Goal: Task Accomplishment & Management: Manage account settings

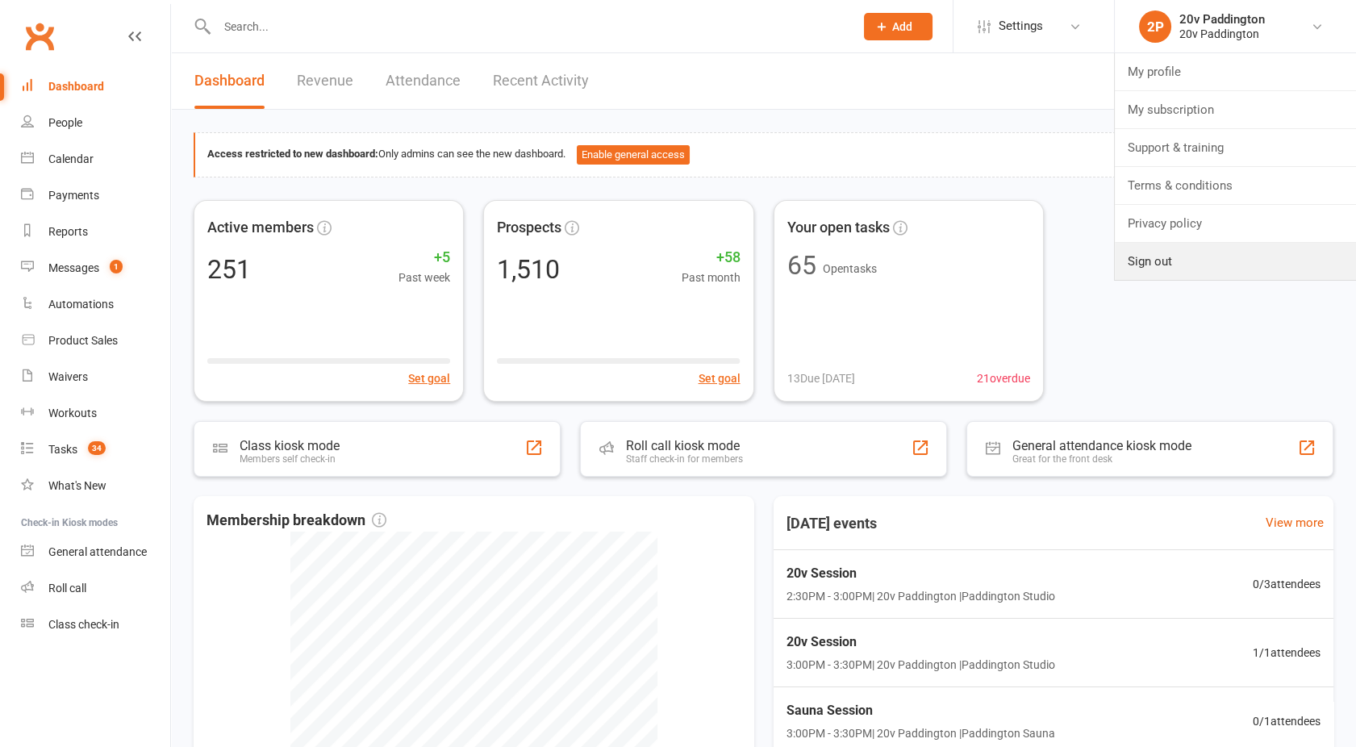
click at [1182, 273] on link "Sign out" at bounding box center [1235, 261] width 241 height 37
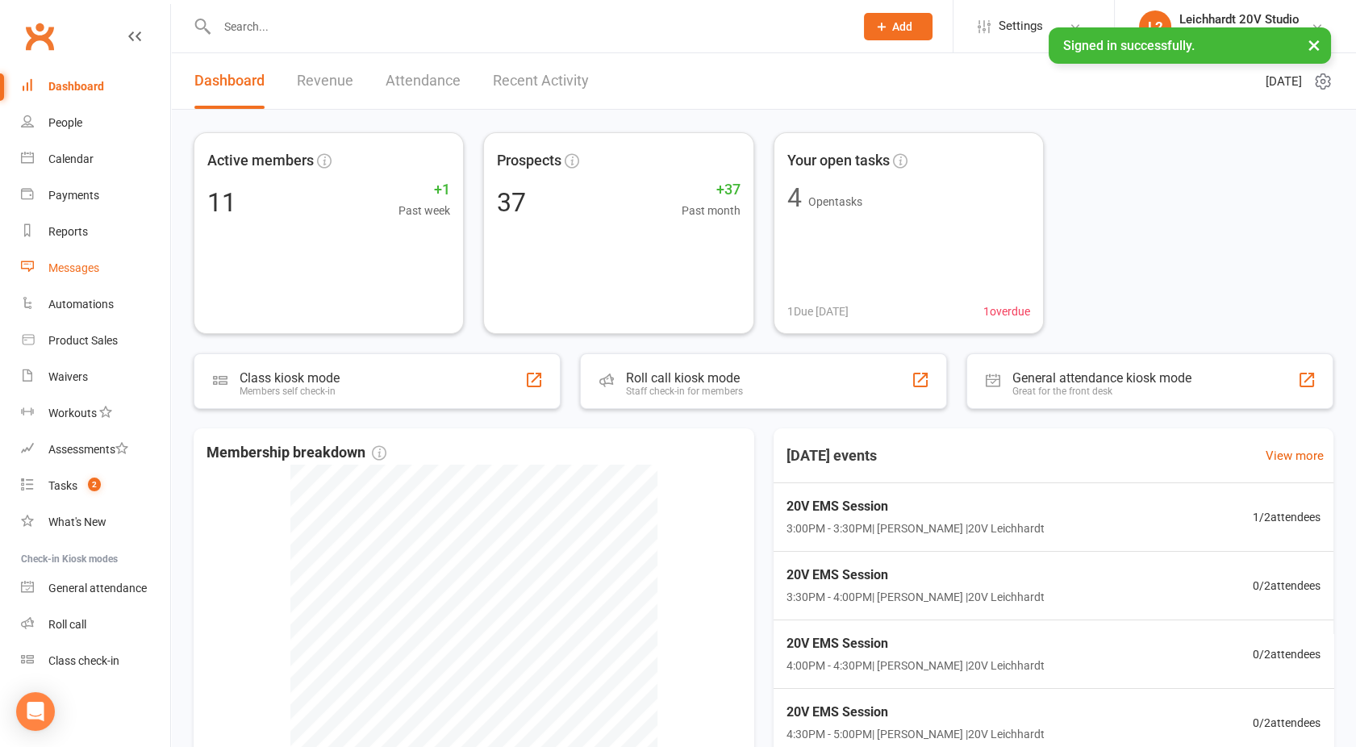
click at [82, 273] on div "Messages" at bounding box center [73, 267] width 51 height 13
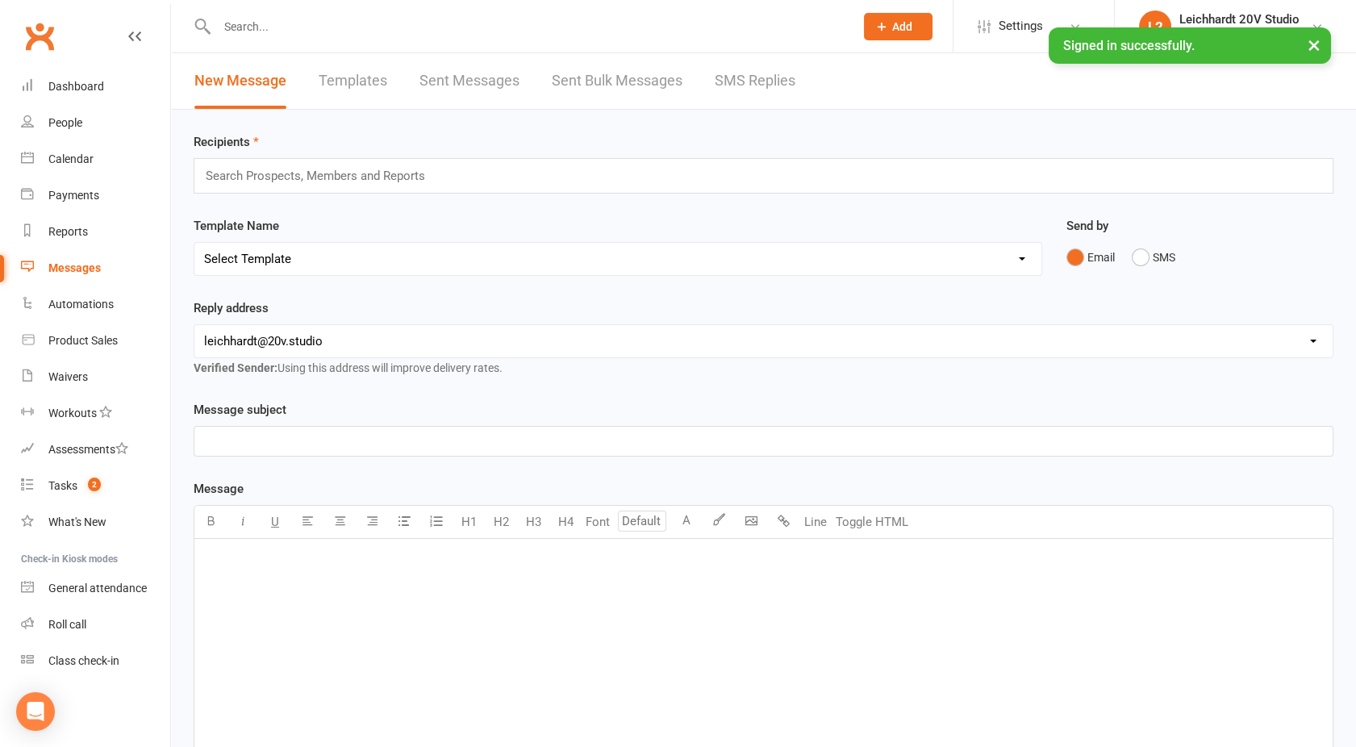
click at [754, 77] on link "SMS Replies" at bounding box center [755, 81] width 81 height 56
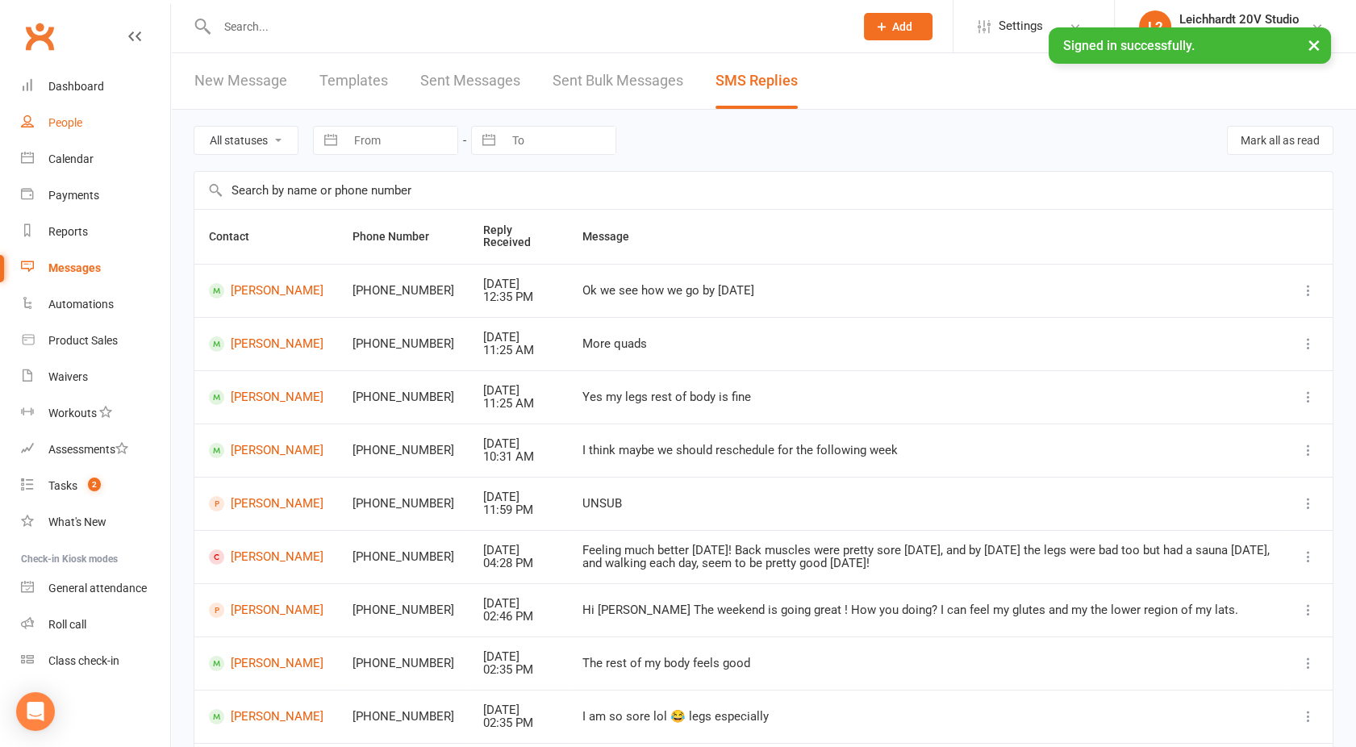
click at [65, 119] on div "People" at bounding box center [65, 122] width 34 height 13
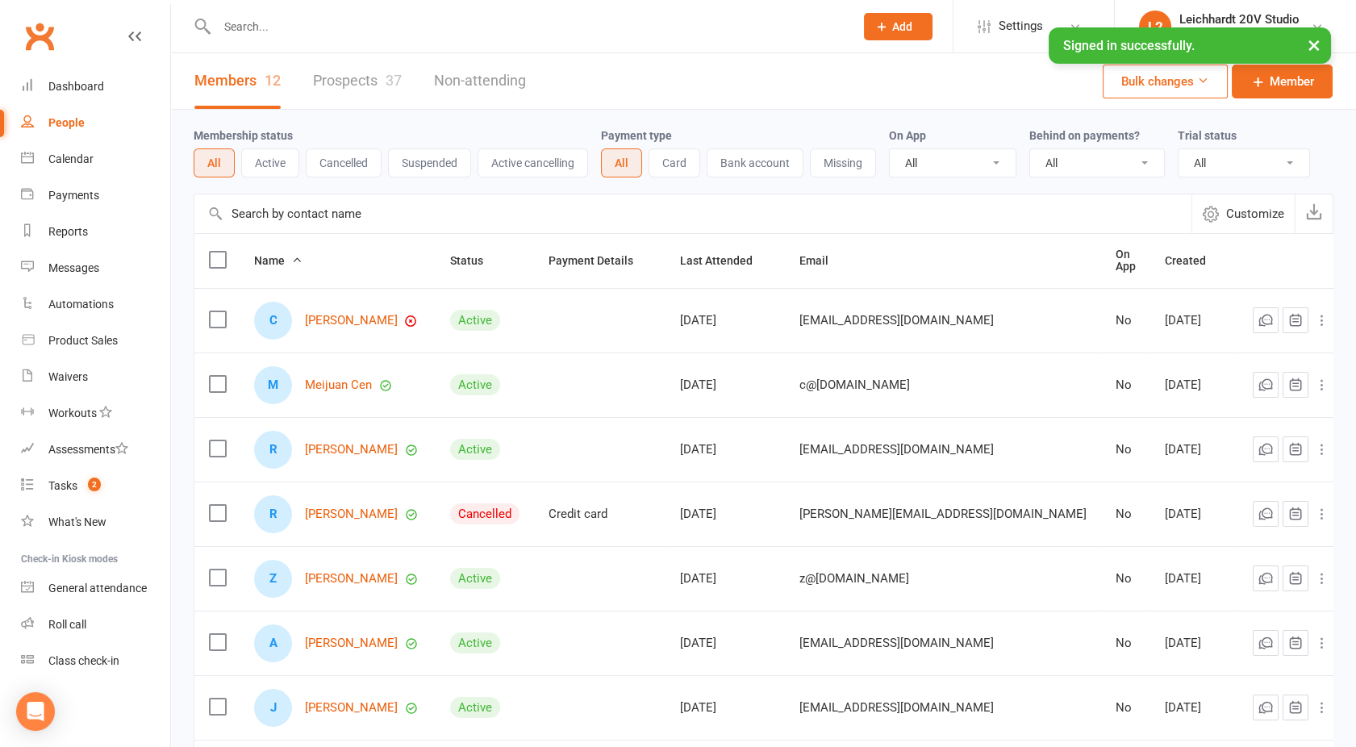
click at [341, 73] on link "Prospects 37" at bounding box center [357, 81] width 89 height 56
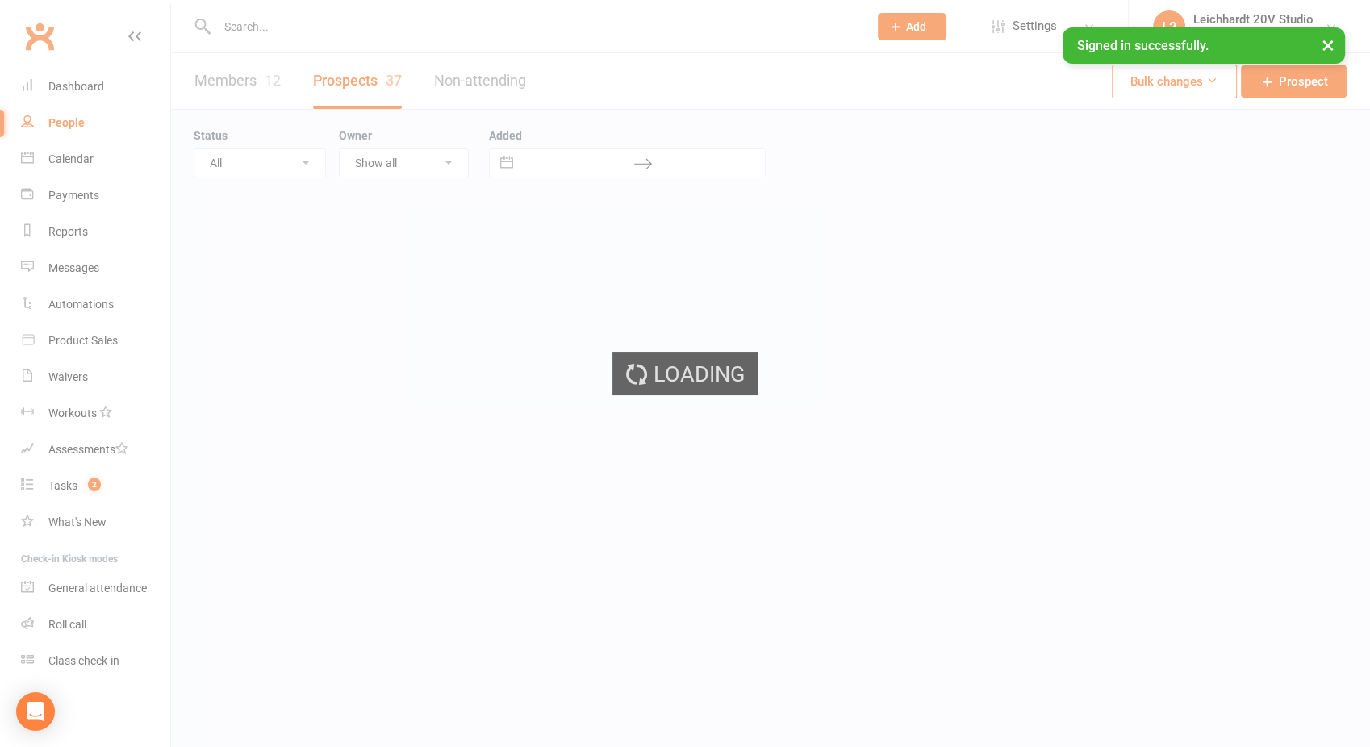
select select "100"
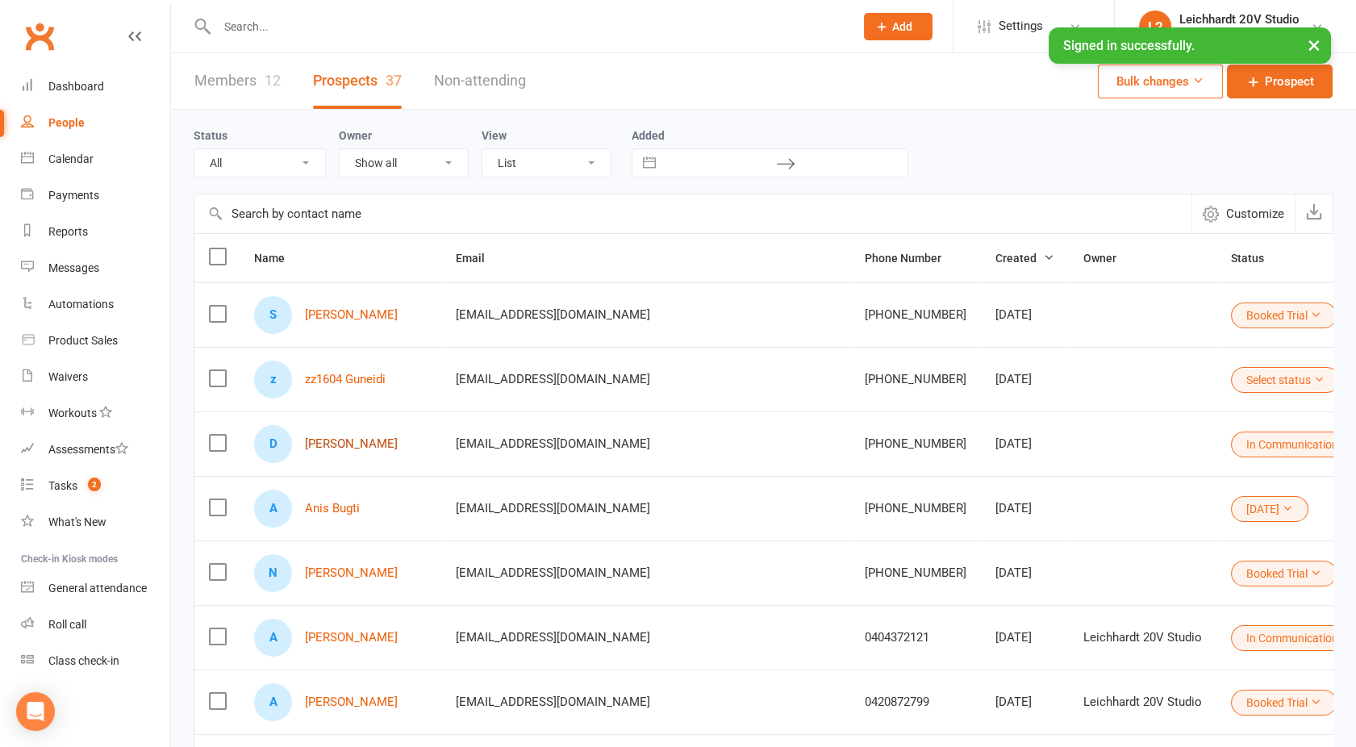
click at [345, 440] on link "[PERSON_NAME]" at bounding box center [351, 444] width 93 height 14
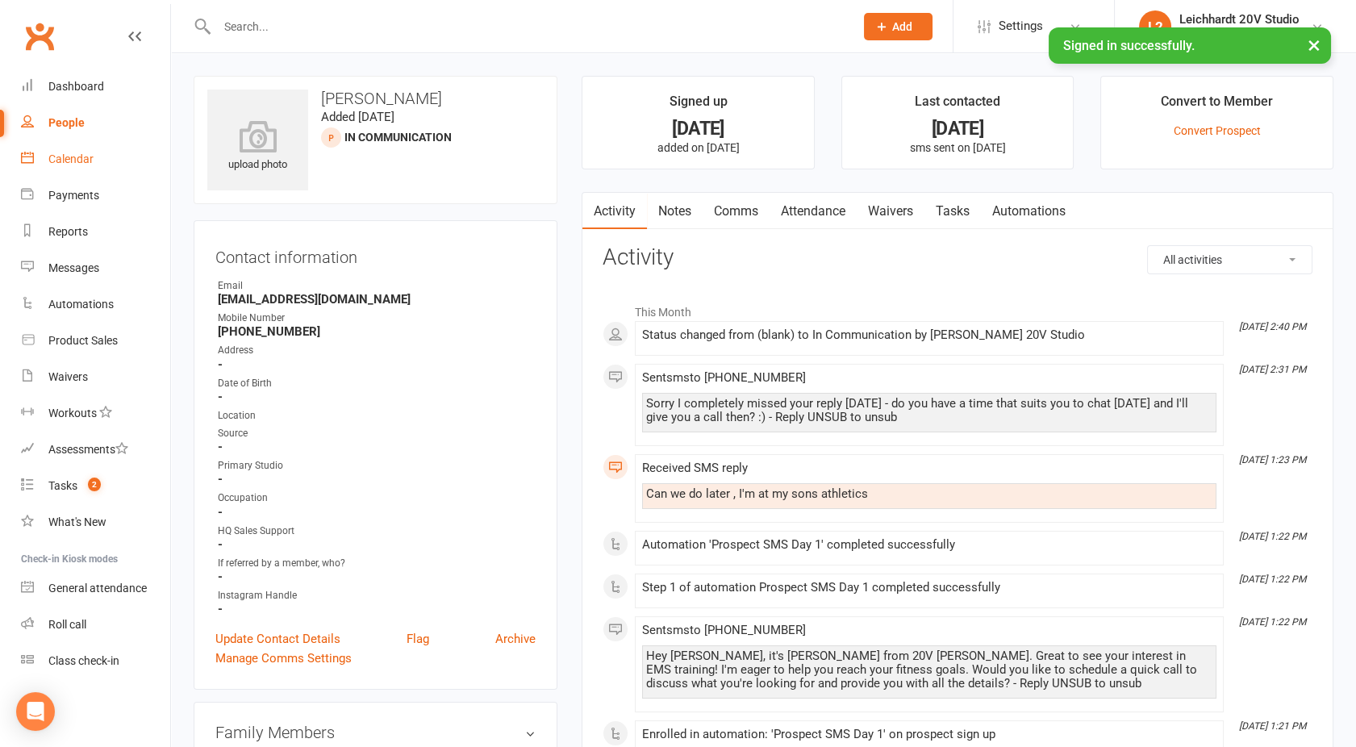
click at [76, 159] on div "Calendar" at bounding box center [70, 158] width 45 height 13
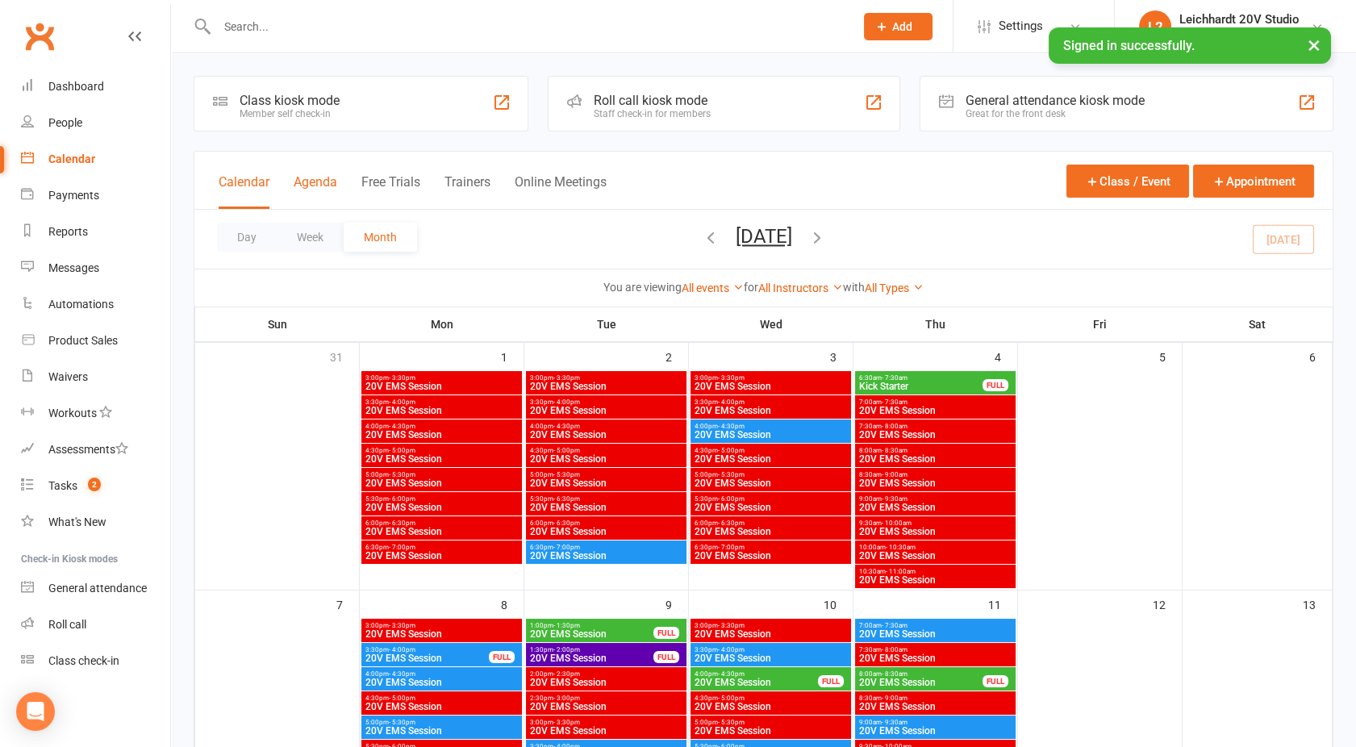
click at [312, 177] on button "Agenda" at bounding box center [316, 191] width 44 height 35
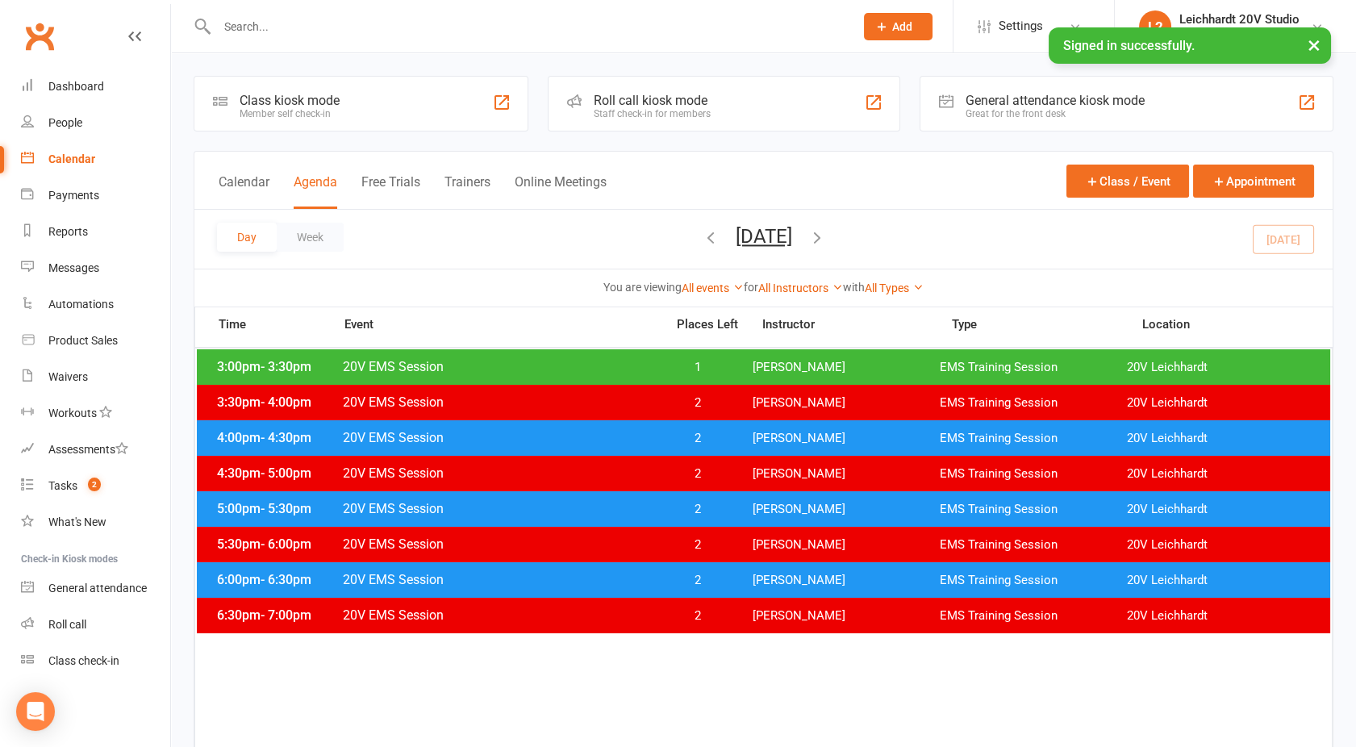
click at [332, 377] on div "3:00pm - 3:30pm 20V EMS Session 1 Joel Cox EMS Training Session 20V Leichhardt" at bounding box center [763, 366] width 1133 height 35
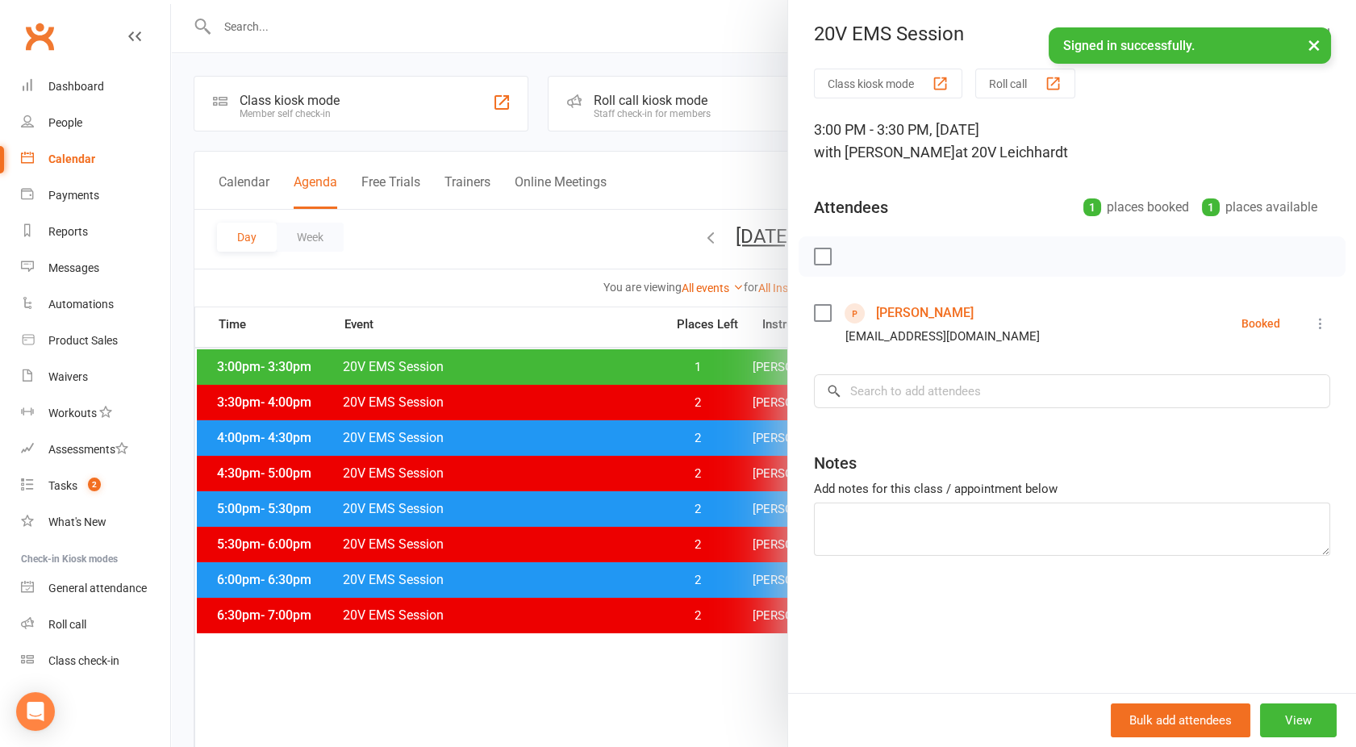
click at [923, 300] on link "[PERSON_NAME]" at bounding box center [925, 313] width 98 height 26
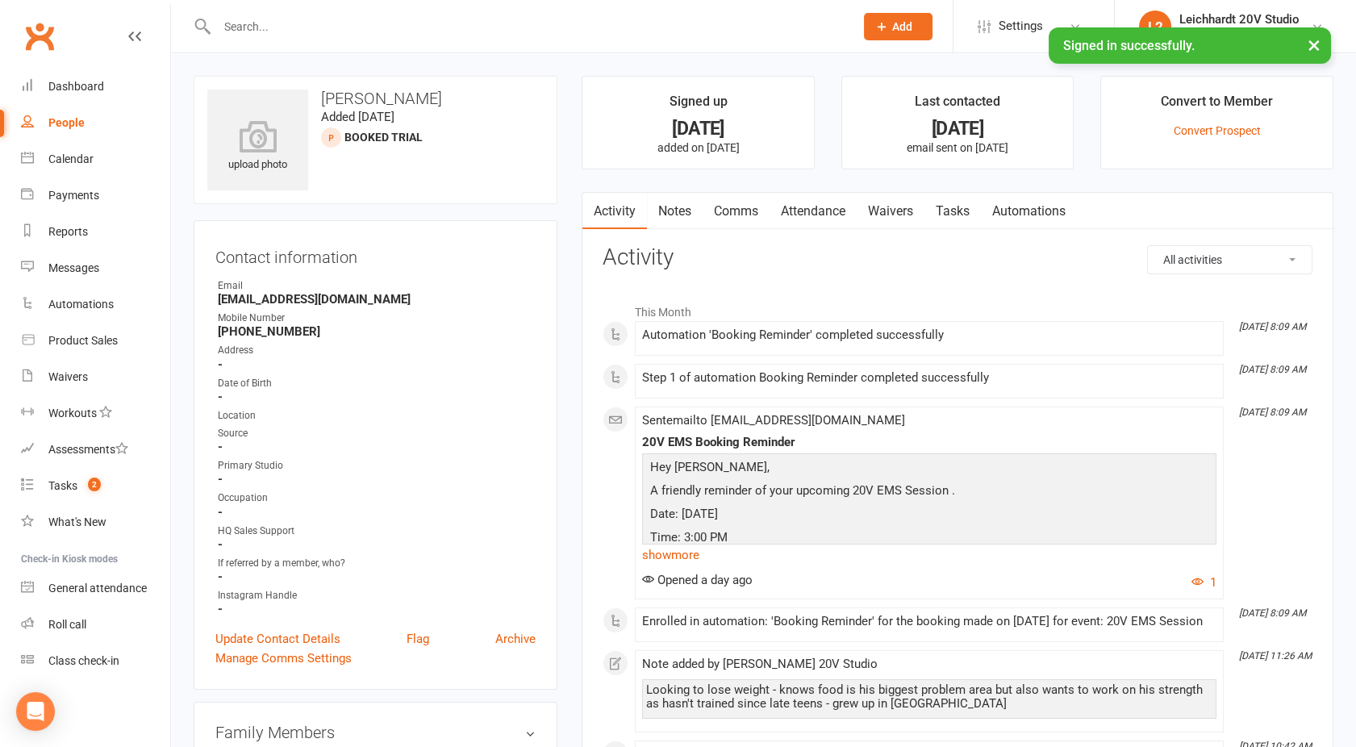
click at [400, 22] on input "text" at bounding box center [527, 26] width 631 height 23
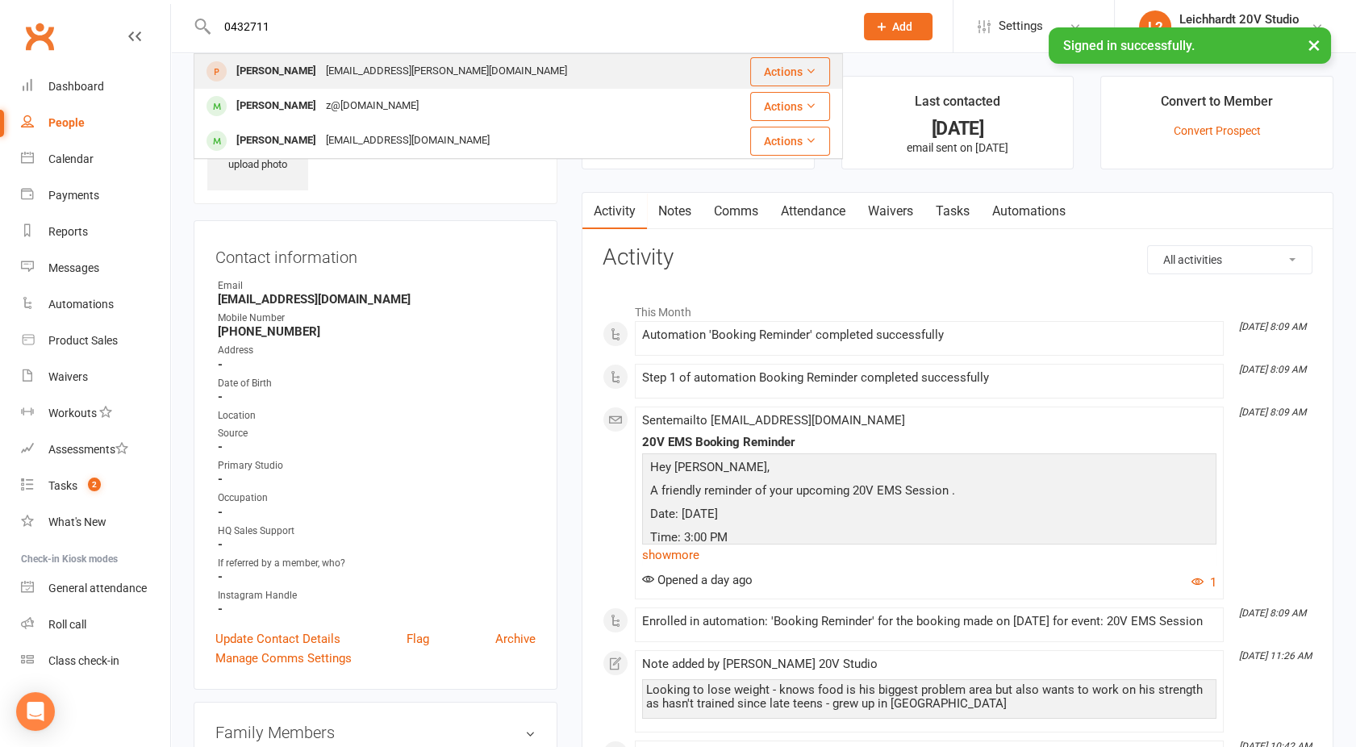
type input "0432711"
click at [346, 77] on div "[EMAIL_ADDRESS][PERSON_NAME][DOMAIN_NAME]" at bounding box center [446, 71] width 251 height 23
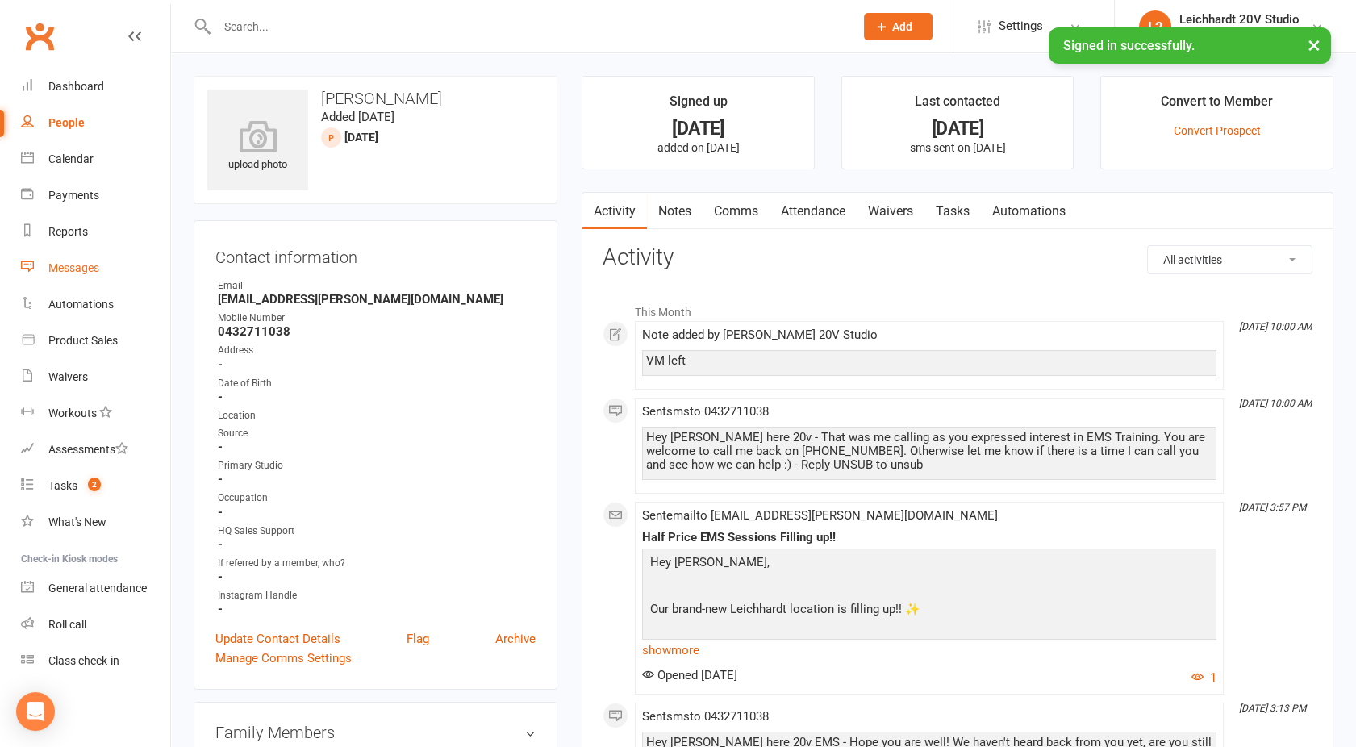
click at [60, 265] on div "Messages" at bounding box center [73, 267] width 51 height 13
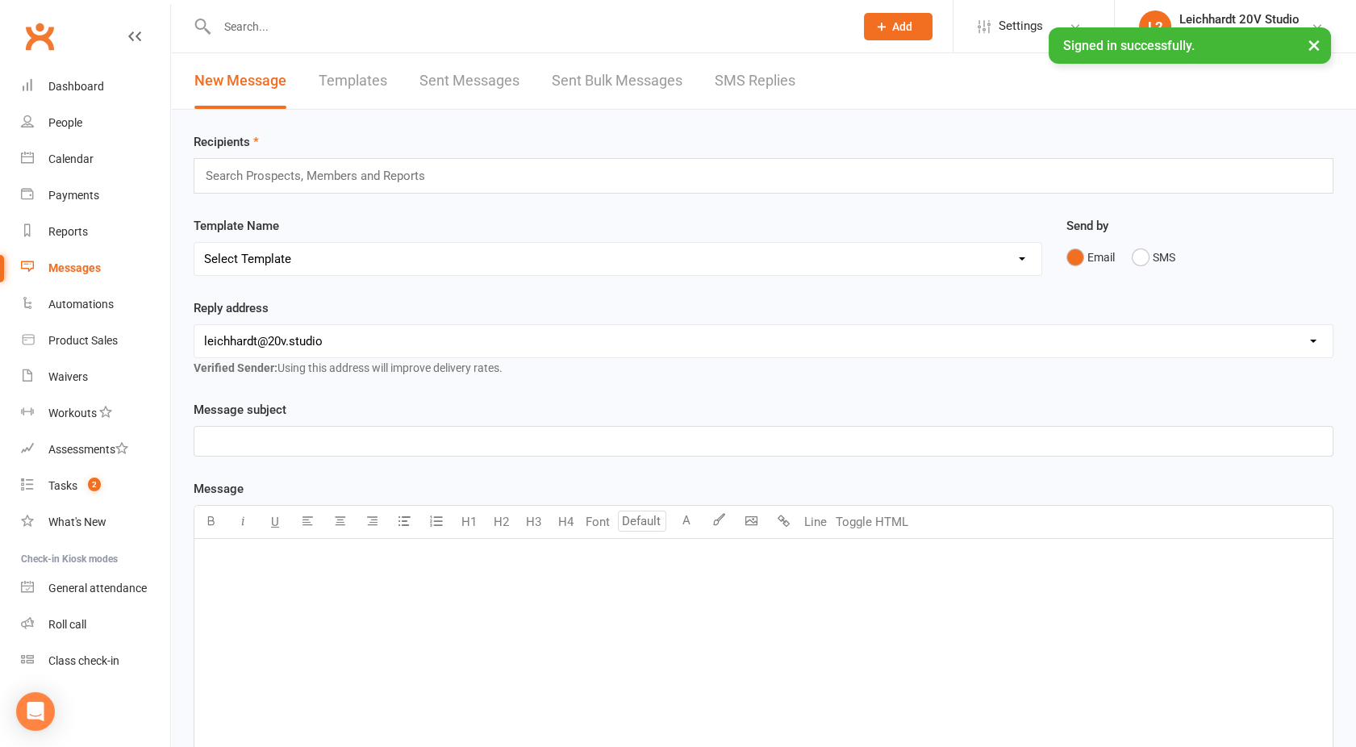
click at [749, 86] on link "SMS Replies" at bounding box center [755, 81] width 81 height 56
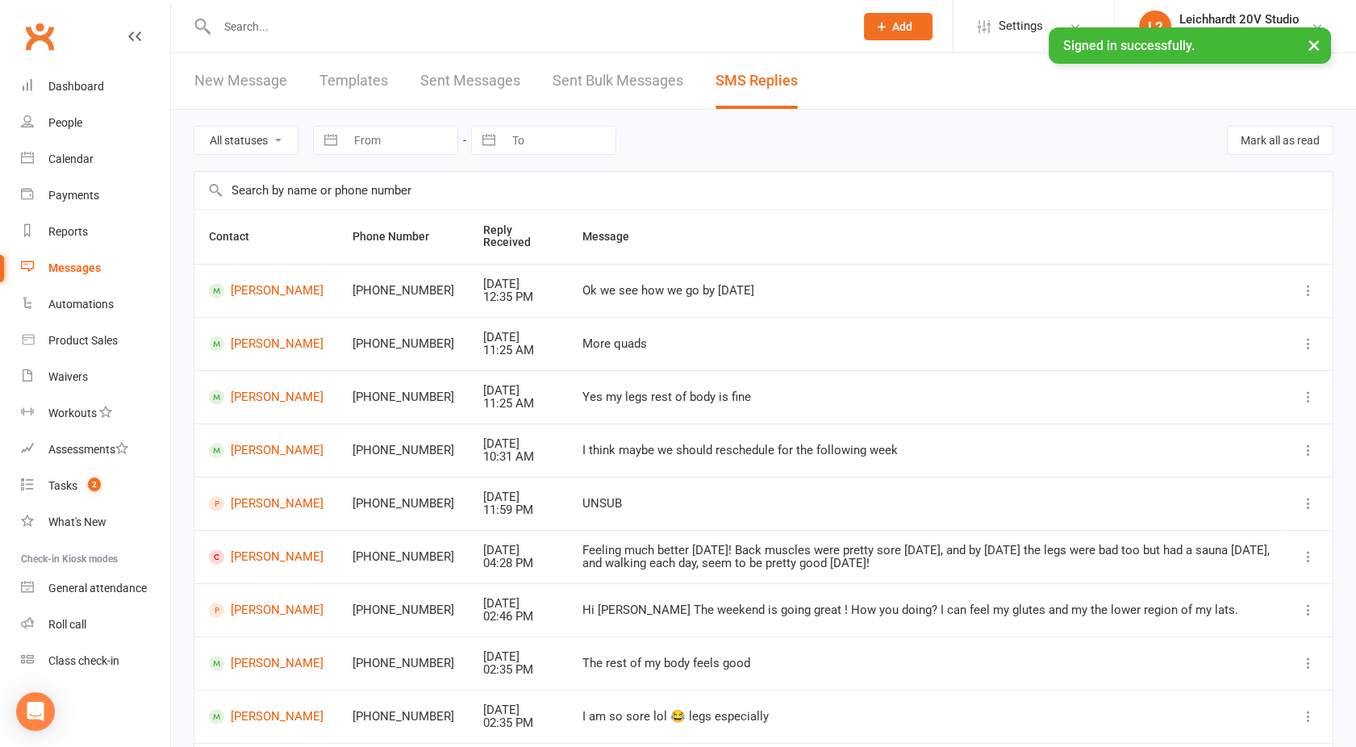
click at [281, 32] on input "text" at bounding box center [527, 26] width 631 height 23
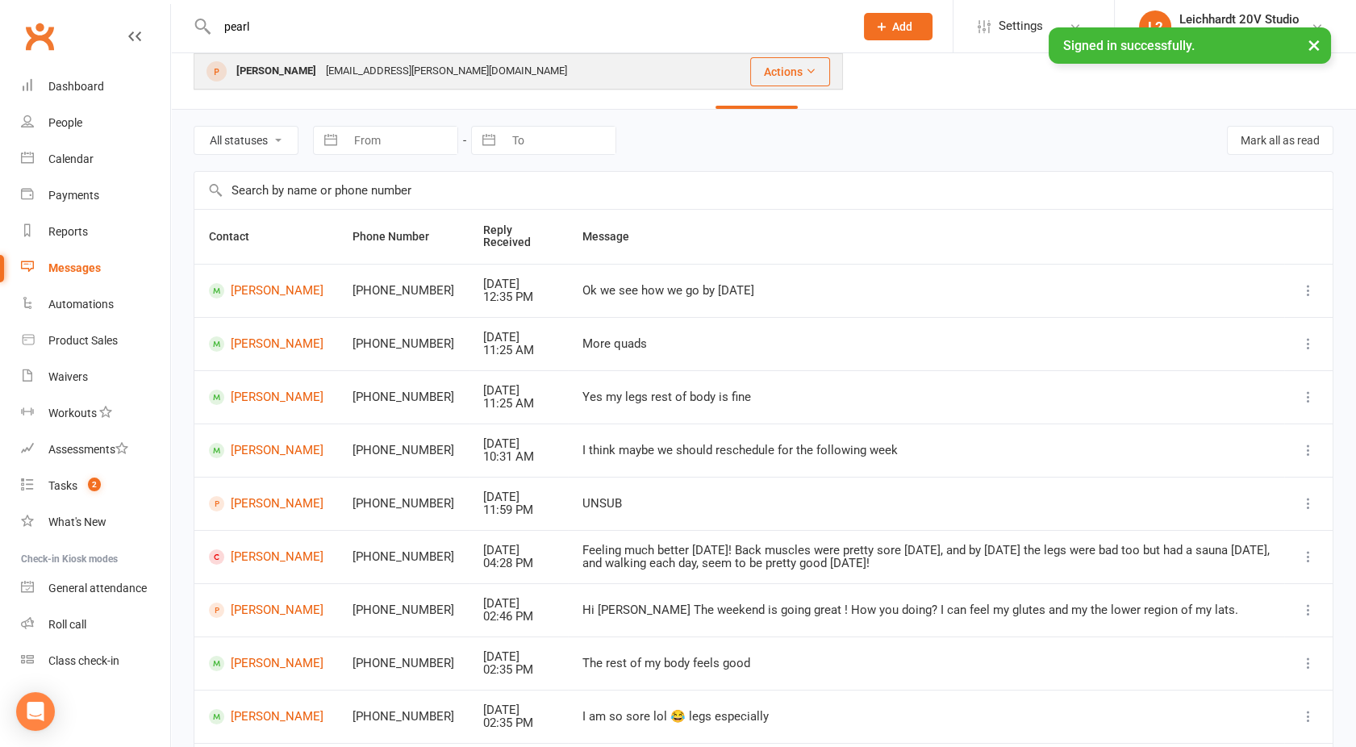
type input "pearl"
click at [281, 68] on div "[PERSON_NAME]" at bounding box center [276, 71] width 90 height 23
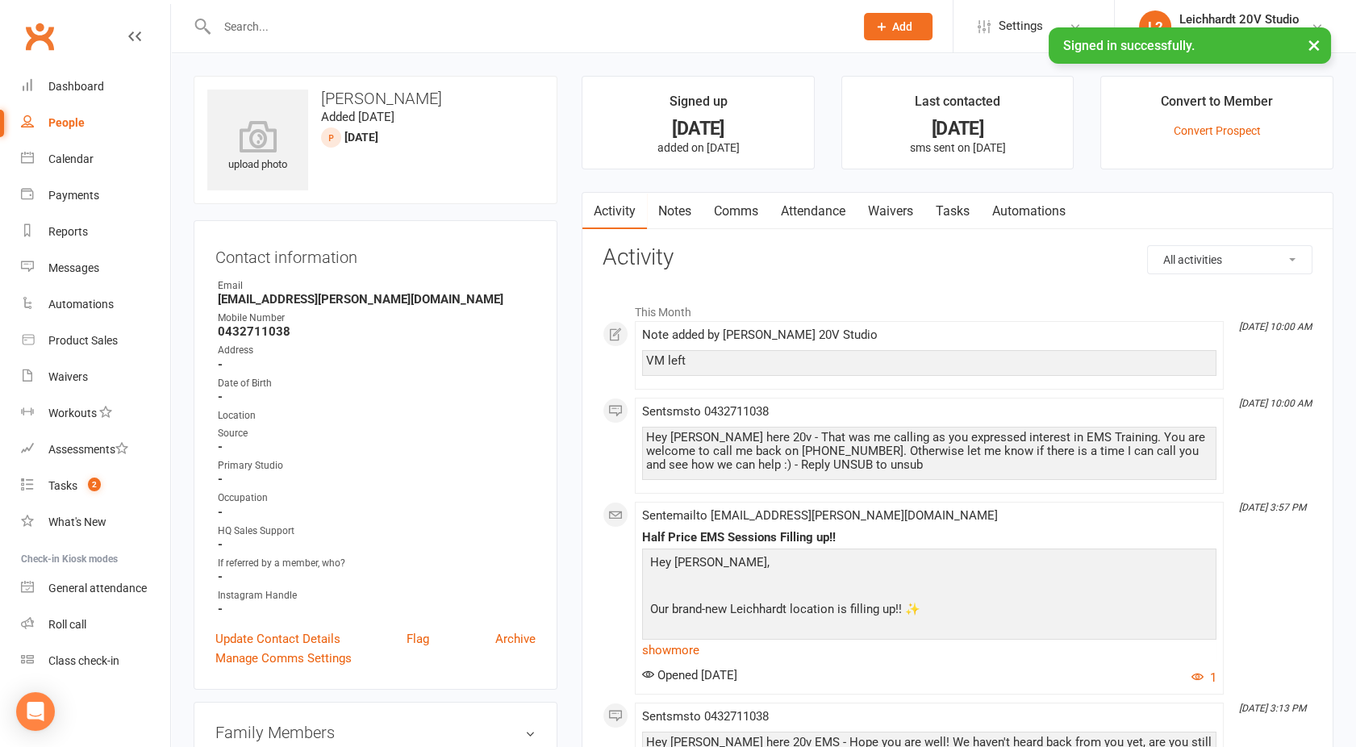
click at [656, 223] on link "Notes" at bounding box center [675, 211] width 56 height 37
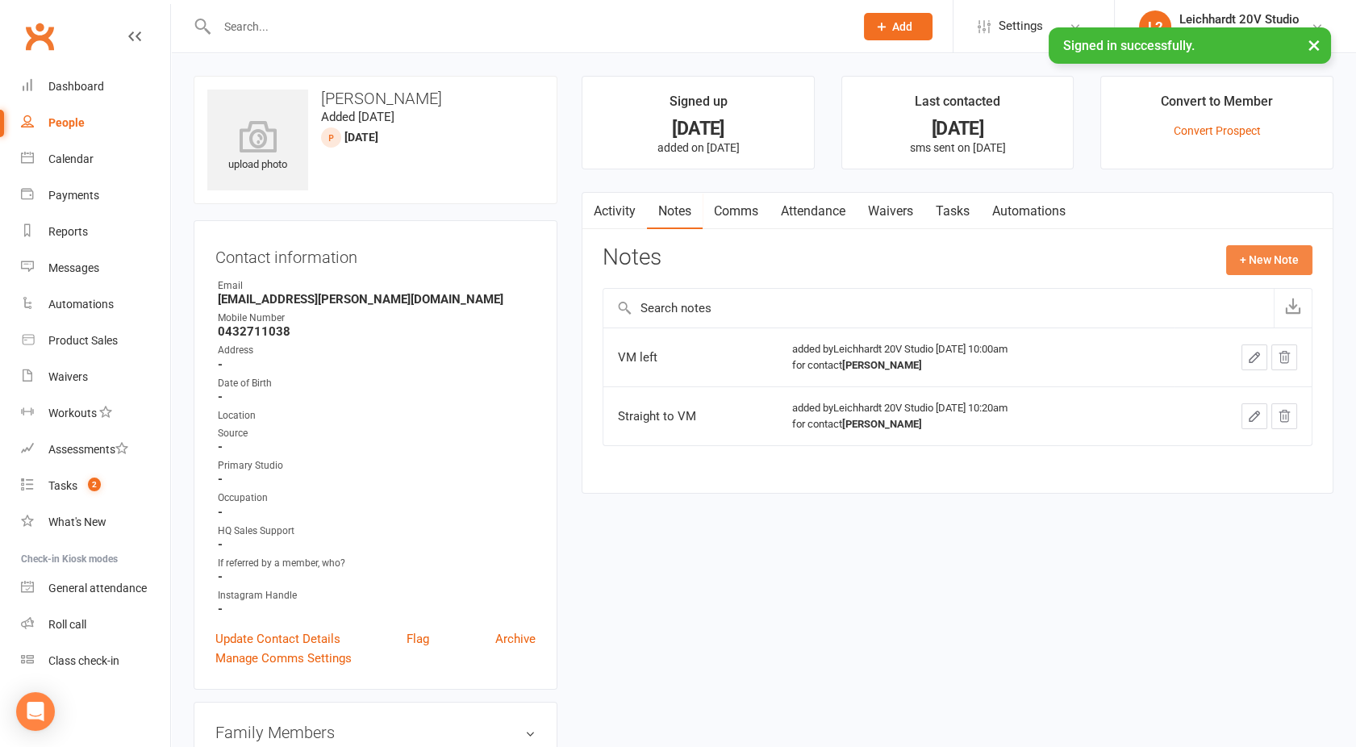
click at [1282, 255] on button "+ New Note" at bounding box center [1269, 259] width 86 height 29
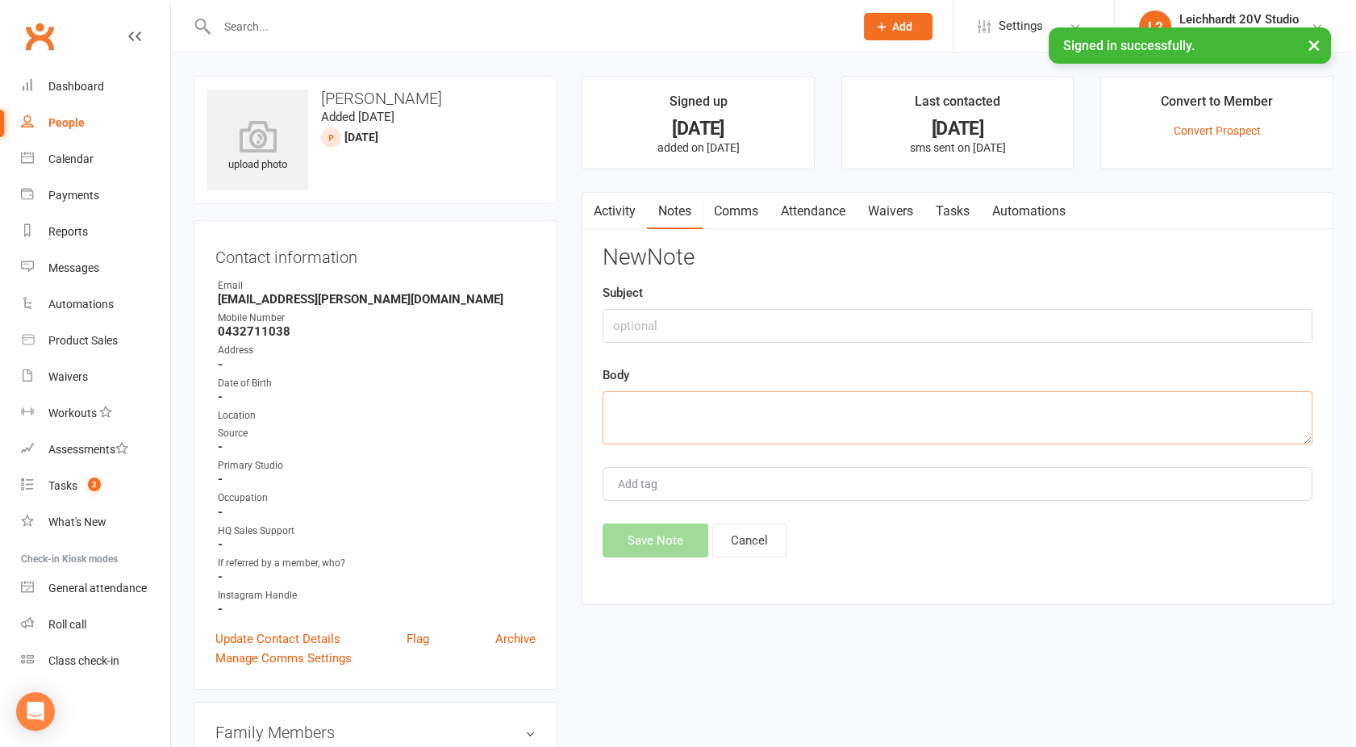
click at [700, 423] on textarea at bounding box center [958, 417] width 710 height 53
type textarea "Called no answer"
click at [654, 532] on button "Save Note" at bounding box center [656, 540] width 106 height 34
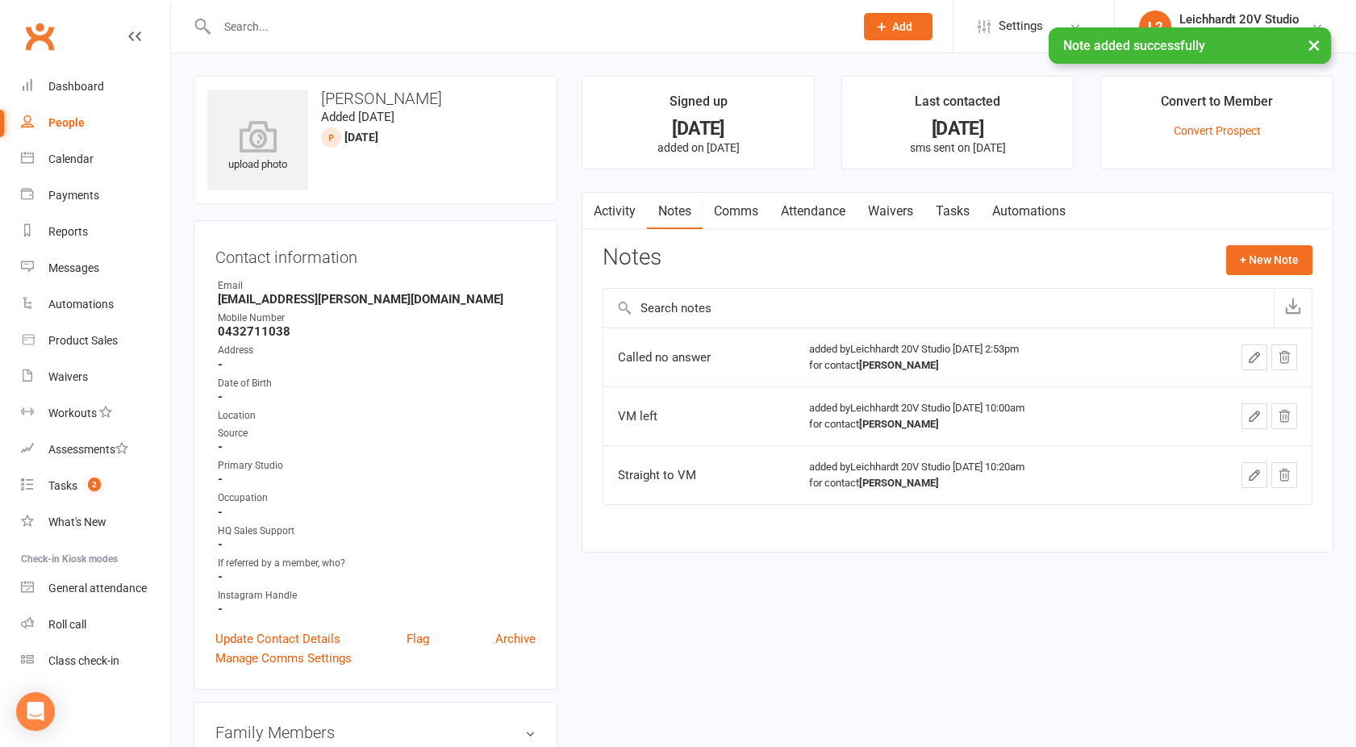
click at [609, 206] on link "Activity" at bounding box center [614, 211] width 65 height 37
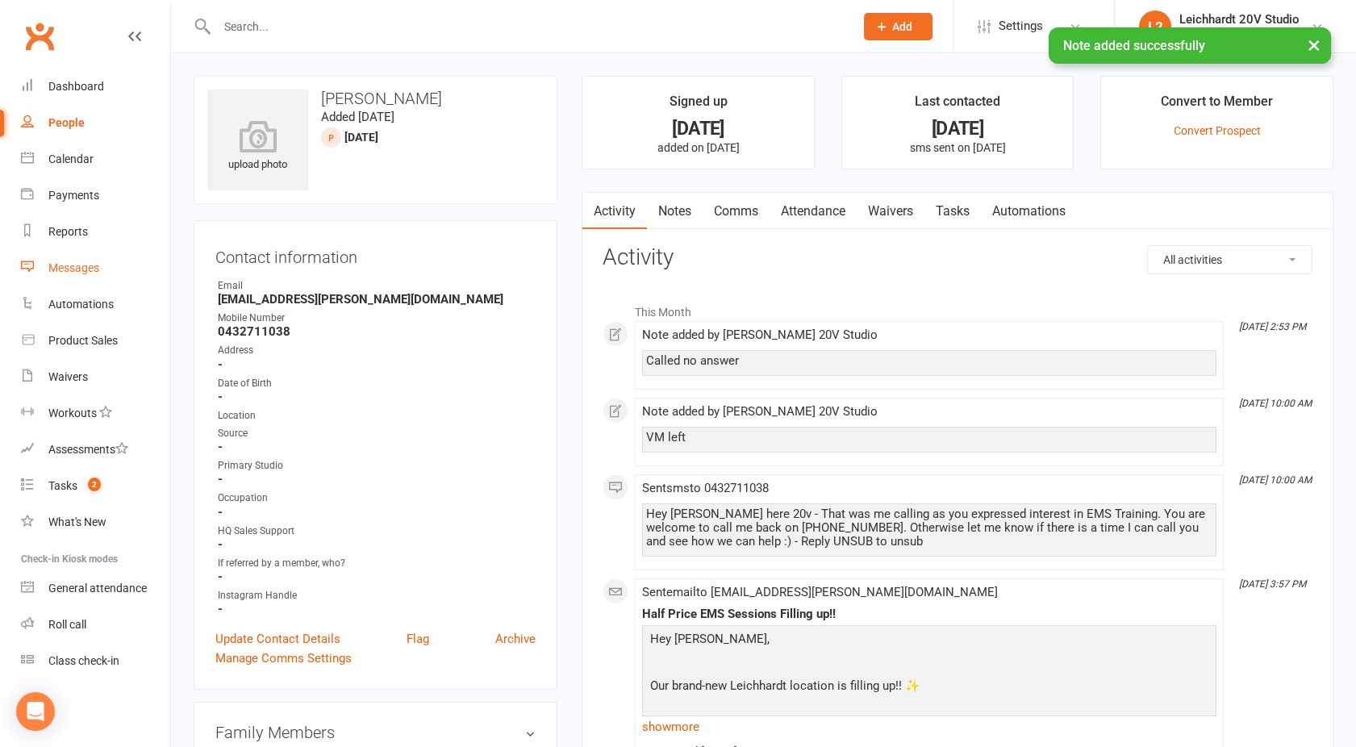
click at [71, 262] on div "Messages" at bounding box center [73, 267] width 51 height 13
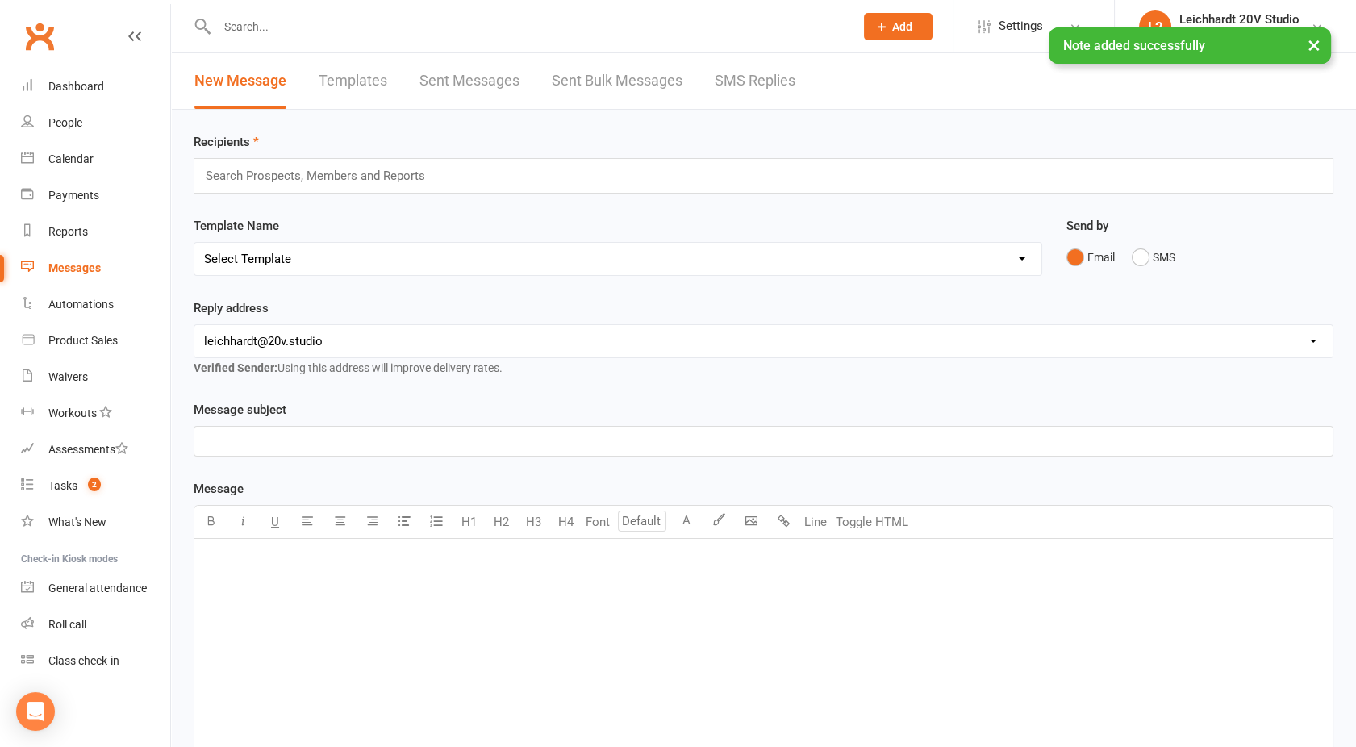
click at [771, 94] on link "SMS Replies" at bounding box center [755, 81] width 81 height 56
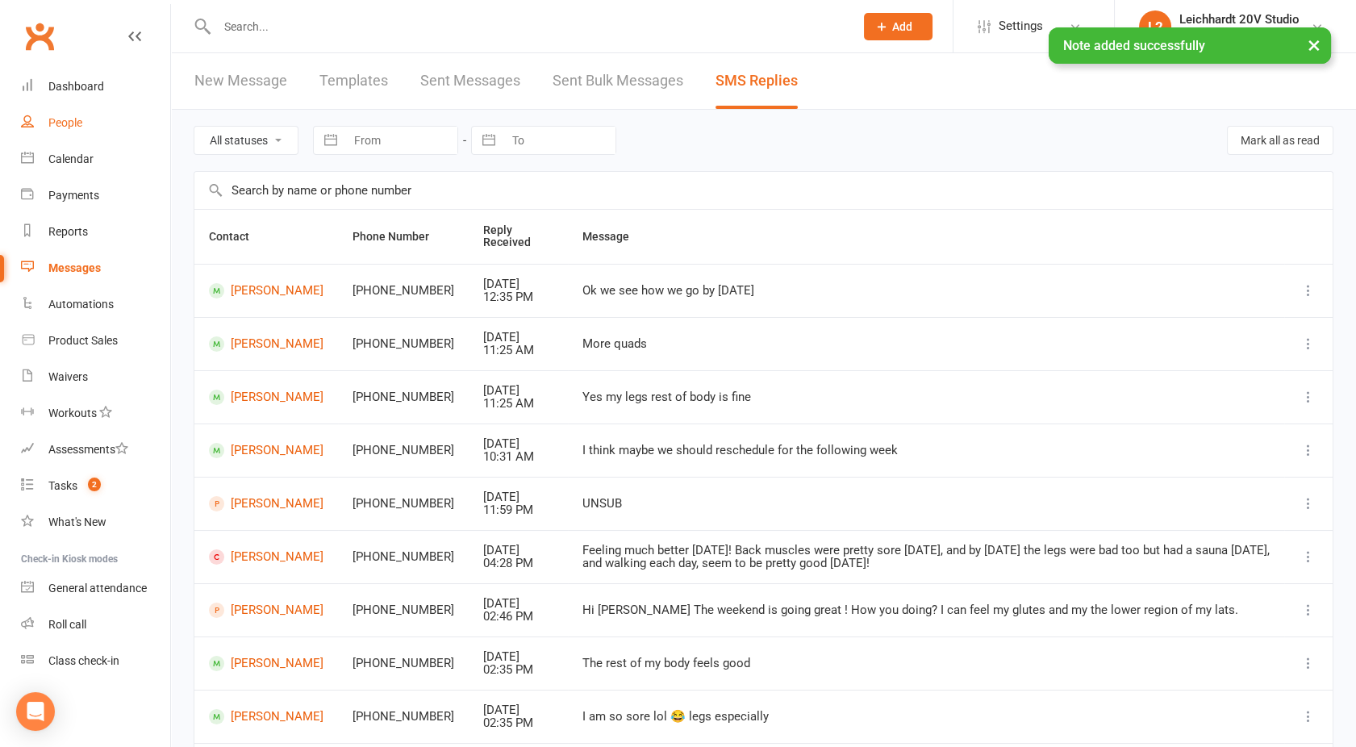
click at [71, 115] on link "People" at bounding box center [95, 123] width 149 height 36
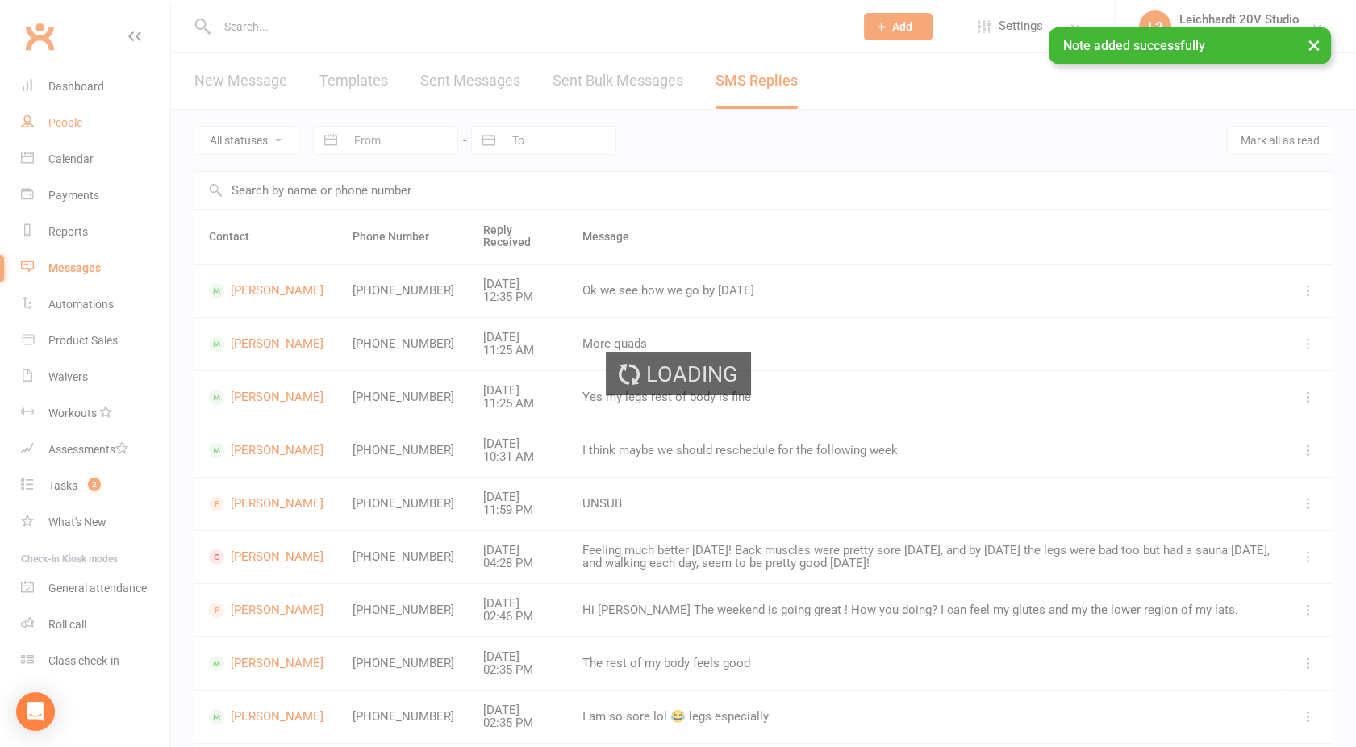
select select "100"
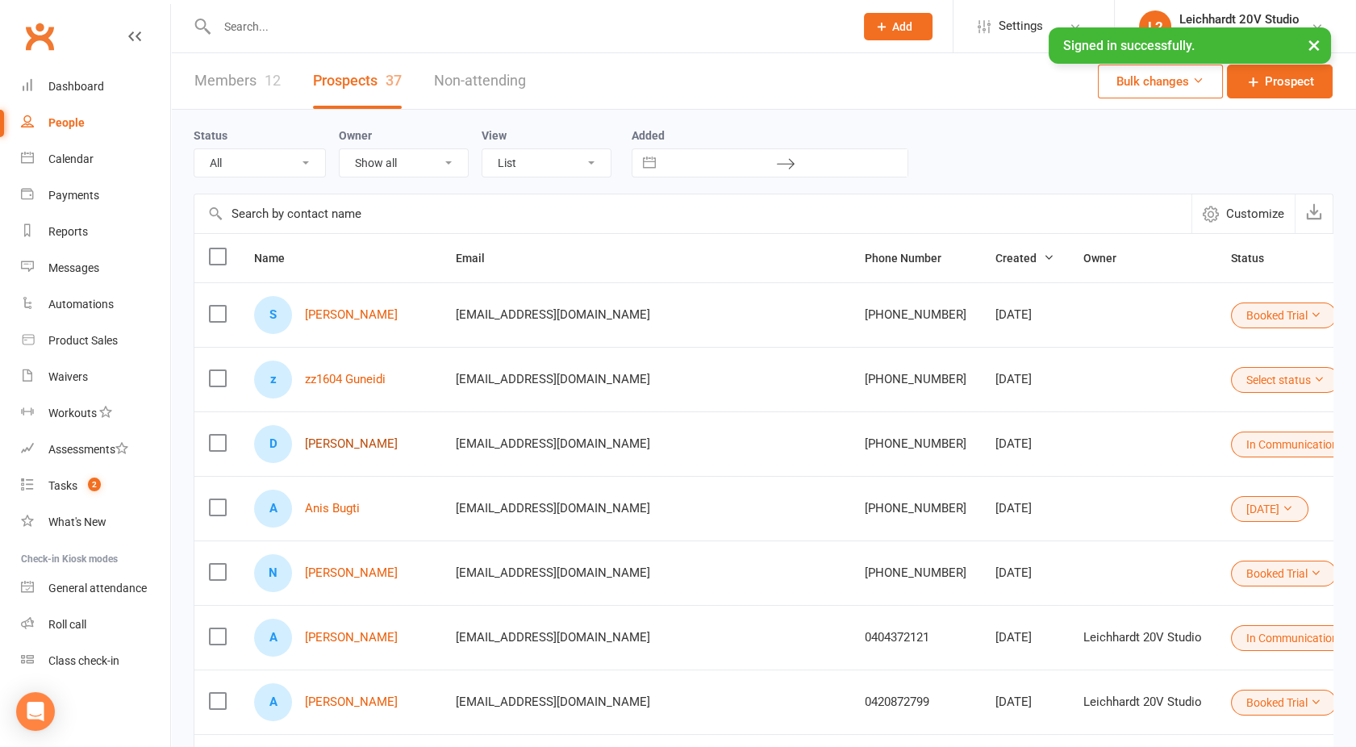
click at [352, 445] on link "Danielle Christo" at bounding box center [351, 444] width 93 height 14
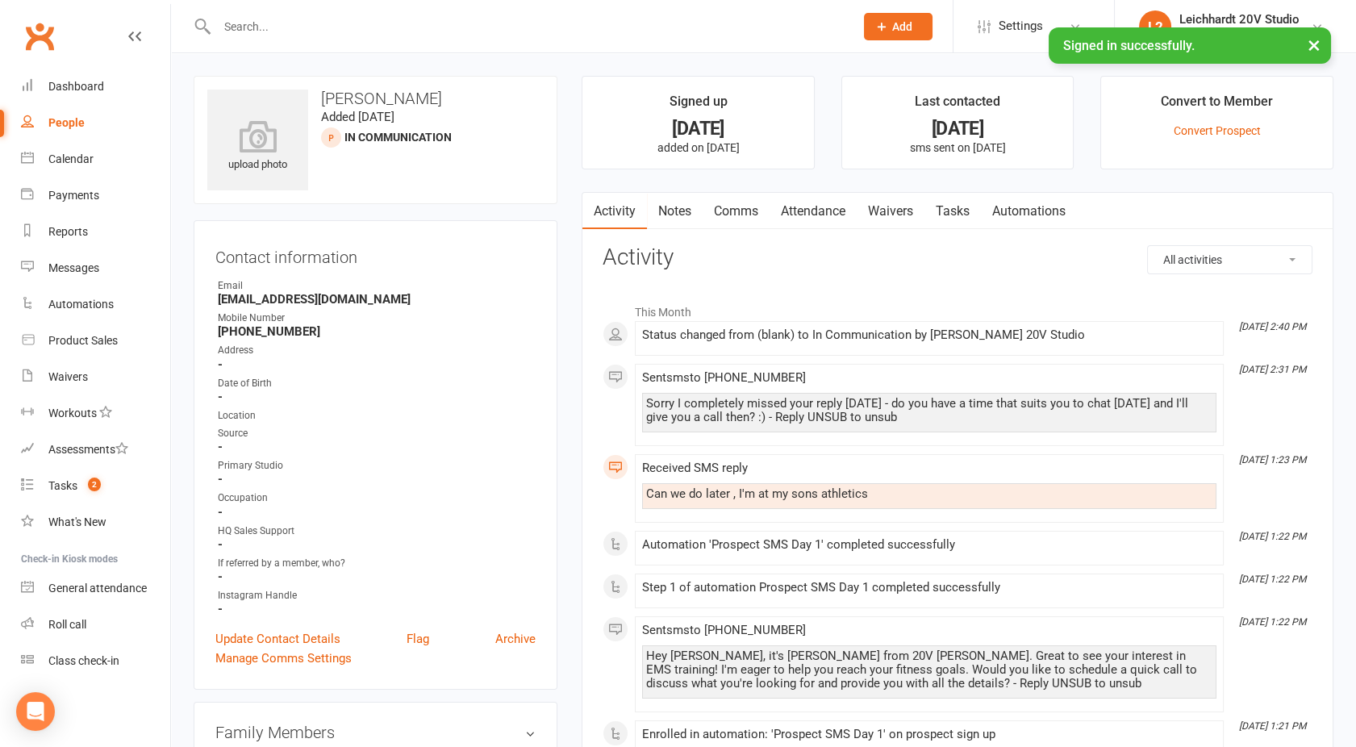
click at [740, 219] on link "Comms" at bounding box center [736, 211] width 67 height 37
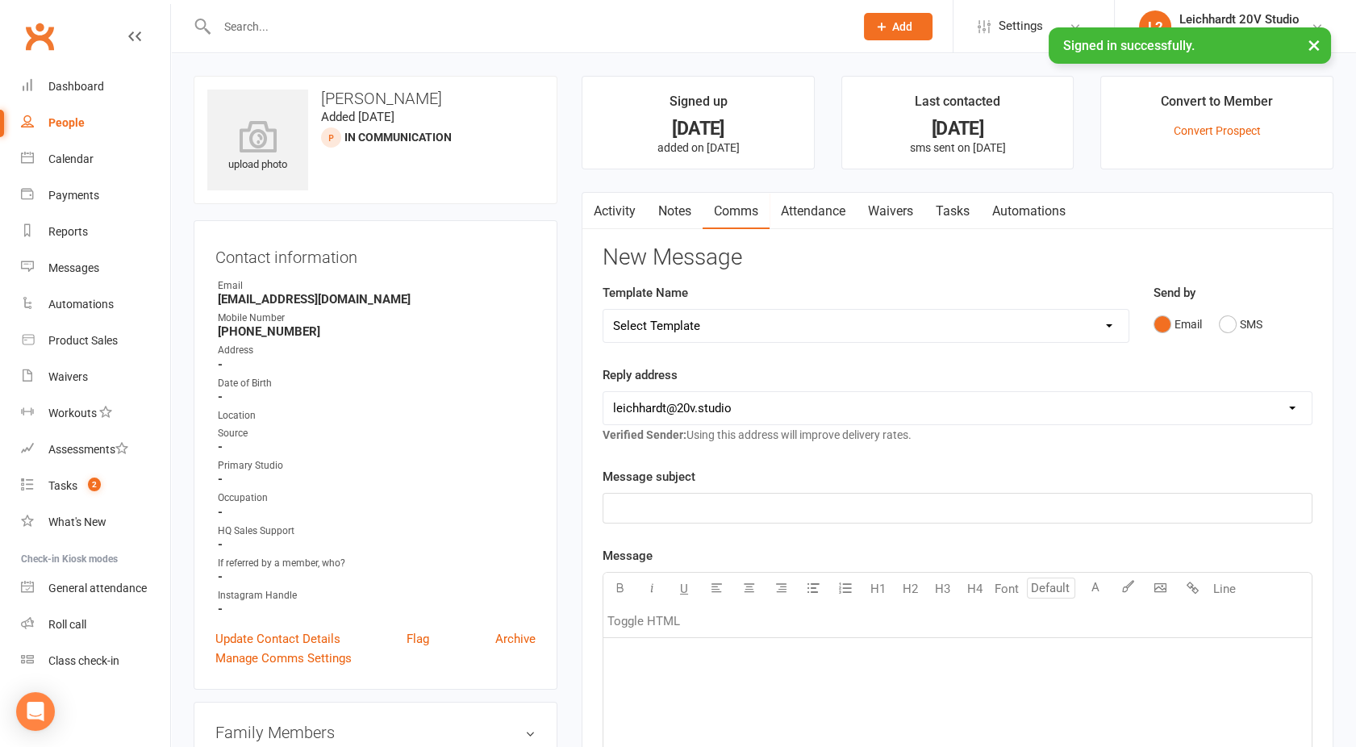
click at [1095, 319] on select "Select Template [SMS] [Default template - review before using] Missed class [SM…" at bounding box center [865, 326] width 525 height 32
select select "26"
click at [603, 310] on select "Select Template [SMS] [Default template - review before using] Missed class [SM…" at bounding box center [865, 326] width 525 height 32
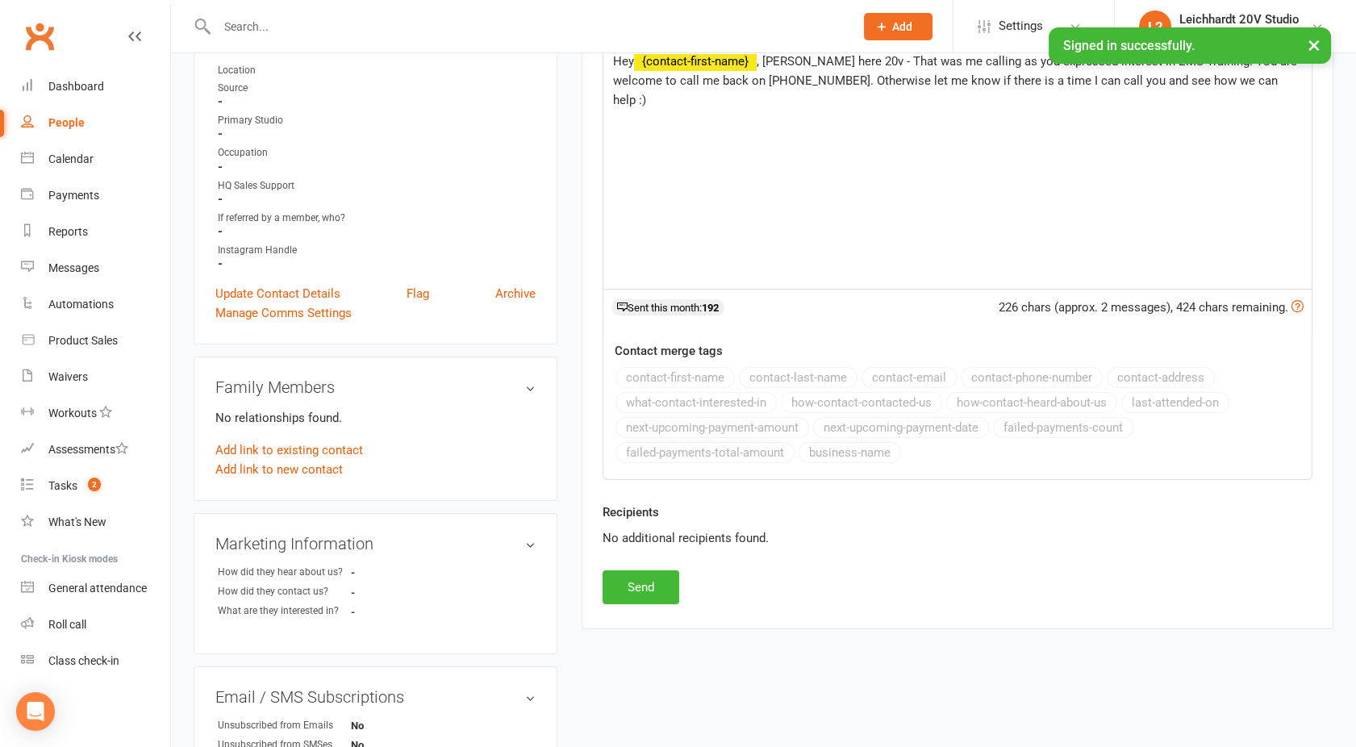
scroll to position [348, 0]
click at [631, 582] on button "Send" at bounding box center [641, 585] width 77 height 34
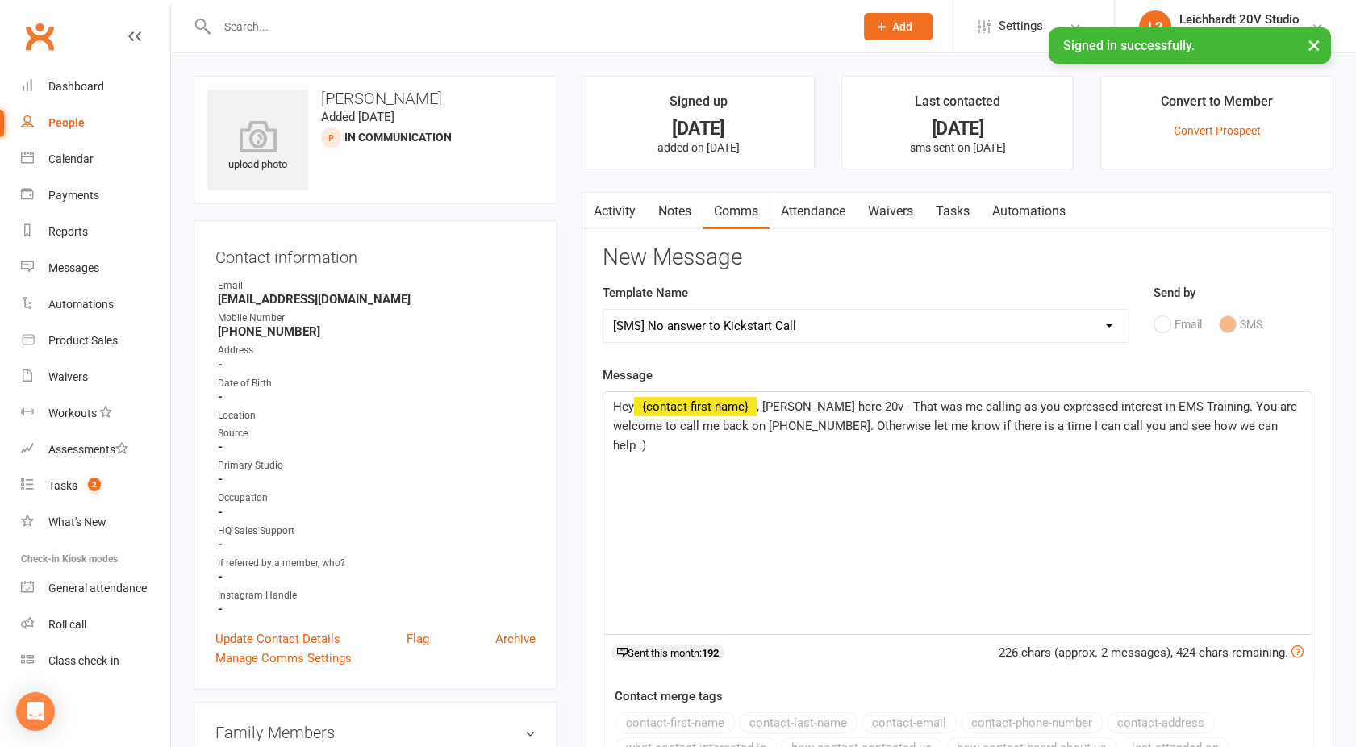
select select
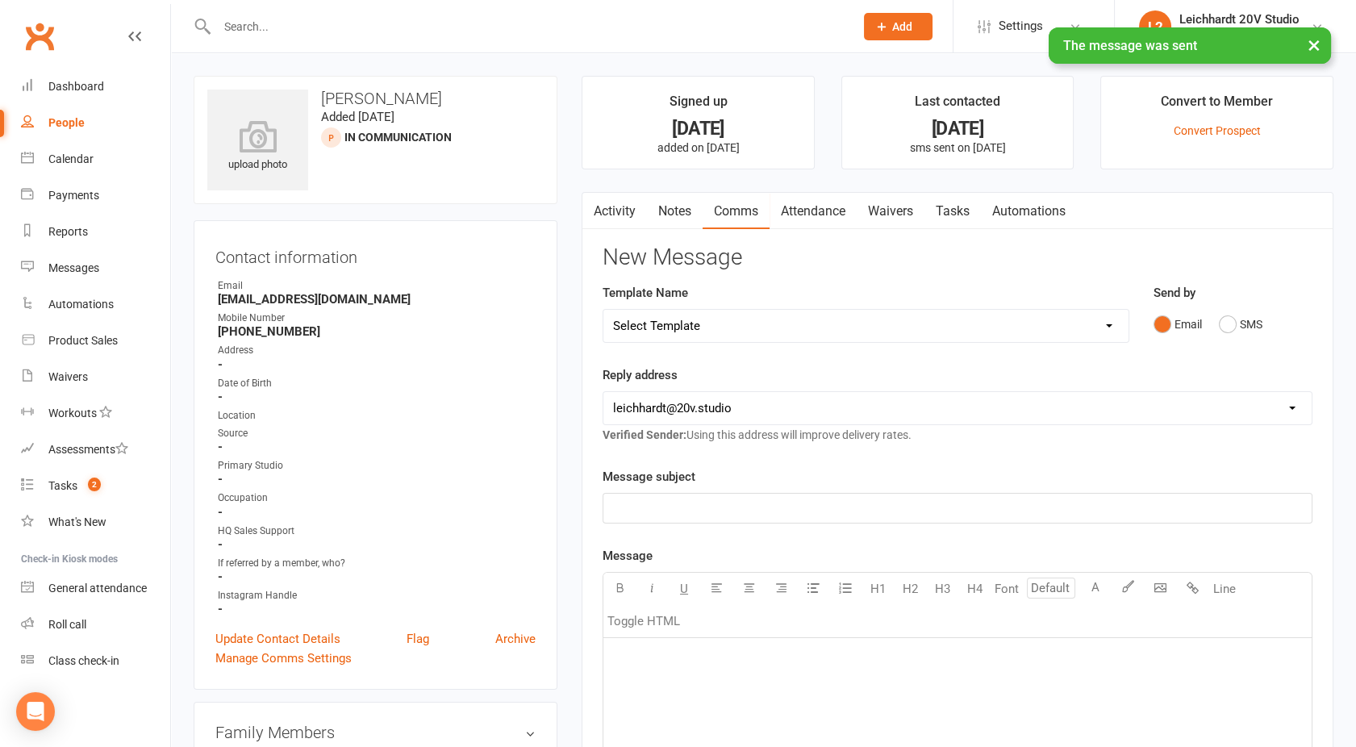
click at [611, 216] on link "Activity" at bounding box center [614, 211] width 65 height 37
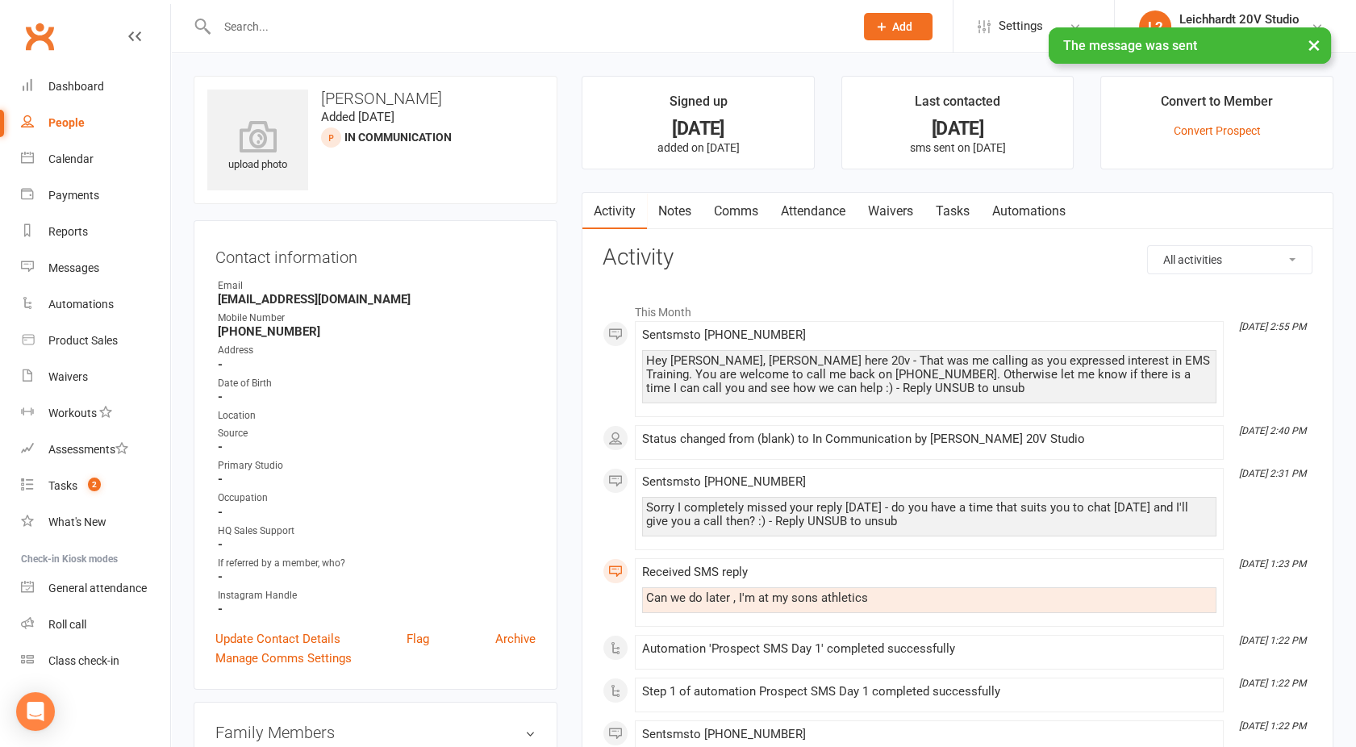
click at [957, 211] on link "Tasks" at bounding box center [952, 211] width 56 height 37
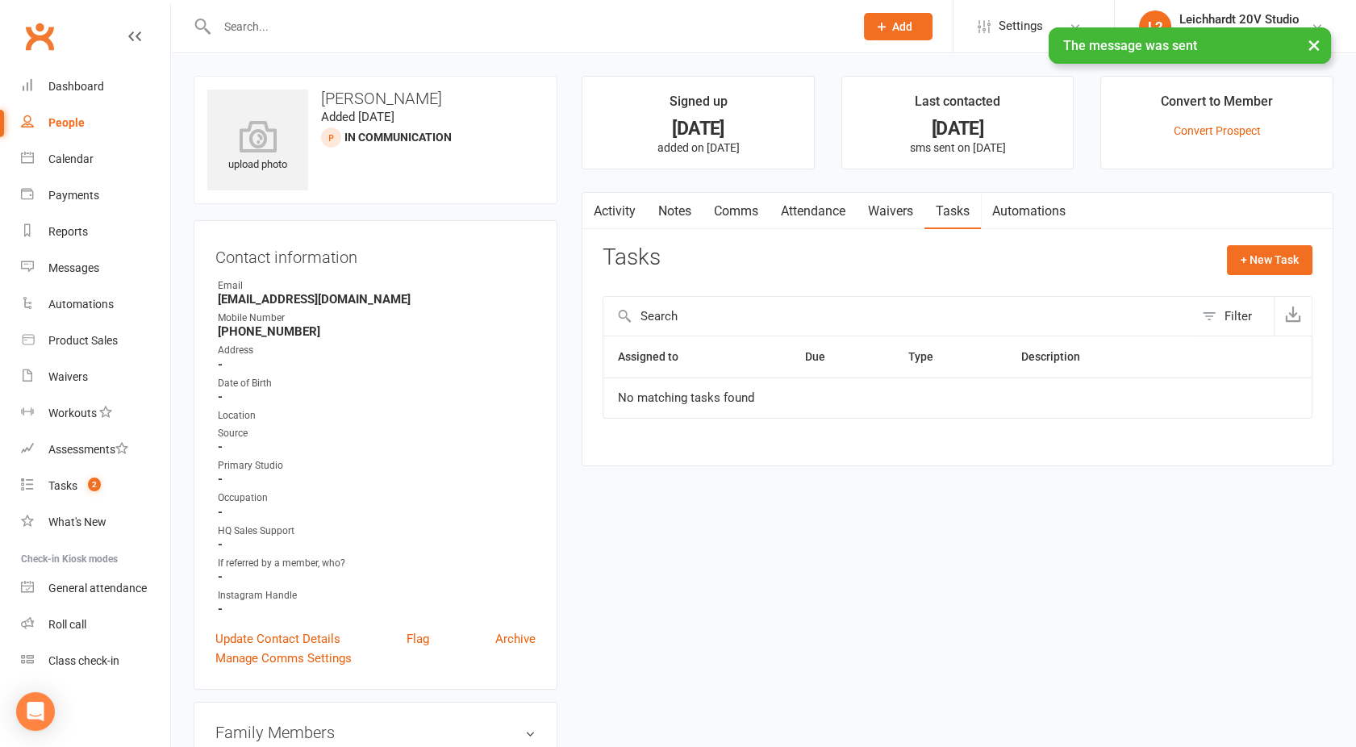
click at [617, 212] on link "Activity" at bounding box center [614, 211] width 65 height 37
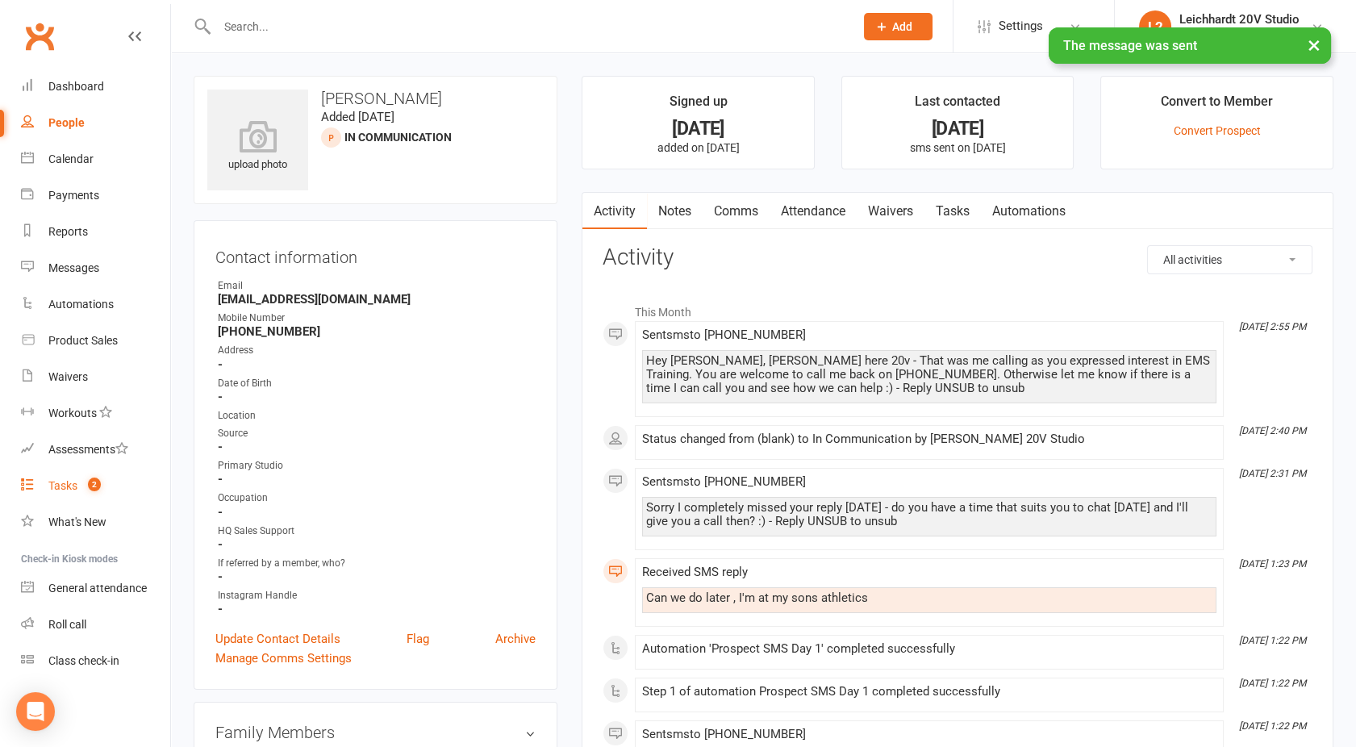
click at [81, 482] on count-badge "2" at bounding box center [90, 485] width 21 height 13
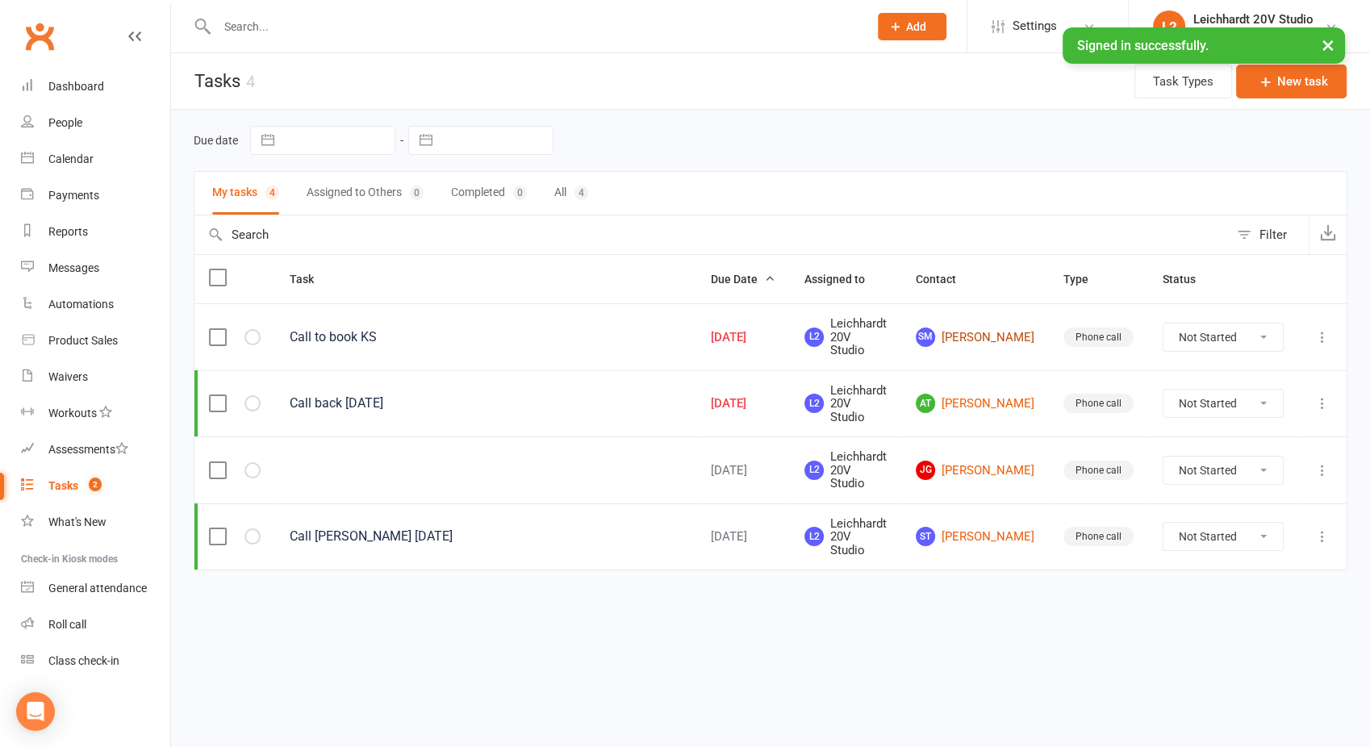
click at [997, 332] on link "SM Sabrina Maddock" at bounding box center [974, 336] width 119 height 19
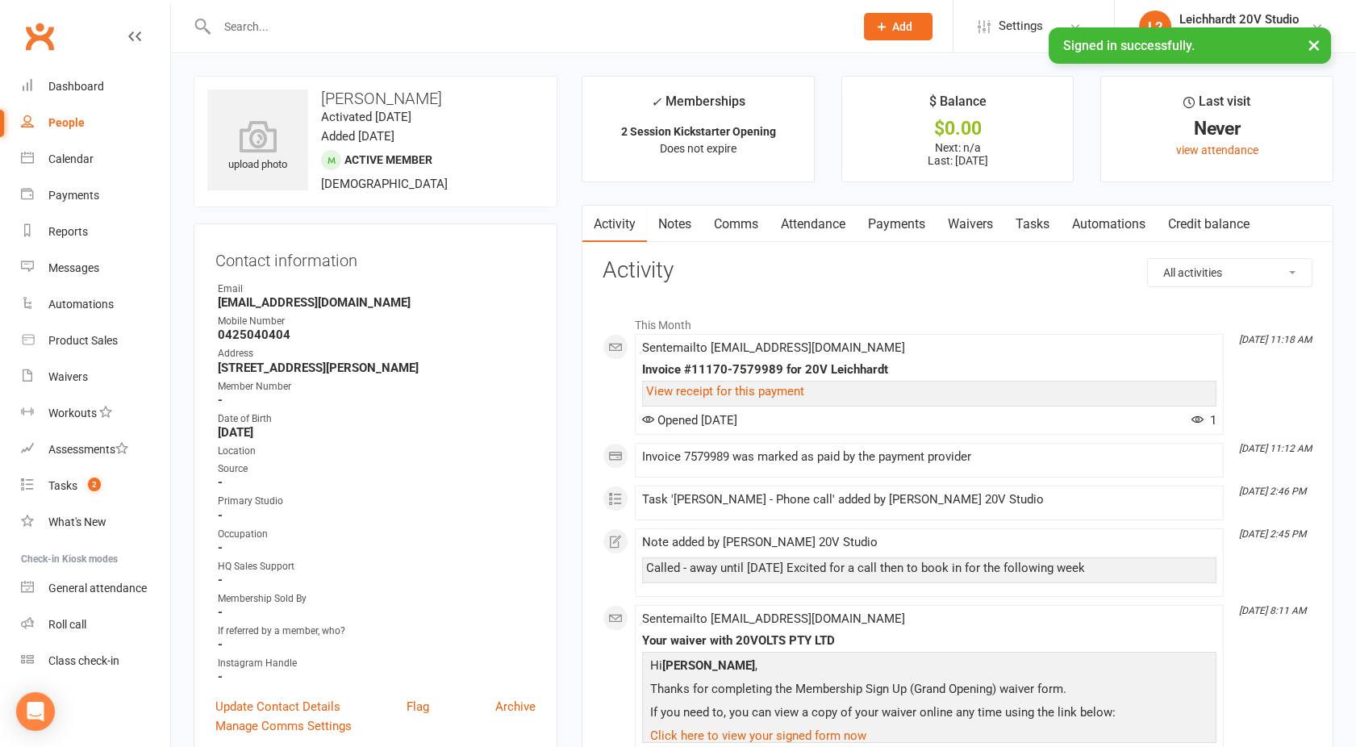
click at [752, 229] on link "Comms" at bounding box center [736, 224] width 67 height 37
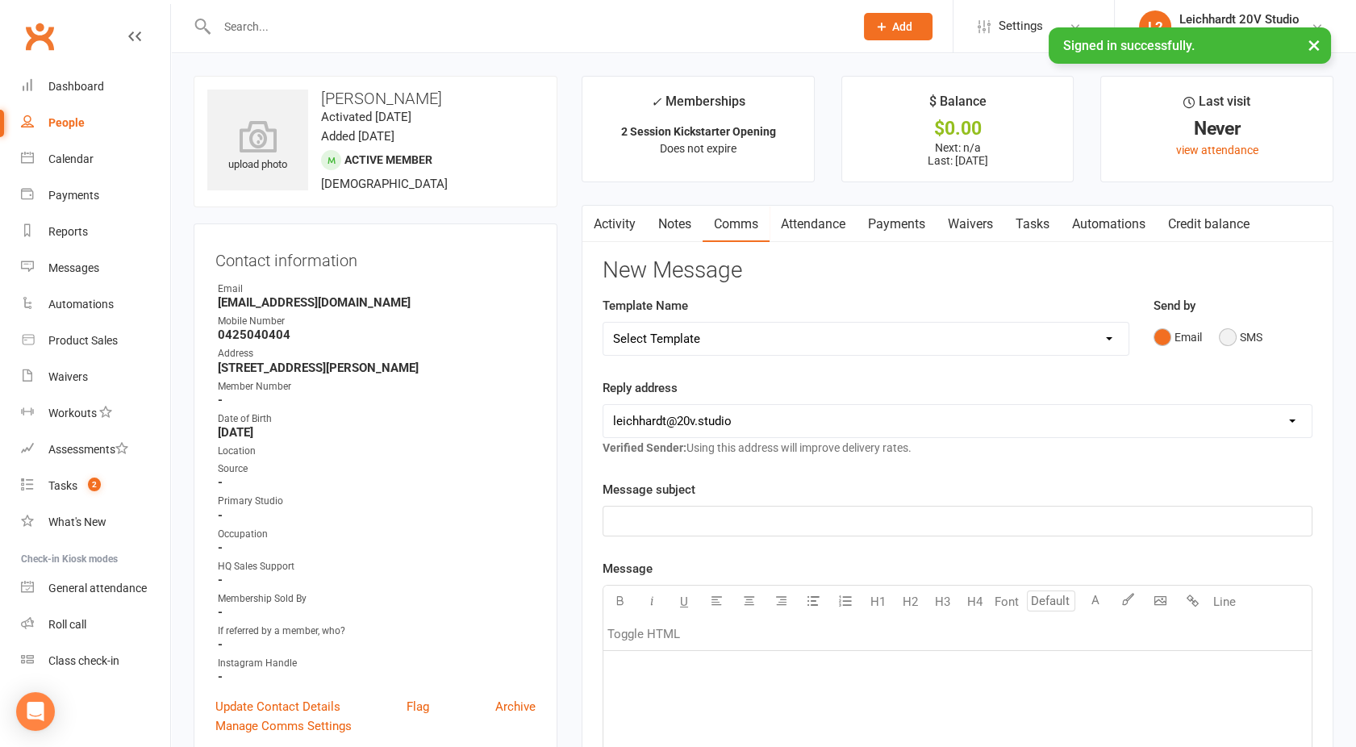
click at [1248, 334] on button "SMS" at bounding box center [1241, 337] width 44 height 31
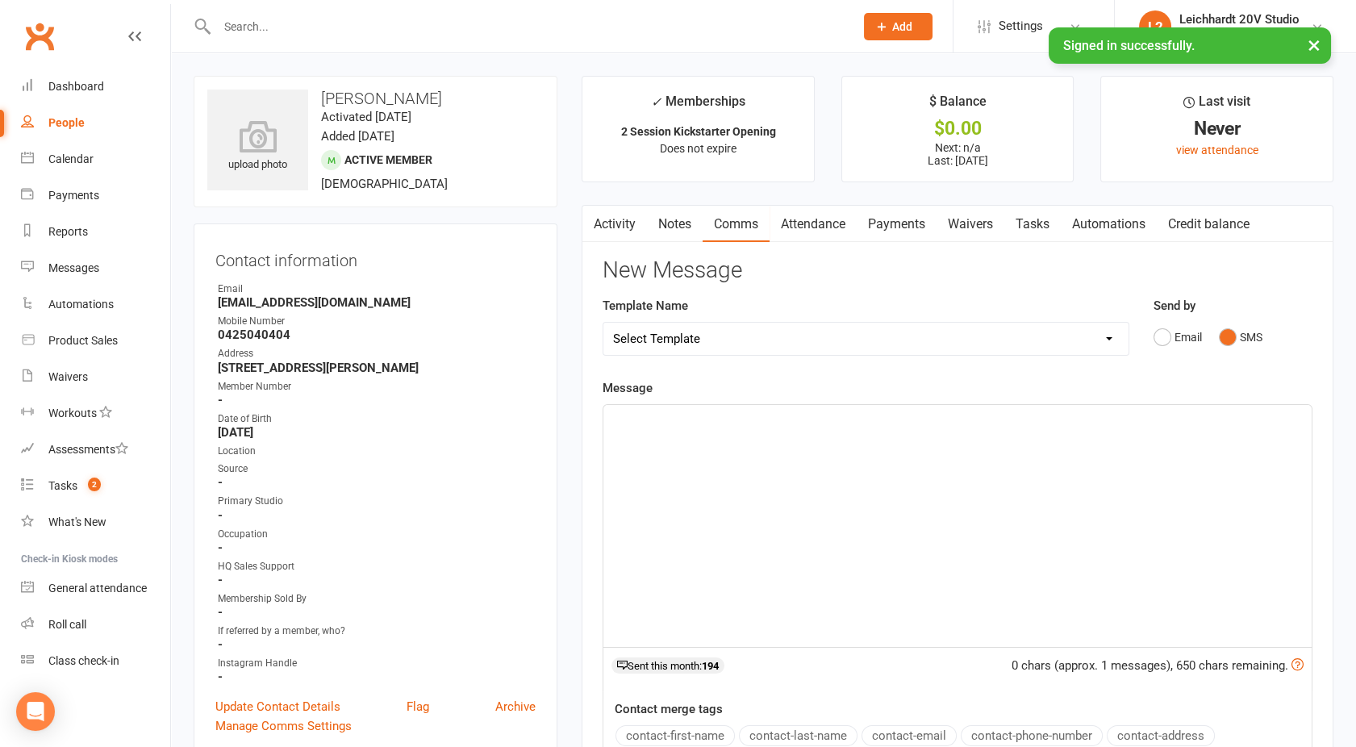
click at [930, 469] on div "﻿" at bounding box center [957, 526] width 708 height 242
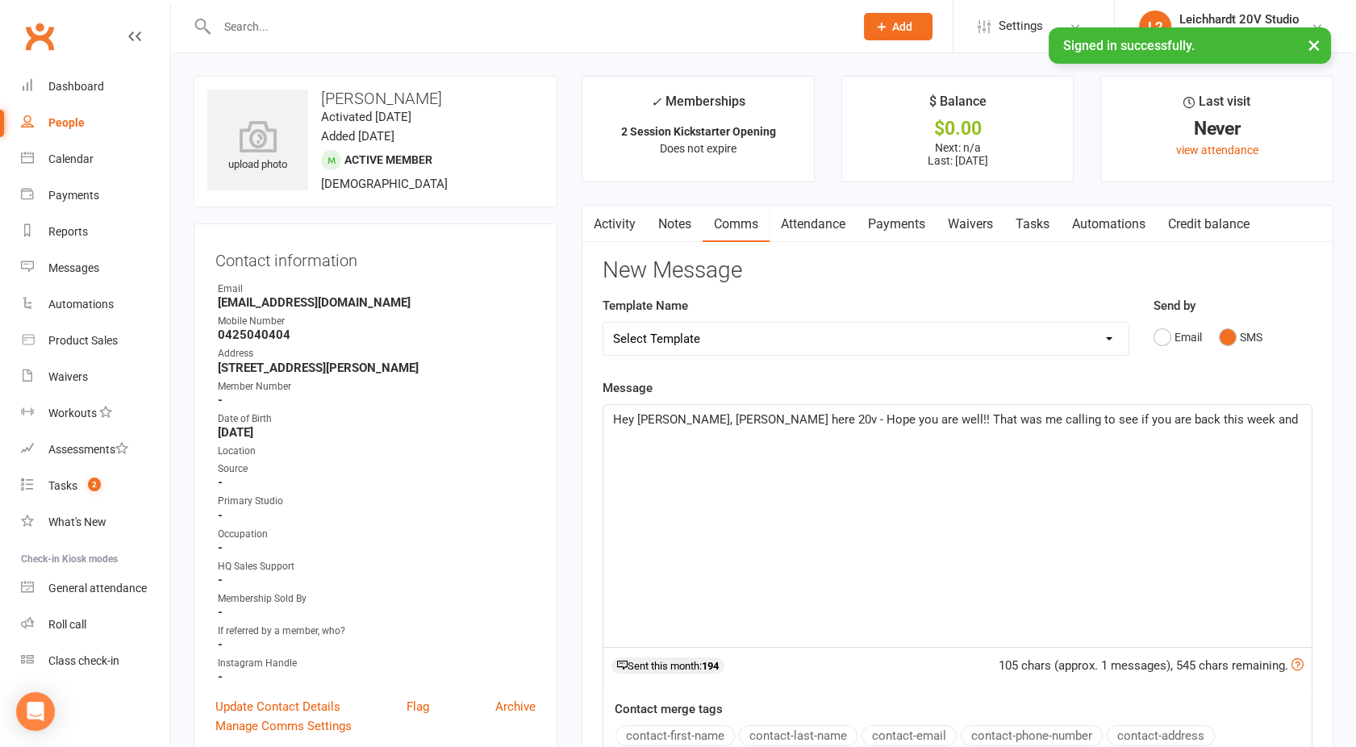
click at [1096, 417] on span "Hey Sabrina, Joel here 20v - Hope you are well!! That was me calling to see if …" at bounding box center [955, 419] width 685 height 15
click at [1232, 423] on p "Hey Sabrina, Joel here 20v - Hope you are well!! That was me calling to see if …" at bounding box center [957, 429] width 689 height 39
click at [751, 434] on span "Hey Sabrina, Joel here 20v - Hope you are well!! That was me calling to see if …" at bounding box center [957, 429] width 688 height 34
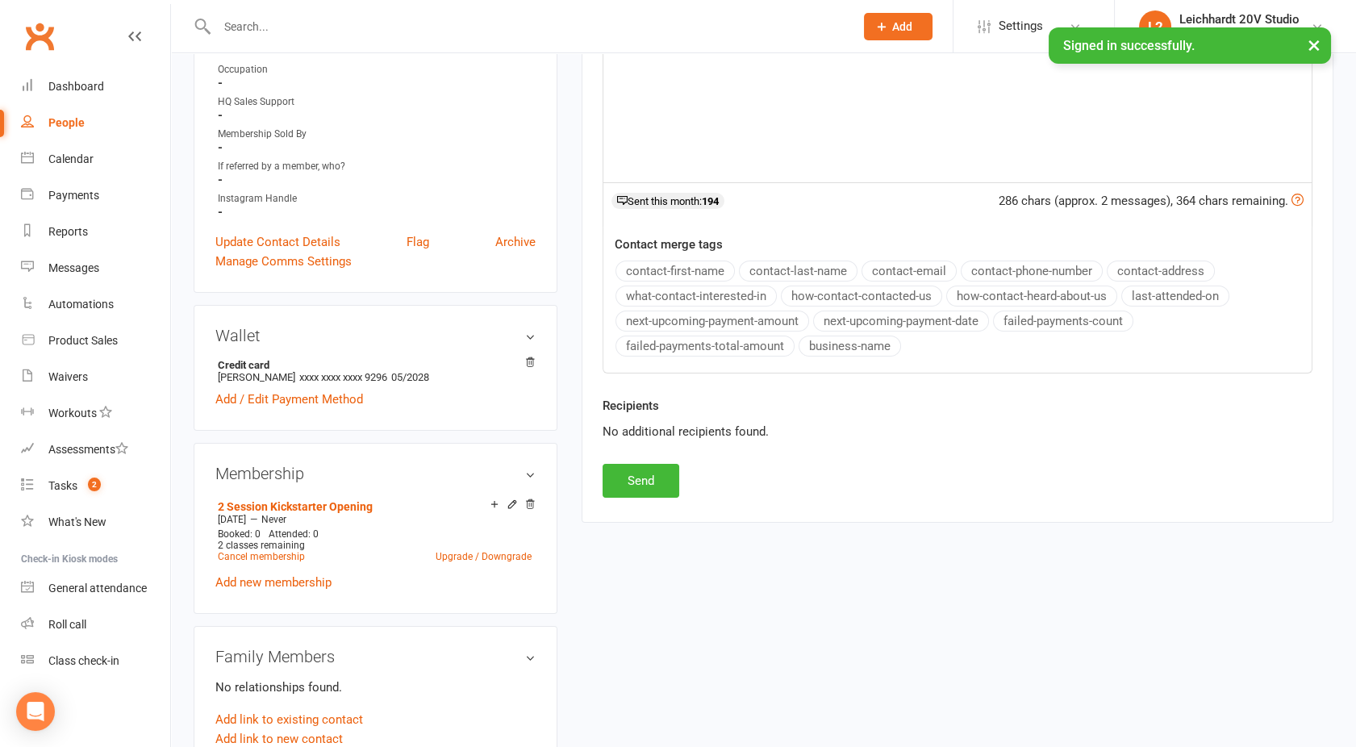
scroll to position [471, 0]
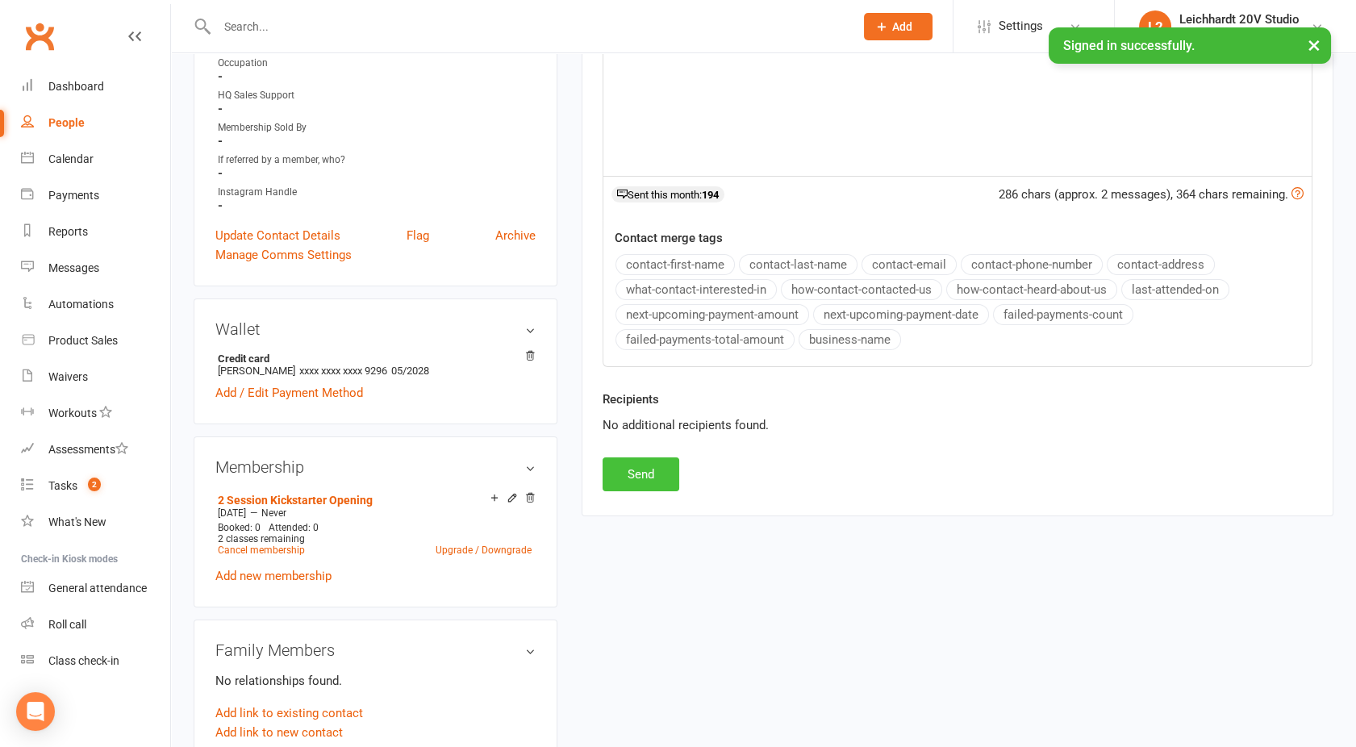
click at [612, 473] on button "Send" at bounding box center [641, 474] width 77 height 34
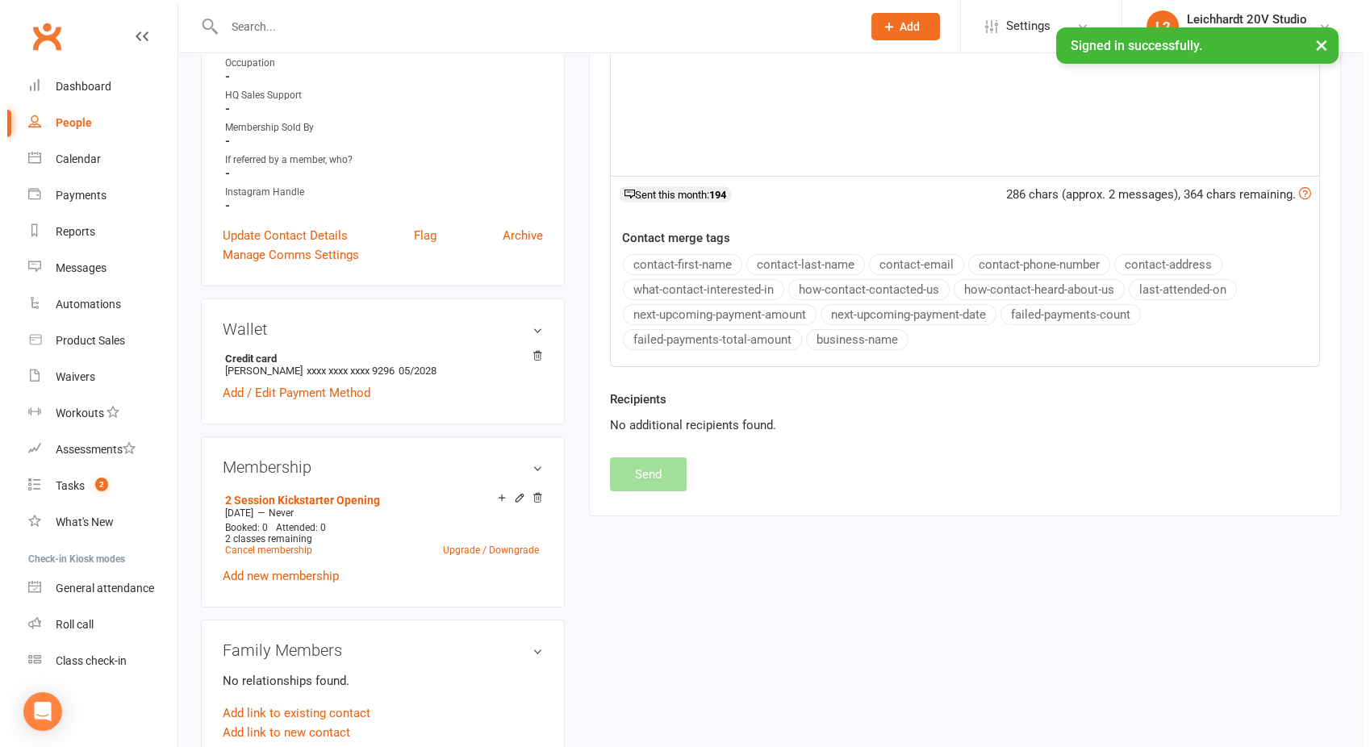
scroll to position [0, 0]
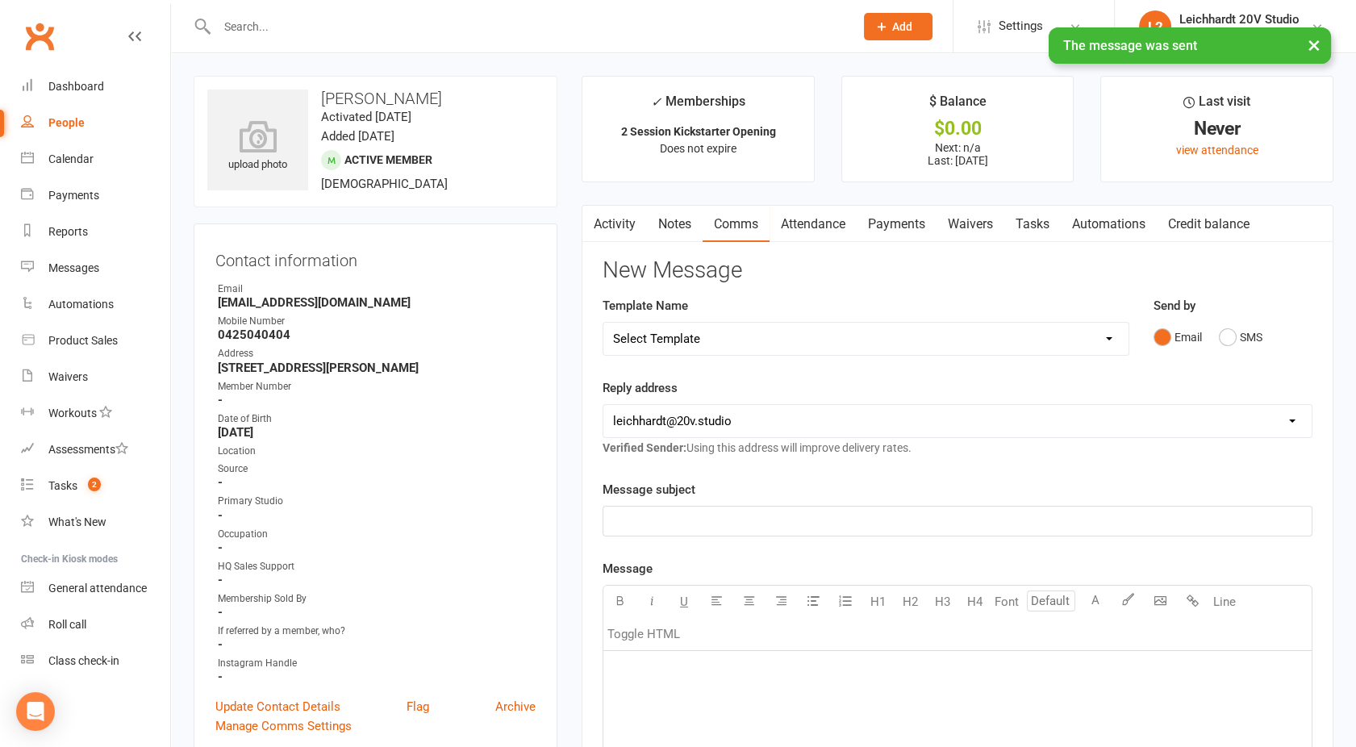
click at [620, 219] on link "Activity" at bounding box center [614, 224] width 65 height 37
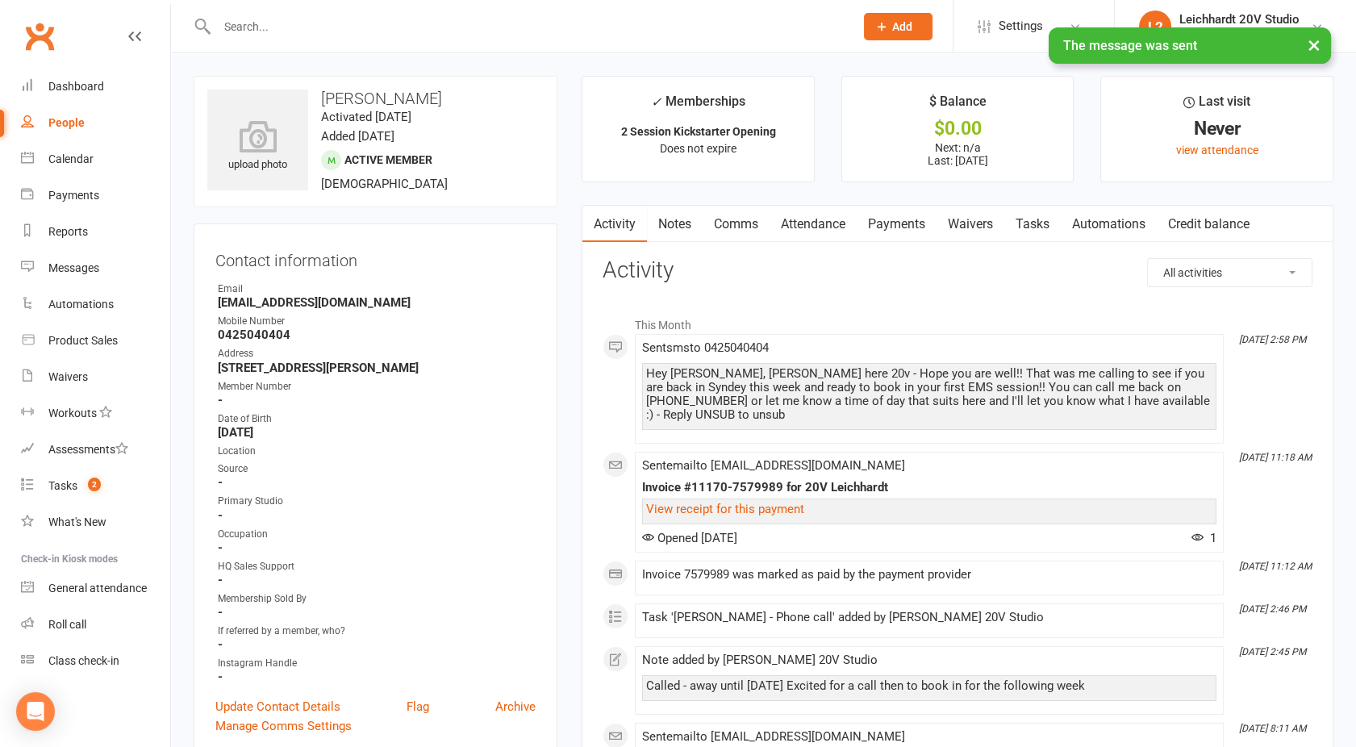
click at [102, 127] on link "People" at bounding box center [95, 123] width 149 height 36
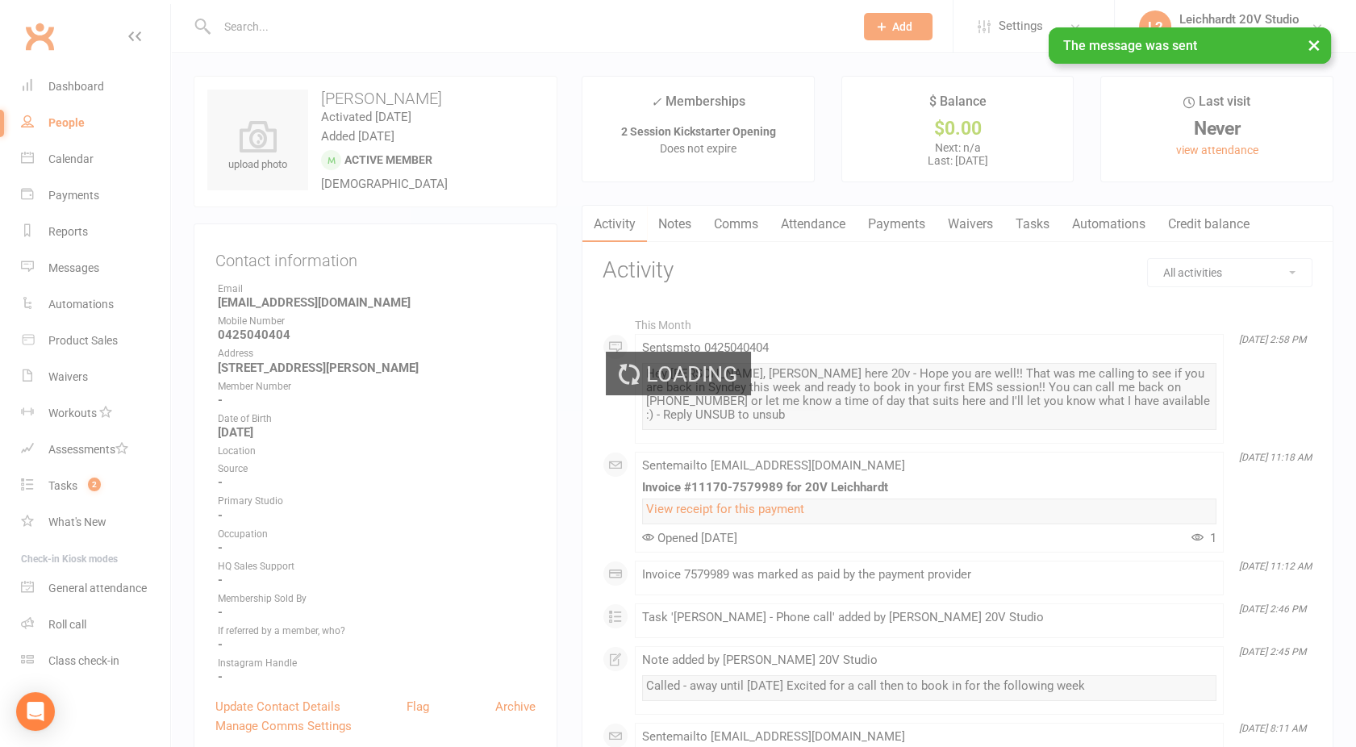
select select "100"
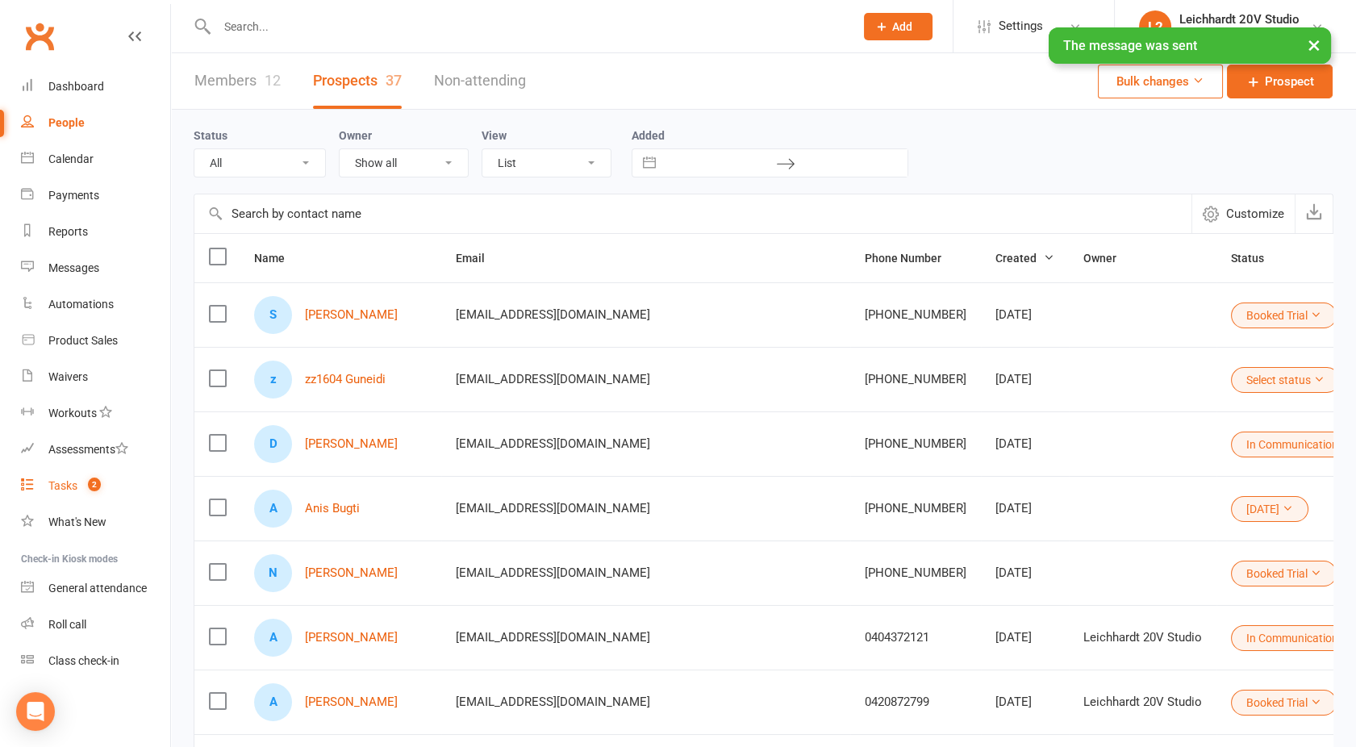
click at [63, 482] on div "Tasks" at bounding box center [62, 485] width 29 height 13
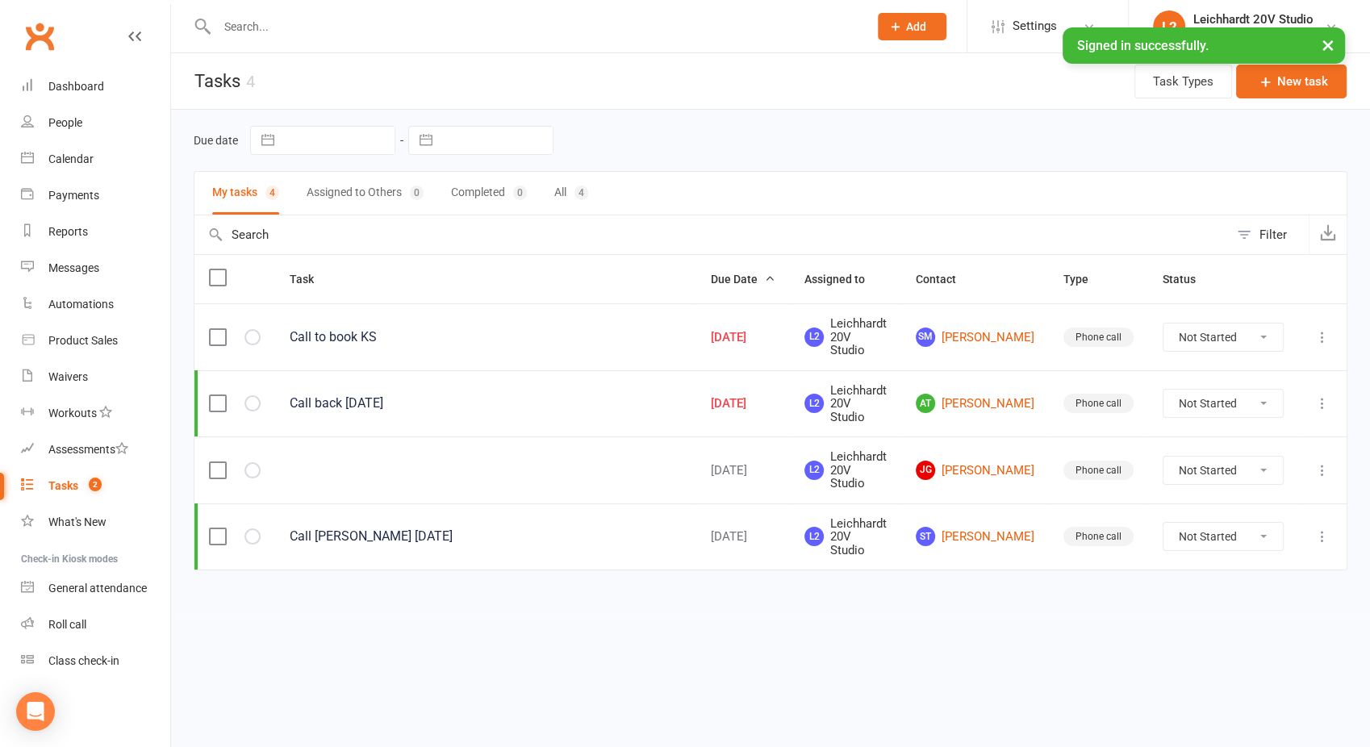
click at [1241, 331] on select "Not Started In Progress Waiting Complete" at bounding box center [1222, 336] width 119 height 27
click at [1319, 332] on icon at bounding box center [1322, 337] width 16 height 16
click at [1207, 398] on link "Edit" at bounding box center [1251, 393] width 160 height 32
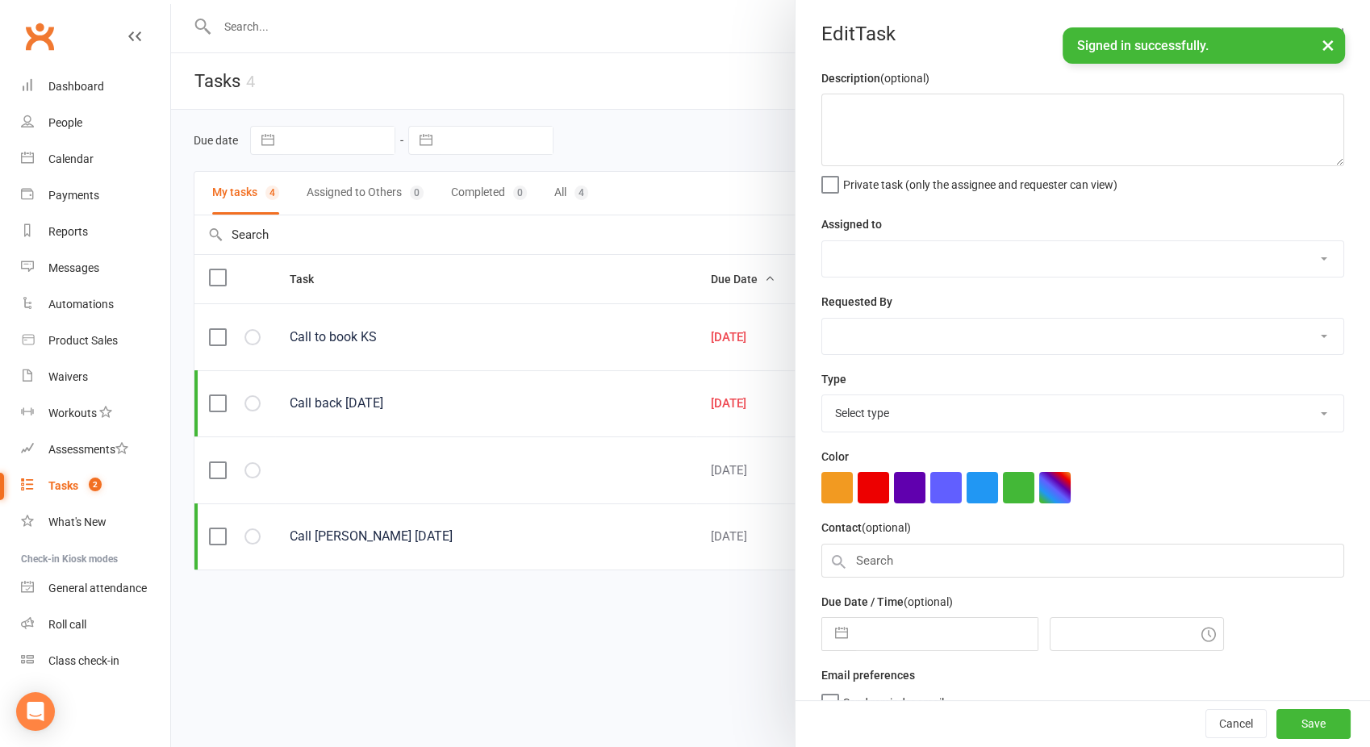
type textarea "Call to book KS"
select select "53646"
type input "12 Sep 2025"
type input "3:00pm"
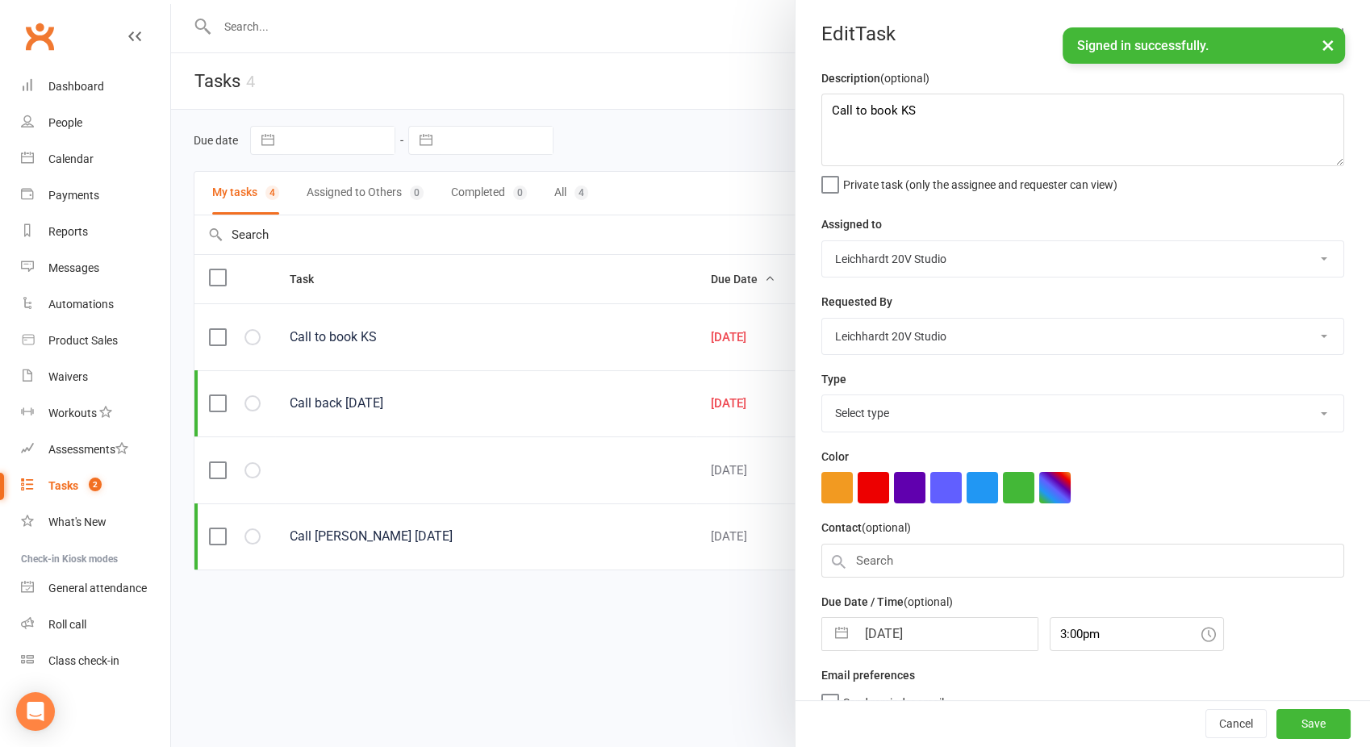
select select "35278"
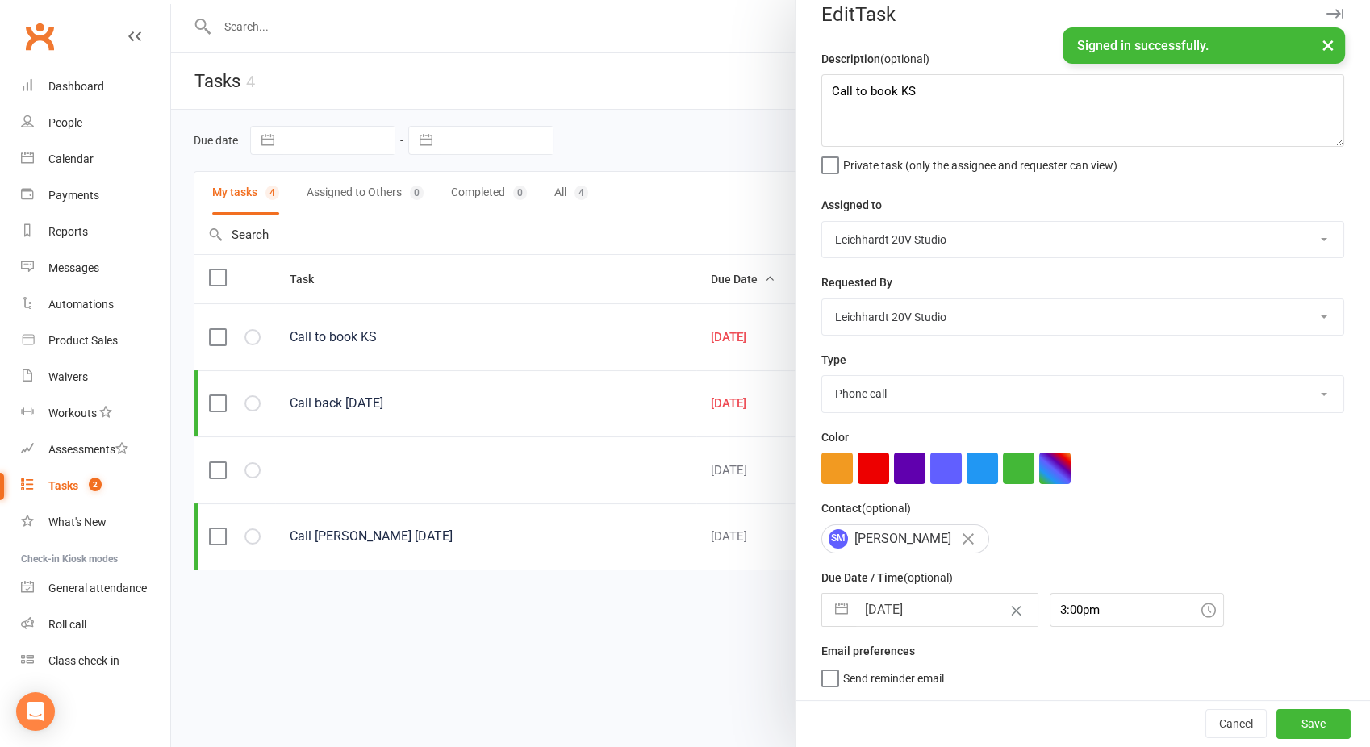
click at [878, 619] on input "12 Sep 2025" at bounding box center [946, 610] width 181 height 32
select select "7"
select select "2025"
select select "8"
select select "2025"
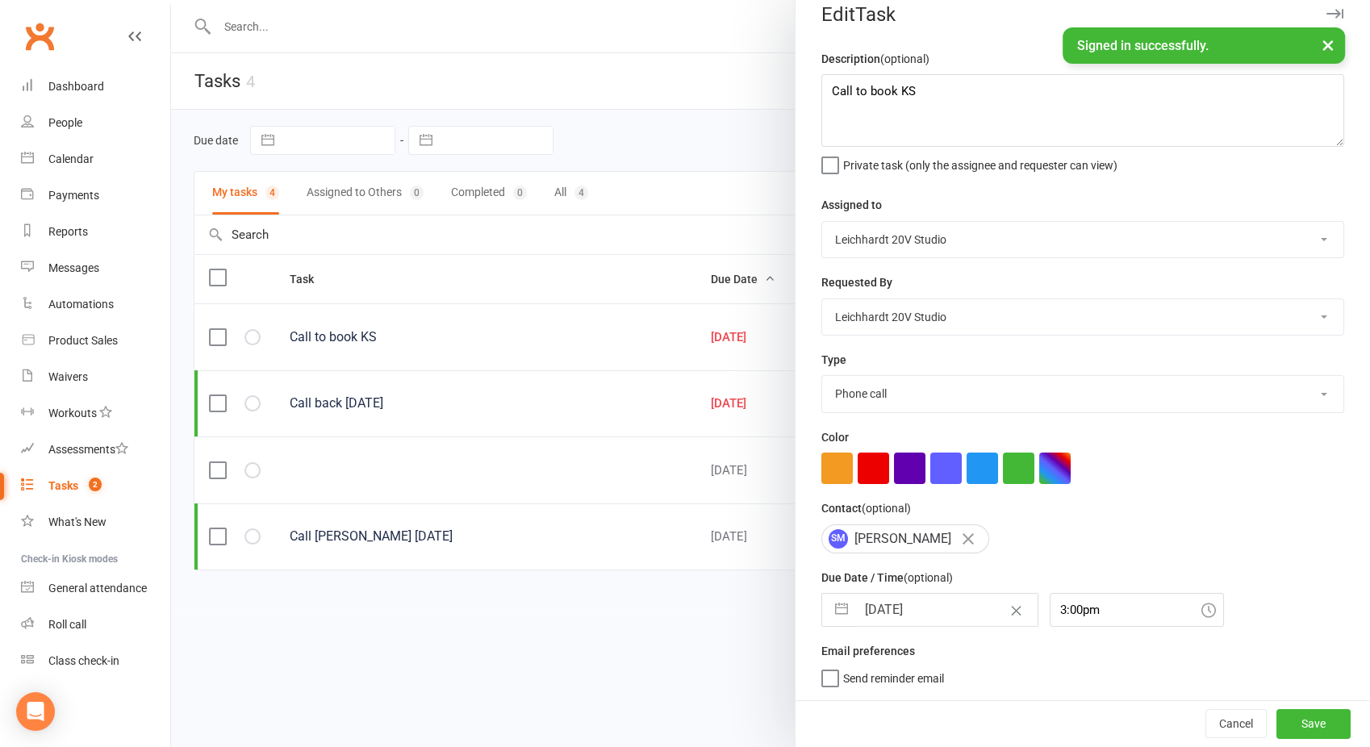
select select "9"
select select "2025"
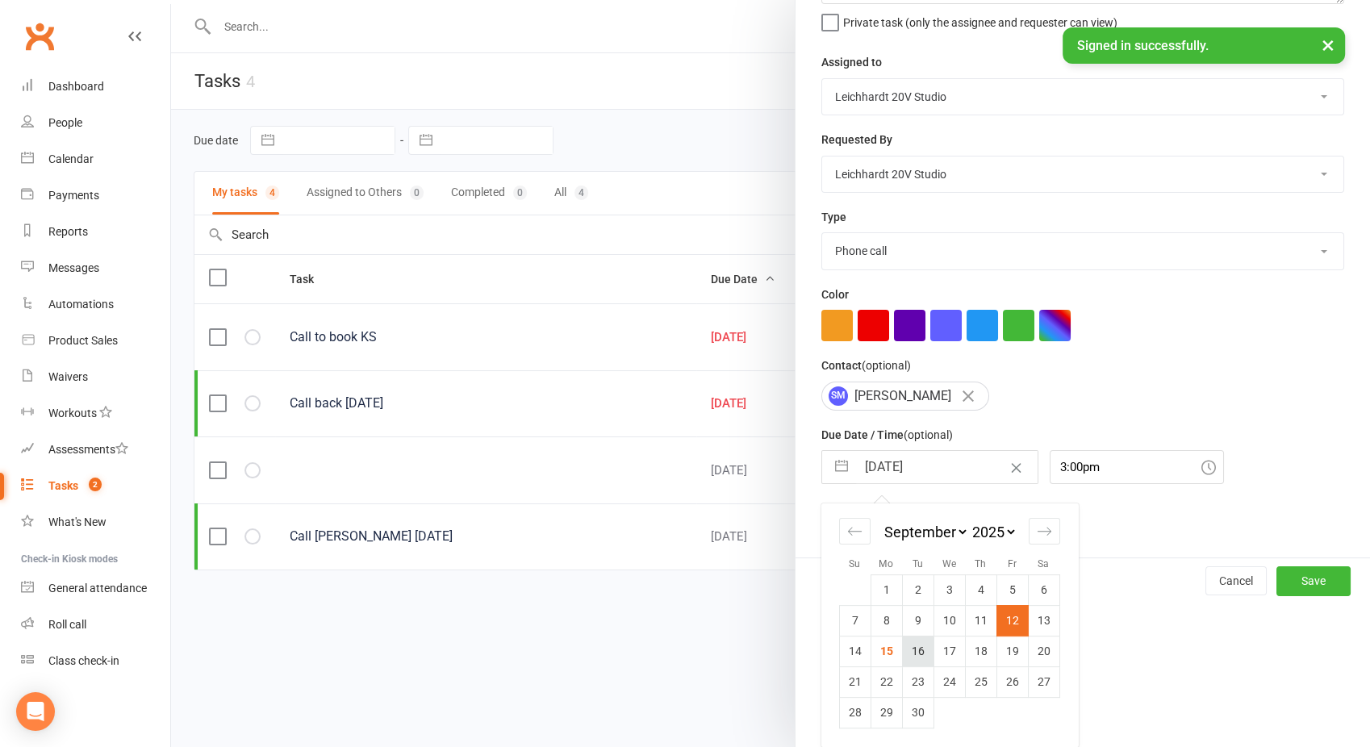
click at [902, 645] on td "16" at bounding box center [917, 651] width 31 height 31
type input "16 Sep 2025"
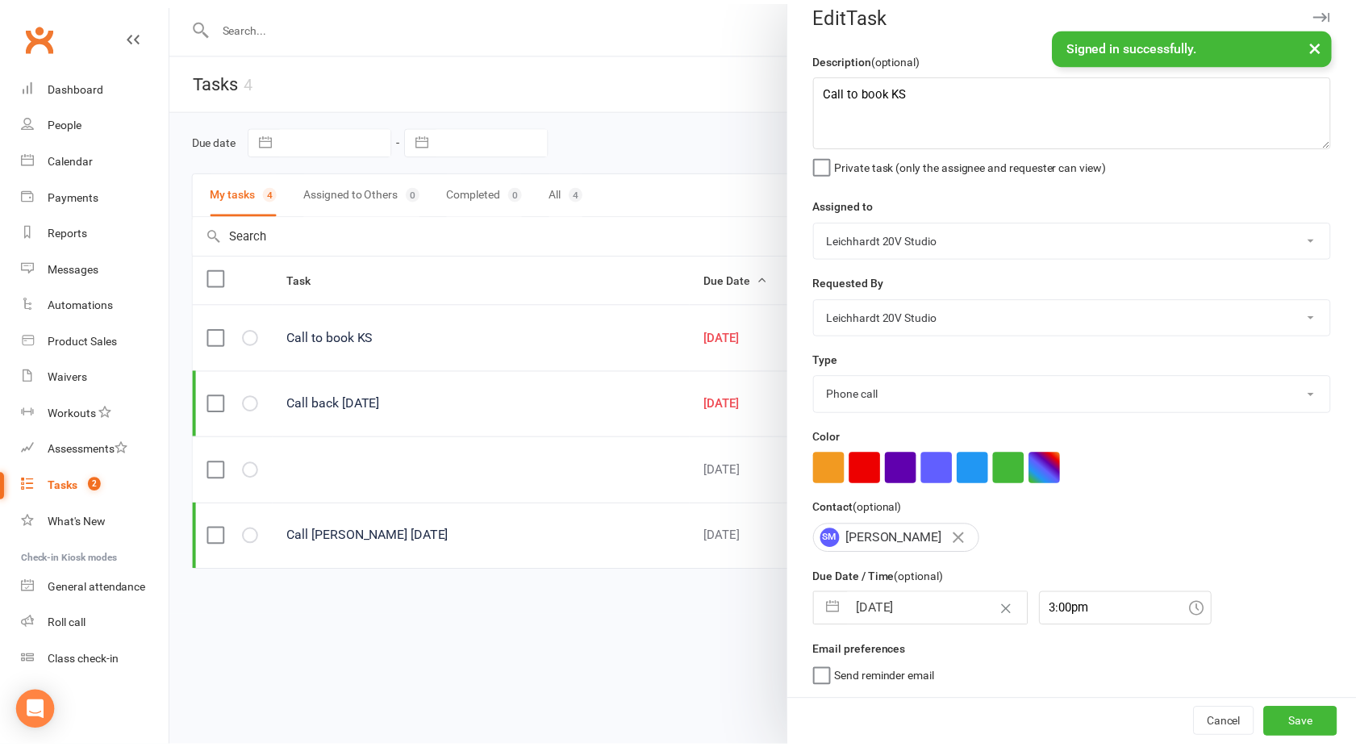
scroll to position [19, 0]
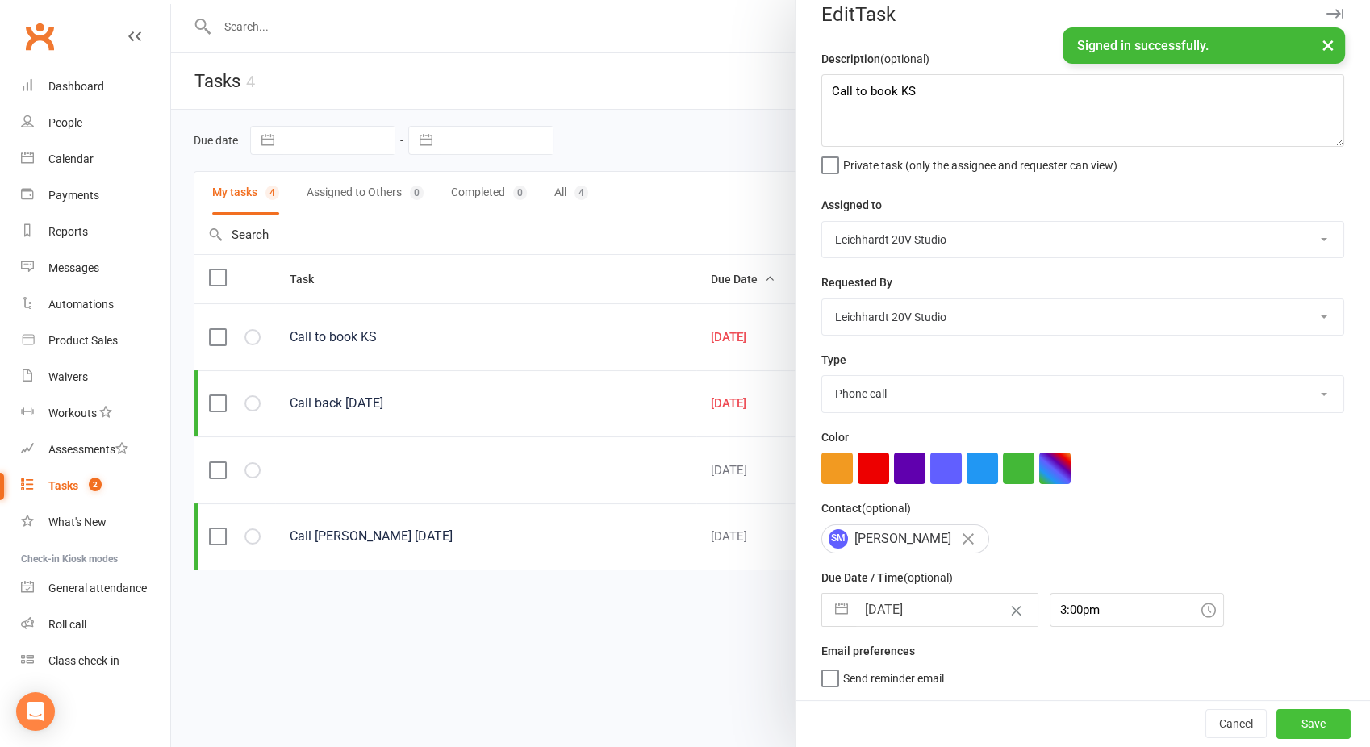
click at [1315, 724] on button "Save" at bounding box center [1313, 723] width 74 height 29
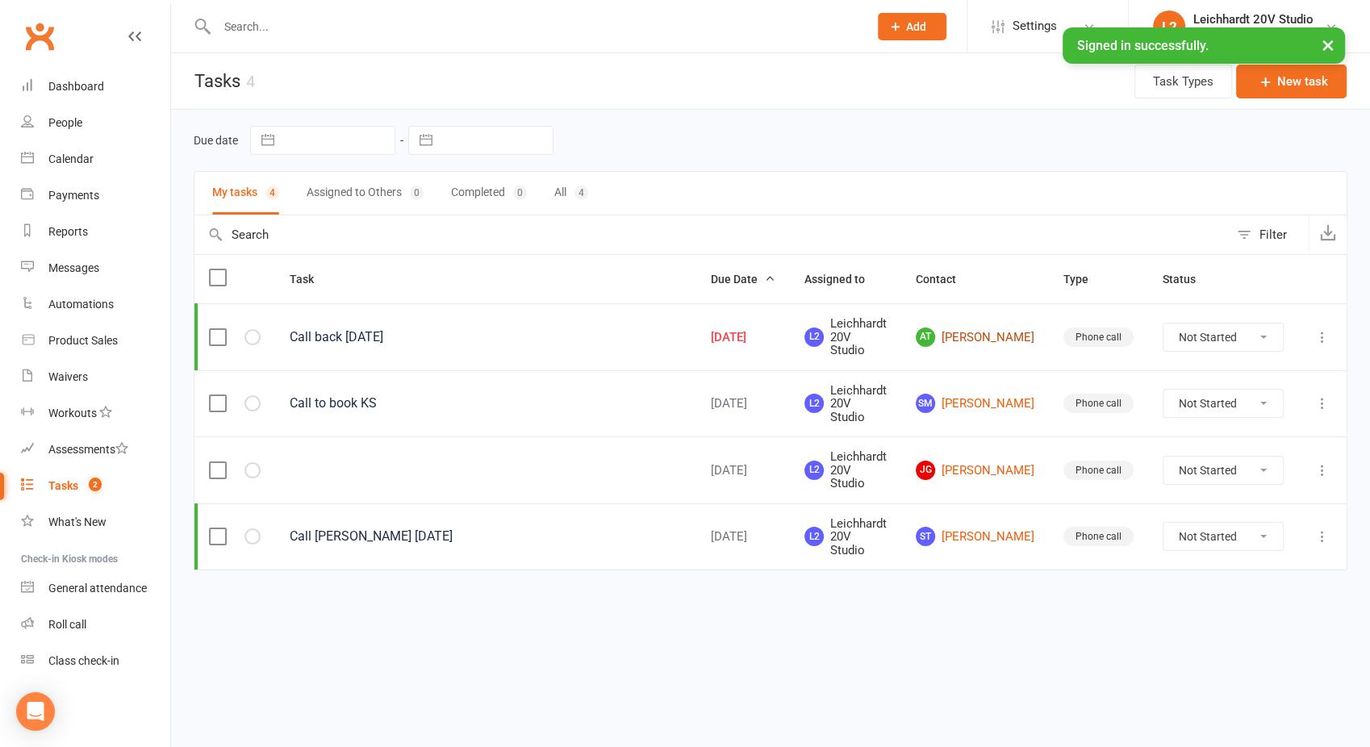
click at [1000, 330] on link "AT Alexandra Taussig" at bounding box center [974, 336] width 119 height 19
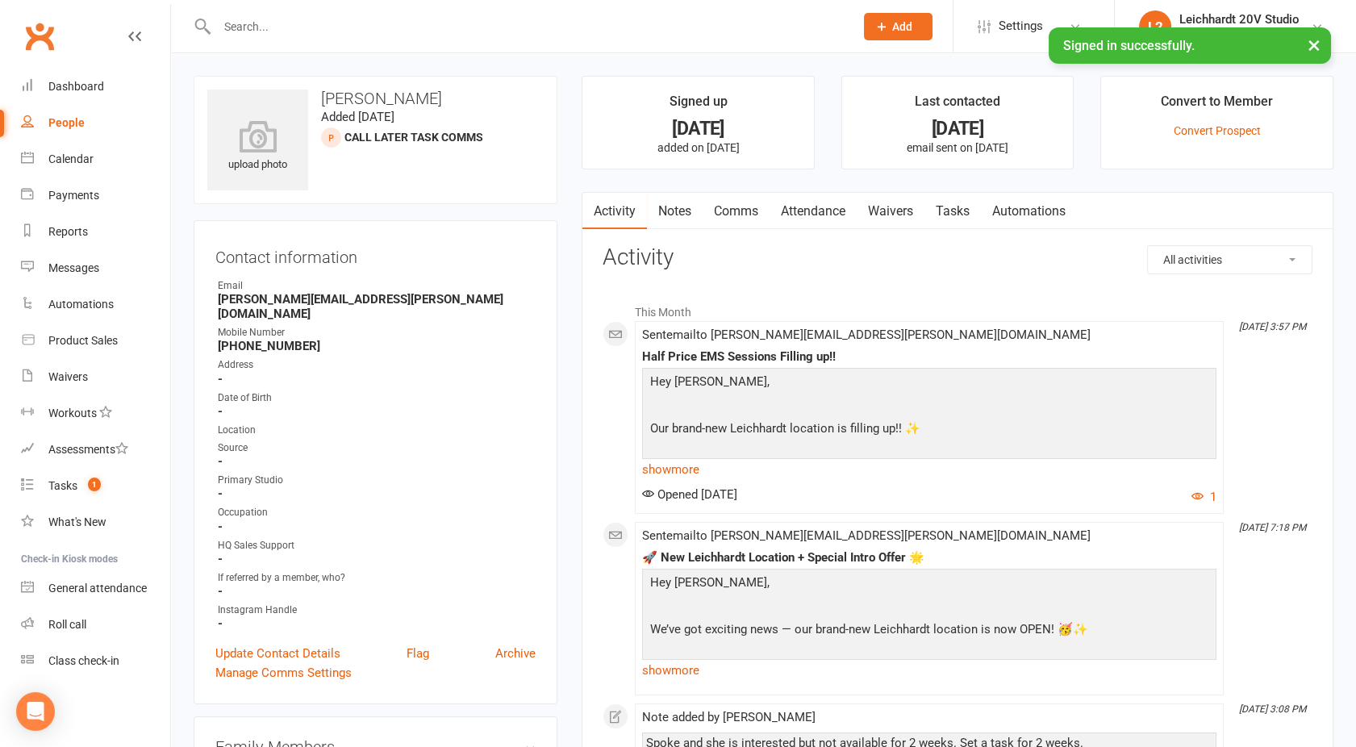
click at [751, 210] on link "Comms" at bounding box center [736, 211] width 67 height 37
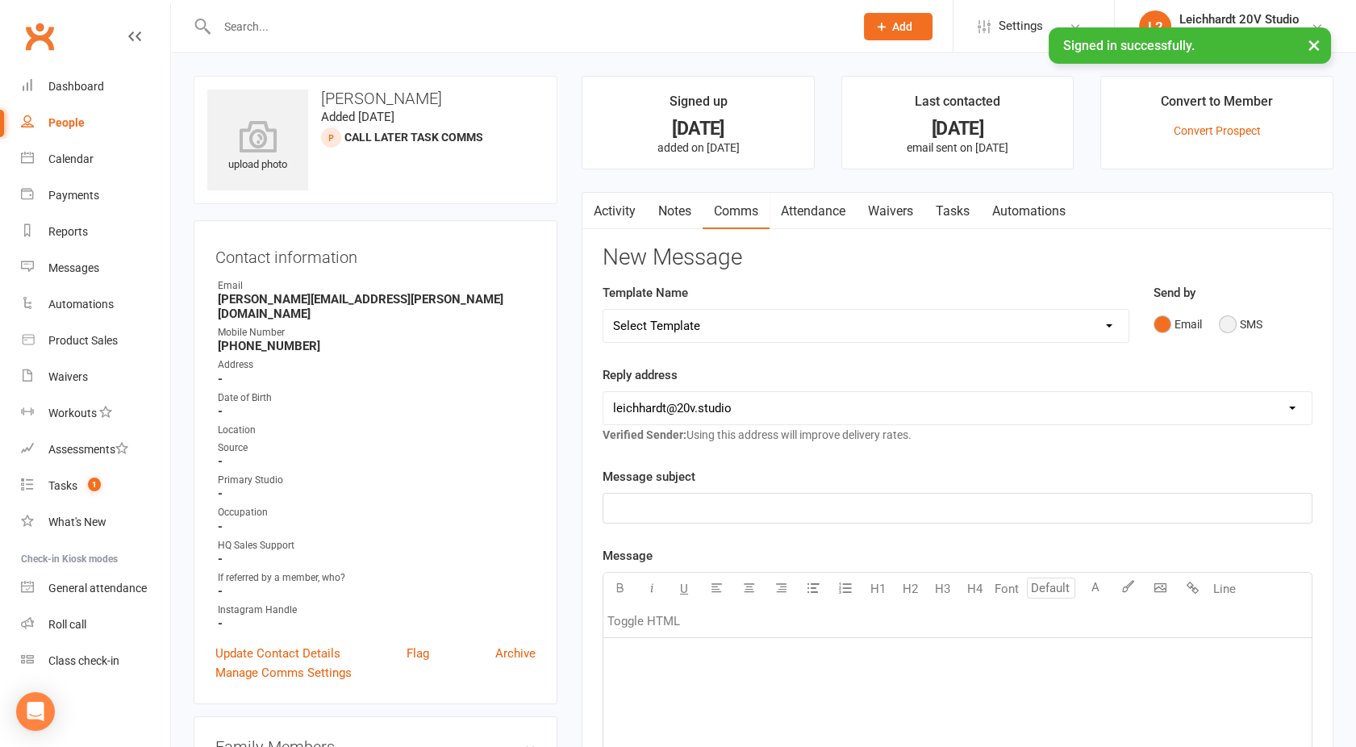
click at [1236, 331] on button "SMS" at bounding box center [1241, 324] width 44 height 31
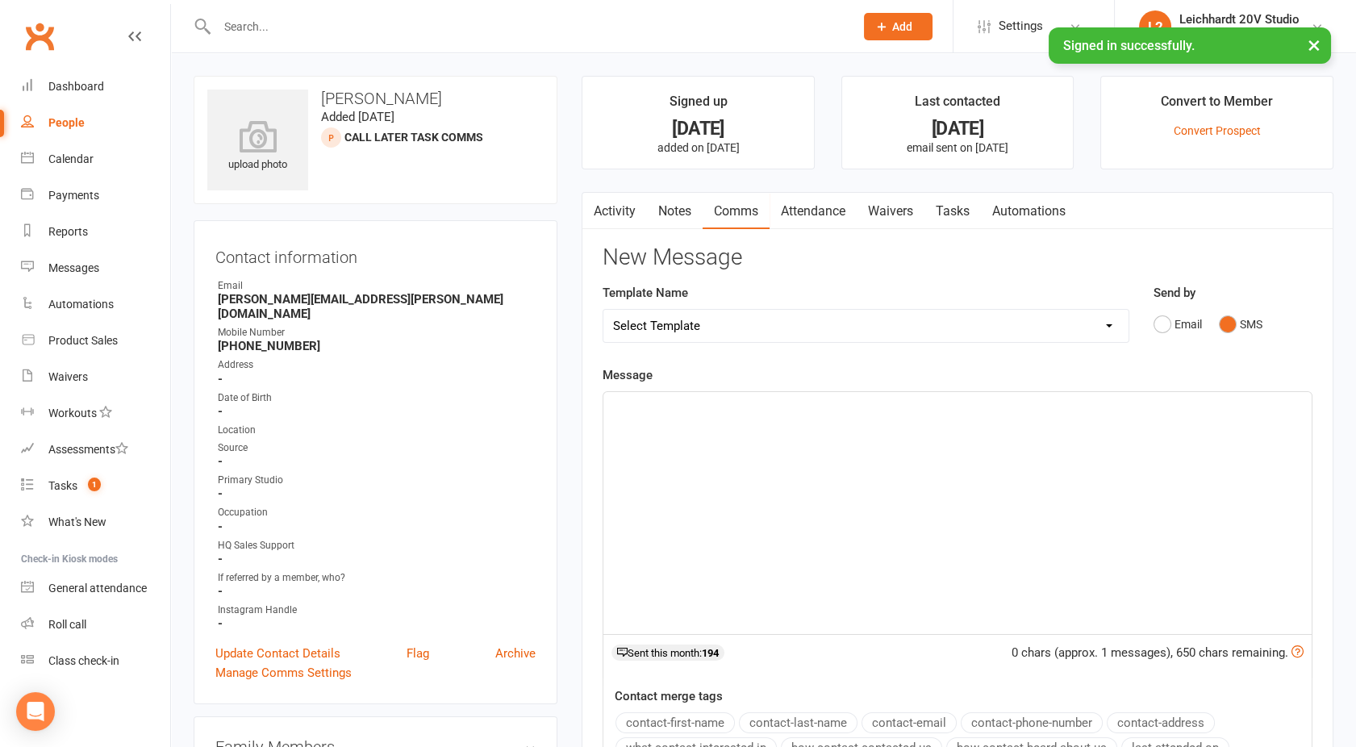
click at [995, 445] on div "﻿" at bounding box center [957, 513] width 708 height 242
click at [995, 445] on div "Hey Alex, Joel here 20v EMS - Hope you are well!!" at bounding box center [957, 513] width 708 height 242
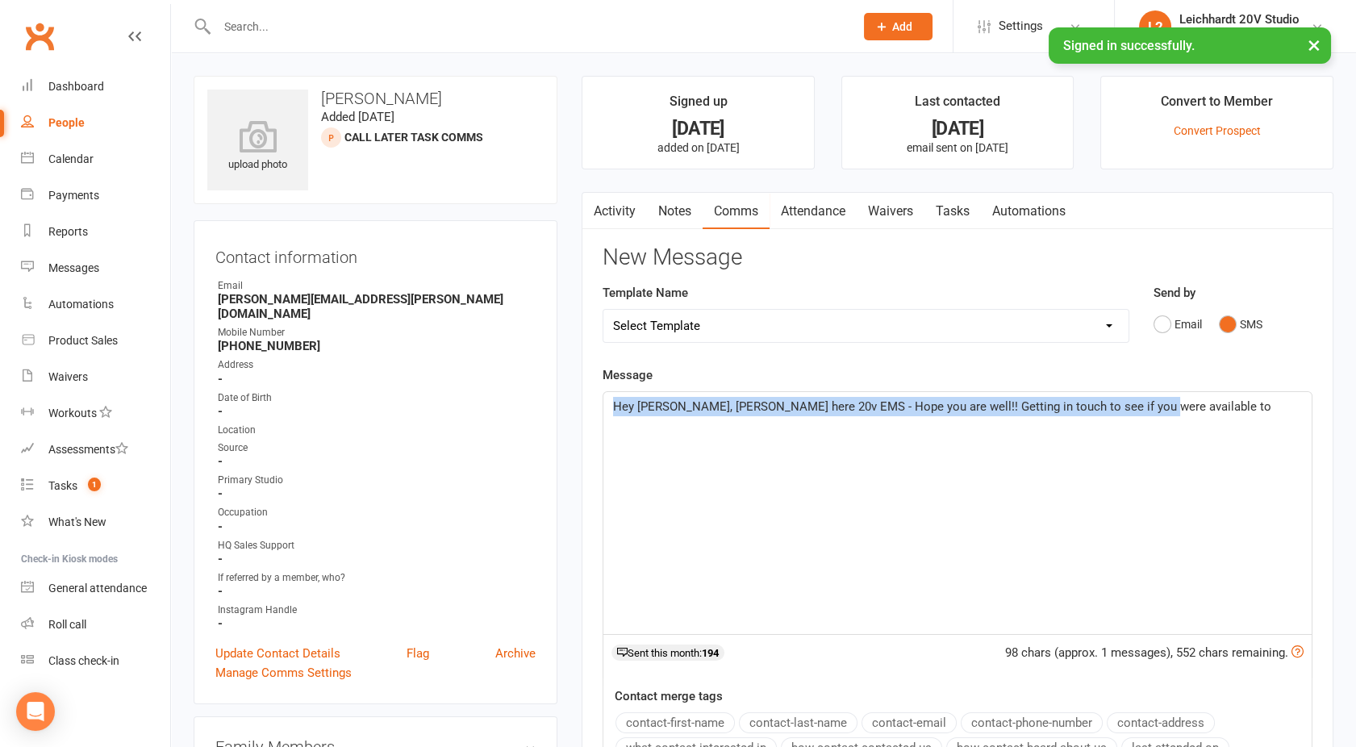
drag, startPoint x: 1151, startPoint y: 411, endPoint x: 419, endPoint y: 431, distance: 732.6
copy span "Hey Alex, Joel here 20v EMS - Hope you are well!! Getting in touch to see if yo…"
click at [621, 201] on link "Activity" at bounding box center [614, 211] width 65 height 37
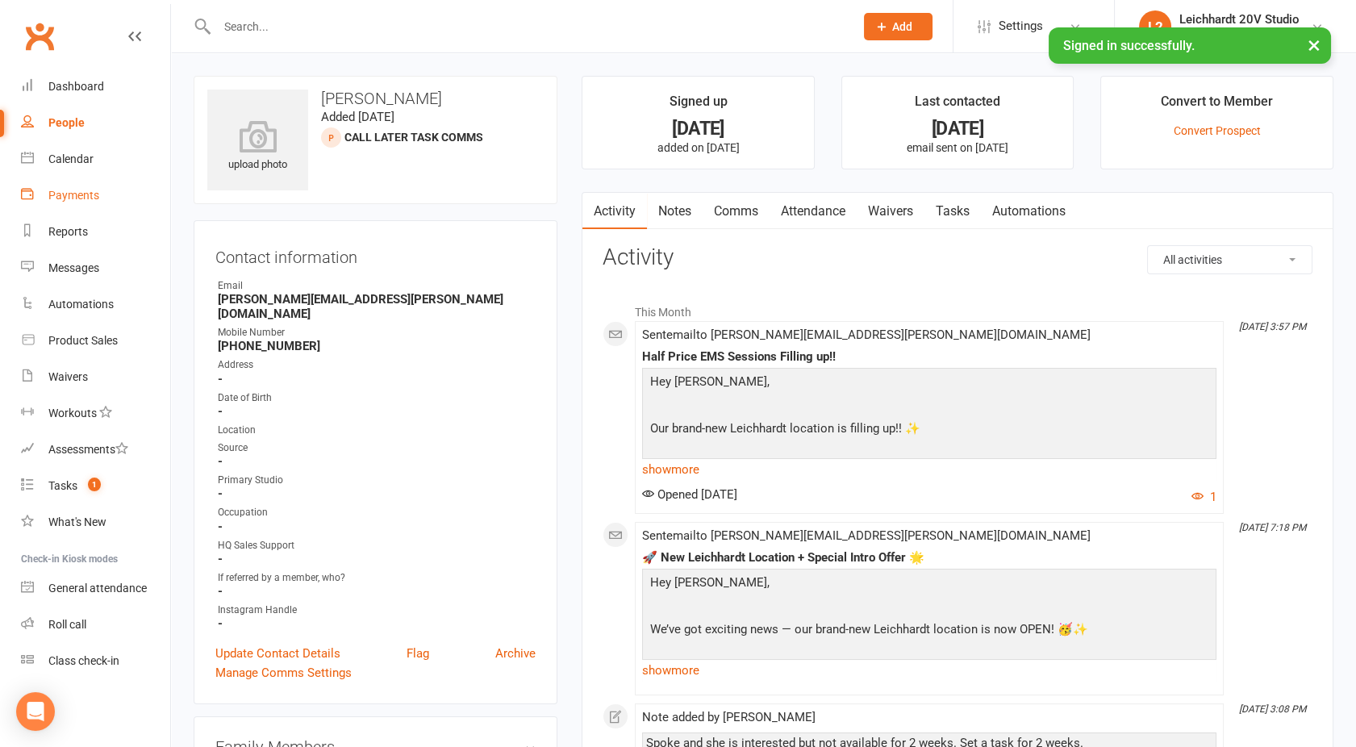
click at [80, 180] on link "Payments" at bounding box center [95, 195] width 149 height 36
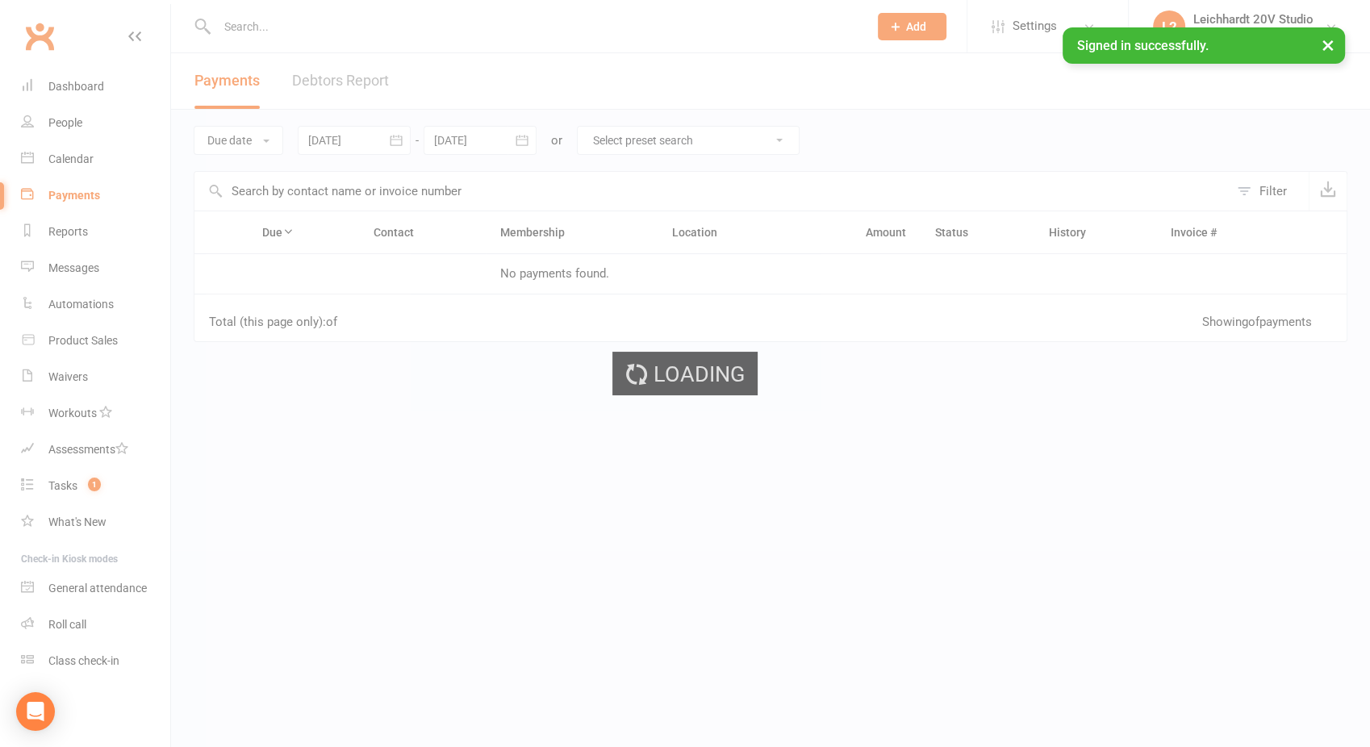
click at [76, 156] on div "Loading" at bounding box center [685, 373] width 1370 height 747
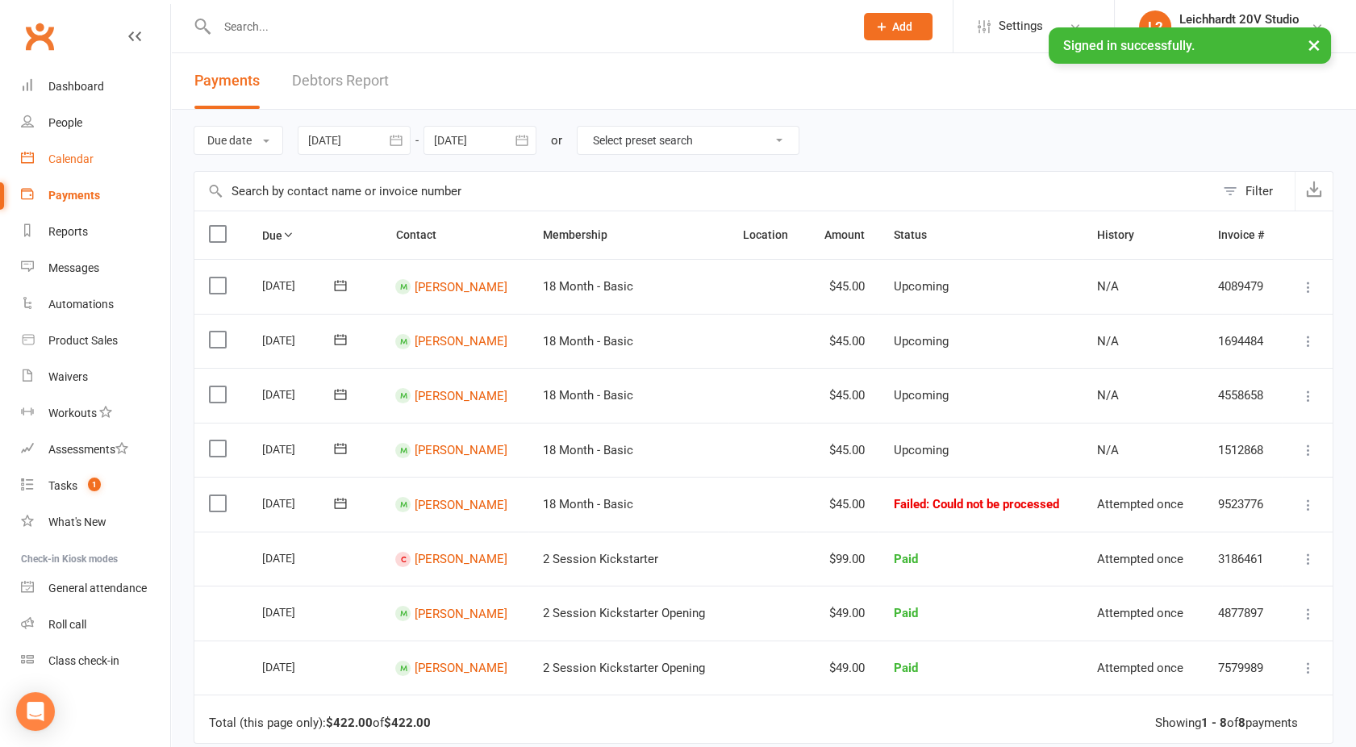
click at [77, 159] on div "Calendar" at bounding box center [70, 158] width 45 height 13
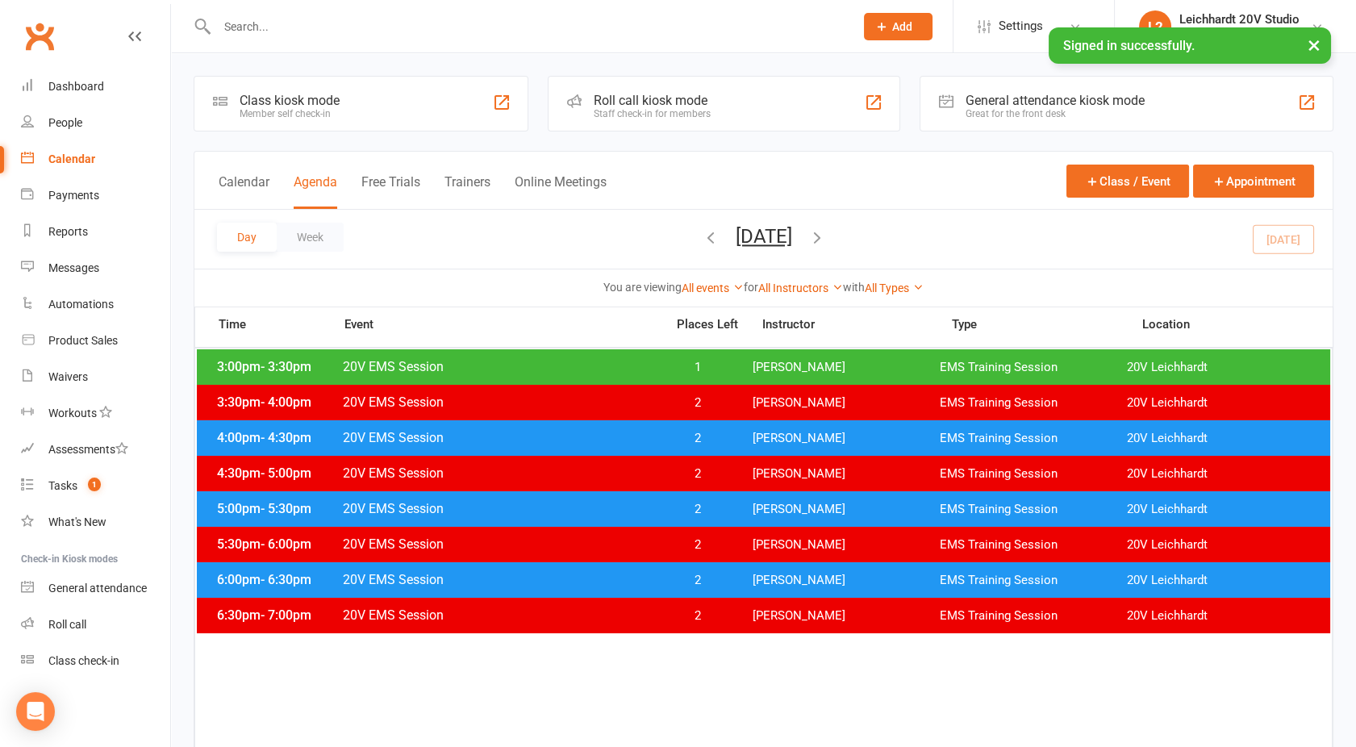
click at [520, 365] on span "20V EMS Session" at bounding box center [499, 366] width 314 height 15
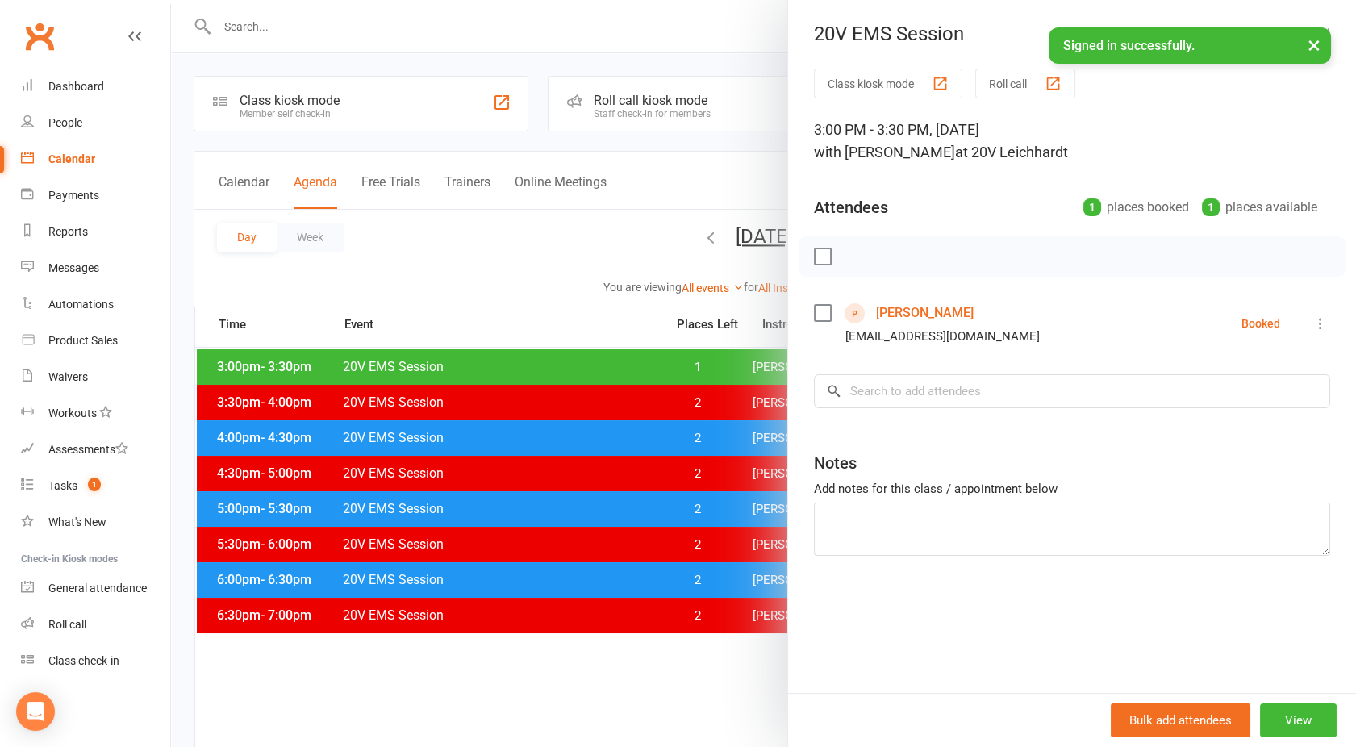
click at [932, 311] on link "[PERSON_NAME]" at bounding box center [925, 313] width 98 height 26
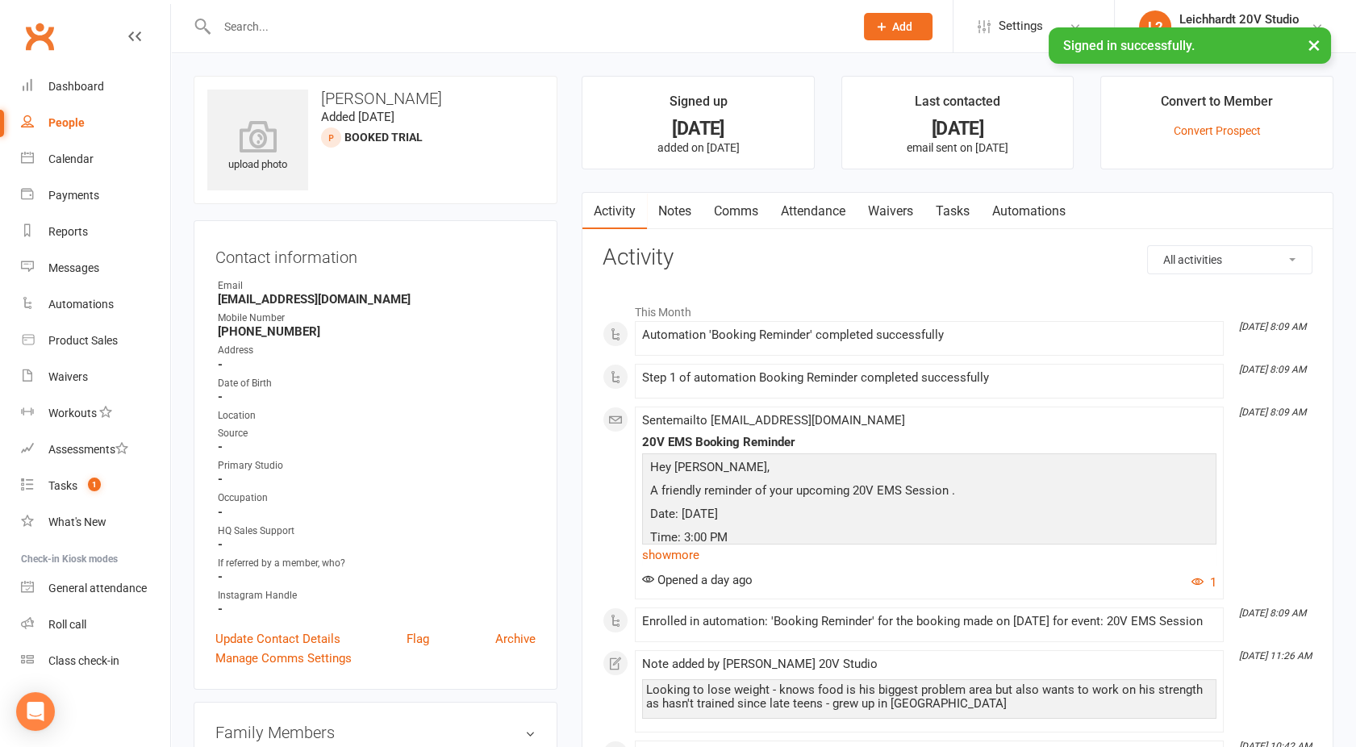
drag, startPoint x: 704, startPoint y: 467, endPoint x: 839, endPoint y: 277, distance: 233.2
click at [1220, 16] on div "Leichhardt 20V Studio" at bounding box center [1239, 19] width 120 height 15
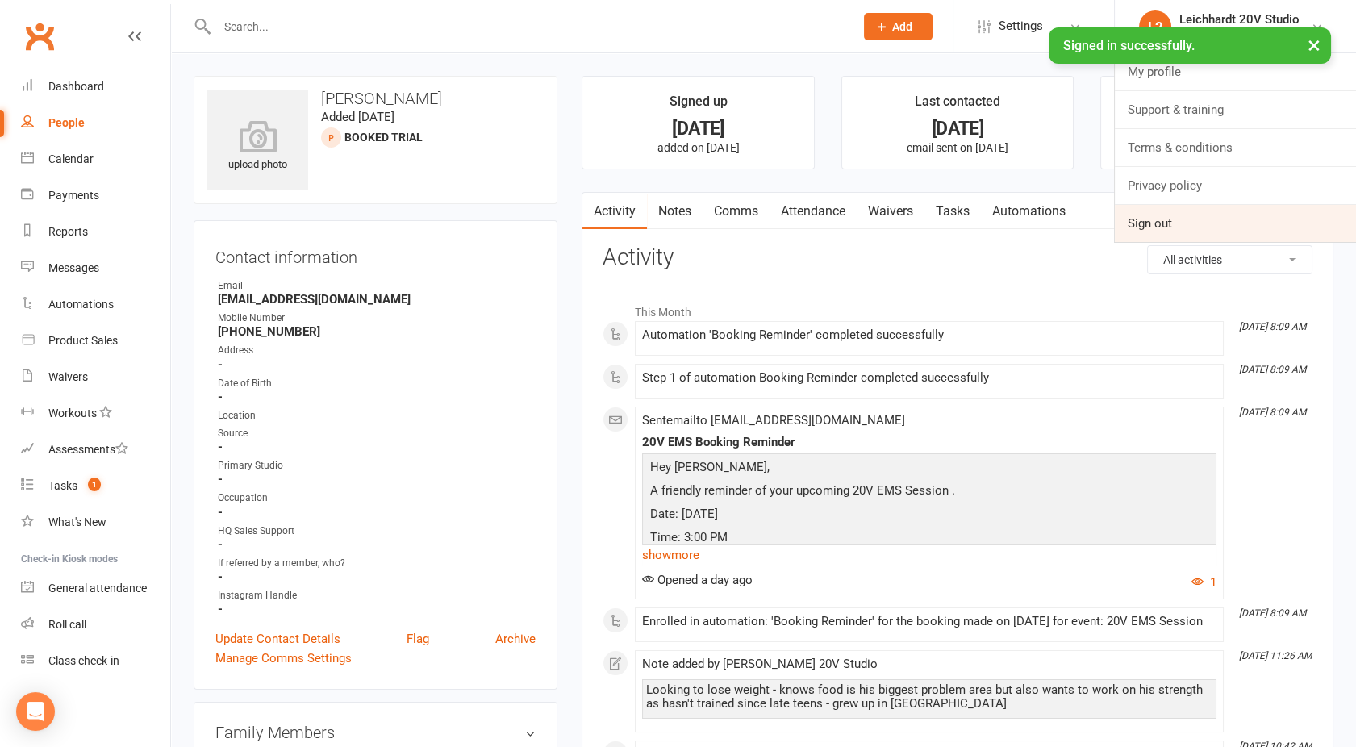
click at [1161, 223] on link "Sign out" at bounding box center [1235, 223] width 241 height 37
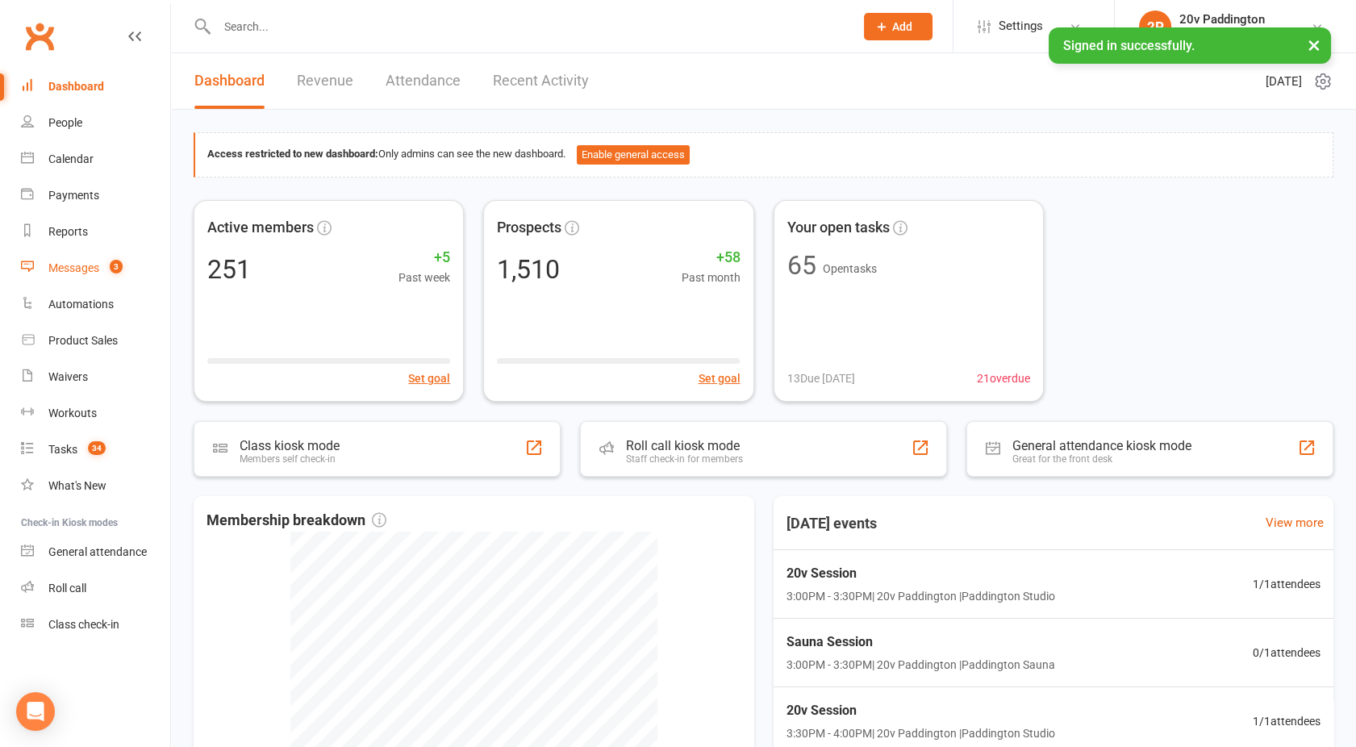
click at [85, 256] on link "Messages 3" at bounding box center [95, 268] width 149 height 36
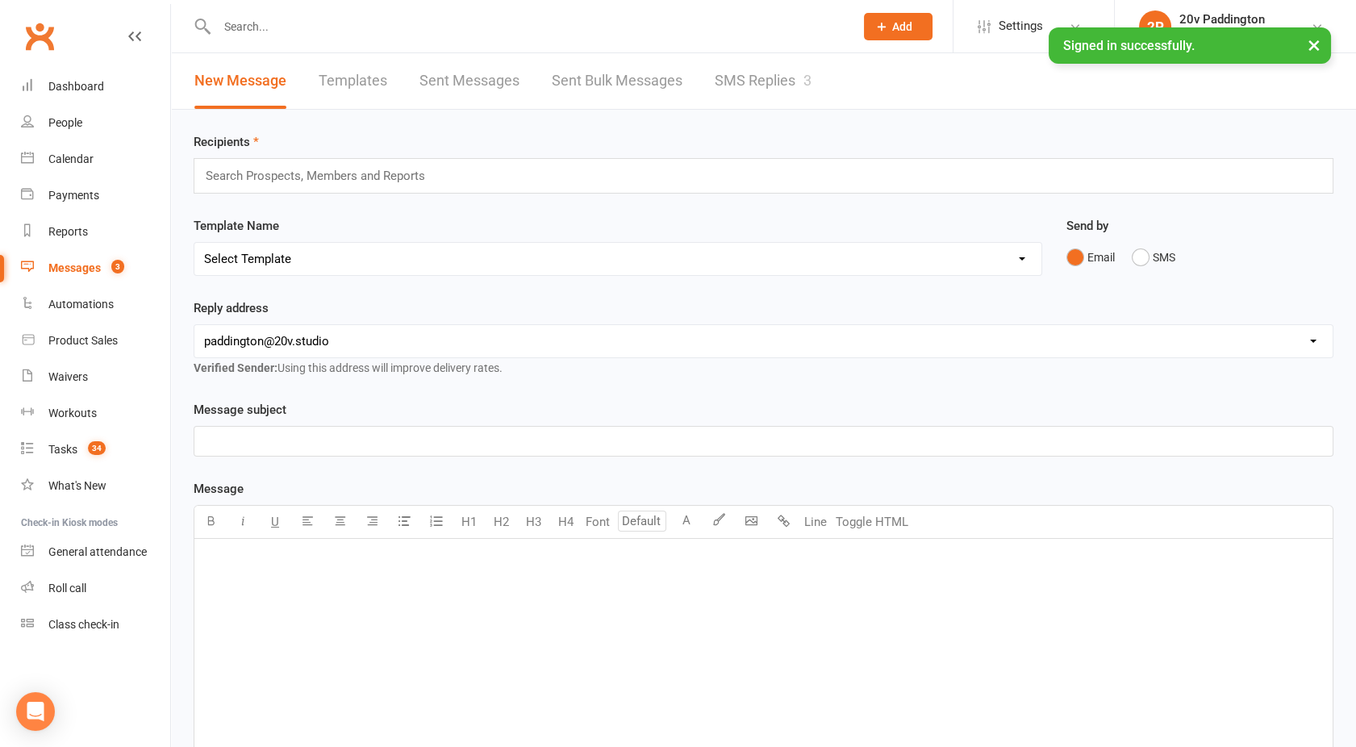
click at [764, 69] on link "SMS Replies 3" at bounding box center [763, 81] width 97 height 56
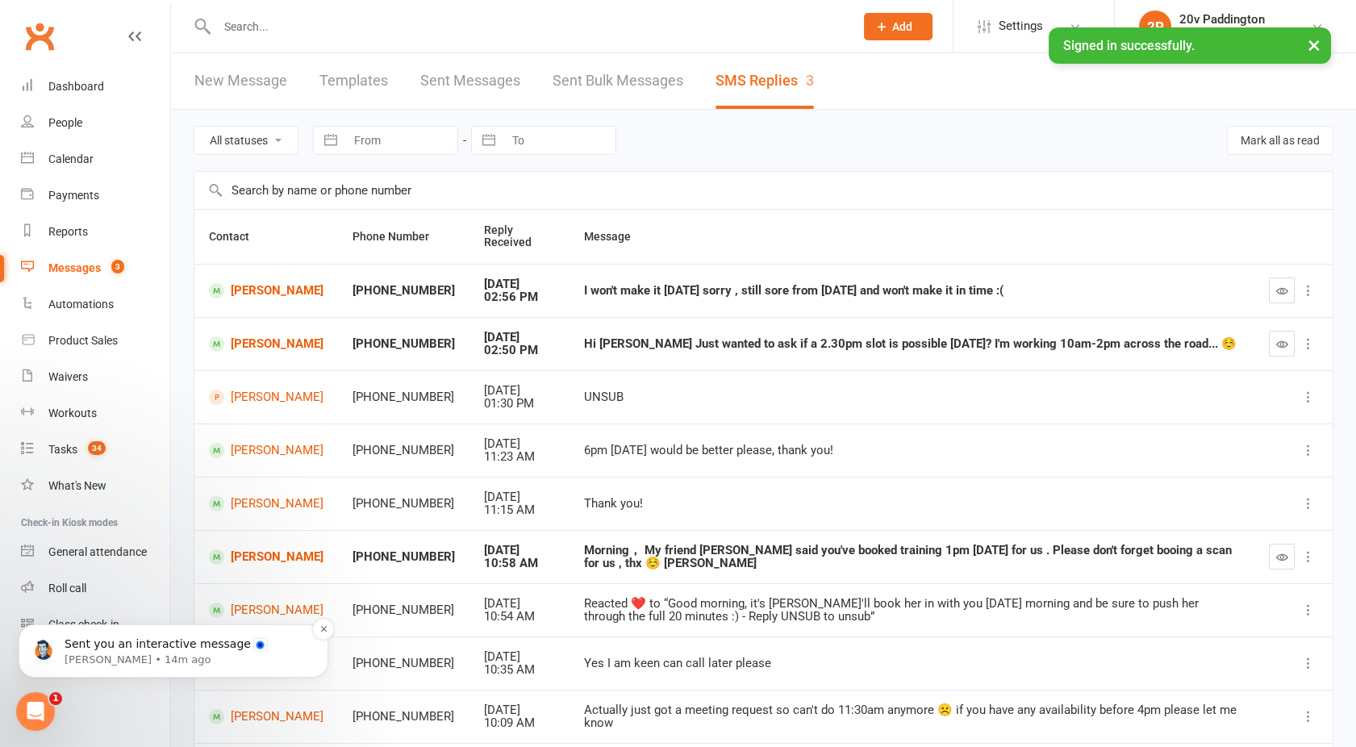
click at [160, 637] on p "Sent you an interactive message" at bounding box center [187, 644] width 244 height 16
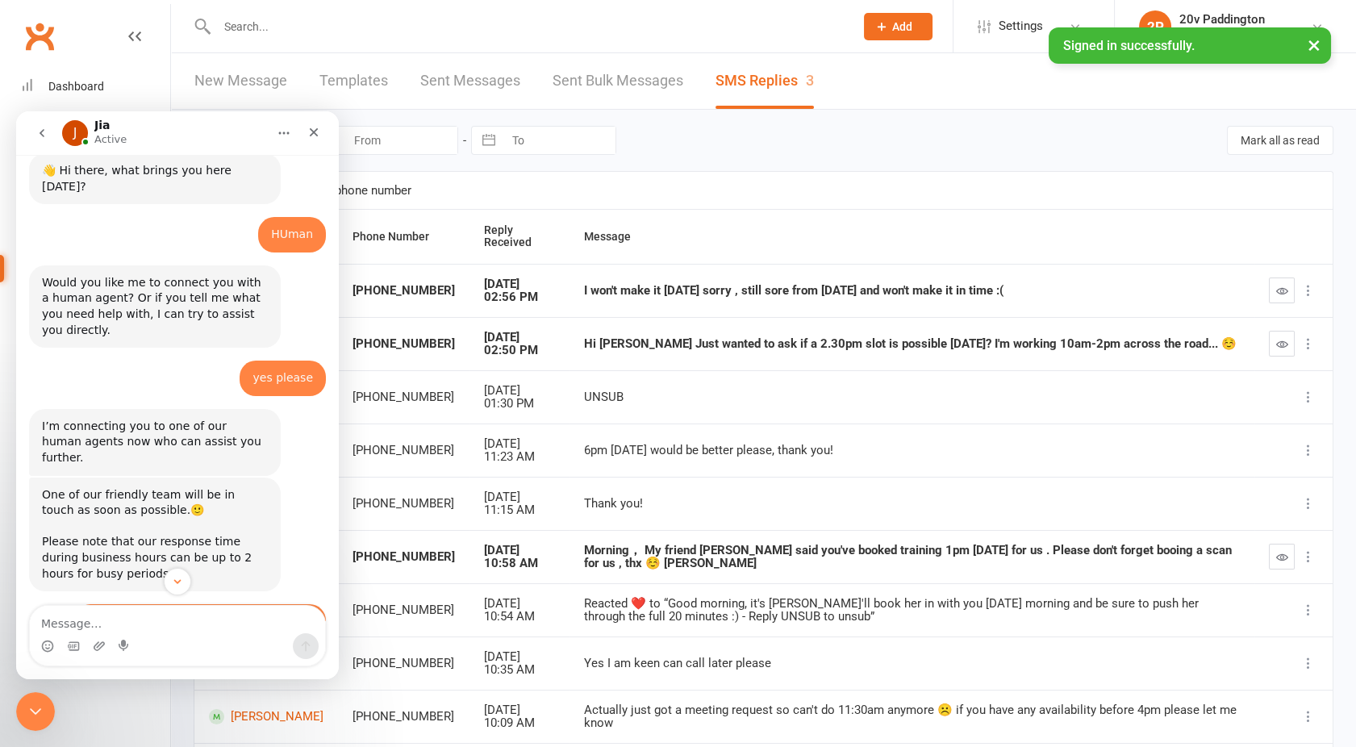
scroll to position [675, 0]
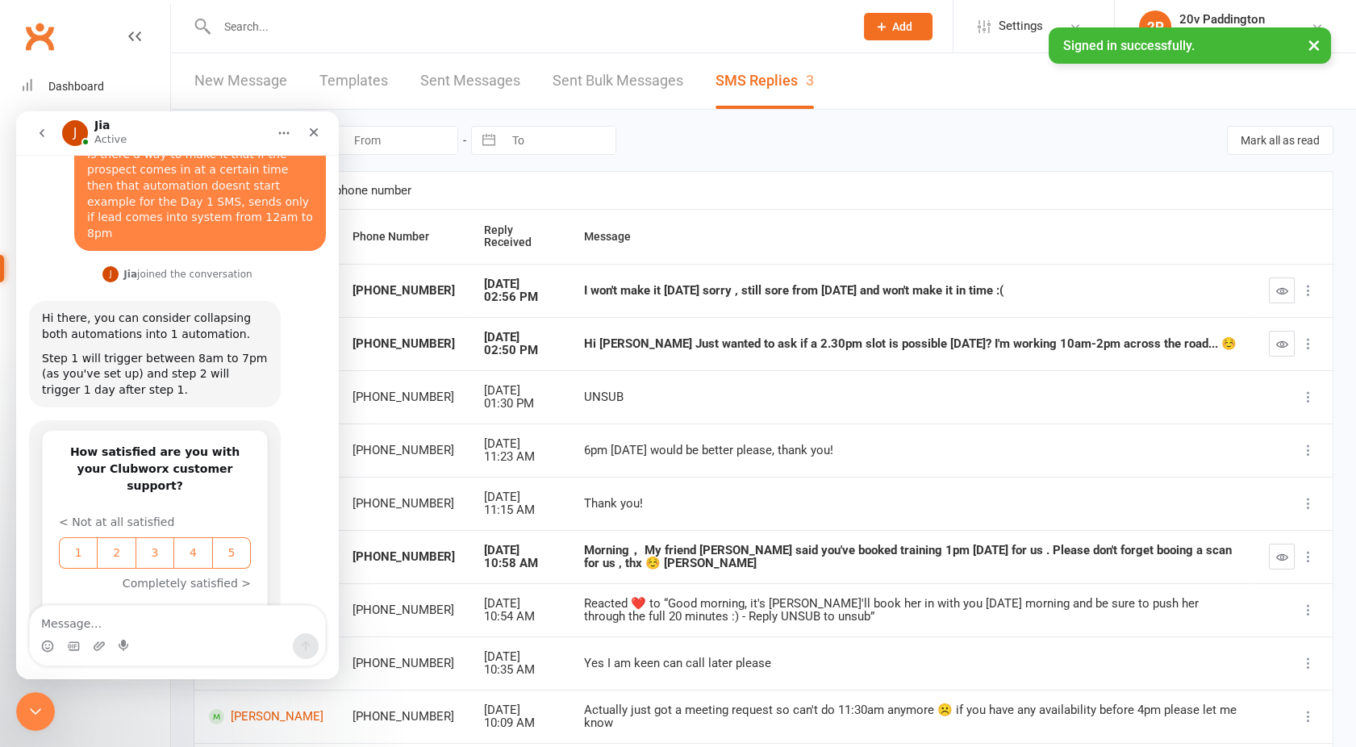
click at [68, 623] on textarea "Message…" at bounding box center [177, 619] width 295 height 27
type textarea "Amazing will give this a try!! Thanks heaps!!"
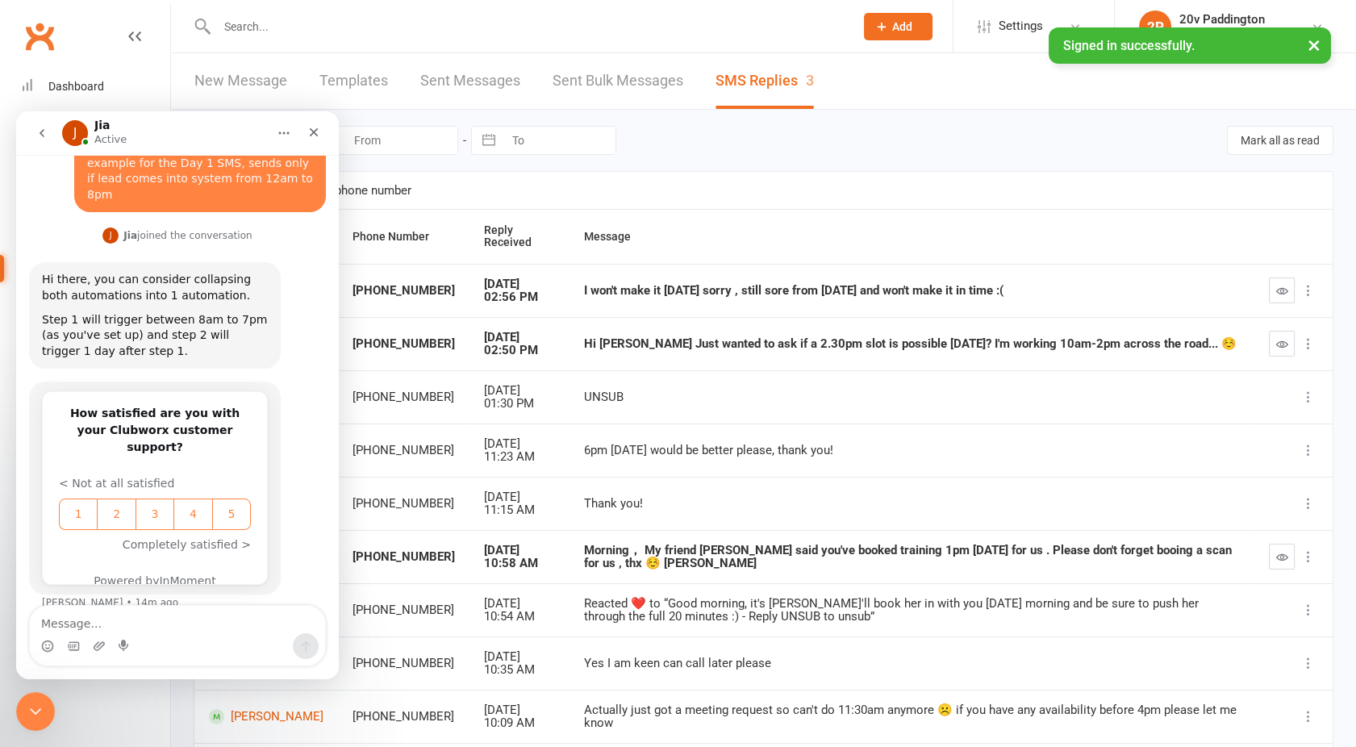
scroll to position [723, 0]
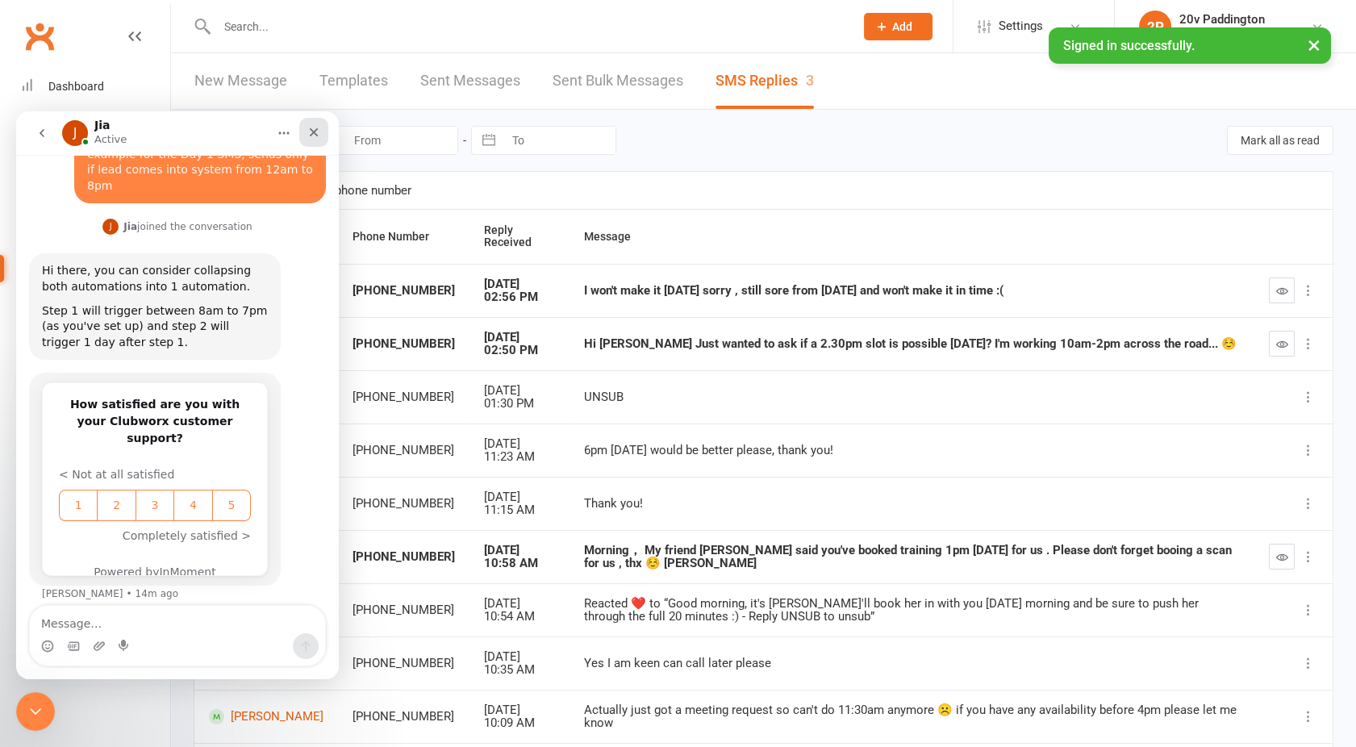
click at [314, 126] on icon "Close" at bounding box center [313, 132] width 13 height 13
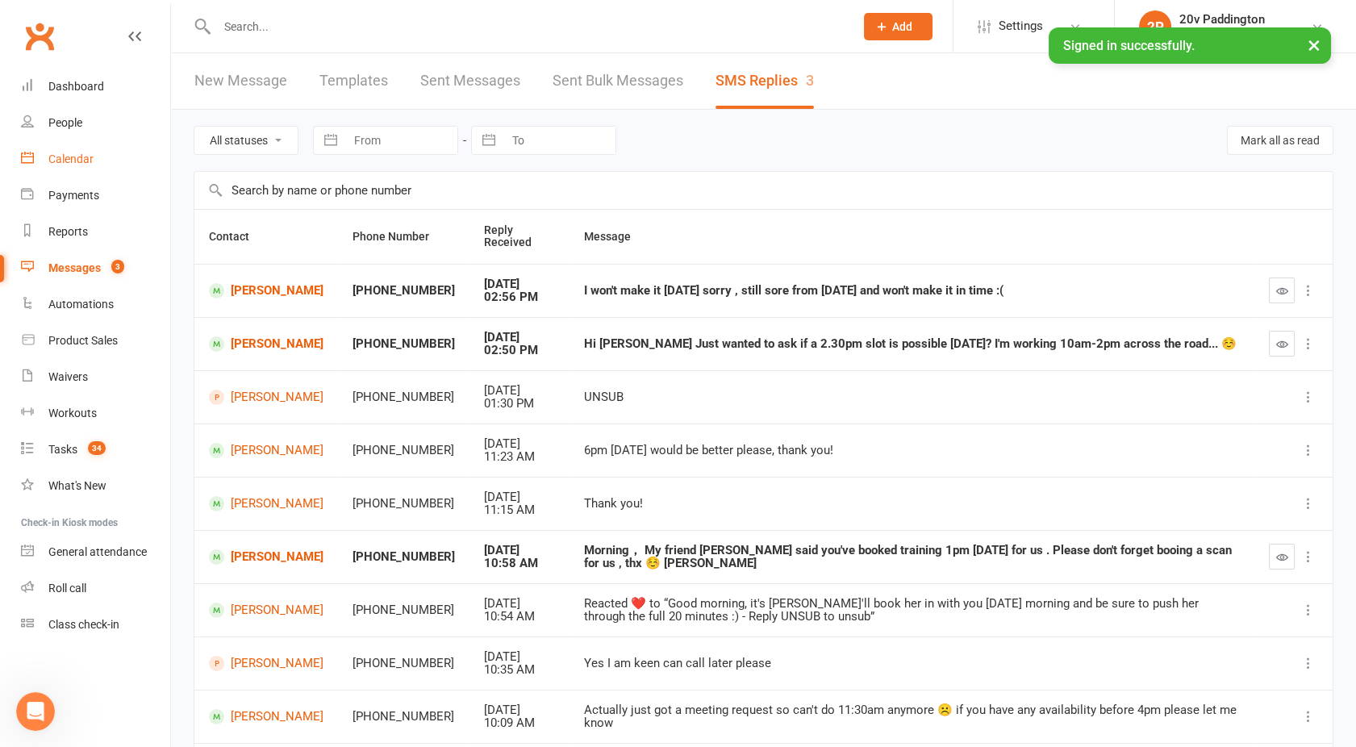
click at [57, 161] on div "Calendar" at bounding box center [70, 158] width 45 height 13
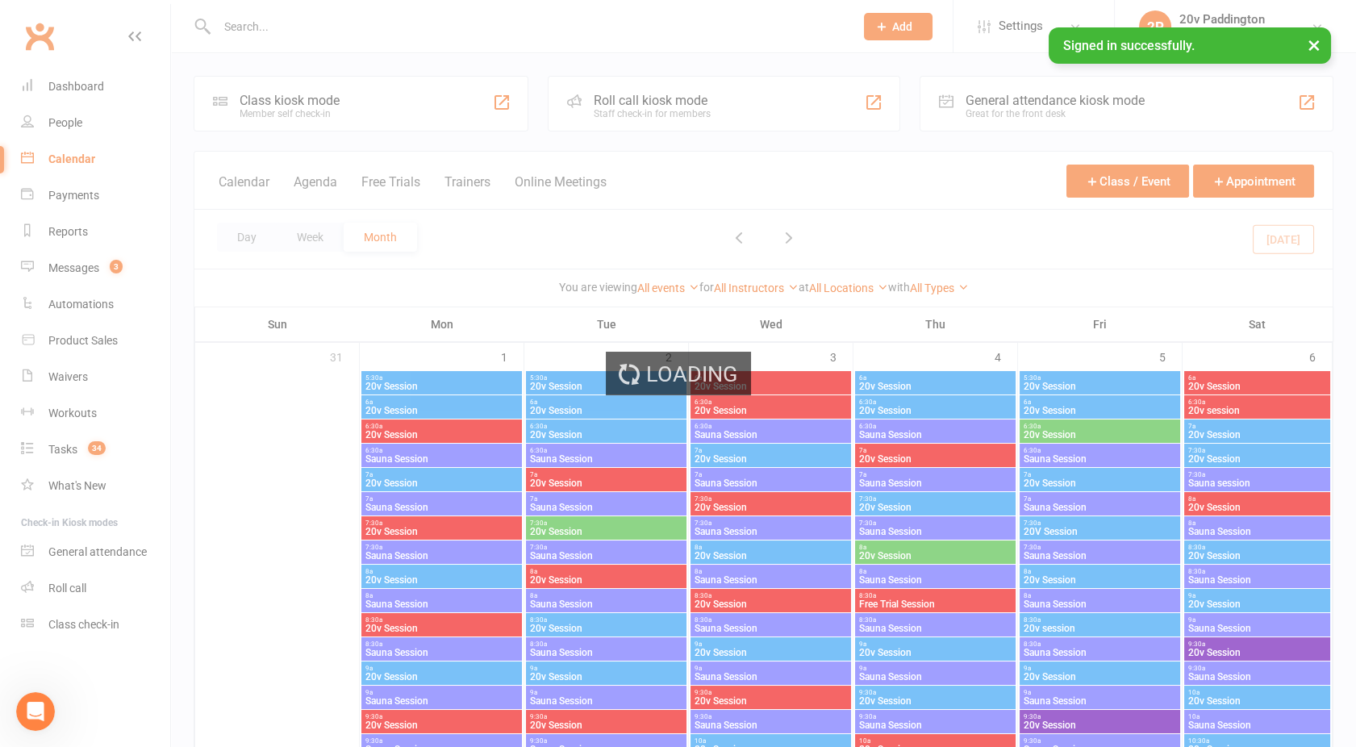
click at [307, 191] on div "Loading" at bounding box center [678, 373] width 1356 height 747
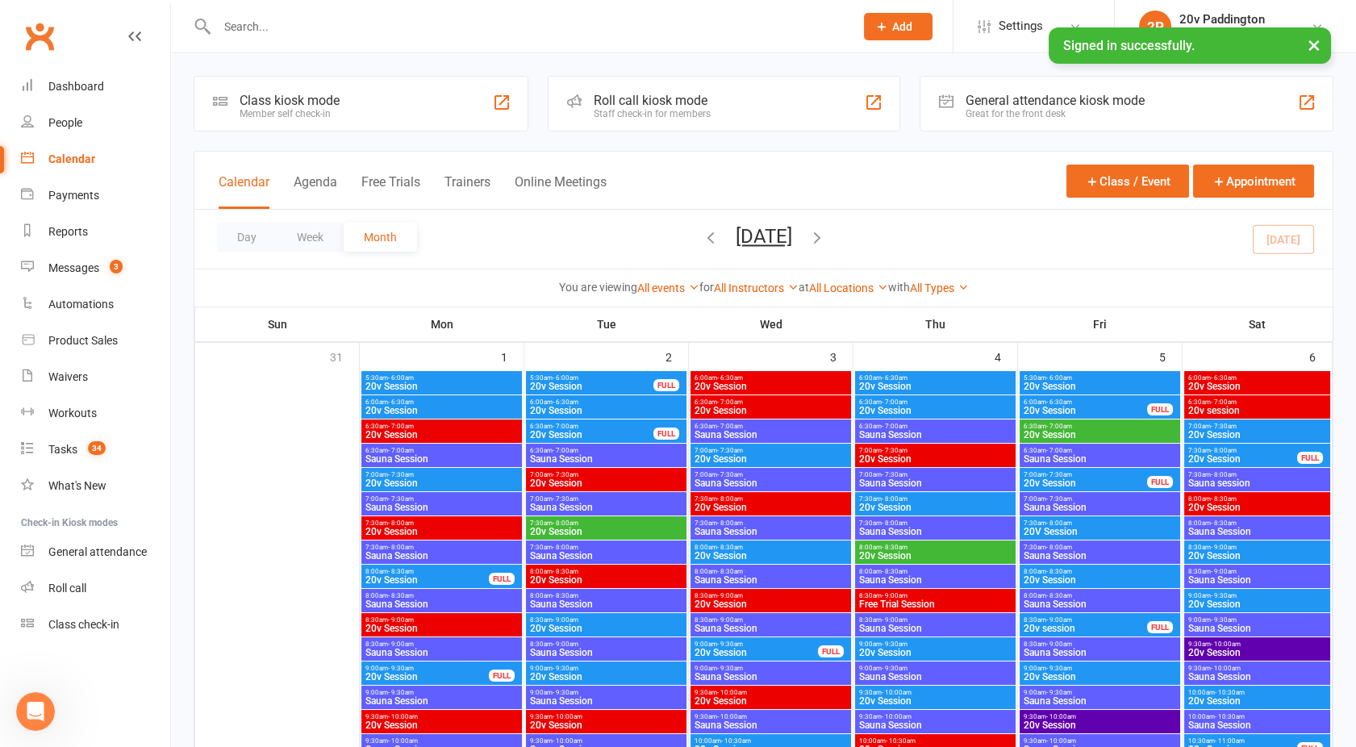
click at [311, 188] on button "Agenda" at bounding box center [316, 191] width 44 height 35
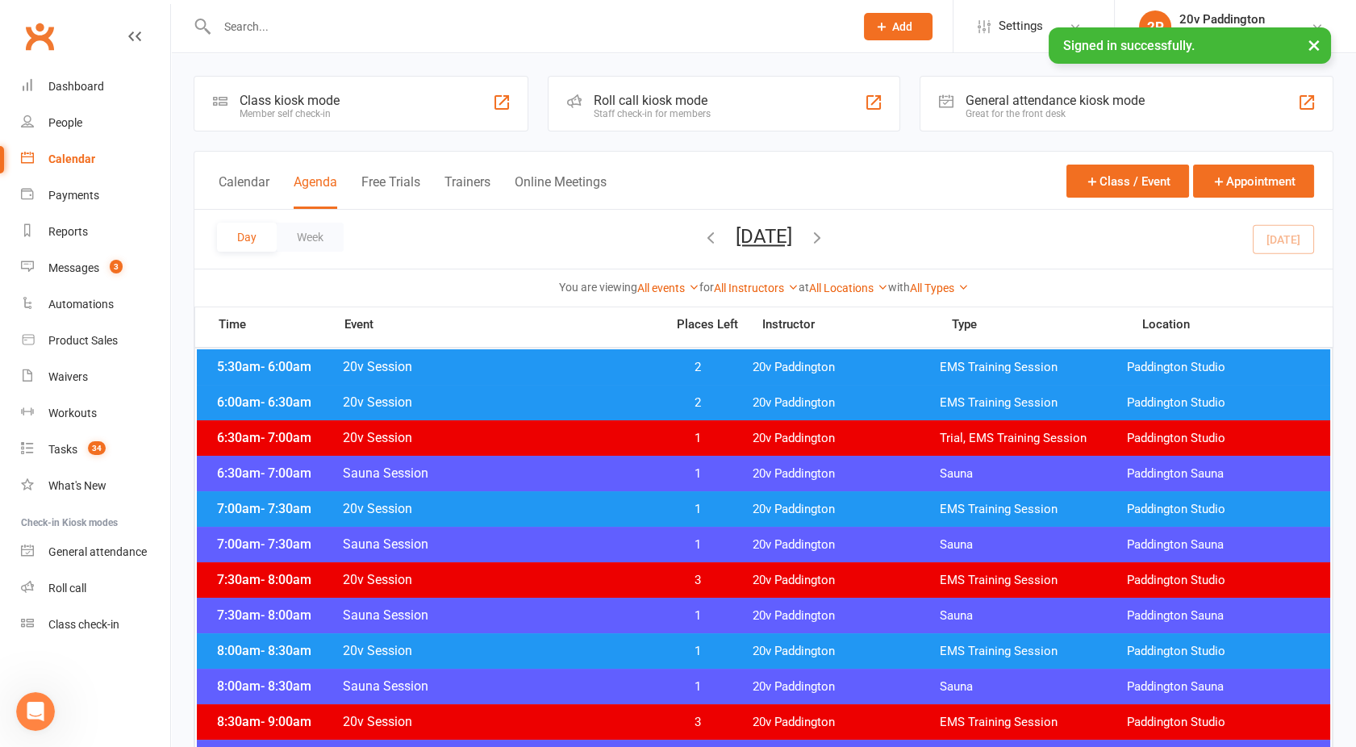
click at [749, 241] on button "[DATE]" at bounding box center [764, 236] width 56 height 23
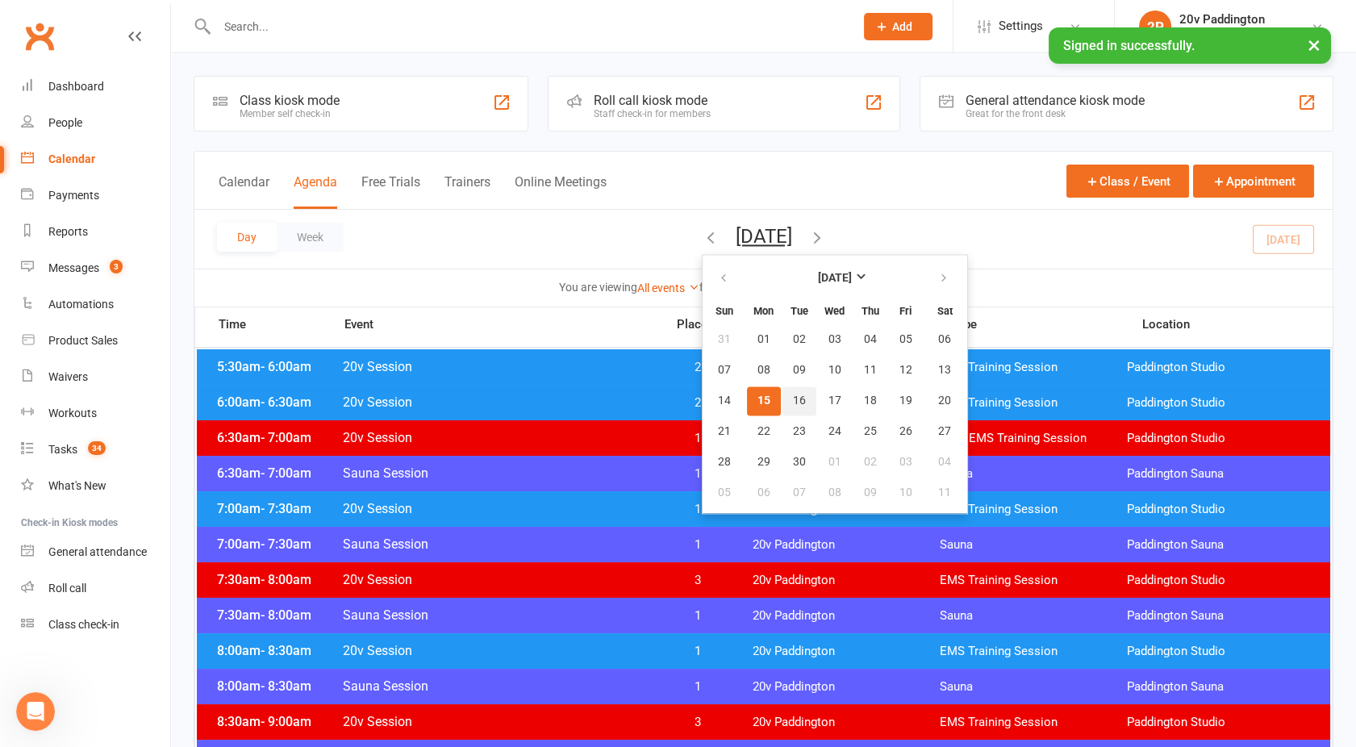
click at [793, 399] on span "16" at bounding box center [799, 400] width 13 height 13
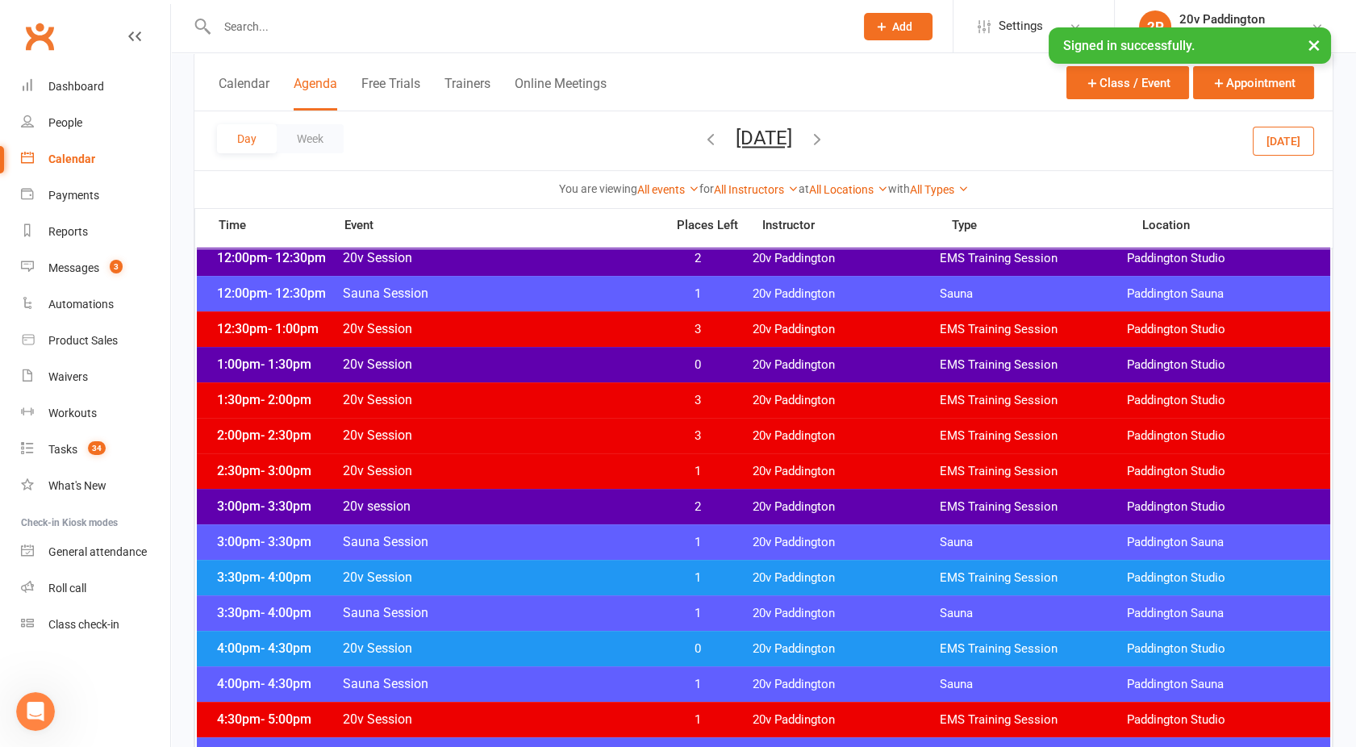
scroll to position [958, 0]
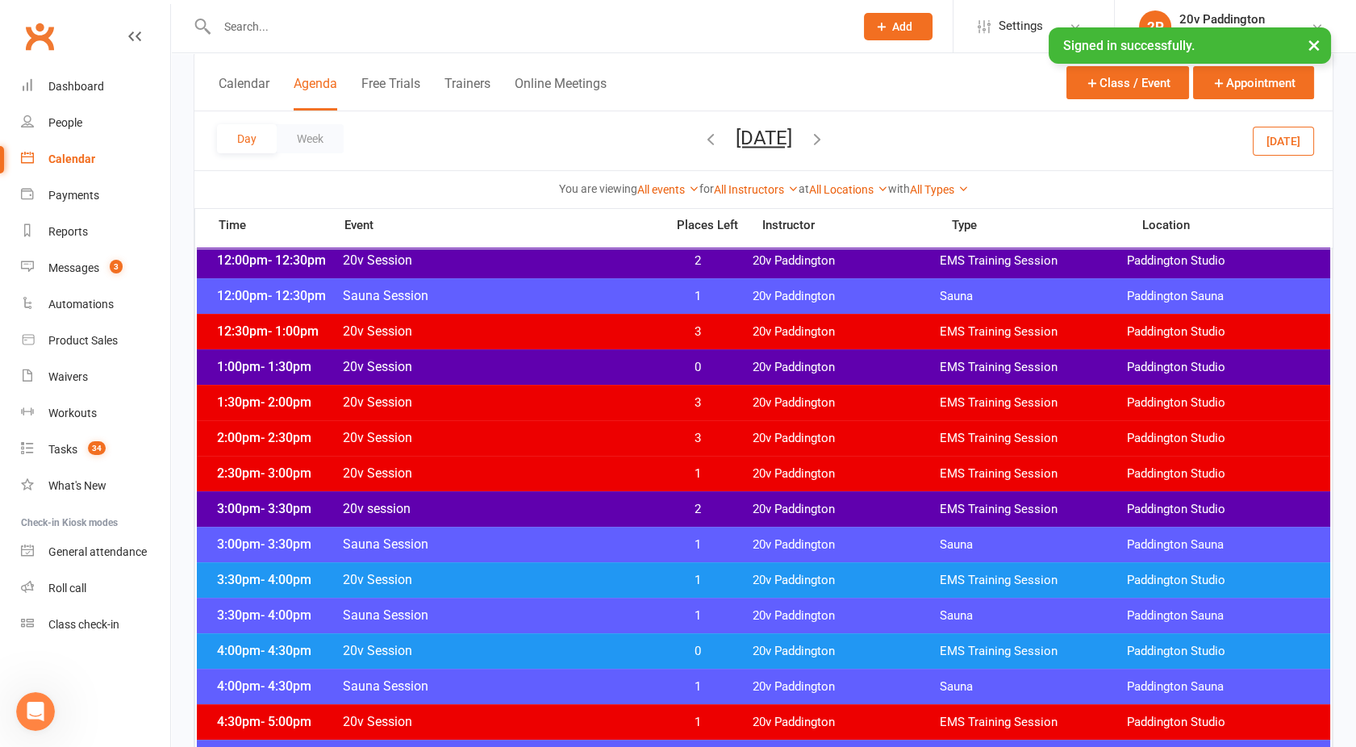
click at [545, 367] on span "20v Session" at bounding box center [499, 366] width 314 height 15
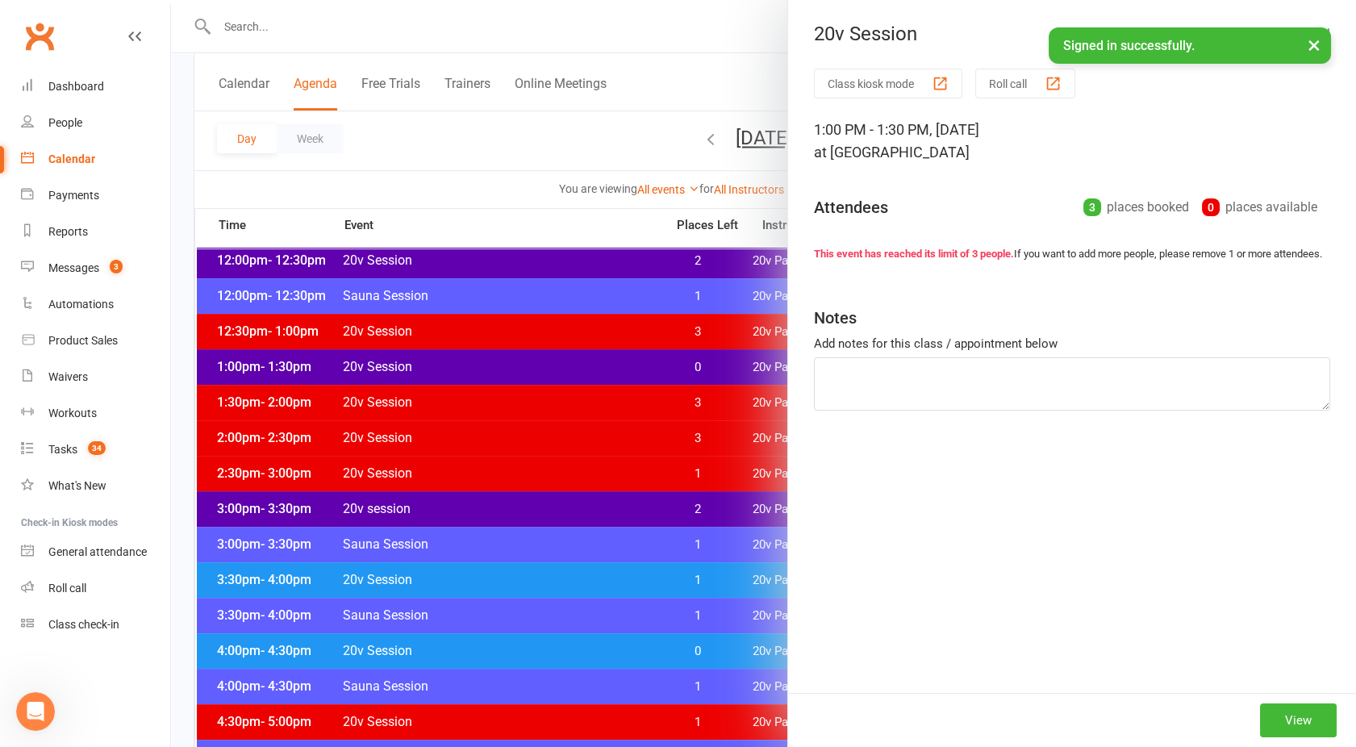
click at [545, 367] on div at bounding box center [763, 373] width 1185 height 747
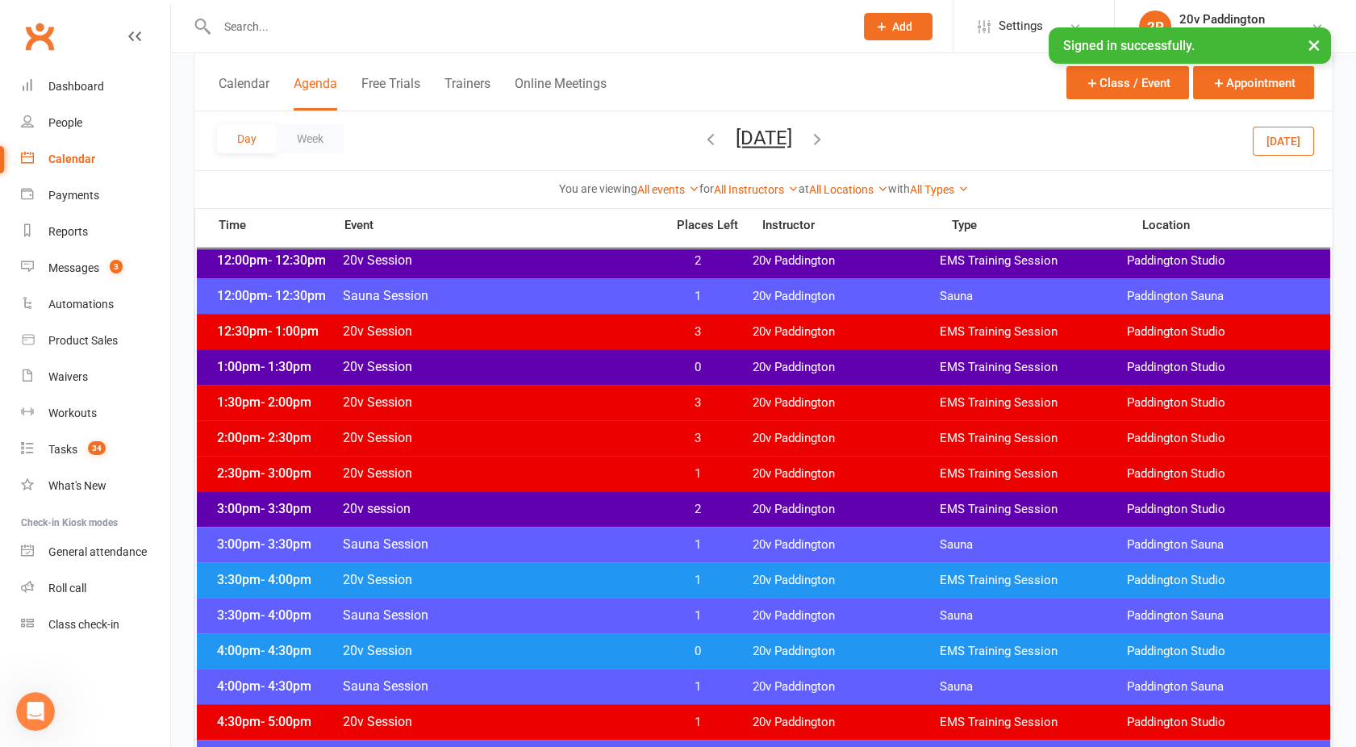
click at [572, 477] on span "20v Session" at bounding box center [499, 472] width 314 height 15
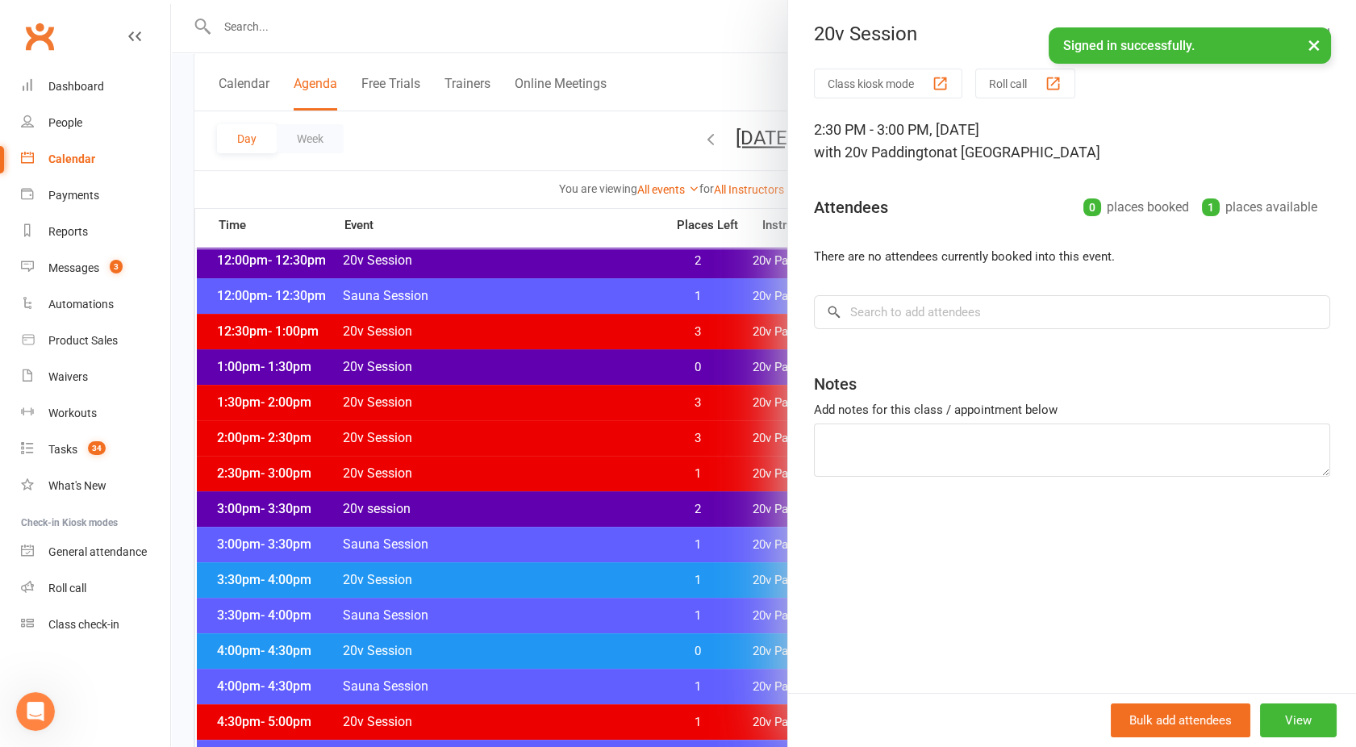
click at [572, 477] on div at bounding box center [763, 373] width 1185 height 747
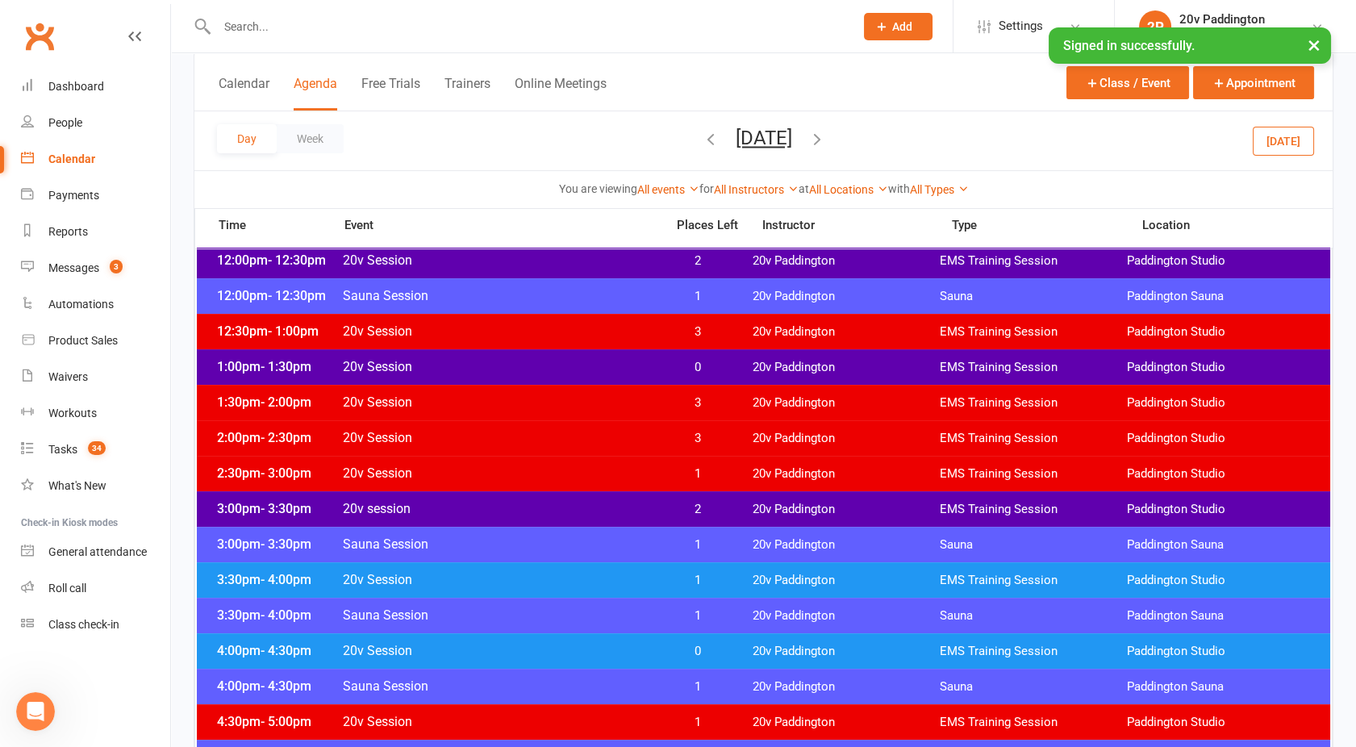
click at [557, 511] on span "20v session" at bounding box center [499, 508] width 314 height 15
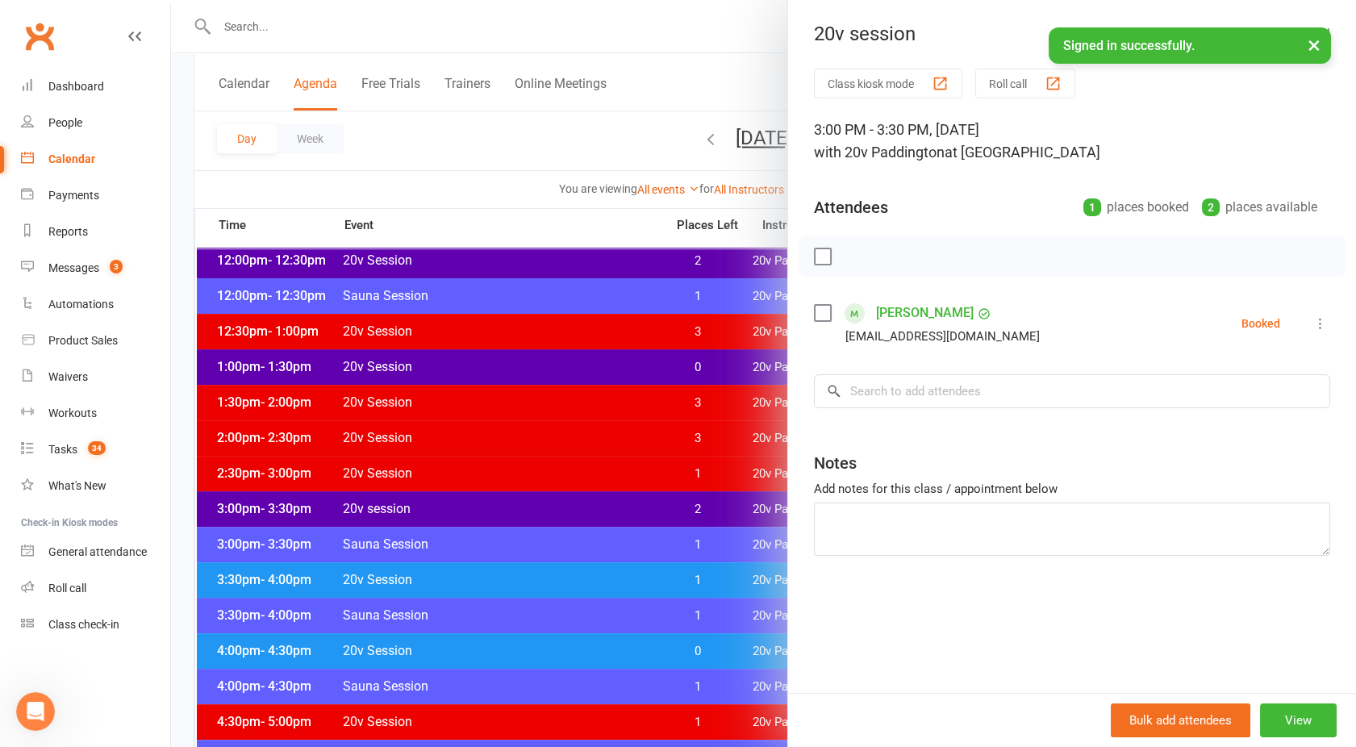
click at [557, 511] on div at bounding box center [763, 373] width 1185 height 747
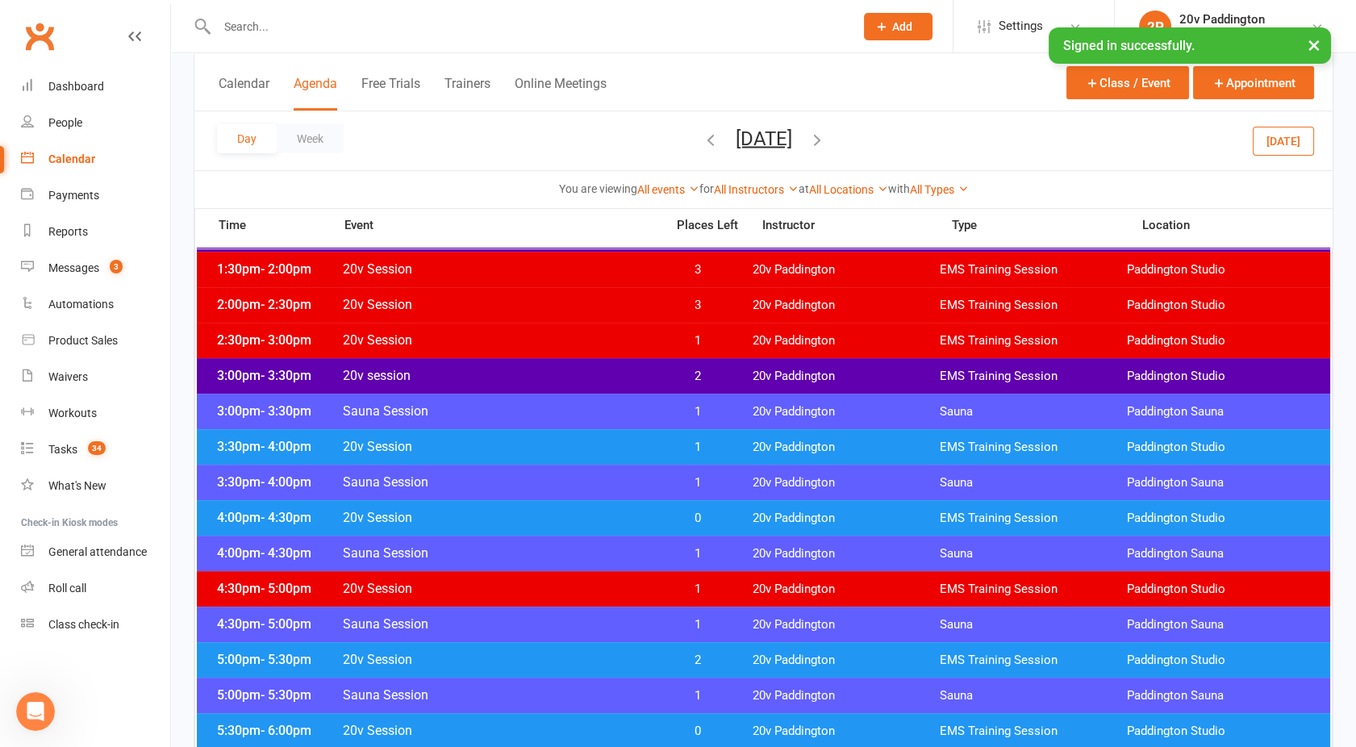
scroll to position [1099, 0]
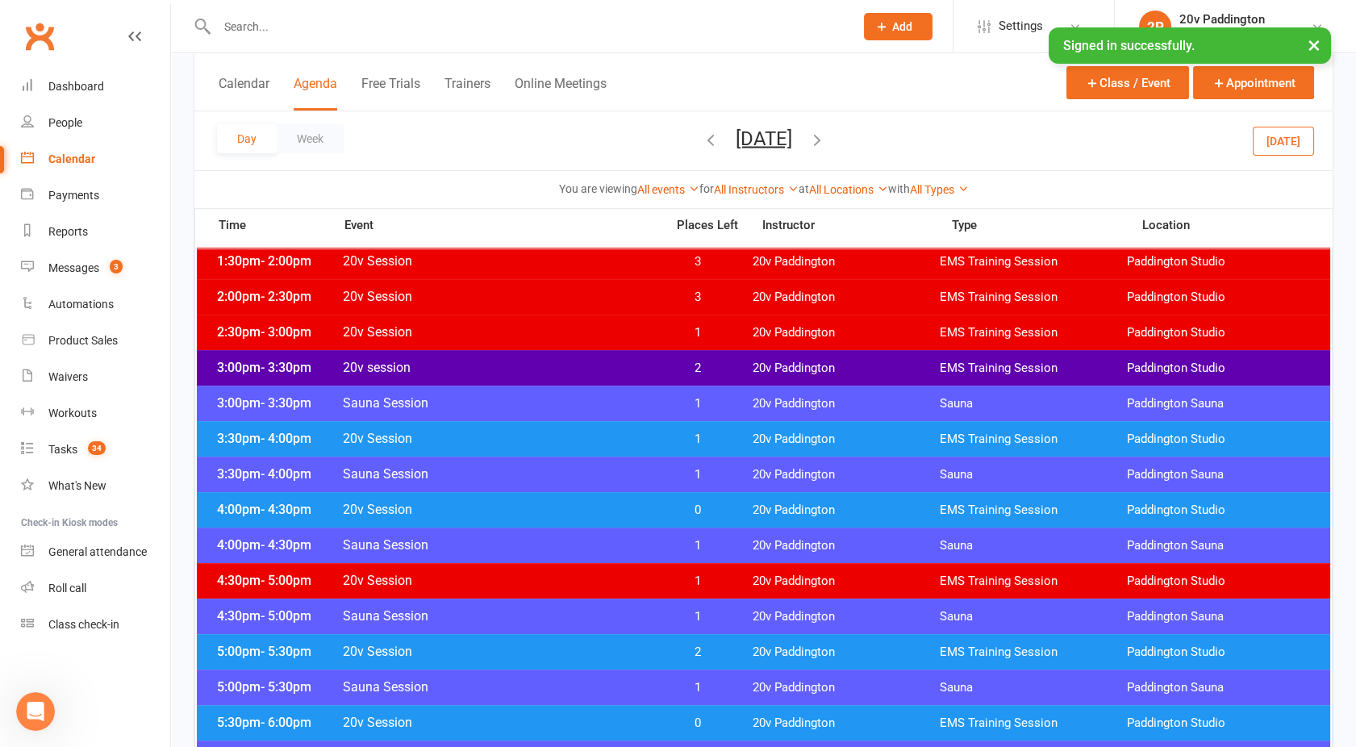
click at [517, 361] on span "20v session" at bounding box center [499, 367] width 314 height 15
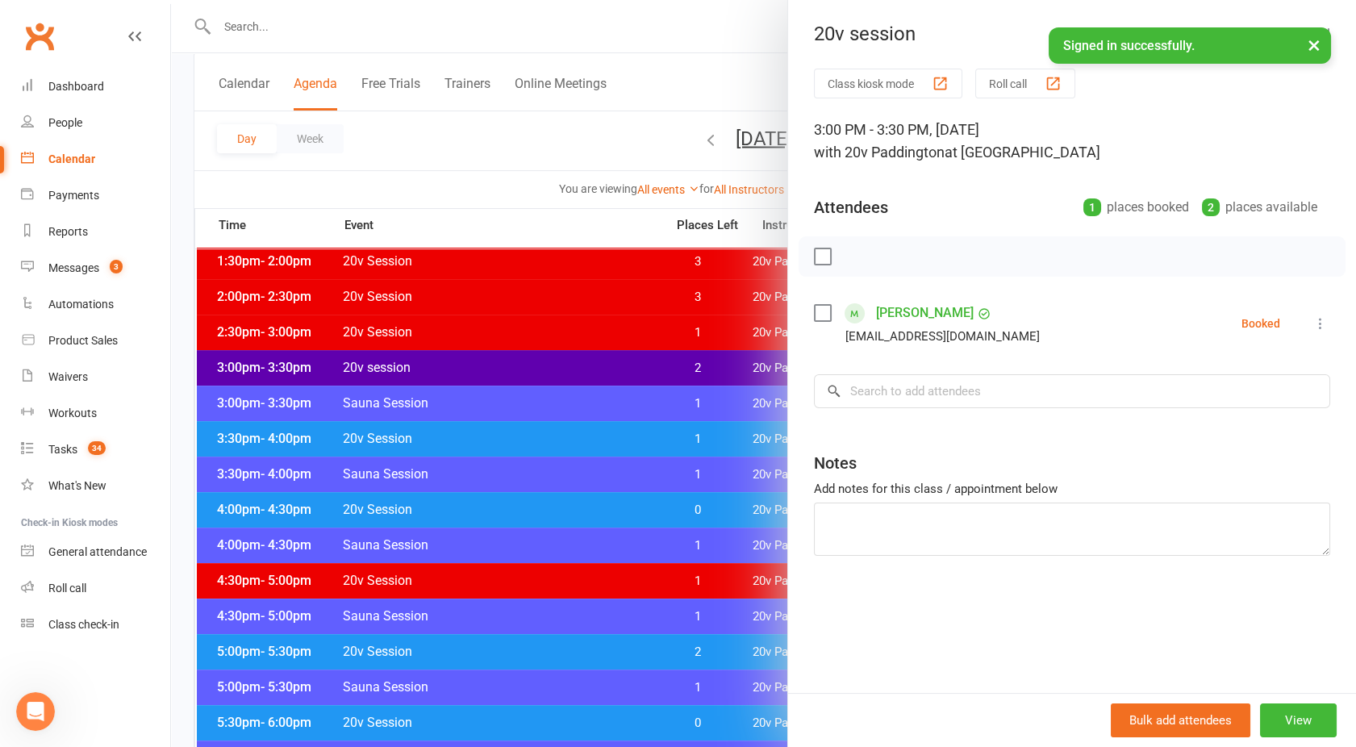
click at [517, 361] on div at bounding box center [763, 373] width 1185 height 747
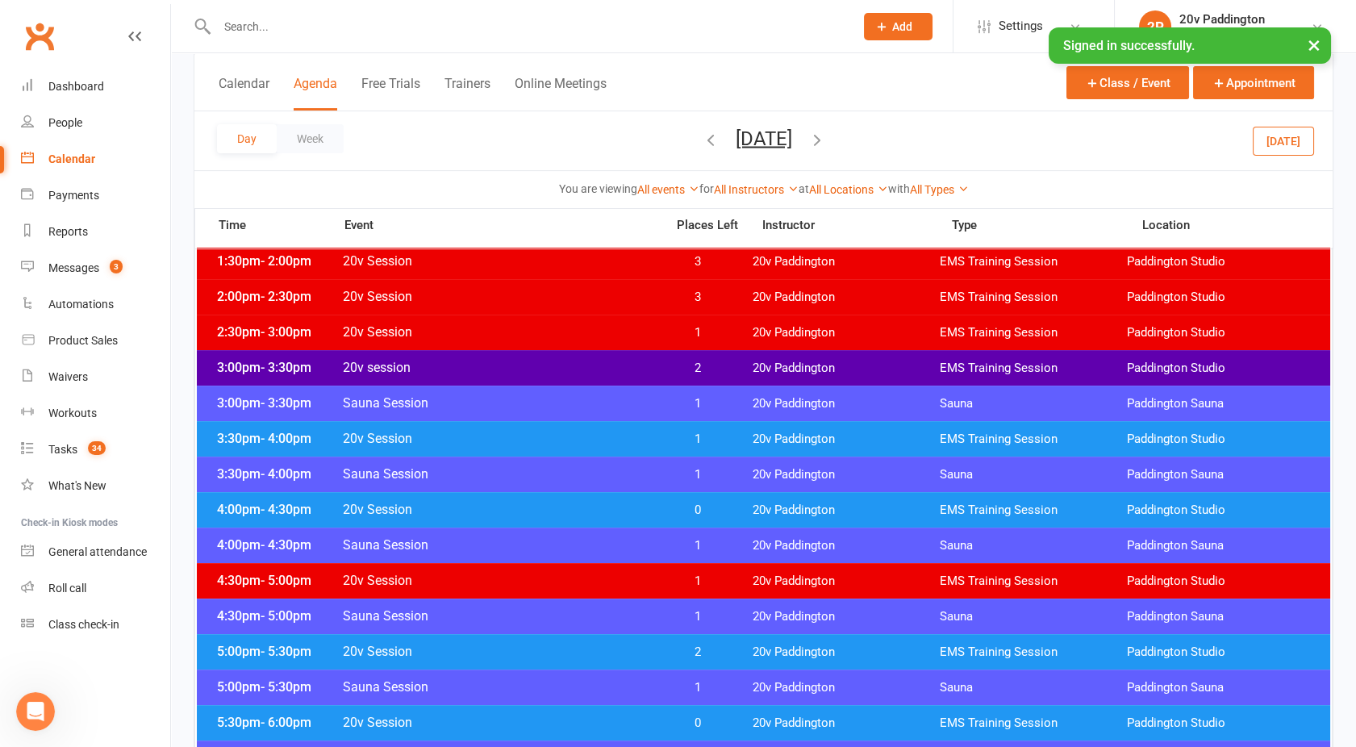
click at [550, 437] on span "20v Session" at bounding box center [499, 438] width 314 height 15
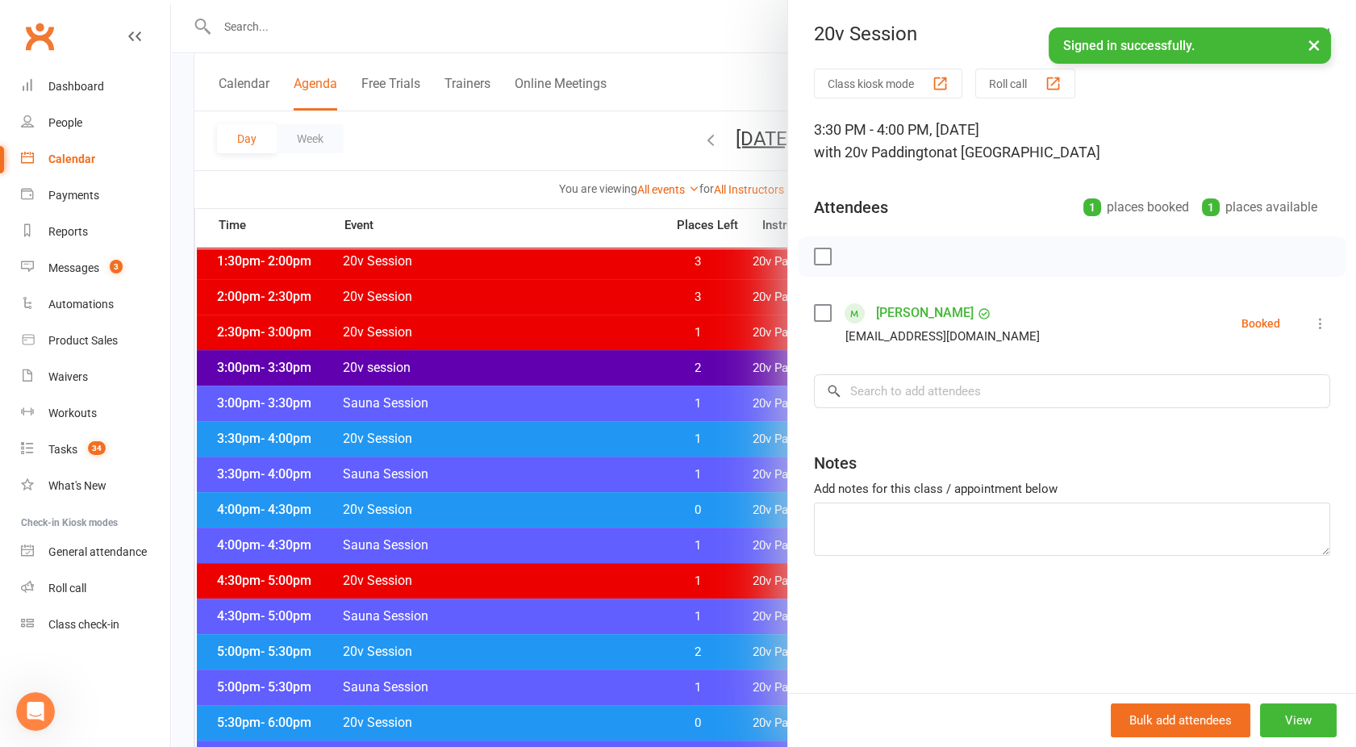
click at [550, 437] on div at bounding box center [763, 373] width 1185 height 747
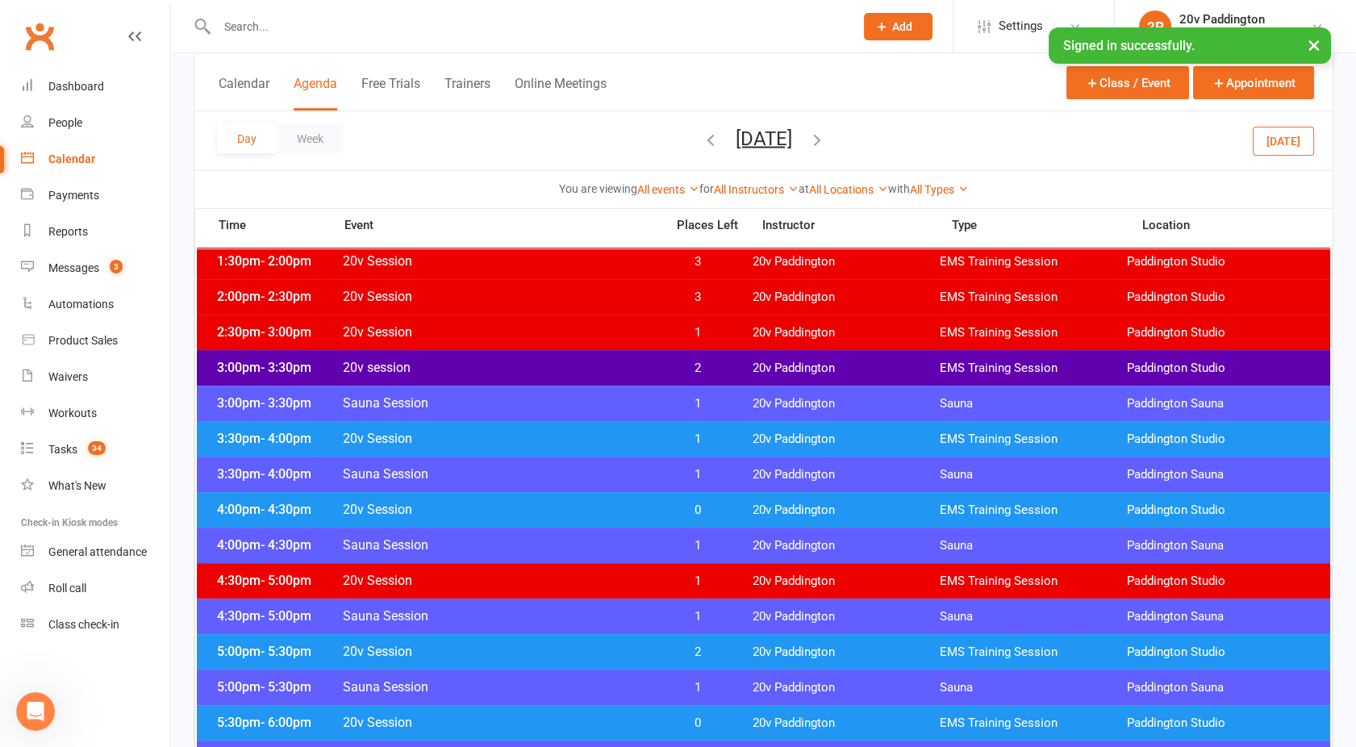
click at [568, 515] on span "20v Session" at bounding box center [499, 509] width 314 height 15
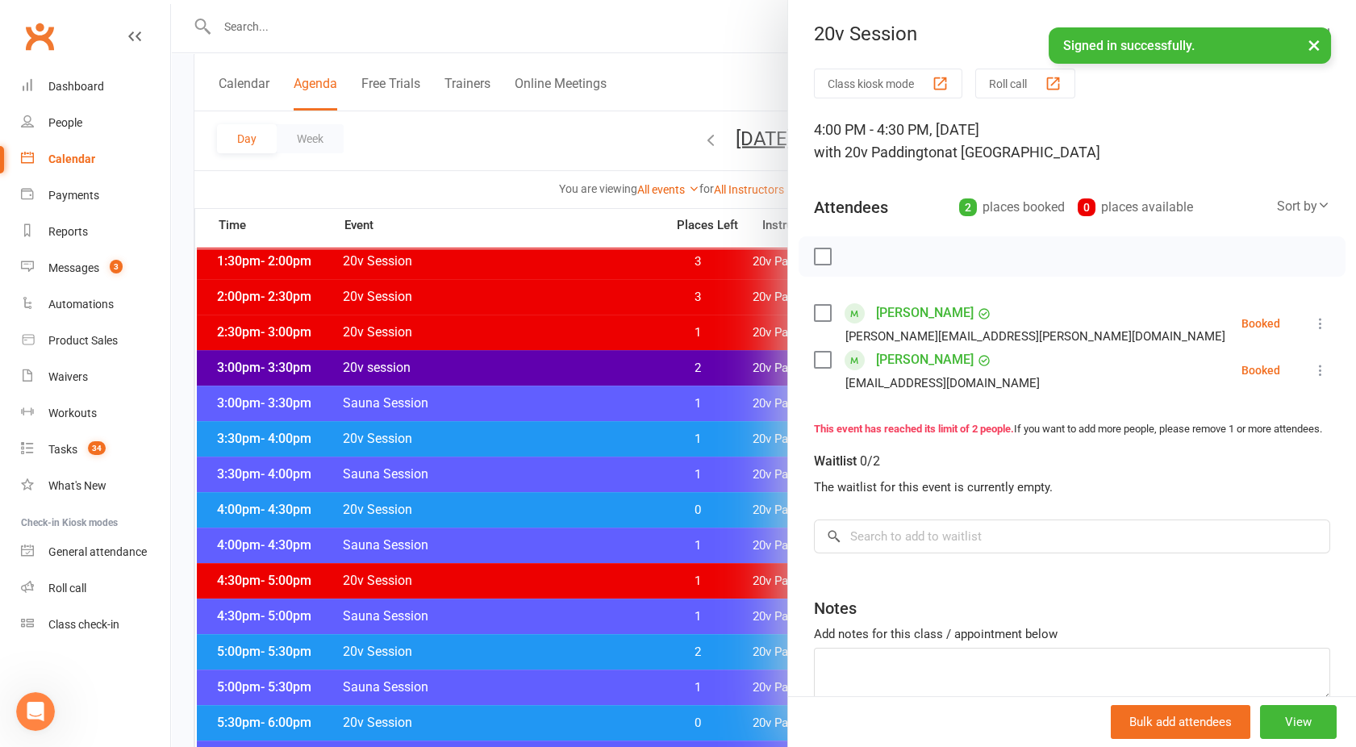
click at [568, 515] on div at bounding box center [763, 373] width 1185 height 747
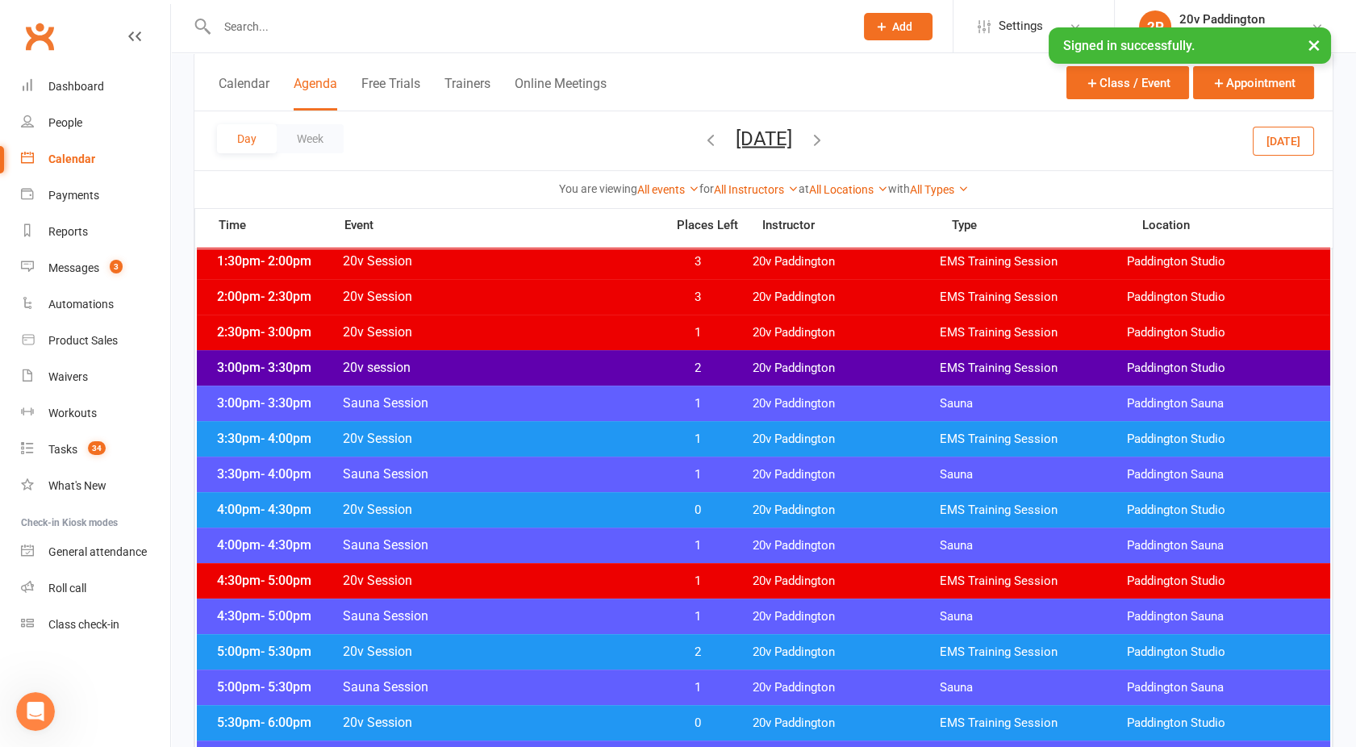
click at [515, 367] on span "20v session" at bounding box center [499, 367] width 314 height 15
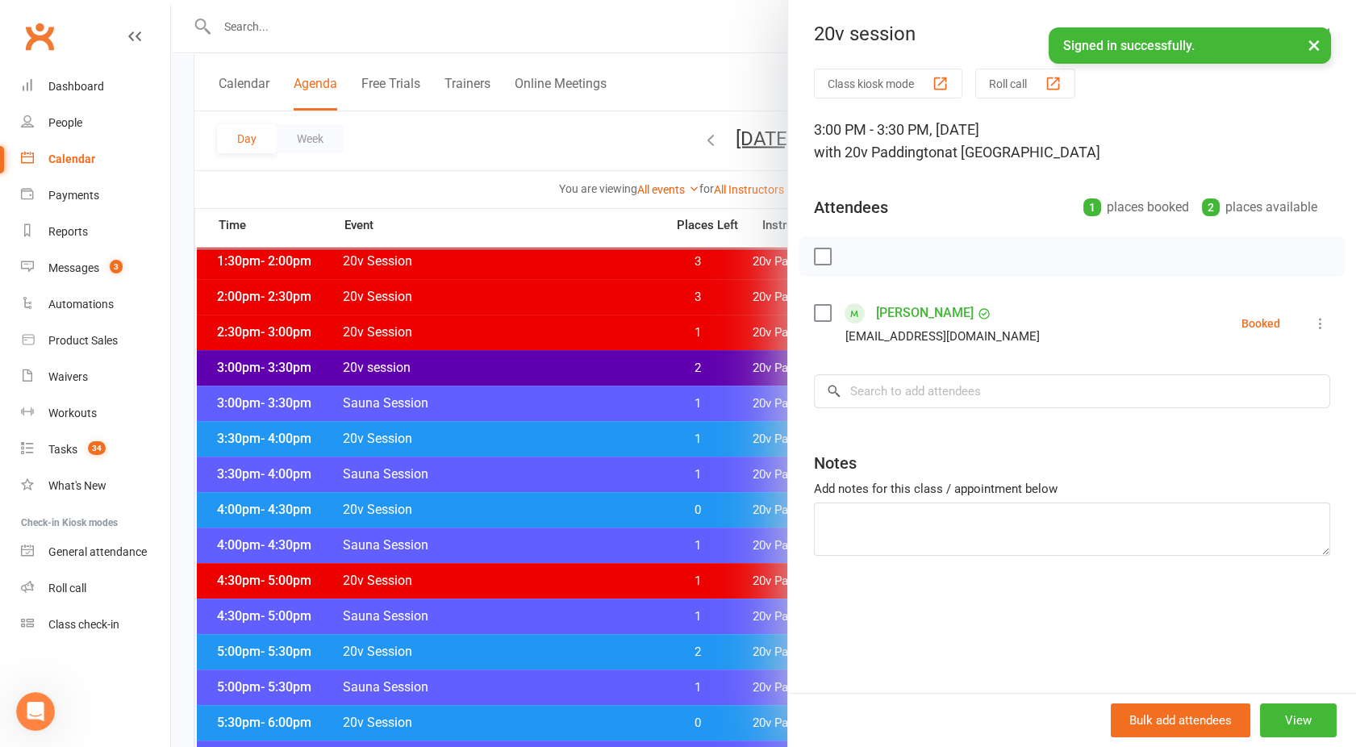
click at [587, 369] on div at bounding box center [763, 373] width 1185 height 747
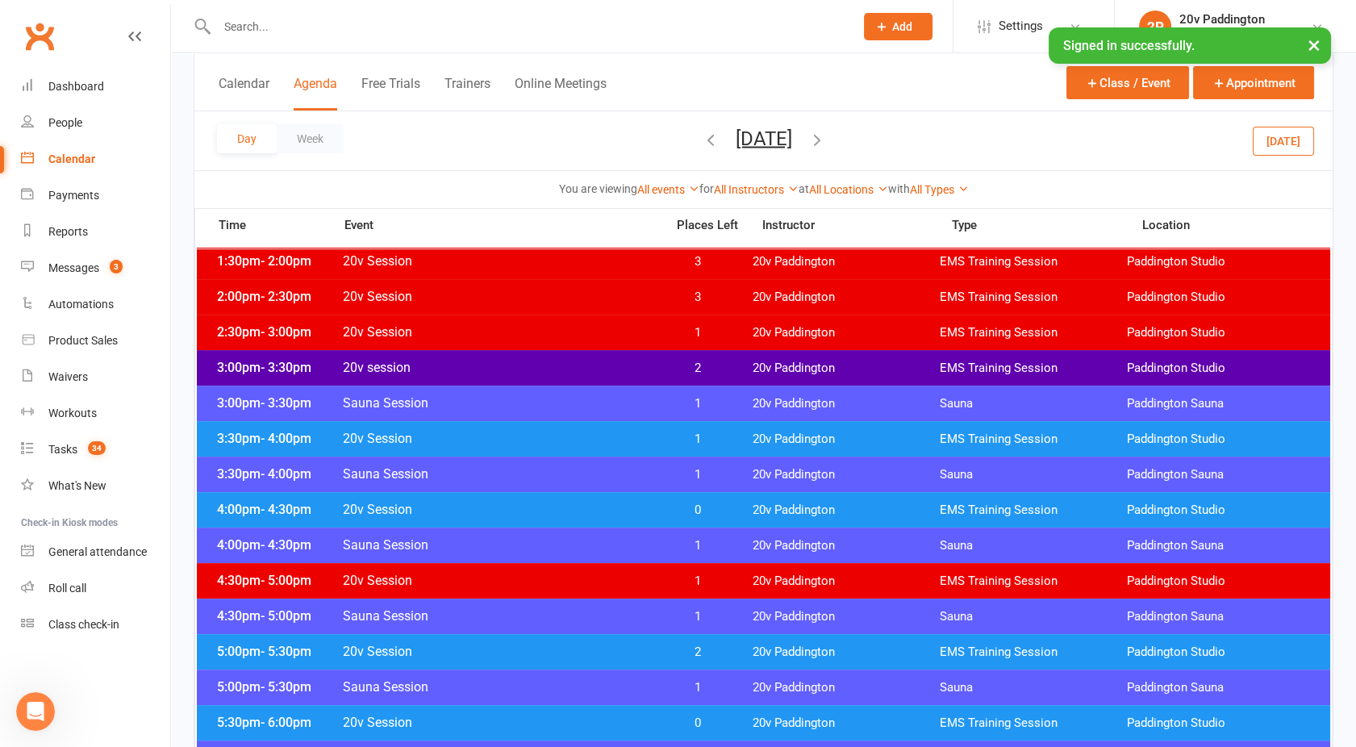
click at [553, 440] on span "20v Session" at bounding box center [499, 438] width 314 height 15
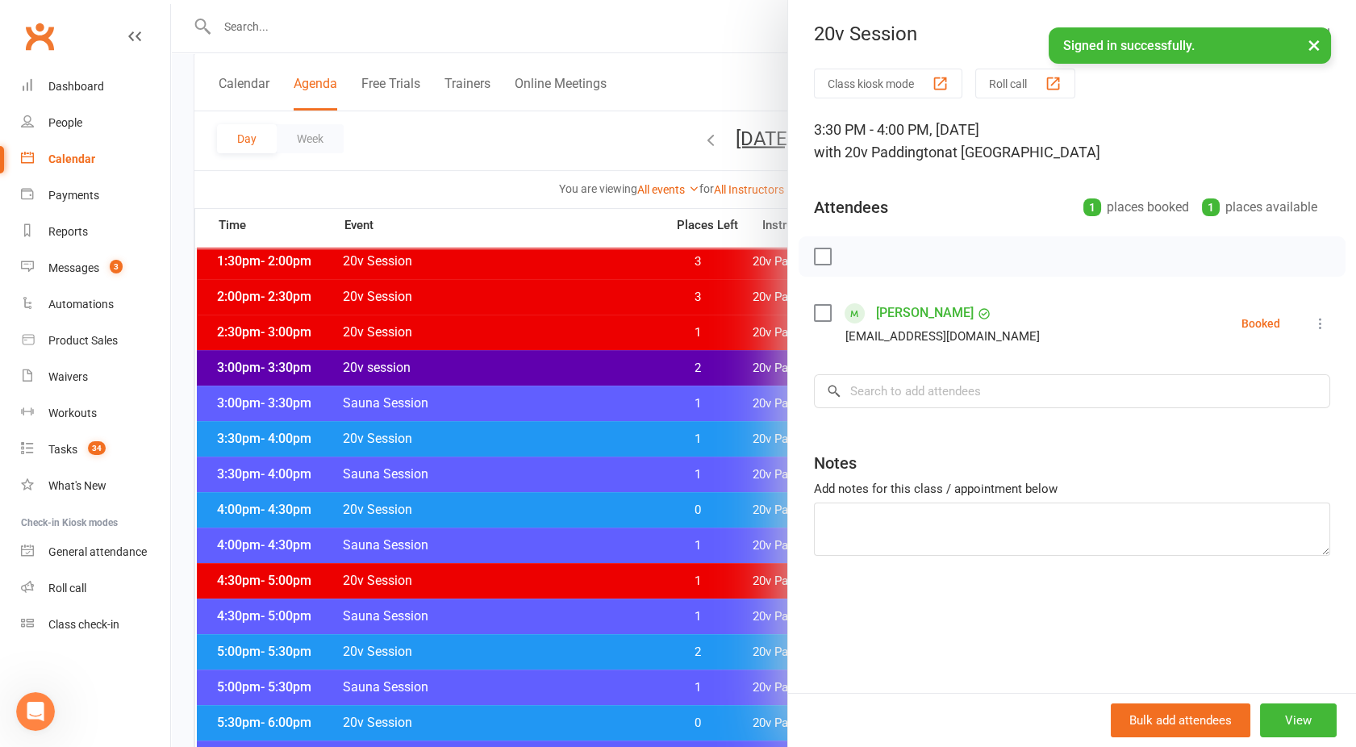
click at [553, 440] on div at bounding box center [763, 373] width 1185 height 747
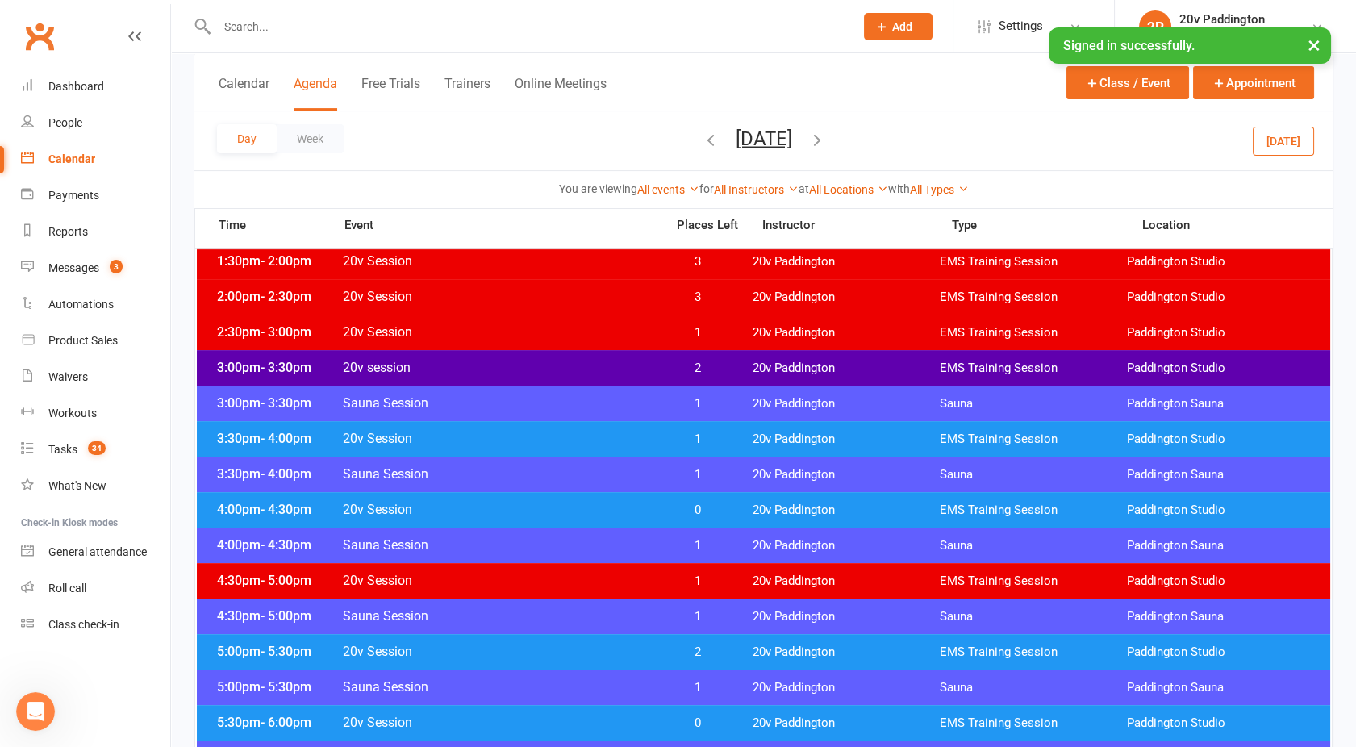
click at [577, 521] on div "4:00pm - 4:30pm 20v Session 0 20v Paddington EMS Training Session Paddington St…" at bounding box center [763, 509] width 1133 height 35
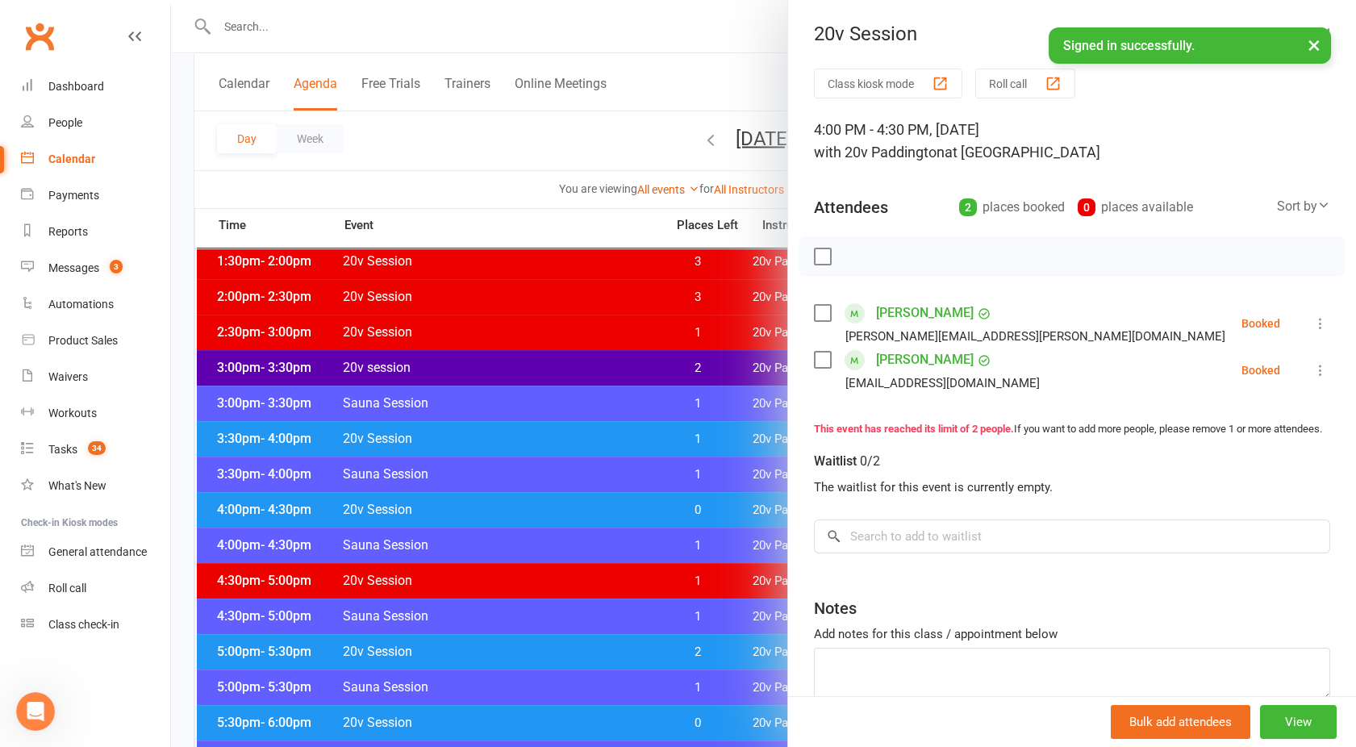
click at [577, 521] on div at bounding box center [763, 373] width 1185 height 747
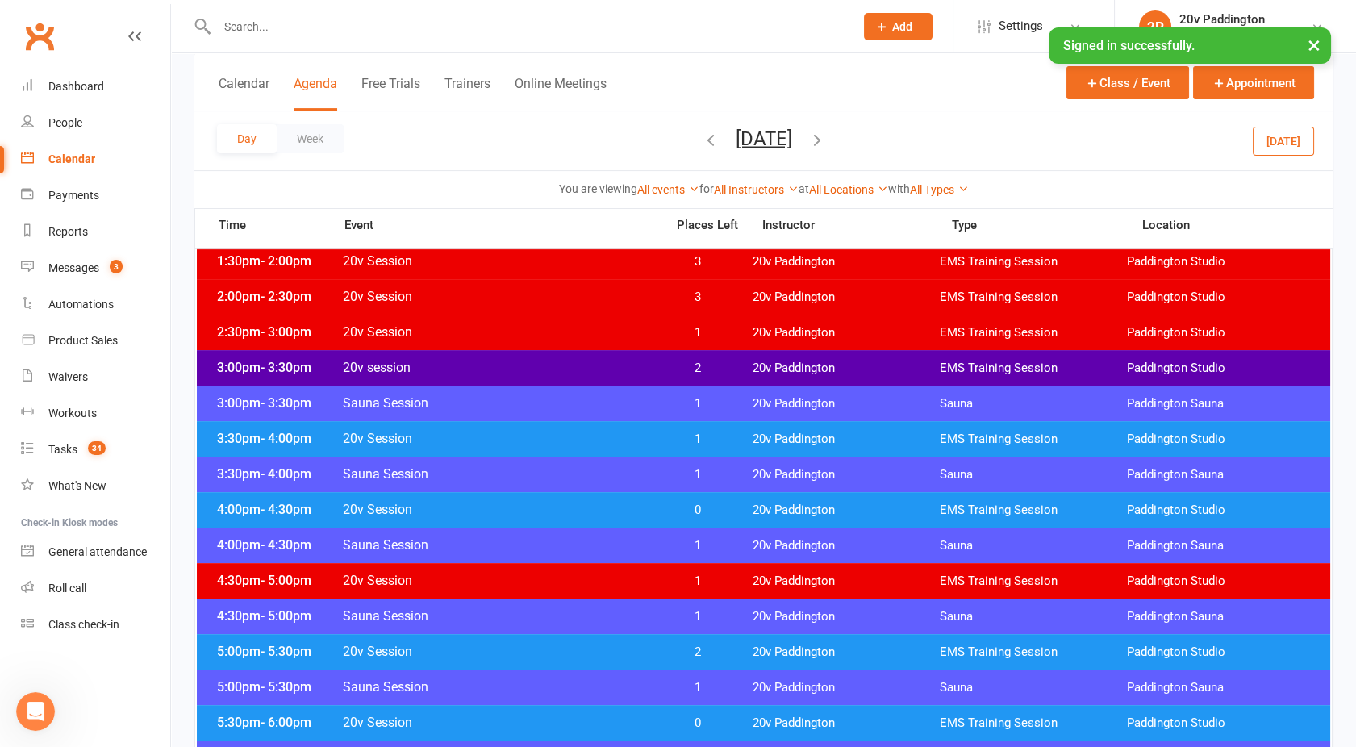
click at [577, 521] on div "4:00pm - 4:30pm 20v Session 0 20v Paddington EMS Training Session Paddington St…" at bounding box center [763, 509] width 1133 height 35
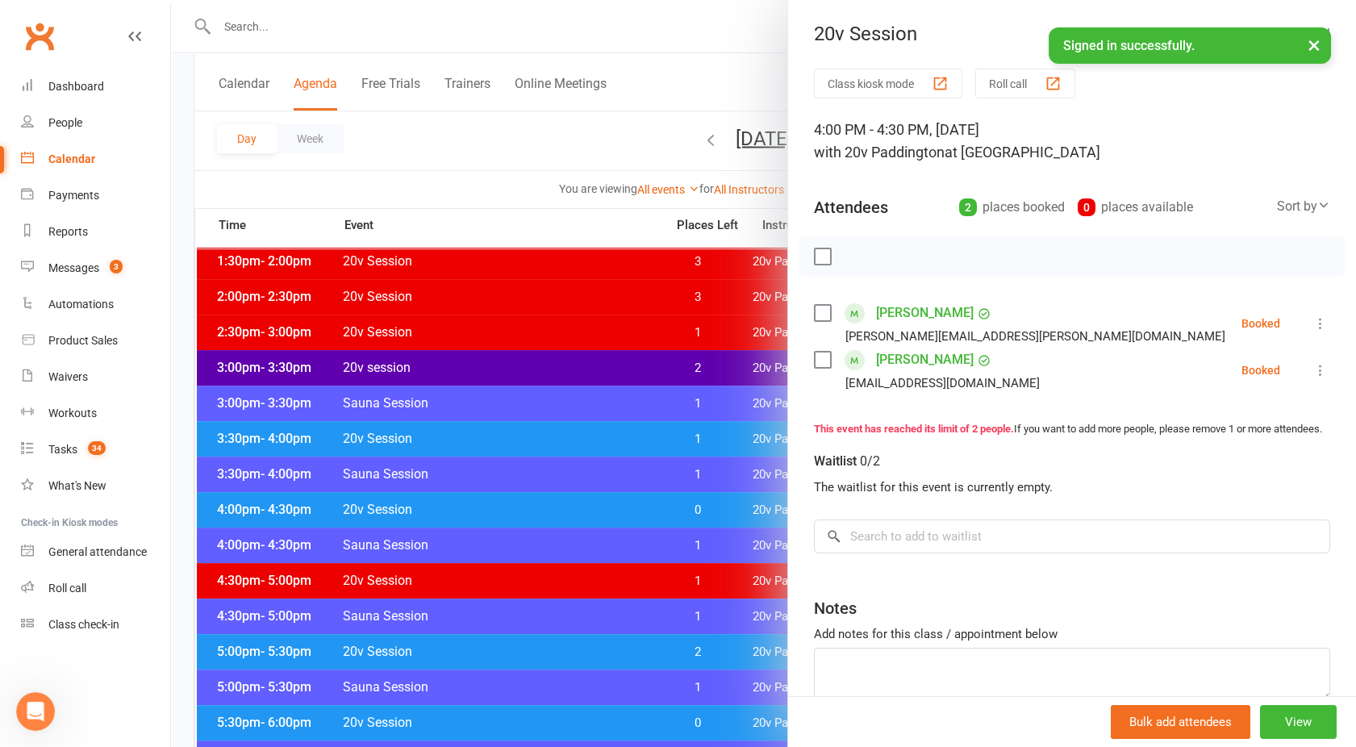
click at [1312, 372] on icon at bounding box center [1320, 370] width 16 height 16
click at [1192, 426] on link "Remove" at bounding box center [1242, 434] width 173 height 32
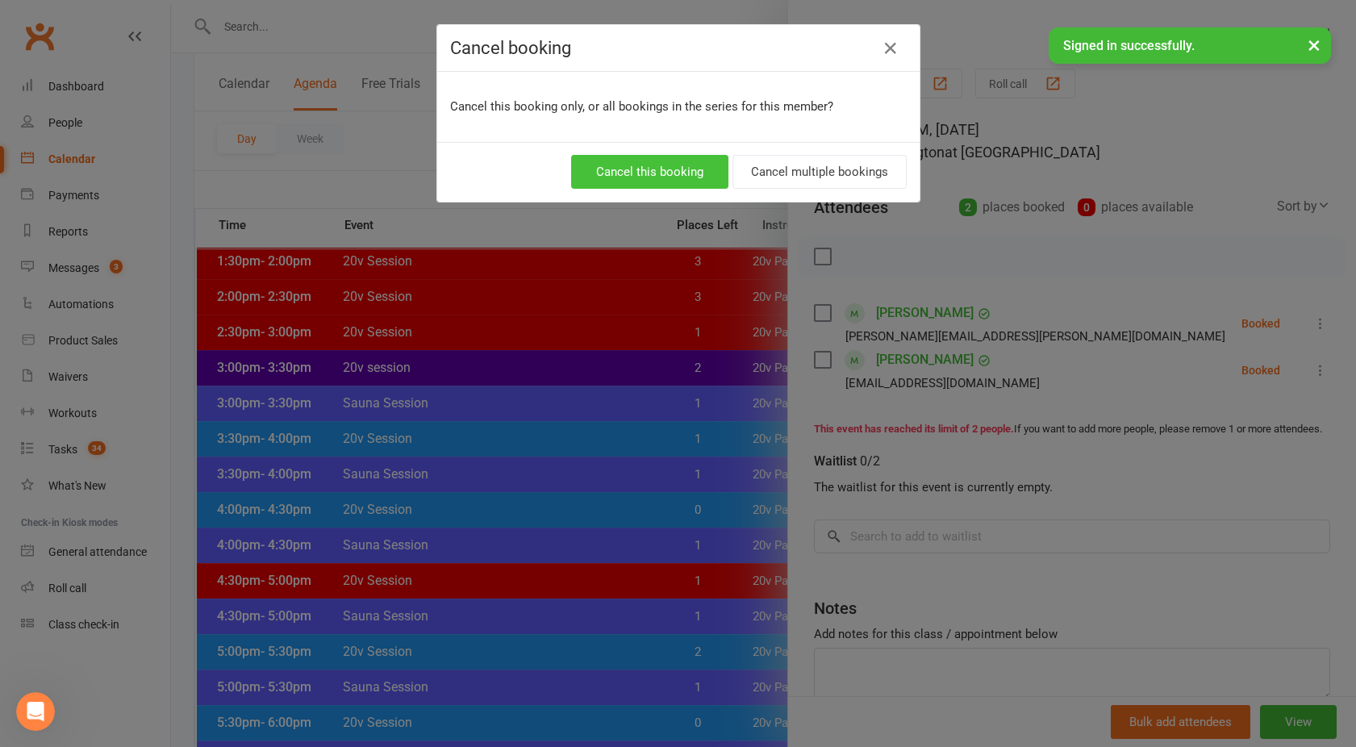
click at [607, 169] on button "Cancel this booking" at bounding box center [649, 172] width 157 height 34
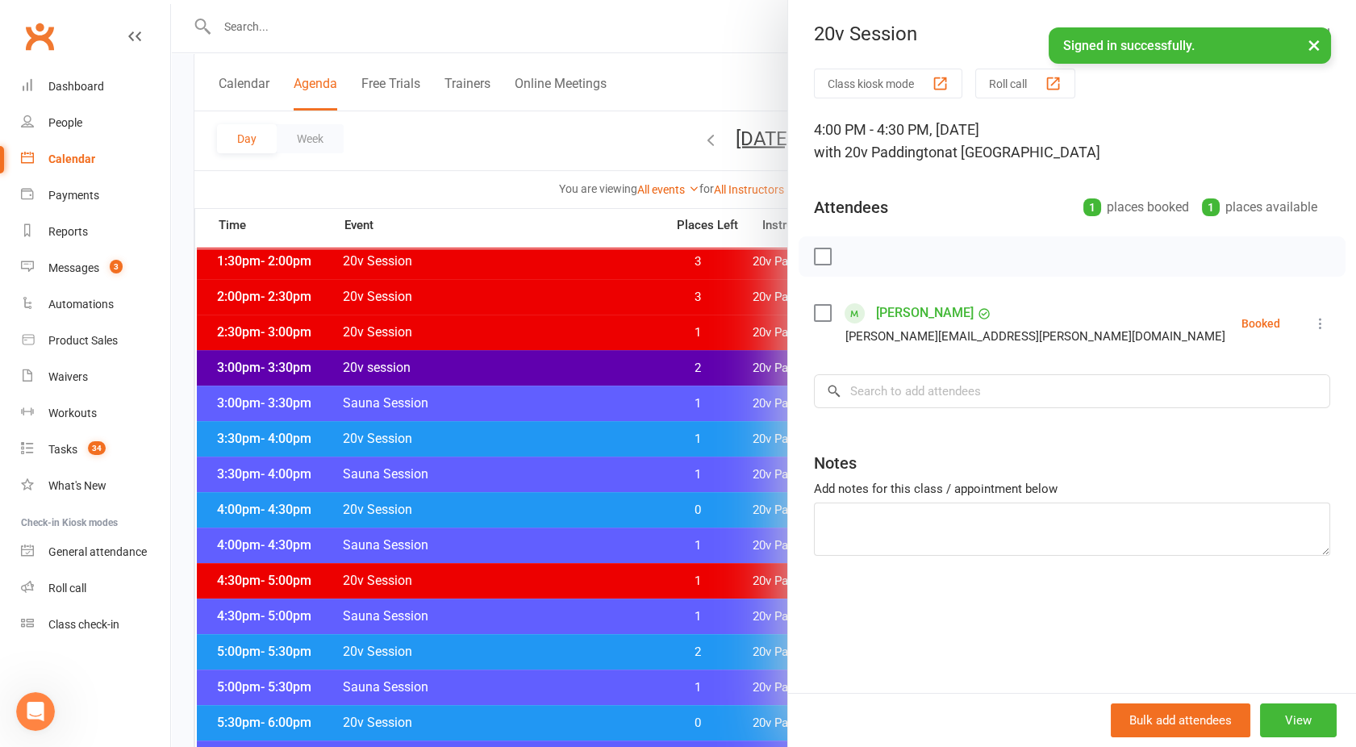
click at [555, 137] on div at bounding box center [763, 373] width 1185 height 747
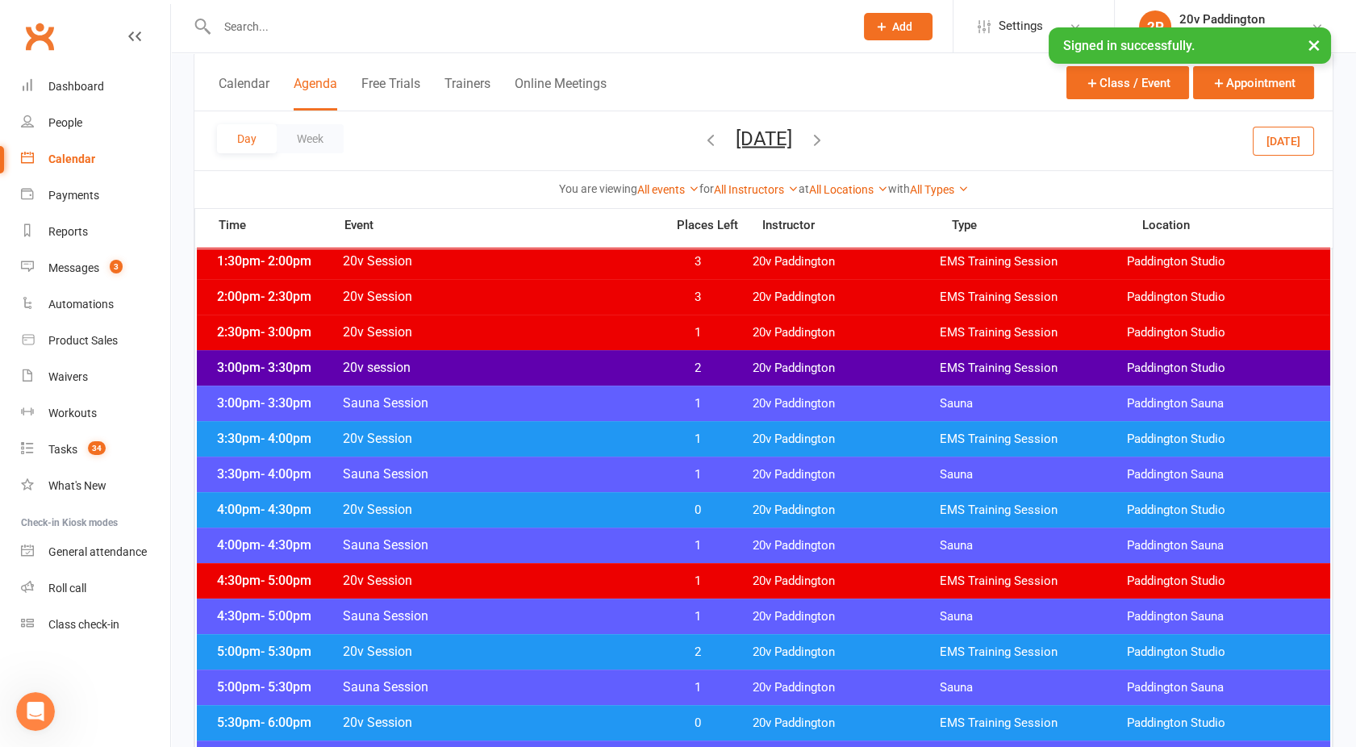
click at [901, 139] on div "Day Week Tuesday, Sep 16, 2025 September 2025 Sun Mon Tue Wed Thu Fri Sat 31 01…" at bounding box center [763, 140] width 1138 height 59
click at [826, 140] on icon "button" at bounding box center [817, 139] width 18 height 18
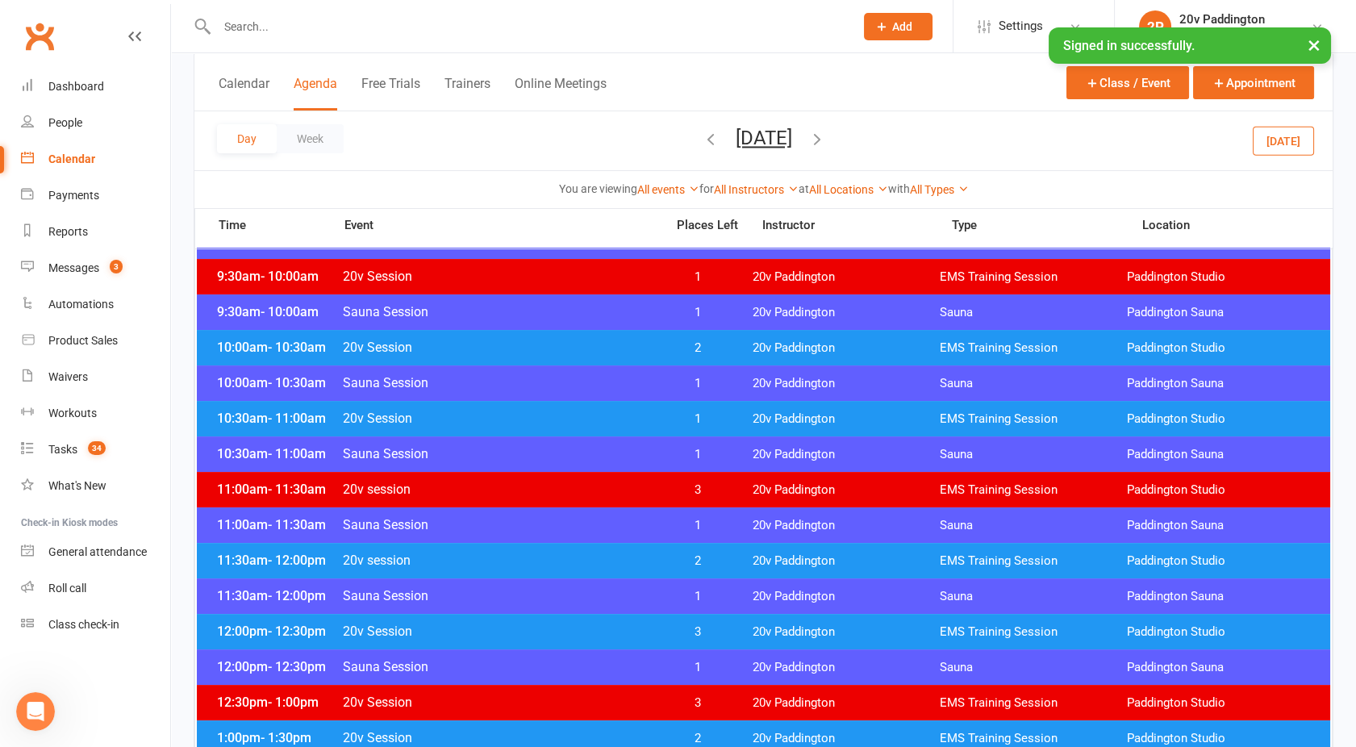
scroll to position [555, 0]
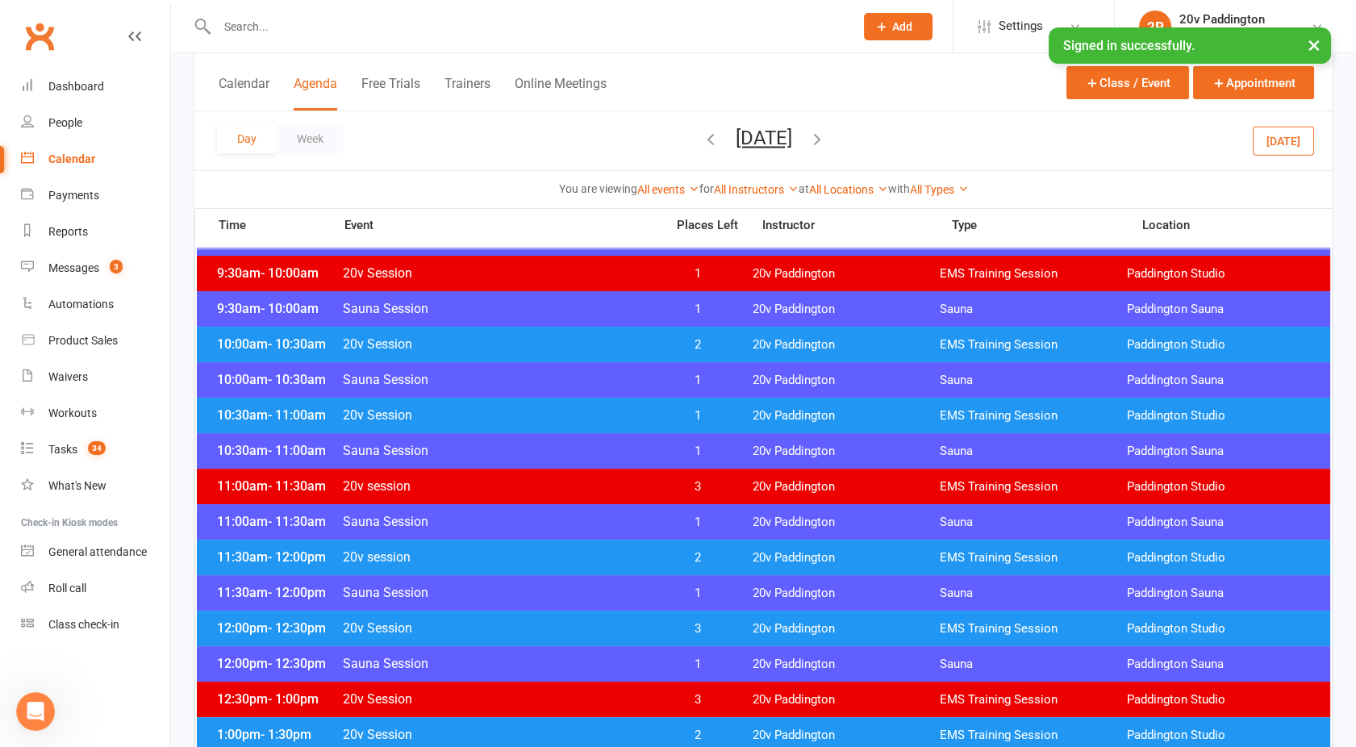
click at [598, 341] on span "20v Session" at bounding box center [499, 343] width 314 height 15
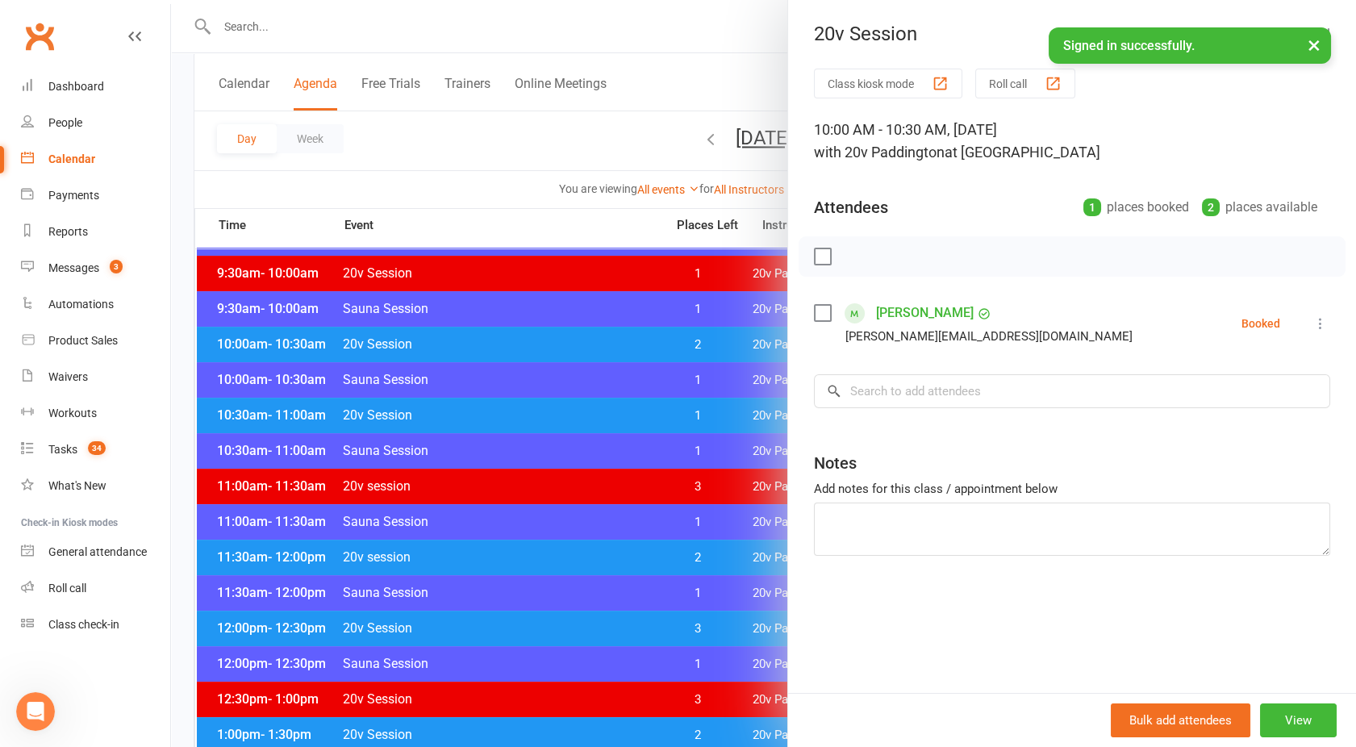
click at [598, 341] on div at bounding box center [763, 373] width 1185 height 747
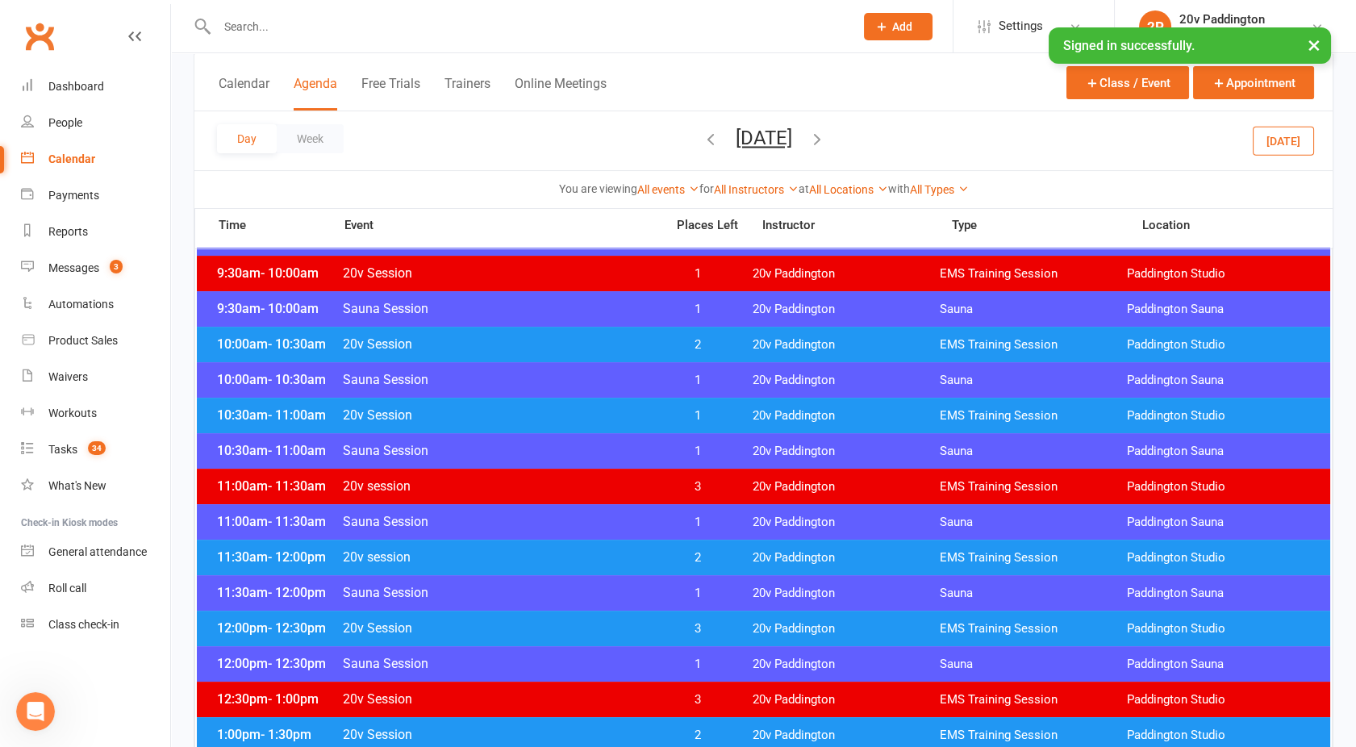
click at [595, 404] on div "10:30am - 11:00am 20v Session 1 20v Paddington EMS Training Session Paddington …" at bounding box center [763, 415] width 1133 height 35
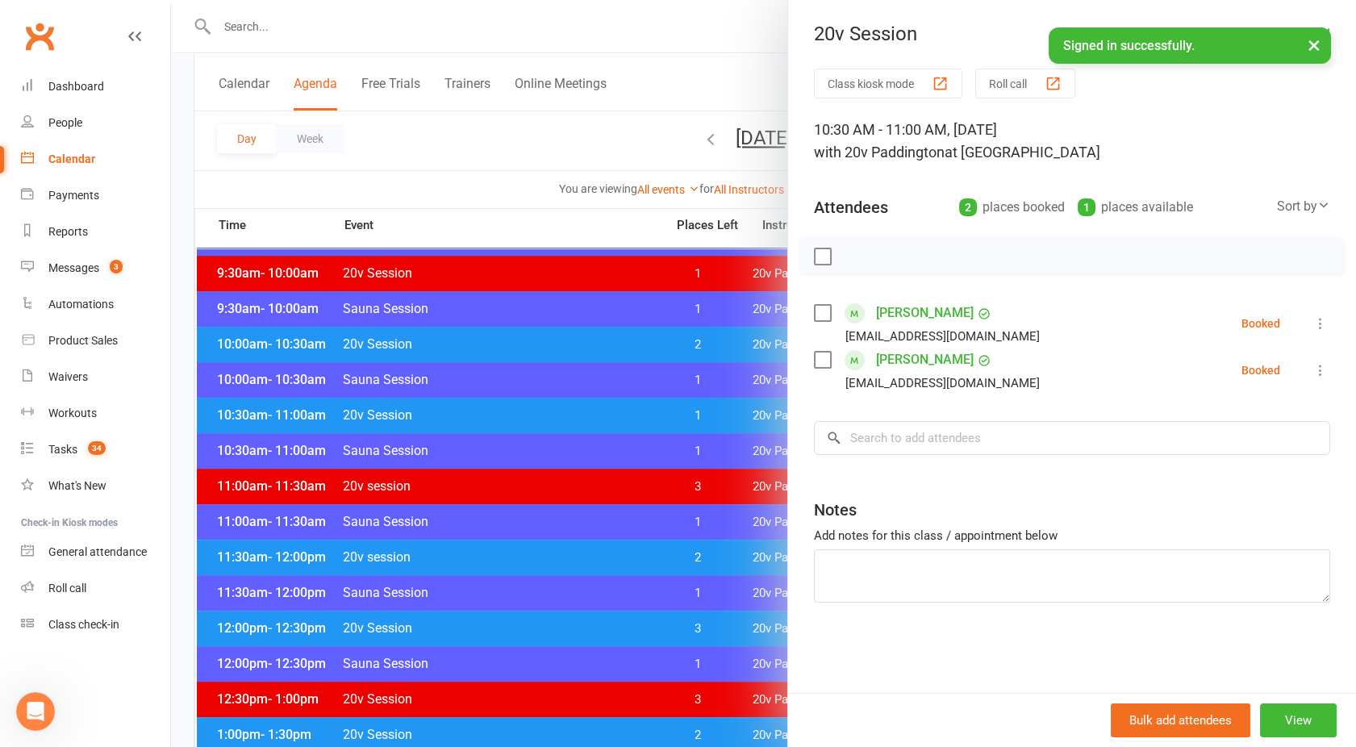
click at [595, 404] on div at bounding box center [763, 373] width 1185 height 747
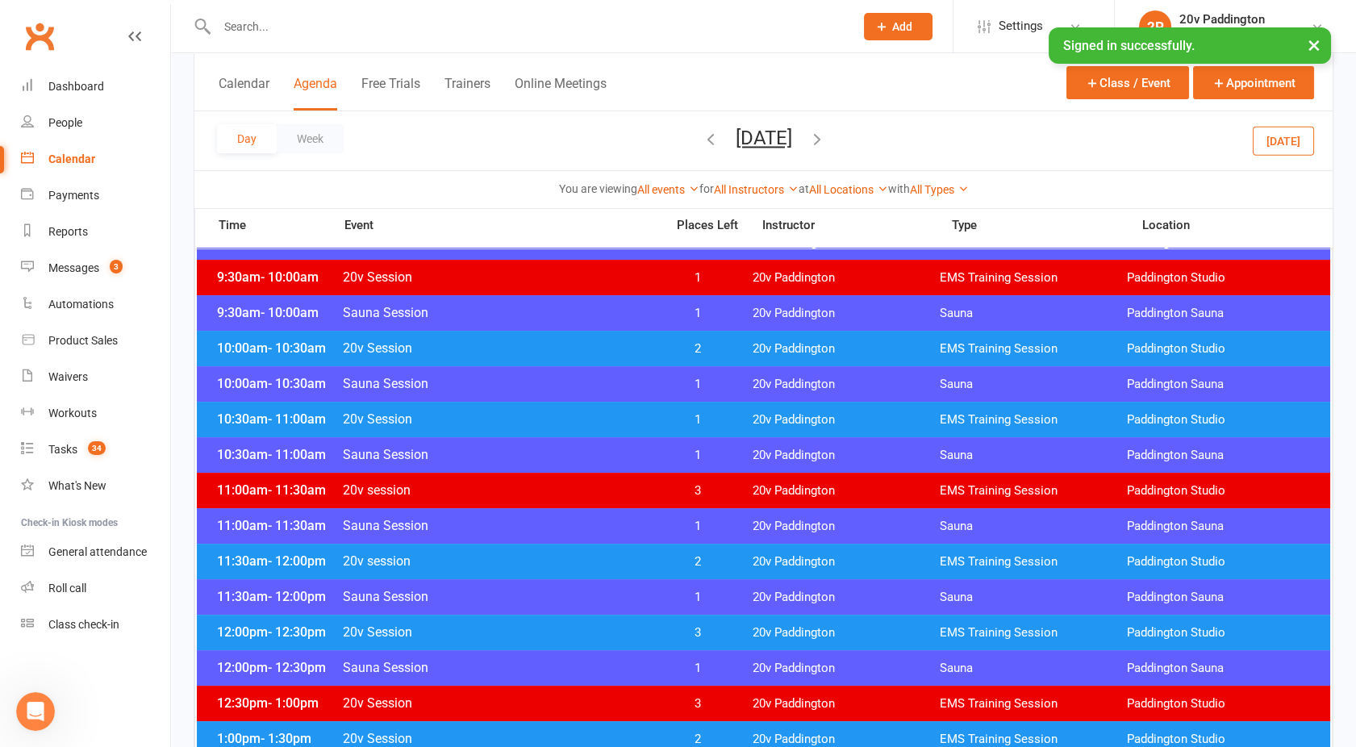
scroll to position [558, 0]
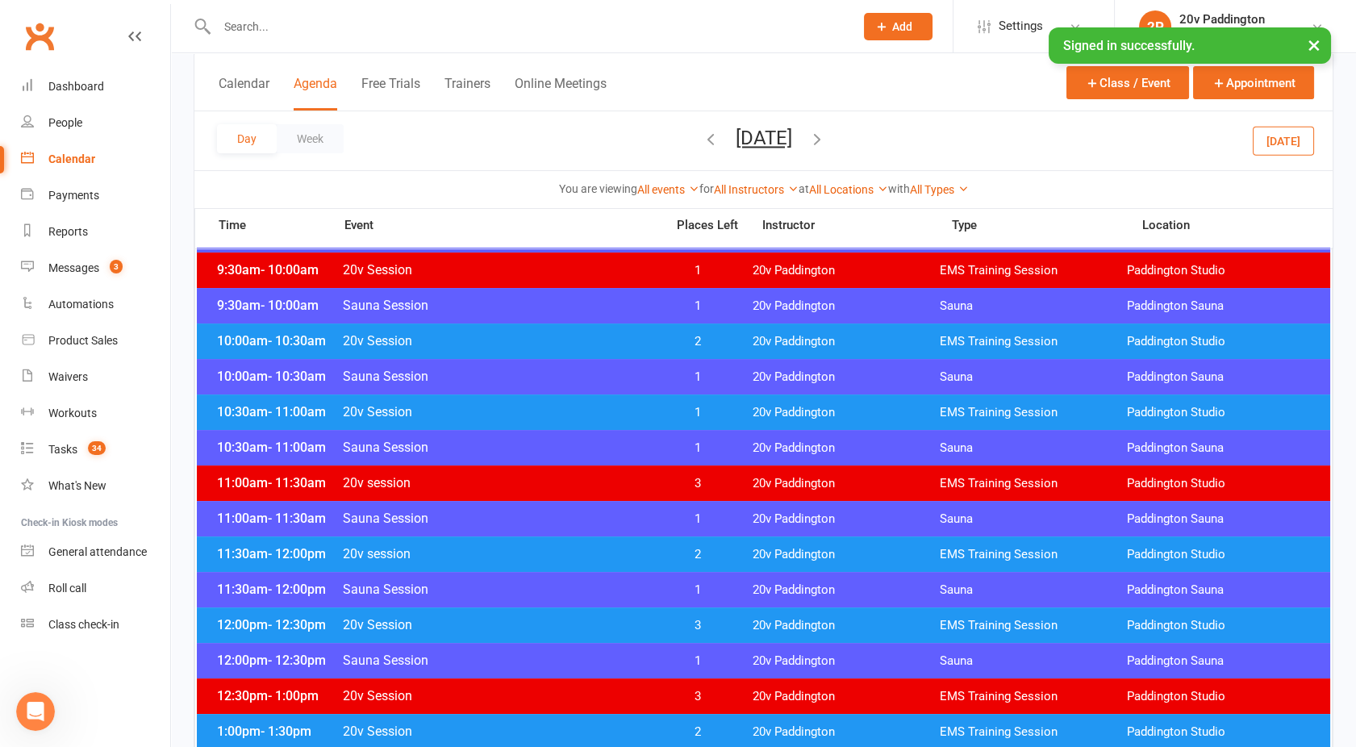
click at [529, 561] on div "11:30am - 12:00pm 20v session 2 20v Paddington EMS Training Session Paddington …" at bounding box center [763, 553] width 1133 height 35
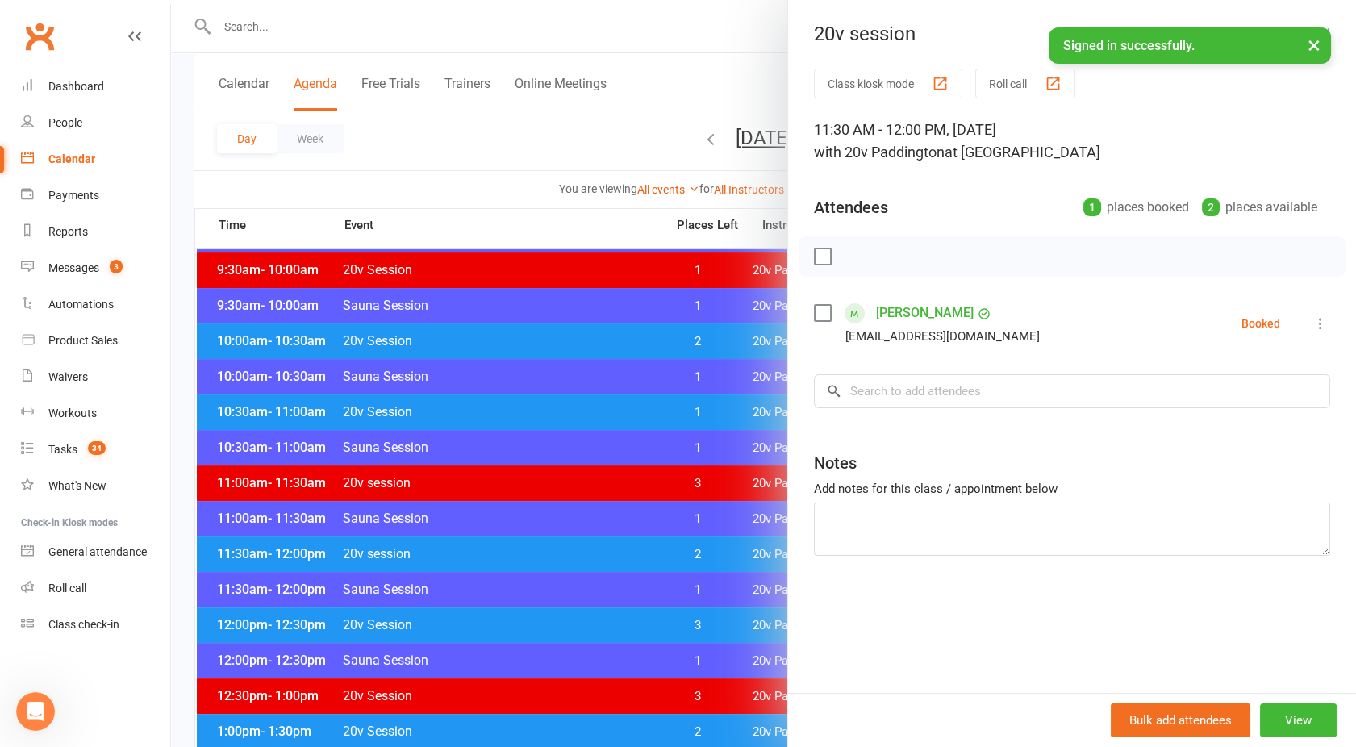
click at [529, 561] on div at bounding box center [763, 373] width 1185 height 747
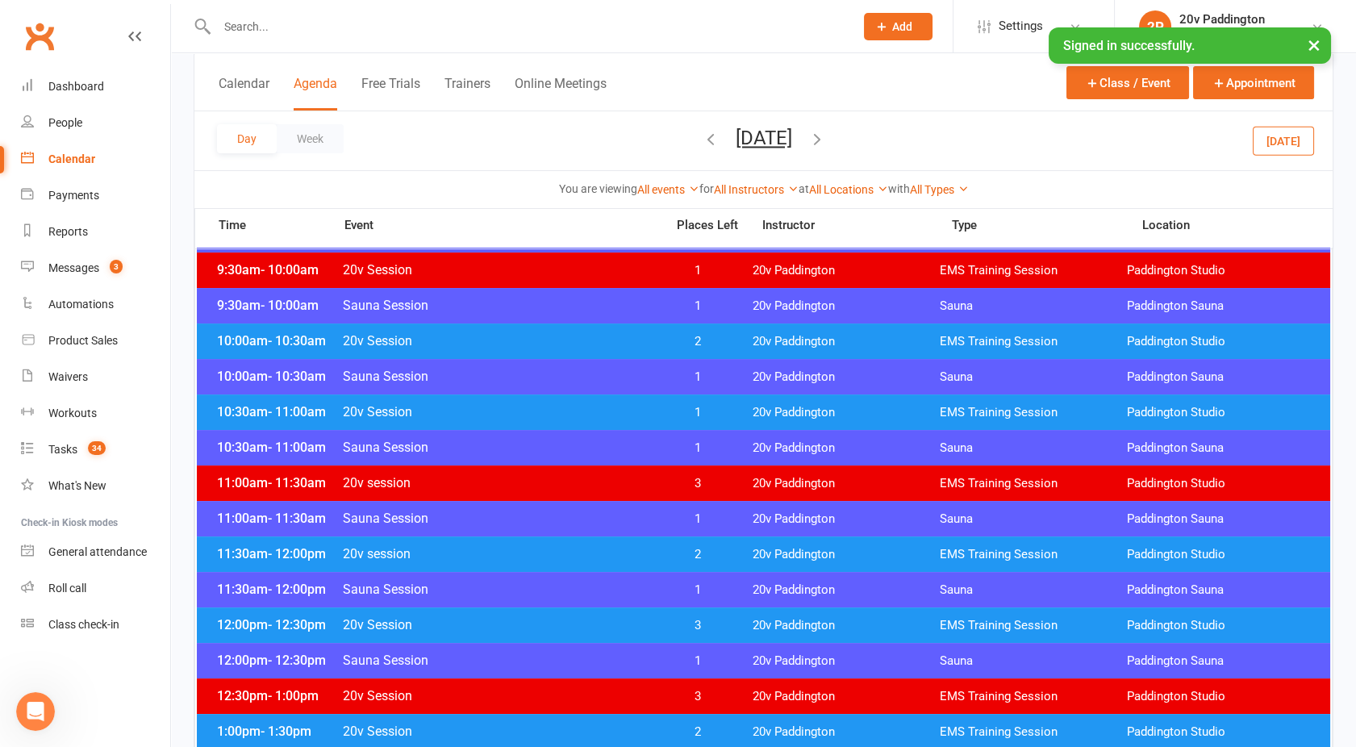
click at [537, 610] on div "12:00pm - 12:30pm 20v Session 3 20v Paddington EMS Training Session Paddington …" at bounding box center [763, 624] width 1133 height 35
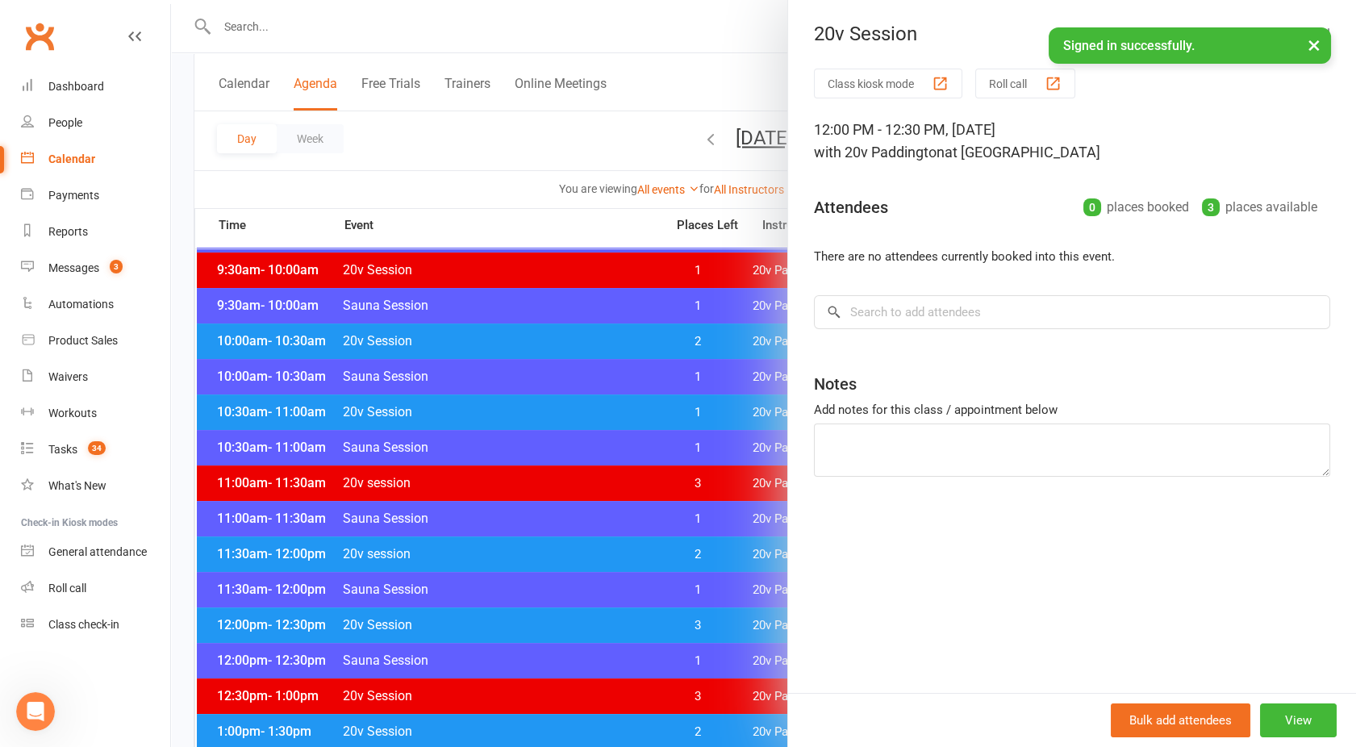
click at [537, 610] on div at bounding box center [763, 373] width 1185 height 747
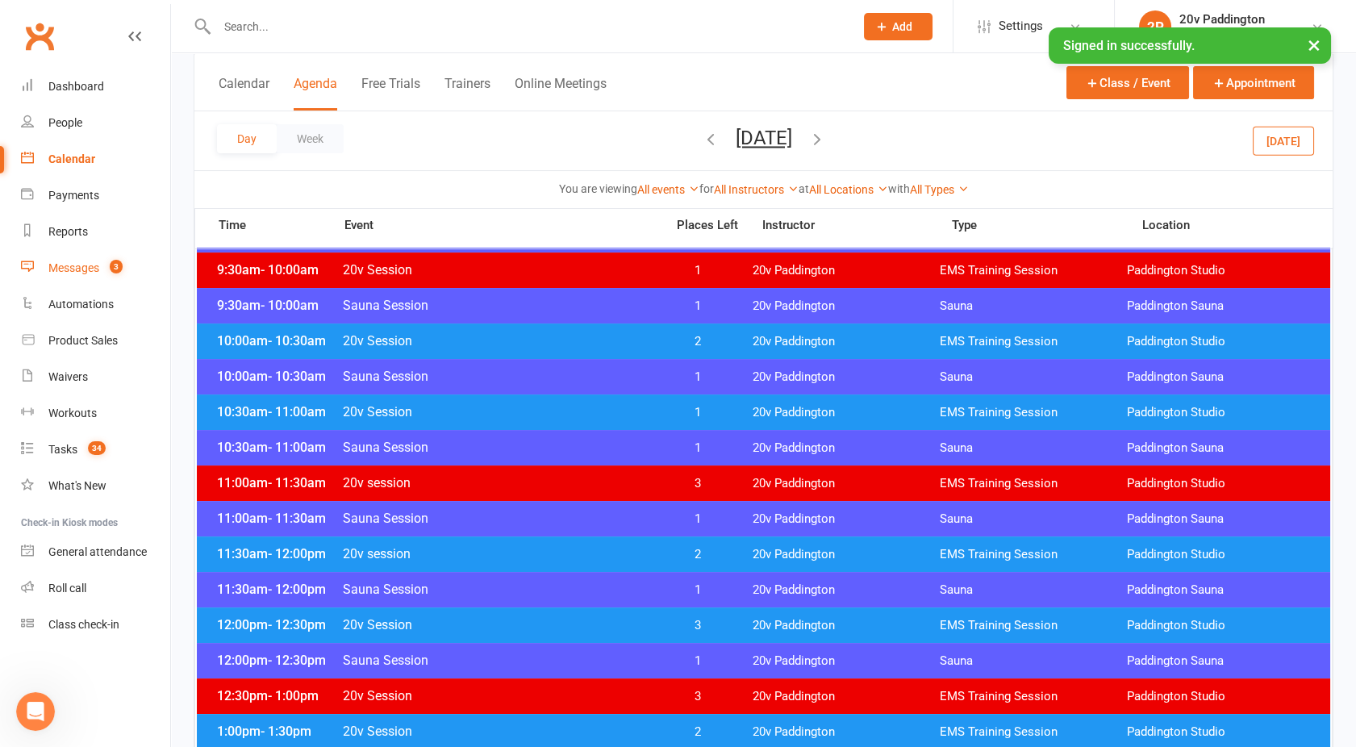
click at [54, 280] on link "Messages 3" at bounding box center [95, 268] width 149 height 36
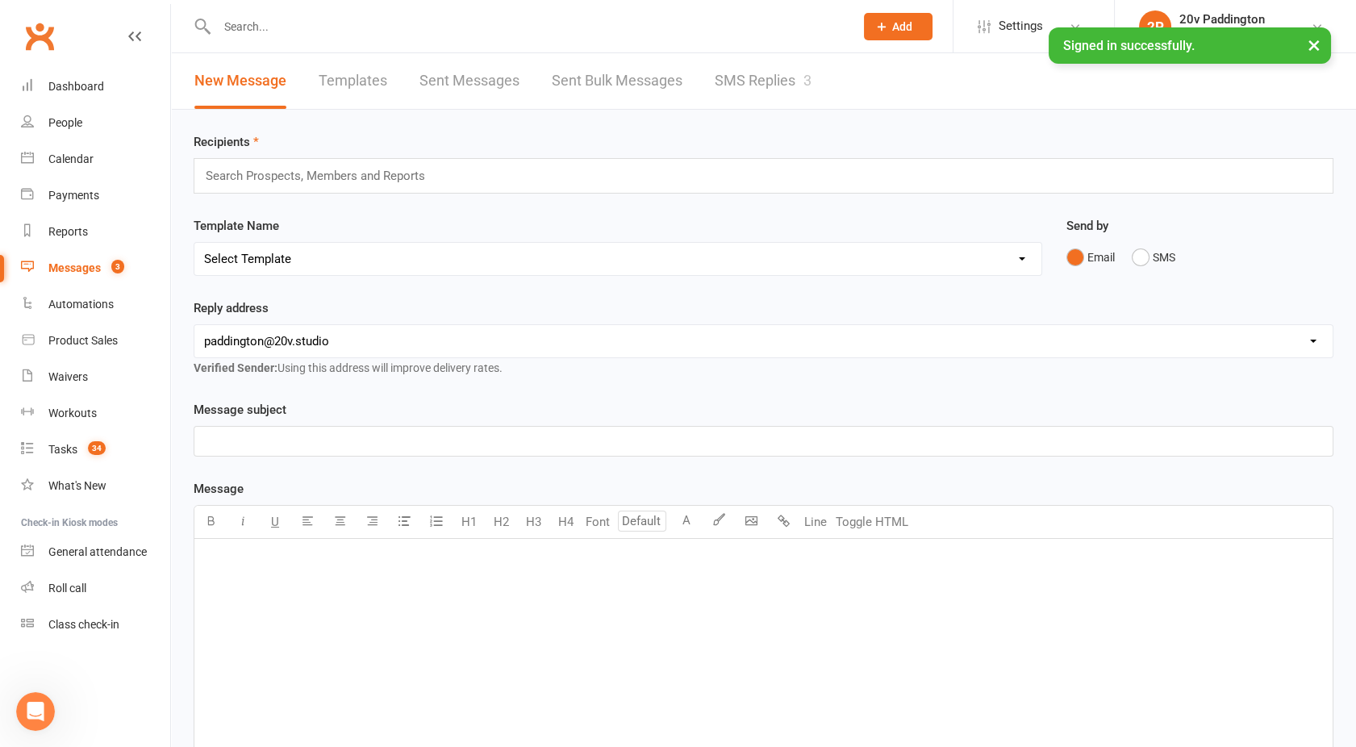
click at [811, 84] on div "3" at bounding box center [807, 80] width 8 height 17
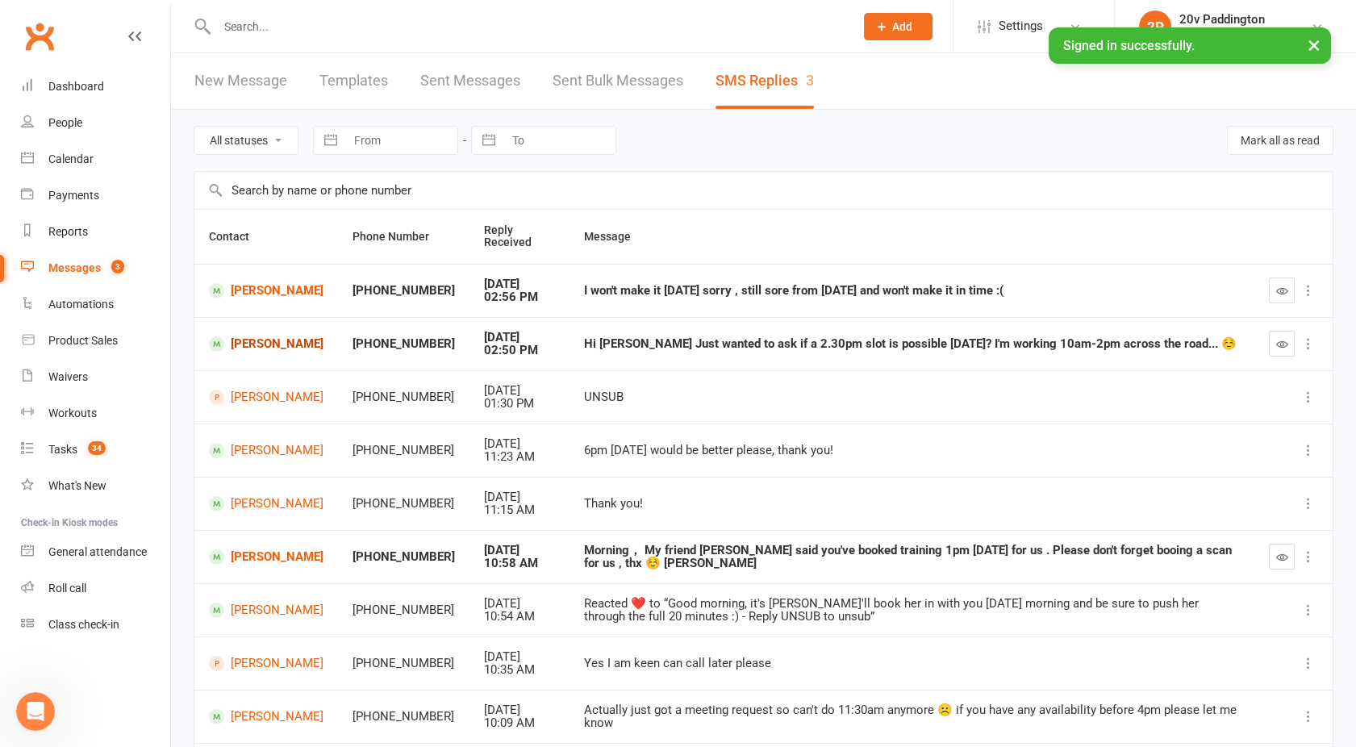
click at [292, 339] on link "Amanda Herrod" at bounding box center [266, 343] width 115 height 15
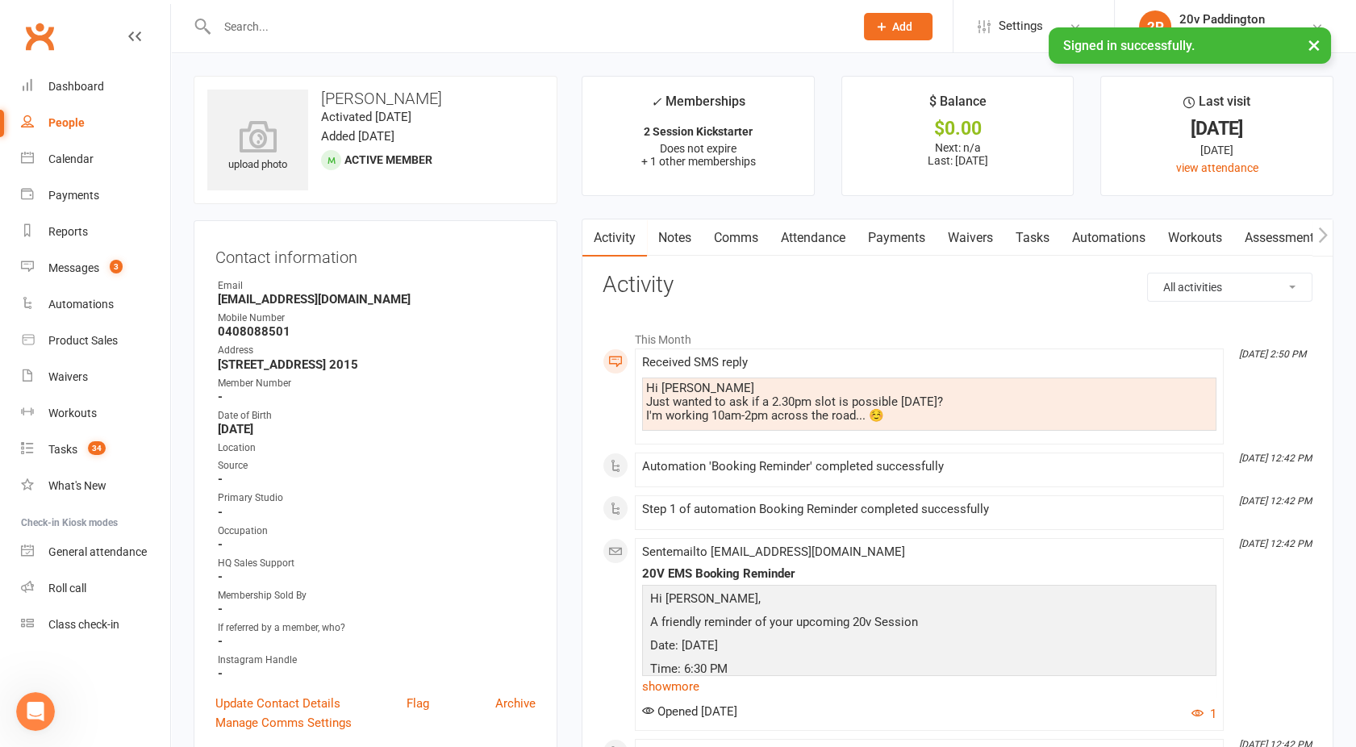
click at [738, 239] on link "Comms" at bounding box center [736, 237] width 67 height 37
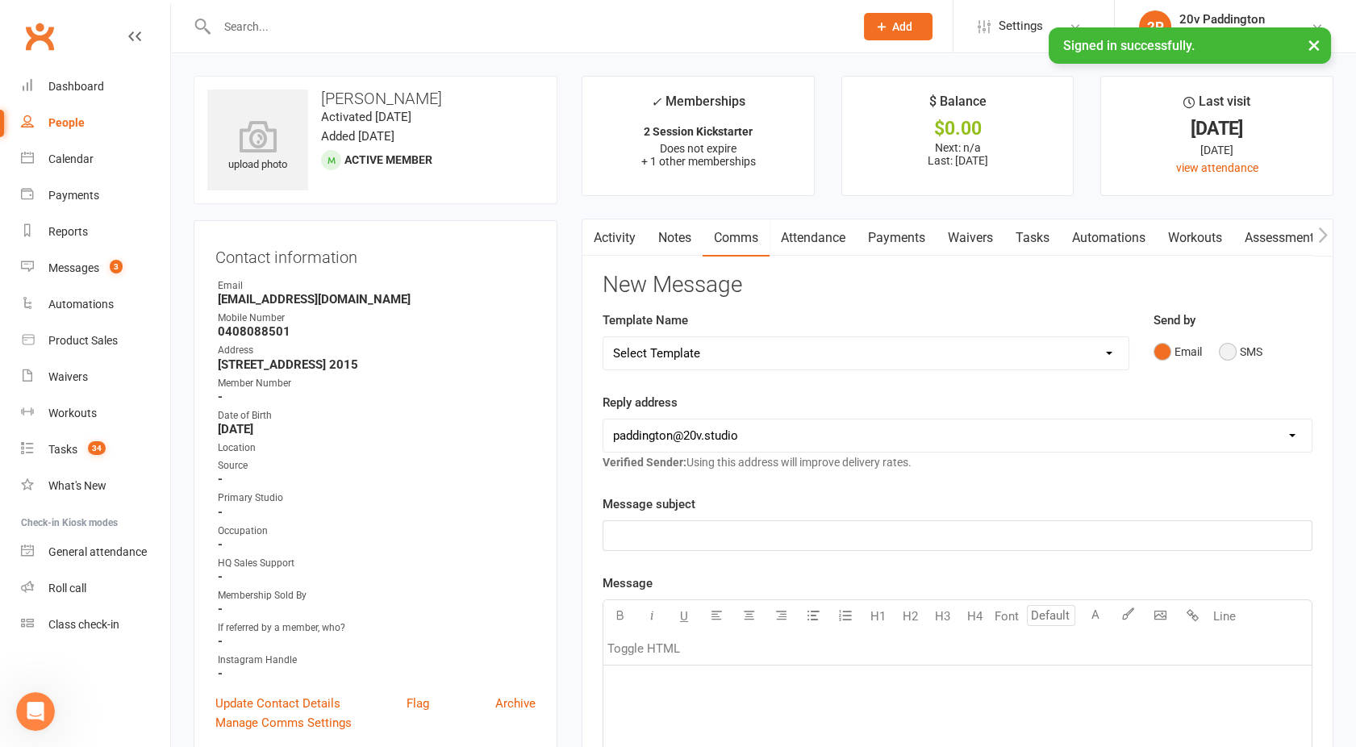
click at [1226, 350] on button "SMS" at bounding box center [1241, 351] width 44 height 31
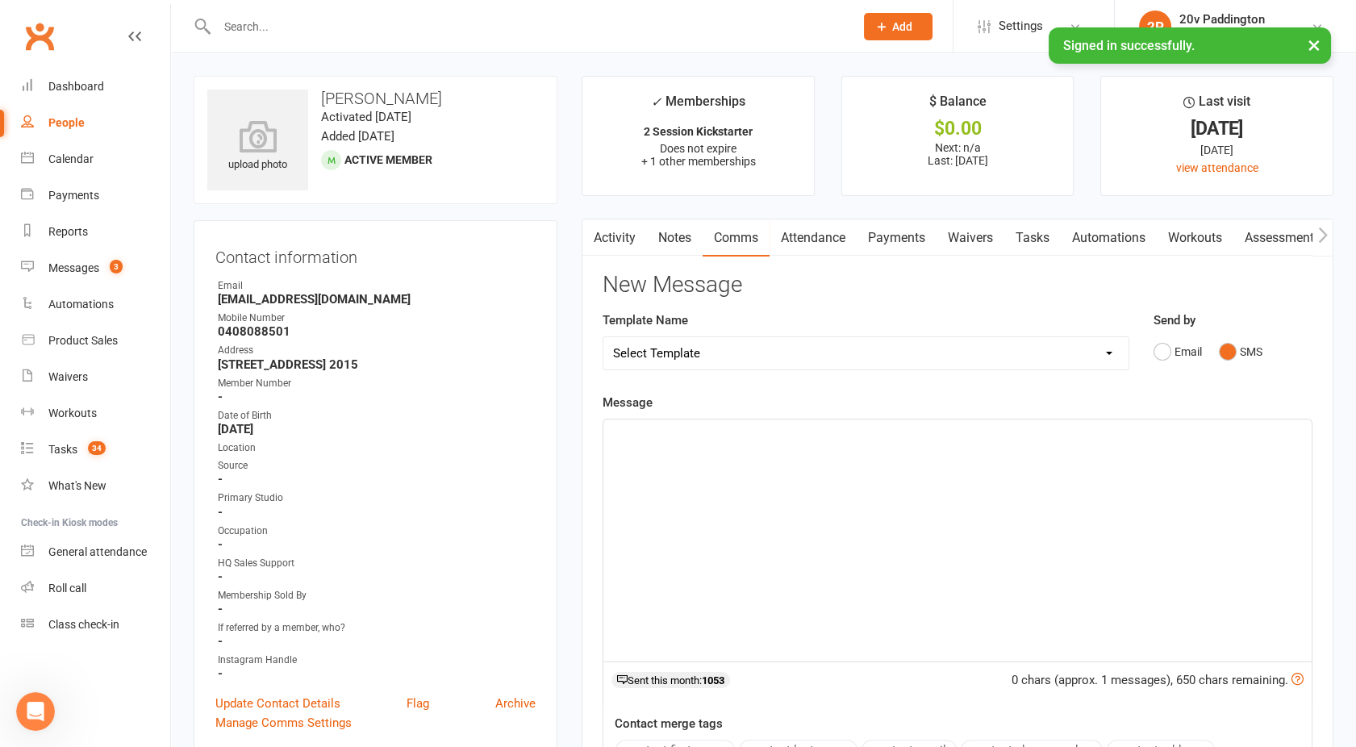
click at [957, 490] on div "﻿" at bounding box center [957, 540] width 708 height 242
drag, startPoint x: 754, startPoint y: 473, endPoint x: 518, endPoint y: 427, distance: 240.8
click at [613, 235] on link "Activity" at bounding box center [614, 237] width 65 height 37
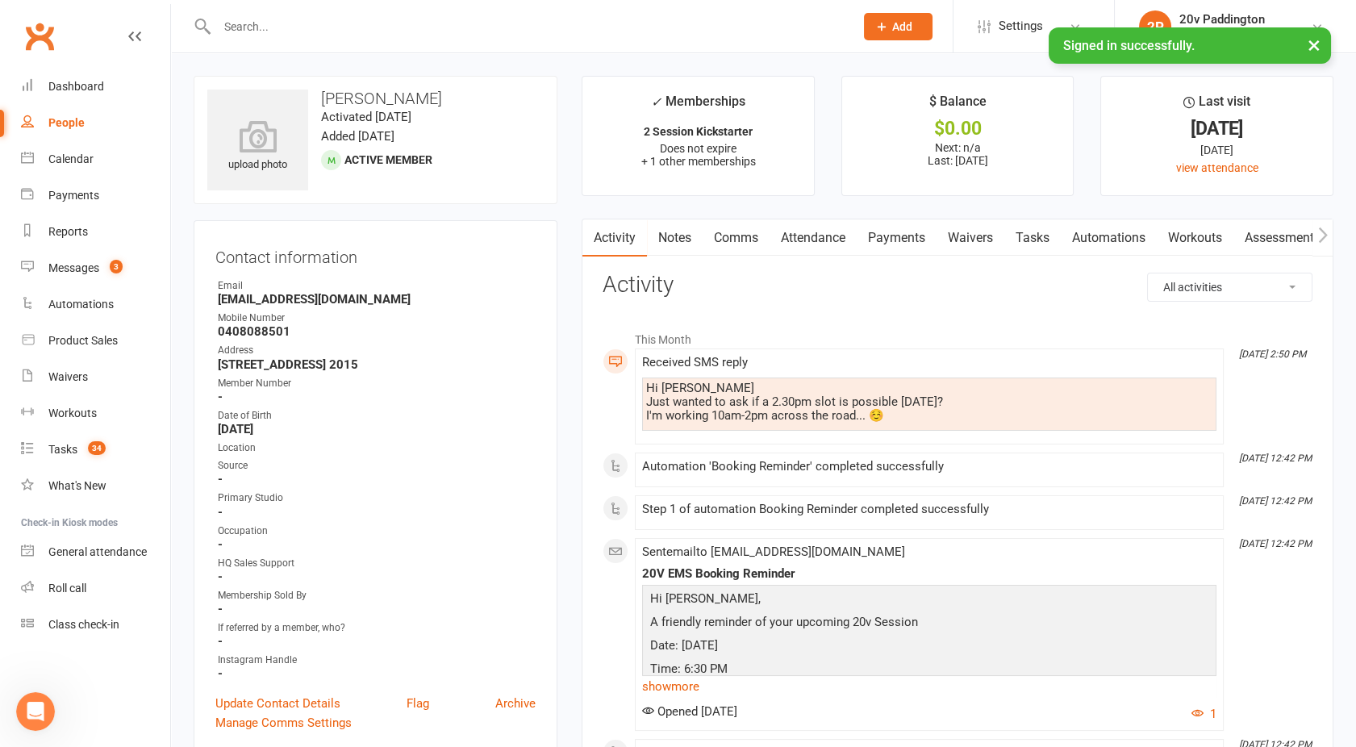
click at [735, 231] on link "Comms" at bounding box center [736, 237] width 67 height 37
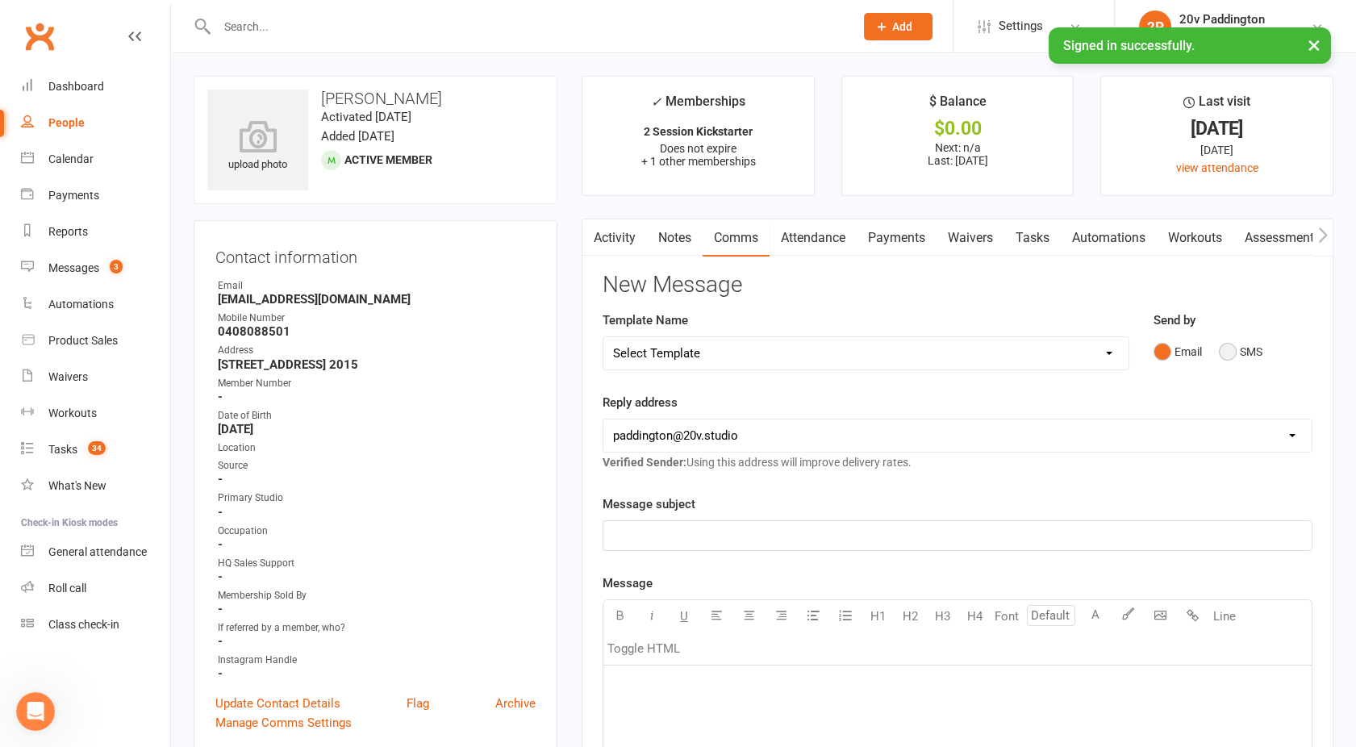
click at [1227, 356] on button "SMS" at bounding box center [1241, 351] width 44 height 31
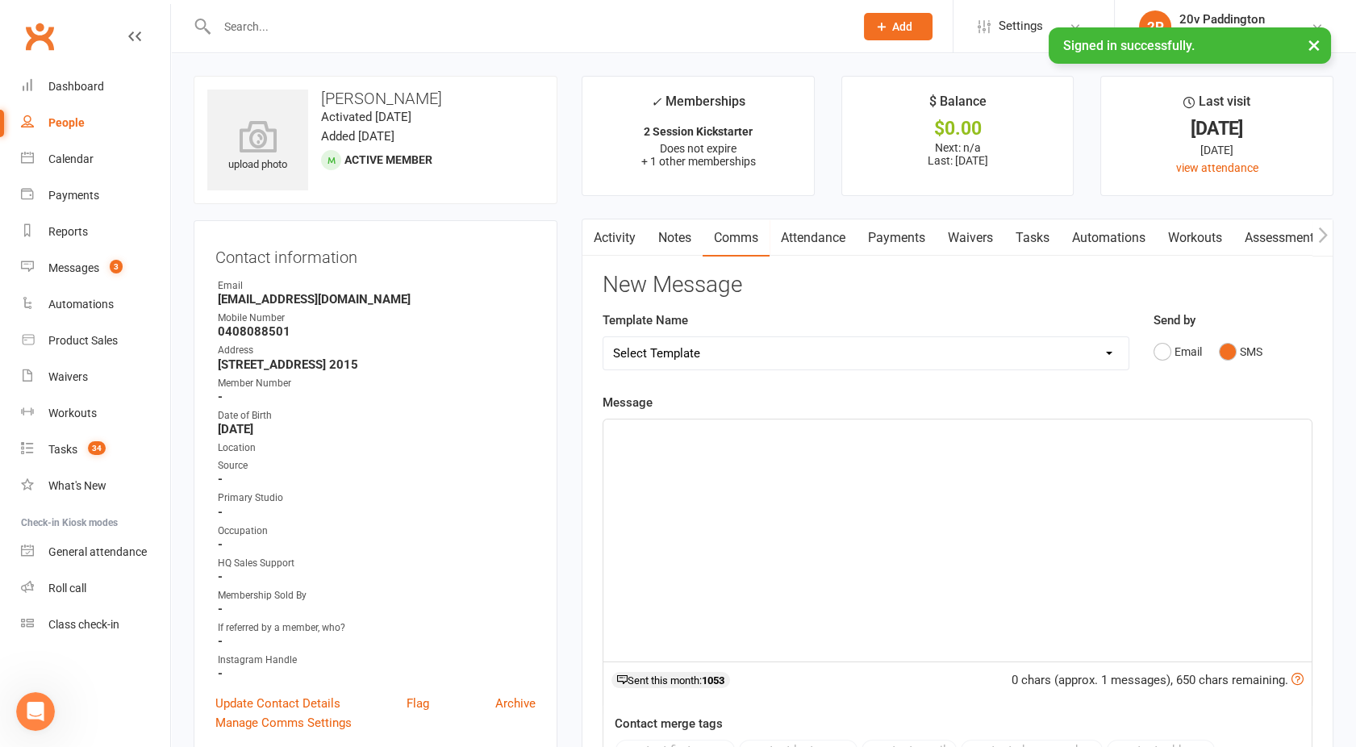
click at [836, 479] on div "﻿" at bounding box center [957, 540] width 708 height 242
click at [94, 265] on div "Messages" at bounding box center [73, 267] width 51 height 13
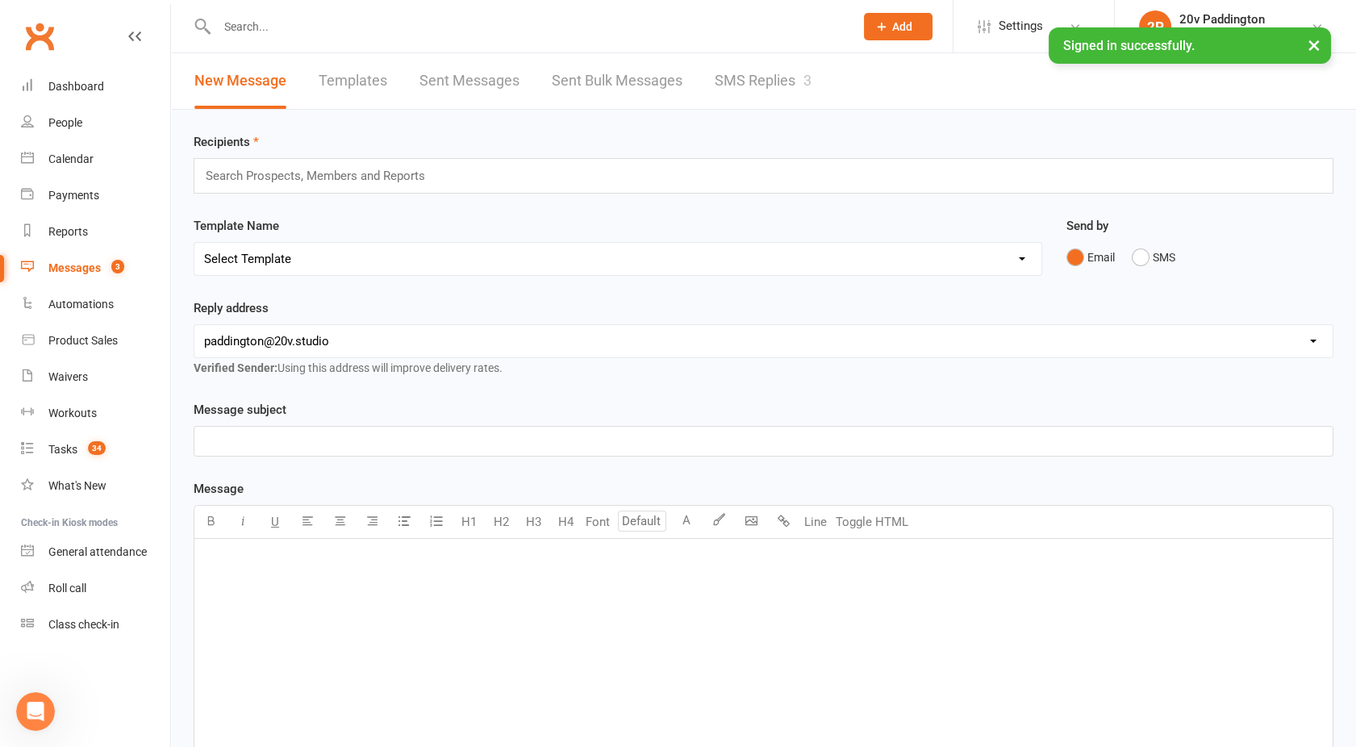
click at [769, 89] on link "SMS Replies 3" at bounding box center [763, 81] width 97 height 56
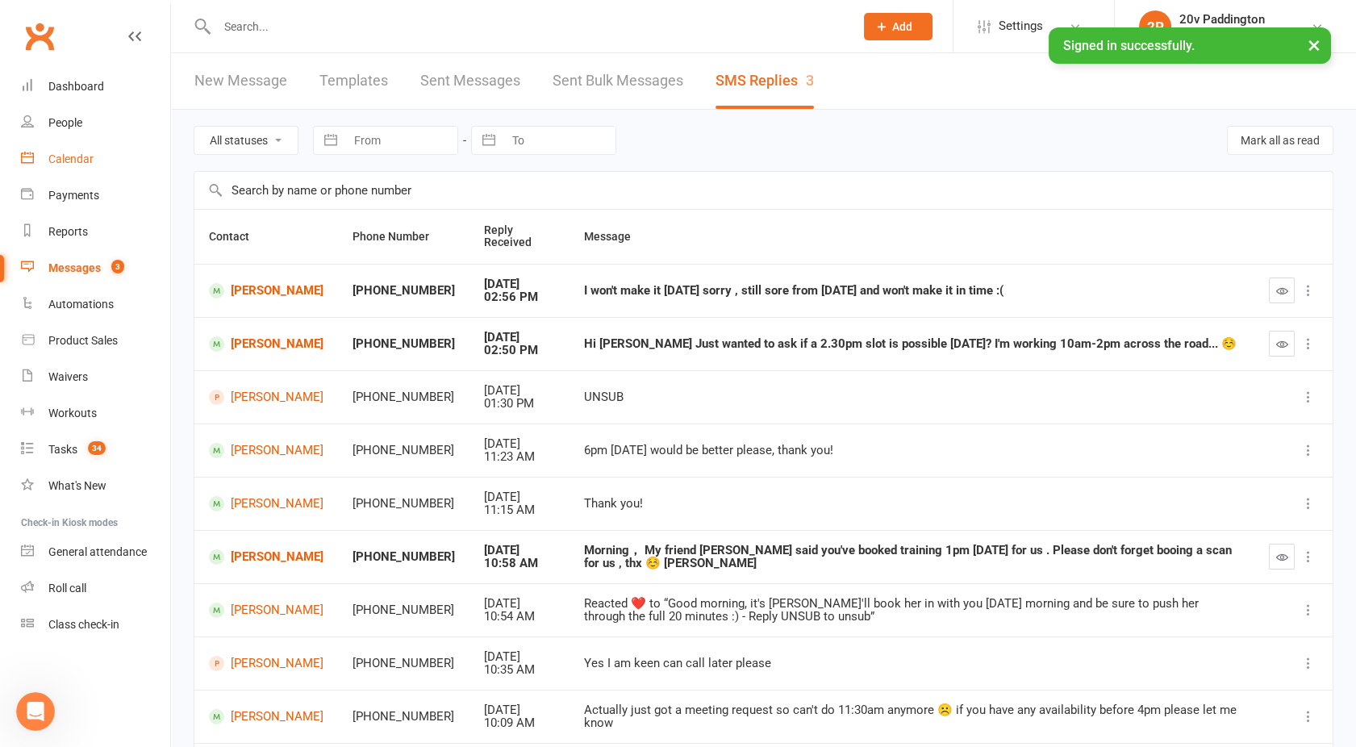
click at [69, 156] on div "Calendar" at bounding box center [70, 158] width 45 height 13
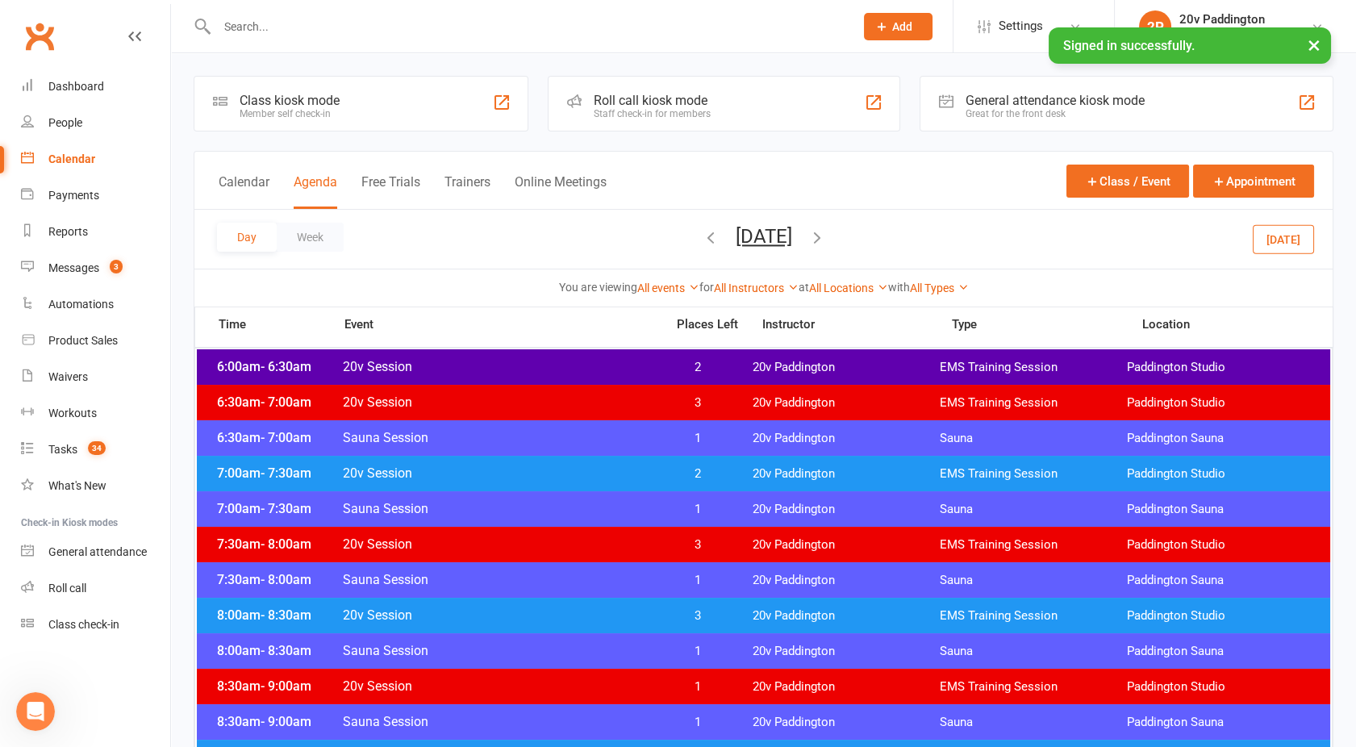
click at [693, 255] on div "Day Week Wednesday, Sep 17, 2025 September 2025 Sun Mon Tue Wed Thu Fri Sat 31 …" at bounding box center [763, 239] width 1138 height 59
click at [736, 244] on button "Wednesday, Sep 17, 2025" at bounding box center [764, 236] width 56 height 23
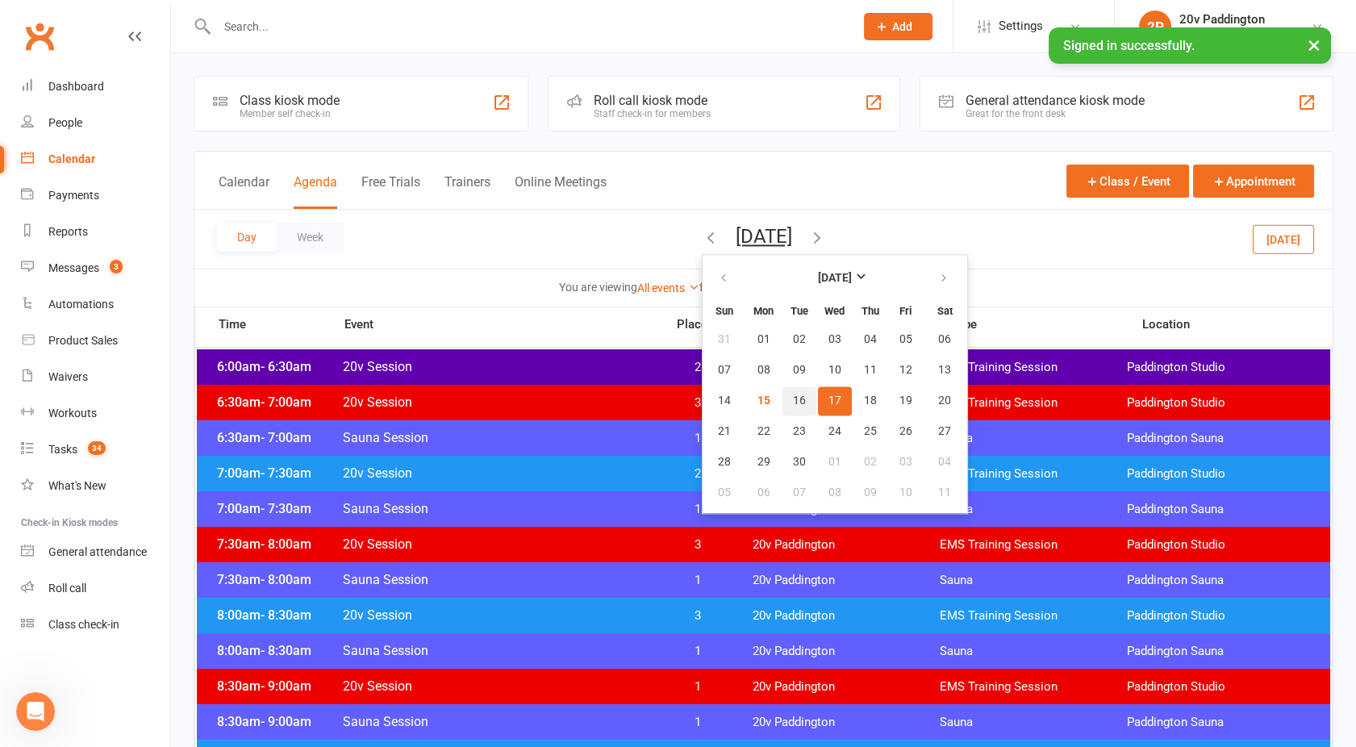
click at [782, 400] on button "16" at bounding box center [799, 400] width 34 height 29
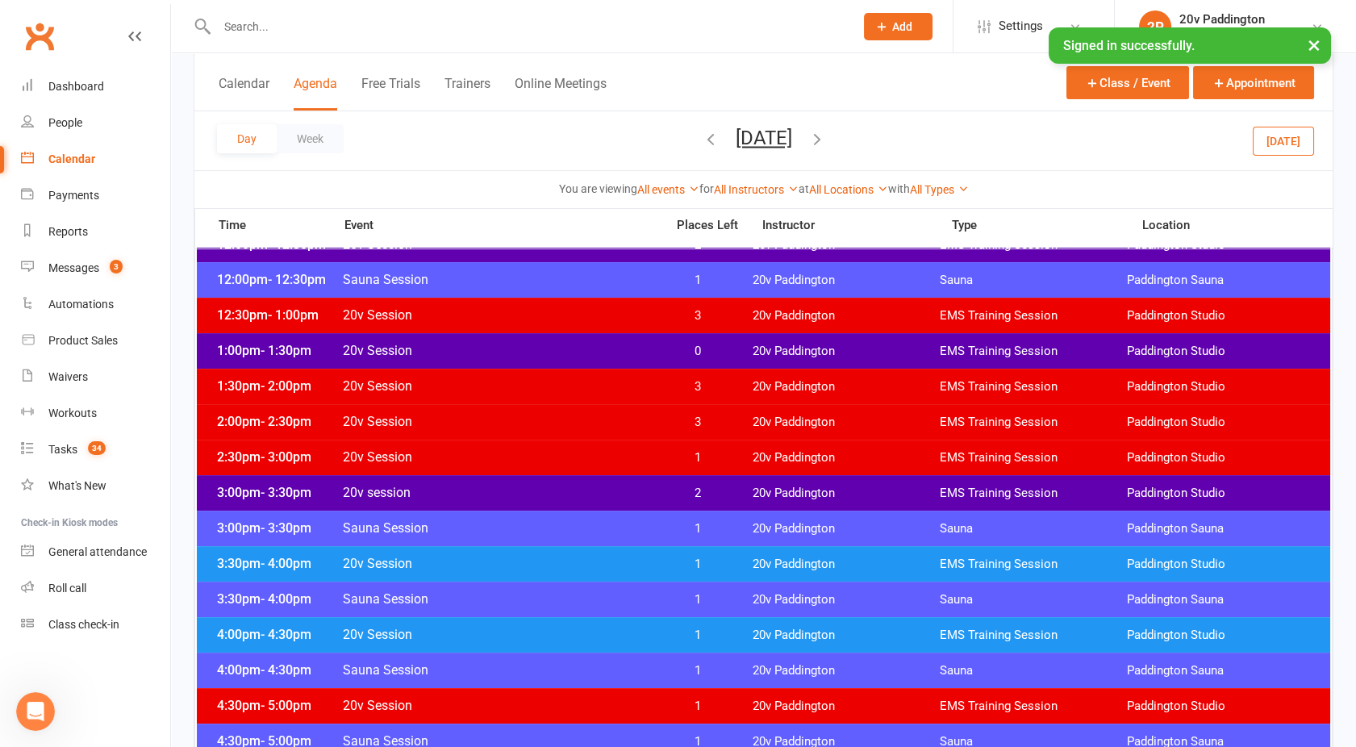
scroll to position [976, 0]
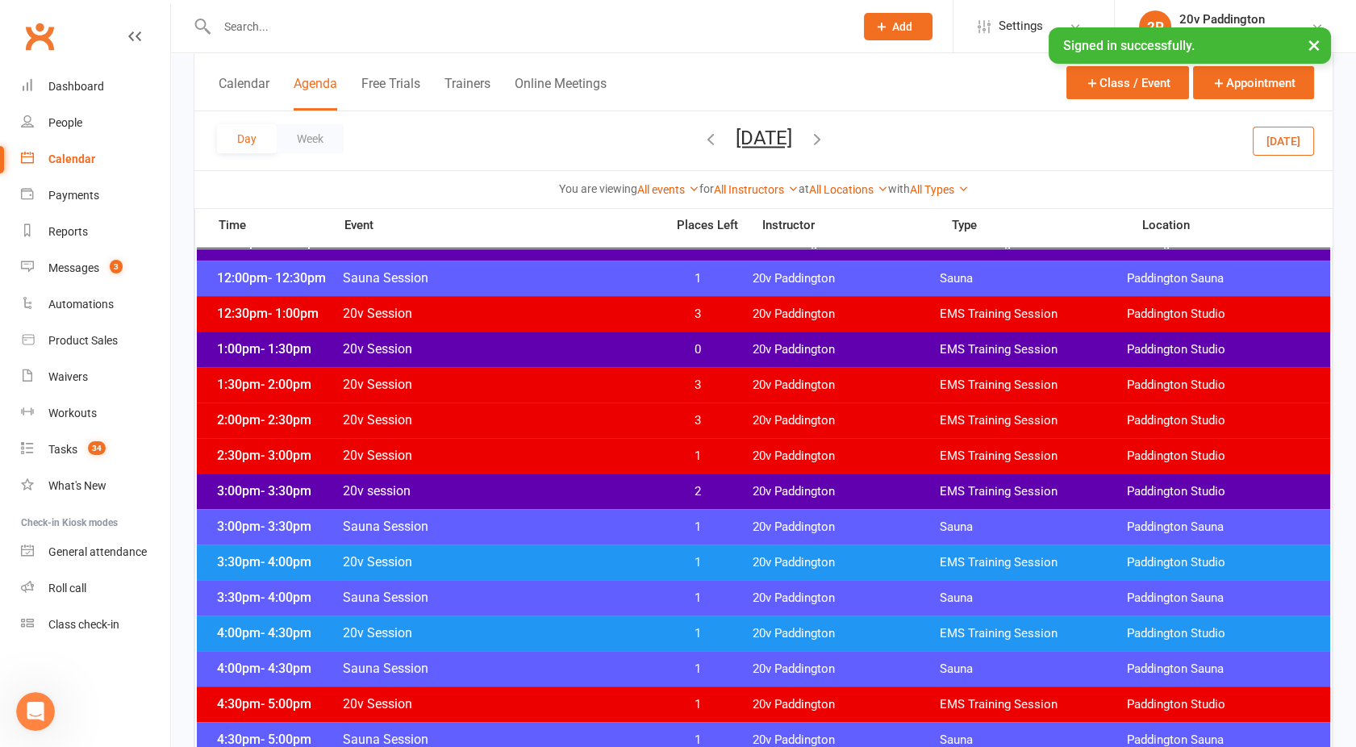
click at [644, 490] on span "20v session" at bounding box center [499, 490] width 314 height 15
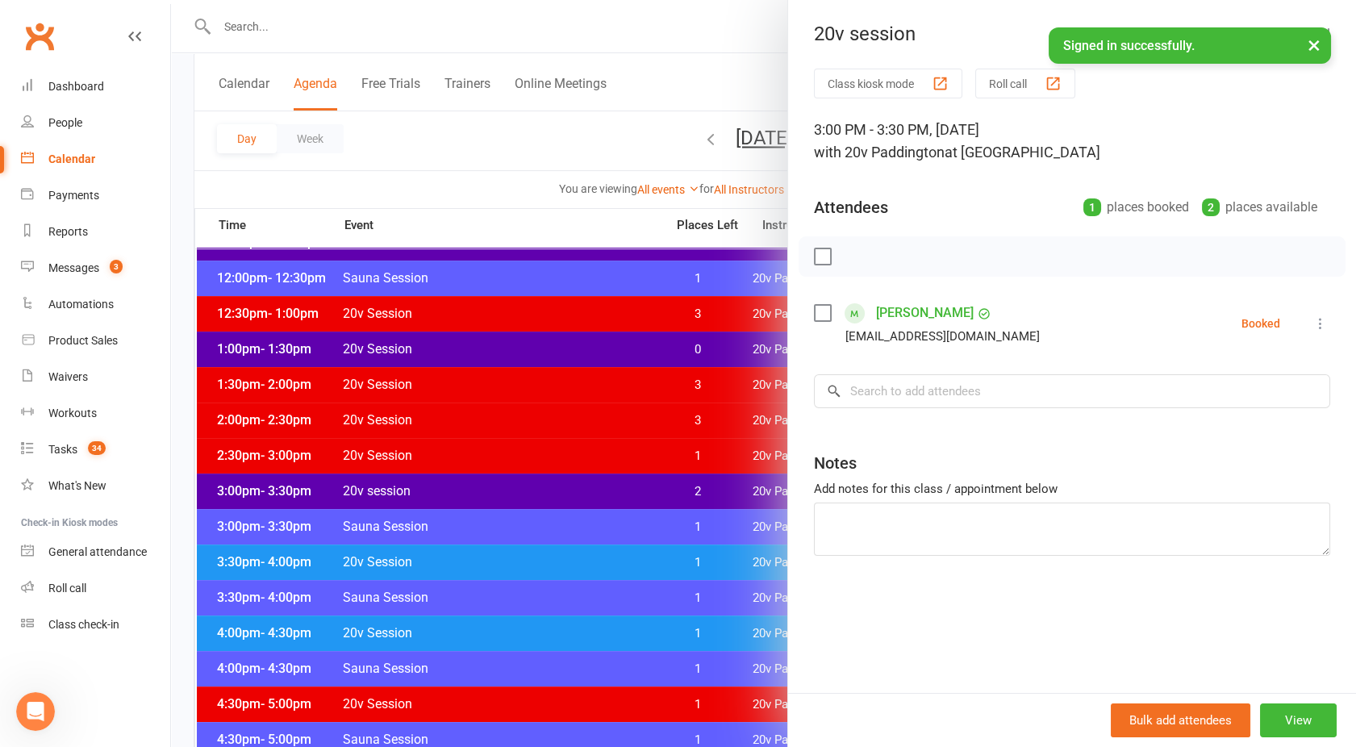
click at [897, 307] on link "Trudy Ye" at bounding box center [925, 313] width 98 height 26
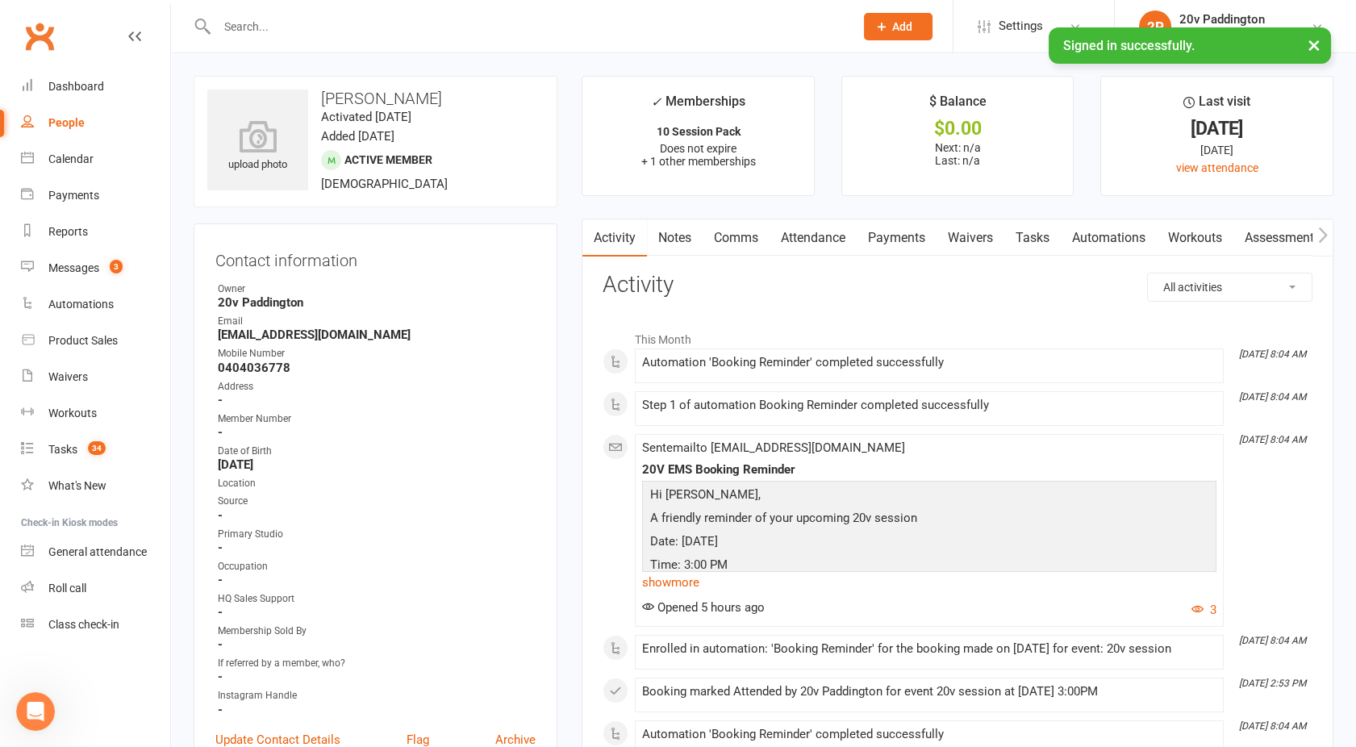
click at [730, 239] on link "Comms" at bounding box center [736, 237] width 67 height 37
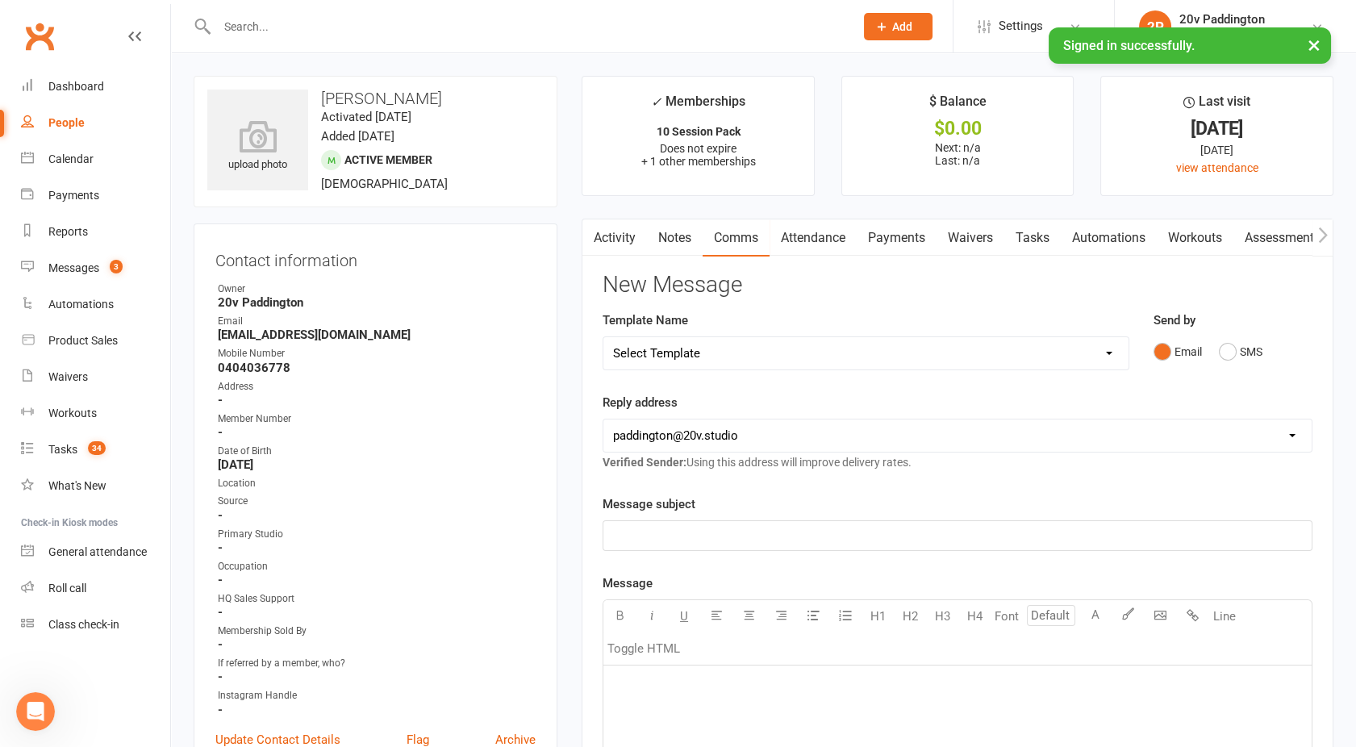
click at [1211, 373] on div "Send by Email SMS" at bounding box center [1233, 350] width 184 height 79
click at [1236, 348] on button "SMS" at bounding box center [1241, 351] width 44 height 31
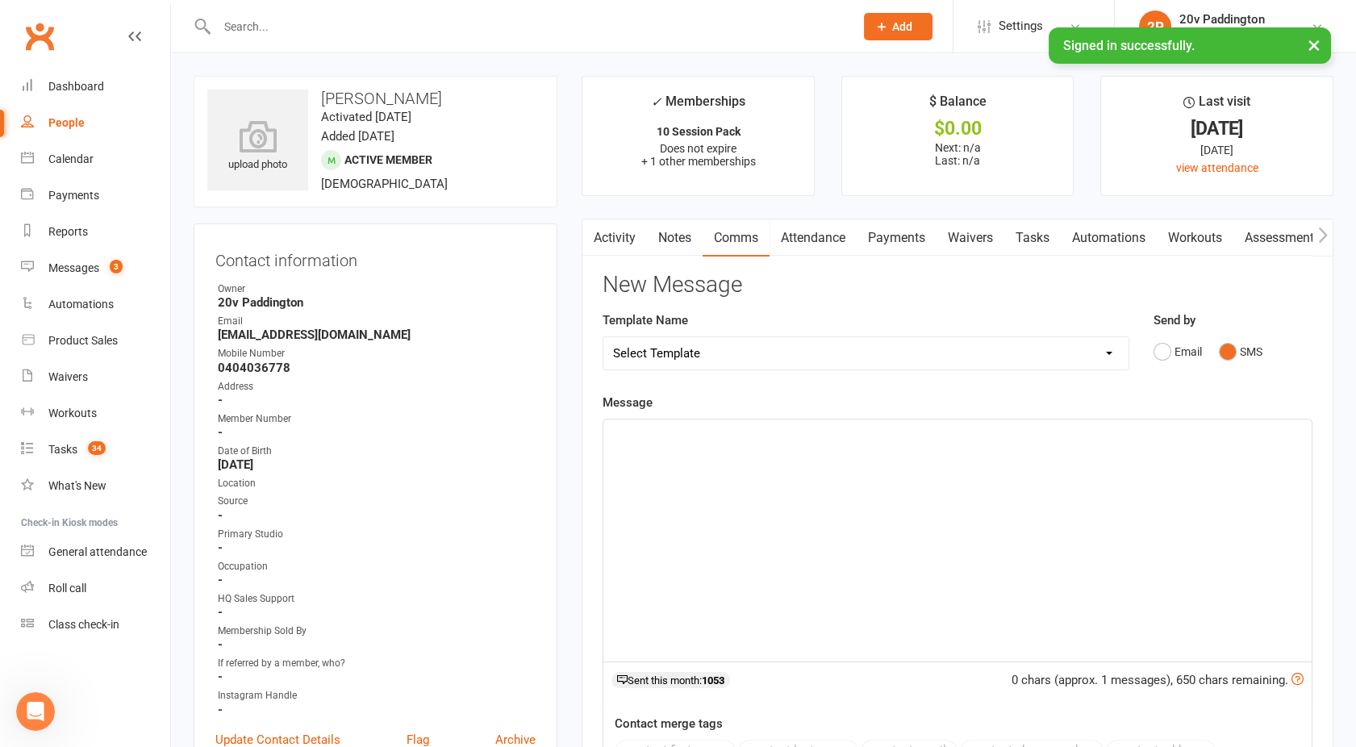
click at [997, 452] on div "﻿" at bounding box center [957, 540] width 708 height 242
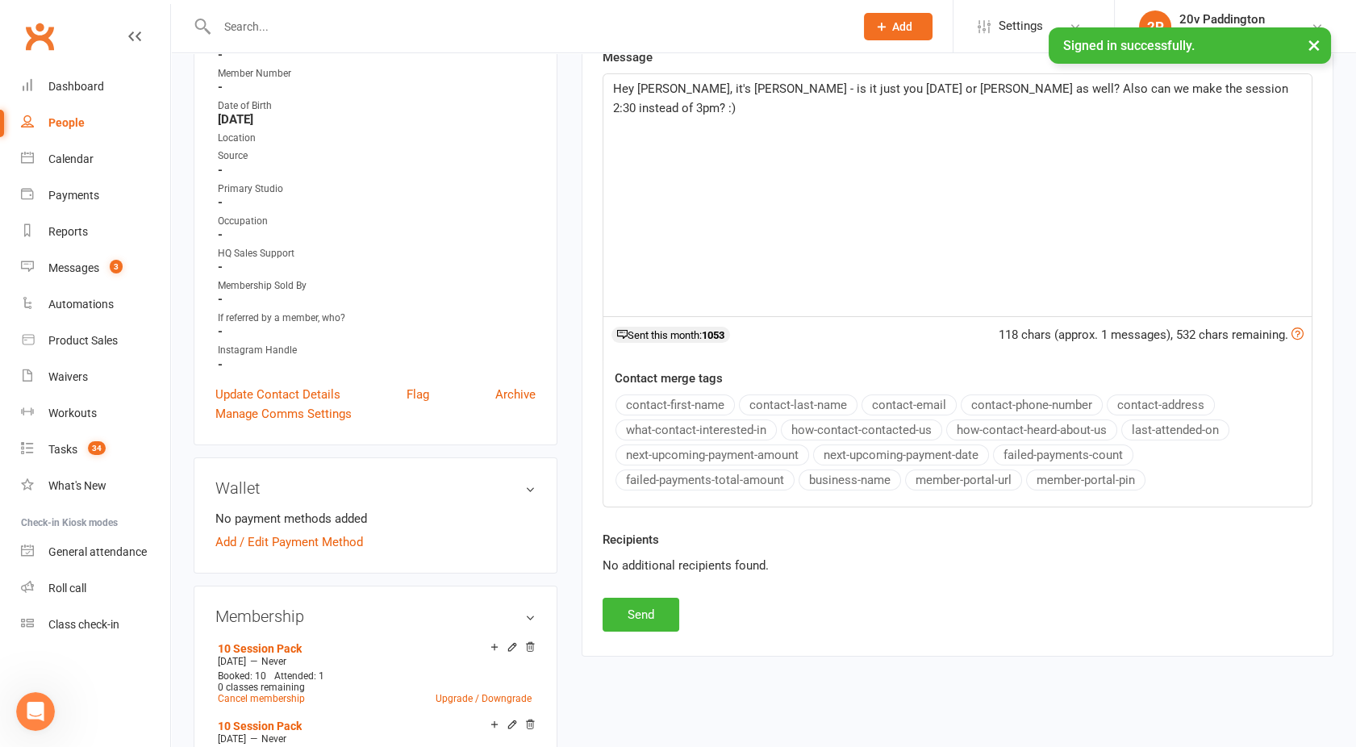
scroll to position [361, 0]
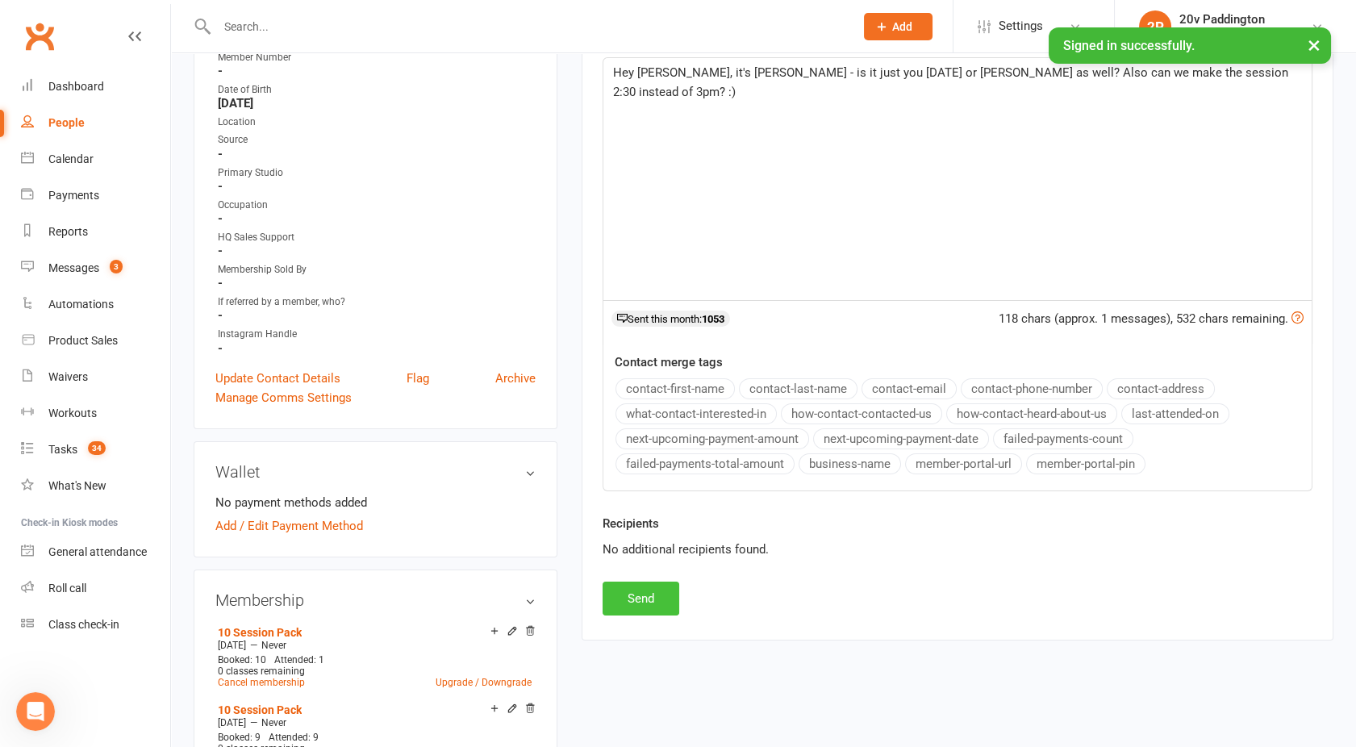
click at [628, 591] on button "Send" at bounding box center [641, 599] width 77 height 34
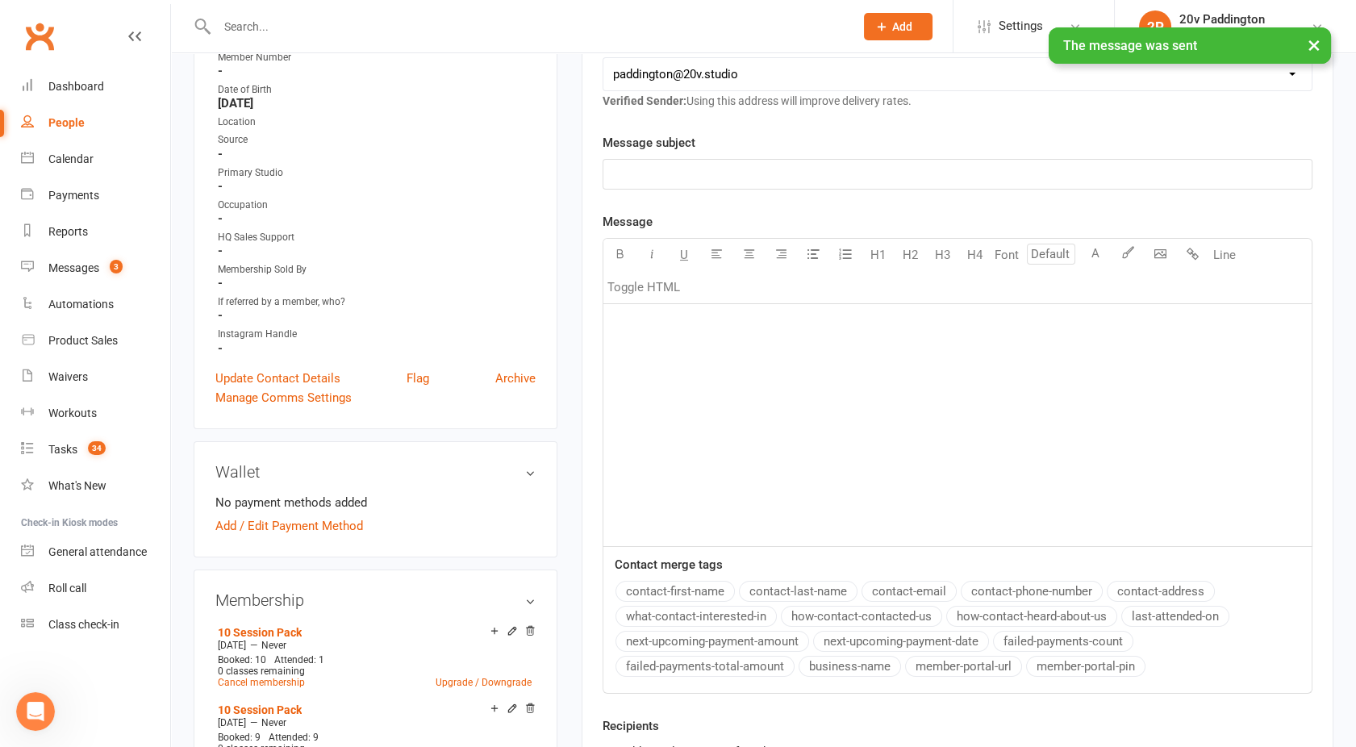
scroll to position [0, 0]
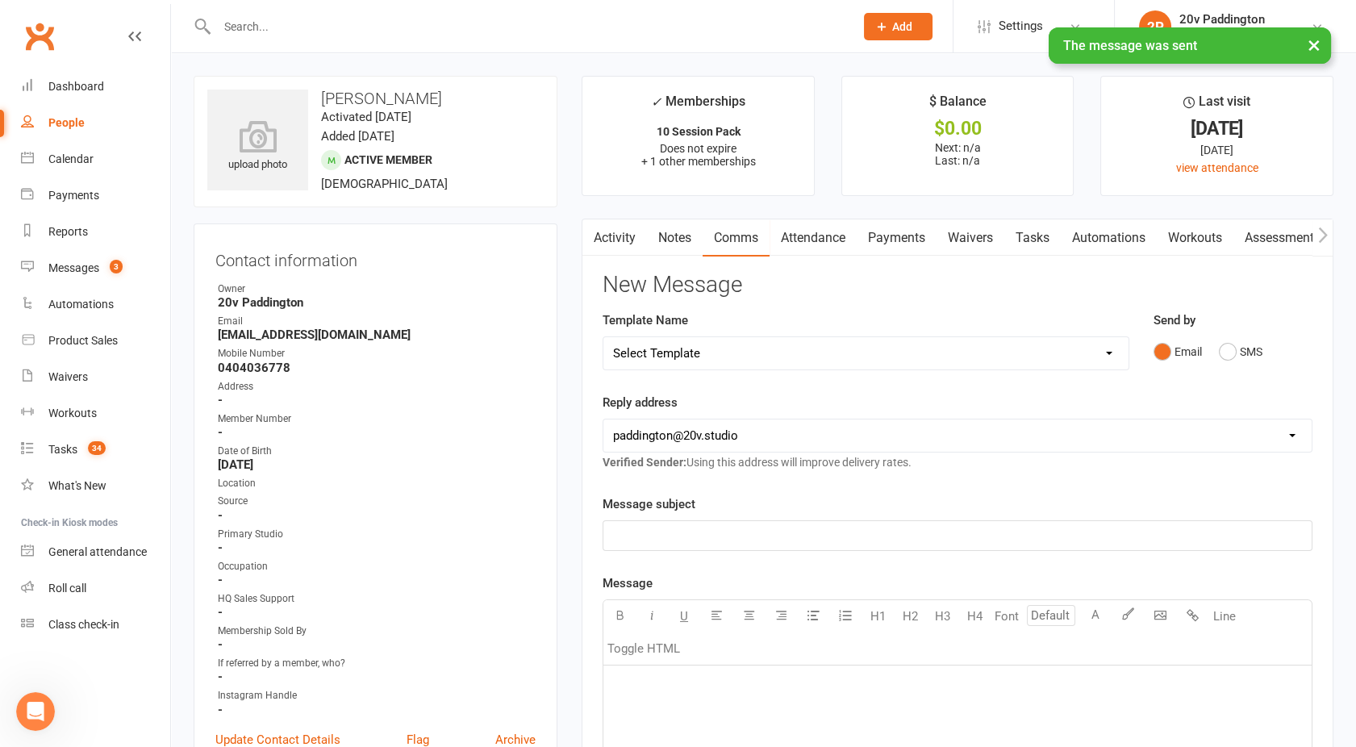
click at [624, 239] on link "Activity" at bounding box center [614, 237] width 65 height 37
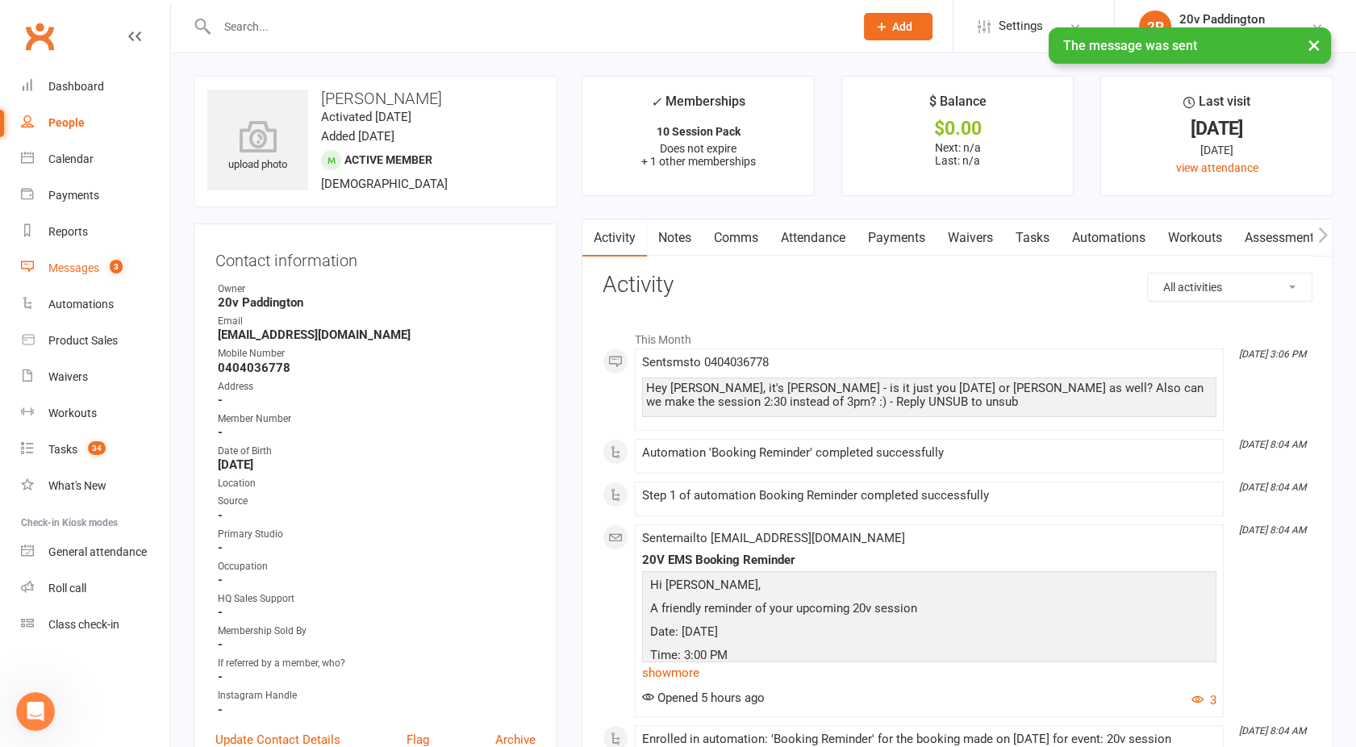
click at [94, 265] on div "Messages" at bounding box center [73, 267] width 51 height 13
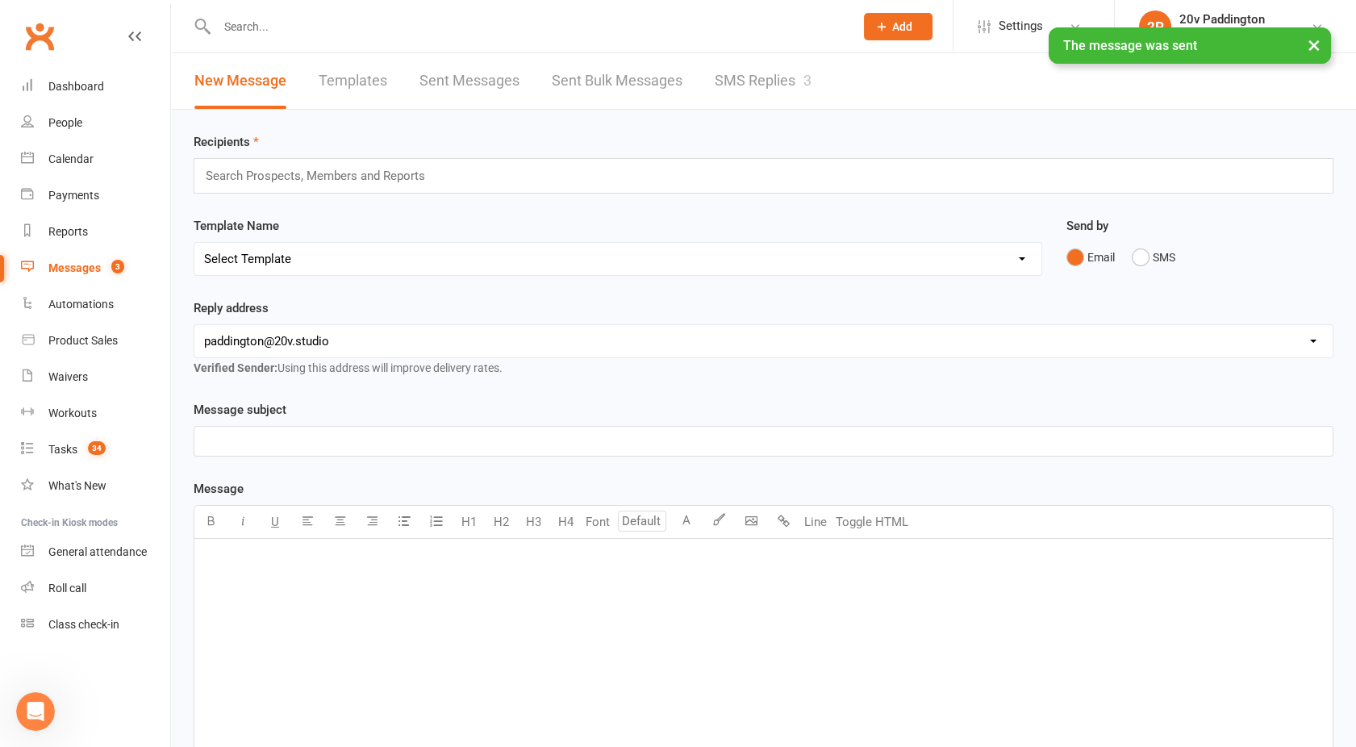
click at [711, 81] on div "New Message Templates Sent Messages Sent Bulk Messages SMS Replies 3" at bounding box center [503, 81] width 664 height 56
click at [761, 70] on link "SMS Replies 3" at bounding box center [763, 81] width 97 height 56
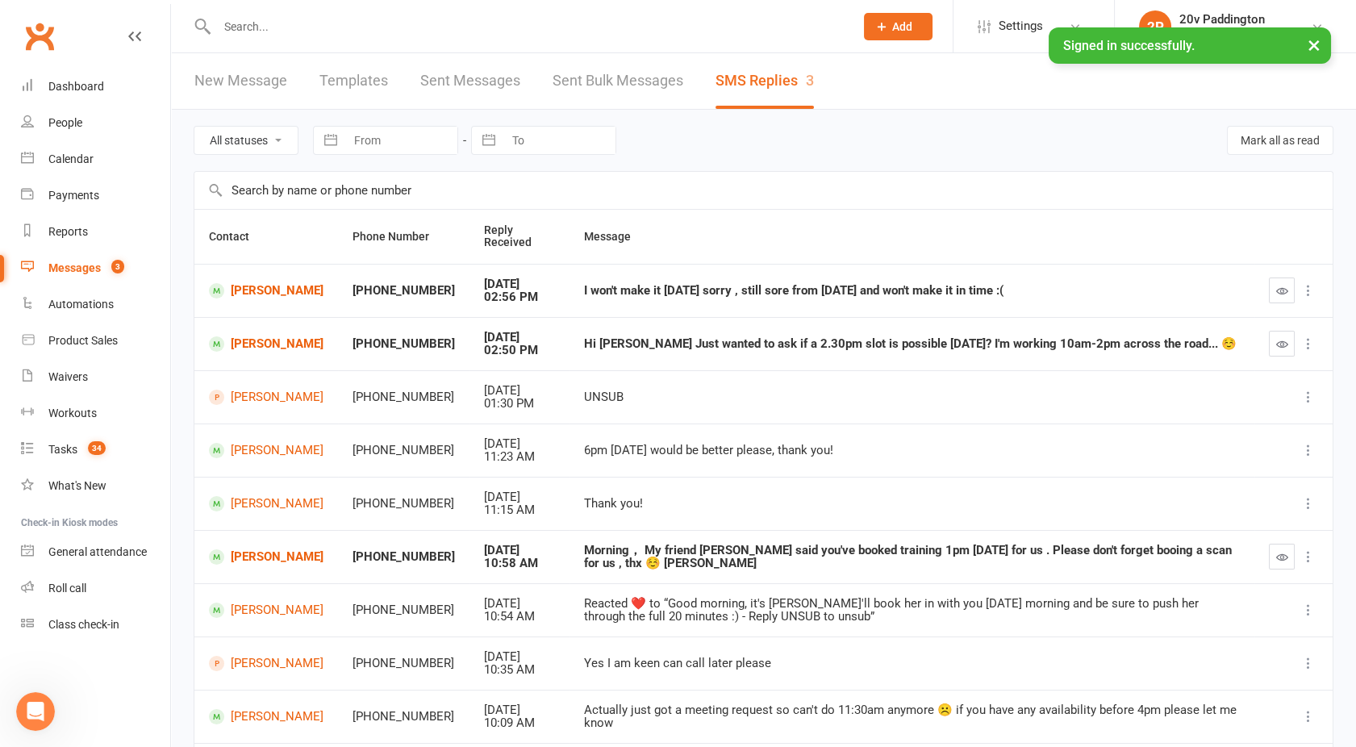
click at [290, 353] on td "Amanda Herrod" at bounding box center [266, 343] width 144 height 53
click at [286, 342] on link "Amanda Herrod" at bounding box center [266, 343] width 115 height 15
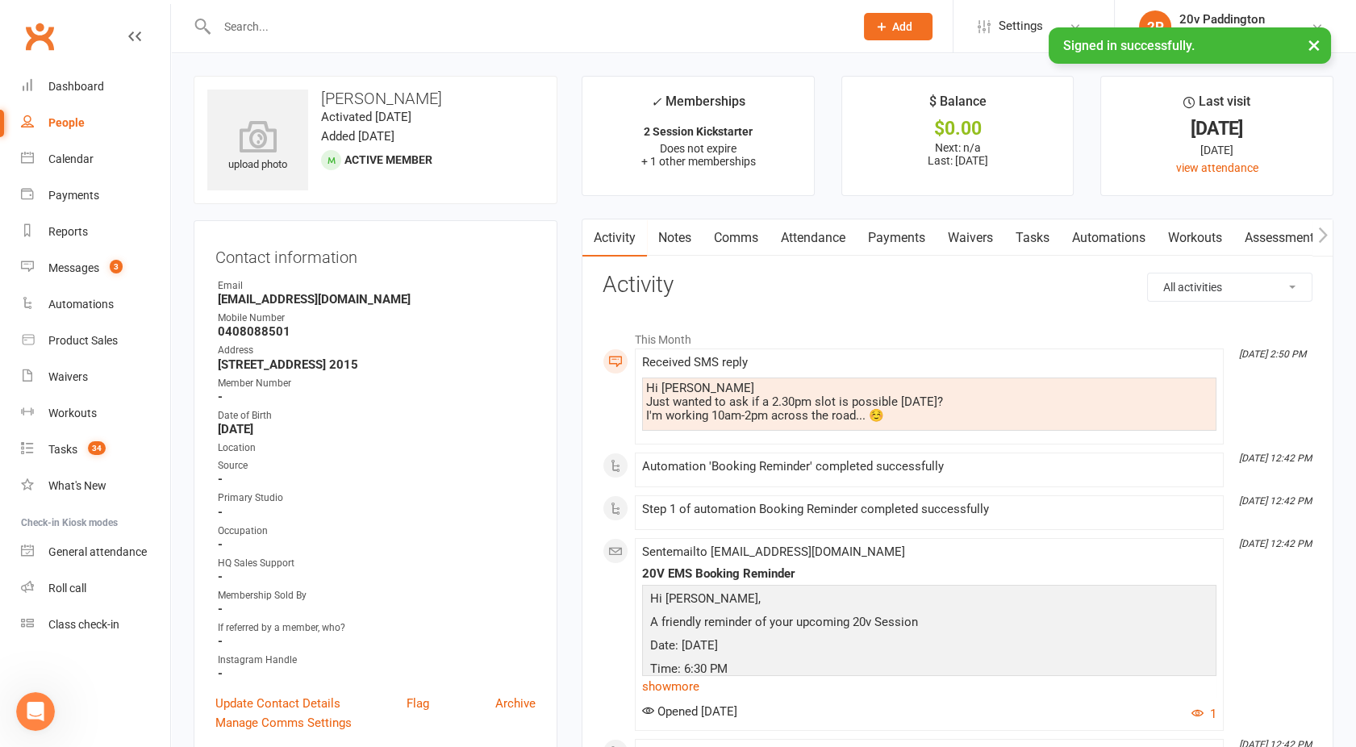
click at [740, 239] on link "Comms" at bounding box center [736, 237] width 67 height 37
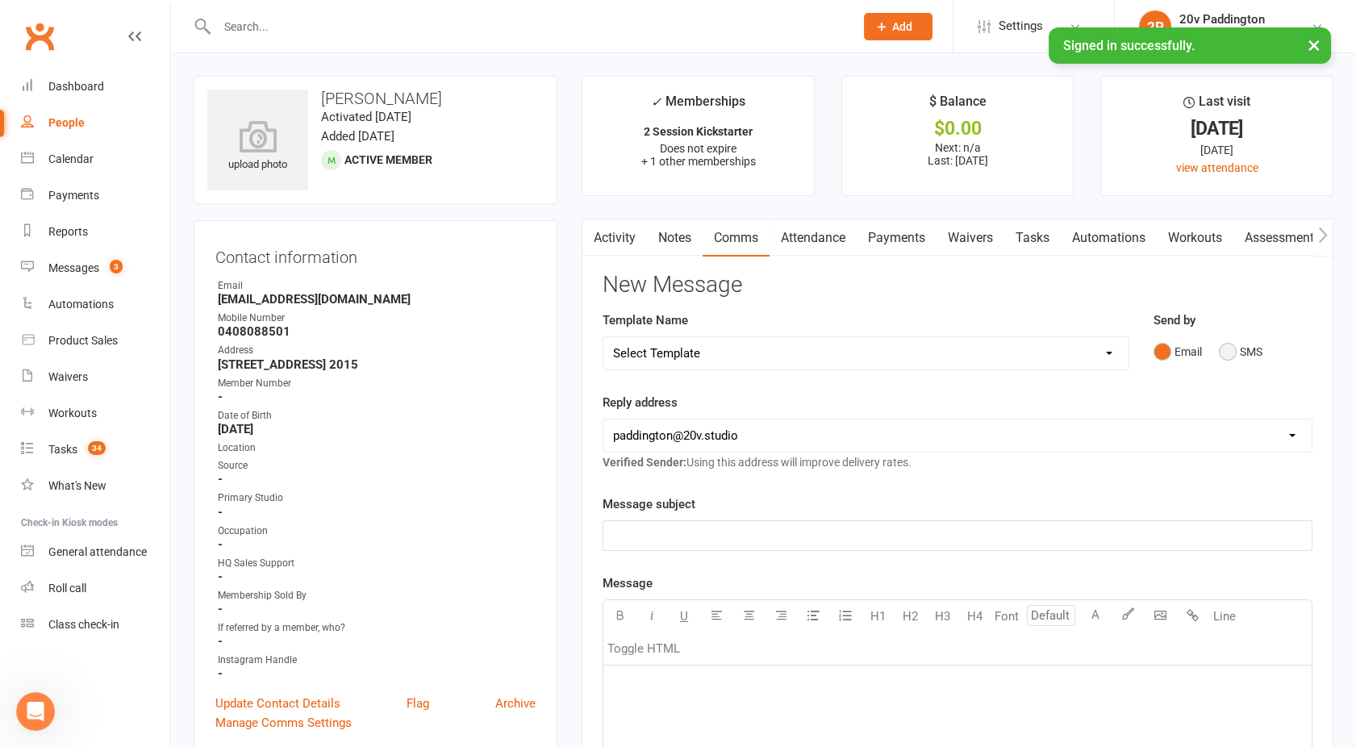
click at [1237, 359] on button "SMS" at bounding box center [1241, 351] width 44 height 31
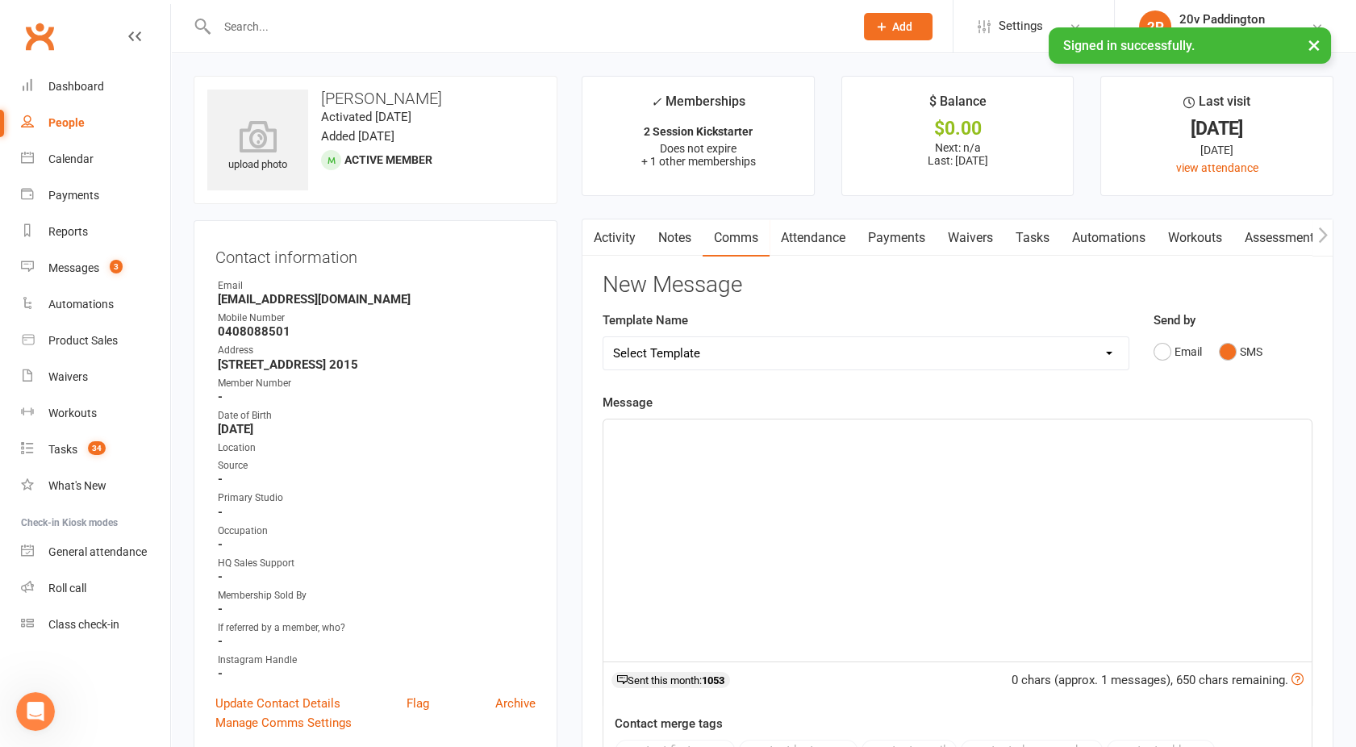
click at [932, 468] on div "﻿" at bounding box center [957, 540] width 708 height 242
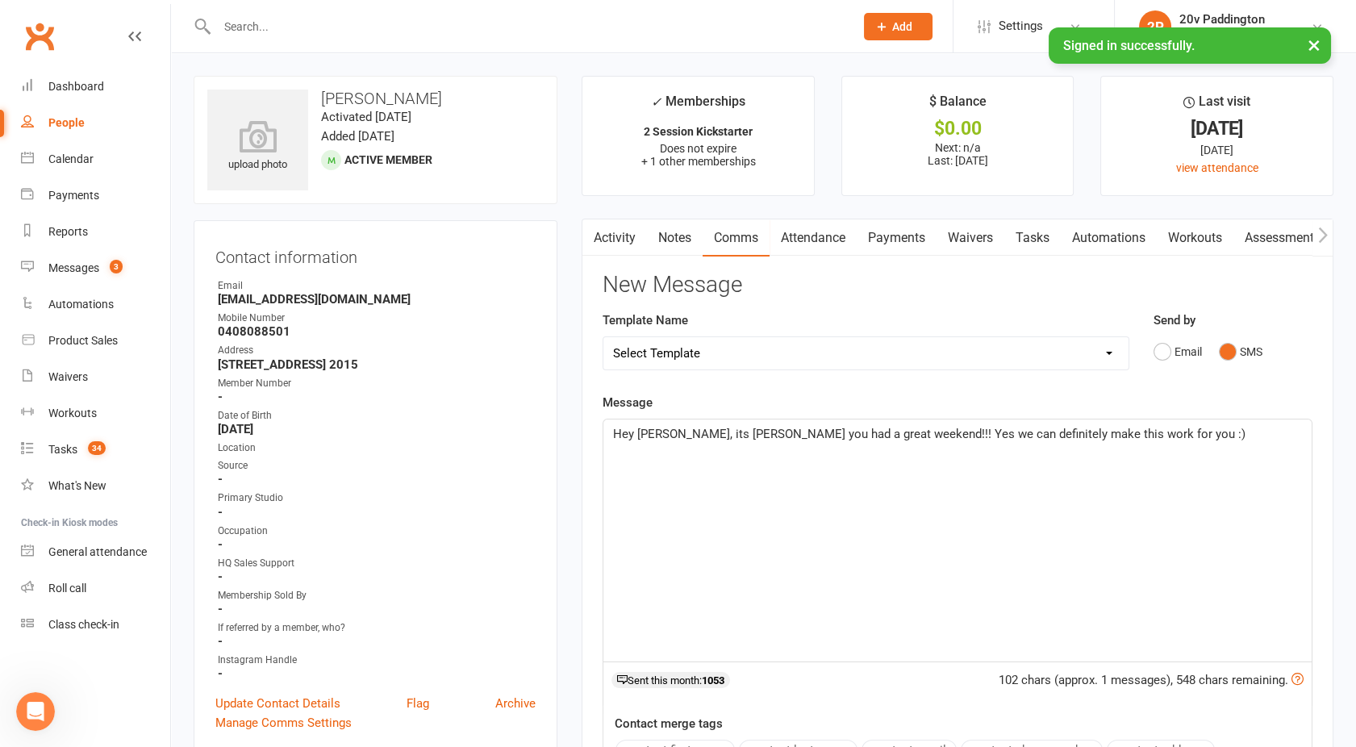
click at [1057, 428] on span "Hey Amanda, its Joel - Hope you had a great weekend!!! Yes we can definitely ma…" at bounding box center [929, 434] width 632 height 15
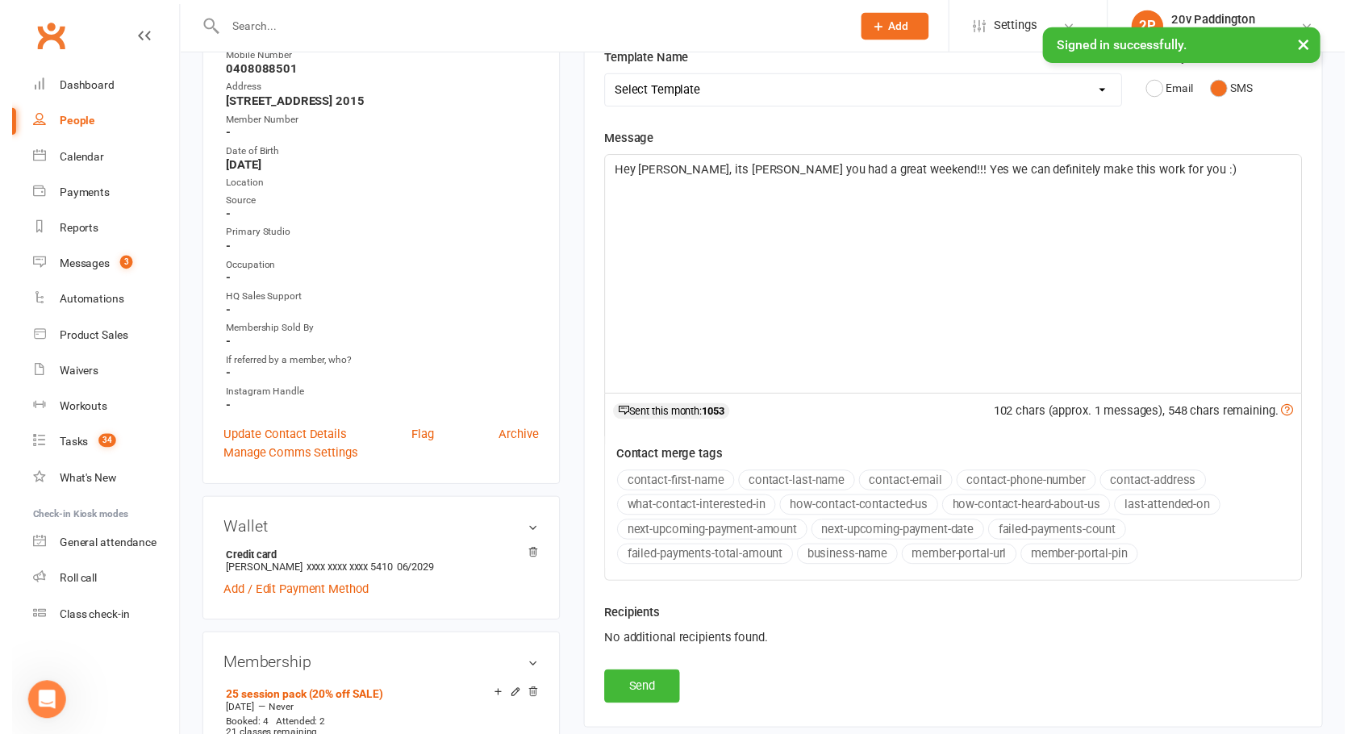
scroll to position [266, 0]
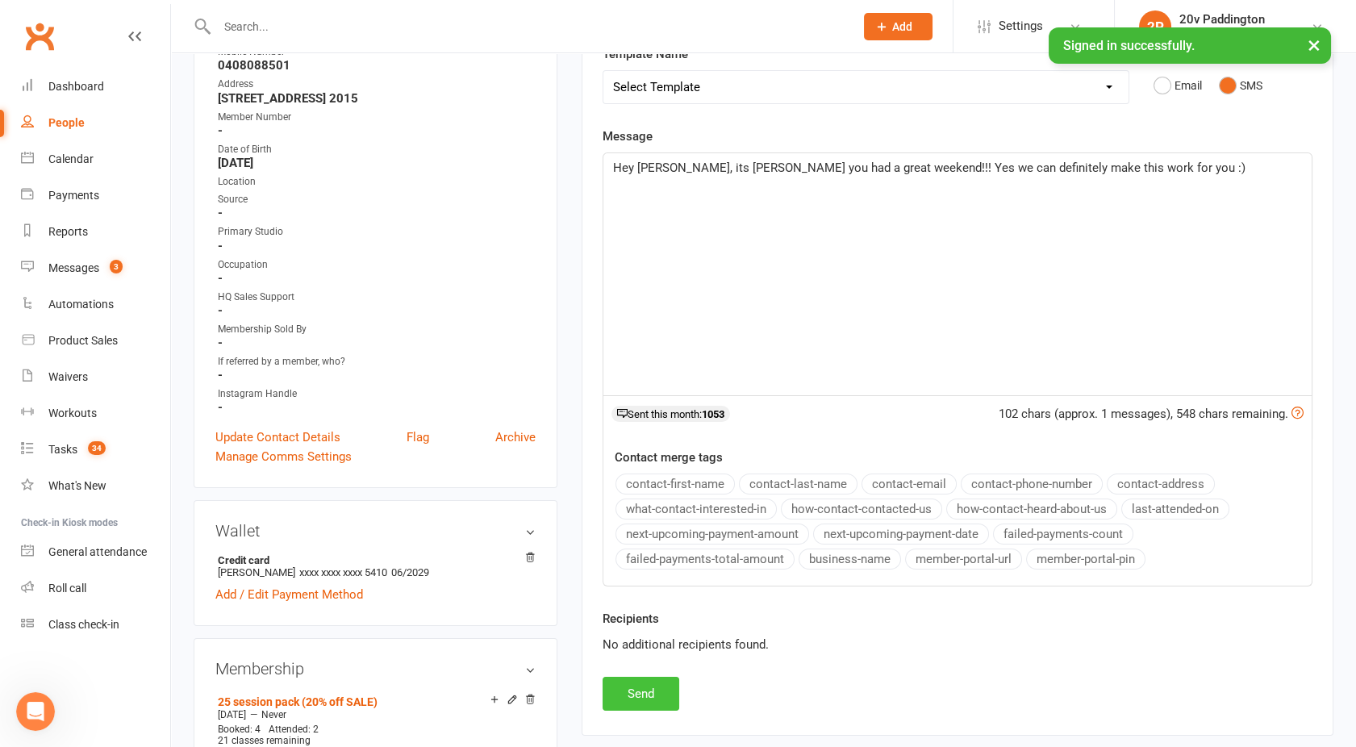
click at [651, 687] on button "Send" at bounding box center [641, 694] width 77 height 34
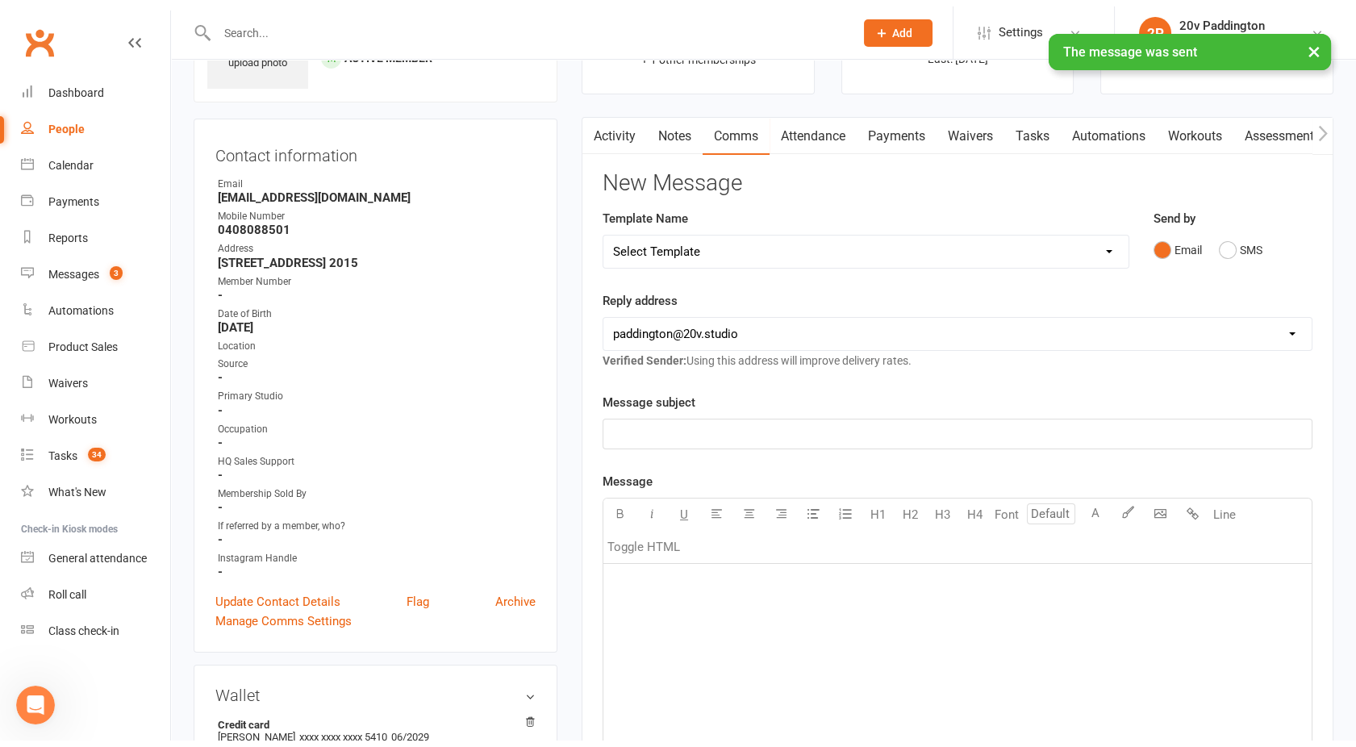
scroll to position [0, 0]
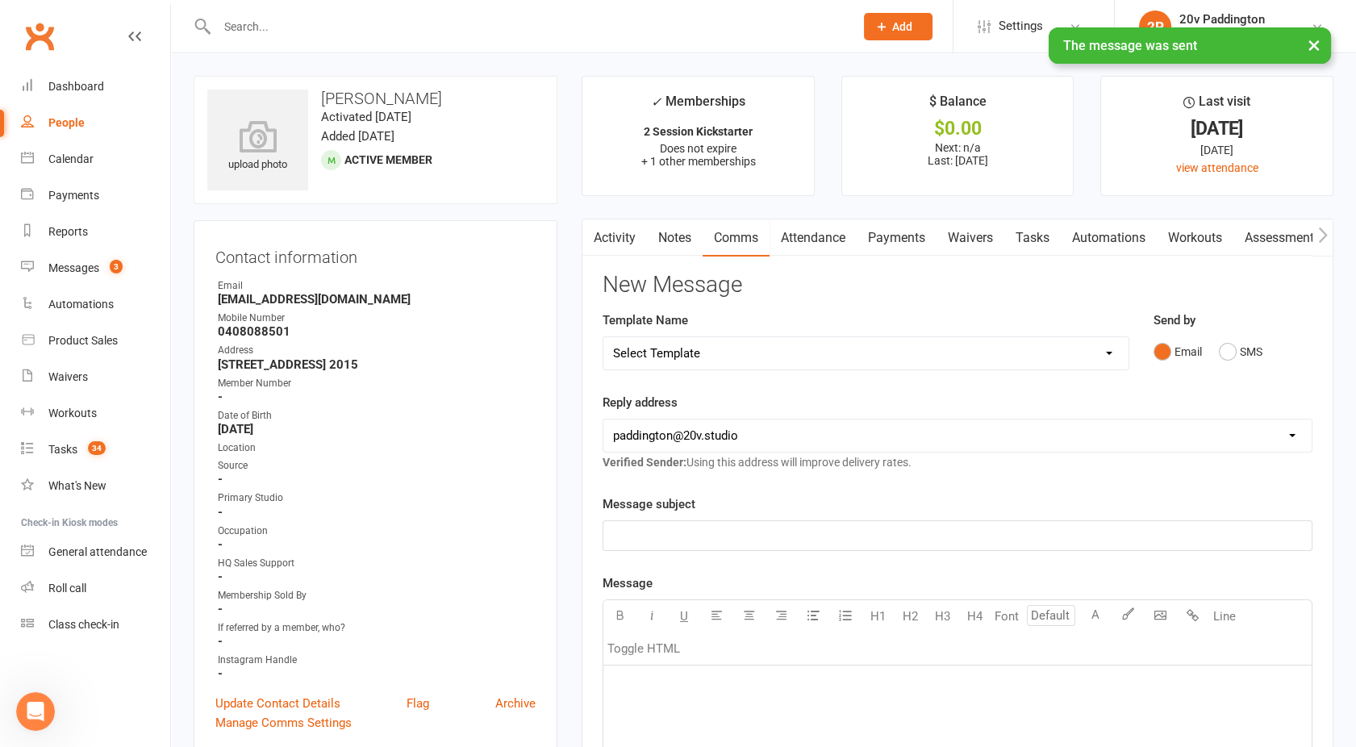
click at [605, 236] on link "Activity" at bounding box center [614, 237] width 65 height 37
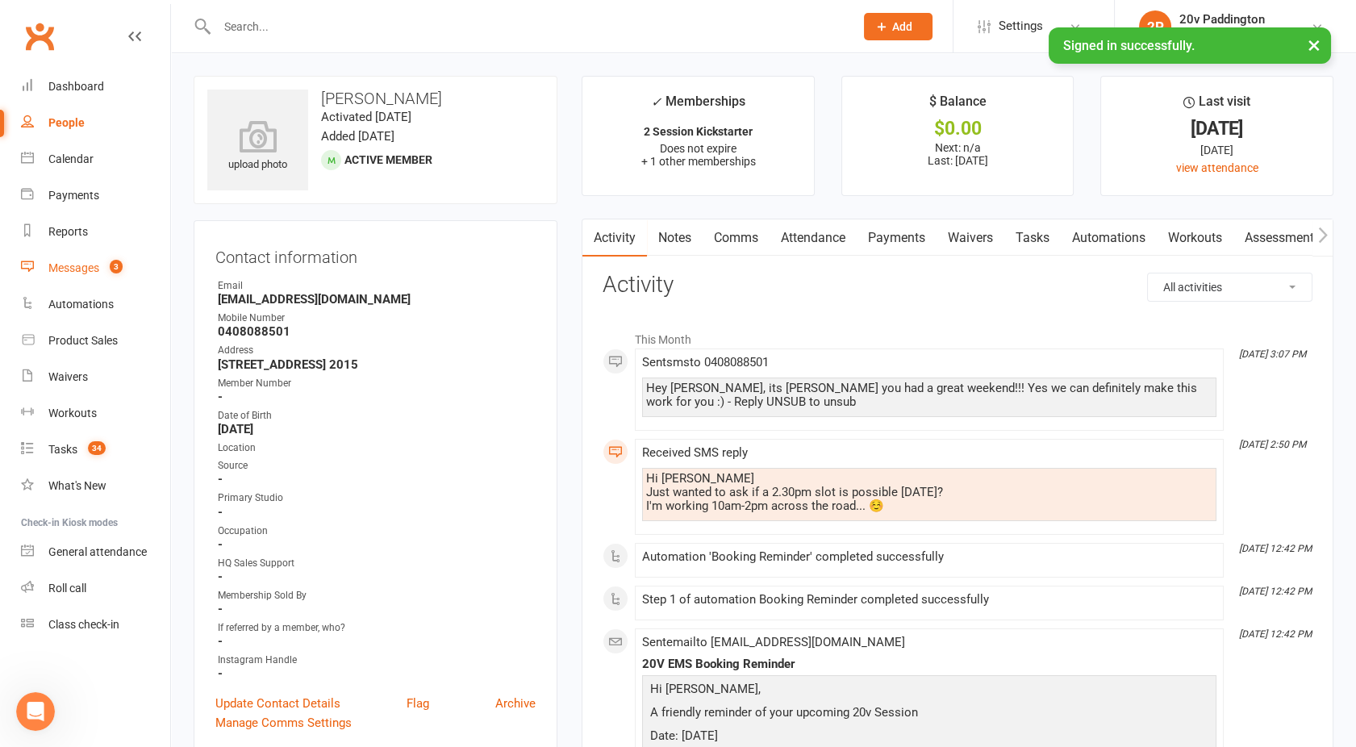
click at [85, 269] on div "Messages" at bounding box center [73, 267] width 51 height 13
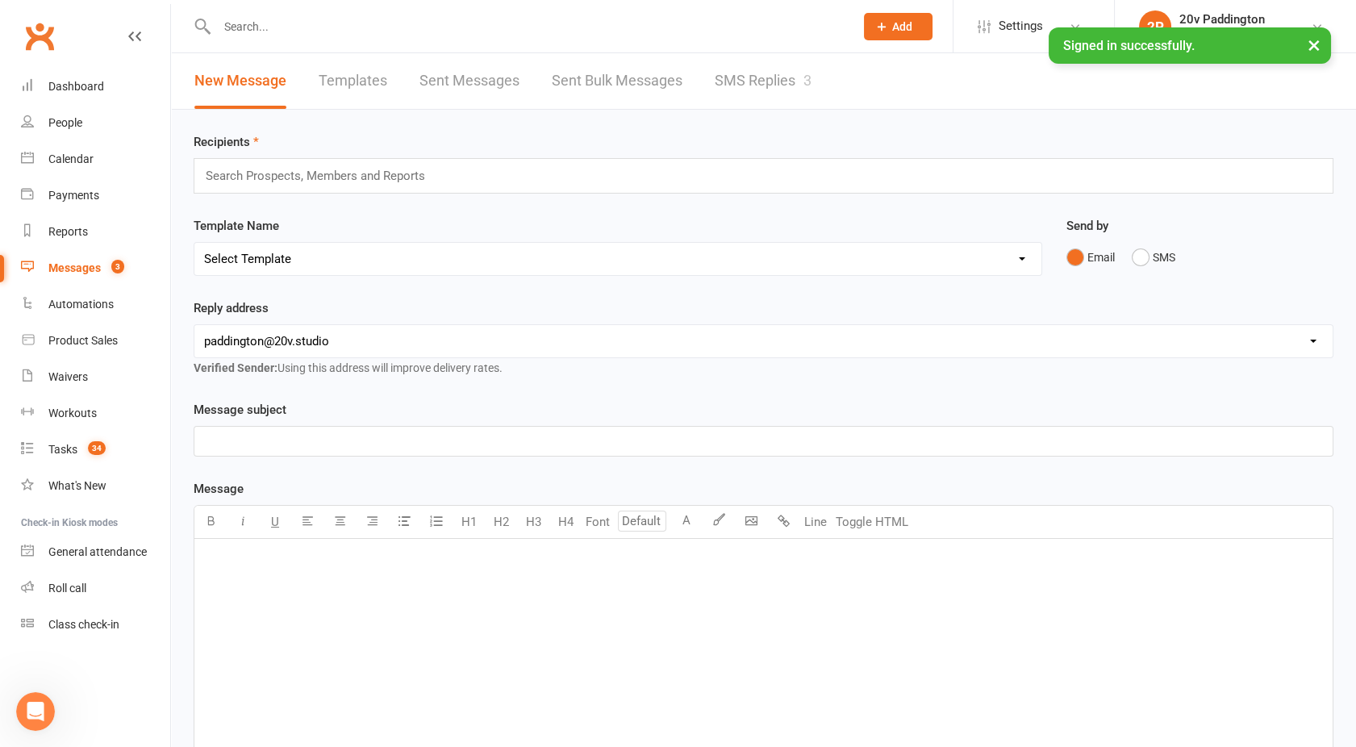
click at [775, 87] on link "SMS Replies 3" at bounding box center [763, 81] width 97 height 56
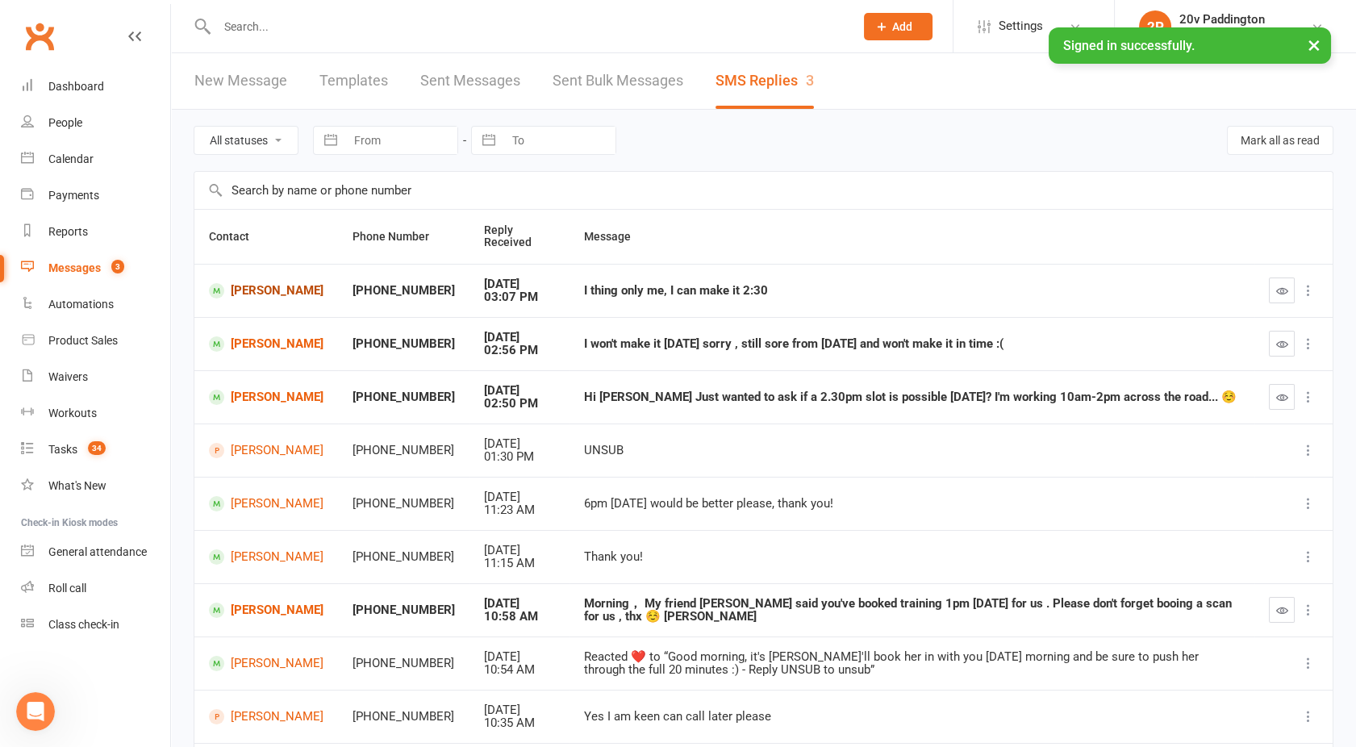
click at [261, 290] on link "[PERSON_NAME]" at bounding box center [266, 290] width 115 height 15
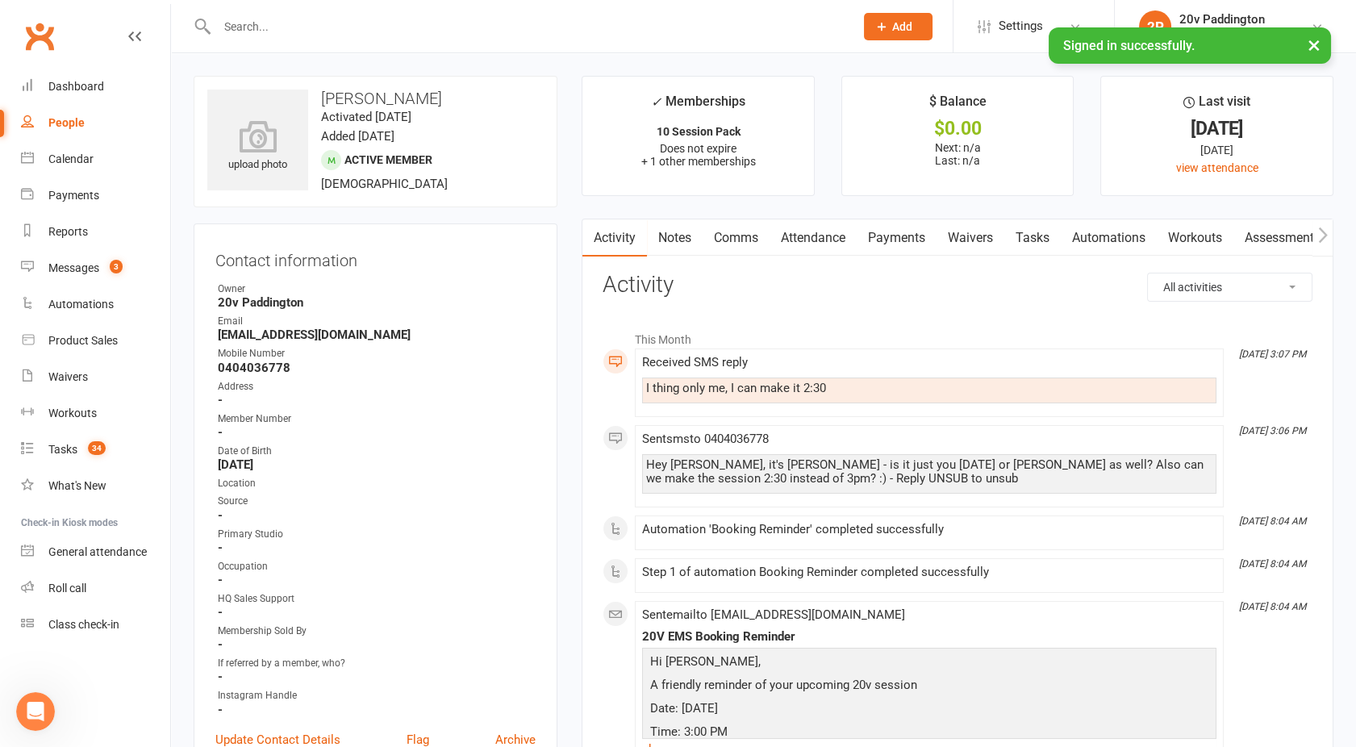
click at [745, 248] on link "Comms" at bounding box center [736, 237] width 67 height 37
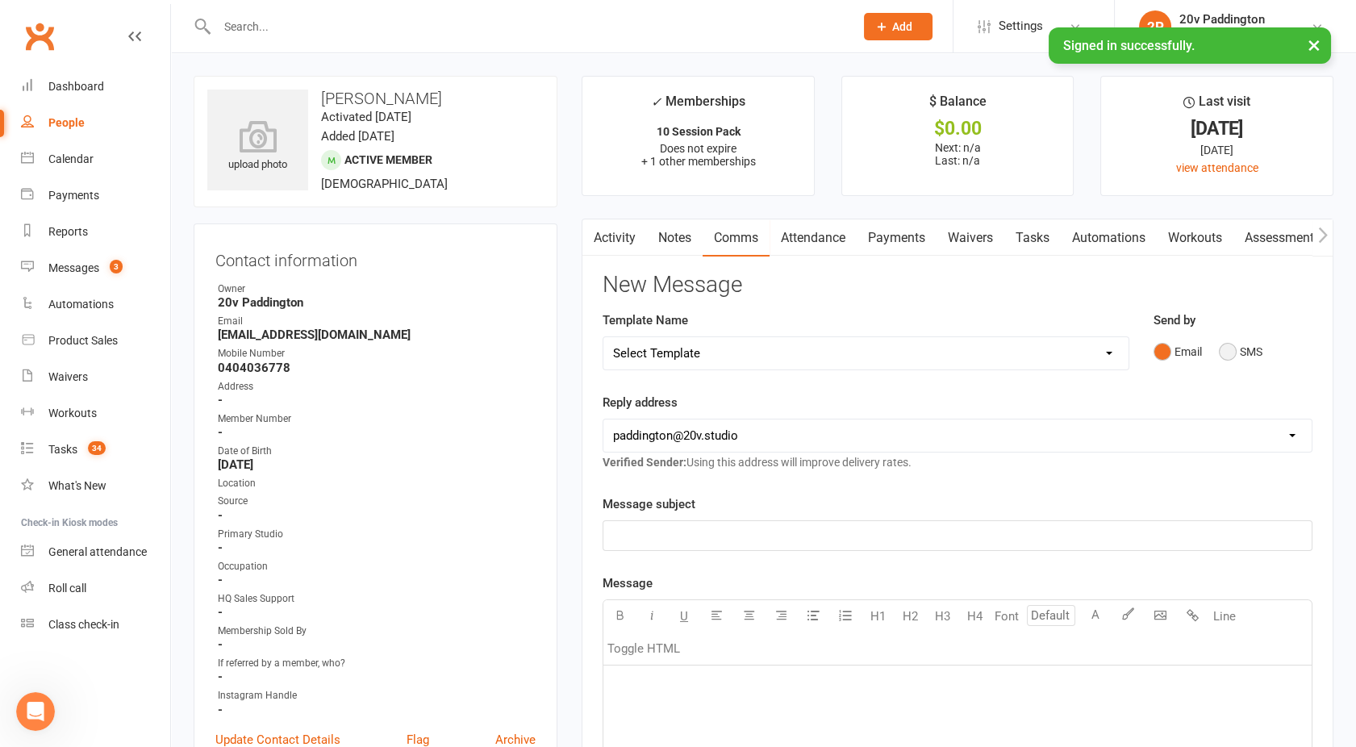
click at [1241, 350] on button "SMS" at bounding box center [1241, 351] width 44 height 31
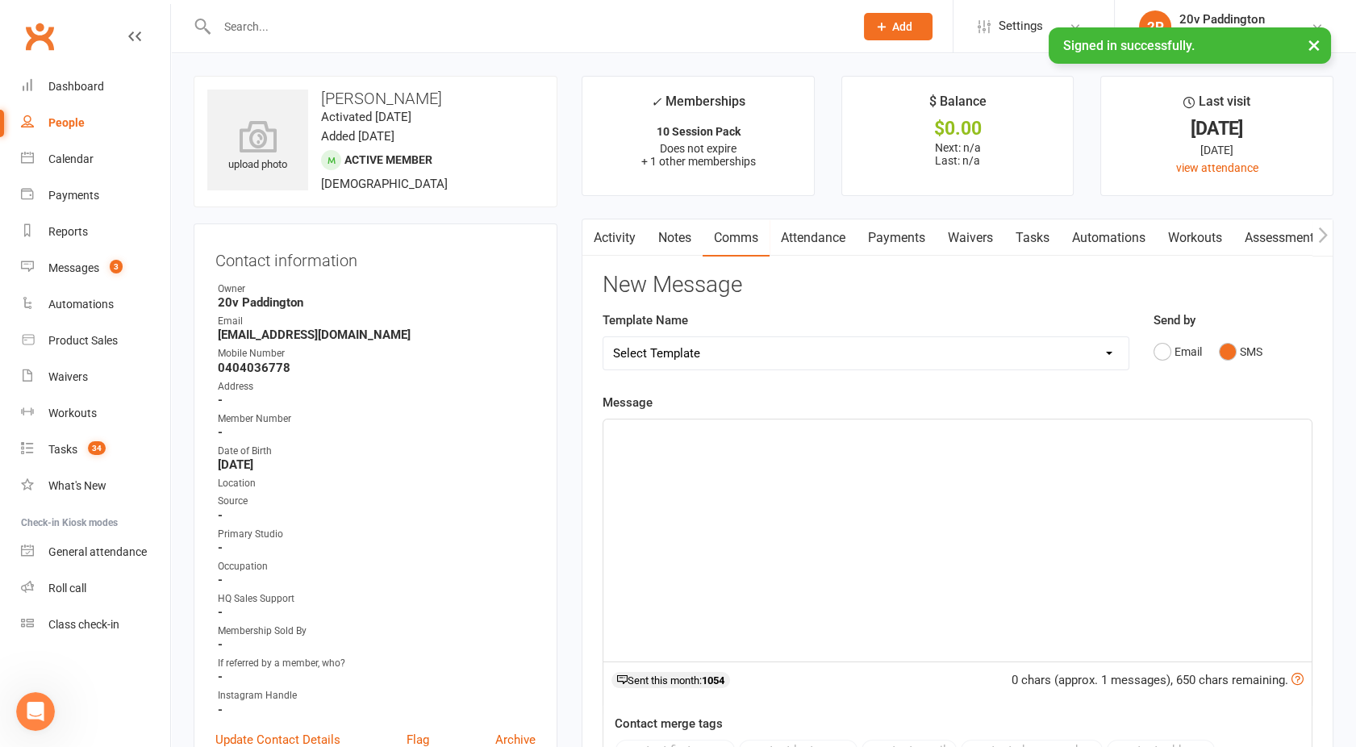
click at [924, 477] on div "﻿" at bounding box center [957, 540] width 708 height 242
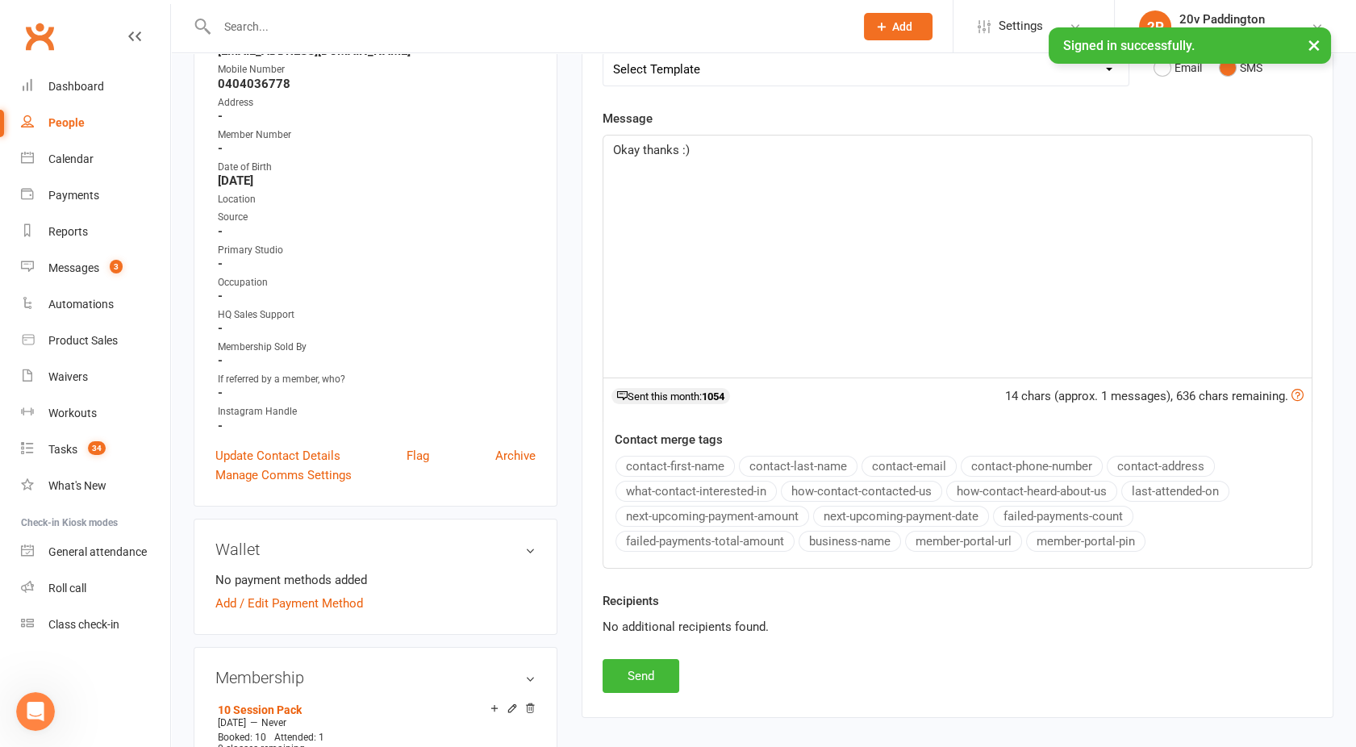
scroll to position [287, 0]
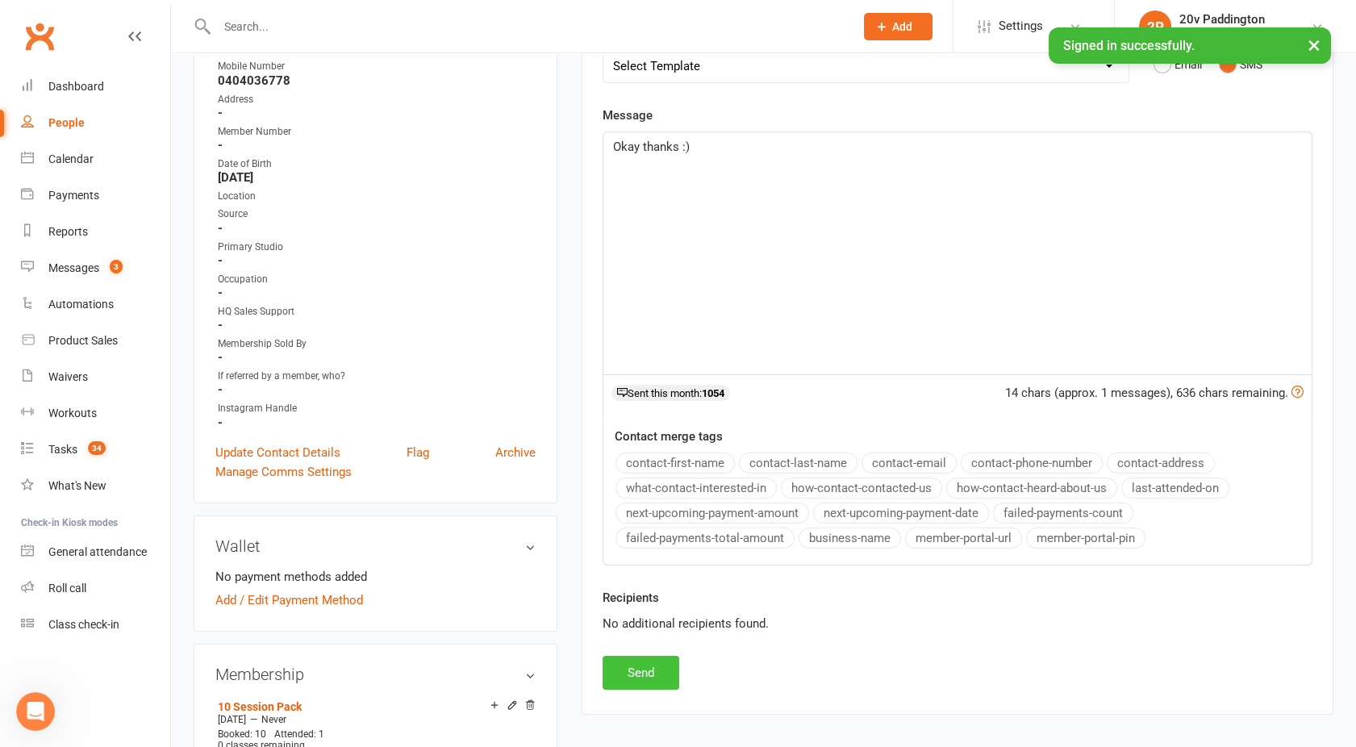
click at [636, 675] on button "Send" at bounding box center [641, 673] width 77 height 34
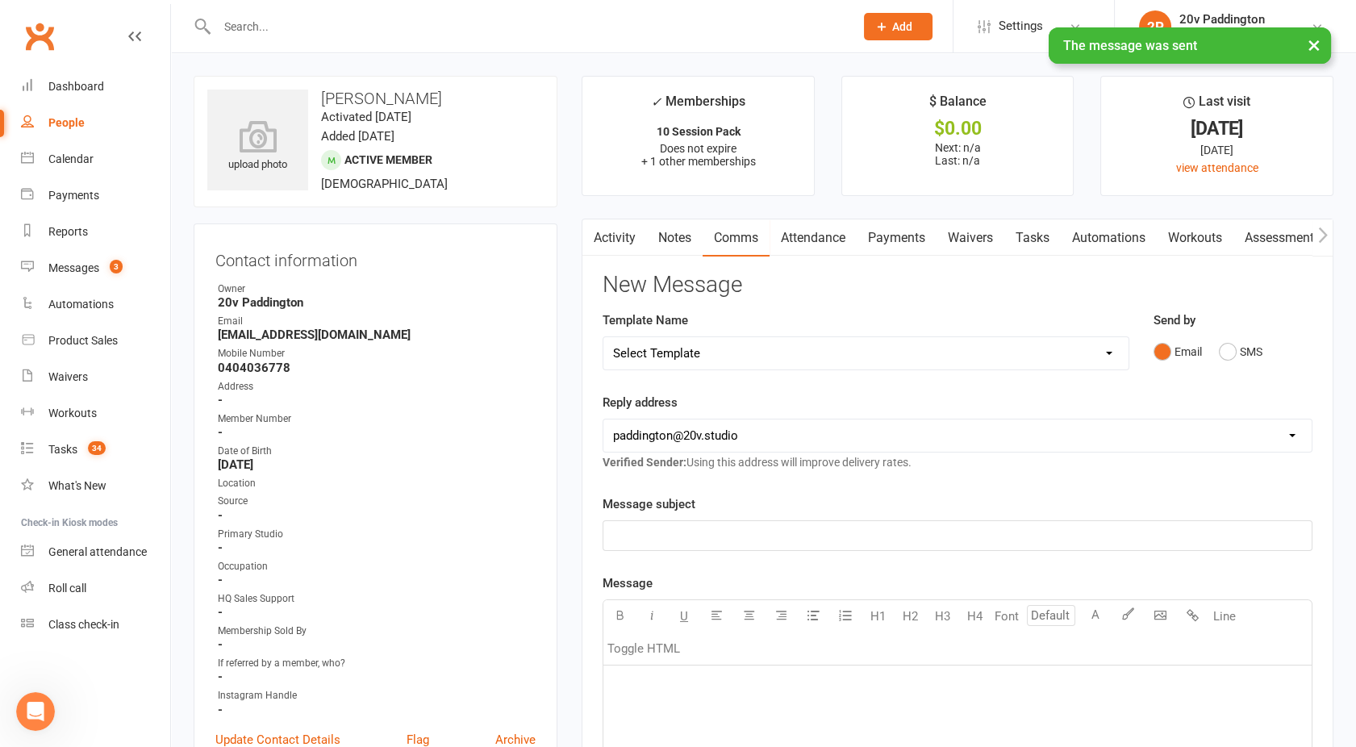
click at [590, 244] on button "button" at bounding box center [592, 237] width 20 height 36
click at [614, 227] on link "Activity" at bounding box center [614, 237] width 65 height 37
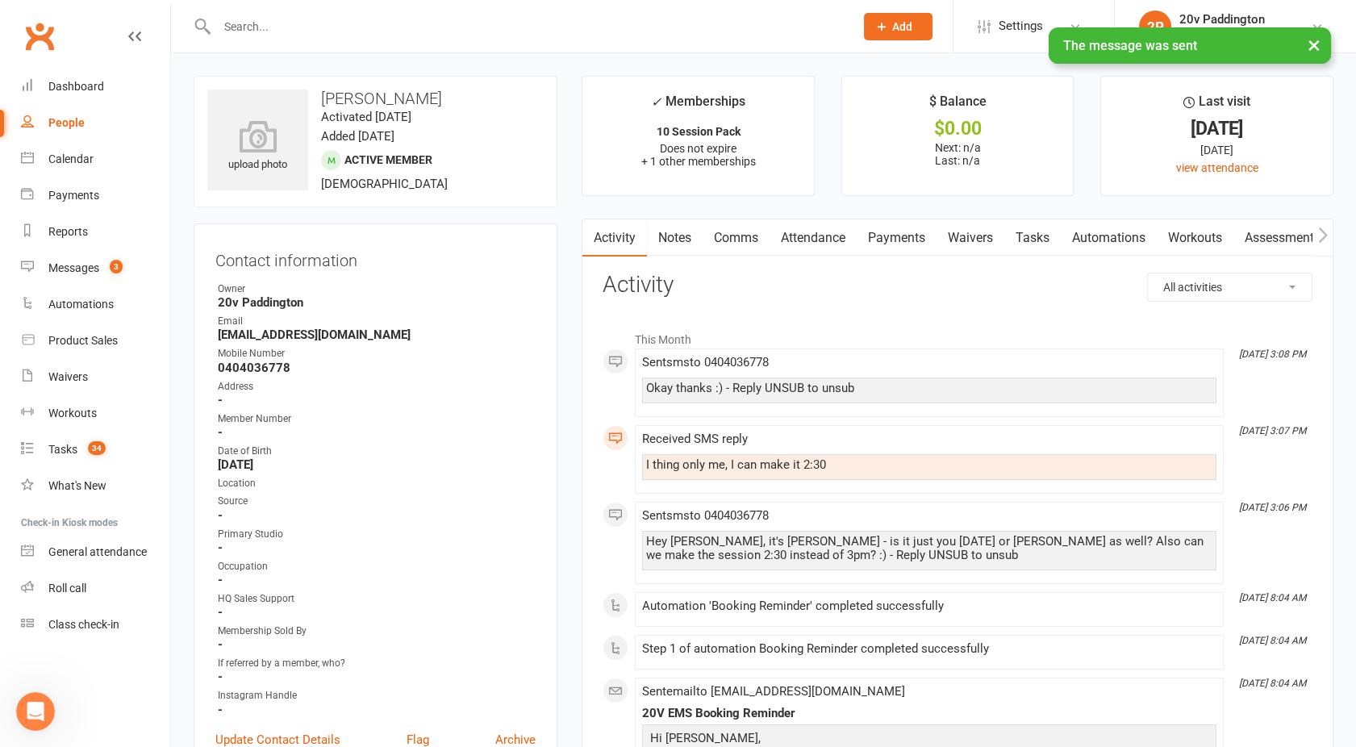
click at [728, 239] on link "Comms" at bounding box center [736, 237] width 67 height 37
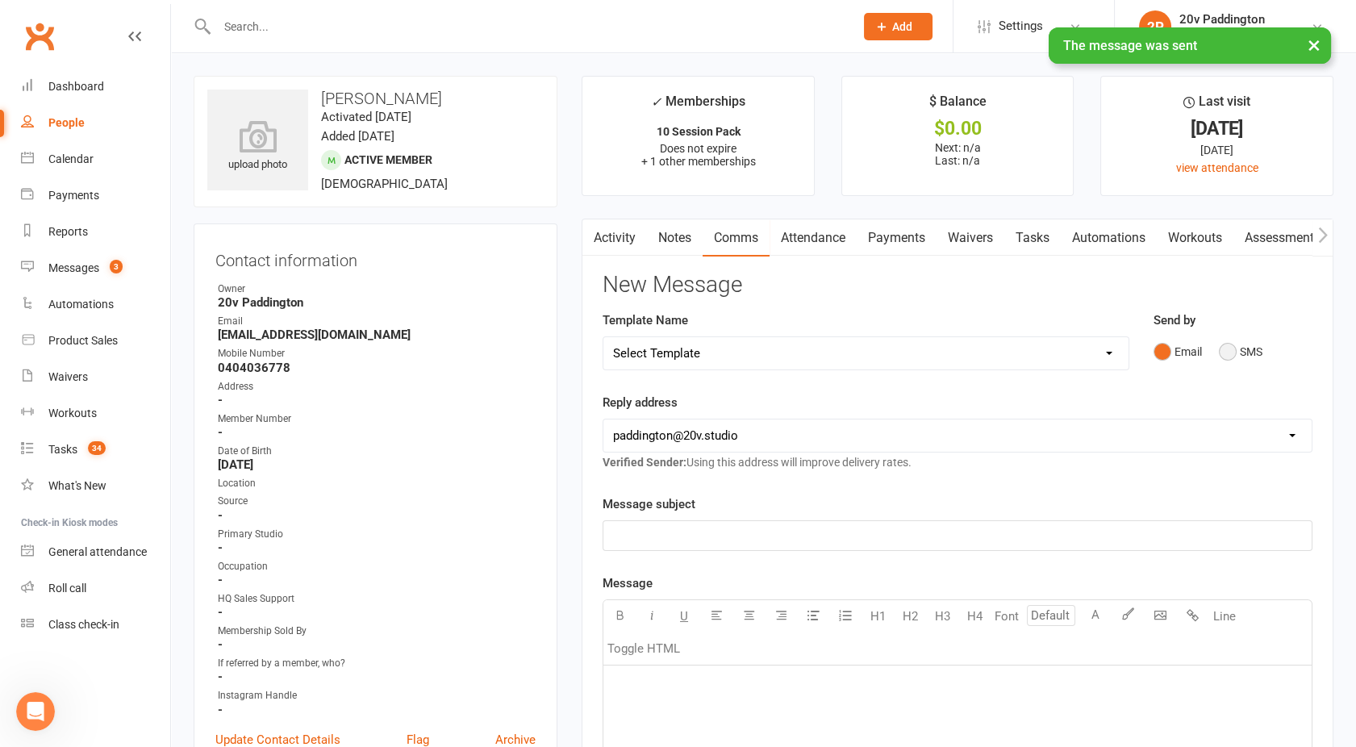
click at [1239, 352] on button "SMS" at bounding box center [1241, 351] width 44 height 31
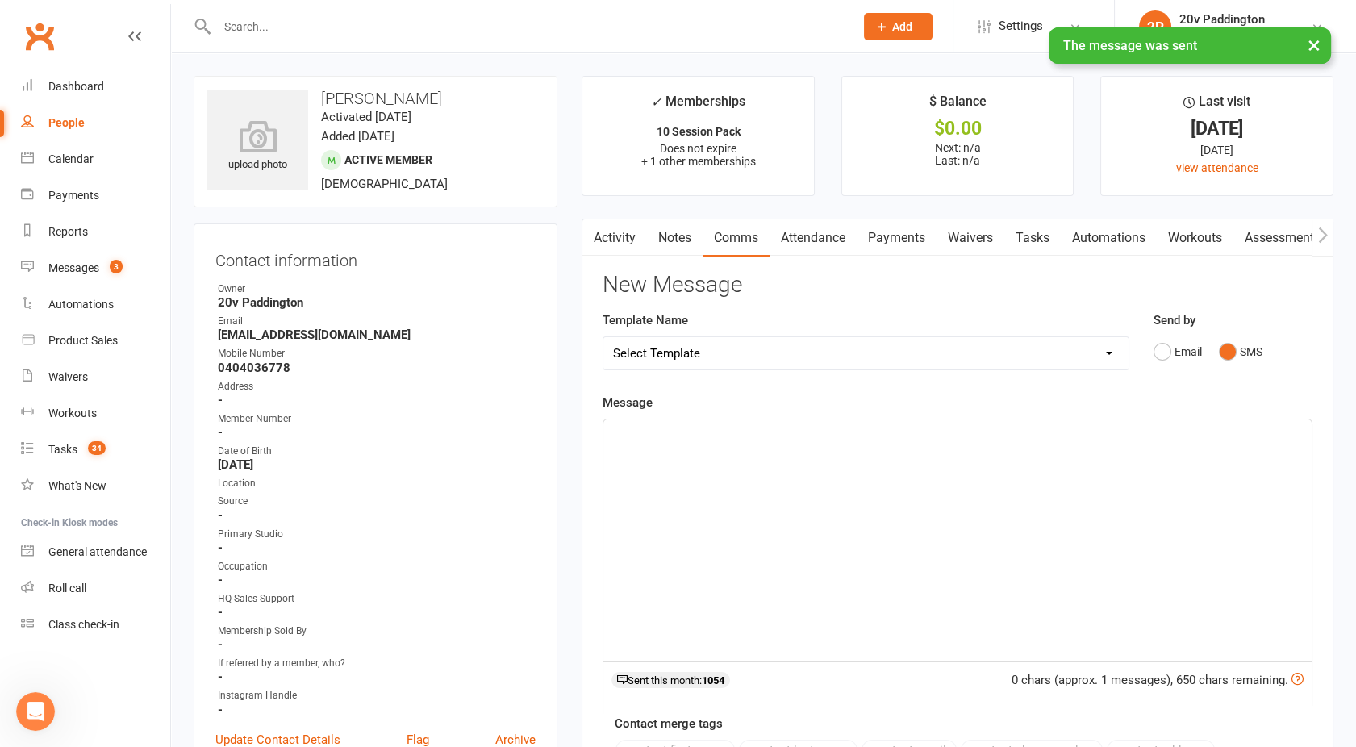
click at [956, 494] on div "﻿" at bounding box center [957, 540] width 708 height 242
drag, startPoint x: 1153, startPoint y: 436, endPoint x: 1053, endPoint y: 433, distance: 99.3
click at [1053, 433] on p "How have you been finding the sessions recently? Still getting a bit of sorenes…" at bounding box center [957, 433] width 689 height 19
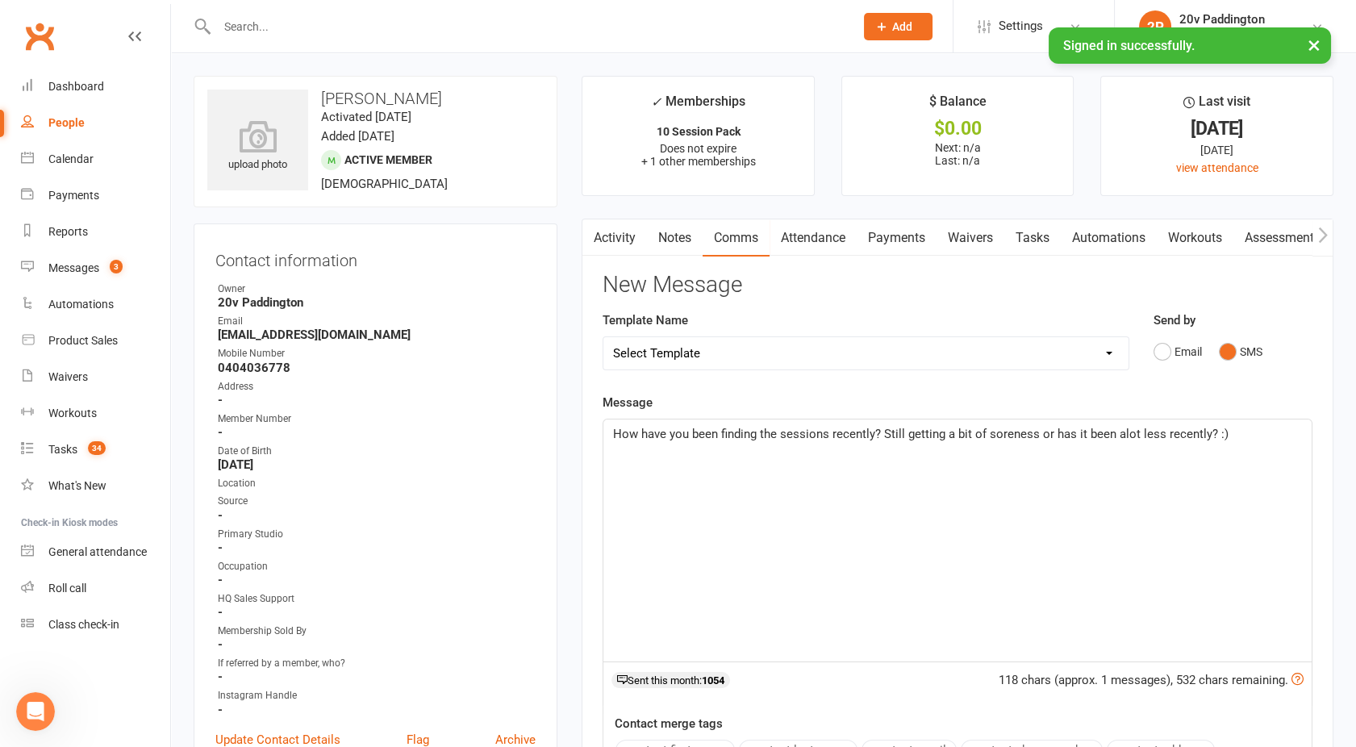
click at [1152, 444] on div "How have you been finding the sessions recently? Still getting a bit of sorenes…" at bounding box center [957, 540] width 708 height 242
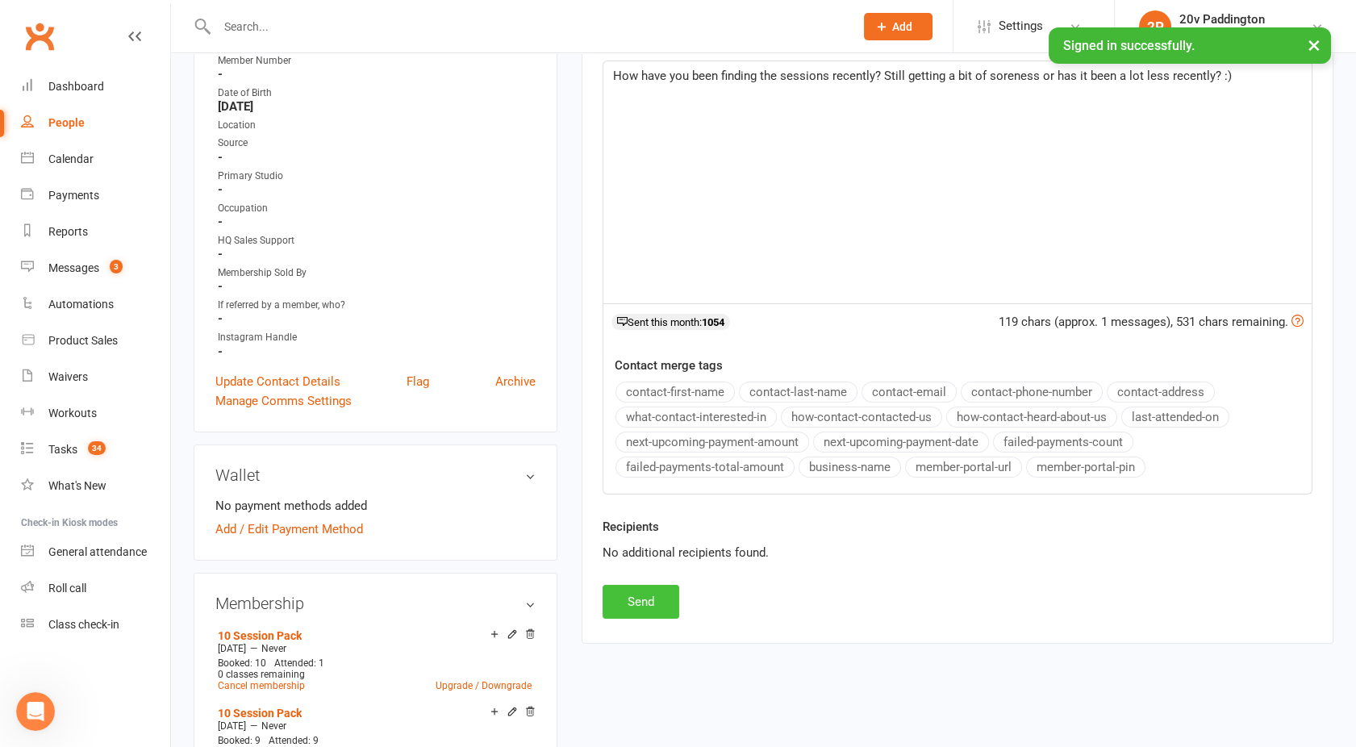
scroll to position [365, 0]
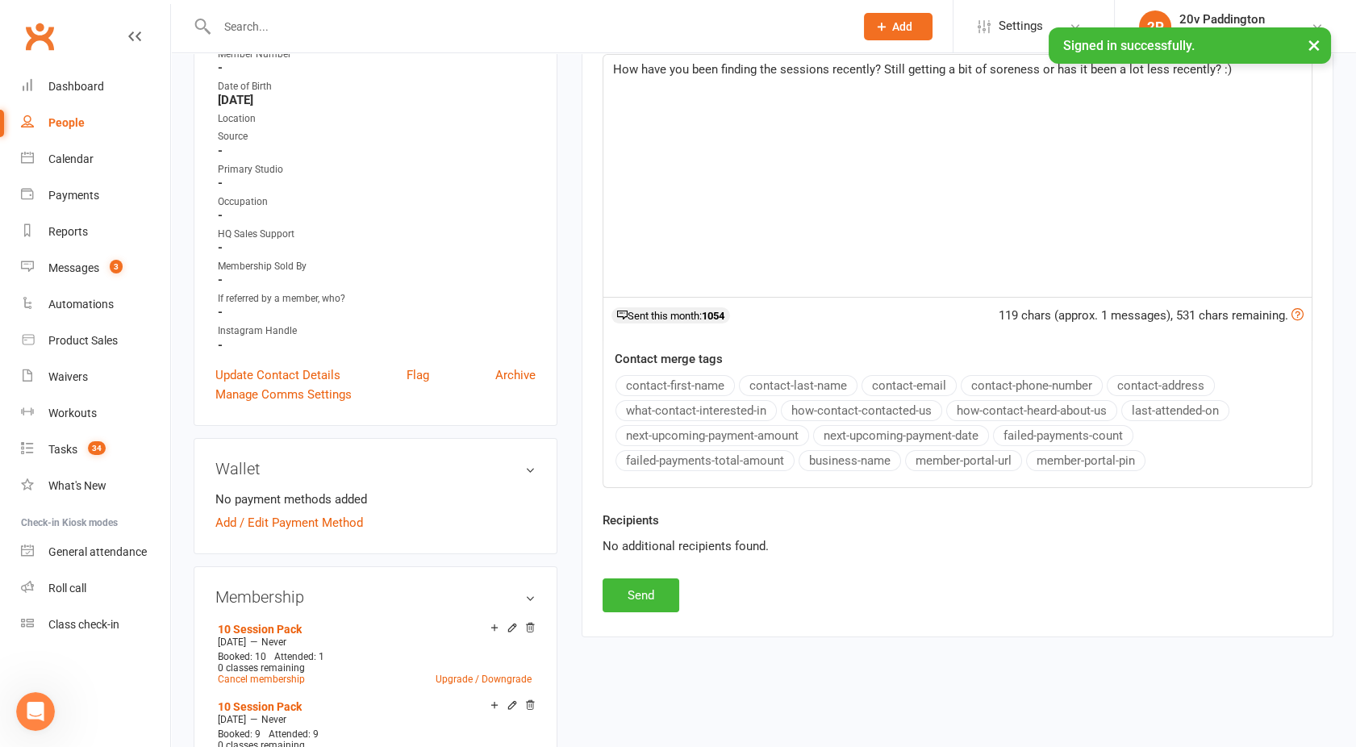
click at [607, 615] on div "Activity Notes Comms Attendance Payments Waivers Tasks Automations Workouts Ass…" at bounding box center [958, 245] width 752 height 782
click at [623, 590] on button "Send" at bounding box center [641, 595] width 77 height 34
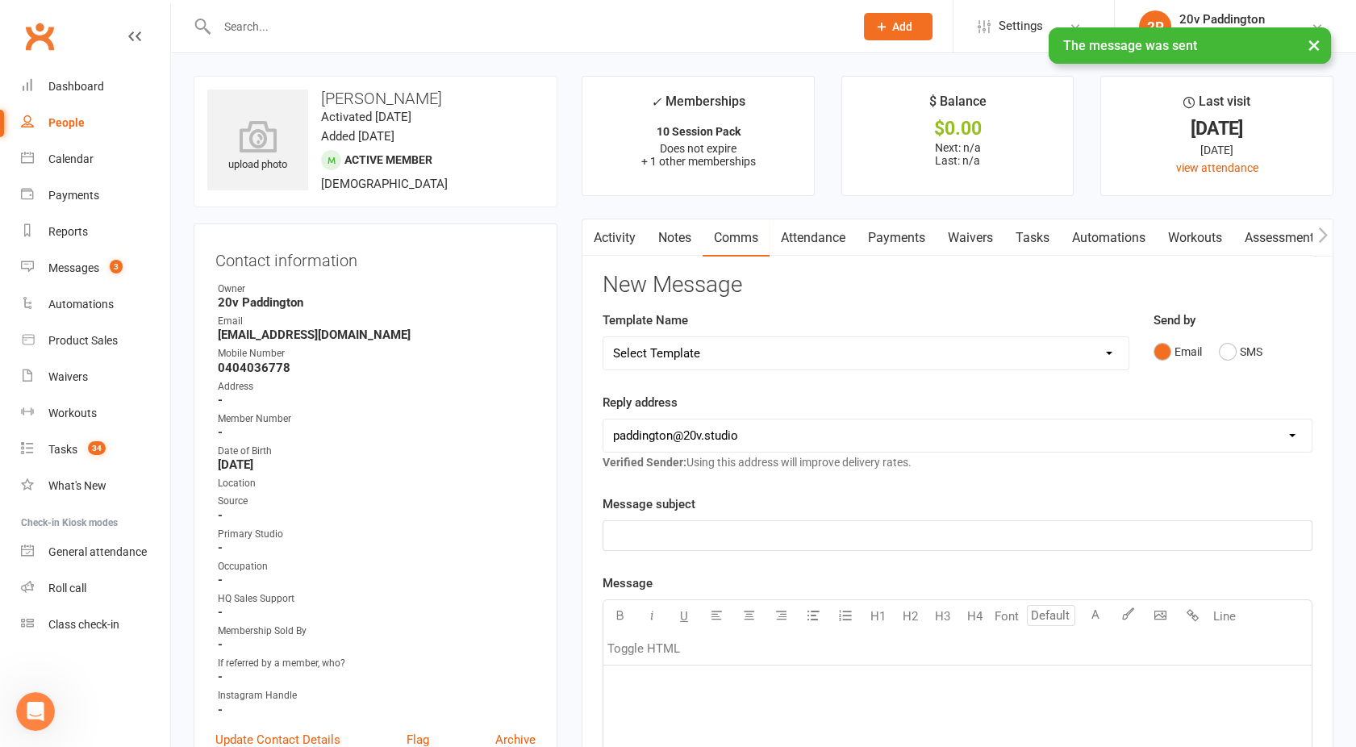
click at [616, 227] on link "Activity" at bounding box center [614, 237] width 65 height 37
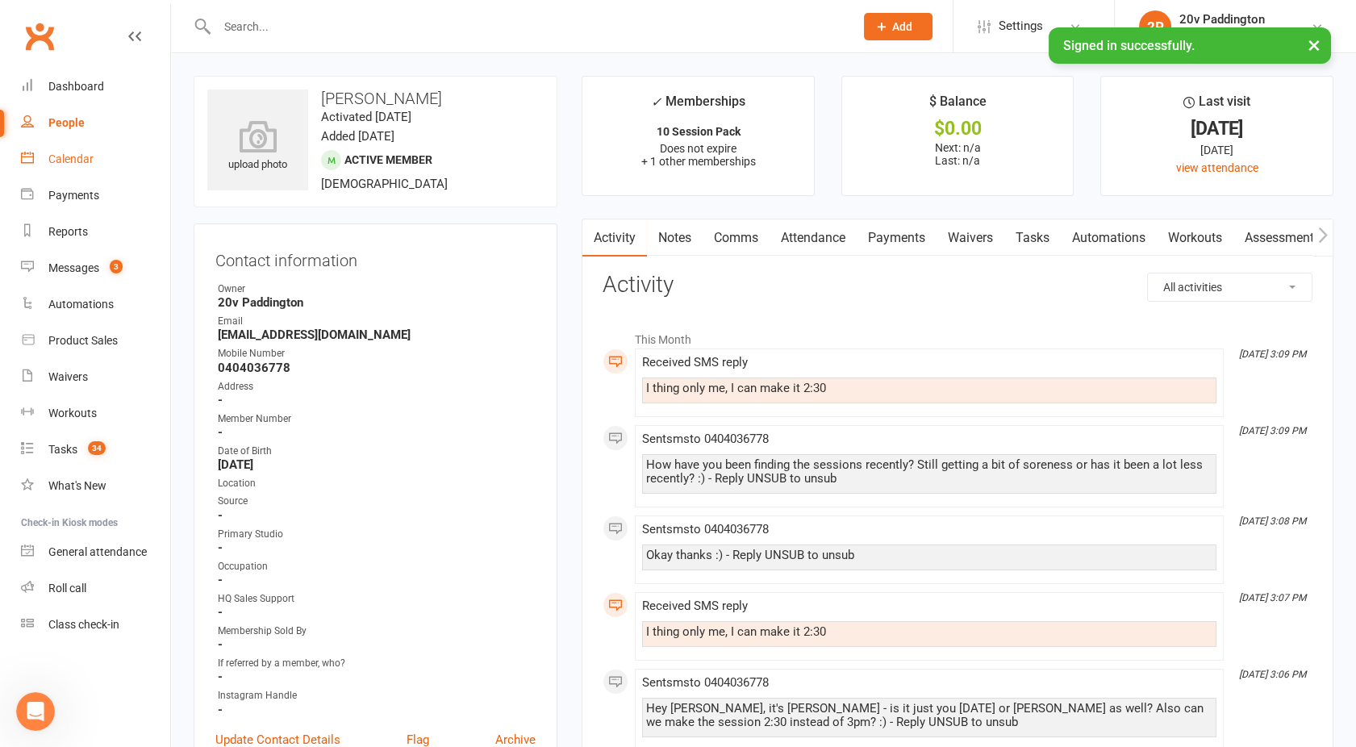
click at [70, 150] on link "Calendar" at bounding box center [95, 159] width 149 height 36
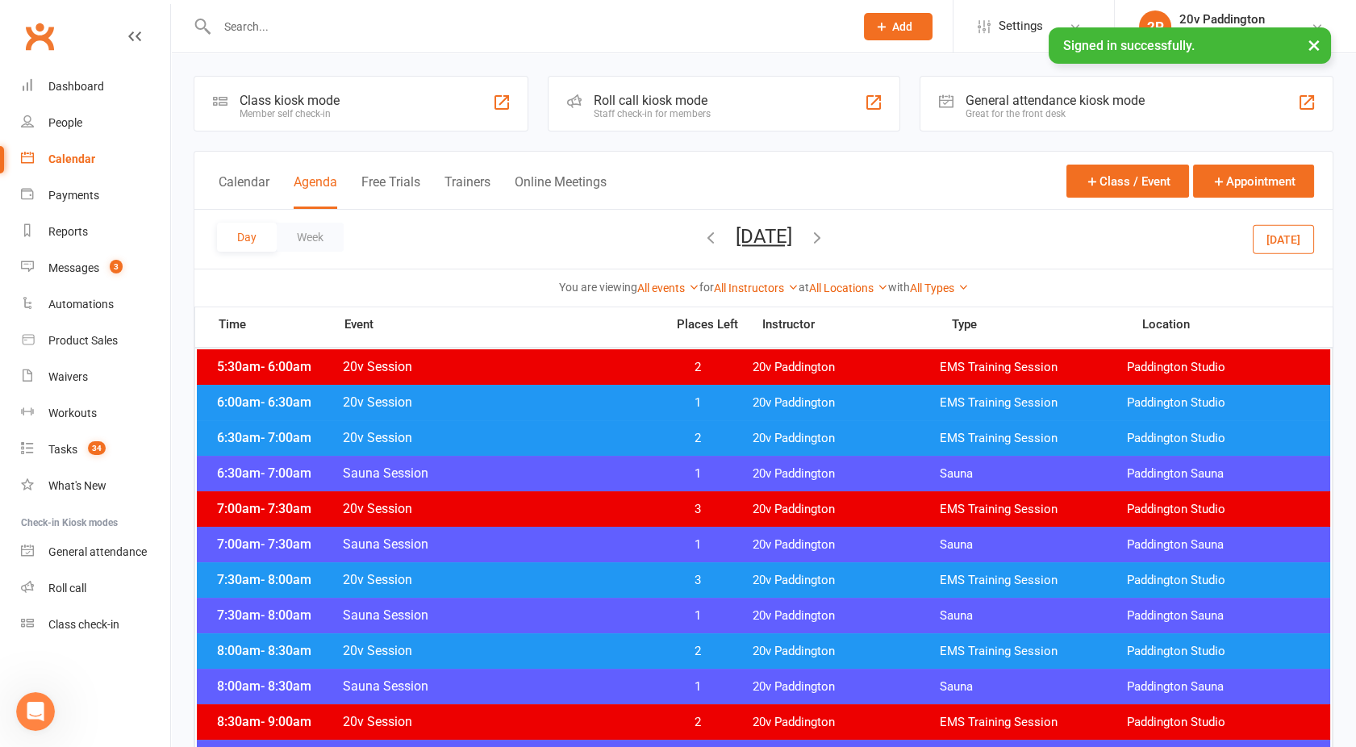
click at [736, 225] on button "Tuesday, Sep 16, 2025" at bounding box center [764, 236] width 56 height 23
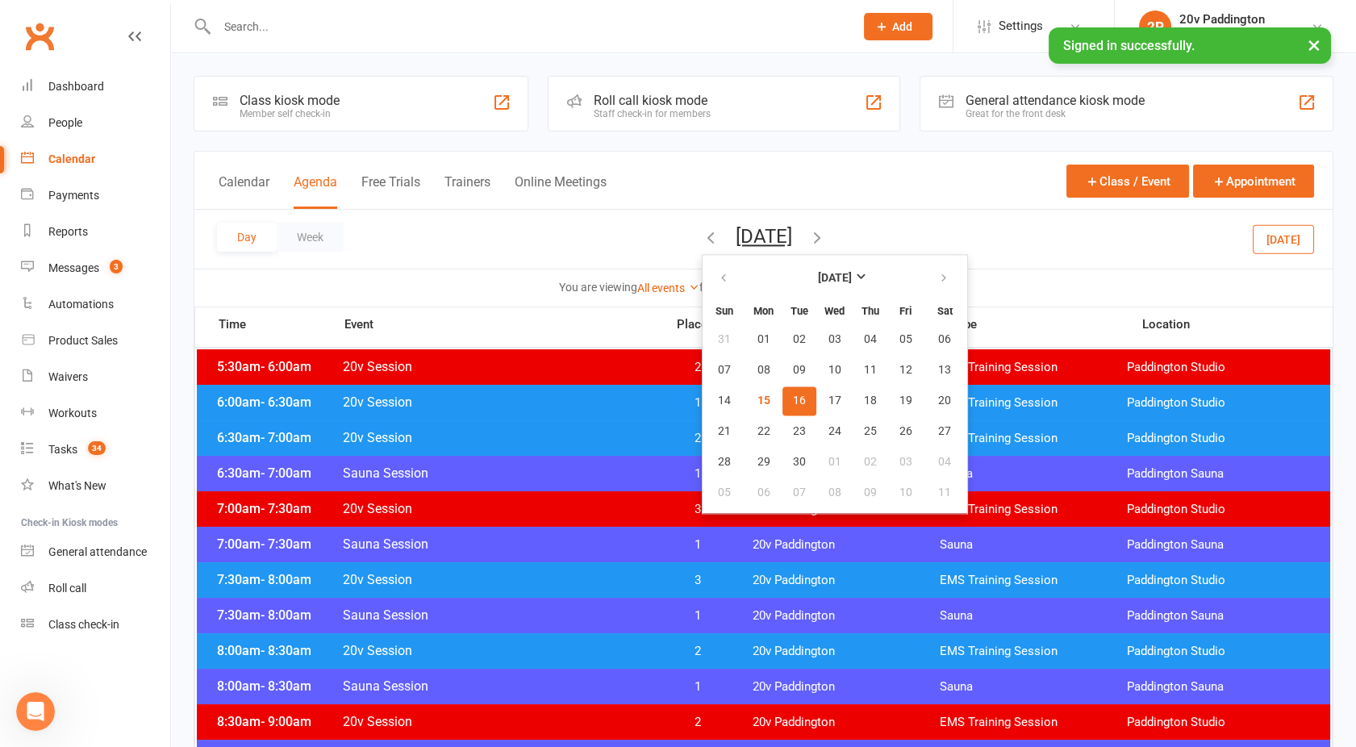
click at [793, 397] on span "16" at bounding box center [799, 400] width 13 height 13
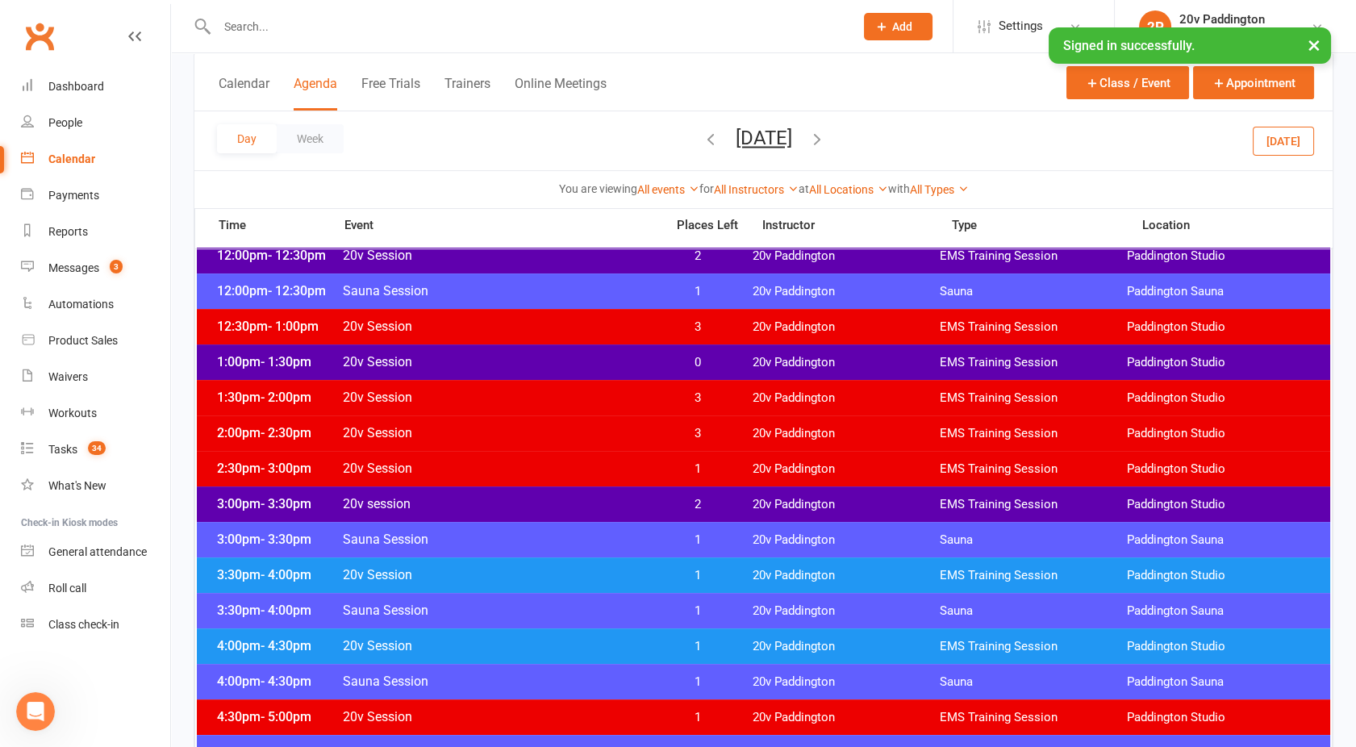
scroll to position [968, 0]
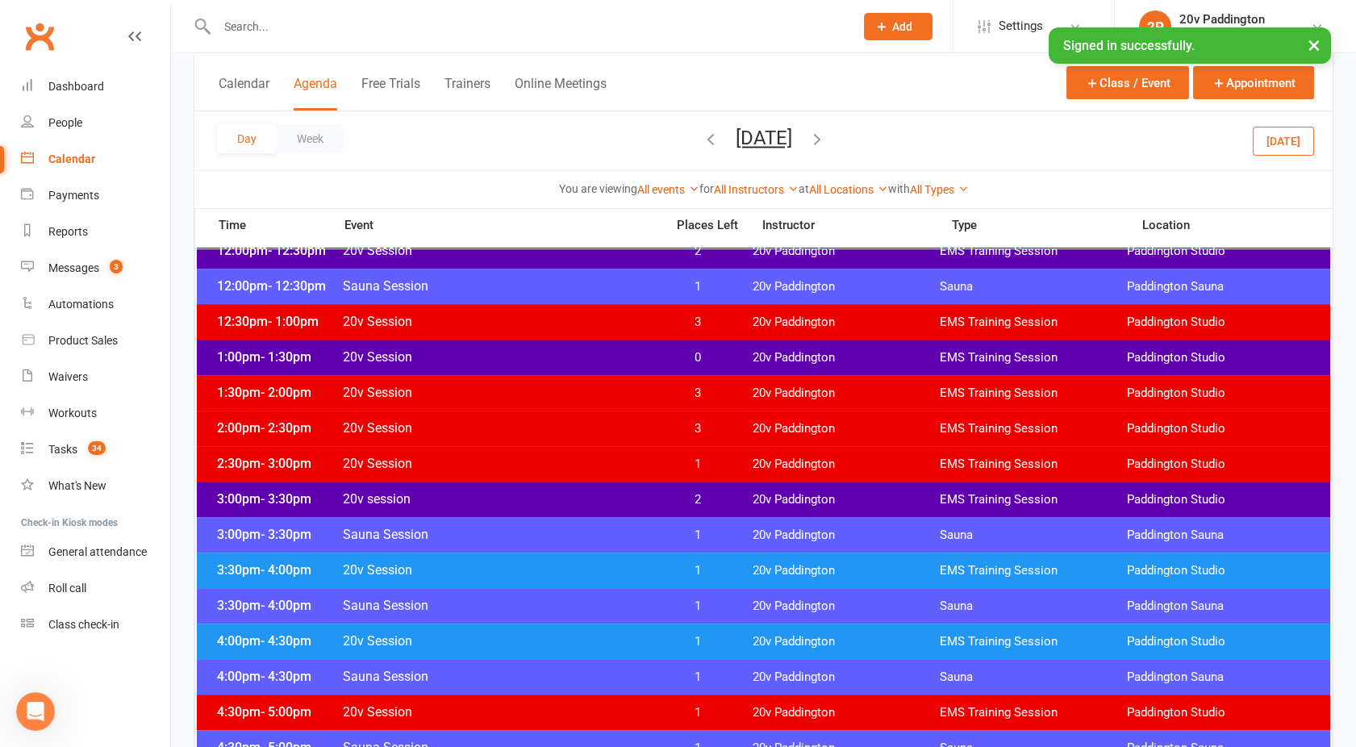
click at [603, 492] on span "20v session" at bounding box center [499, 498] width 314 height 15
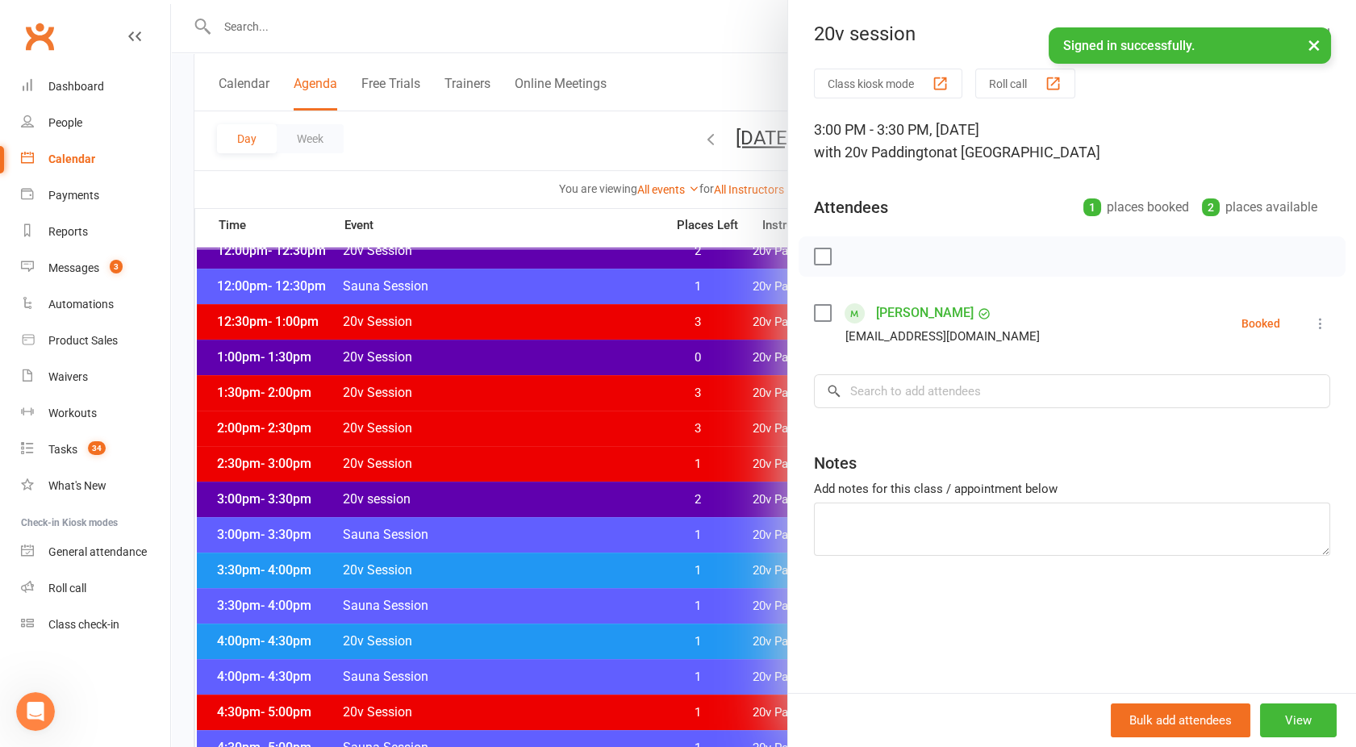
click at [1312, 326] on icon at bounding box center [1320, 323] width 16 height 16
click at [1207, 391] on link "Remove" at bounding box center [1242, 387] width 173 height 32
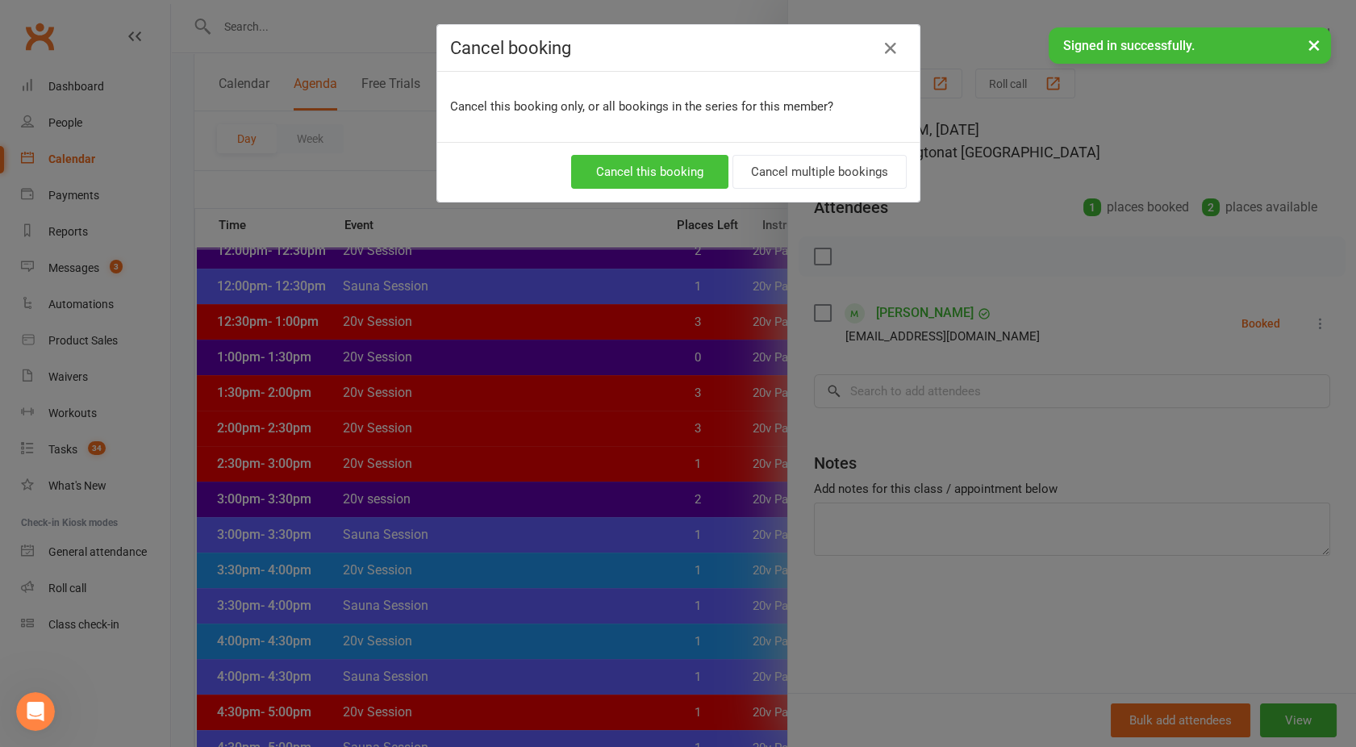
click at [671, 181] on button "Cancel this booking" at bounding box center [649, 172] width 157 height 34
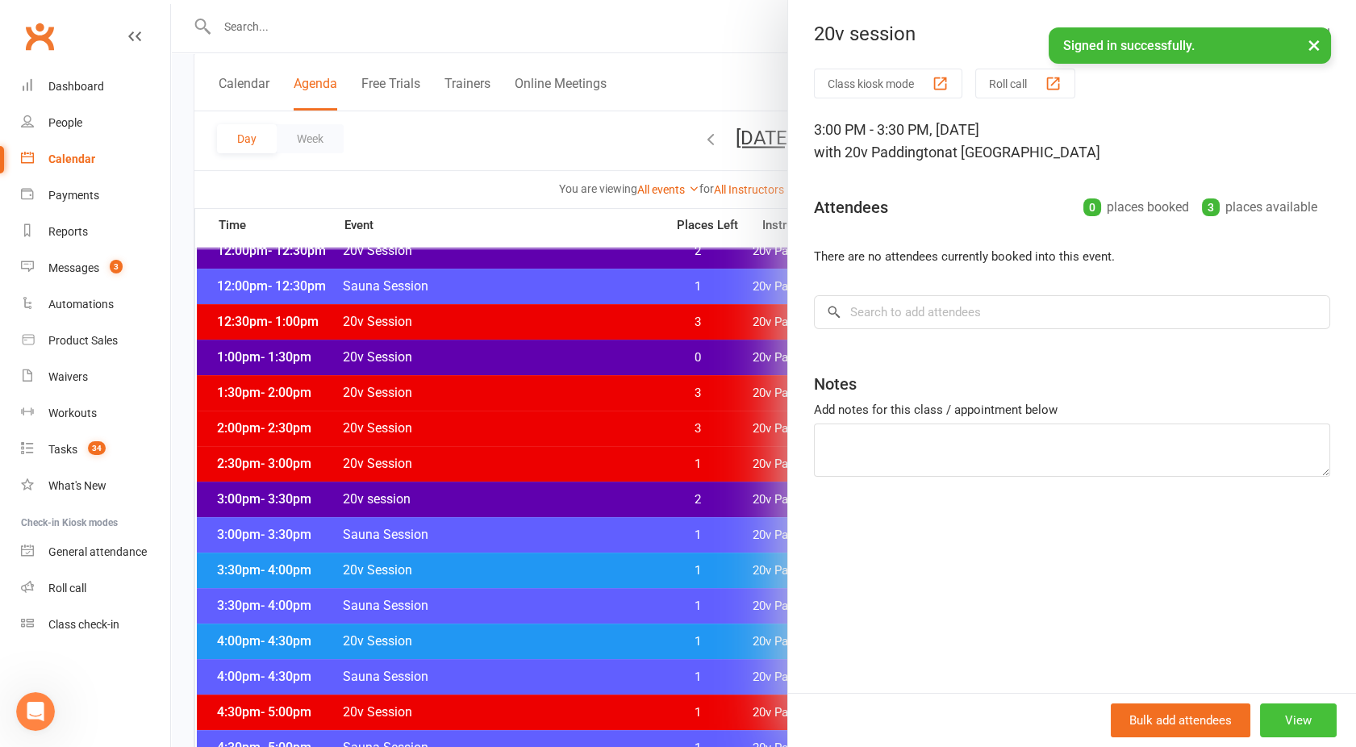
click at [1282, 721] on button "View" at bounding box center [1298, 720] width 77 height 34
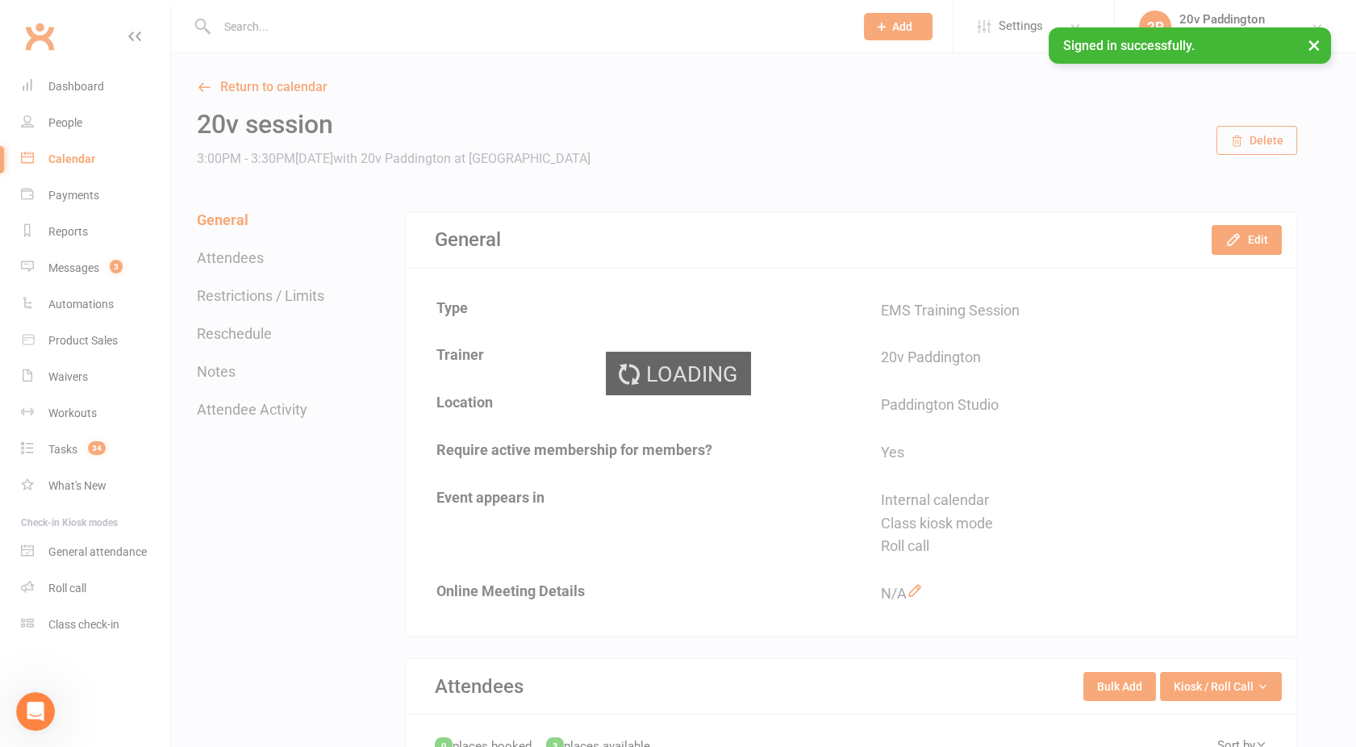
click at [1252, 242] on div "Loading" at bounding box center [678, 373] width 1356 height 747
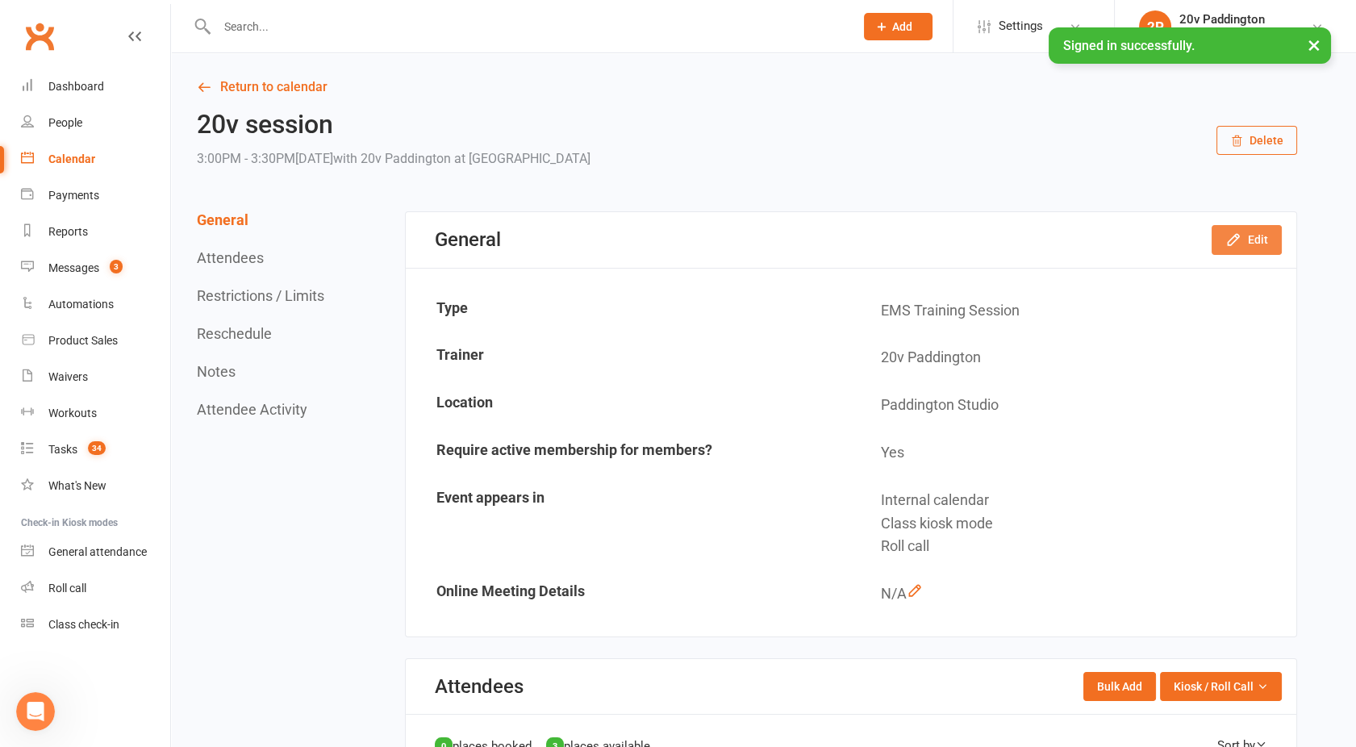
click at [1244, 237] on button "Edit" at bounding box center [1246, 239] width 70 height 29
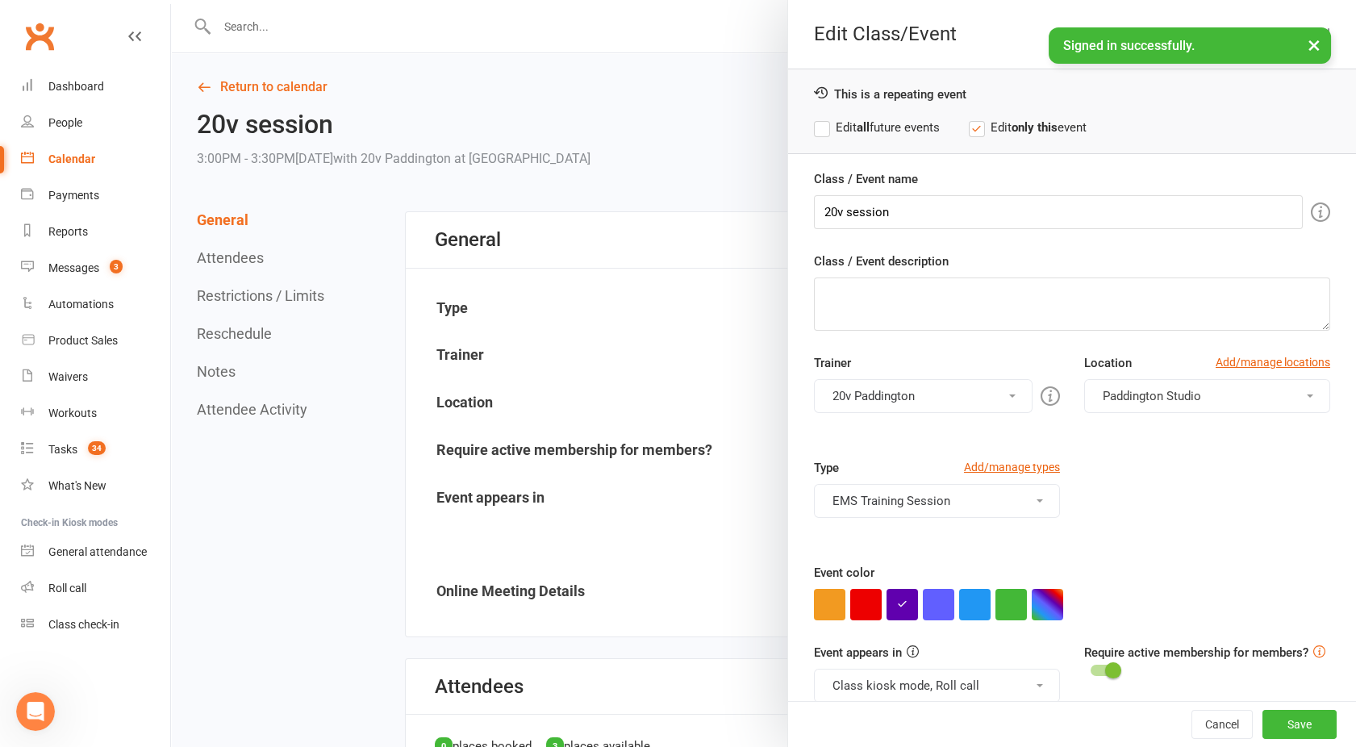
scroll to position [23, 0]
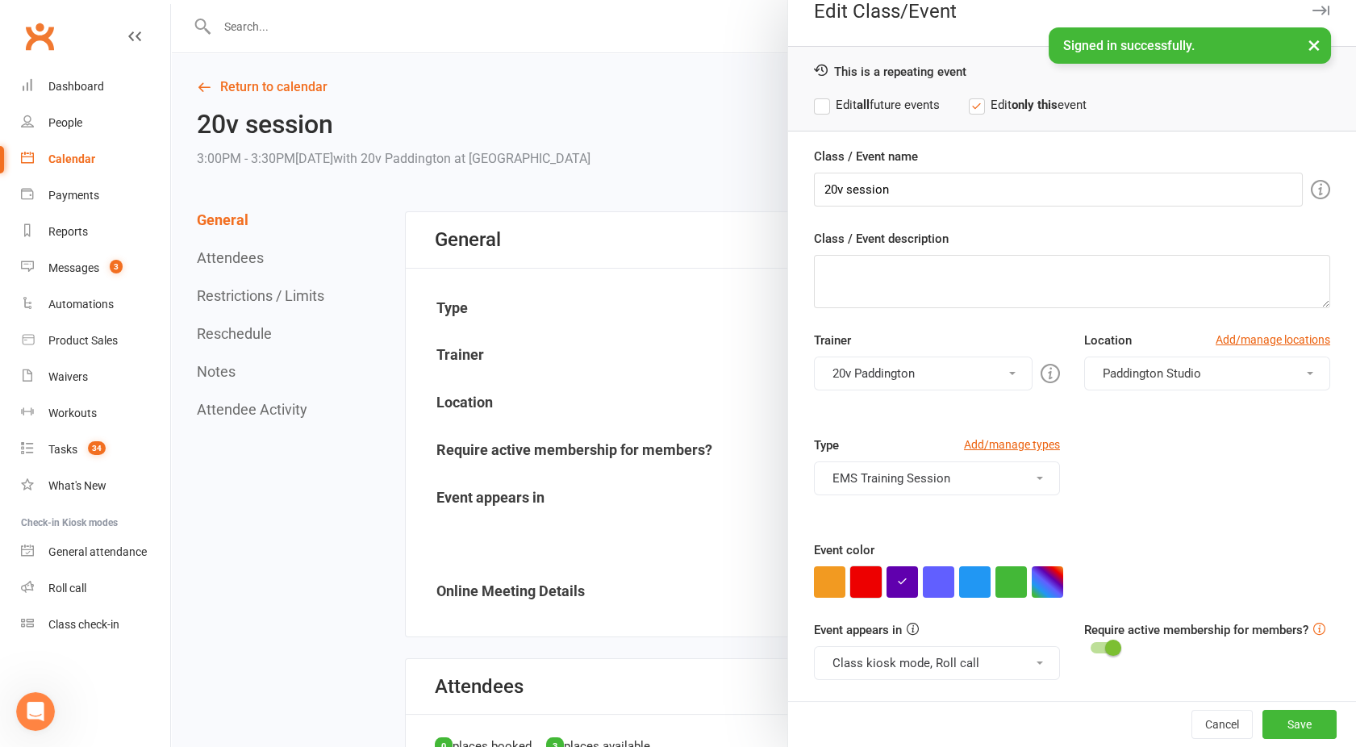
click at [860, 589] on button "button" at bounding box center [865, 581] width 31 height 31
click at [1262, 719] on button "Save" at bounding box center [1299, 724] width 74 height 29
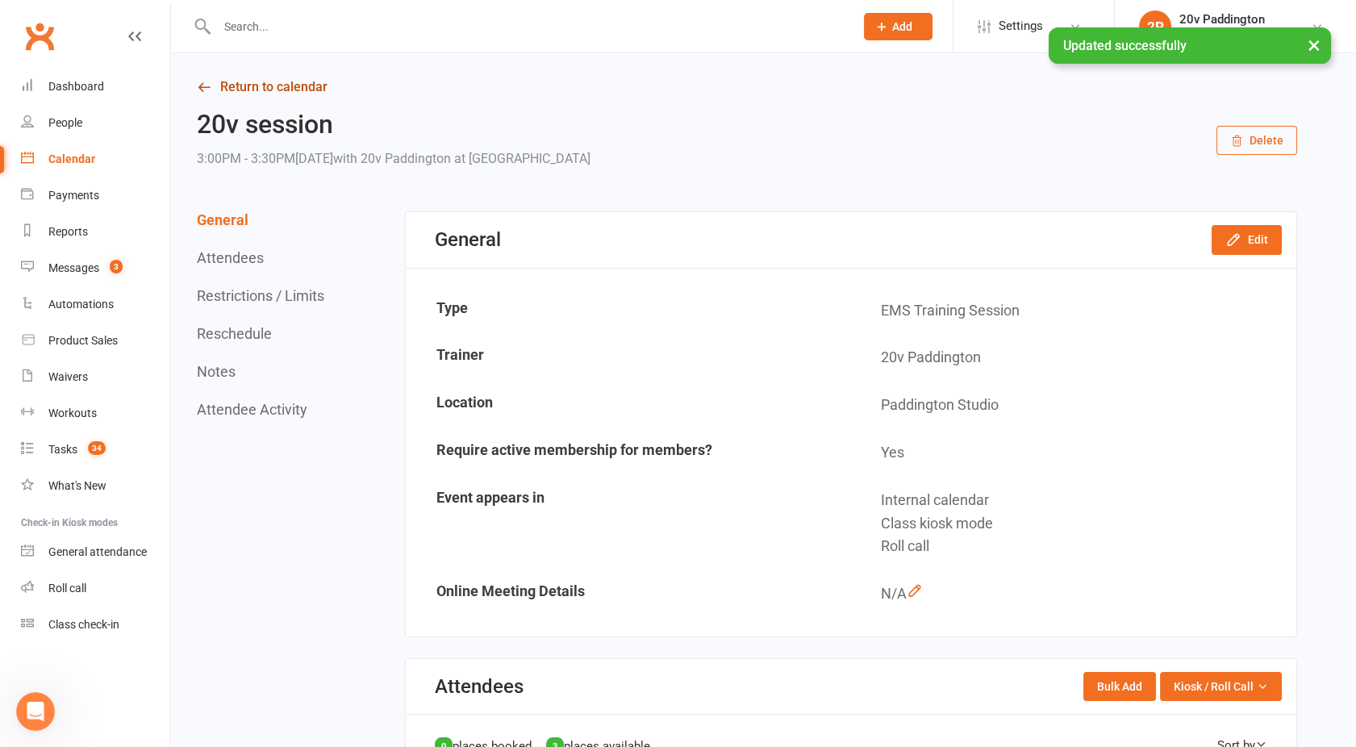
click at [282, 85] on link "Return to calendar" at bounding box center [747, 87] width 1100 height 23
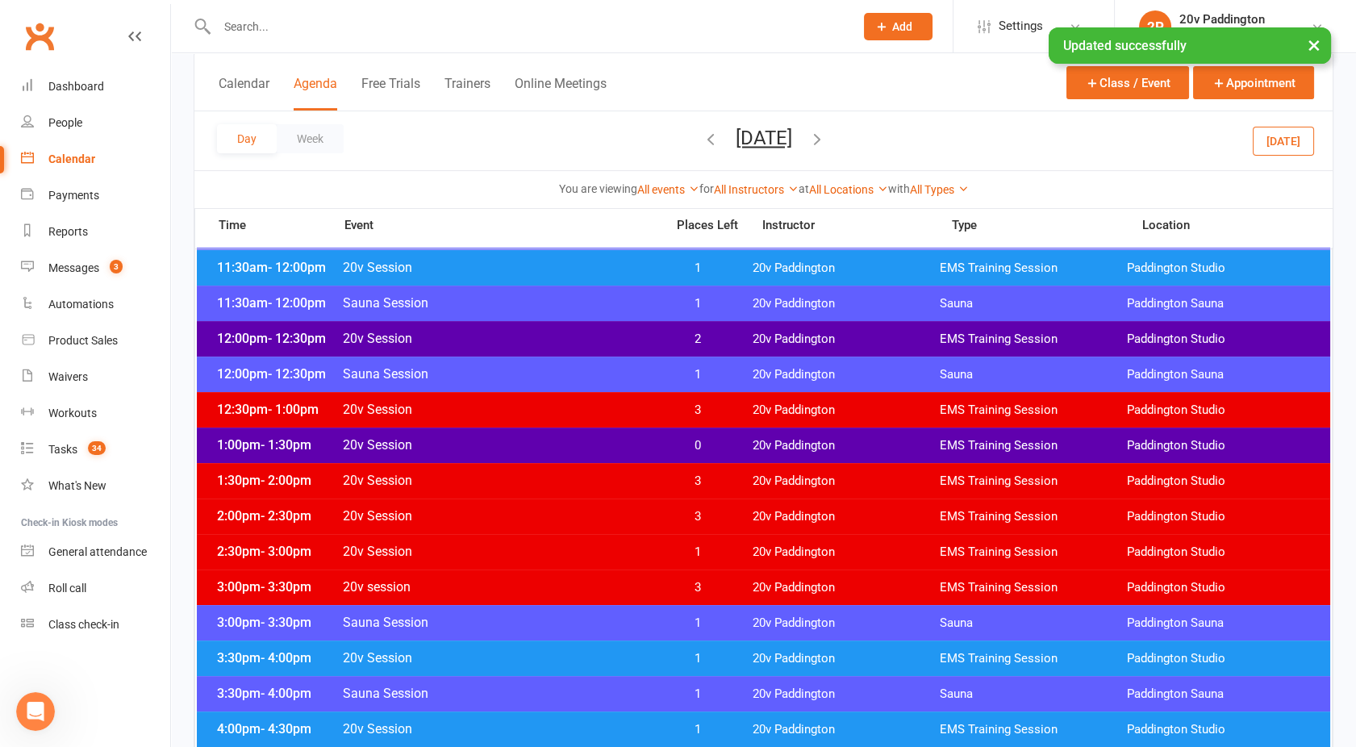
scroll to position [881, 0]
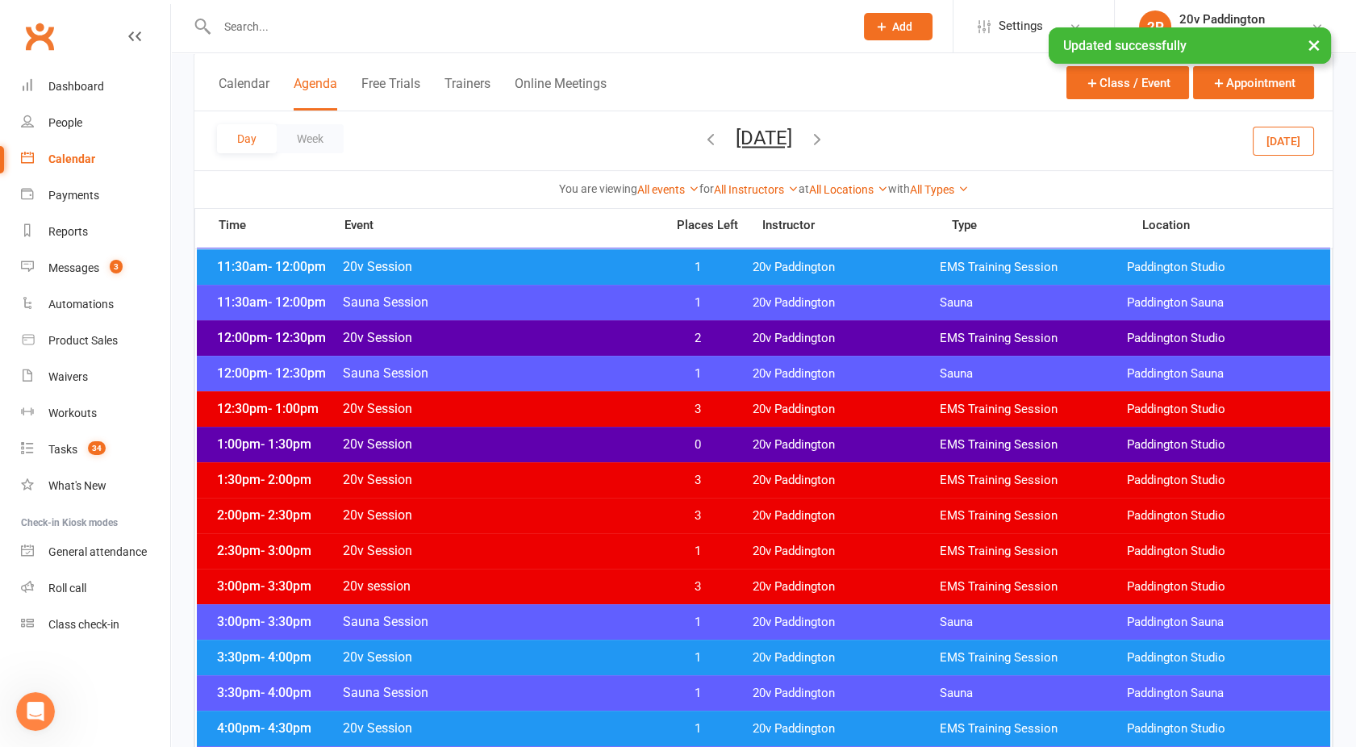
click at [526, 539] on div "2:30pm - 3:00pm 20v Session 1 20v Paddington EMS Training Session Paddington St…" at bounding box center [763, 550] width 1133 height 35
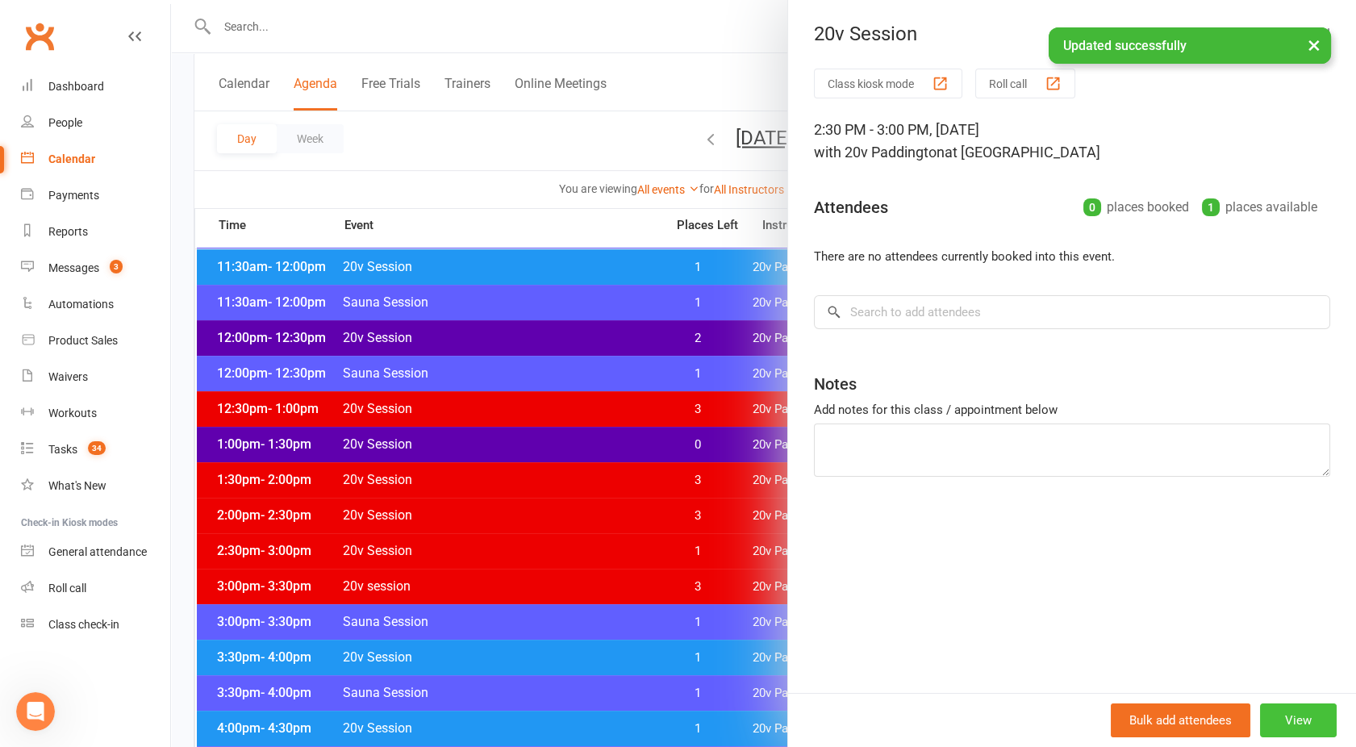
click at [1282, 723] on button "View" at bounding box center [1298, 720] width 77 height 34
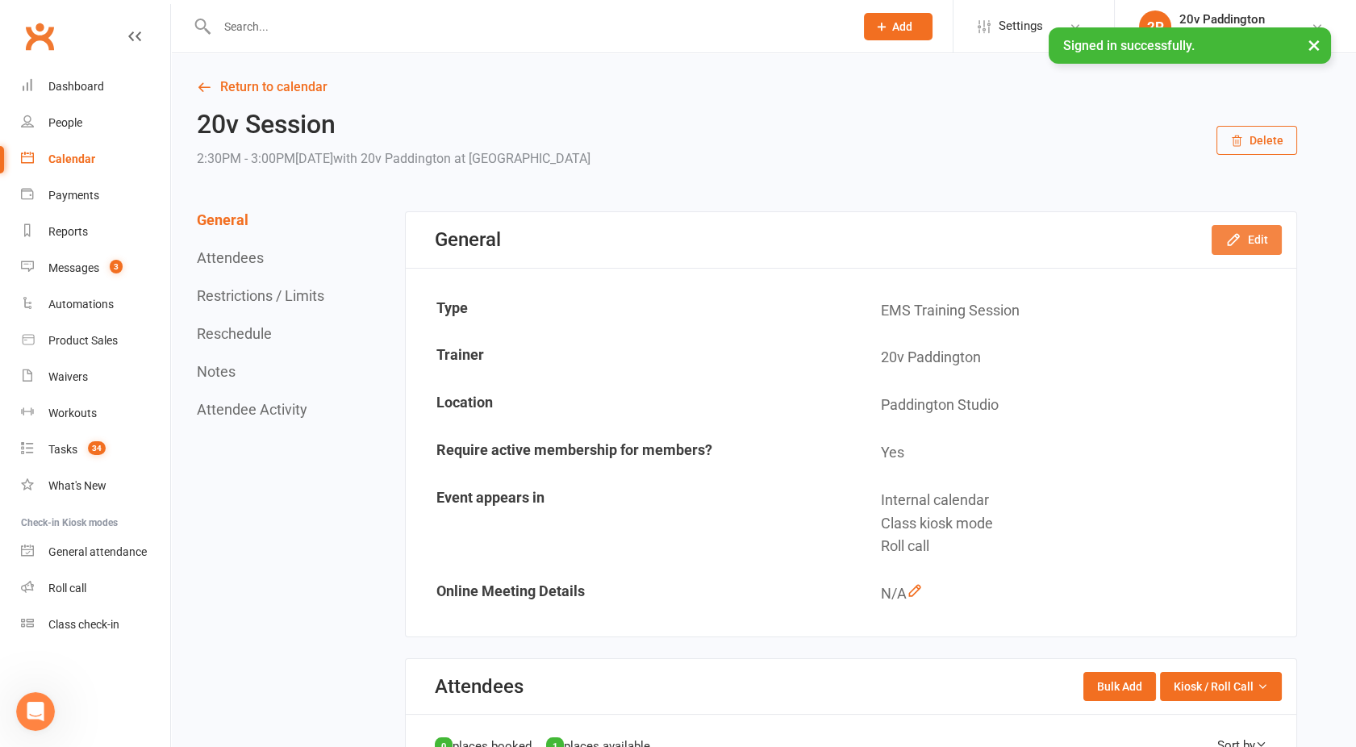
click at [1243, 249] on button "Edit" at bounding box center [1246, 239] width 70 height 29
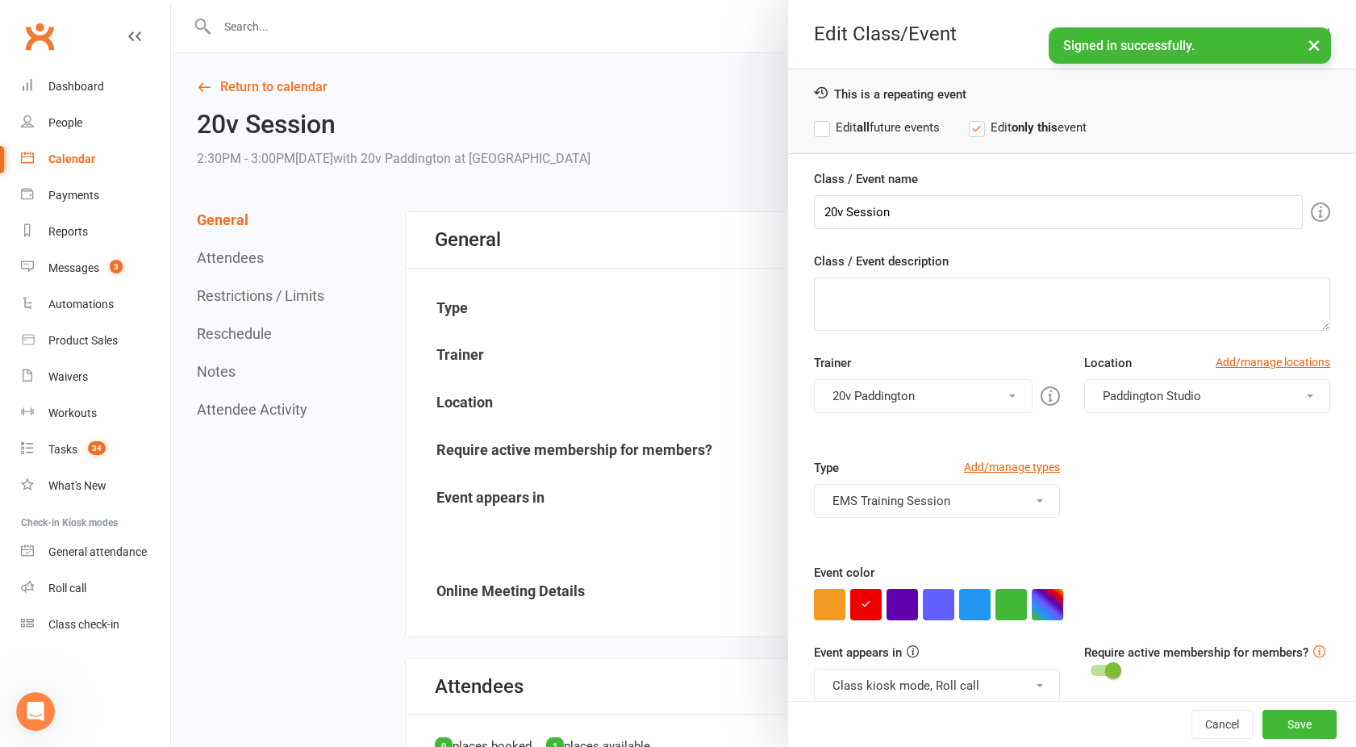
scroll to position [23, 0]
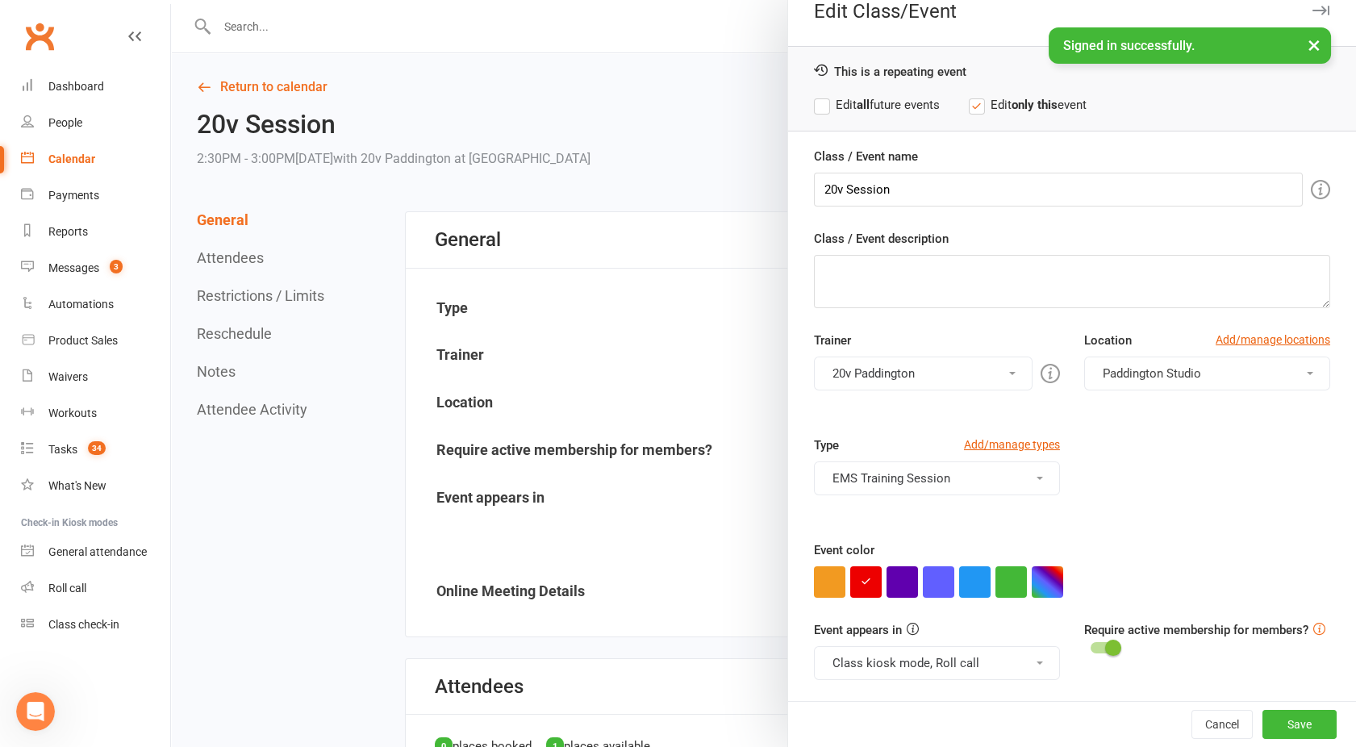
click at [907, 661] on button "Class kiosk mode, Roll call" at bounding box center [937, 663] width 246 height 34
click at [905, 582] on button "button" at bounding box center [901, 581] width 31 height 31
click at [1262, 721] on button "Save" at bounding box center [1299, 724] width 74 height 29
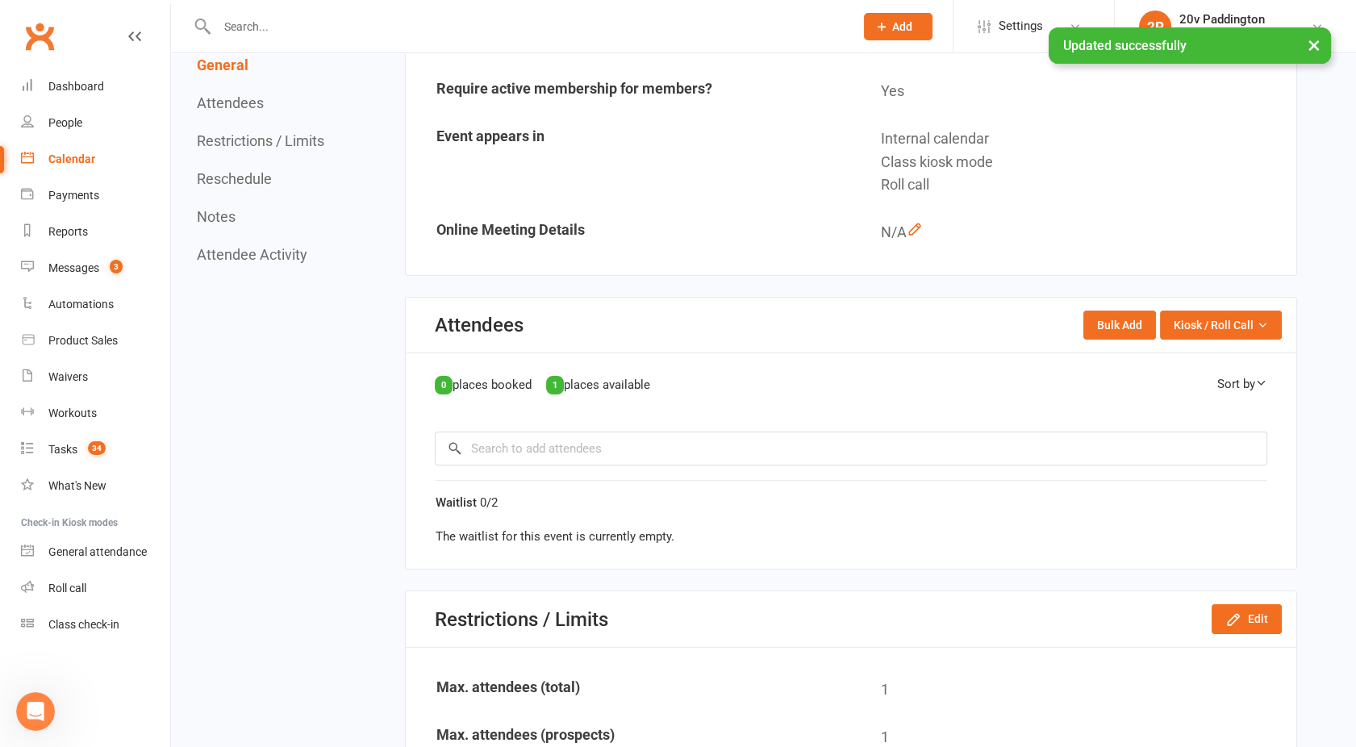
scroll to position [481, 0]
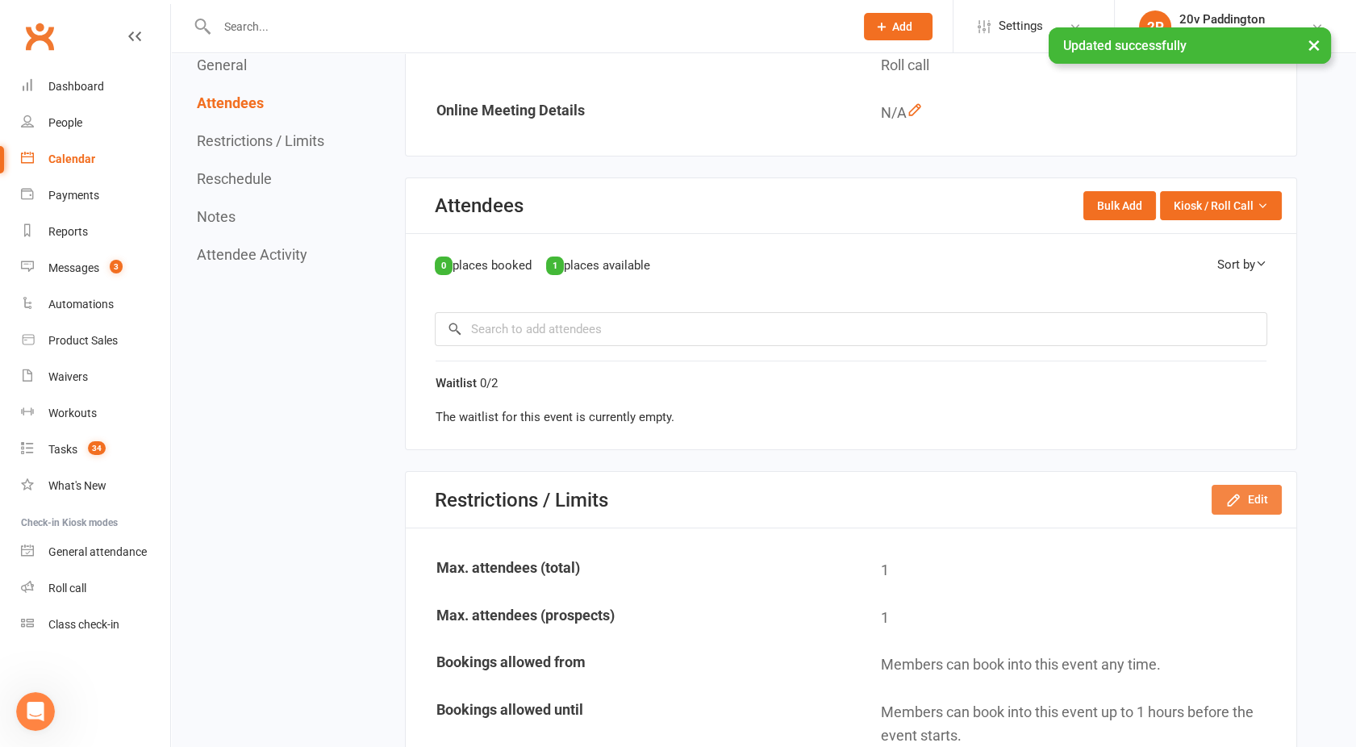
click at [1250, 495] on button "Edit" at bounding box center [1246, 499] width 70 height 29
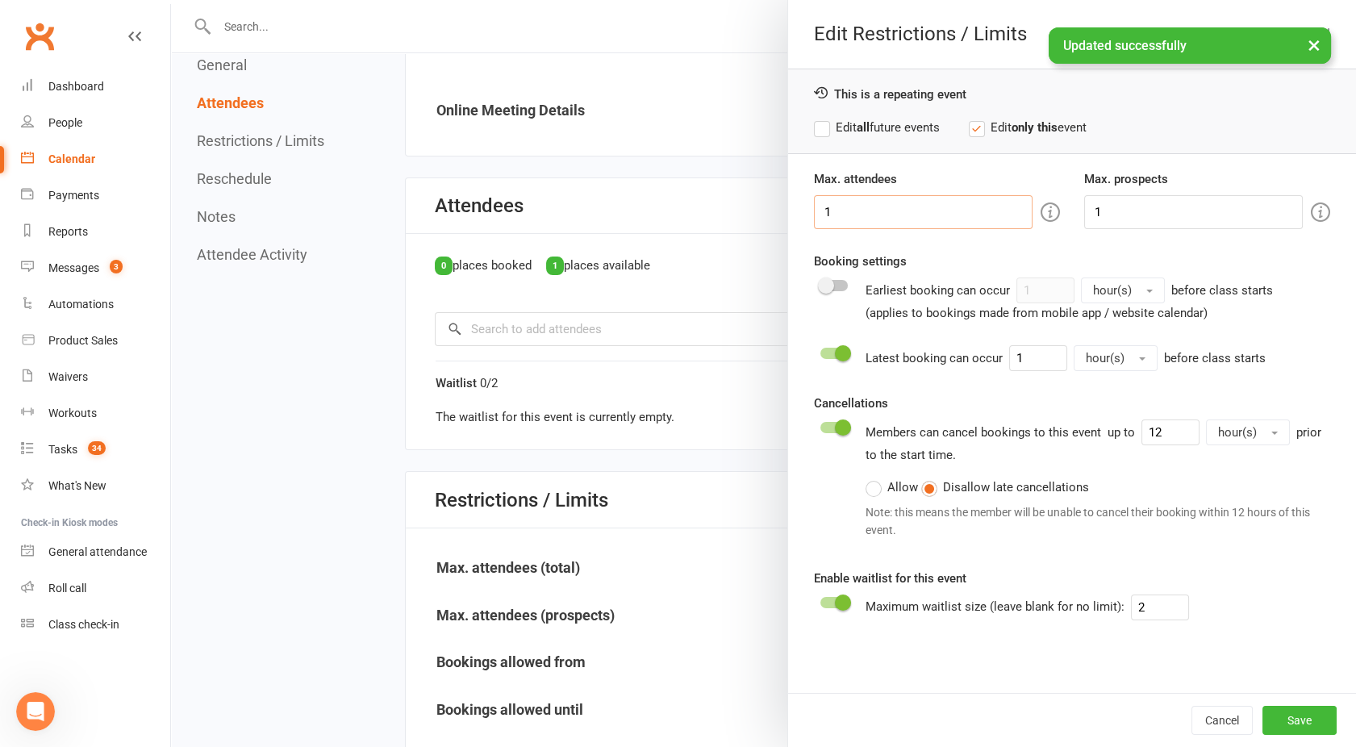
click at [850, 223] on input "1" at bounding box center [923, 212] width 219 height 34
type input "2"
click at [1266, 719] on button "Save" at bounding box center [1299, 720] width 74 height 29
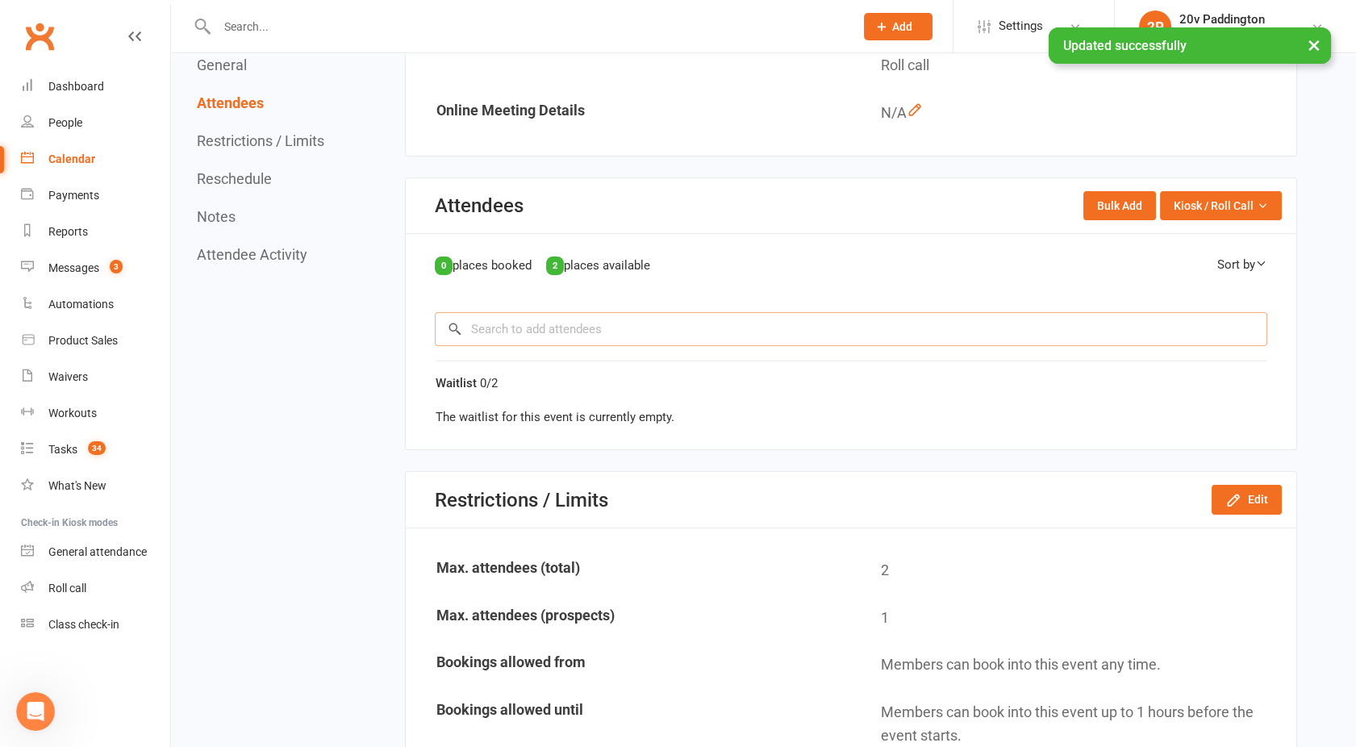
click at [513, 332] on input "search" at bounding box center [851, 329] width 832 height 34
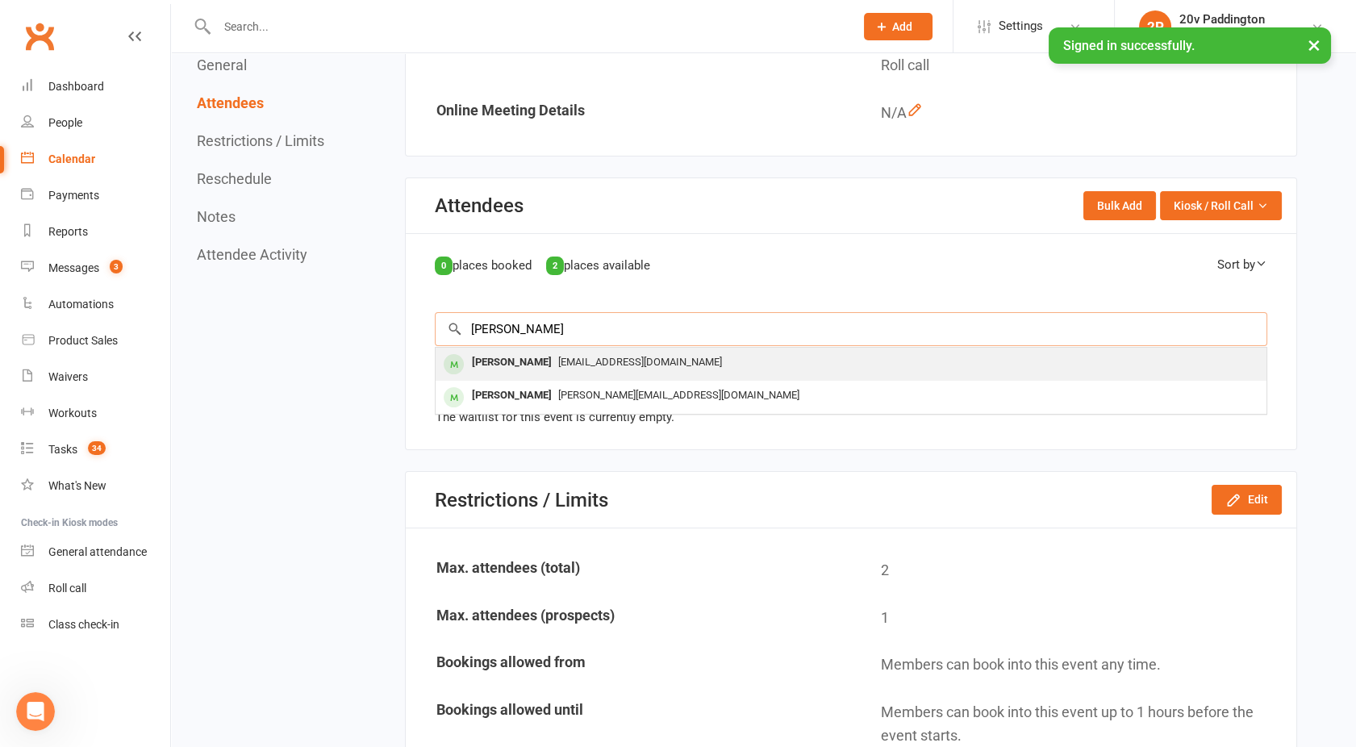
type input "trudy"
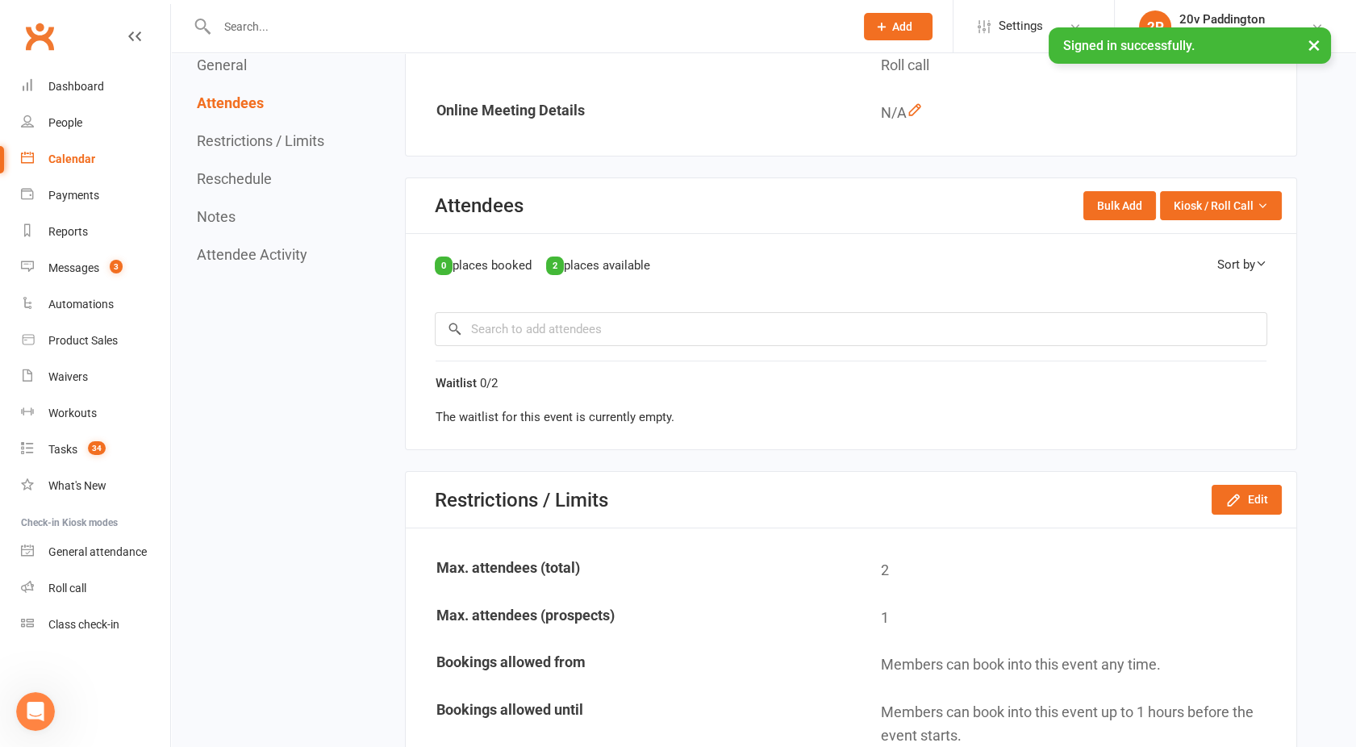
click at [526, 361] on section "Attendees Bulk Add Kiosk / Roll Call Enter Kiosk Mode Enter Roll Call 0 places …" at bounding box center [851, 313] width 892 height 273
click at [532, 326] on input "search" at bounding box center [851, 329] width 832 height 34
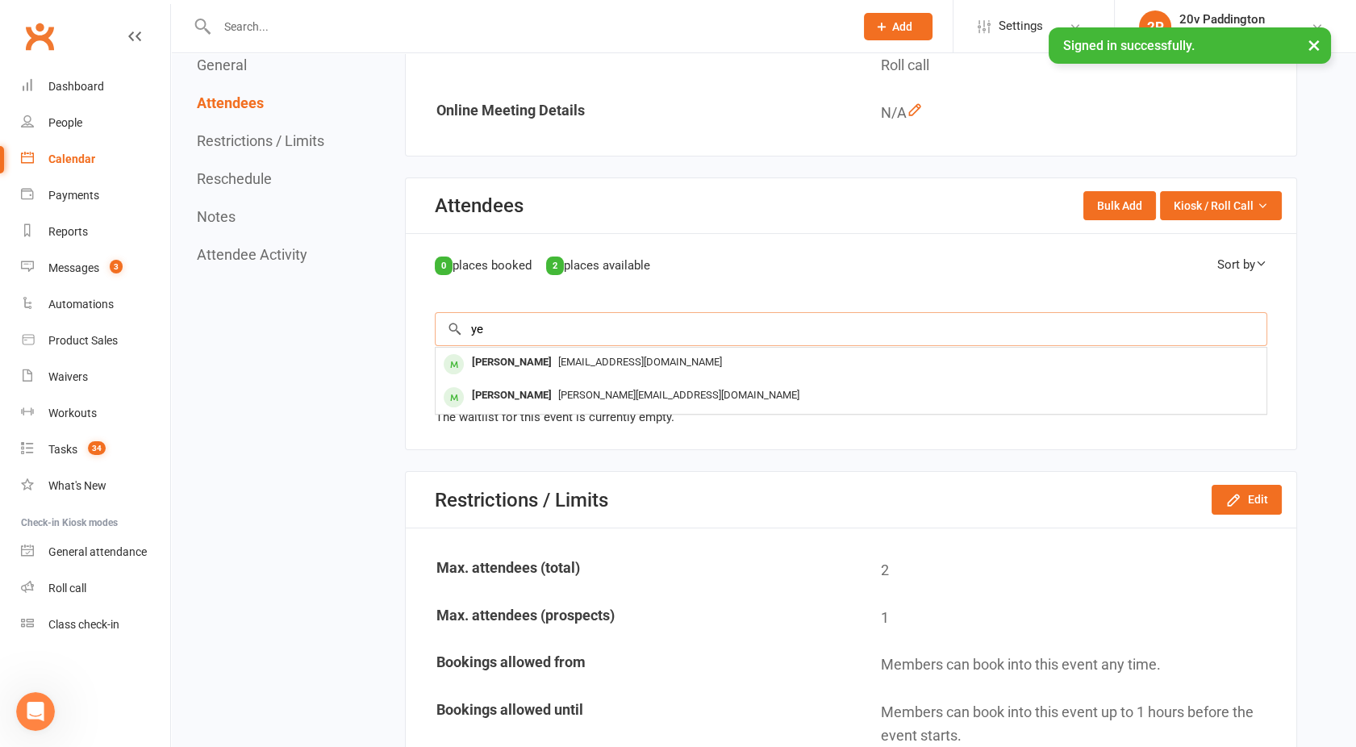
type input "ye"
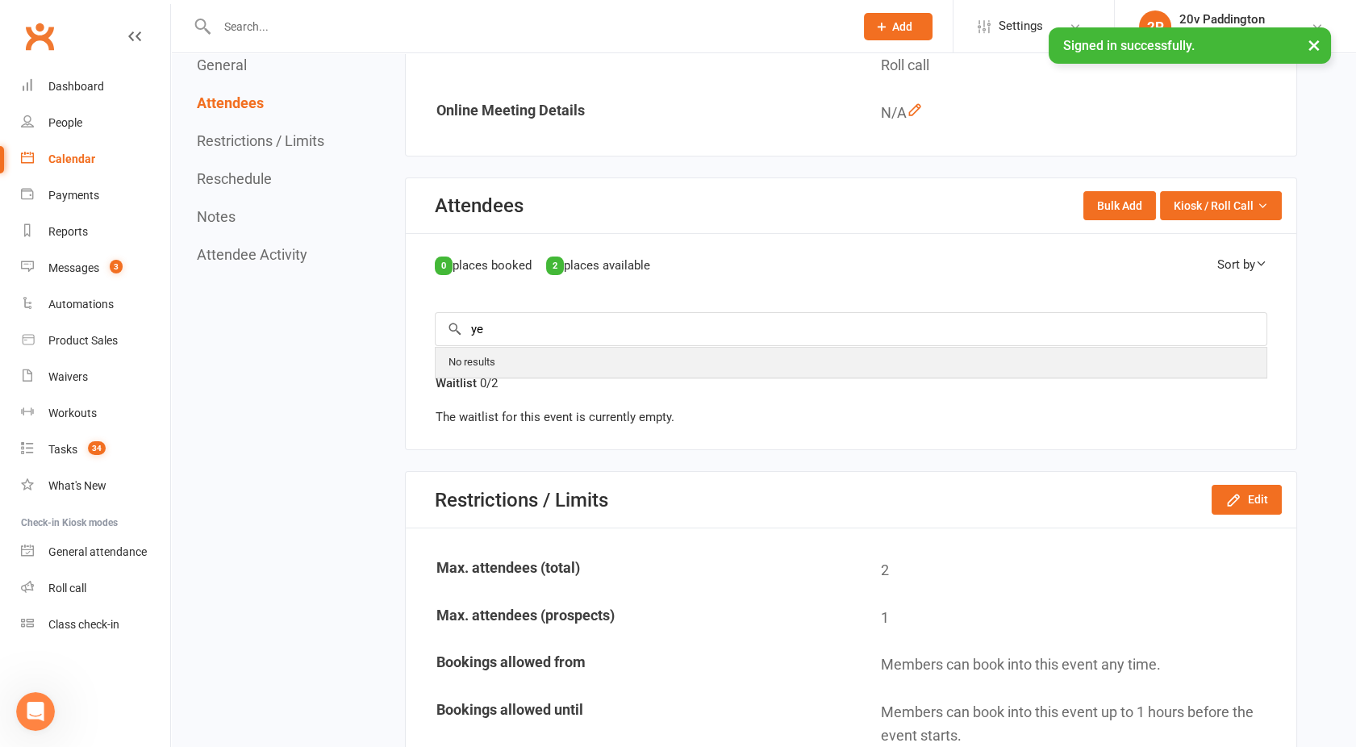
click at [532, 359] on div "No results" at bounding box center [851, 362] width 818 height 23
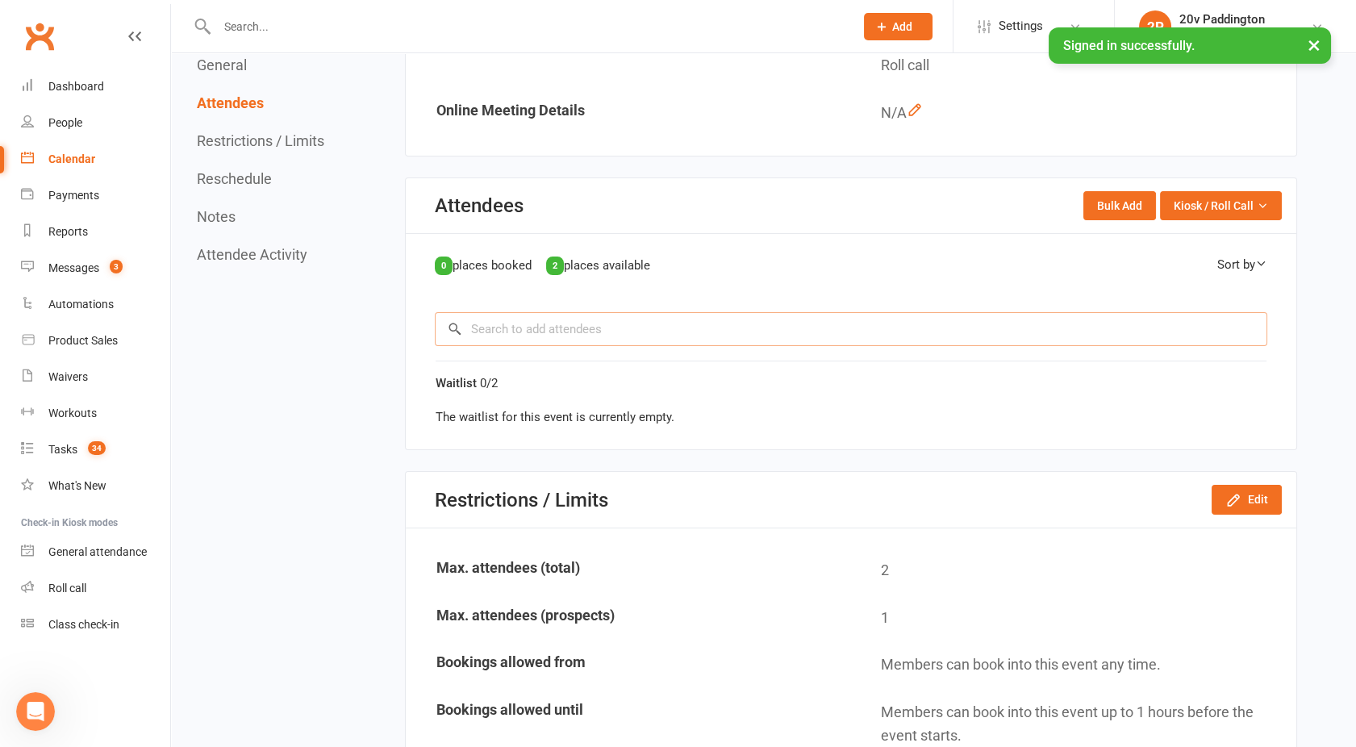
click at [510, 320] on input "search" at bounding box center [851, 329] width 832 height 34
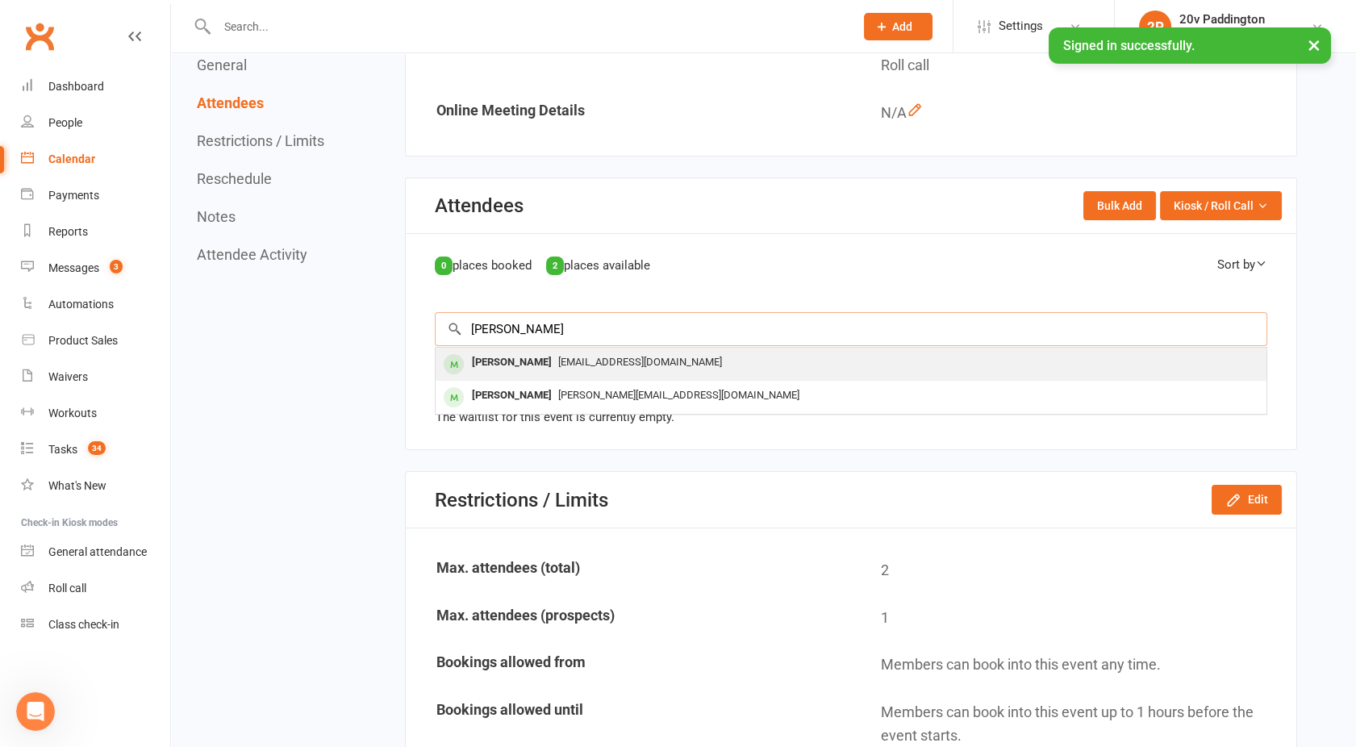
type input "trudy"
click at [558, 361] on span "[EMAIL_ADDRESS][DOMAIN_NAME]" at bounding box center [640, 362] width 164 height 12
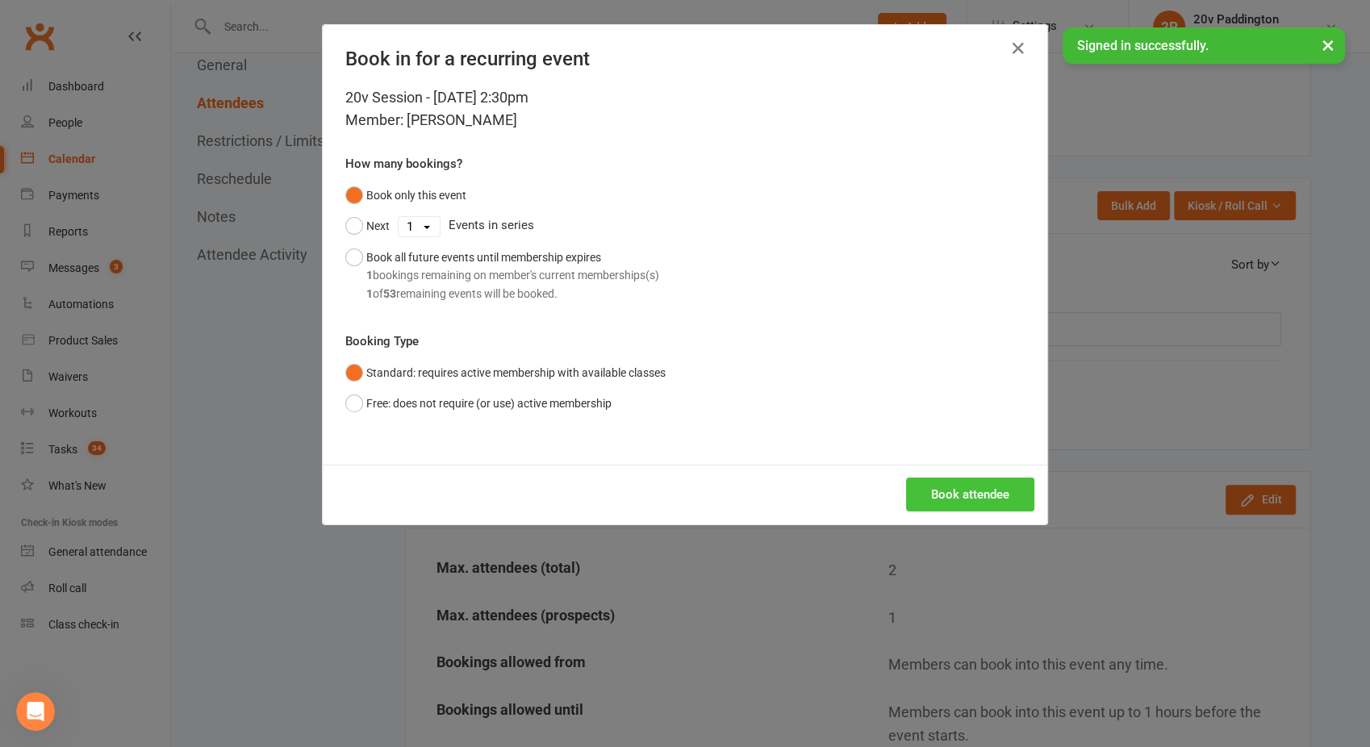
click at [949, 491] on button "Book attendee" at bounding box center [970, 494] width 128 height 34
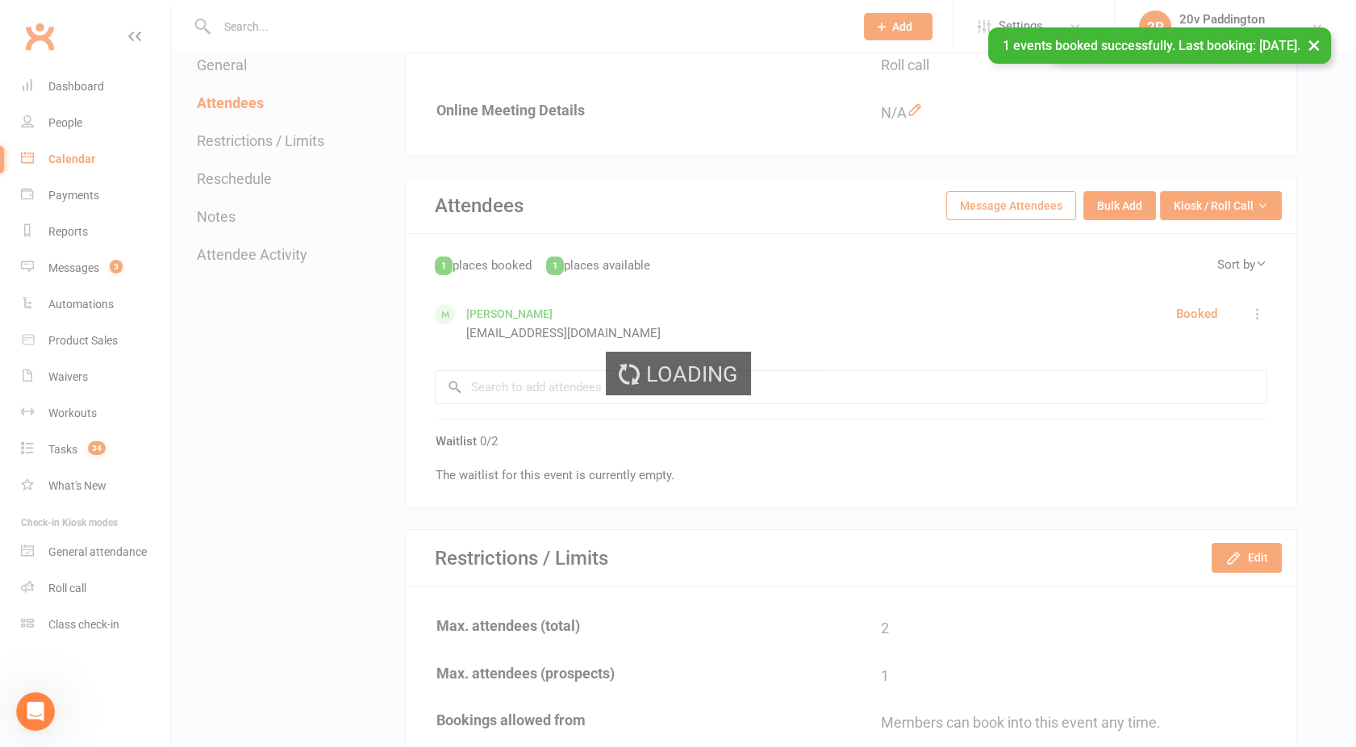
click at [499, 386] on div "Loading" at bounding box center [678, 373] width 1356 height 747
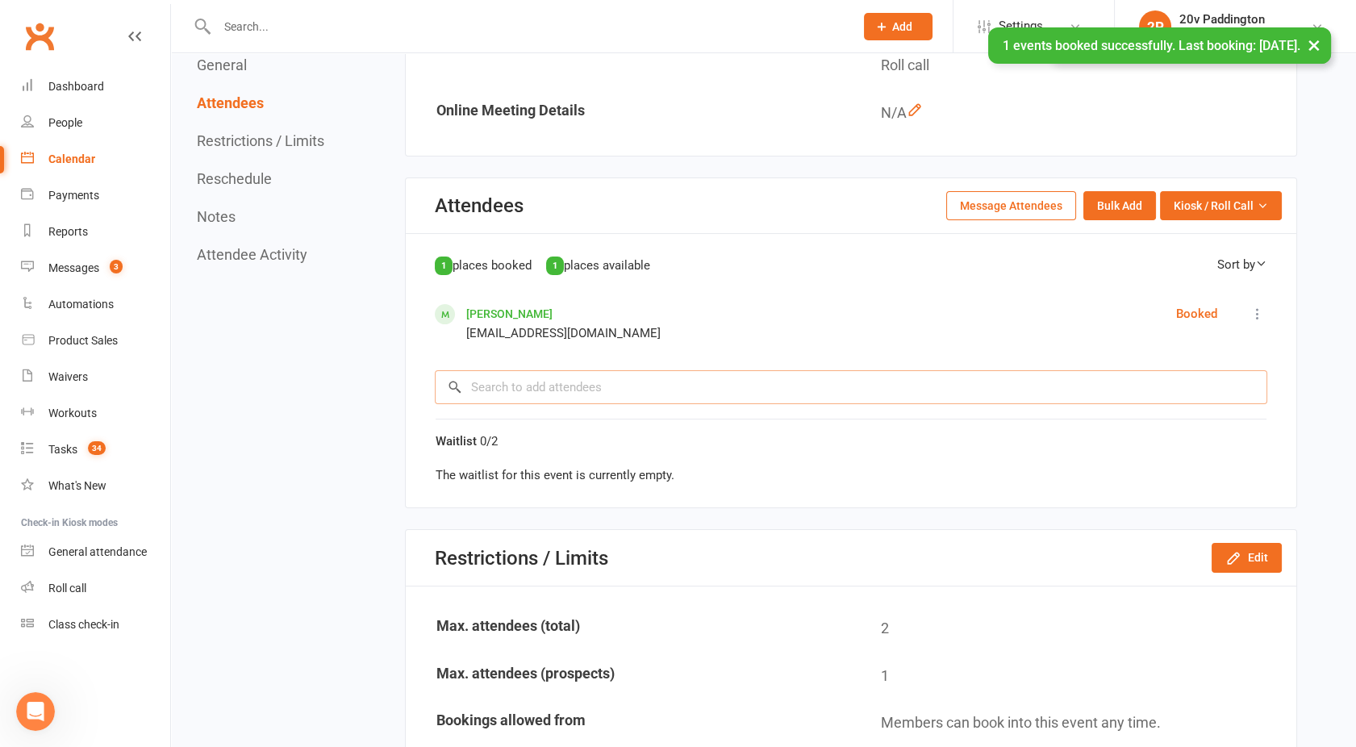
click at [499, 386] on input "search" at bounding box center [851, 387] width 832 height 34
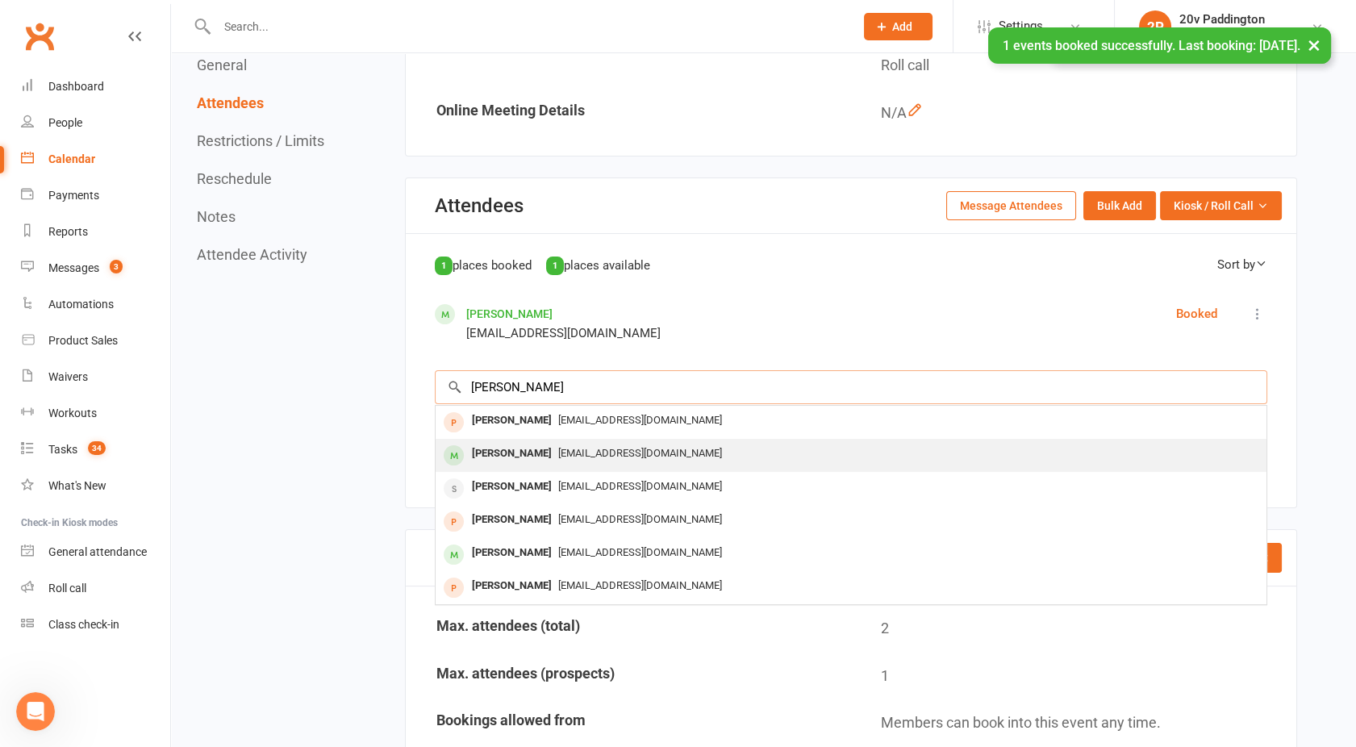
type input "Amanda"
click at [525, 449] on div "[PERSON_NAME]" at bounding box center [511, 453] width 93 height 23
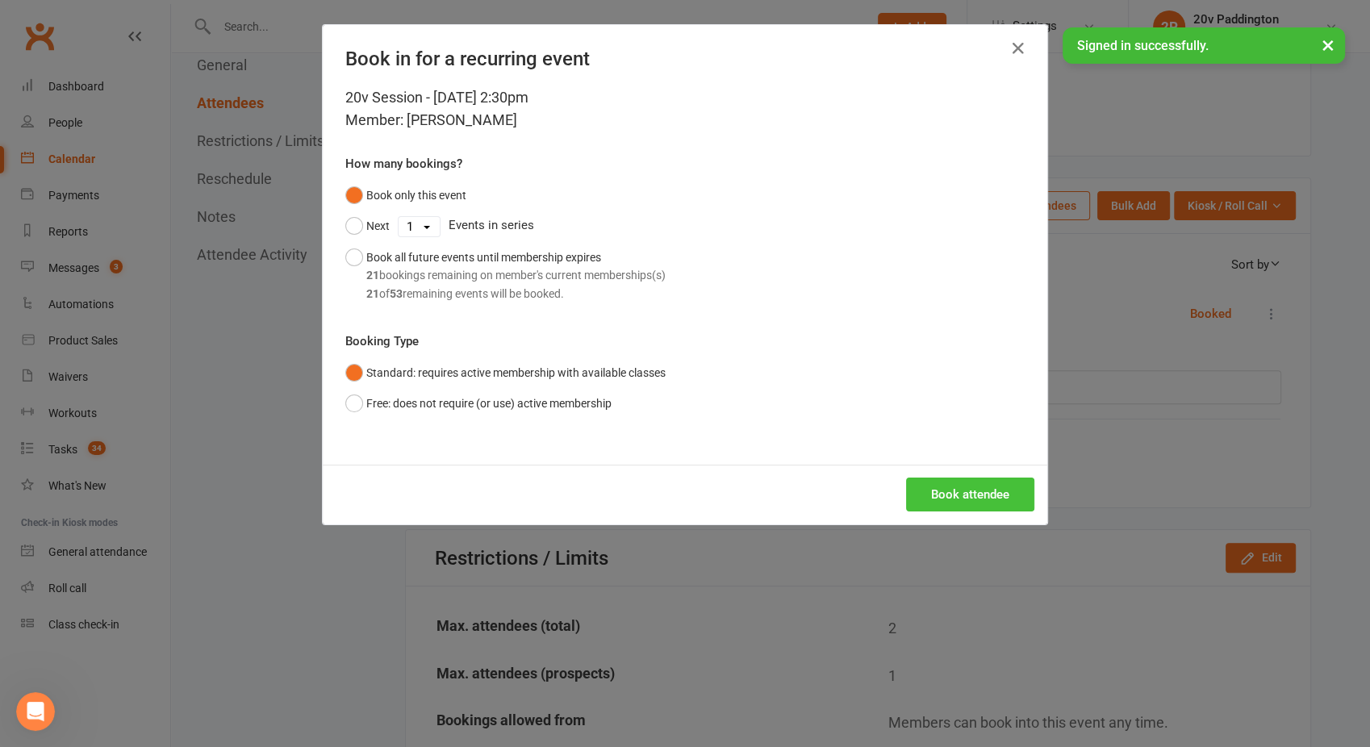
click at [958, 507] on button "Book attendee" at bounding box center [970, 494] width 128 height 34
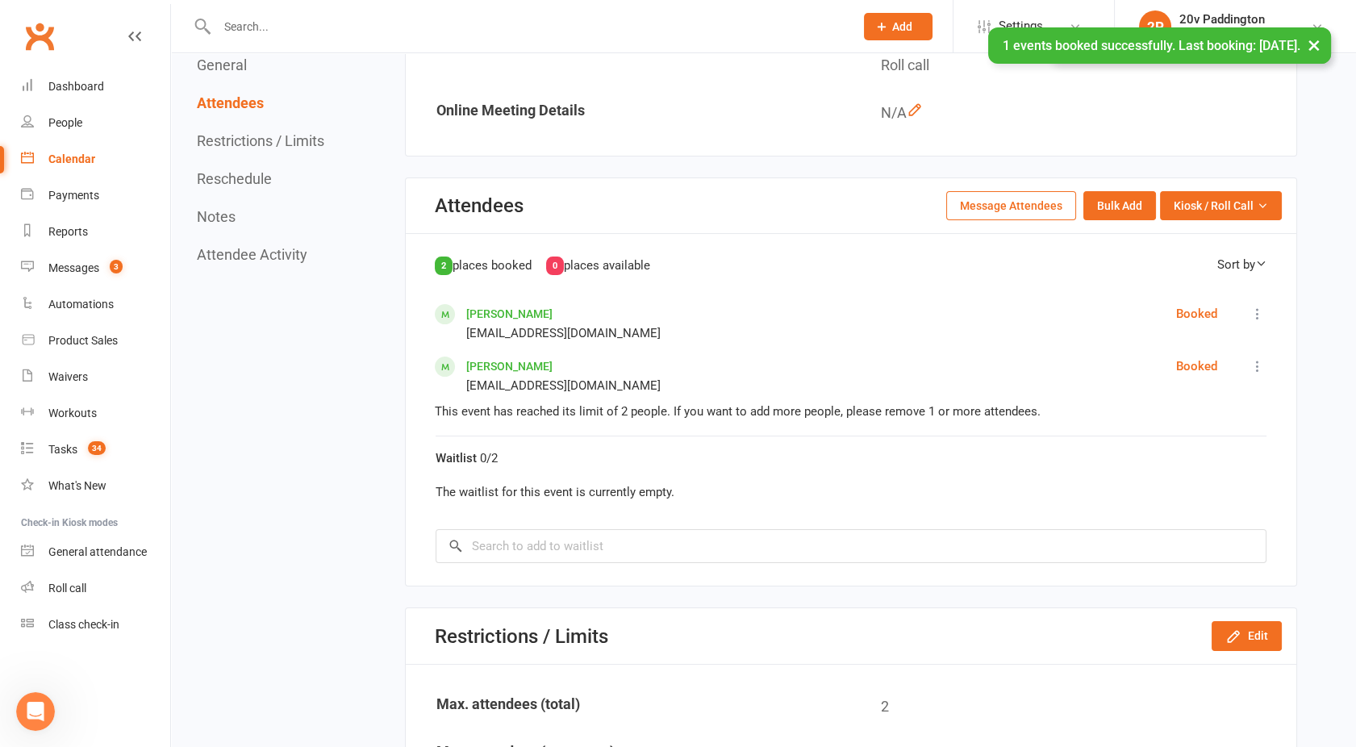
click at [490, 313] on link "[PERSON_NAME]" at bounding box center [509, 313] width 86 height 13
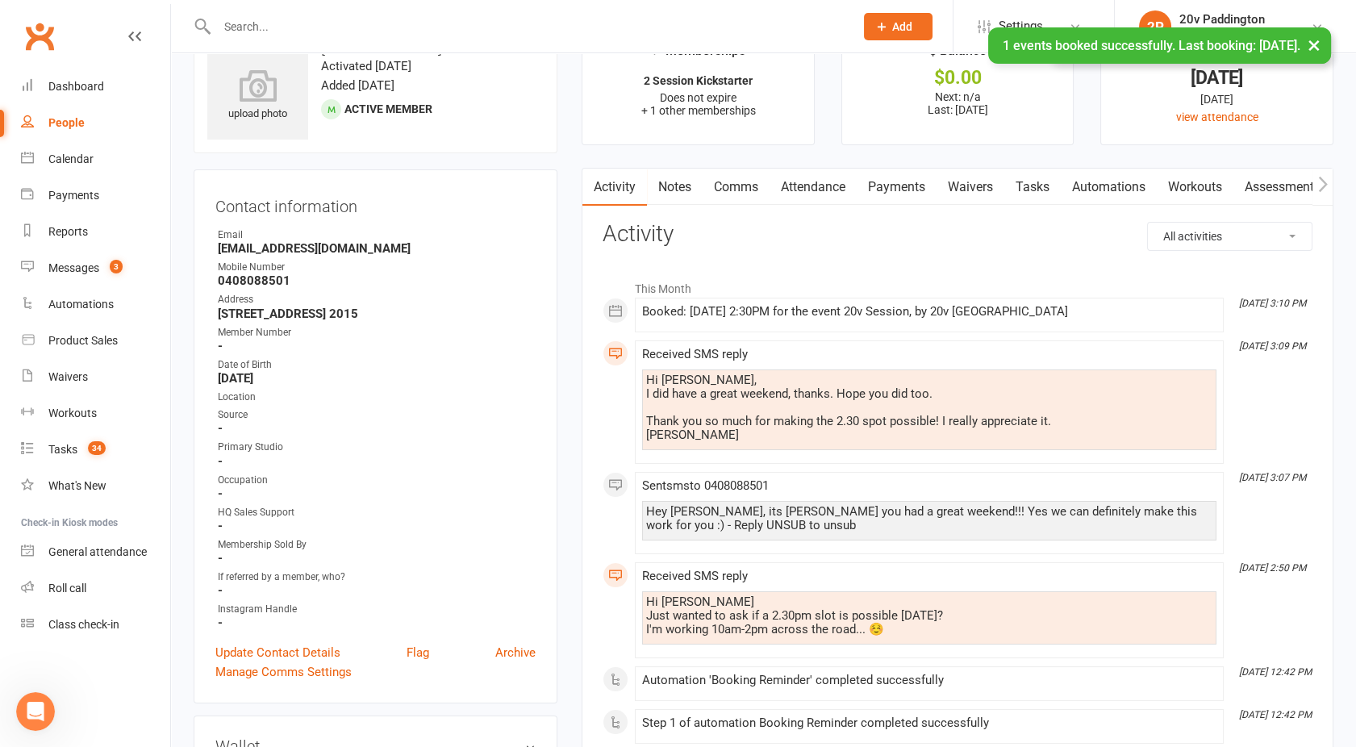
scroll to position [74, 0]
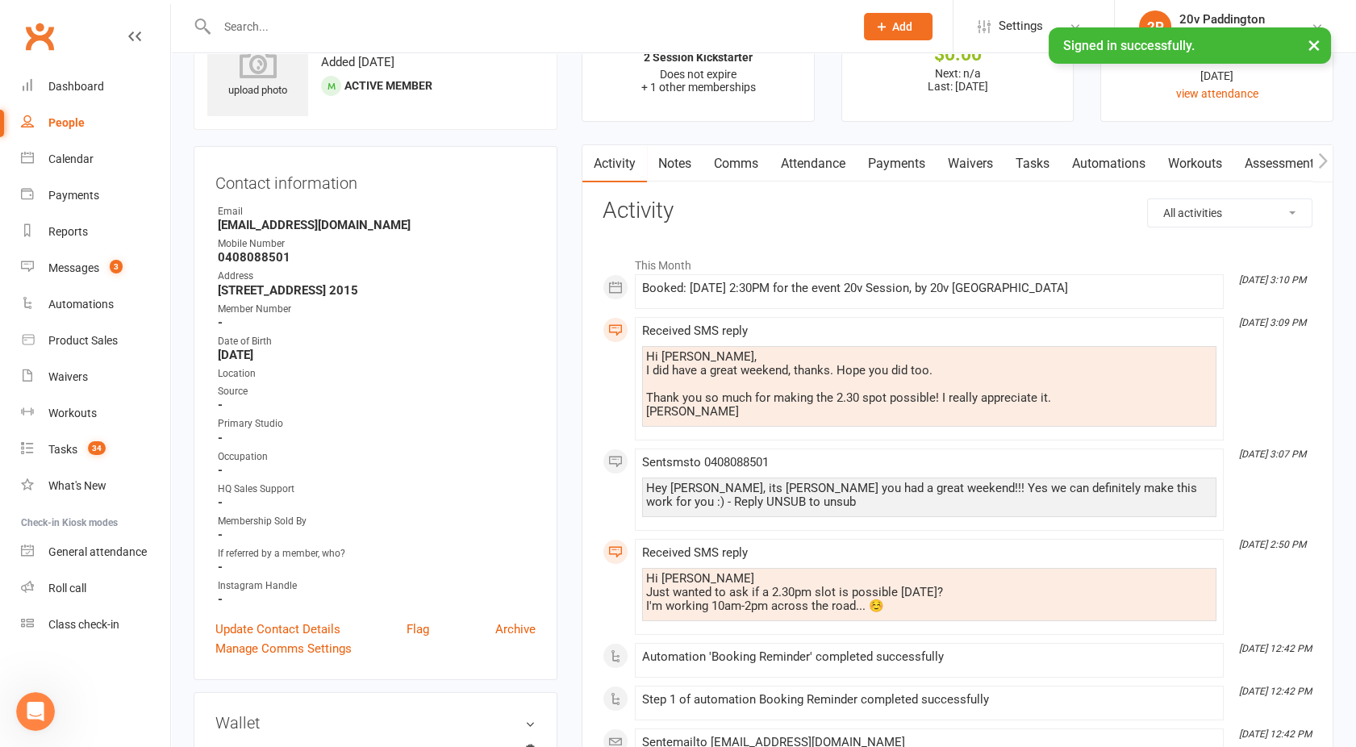
click at [736, 161] on link "Comms" at bounding box center [736, 163] width 67 height 37
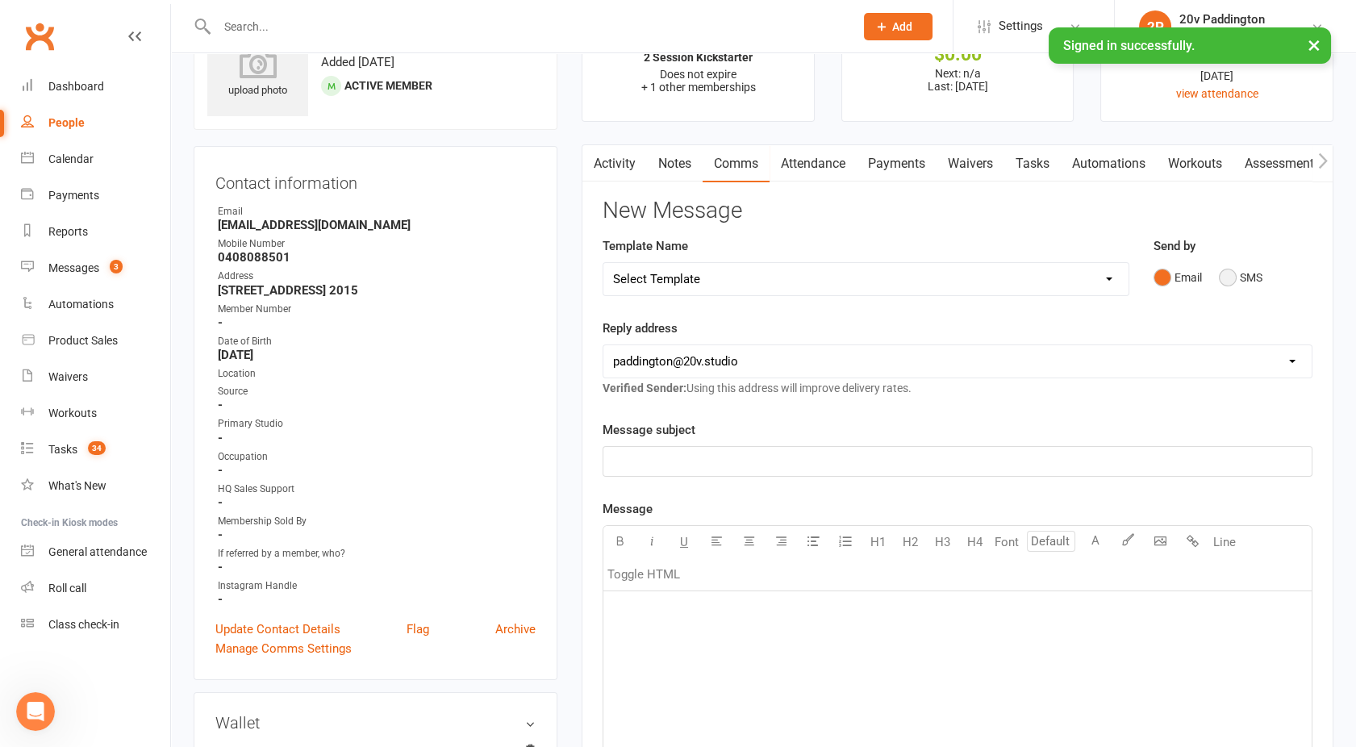
click at [1222, 279] on button "SMS" at bounding box center [1241, 277] width 44 height 31
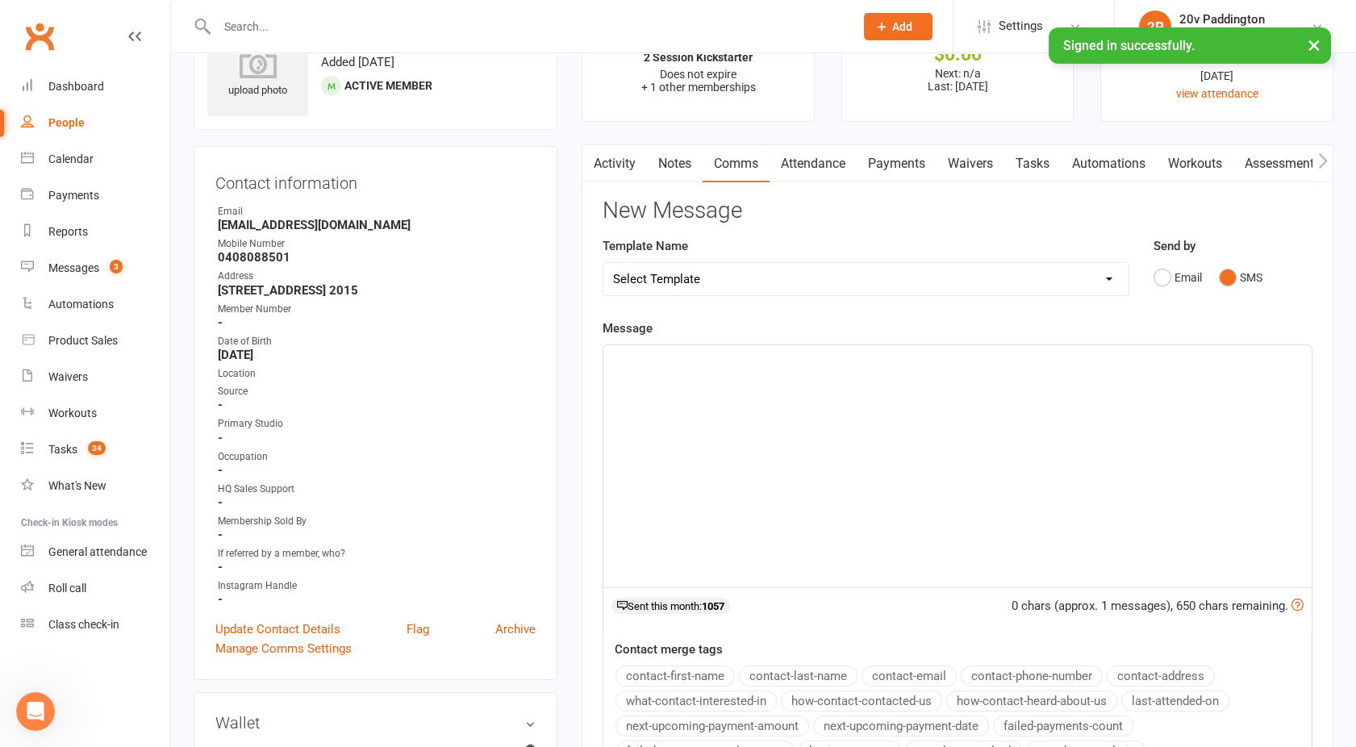
click at [978, 383] on div "﻿" at bounding box center [957, 466] width 708 height 242
click at [1120, 358] on span "I took my partner out to Canberra for the Floriade and was perfect weather for …" at bounding box center [948, 359] width 670 height 15
click at [699, 398] on span "No worries at all," at bounding box center [659, 398] width 92 height 15
click at [705, 399] on span "No worries at all," at bounding box center [659, 398] width 92 height 15
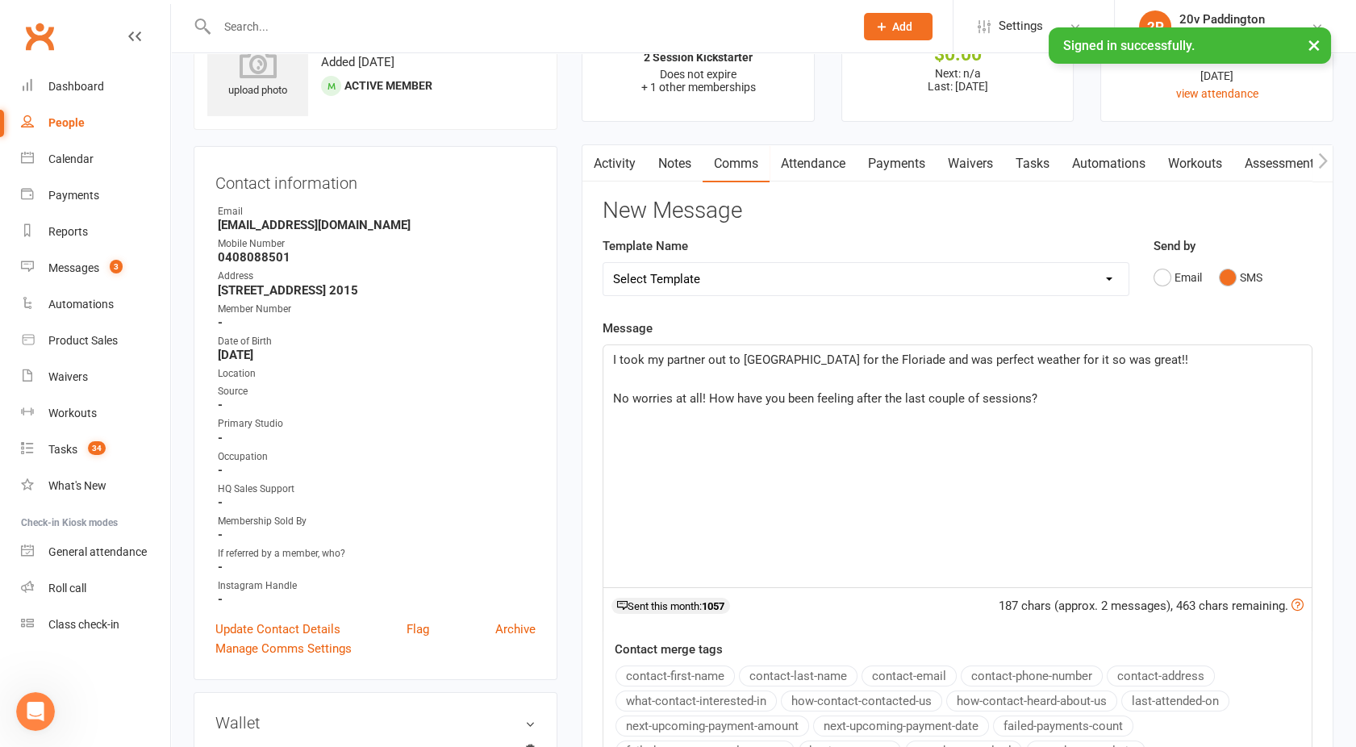
click at [611, 353] on div "I took my partner out to Canberra for the Floriade and was perfect weather for …" at bounding box center [957, 466] width 708 height 242
click at [1061, 402] on p "No worries at all! How have you been feeling after the last couple of sessions?" at bounding box center [957, 398] width 689 height 19
click at [1136, 361] on span "Great to hear!! I took my partner out to Canberra for the Floriade and was perf…" at bounding box center [940, 359] width 655 height 15
click at [1083, 359] on span "Great to hear!! I took my partner out to Canberra for the Floriade and was perf…" at bounding box center [926, 359] width 626 height 15
click at [702, 397] on span "No worries at all! How have you been feeling after the last couple of sessions?" at bounding box center [825, 398] width 424 height 15
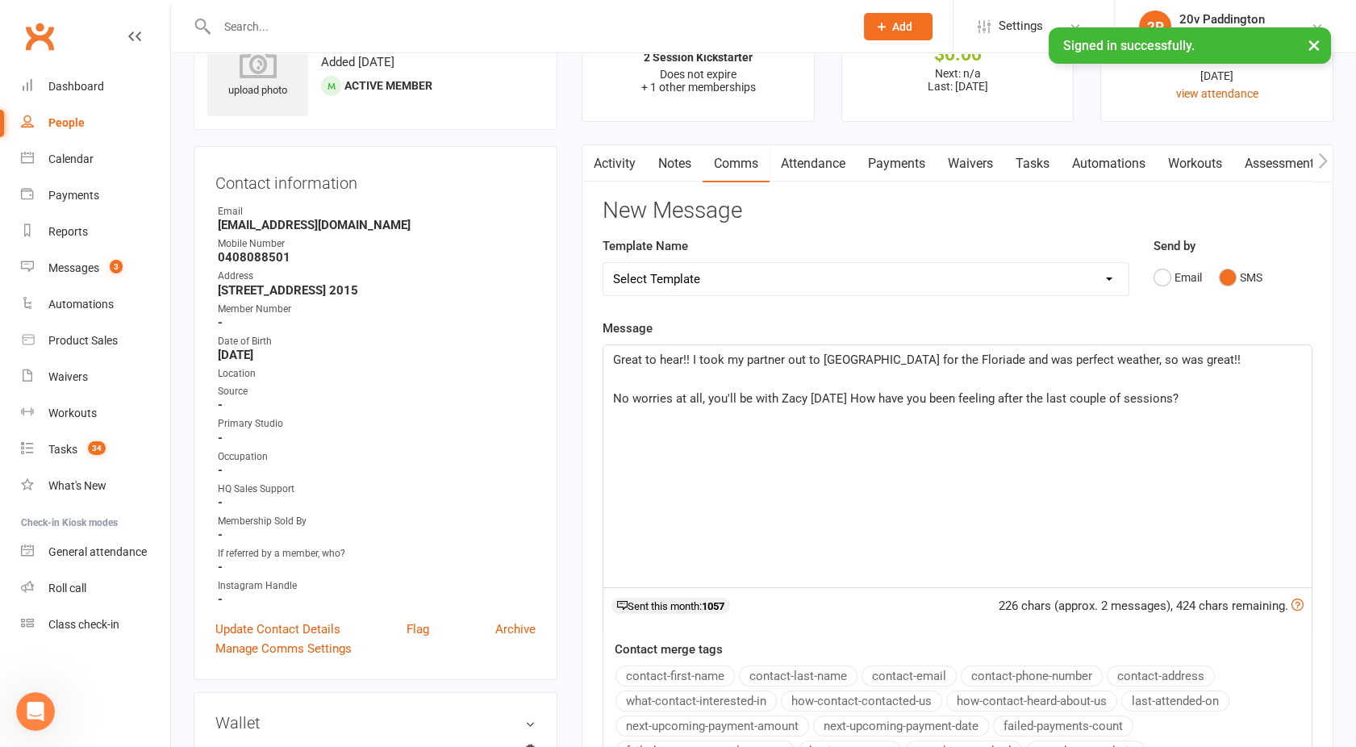
click at [819, 399] on span "No worries at all, you'll be with Zacy tomorrow How have you been feeling after…" at bounding box center [895, 398] width 565 height 15
click at [828, 397] on span "No worries at all, you'll be with Zacy tomorrow How have you been feeling after…" at bounding box center [895, 398] width 565 height 15
click at [871, 401] on span "No worries at all, you'll be with Zacy tomorrow How have you been feeling after…" at bounding box center [895, 398] width 565 height 15
click at [865, 400] on span "No worries at all, you'll be with Zacy tomorrow How have you been feeling after…" at bounding box center [895, 398] width 565 height 15
drag, startPoint x: 1204, startPoint y: 397, endPoint x: 862, endPoint y: 403, distance: 342.1
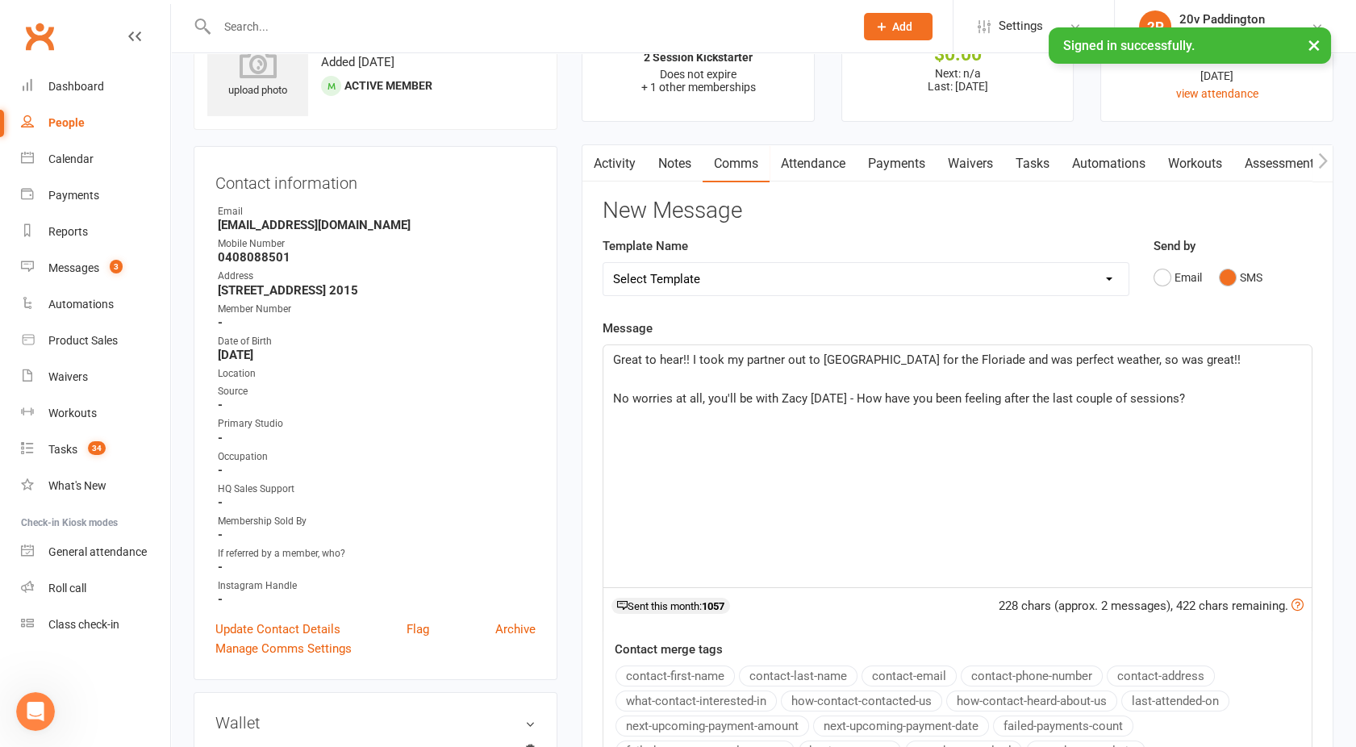
click at [862, 403] on p "No worries at all, you'll be with Zacy tomorrow - How have you been feeling aft…" at bounding box center [957, 398] width 689 height 19
click at [611, 399] on div "Great to hear!! I took my partner out to Canberra for the Floriade and was perf…" at bounding box center [957, 466] width 708 height 242
click at [705, 398] on span "No worries at all, you'll be with Zacy tomorrow" at bounding box center [730, 398] width 234 height 15
click at [1065, 398] on p "No worries at all, I will have headed to Leichhardt so you'll be with Zacy tomo…" at bounding box center [957, 398] width 689 height 19
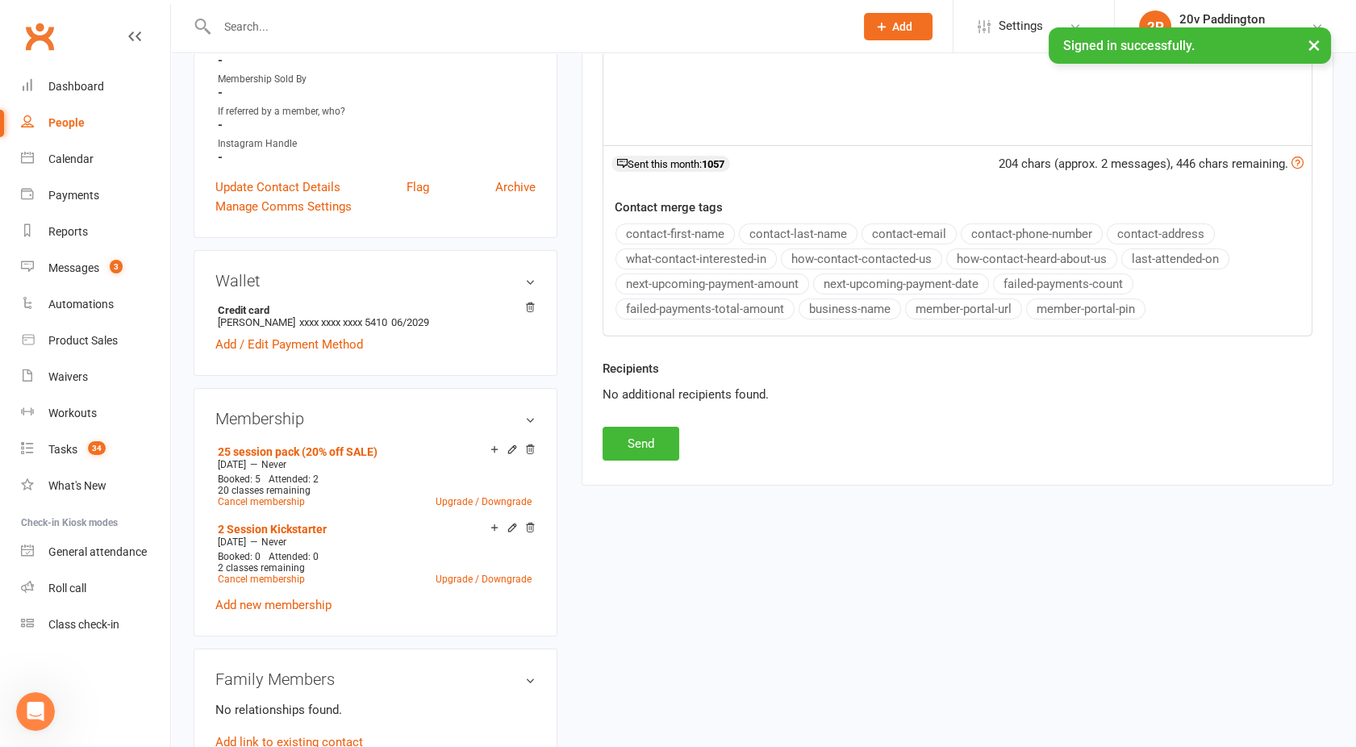
scroll to position [519, 0]
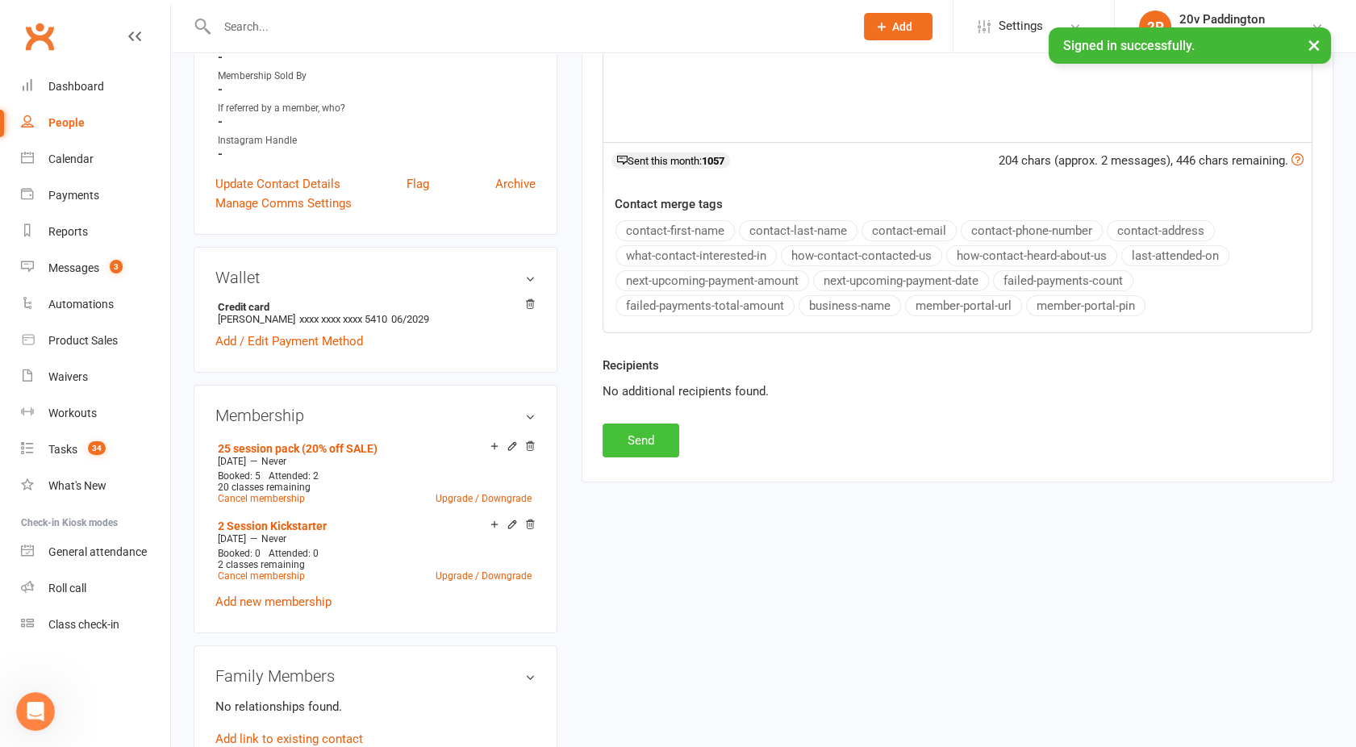
click at [631, 436] on button "Send" at bounding box center [641, 440] width 77 height 34
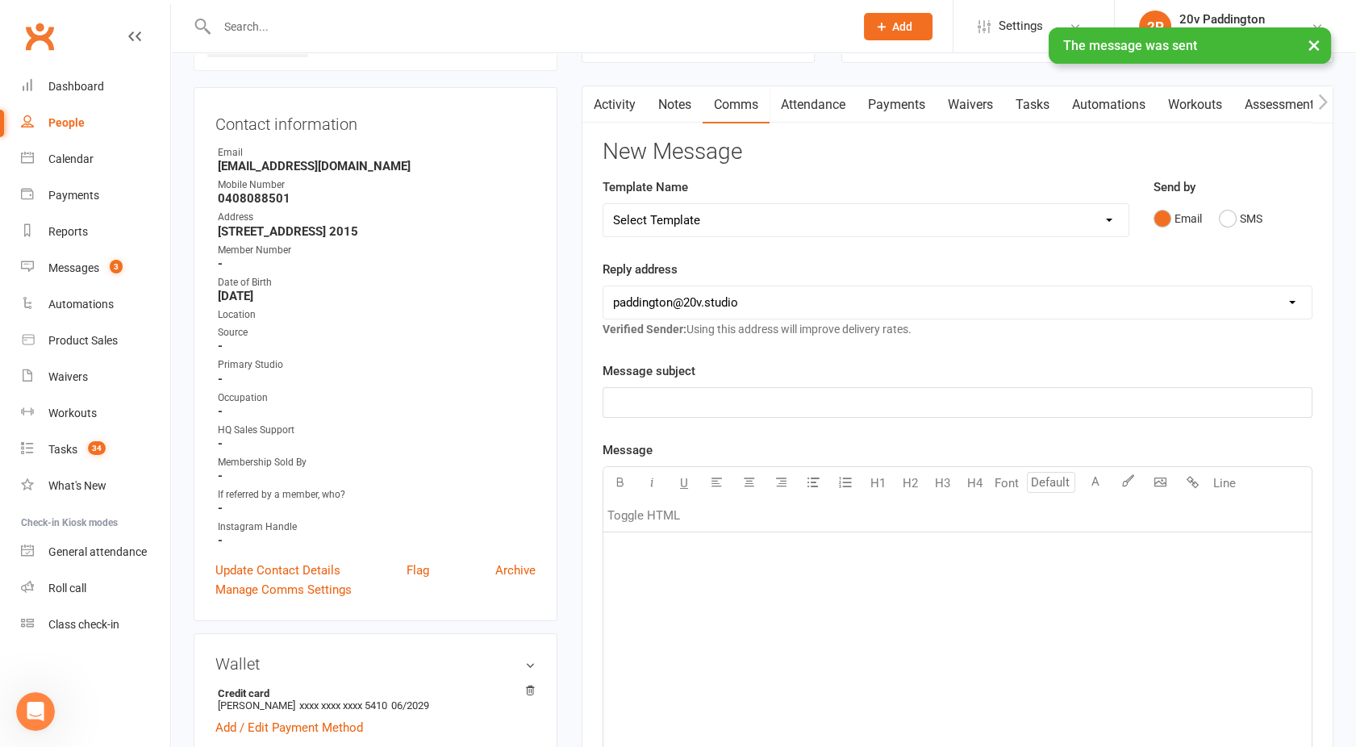
scroll to position [0, 0]
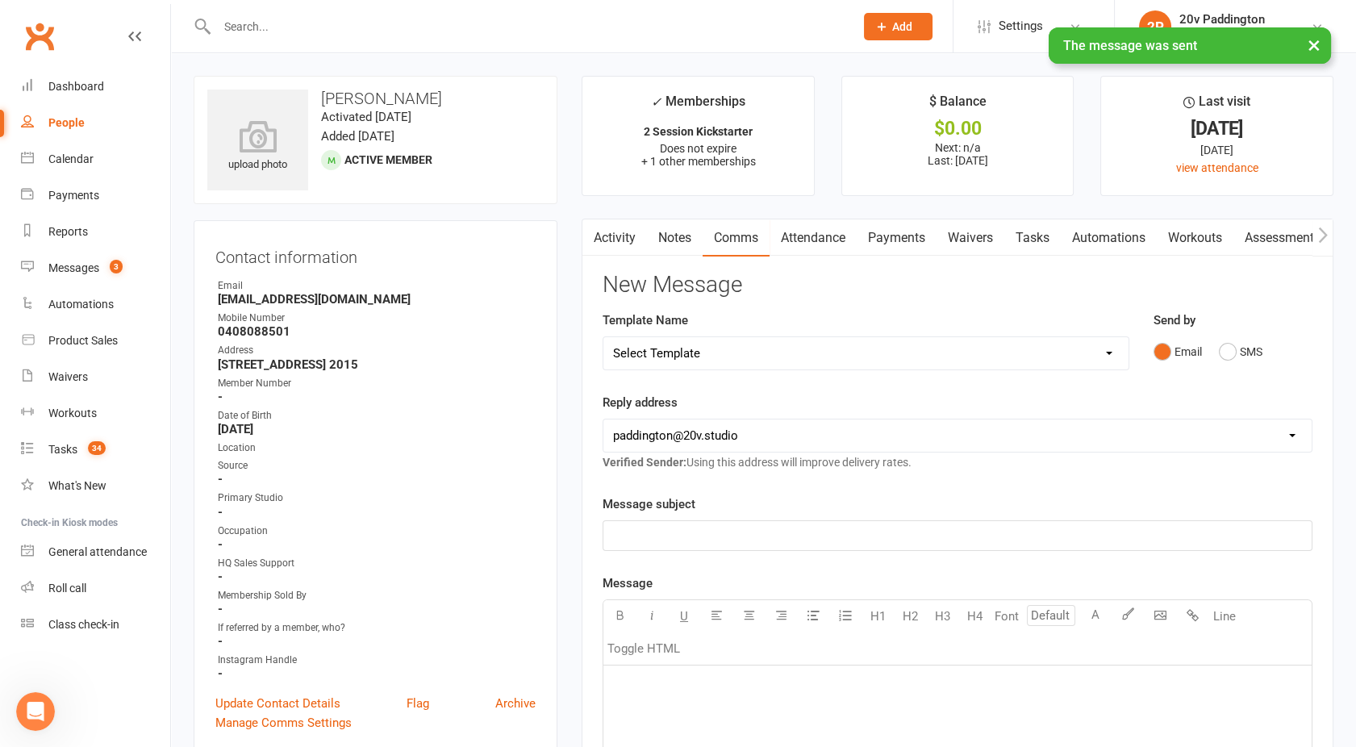
click at [619, 235] on link "Activity" at bounding box center [614, 237] width 65 height 37
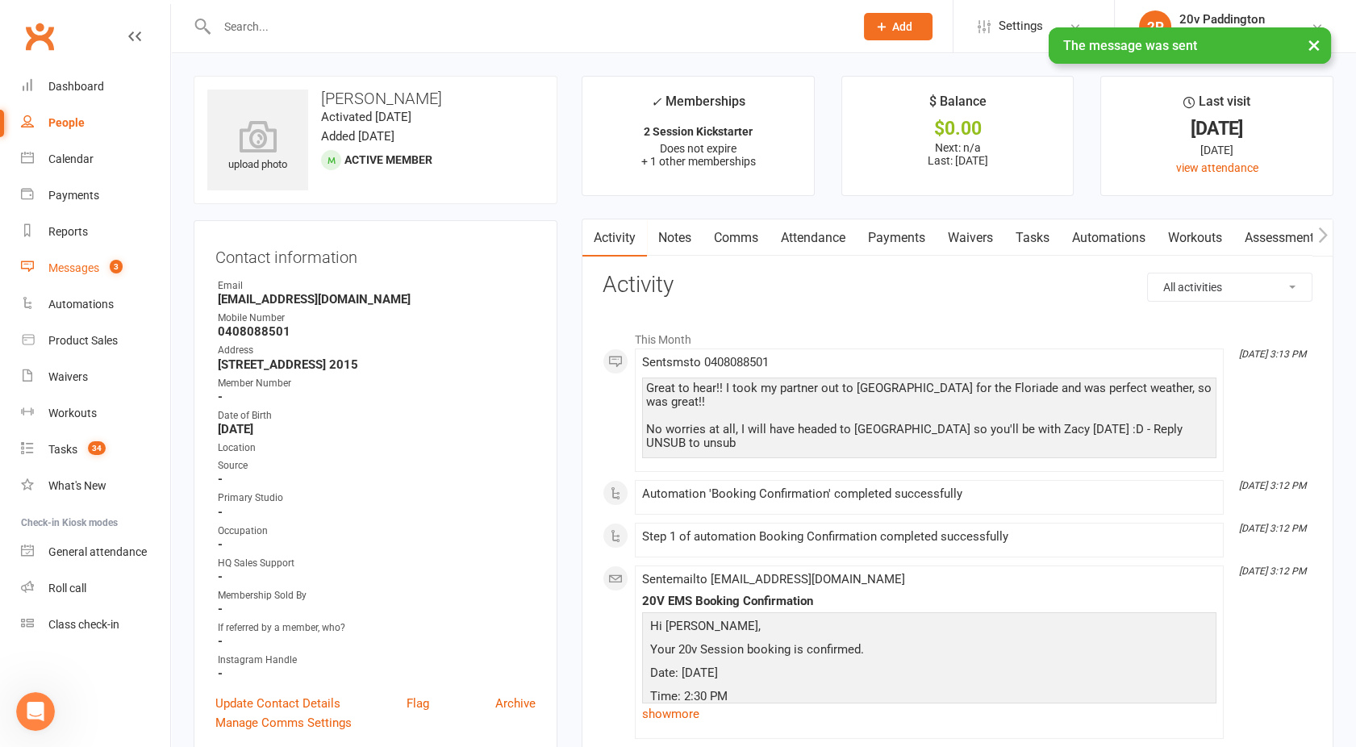
click at [64, 269] on div "Messages" at bounding box center [73, 267] width 51 height 13
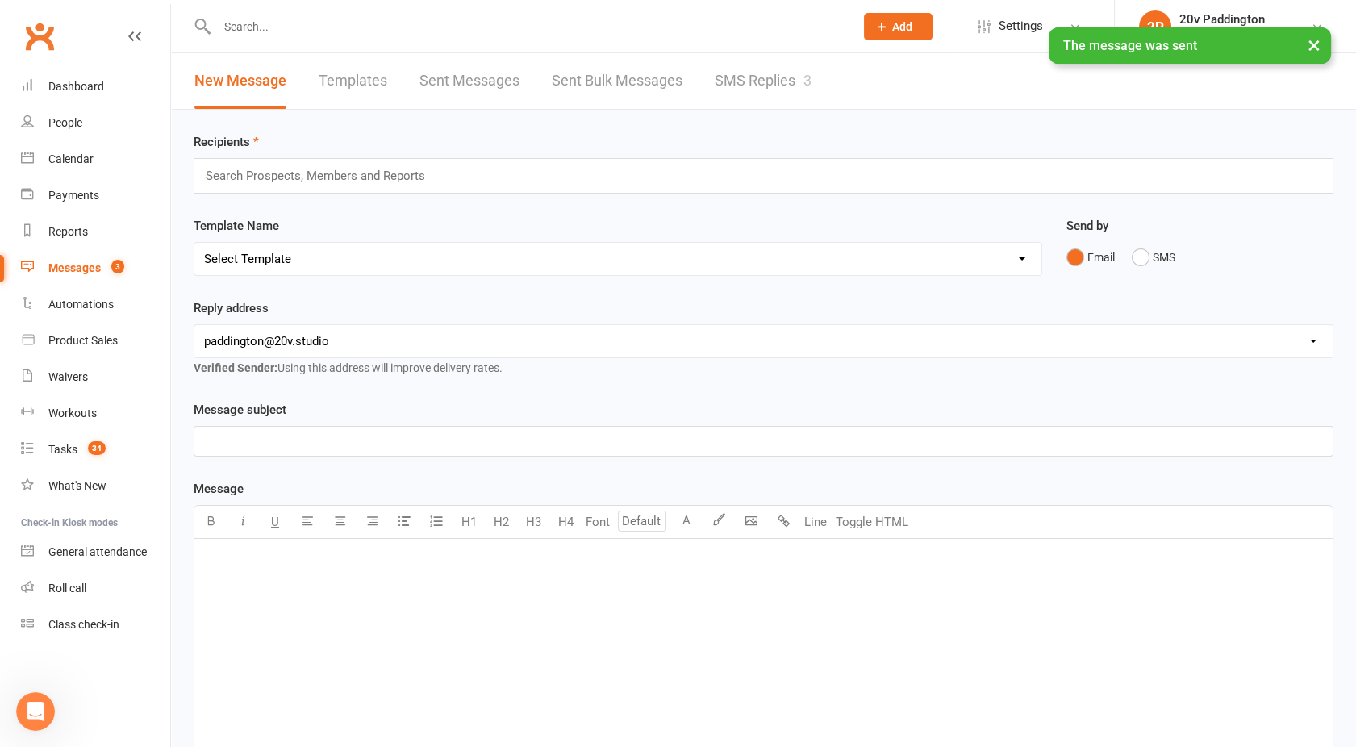
click at [754, 98] on link "SMS Replies 3" at bounding box center [763, 81] width 97 height 56
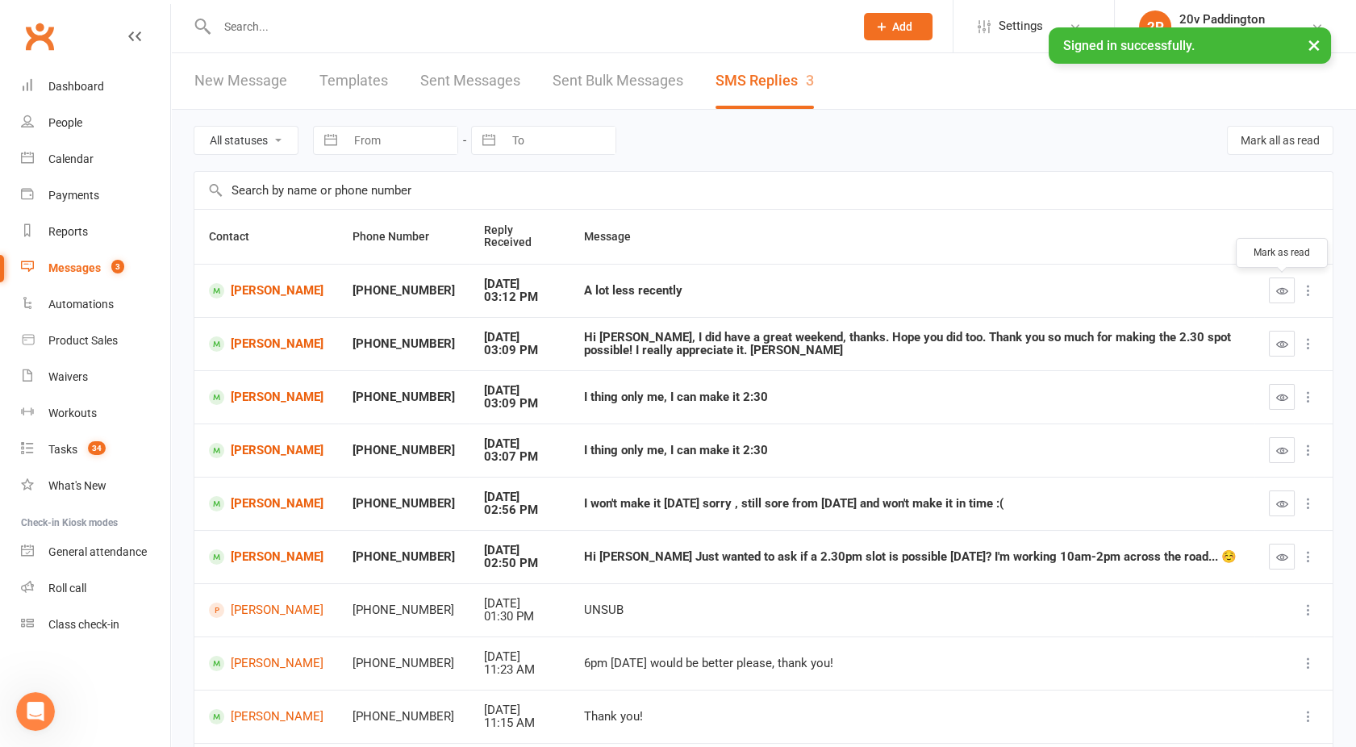
click at [1281, 281] on button "button" at bounding box center [1282, 290] width 26 height 26
click at [1277, 336] on button "button" at bounding box center [1282, 344] width 26 height 26
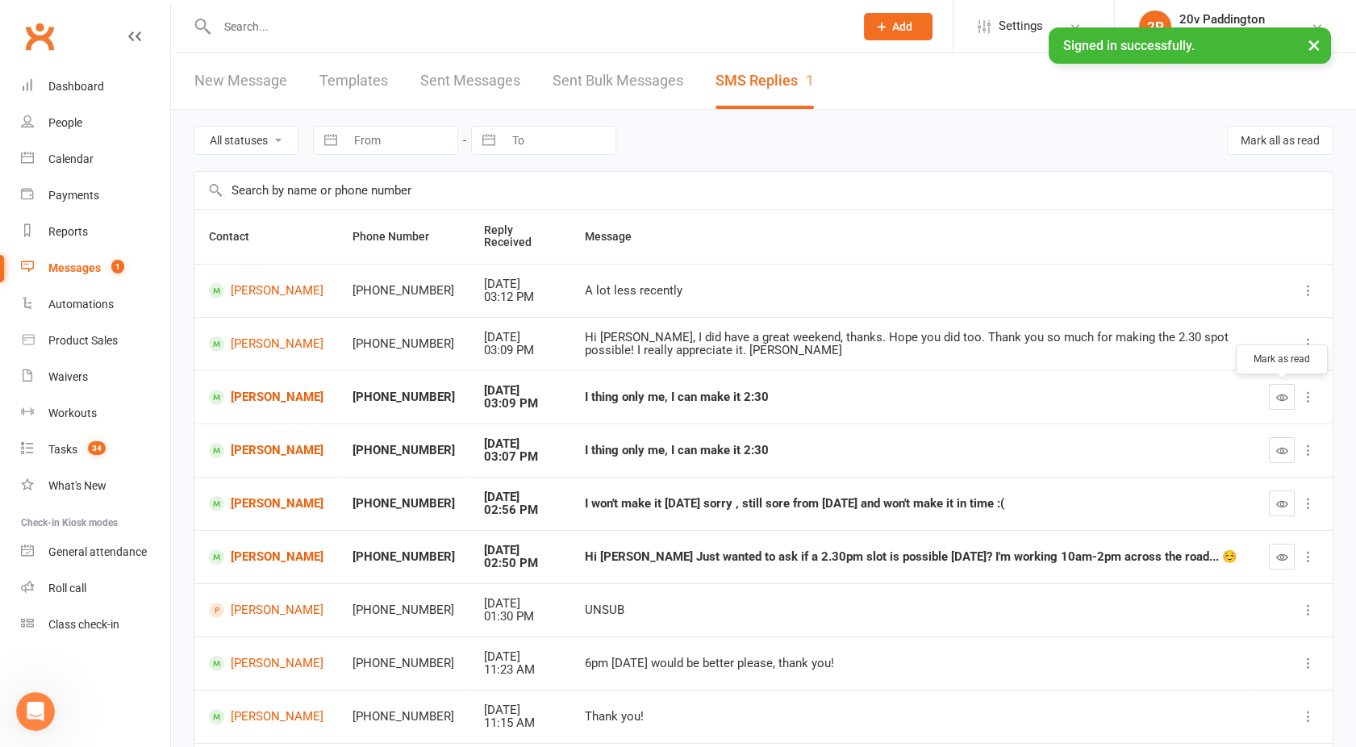
click at [1278, 398] on icon "button" at bounding box center [1282, 397] width 12 height 12
click at [1281, 448] on icon "button" at bounding box center [1282, 450] width 12 height 12
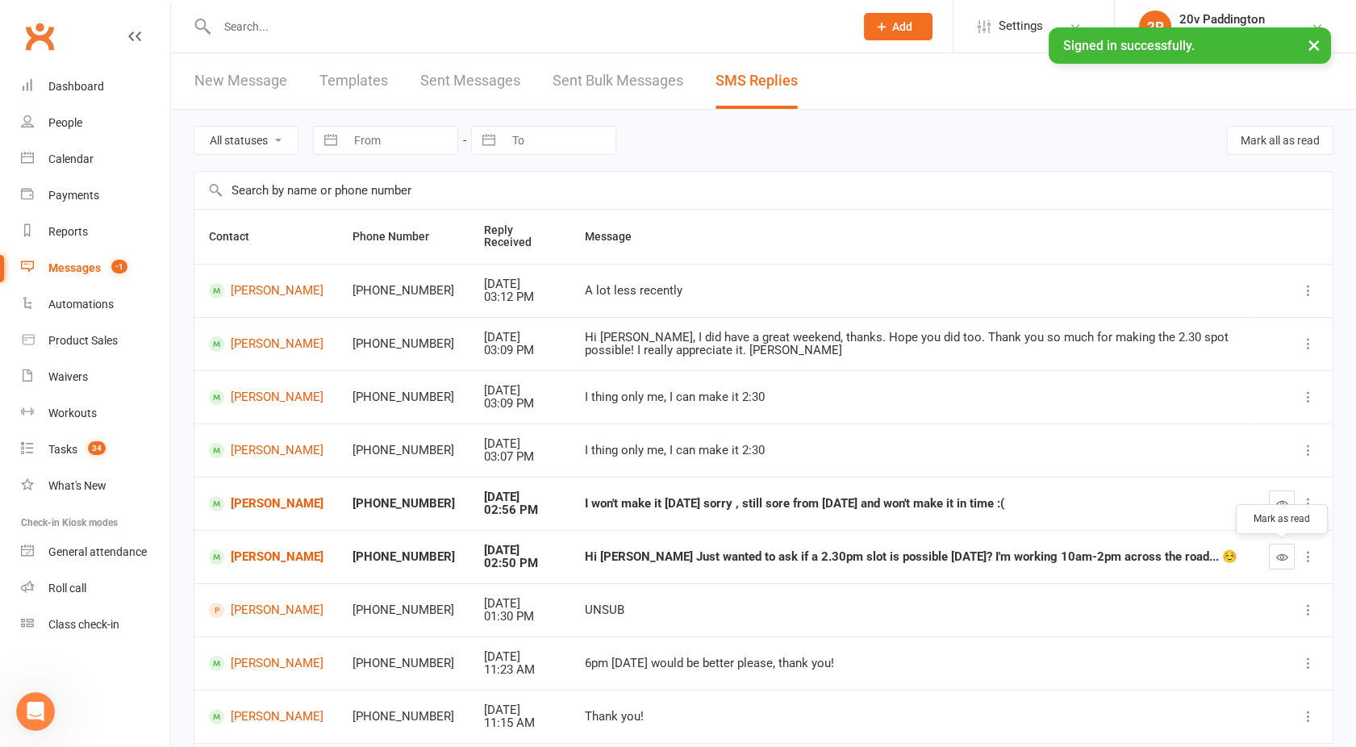
click at [1282, 556] on icon "button" at bounding box center [1282, 557] width 12 height 12
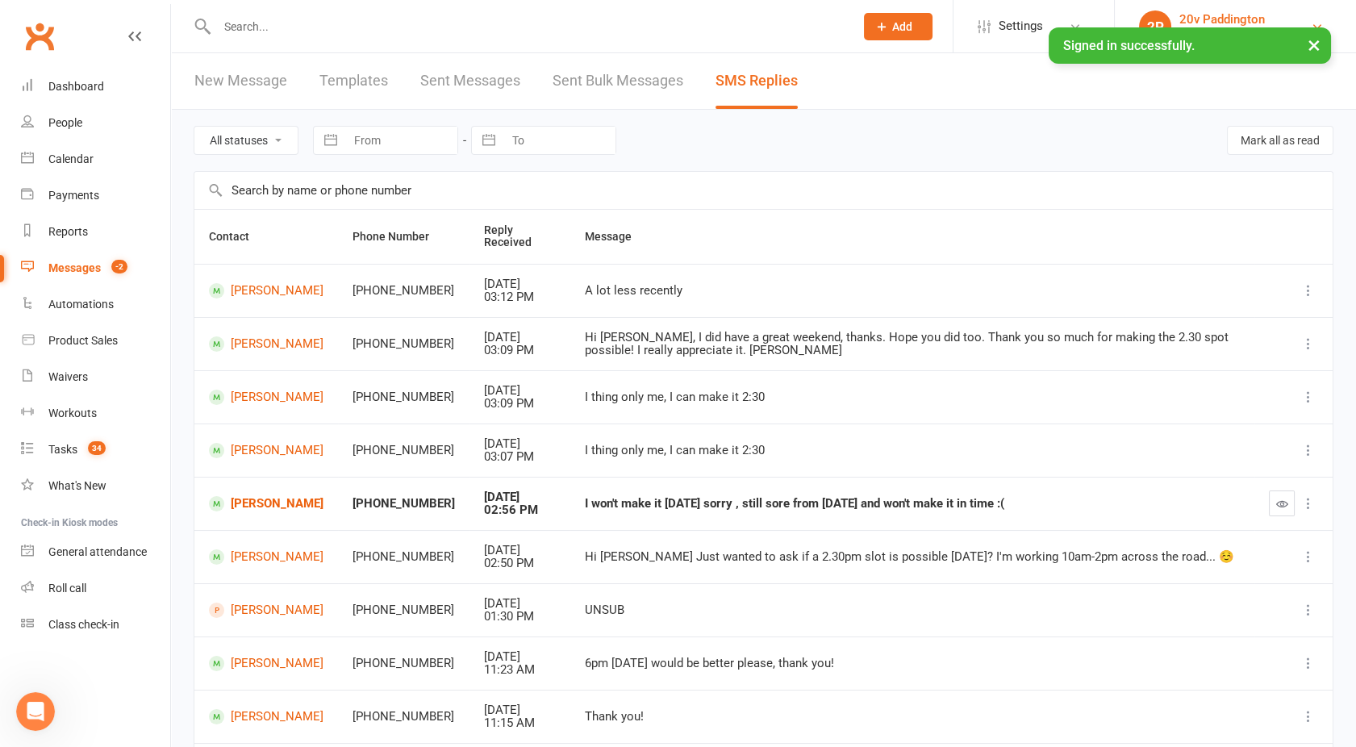
click at [1241, 15] on div "20v Paddington" at bounding box center [1221, 19] width 85 height 15
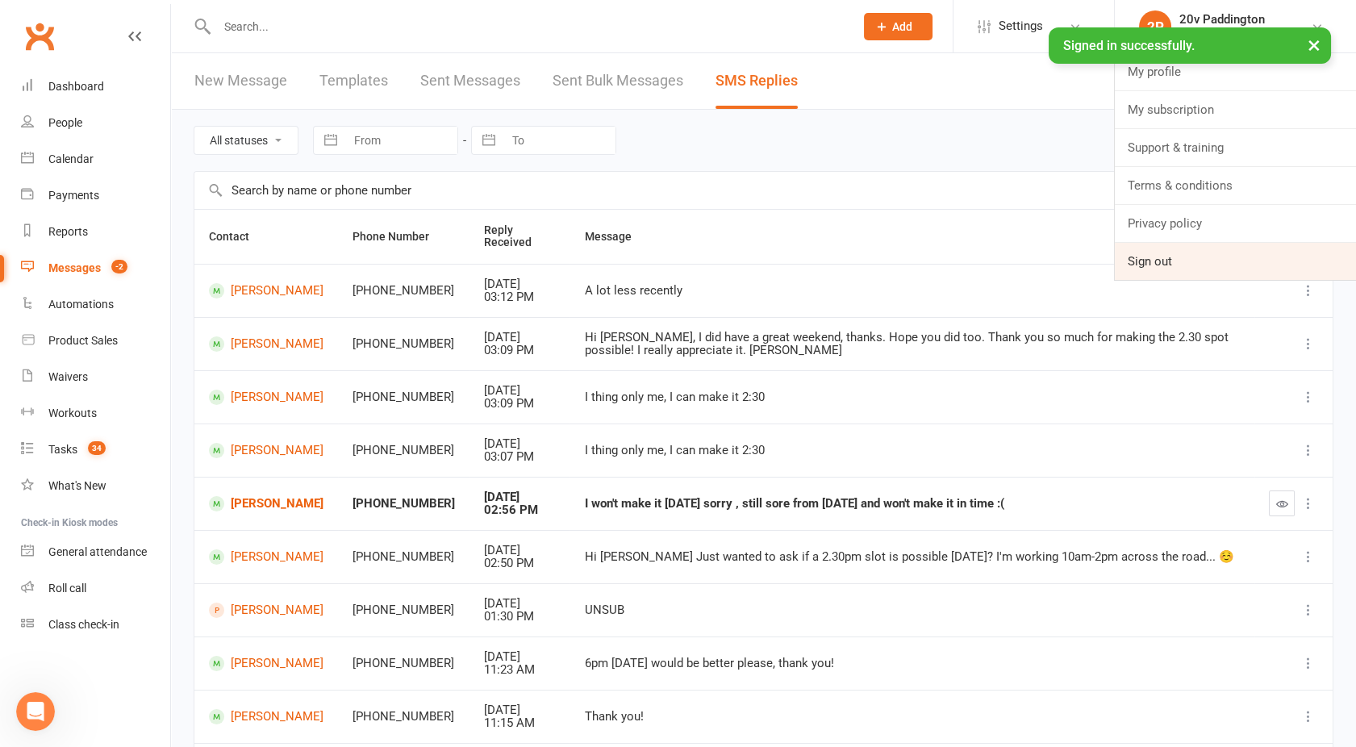
click at [1160, 260] on link "Sign out" at bounding box center [1235, 261] width 241 height 37
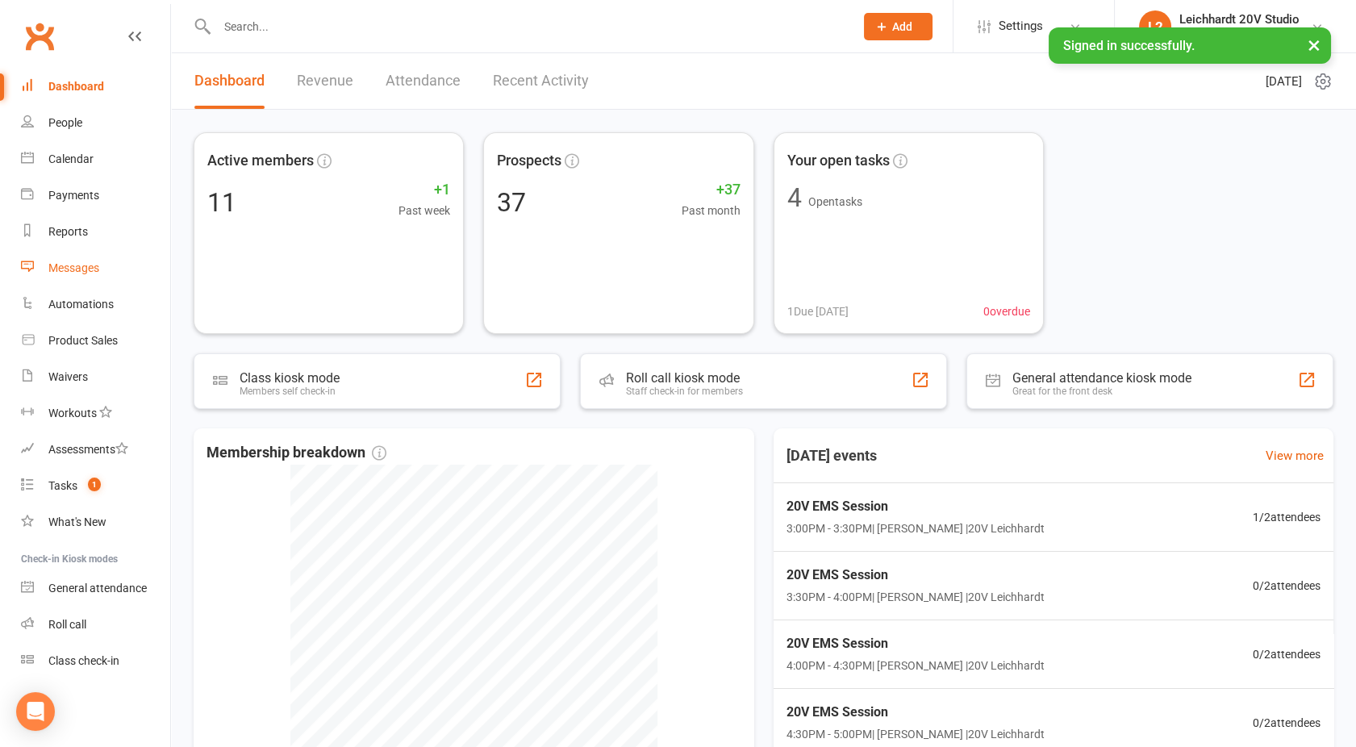
click at [73, 269] on div "Messages" at bounding box center [73, 267] width 51 height 13
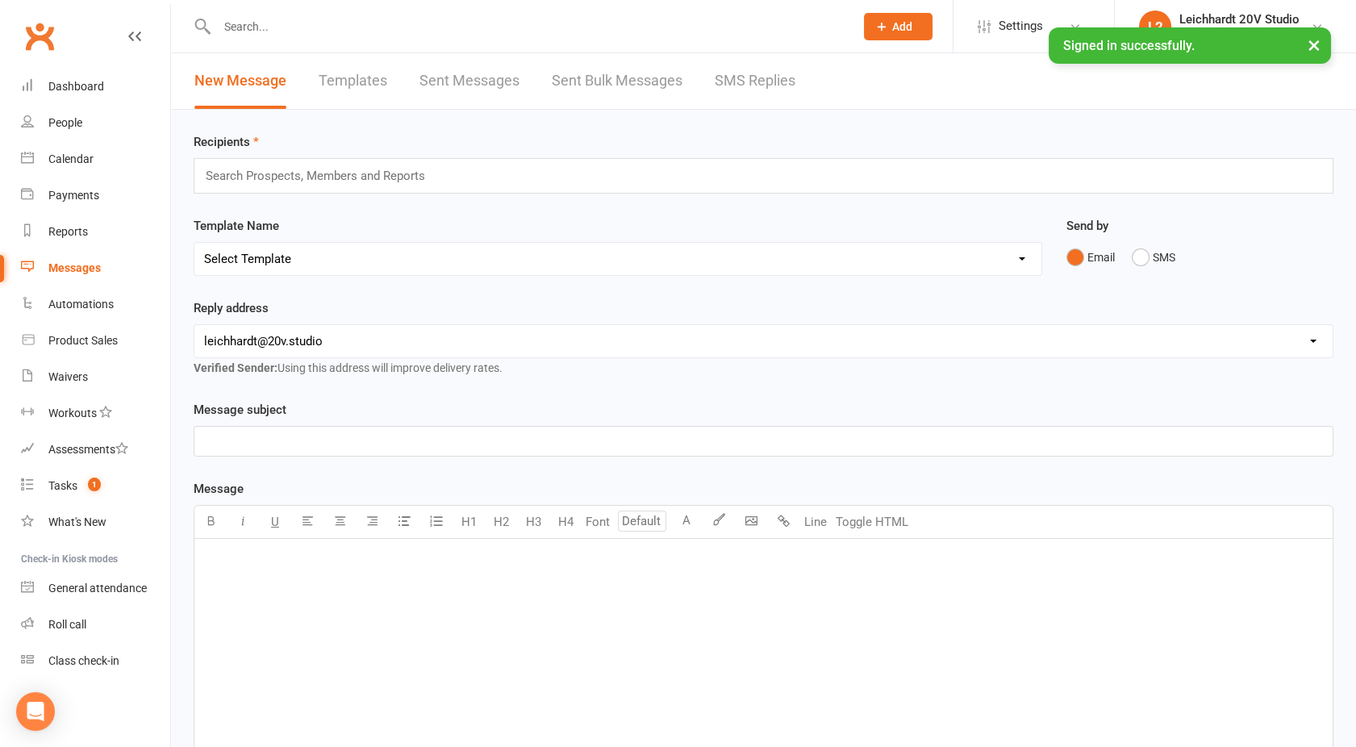
click at [737, 91] on link "SMS Replies" at bounding box center [755, 81] width 81 height 56
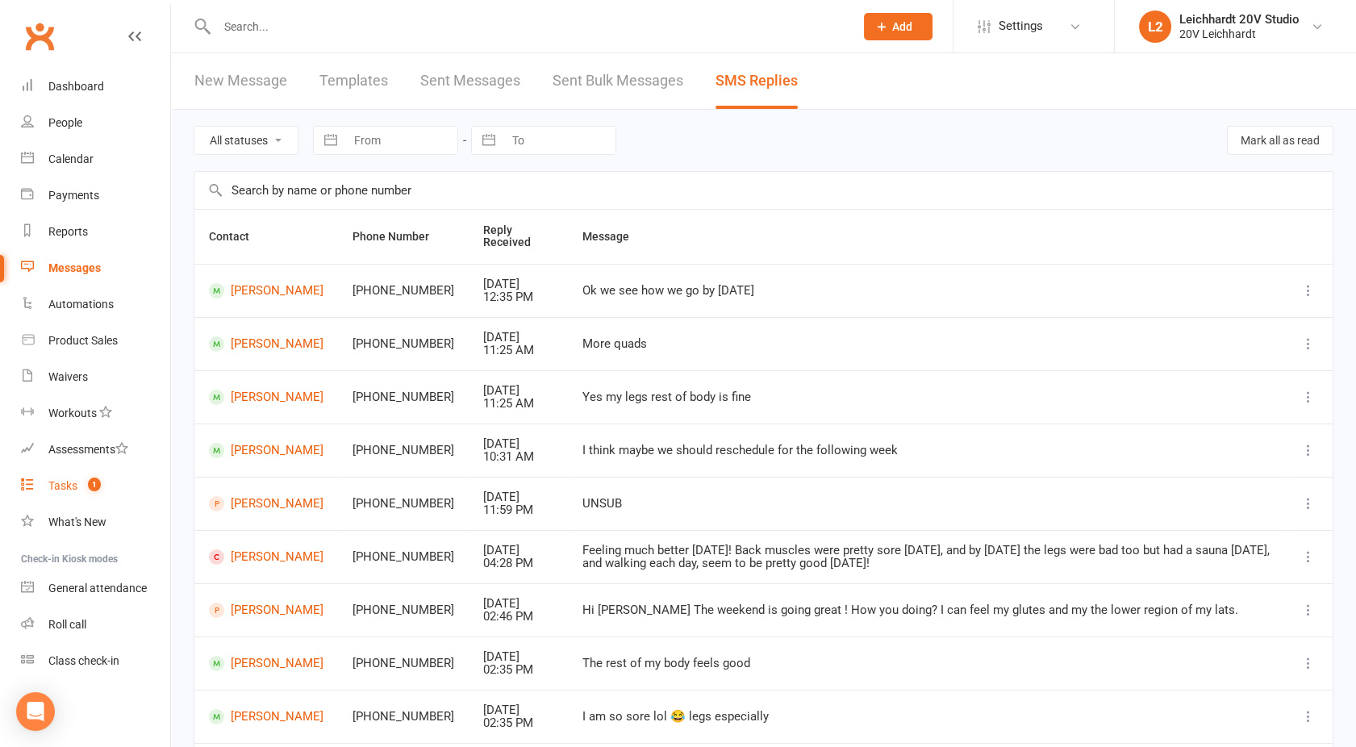
click at [71, 484] on div "Tasks" at bounding box center [62, 485] width 29 height 13
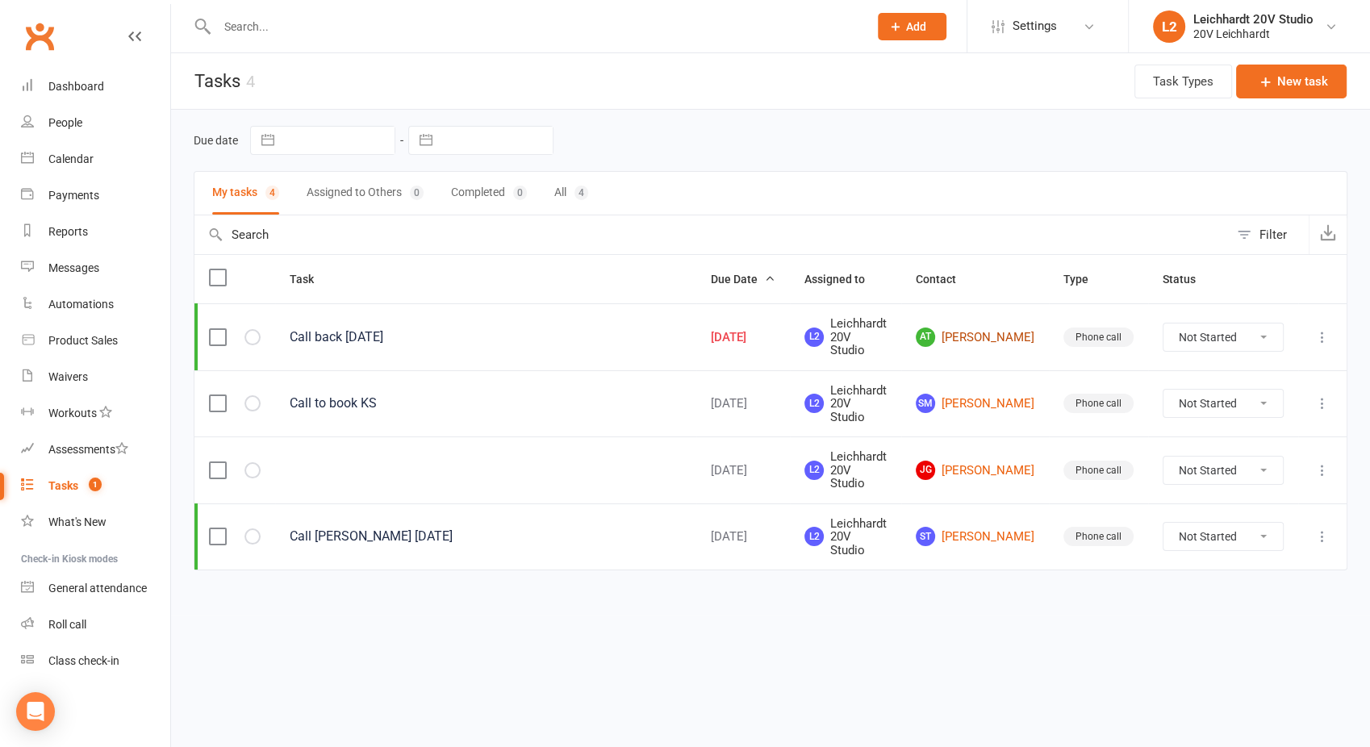
click at [992, 327] on link "AT Alexandra Taussig" at bounding box center [974, 336] width 119 height 19
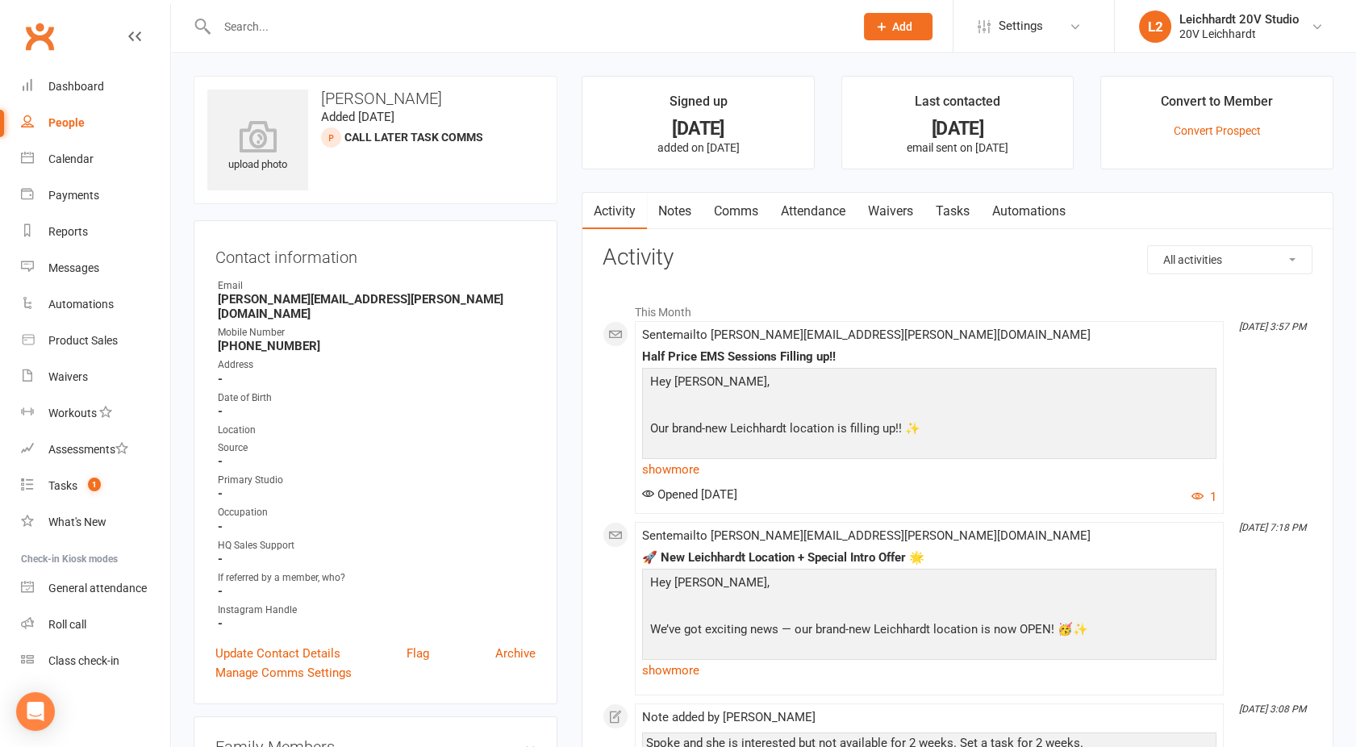
click at [749, 199] on link "Comms" at bounding box center [736, 211] width 67 height 37
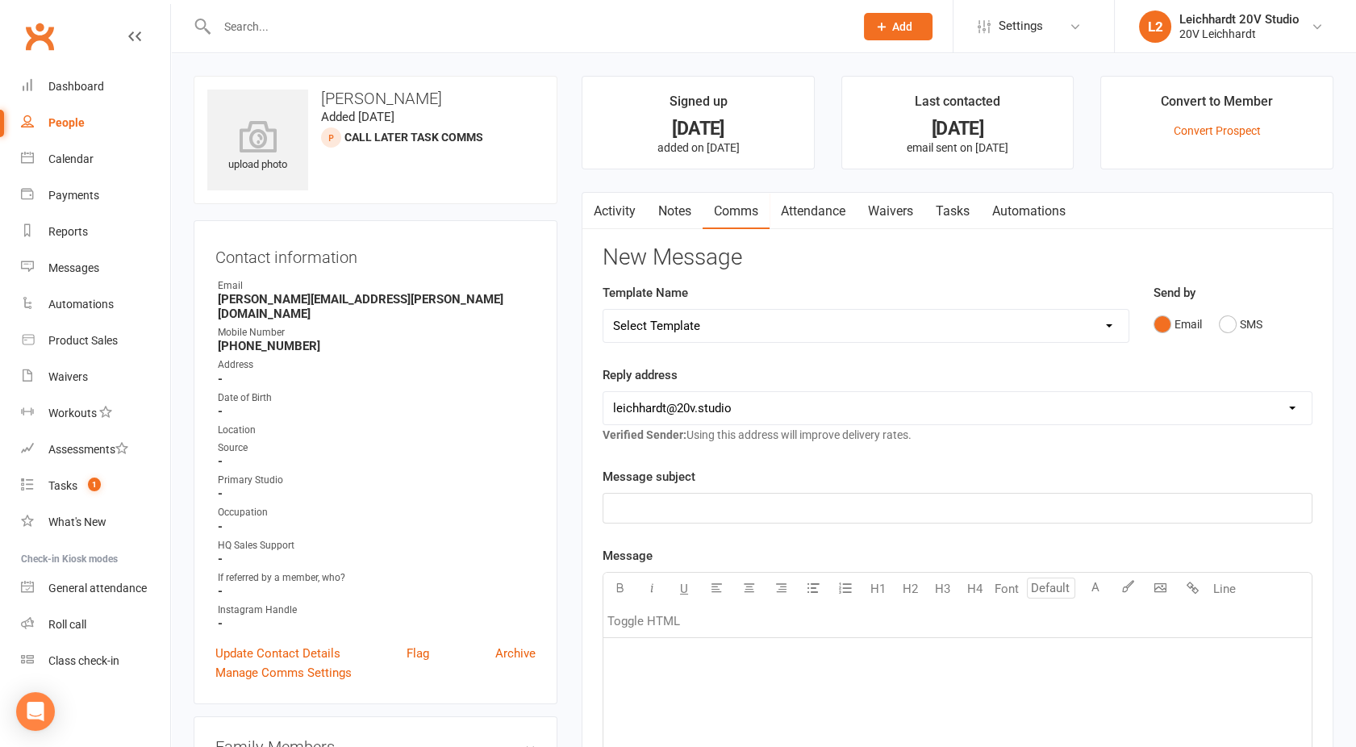
click at [868, 334] on select "Select Template [SMS] [Default template - review before using] Missed class [SM…" at bounding box center [865, 326] width 525 height 32
select select "26"
click at [603, 310] on select "Select Template [SMS] [Default template - review before using] Missed class [SM…" at bounding box center [865, 326] width 525 height 32
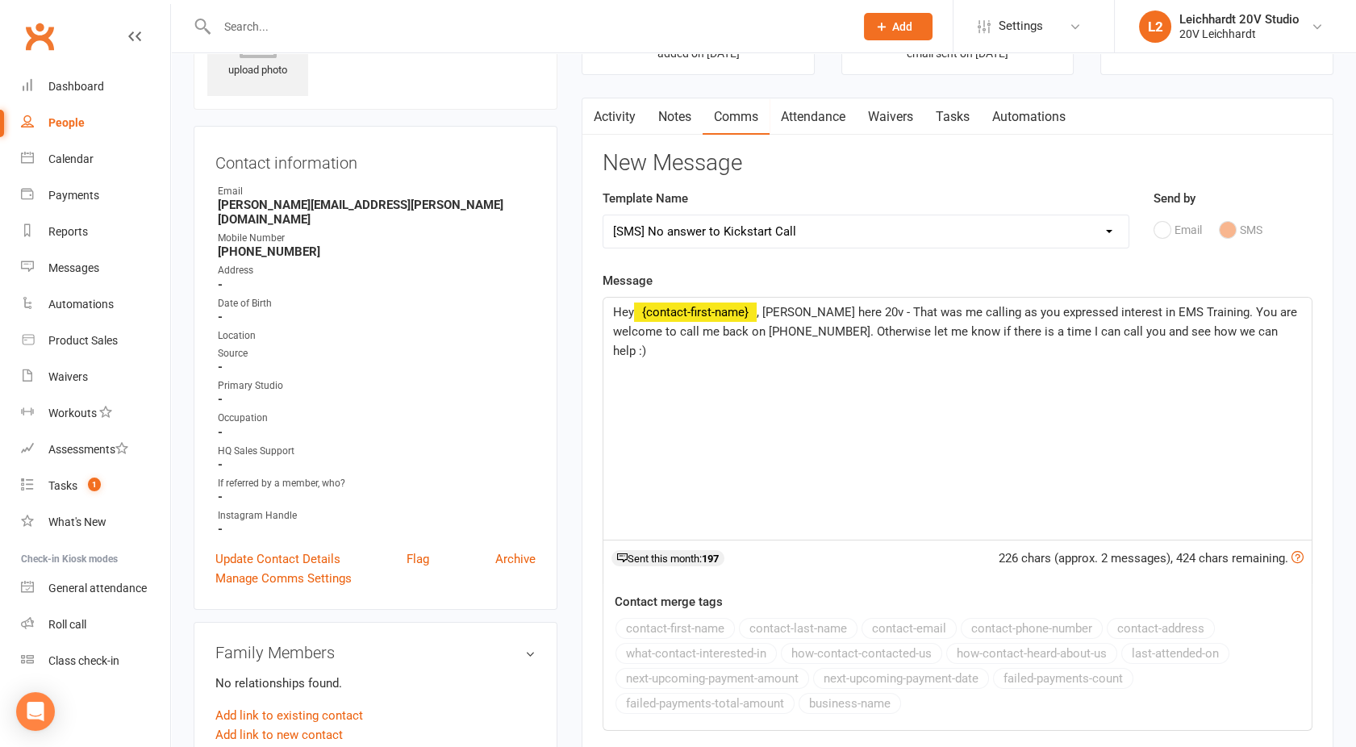
scroll to position [109, 0]
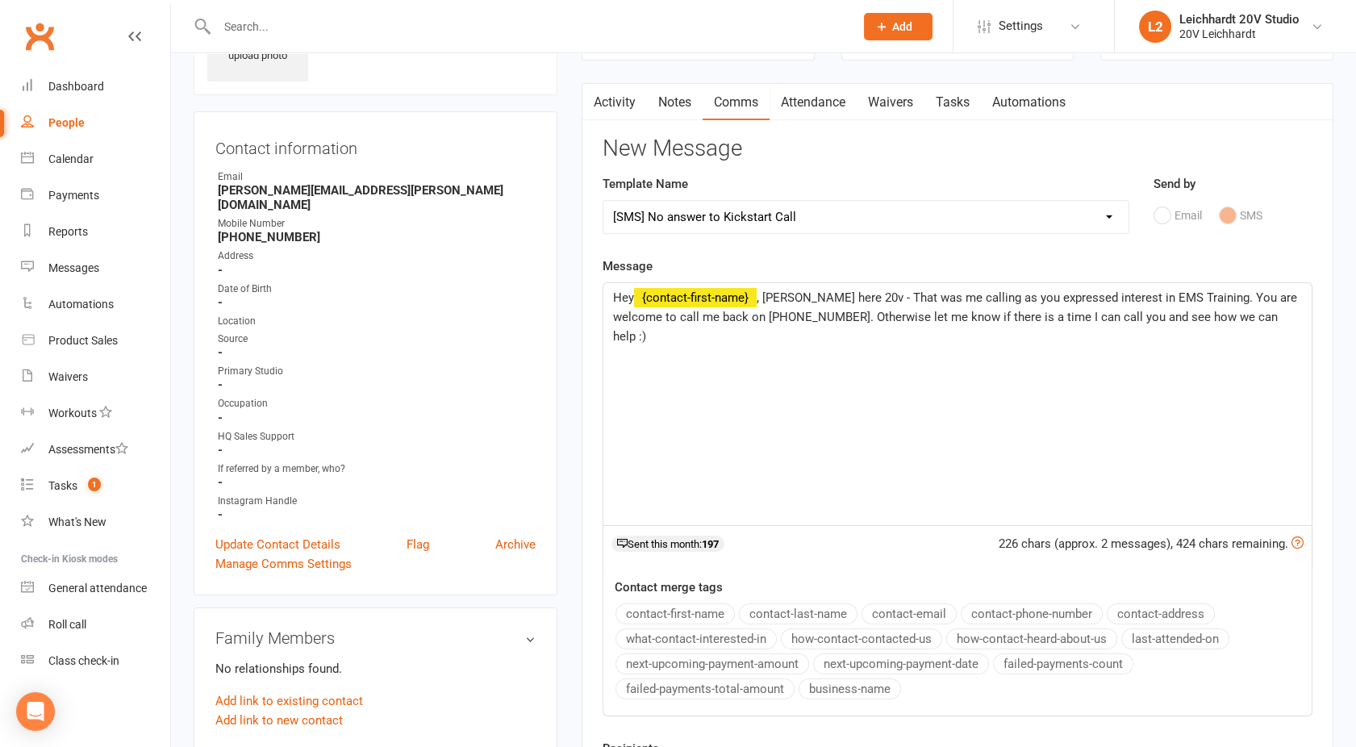
click at [1182, 299] on span ", Joel here 20v - That was me calling as you expressed interest in EMS Training…" at bounding box center [956, 316] width 687 height 53
click at [1091, 316] on span ", Joel here 20v - That was me calling as you expressed interest in EMS Training…" at bounding box center [956, 317] width 687 height 53
click at [1186, 294] on span ", Joel here 20v - That was me calling as you expressed interest in EMS Training…" at bounding box center [956, 317] width 687 height 53
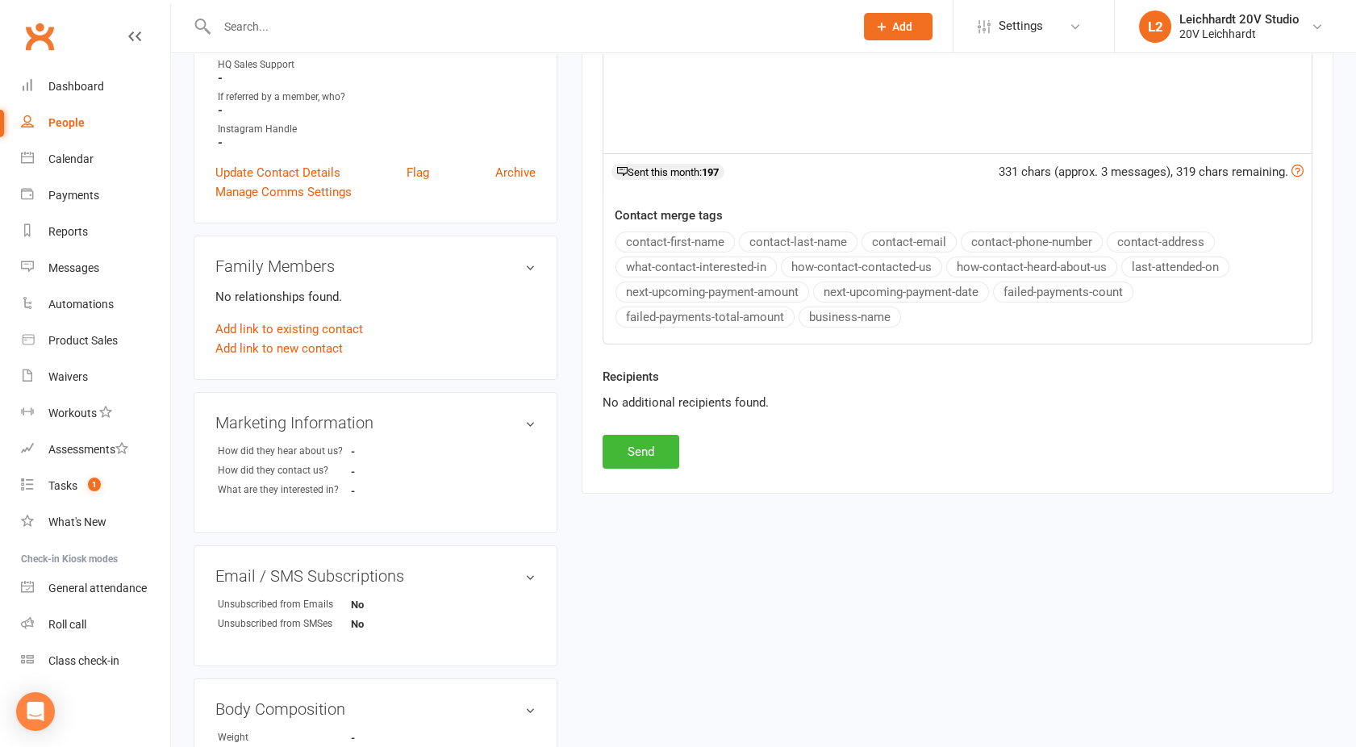
scroll to position [502, 0]
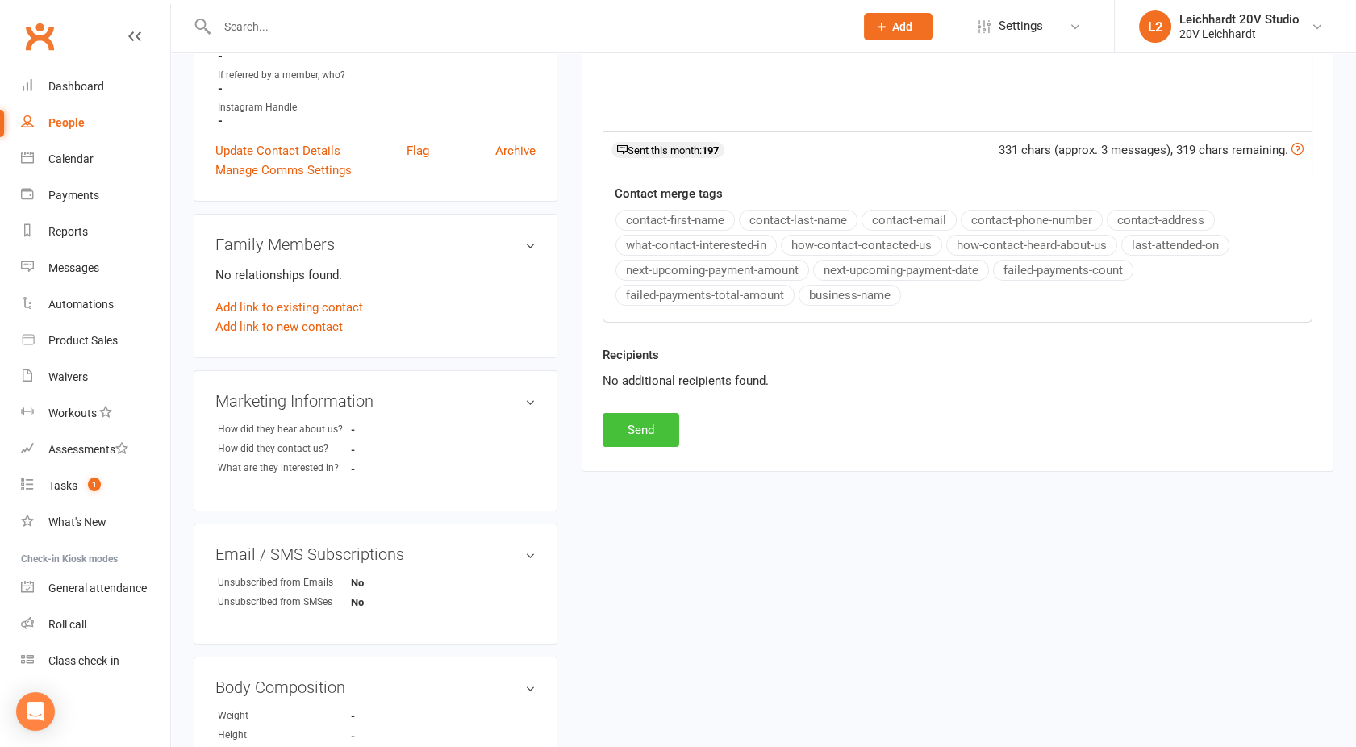
click at [644, 420] on button "Send" at bounding box center [641, 430] width 77 height 34
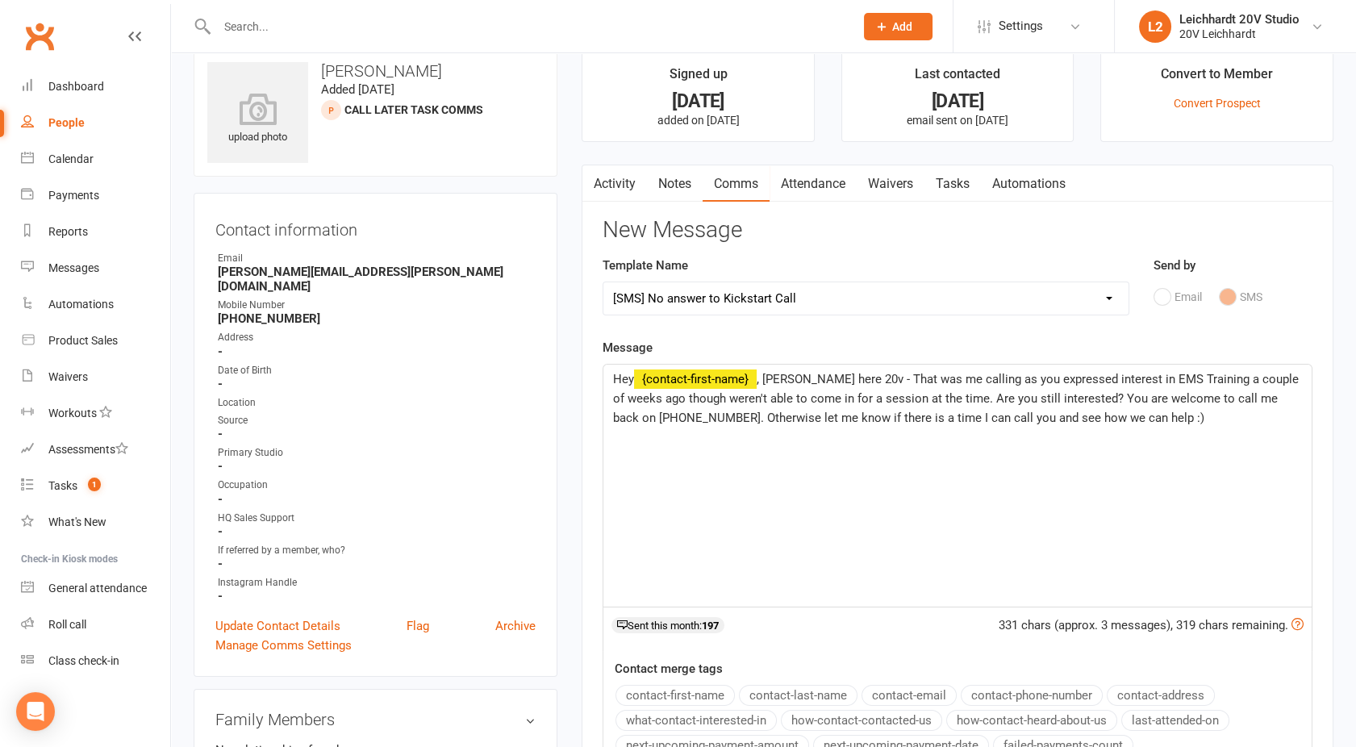
scroll to position [0, 0]
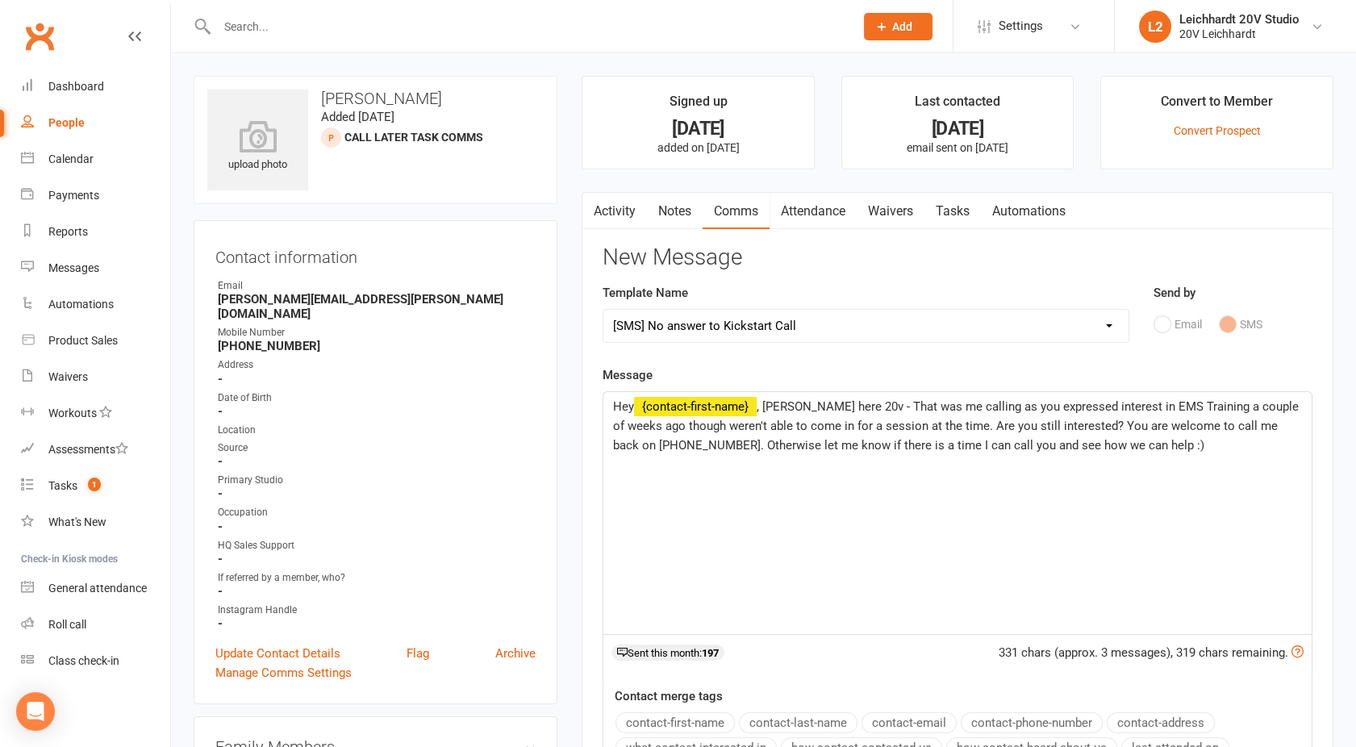
select select
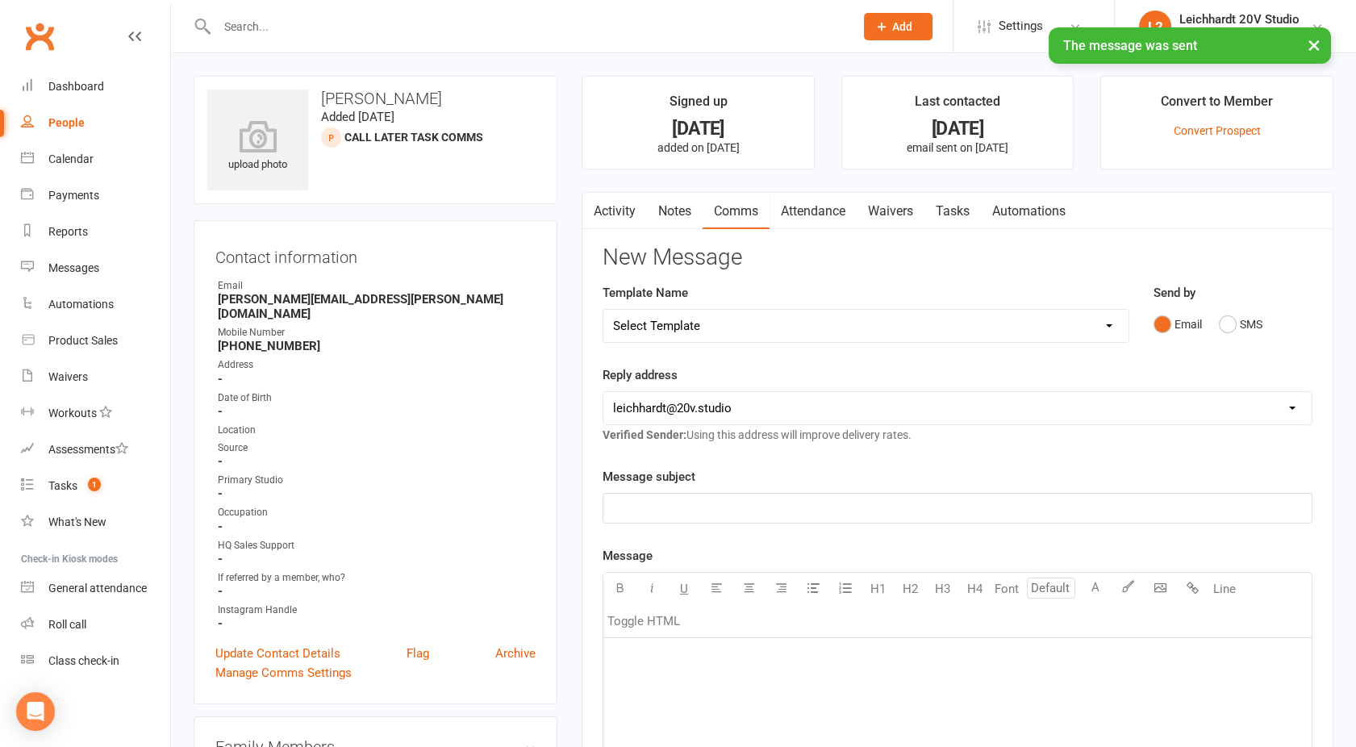
click at [610, 219] on link "Activity" at bounding box center [614, 211] width 65 height 37
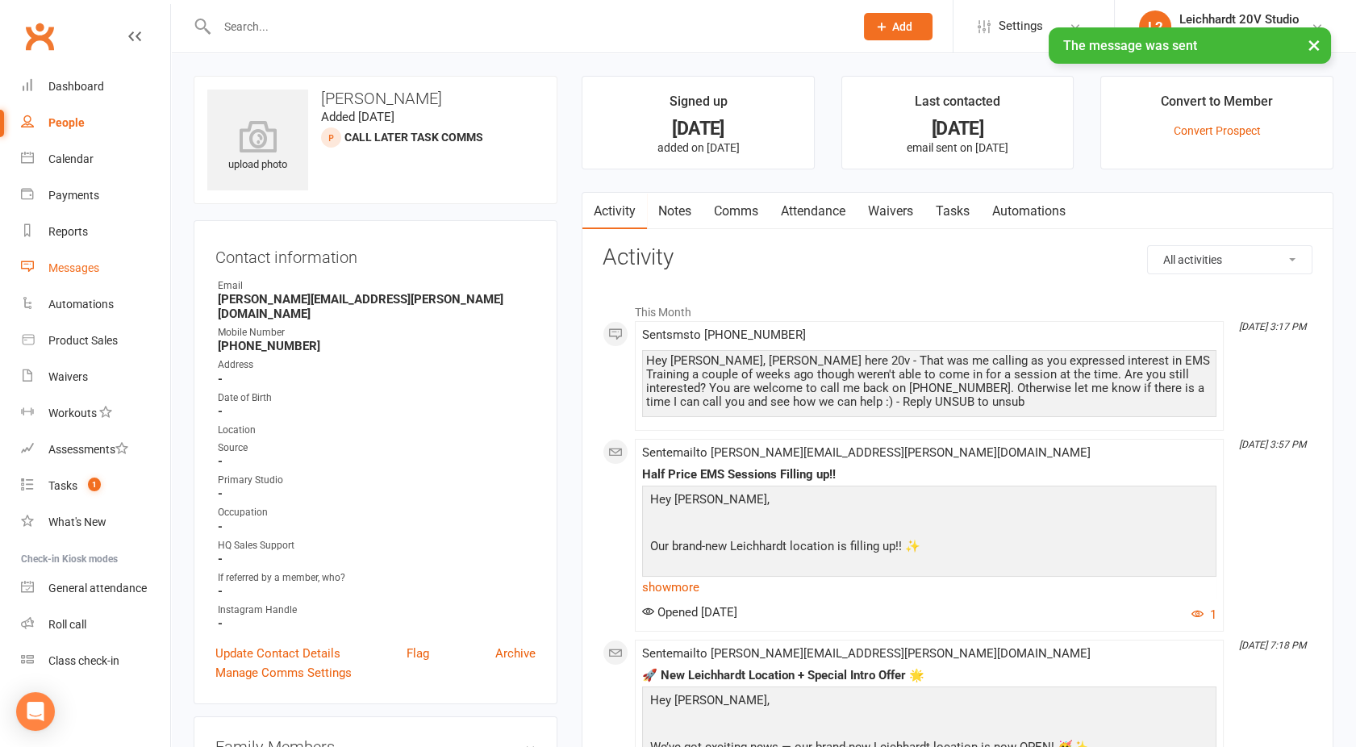
click at [70, 267] on div "Messages" at bounding box center [73, 267] width 51 height 13
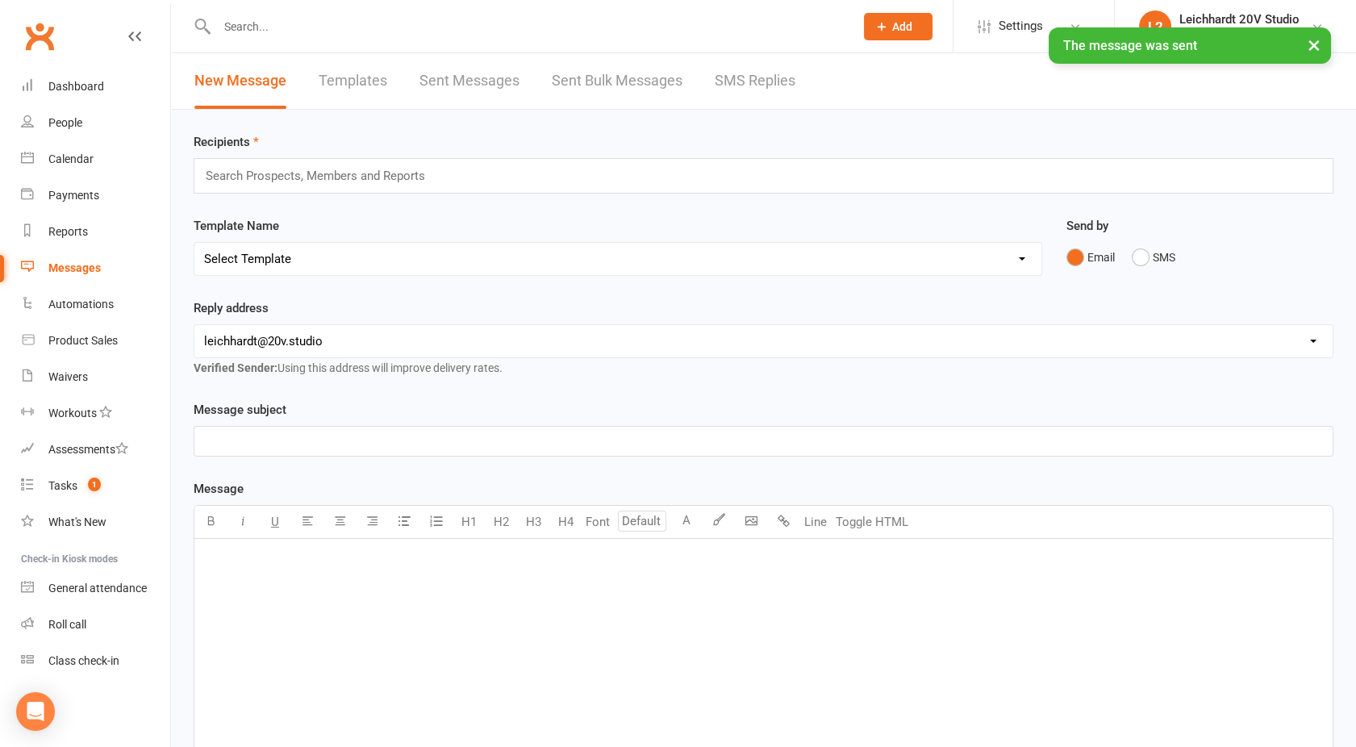
click at [761, 85] on link "SMS Replies" at bounding box center [755, 81] width 81 height 56
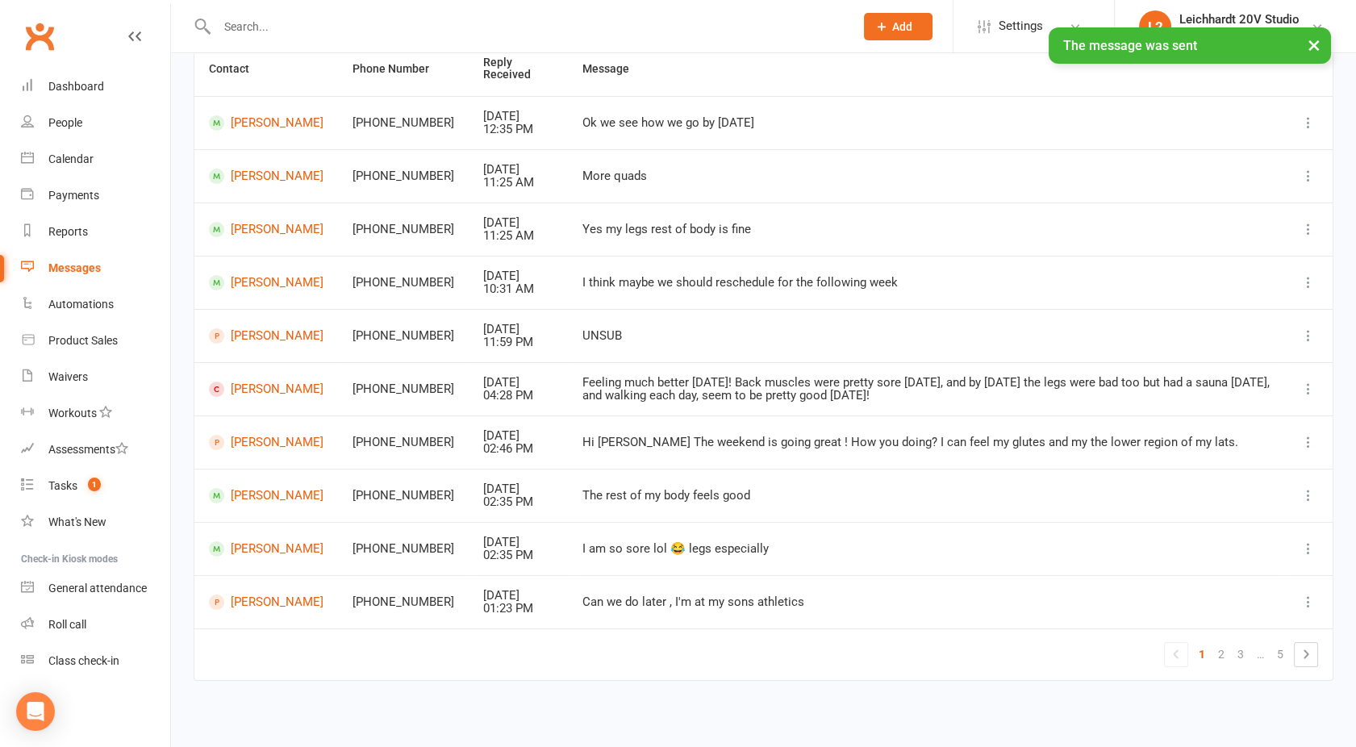
scroll to position [168, 0]
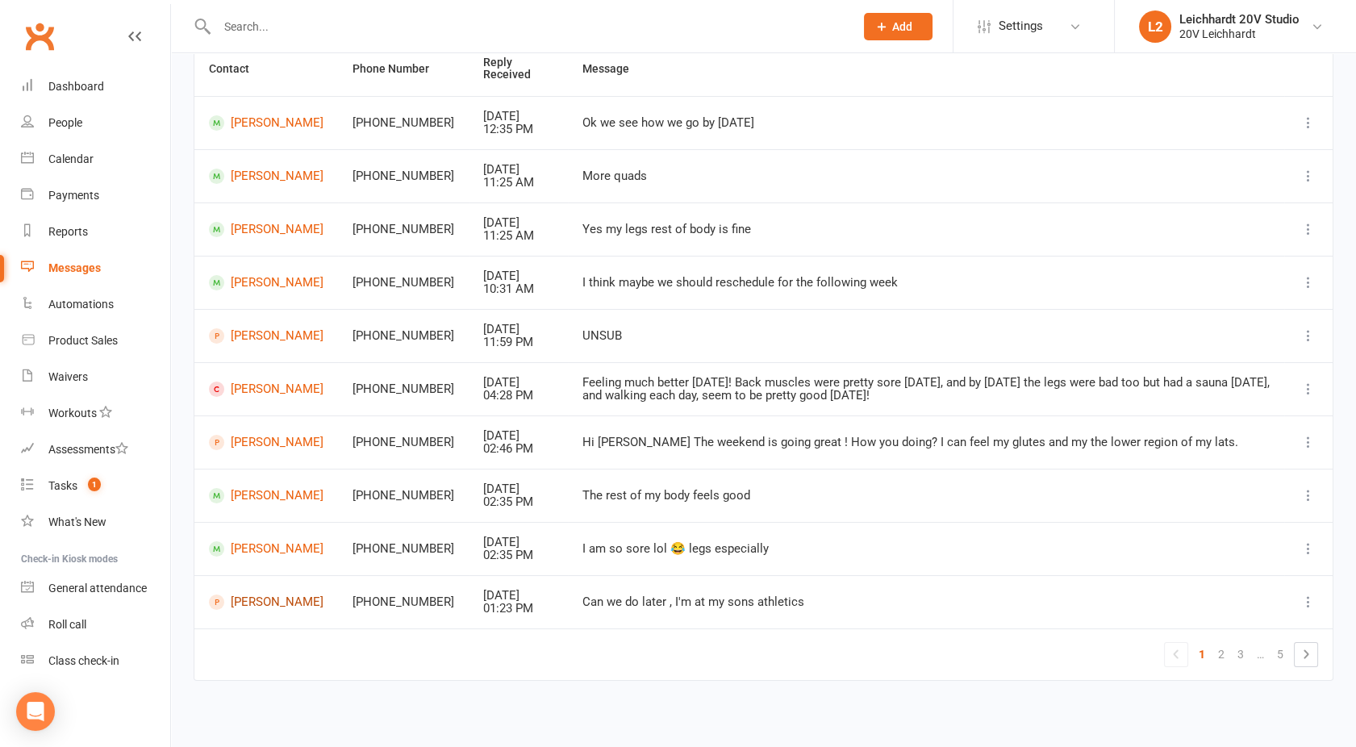
click at [244, 605] on link "Danielle Christo" at bounding box center [266, 601] width 115 height 15
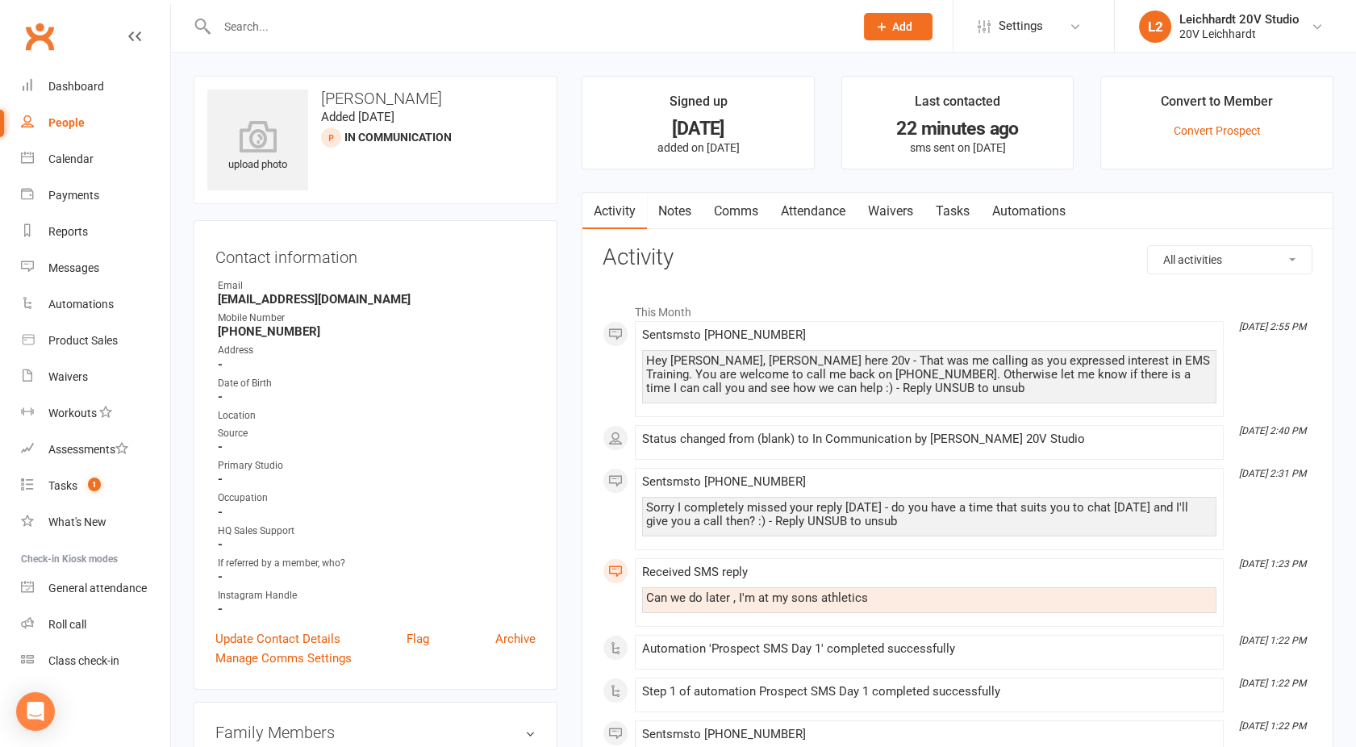
click at [81, 125] on div "People" at bounding box center [66, 122] width 36 height 13
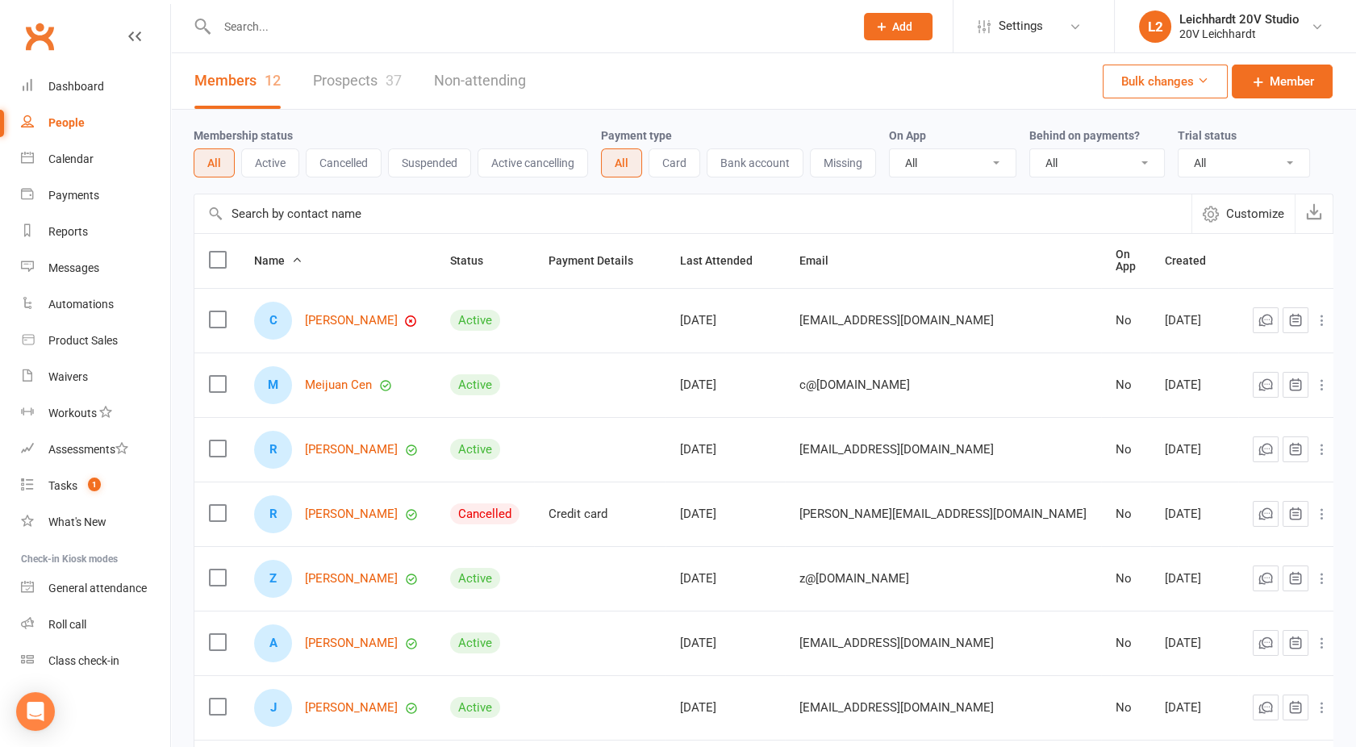
click at [357, 68] on link "Prospects 37" at bounding box center [357, 81] width 89 height 56
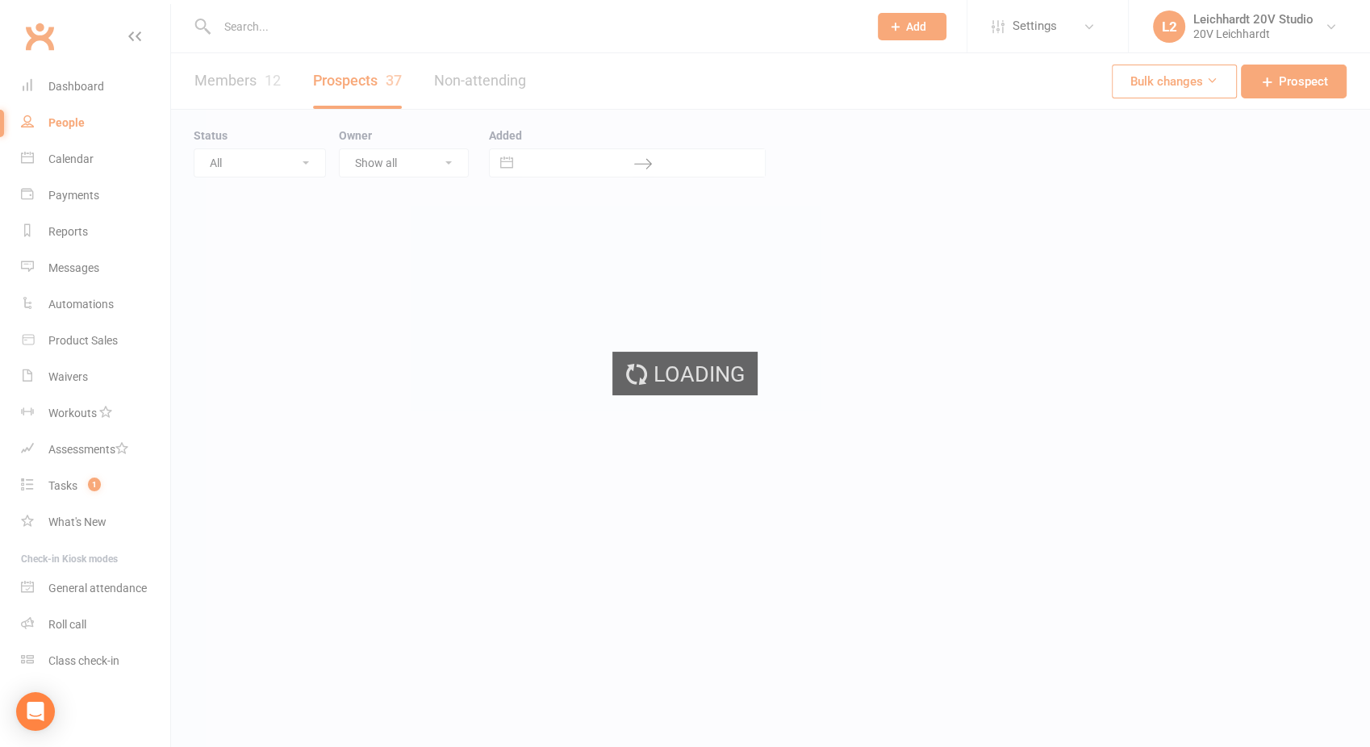
select select "100"
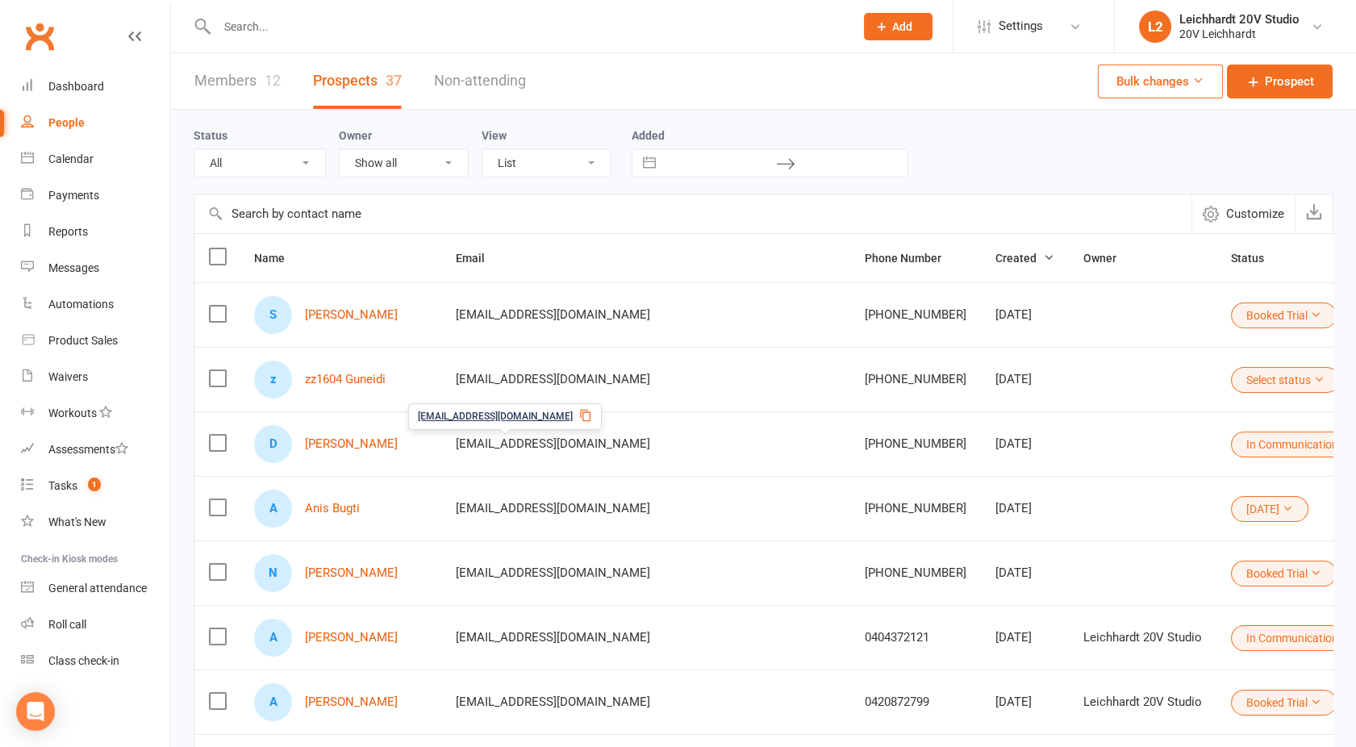
scroll to position [68, 0]
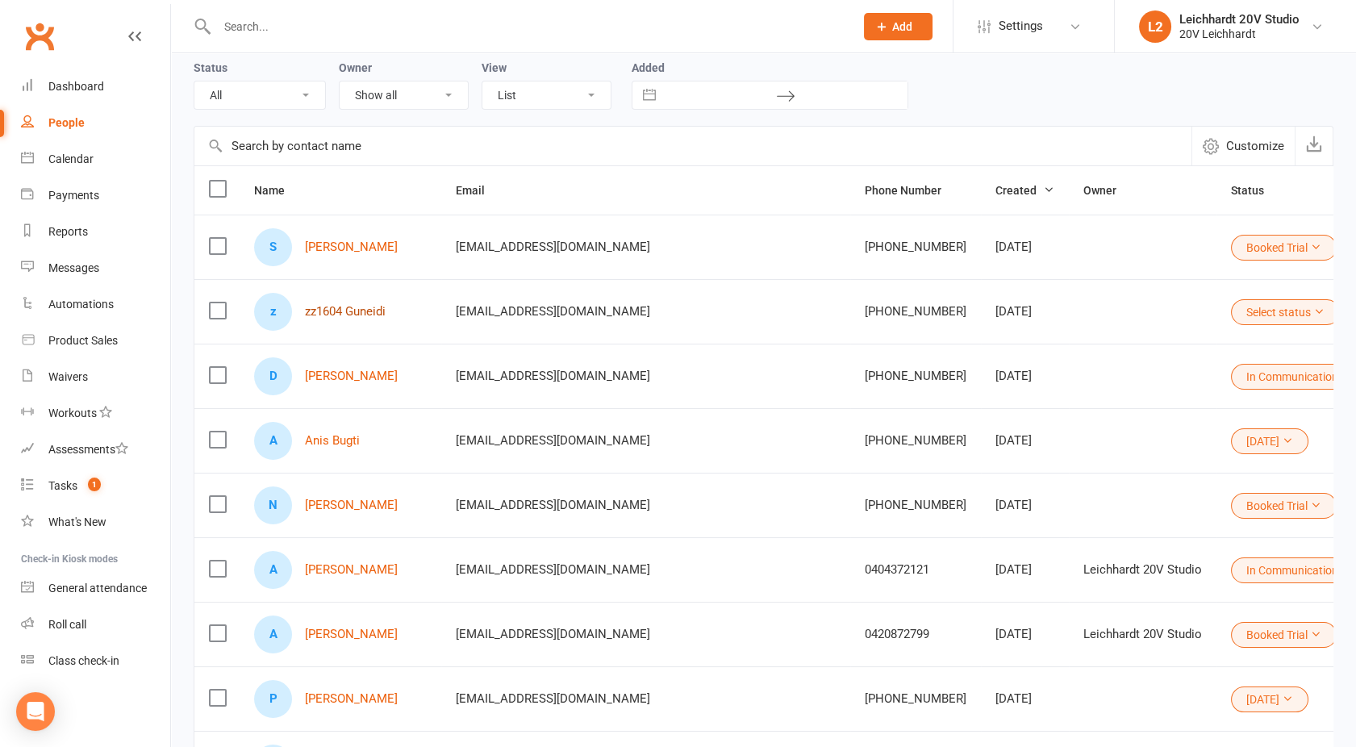
click at [336, 310] on link "zz1604 Guneidi" at bounding box center [345, 312] width 81 height 14
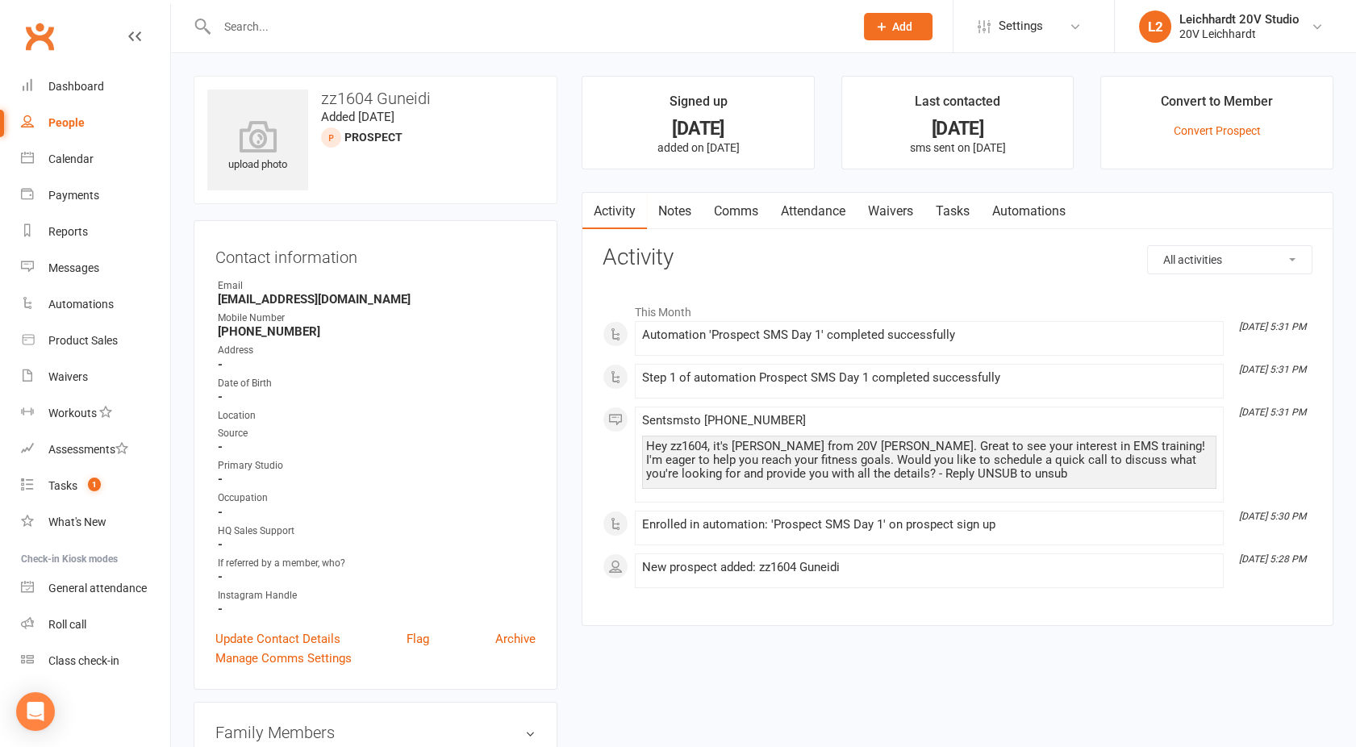
click at [736, 205] on link "Comms" at bounding box center [736, 211] width 67 height 37
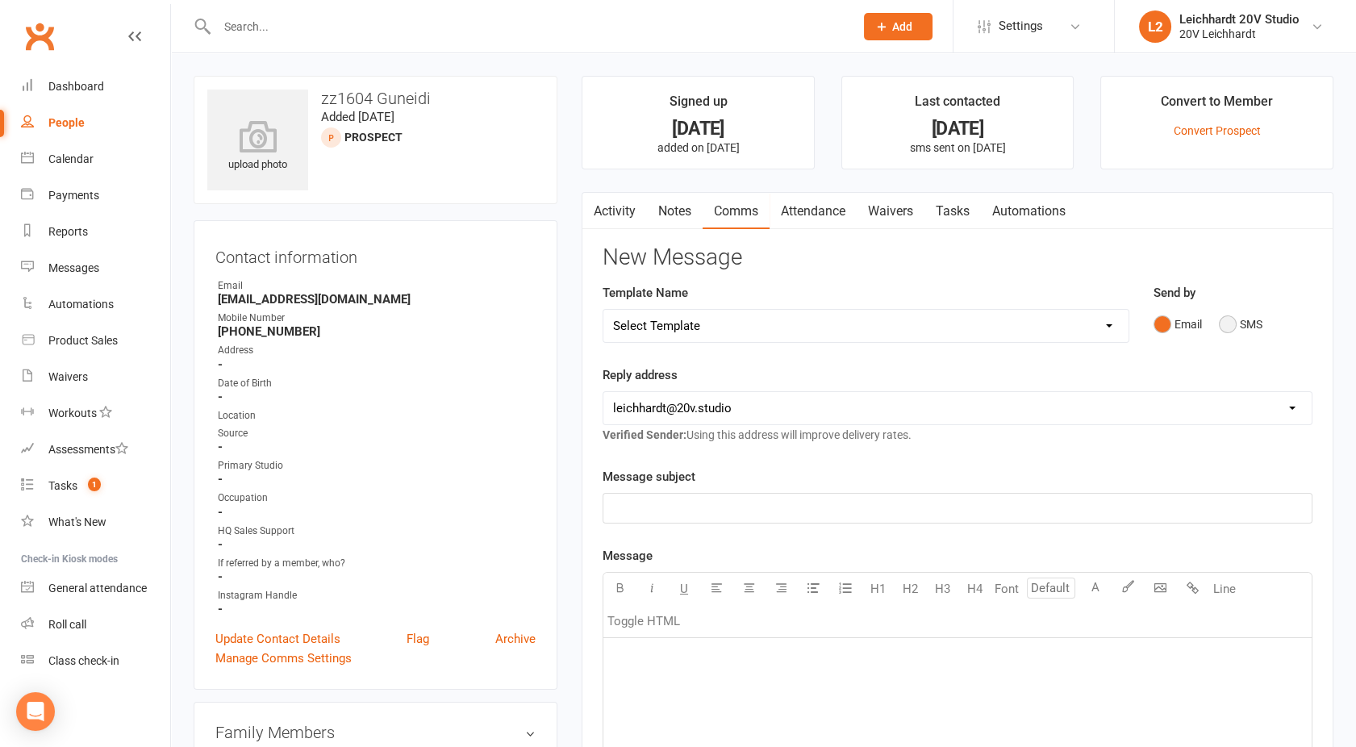
click at [1243, 319] on button "SMS" at bounding box center [1241, 324] width 44 height 31
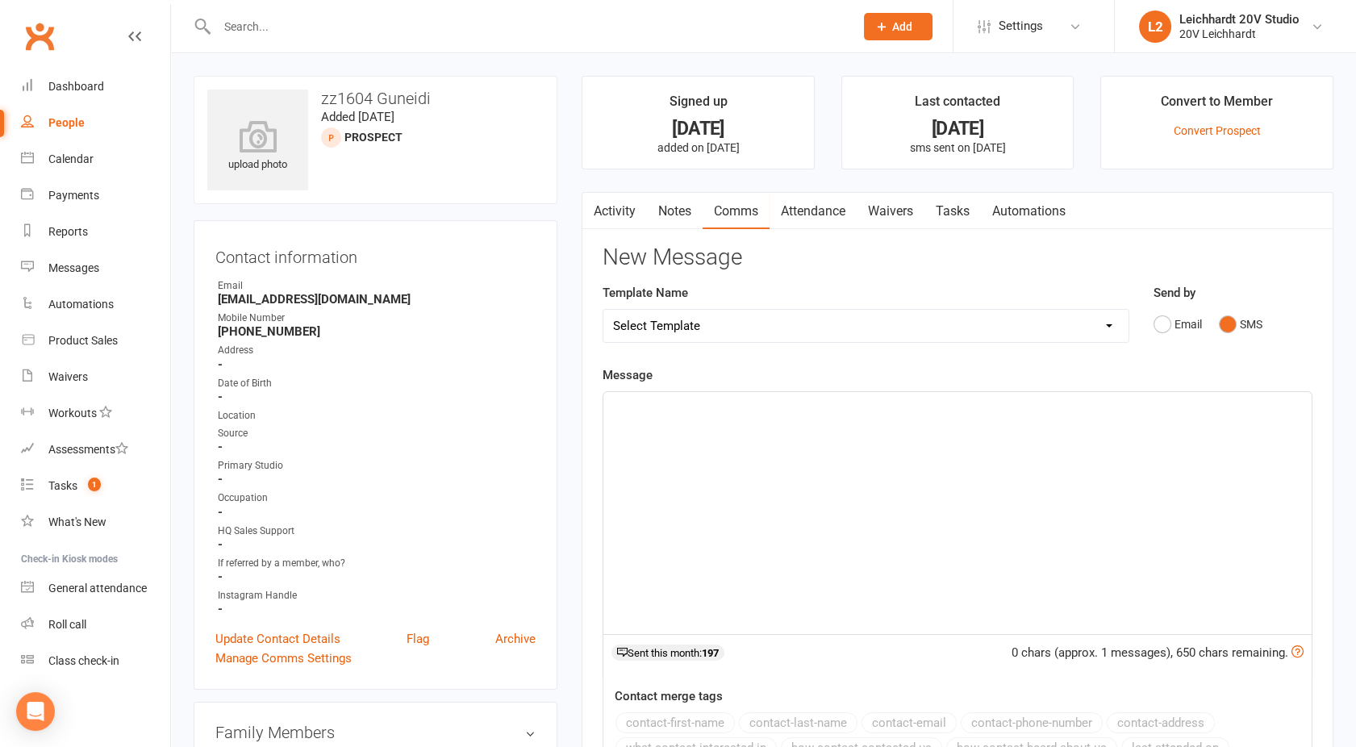
click at [794, 422] on div "﻿" at bounding box center [957, 513] width 708 height 242
click at [729, 323] on select "Select Template [SMS] [Default template - review before using] Missed class [SM…" at bounding box center [865, 326] width 525 height 32
select select "28"
click at [603, 310] on select "Select Template [SMS] [Default template - review before using] Missed class [SM…" at bounding box center [865, 326] width 525 height 32
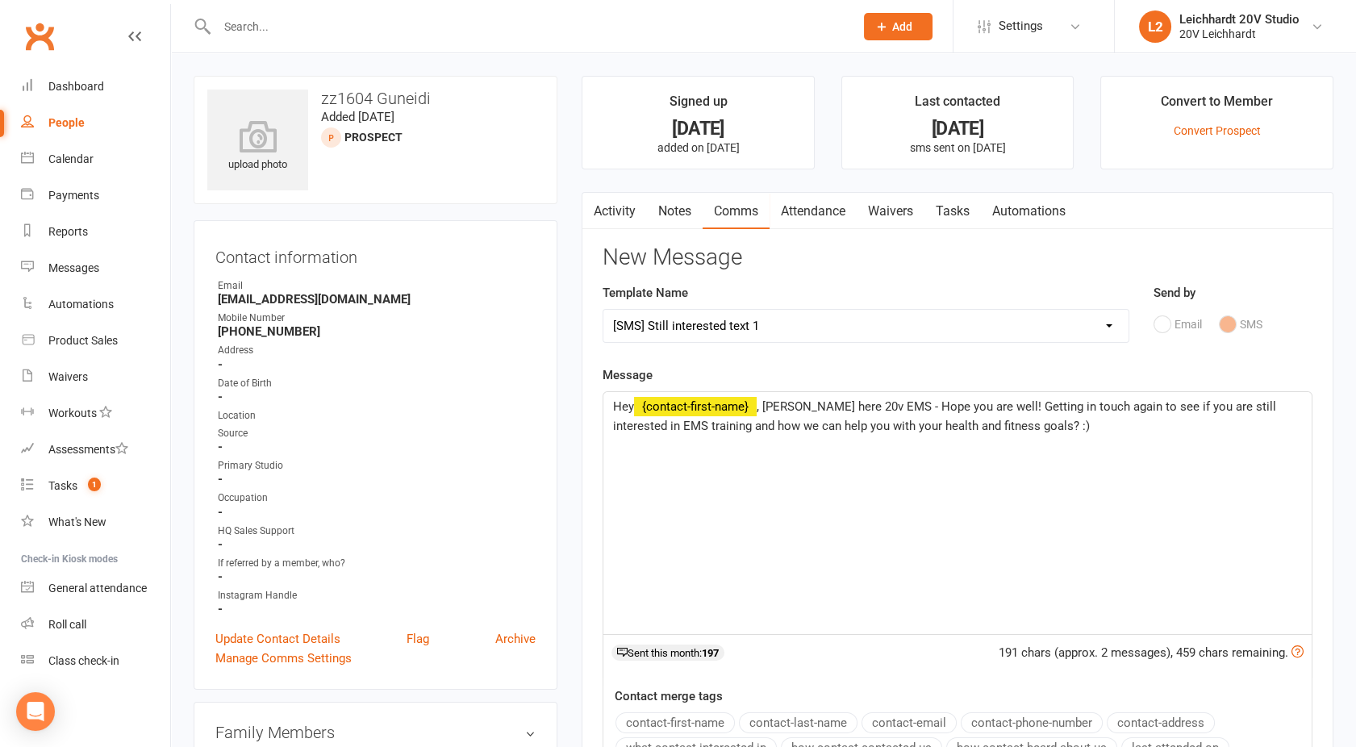
click at [760, 409] on span ", Joel here 20v EMS - Hope you are well! Getting in touch again to see if you a…" at bounding box center [946, 416] width 666 height 34
click at [847, 408] on span "Hey, Joel here 20v EMS - Hope you are well! Getting in touch again to see if yo…" at bounding box center [955, 416] width 685 height 34
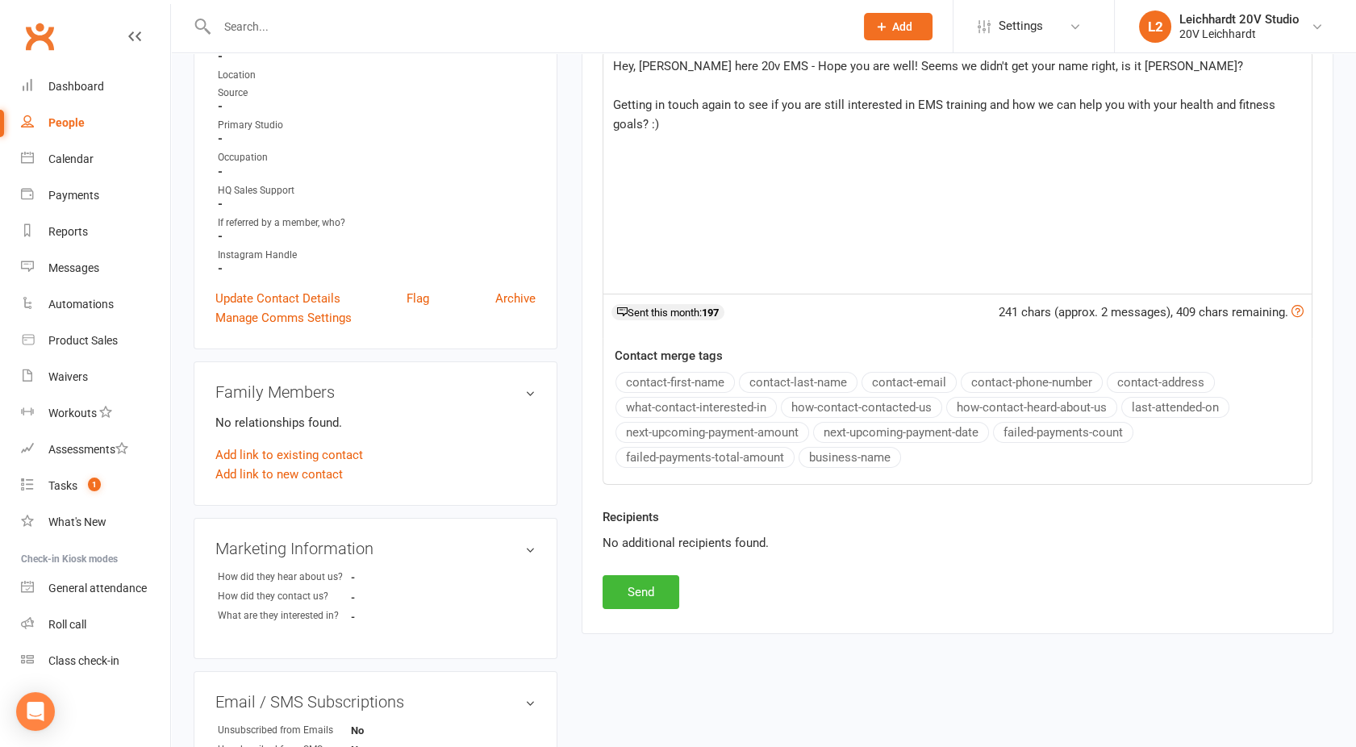
scroll to position [342, 0]
click at [637, 596] on button "Send" at bounding box center [641, 590] width 77 height 34
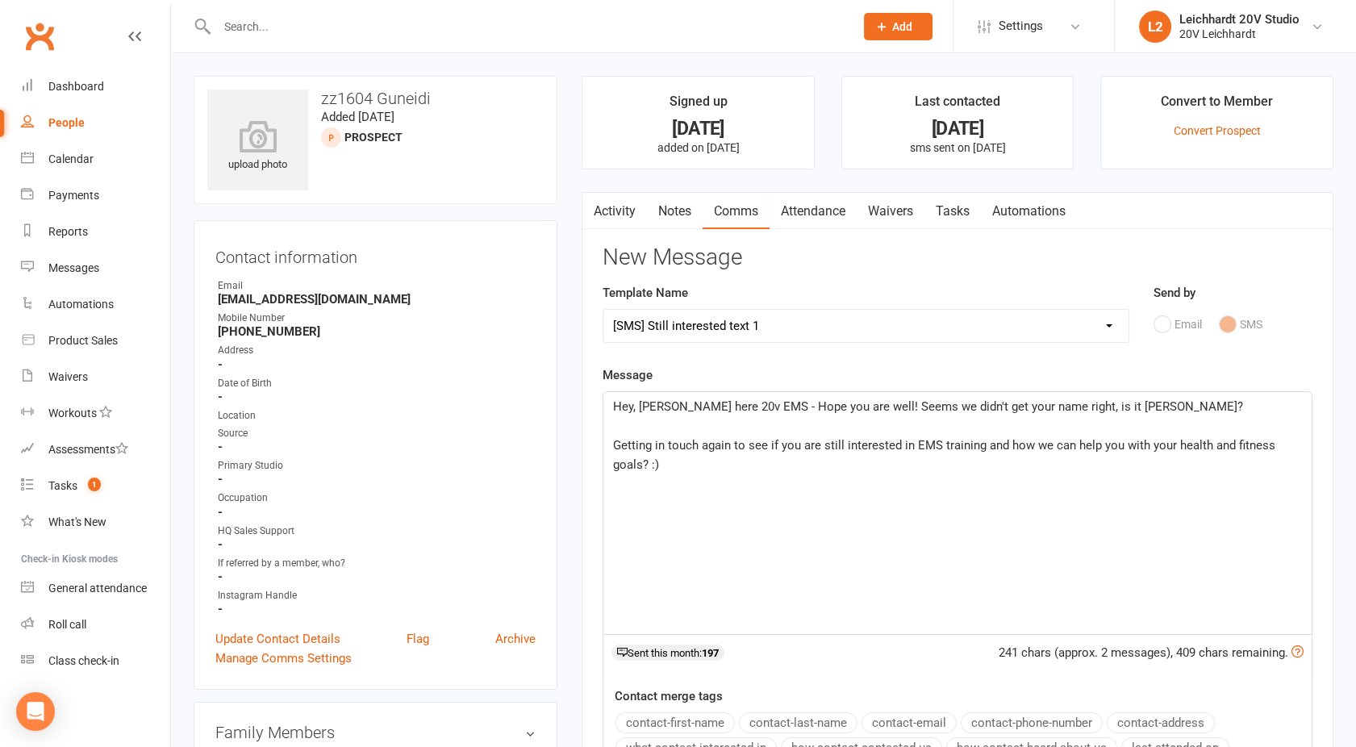
select select
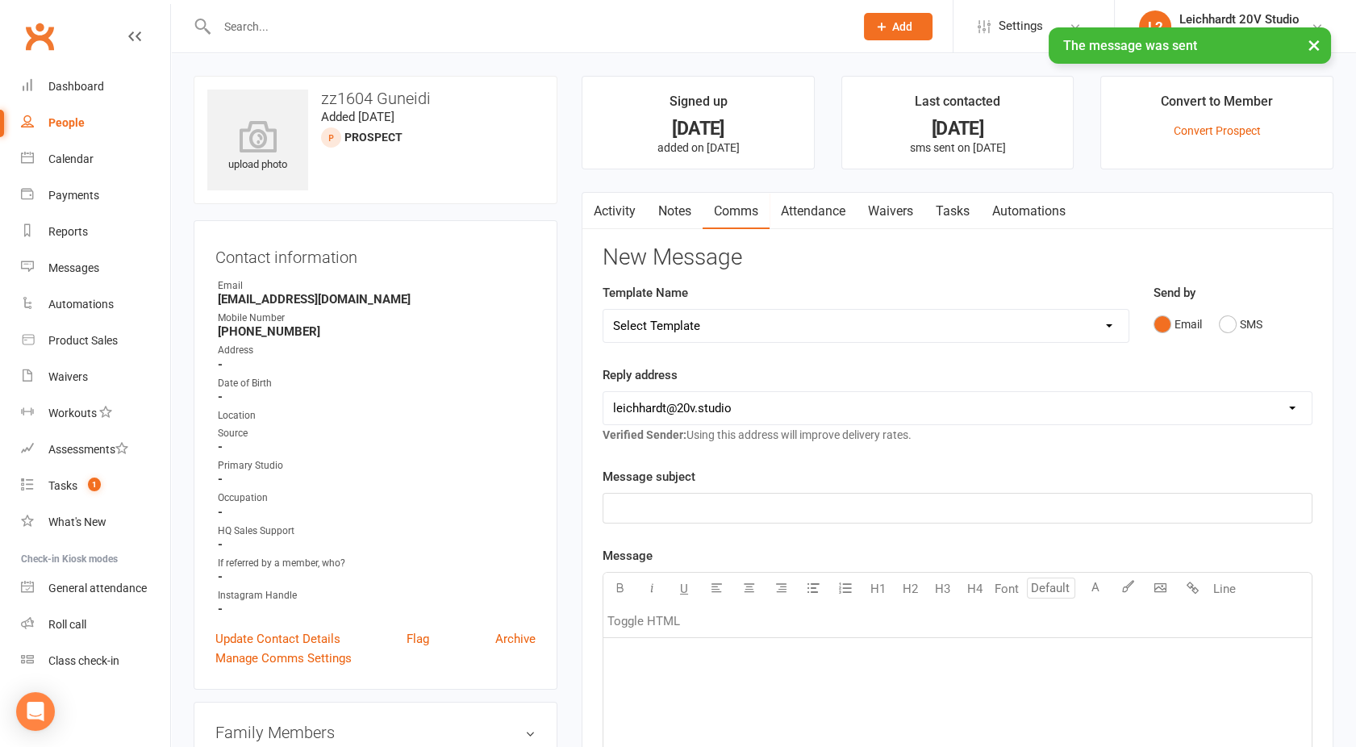
click at [623, 216] on link "Activity" at bounding box center [614, 211] width 65 height 37
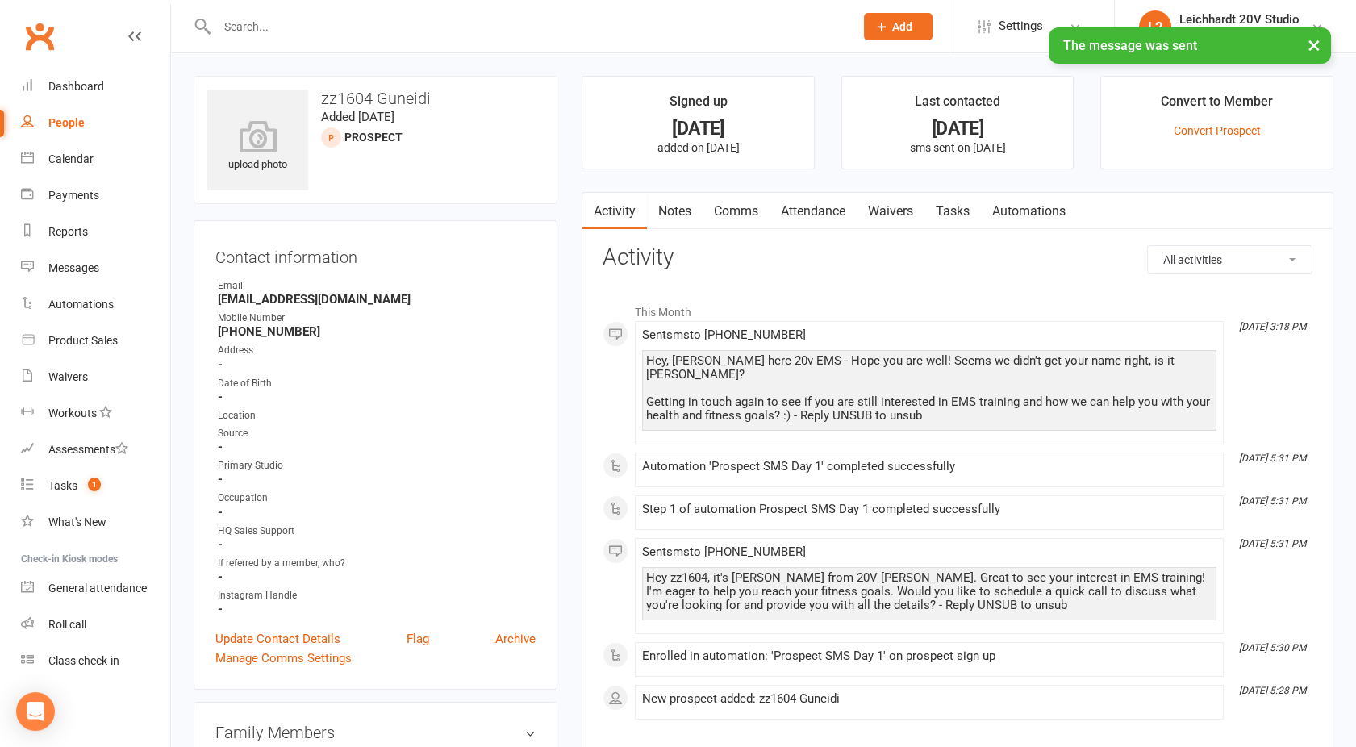
click at [987, 202] on link "Automations" at bounding box center [1029, 211] width 96 height 37
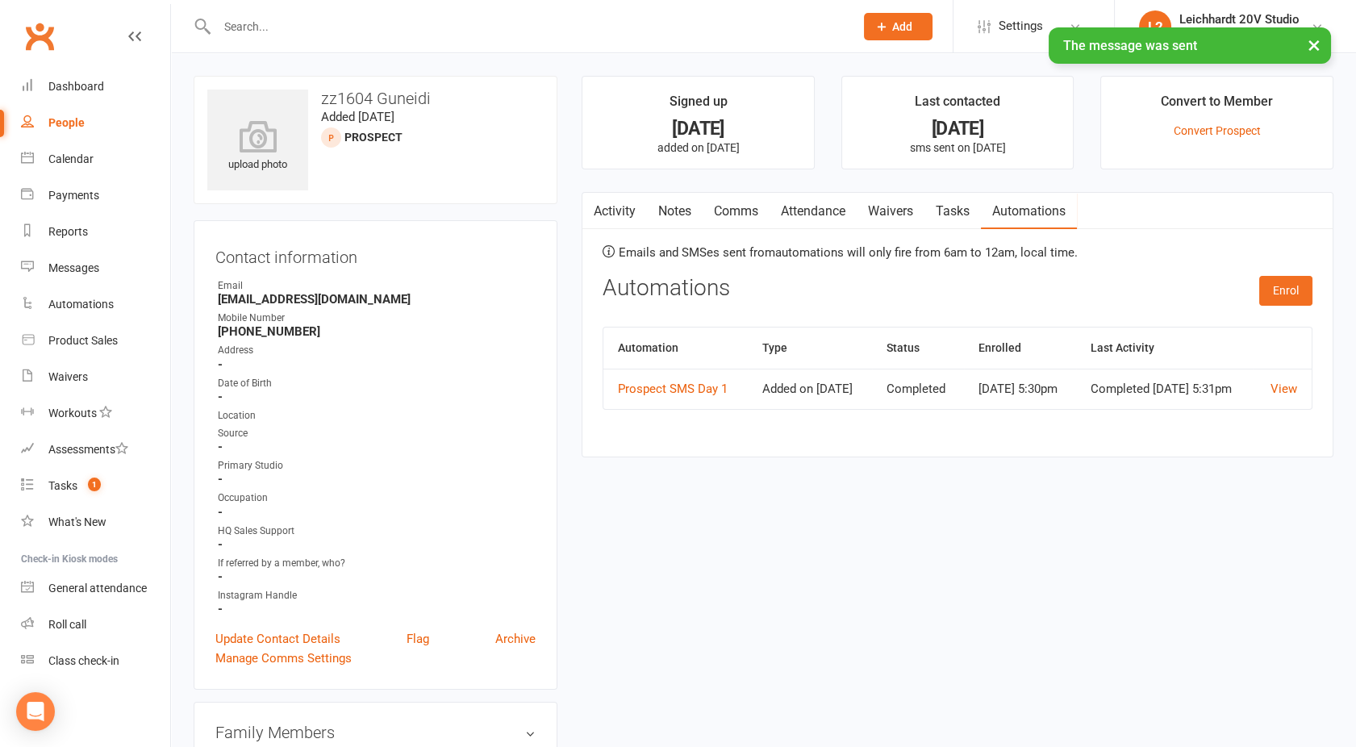
click at [965, 203] on link "Tasks" at bounding box center [952, 211] width 56 height 37
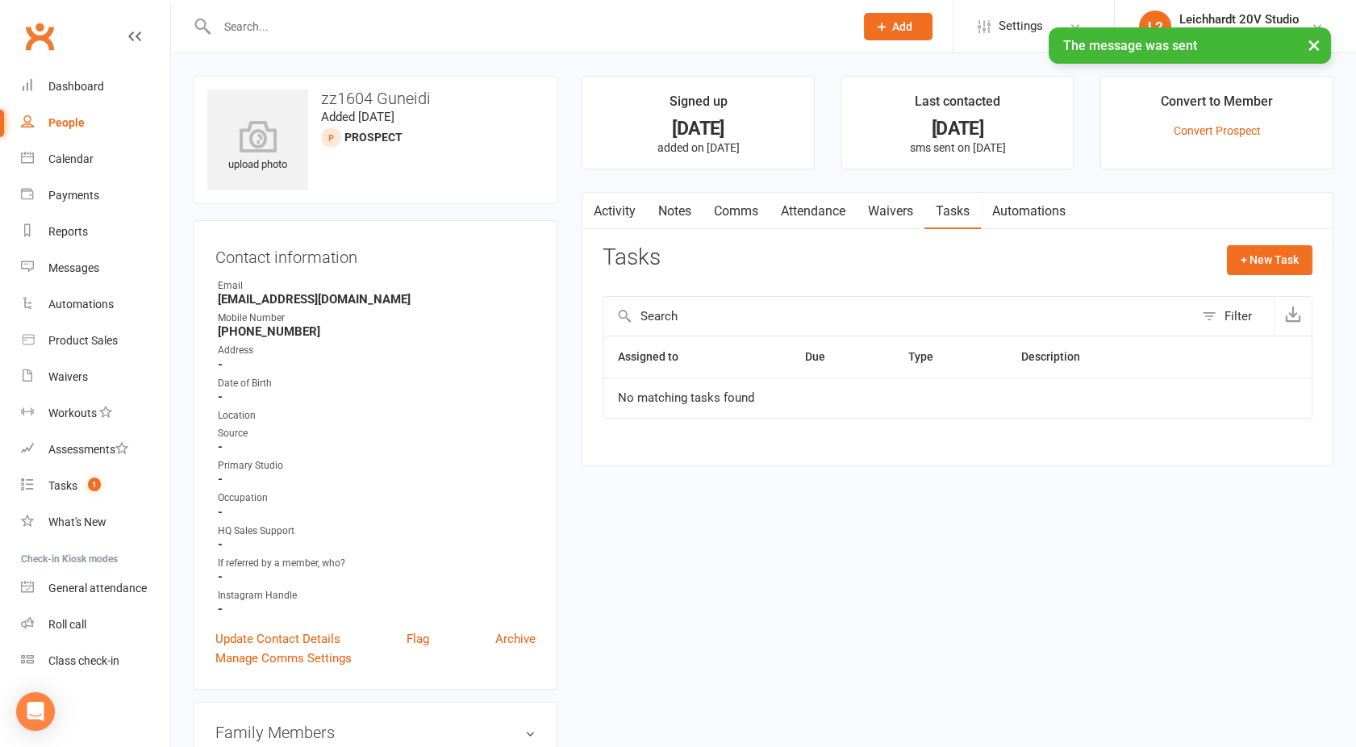
click at [1028, 203] on link "Automations" at bounding box center [1029, 211] width 96 height 37
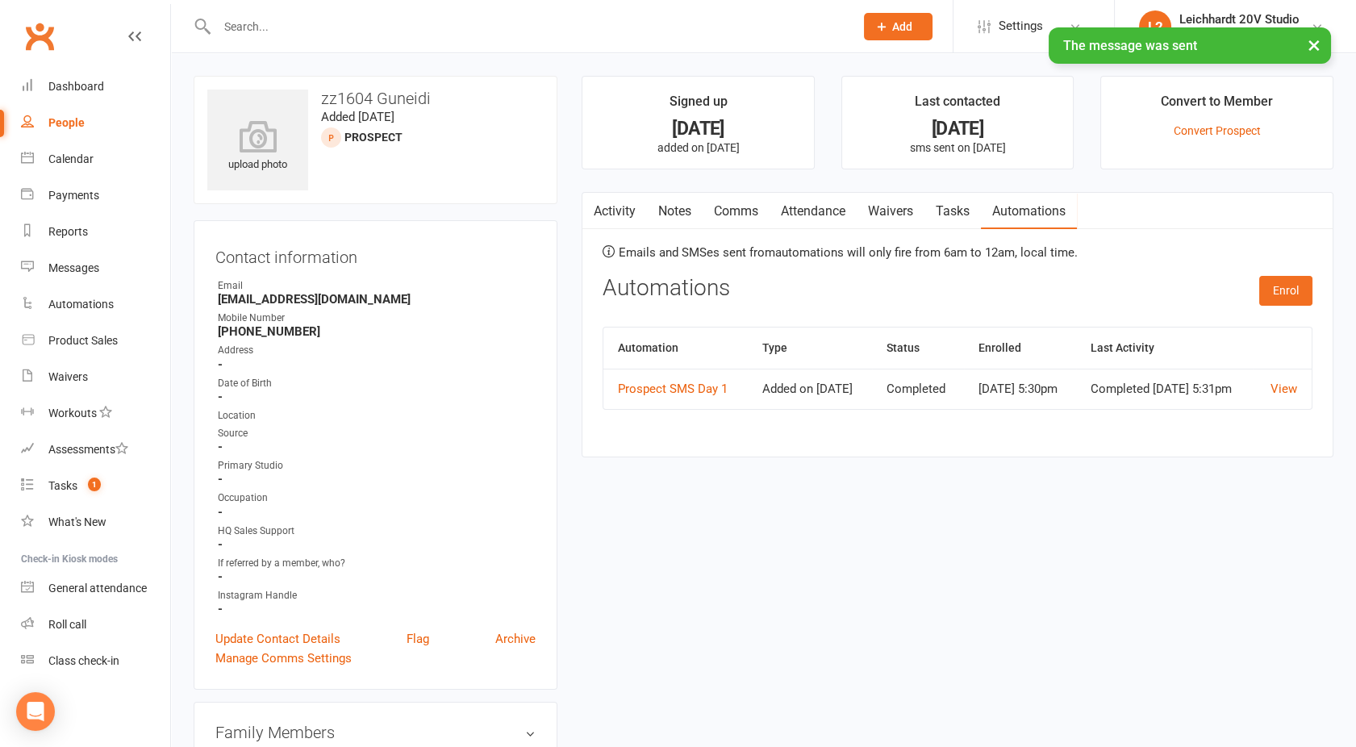
click at [611, 200] on link "Activity" at bounding box center [614, 211] width 65 height 37
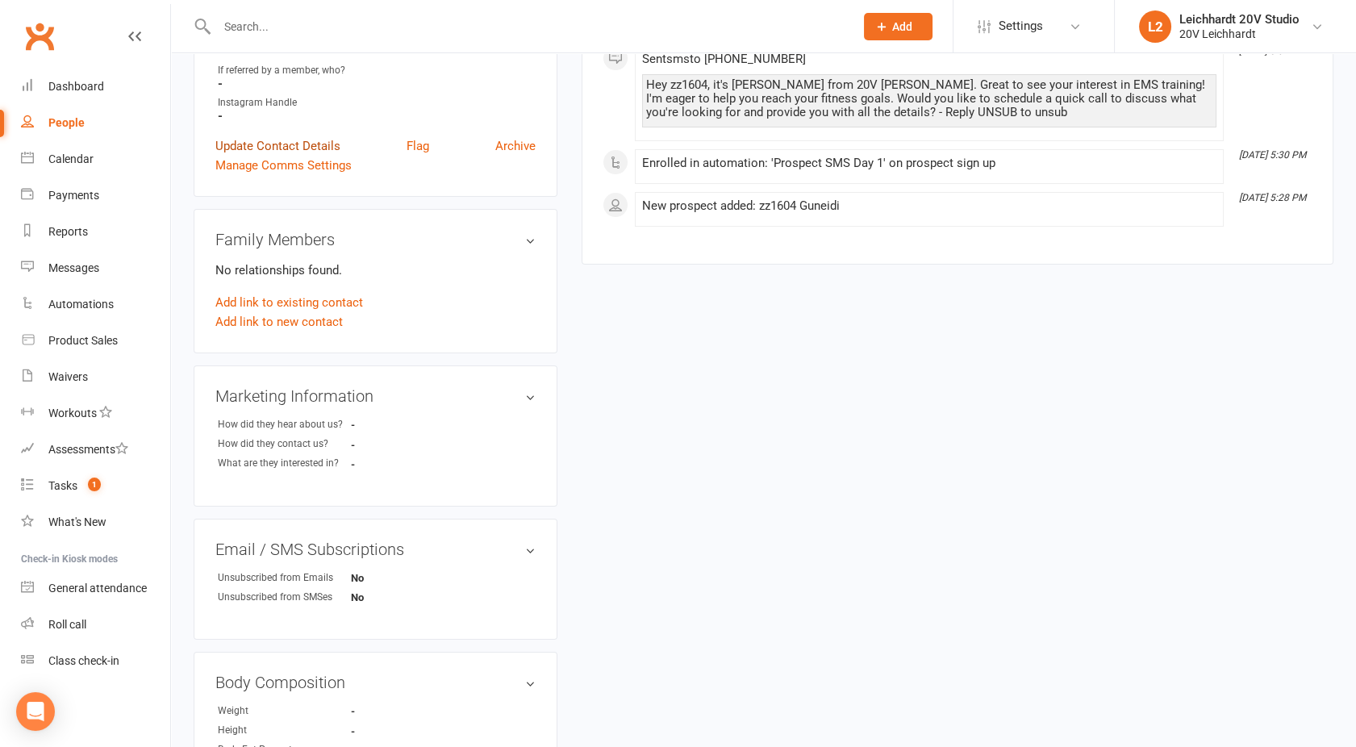
click at [272, 137] on link "Update Contact Details" at bounding box center [277, 145] width 125 height 19
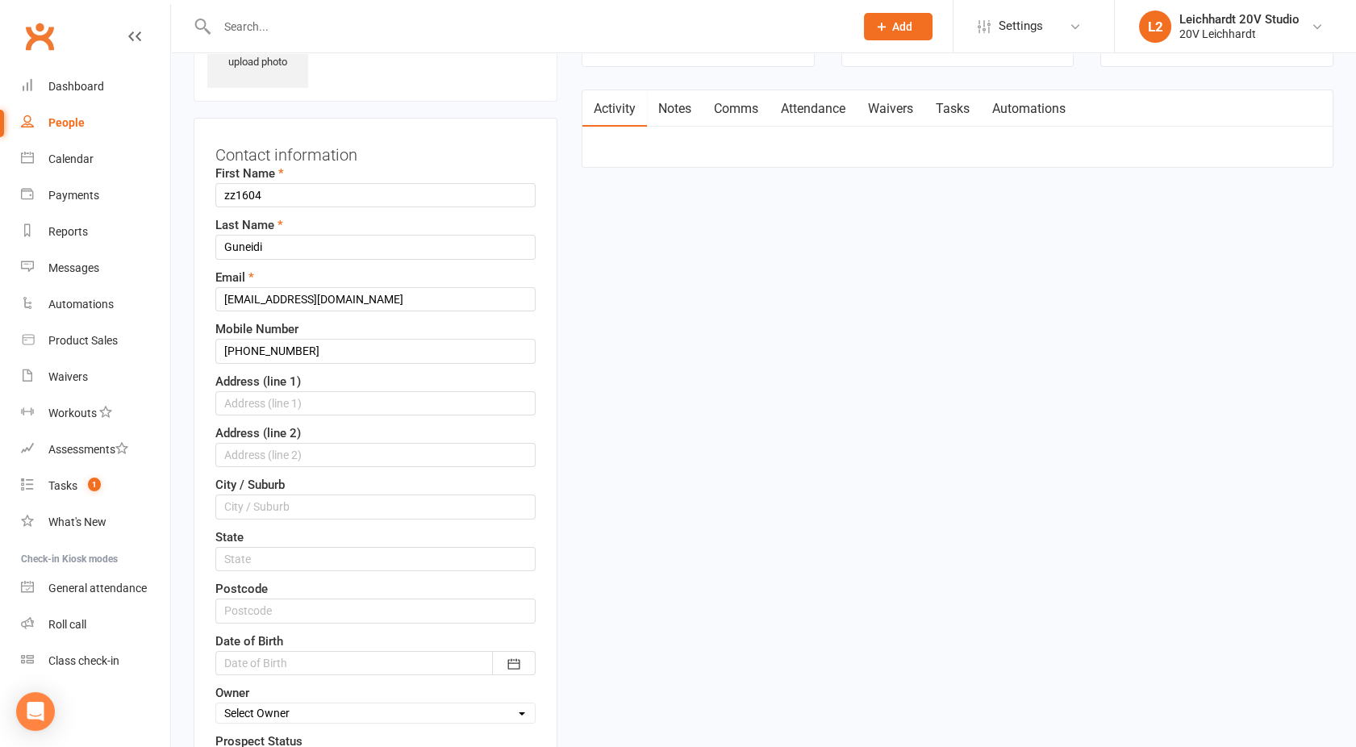
scroll to position [75, 0]
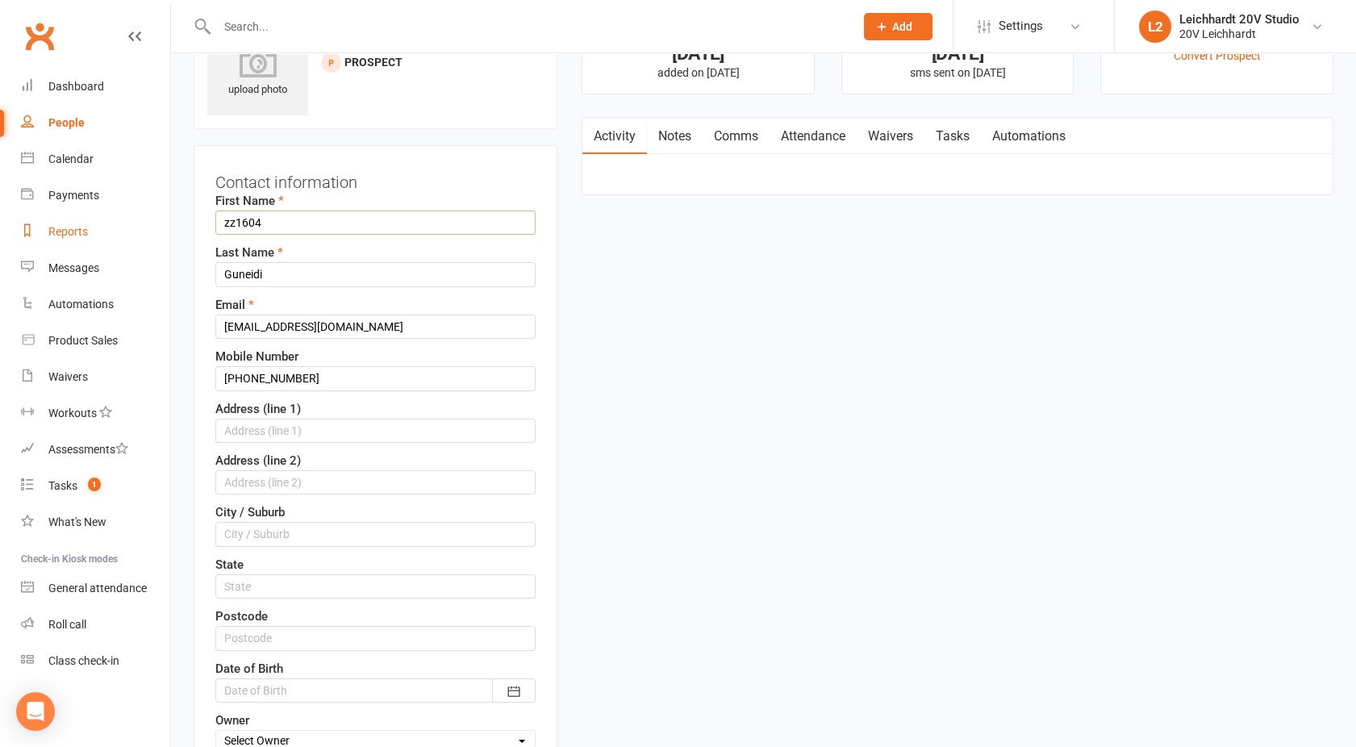
drag, startPoint x: 293, startPoint y: 219, endPoint x: 165, endPoint y: 224, distance: 128.3
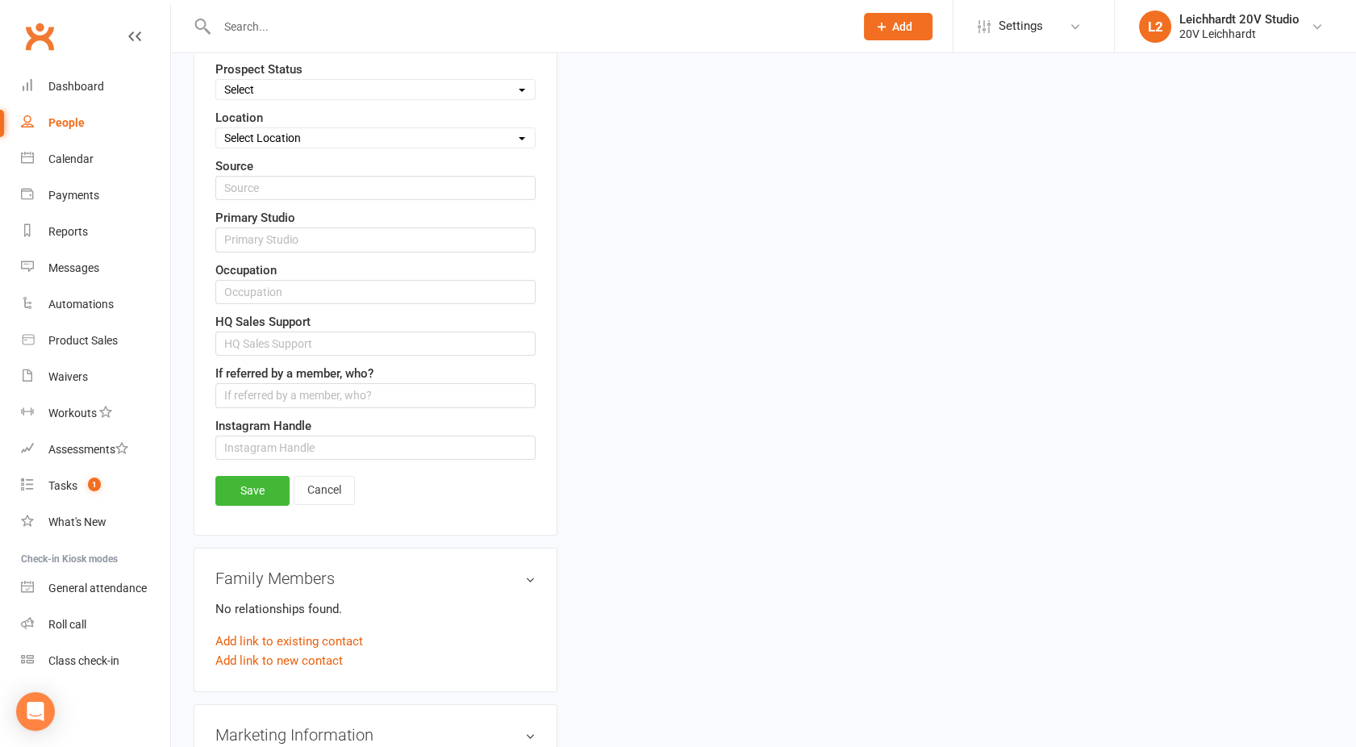
scroll to position [778, 0]
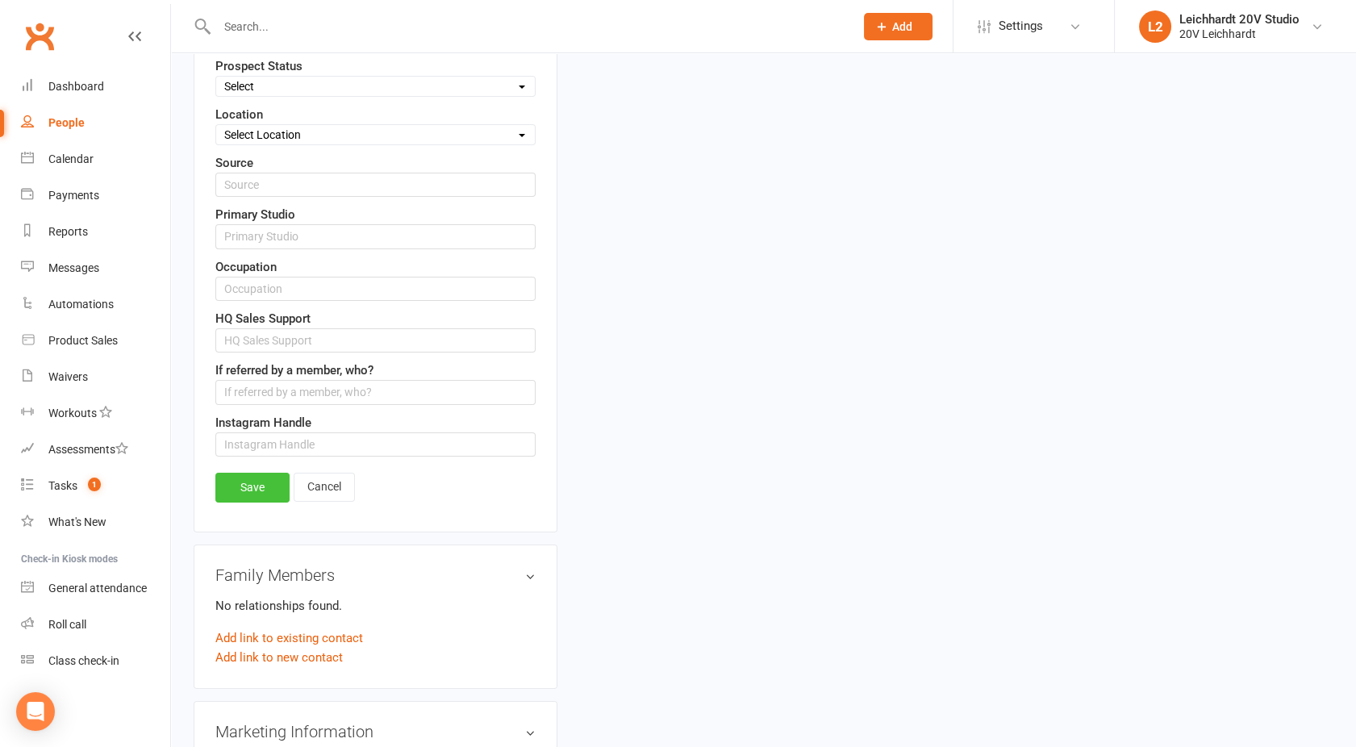
type input "Zayna"
click at [258, 473] on link "Save" at bounding box center [252, 487] width 74 height 29
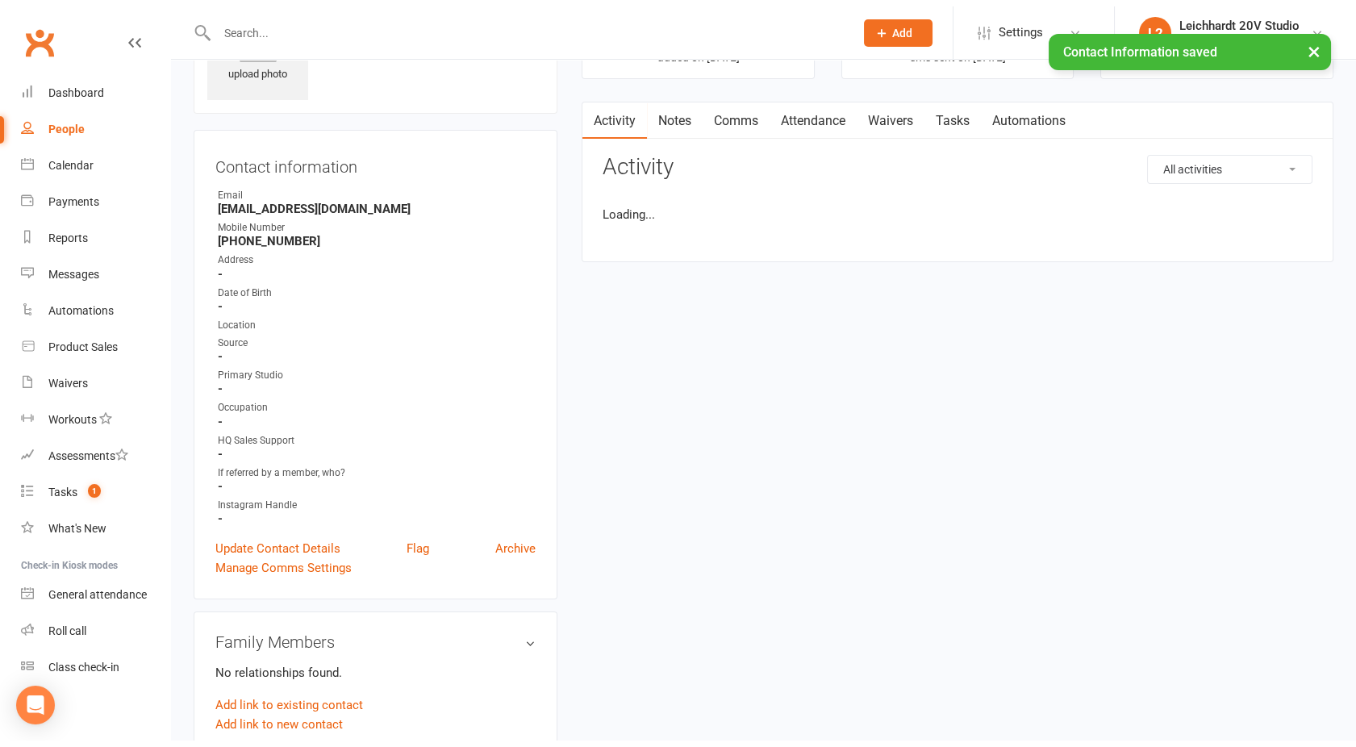
scroll to position [0, 0]
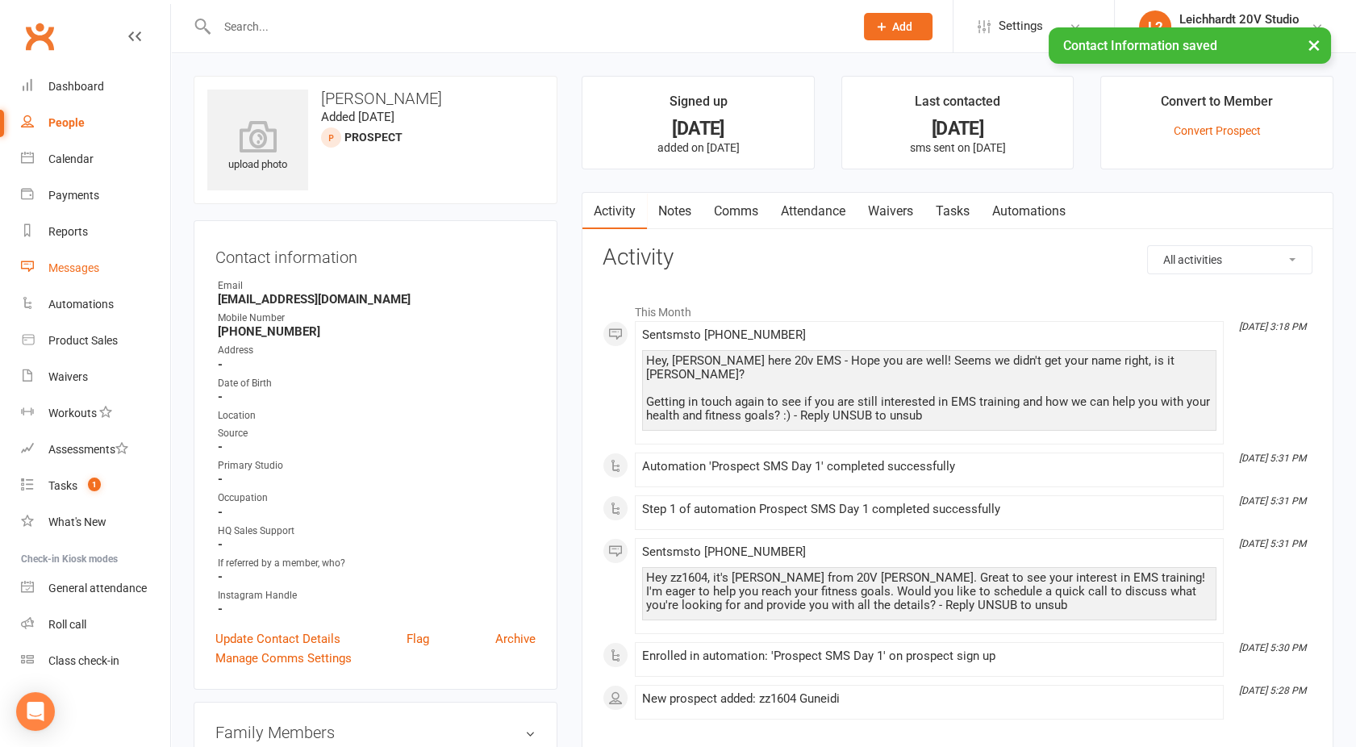
click at [77, 269] on div "Messages" at bounding box center [73, 267] width 51 height 13
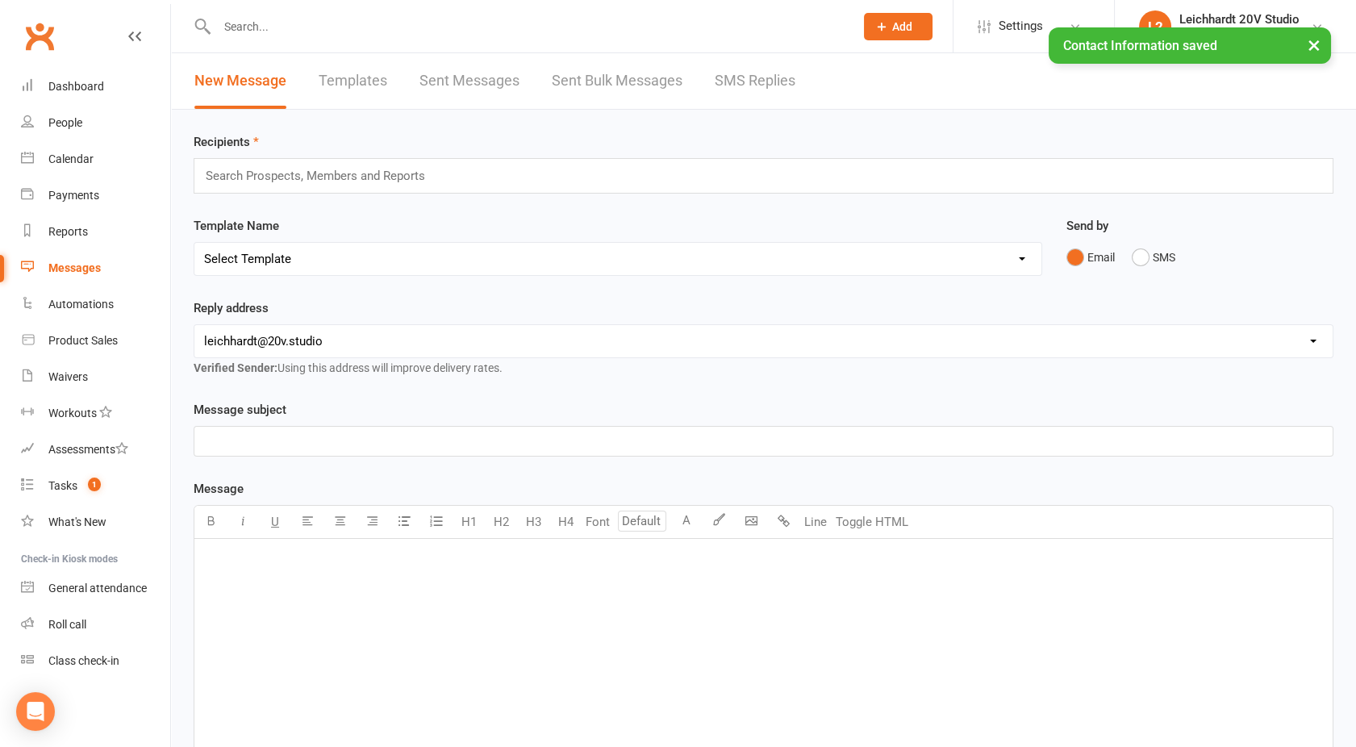
click at [795, 79] on div "New Message Templates Sent Messages Sent Bulk Messages SMS Replies" at bounding box center [495, 81] width 648 height 56
click at [769, 27] on div "× Contact Information saved" at bounding box center [667, 27] width 1335 height 0
click at [761, 69] on link "SMS Replies" at bounding box center [755, 81] width 81 height 56
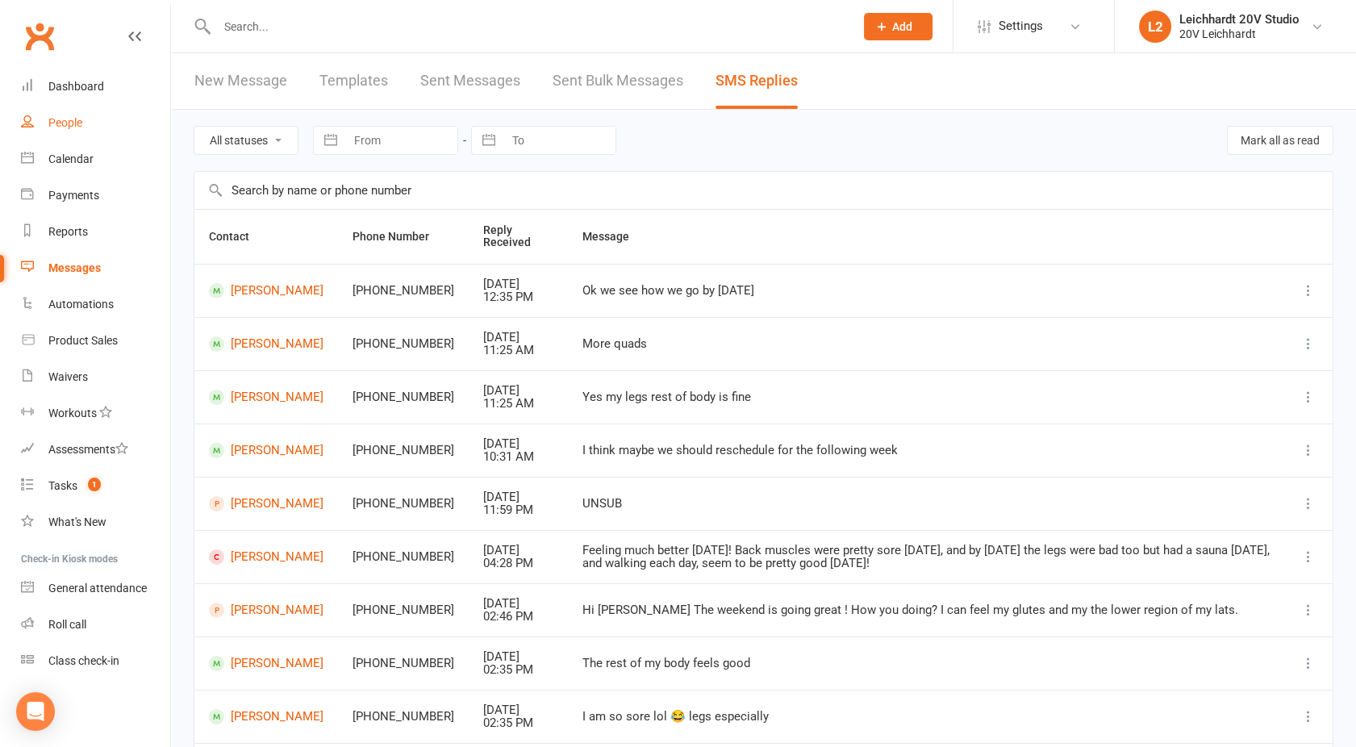
click at [61, 112] on link "People" at bounding box center [95, 123] width 149 height 36
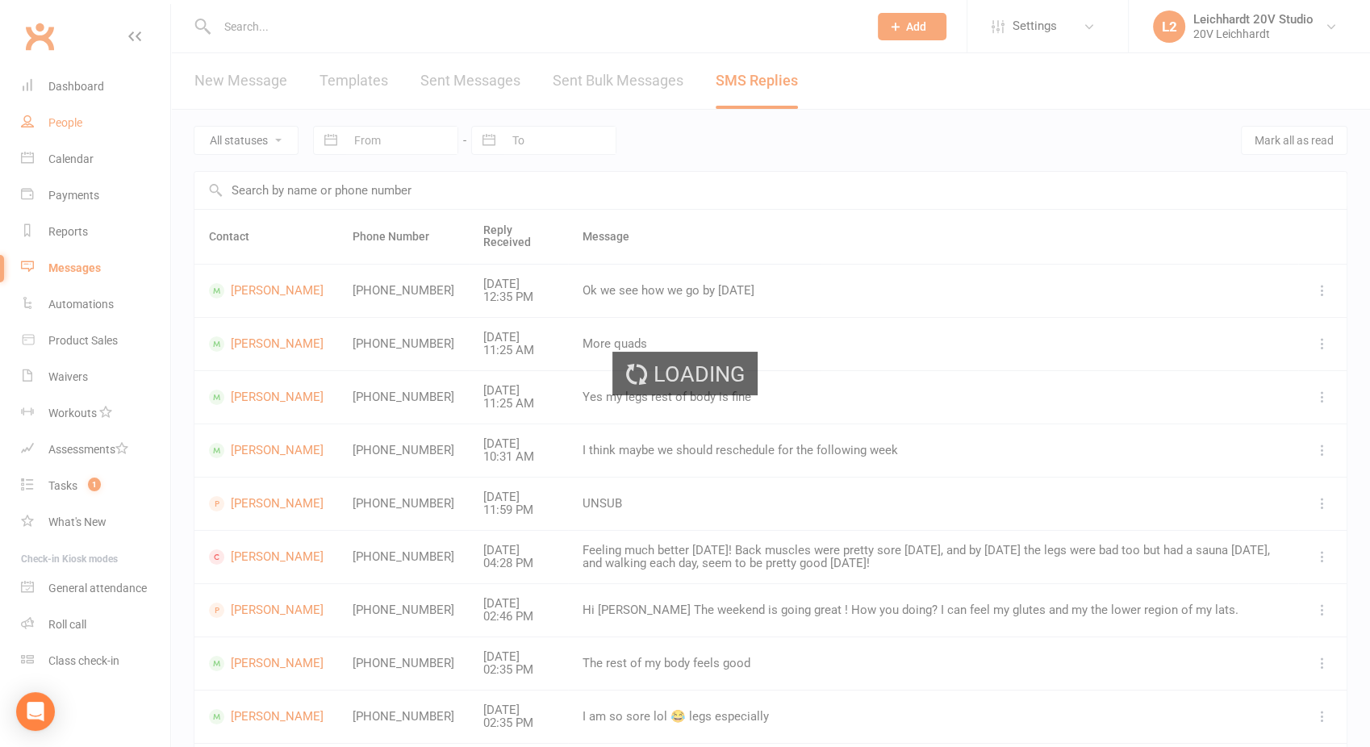
select select "100"
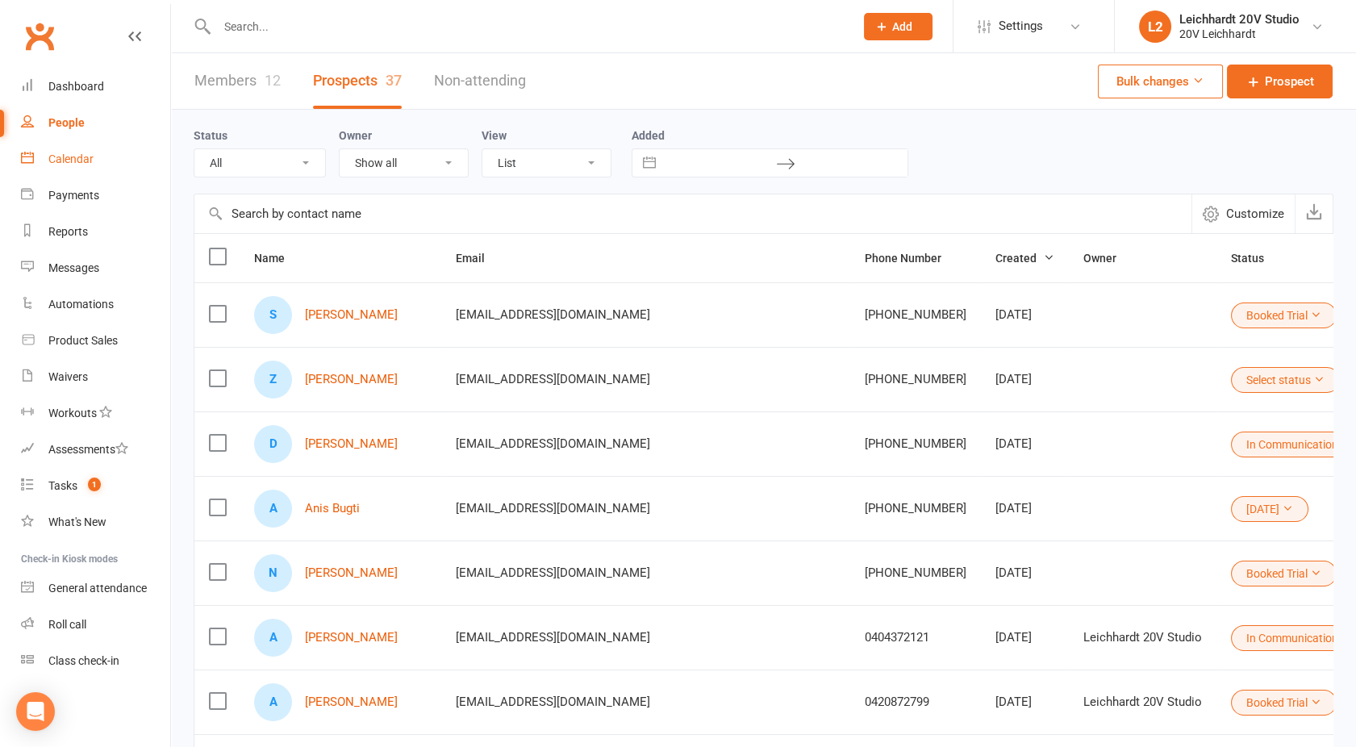
click at [56, 177] on link "Calendar" at bounding box center [95, 159] width 149 height 36
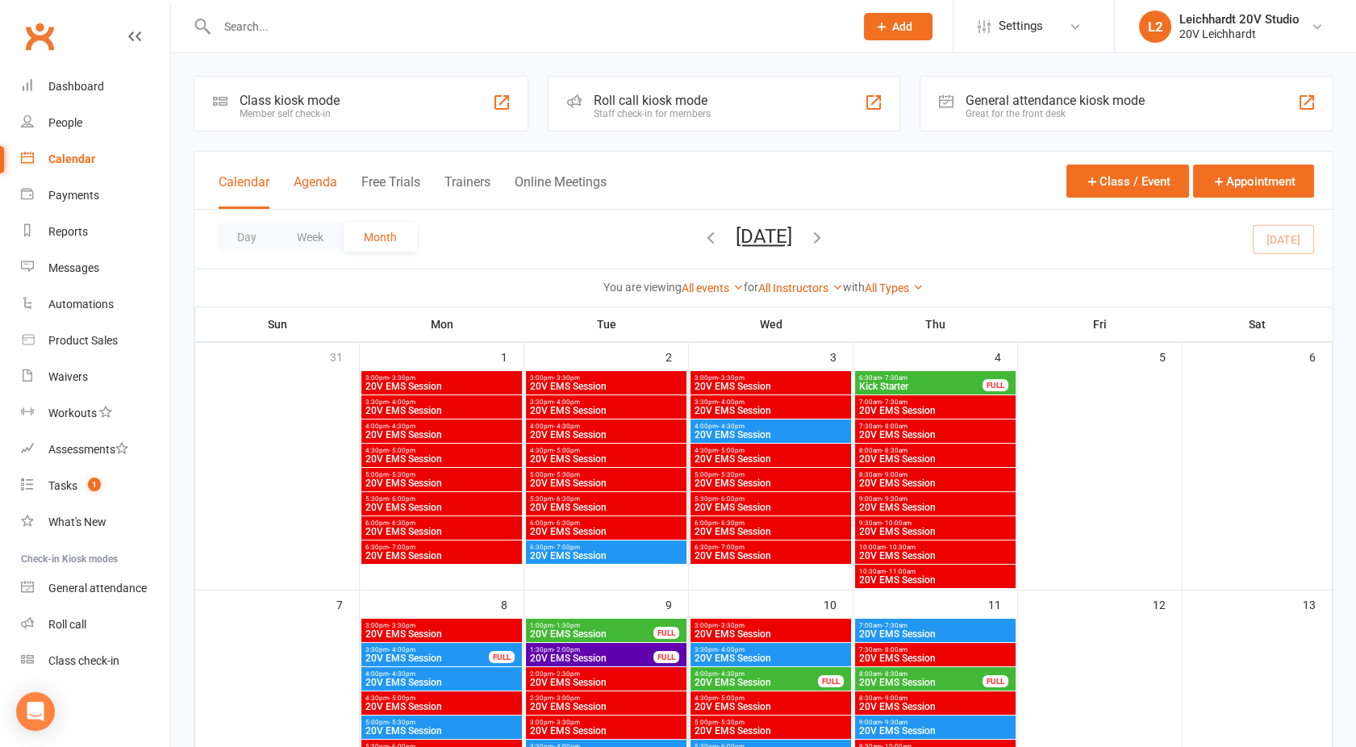
click at [311, 183] on button "Agenda" at bounding box center [316, 191] width 44 height 35
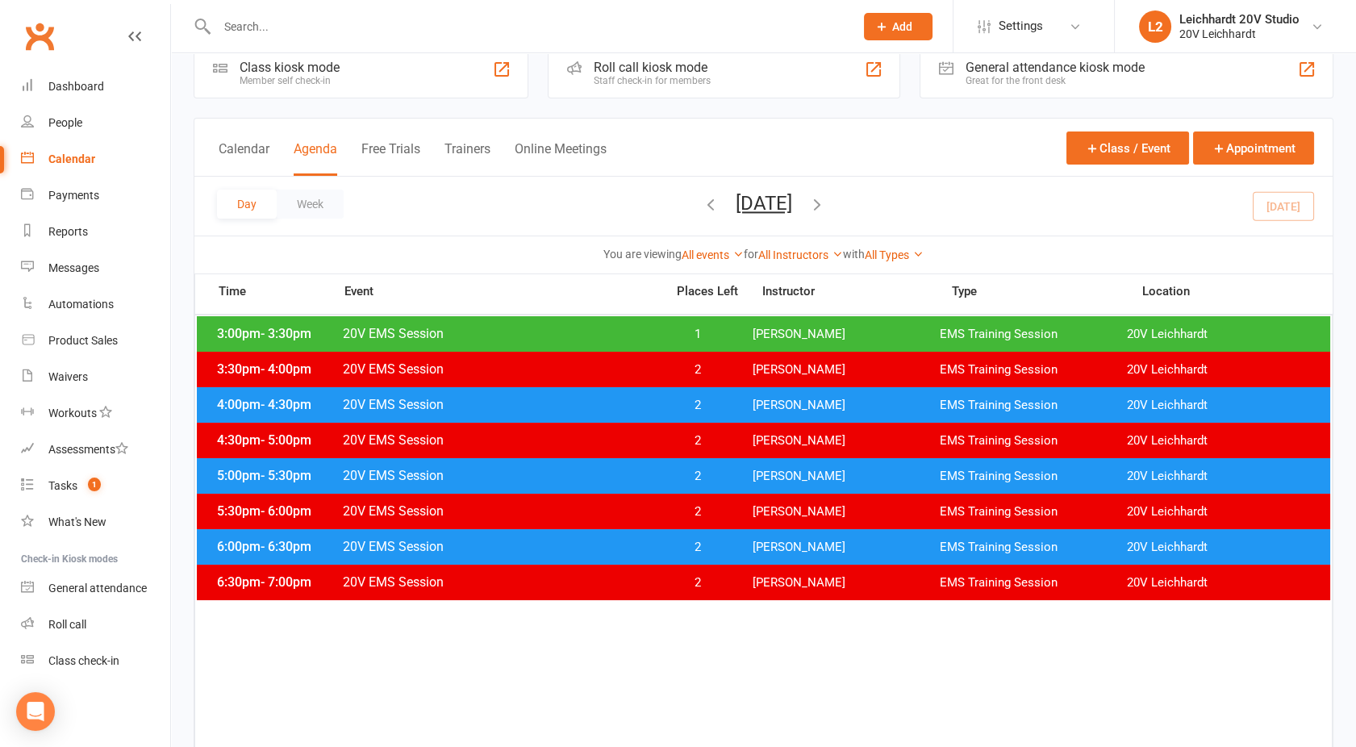
scroll to position [37, 0]
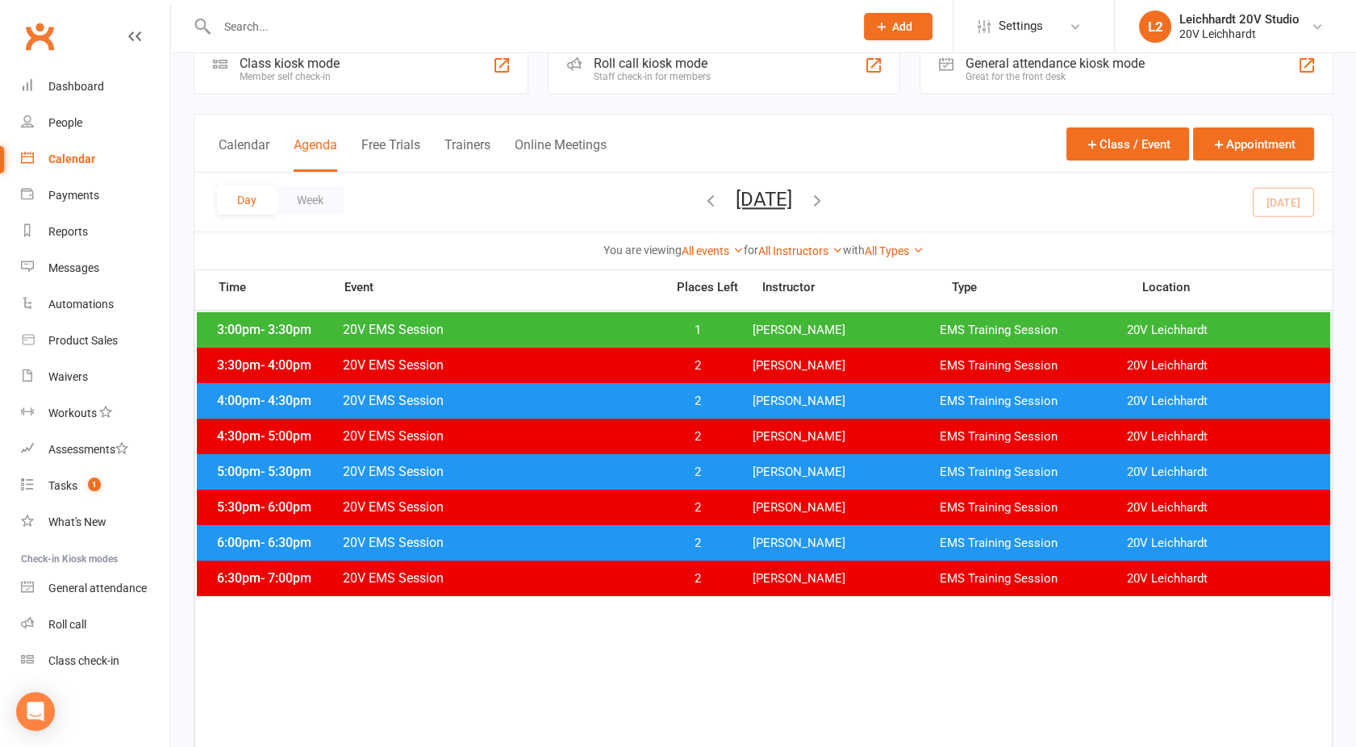
click at [451, 333] on span "20V EMS Session" at bounding box center [499, 329] width 314 height 15
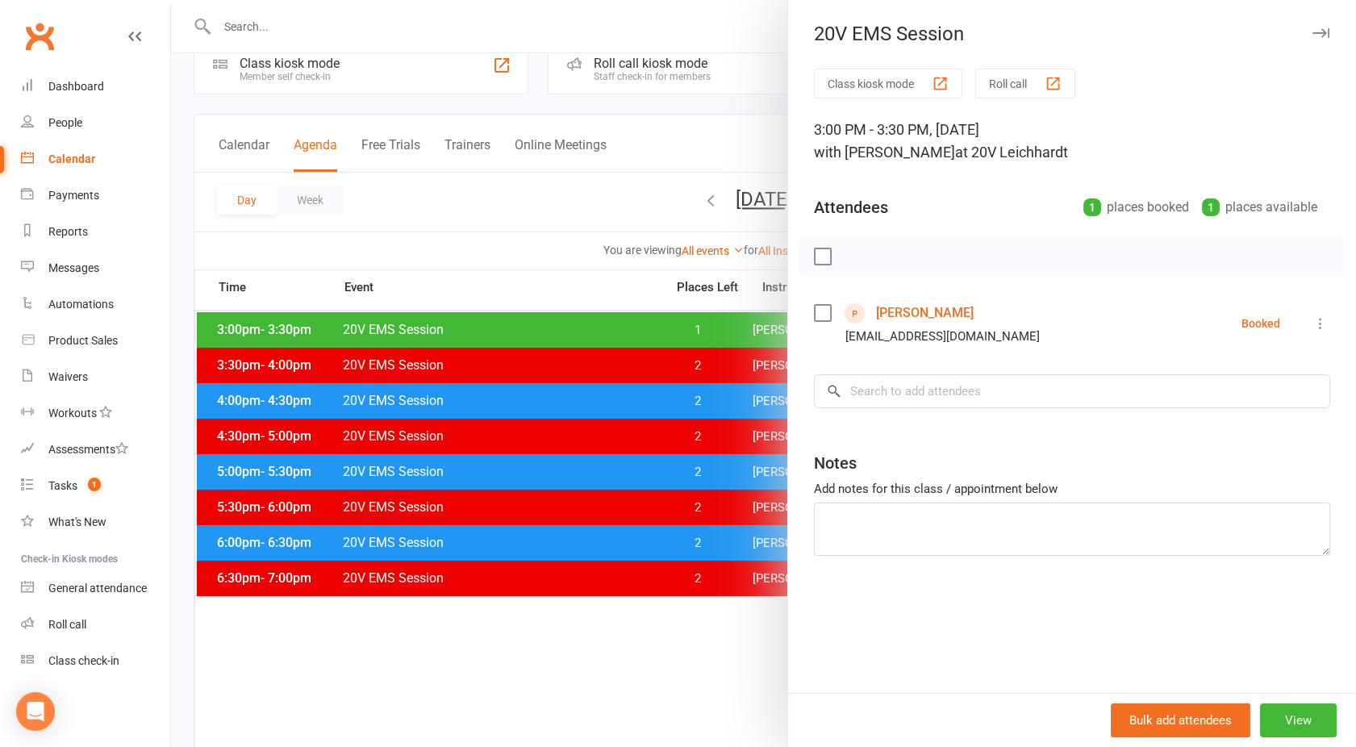
click at [912, 318] on link "Nelson Rodrigues" at bounding box center [925, 313] width 98 height 26
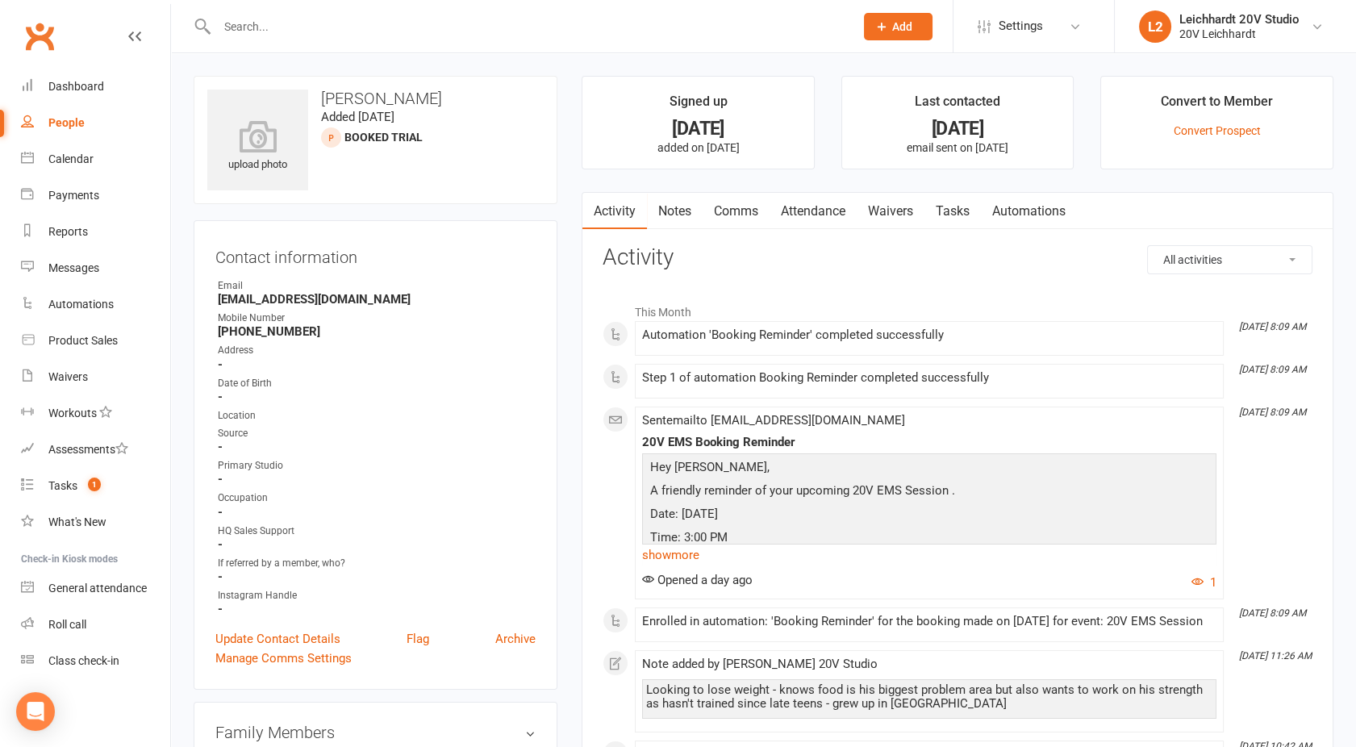
click at [748, 219] on link "Comms" at bounding box center [736, 211] width 67 height 37
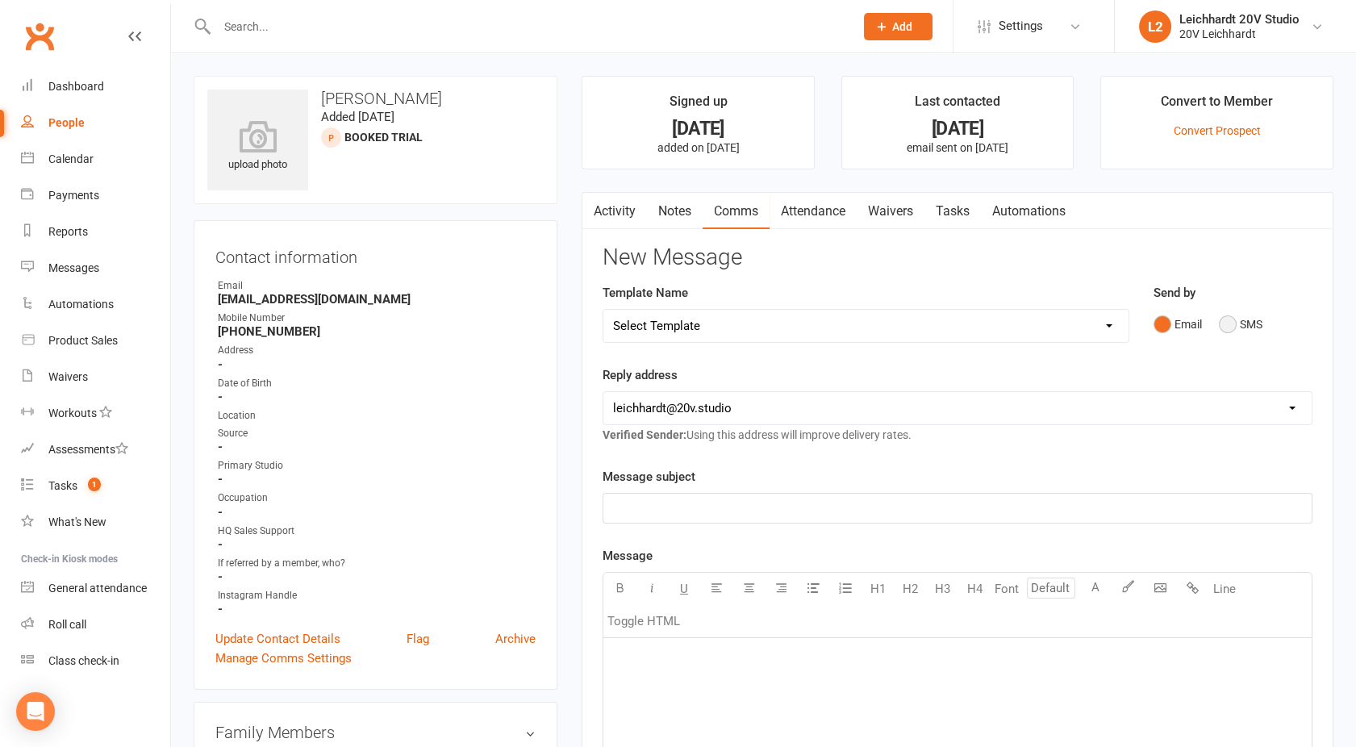
click at [1238, 332] on button "SMS" at bounding box center [1241, 324] width 44 height 31
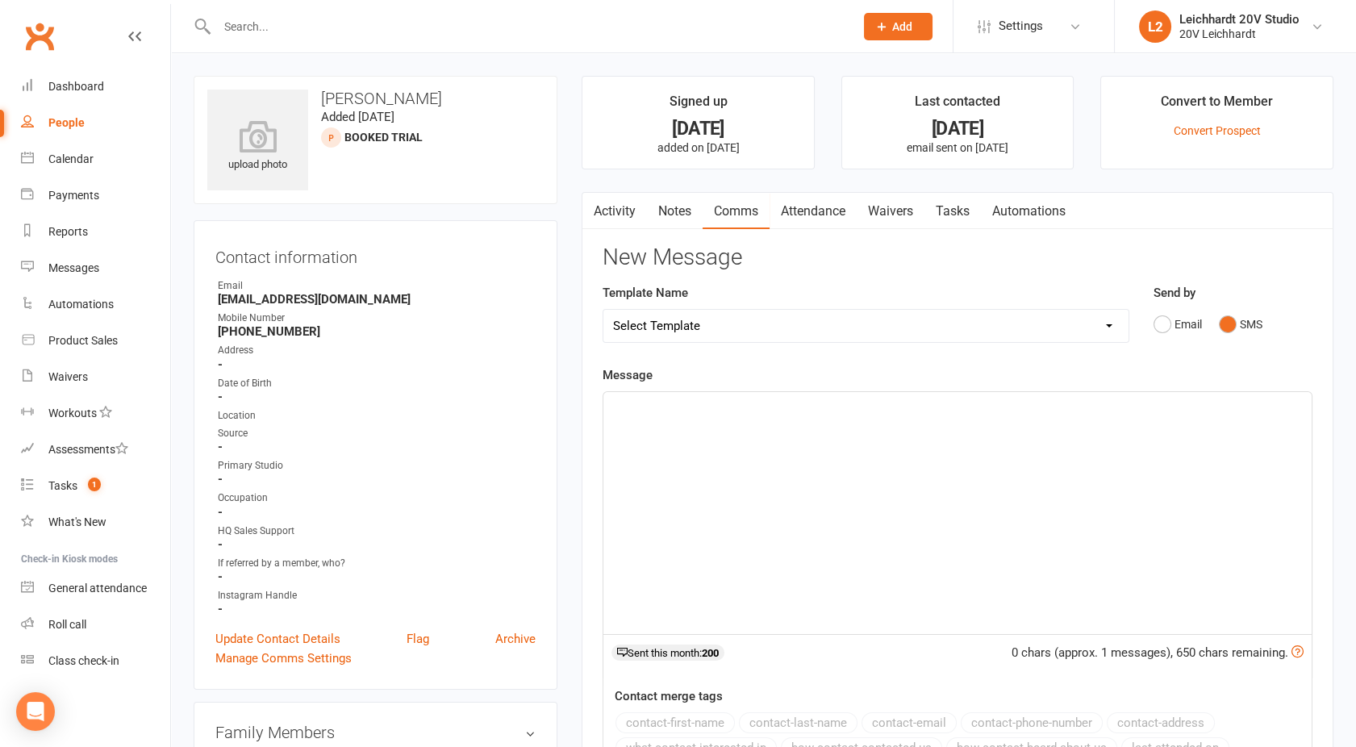
click at [985, 474] on div "﻿" at bounding box center [957, 513] width 708 height 242
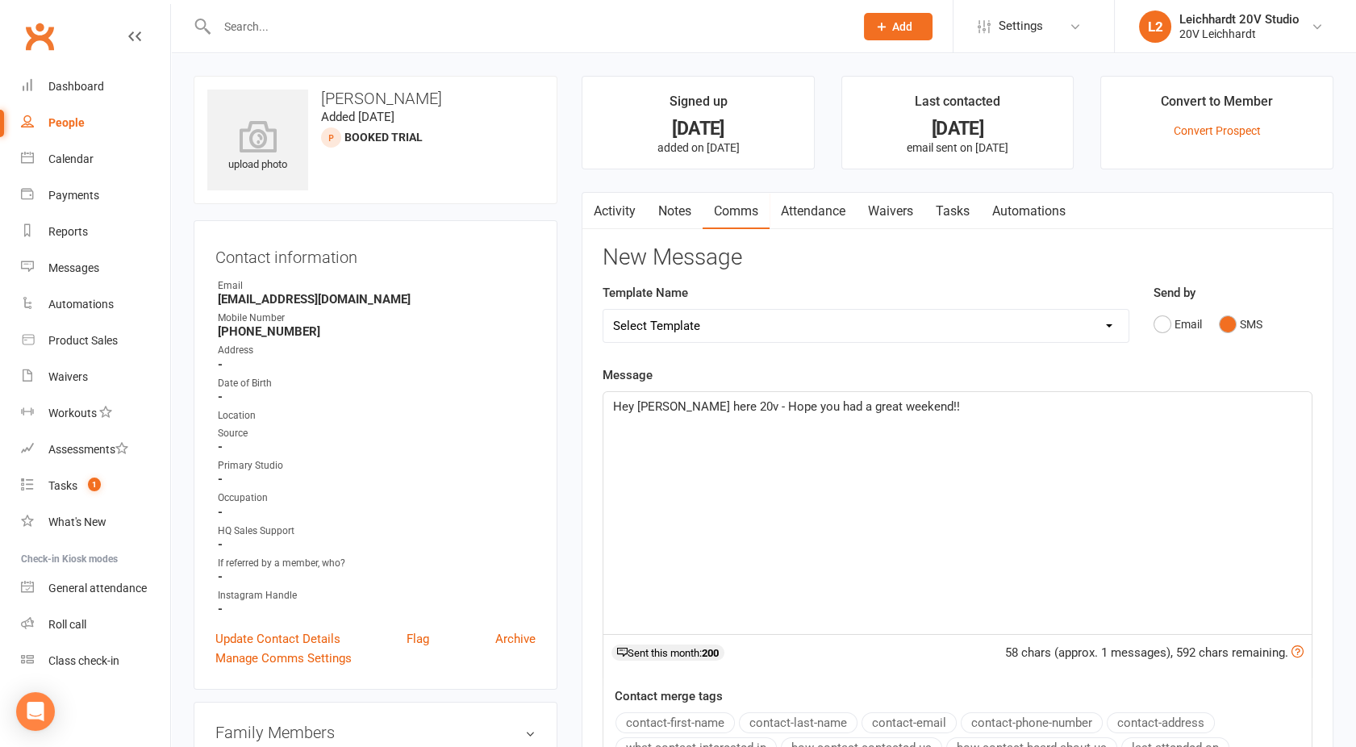
click at [956, 416] on div "Hey Nelson, Joel here 20v - Hope you had a great weekend!!" at bounding box center [957, 513] width 708 height 242
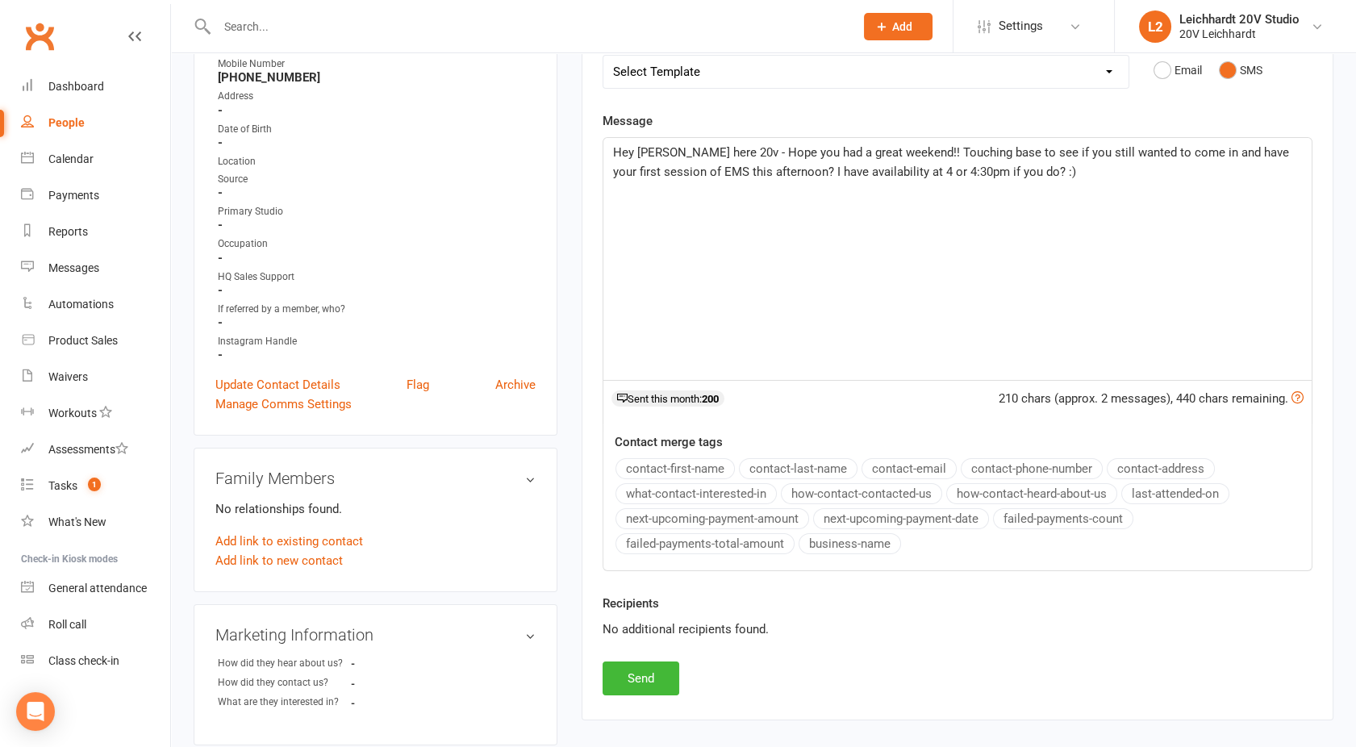
scroll to position [315, 0]
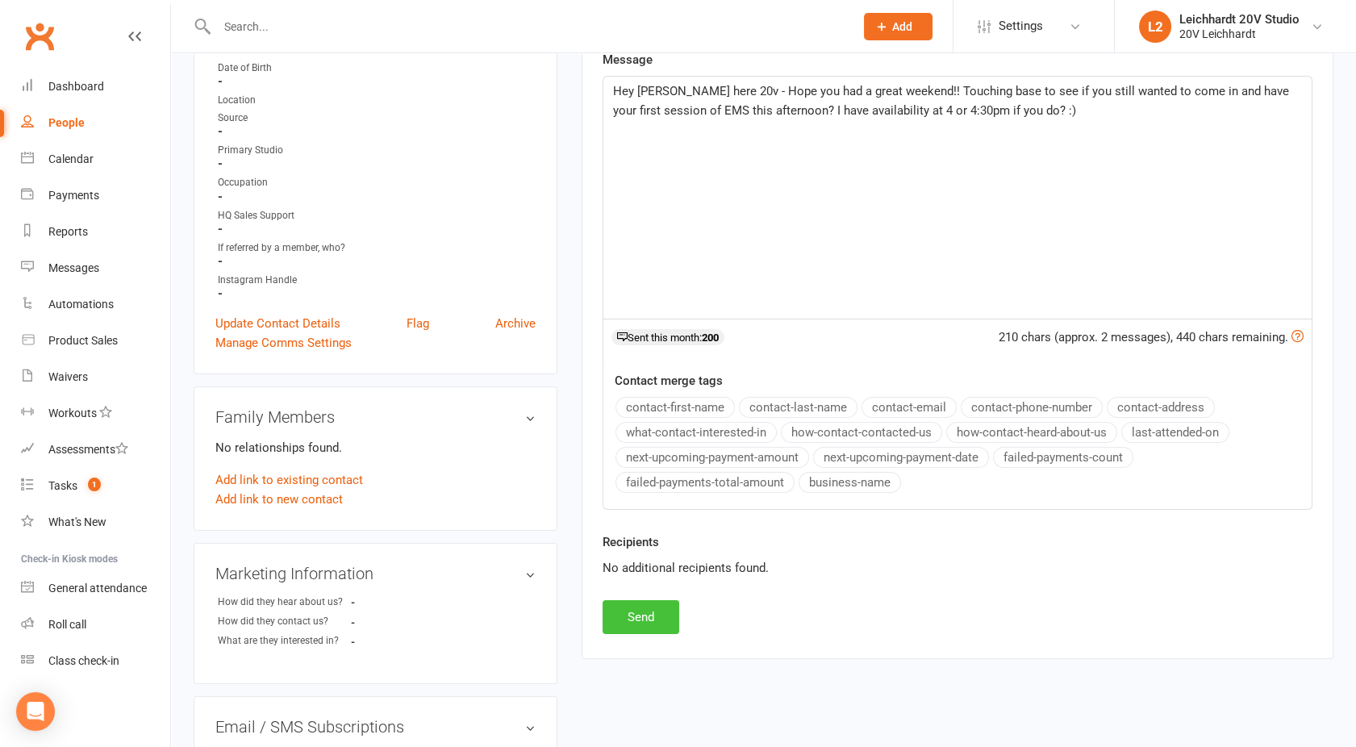
click at [651, 610] on button "Send" at bounding box center [641, 617] width 77 height 34
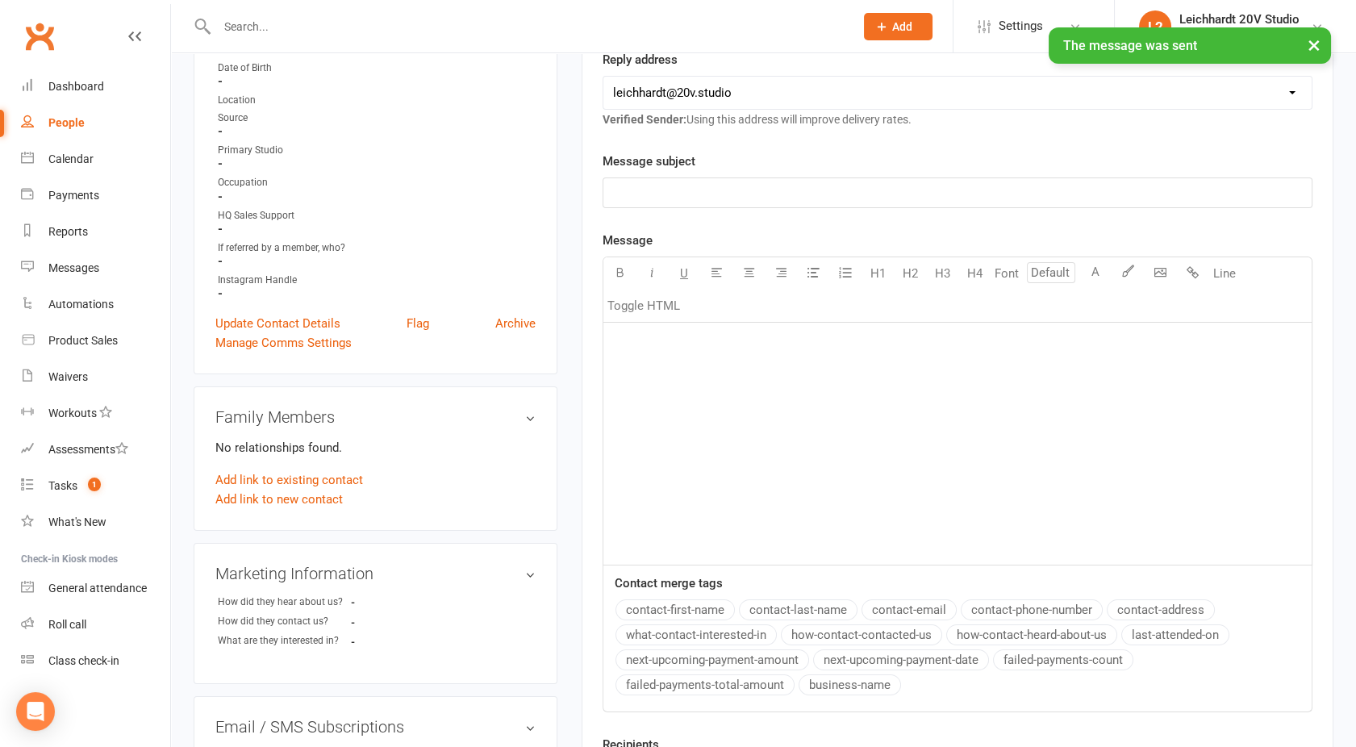
scroll to position [0, 0]
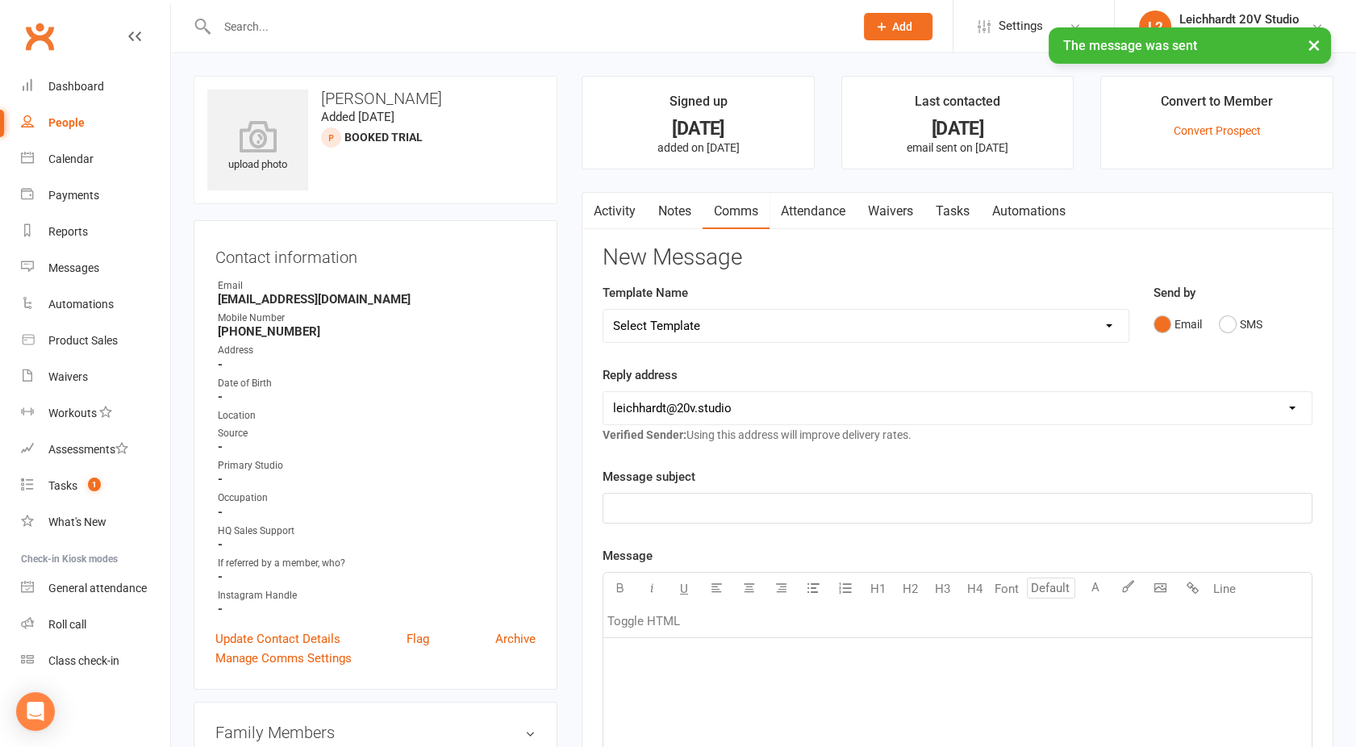
click at [604, 218] on link "Activity" at bounding box center [614, 211] width 65 height 37
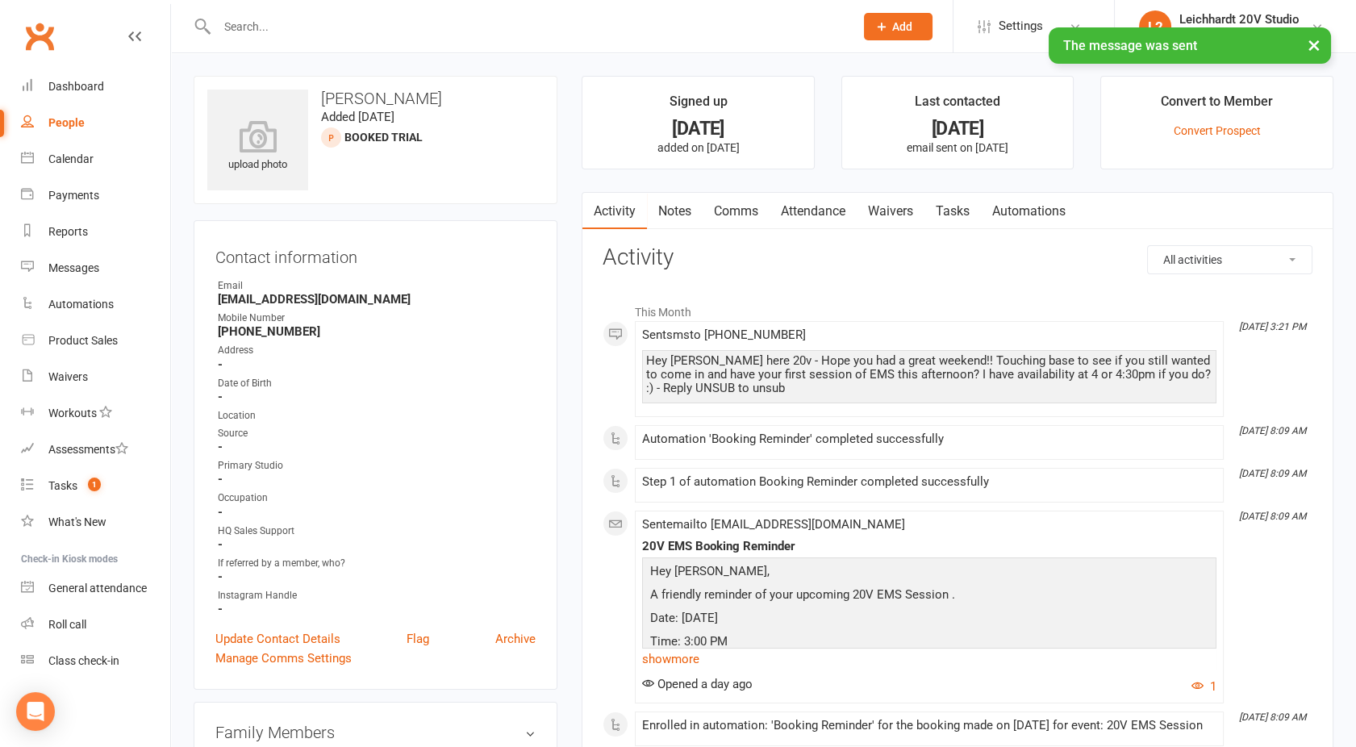
click at [84, 118] on link "People" at bounding box center [95, 123] width 149 height 36
select select "100"
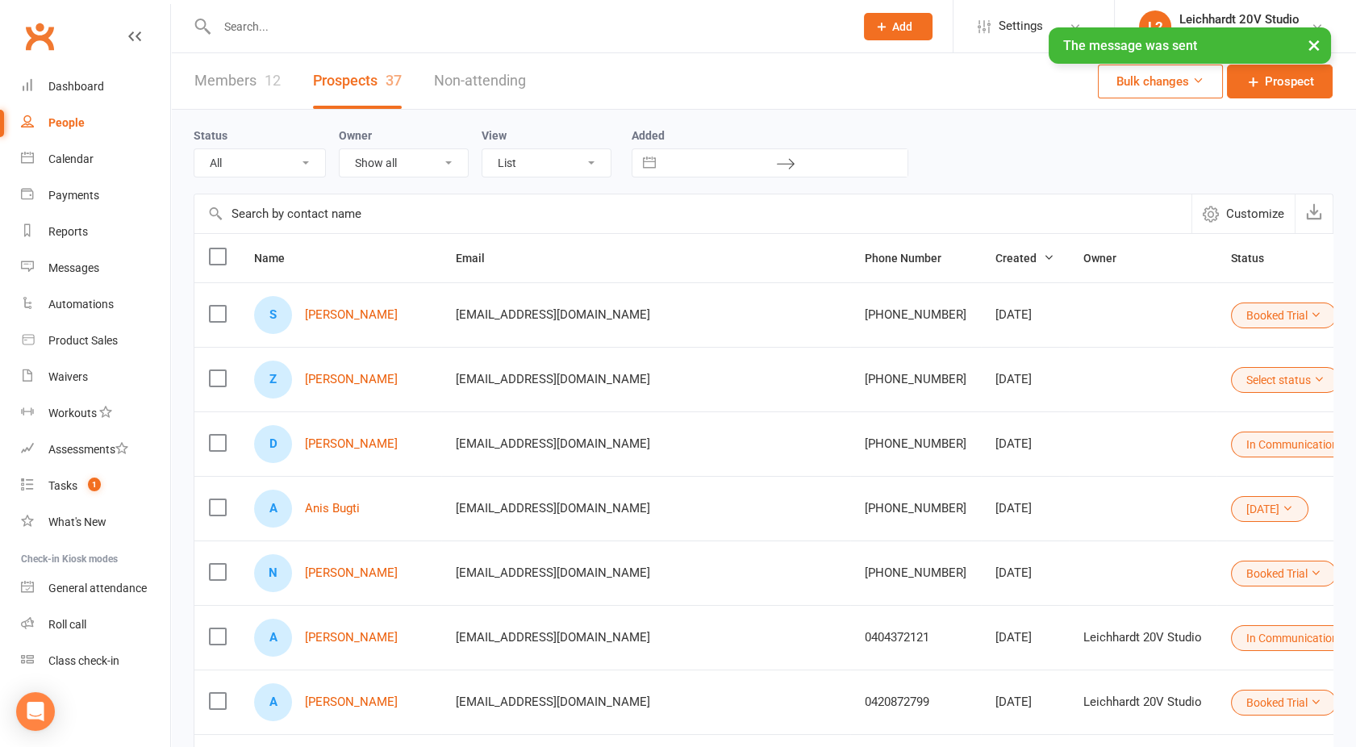
click at [1231, 580] on button "Booked Trial" at bounding box center [1284, 574] width 106 height 26
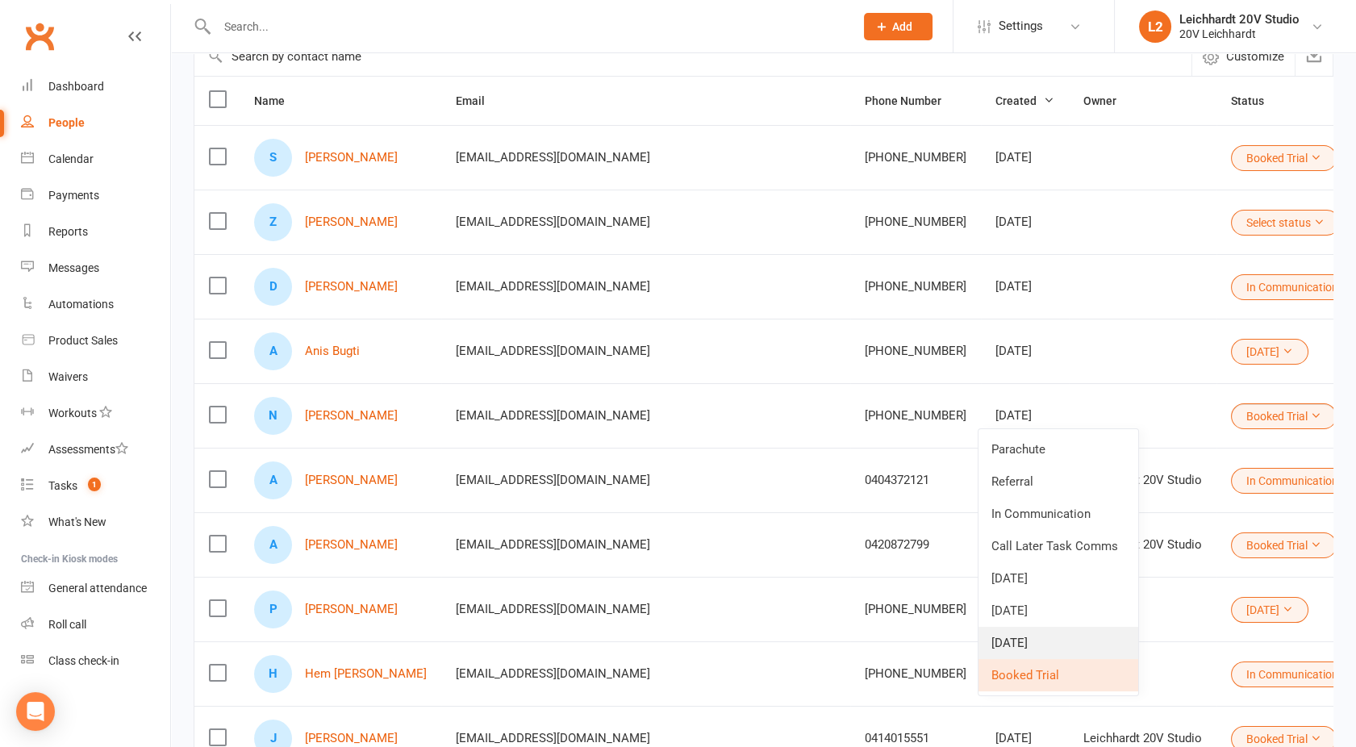
scroll to position [158, 0]
click at [1026, 636] on link "[DATE]" at bounding box center [1058, 642] width 160 height 32
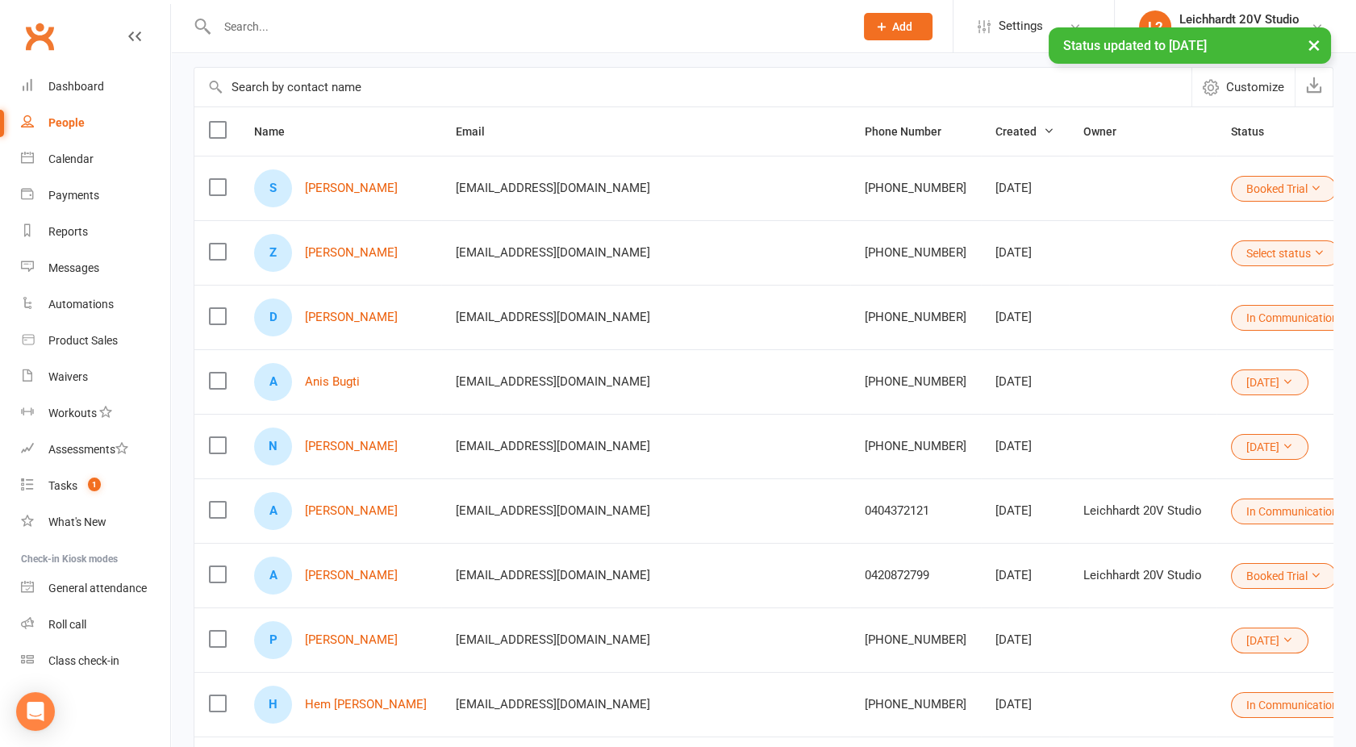
scroll to position [0, 0]
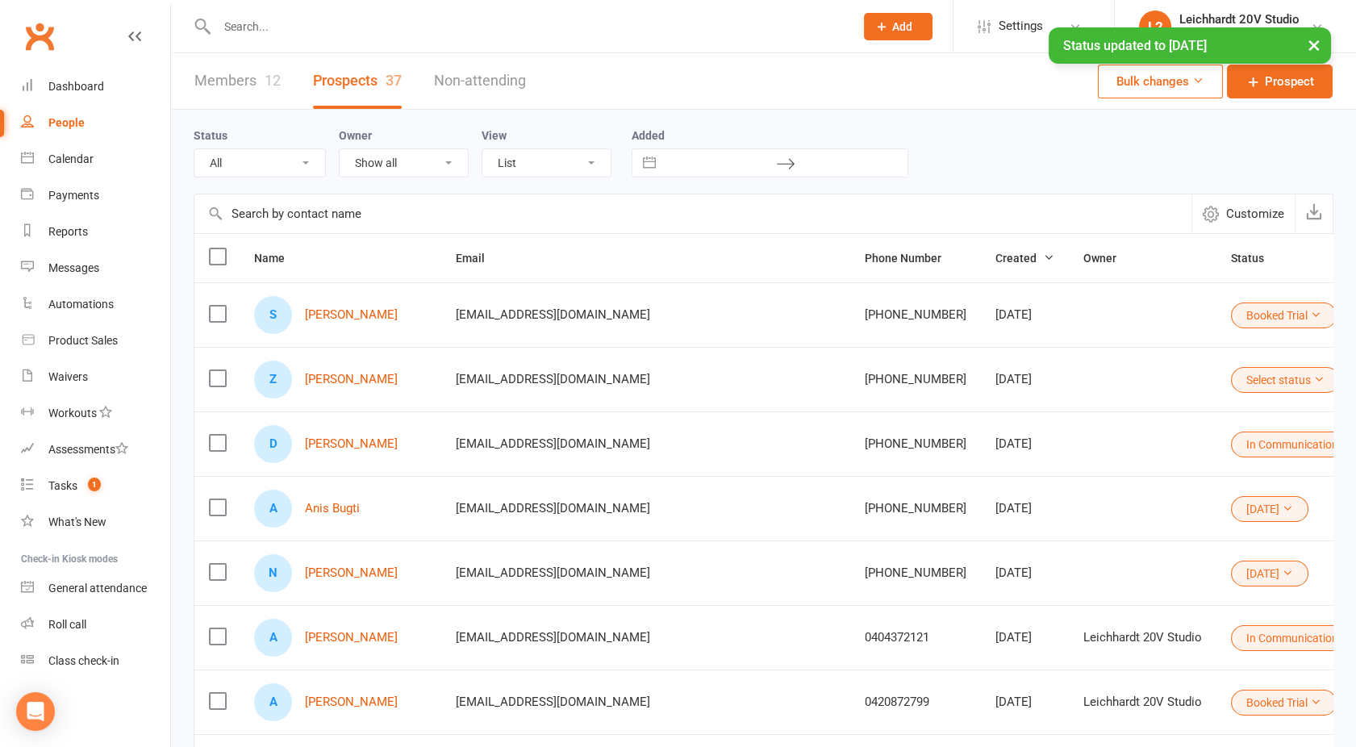
click at [1231, 377] on button "Select status" at bounding box center [1285, 380] width 109 height 26
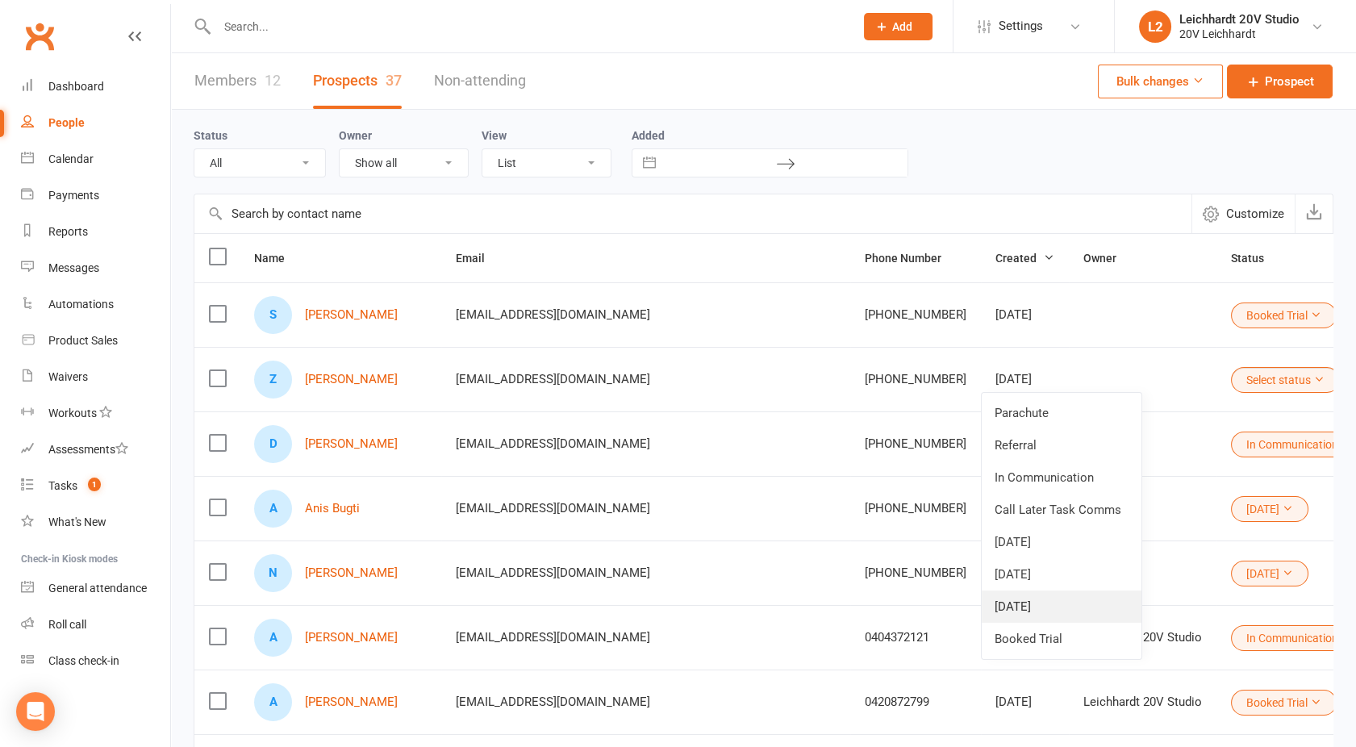
click at [1027, 599] on link "[DATE]" at bounding box center [1062, 606] width 160 height 32
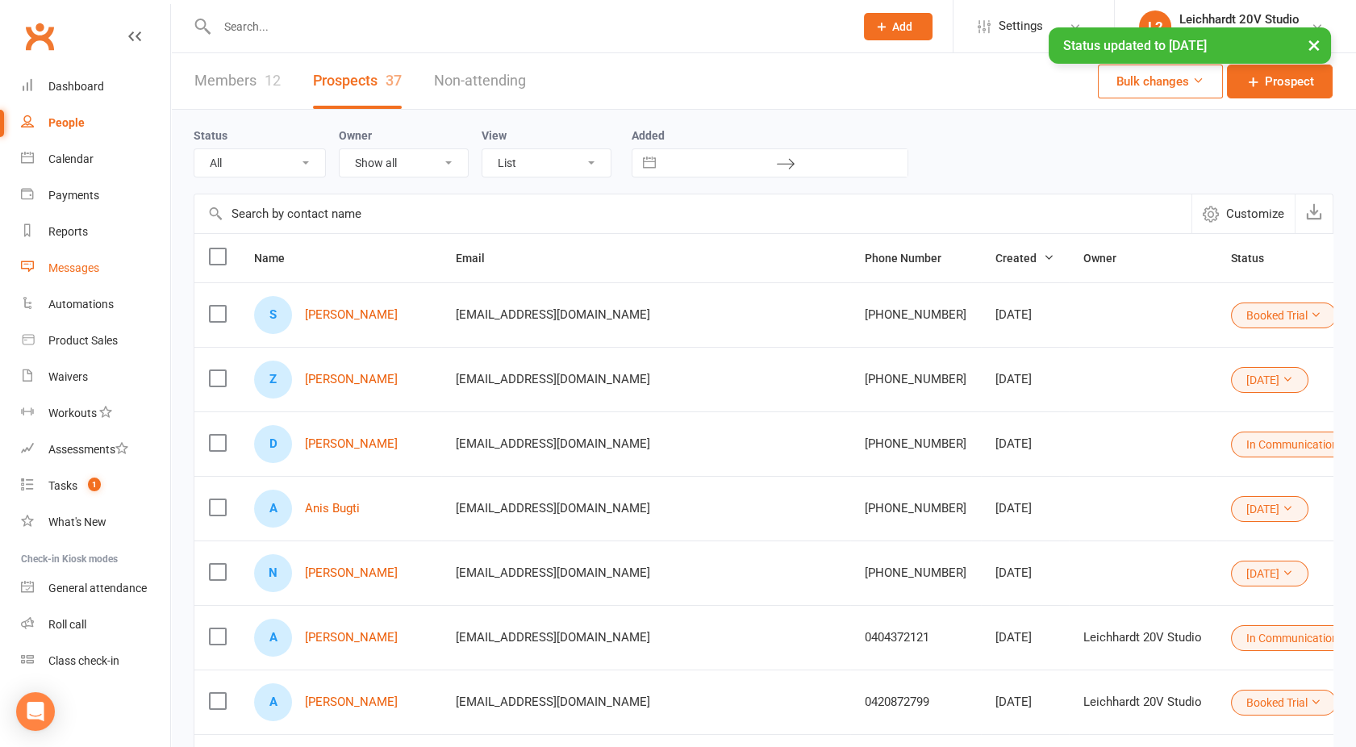
click at [60, 272] on div "Messages" at bounding box center [73, 267] width 51 height 13
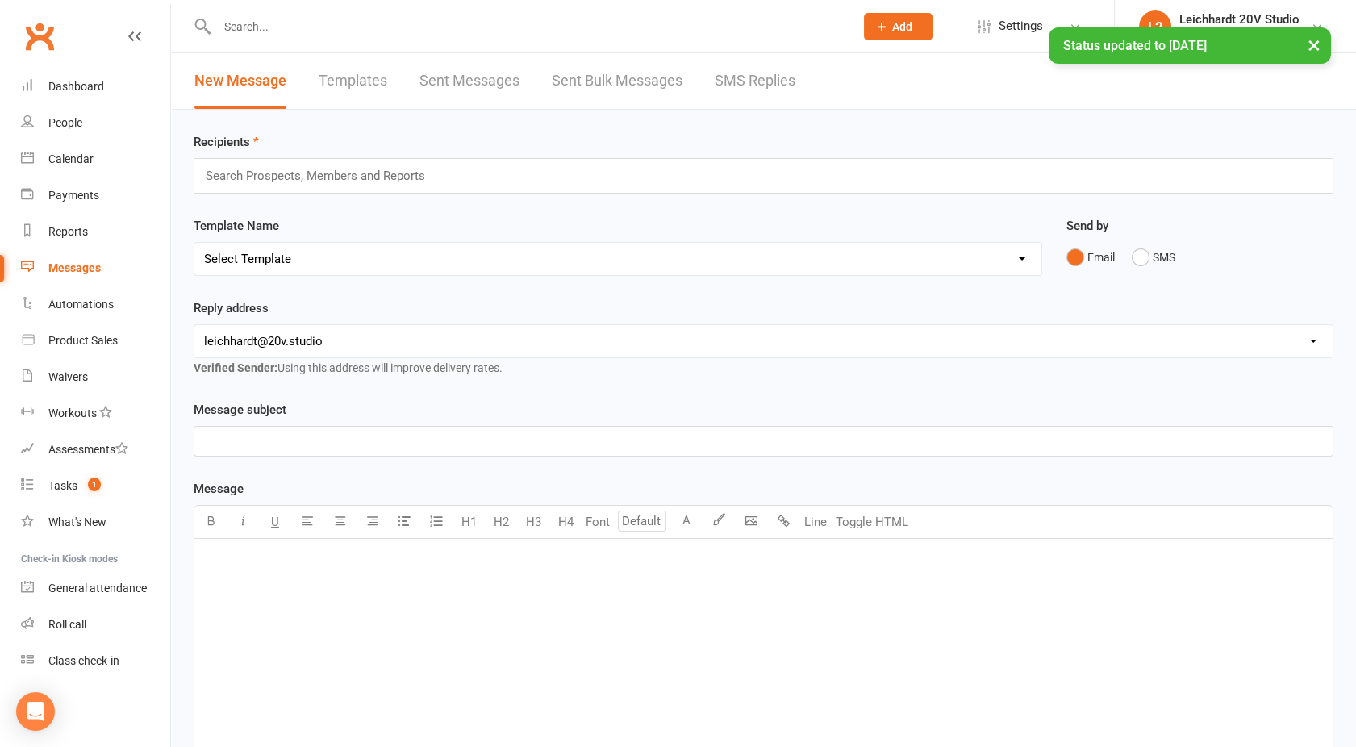
click at [775, 27] on div "× Status updated to 11Sep25" at bounding box center [667, 27] width 1335 height 0
click at [740, 84] on link "SMS Replies" at bounding box center [755, 81] width 81 height 56
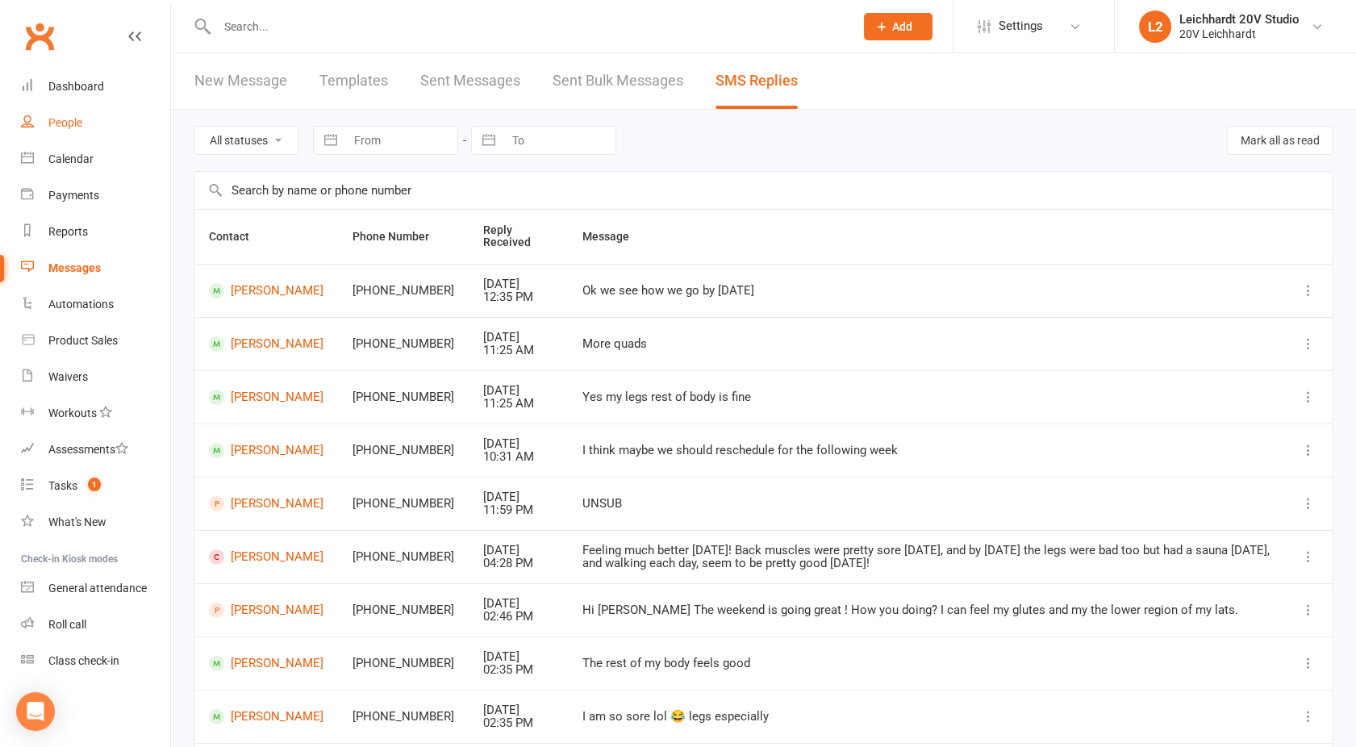
click at [52, 132] on link "People" at bounding box center [95, 123] width 149 height 36
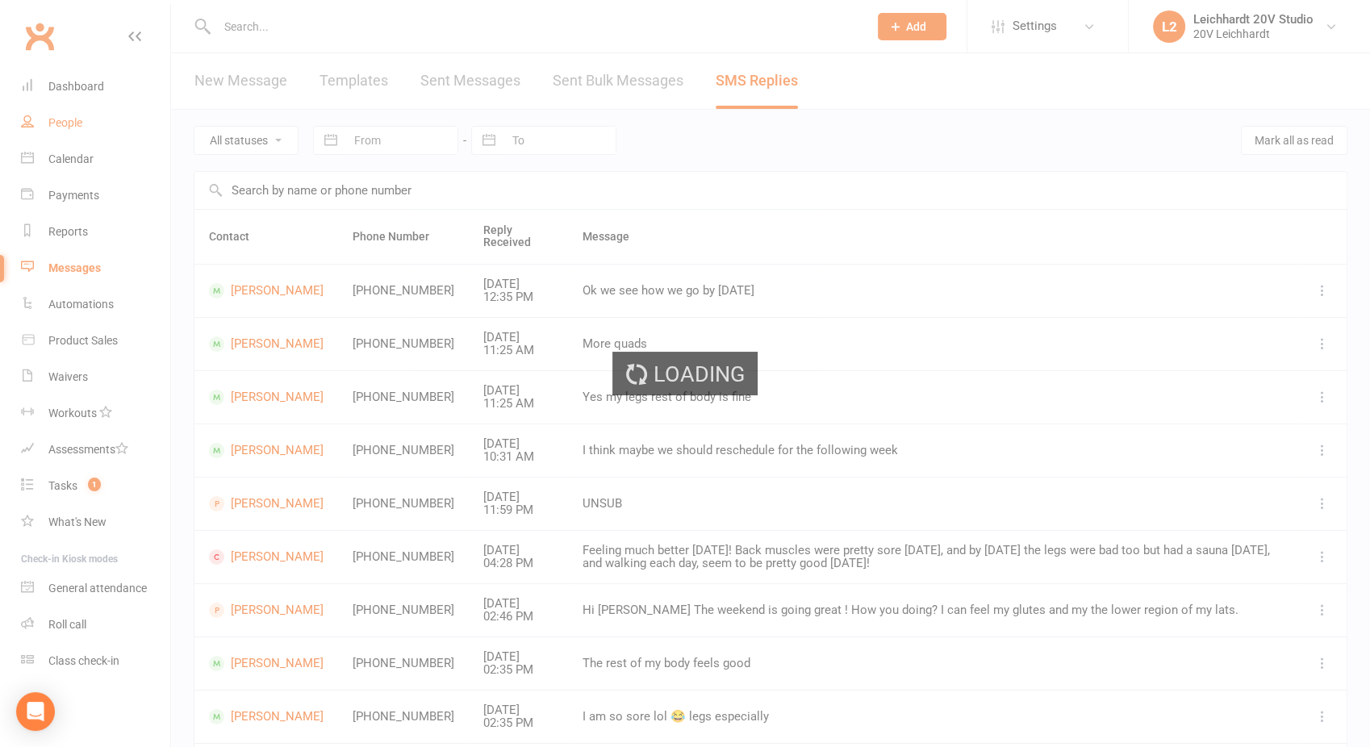
select select "100"
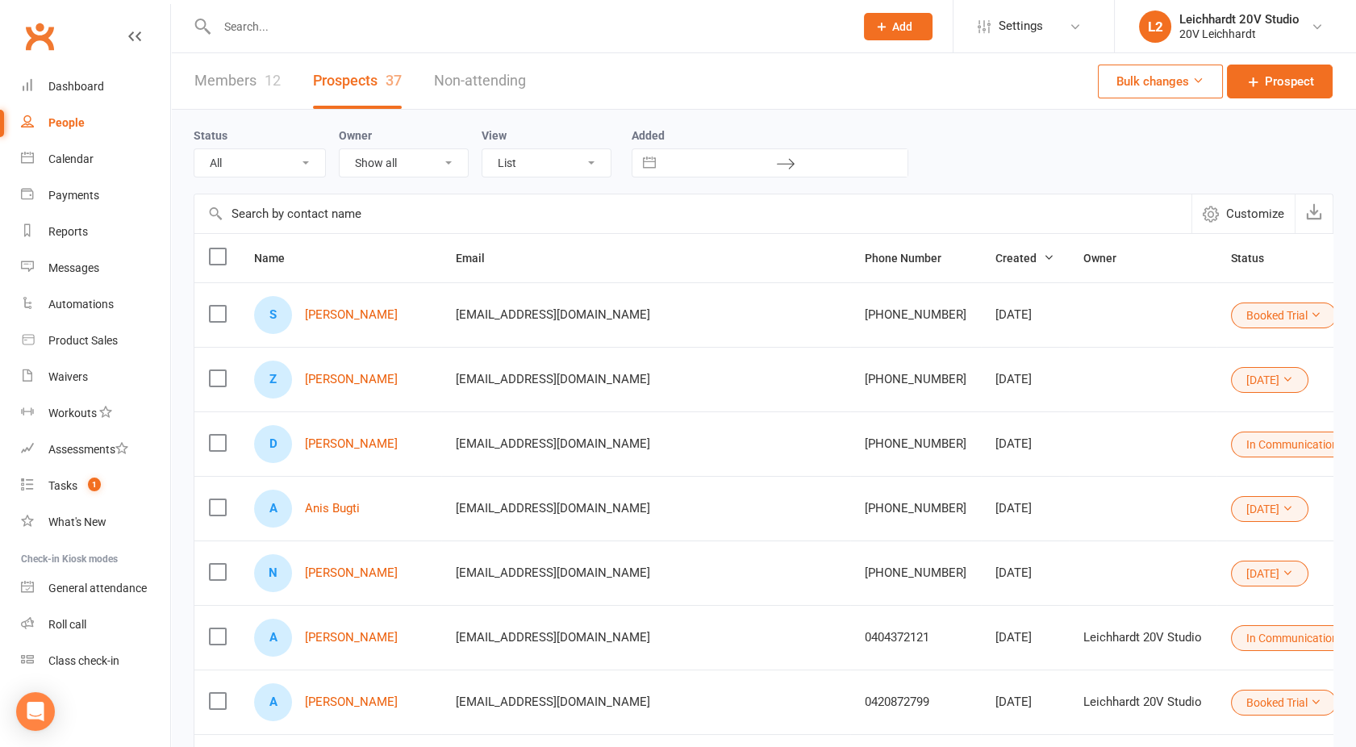
click at [231, 74] on link "Members 12" at bounding box center [237, 81] width 86 height 56
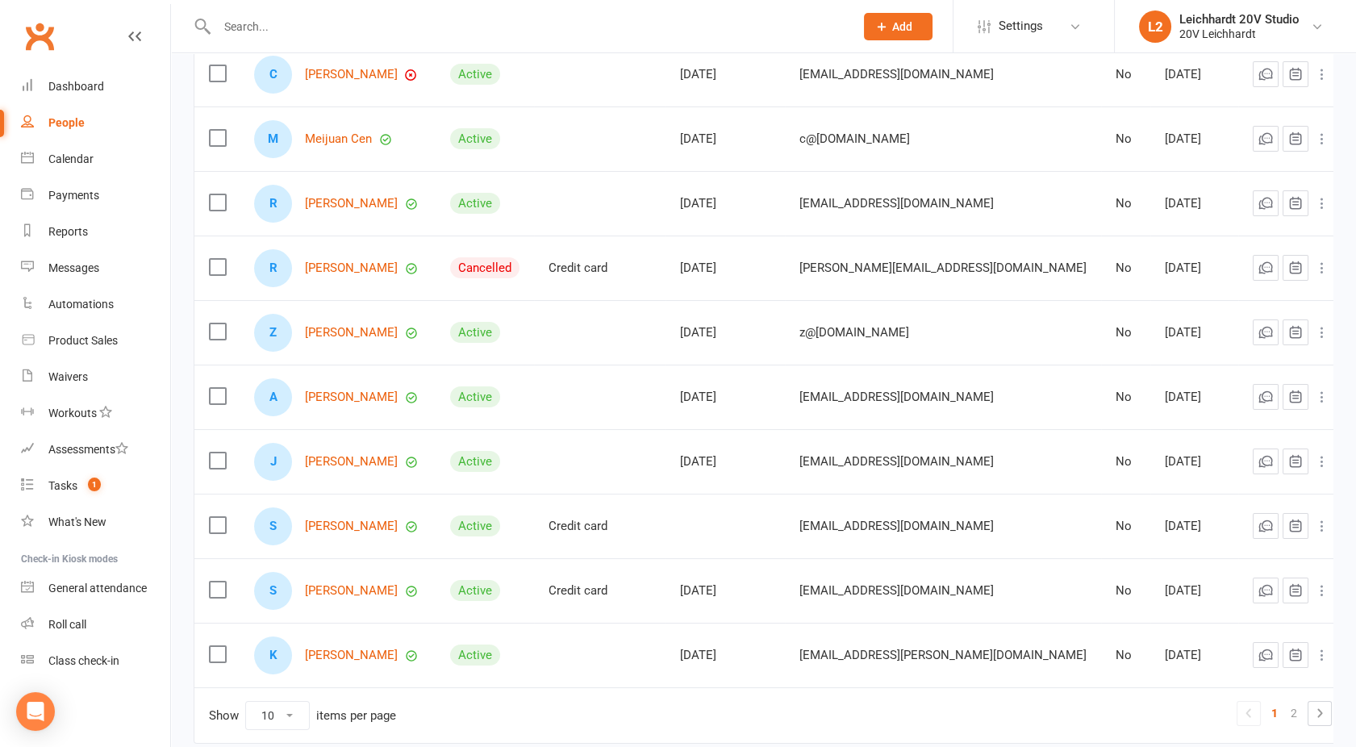
scroll to position [255, 0]
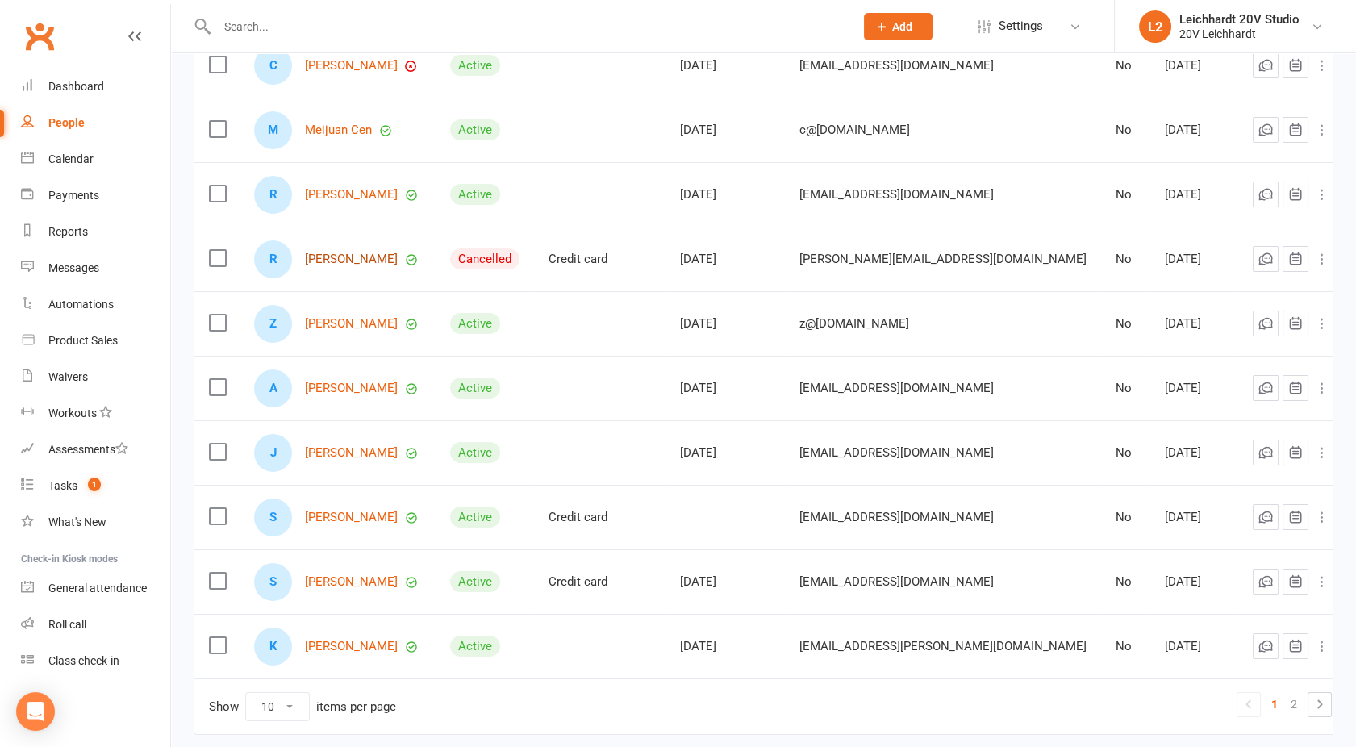
click at [350, 252] on link "Rebecca Ellis" at bounding box center [351, 259] width 93 height 14
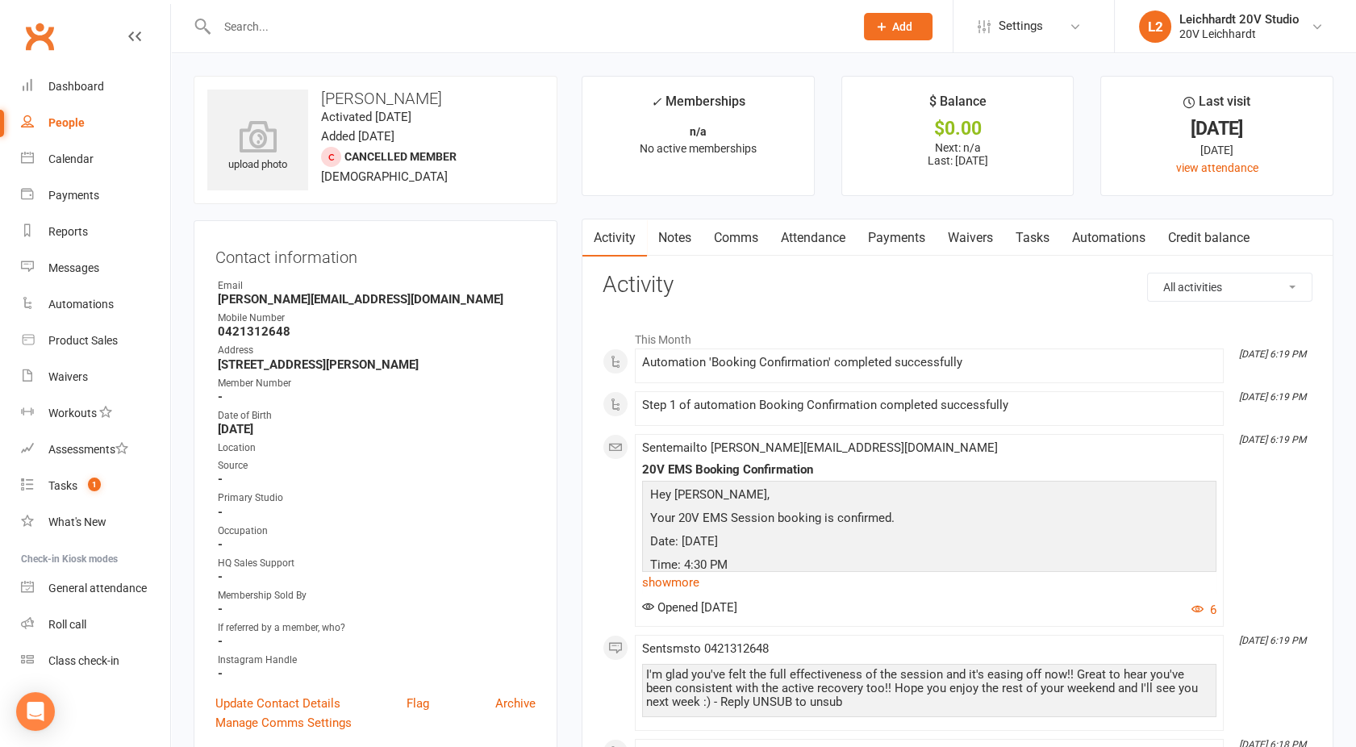
click at [61, 127] on div "People" at bounding box center [66, 122] width 36 height 13
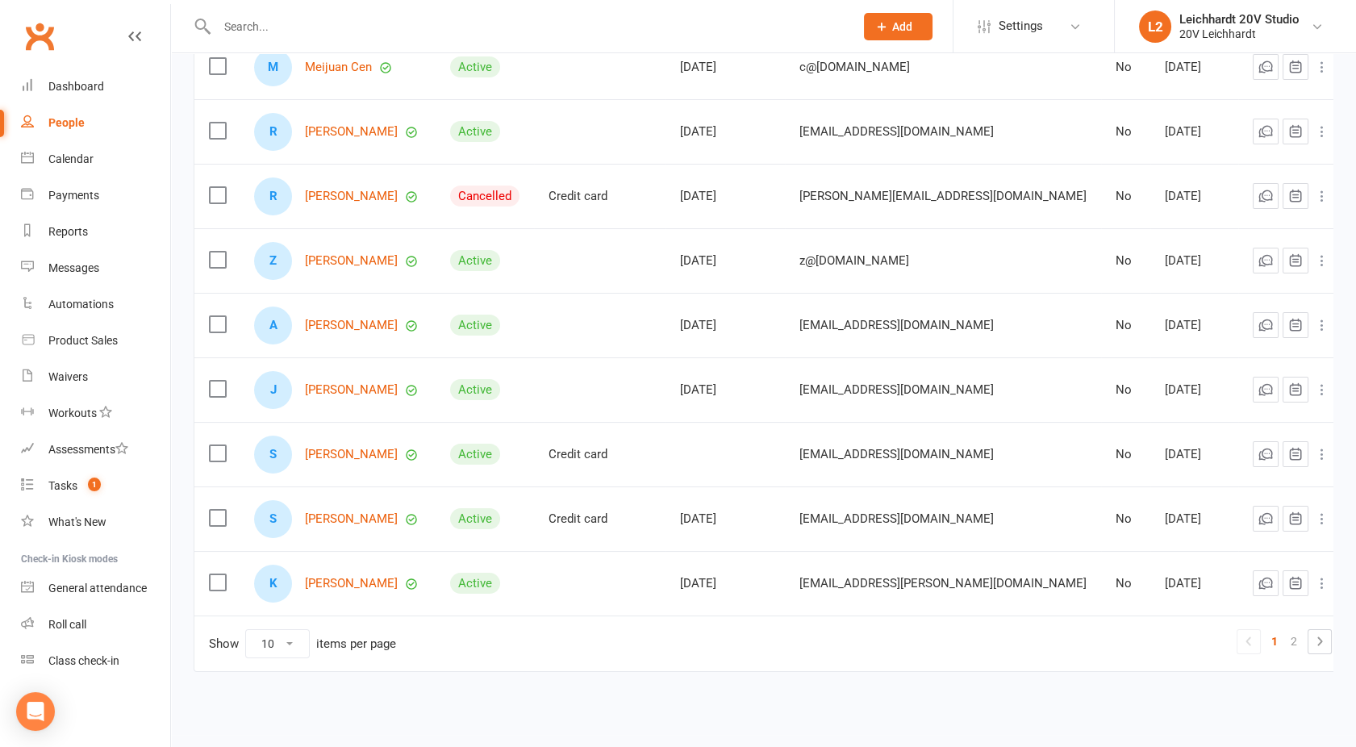
scroll to position [321, 0]
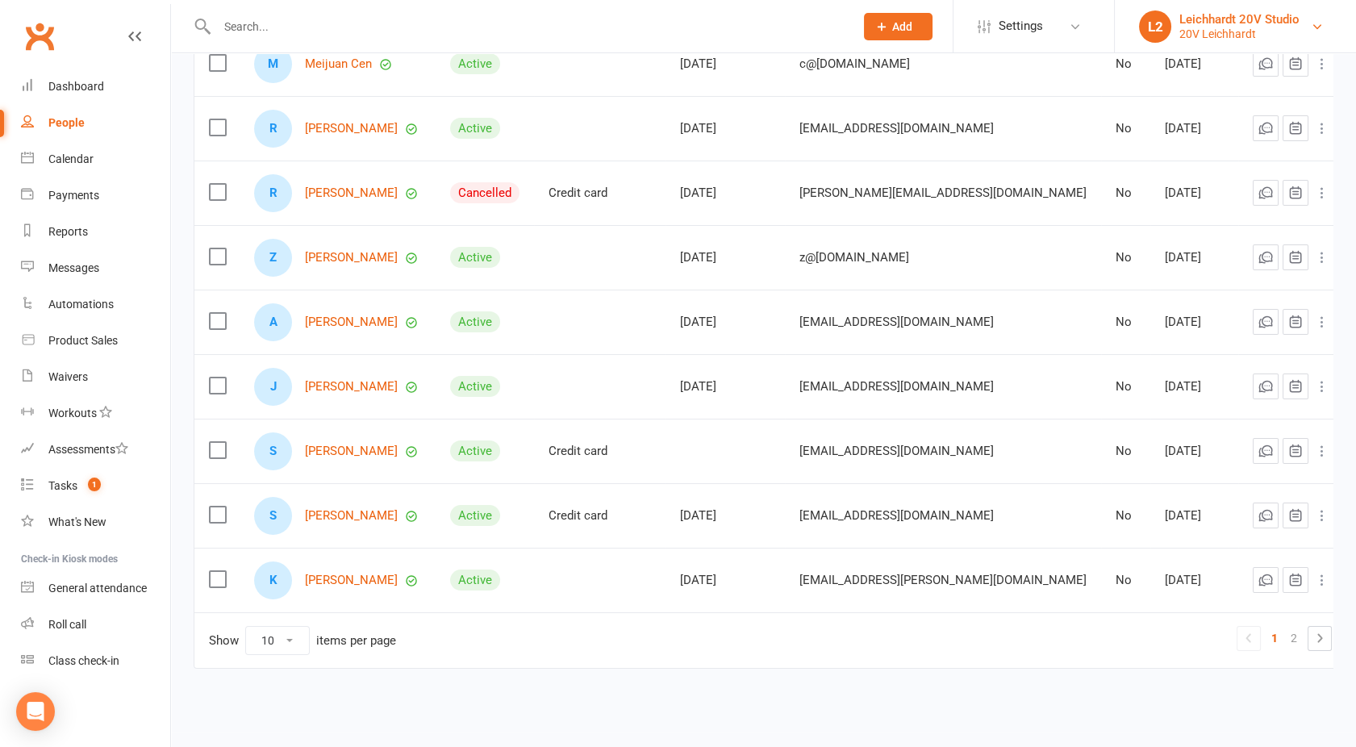
click at [1185, 23] on div "Leichhardt 20V Studio" at bounding box center [1239, 19] width 120 height 15
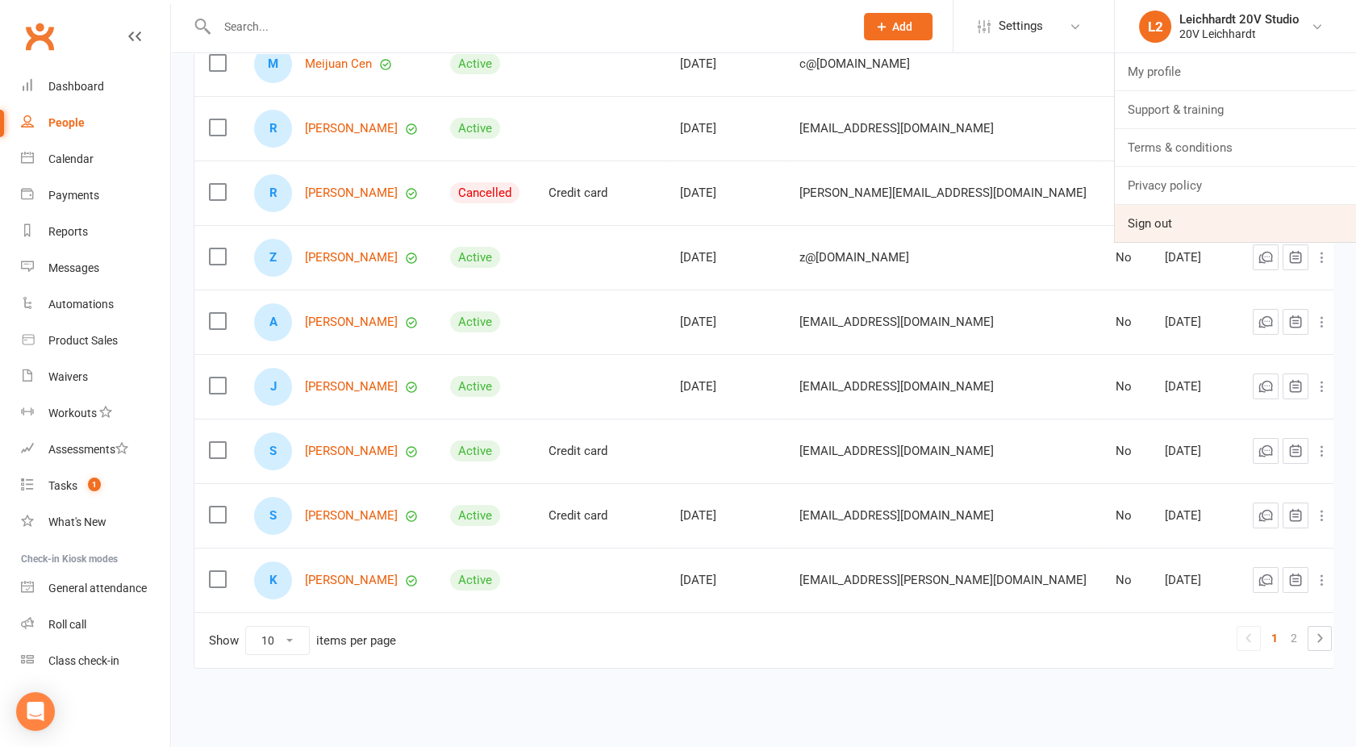
click at [1176, 220] on link "Sign out" at bounding box center [1235, 223] width 241 height 37
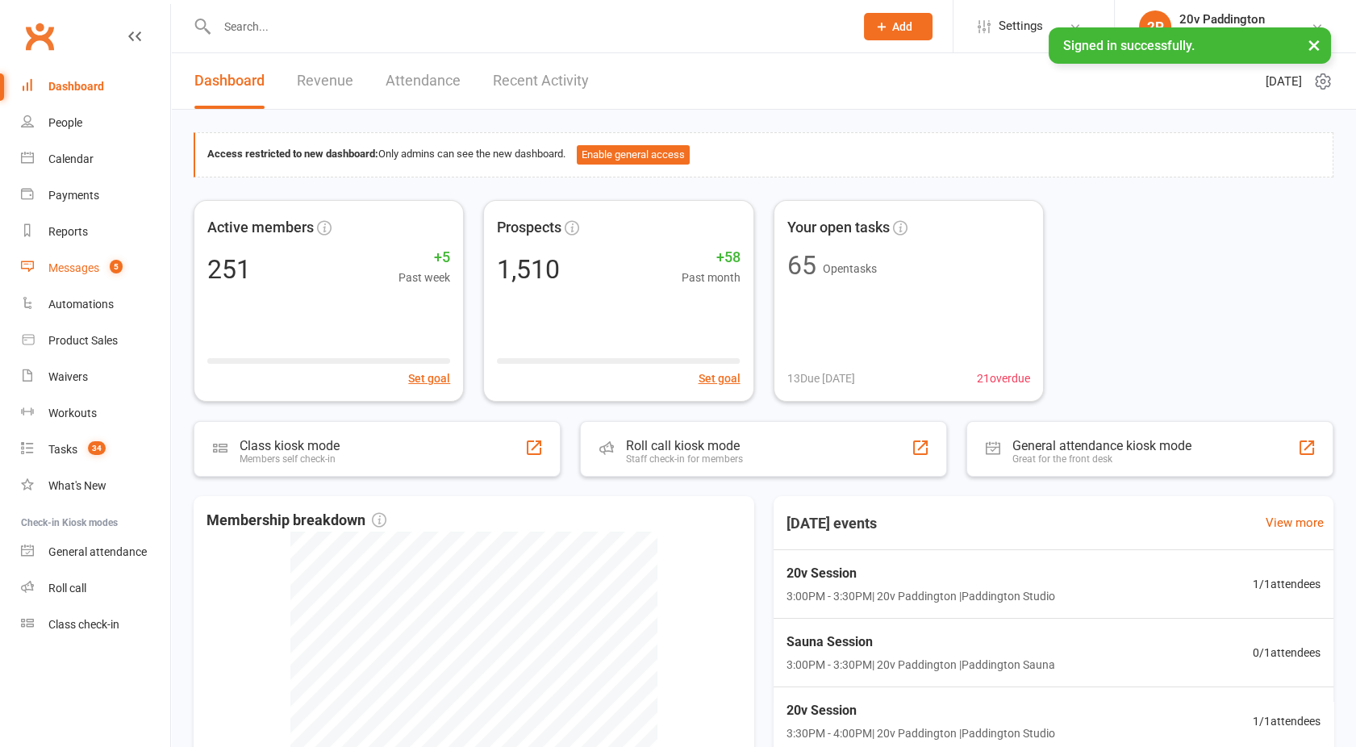
click at [97, 259] on link "Messages 5" at bounding box center [95, 268] width 149 height 36
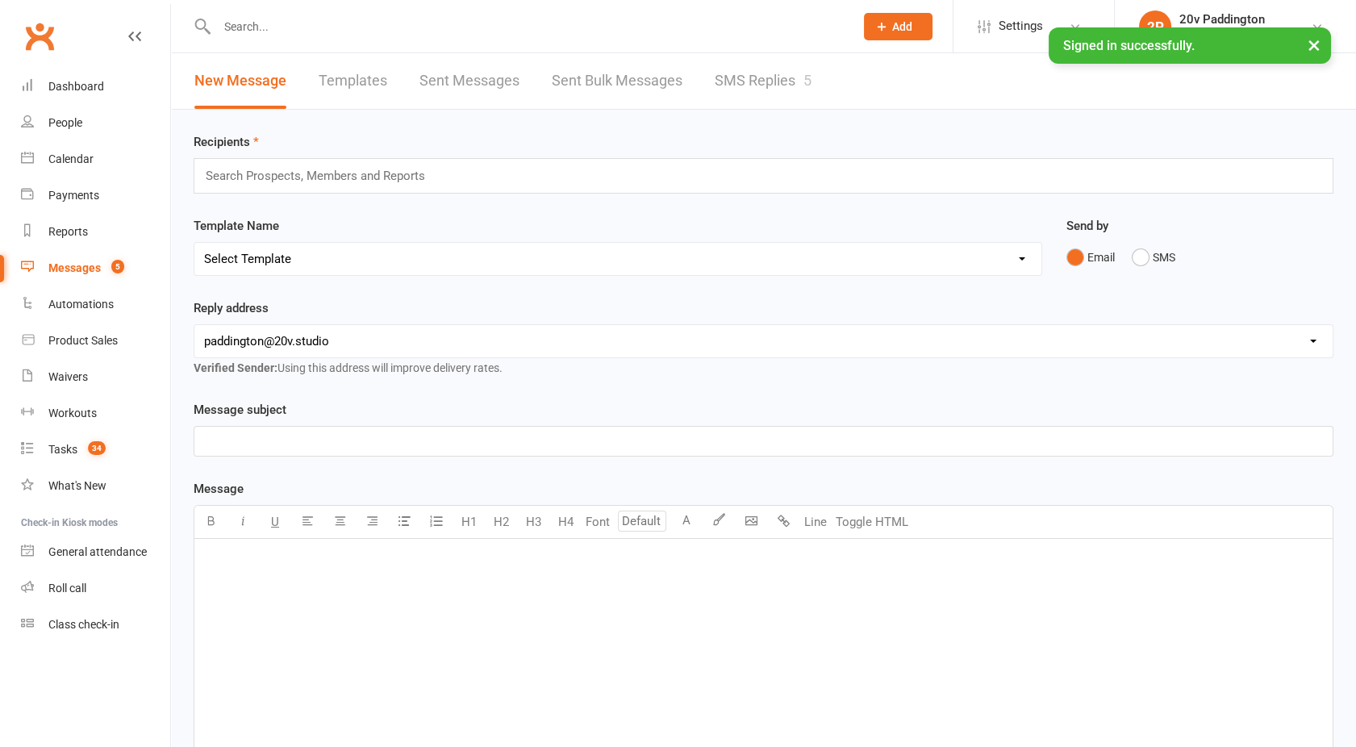
click at [753, 105] on link "SMS Replies 5" at bounding box center [763, 81] width 97 height 56
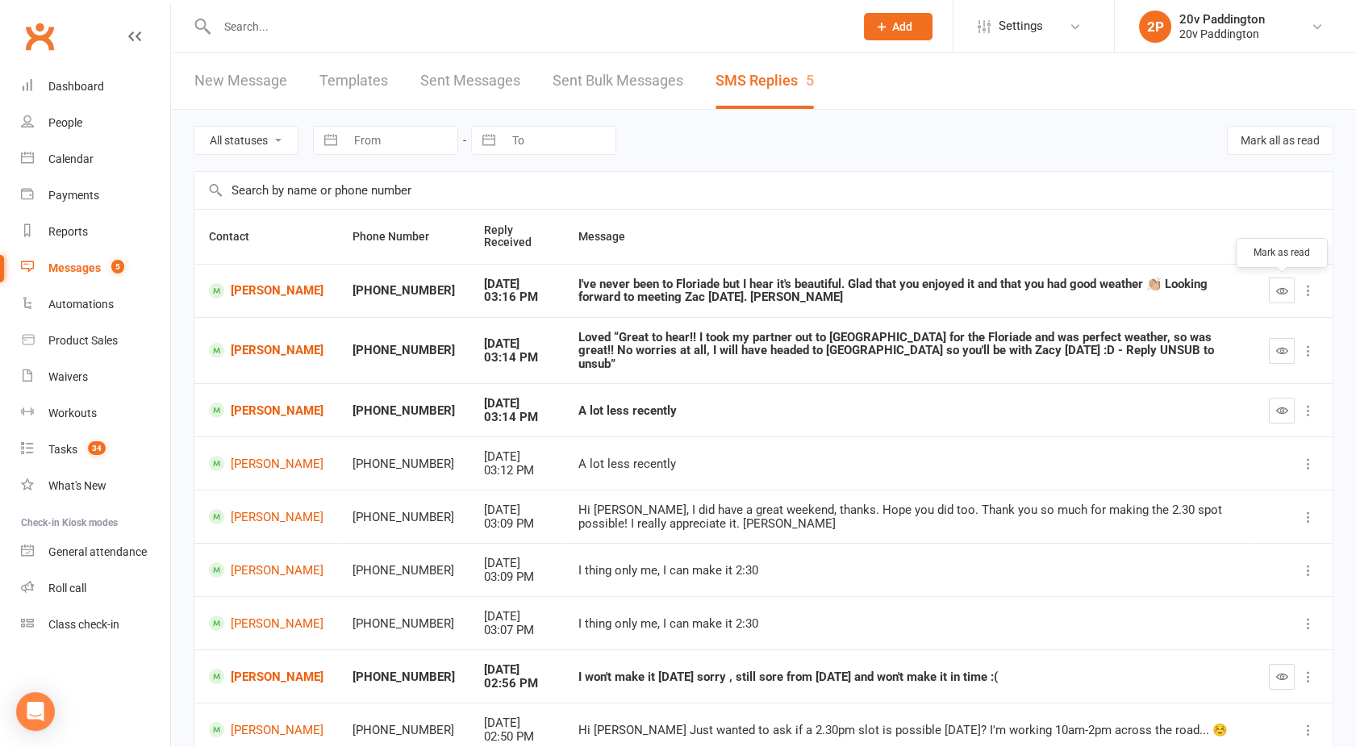
click at [1277, 288] on icon "button" at bounding box center [1282, 291] width 12 height 12
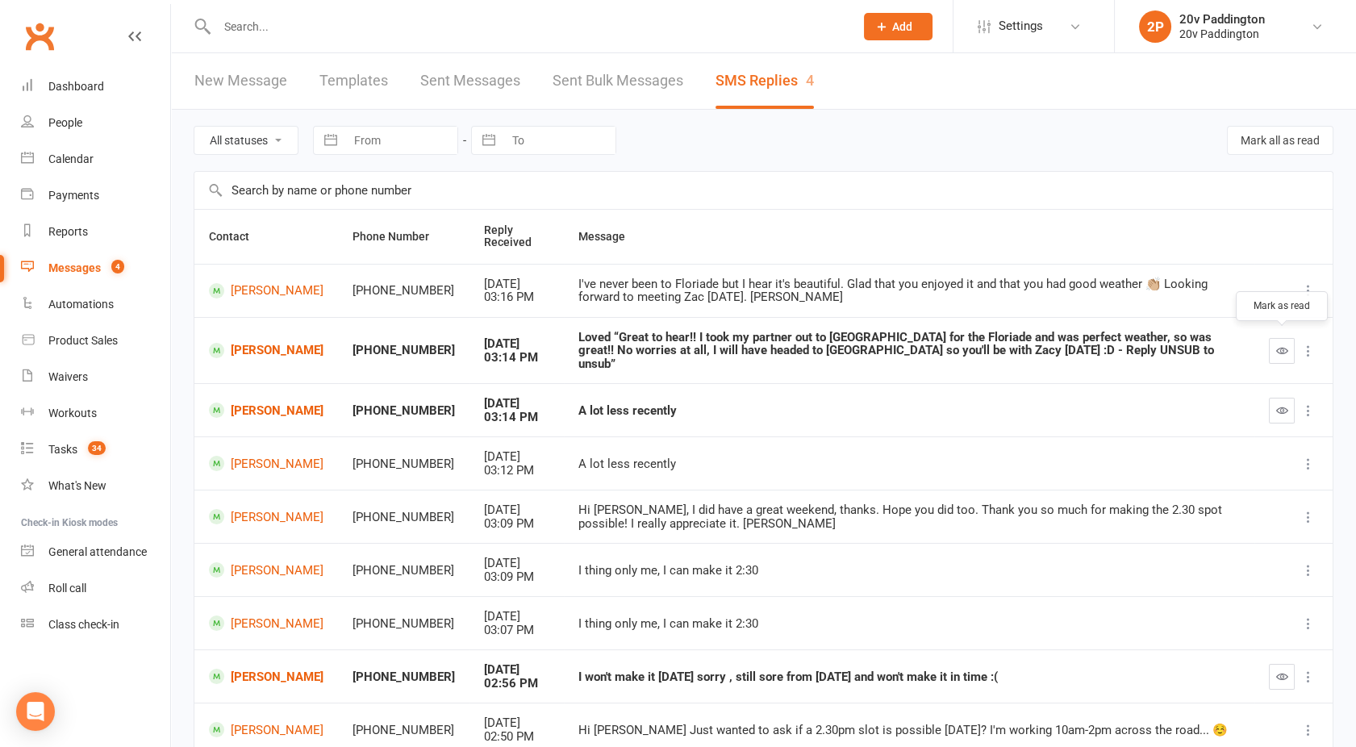
click at [1282, 346] on icon "button" at bounding box center [1282, 350] width 12 height 12
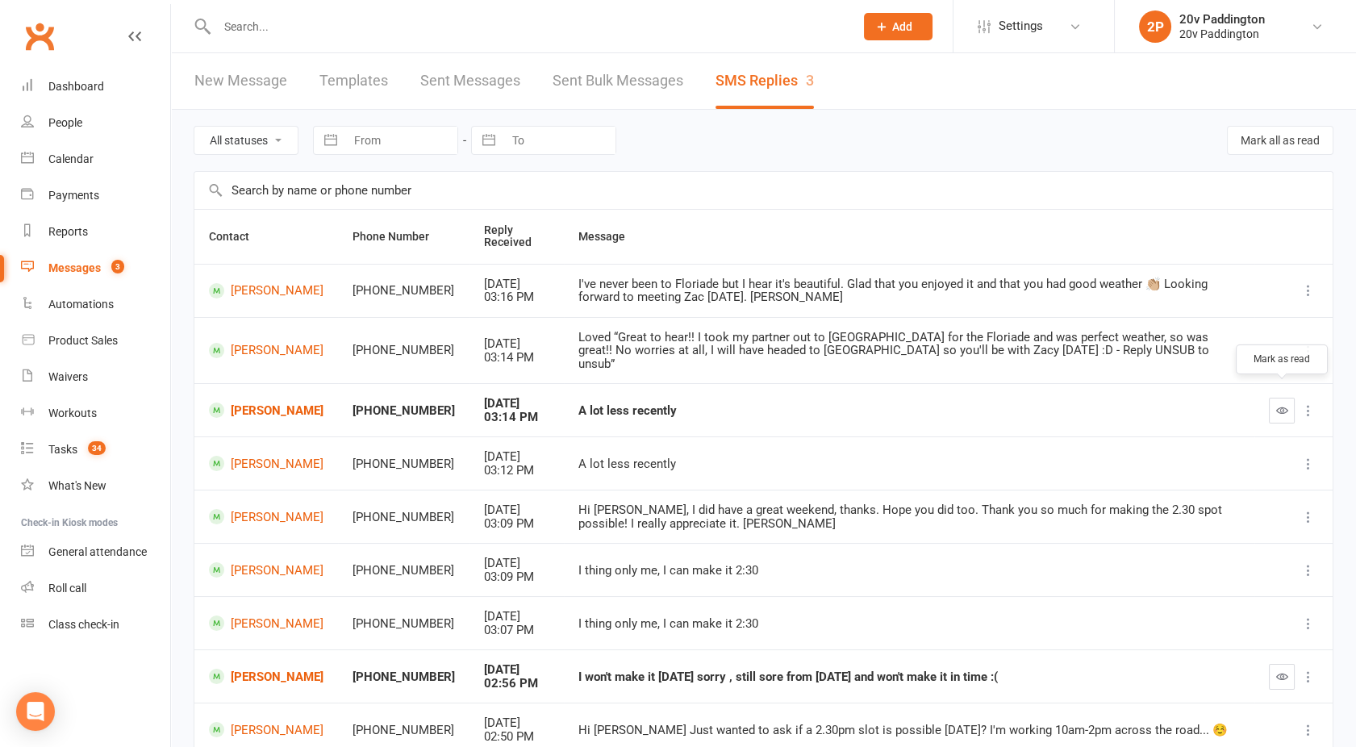
click at [1278, 404] on icon "button" at bounding box center [1282, 410] width 12 height 12
click at [260, 402] on link "Trudy Ye" at bounding box center [266, 409] width 115 height 15
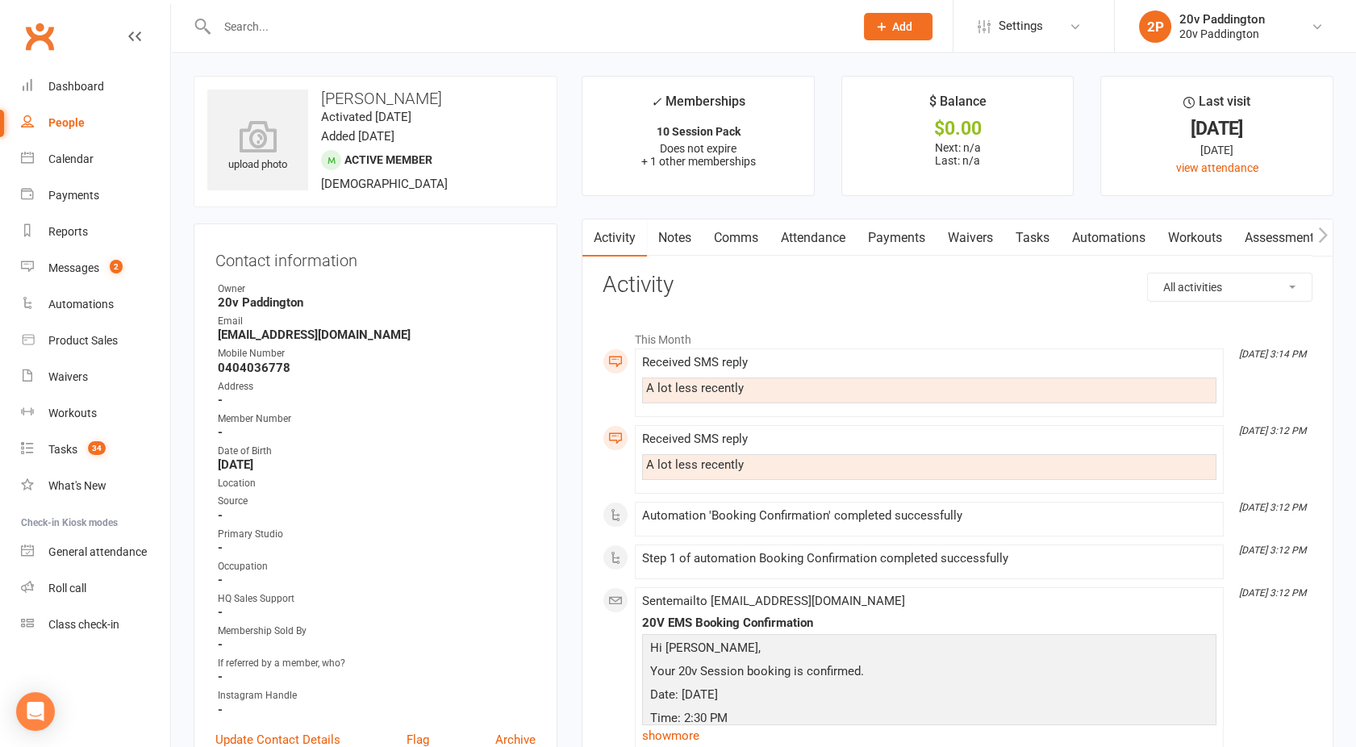
click at [729, 236] on link "Comms" at bounding box center [736, 237] width 67 height 37
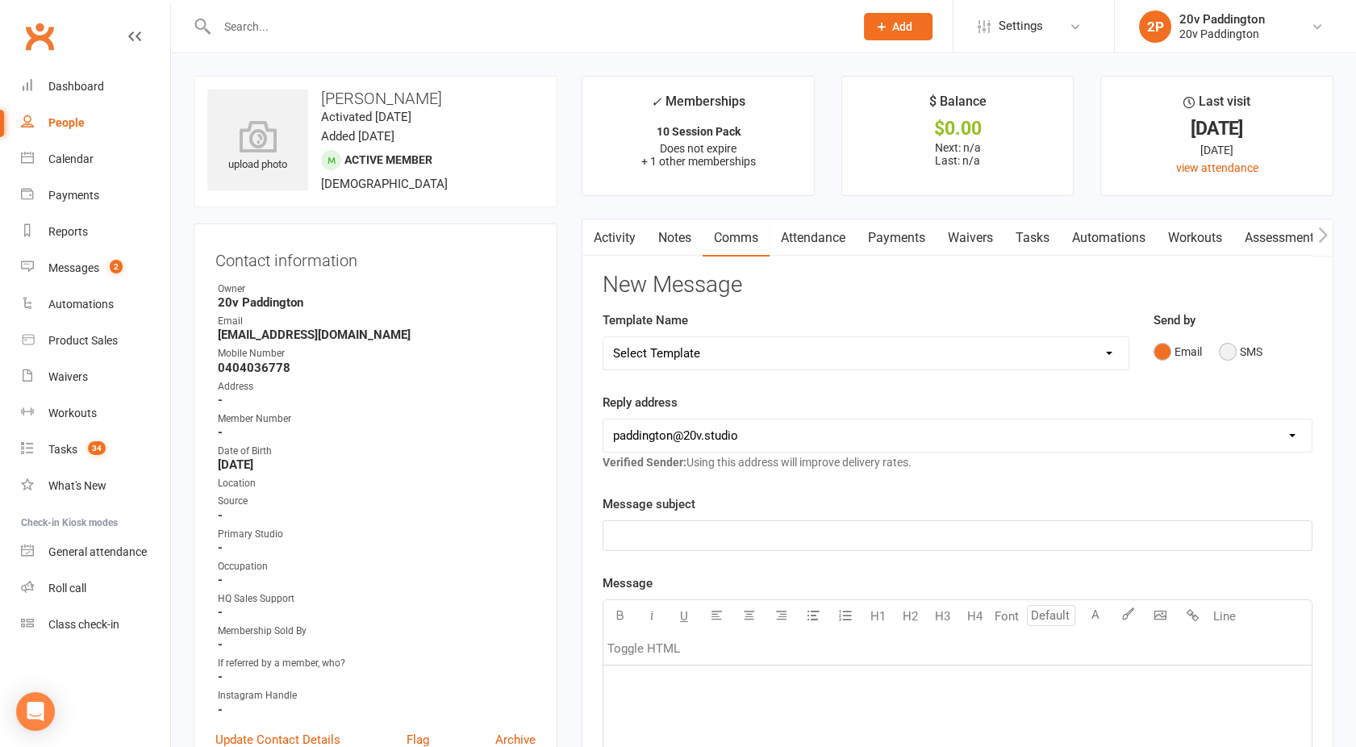
click at [1230, 356] on button "SMS" at bounding box center [1241, 351] width 44 height 31
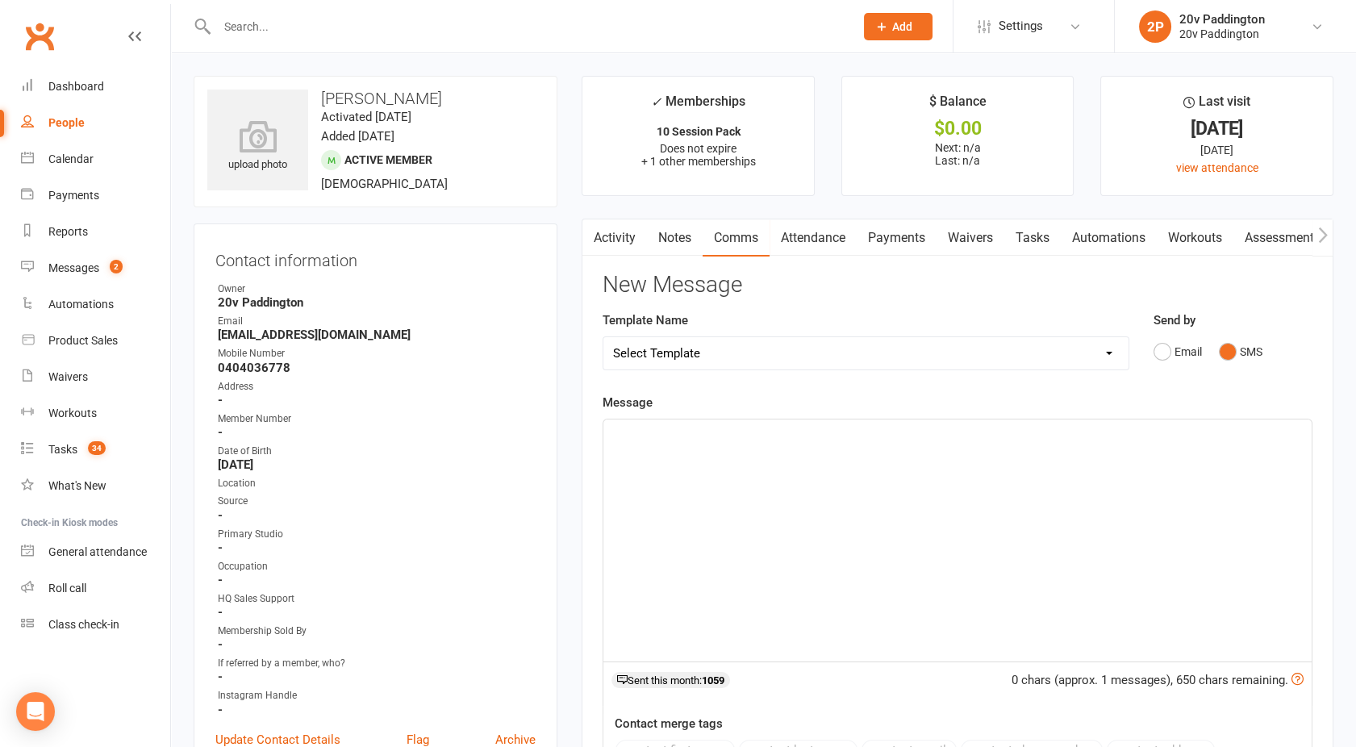
click at [860, 518] on div "﻿" at bounding box center [957, 540] width 708 height 242
click at [890, 449] on div "You've been so consistent, which is great, and" at bounding box center [957, 540] width 708 height 242
click at [1020, 439] on p "You've been so consistent, which is great, so as long as you are still" at bounding box center [957, 433] width 689 height 19
drag, startPoint x: 1020, startPoint y: 438, endPoint x: 598, endPoint y: 435, distance: 421.9
click at [598, 435] on div "Activity Notes Comms Attendance Payments Waivers Tasks Automations Workouts Ass…" at bounding box center [958, 610] width 752 height 782
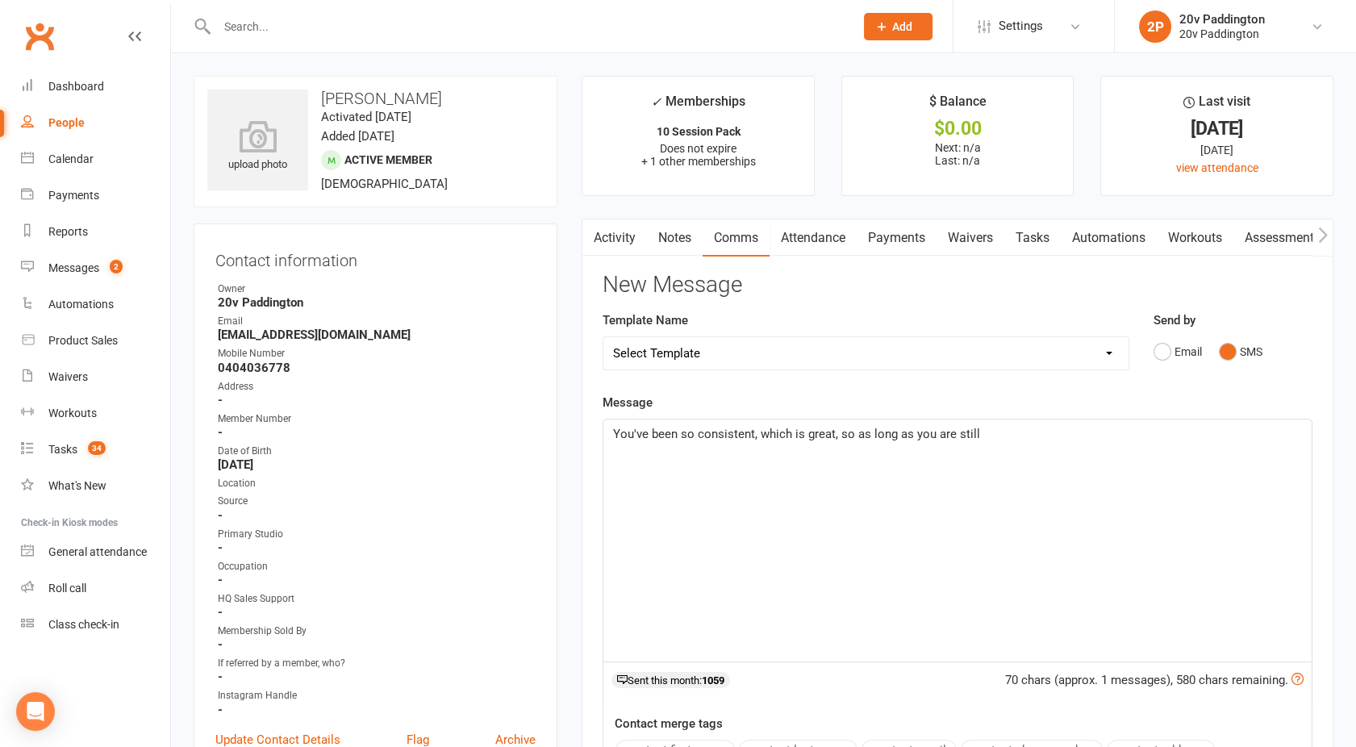
copy span "You've been so consistent, which is great, so as long as you are still"
click at [1223, 24] on div "20v Paddington" at bounding box center [1221, 19] width 85 height 15
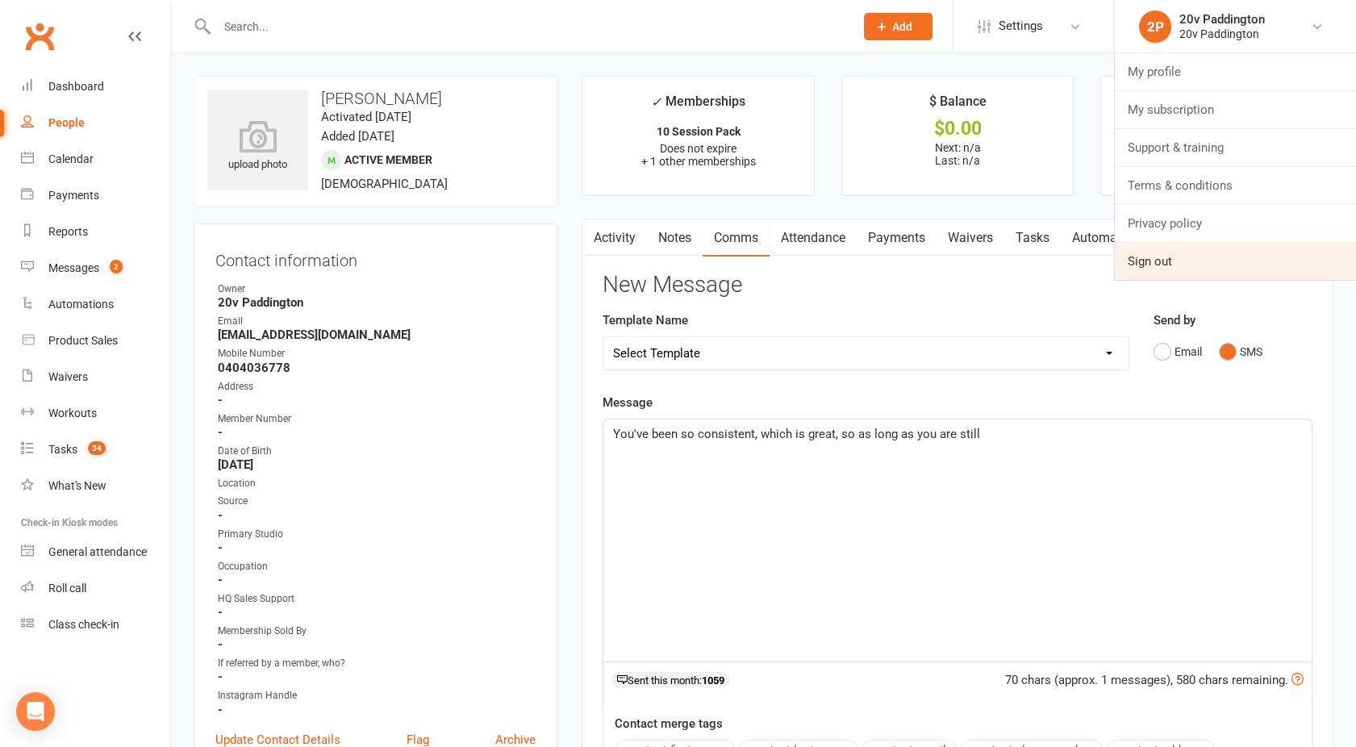
click at [1157, 266] on link "Sign out" at bounding box center [1235, 261] width 241 height 37
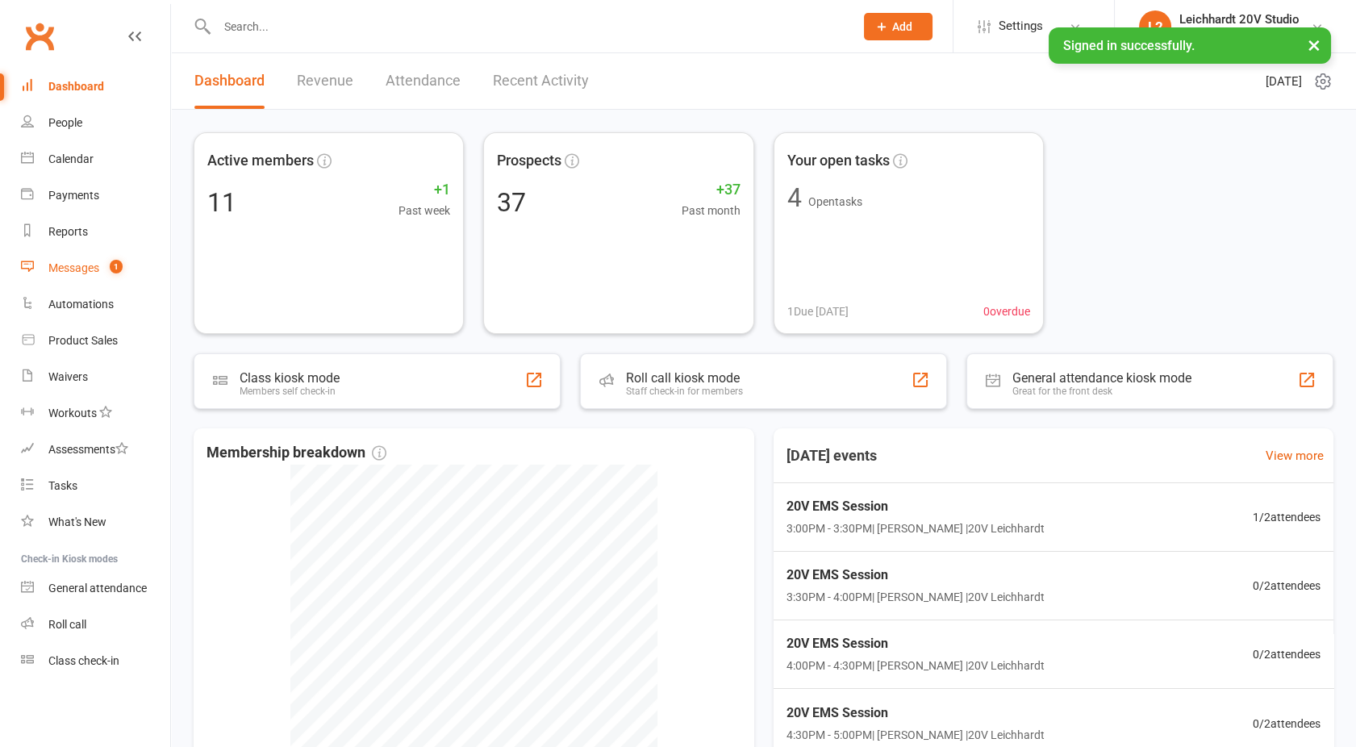
click at [74, 255] on link "Messages 1" at bounding box center [95, 268] width 149 height 36
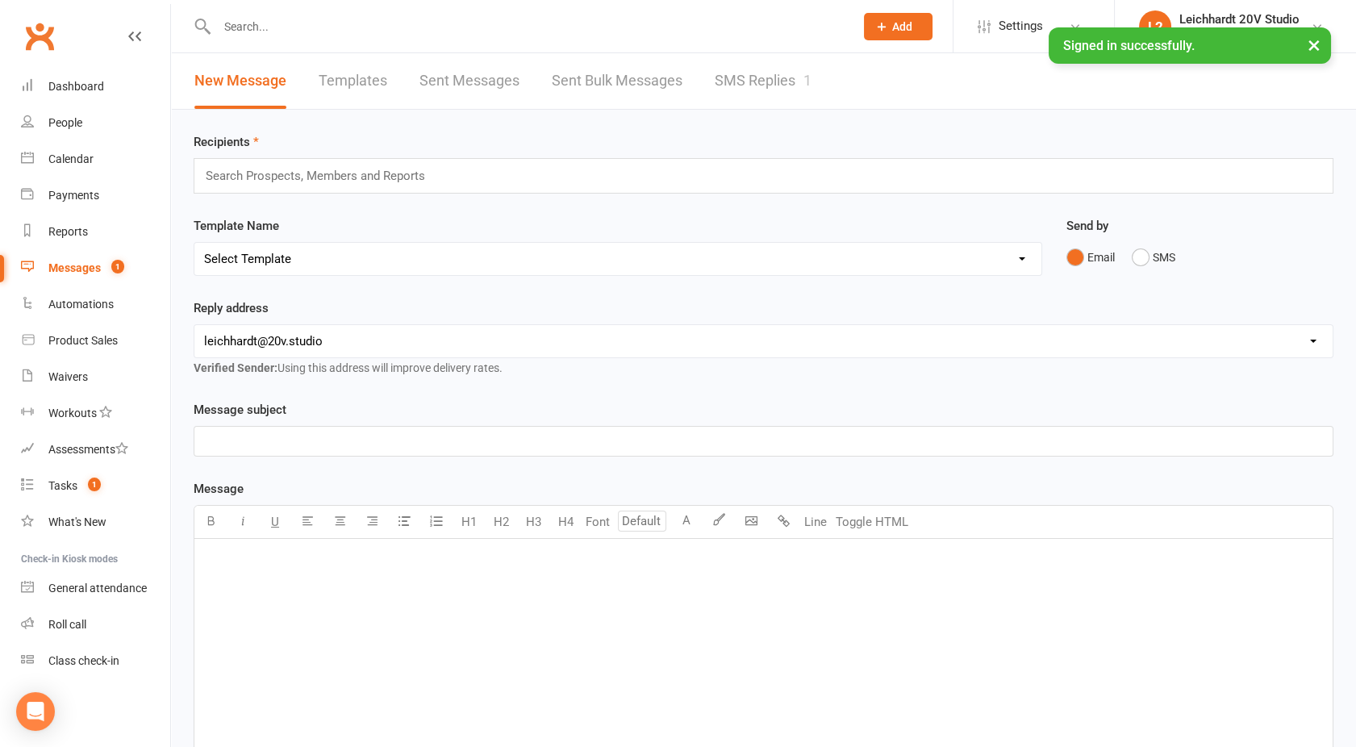
click at [793, 98] on link "SMS Replies 1" at bounding box center [763, 81] width 97 height 56
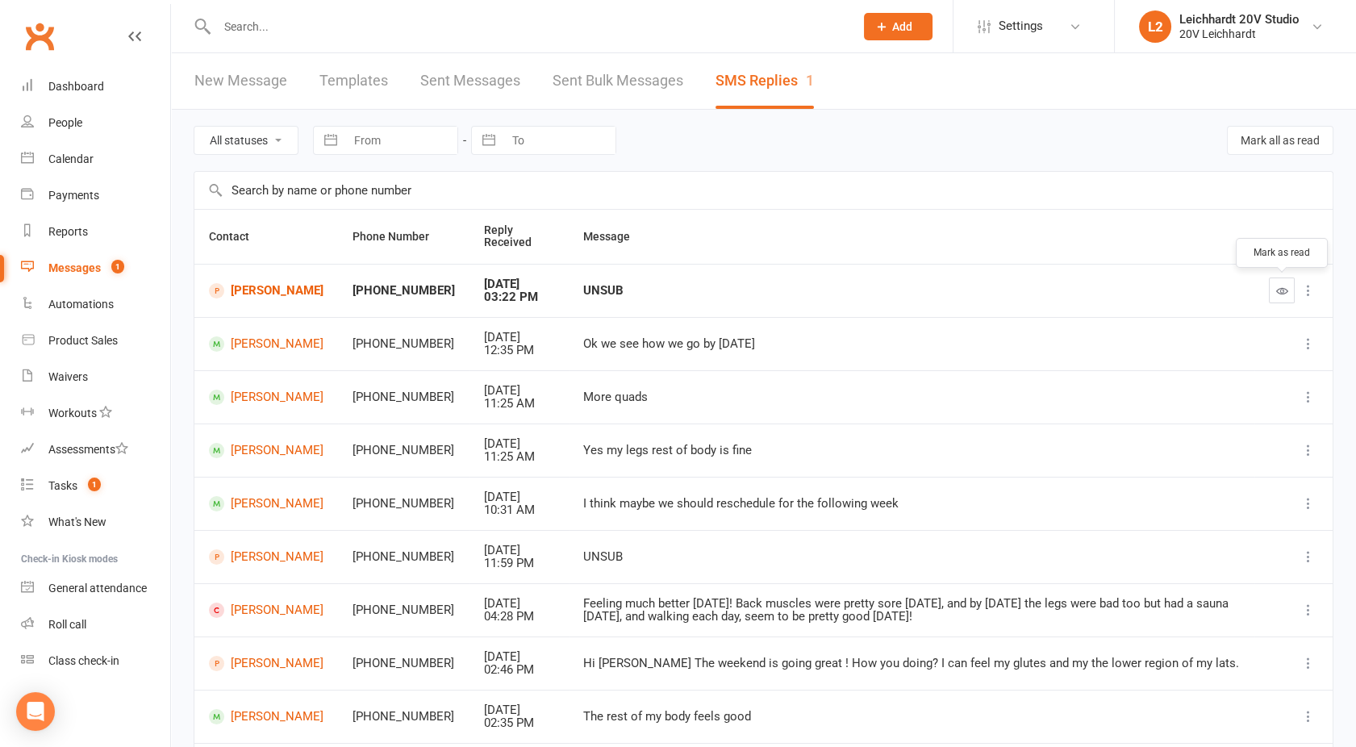
click at [1287, 282] on button "button" at bounding box center [1282, 290] width 26 height 26
click at [262, 286] on link "Nelson Rodrigues" at bounding box center [266, 290] width 115 height 15
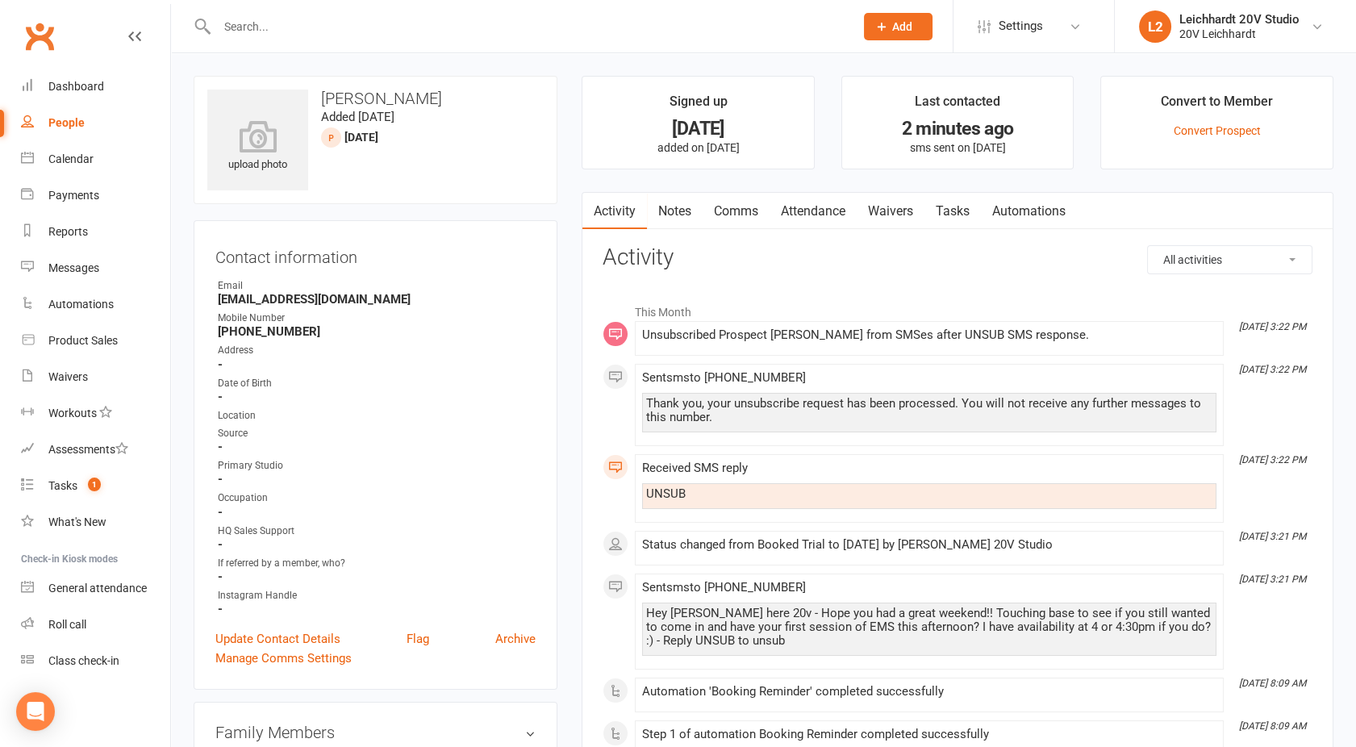
click at [260, 32] on input "text" at bounding box center [527, 26] width 631 height 23
type input "0"
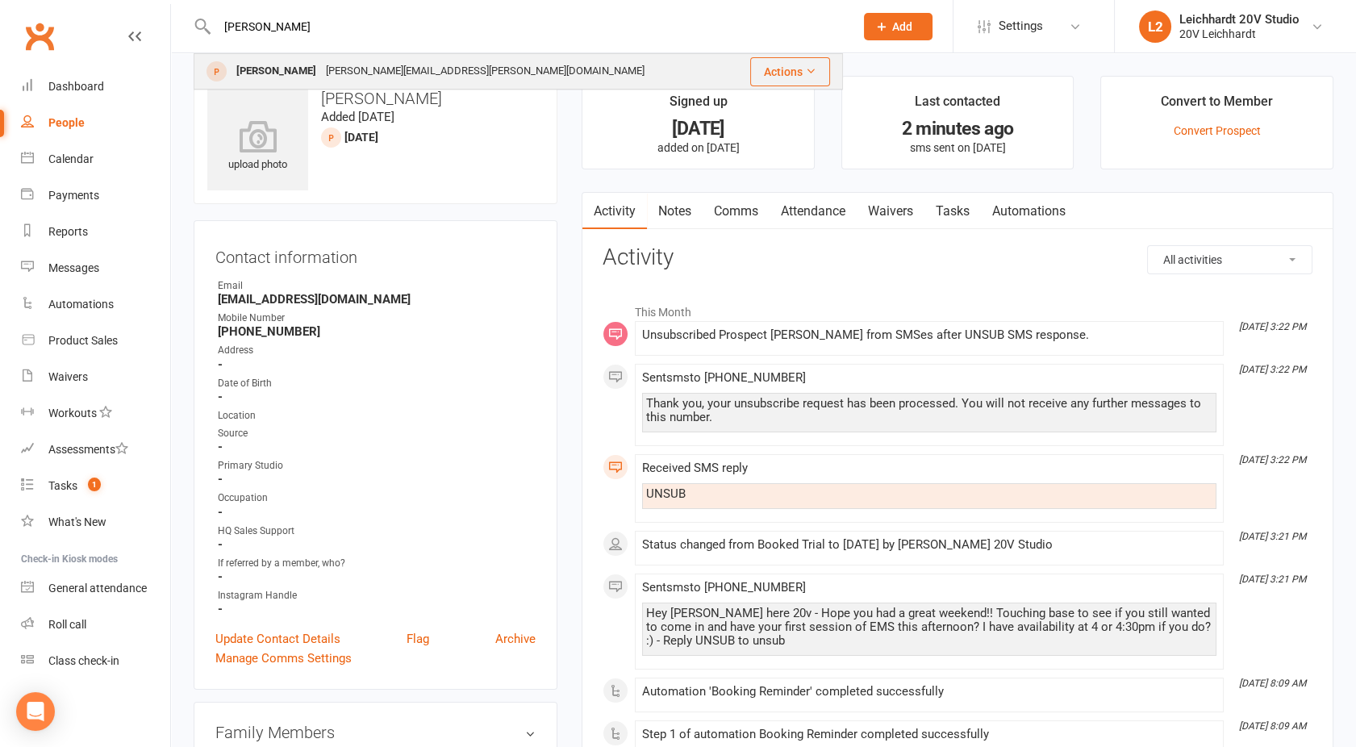
type input "alex"
click at [307, 66] on div "Alexandra Taussig" at bounding box center [276, 71] width 90 height 23
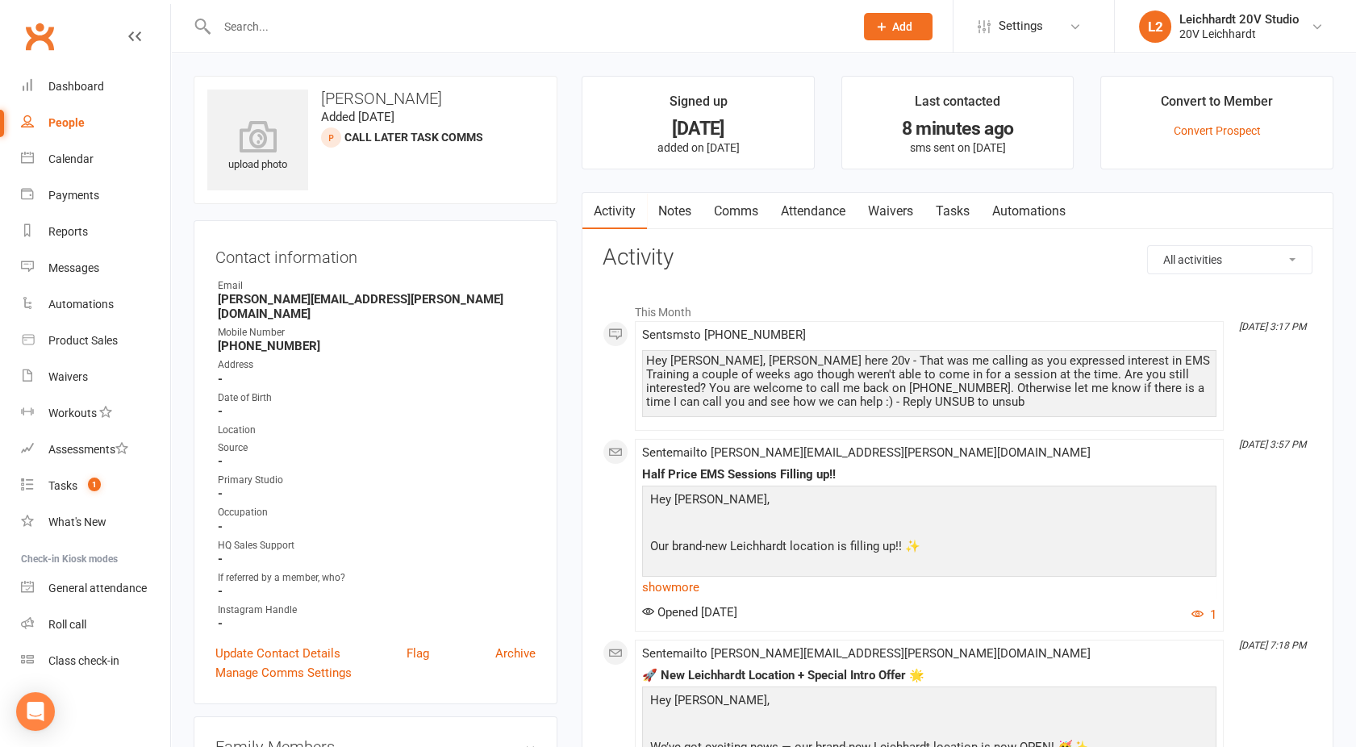
click at [688, 212] on link "Notes" at bounding box center [675, 211] width 56 height 37
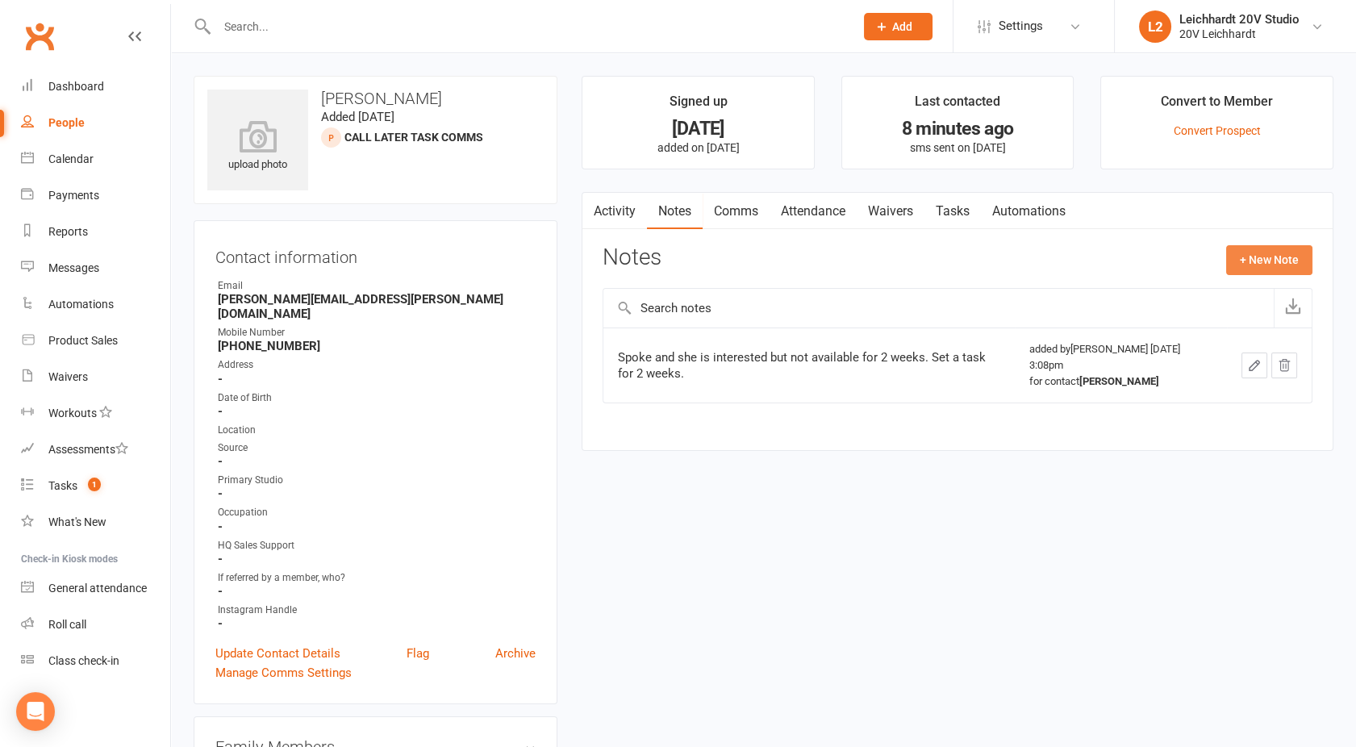
click at [1246, 247] on button "+ New Note" at bounding box center [1269, 259] width 86 height 29
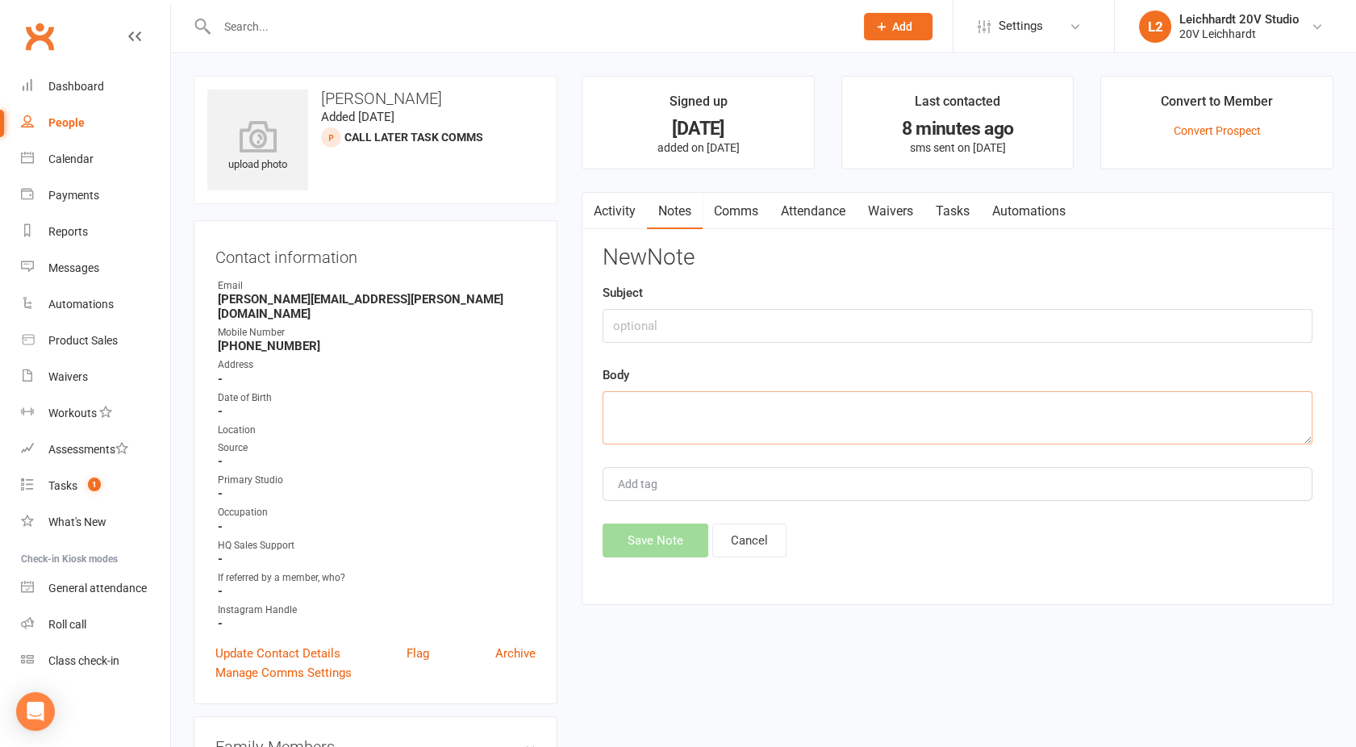
click at [831, 415] on textarea at bounding box center [958, 417] width 710 height 53
click at [784, 409] on textarea "Weights - shoulder ankles been - mark" at bounding box center [958, 417] width 710 height 53
click at [781, 407] on textarea "Weights - shoulder ankles been - mark" at bounding box center [958, 417] width 710 height 53
click at [851, 409] on textarea "Weights - shoulder ankles past injury - mark" at bounding box center [958, 417] width 710 height 53
click at [658, 403] on textarea "Weights - shoulder ankles past injury - marickville -" at bounding box center [958, 417] width 710 height 53
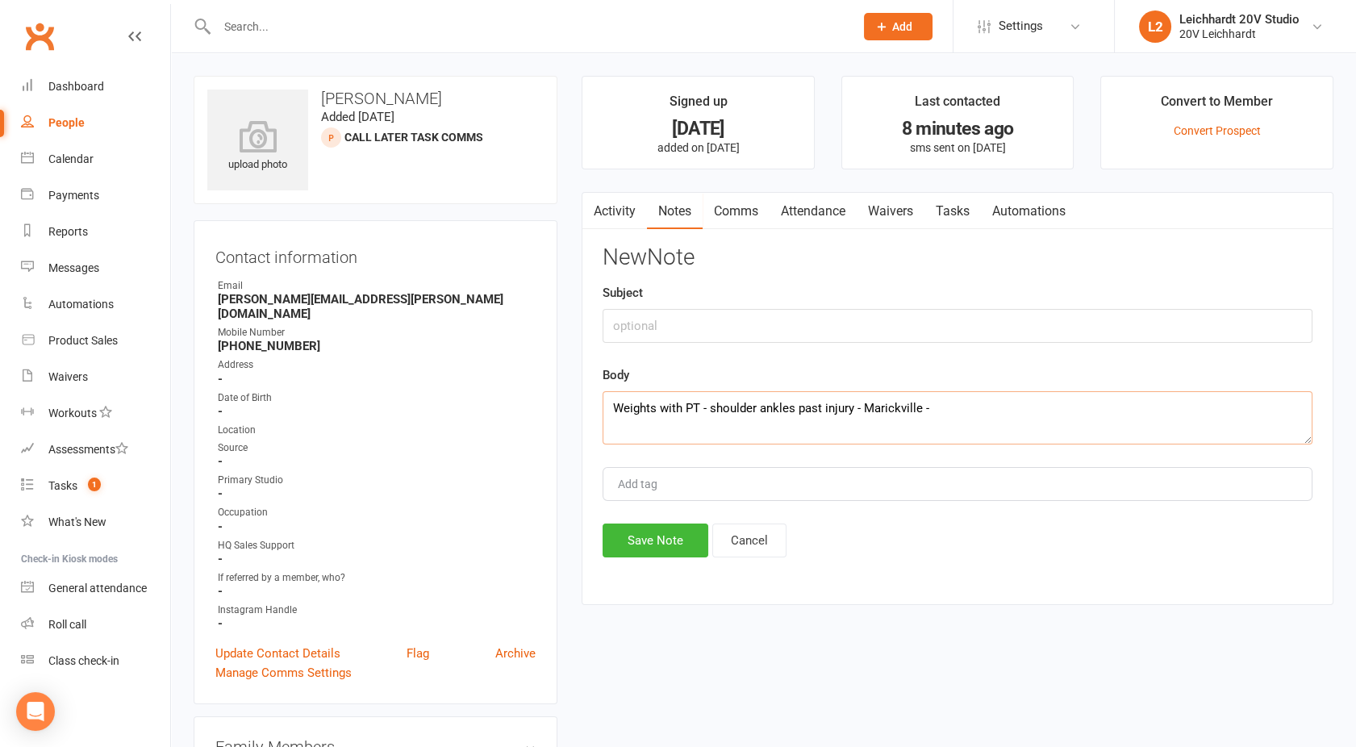
click at [932, 409] on textarea "Weights with PT - shoulder ankles past injury - Marickville -" at bounding box center [958, 417] width 710 height 53
click at [980, 415] on textarea "Weights with PT - shoulder ankles past injury - Marickville - mainly a confiden…" at bounding box center [958, 417] width 710 height 53
click at [957, 397] on textarea "Weights with PT - shoulder ankles past injury - Marickville - mainly a confiden…" at bounding box center [958, 417] width 710 height 53
click at [1293, 405] on textarea "Weights with PT - shoulder ankles past injury - Marickville - mainly a confiden…" at bounding box center [958, 417] width 710 height 53
type textarea "Weights with PT - shoulder ankles past injury - Marickville - mainly a confiden…"
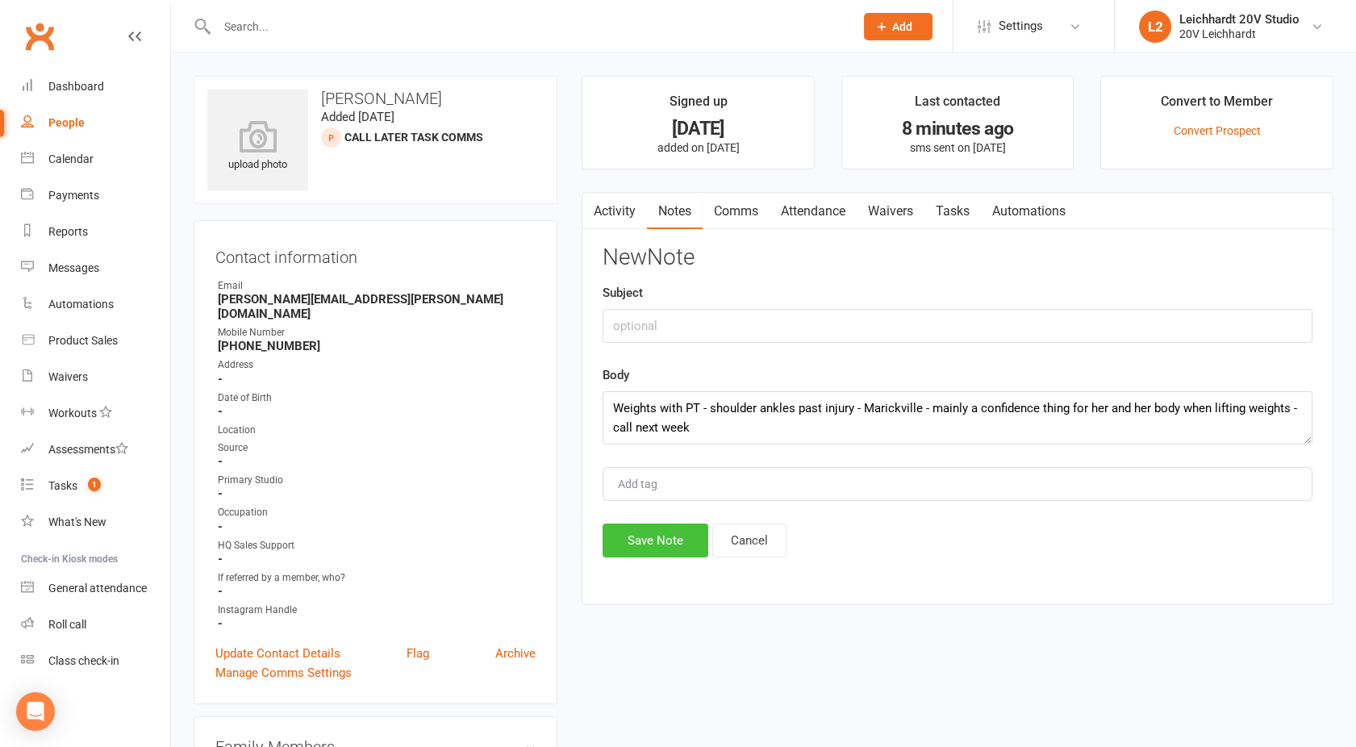
click at [652, 542] on button "Save Note" at bounding box center [656, 540] width 106 height 34
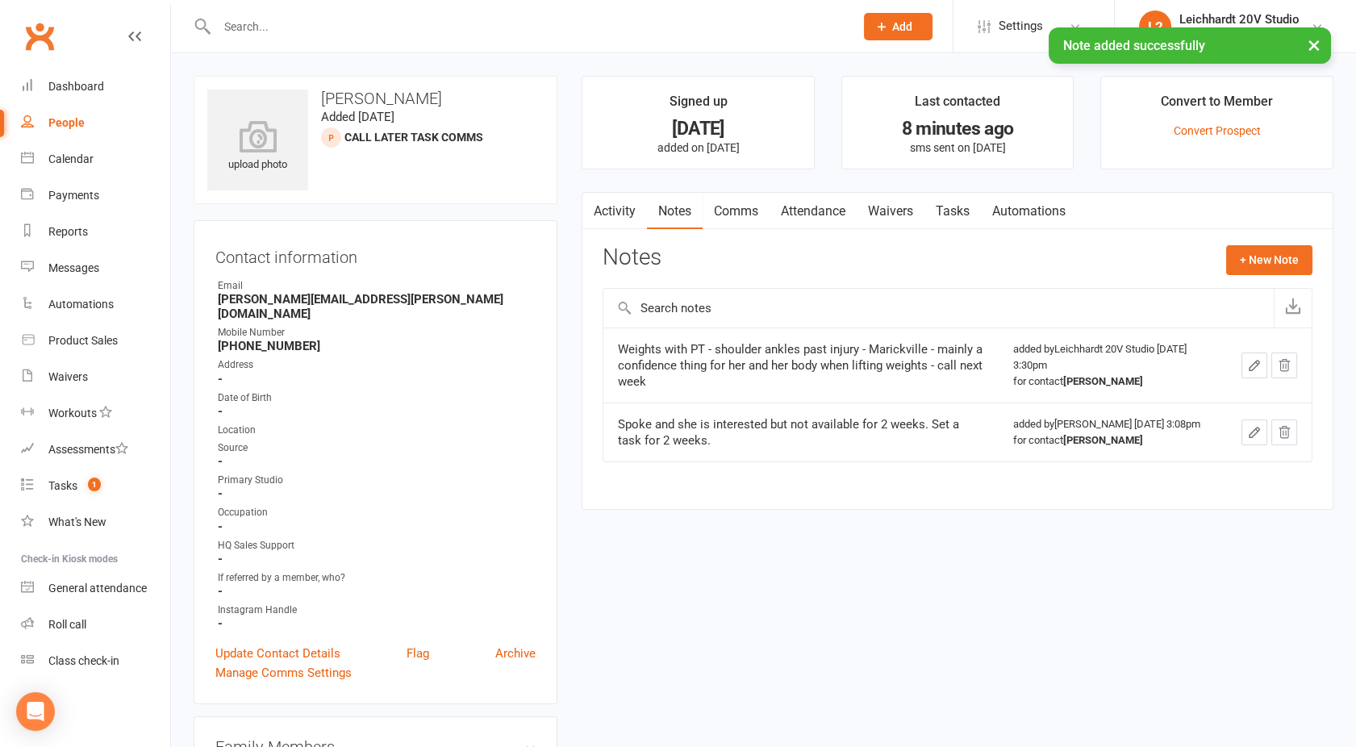
click at [966, 203] on link "Tasks" at bounding box center [952, 211] width 56 height 37
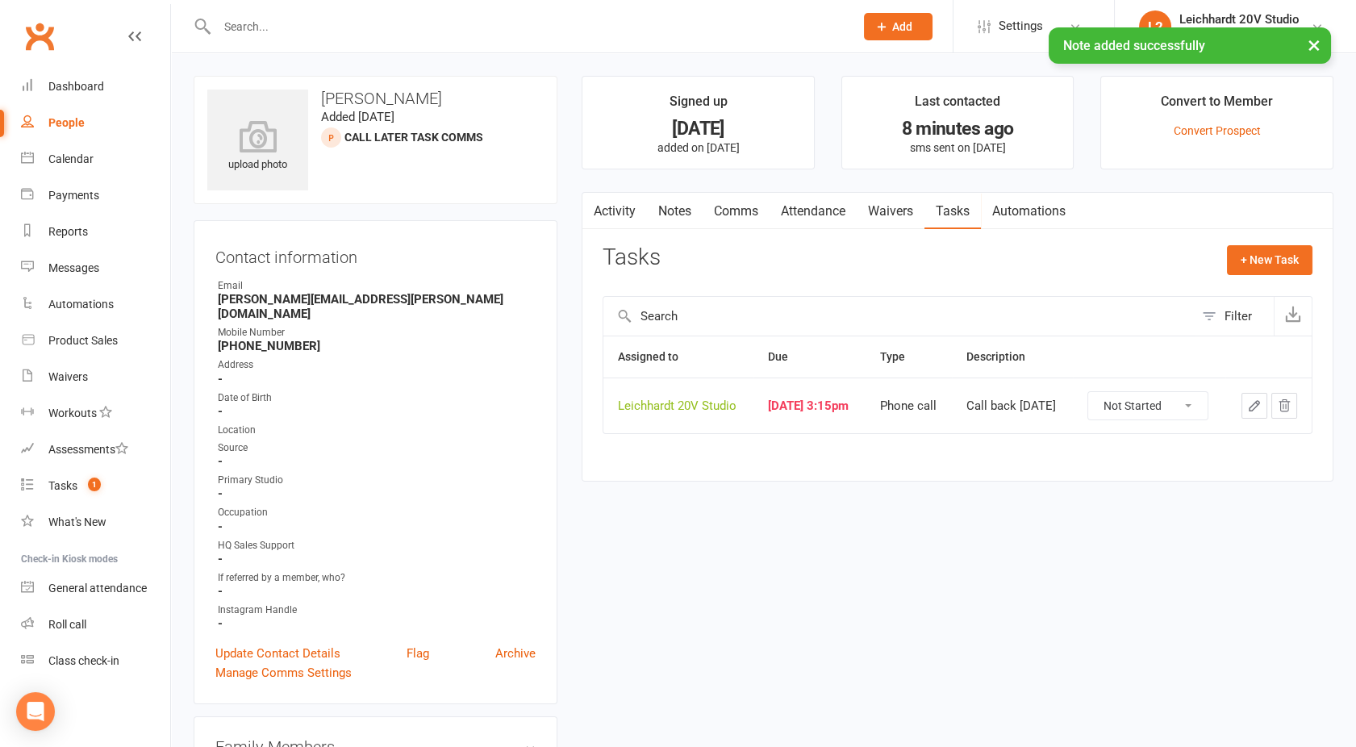
click at [1254, 399] on icon "button" at bounding box center [1254, 405] width 15 height 15
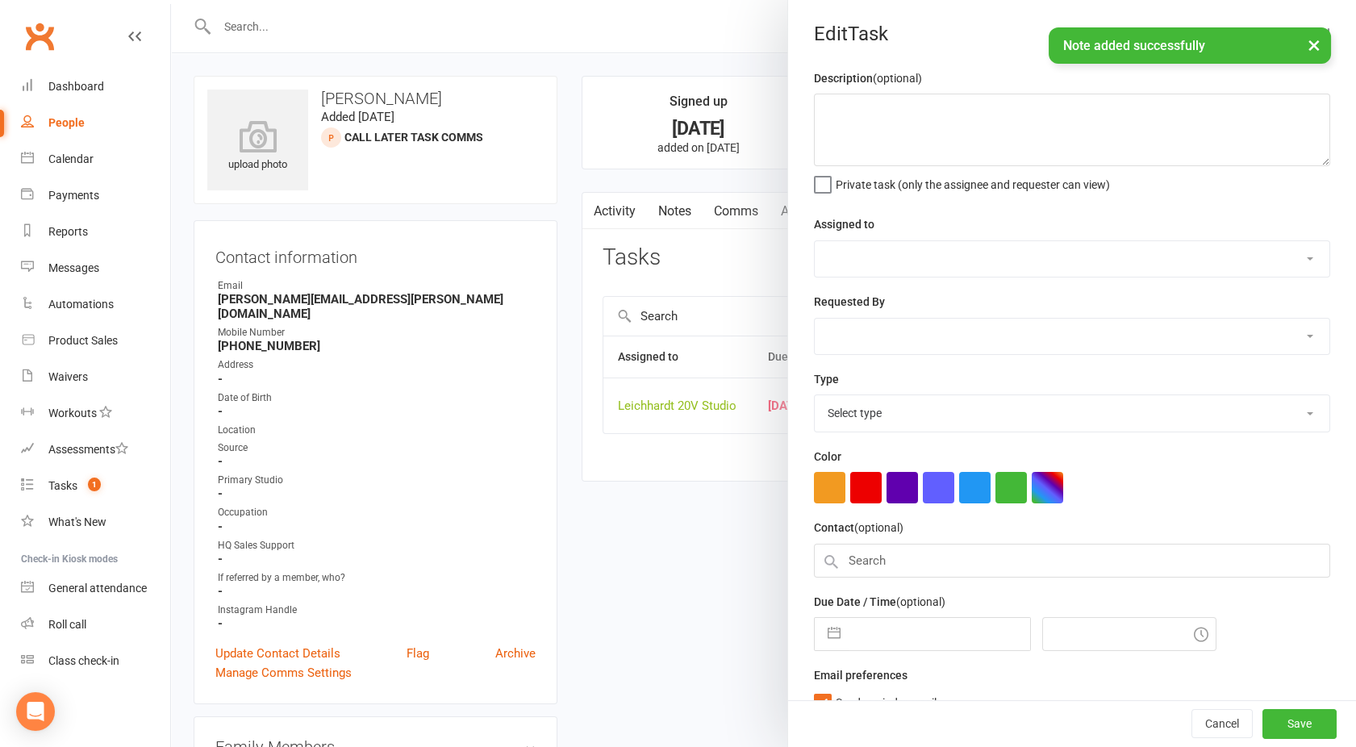
type textarea "Call back in 2 weeks"
select select "53646"
select select "50614"
type input "15 Sep 2025"
type input "3:15pm"
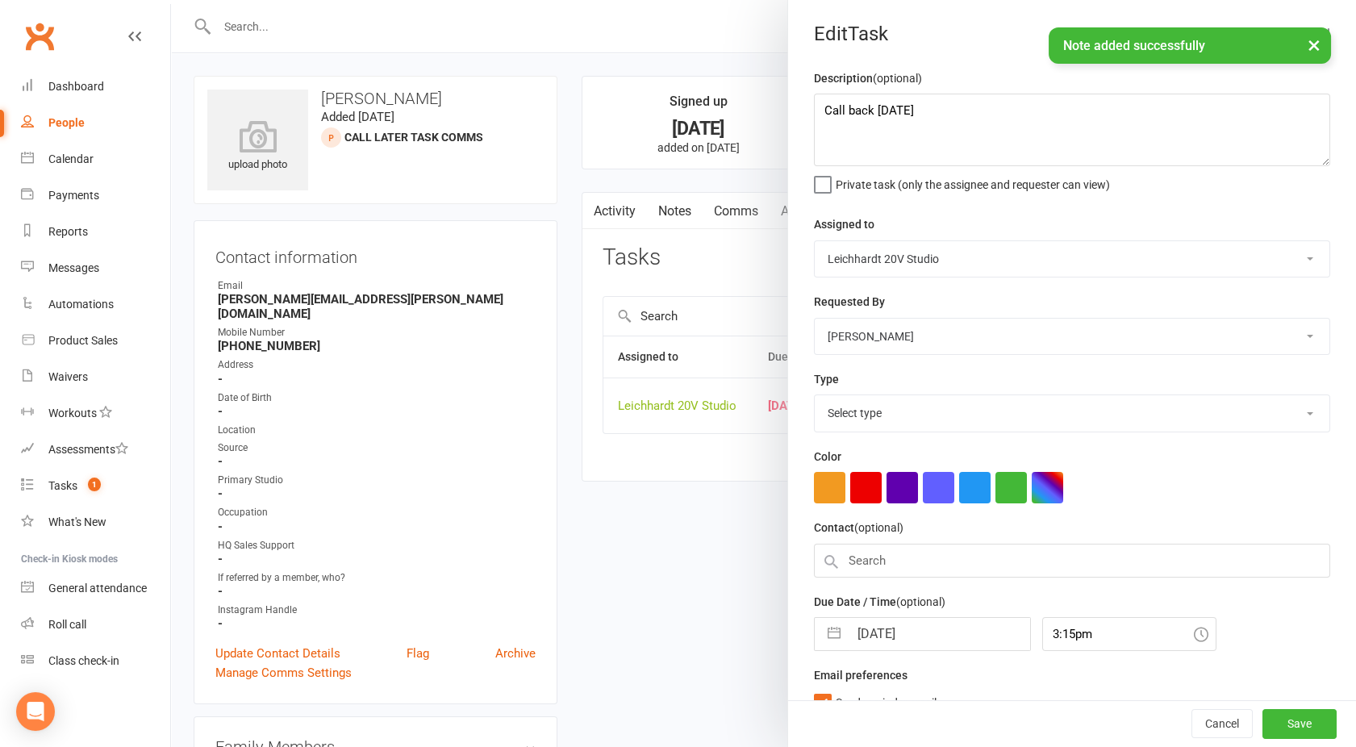
select select "35278"
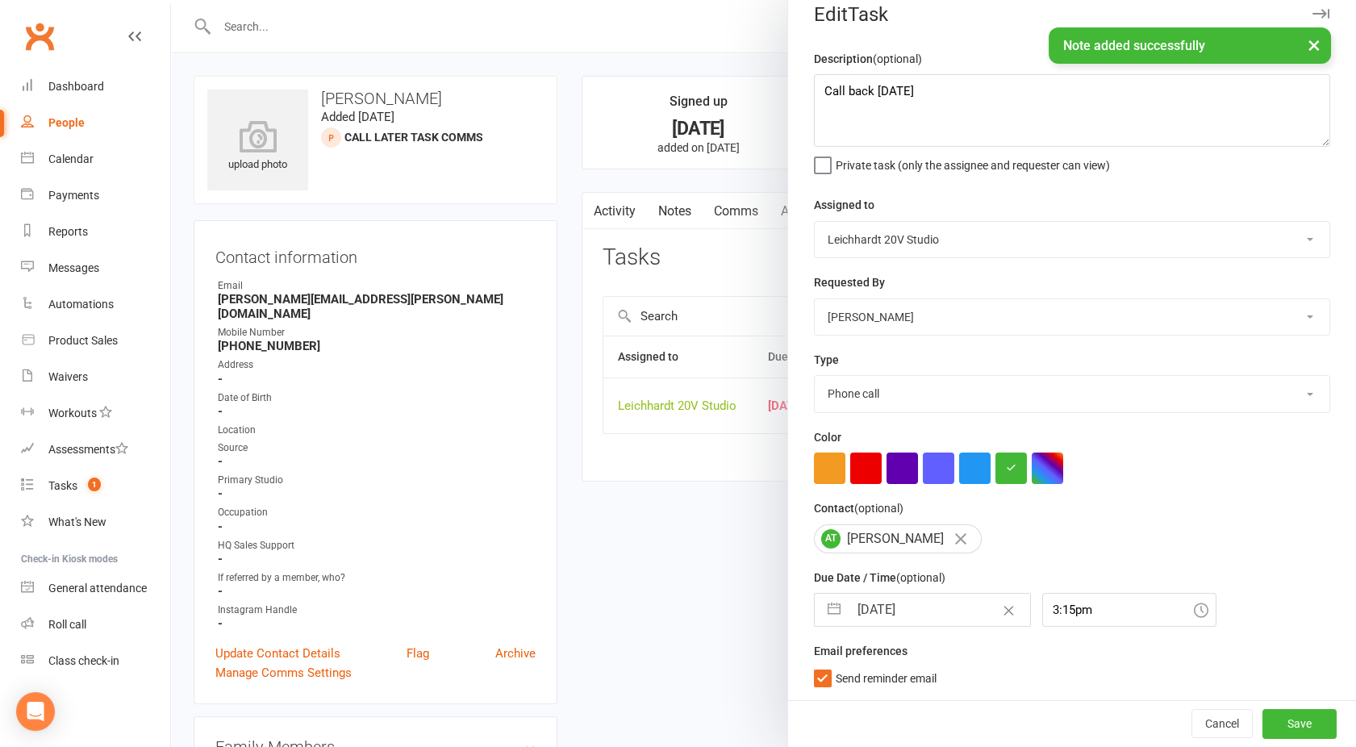
click at [816, 678] on label "Send reminder email" at bounding box center [875, 674] width 123 height 16
click at [816, 666] on input "Send reminder email" at bounding box center [875, 666] width 123 height 0
select select "7"
select select "2025"
select select "8"
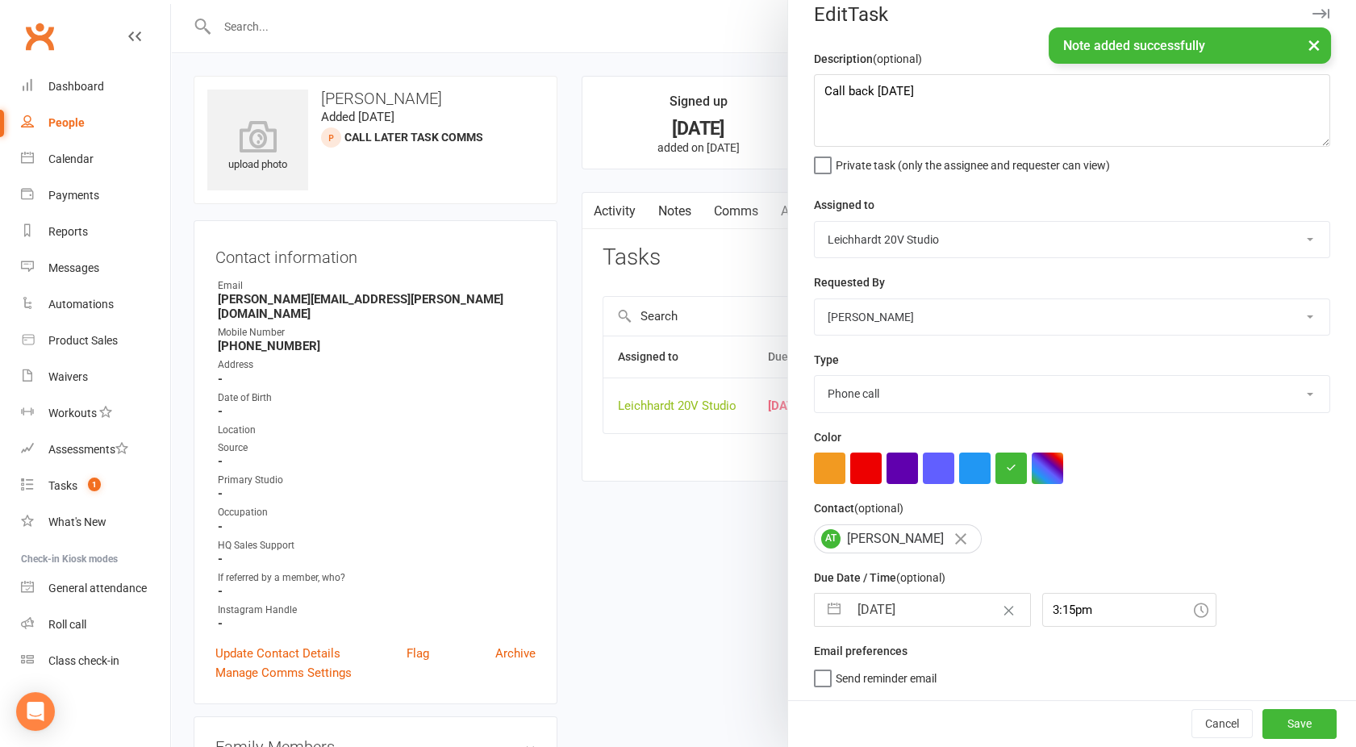
select select "2025"
select select "9"
select select "2025"
click at [893, 602] on input "15 Sep 2025" at bounding box center [939, 610] width 181 height 32
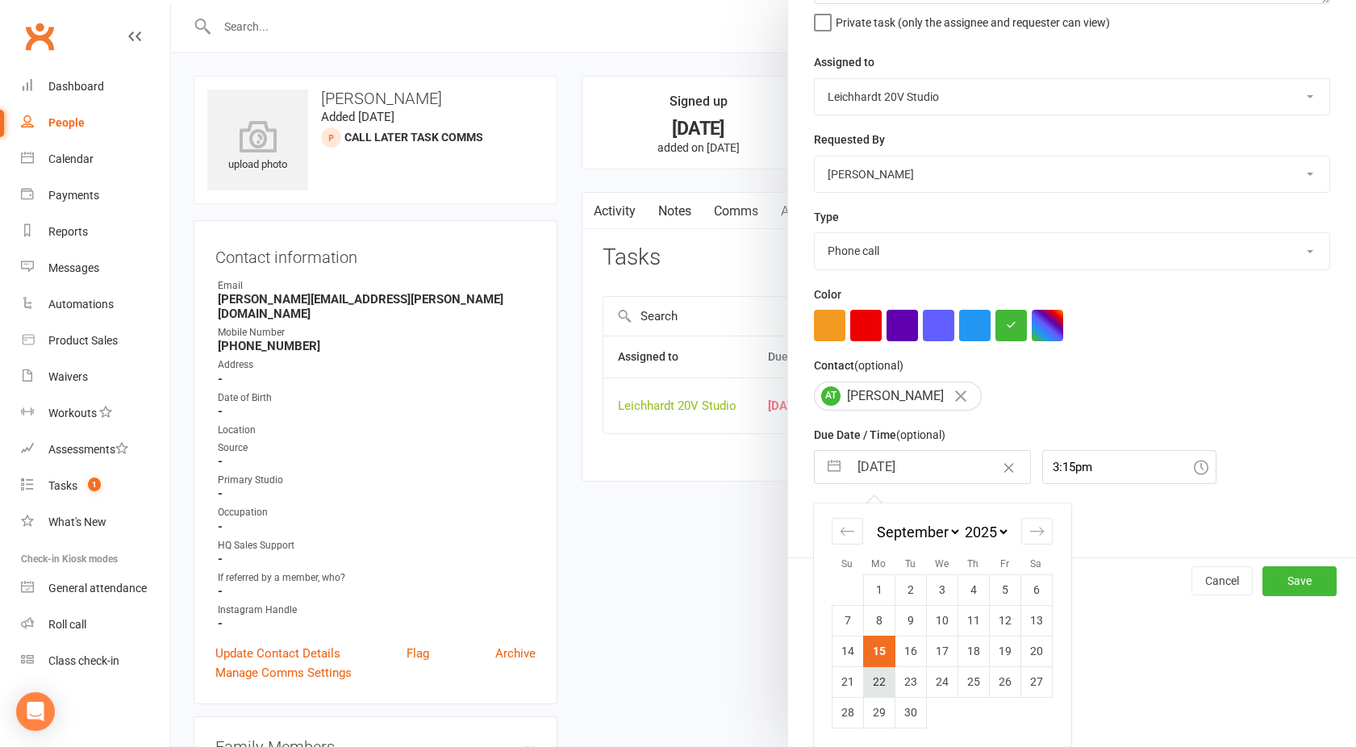
click at [867, 679] on td "22" at bounding box center [878, 681] width 31 height 31
type input "22 Sep 2025"
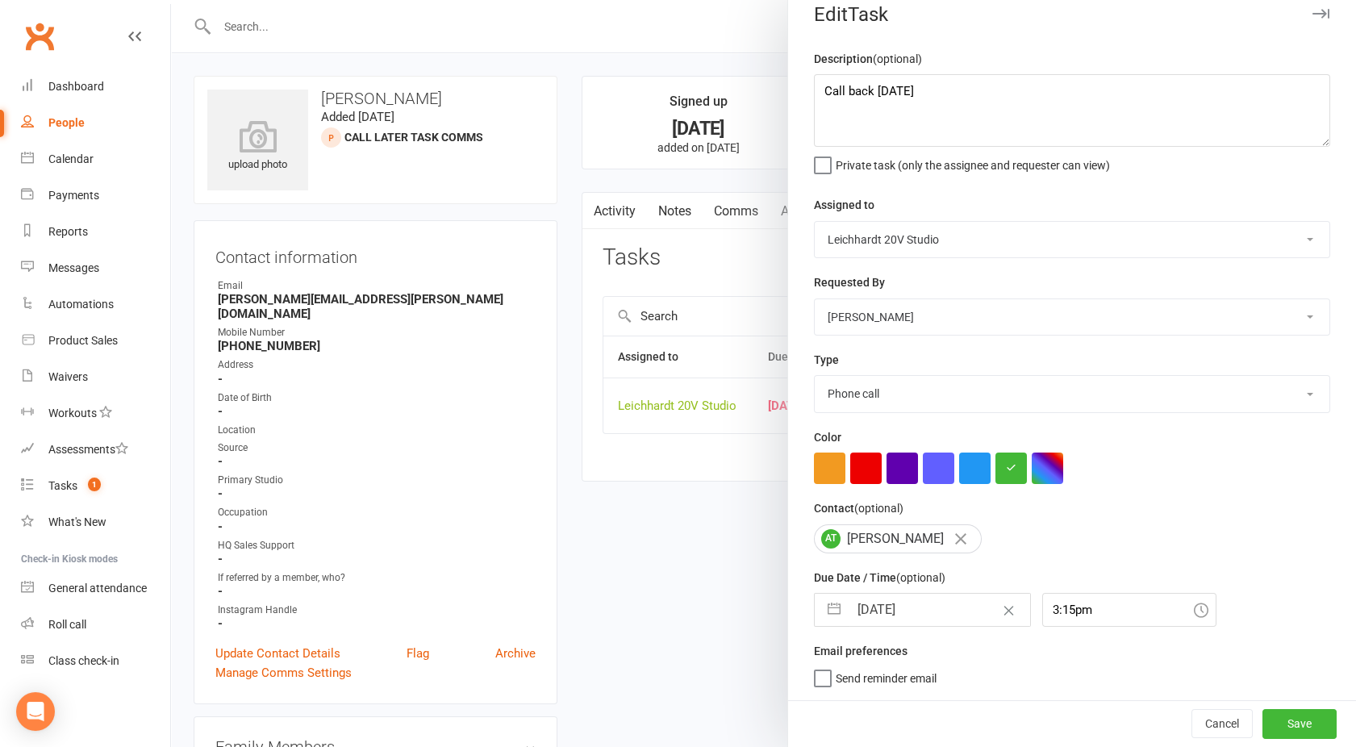
scroll to position [19, 0]
click at [1275, 723] on button "Save" at bounding box center [1299, 723] width 74 height 29
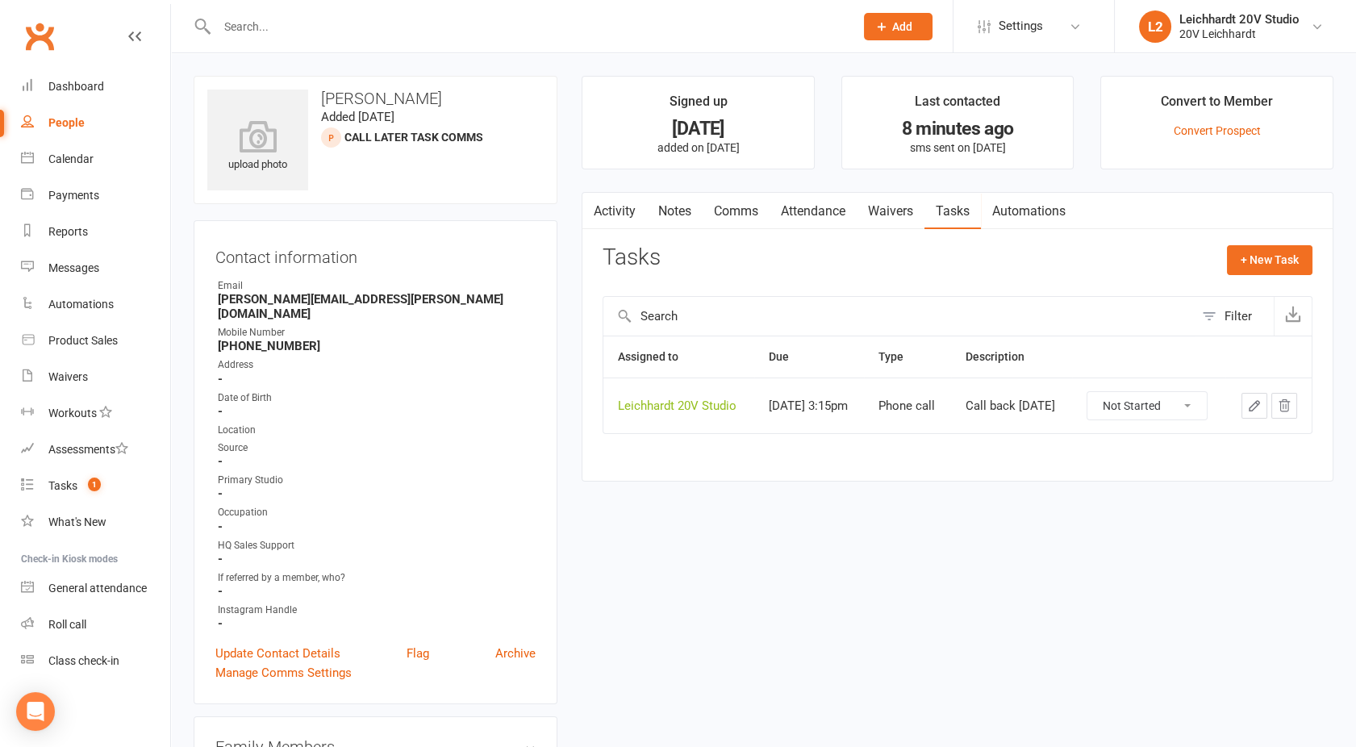
click at [623, 195] on link "Activity" at bounding box center [614, 211] width 65 height 37
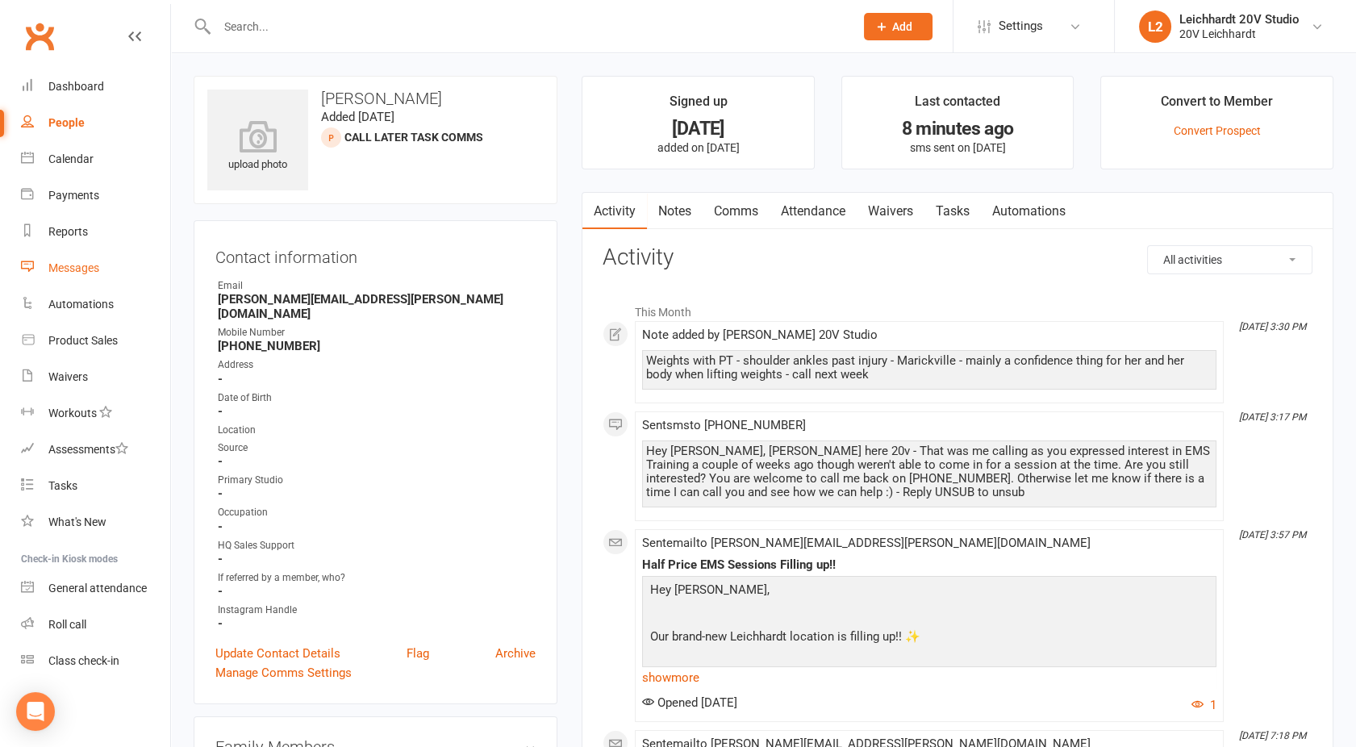
click at [81, 268] on div "Messages" at bounding box center [73, 267] width 51 height 13
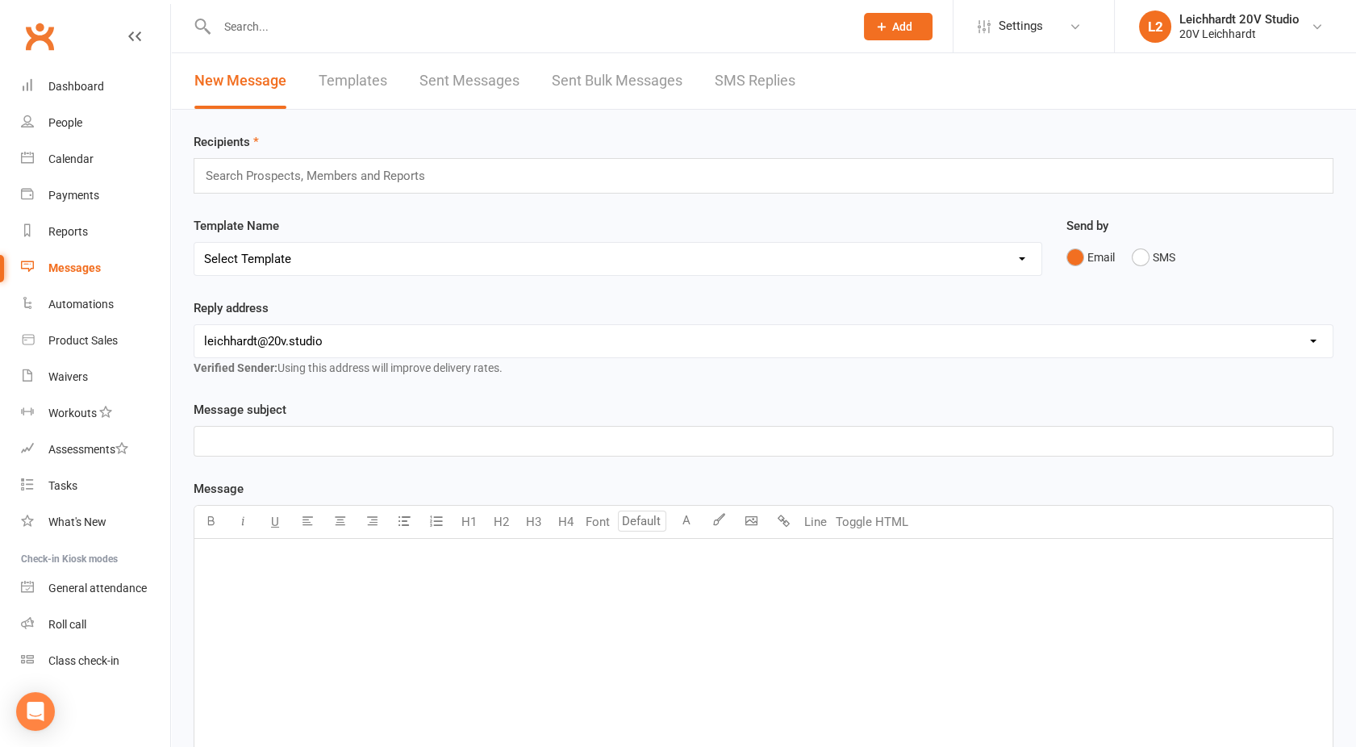
click at [733, 77] on link "SMS Replies" at bounding box center [755, 81] width 81 height 56
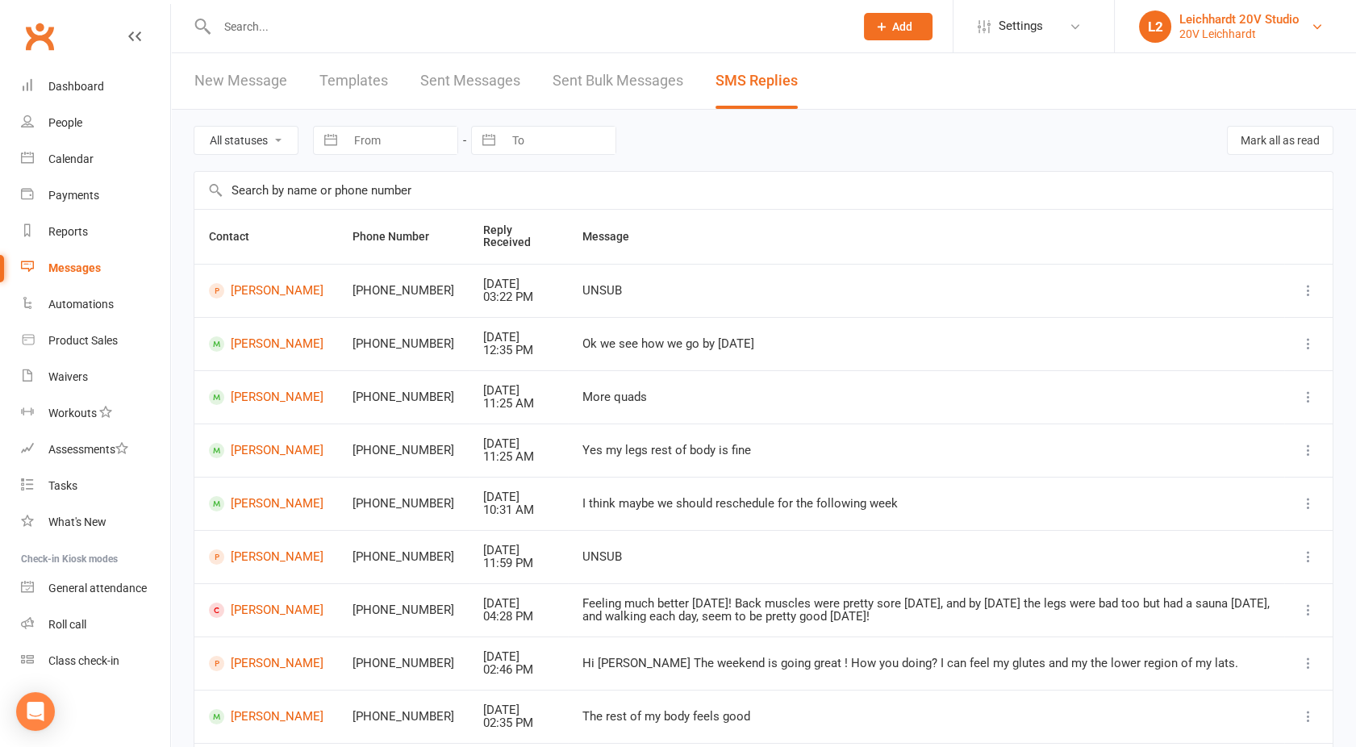
click at [1219, 25] on div "Leichhardt 20V Studio" at bounding box center [1239, 19] width 120 height 15
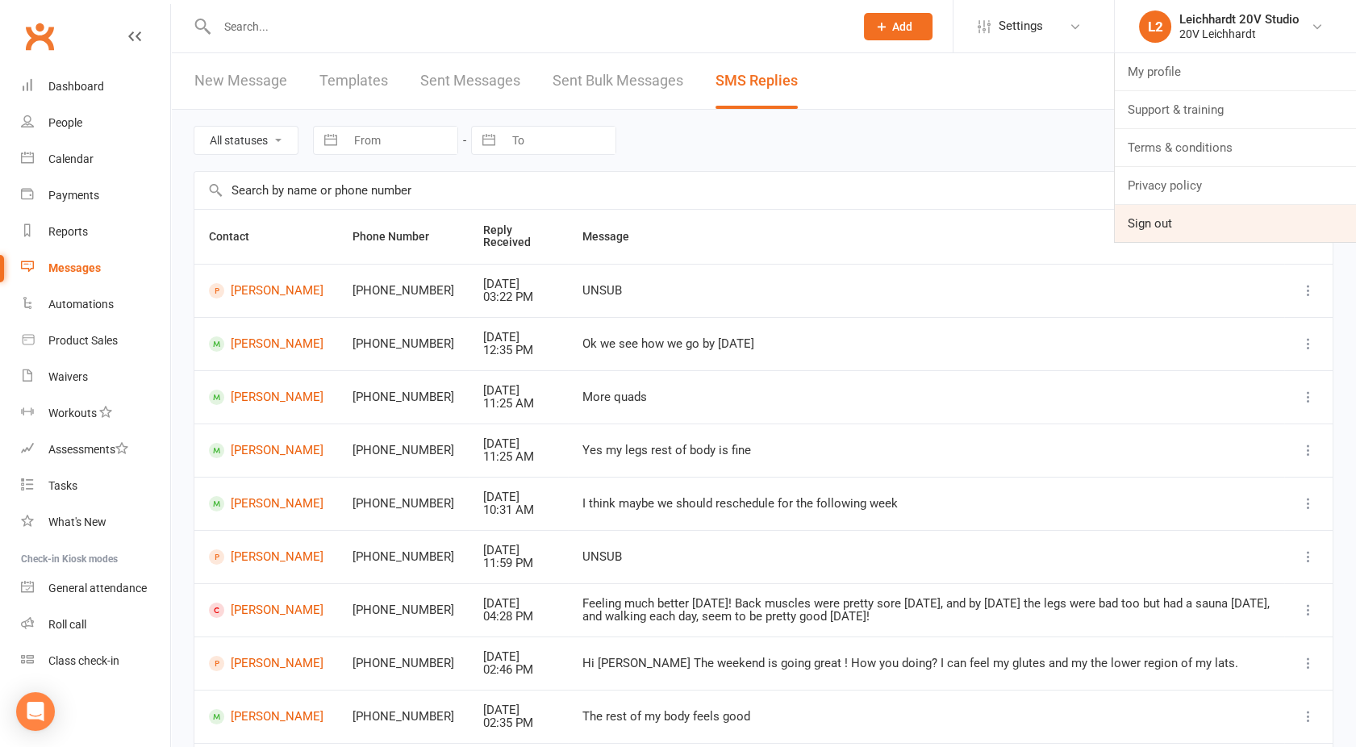
click at [1151, 231] on link "Sign out" at bounding box center [1235, 223] width 241 height 37
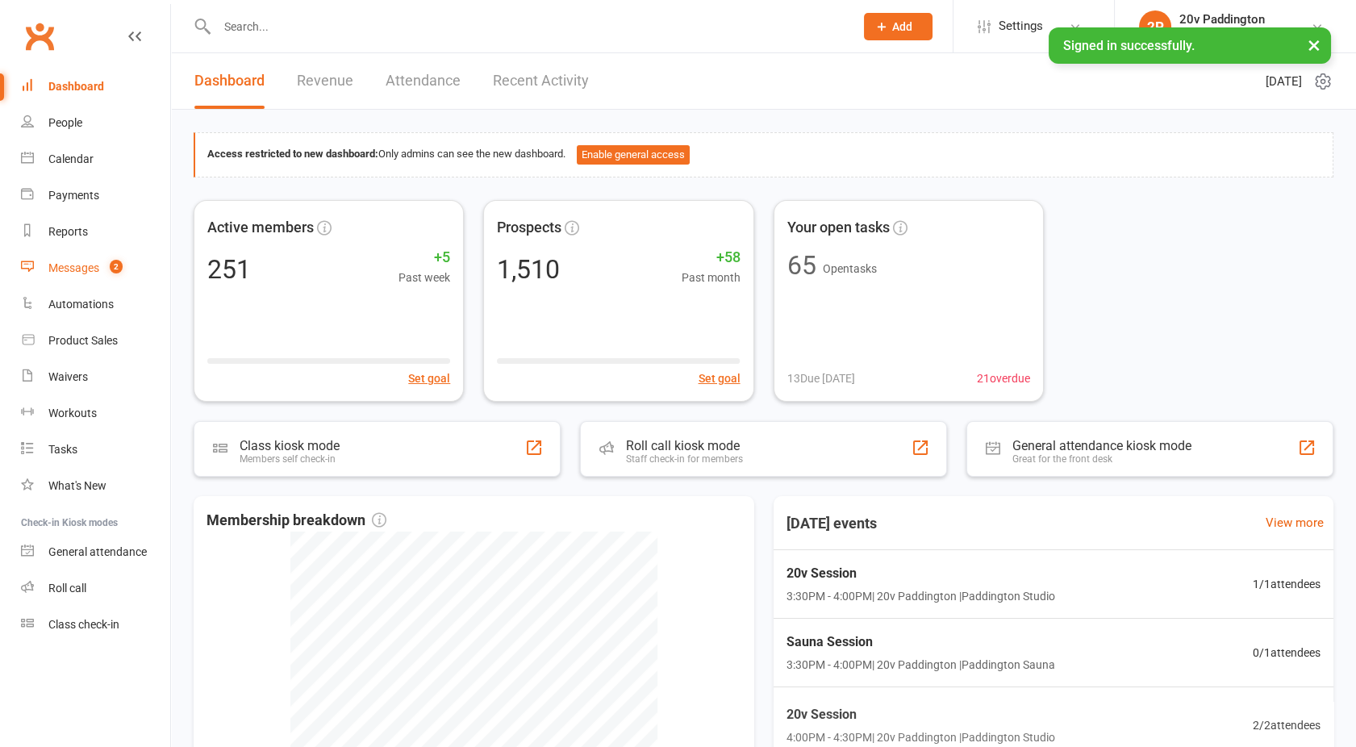
click at [92, 267] on div "Messages" at bounding box center [73, 267] width 51 height 13
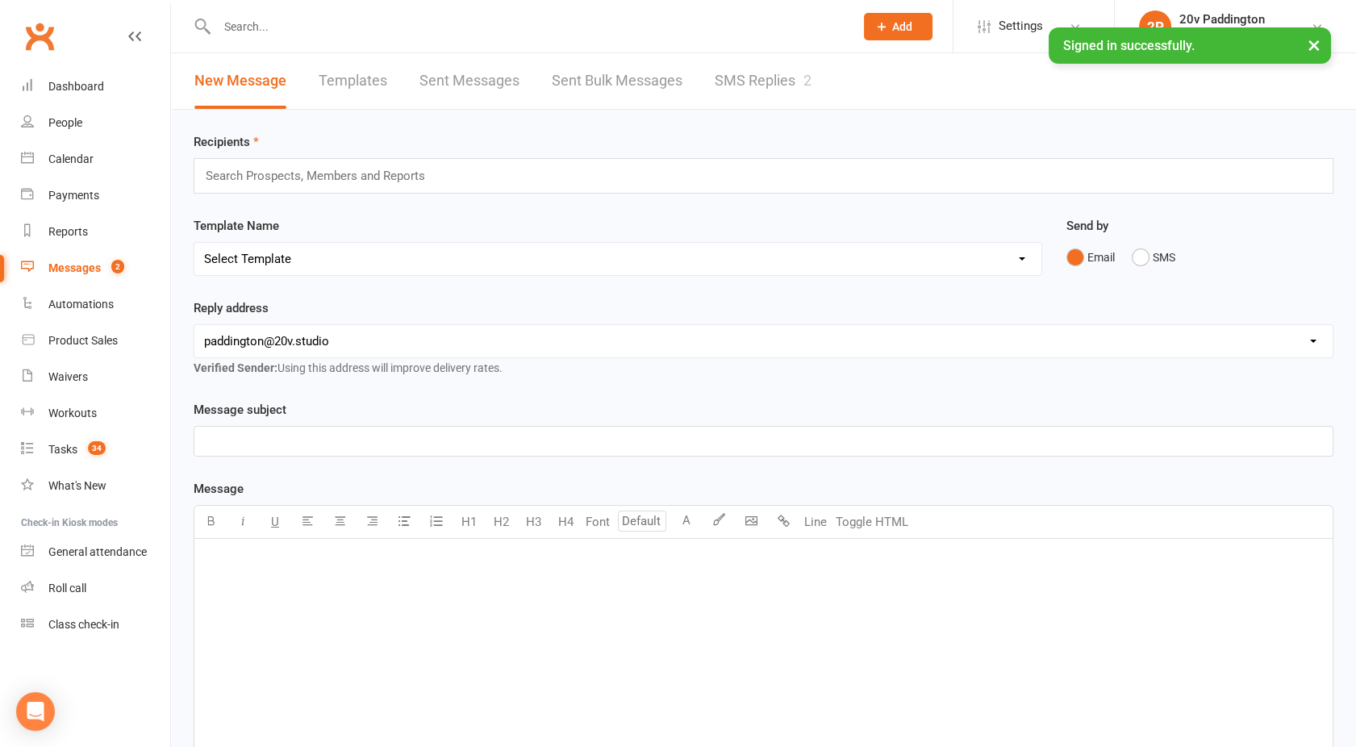
click at [781, 85] on link "SMS Replies 2" at bounding box center [763, 81] width 97 height 56
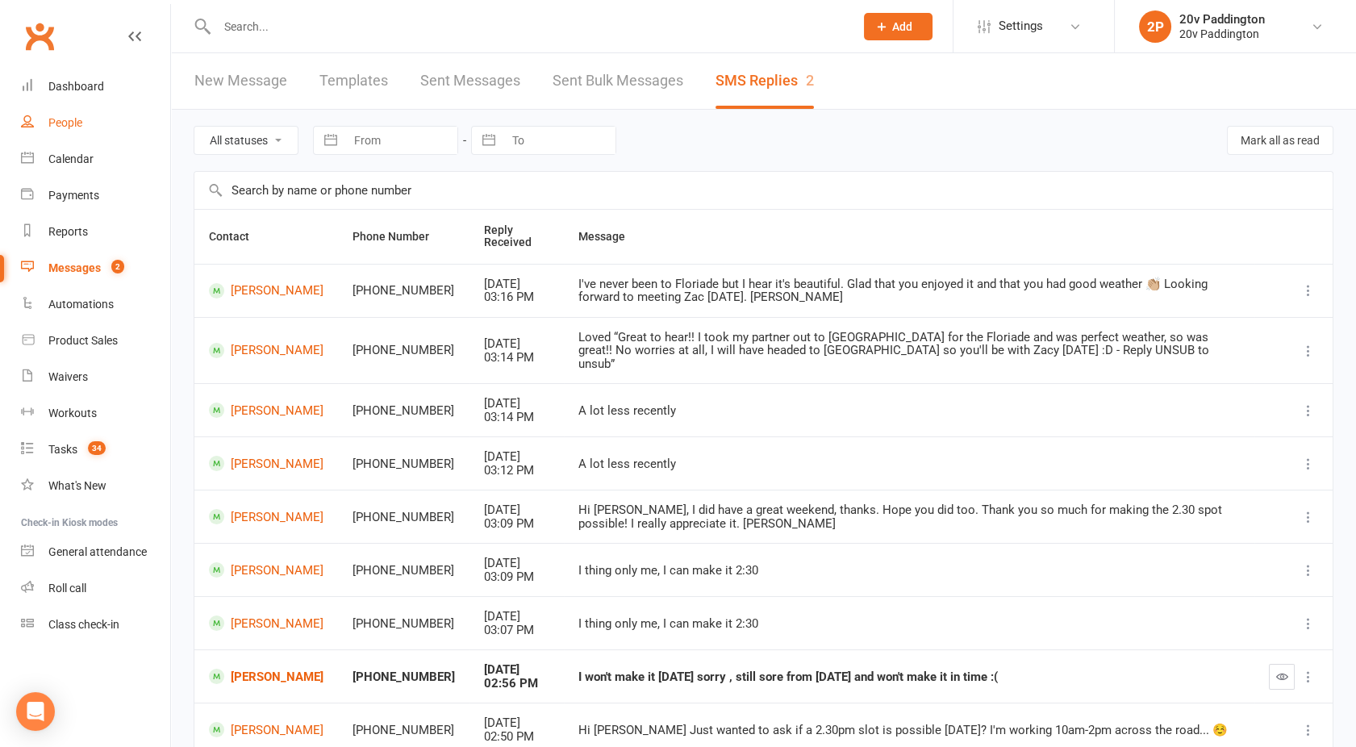
click at [78, 115] on link "People" at bounding box center [95, 123] width 149 height 36
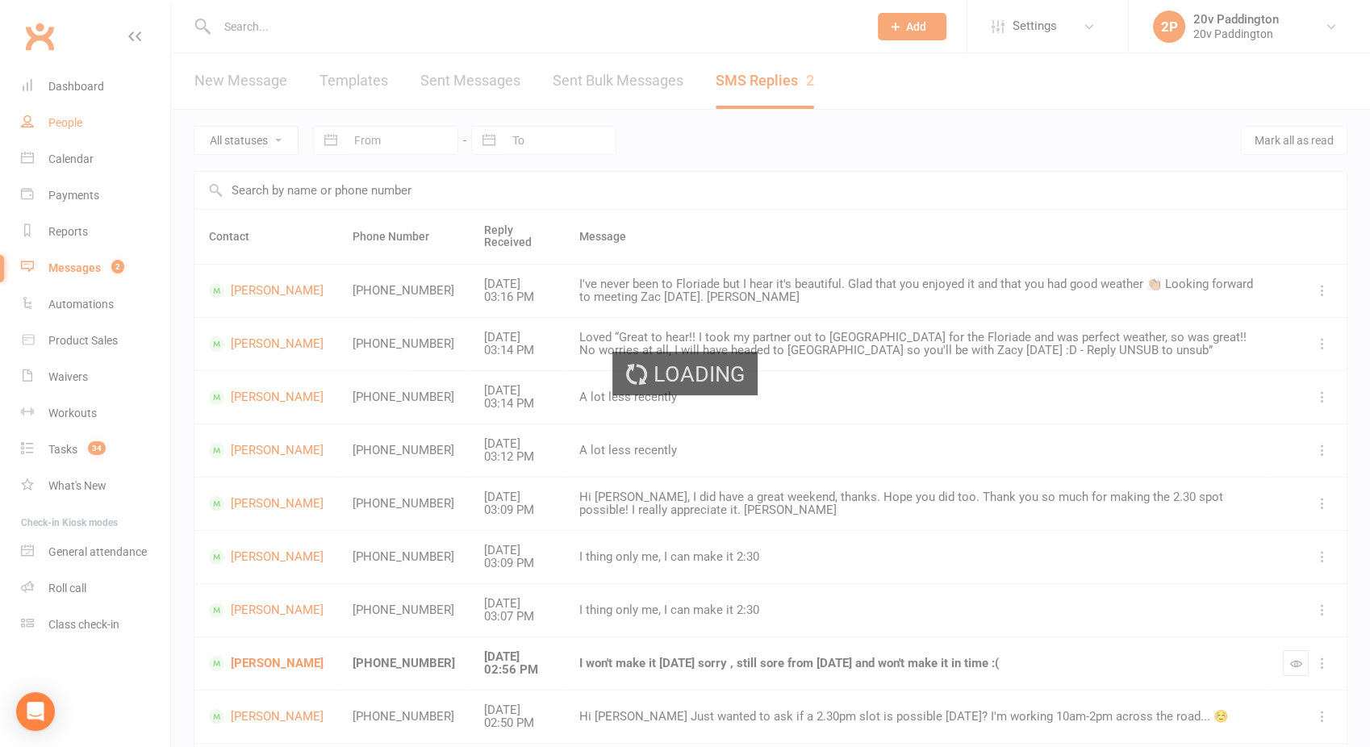
select select "100"
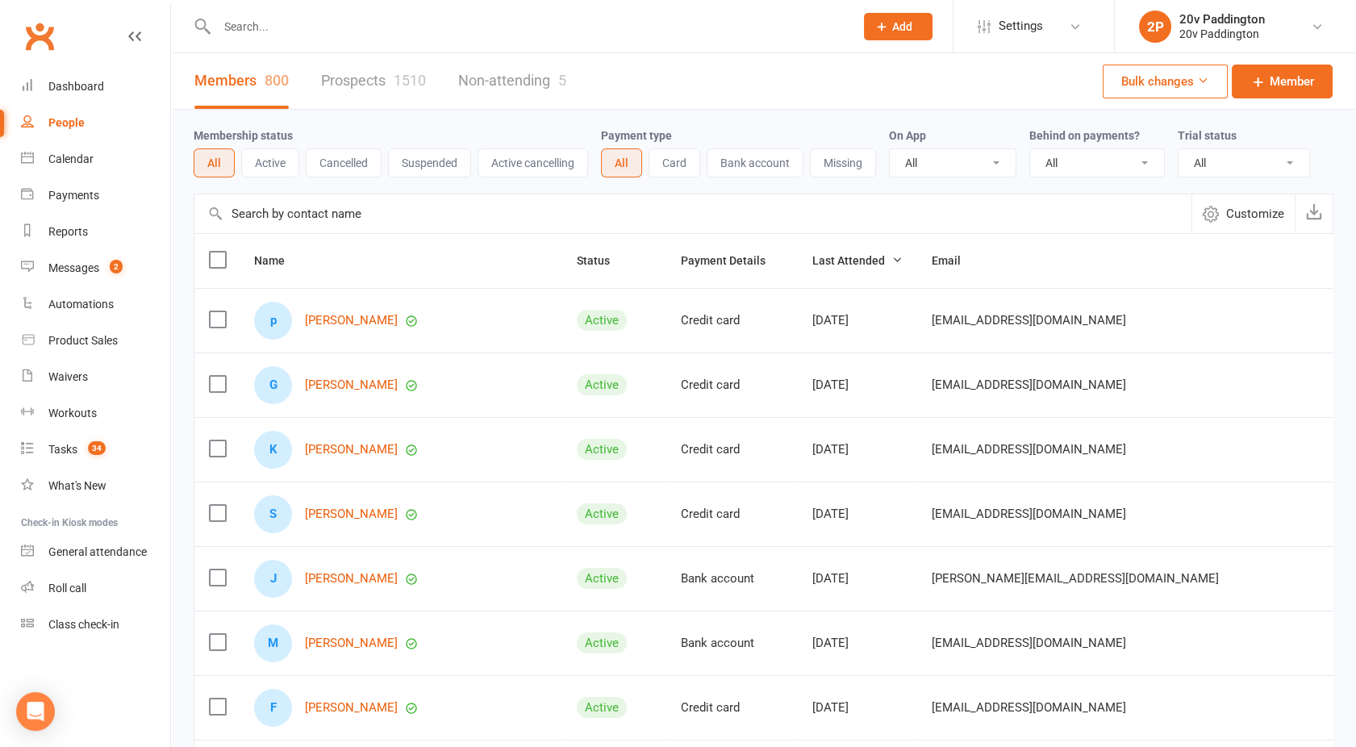
click at [356, 82] on link "Prospects 1510" at bounding box center [373, 81] width 105 height 56
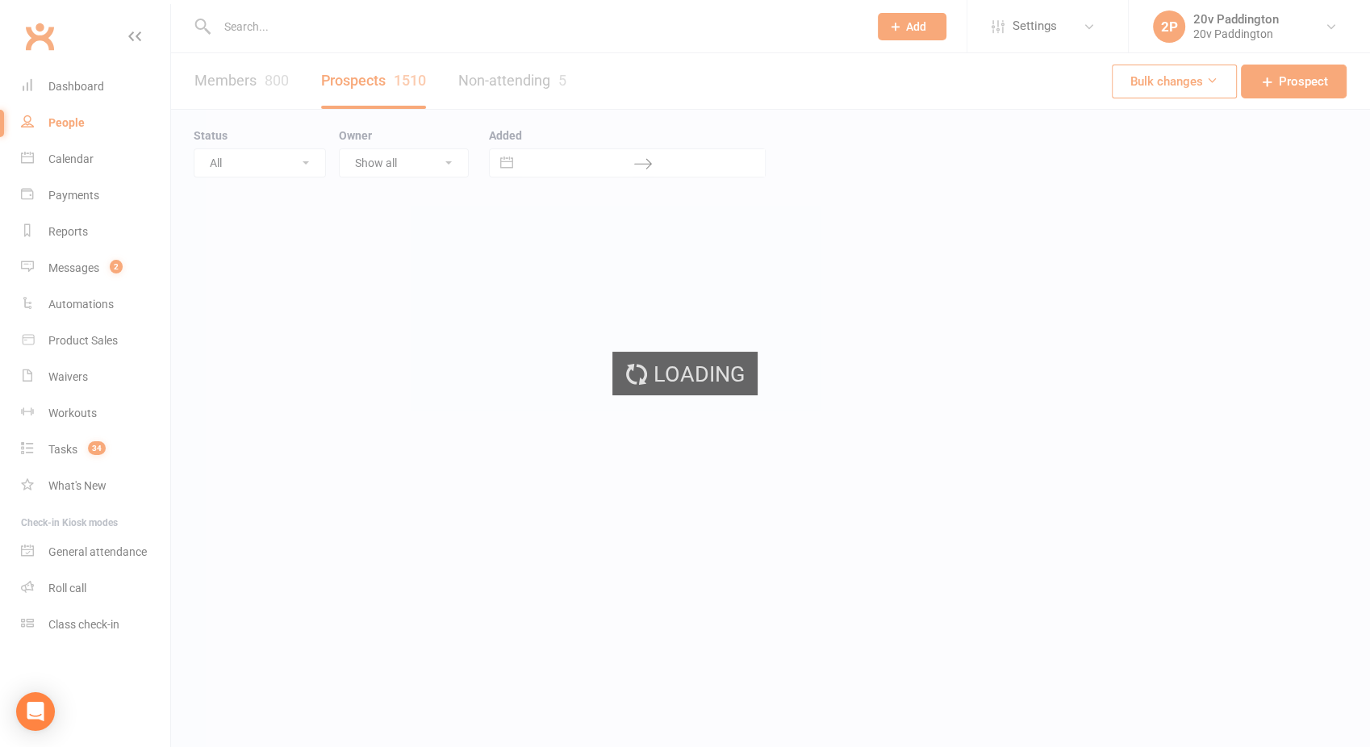
select select "100"
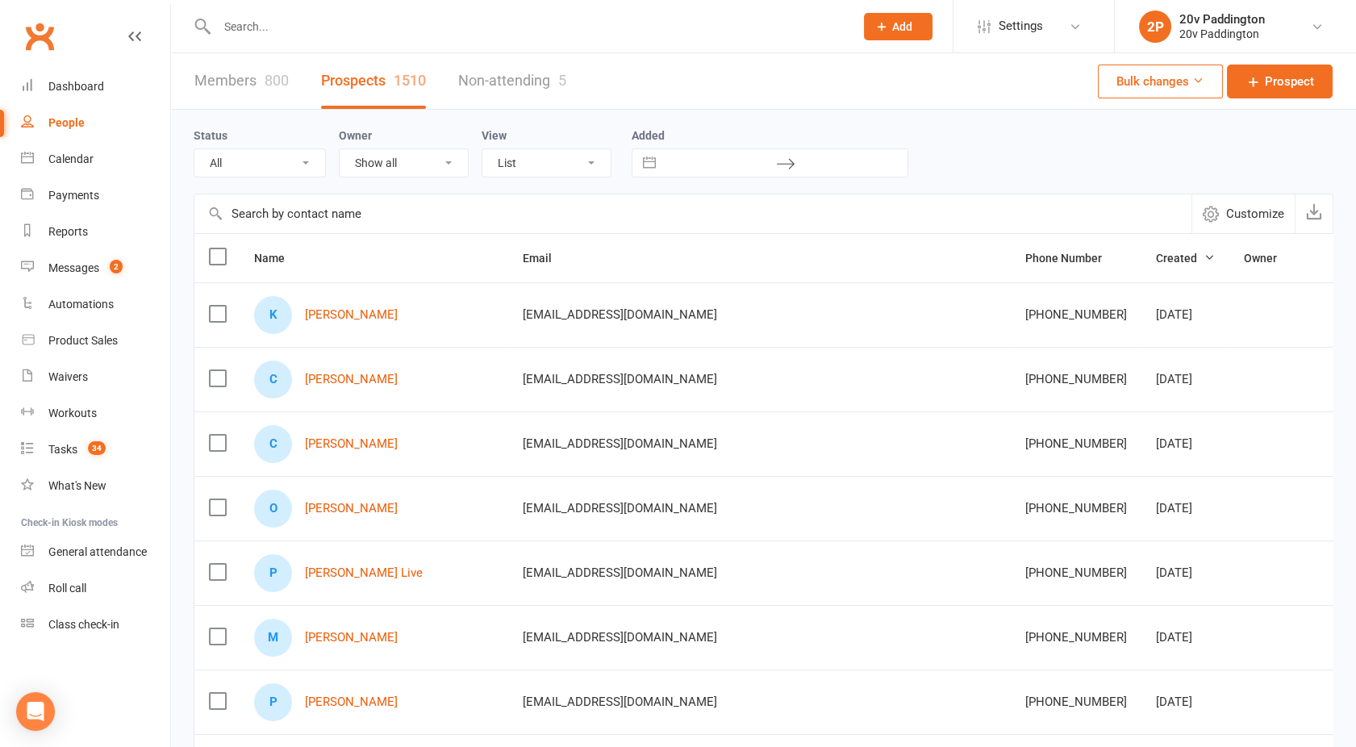
click at [285, 167] on select "All (No status set) (Invalid status) Parachute Referral In Communication Call L…" at bounding box center [259, 162] width 131 height 27
click at [194, 149] on select "All (No status set) (Invalid status) Parachute Referral In Communication Call L…" at bounding box center [259, 162] width 131 height 27
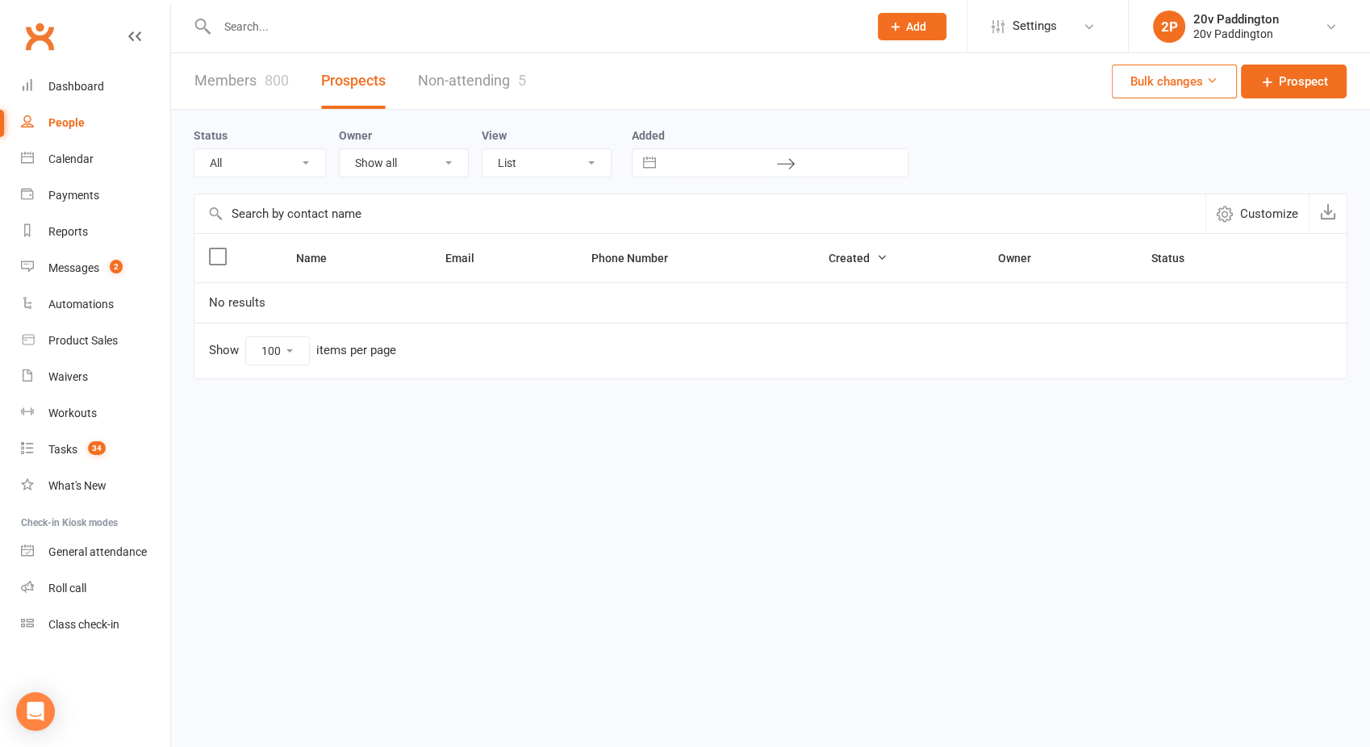
click at [244, 157] on select "All (No status set) (Invalid status) Parachute Referral In Communication Call L…" at bounding box center [259, 162] width 131 height 27
select select "[DATE]"
click at [194, 149] on select "All (No status set) (Invalid status) Parachute Referral In Communication Call L…" at bounding box center [259, 162] width 131 height 27
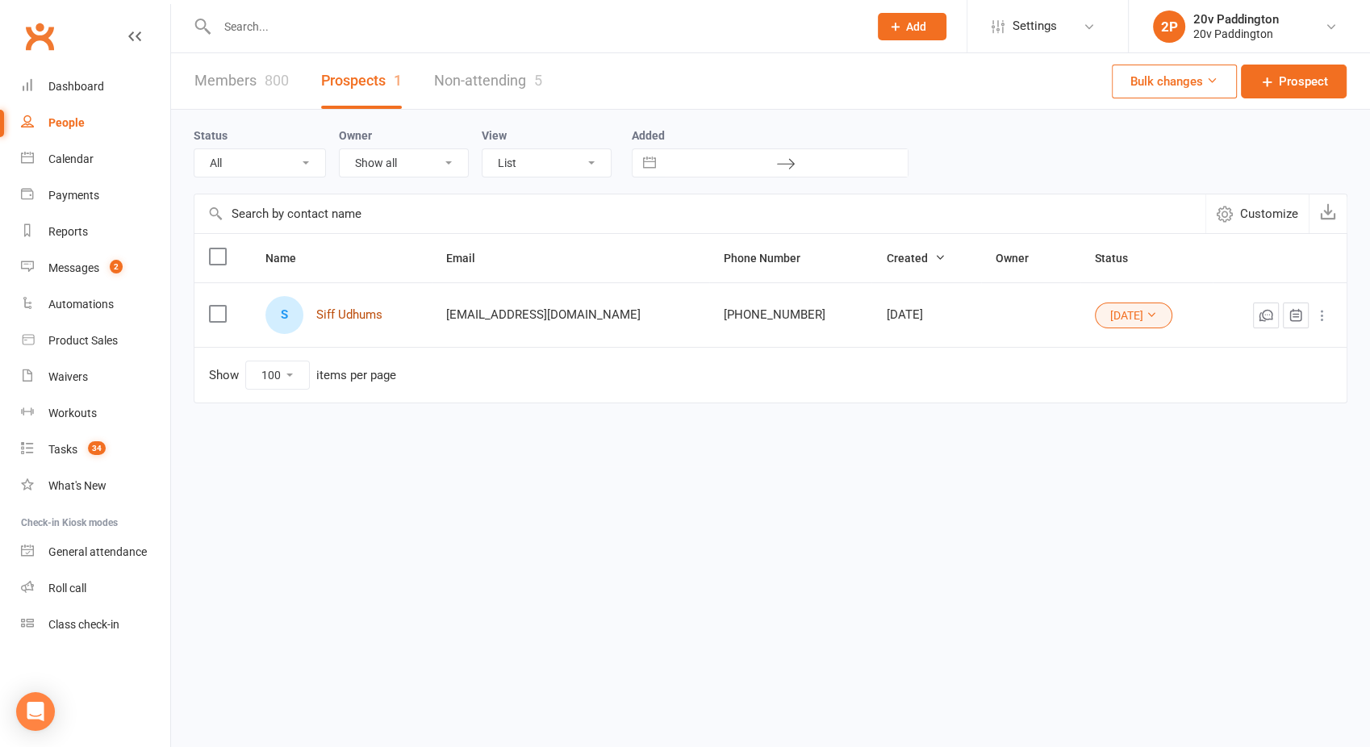
click at [362, 311] on link "Siff Udhums" at bounding box center [349, 315] width 66 height 14
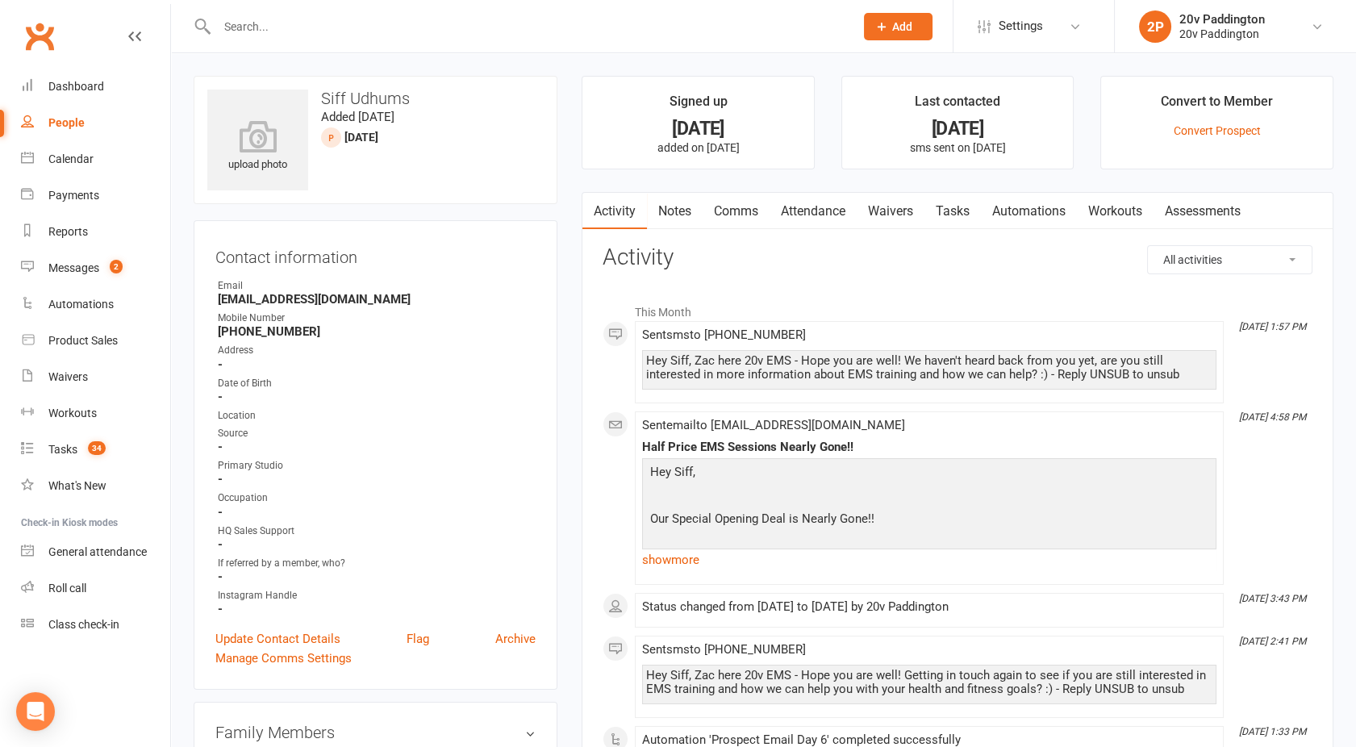
click at [953, 200] on link "Tasks" at bounding box center [952, 211] width 56 height 37
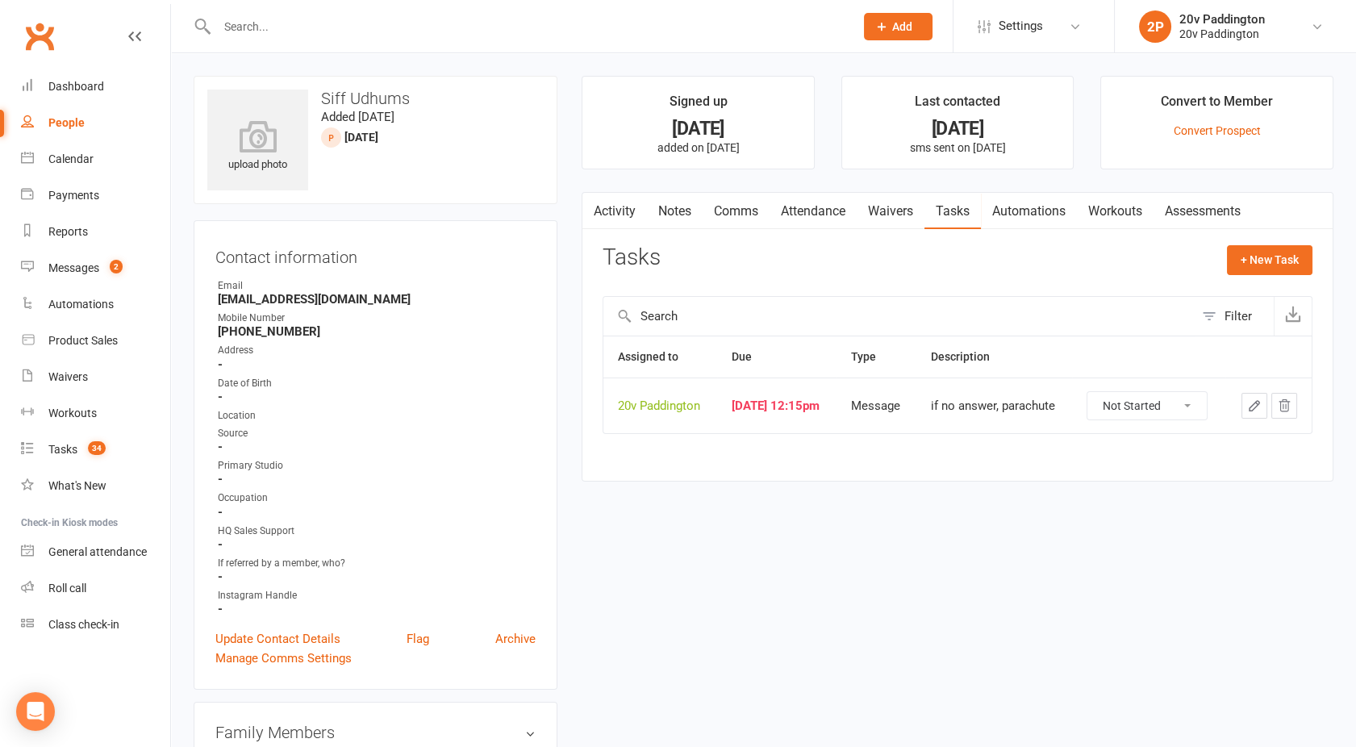
click at [1285, 405] on icon "button" at bounding box center [1284, 405] width 10 height 11
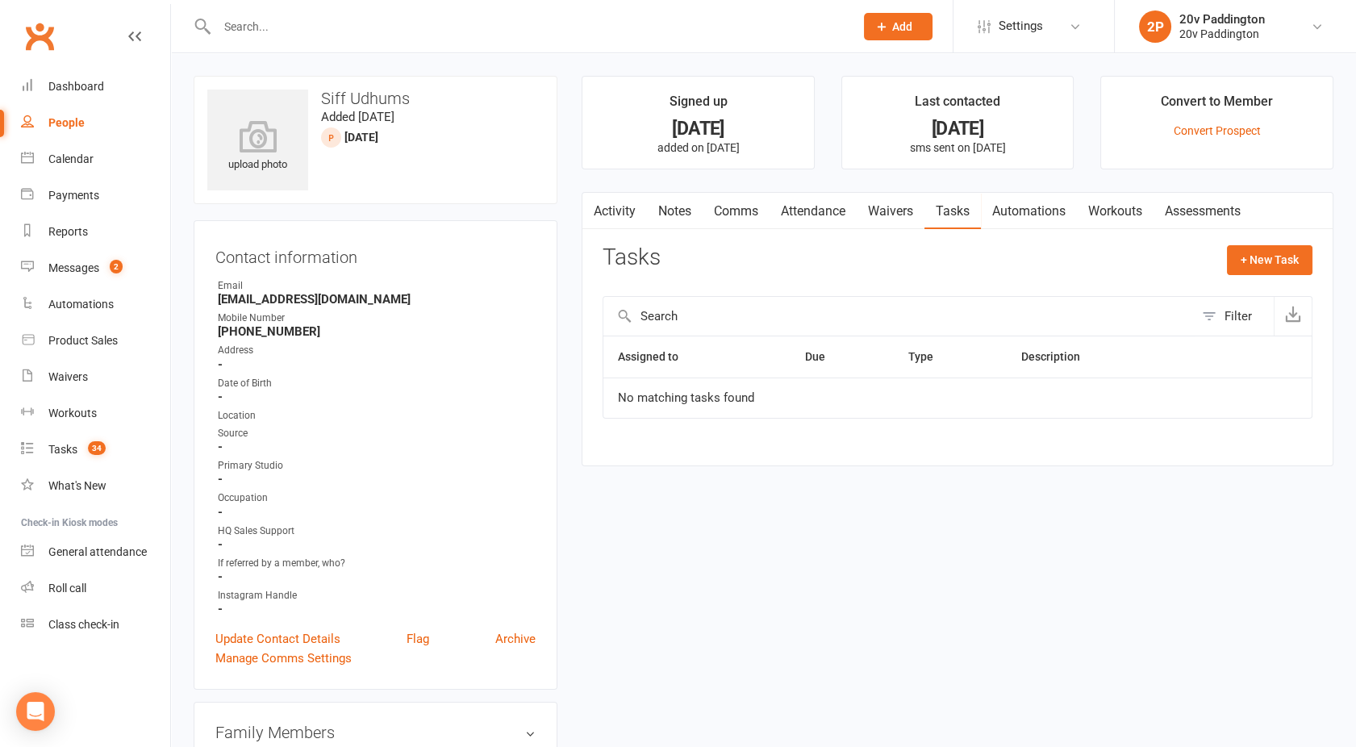
click at [71, 120] on div "People" at bounding box center [66, 122] width 36 height 13
select select "100"
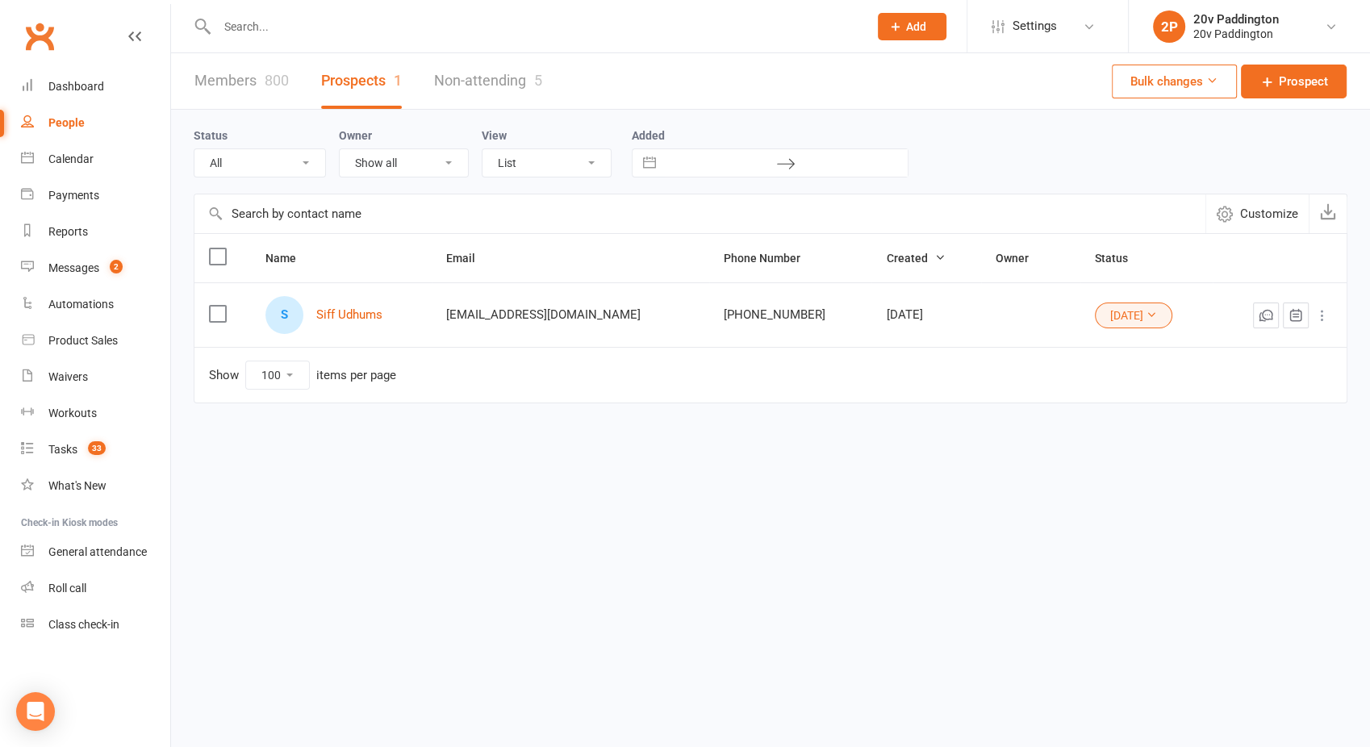
click at [1106, 313] on button "[DATE]" at bounding box center [1133, 315] width 77 height 26
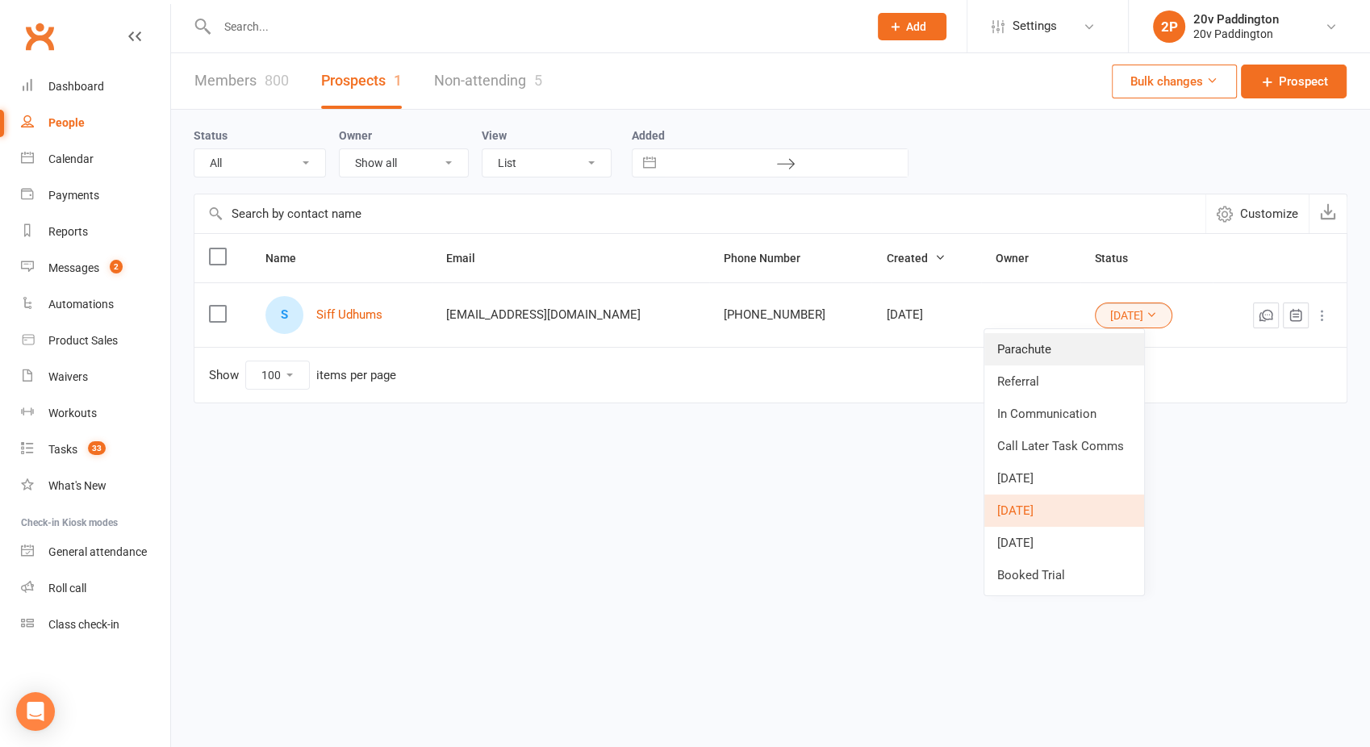
click at [1066, 336] on link "Parachute" at bounding box center [1064, 349] width 160 height 32
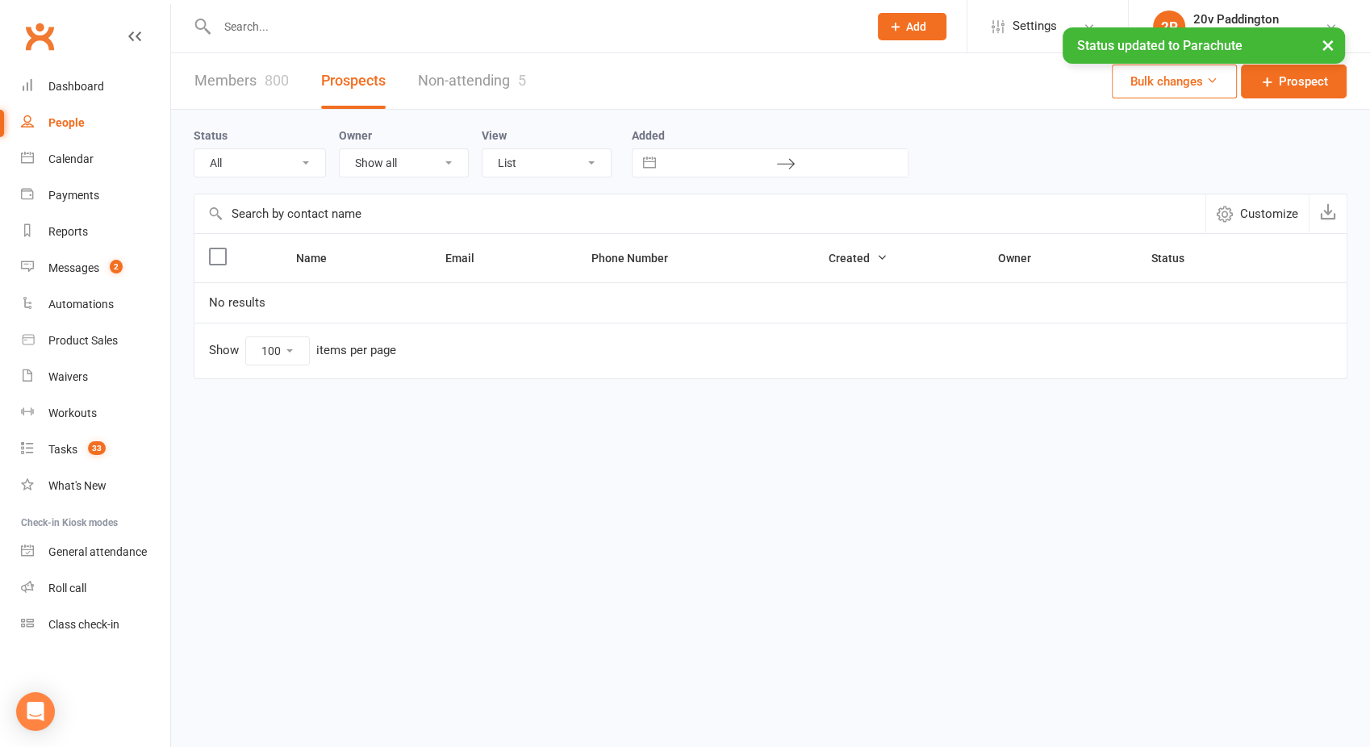
click at [65, 119] on div "People" at bounding box center [66, 122] width 36 height 13
click at [244, 155] on select "All (No status set) (Invalid status) Parachute Referral In Communication Call L…" at bounding box center [259, 162] width 131 height 27
select select "[DATE]"
click at [194, 149] on select "All (No status set) (Invalid status) Parachute Referral In Communication Call L…" at bounding box center [259, 162] width 131 height 27
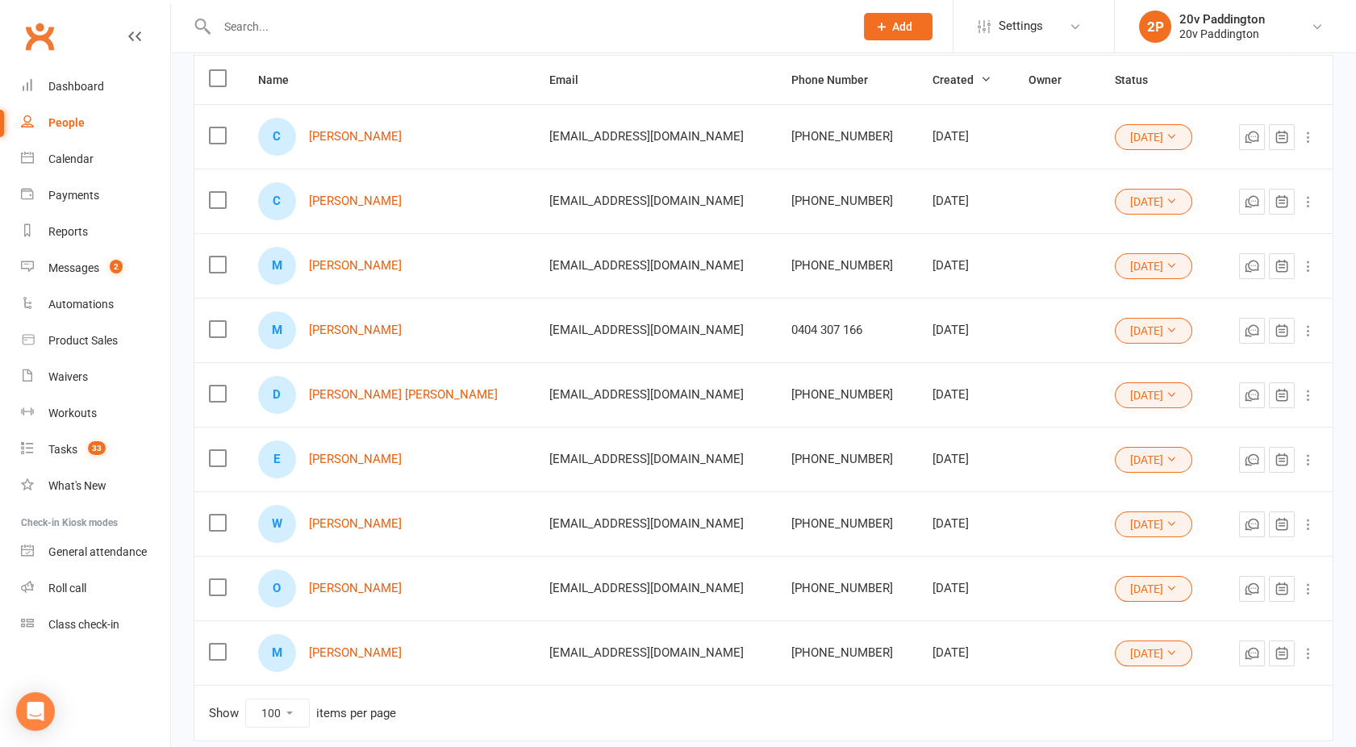
scroll to position [184, 0]
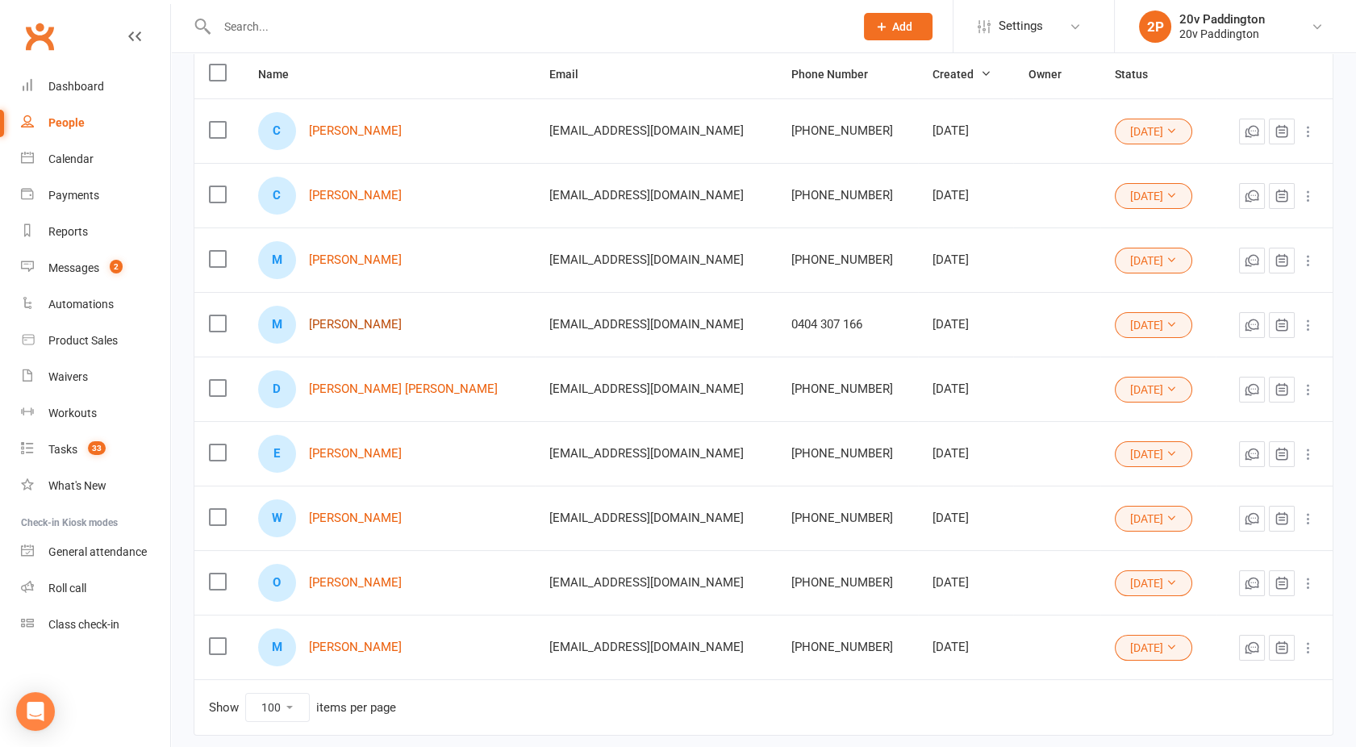
click at [349, 324] on link "[PERSON_NAME]" at bounding box center [355, 325] width 93 height 14
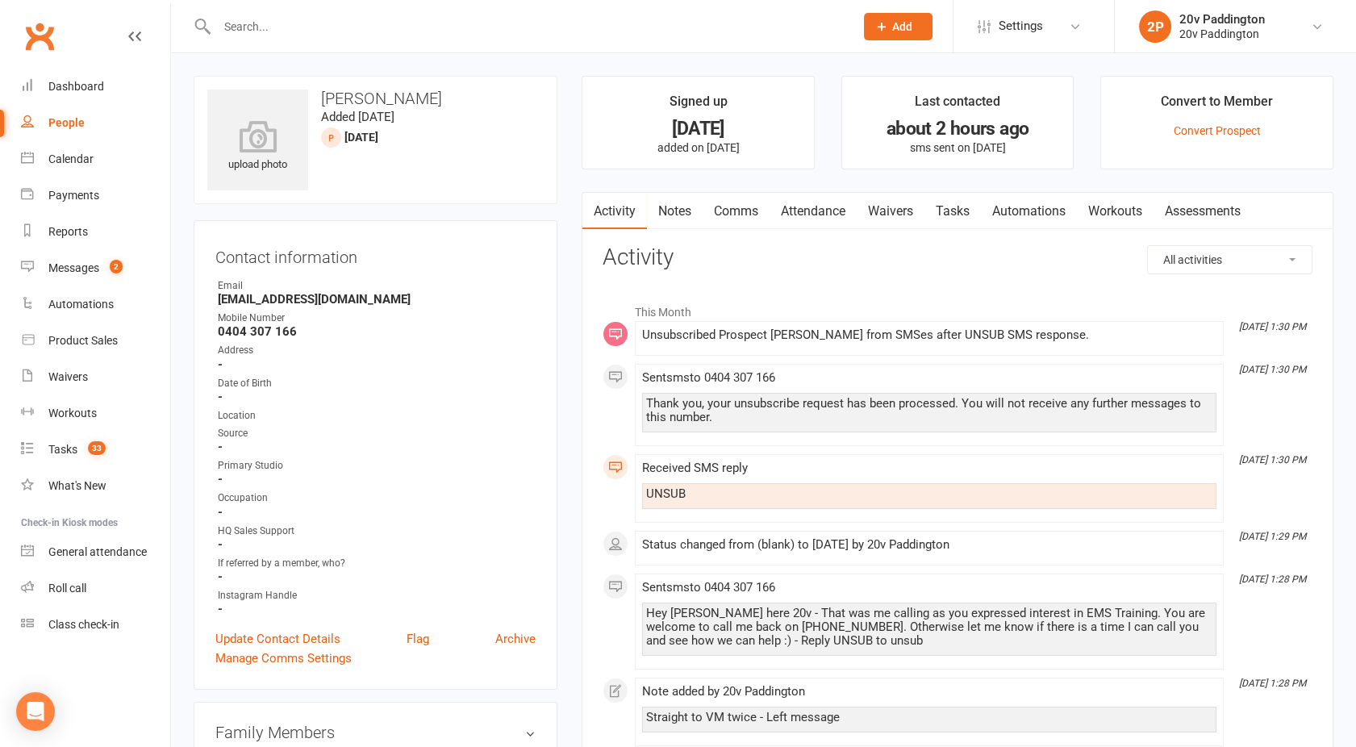
click at [953, 206] on link "Tasks" at bounding box center [952, 211] width 56 height 37
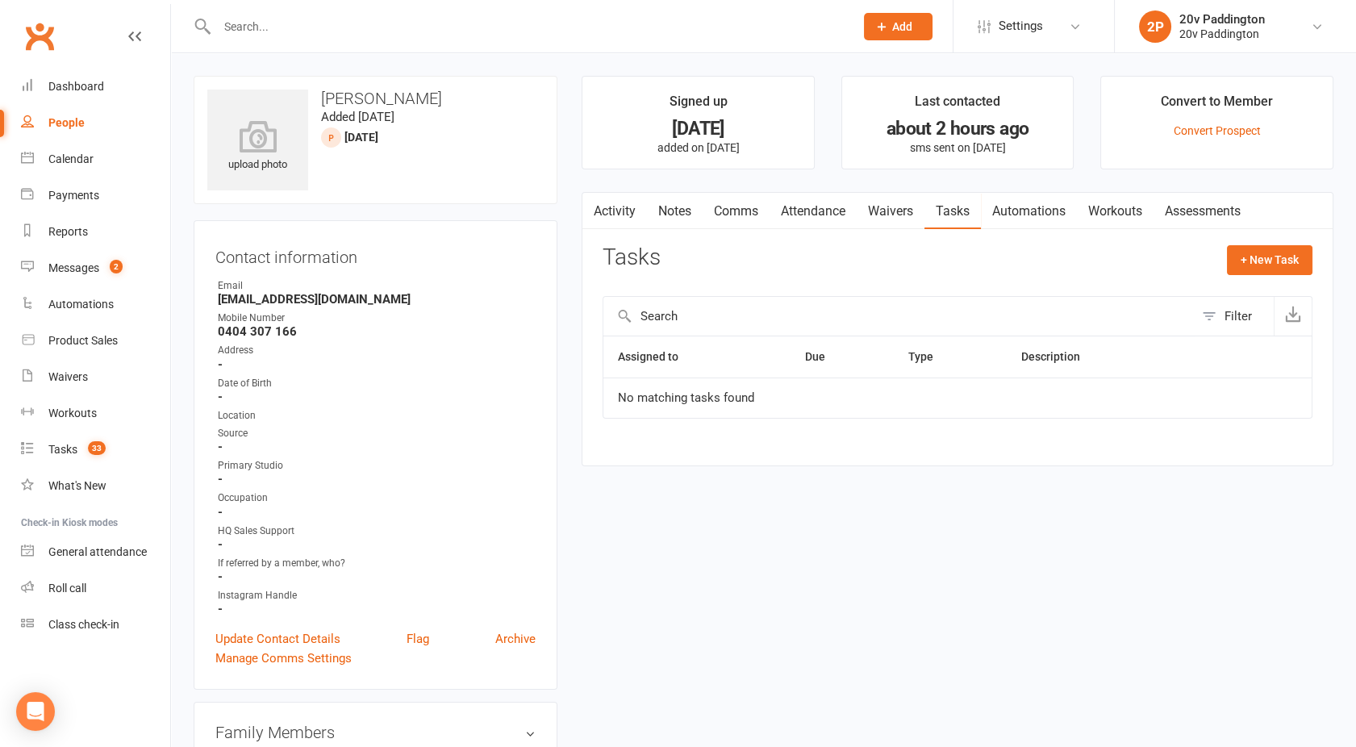
click at [590, 205] on icon "button" at bounding box center [592, 207] width 9 height 15
click at [62, 119] on div "People" at bounding box center [66, 122] width 36 height 13
select select "100"
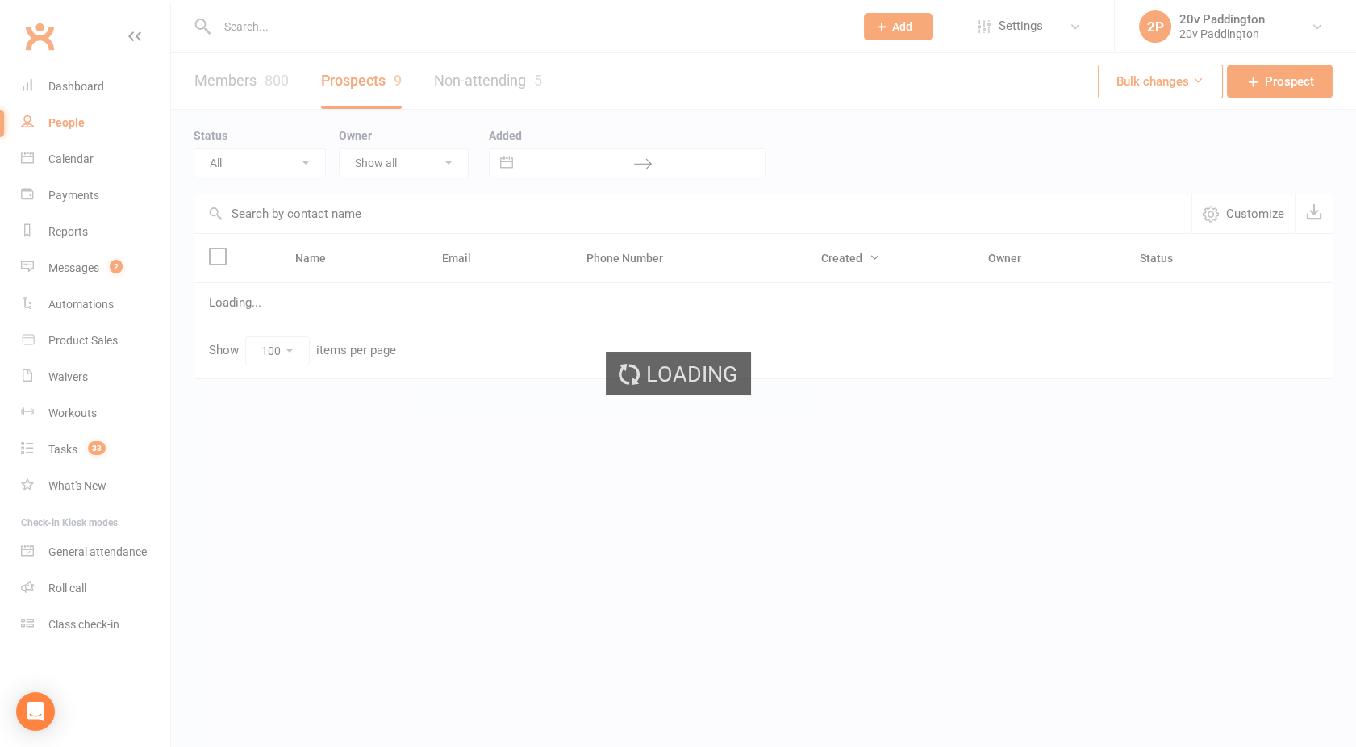
select select "[DATE]"
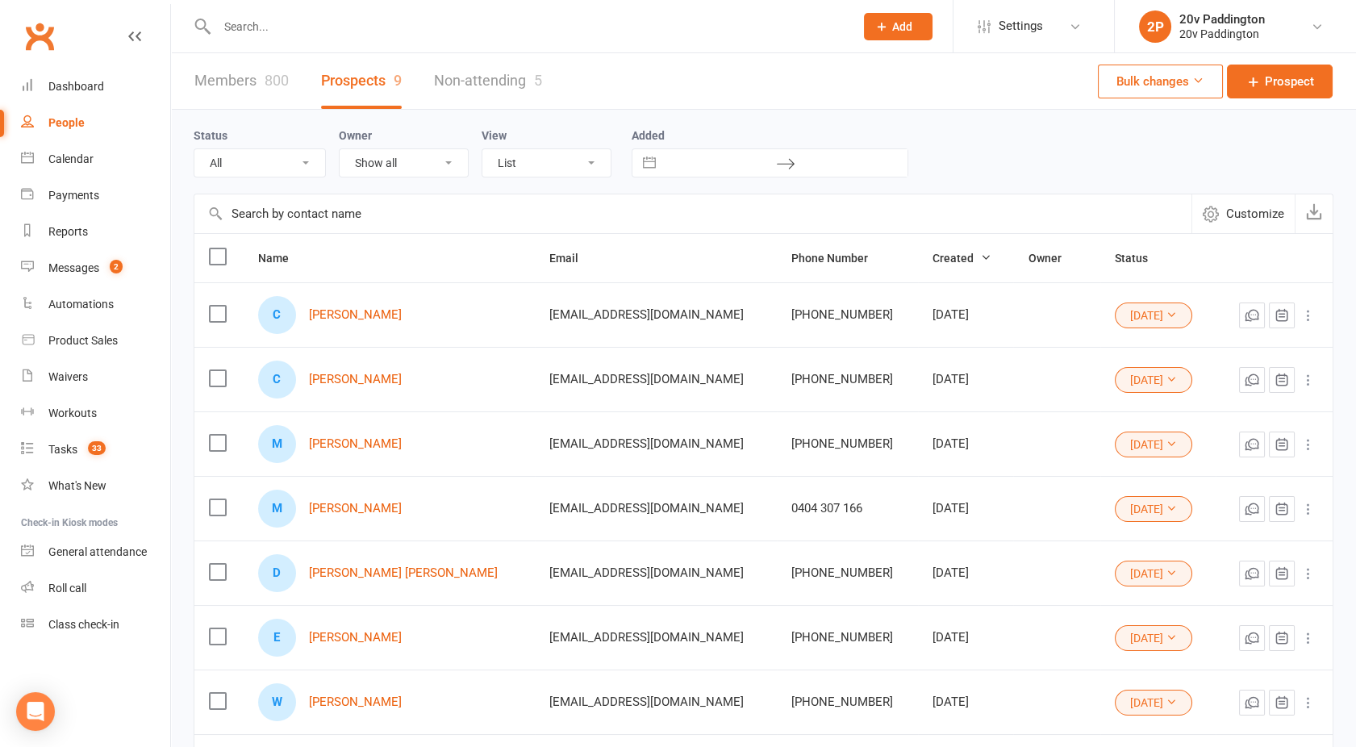
click at [1138, 511] on button "[DATE]" at bounding box center [1153, 509] width 77 height 26
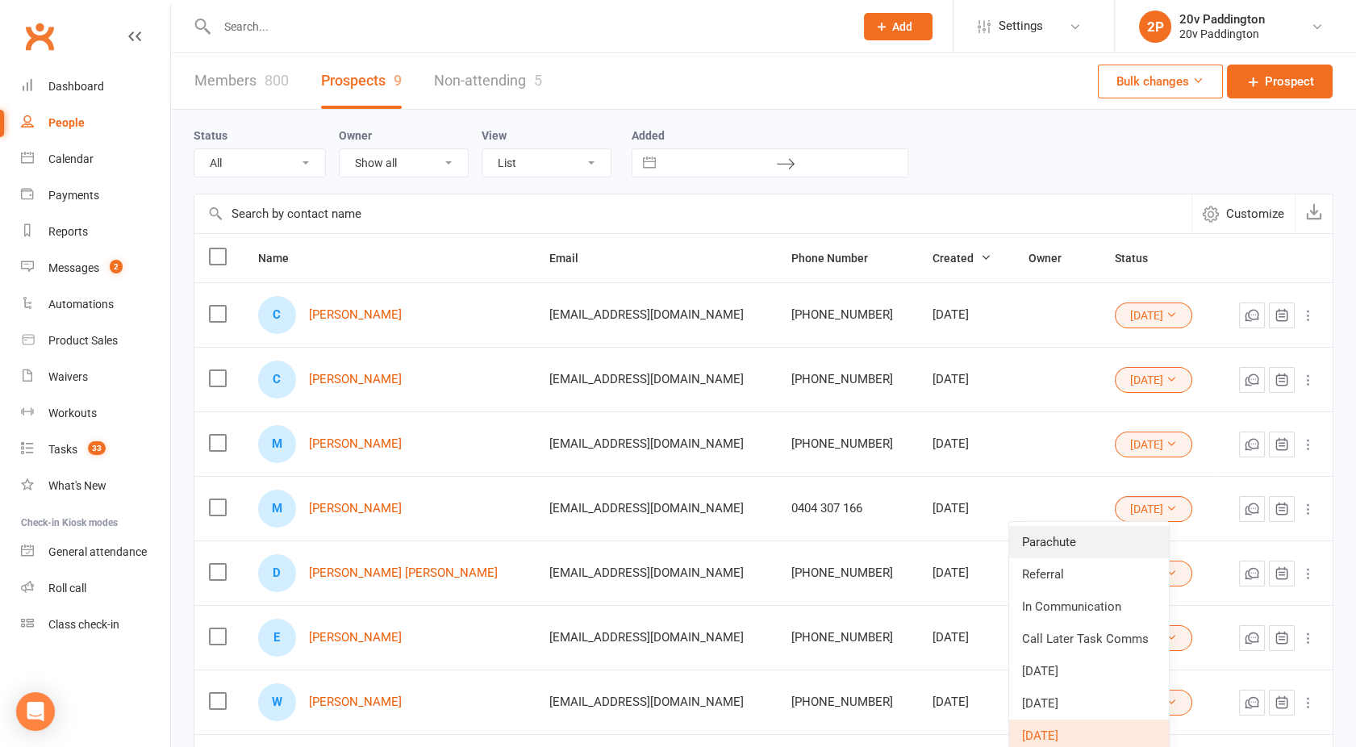
click at [1072, 540] on link "Parachute" at bounding box center [1089, 542] width 160 height 32
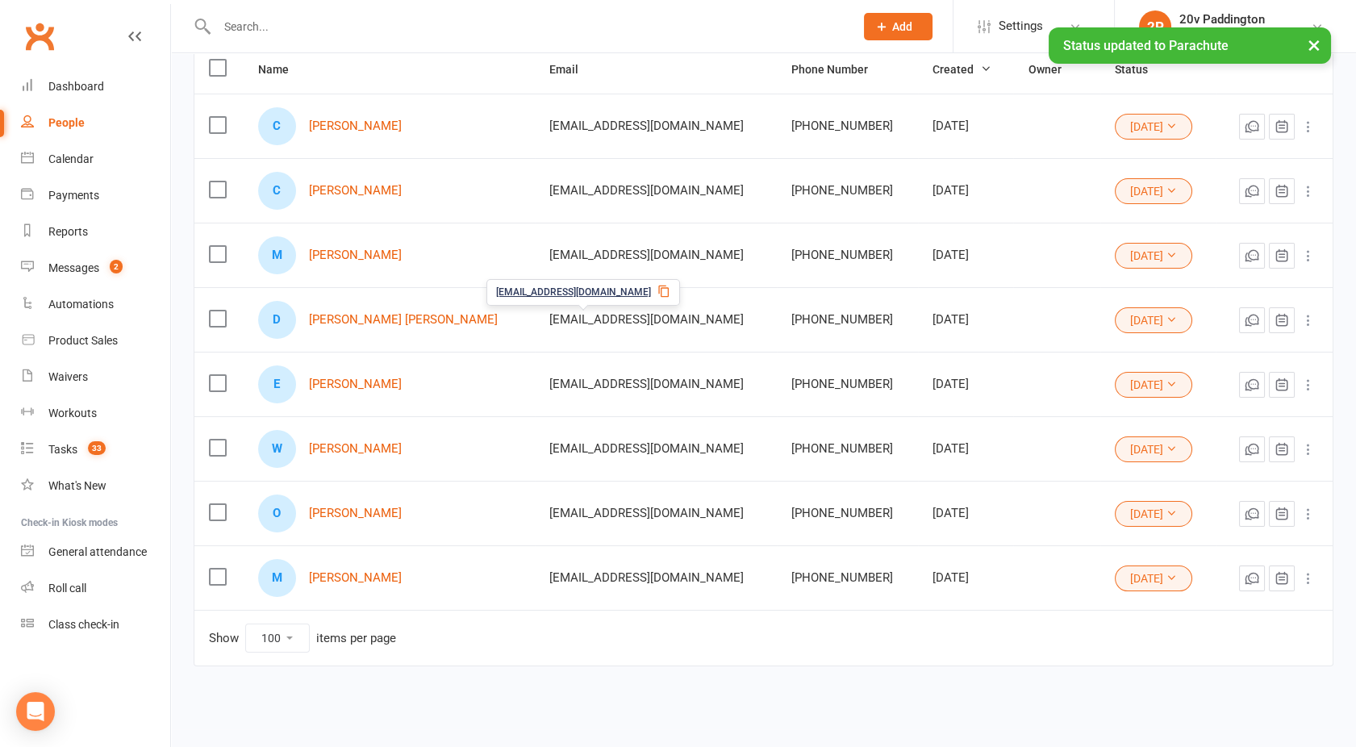
scroll to position [190, 0]
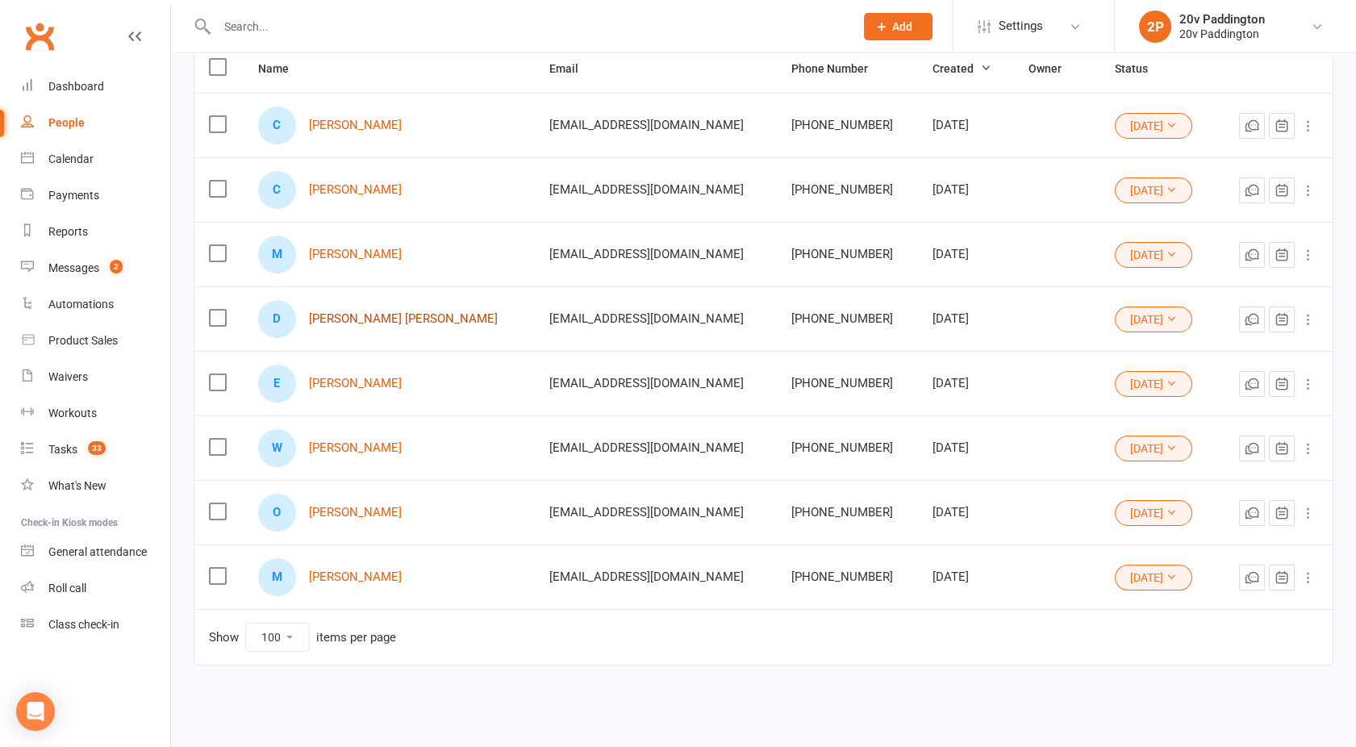
click at [367, 319] on link "[PERSON_NAME] [PERSON_NAME]" at bounding box center [403, 319] width 189 height 14
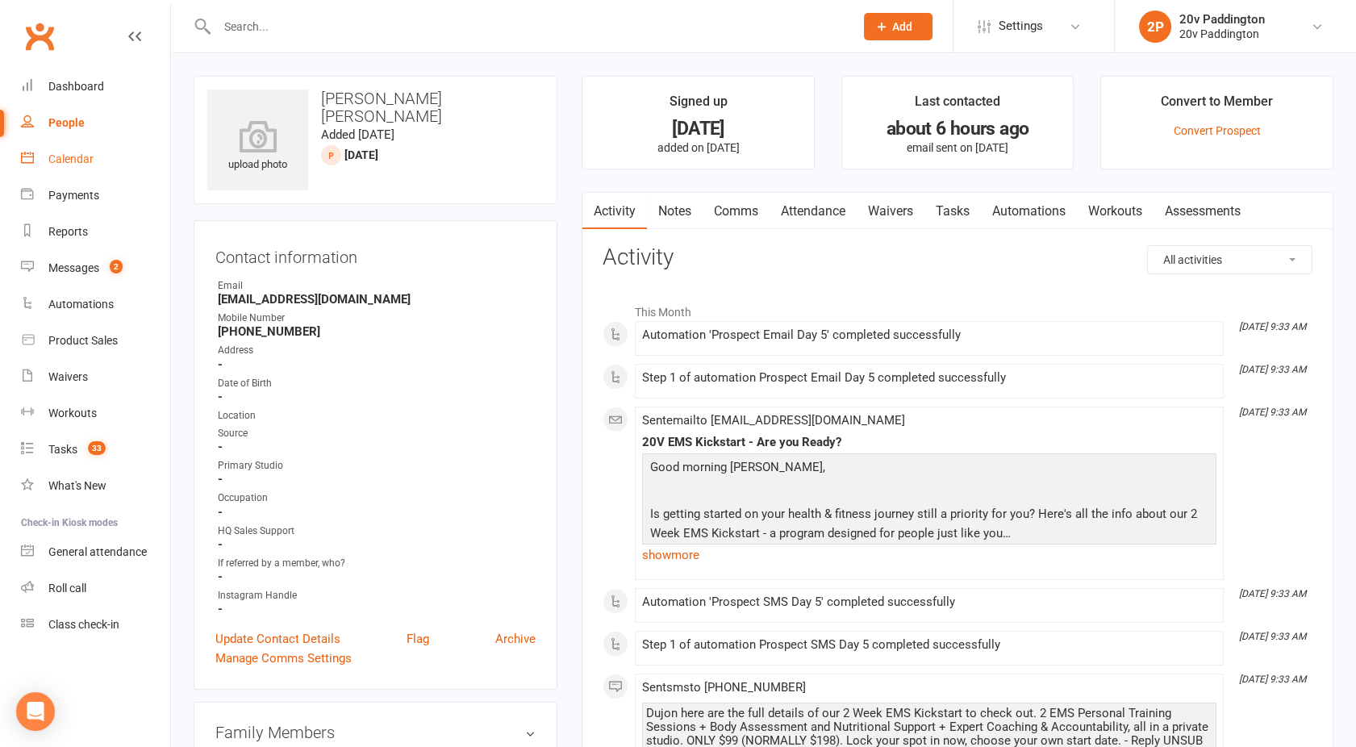
click at [50, 156] on div "Calendar" at bounding box center [70, 158] width 45 height 13
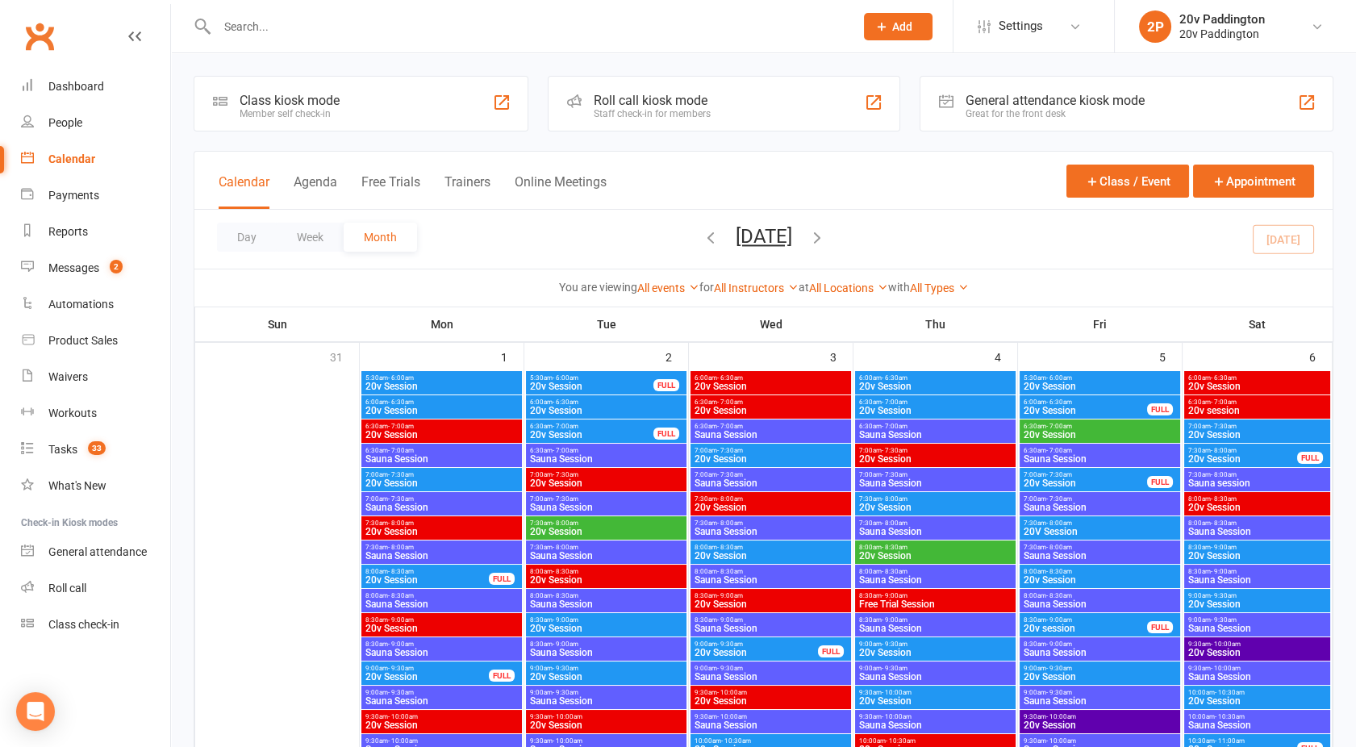
click at [307, 184] on button "Agenda" at bounding box center [316, 191] width 44 height 35
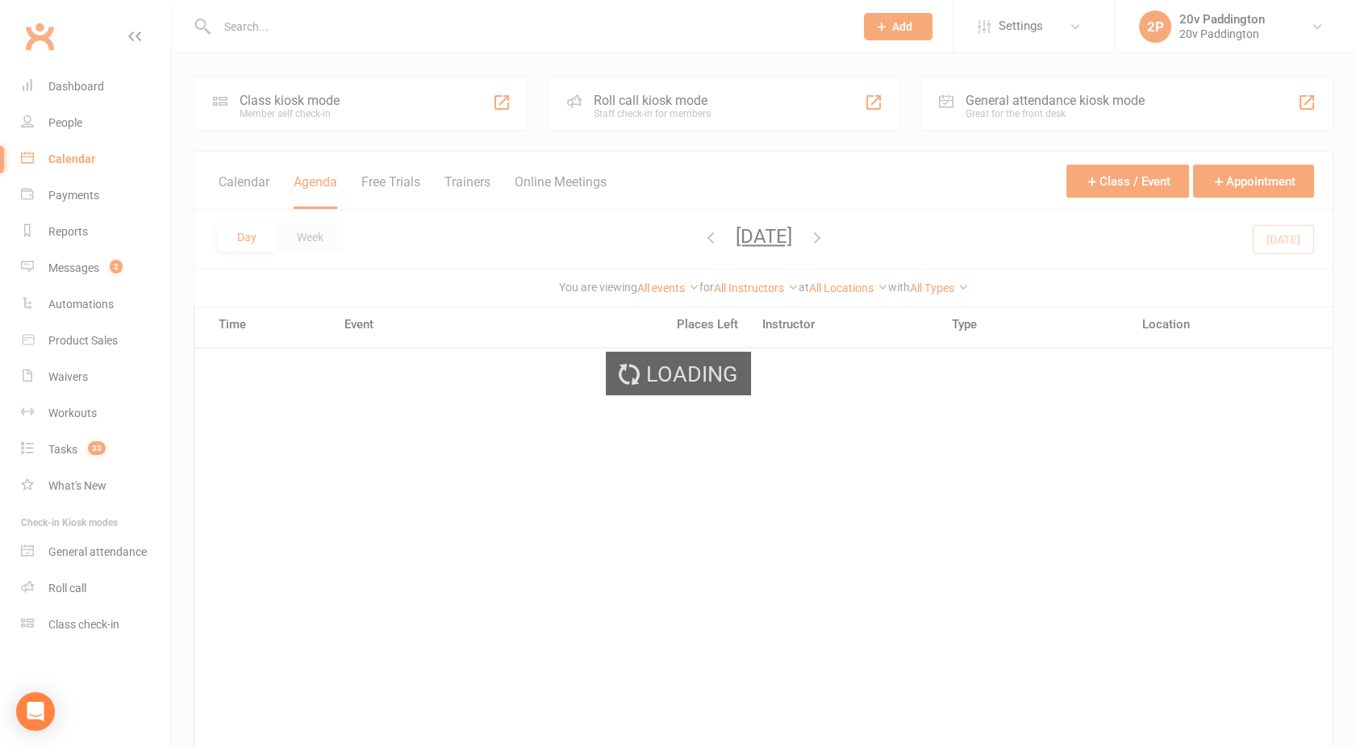
click at [310, 185] on div "Loading" at bounding box center [678, 373] width 1356 height 747
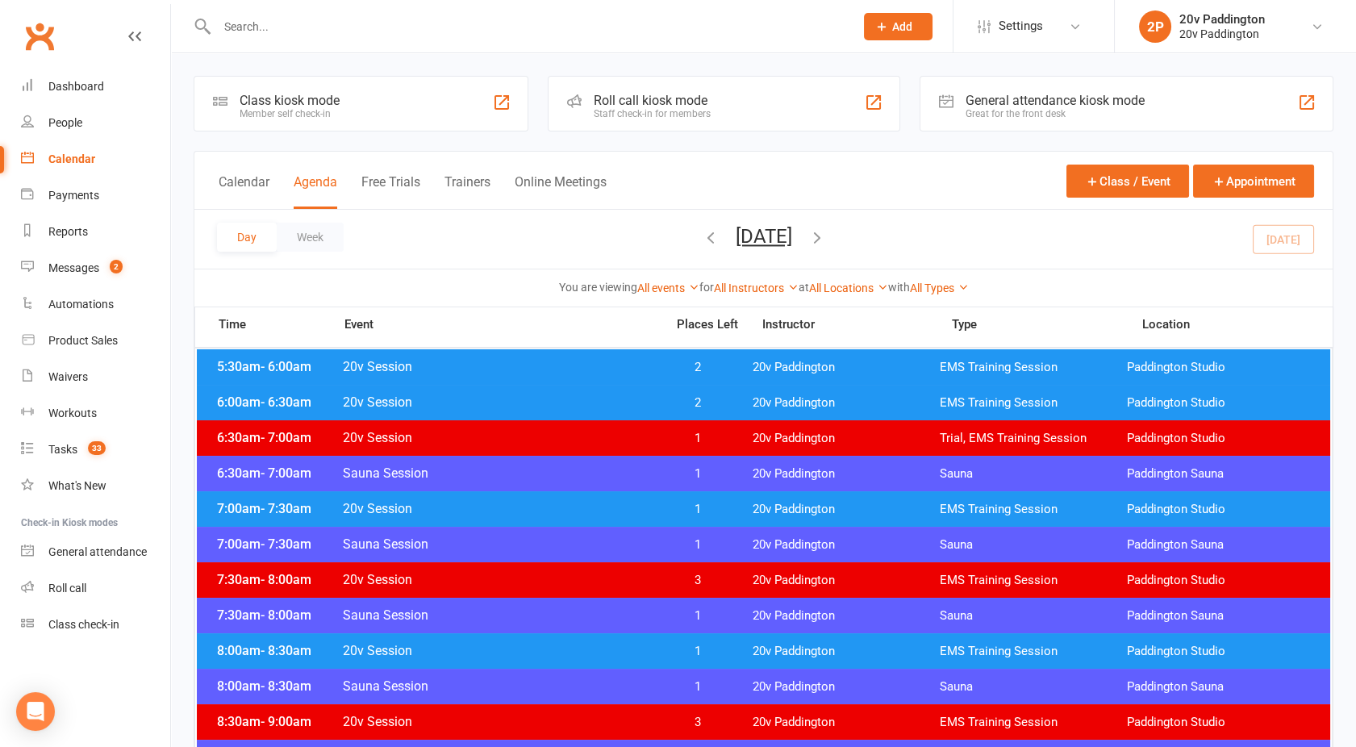
click at [753, 242] on button "[DATE]" at bounding box center [764, 236] width 56 height 23
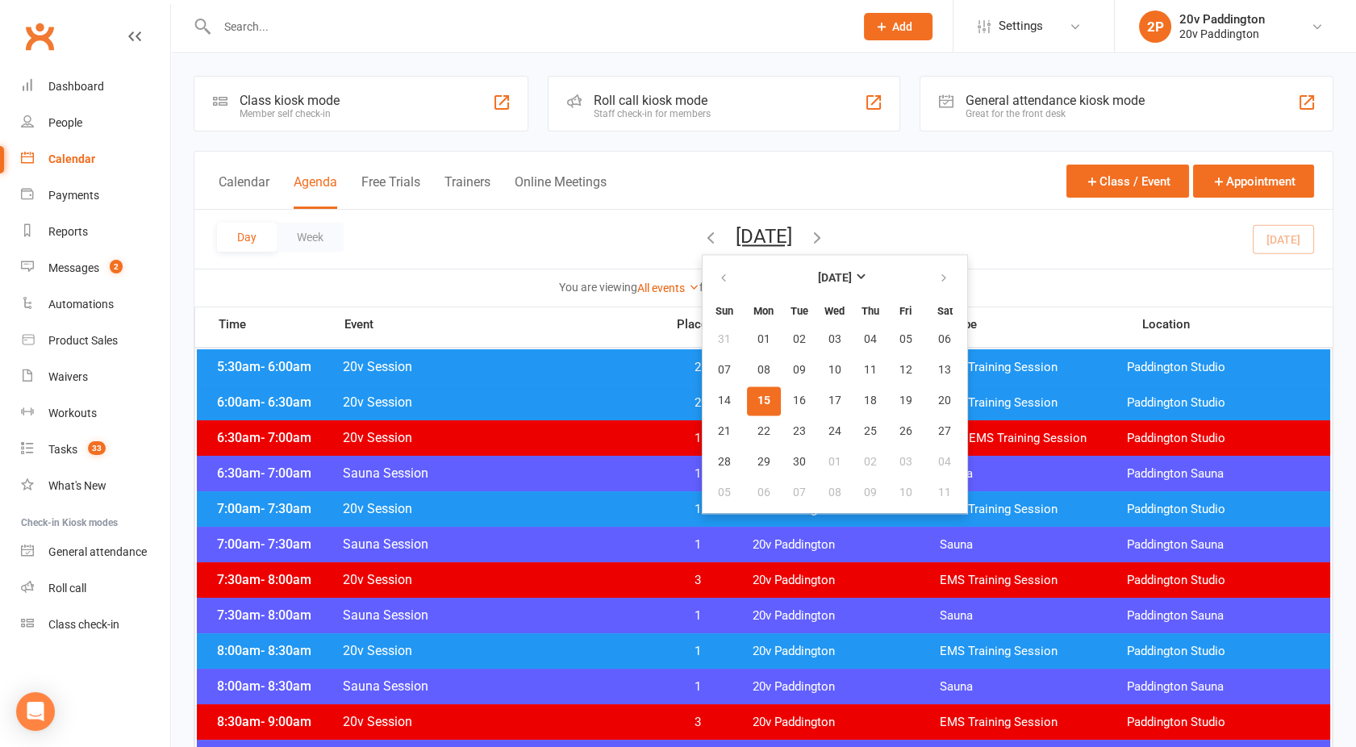
click at [747, 393] on button "15" at bounding box center [764, 400] width 34 height 29
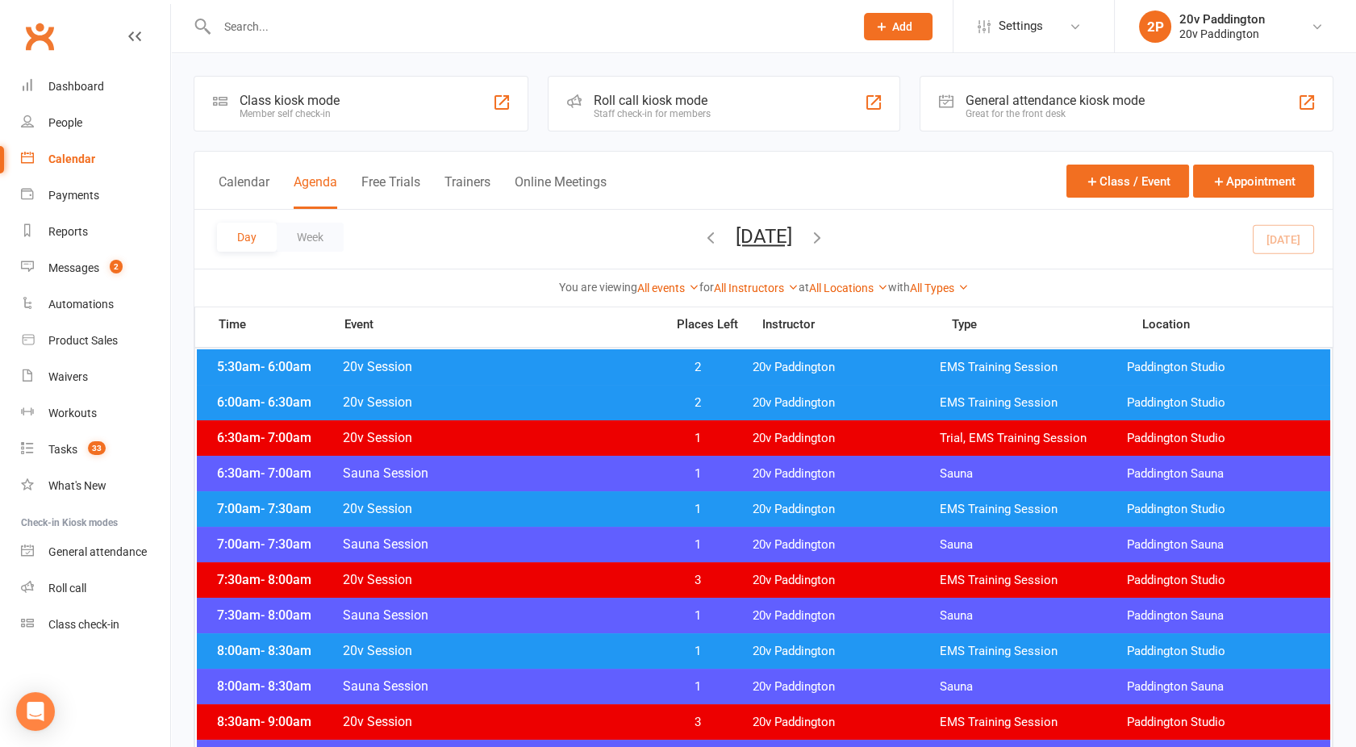
click at [758, 222] on div "Day Week [DATE] [DATE] Sun Mon Tue Wed Thu Fri Sat 31 01 02 03 04 05 06 07 08 0…" at bounding box center [763, 239] width 1138 height 59
click at [751, 232] on button "[DATE]" at bounding box center [764, 236] width 56 height 23
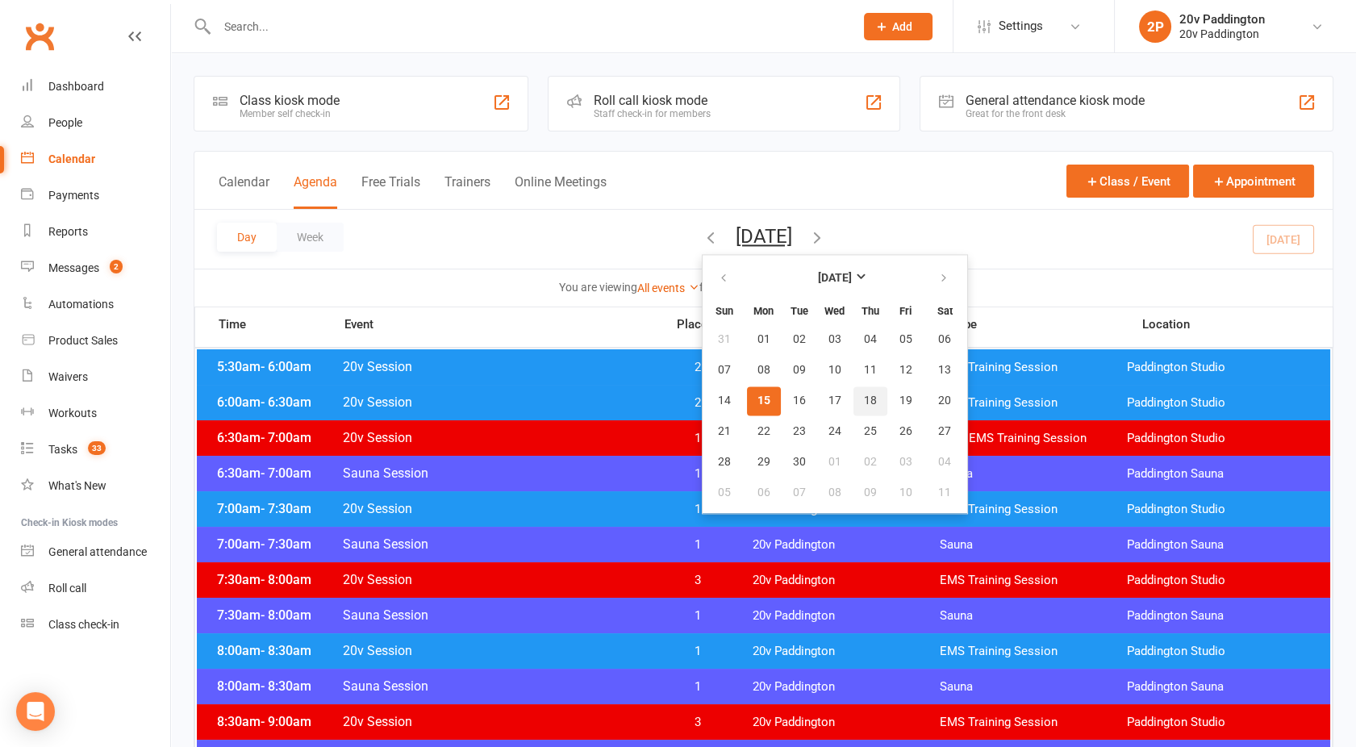
click at [864, 404] on span "18" at bounding box center [870, 400] width 13 height 13
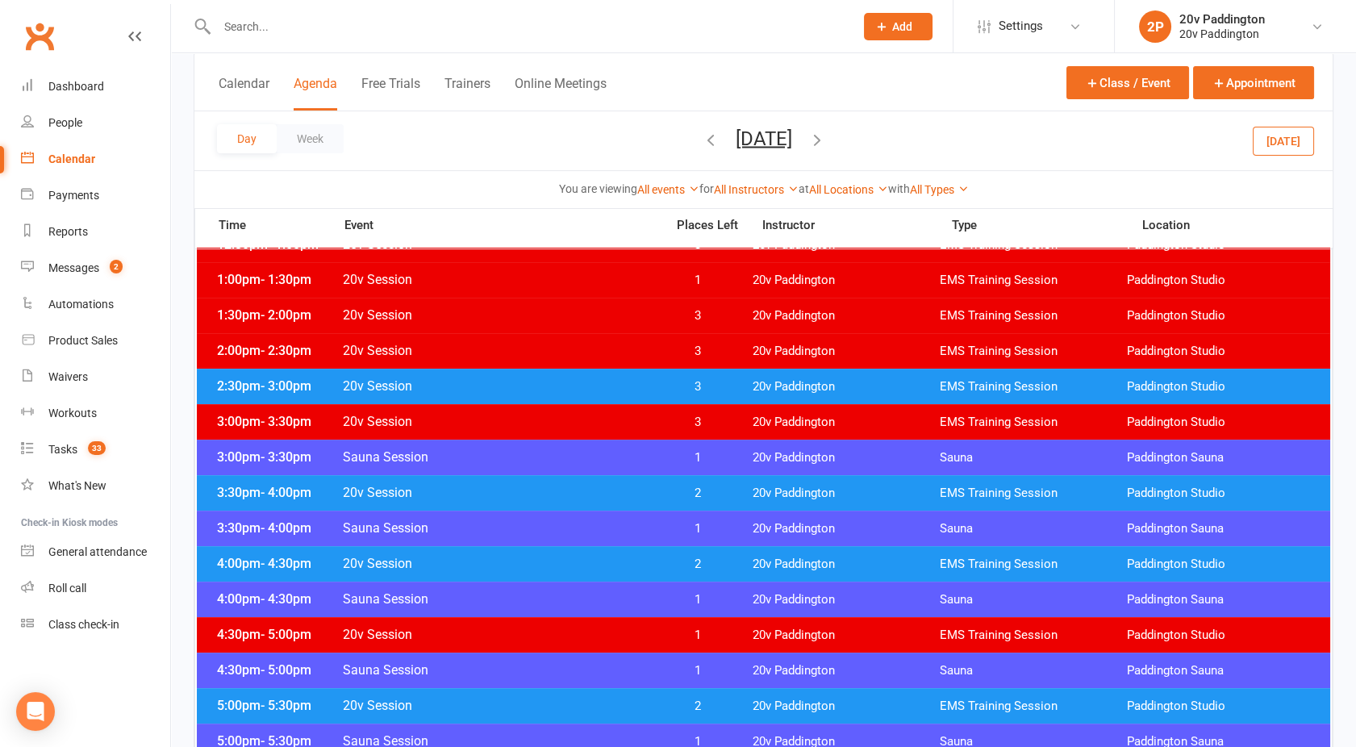
scroll to position [1011, 0]
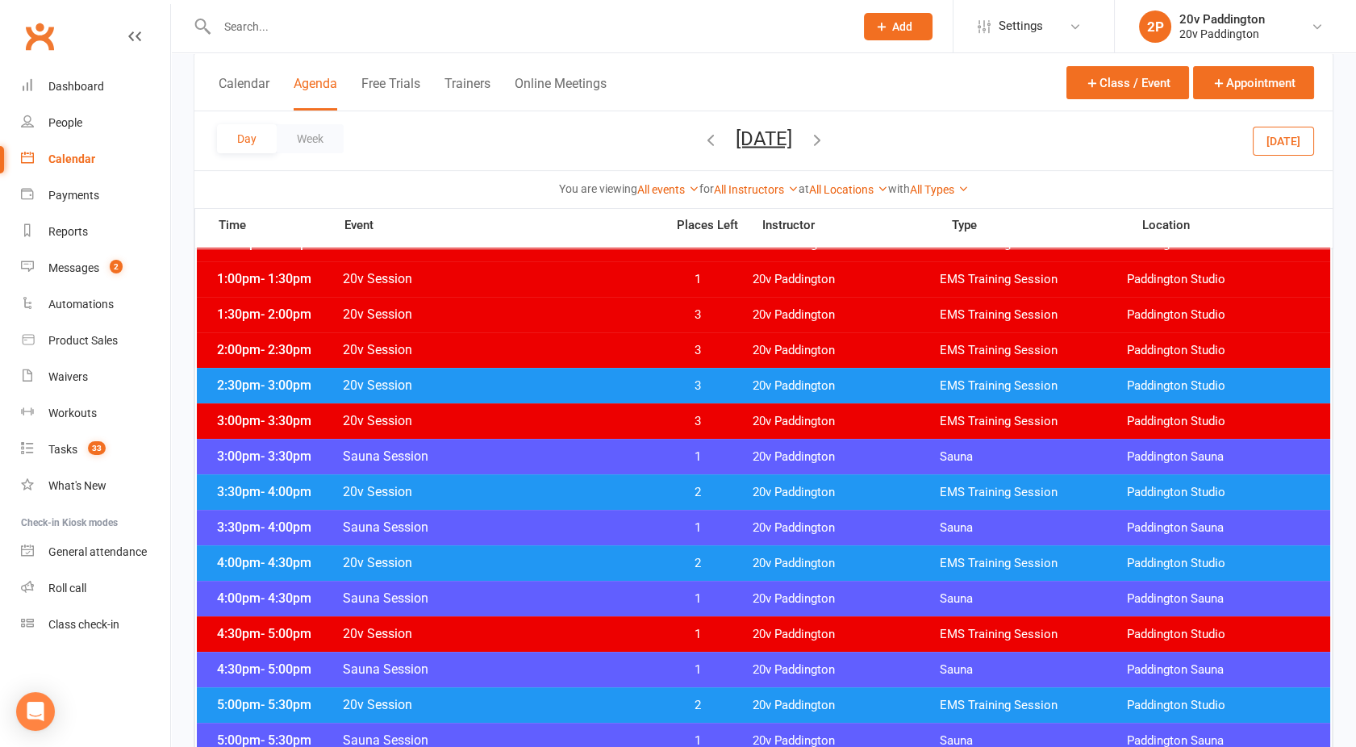
click at [588, 497] on span "20v Session" at bounding box center [499, 491] width 314 height 15
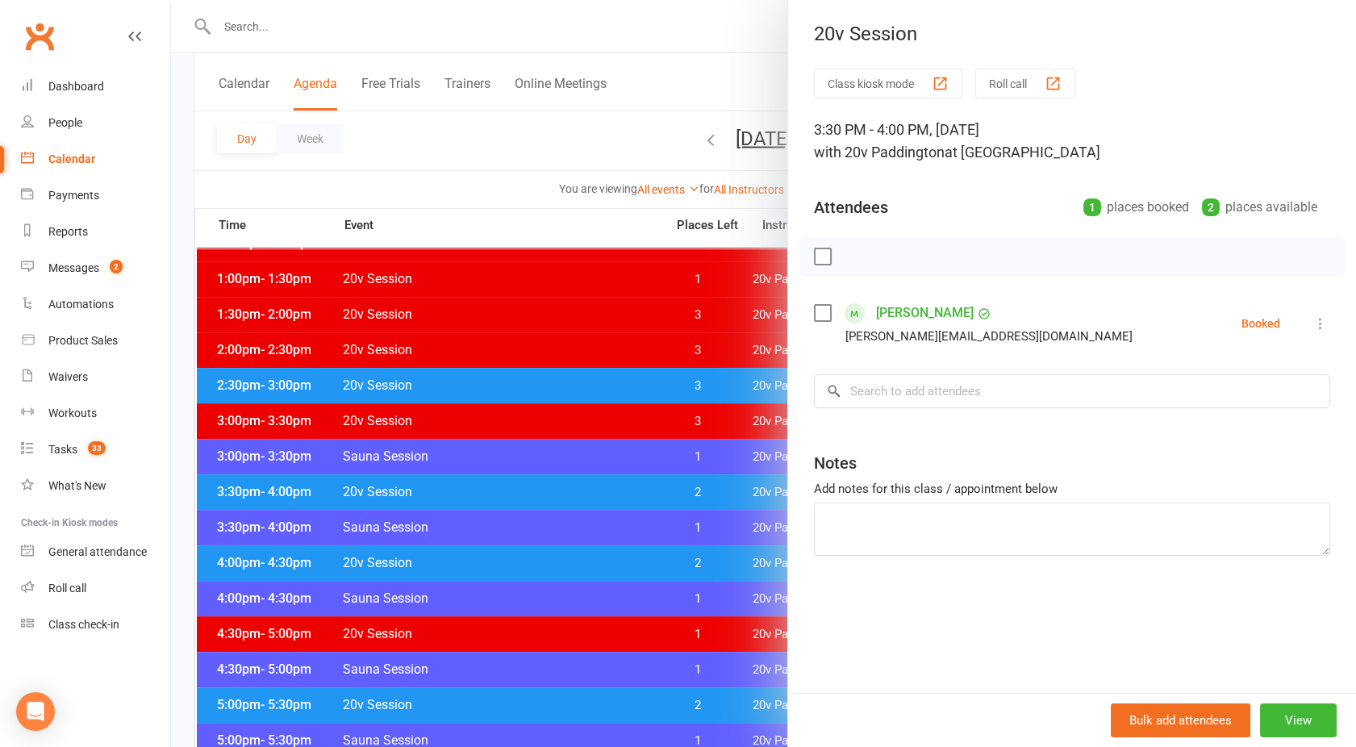
click at [588, 497] on div at bounding box center [763, 373] width 1185 height 747
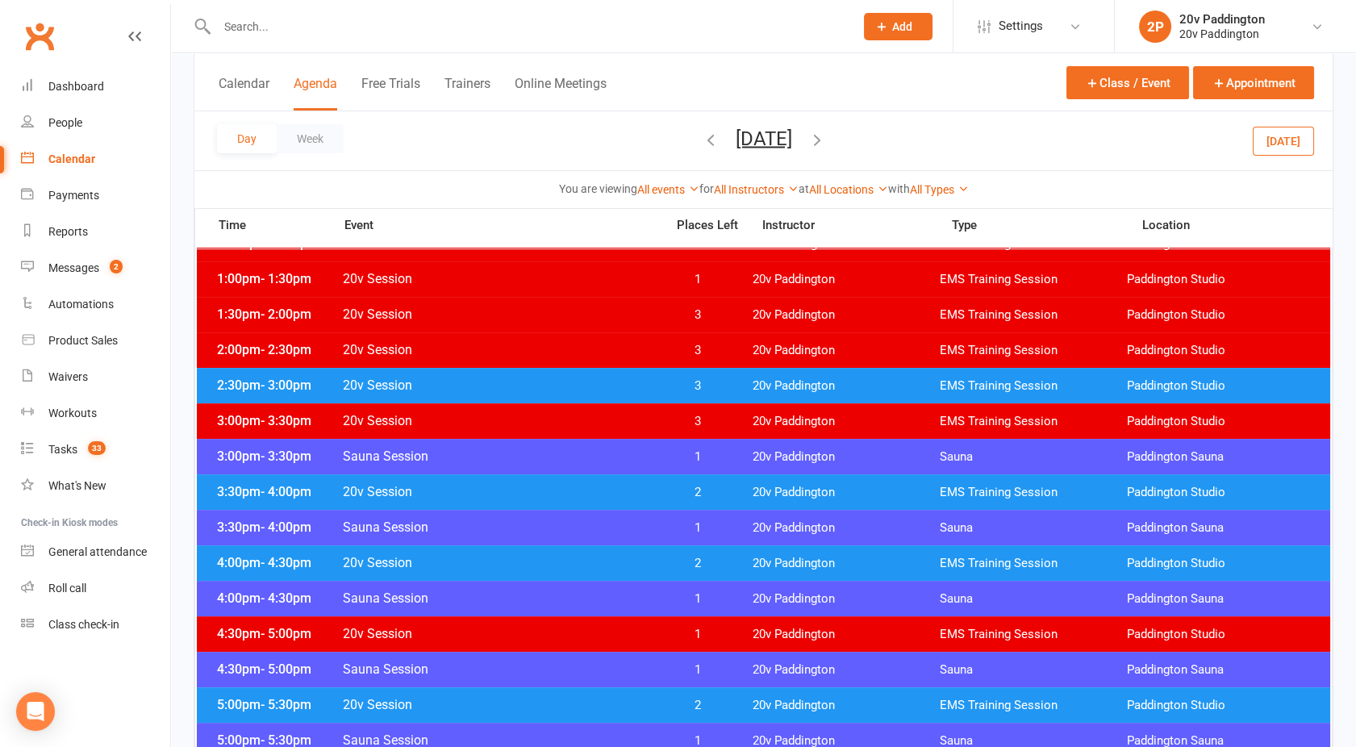
click at [610, 579] on div at bounding box center [763, 208] width 1133 height 1739
click at [605, 564] on span "20v Session" at bounding box center [499, 562] width 314 height 15
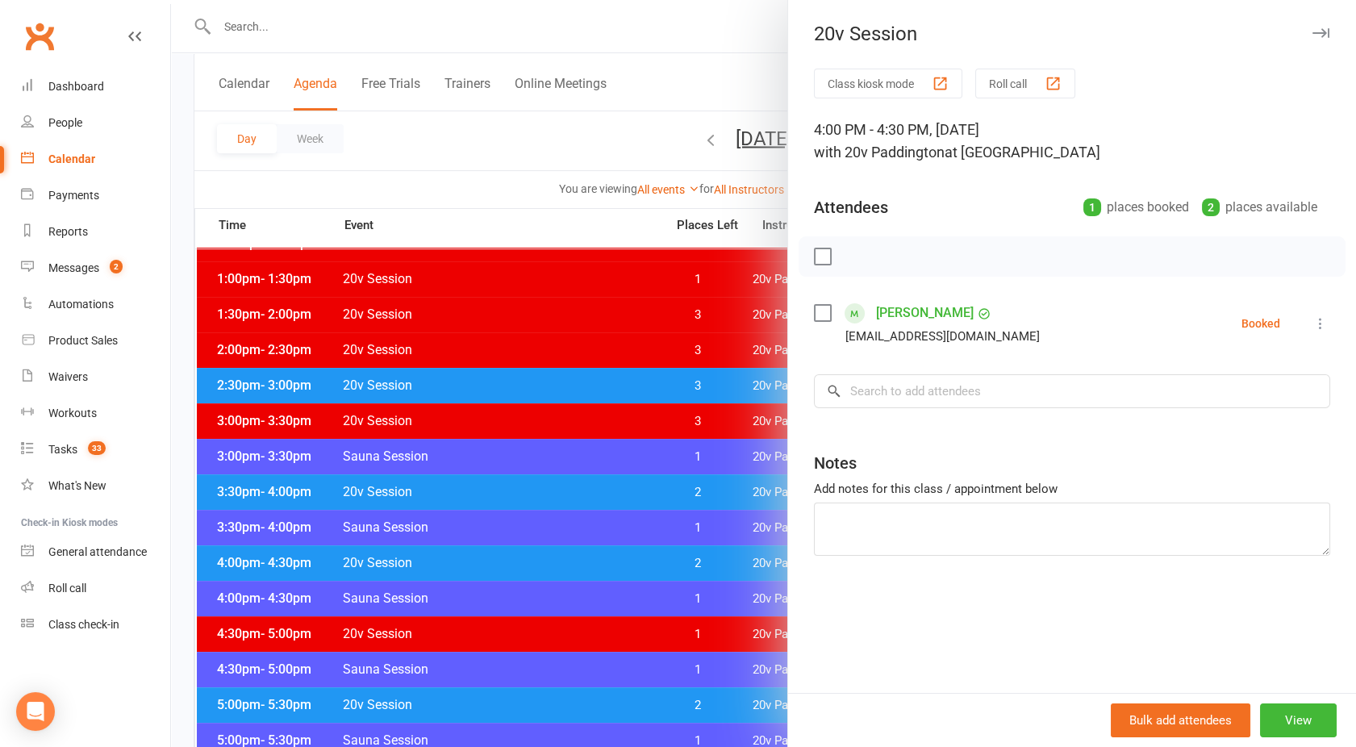
click at [605, 564] on div at bounding box center [763, 373] width 1185 height 747
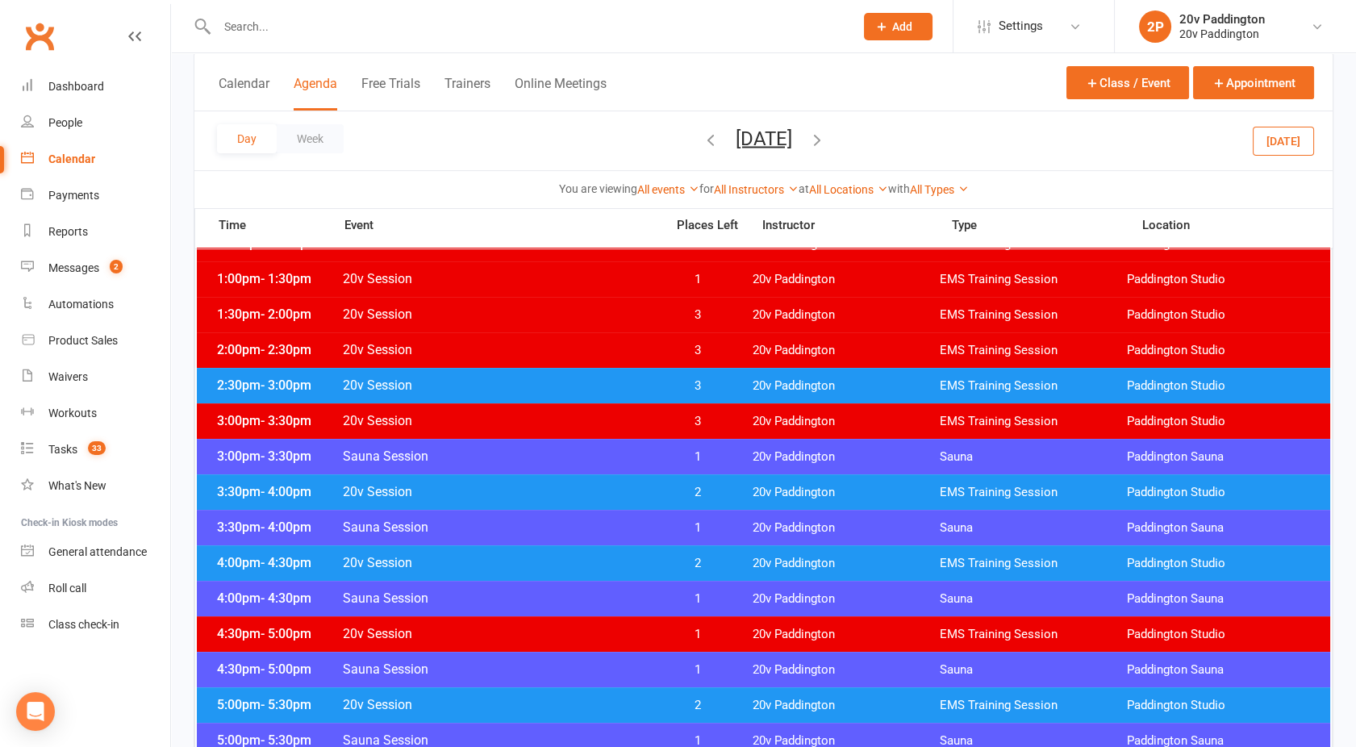
click at [826, 139] on icon "button" at bounding box center [817, 139] width 18 height 18
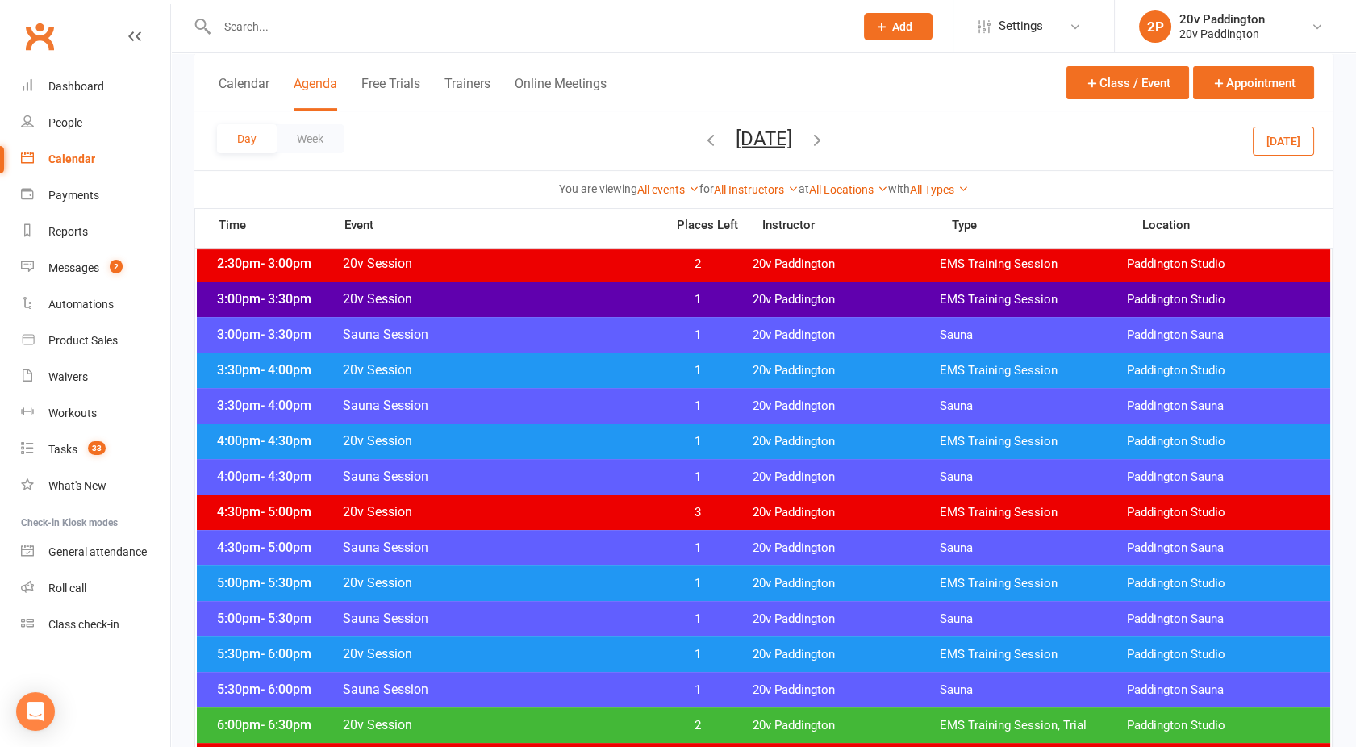
scroll to position [1170, 0]
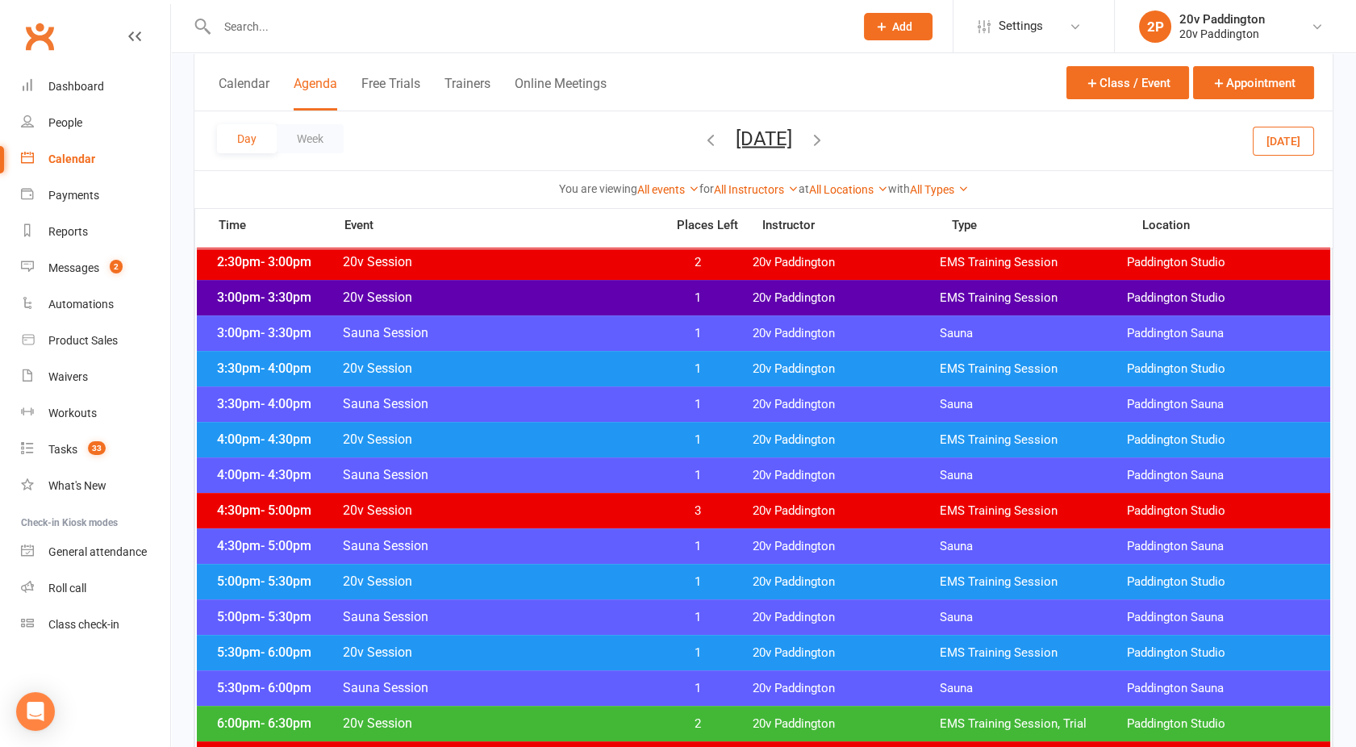
click at [607, 365] on span "20v Session" at bounding box center [499, 368] width 314 height 15
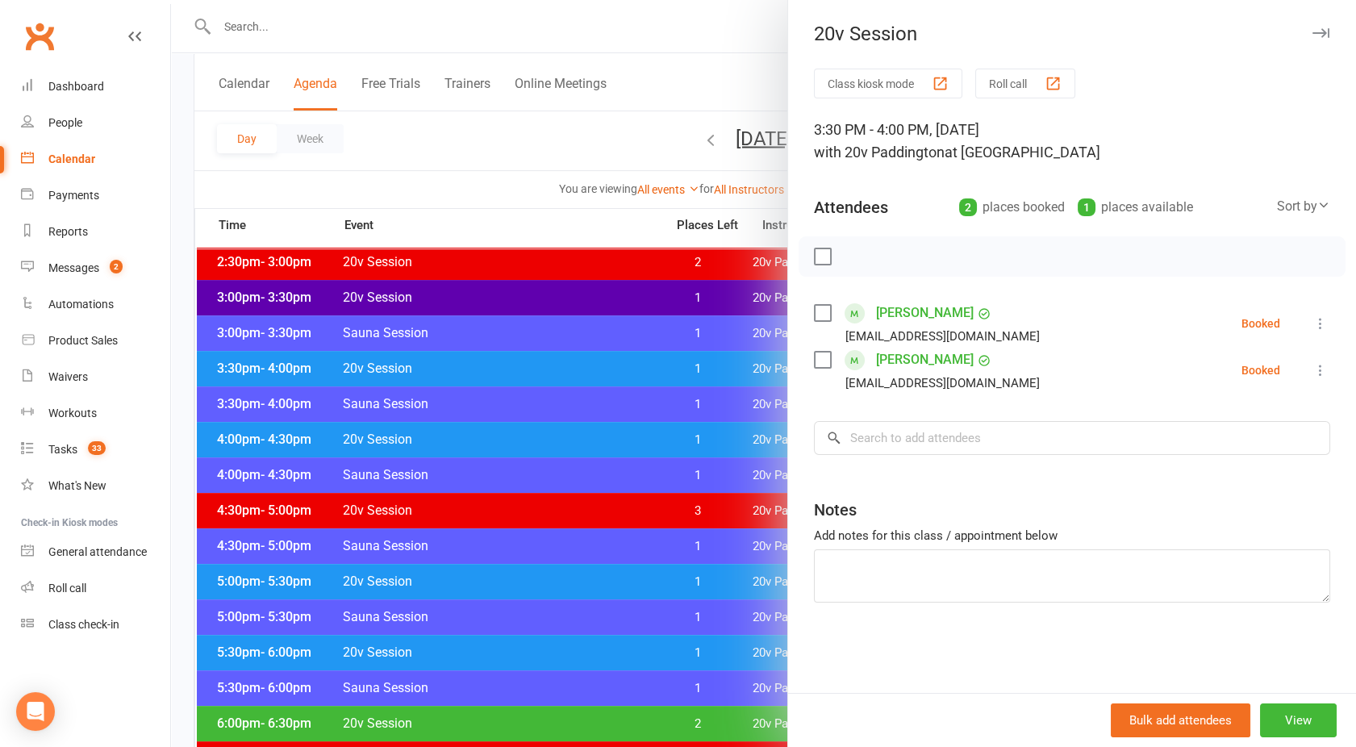
click at [1312, 322] on icon at bounding box center [1320, 323] width 16 height 16
click at [1191, 392] on link "Remove" at bounding box center [1242, 387] width 173 height 32
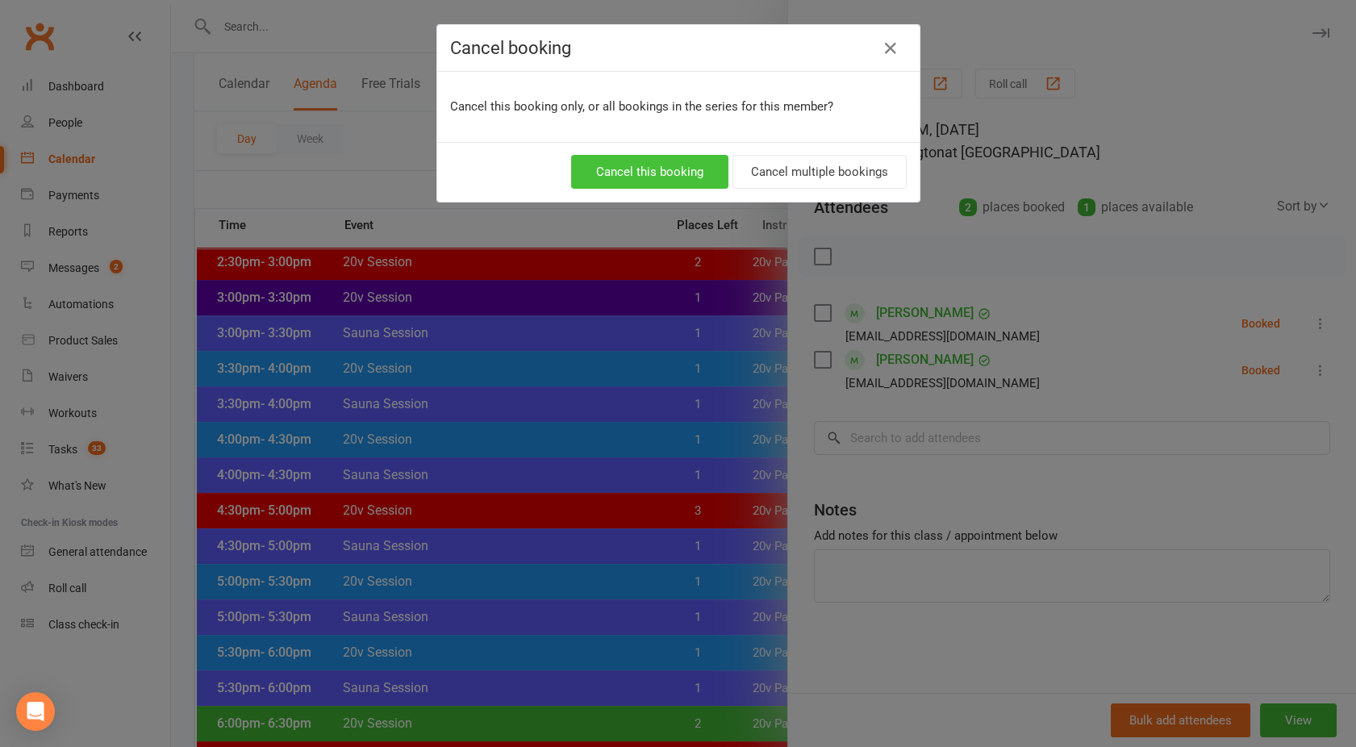
click at [626, 171] on button "Cancel this booking" at bounding box center [649, 172] width 157 height 34
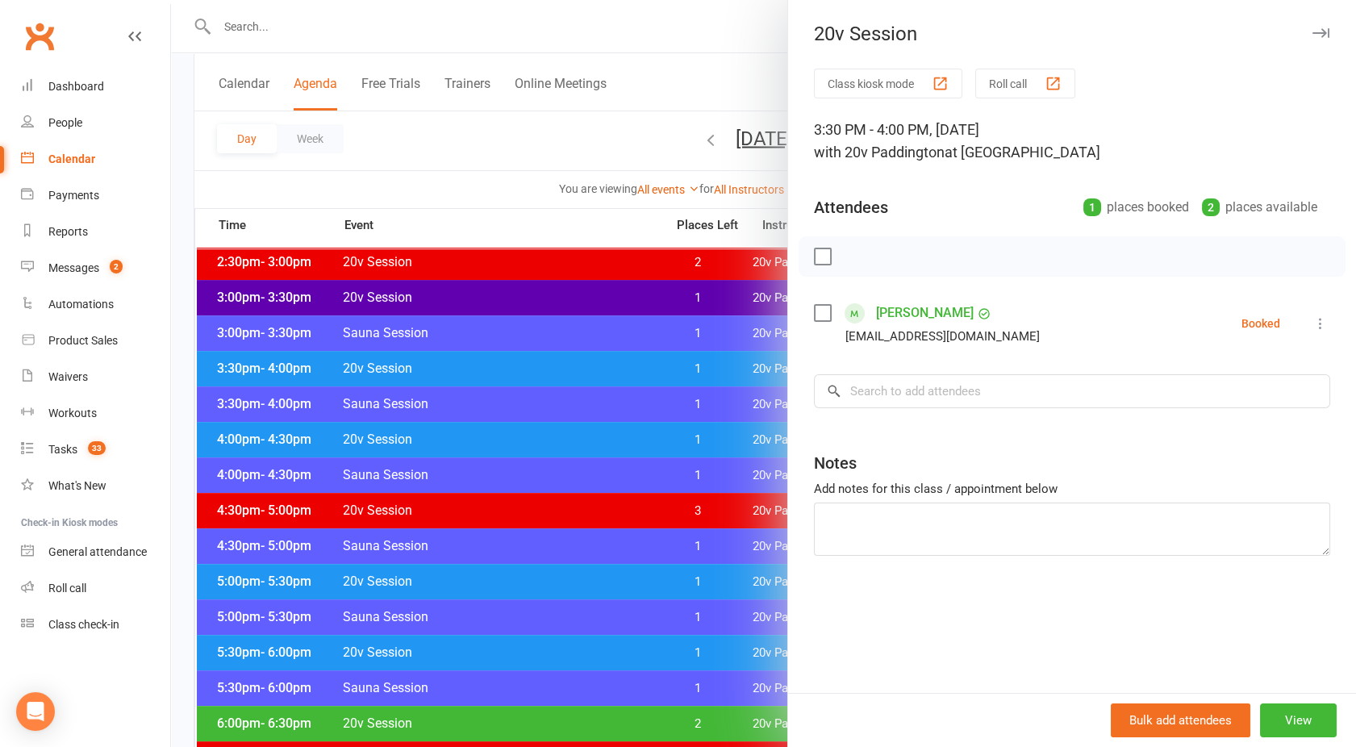
click at [894, 309] on link "[PERSON_NAME]" at bounding box center [925, 313] width 98 height 26
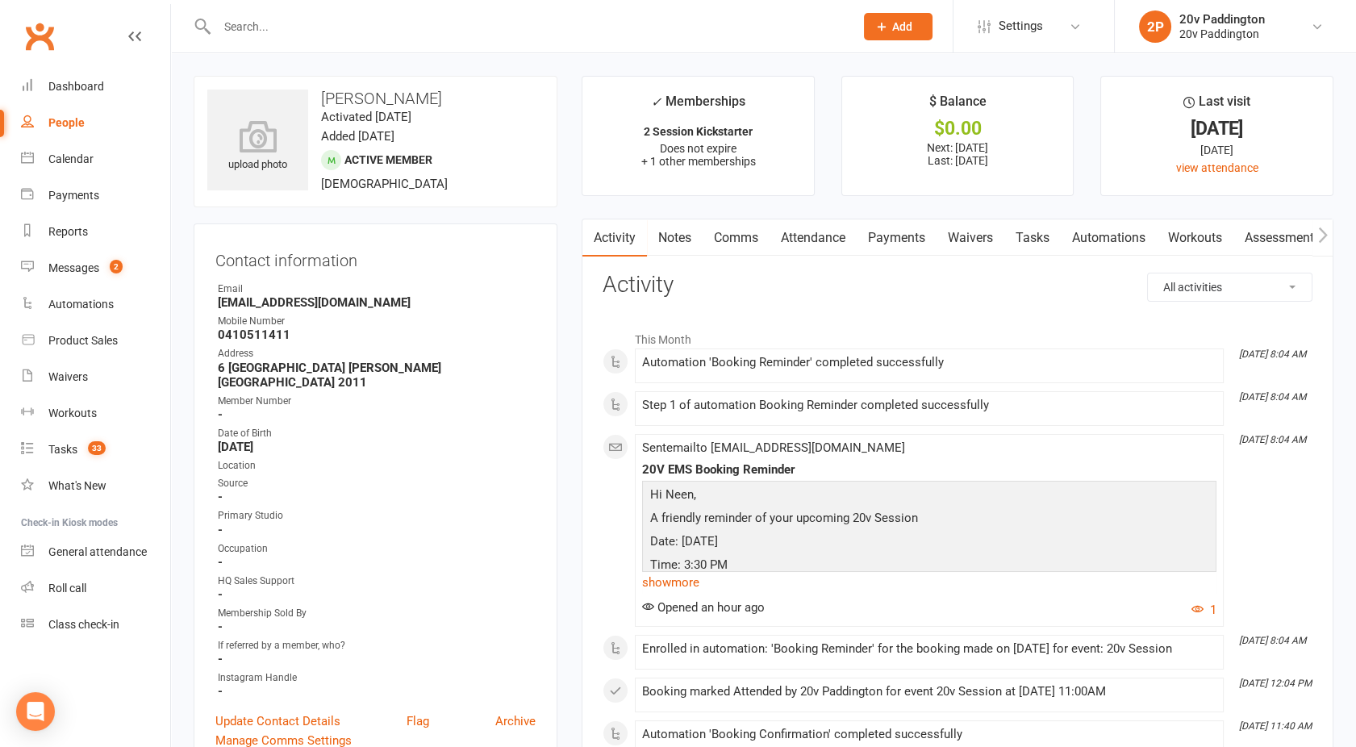
click at [822, 238] on link "Attendance" at bounding box center [812, 237] width 87 height 37
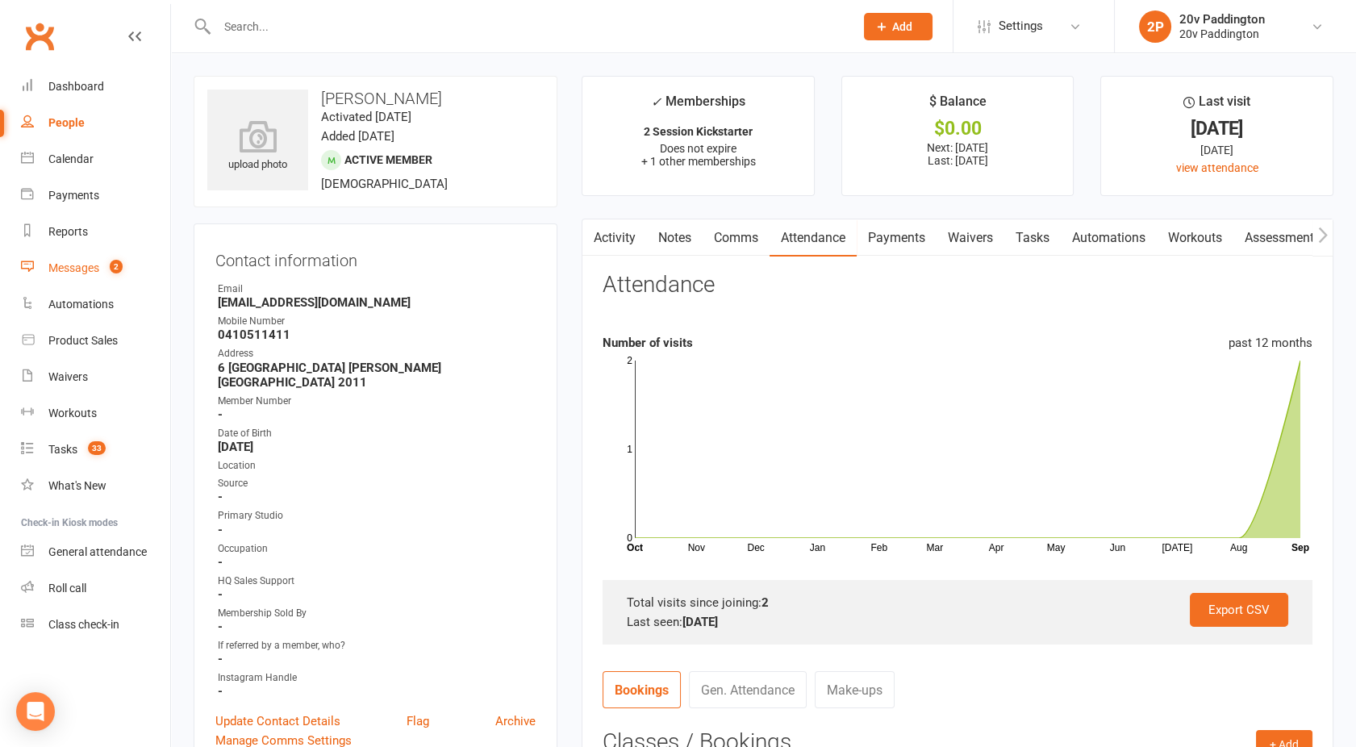
click at [93, 261] on div "Messages" at bounding box center [73, 267] width 51 height 13
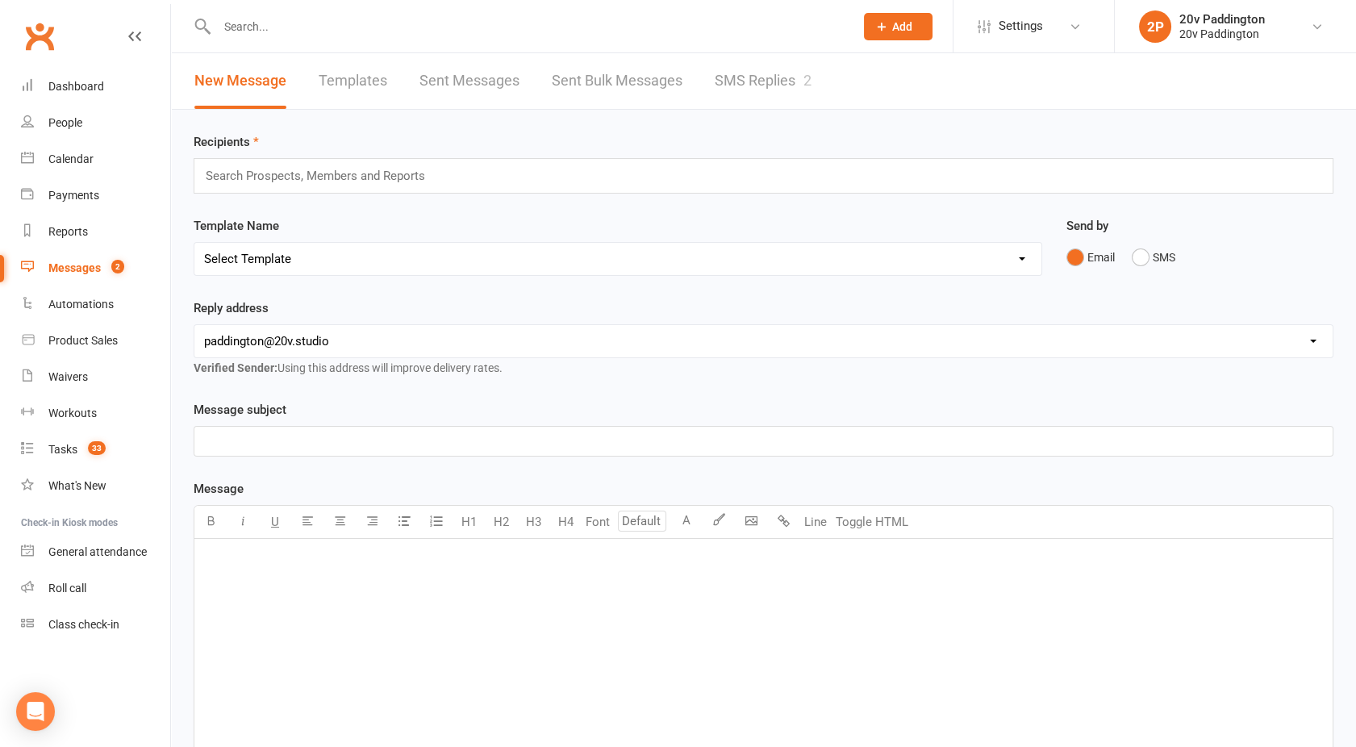
click at [764, 87] on link "SMS Replies 2" at bounding box center [763, 81] width 97 height 56
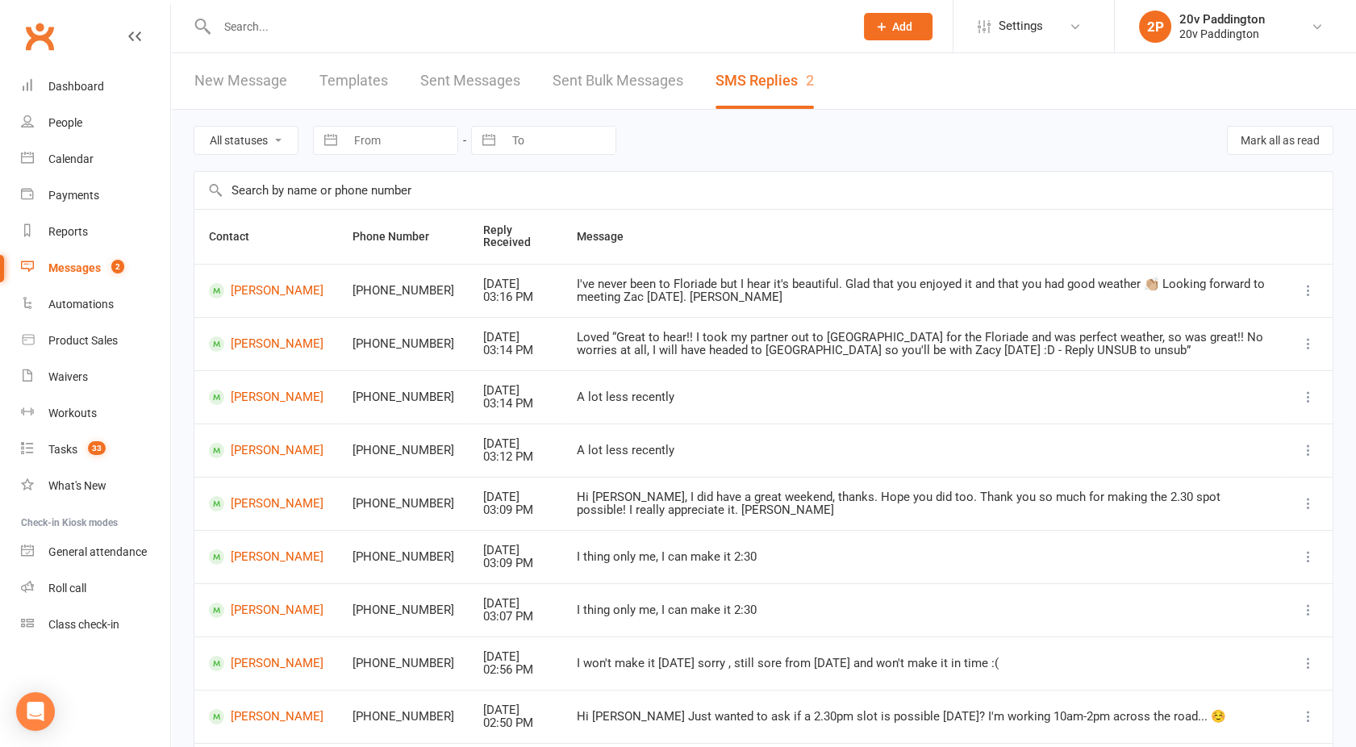
click at [263, 136] on select "All statuses Read only Unread only" at bounding box center [245, 140] width 103 height 27
select select "unread_only"
click at [194, 127] on select "All statuses Read only Unread only" at bounding box center [245, 140] width 103 height 27
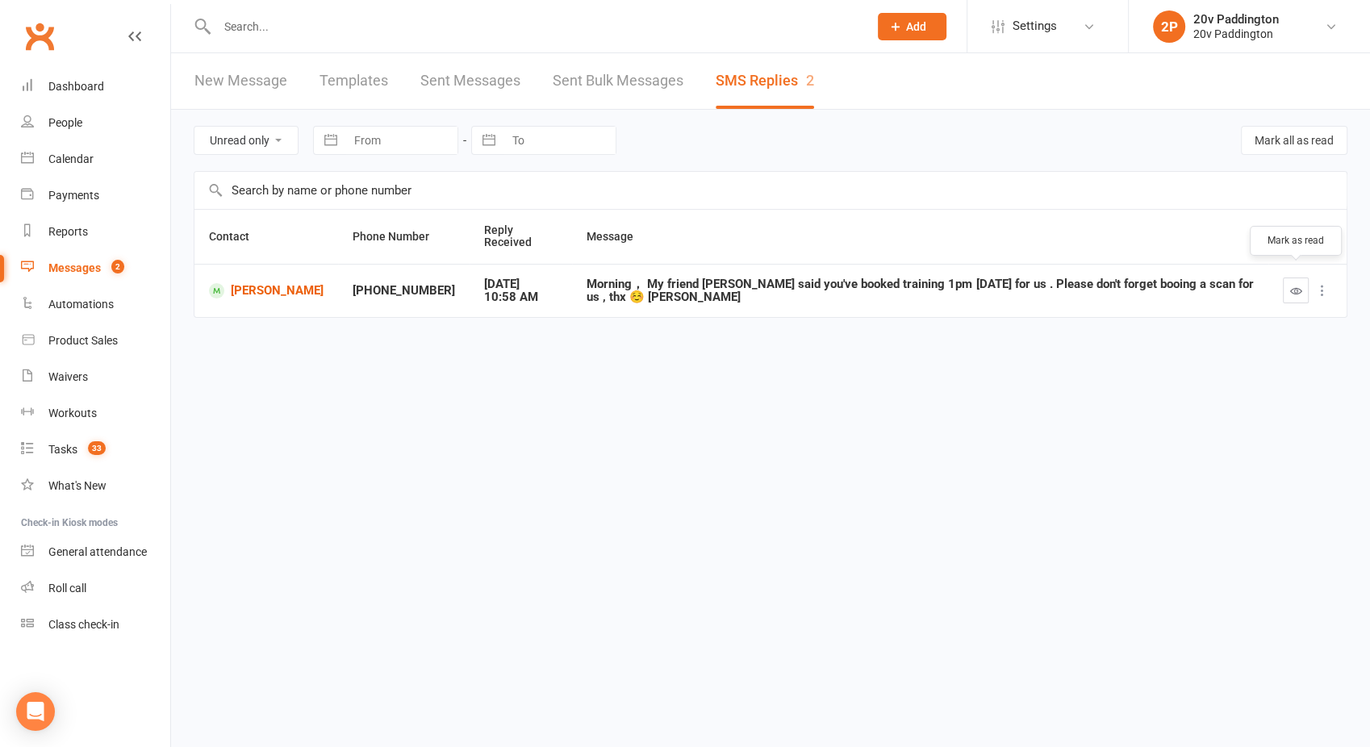
click at [1291, 285] on icon "button" at bounding box center [1296, 291] width 12 height 12
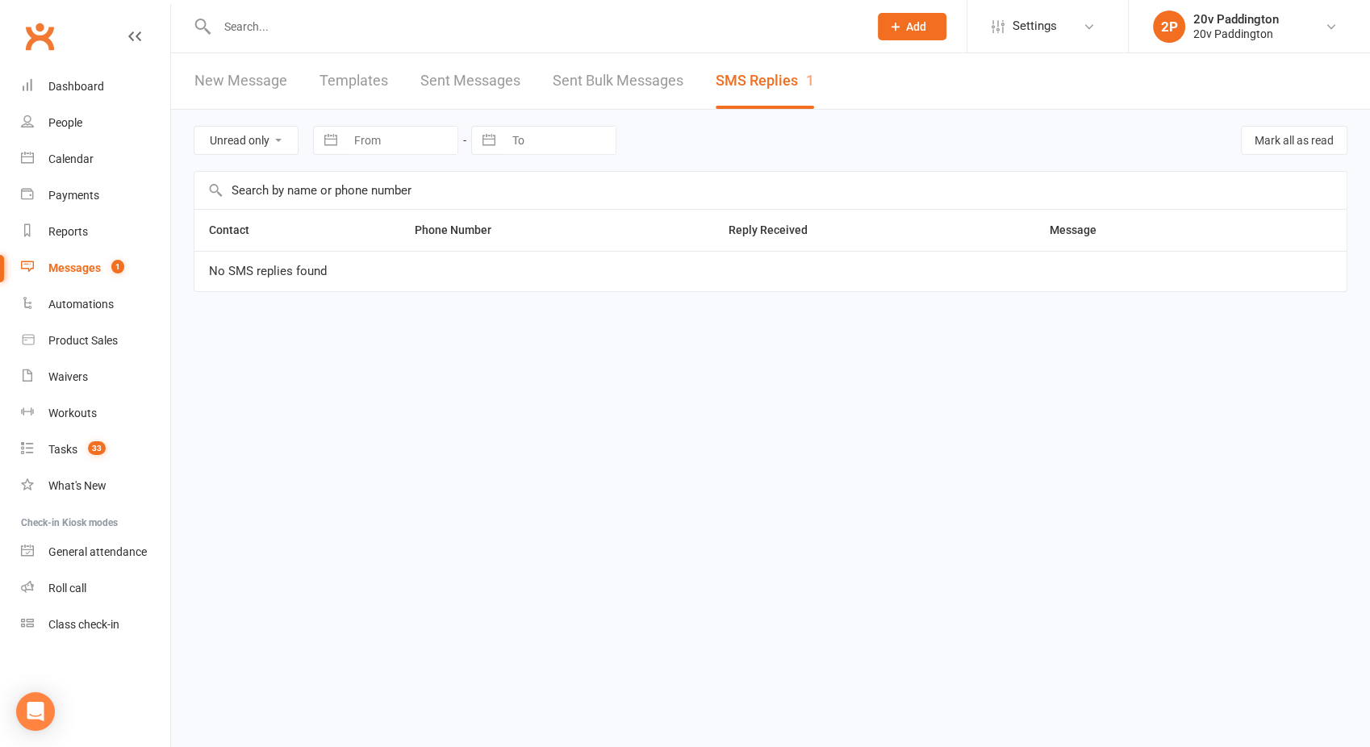
click at [256, 32] on input "text" at bounding box center [534, 26] width 644 height 23
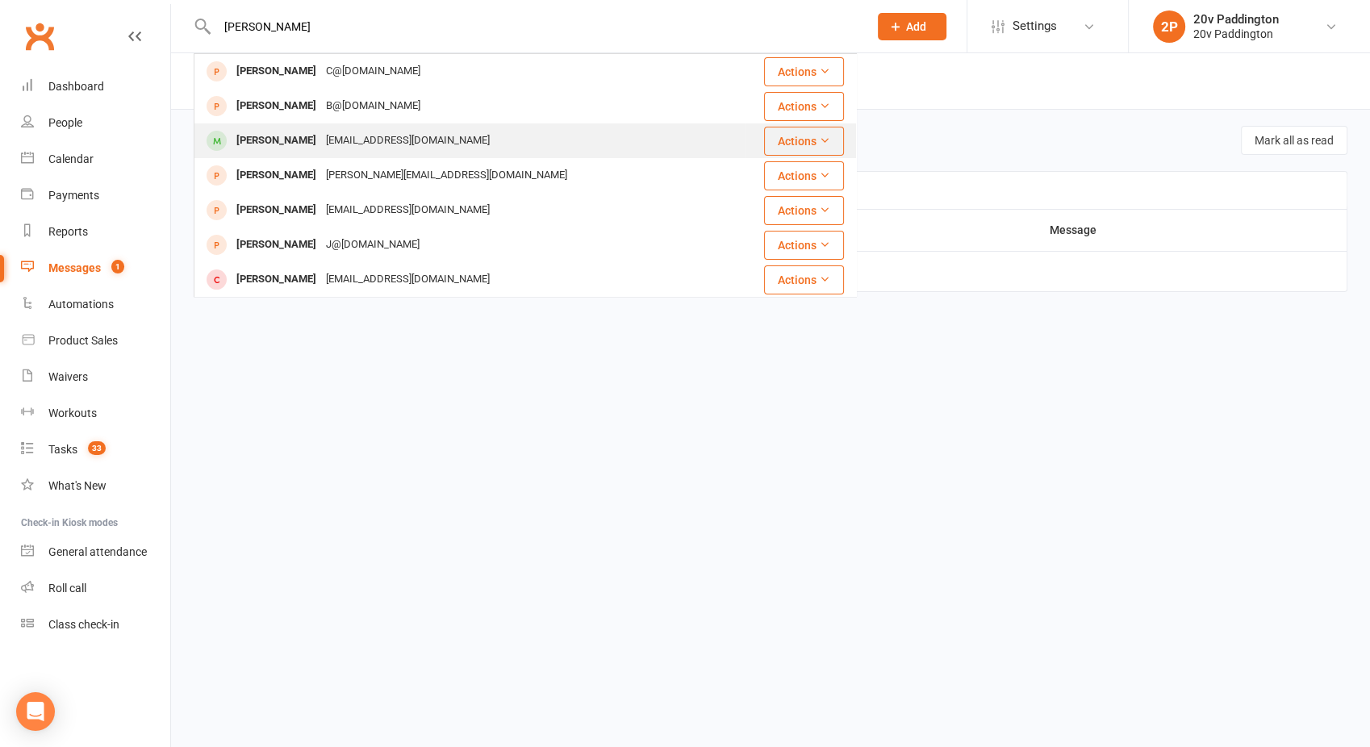
type input "[PERSON_NAME]"
click at [281, 143] on div "[PERSON_NAME]" at bounding box center [276, 140] width 90 height 23
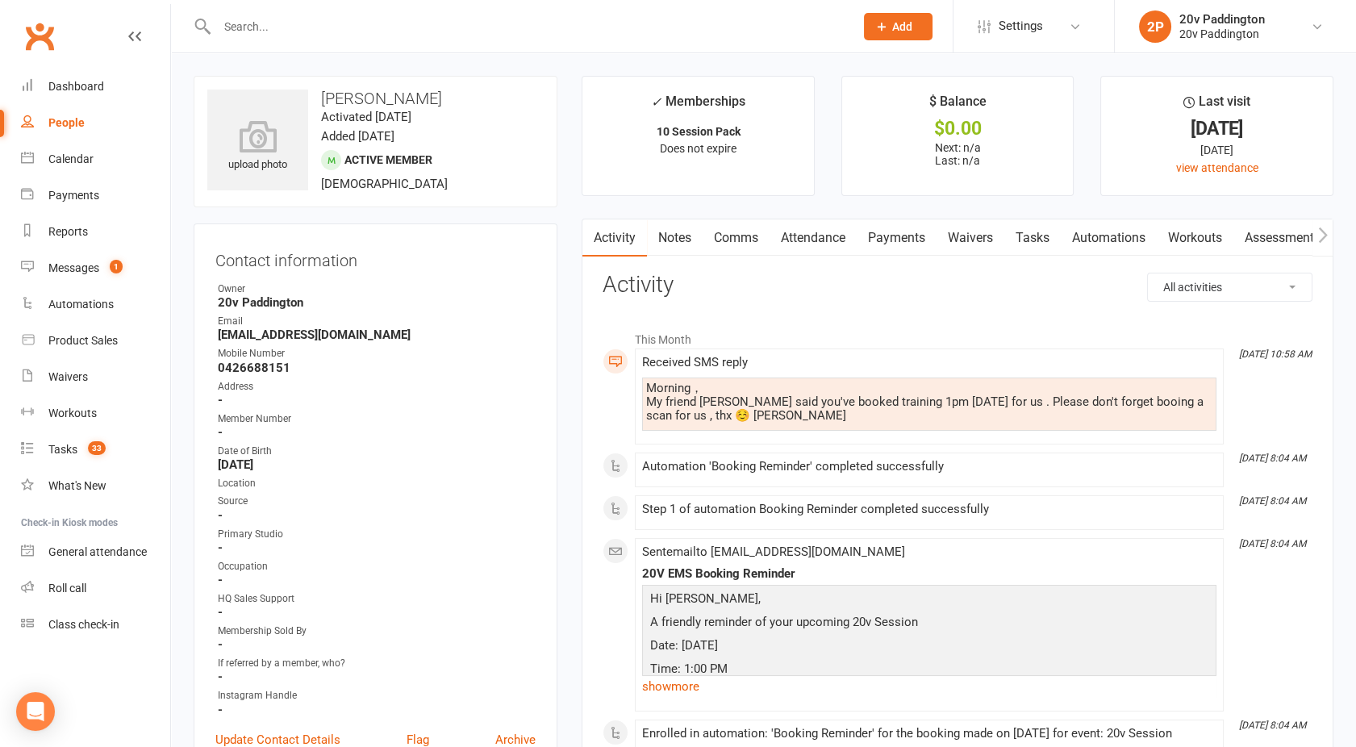
click at [722, 238] on link "Comms" at bounding box center [736, 237] width 67 height 37
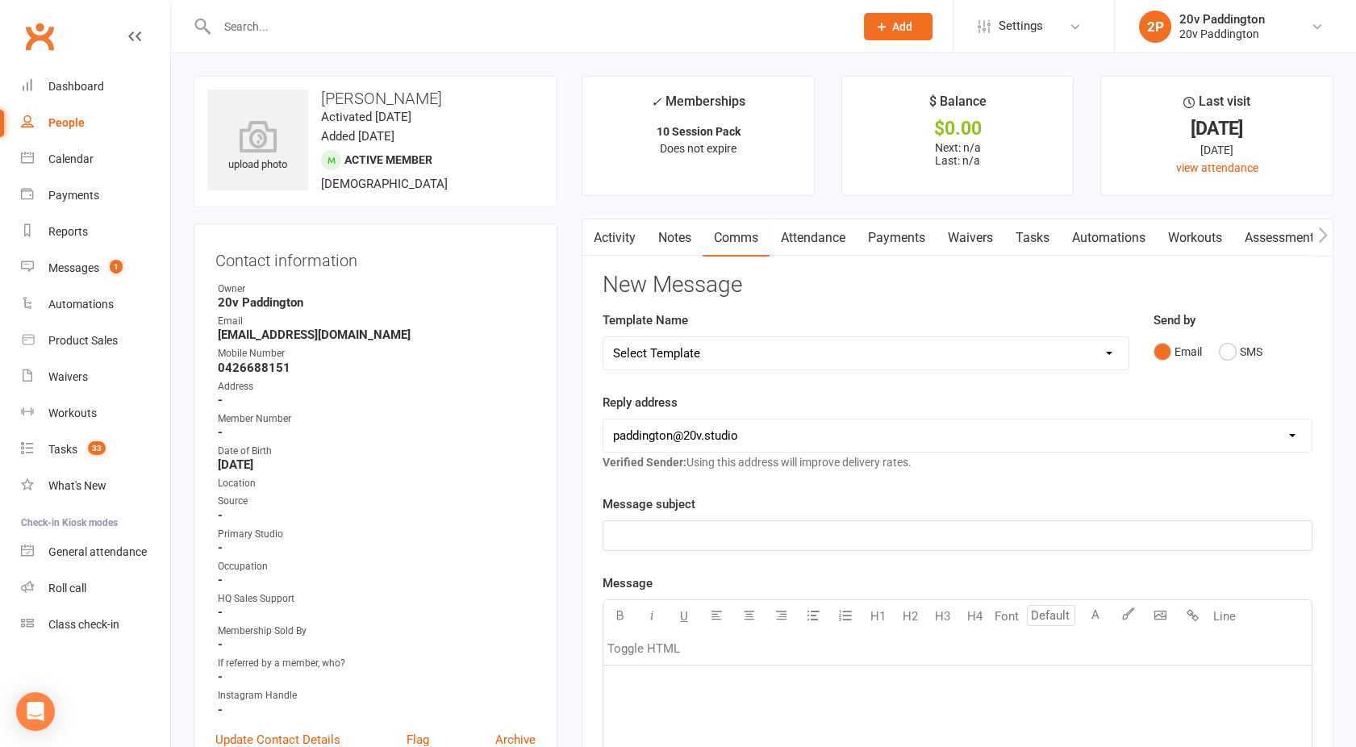
click at [1291, 363] on div "Email SMS" at bounding box center [1233, 351] width 160 height 31
click at [1212, 354] on div "Email SMS" at bounding box center [1233, 351] width 160 height 31
click at [1234, 357] on button "SMS" at bounding box center [1241, 351] width 44 height 31
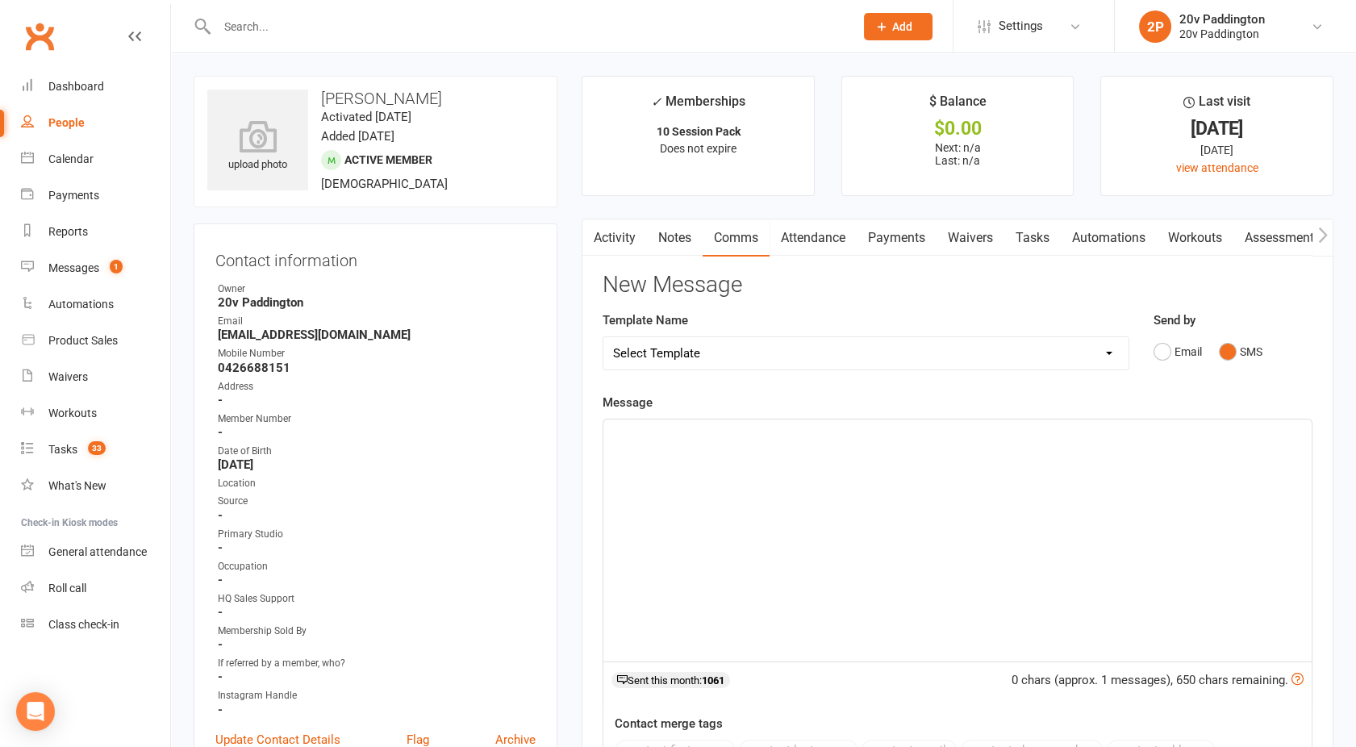
click at [813, 523] on div "﻿" at bounding box center [957, 540] width 708 height 242
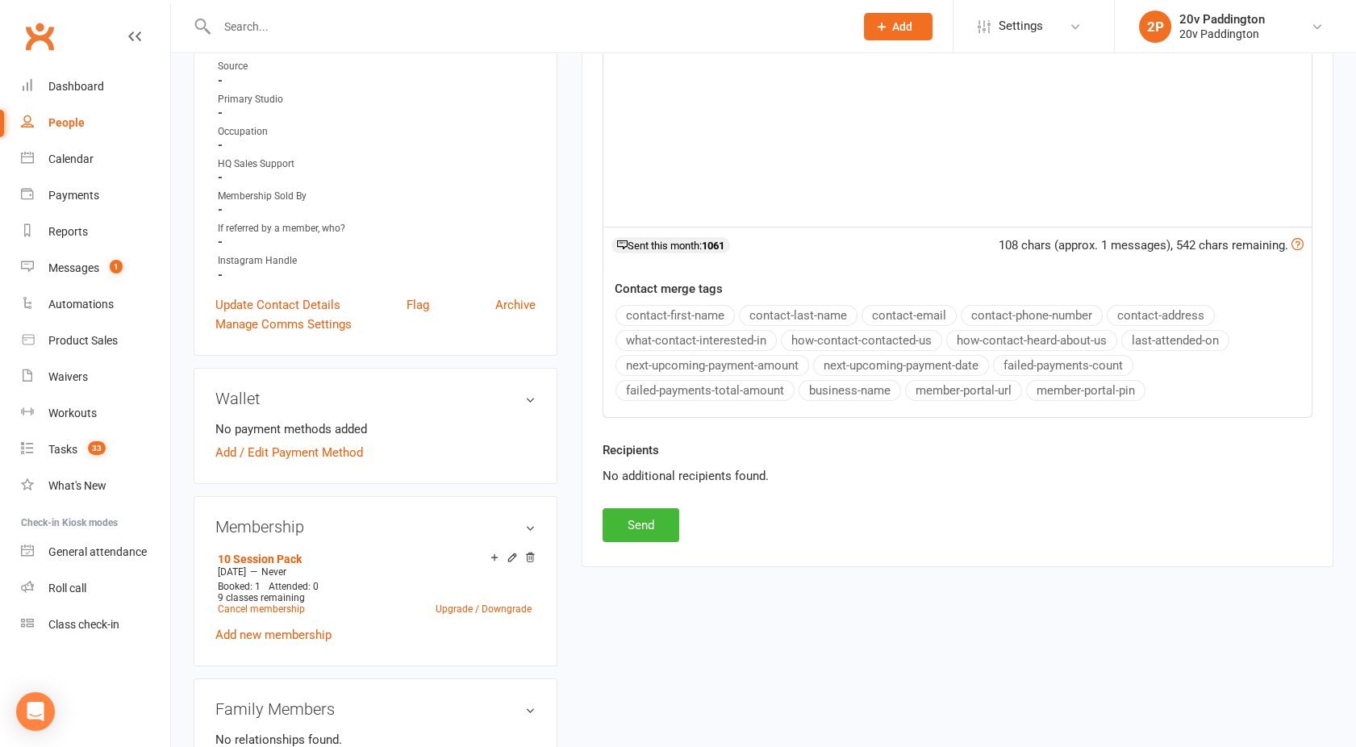
scroll to position [442, 0]
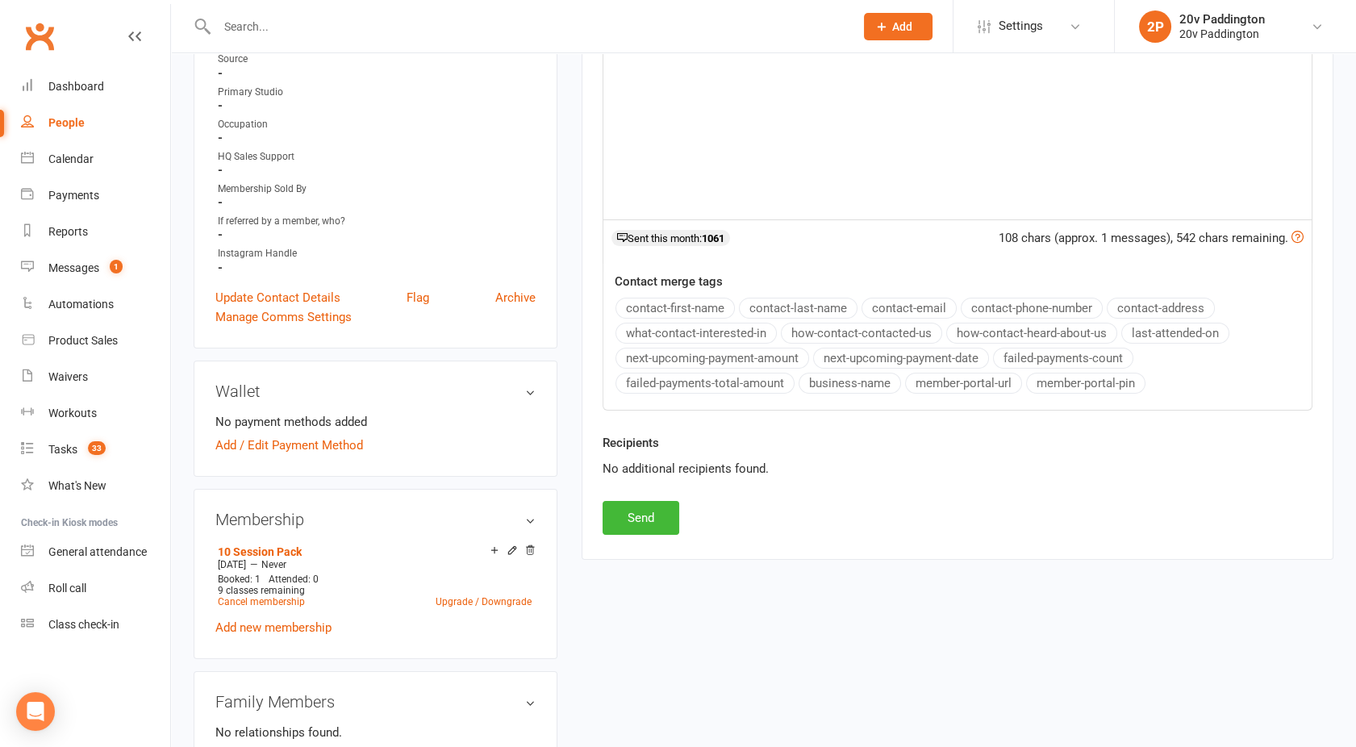
click at [632, 532] on div "Activity Notes Comms Attendance Payments Waivers Tasks Automations Workouts Ass…" at bounding box center [958, 168] width 752 height 782
click at [624, 515] on button "Send" at bounding box center [641, 518] width 77 height 34
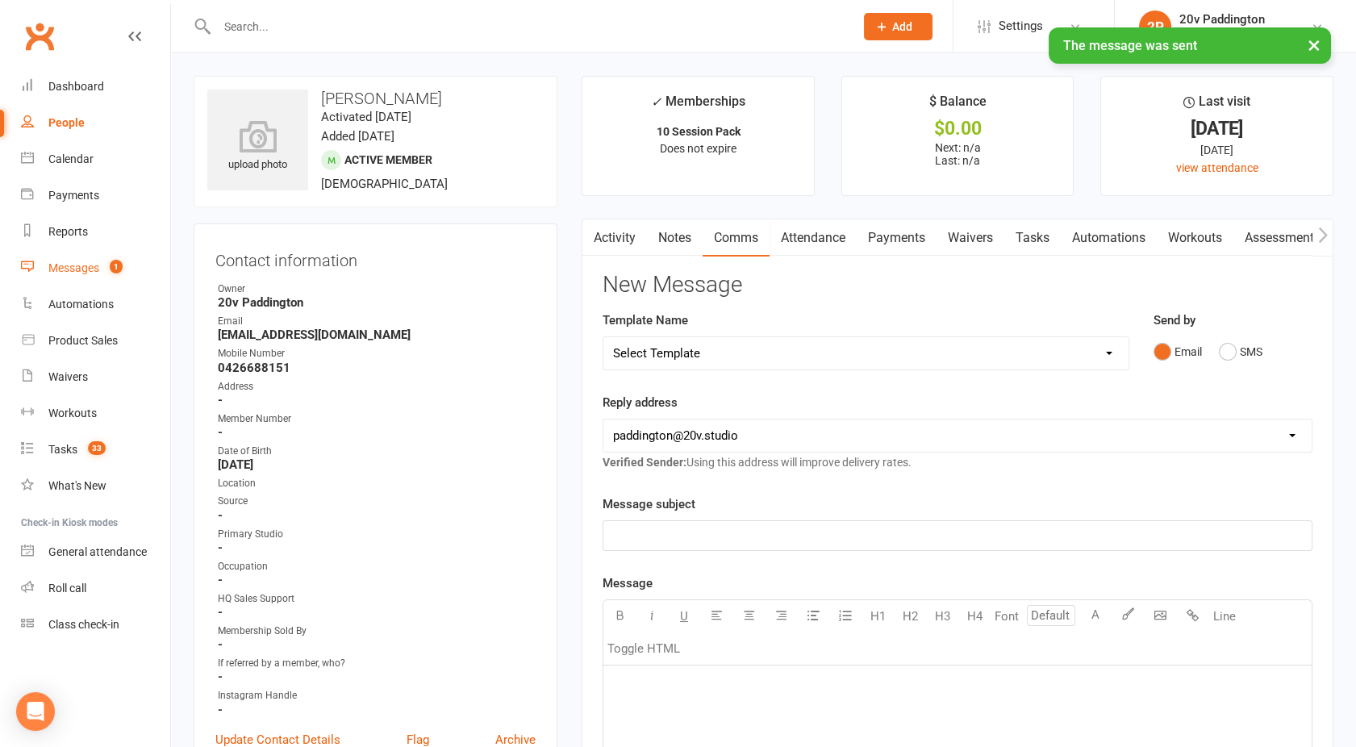
click at [90, 265] on div "Messages" at bounding box center [73, 267] width 51 height 13
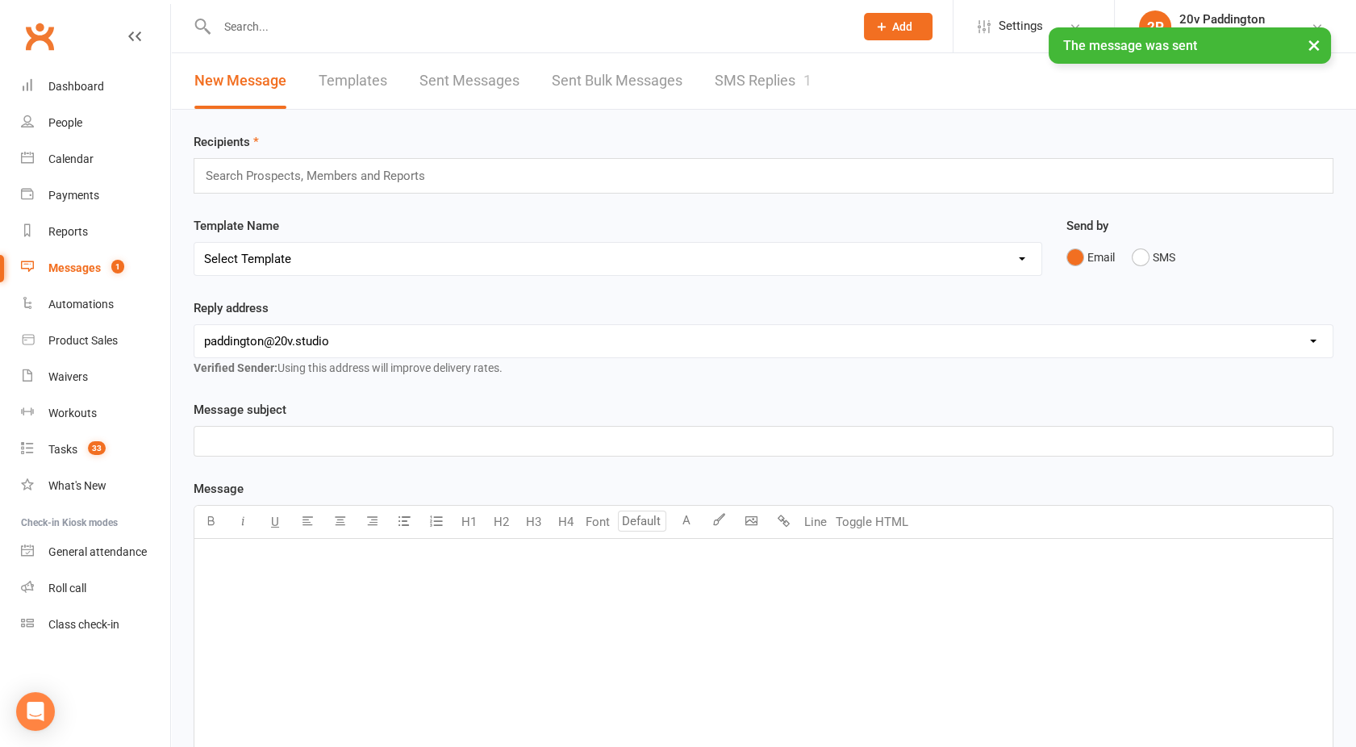
click at [758, 87] on link "SMS Replies 1" at bounding box center [763, 81] width 97 height 56
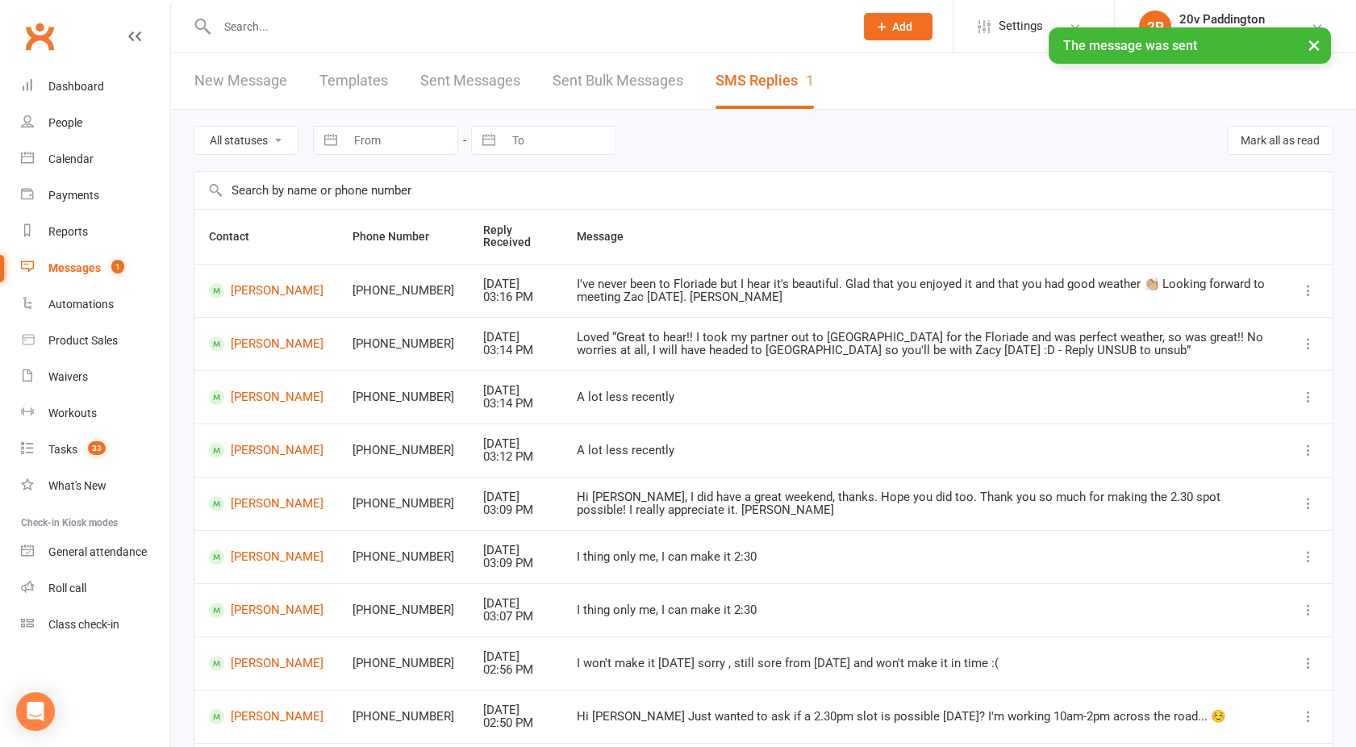
click at [245, 127] on select "All statuses Read only Unread only" at bounding box center [245, 140] width 103 height 27
select select "unread_only"
click at [194, 127] on select "All statuses Read only Unread only" at bounding box center [245, 140] width 103 height 27
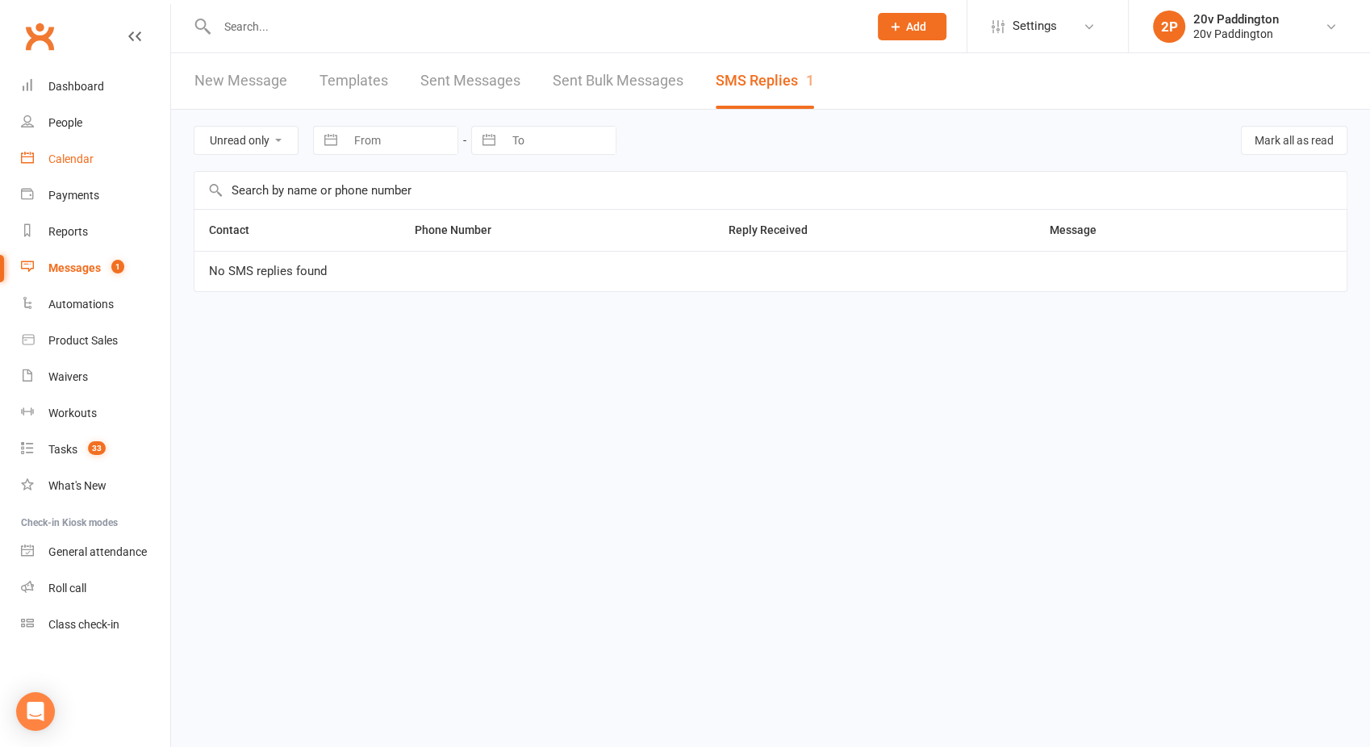
click at [52, 147] on link "Calendar" at bounding box center [95, 159] width 149 height 36
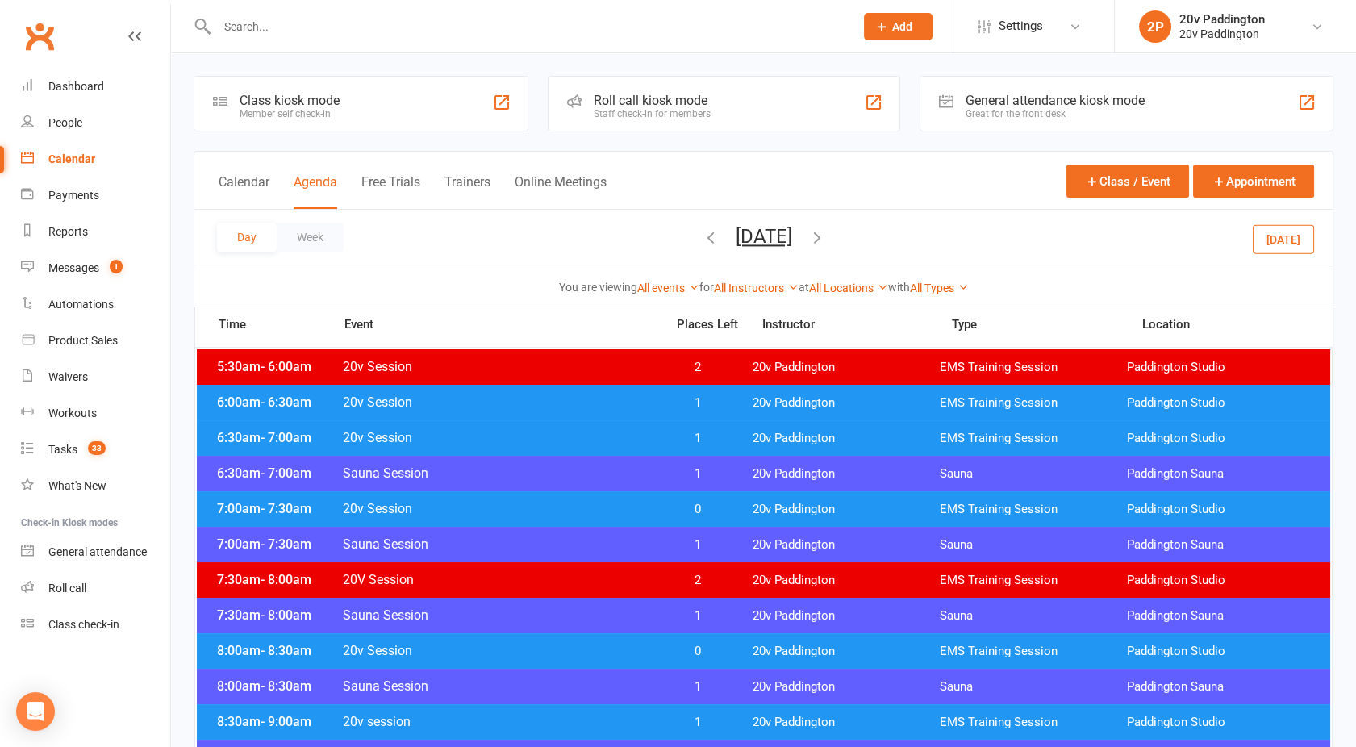
scroll to position [4, 0]
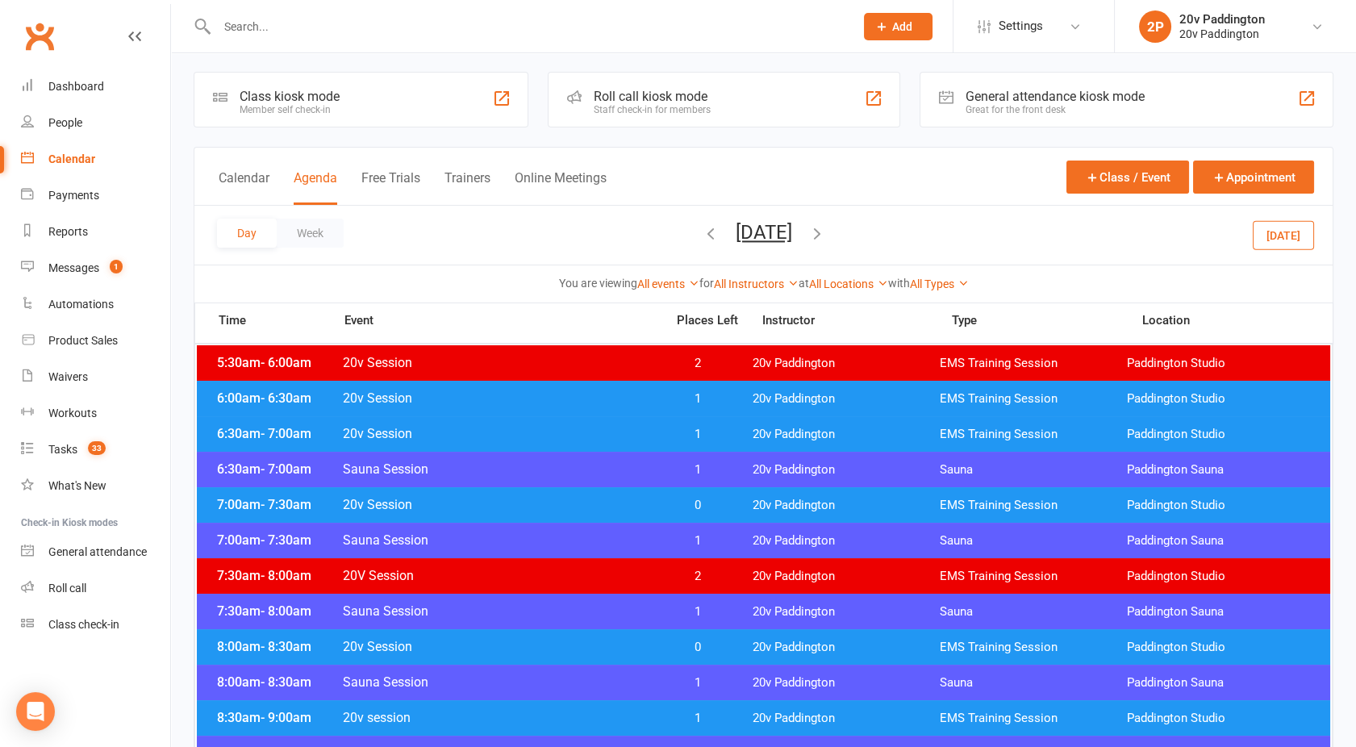
click at [1298, 232] on button "[DATE]" at bounding box center [1283, 234] width 61 height 29
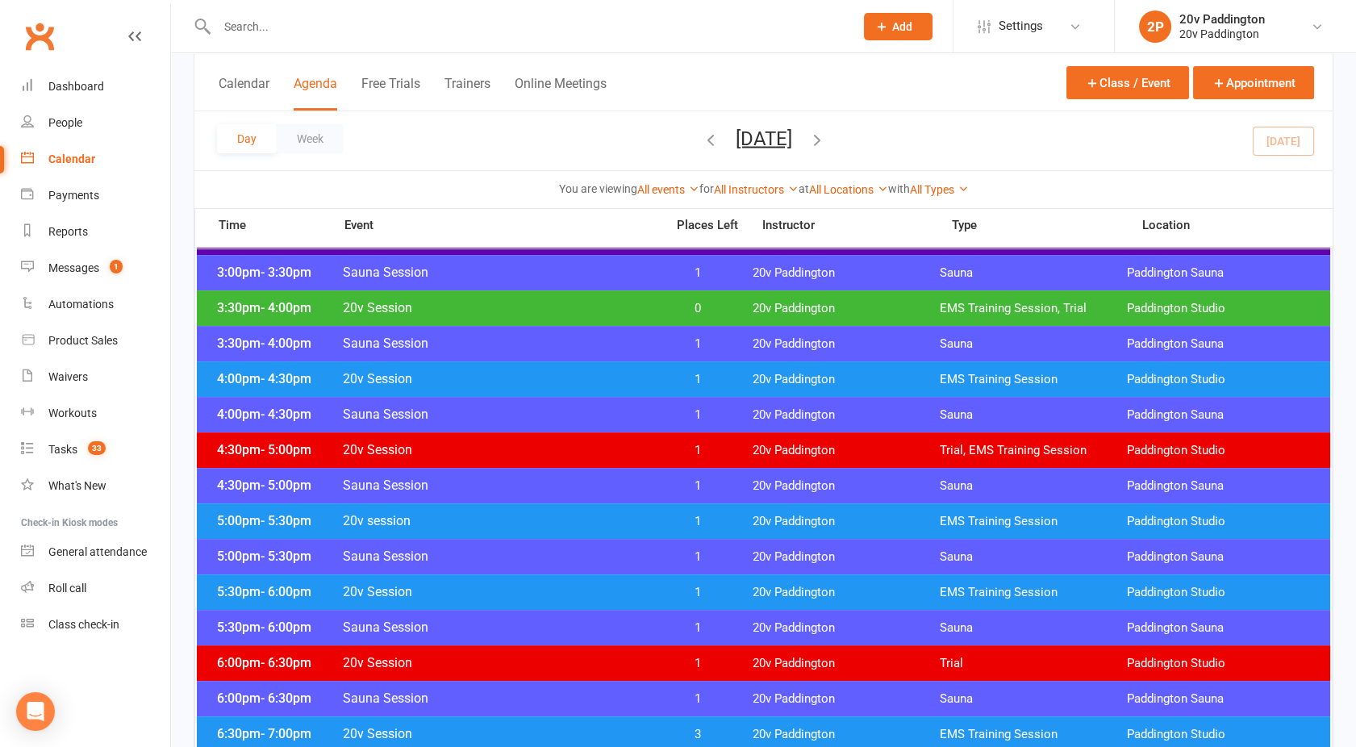
scroll to position [1080, 0]
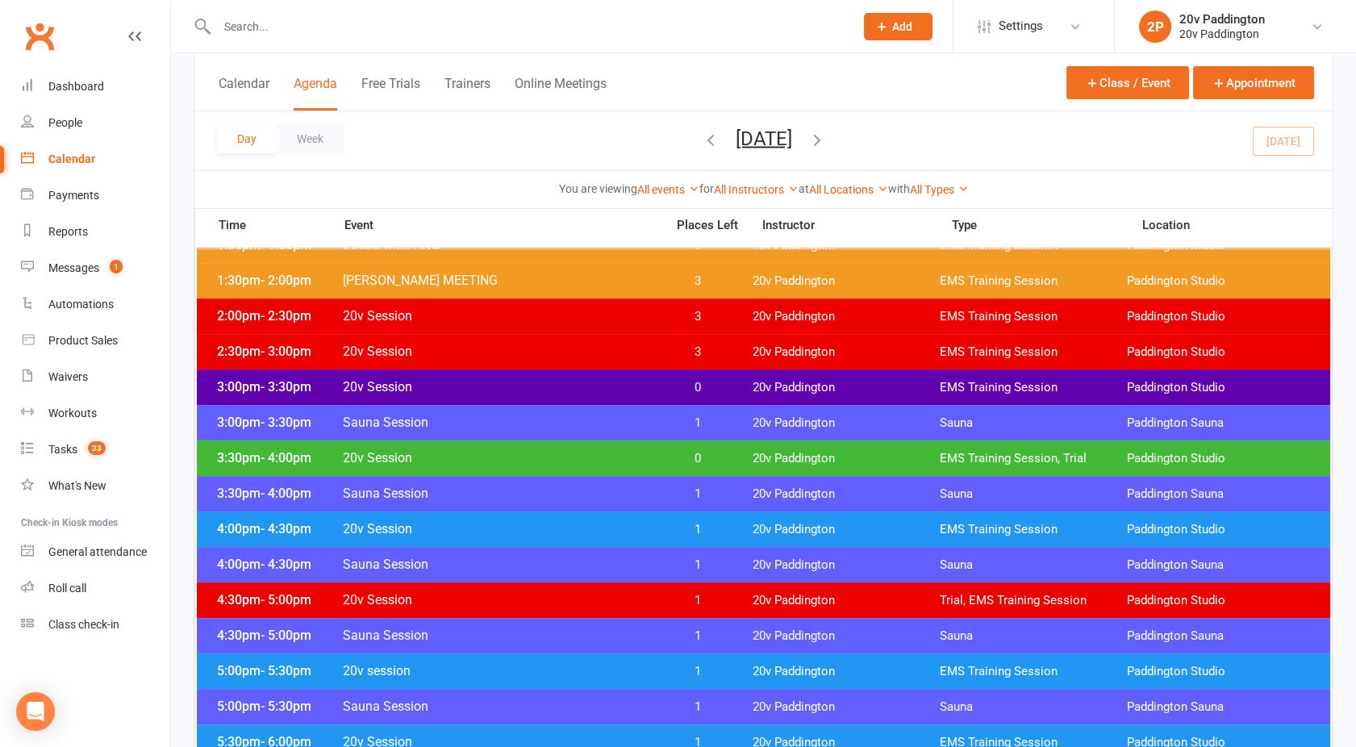
click at [567, 455] on span "20v Session" at bounding box center [499, 457] width 314 height 15
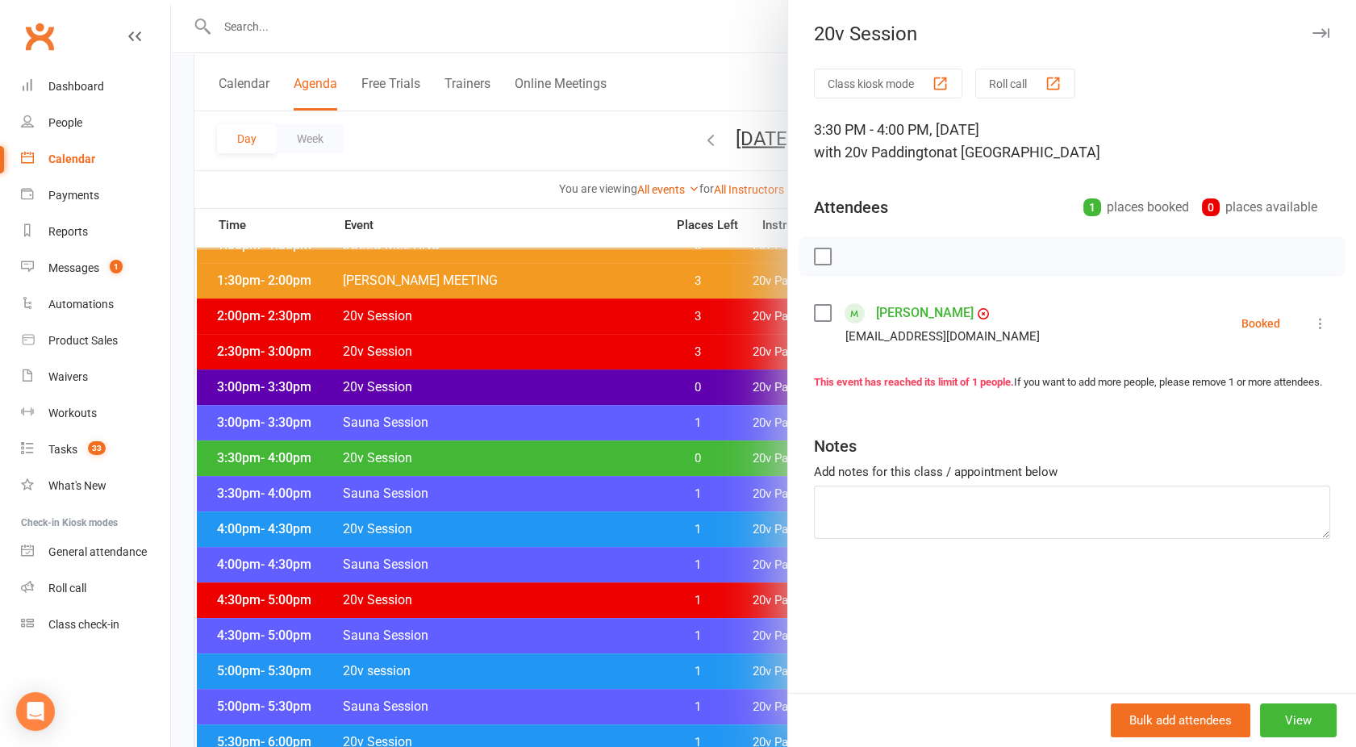
click at [648, 463] on div at bounding box center [763, 373] width 1185 height 747
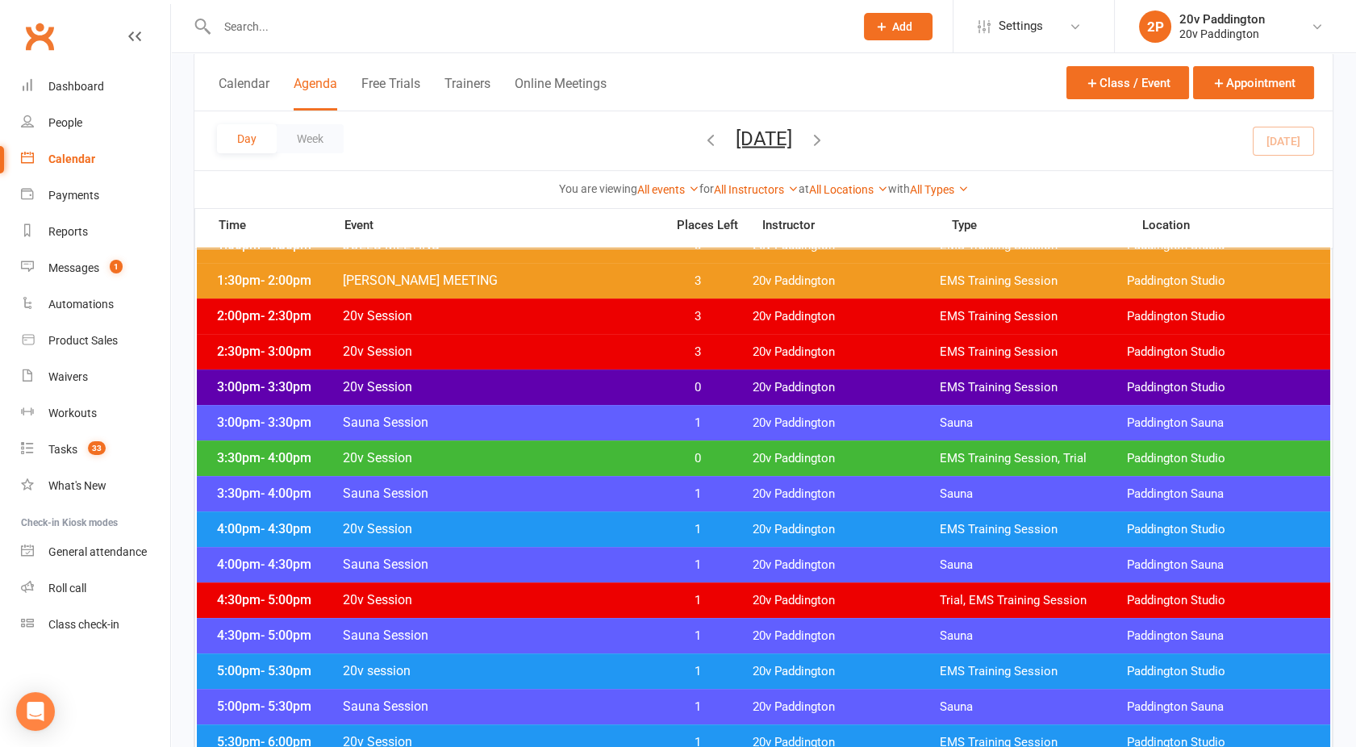
click at [574, 385] on span "20v Session" at bounding box center [499, 386] width 314 height 15
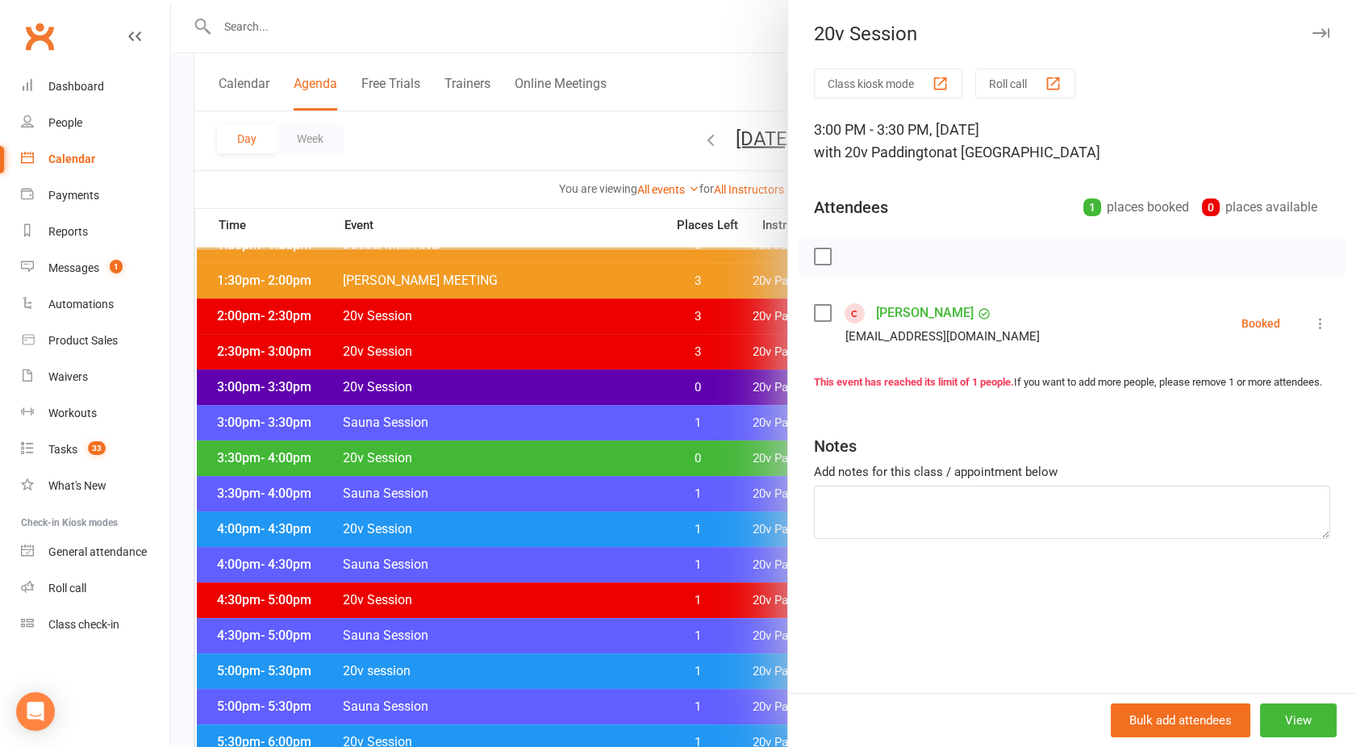
click at [578, 432] on div at bounding box center [763, 373] width 1185 height 747
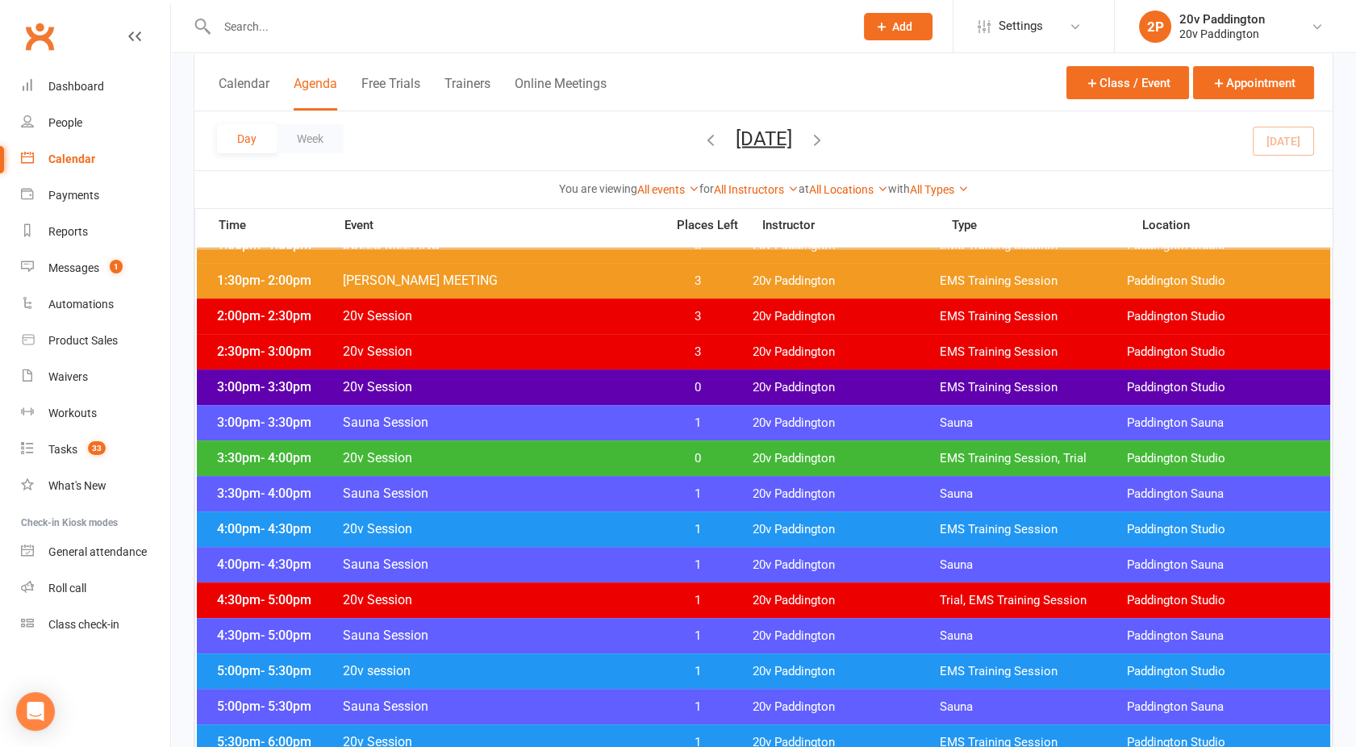
click at [522, 456] on span "20v Session" at bounding box center [499, 457] width 314 height 15
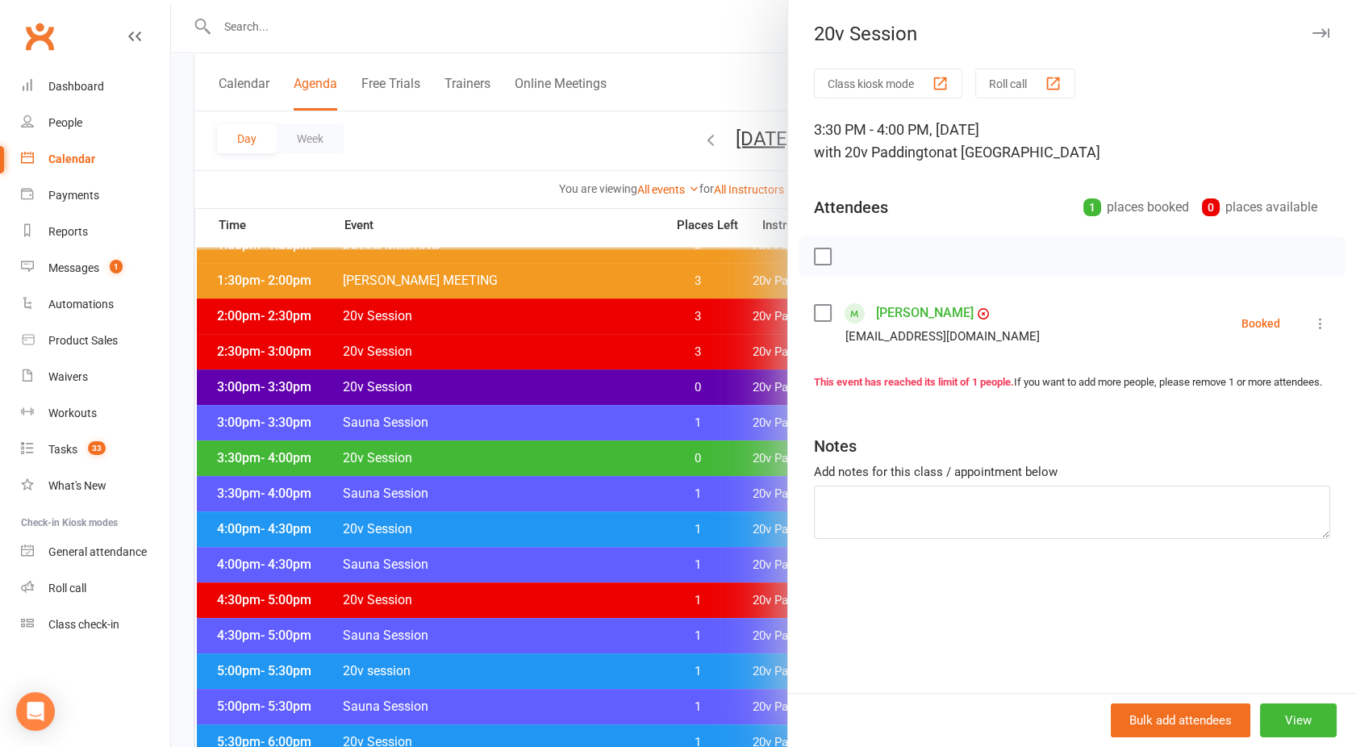
click at [479, 507] on div at bounding box center [763, 373] width 1185 height 747
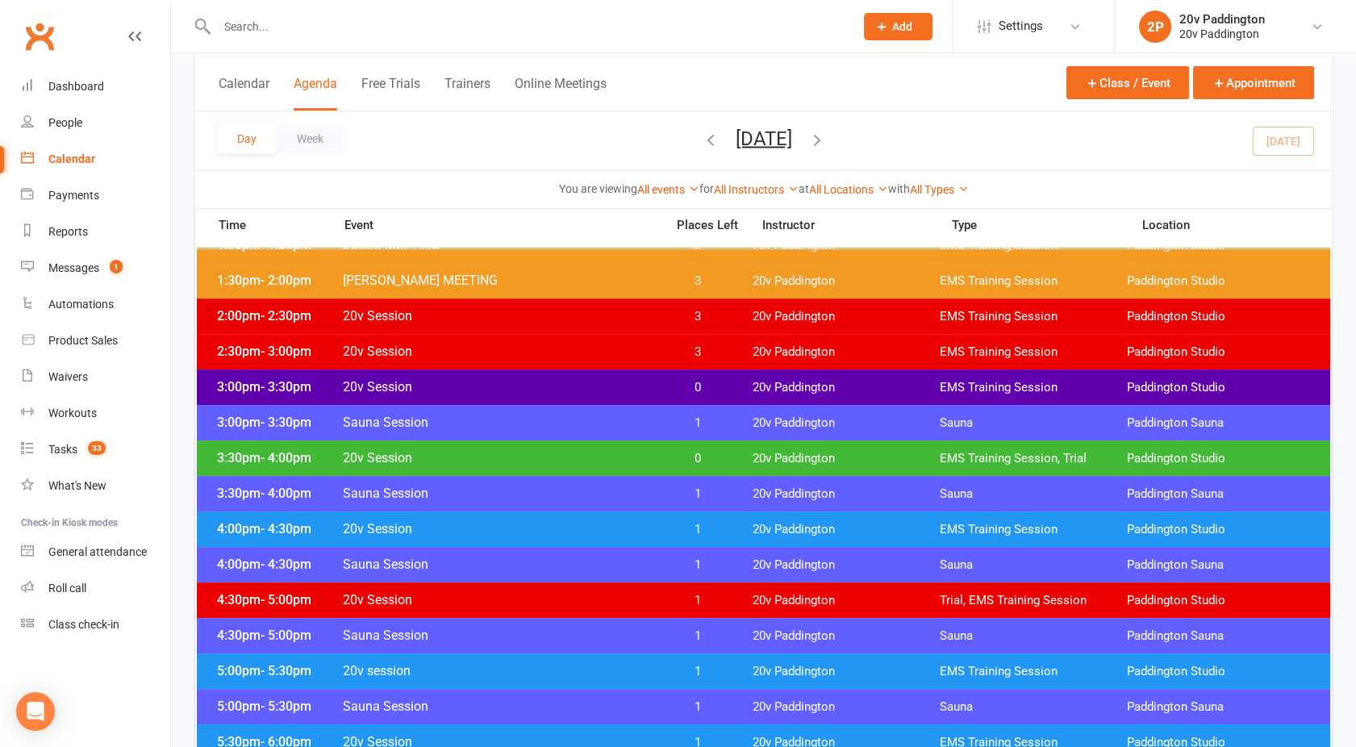
click at [461, 528] on span "20v Session" at bounding box center [499, 528] width 314 height 15
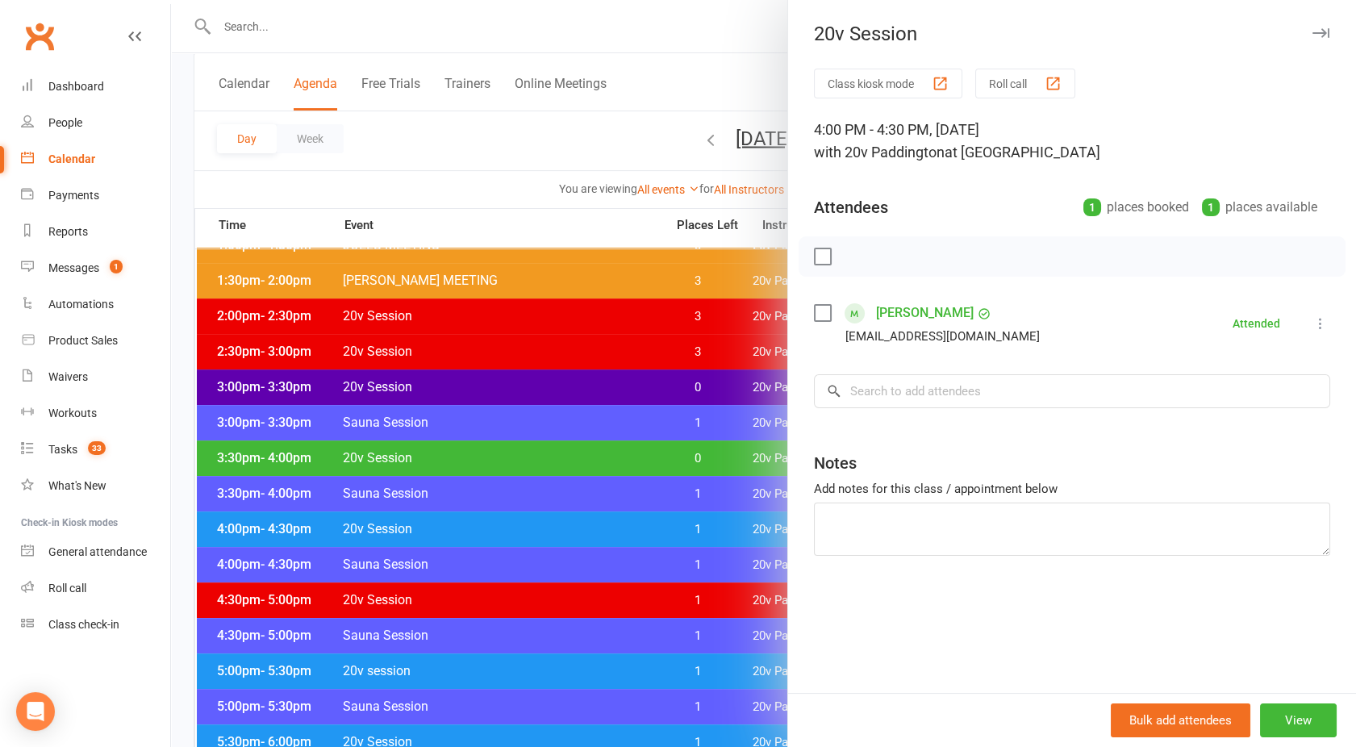
click at [461, 528] on div at bounding box center [763, 373] width 1185 height 747
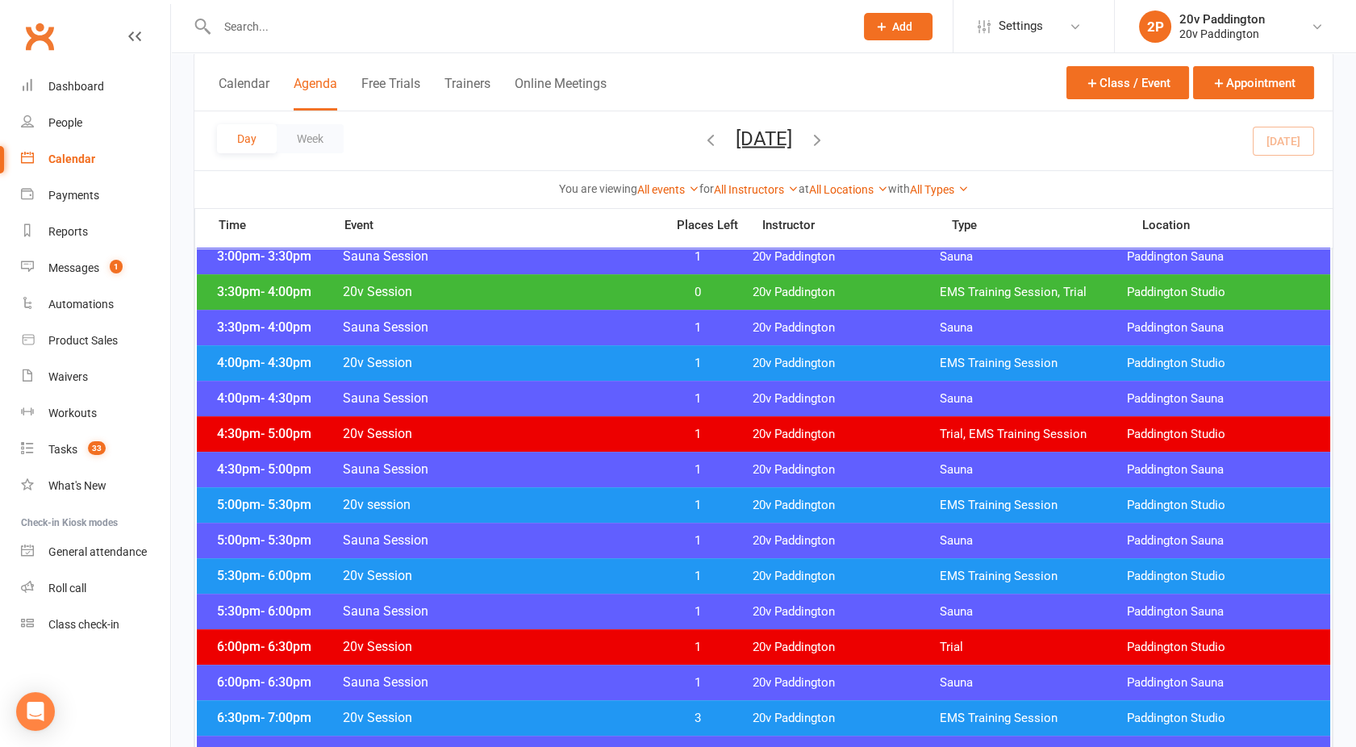
scroll to position [1247, 0]
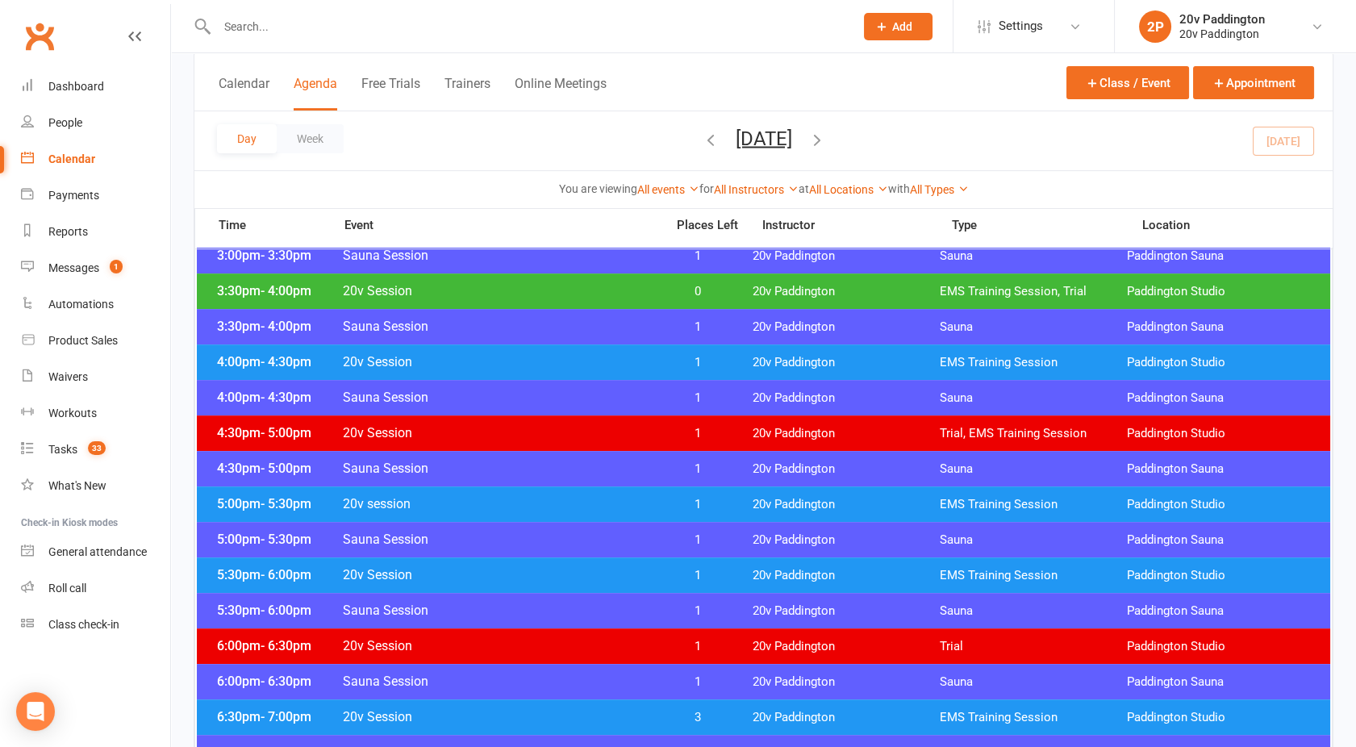
click at [422, 494] on div "5:00pm - 5:30pm 20v session 1 20v Paddington EMS Training Session [GEOGRAPHIC_D…" at bounding box center [763, 503] width 1133 height 35
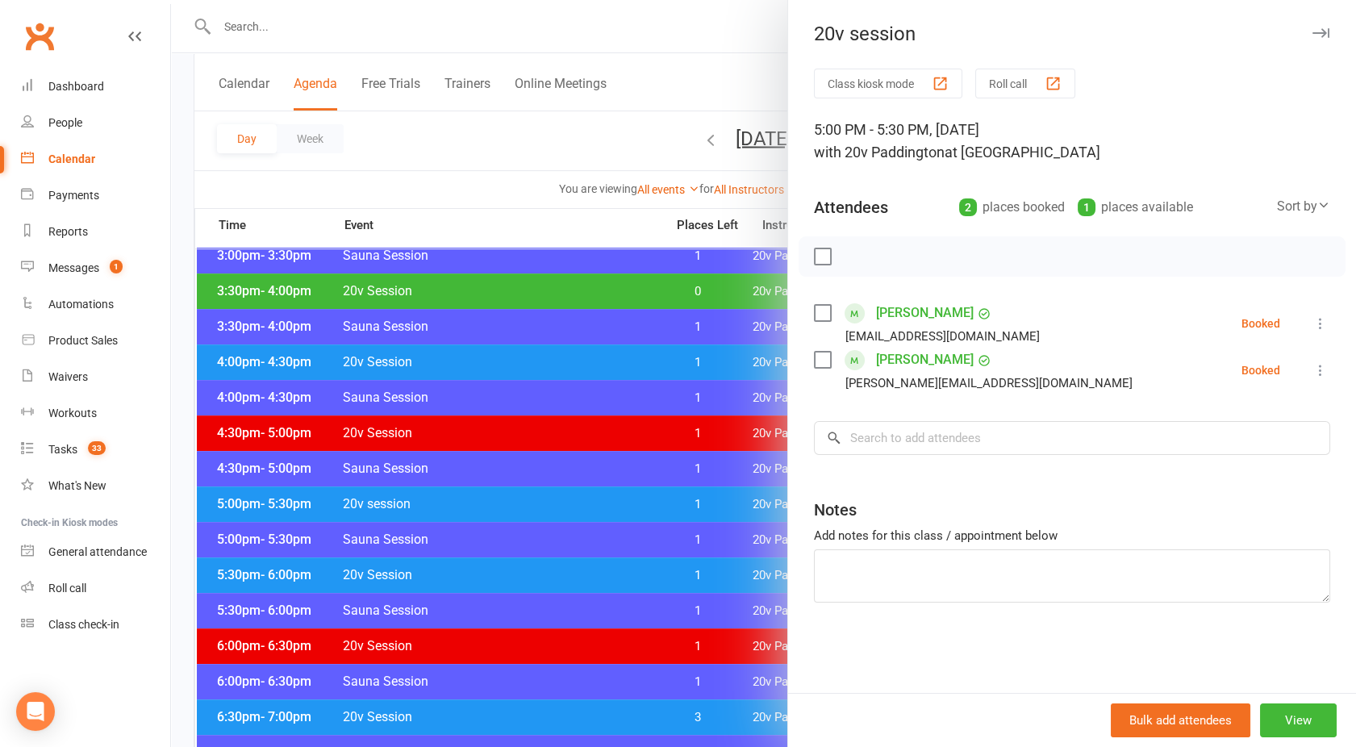
click at [422, 494] on div at bounding box center [763, 373] width 1185 height 747
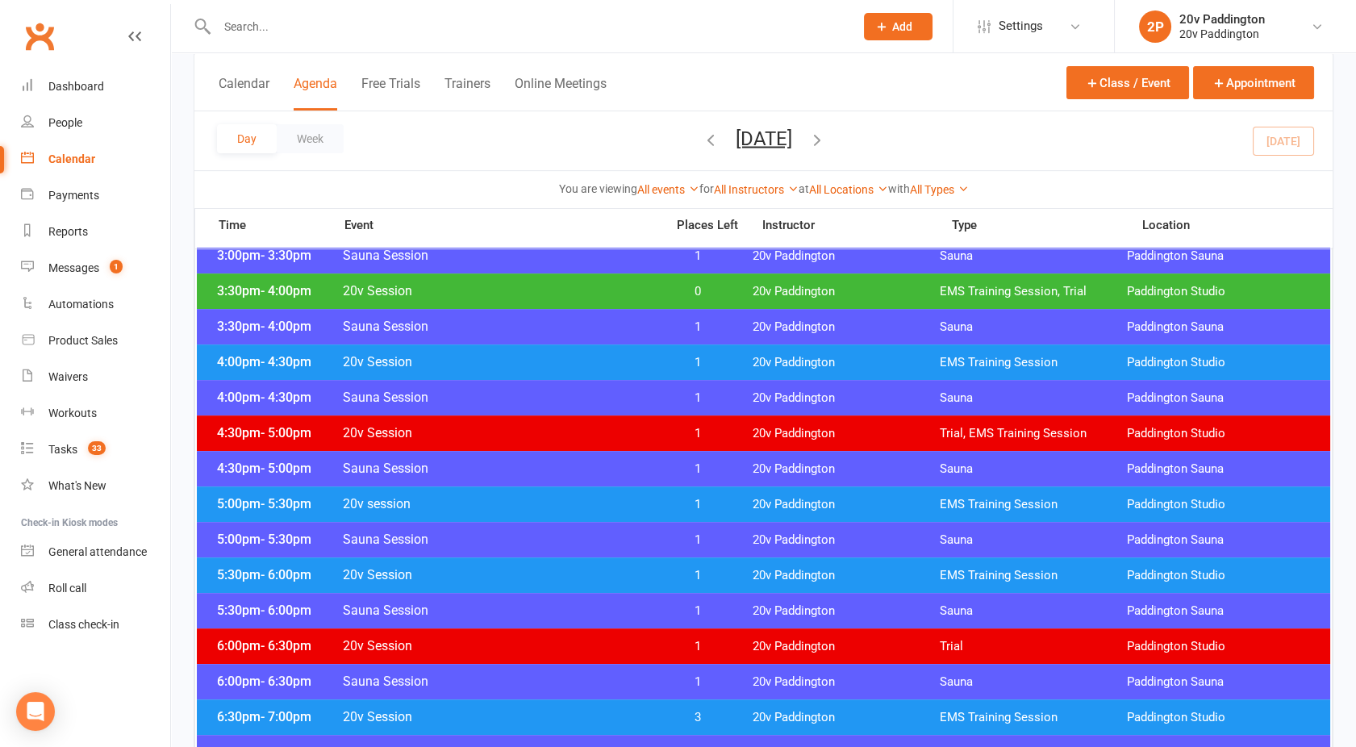
click at [464, 582] on div "5:30pm - 6:00pm 20v Session 1 20v Paddington EMS Training Session [GEOGRAPHIC_D…" at bounding box center [763, 574] width 1133 height 35
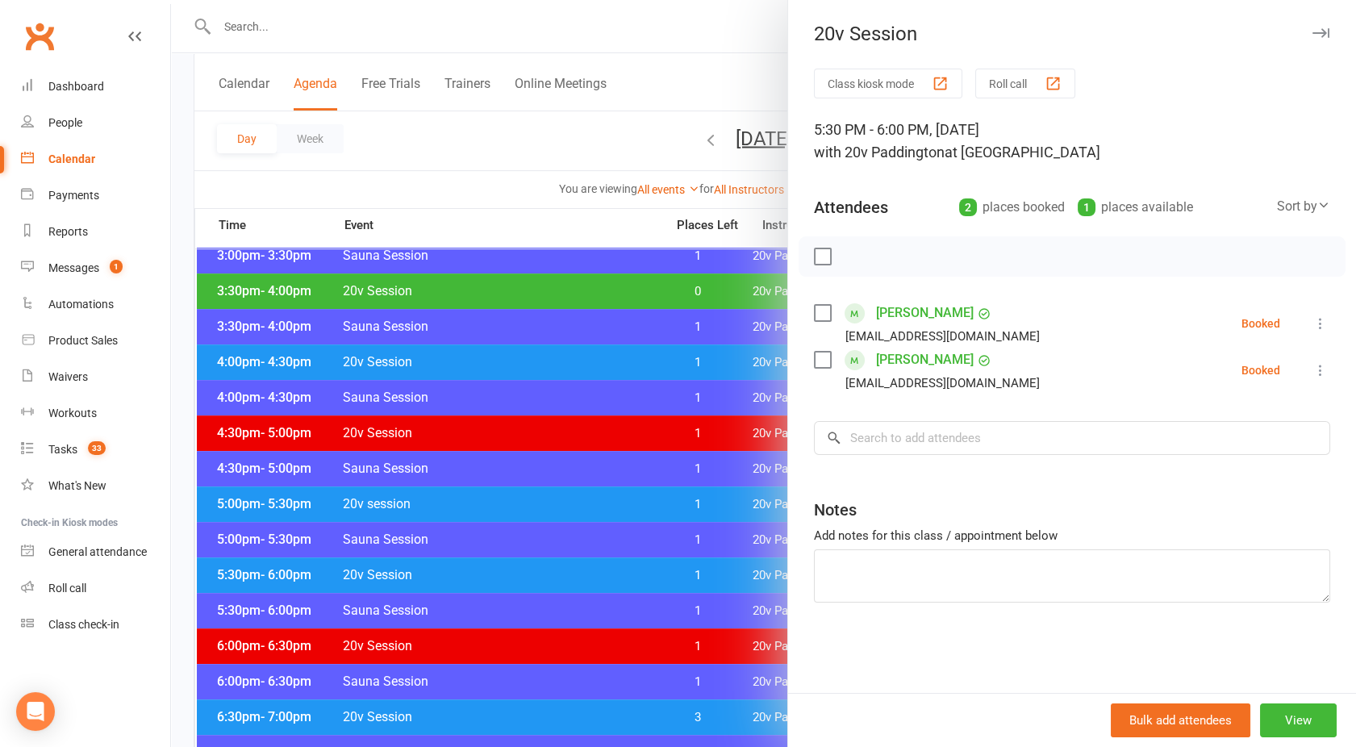
click at [464, 582] on div at bounding box center [763, 373] width 1185 height 747
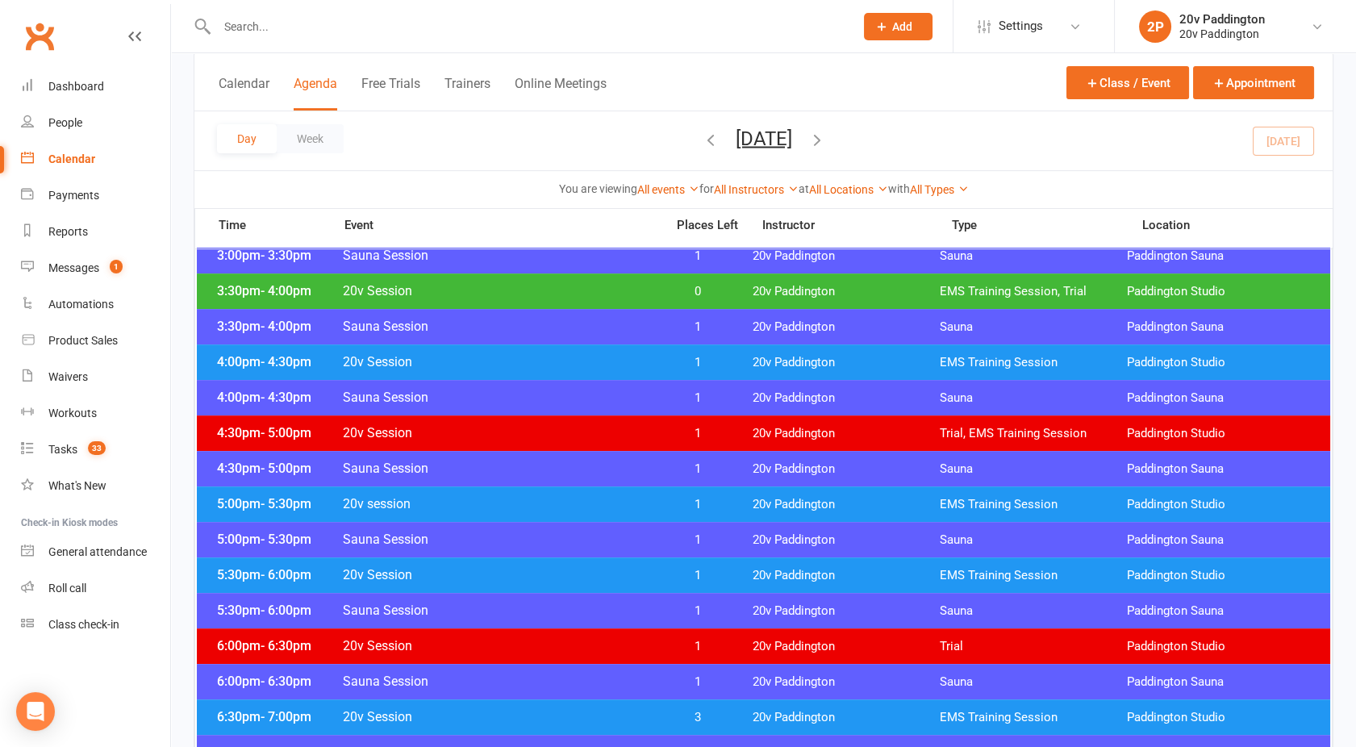
click at [463, 492] on div "5:00pm - 5:30pm 20v session 1 20v Paddington EMS Training Session [GEOGRAPHIC_D…" at bounding box center [763, 503] width 1133 height 35
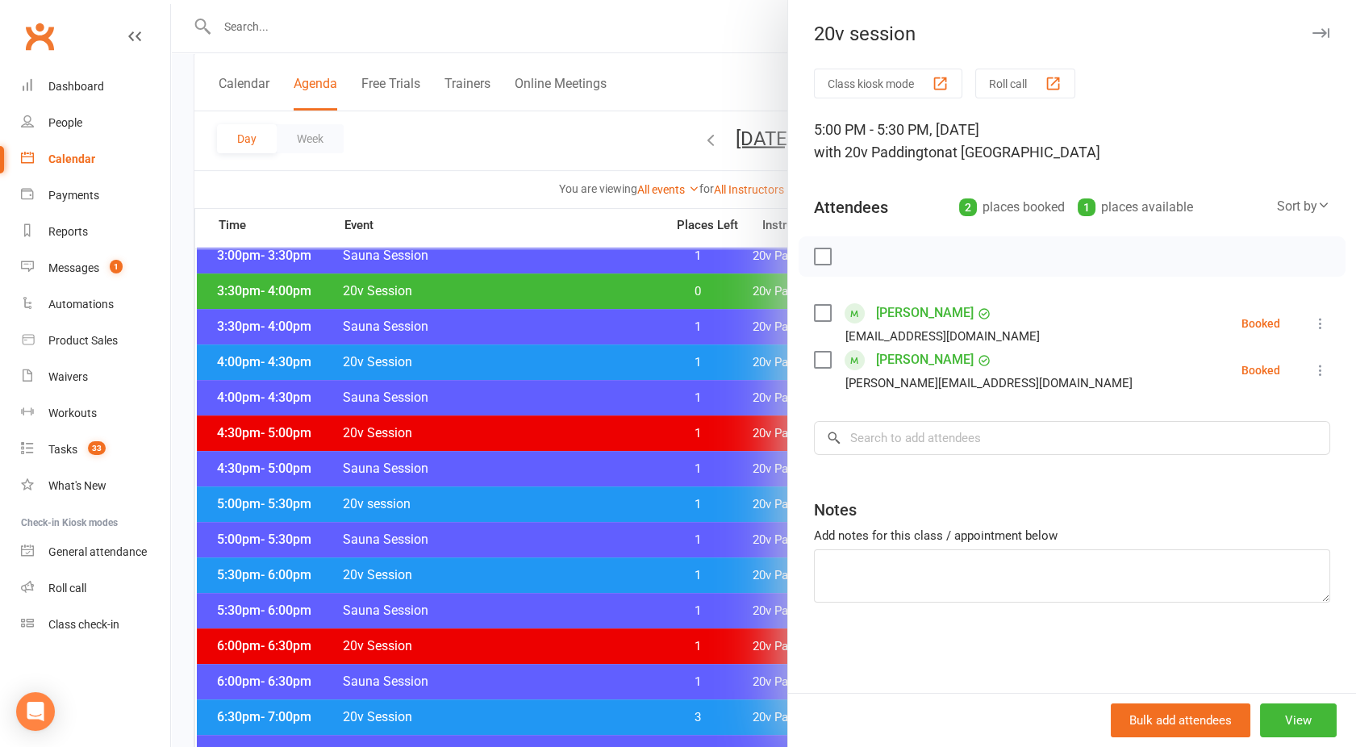
click at [456, 482] on div at bounding box center [763, 373] width 1185 height 747
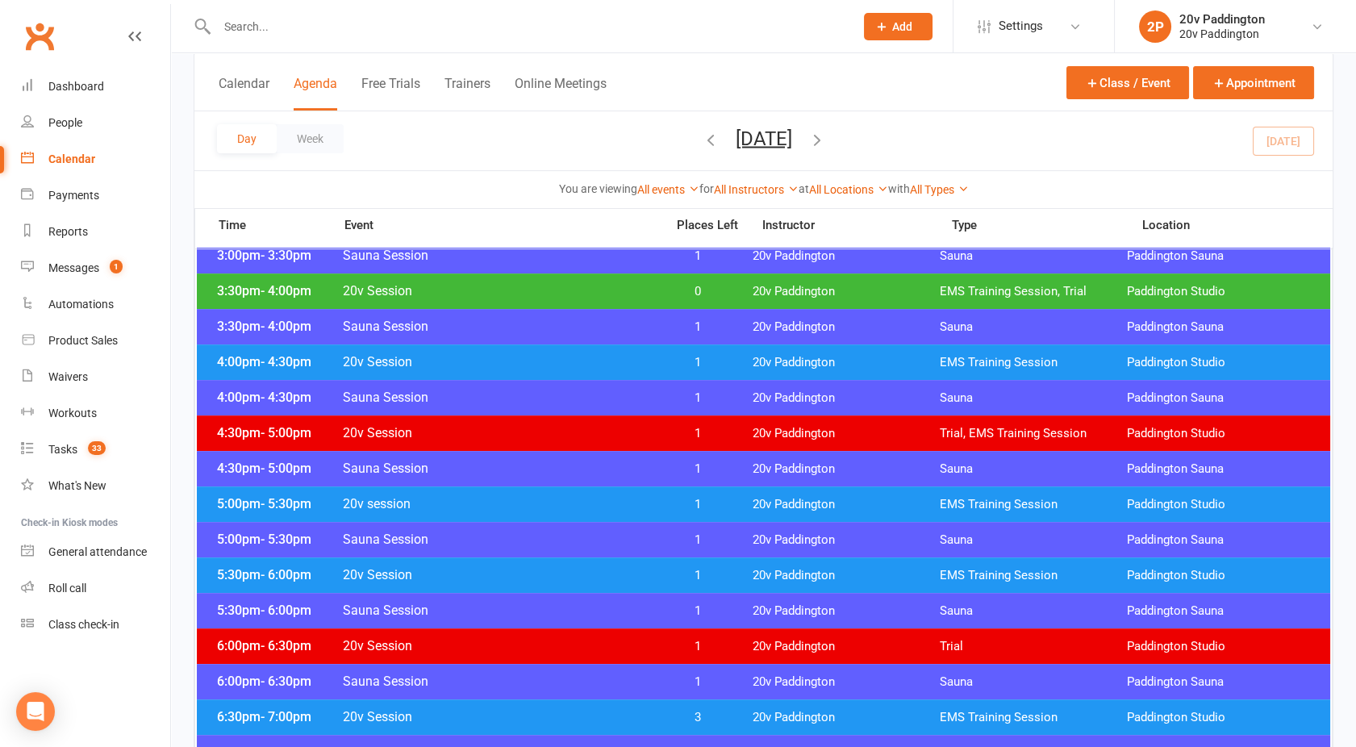
click at [465, 506] on span "20v session" at bounding box center [499, 503] width 314 height 15
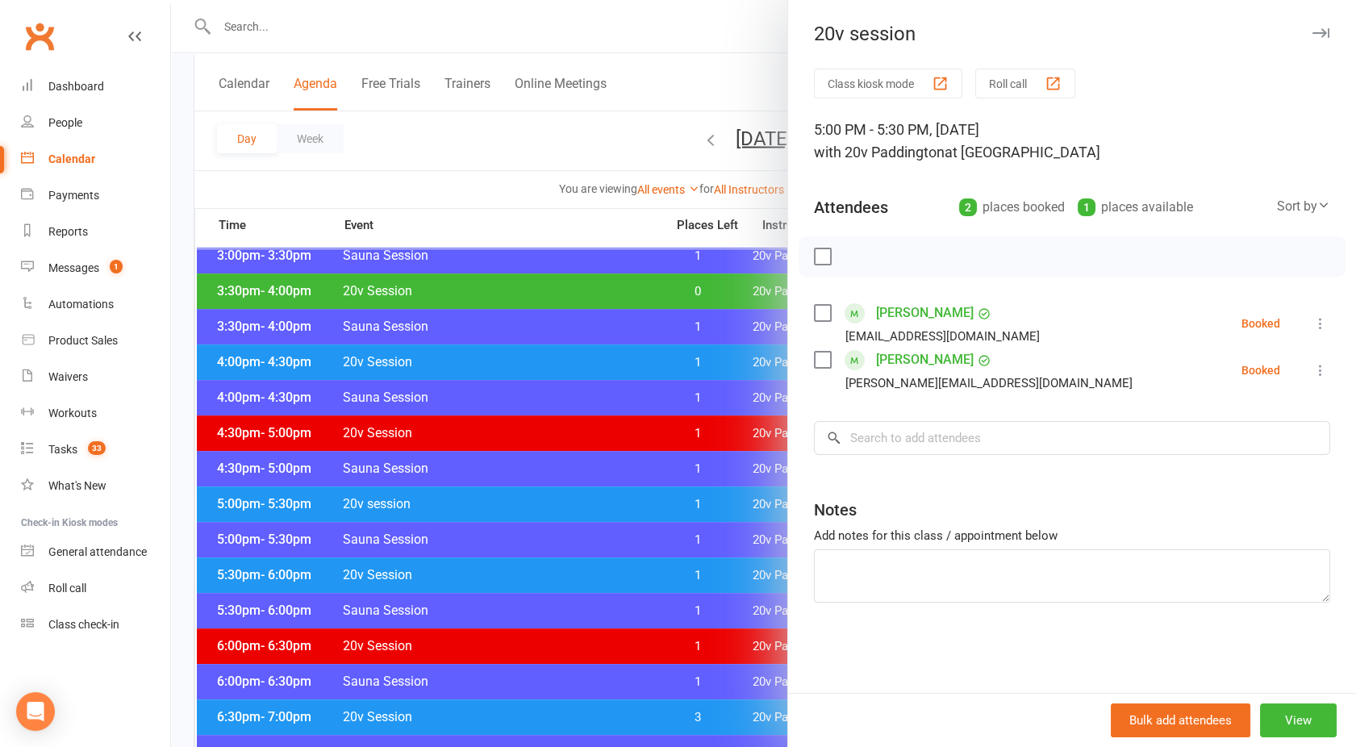
click at [465, 506] on div at bounding box center [763, 373] width 1185 height 747
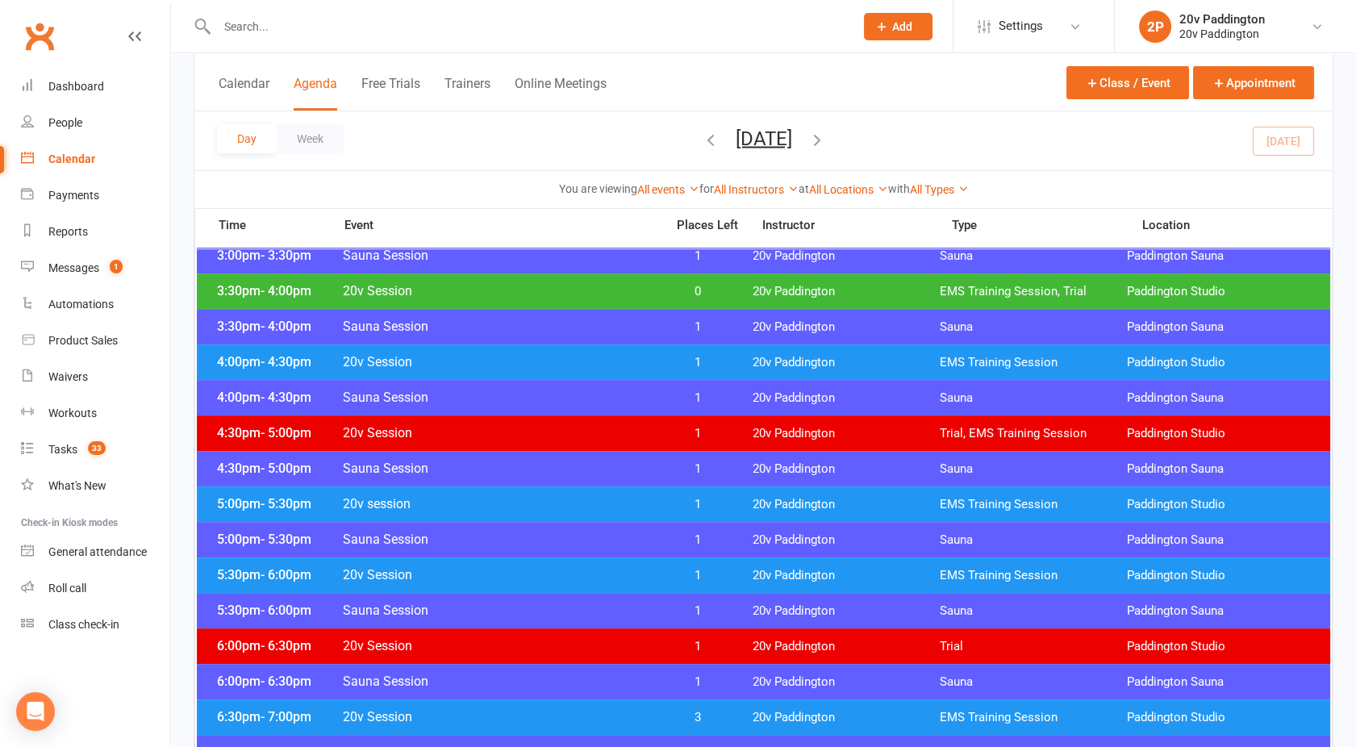
click at [497, 578] on span "20v Session" at bounding box center [499, 574] width 314 height 15
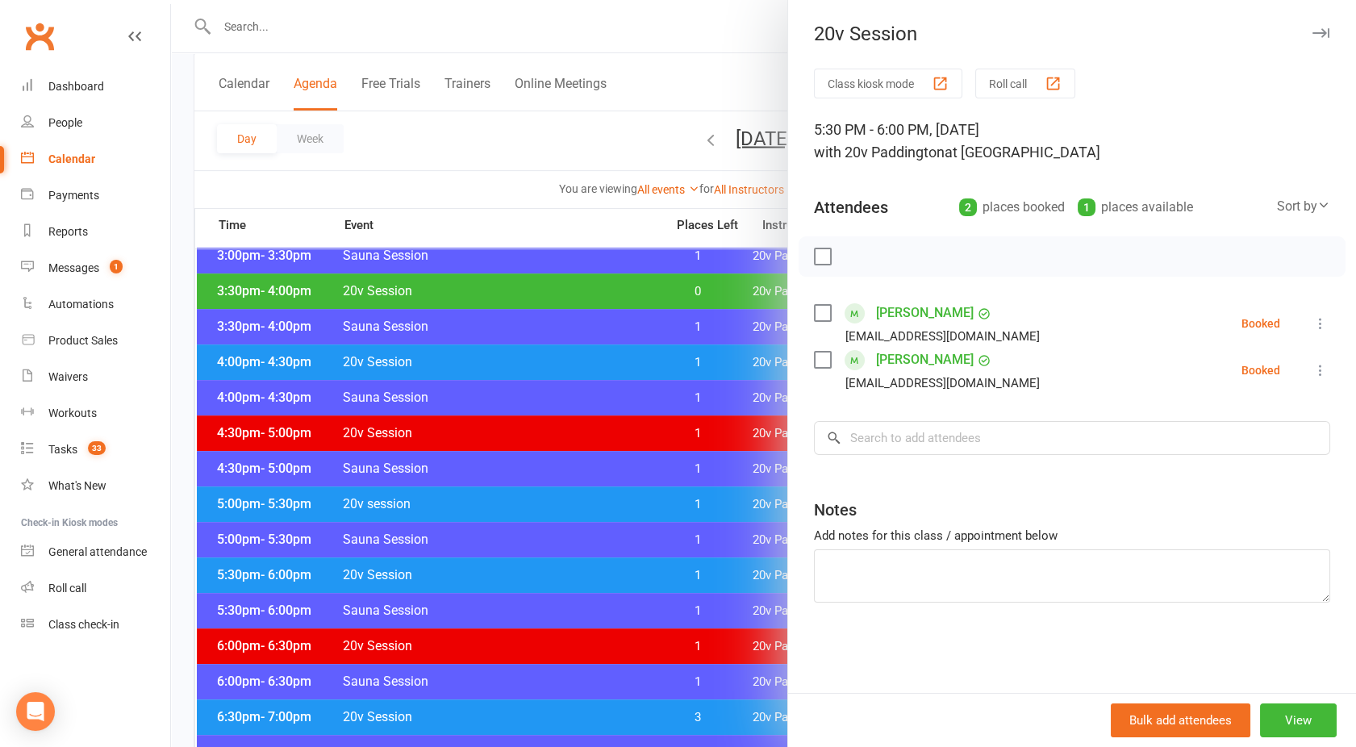
click at [497, 578] on div at bounding box center [763, 373] width 1185 height 747
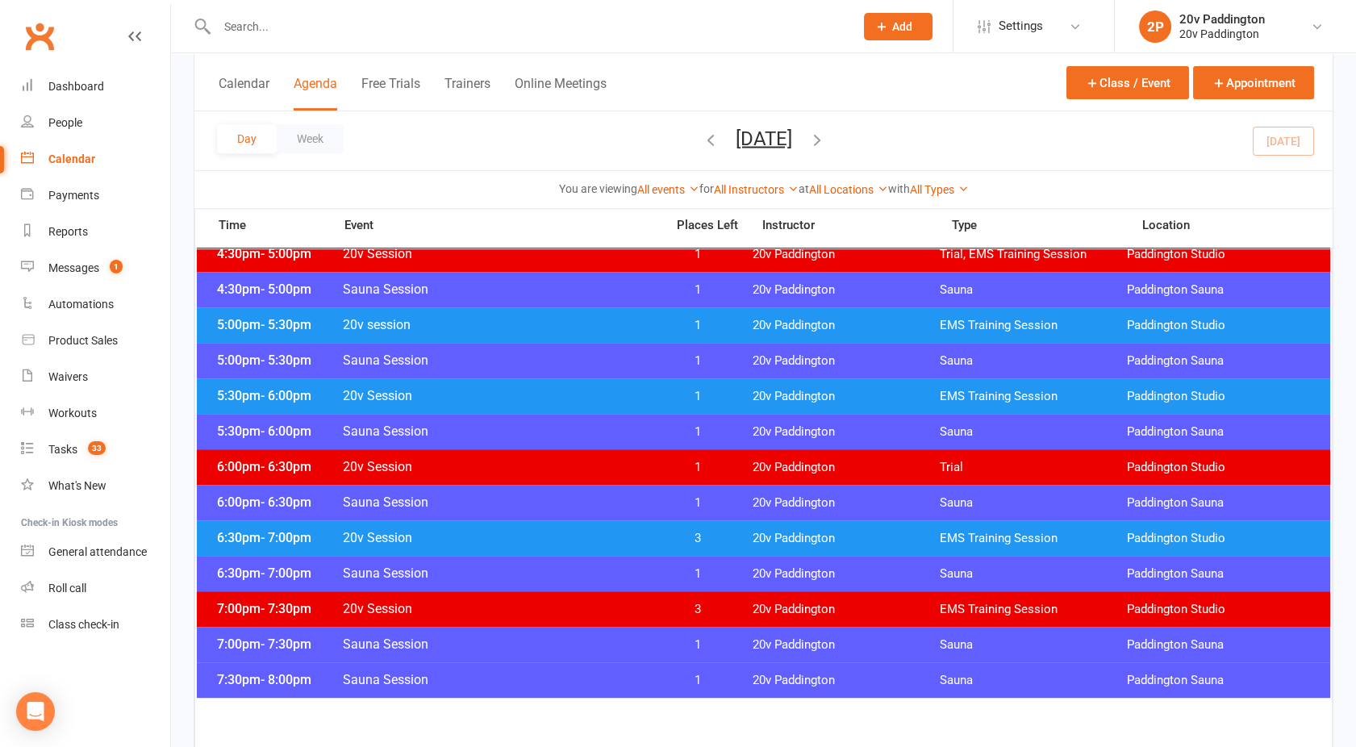
scroll to position [1428, 0]
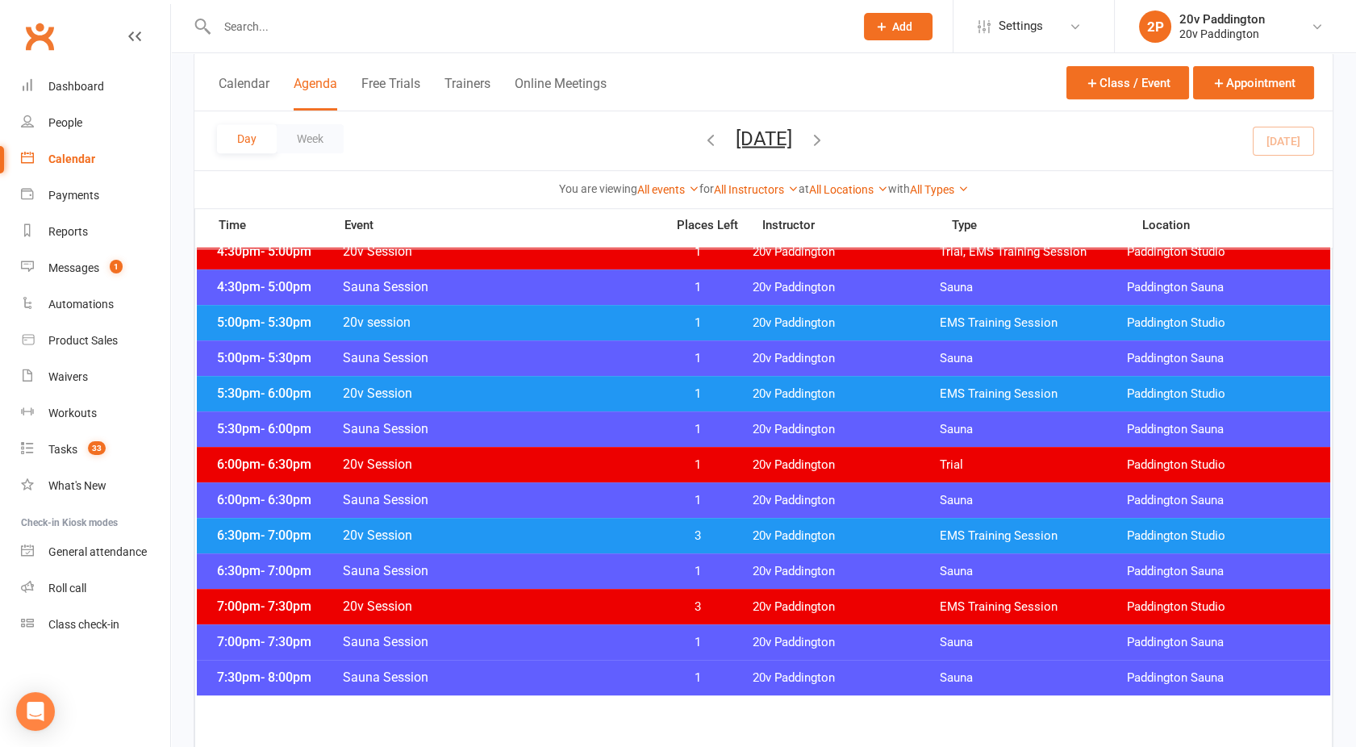
click at [461, 533] on span "20v Session" at bounding box center [499, 535] width 314 height 15
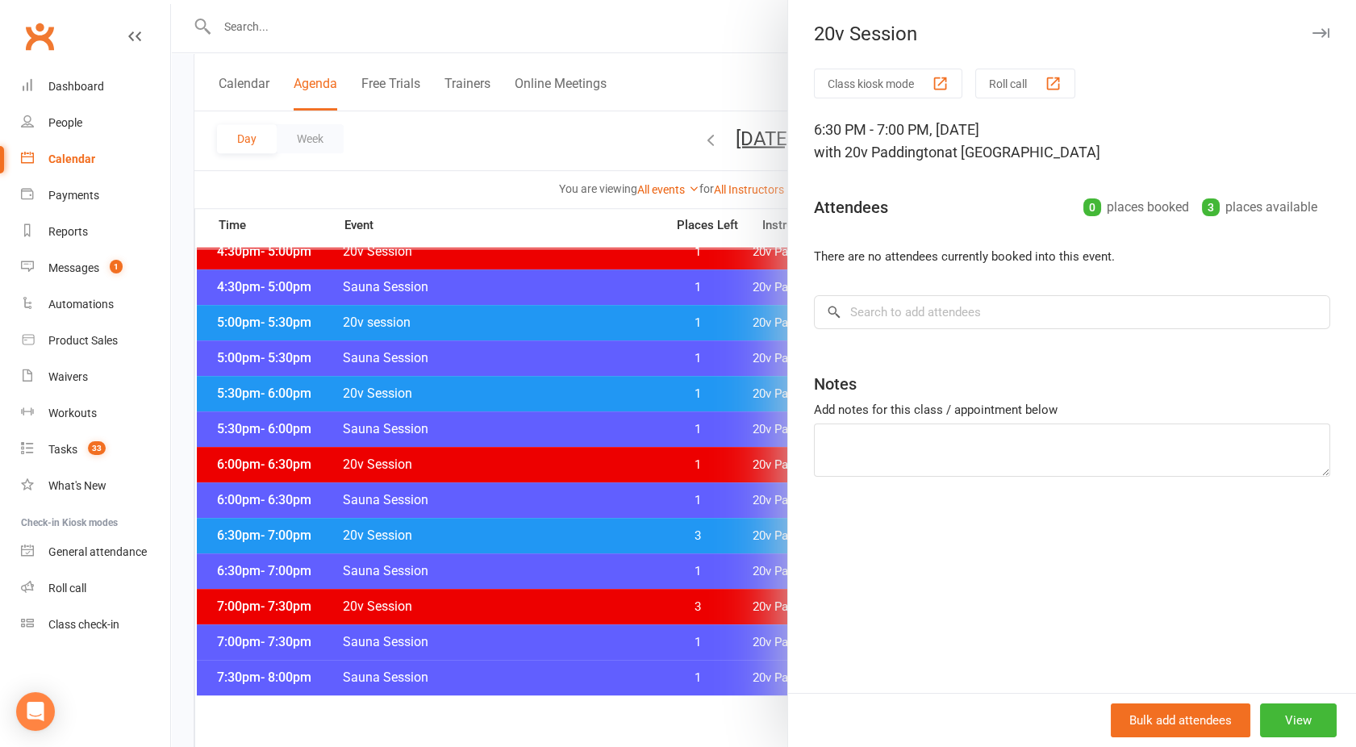
click at [461, 533] on div at bounding box center [763, 373] width 1185 height 747
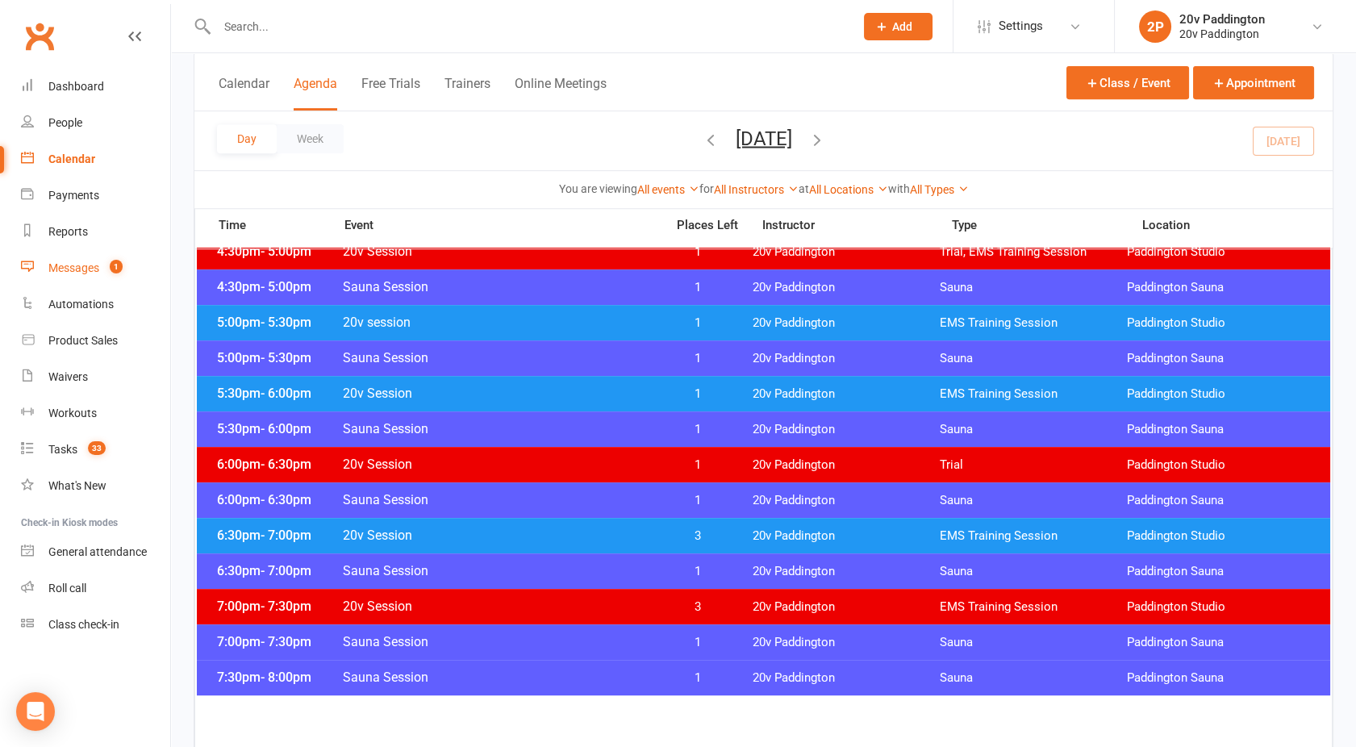
click at [75, 273] on div "Messages" at bounding box center [73, 267] width 51 height 13
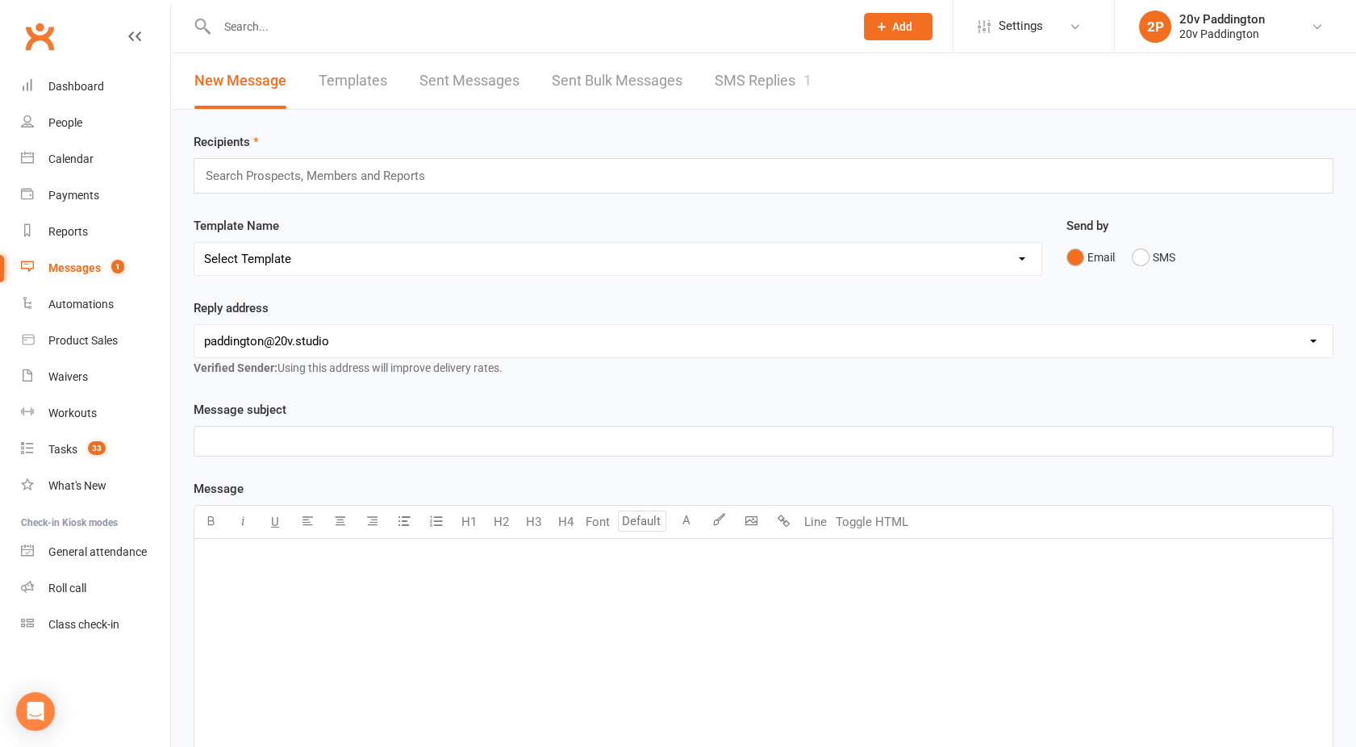
click at [740, 77] on link "SMS Replies 1" at bounding box center [763, 81] width 97 height 56
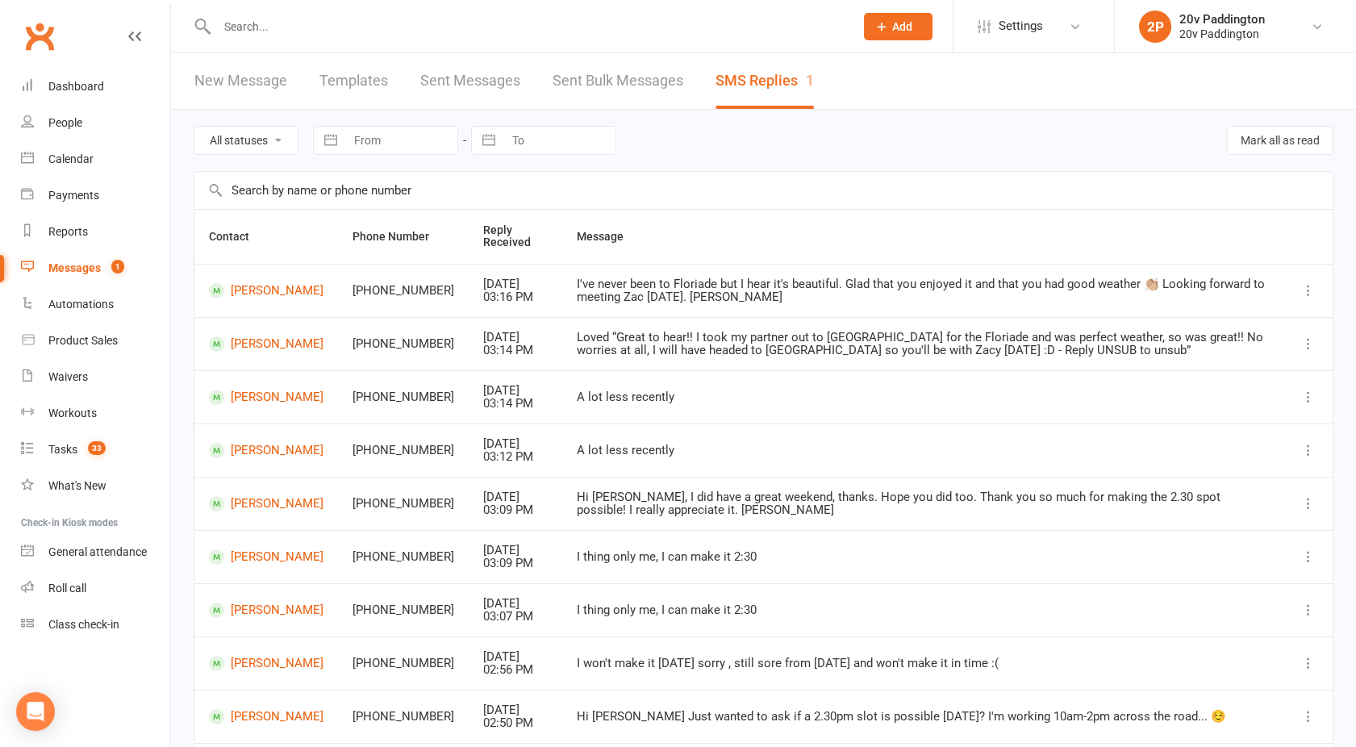
click at [63, 283] on link "Messages 1" at bounding box center [95, 268] width 149 height 36
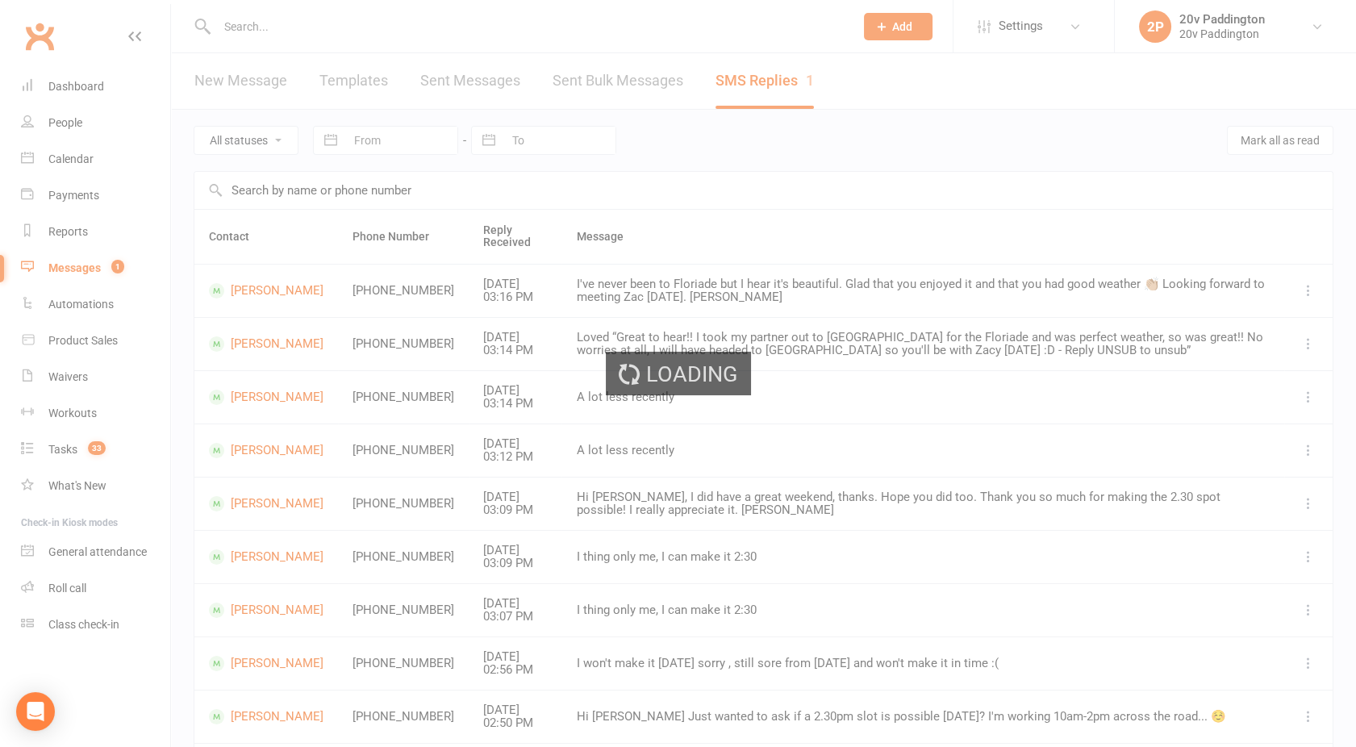
click at [752, 93] on div "Loading" at bounding box center [678, 373] width 1356 height 747
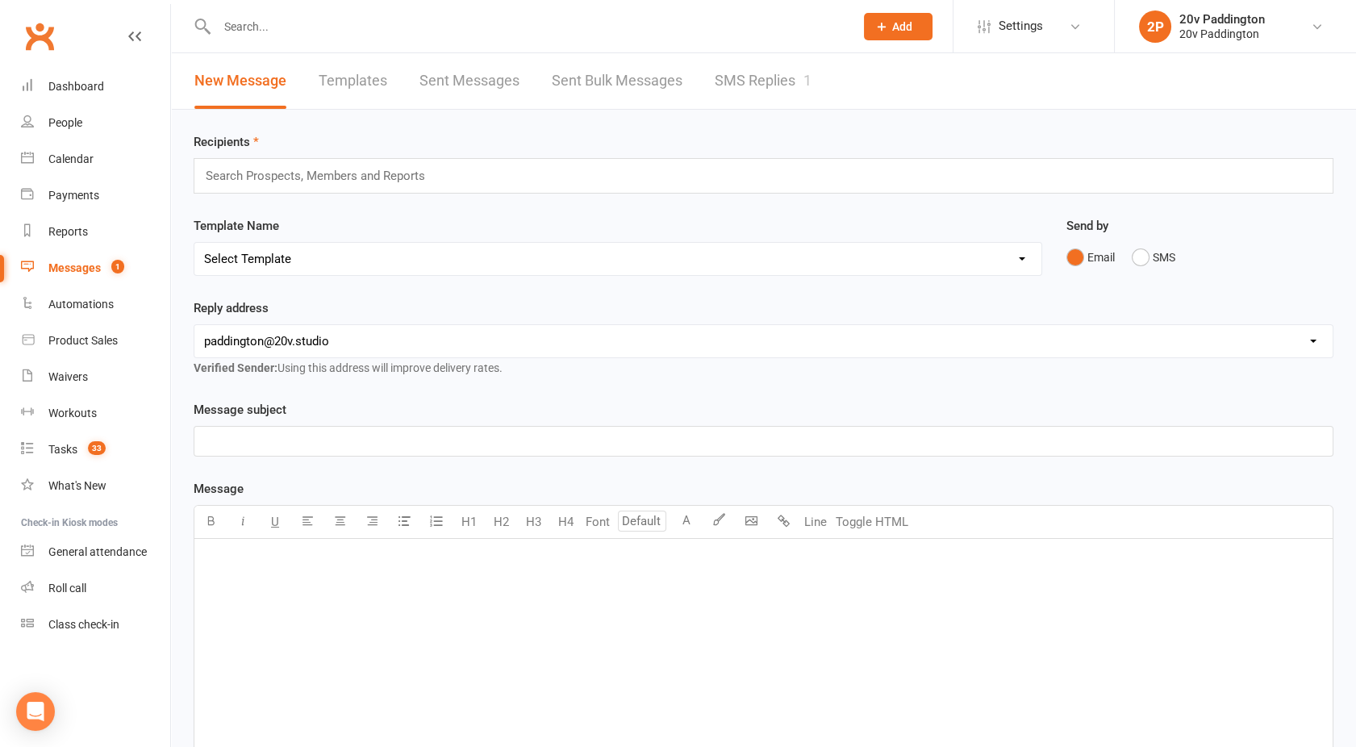
click at [756, 77] on link "SMS Replies 1" at bounding box center [763, 81] width 97 height 56
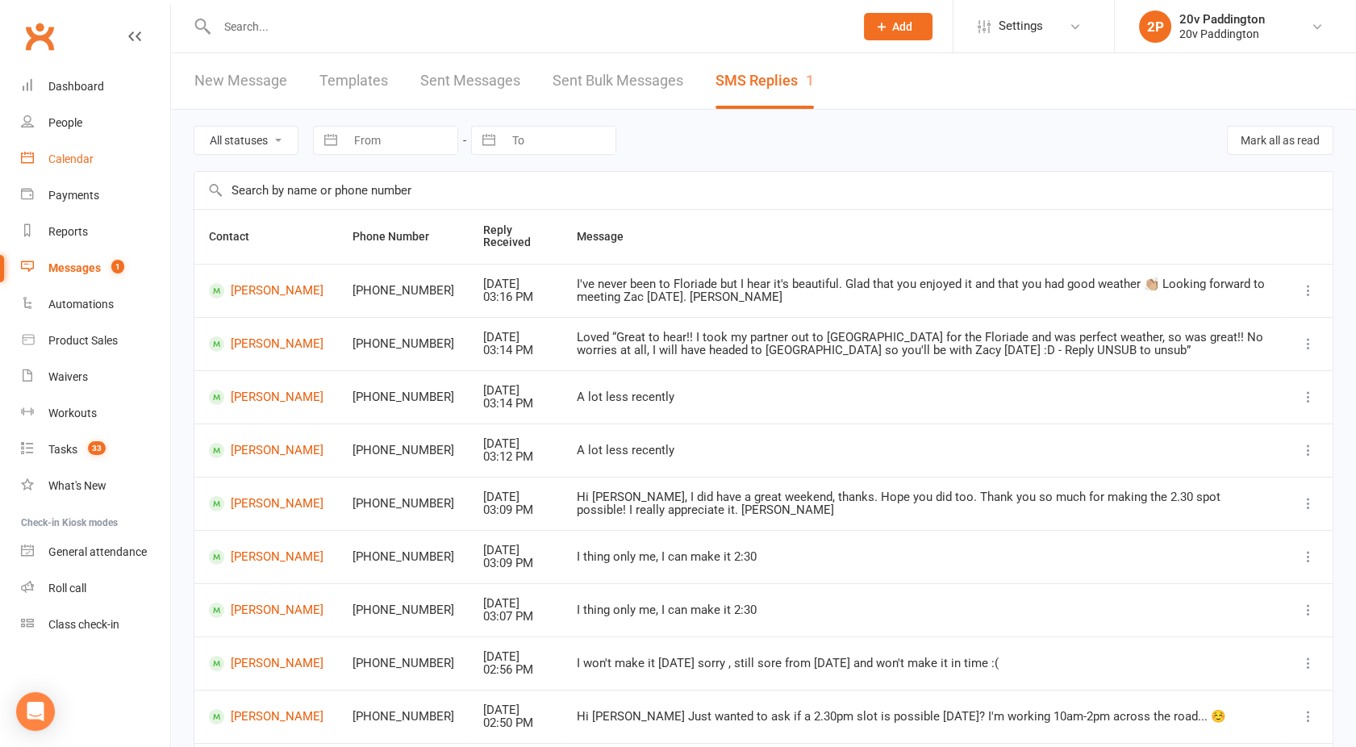
click at [94, 161] on link "Calendar" at bounding box center [95, 159] width 149 height 36
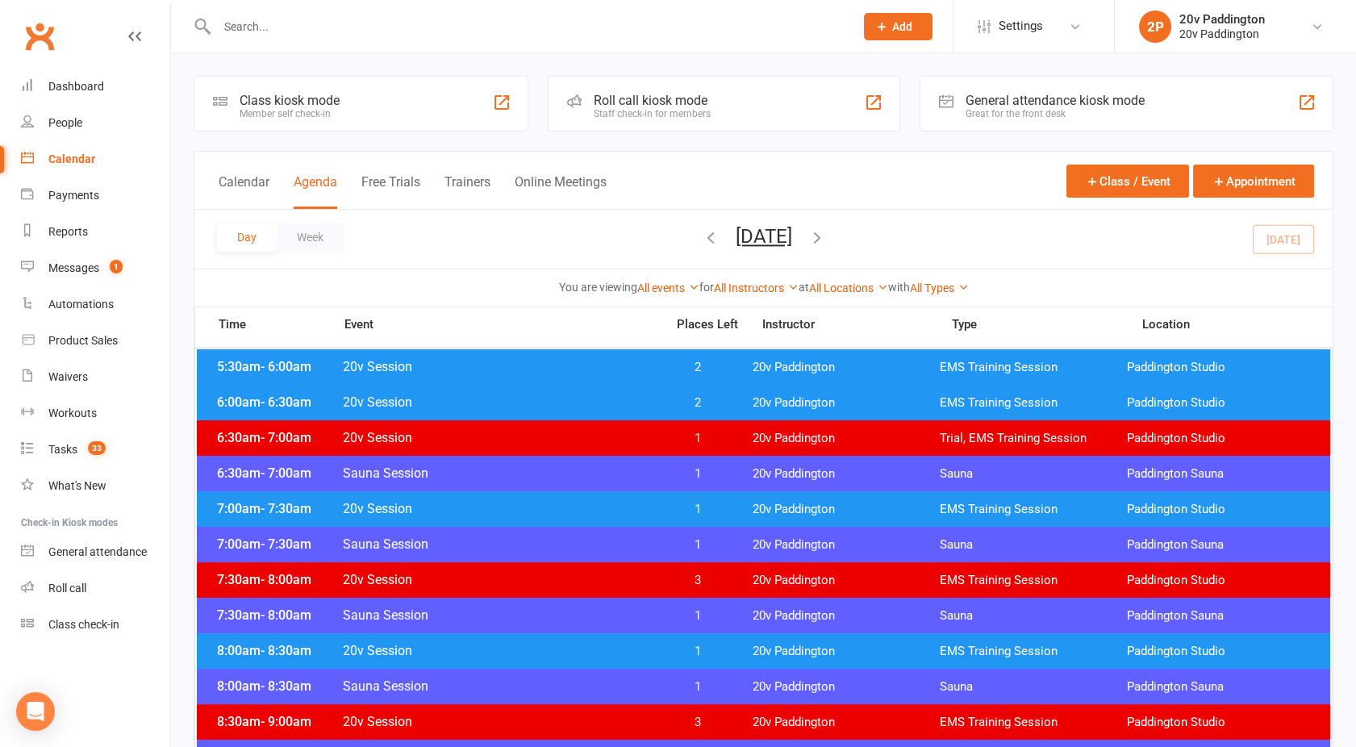
click at [749, 240] on button "[DATE]" at bounding box center [764, 236] width 56 height 23
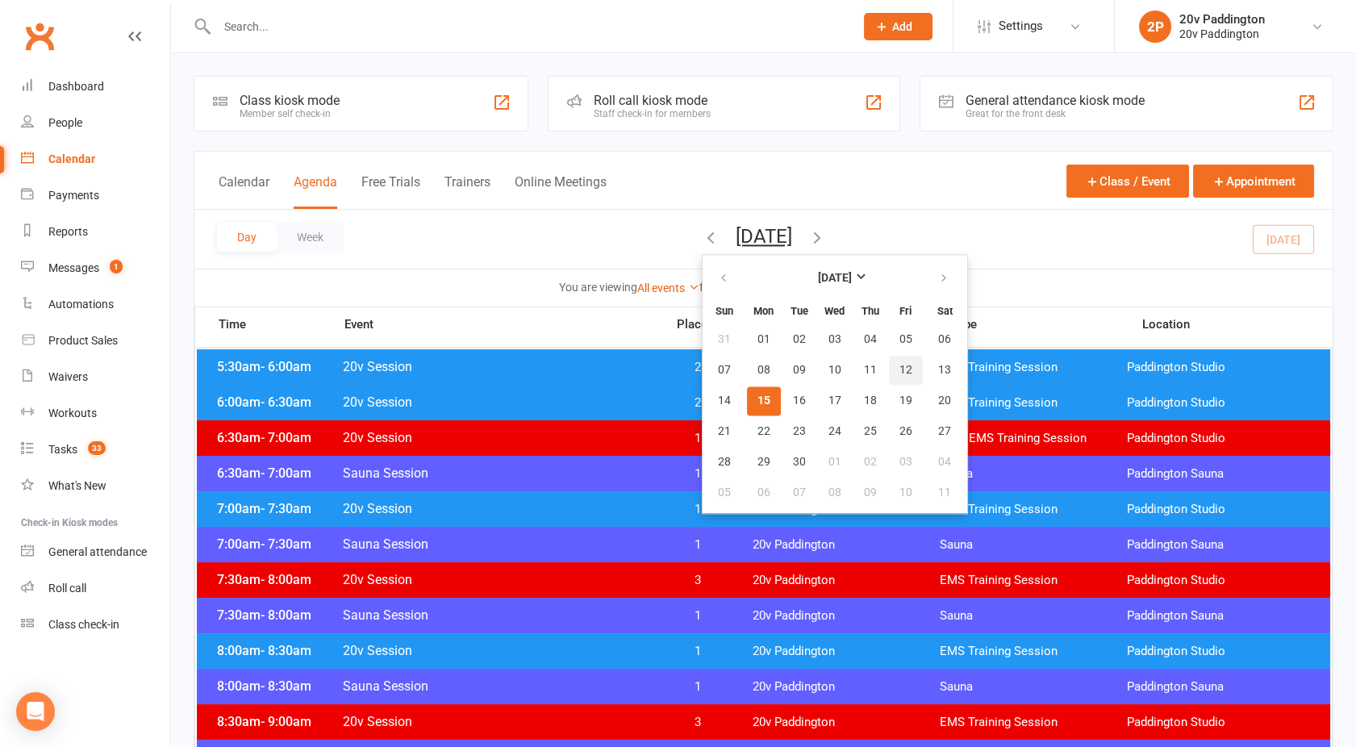
click at [899, 369] on span "12" at bounding box center [905, 370] width 13 height 13
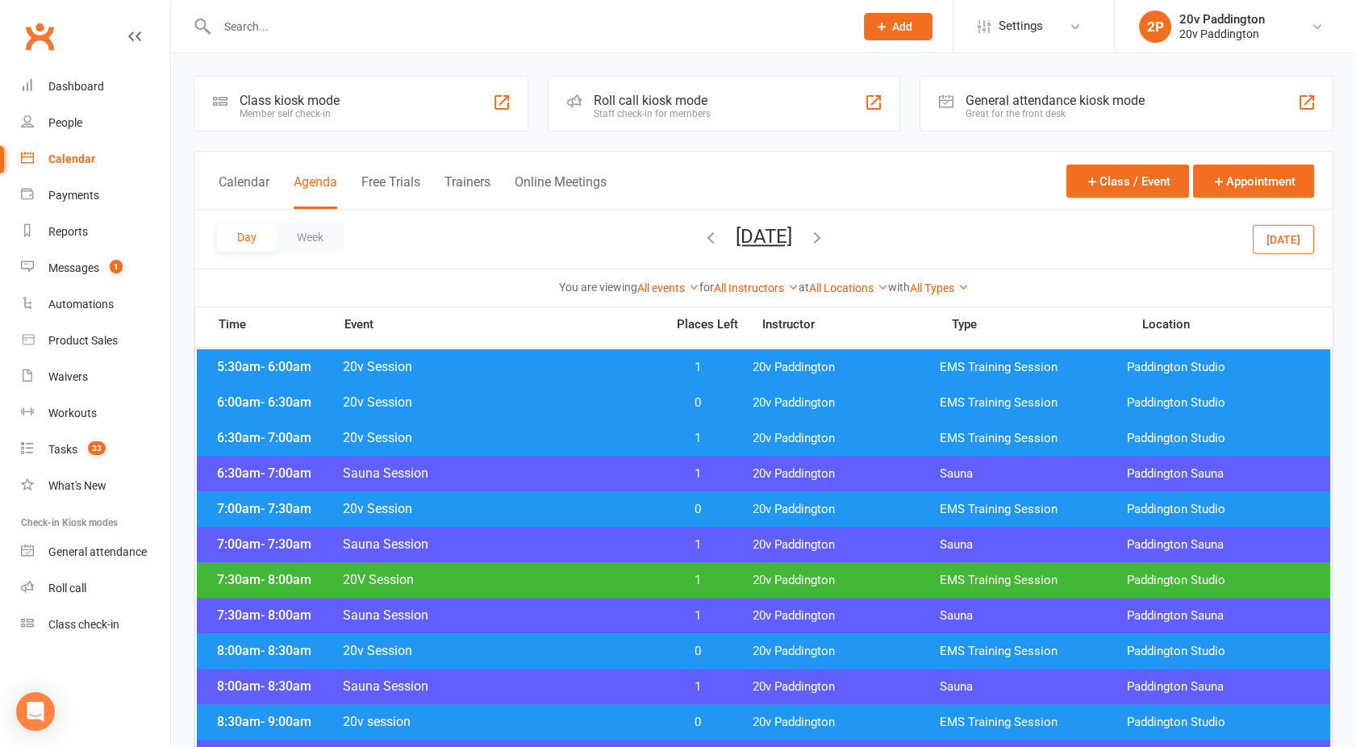
click at [581, 369] on span "20v Session" at bounding box center [499, 366] width 314 height 15
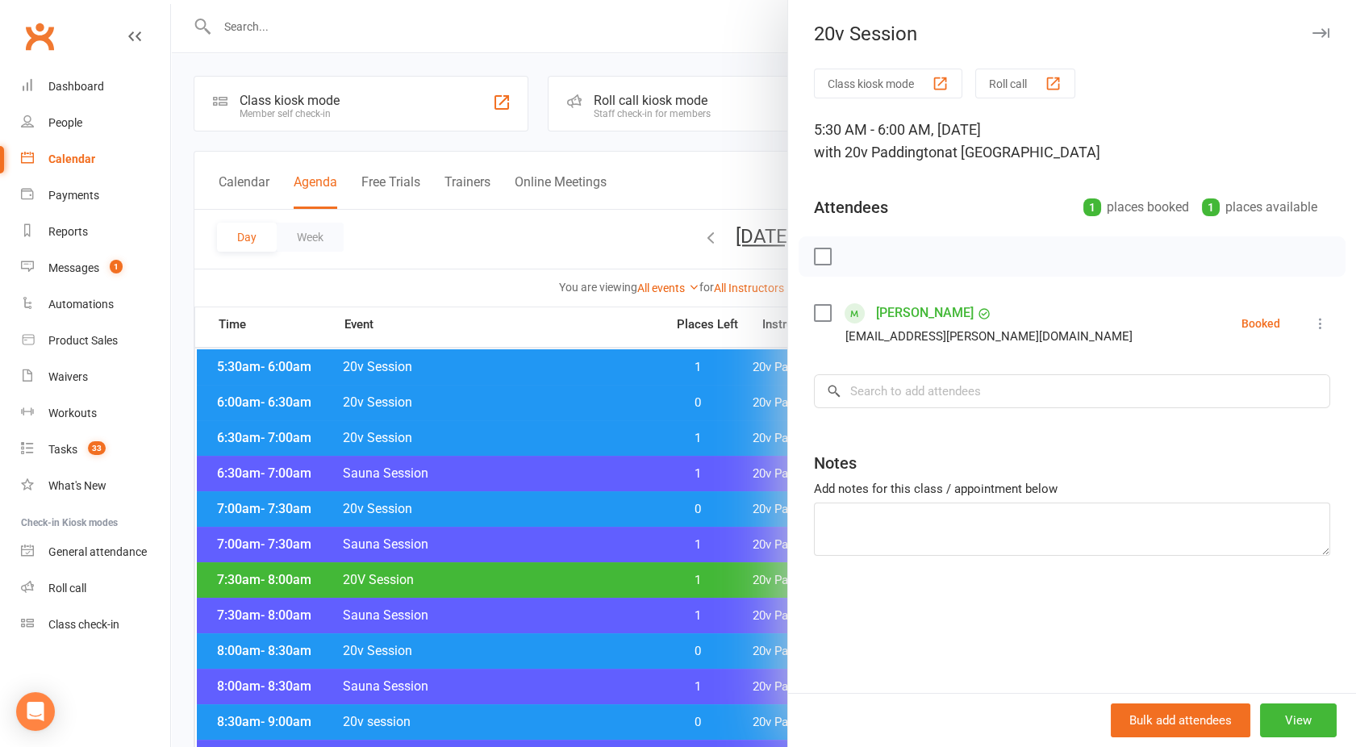
click at [581, 369] on div at bounding box center [763, 373] width 1185 height 747
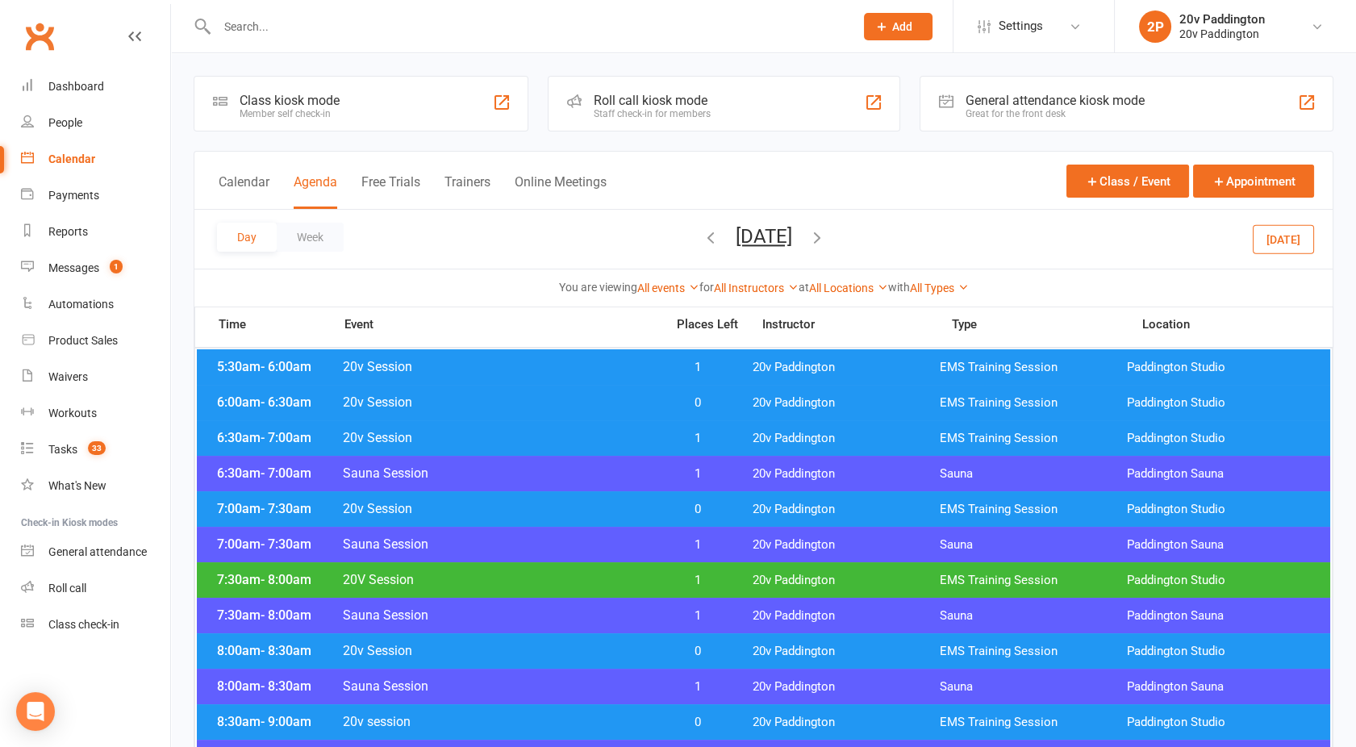
click at [736, 239] on button "[DATE]" at bounding box center [764, 236] width 56 height 23
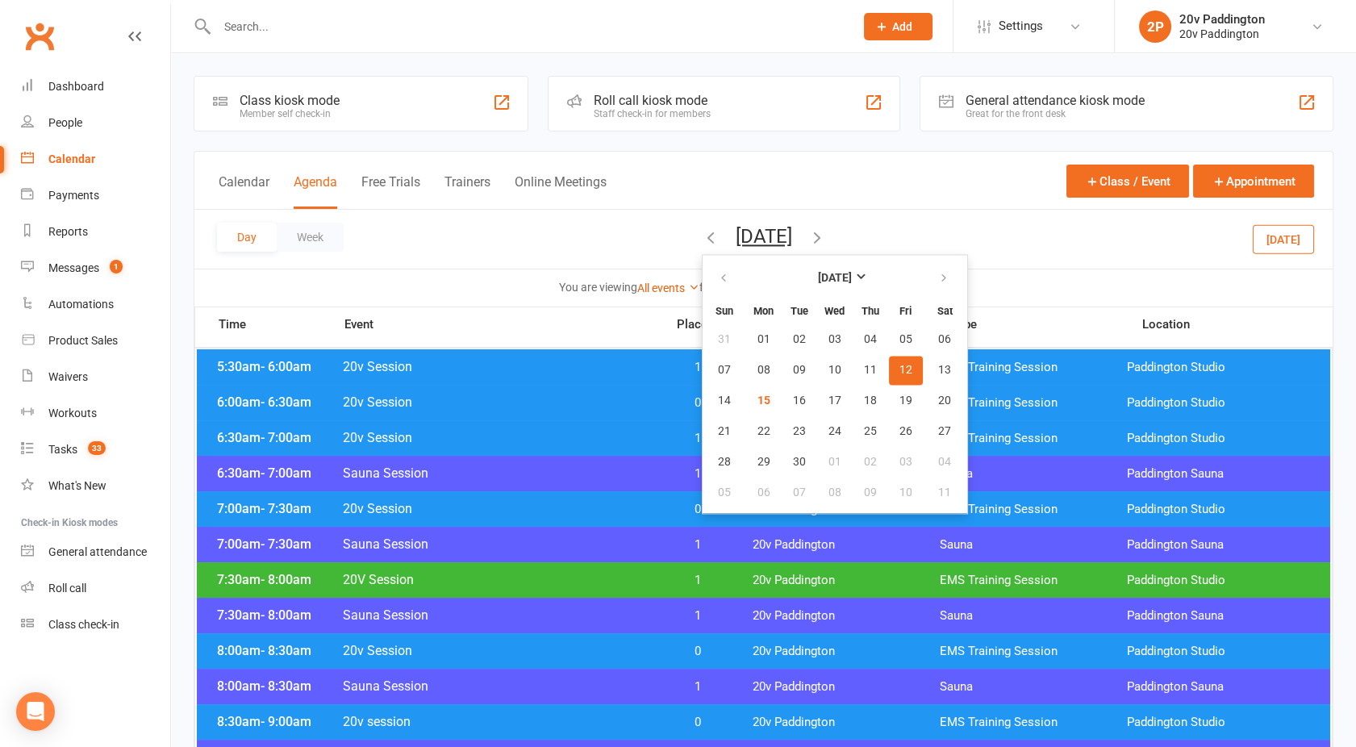
click at [554, 361] on span "20v Session" at bounding box center [499, 366] width 314 height 15
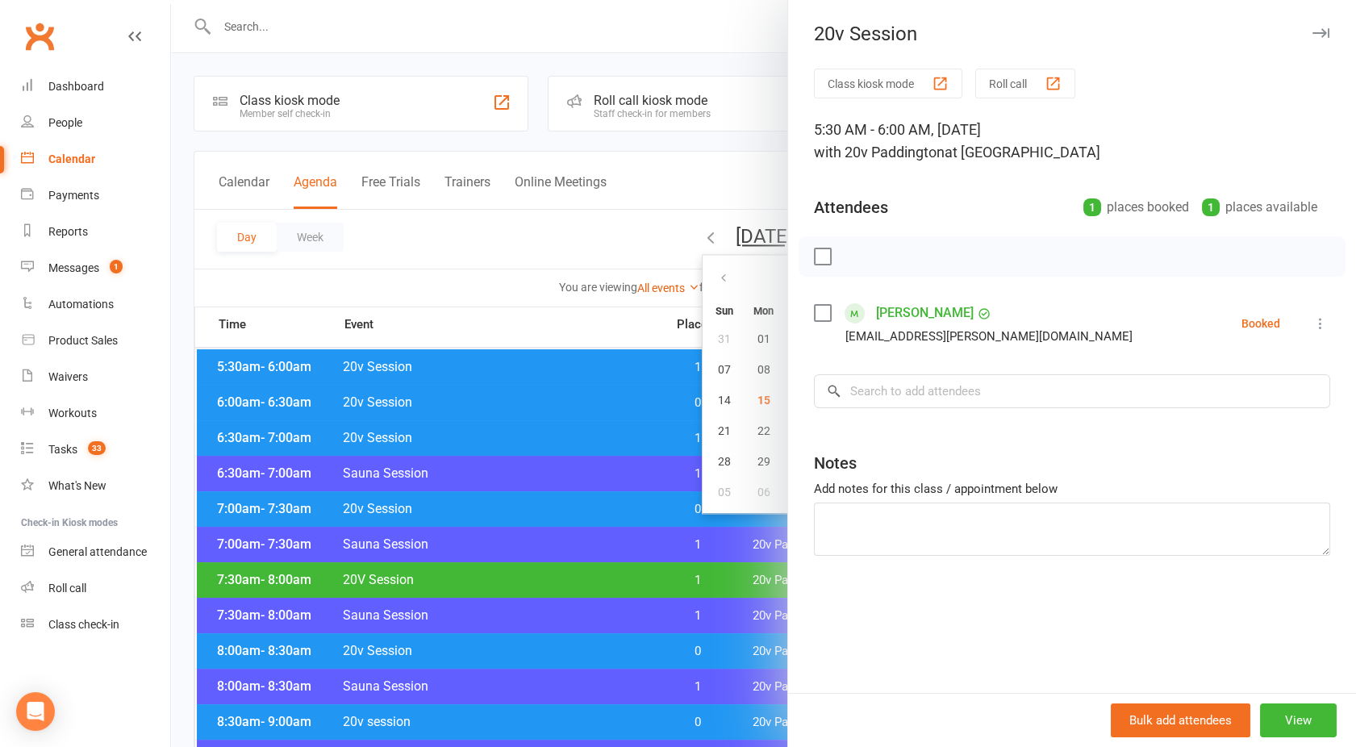
click at [1312, 321] on icon at bounding box center [1320, 323] width 16 height 16
click at [1211, 419] on link "Check in" at bounding box center [1242, 419] width 173 height 32
click at [590, 440] on div at bounding box center [763, 373] width 1185 height 747
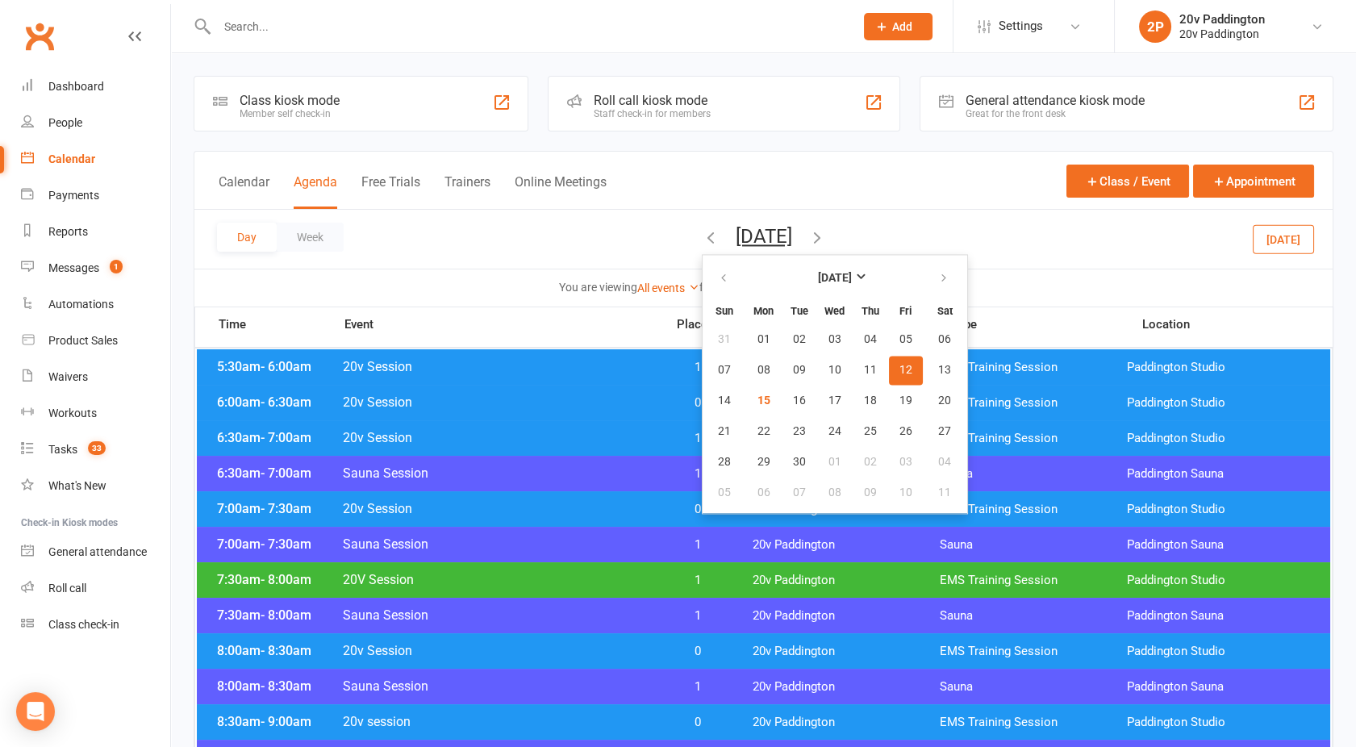
click at [552, 403] on span "20v Session" at bounding box center [499, 401] width 314 height 15
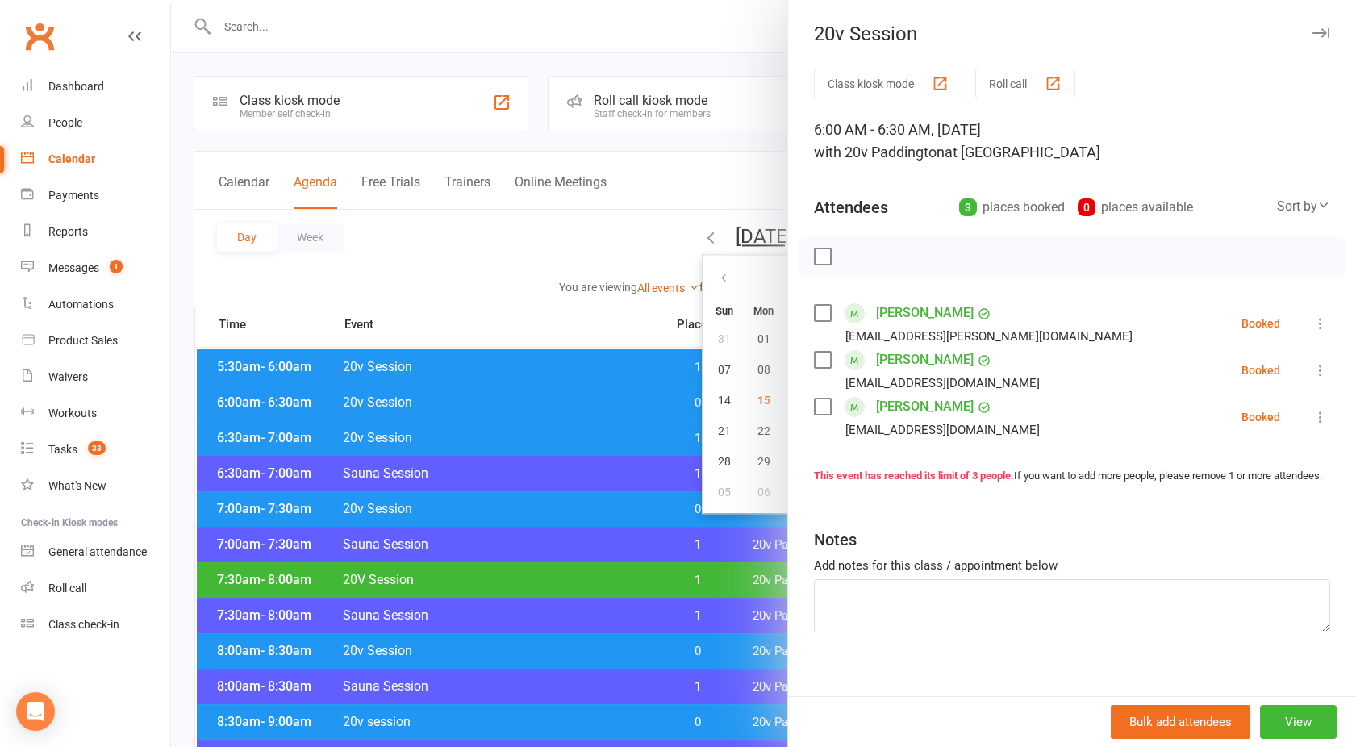
click at [1312, 326] on icon at bounding box center [1320, 323] width 16 height 16
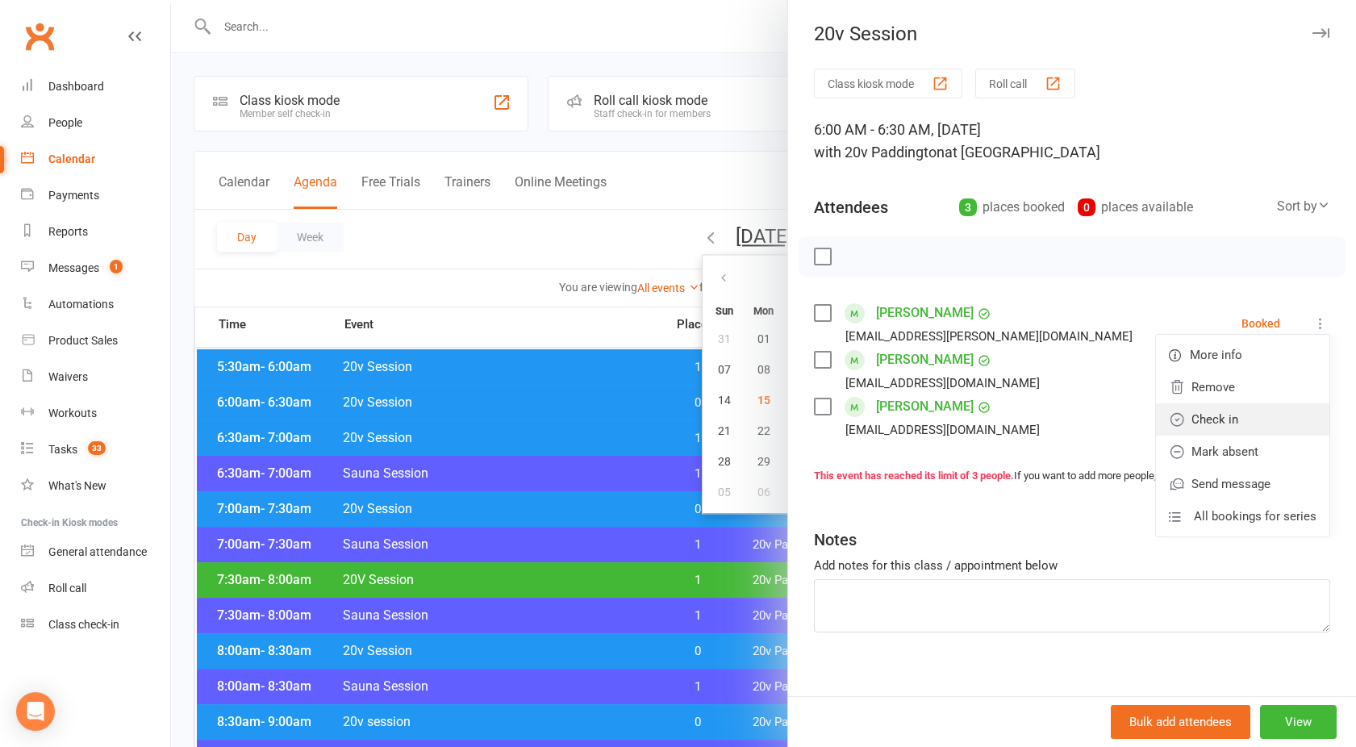
click at [1195, 419] on link "Check in" at bounding box center [1242, 419] width 173 height 32
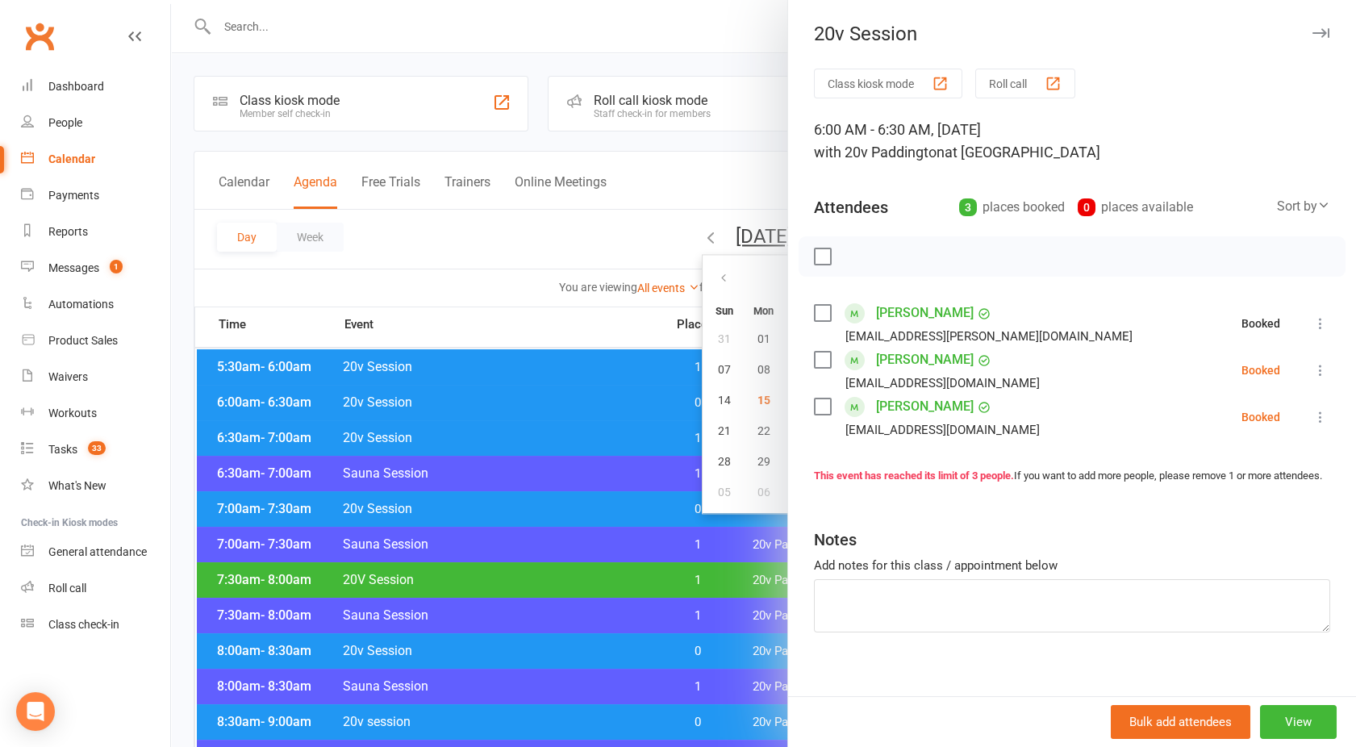
click at [1312, 372] on icon at bounding box center [1320, 370] width 16 height 16
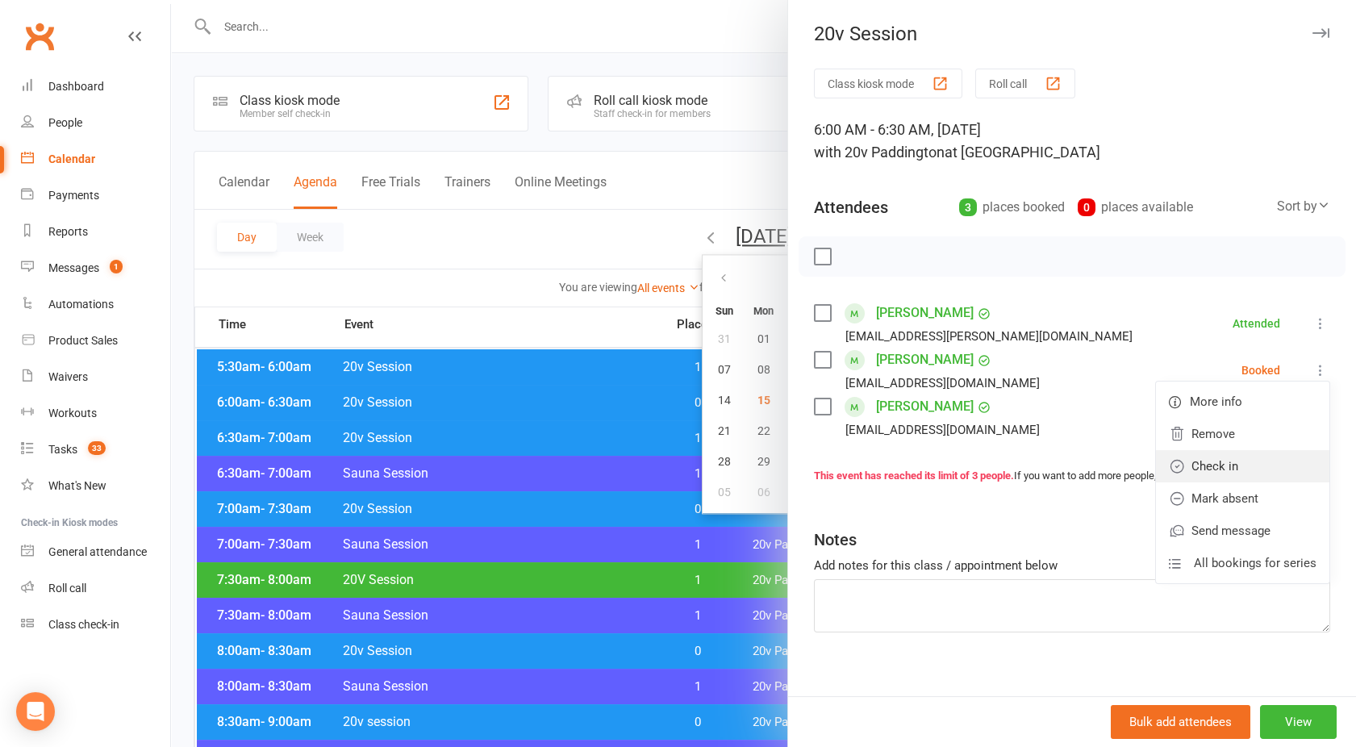
click at [1196, 462] on link "Check in" at bounding box center [1242, 466] width 173 height 32
click at [1312, 418] on icon at bounding box center [1320, 417] width 16 height 16
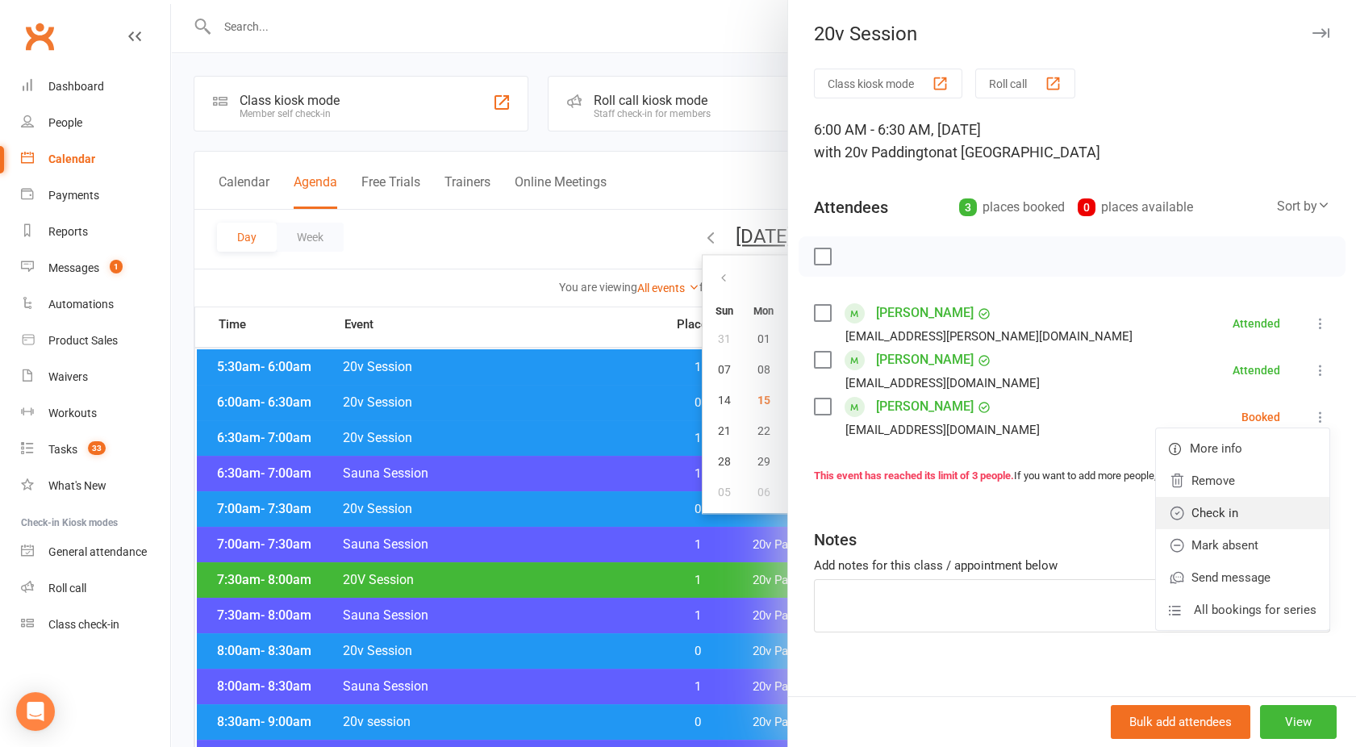
click at [1205, 514] on link "Check in" at bounding box center [1242, 513] width 173 height 32
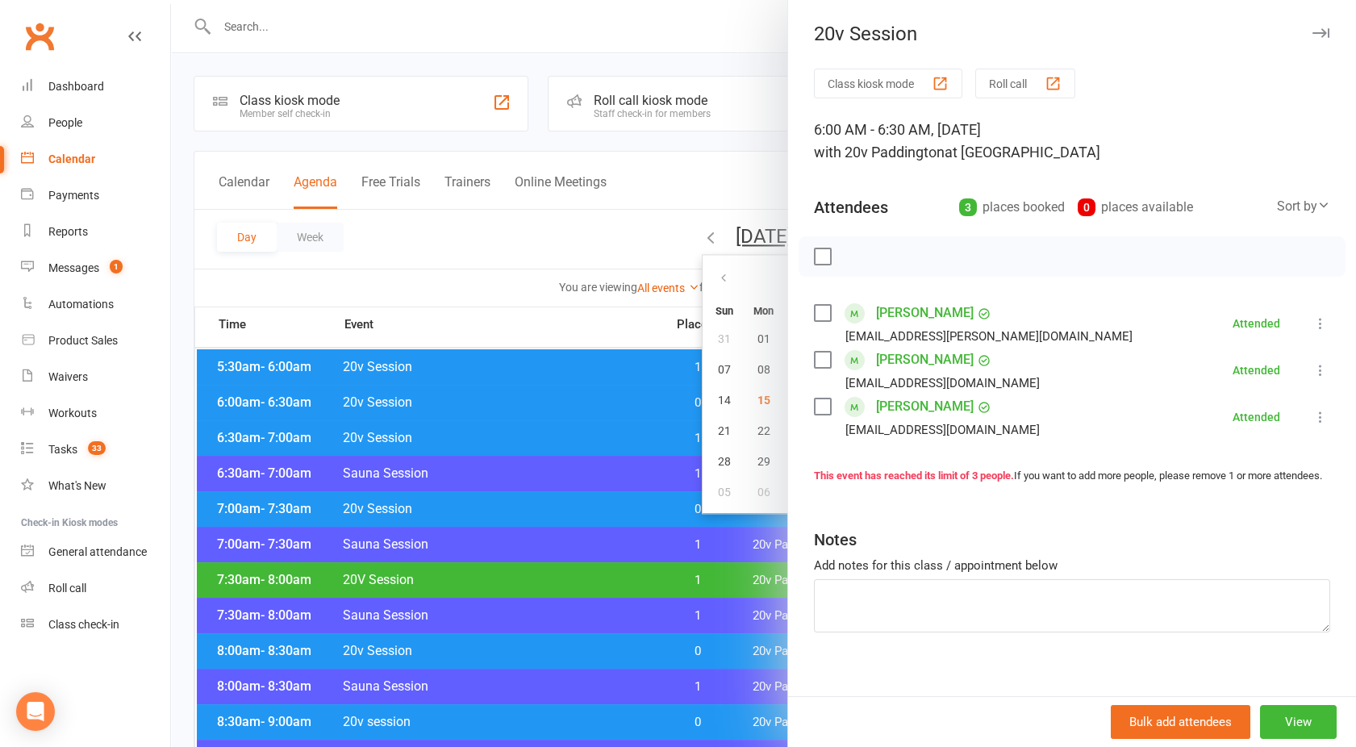
click at [575, 407] on div at bounding box center [763, 373] width 1185 height 747
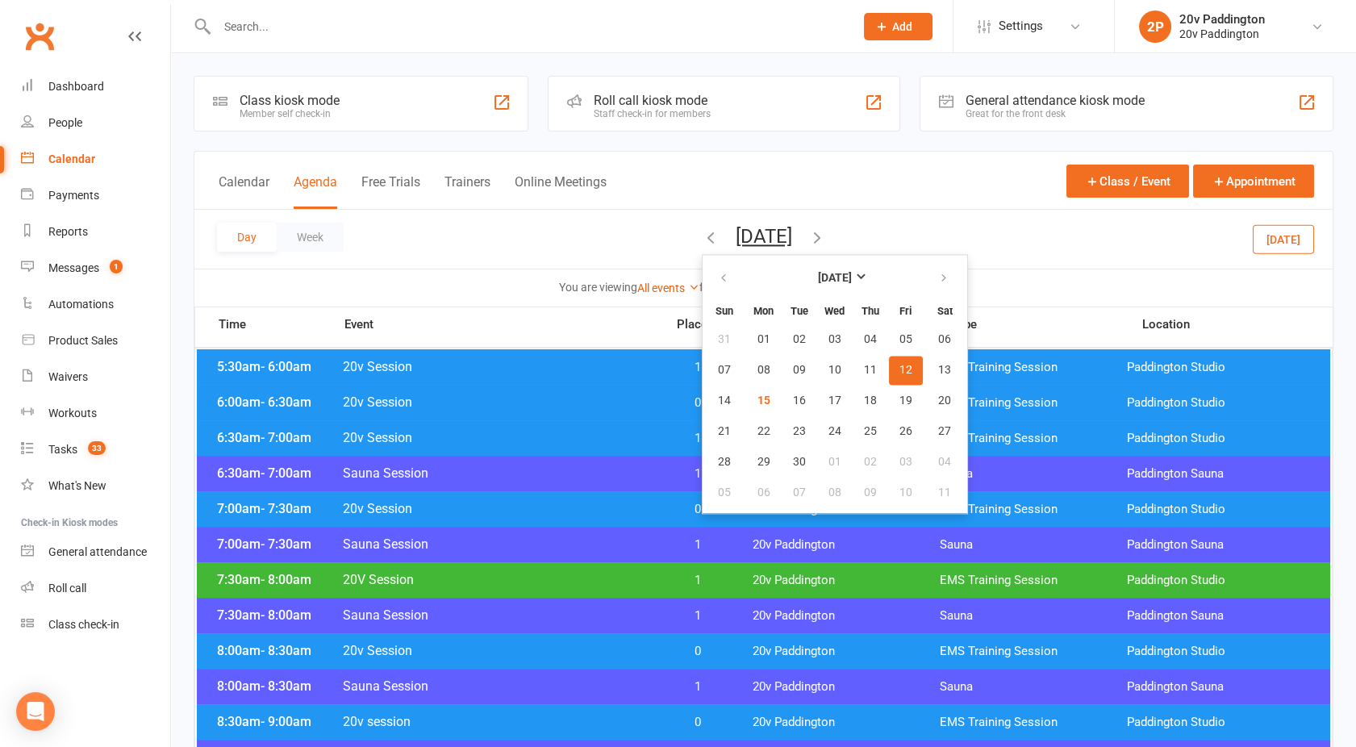
click at [566, 436] on span "20v Session" at bounding box center [499, 437] width 314 height 15
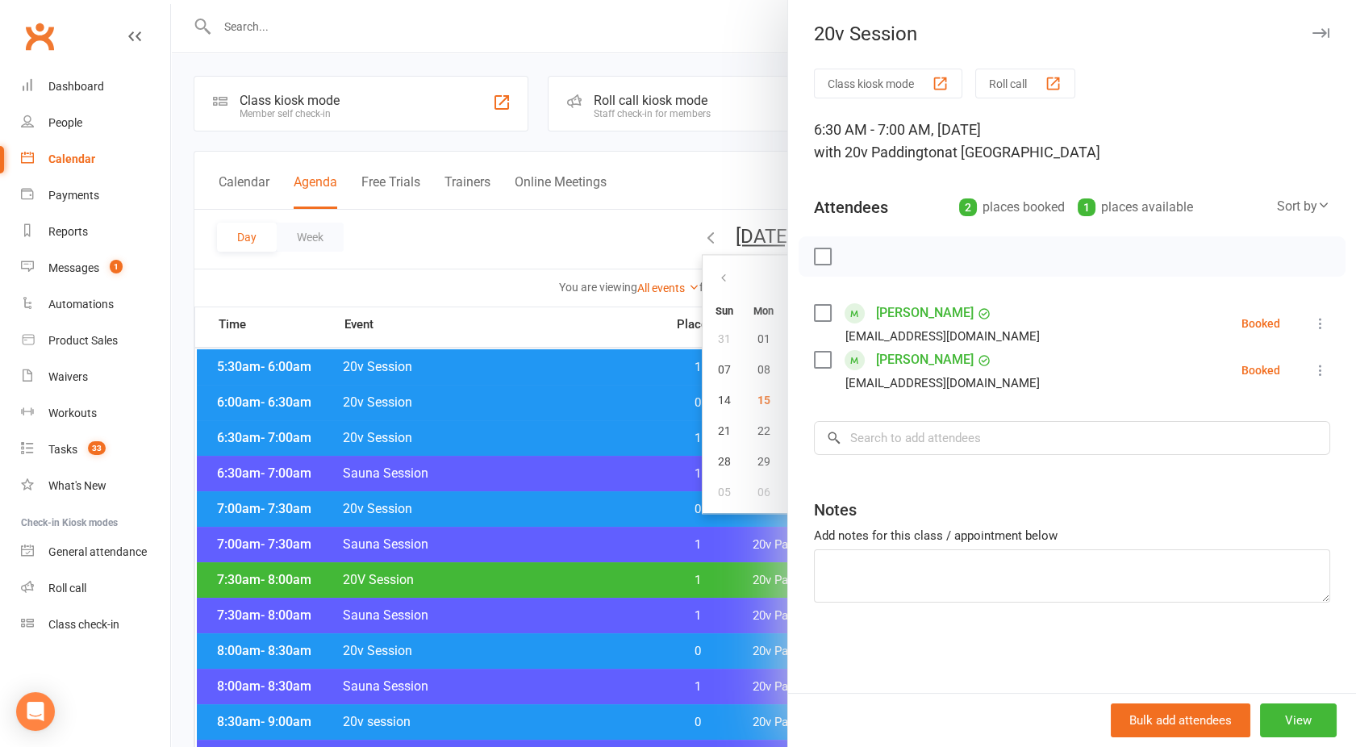
click at [1303, 343] on li "[PERSON_NAME] [EMAIL_ADDRESS][DOMAIN_NAME] Booked More info Remove Check in Mar…" at bounding box center [1072, 323] width 516 height 47
click at [1303, 334] on li "[PERSON_NAME] [EMAIL_ADDRESS][DOMAIN_NAME] Booked More info Remove Check in Mar…" at bounding box center [1072, 323] width 516 height 47
click at [1312, 327] on icon at bounding box center [1320, 323] width 16 height 16
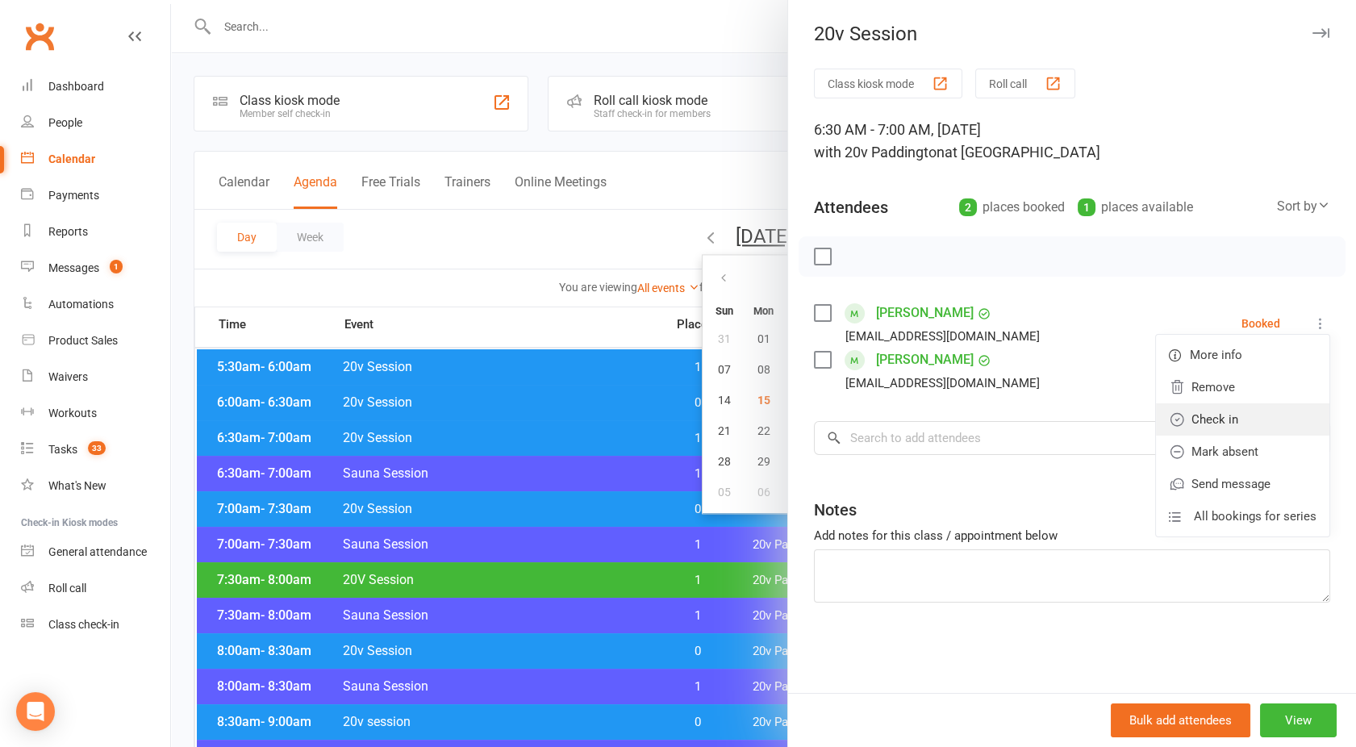
click at [1216, 427] on link "Check in" at bounding box center [1242, 419] width 173 height 32
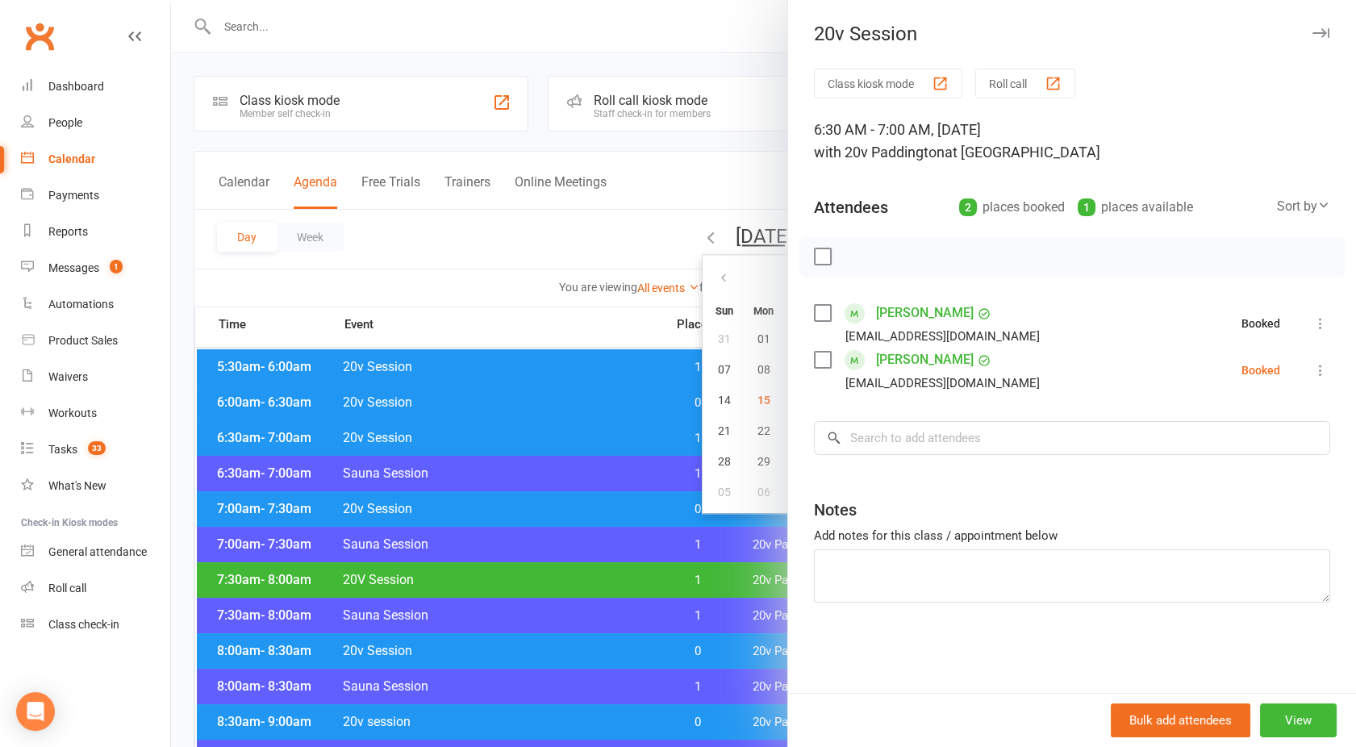
click at [1312, 369] on icon at bounding box center [1320, 370] width 16 height 16
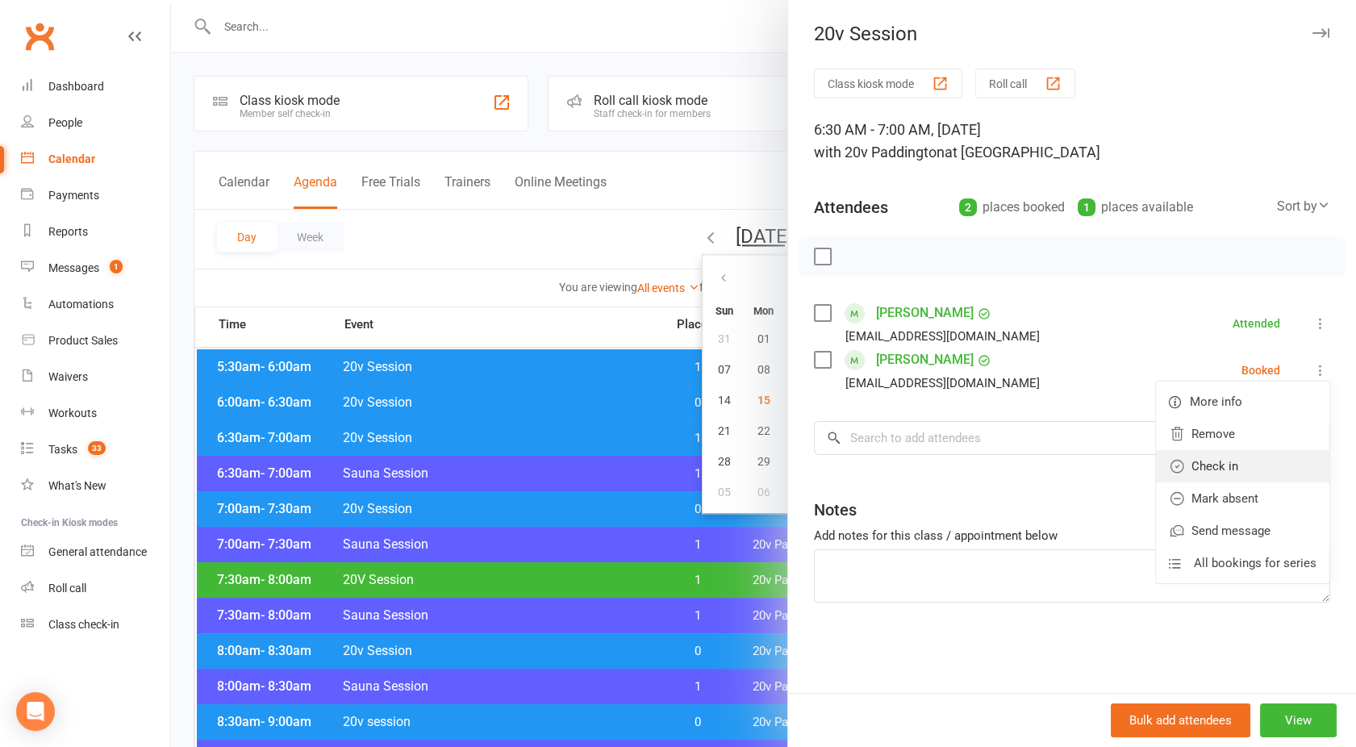
click at [1215, 462] on link "Check in" at bounding box center [1242, 466] width 173 height 32
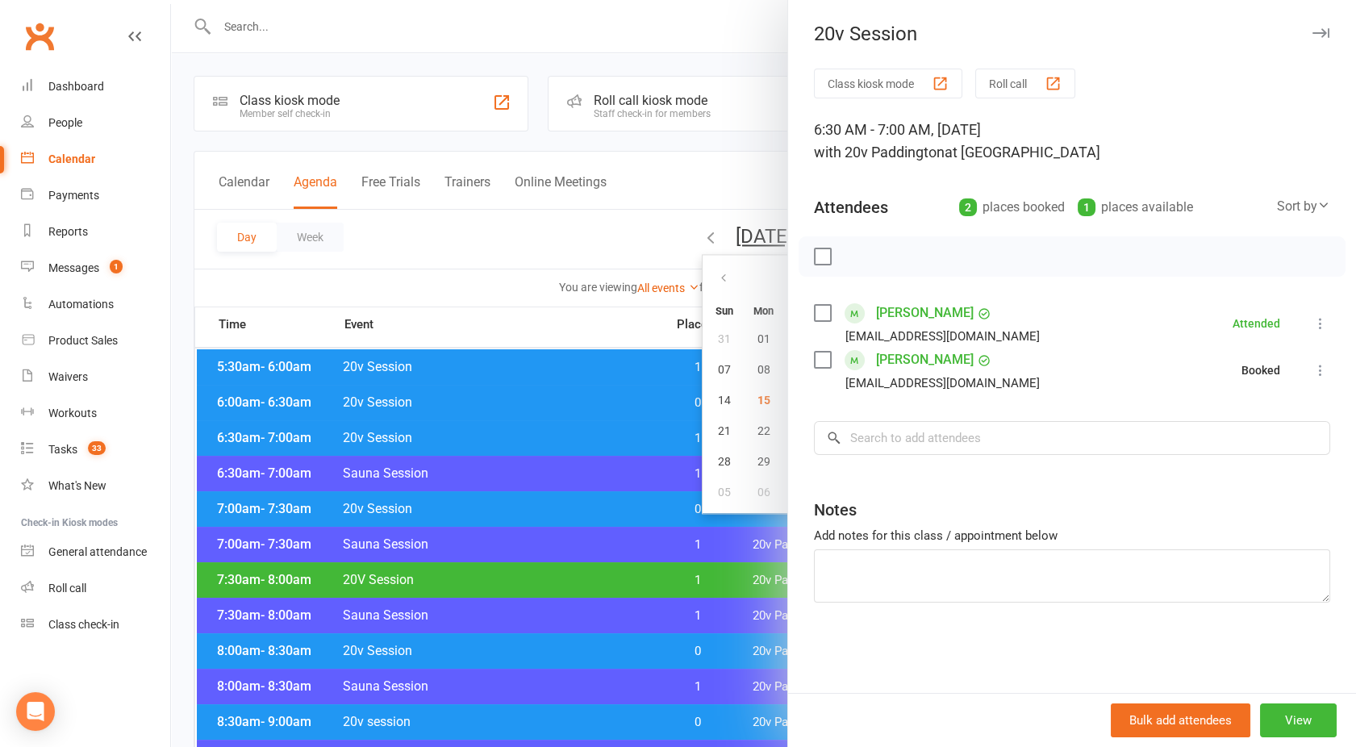
click at [578, 458] on div at bounding box center [763, 373] width 1185 height 747
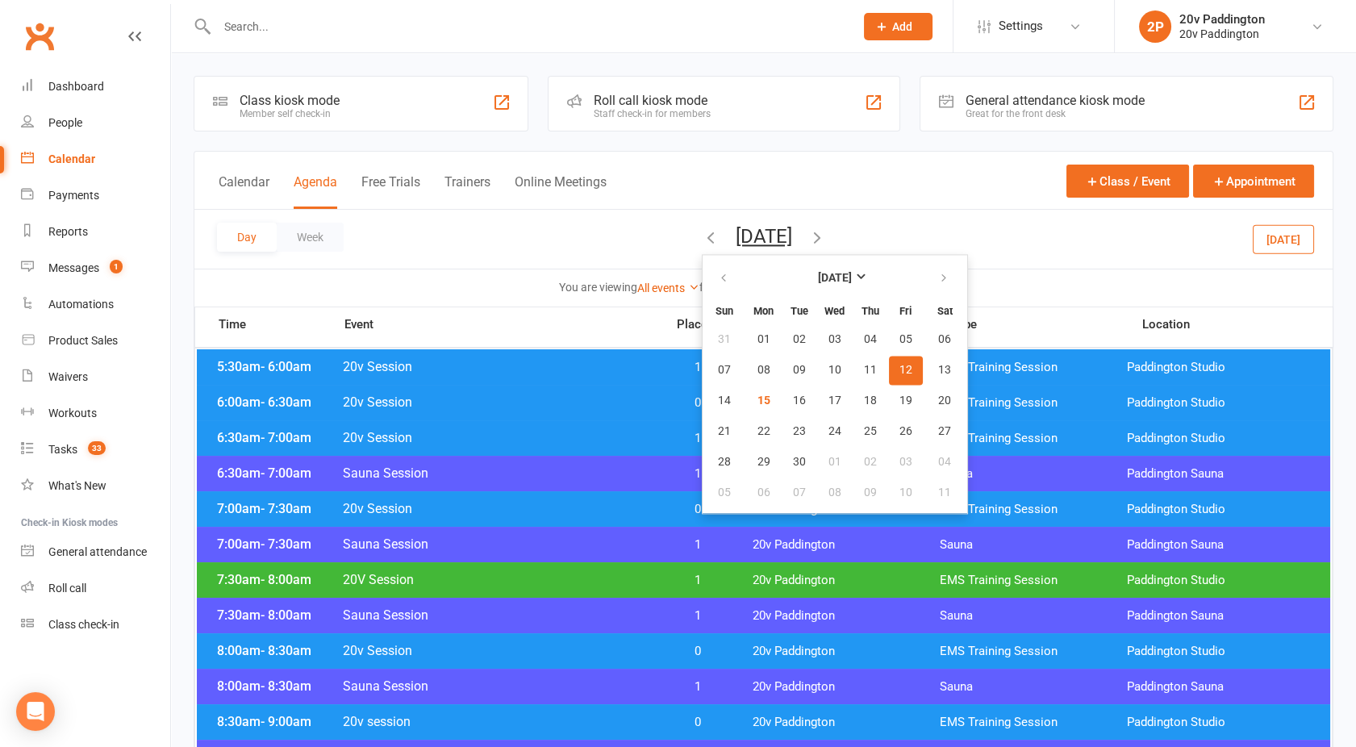
click at [528, 509] on span "20v Session" at bounding box center [499, 508] width 314 height 15
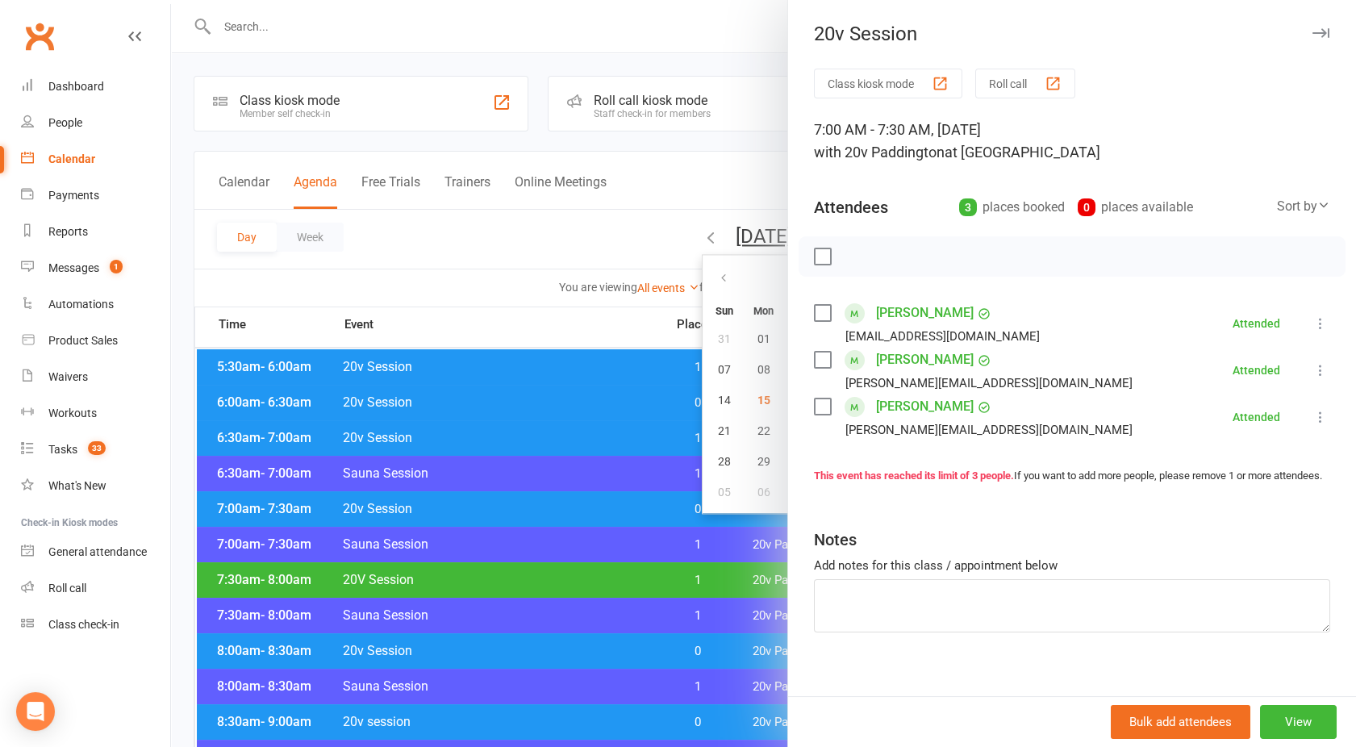
click at [484, 529] on div at bounding box center [763, 373] width 1185 height 747
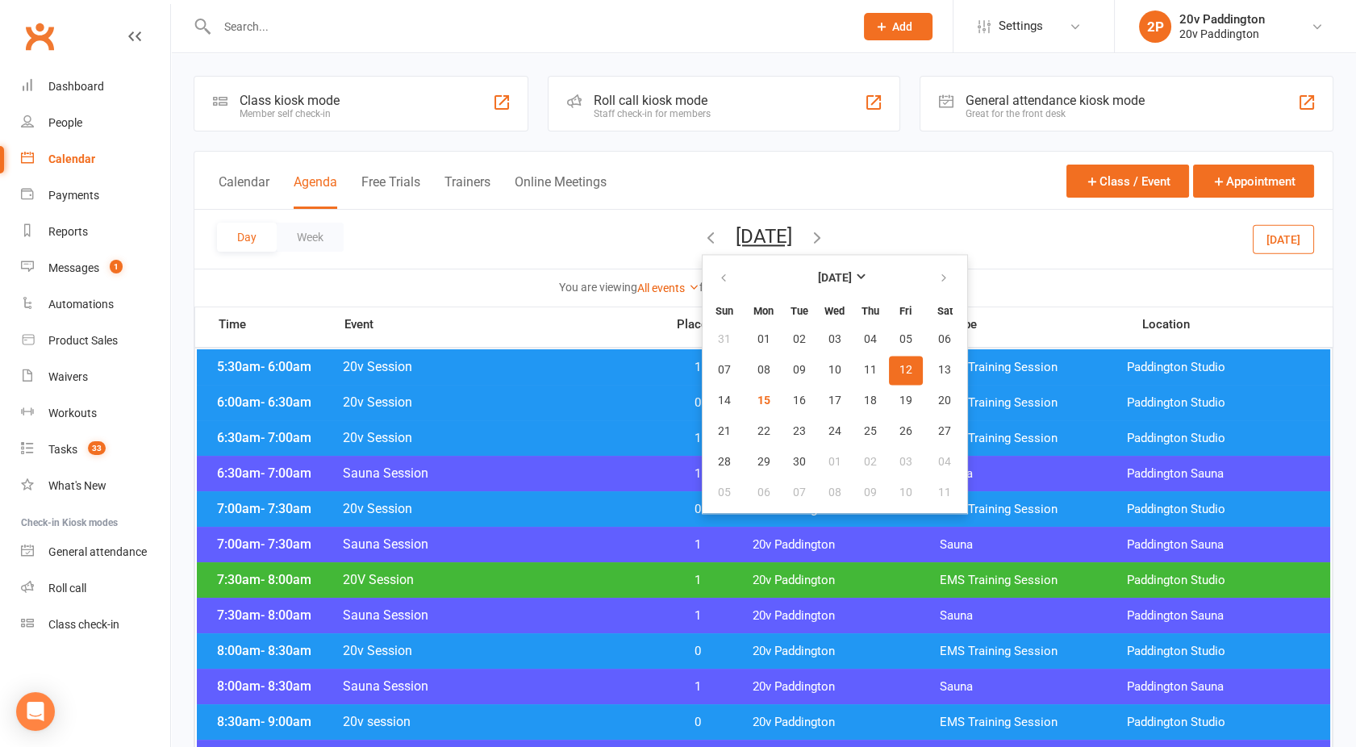
click at [498, 572] on span "20V Session" at bounding box center [499, 579] width 314 height 15
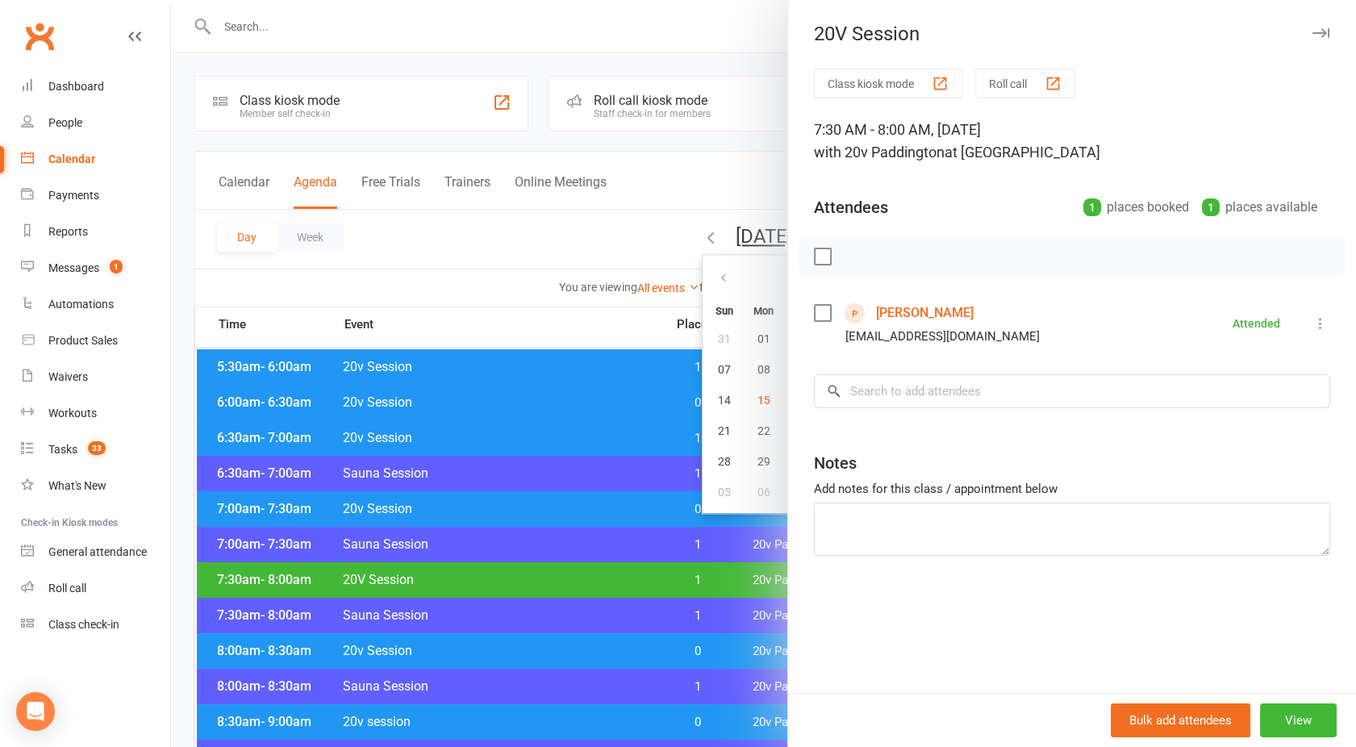
click at [900, 311] on link "[PERSON_NAME]" at bounding box center [925, 313] width 98 height 26
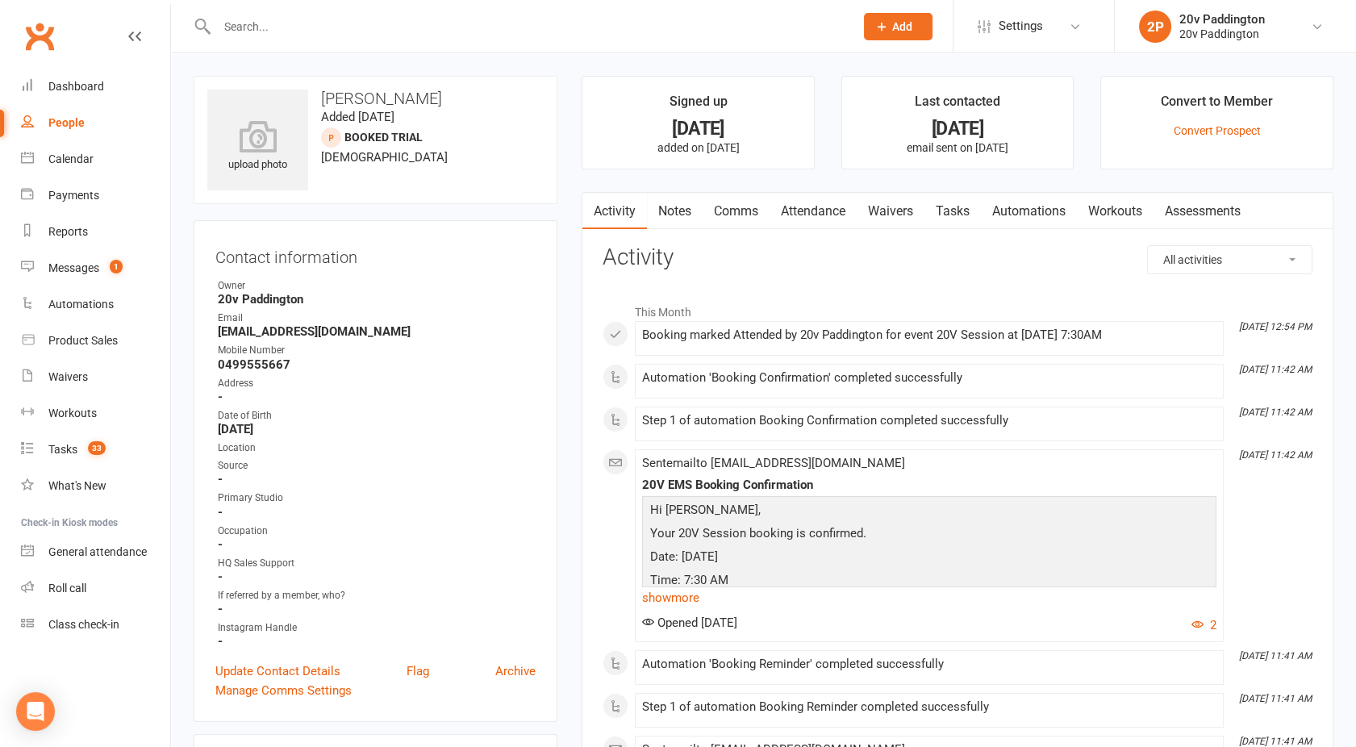
click at [743, 221] on link "Comms" at bounding box center [736, 211] width 67 height 37
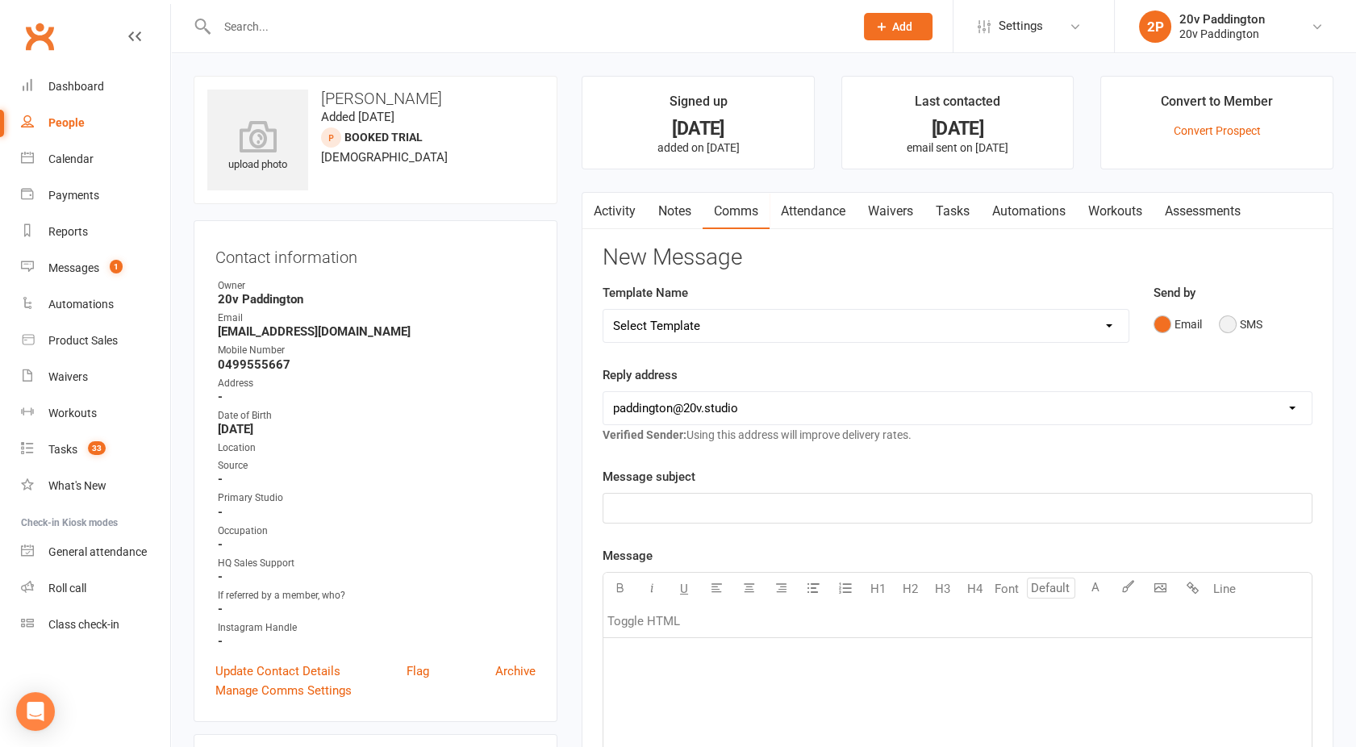
click at [1240, 324] on button "SMS" at bounding box center [1241, 324] width 44 height 31
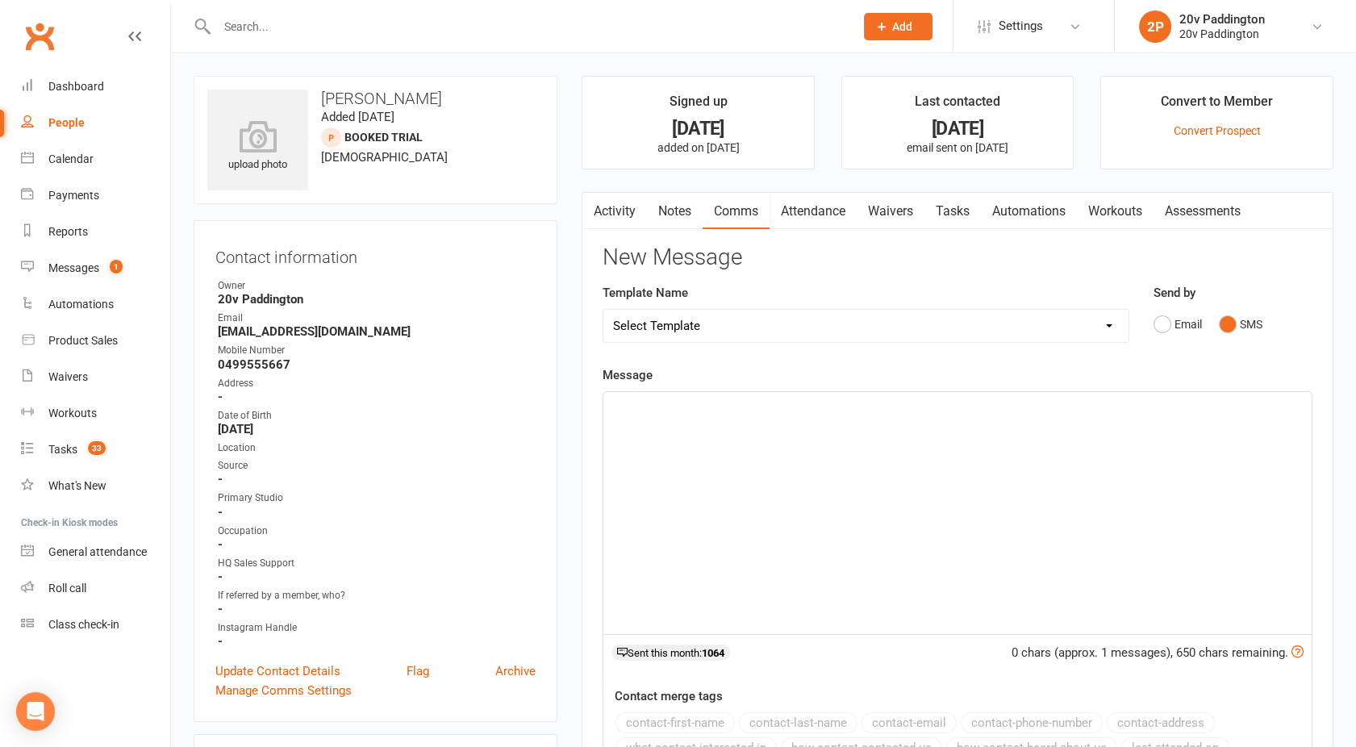
click at [963, 497] on div "﻿" at bounding box center [957, 513] width 708 height 242
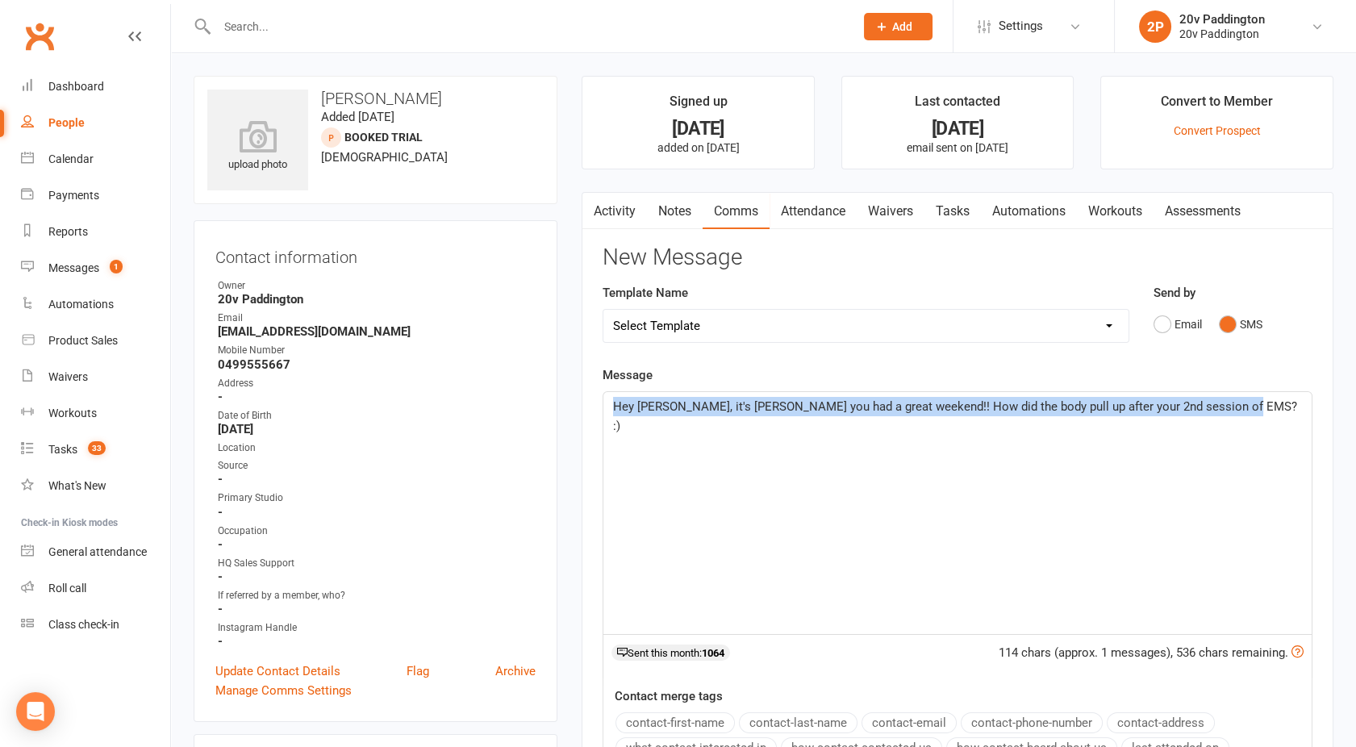
drag, startPoint x: 1243, startPoint y: 411, endPoint x: 286, endPoint y: 508, distance: 962.4
copy span "Hey [PERSON_NAME], it's [PERSON_NAME] you had a great weekend!! How did the bod…"
click at [600, 221] on button "button" at bounding box center [592, 211] width 20 height 36
click at [613, 206] on link "Activity" at bounding box center [614, 211] width 65 height 37
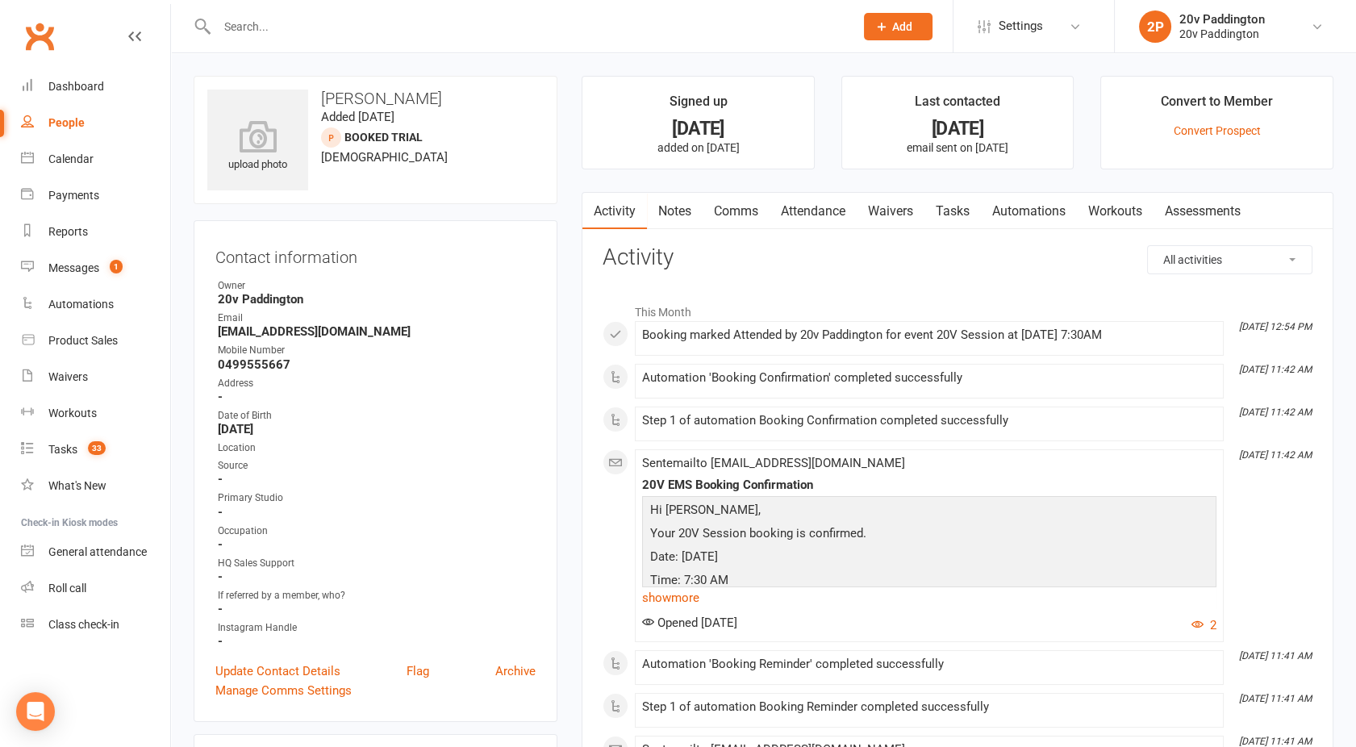
click at [728, 205] on link "Comms" at bounding box center [736, 211] width 67 height 37
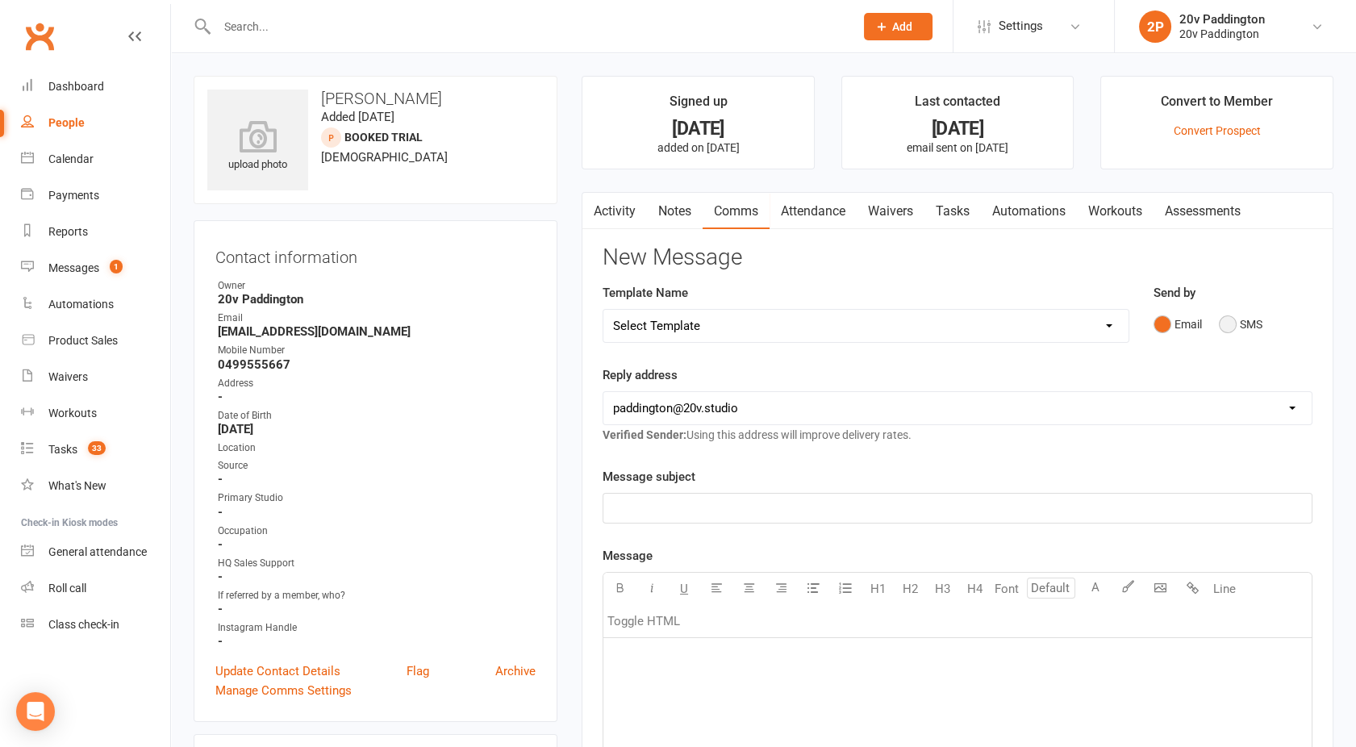
click at [1250, 338] on button "SMS" at bounding box center [1241, 324] width 44 height 31
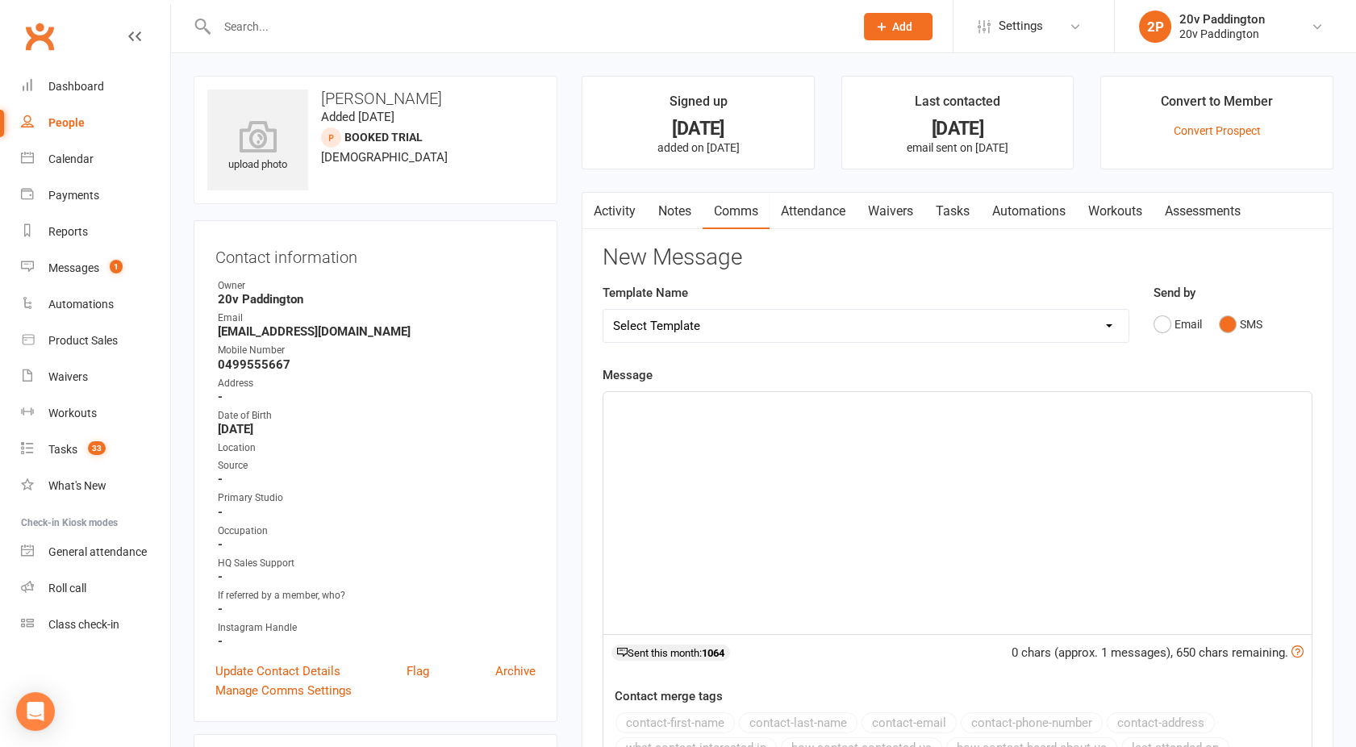
click at [954, 443] on div "﻿" at bounding box center [957, 513] width 708 height 242
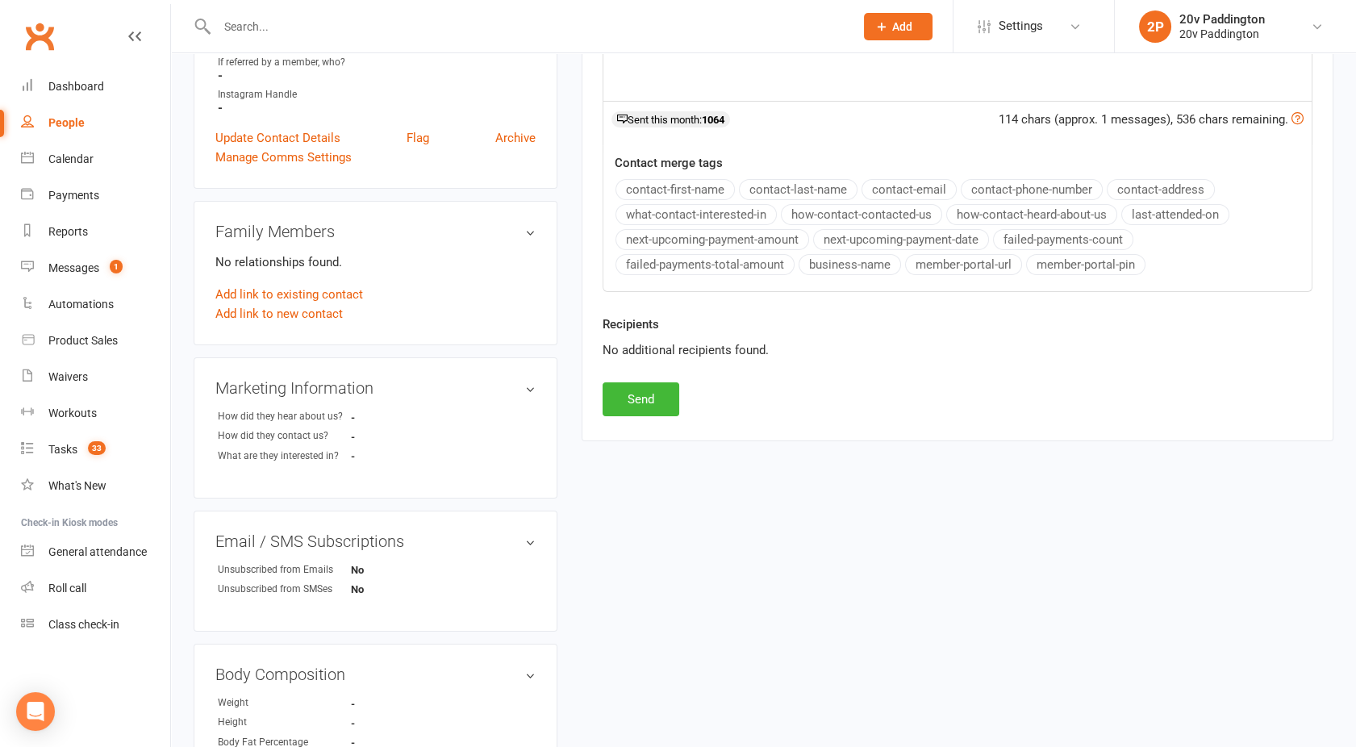
scroll to position [534, 0]
click at [661, 394] on button "Send" at bounding box center [641, 399] width 77 height 34
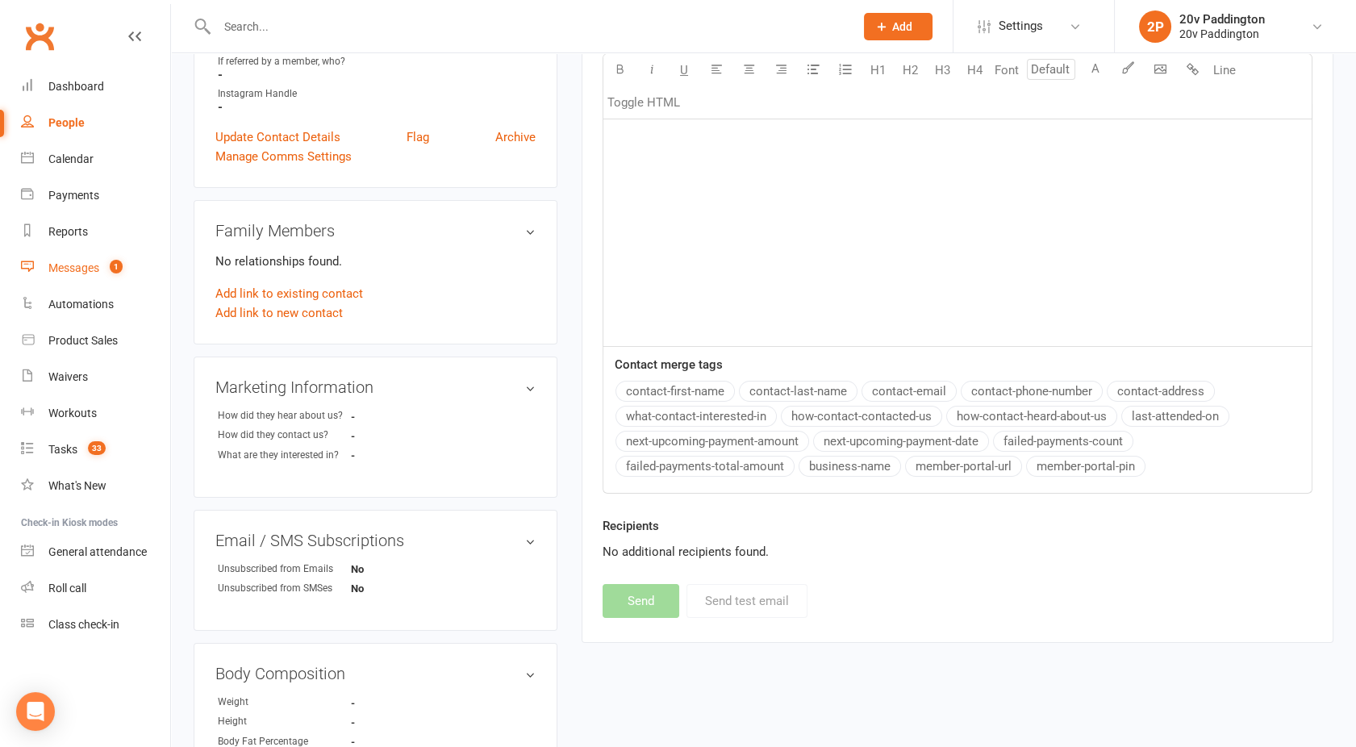
click at [102, 264] on link "Messages 1" at bounding box center [95, 268] width 149 height 36
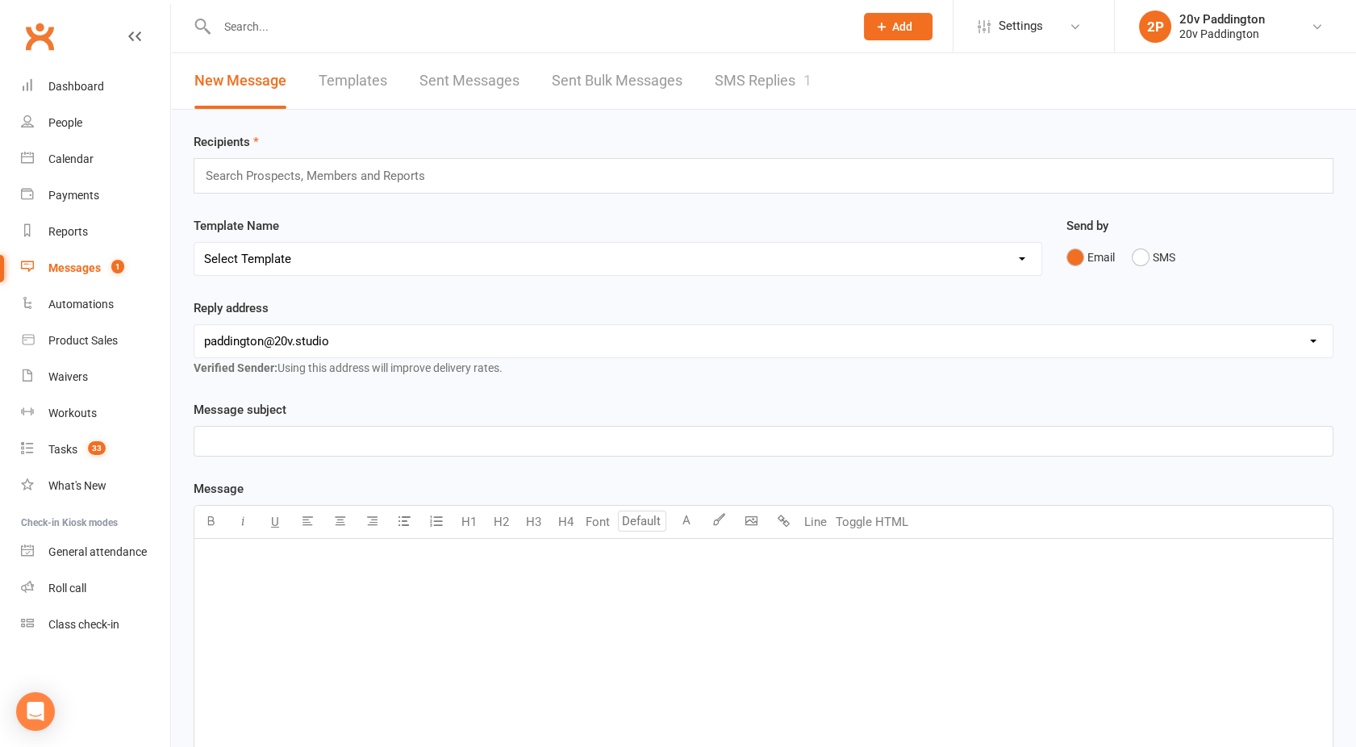
click at [755, 95] on link "SMS Replies 1" at bounding box center [763, 81] width 97 height 56
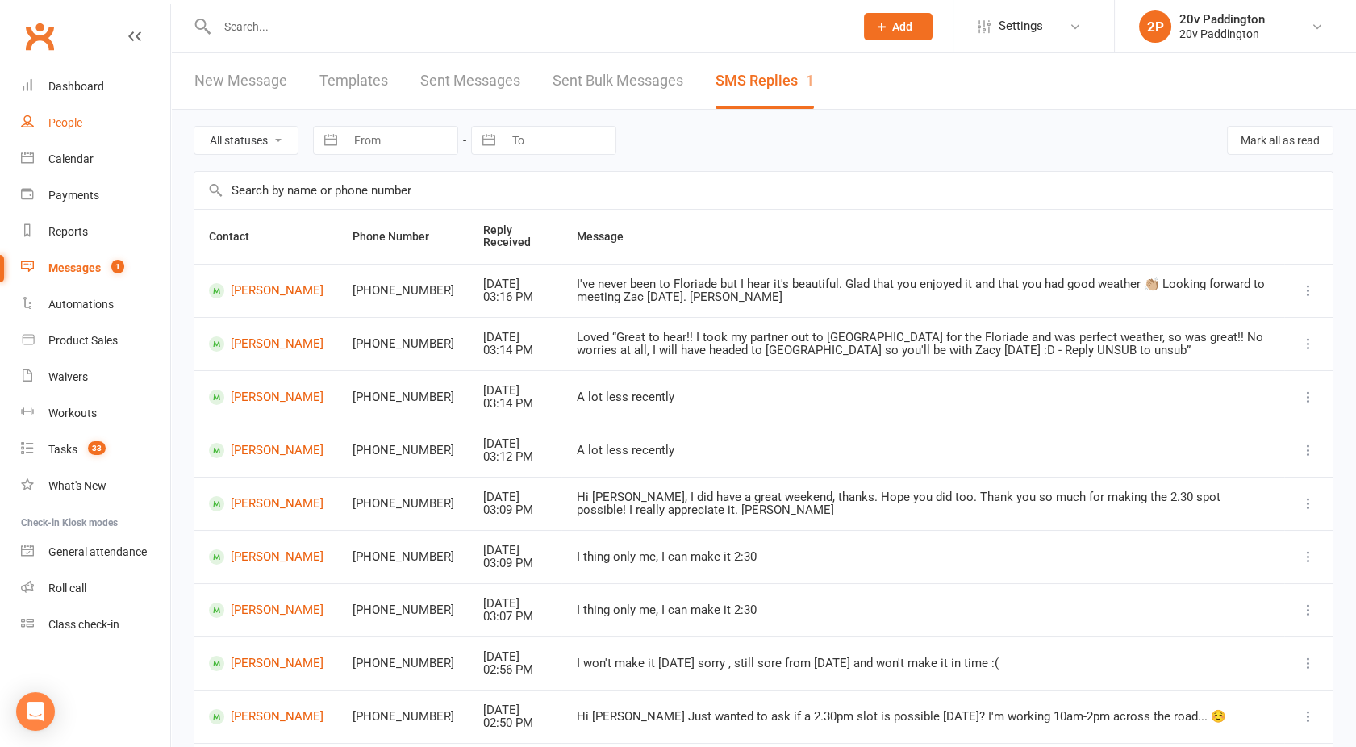
click at [106, 121] on link "People" at bounding box center [95, 123] width 149 height 36
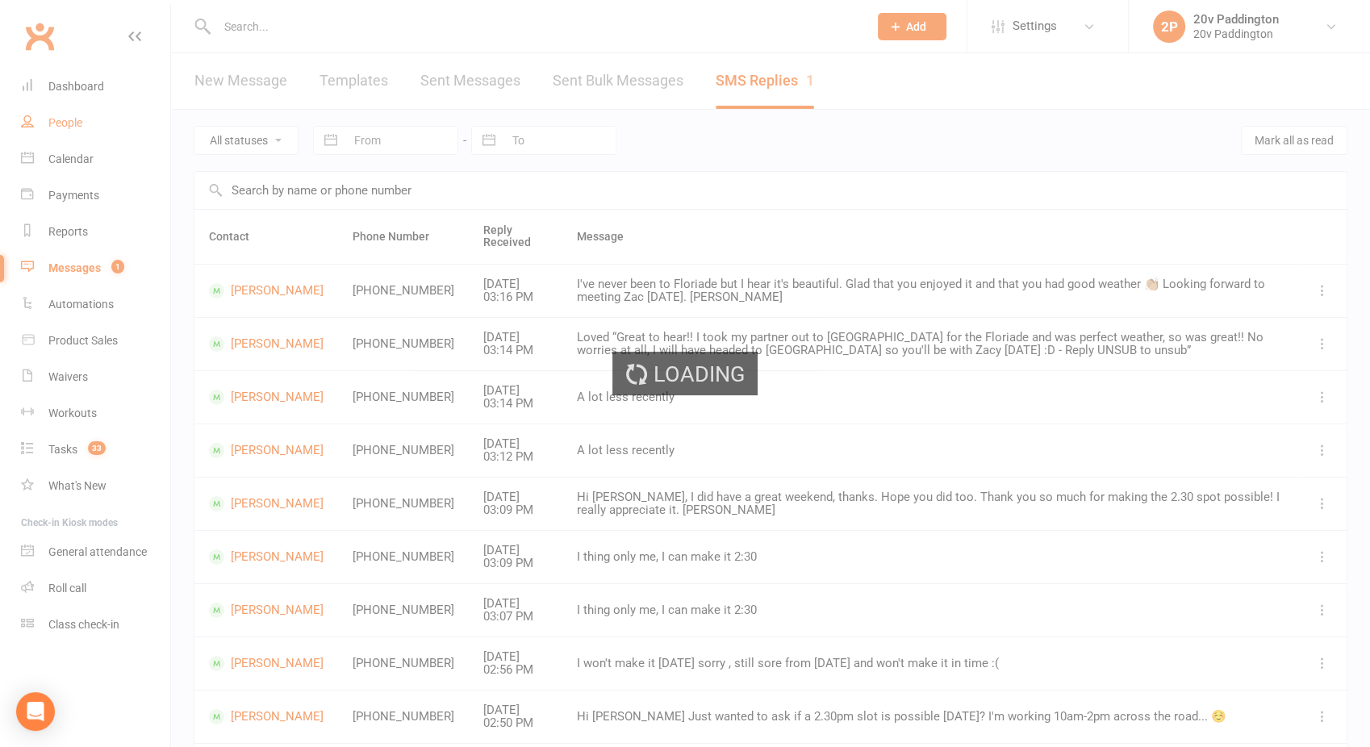
select select "100"
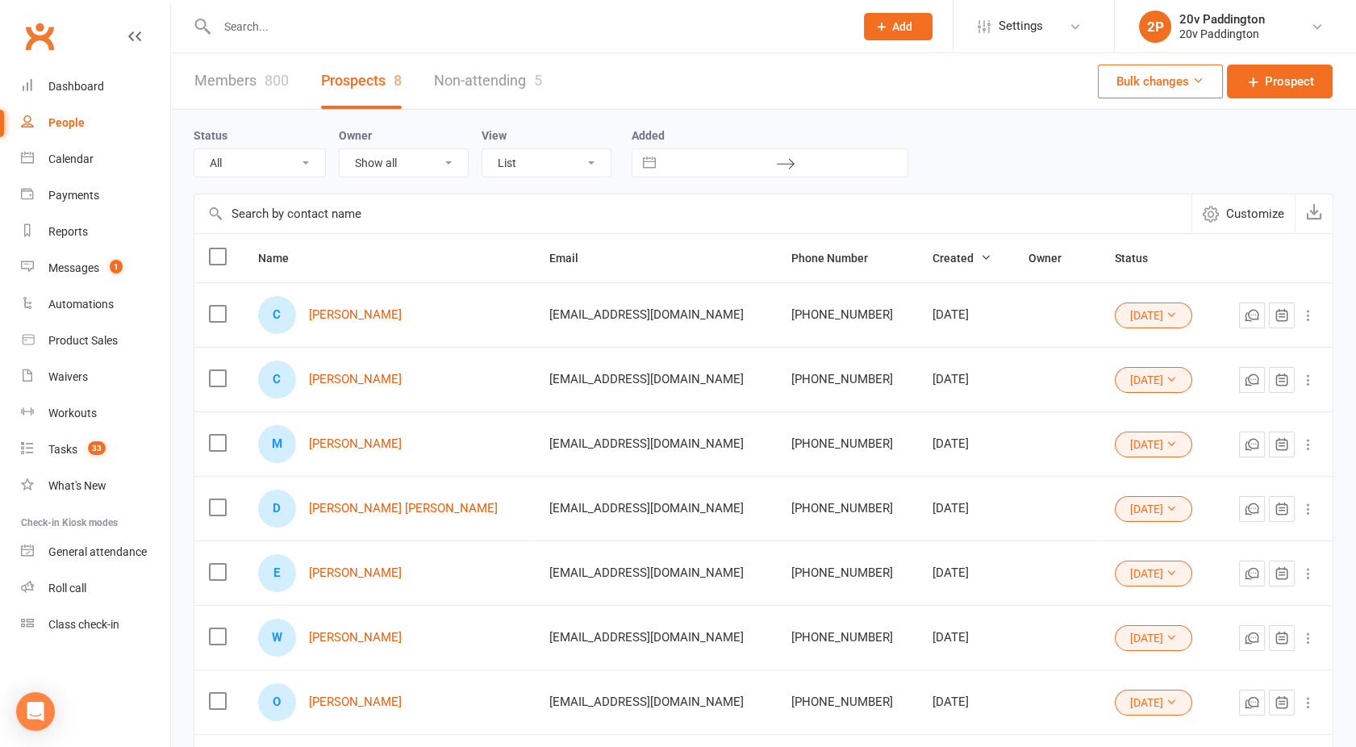
click at [278, 158] on select "All (No status set) (Invalid status) Parachute Referral In Communication Call L…" at bounding box center [259, 162] width 131 height 27
select select "Booked Trial"
click at [194, 149] on select "All (No status set) (Invalid status) Parachute Referral In Communication Call L…" at bounding box center [259, 162] width 131 height 27
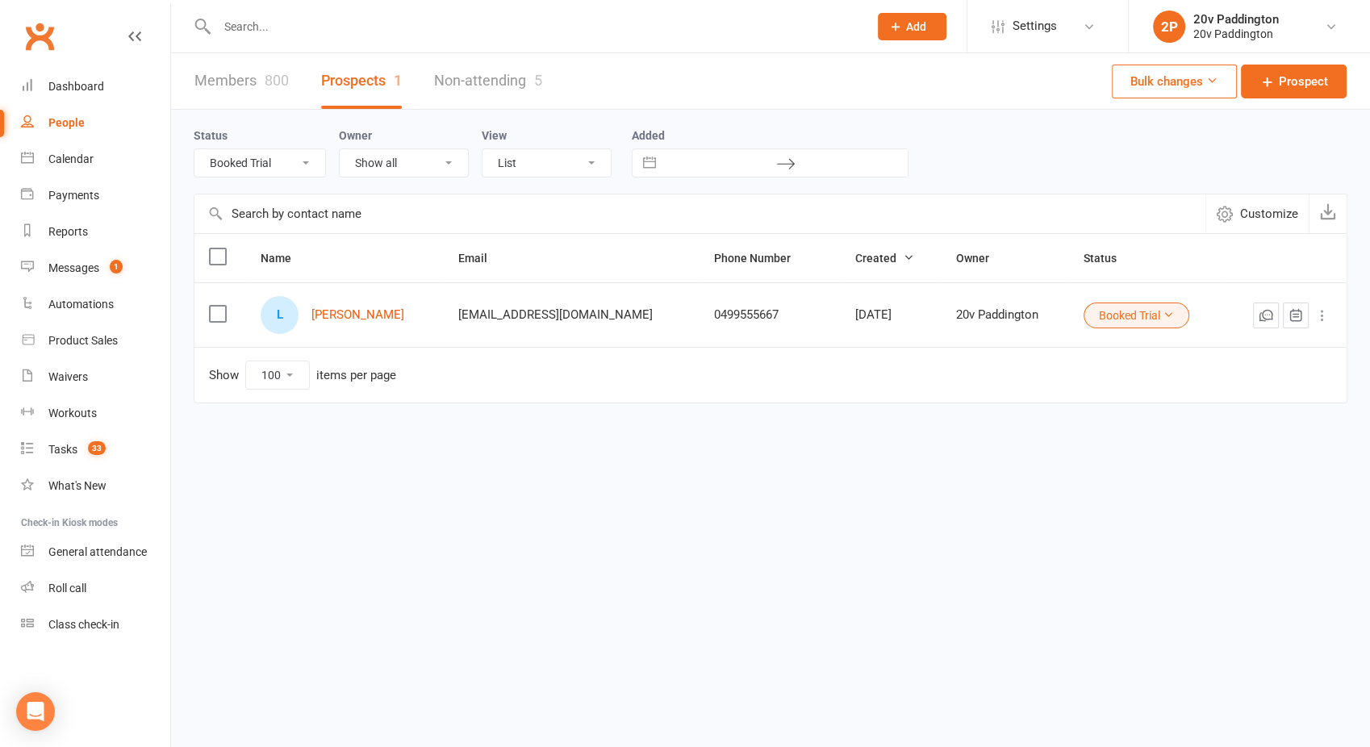
click at [1103, 317] on button "Booked Trial" at bounding box center [1136, 315] width 106 height 26
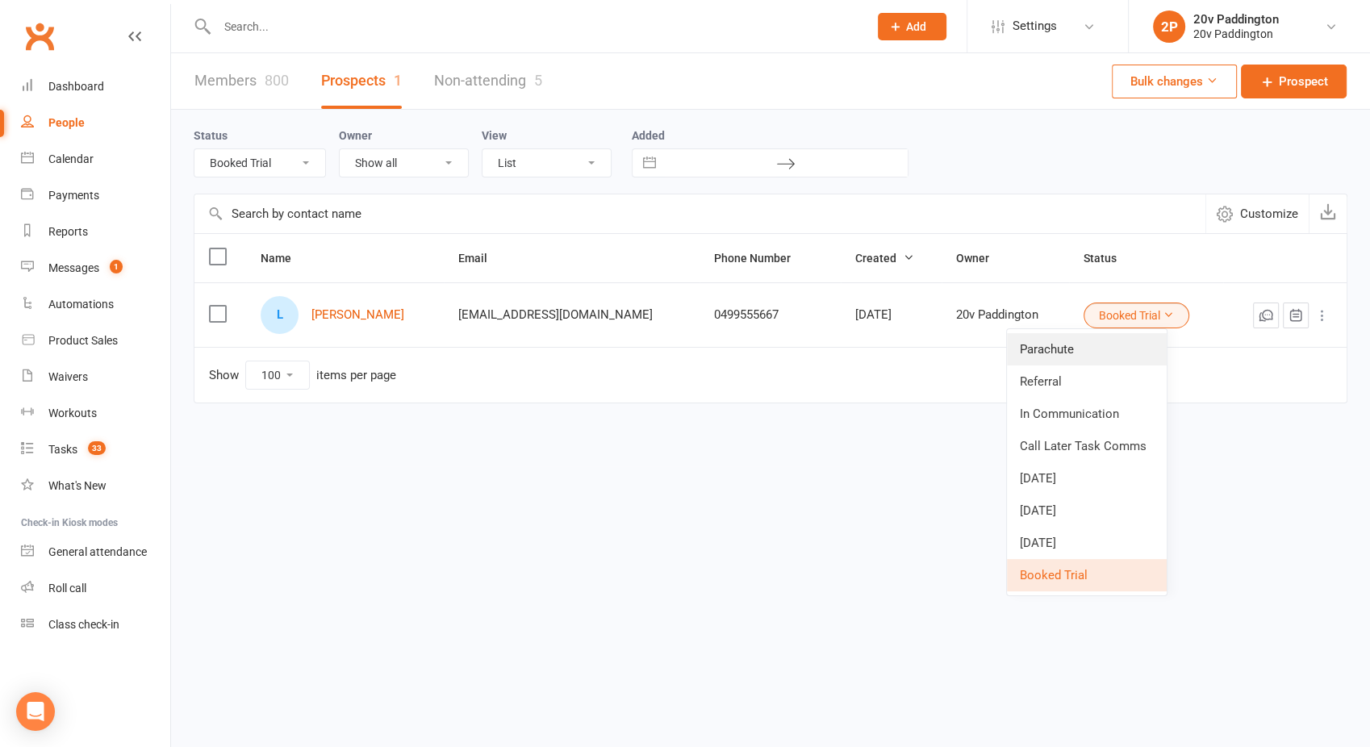
click at [1060, 350] on link "Parachute" at bounding box center [1087, 349] width 160 height 32
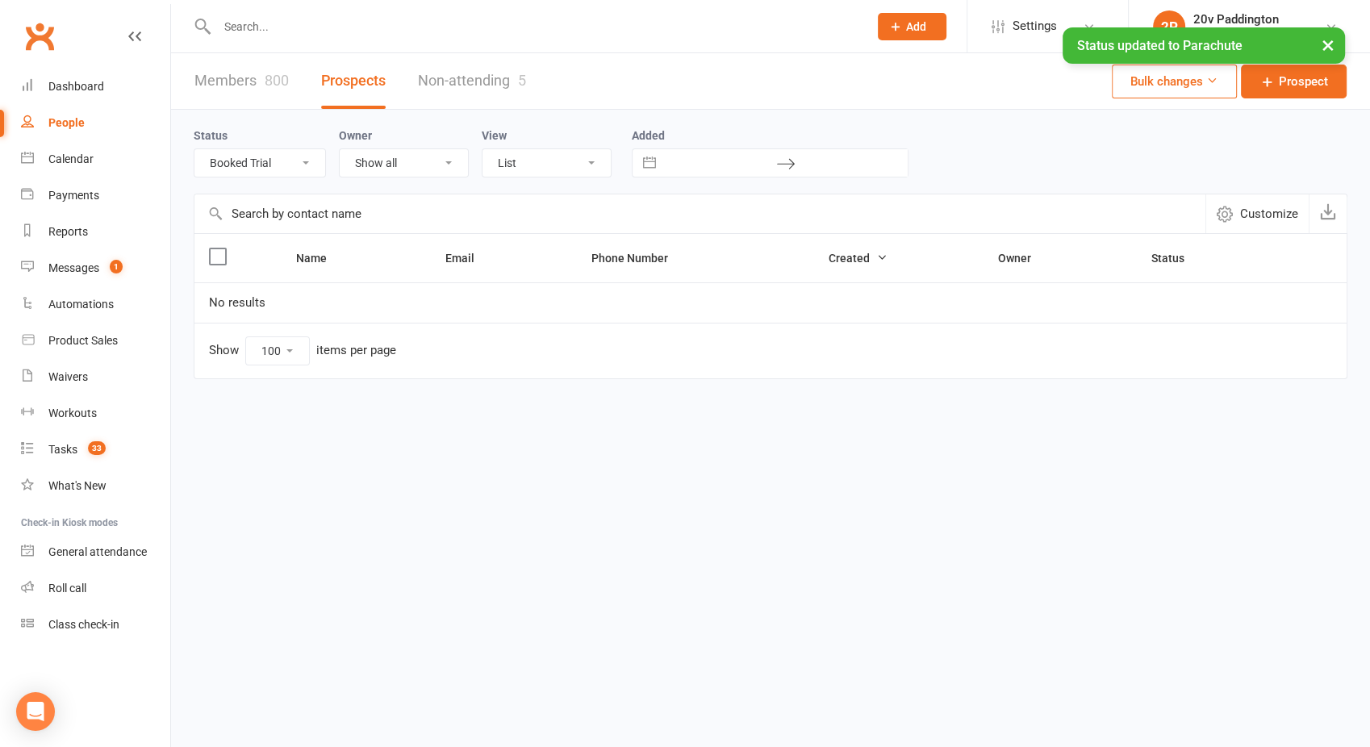
click at [302, 21] on input "text" at bounding box center [534, 26] width 644 height 23
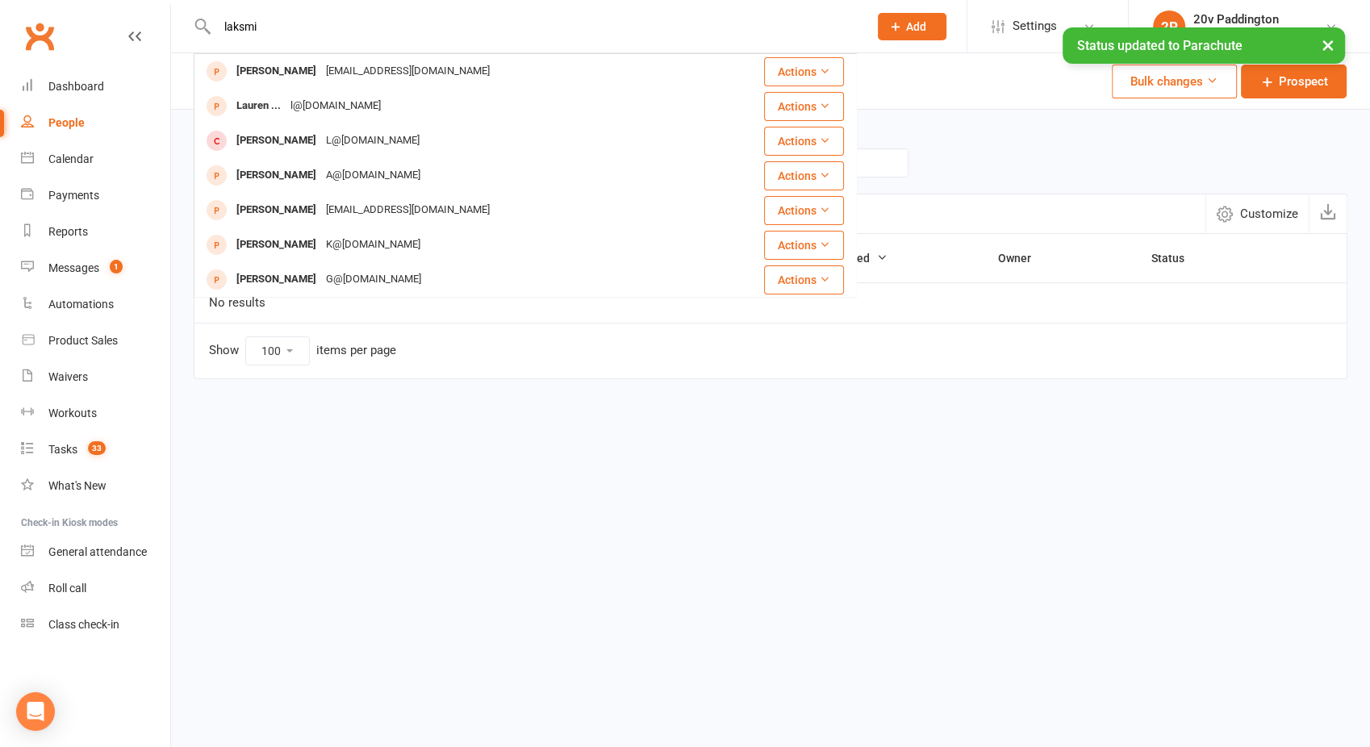
type input "laksmi"
click at [292, 27] on div "× Status updated to Parachute" at bounding box center [674, 27] width 1349 height 0
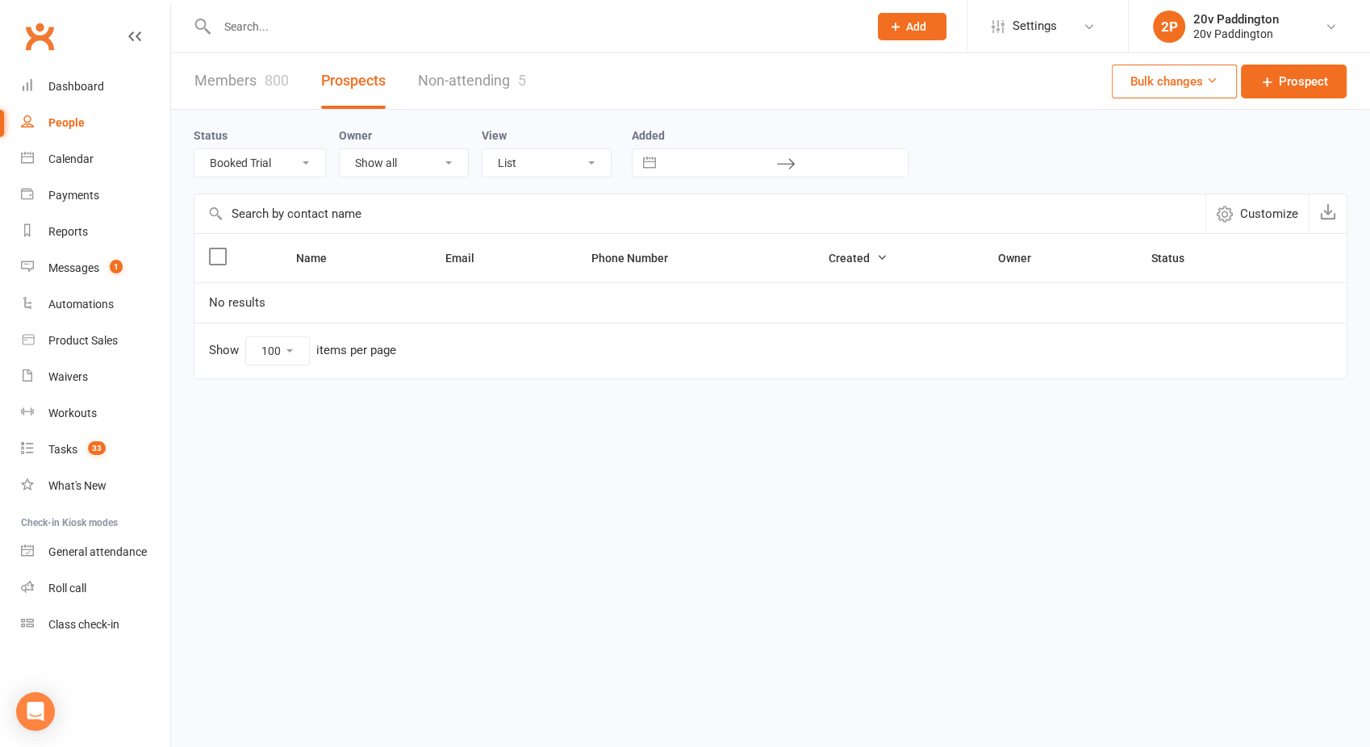
click at [263, 36] on input "text" at bounding box center [534, 26] width 644 height 23
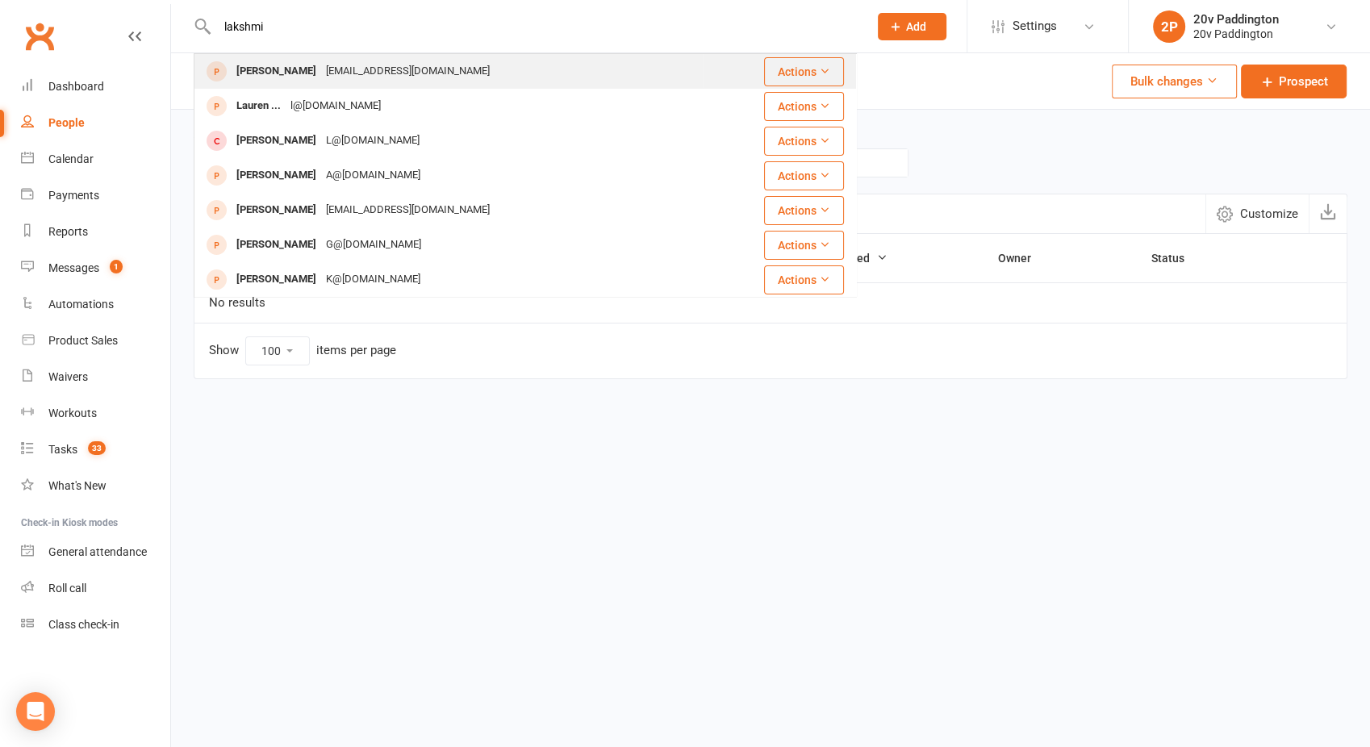
type input "lakshmi"
click at [284, 77] on div "Lakshmi Pillai" at bounding box center [276, 71] width 90 height 23
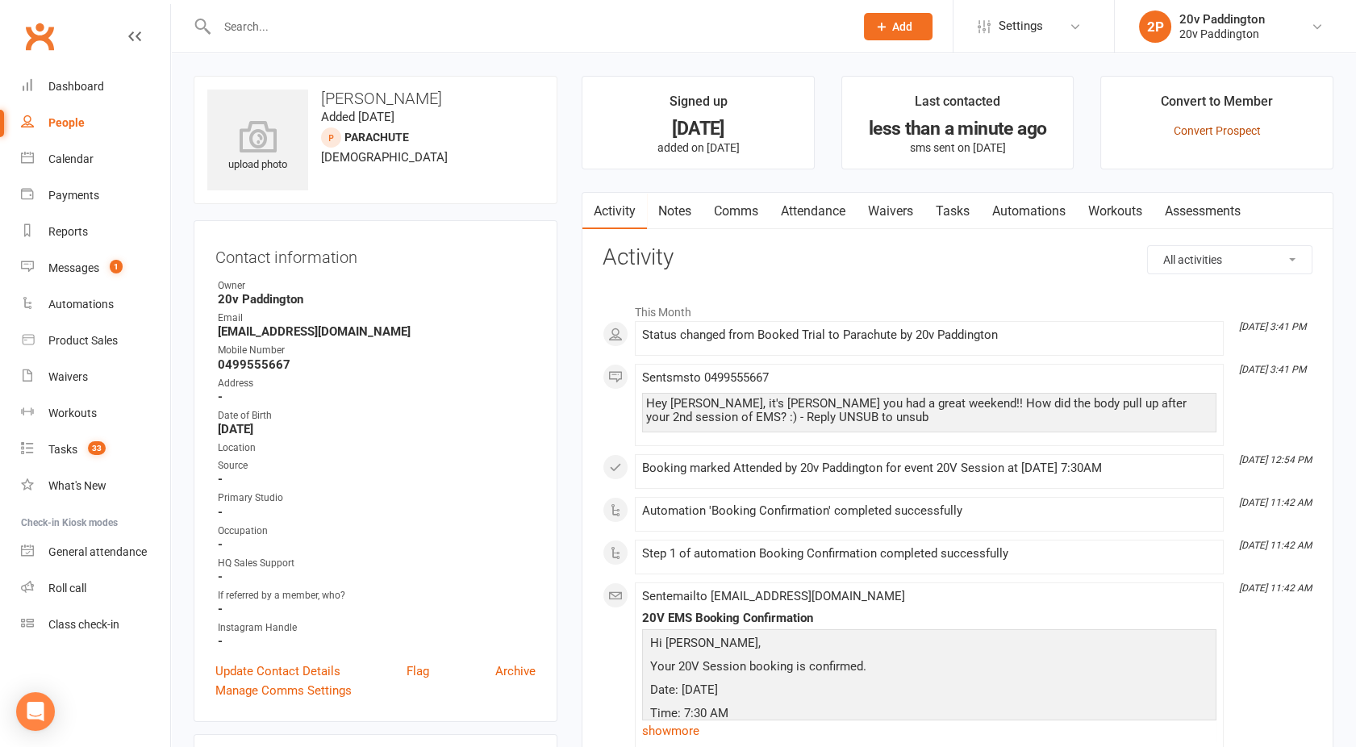
click at [1223, 129] on link "Convert Prospect" at bounding box center [1217, 130] width 87 height 13
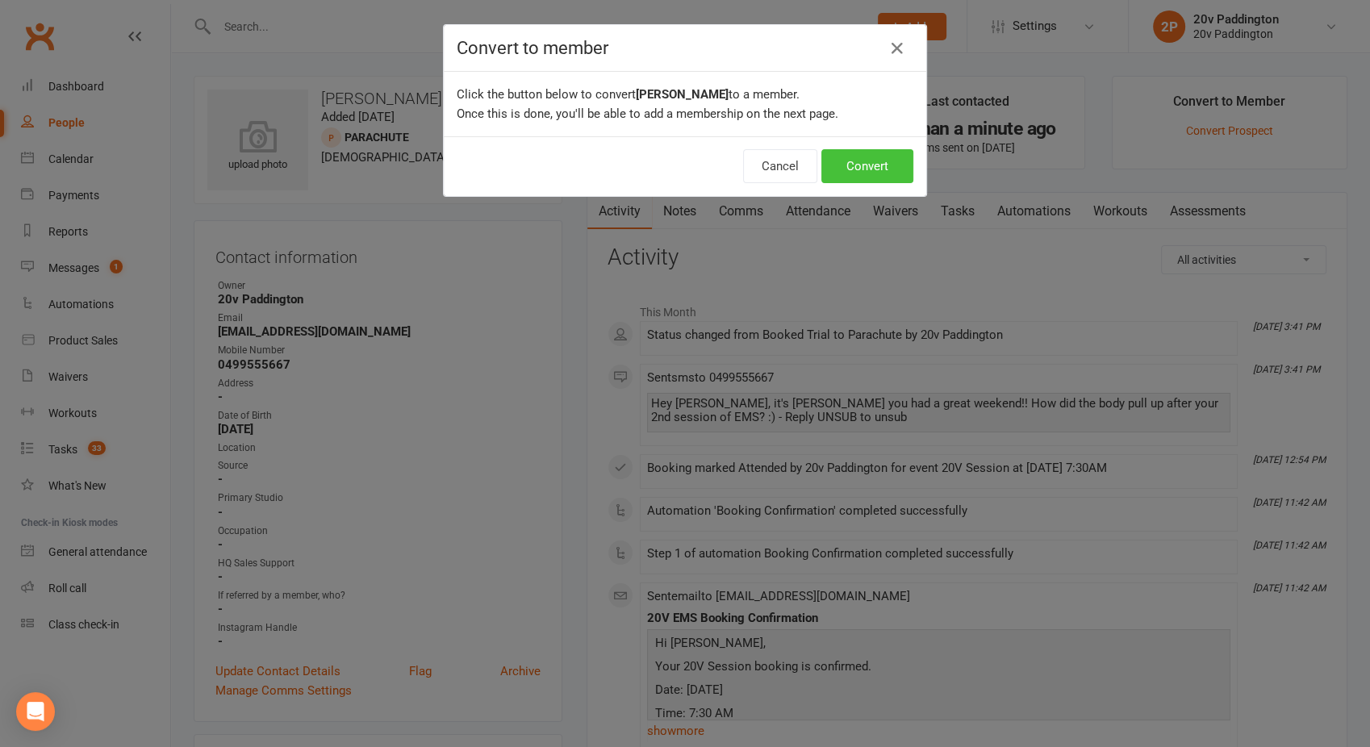
click at [852, 161] on button "Convert" at bounding box center [867, 166] width 92 height 34
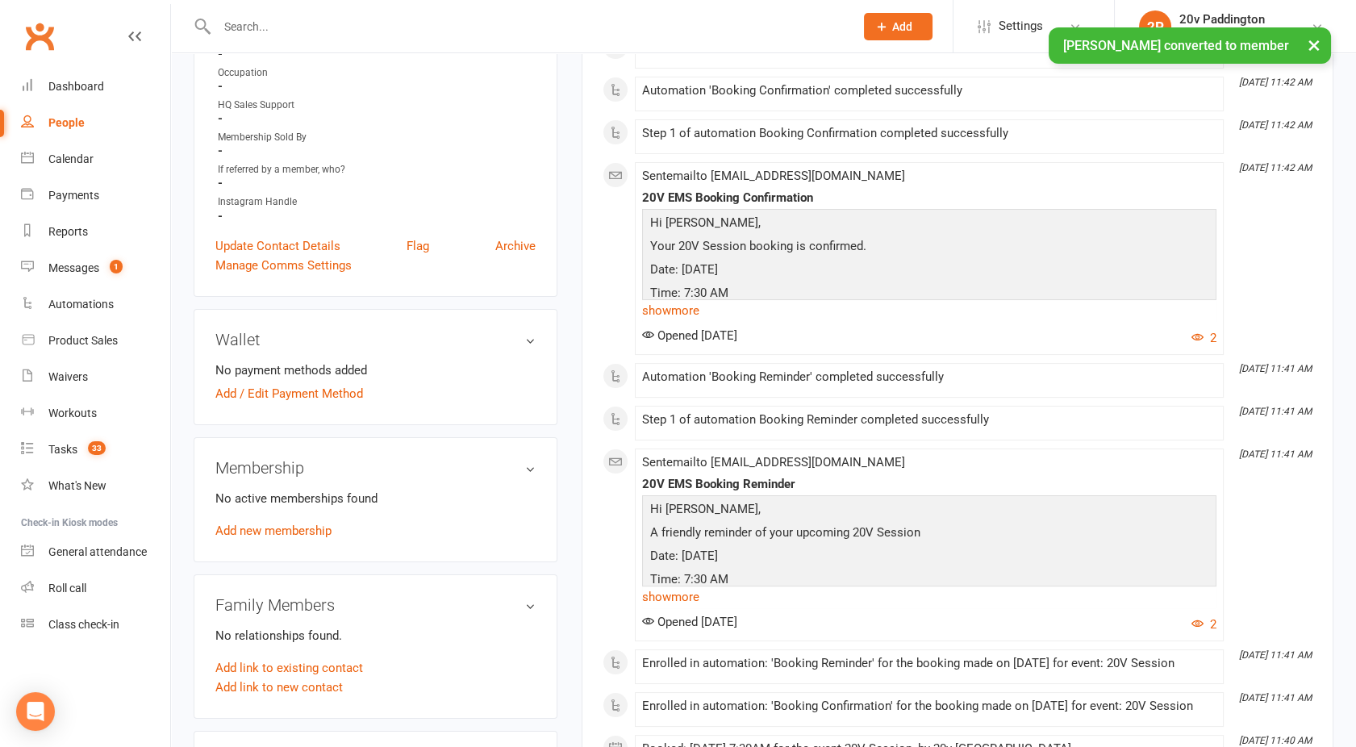
scroll to position [541, 0]
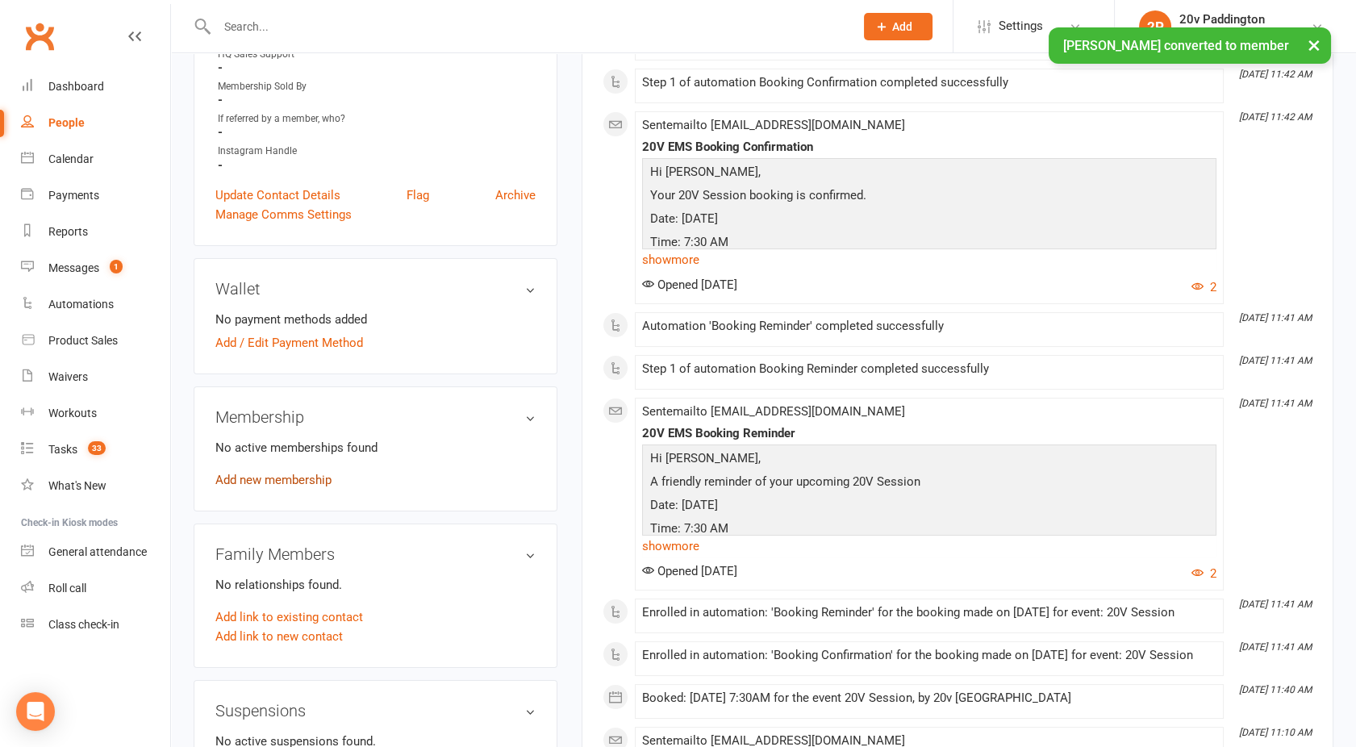
click at [273, 474] on link "Add new membership" at bounding box center [273, 480] width 116 height 15
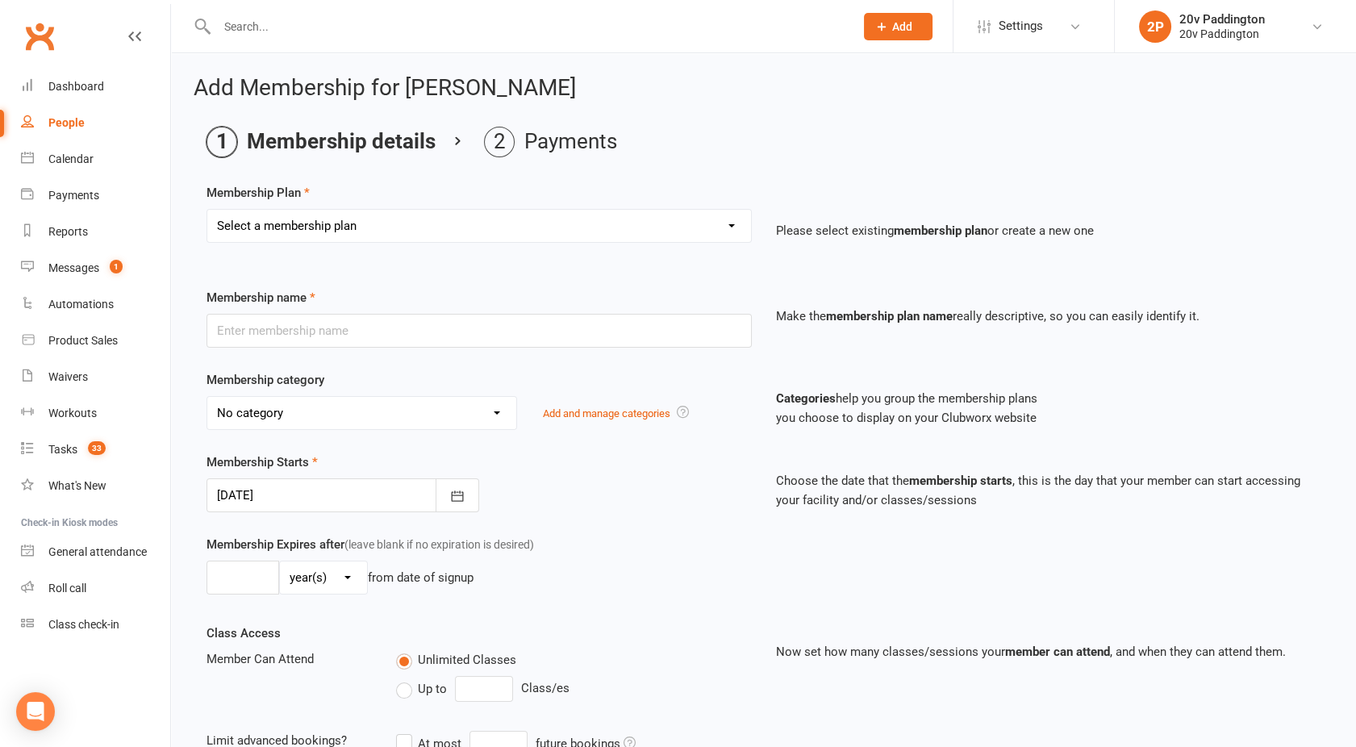
click at [369, 209] on div "Select a membership plan Create new Membership Plan Casual Session 18 Month - A…" at bounding box center [478, 226] width 545 height 34
click at [344, 223] on select "Select a membership plan Create new Membership Plan Casual Session 18 Month - A…" at bounding box center [479, 226] width 544 height 32
select select "46"
click at [207, 210] on select "Select a membership plan Create new Membership Plan Casual Session 18 Month - A…" at bounding box center [479, 226] width 544 height 32
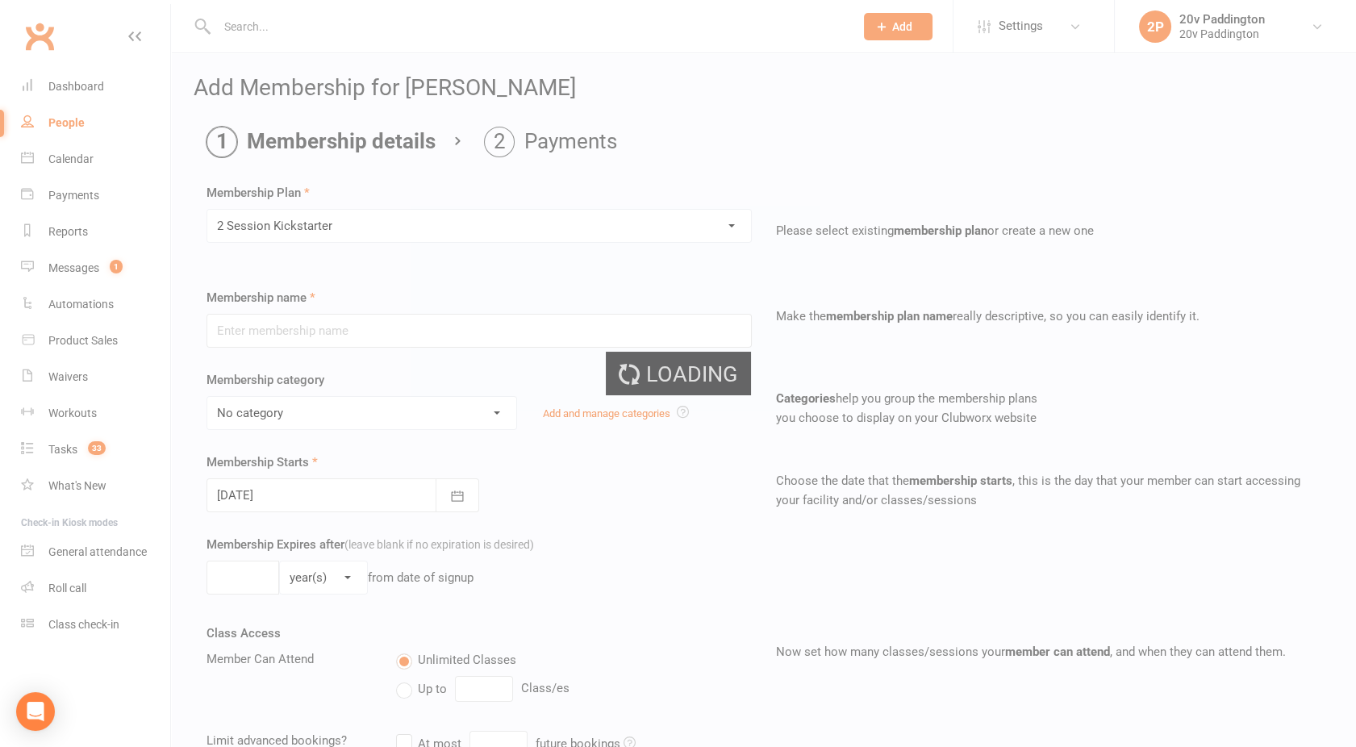
type input "2 Session Kickstarter"
select select "5"
type input "0"
type input "2"
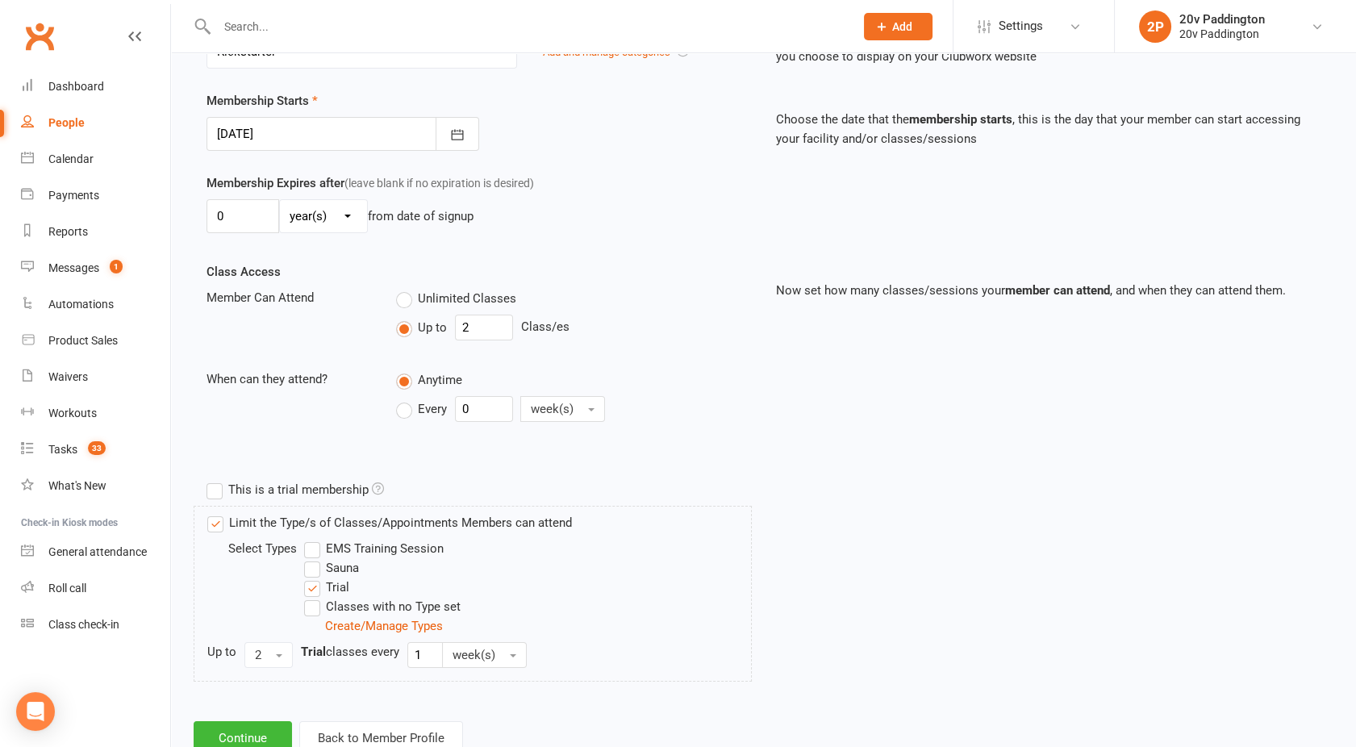
scroll to position [413, 0]
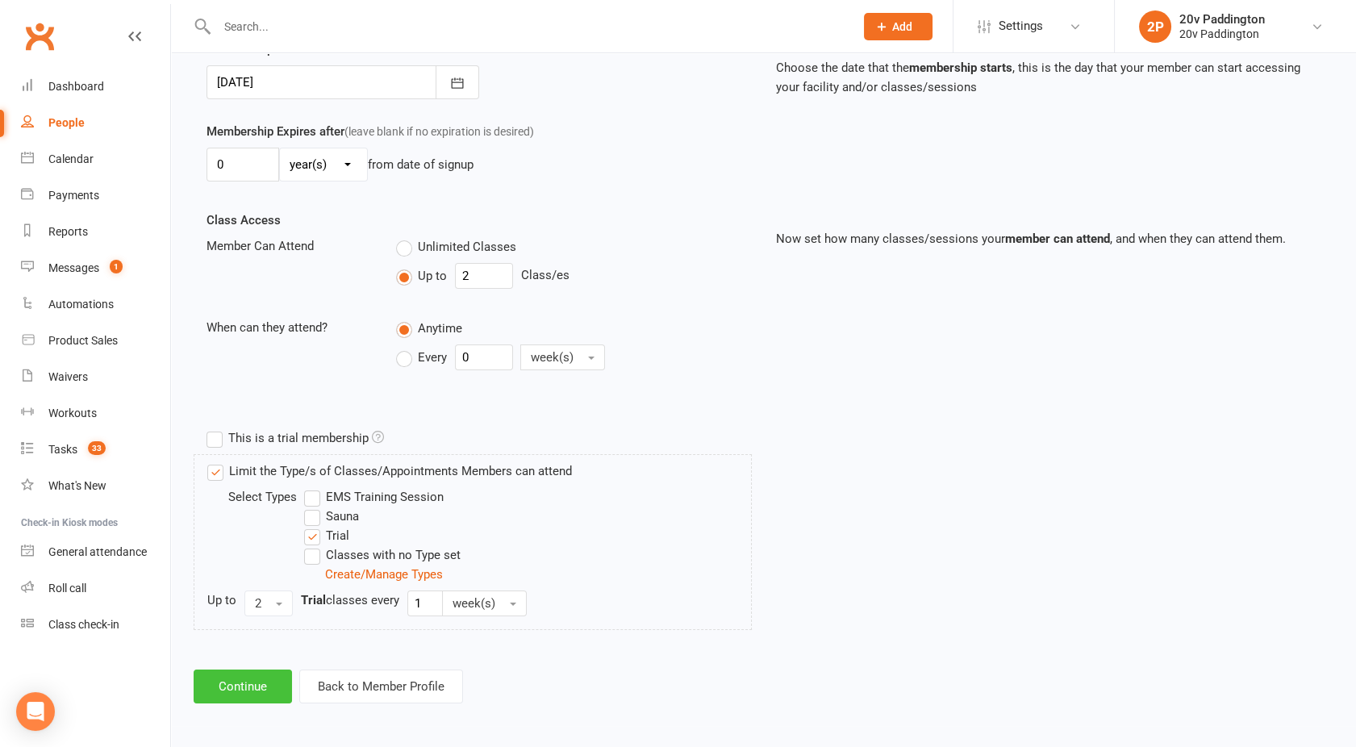
click at [237, 684] on button "Continue" at bounding box center [243, 686] width 98 height 34
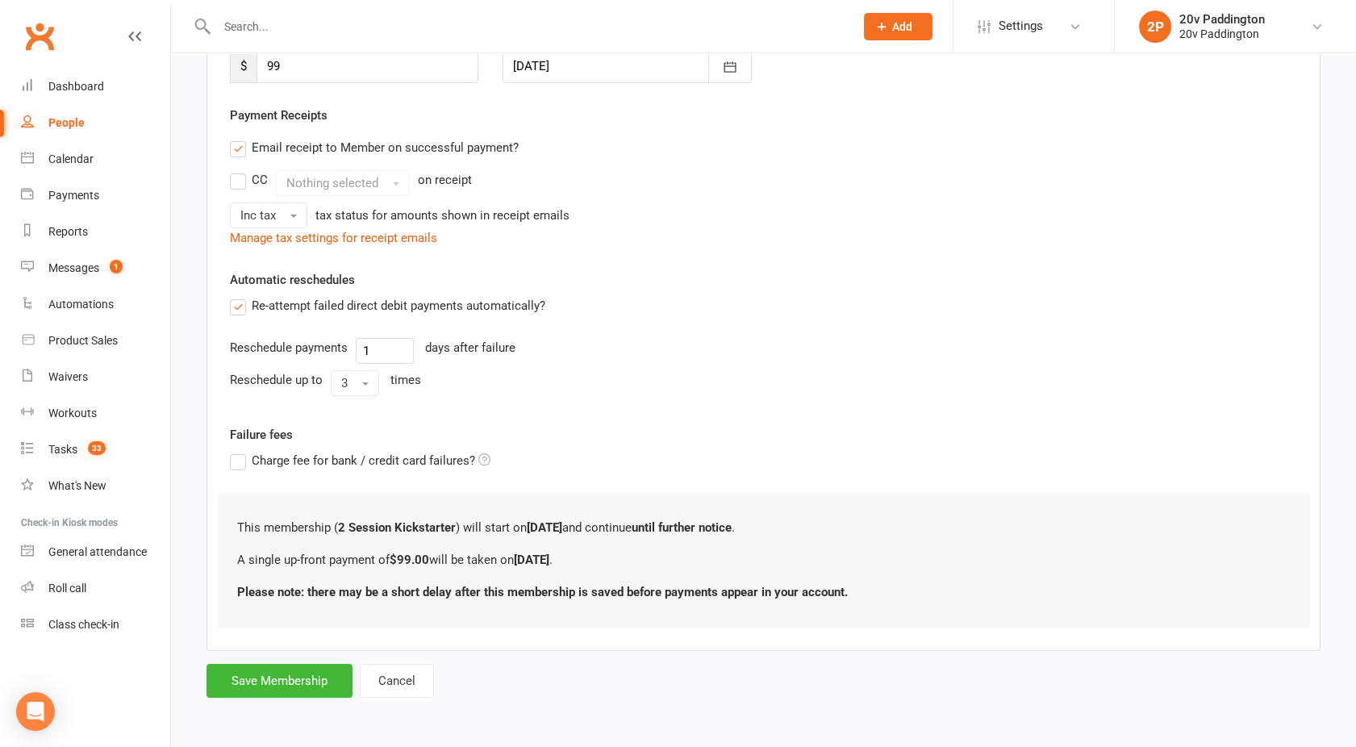
scroll to position [0, 0]
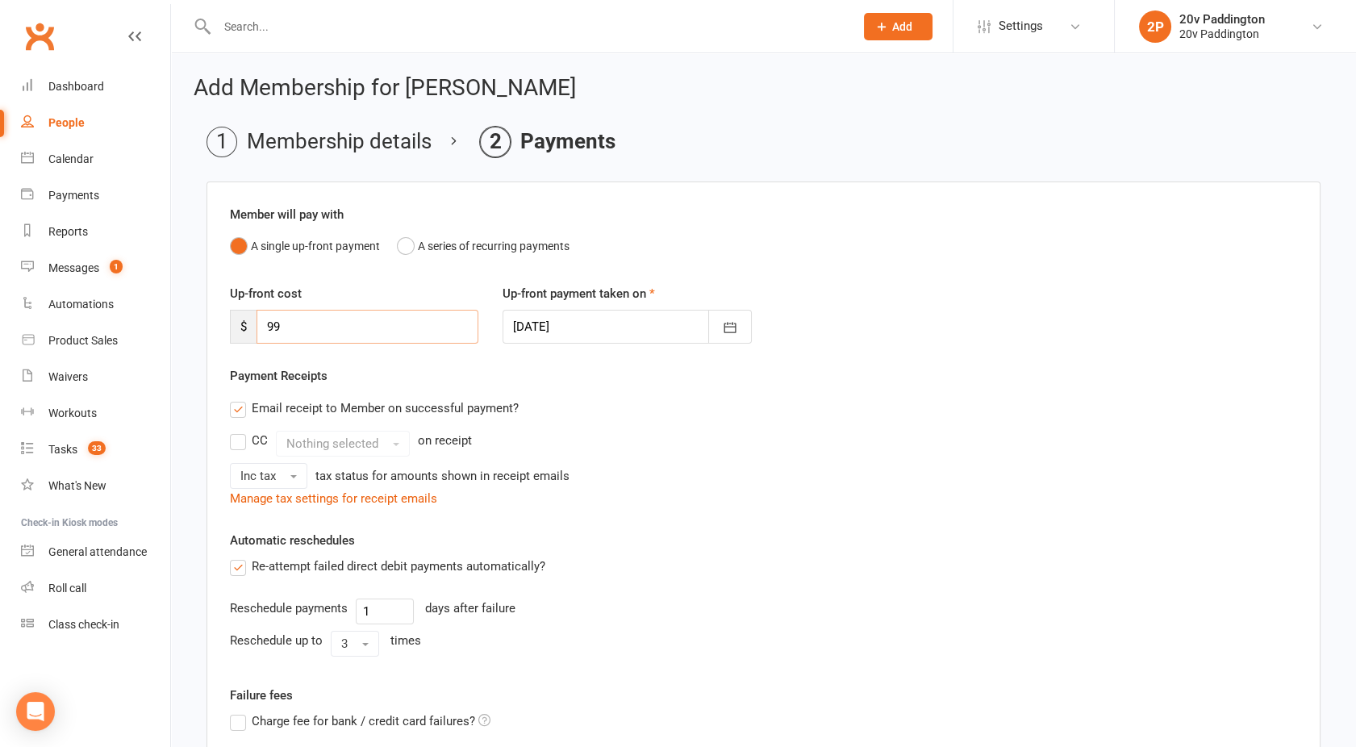
click at [310, 323] on input "99" at bounding box center [367, 327] width 222 height 34
type input "9"
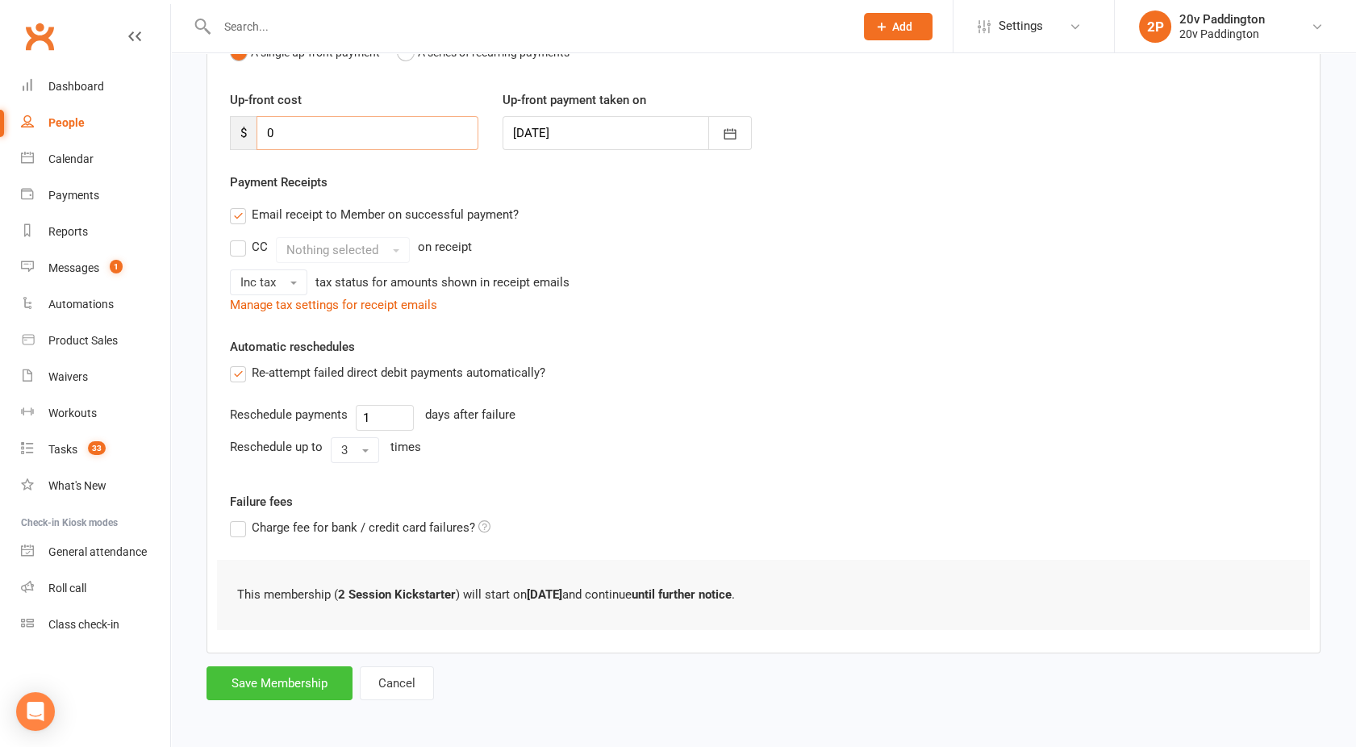
type input "0"
click at [286, 676] on button "Save Membership" at bounding box center [279, 683] width 146 height 34
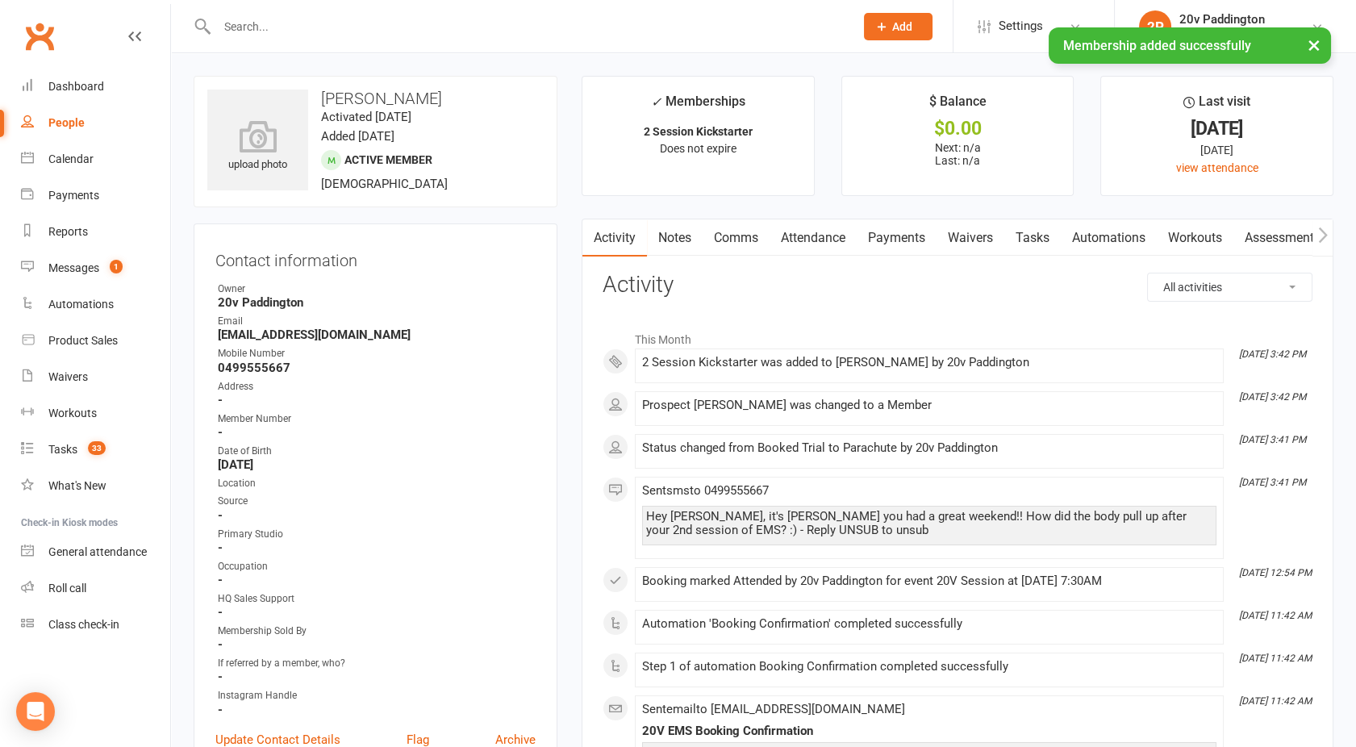
click at [684, 239] on link "Notes" at bounding box center [675, 237] width 56 height 37
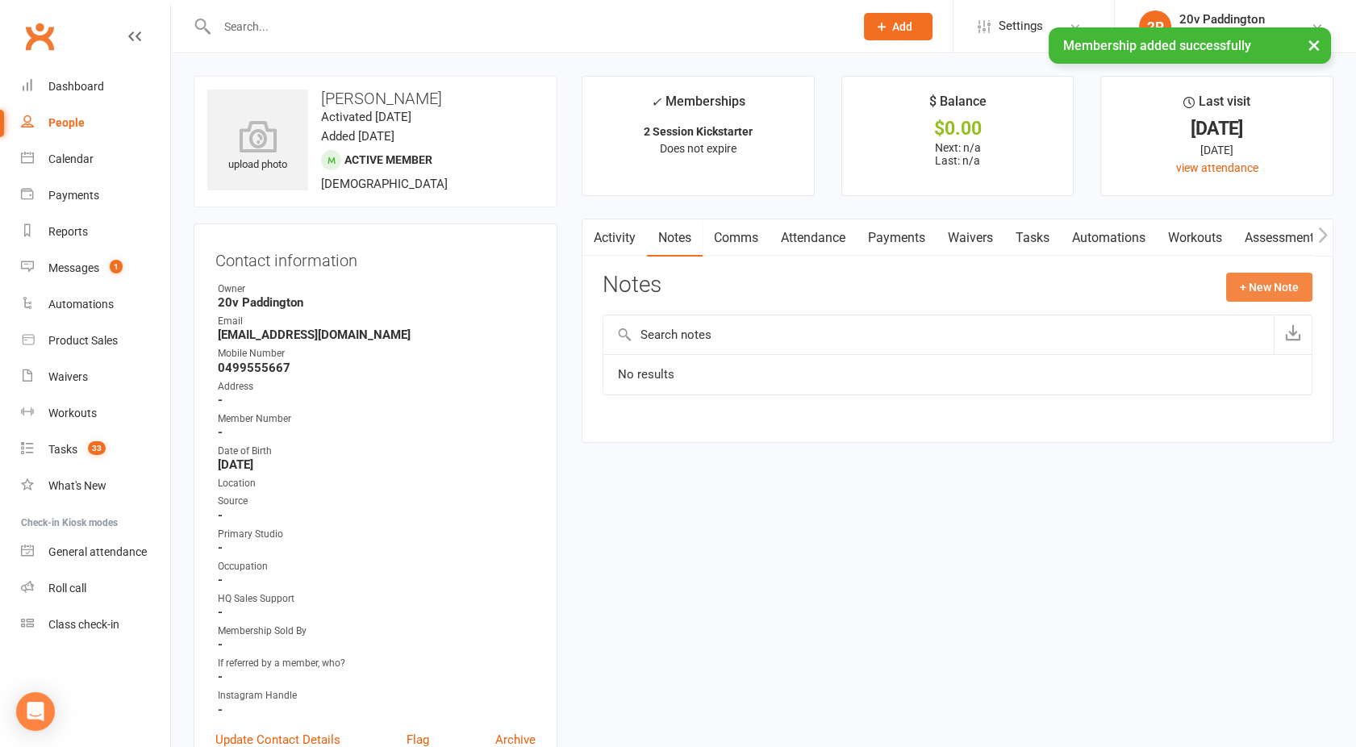
click at [1257, 298] on button "+ New Note" at bounding box center [1269, 287] width 86 height 29
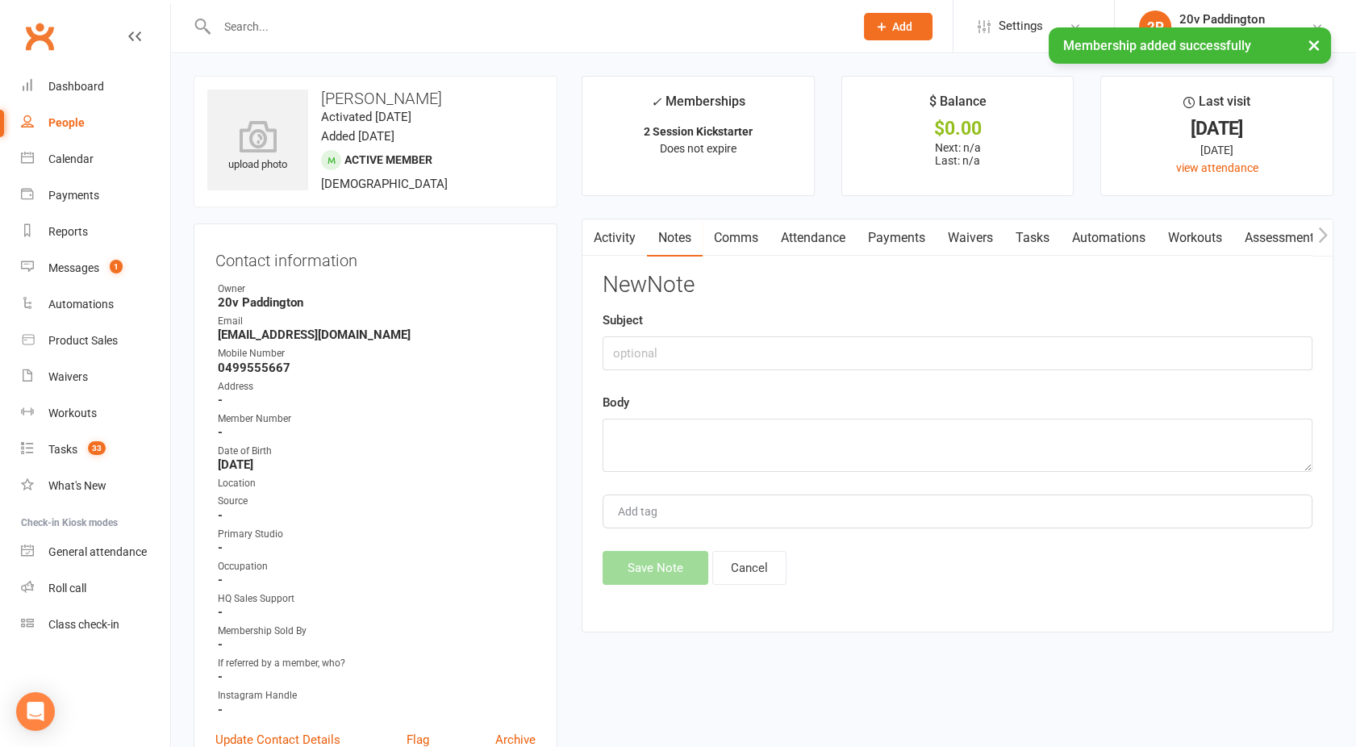
click at [769, 410] on div "Body" at bounding box center [958, 432] width 710 height 79
click at [708, 432] on textarea at bounding box center [958, 445] width 710 height 53
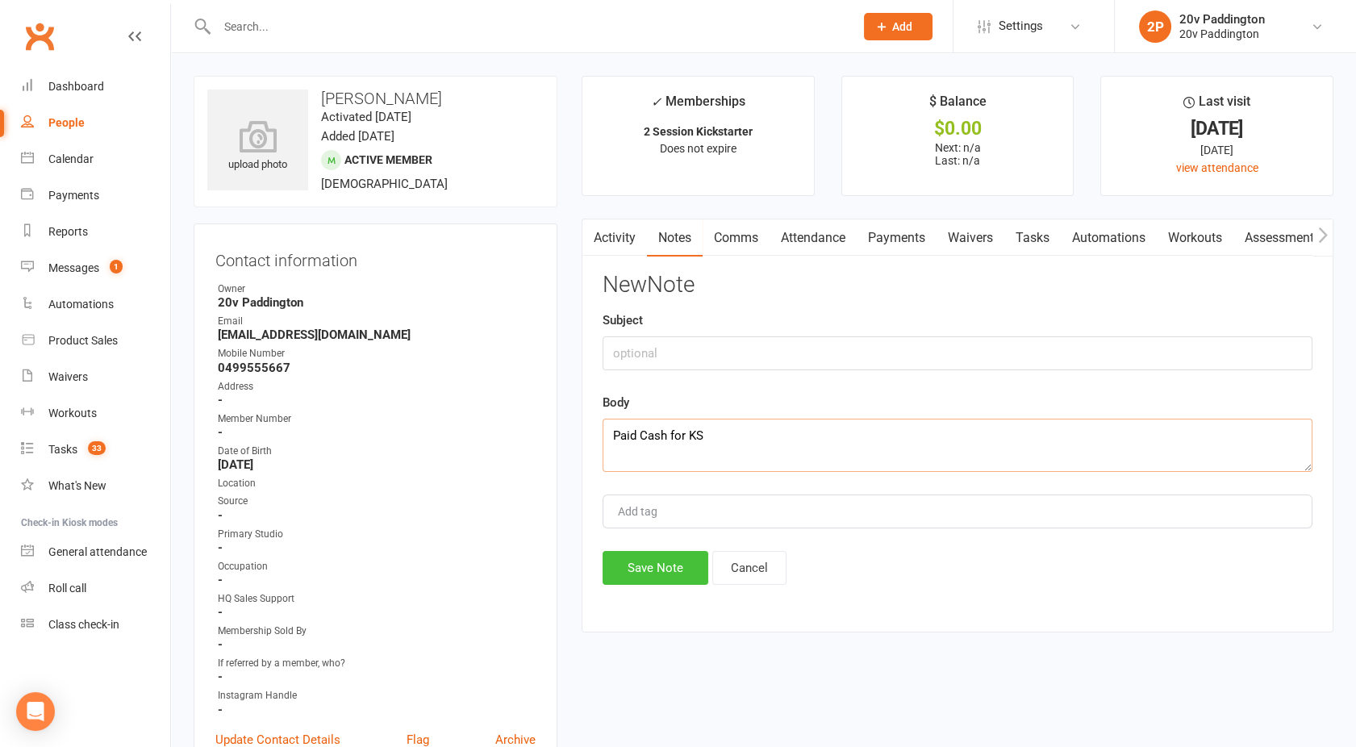
type textarea "Paid Cash for KS"
click at [648, 563] on button "Save Note" at bounding box center [656, 568] width 106 height 34
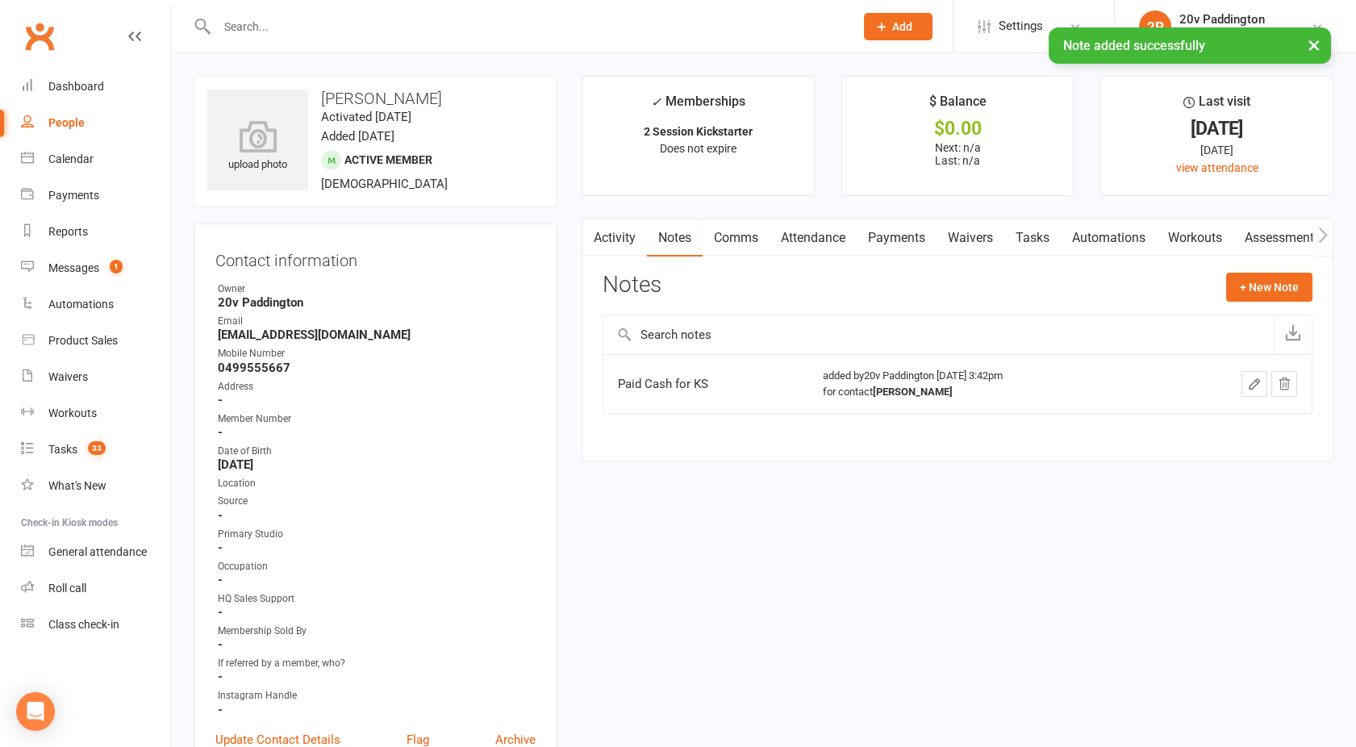
click at [621, 228] on link "Activity" at bounding box center [614, 237] width 65 height 37
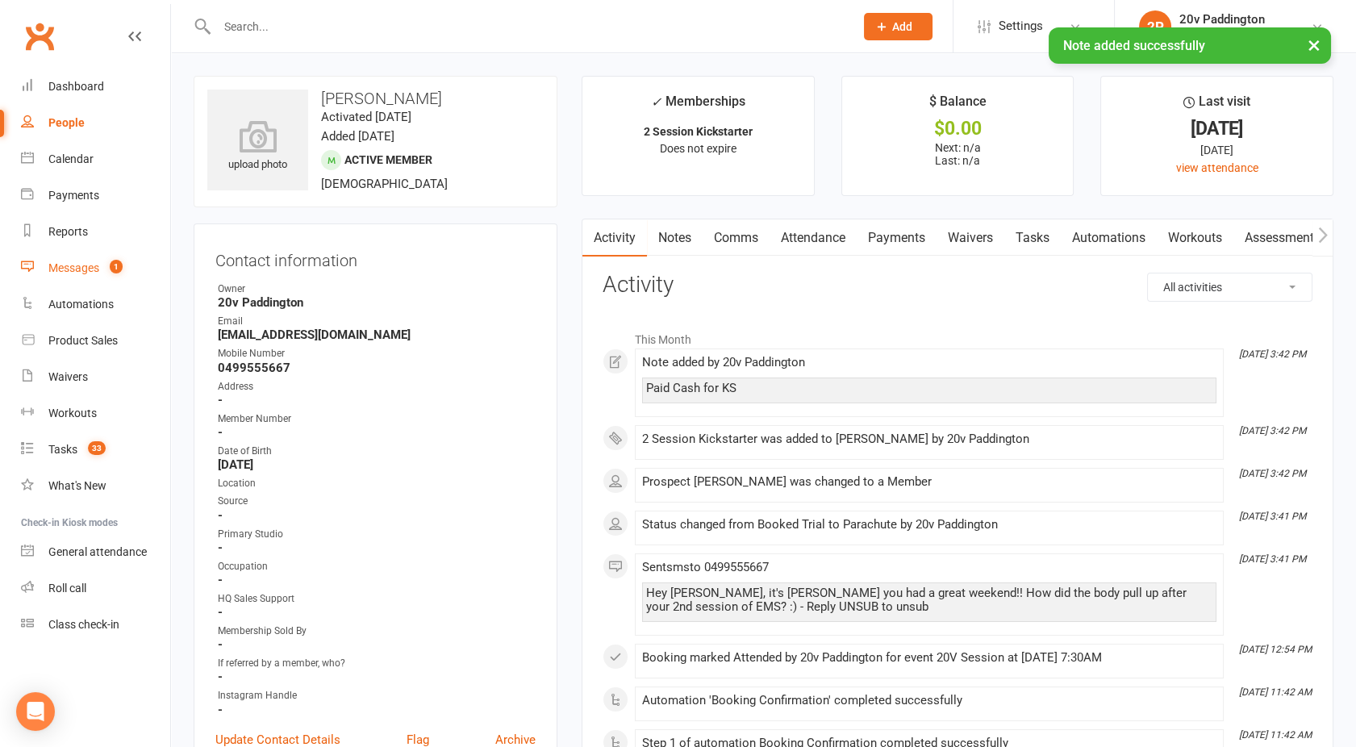
click at [87, 274] on link "Messages 1" at bounding box center [95, 268] width 149 height 36
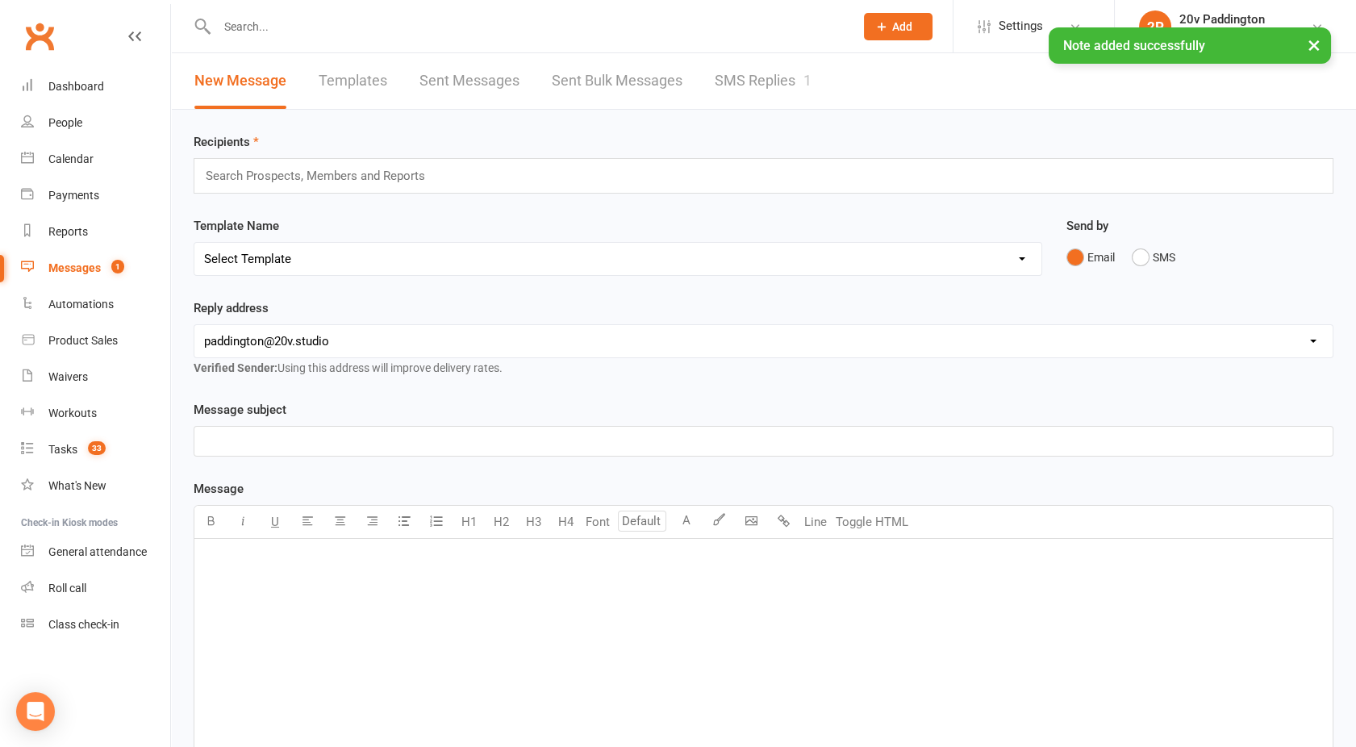
click at [733, 82] on link "SMS Replies 1" at bounding box center [763, 81] width 97 height 56
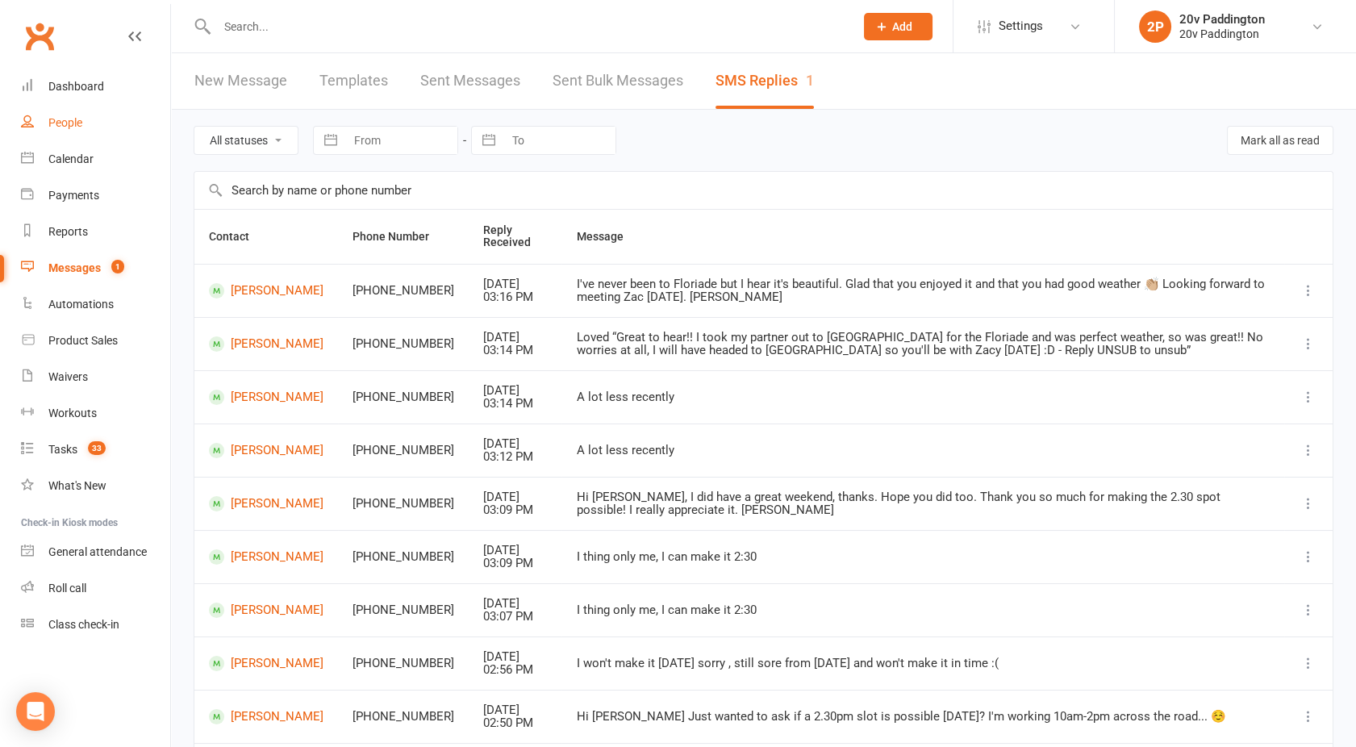
click at [81, 129] on link "People" at bounding box center [95, 123] width 149 height 36
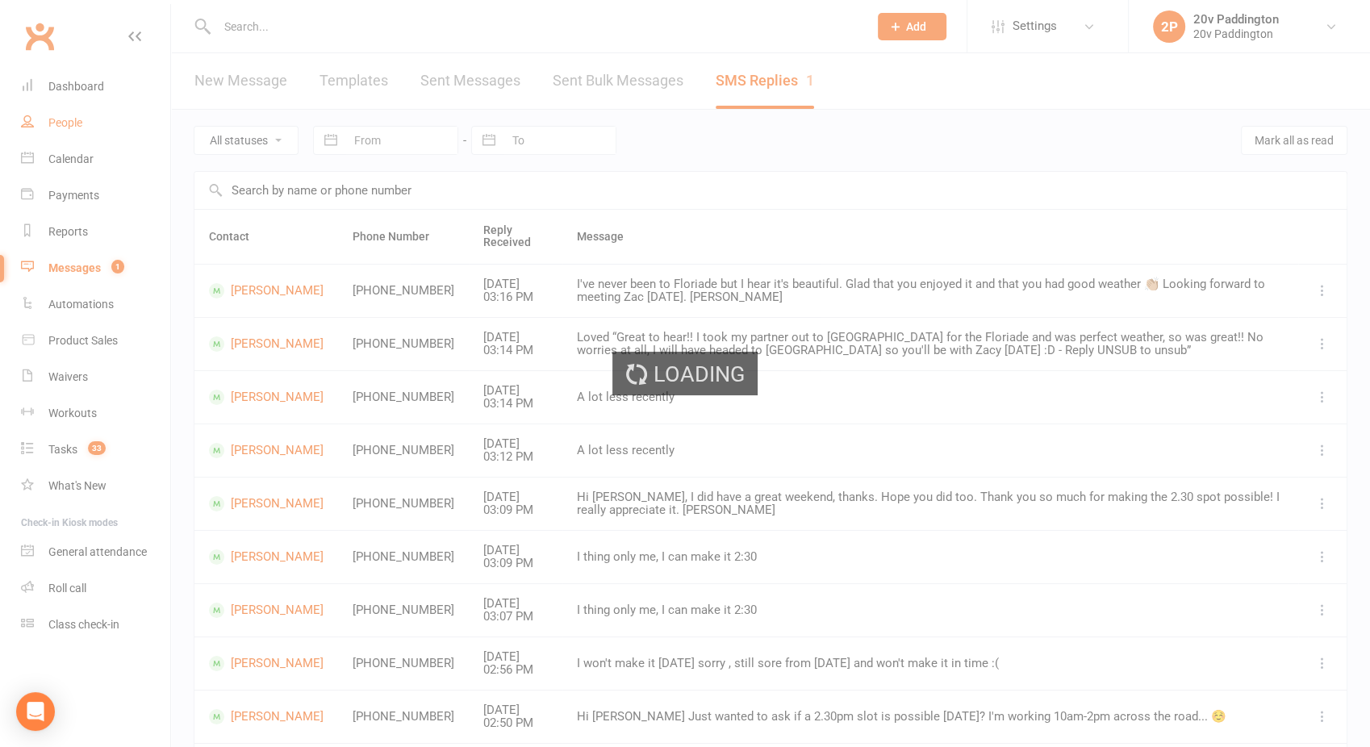
select select "100"
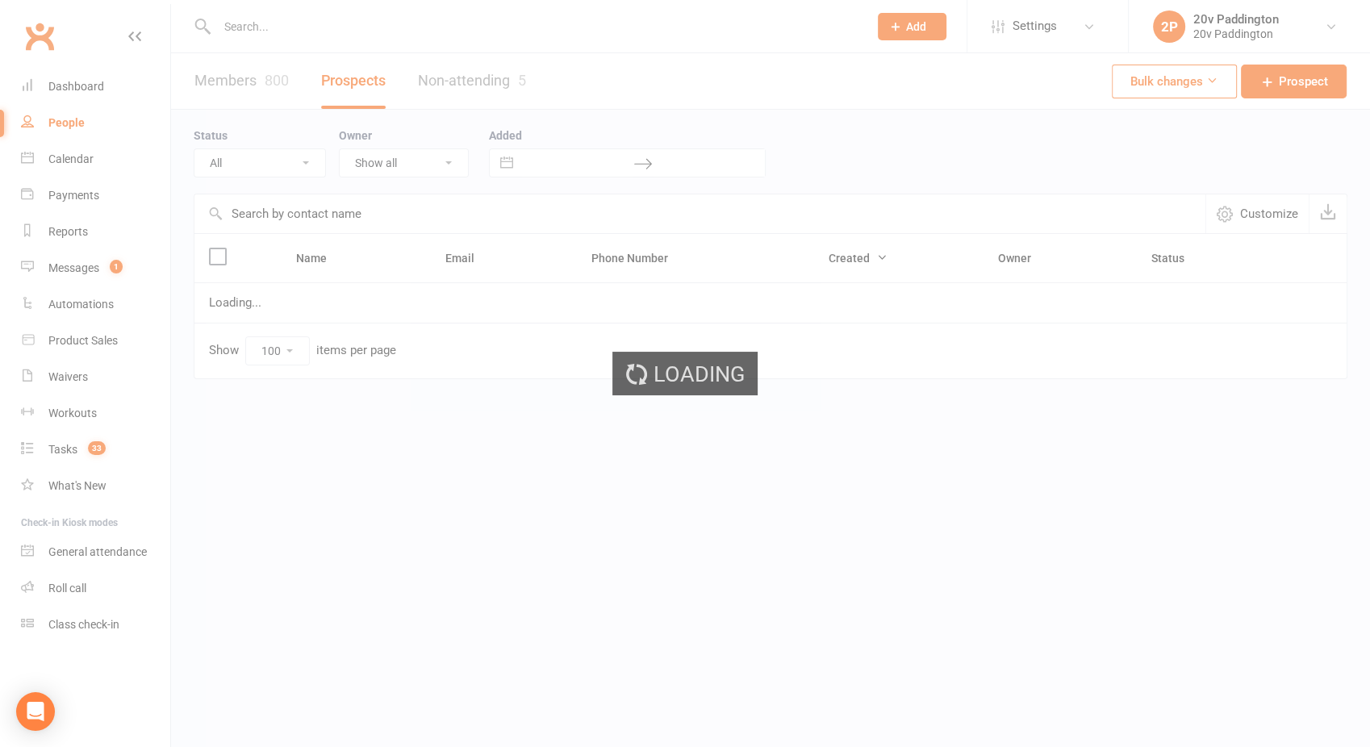
select select "Booked Trial"
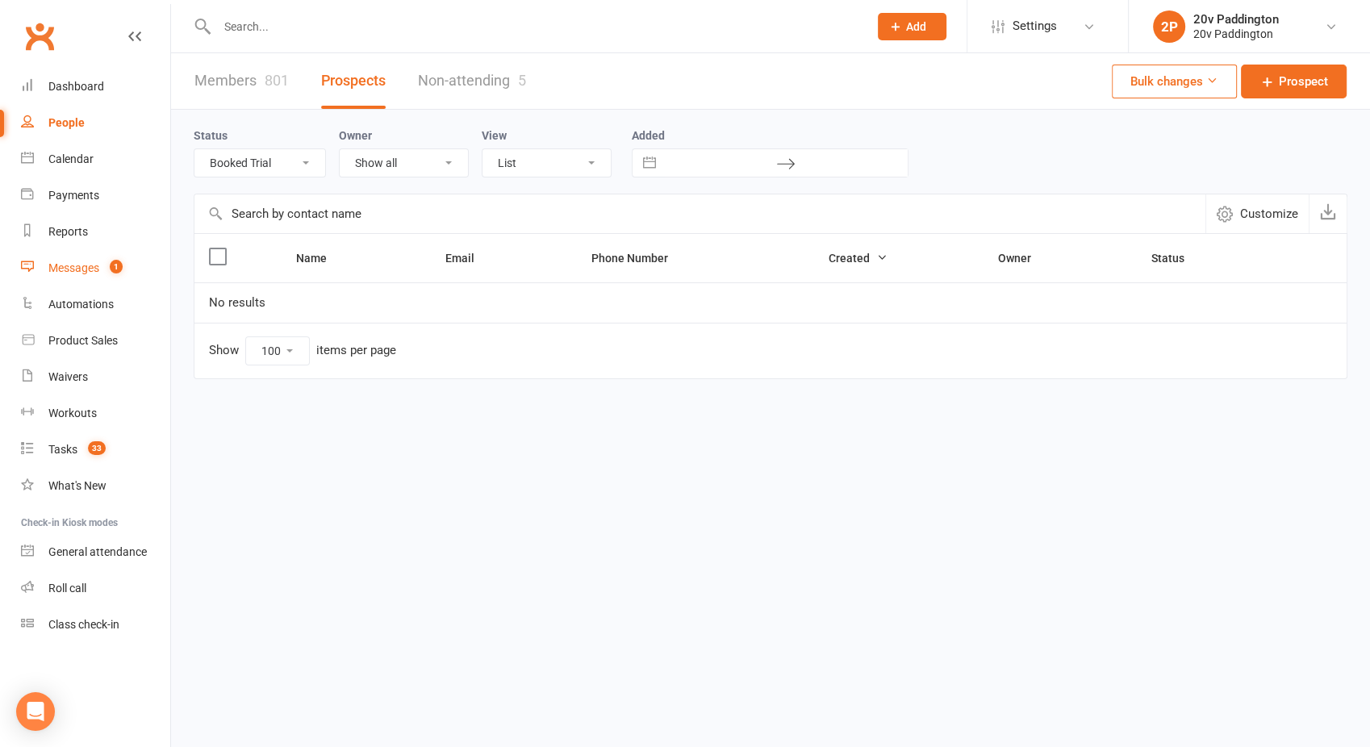
click at [64, 261] on div "Messages" at bounding box center [73, 267] width 51 height 13
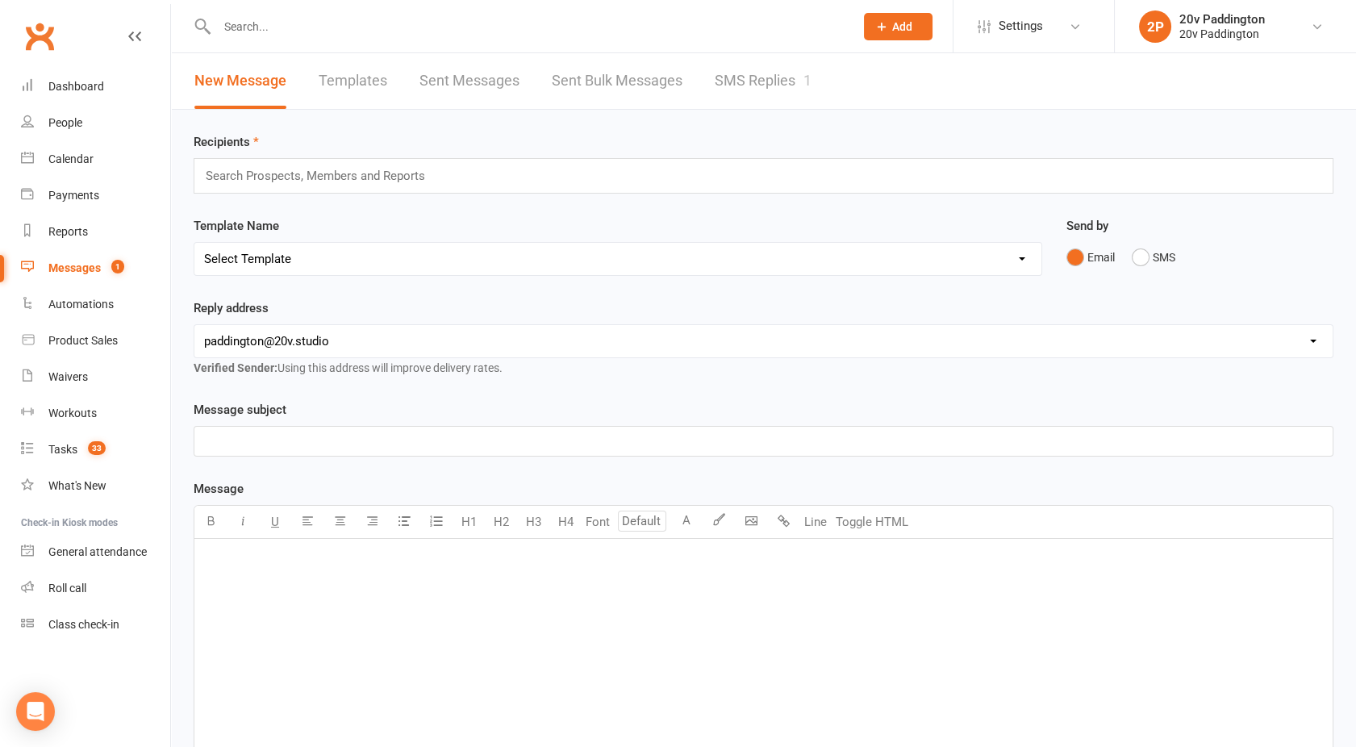
click at [782, 96] on link "SMS Replies 1" at bounding box center [763, 81] width 97 height 56
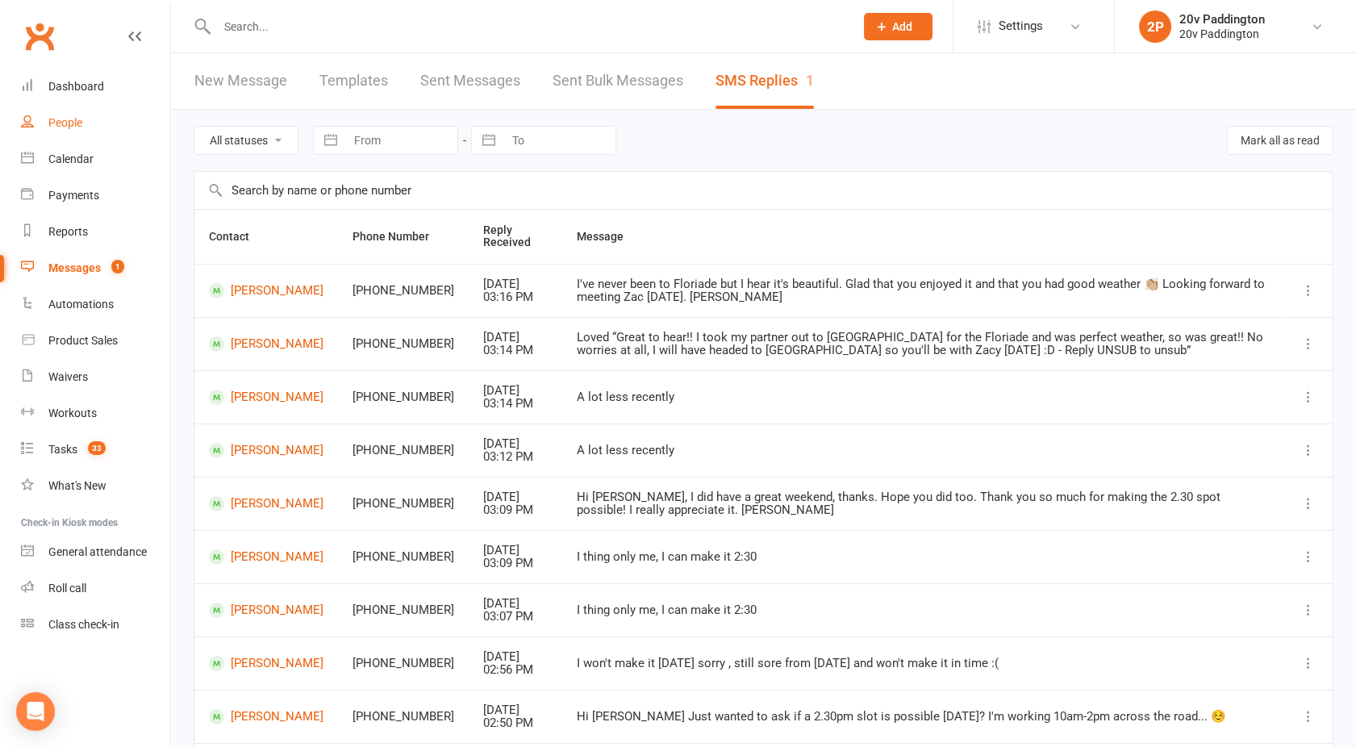
click at [76, 120] on div "People" at bounding box center [65, 122] width 34 height 13
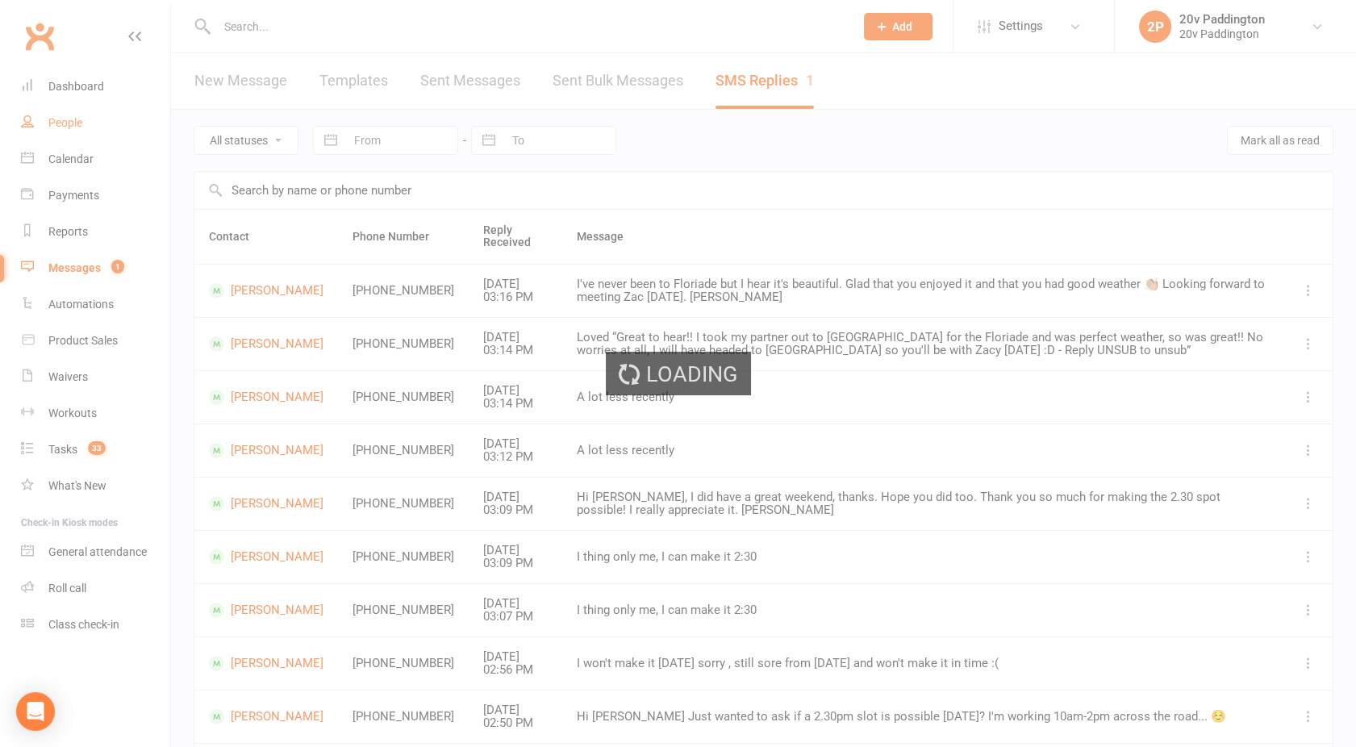
select select "100"
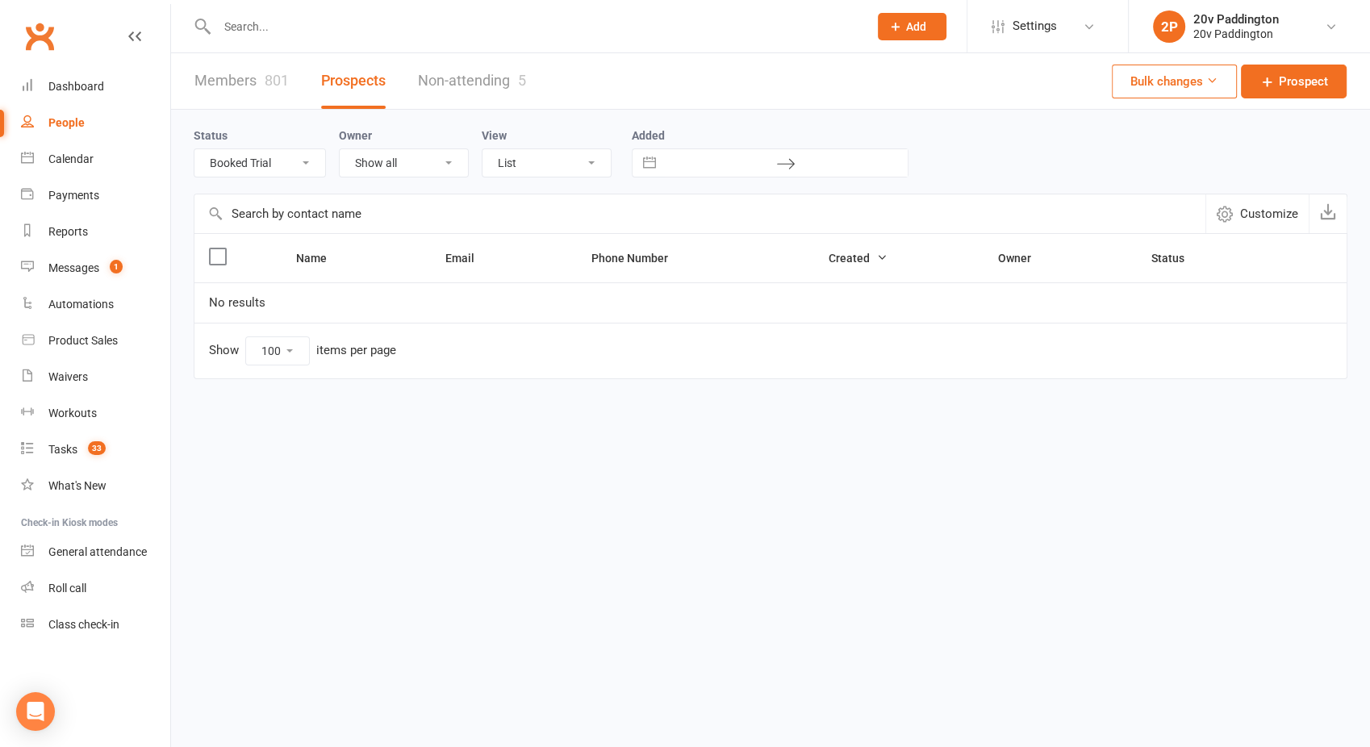
click at [263, 147] on div "Status All (No status set) (Invalid status) Parachute Referral In Communication…" at bounding box center [266, 152] width 145 height 52
click at [248, 156] on select "All (No status set) (Invalid status) Parachute Referral In Communication Call L…" at bounding box center [259, 162] width 131 height 27
select select "In Communication"
click at [194, 149] on select "All (No status set) (Invalid status) Parachute Referral In Communication Call L…" at bounding box center [259, 162] width 131 height 27
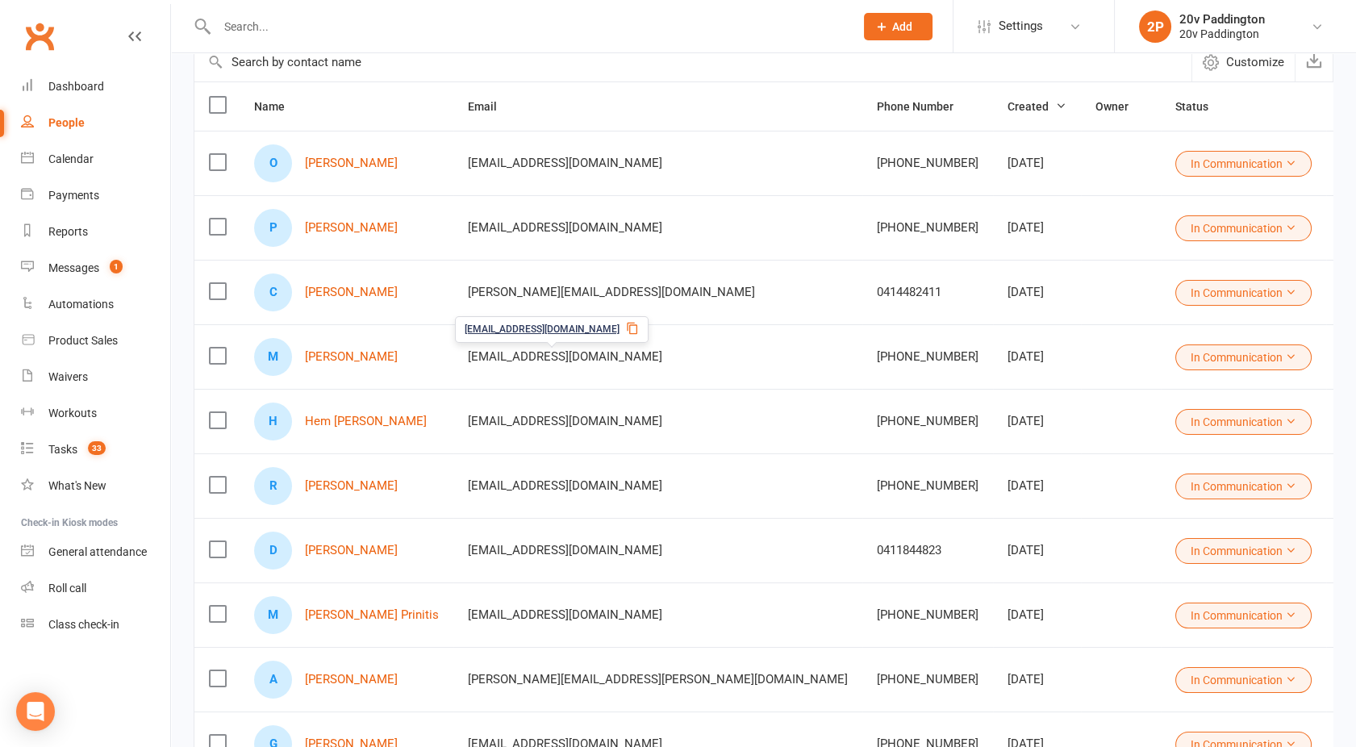
scroll to position [153, 0]
click at [353, 158] on link "[PERSON_NAME]" at bounding box center [351, 162] width 93 height 14
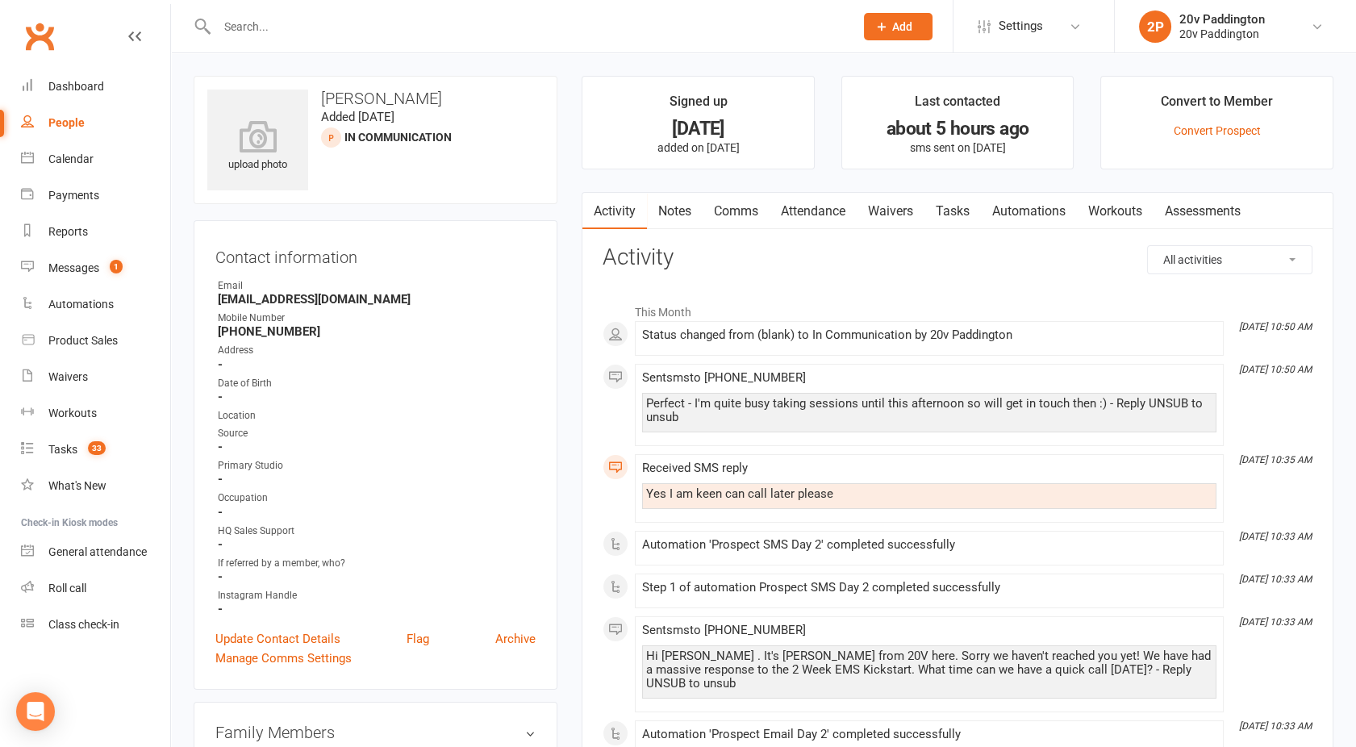
click at [736, 216] on link "Comms" at bounding box center [736, 211] width 67 height 37
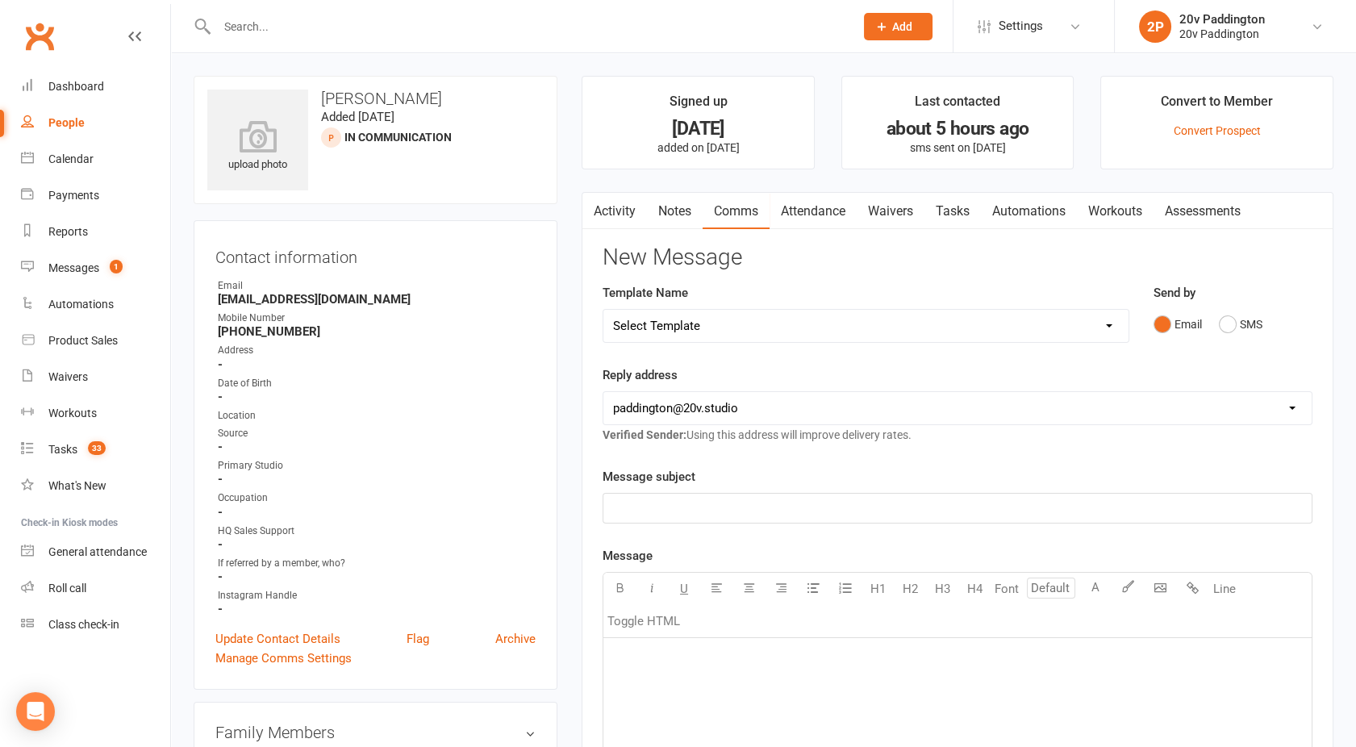
click at [899, 343] on div "Template Name Select Template [Email] 20v Referral Bonus [SMS] Free Trial Link …" at bounding box center [865, 324] width 551 height 82
click at [827, 327] on select "Select Template [Email] 20v Referral Bonus [SMS] Free Trial Link [SMS] Haven’t …" at bounding box center [865, 326] width 525 height 32
click at [603, 310] on select "Select Template [Email] 20v Referral Bonus [SMS] Free Trial Link [SMS] Haven’t …" at bounding box center [865, 326] width 525 height 32
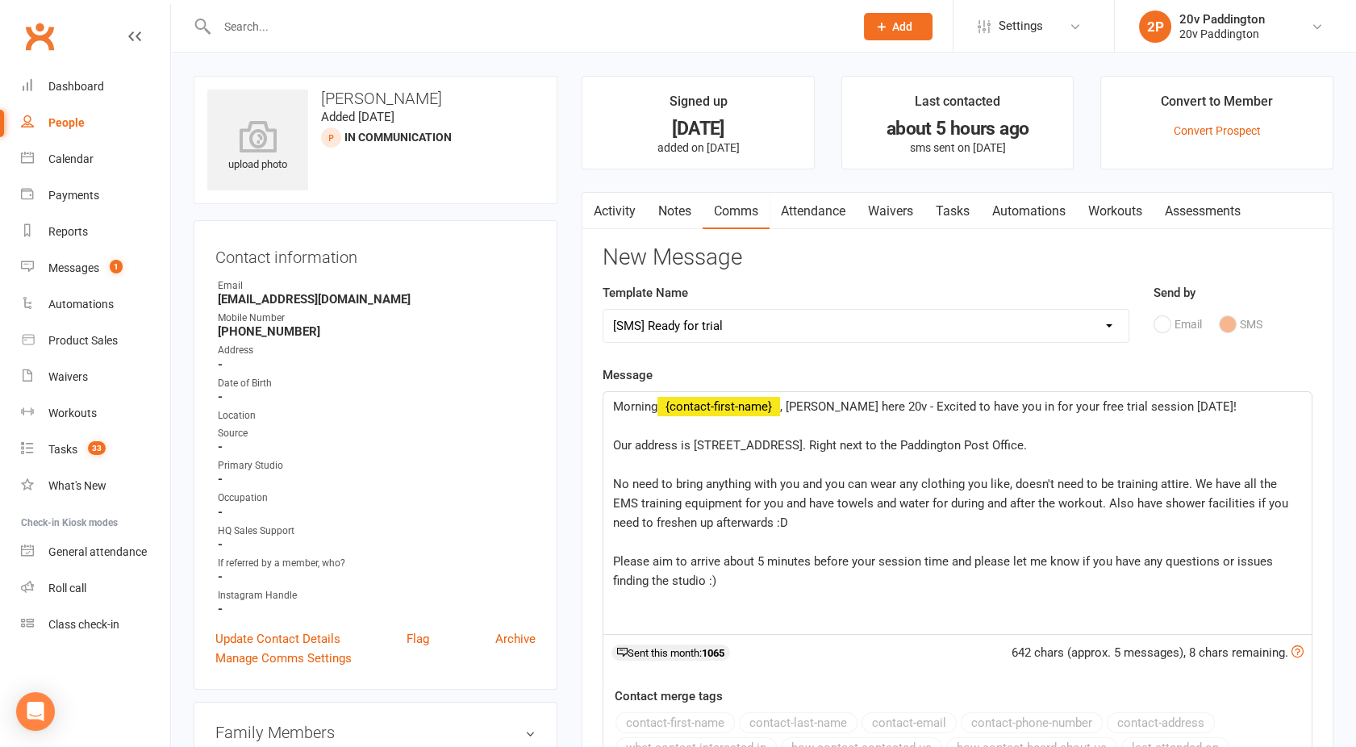
click at [708, 337] on select "Select Template [Email] 20v Referral Bonus [SMS] Free Trial Link [SMS] Haven’t …" at bounding box center [865, 326] width 525 height 32
select select "3"
click at [603, 310] on select "Select Template [Email] 20v Referral Bonus [SMS] Free Trial Link [SMS] Haven’t …" at bounding box center [865, 326] width 525 height 32
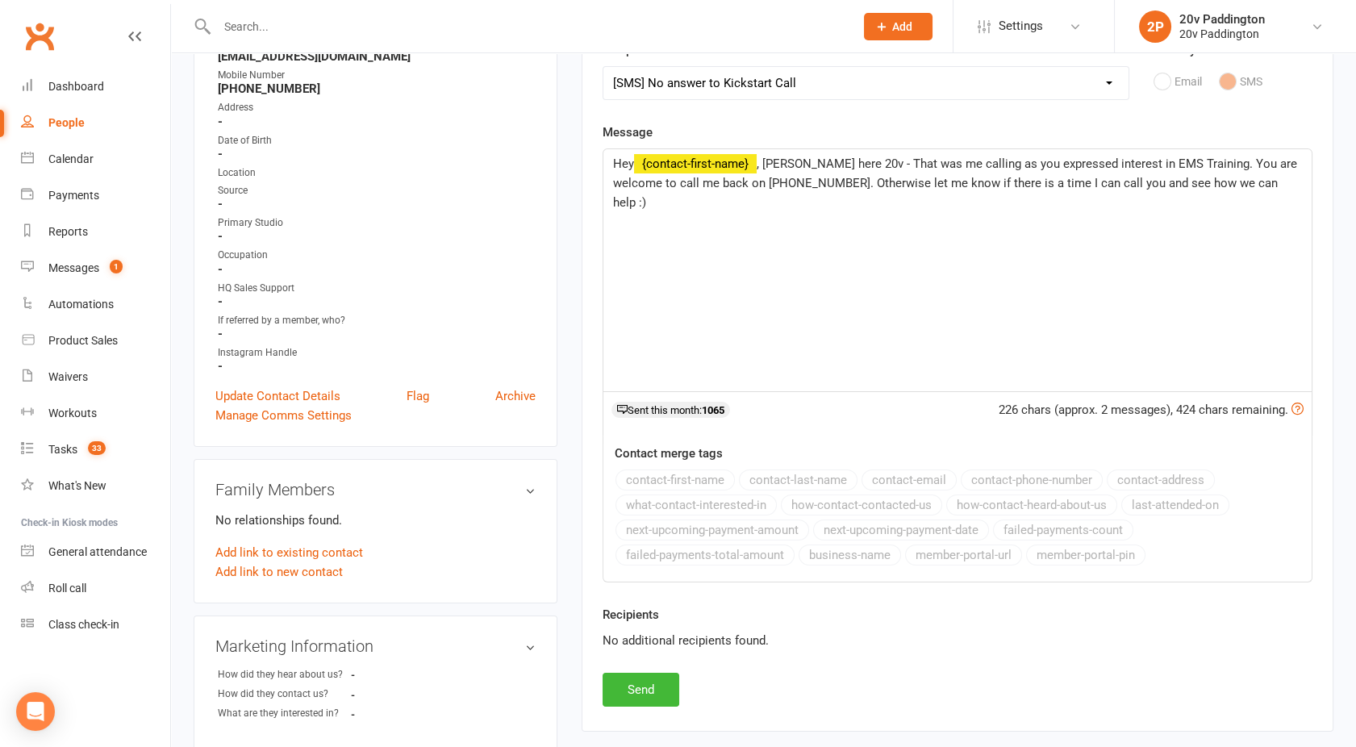
scroll to position [248, 0]
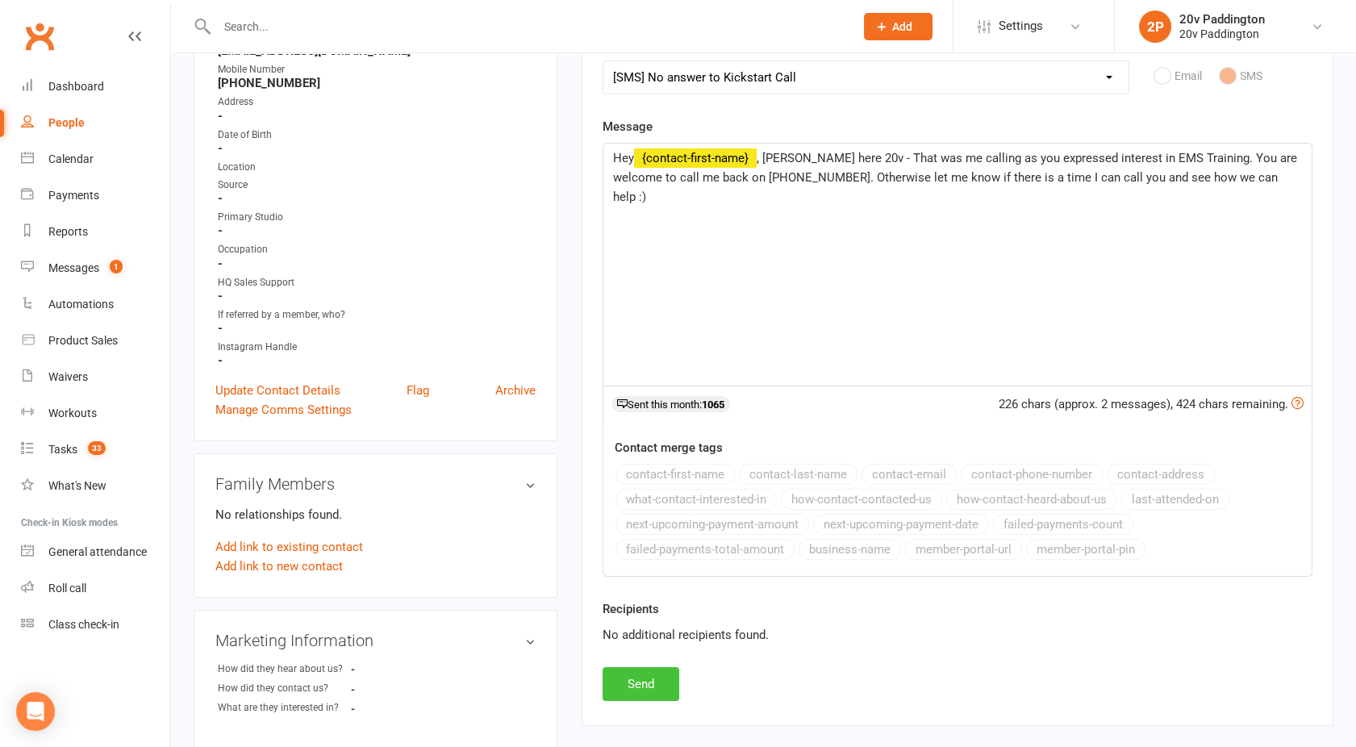
click at [634, 672] on button "Send" at bounding box center [641, 684] width 77 height 34
select select
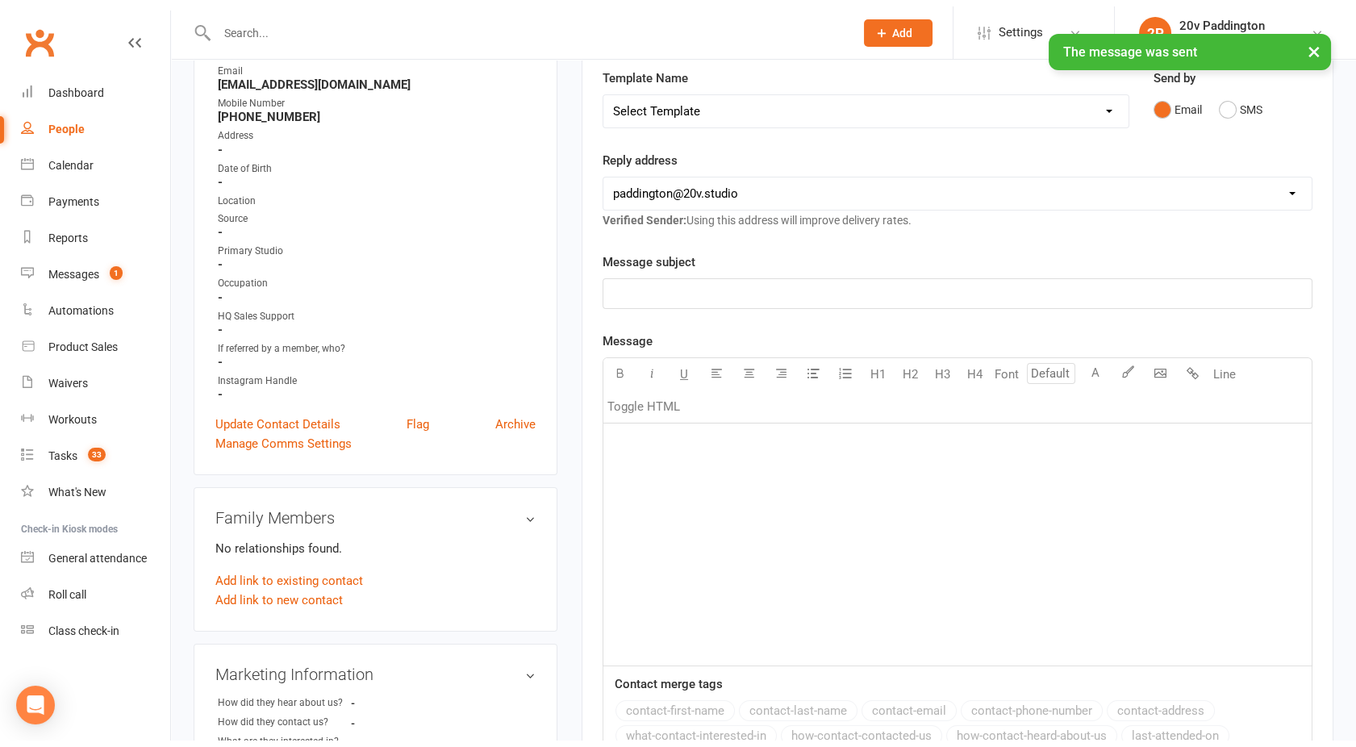
scroll to position [0, 0]
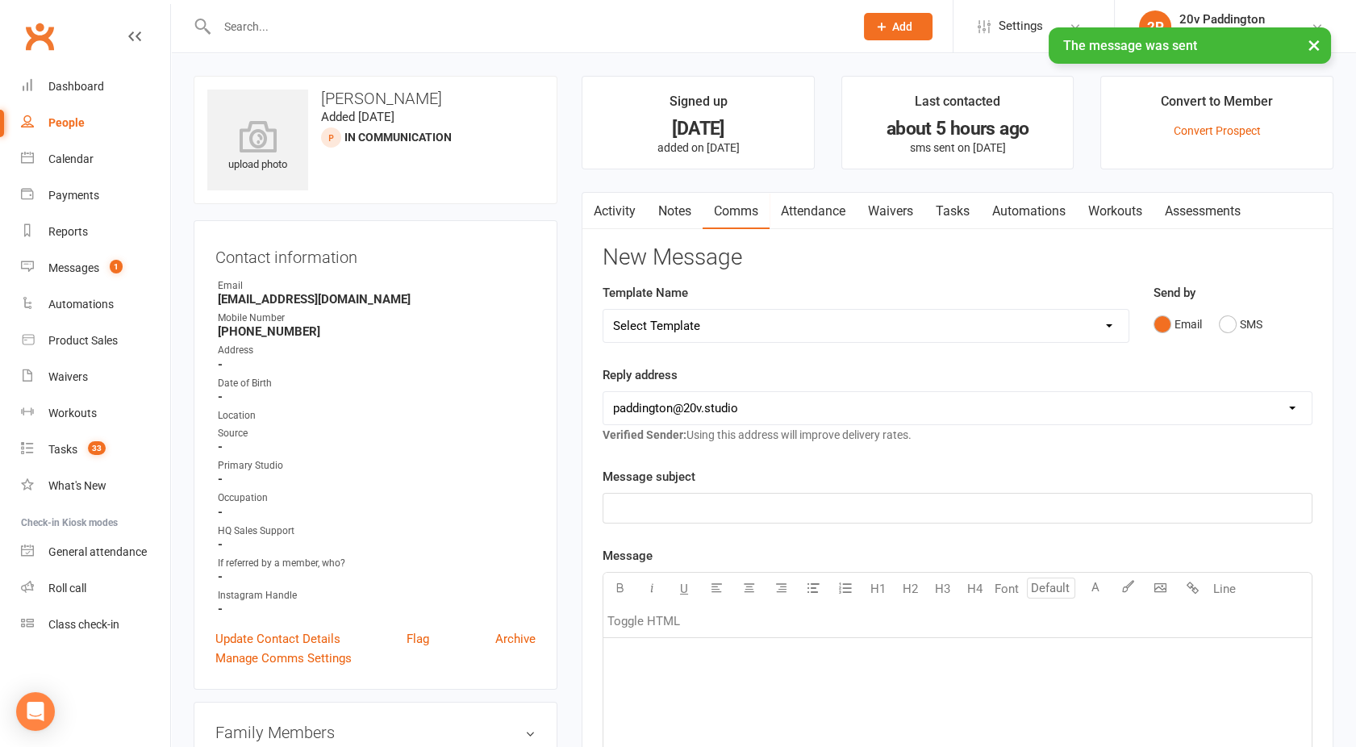
click at [607, 217] on link "Activity" at bounding box center [614, 211] width 65 height 37
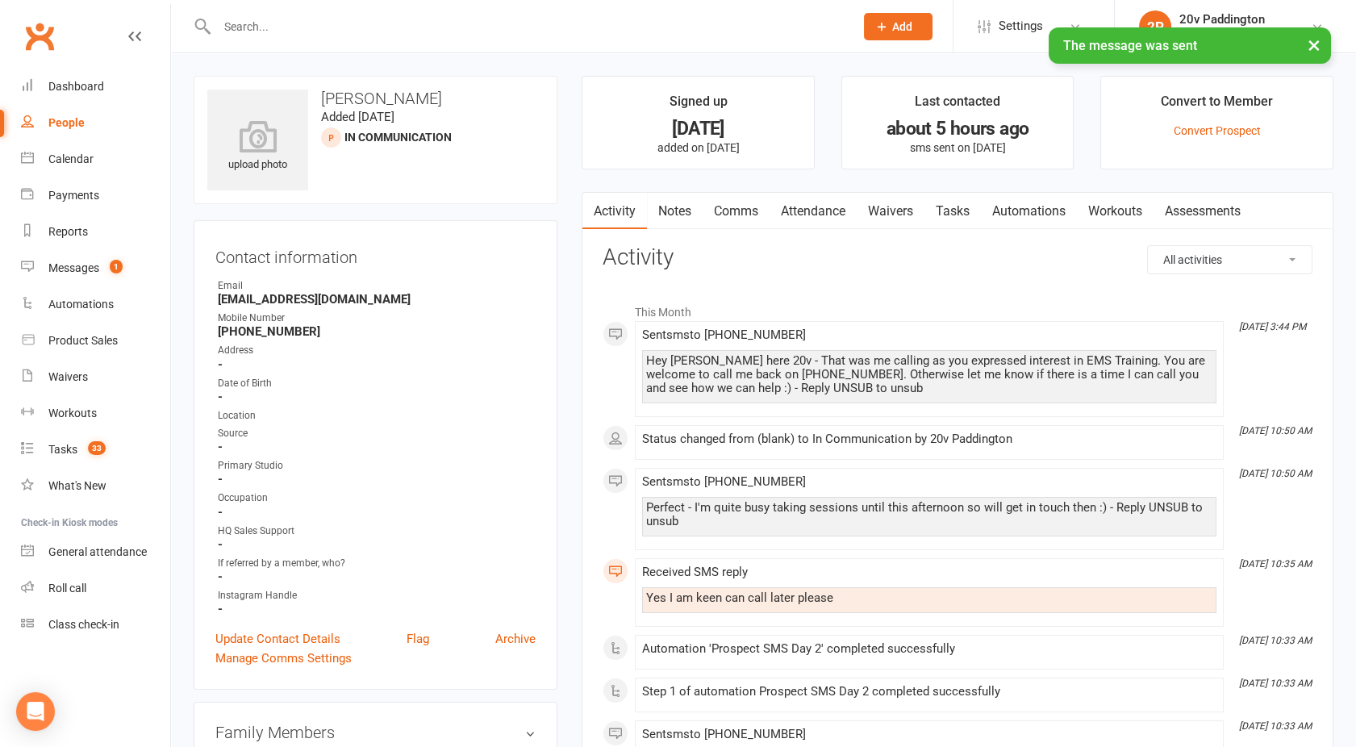
click at [694, 211] on link "Notes" at bounding box center [675, 211] width 56 height 37
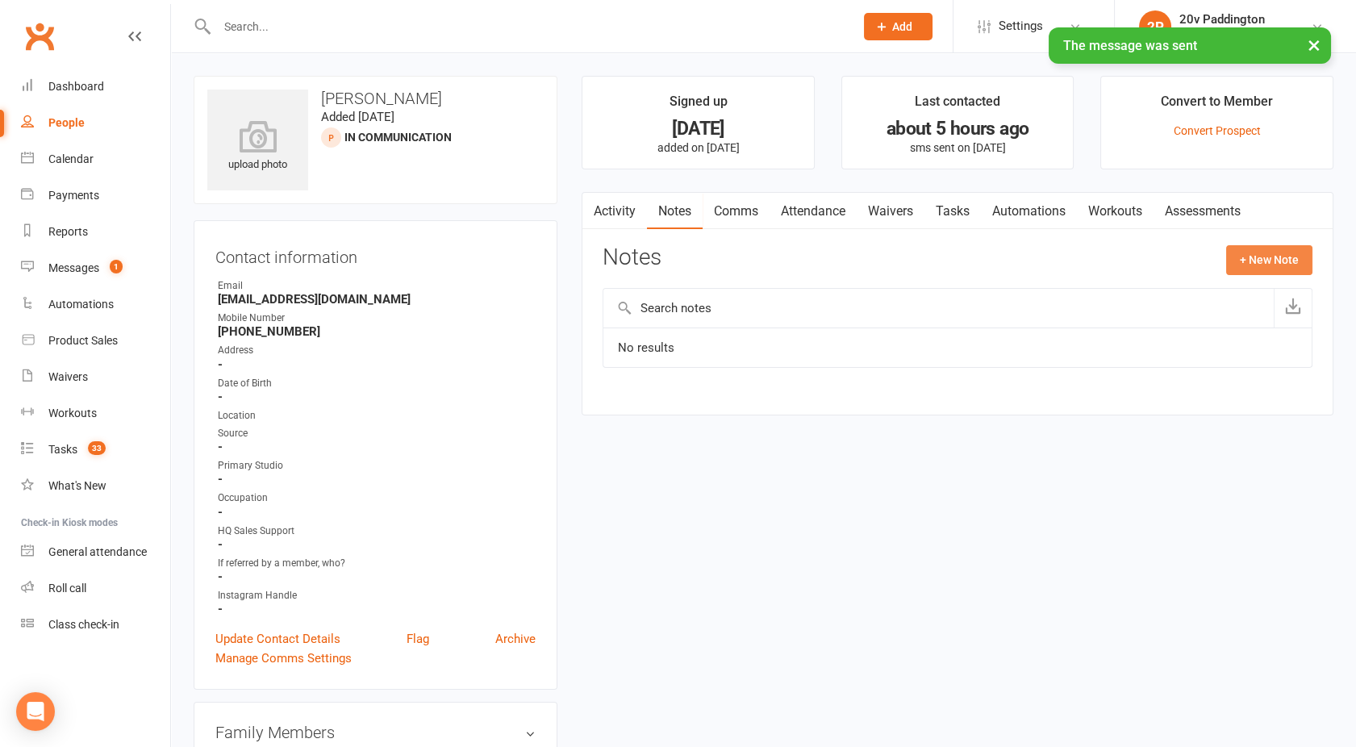
click at [1254, 256] on button "+ New Note" at bounding box center [1269, 259] width 86 height 29
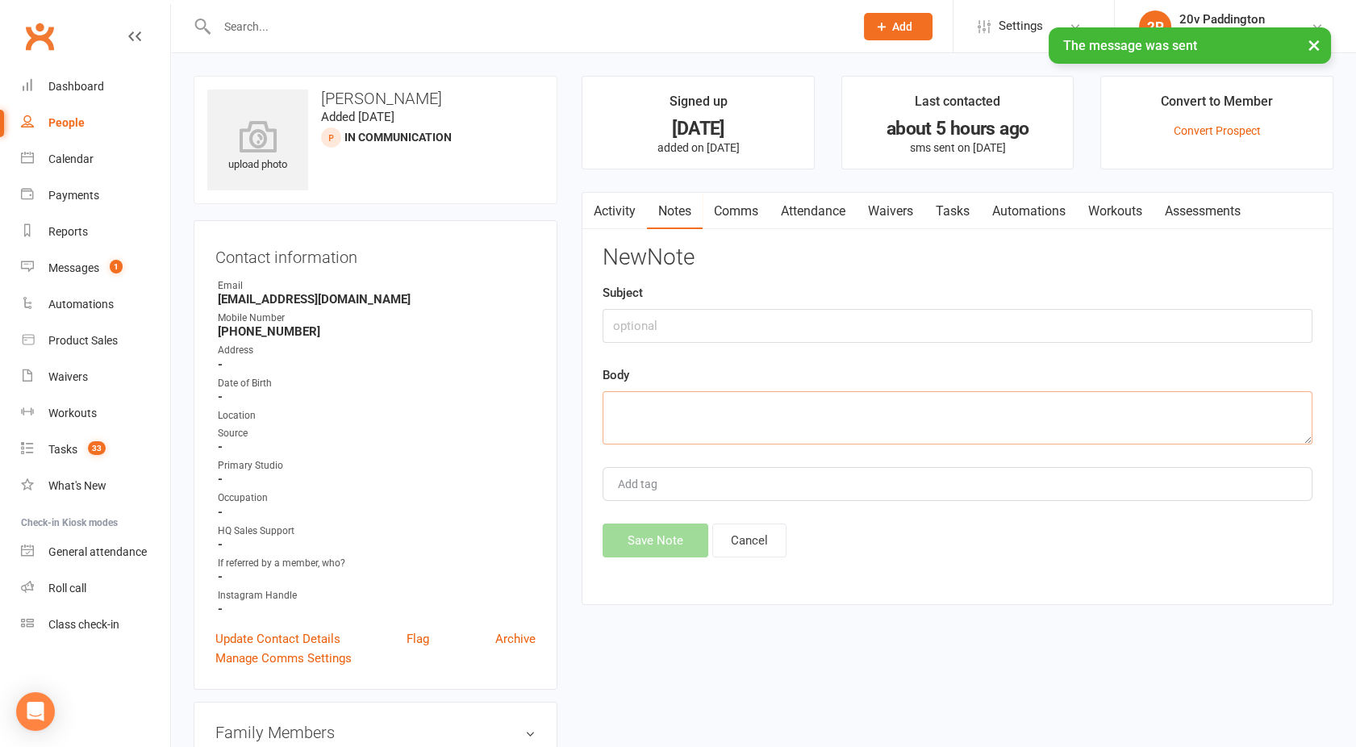
click at [622, 435] on textarea at bounding box center [958, 417] width 710 height 53
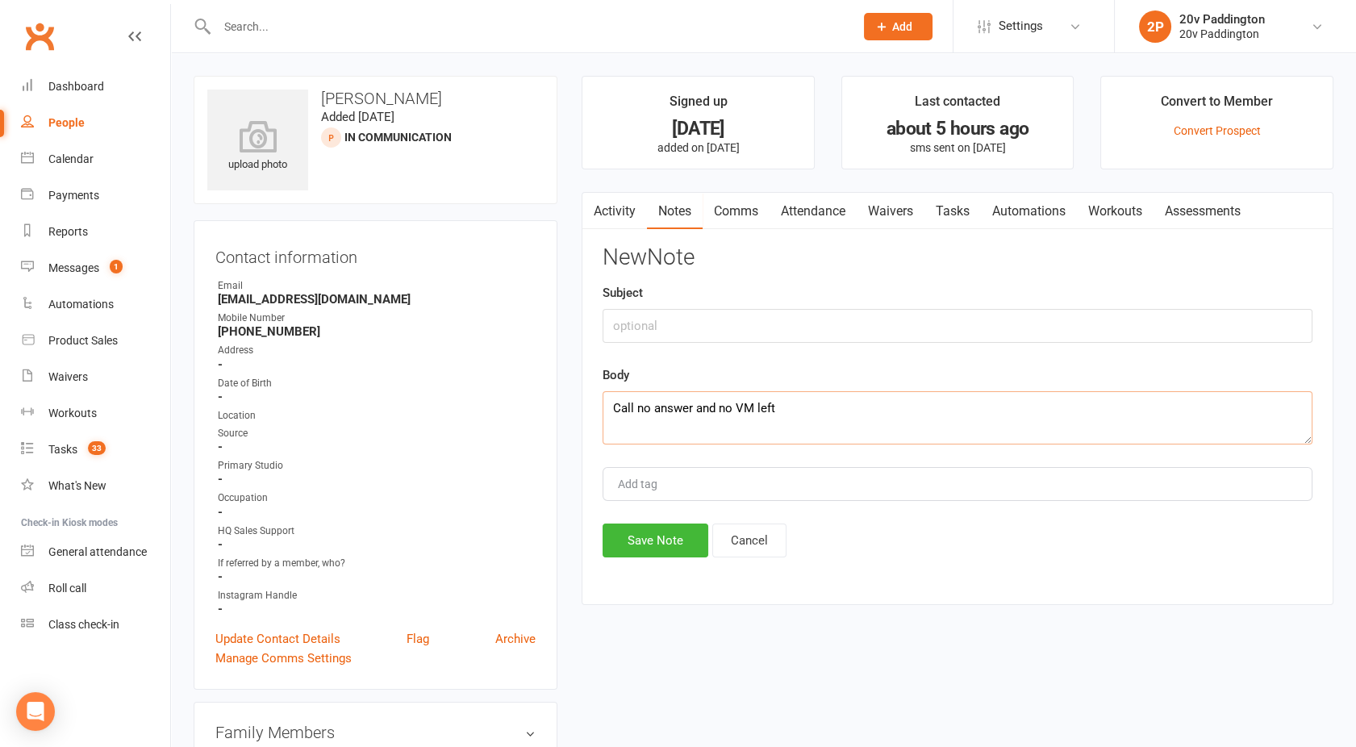
click at [755, 409] on textarea "Call no answer and no VM left" at bounding box center [958, 417] width 710 height 53
type textarea "Call no answer and no VM able to be left"
click at [630, 543] on button "Save Note" at bounding box center [656, 540] width 106 height 34
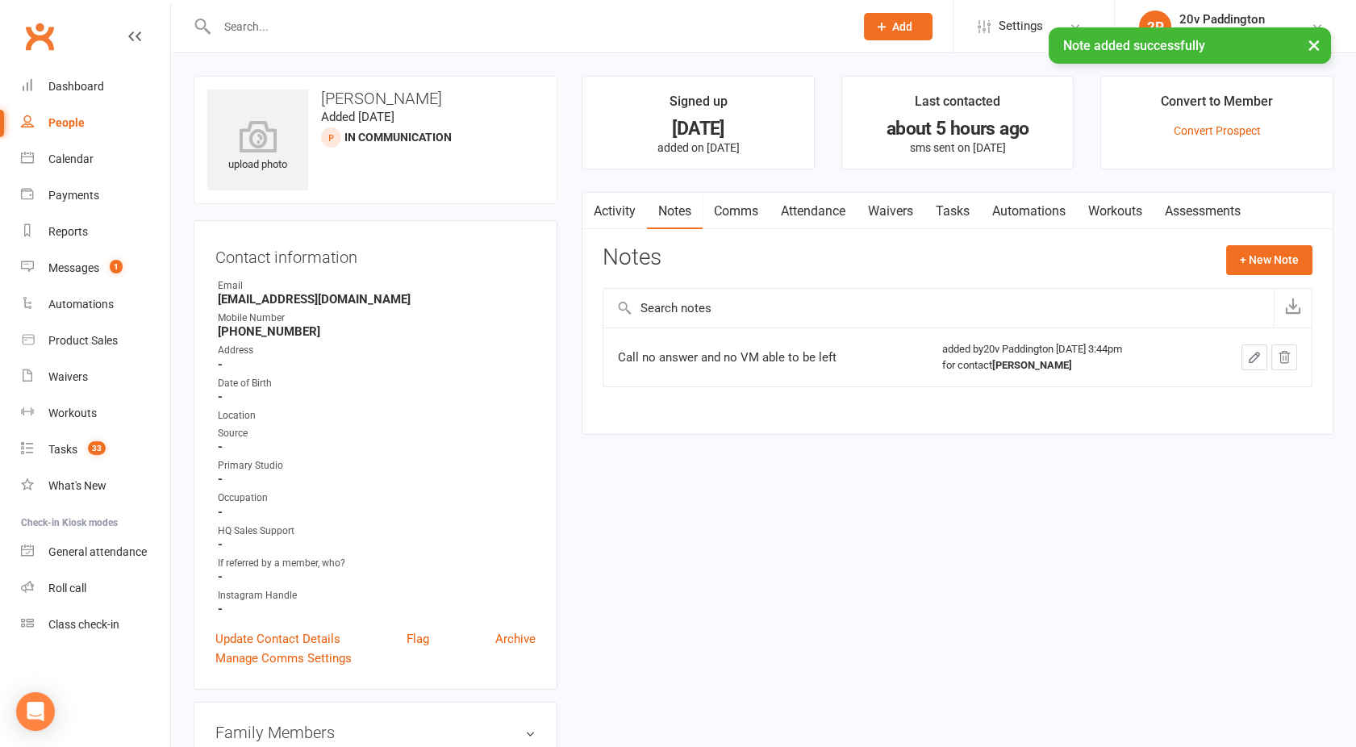
click at [608, 215] on link "Activity" at bounding box center [614, 211] width 65 height 37
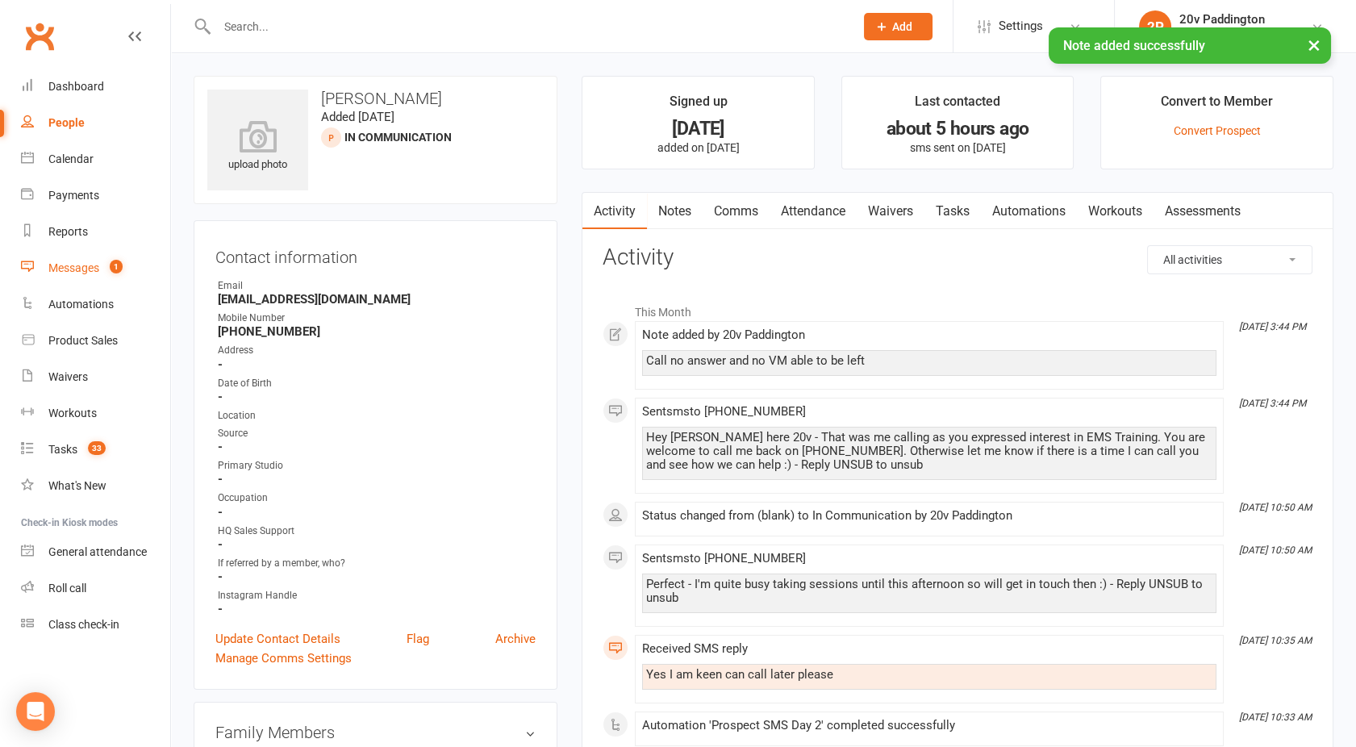
click at [71, 277] on link "Messages 1" at bounding box center [95, 268] width 149 height 36
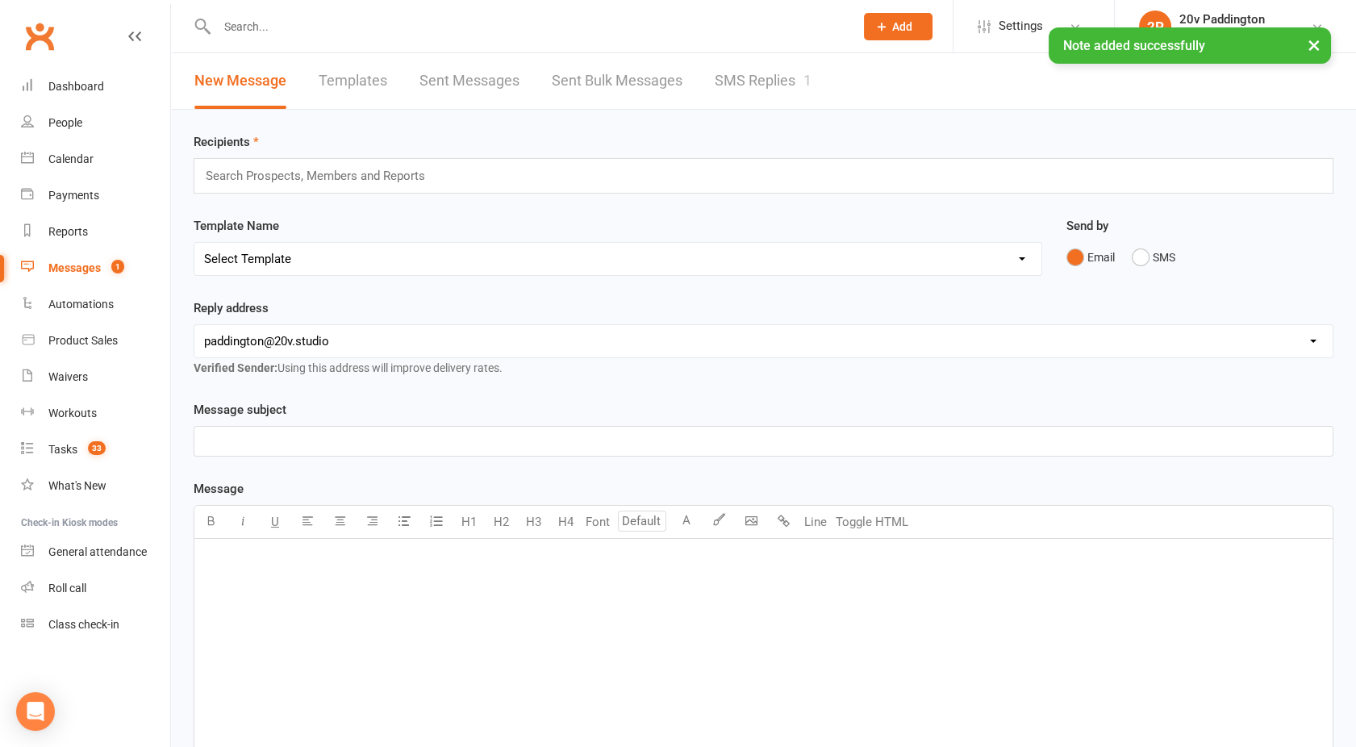
click at [752, 93] on link "SMS Replies 1" at bounding box center [763, 81] width 97 height 56
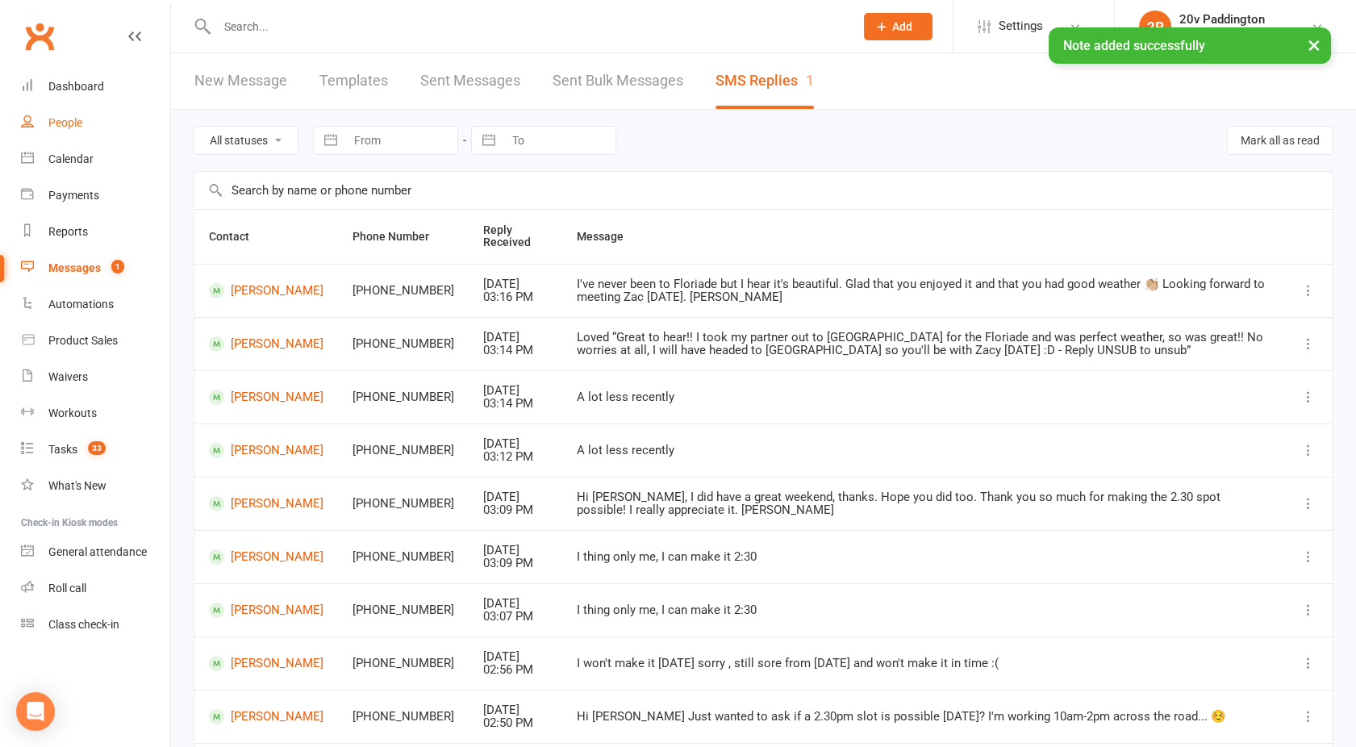
click at [90, 128] on link "People" at bounding box center [95, 123] width 149 height 36
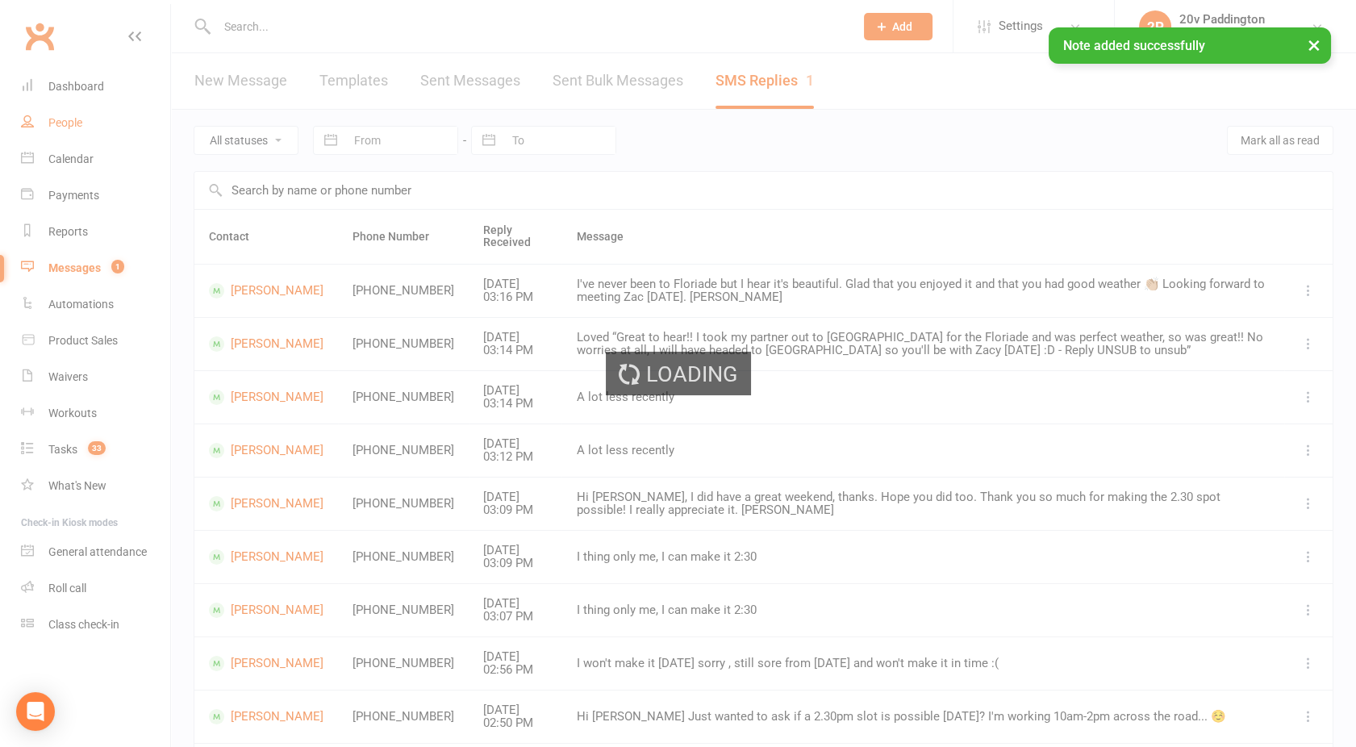
select select "100"
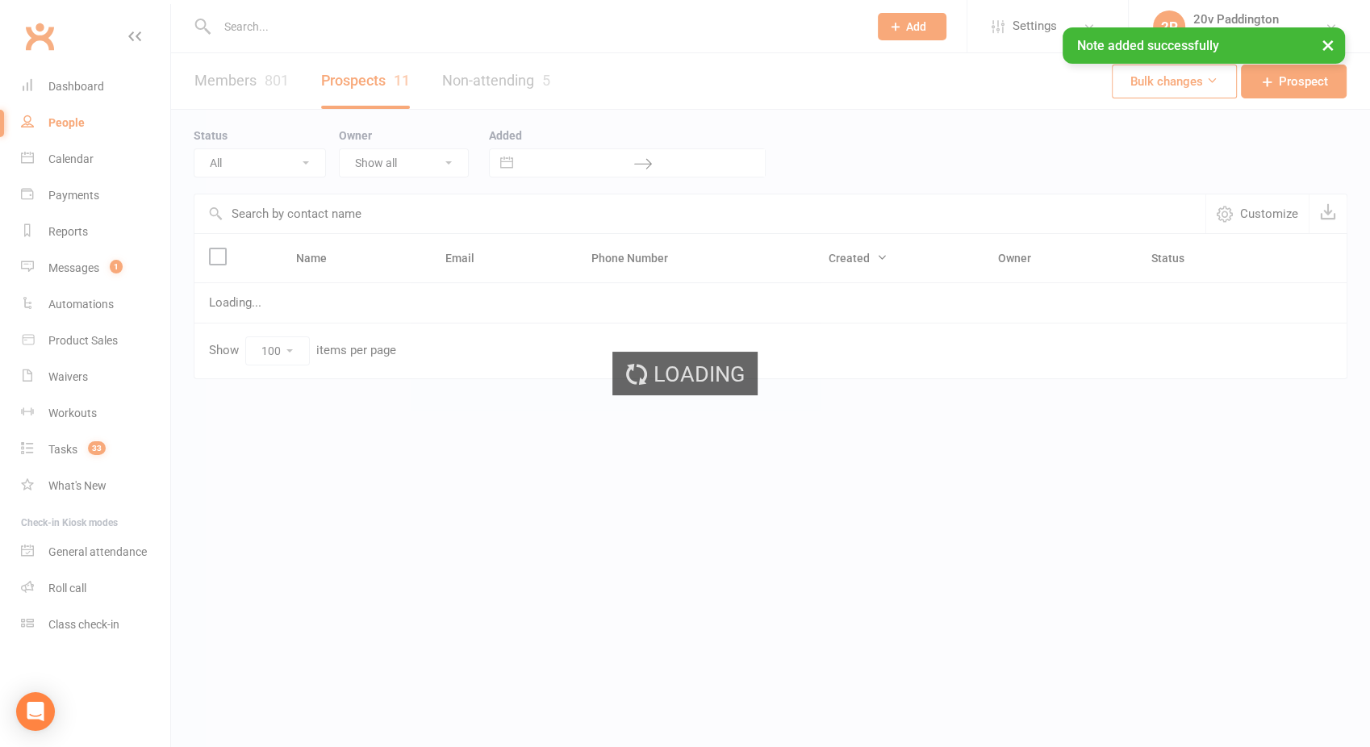
select select "In Communication"
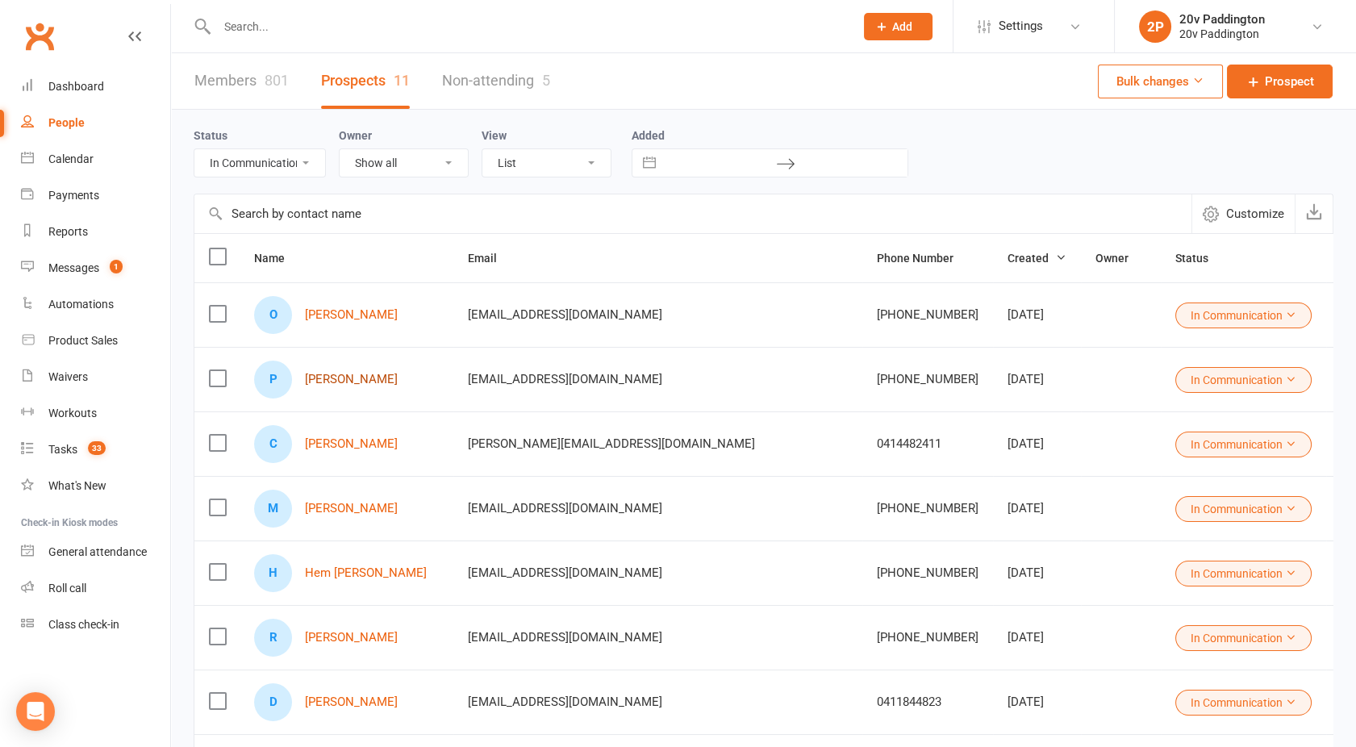
click at [332, 373] on link "Paul Kottos" at bounding box center [351, 380] width 93 height 14
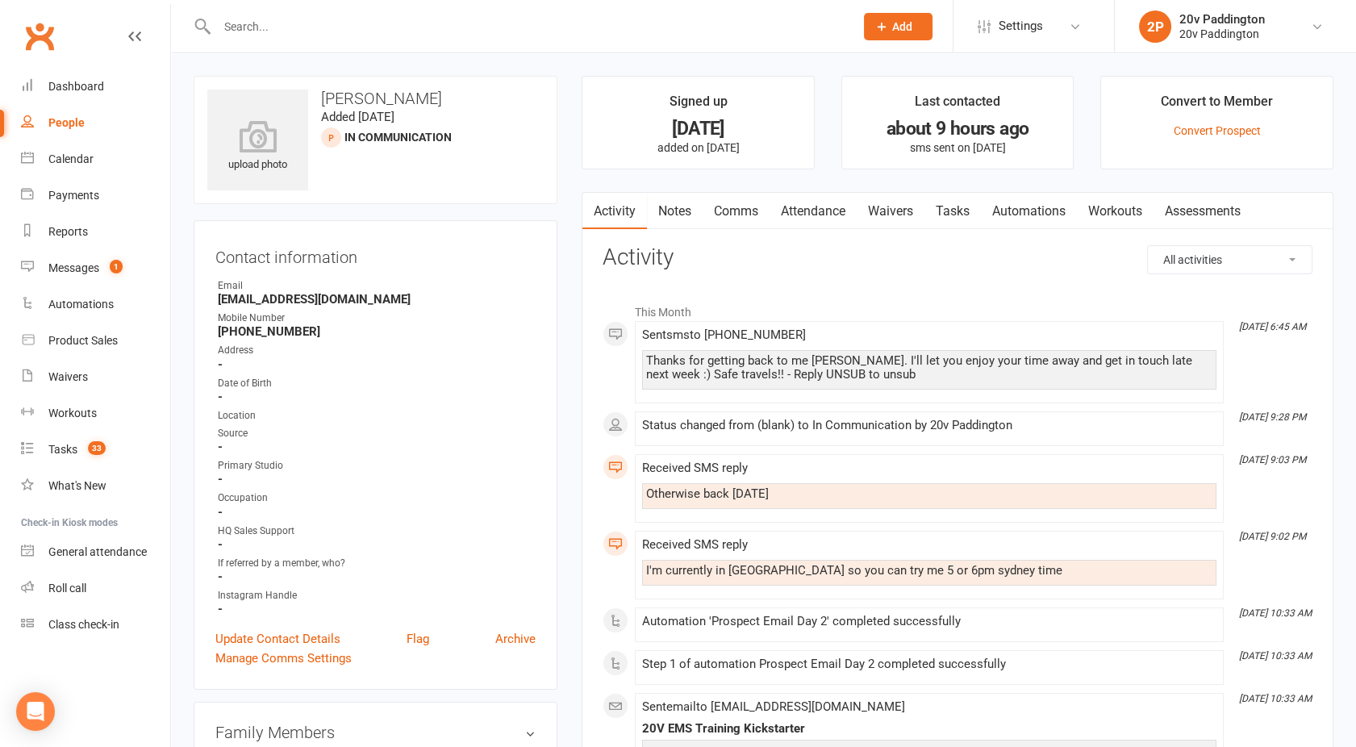
click at [971, 219] on link "Tasks" at bounding box center [952, 211] width 56 height 37
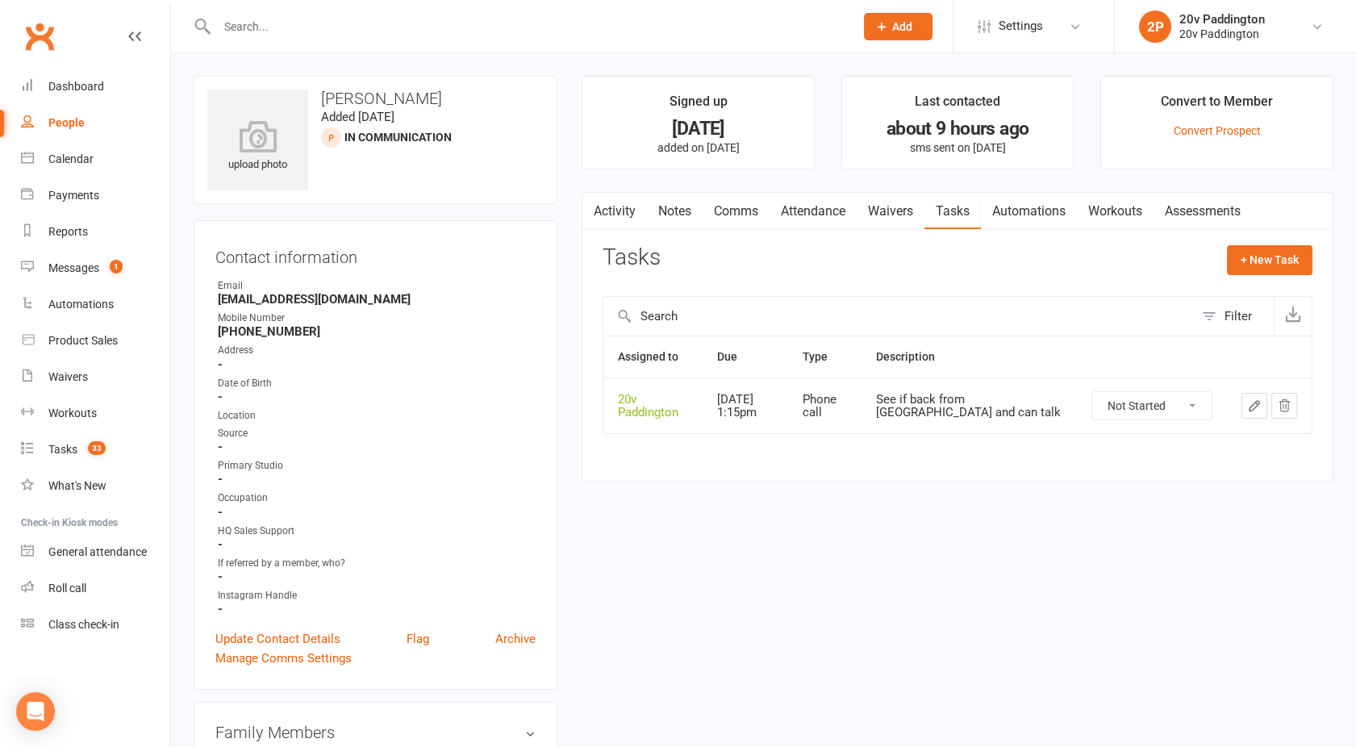
click at [77, 120] on div "People" at bounding box center [66, 122] width 36 height 13
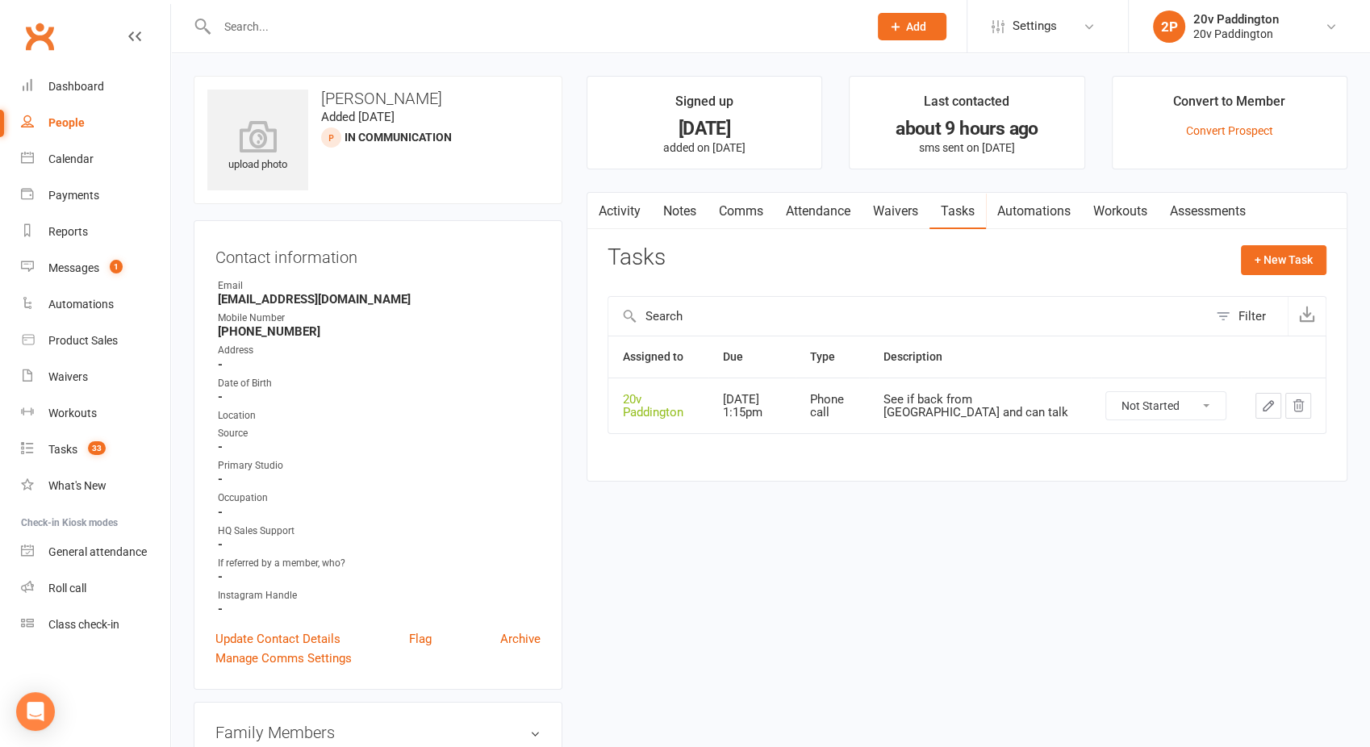
select select "100"
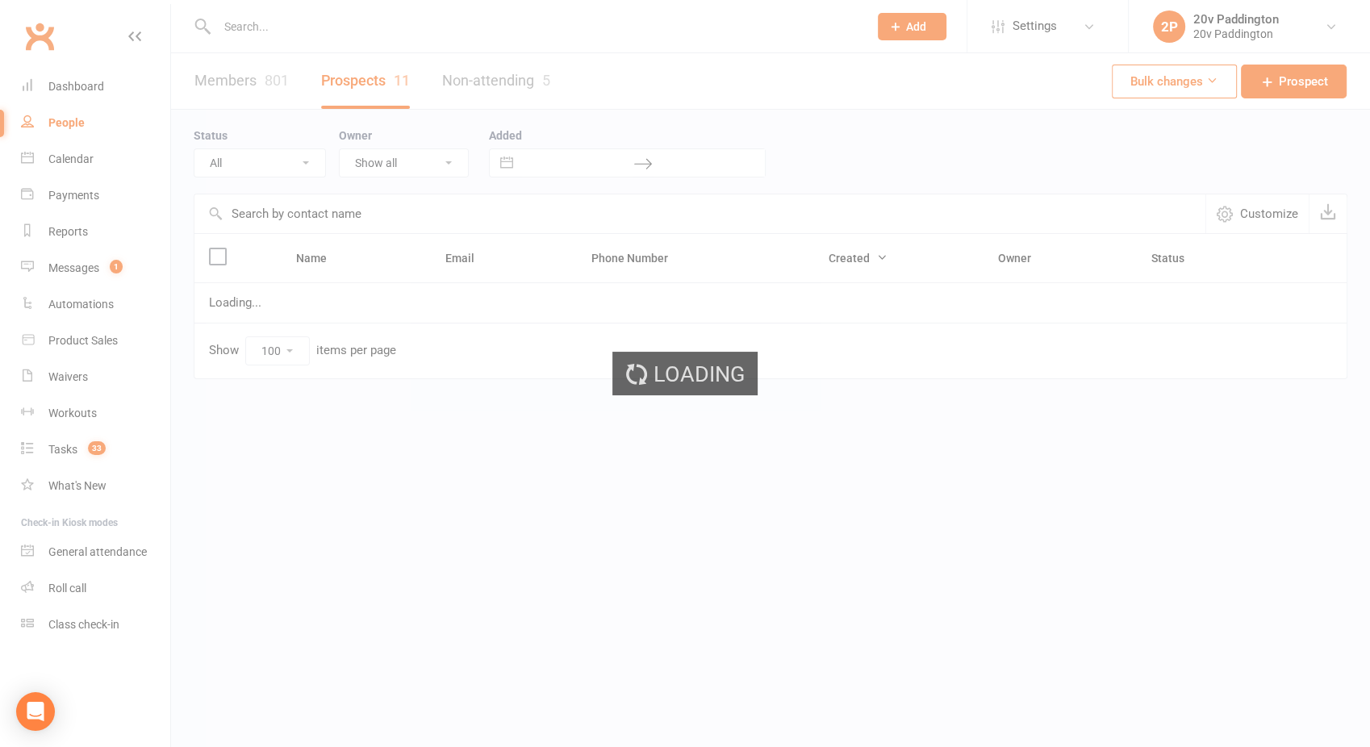
select select "In Communication"
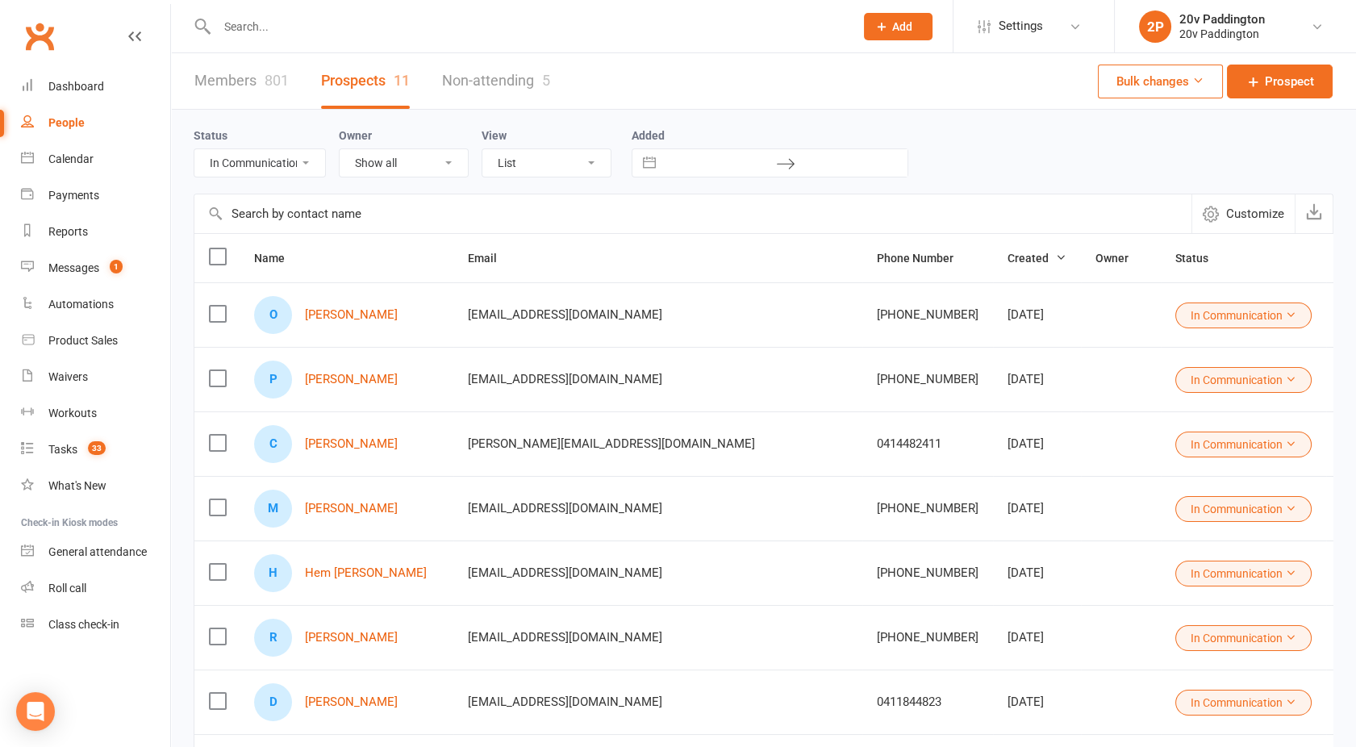
click at [1175, 368] on button "In Communication" at bounding box center [1243, 380] width 136 height 26
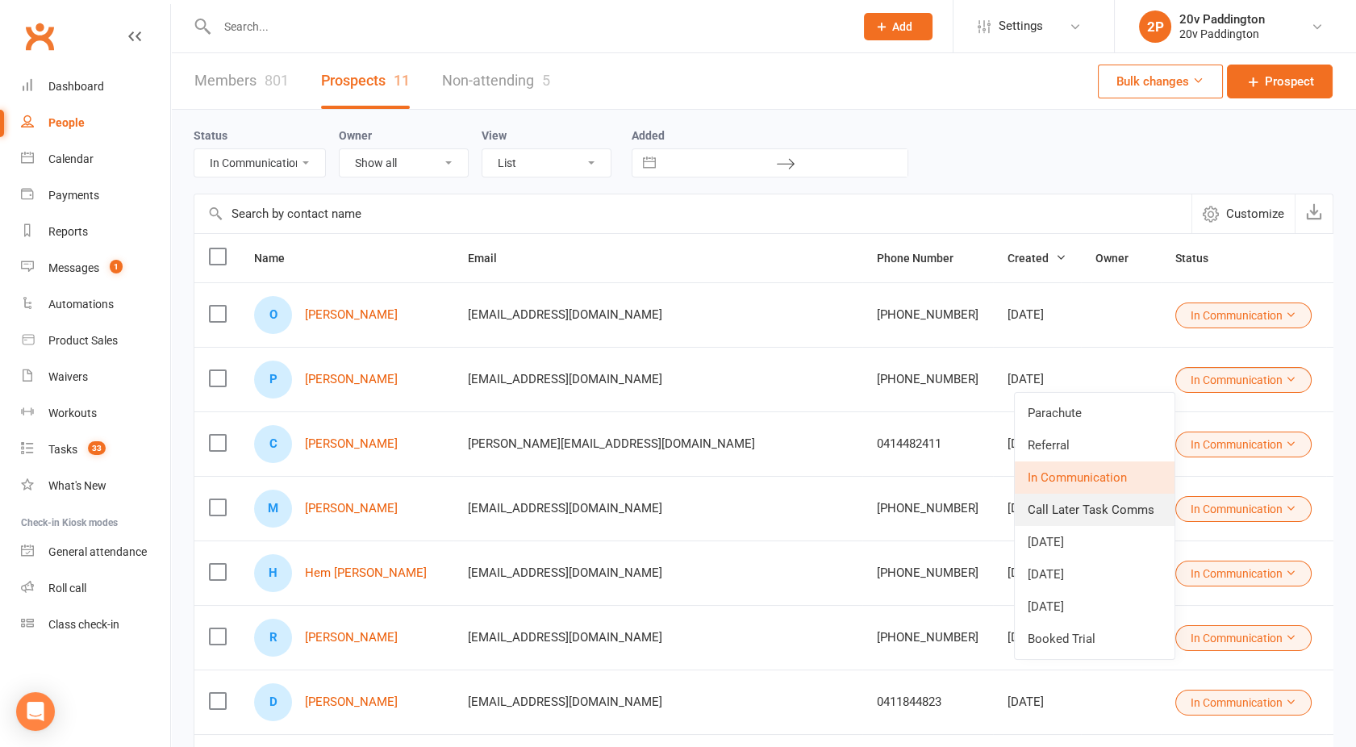
click at [1063, 506] on link "Call Later Task Comms" at bounding box center [1095, 510] width 160 height 32
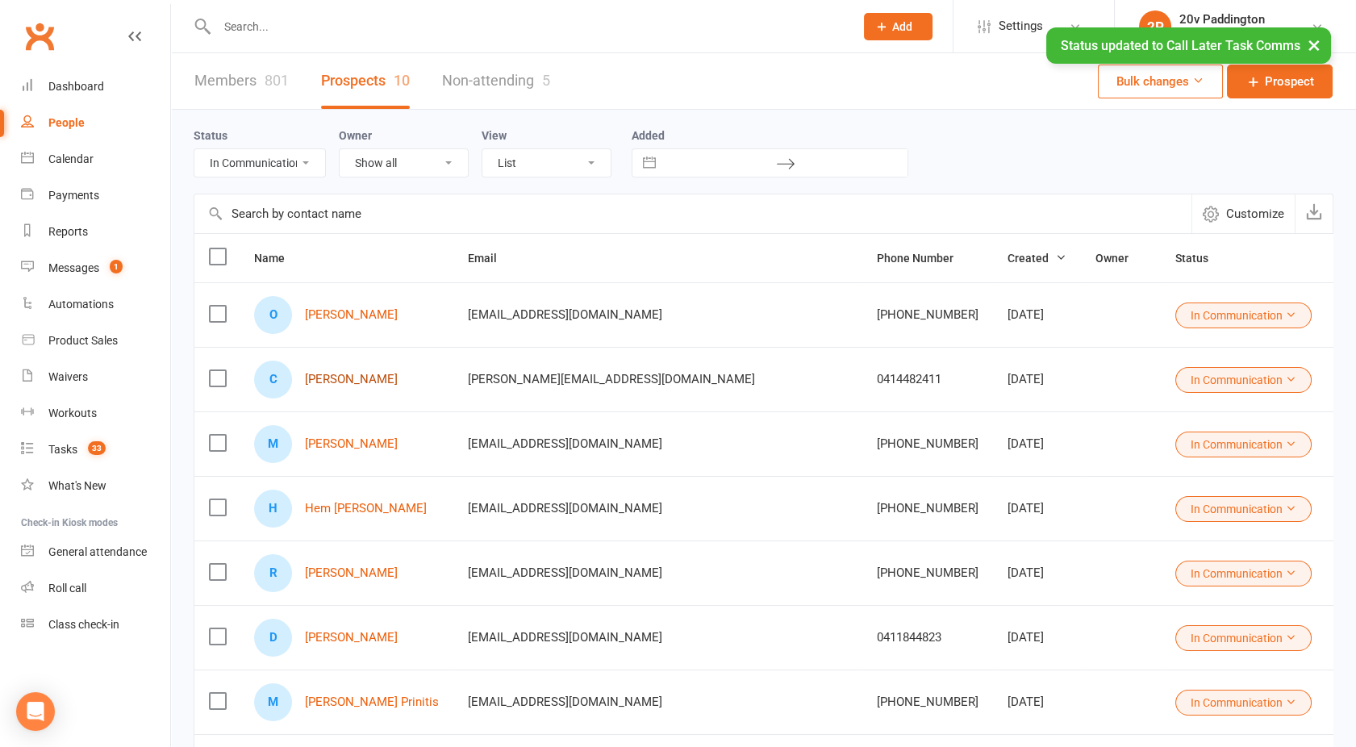
click at [359, 380] on link "[PERSON_NAME]" at bounding box center [351, 380] width 93 height 14
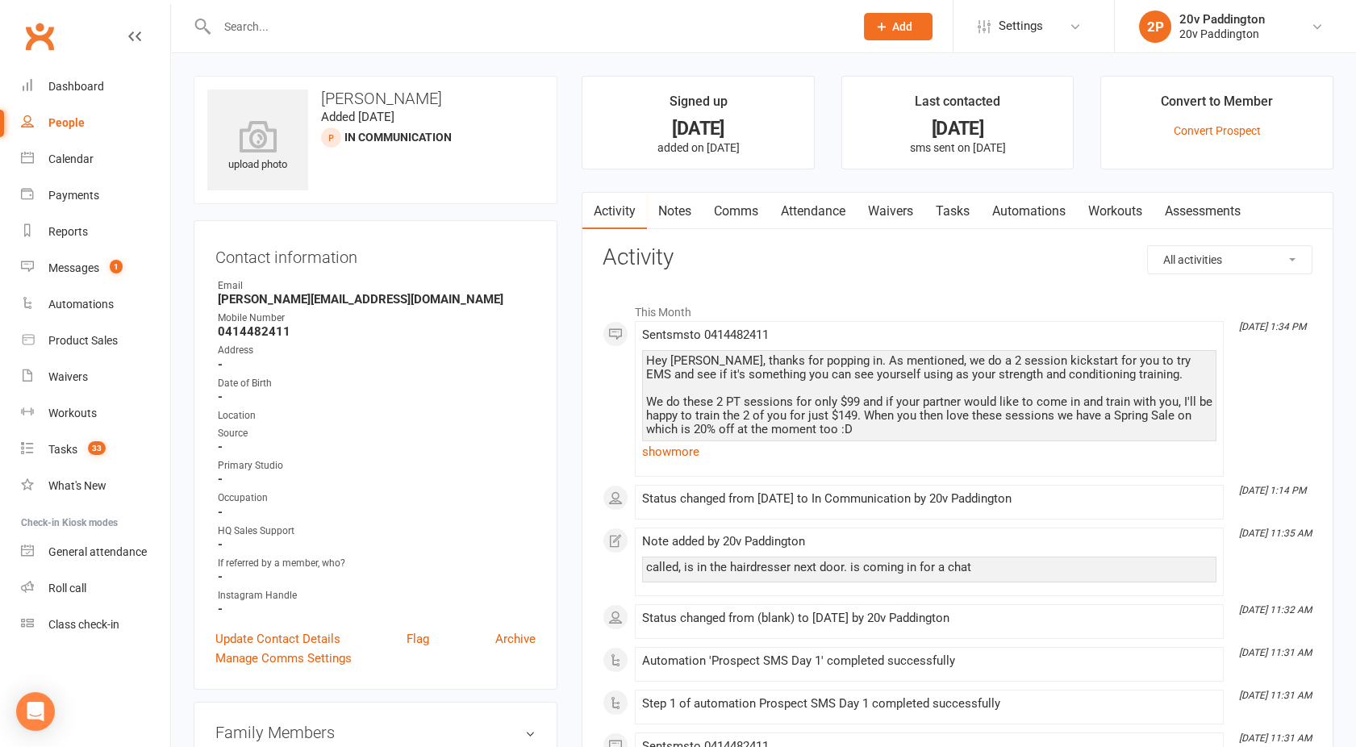
click at [743, 211] on link "Comms" at bounding box center [736, 211] width 67 height 37
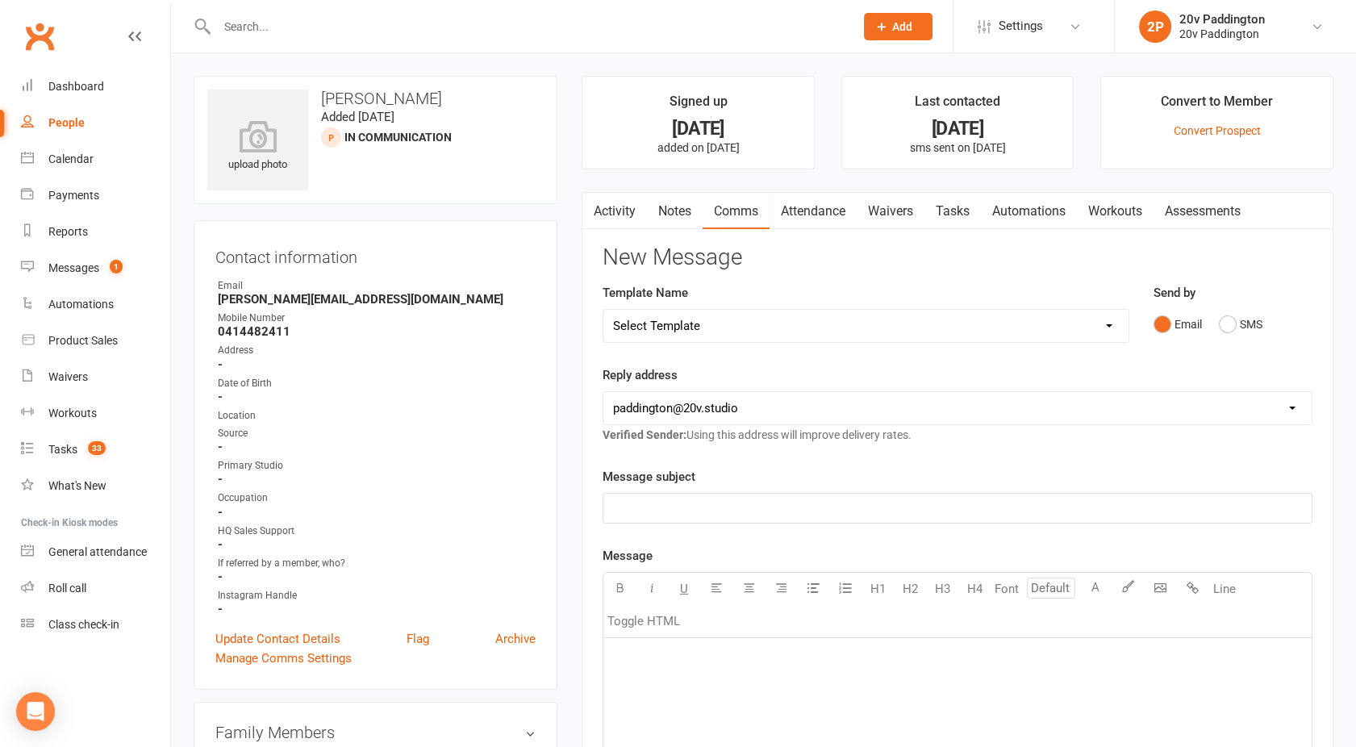
click at [1224, 307] on div "Send by Email SMS" at bounding box center [1233, 311] width 160 height 56
click at [1238, 331] on button "SMS" at bounding box center [1241, 324] width 44 height 31
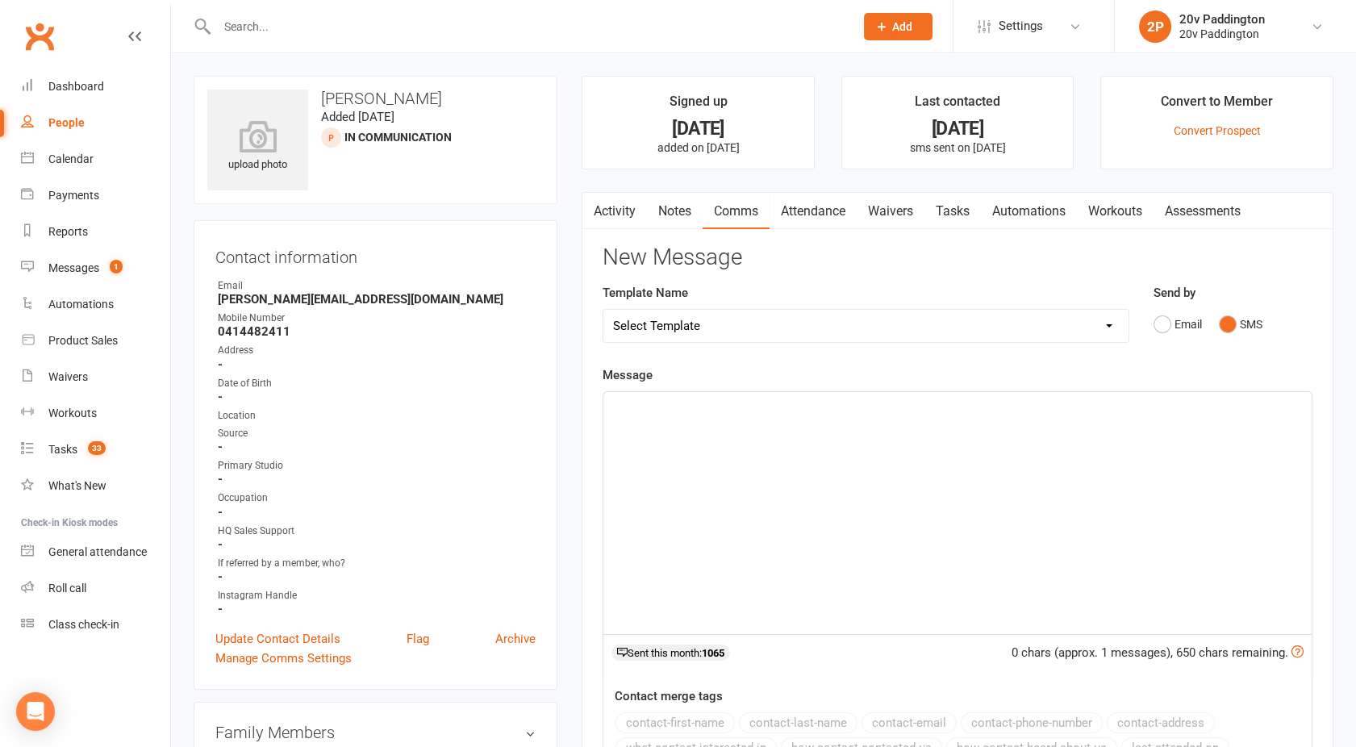
click at [853, 494] on div "﻿" at bounding box center [957, 513] width 708 height 242
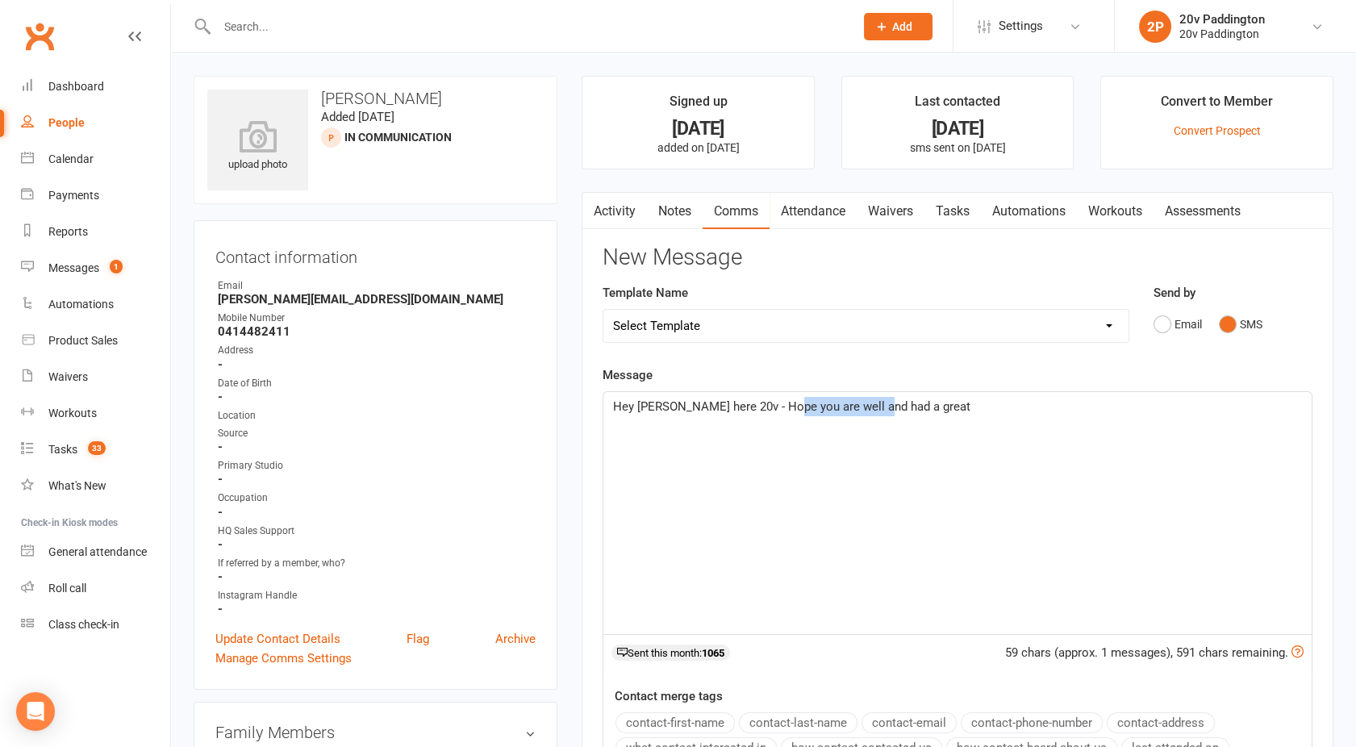
drag, startPoint x: 871, startPoint y: 407, endPoint x: 784, endPoint y: 410, distance: 87.2
click at [784, 410] on span "Hey Cass, Joel here 20v - Hope you are well and had a great" at bounding box center [791, 406] width 357 height 15
click at [887, 406] on p "Hey Cass, Joel here 20v - Hope you had a great" at bounding box center [957, 406] width 689 height 19
click at [932, 407] on p "Hey Cass, Joel here 20v - Hope you had a great weekend!!" at bounding box center [957, 406] width 689 height 19
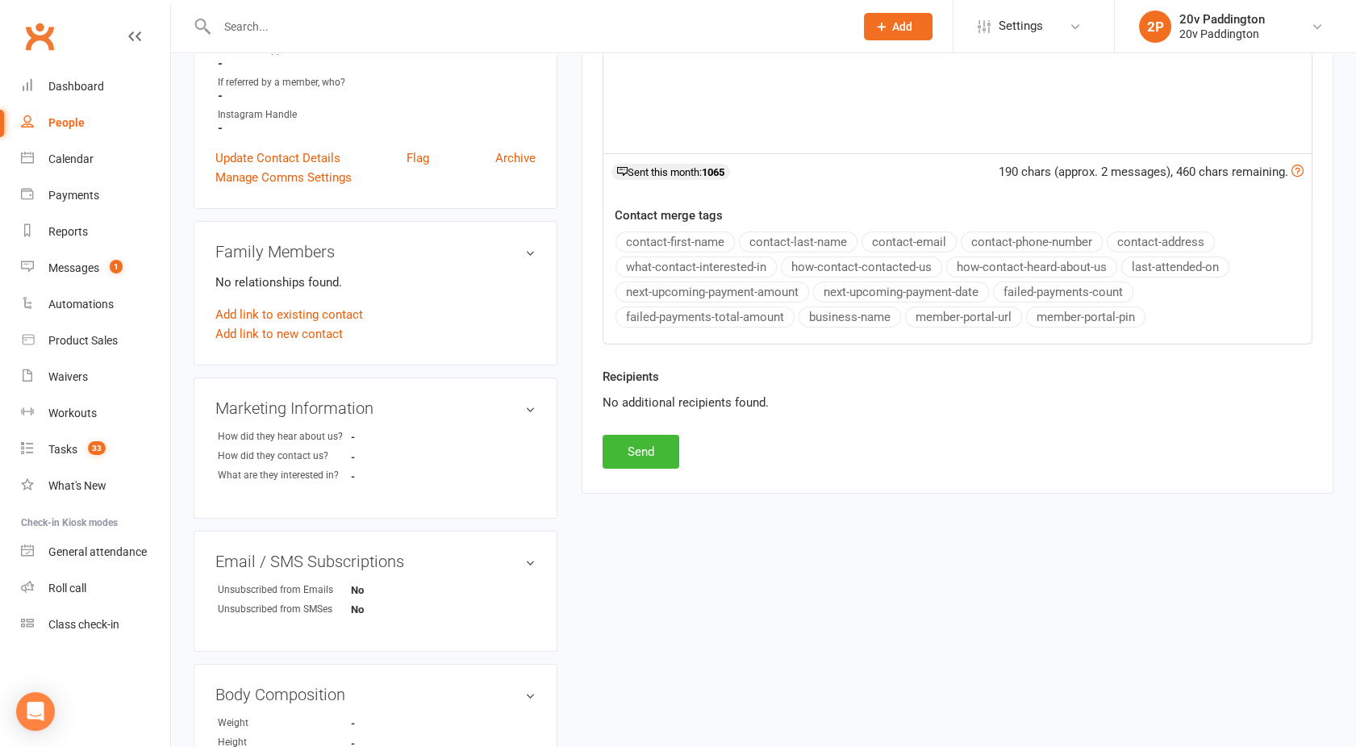
scroll to position [485, 0]
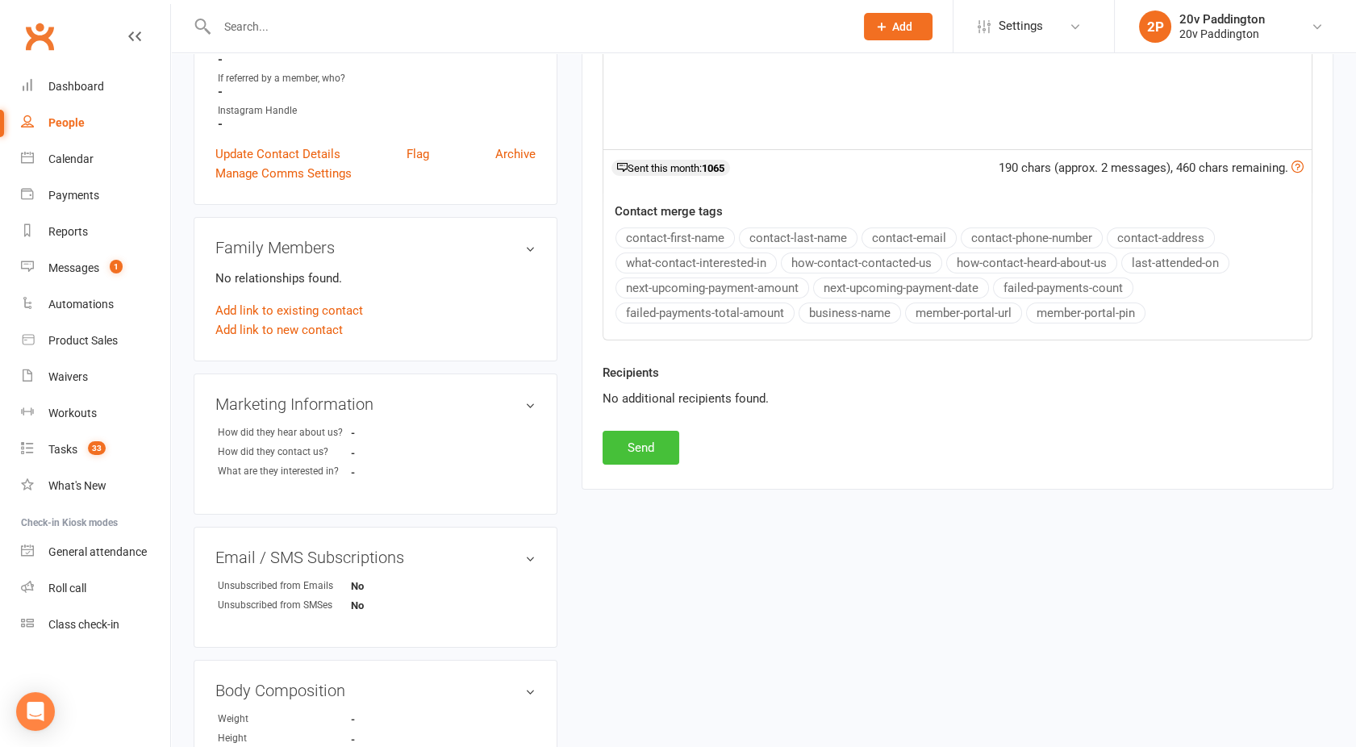
click at [634, 431] on button "Send" at bounding box center [641, 448] width 77 height 34
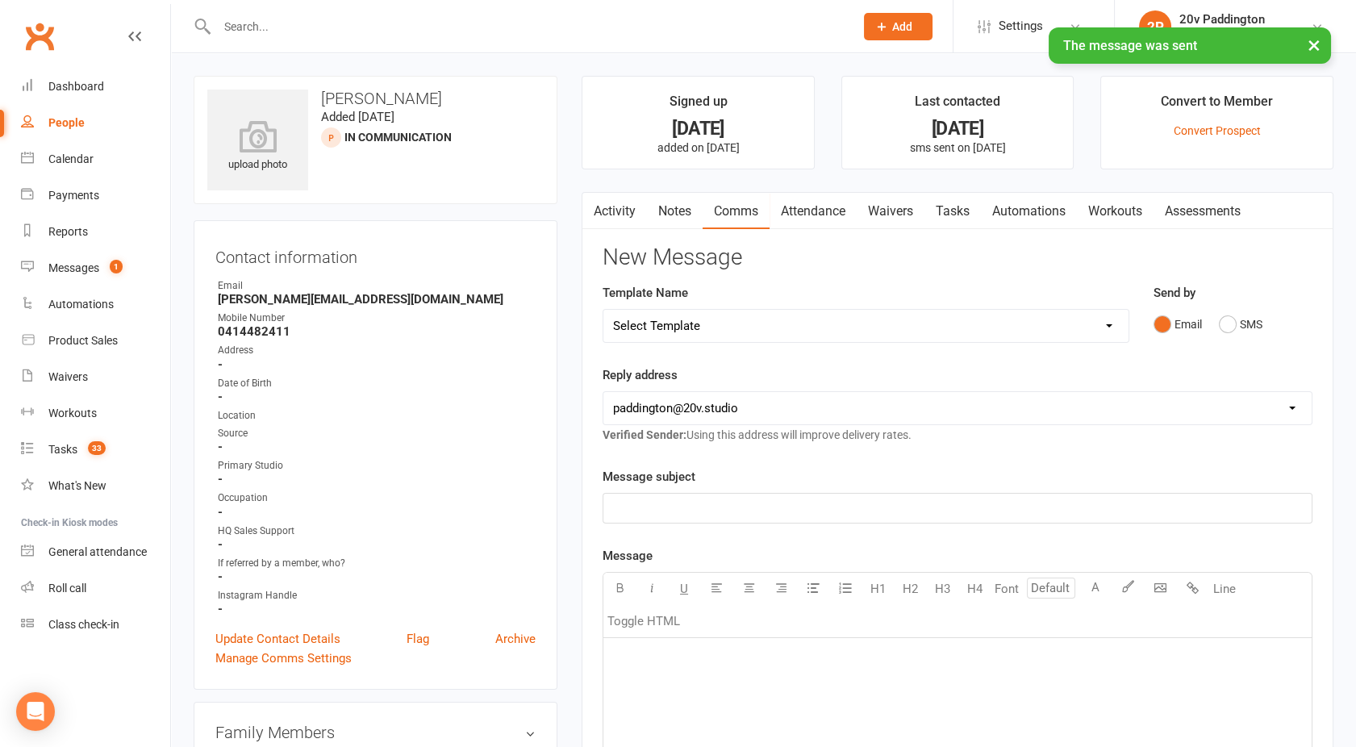
click at [615, 211] on link "Activity" at bounding box center [614, 211] width 65 height 37
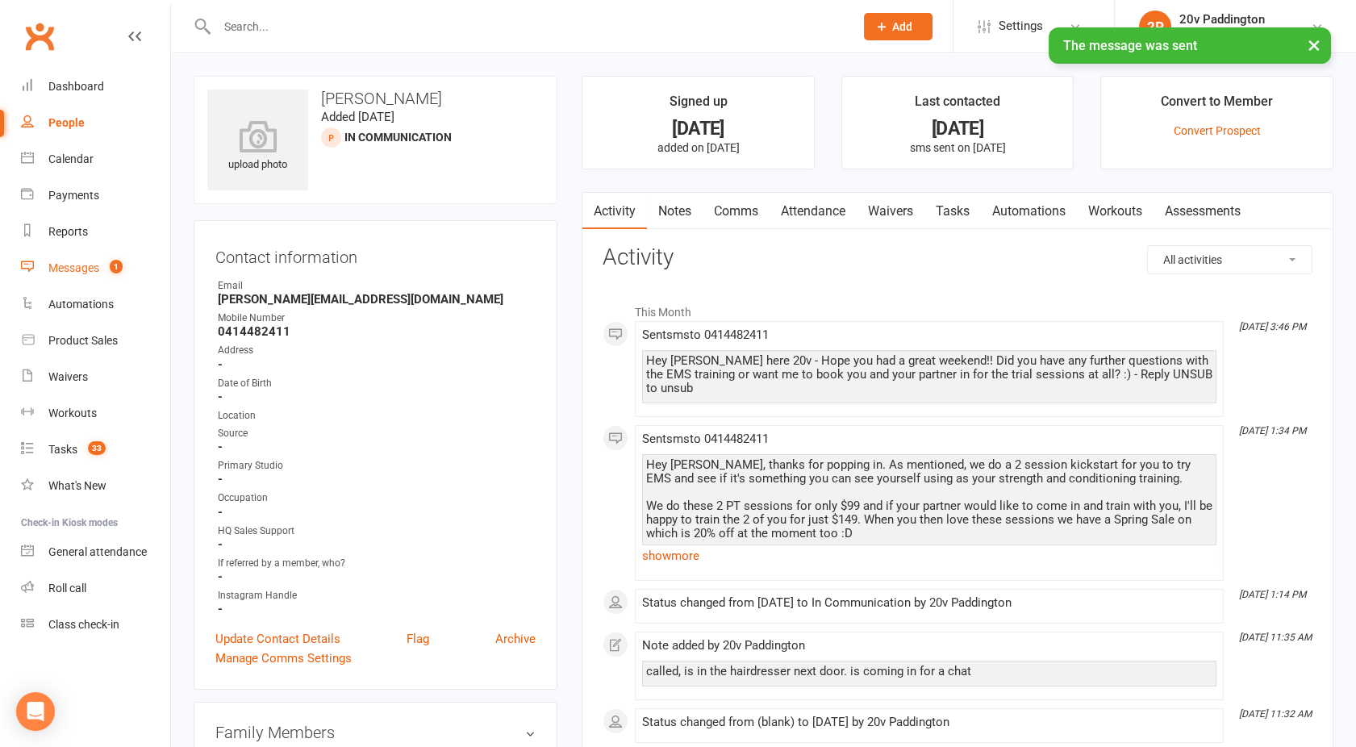
click at [60, 265] on div "Messages" at bounding box center [73, 267] width 51 height 13
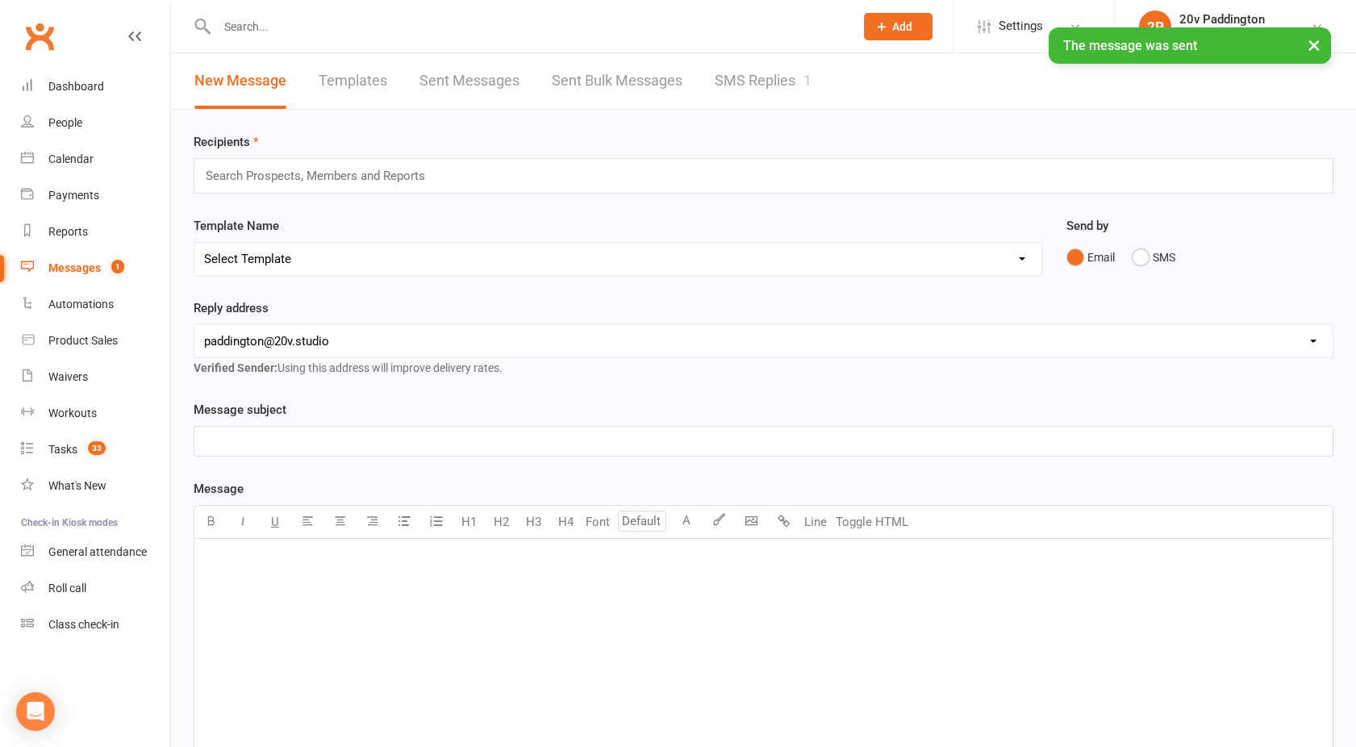
click at [768, 95] on link "SMS Replies 1" at bounding box center [763, 81] width 97 height 56
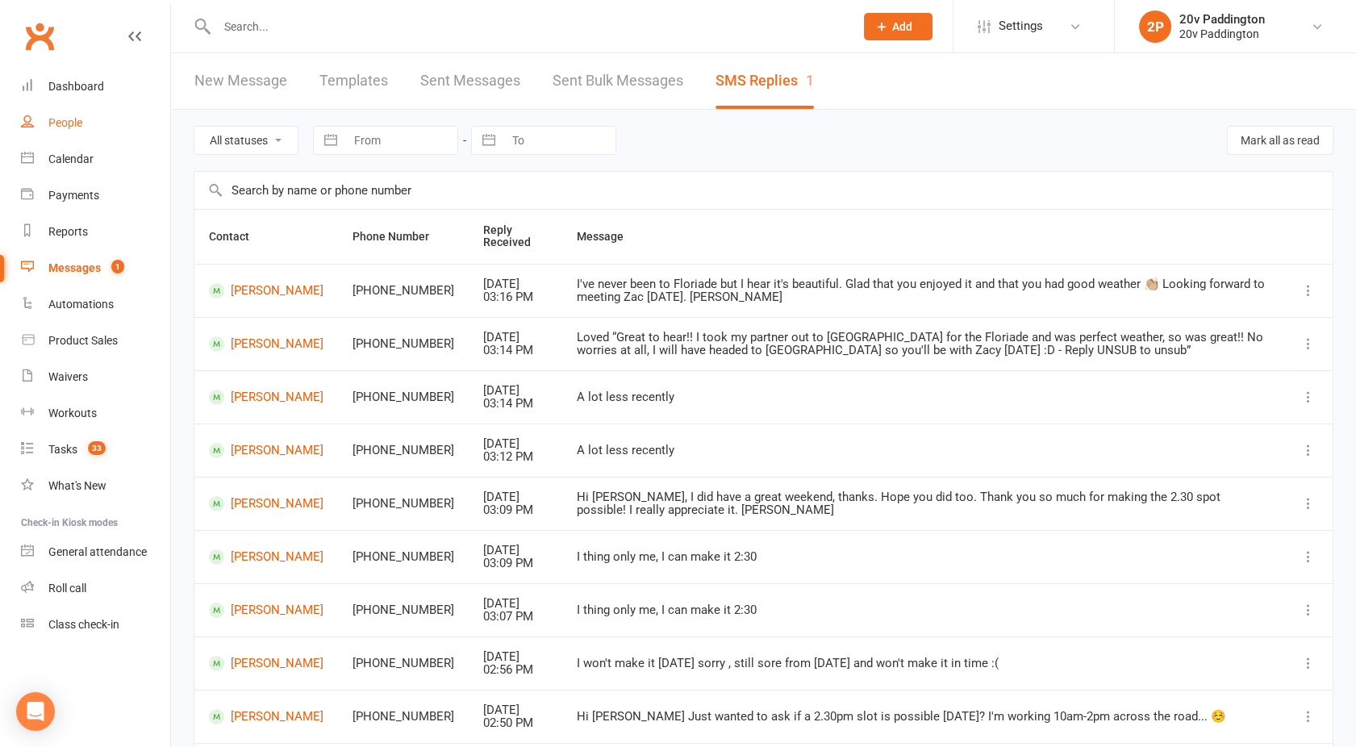
click at [58, 120] on div "People" at bounding box center [65, 122] width 34 height 13
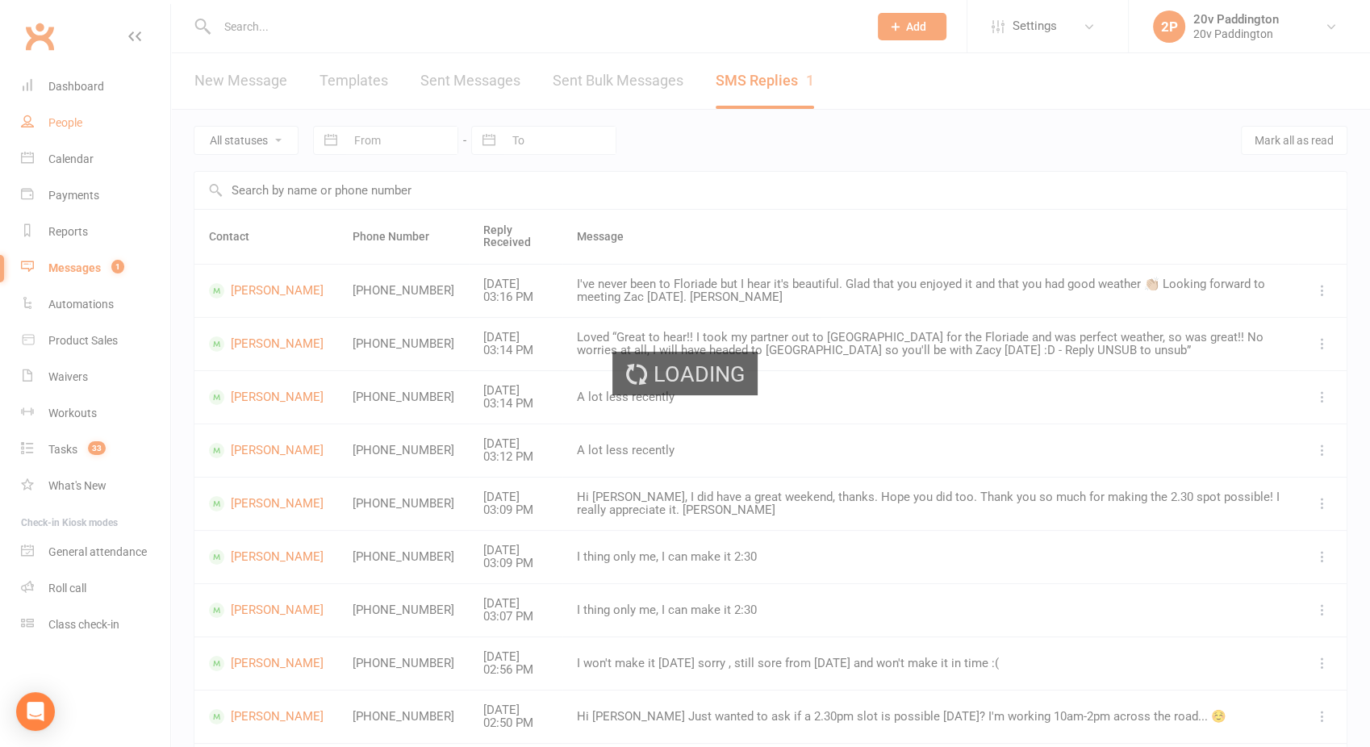
select select "100"
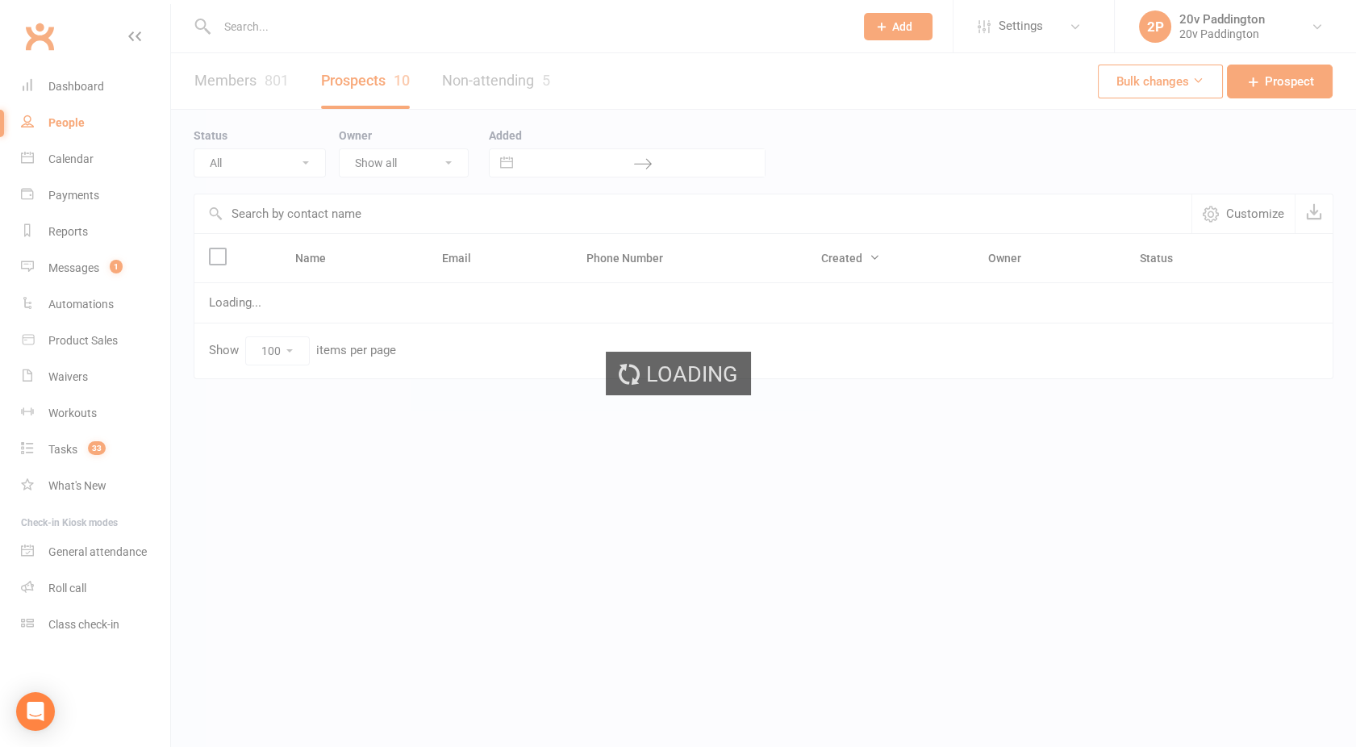
select select "In Communication"
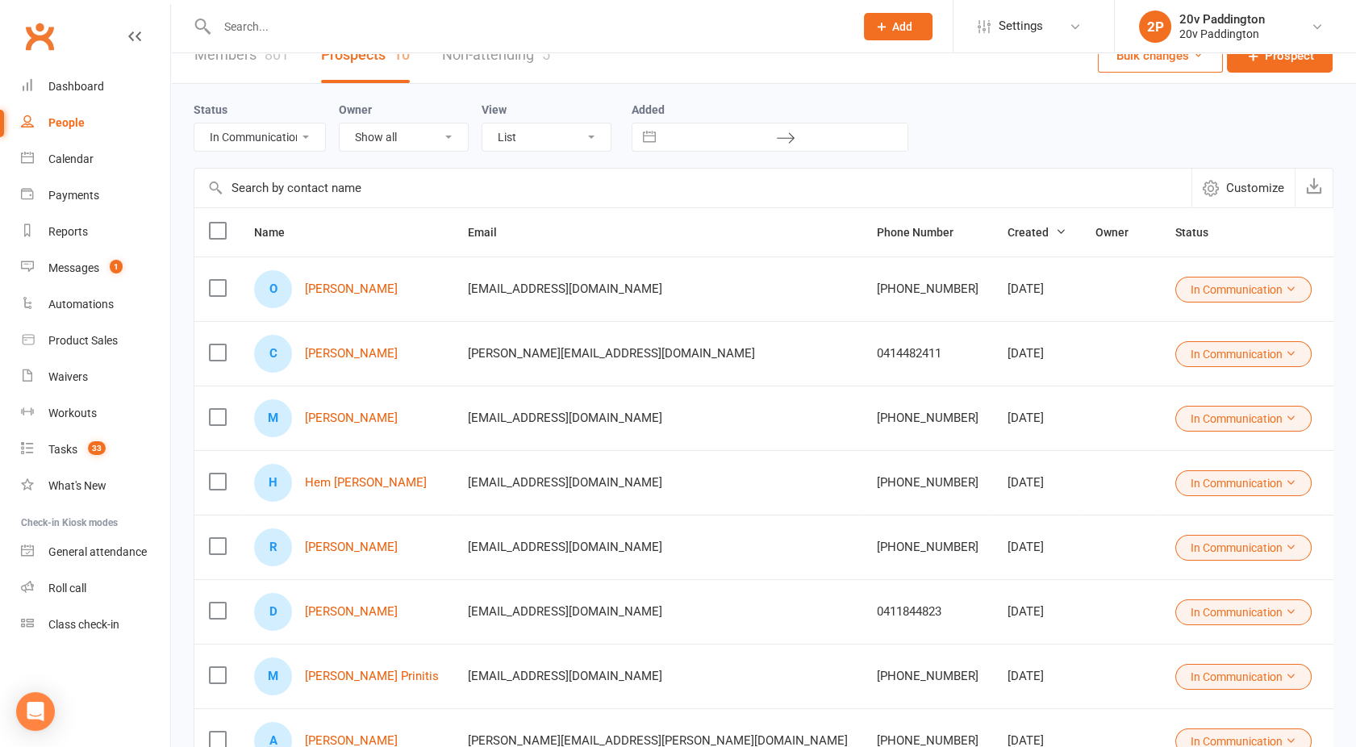
scroll to position [43, 0]
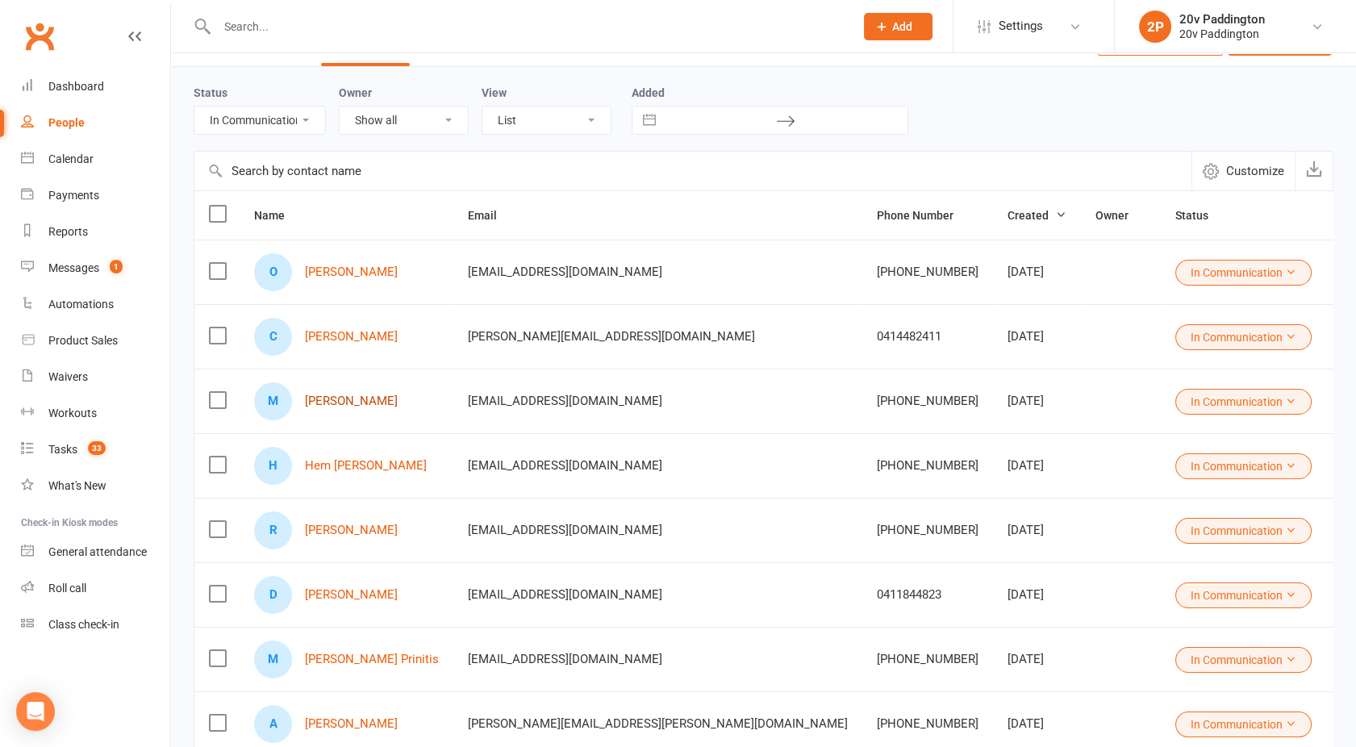
click at [361, 404] on link "[PERSON_NAME]" at bounding box center [351, 401] width 93 height 14
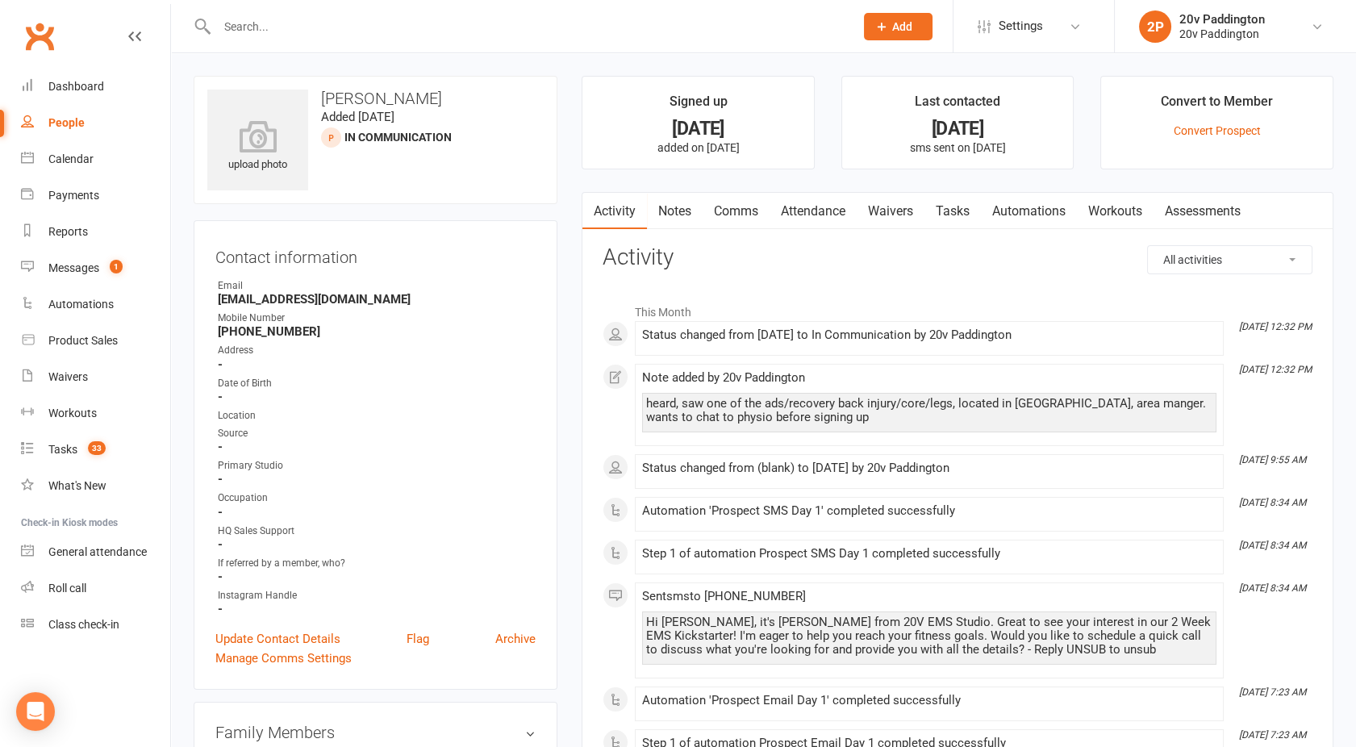
click at [50, 125] on div "People" at bounding box center [66, 122] width 36 height 13
select select "100"
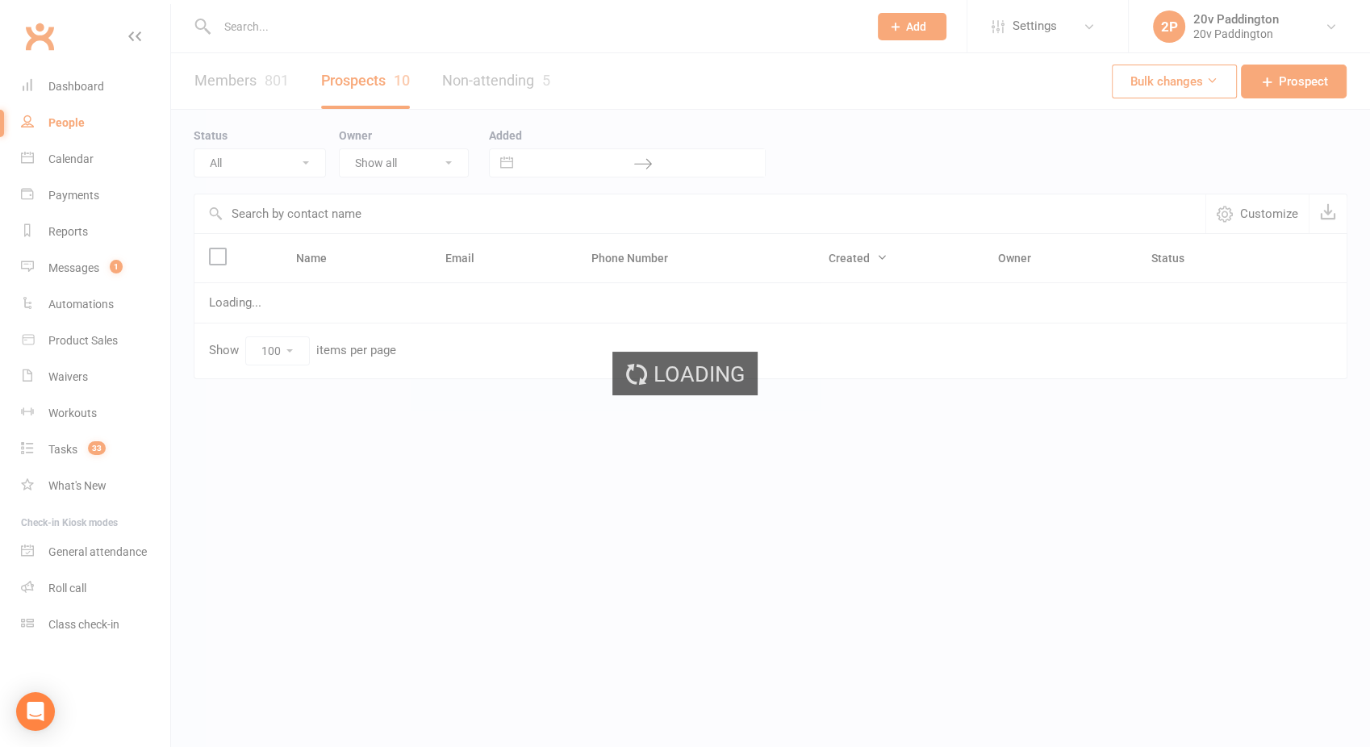
select select "In Communication"
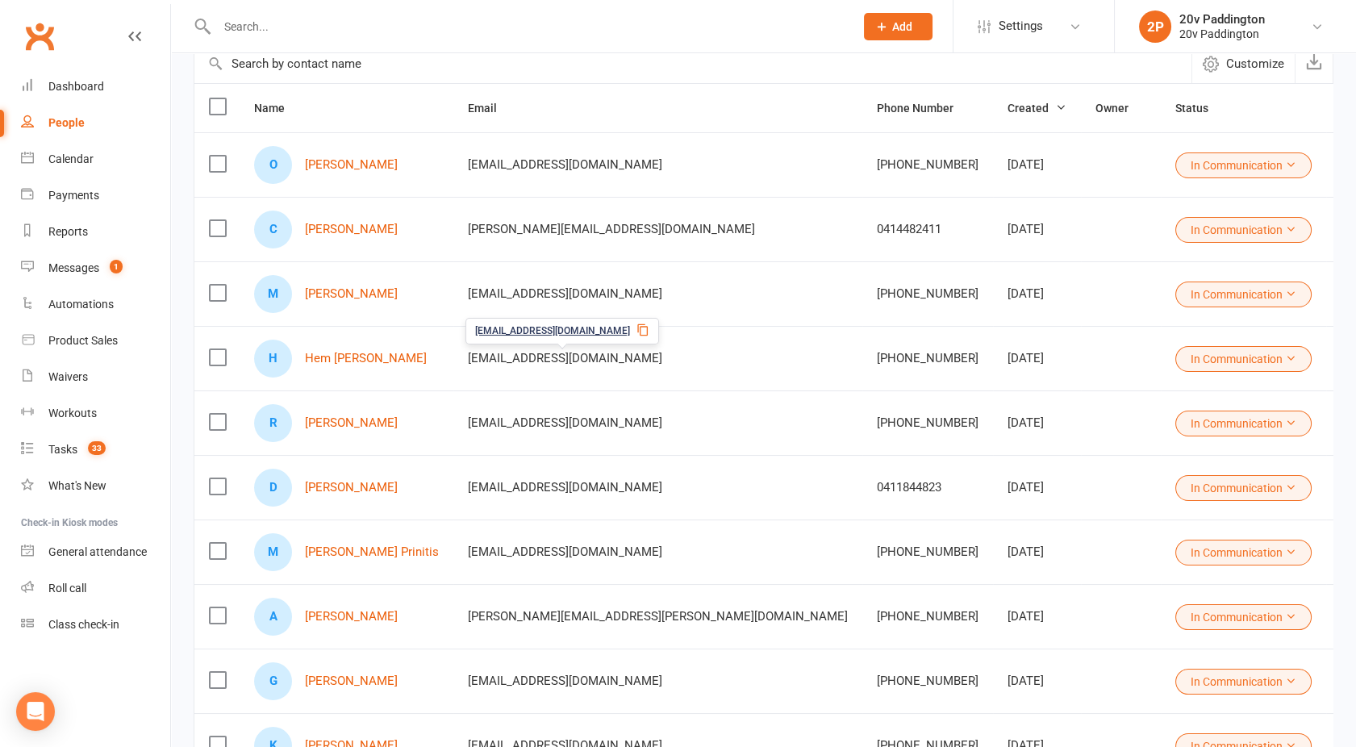
scroll to position [152, 0]
click at [354, 361] on link "Hem Prajapati" at bounding box center [366, 357] width 122 height 14
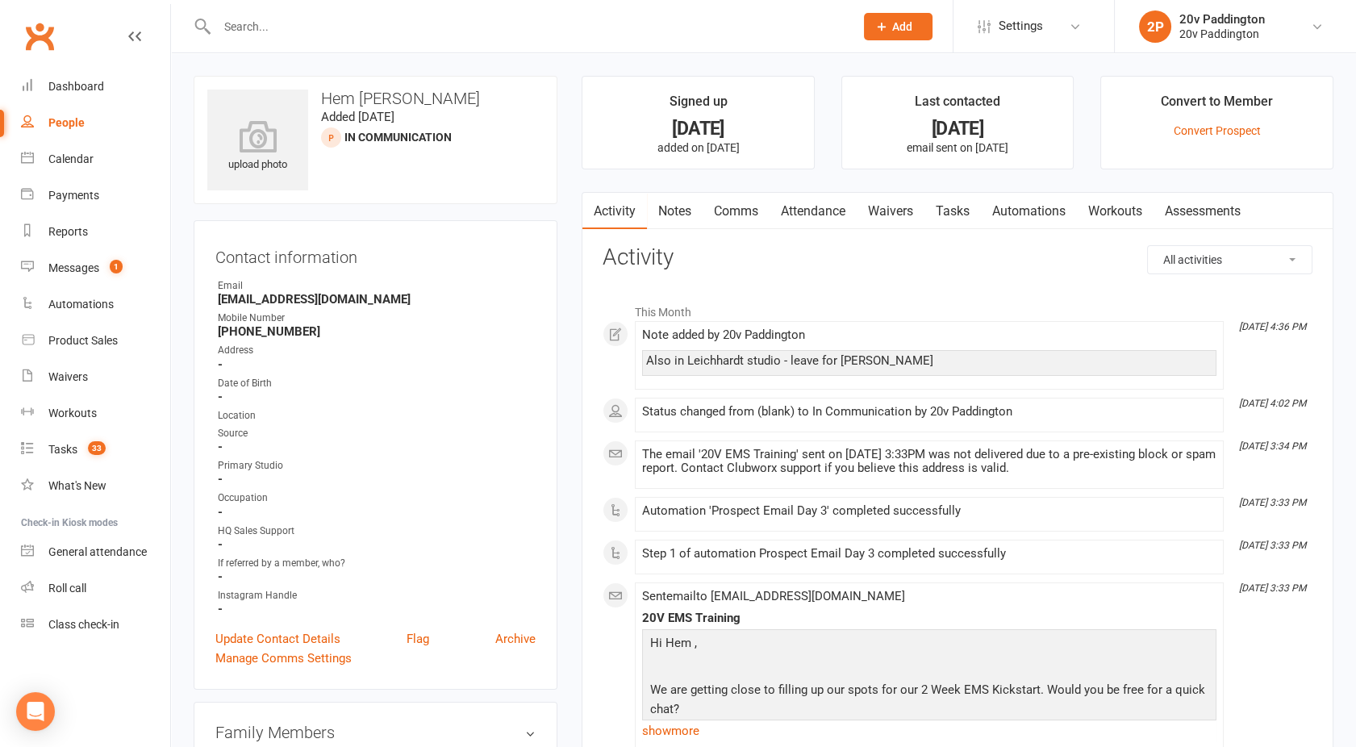
click at [69, 121] on div "People" at bounding box center [66, 122] width 36 height 13
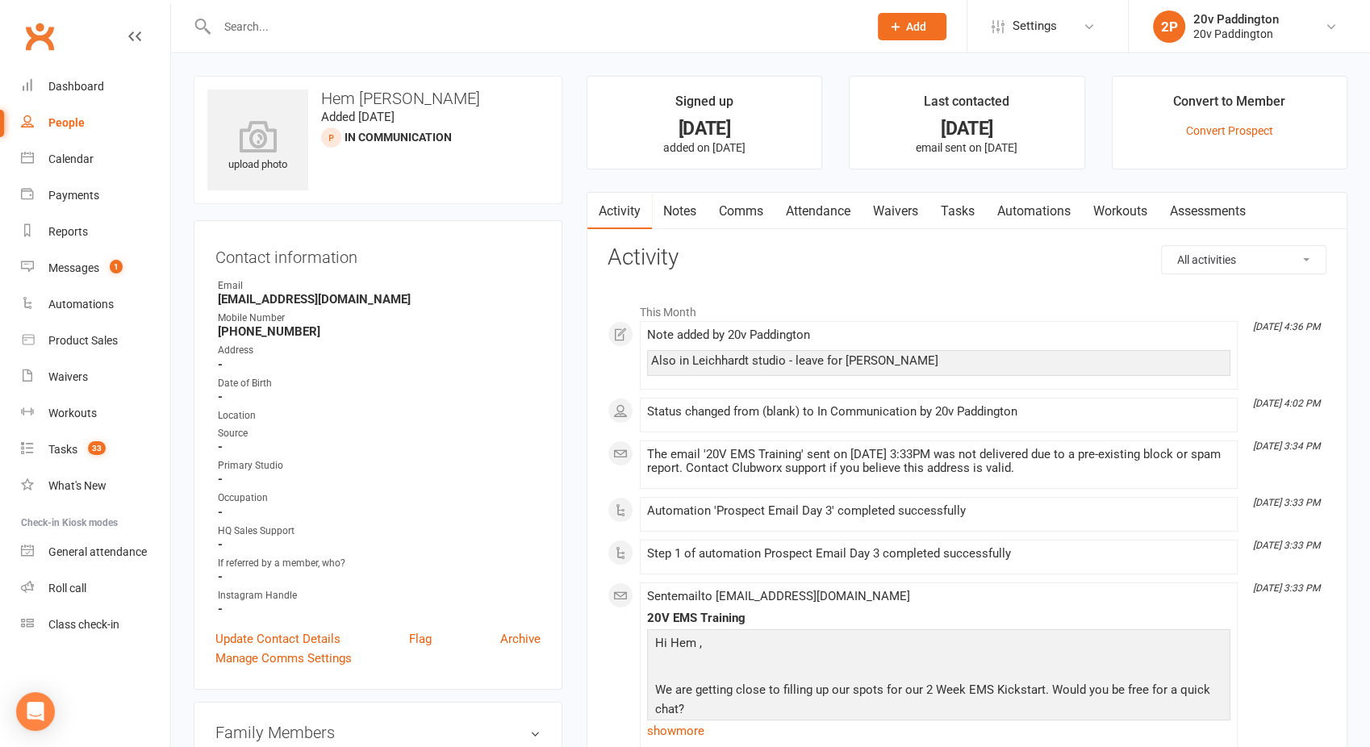
select select "100"
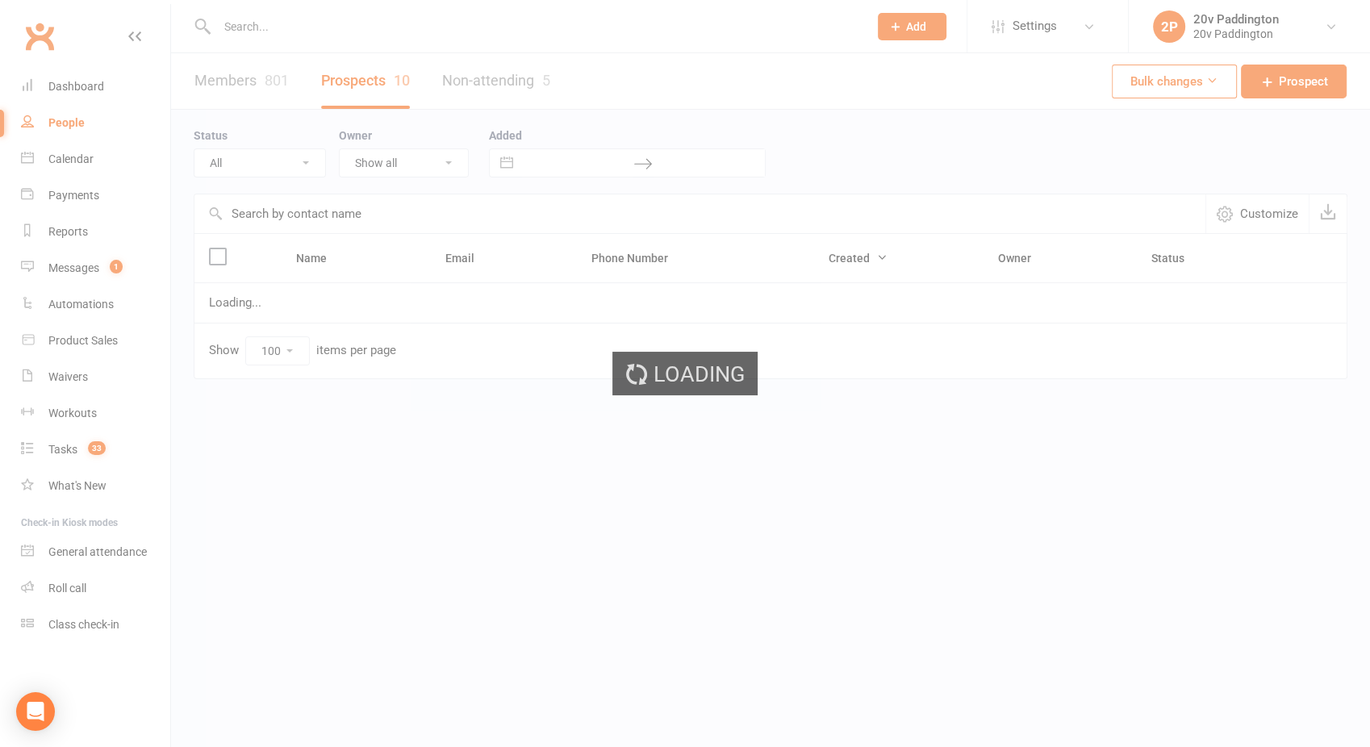
select select "In Communication"
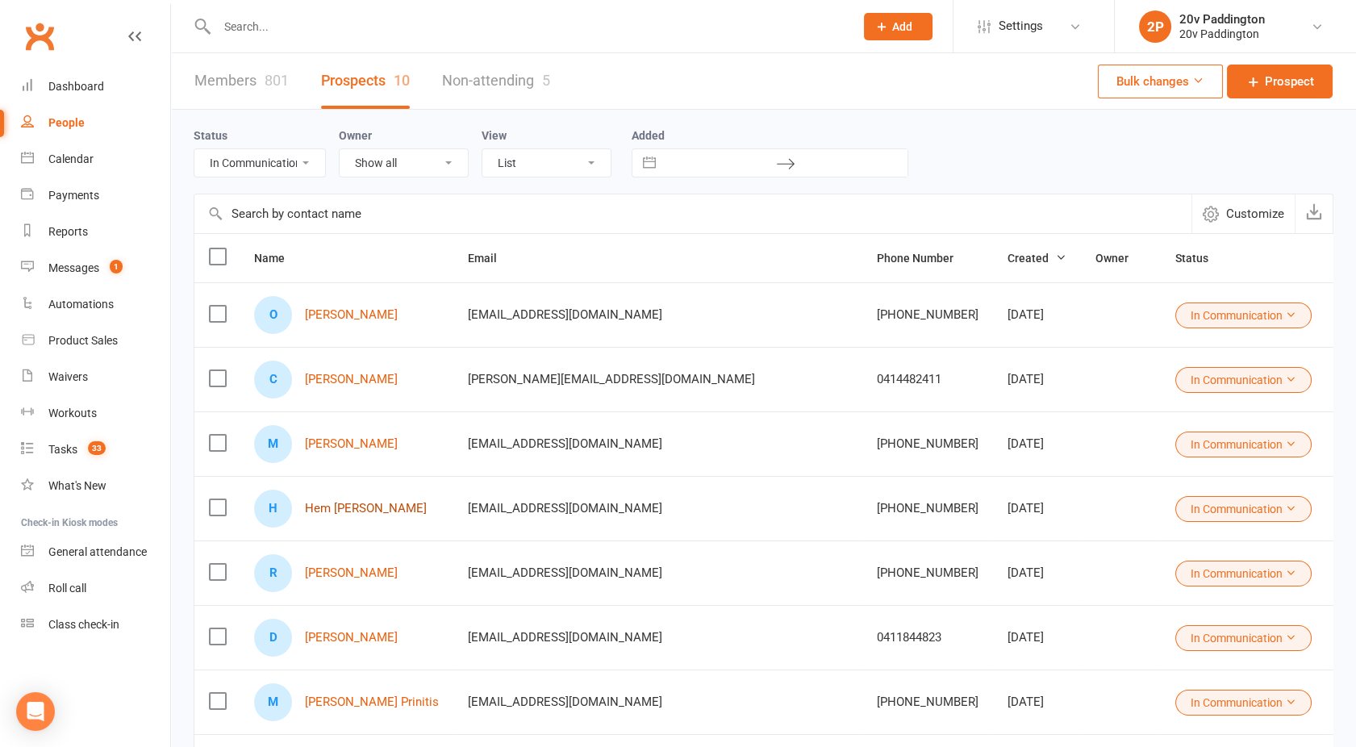
click at [361, 507] on link "Hem Prajapati" at bounding box center [366, 509] width 122 height 14
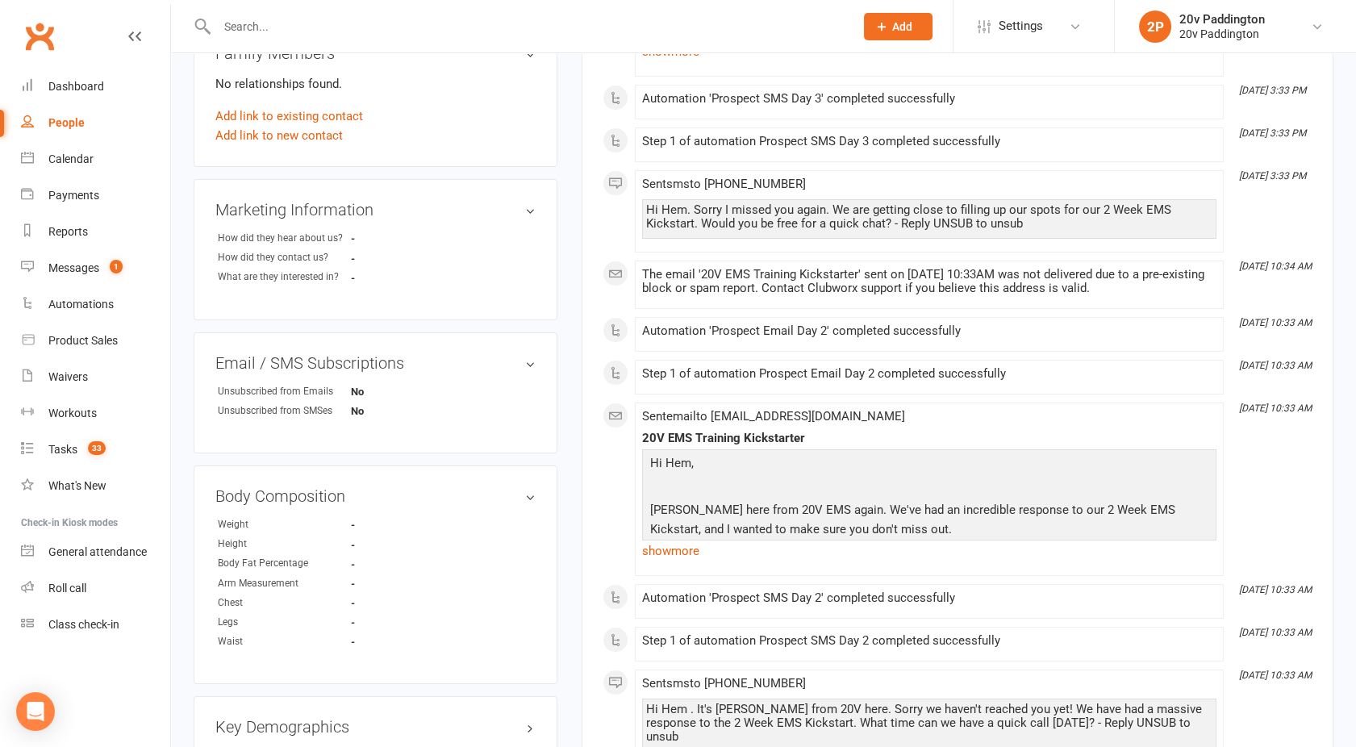
scroll to position [661, 0]
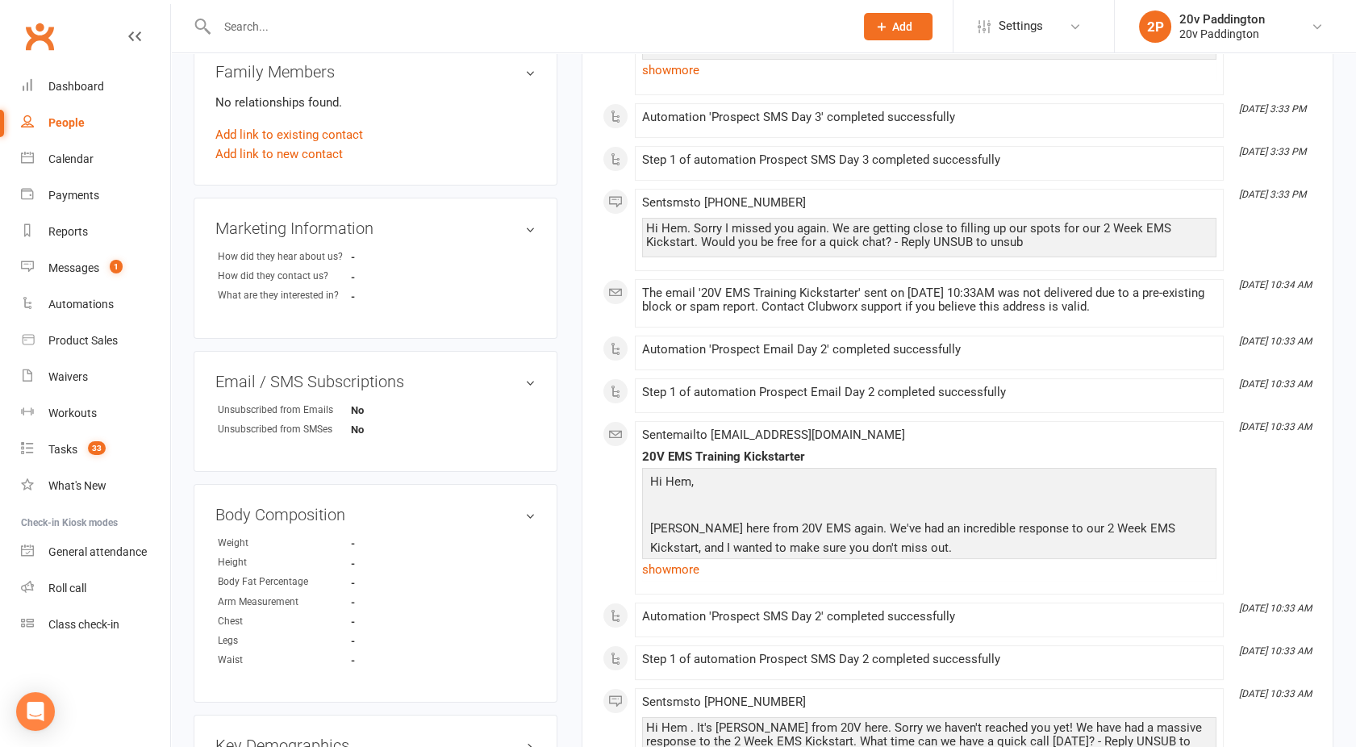
click at [508, 369] on div "Email / SMS Subscriptions edit Unsubscribed from Emails No Unsubscribed from SM…" at bounding box center [376, 411] width 364 height 121
click at [504, 386] on h3 "Email / SMS Subscriptions edit" at bounding box center [375, 382] width 320 height 18
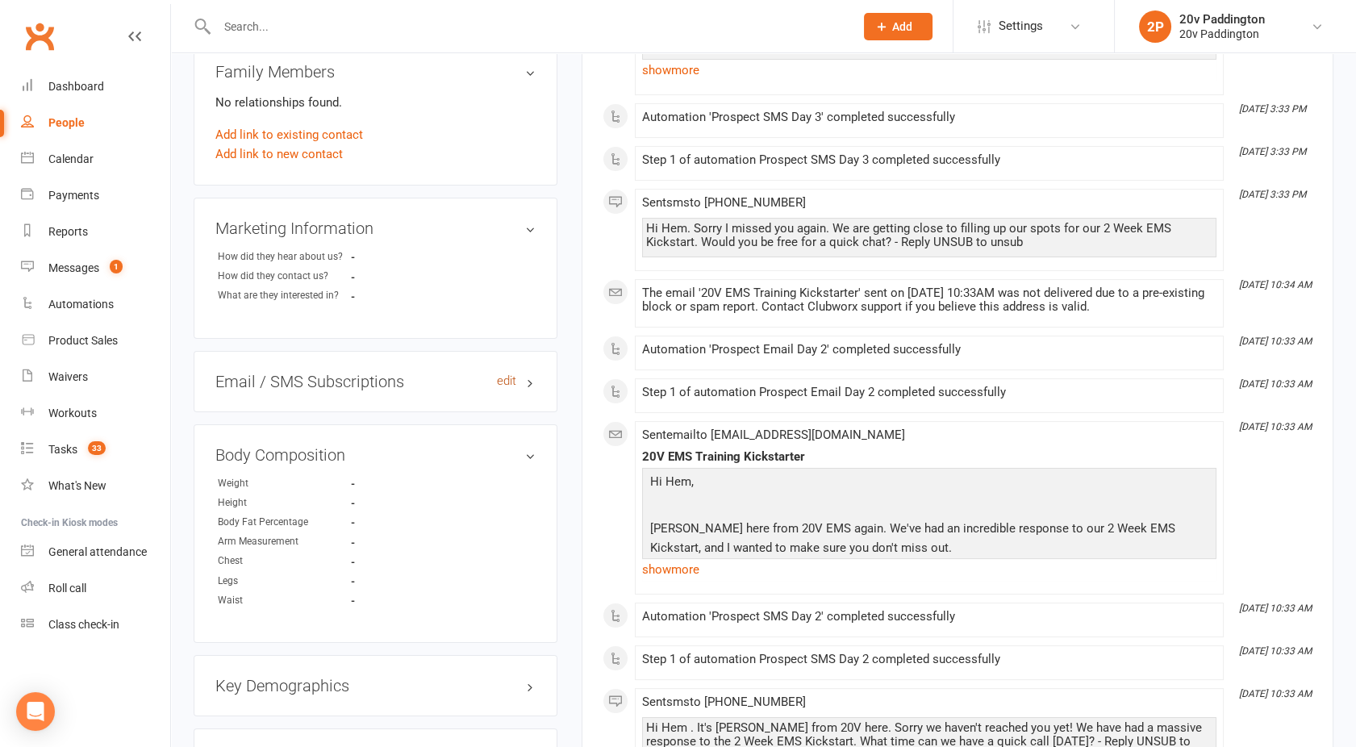
click at [513, 375] on link "edit" at bounding box center [506, 381] width 19 height 14
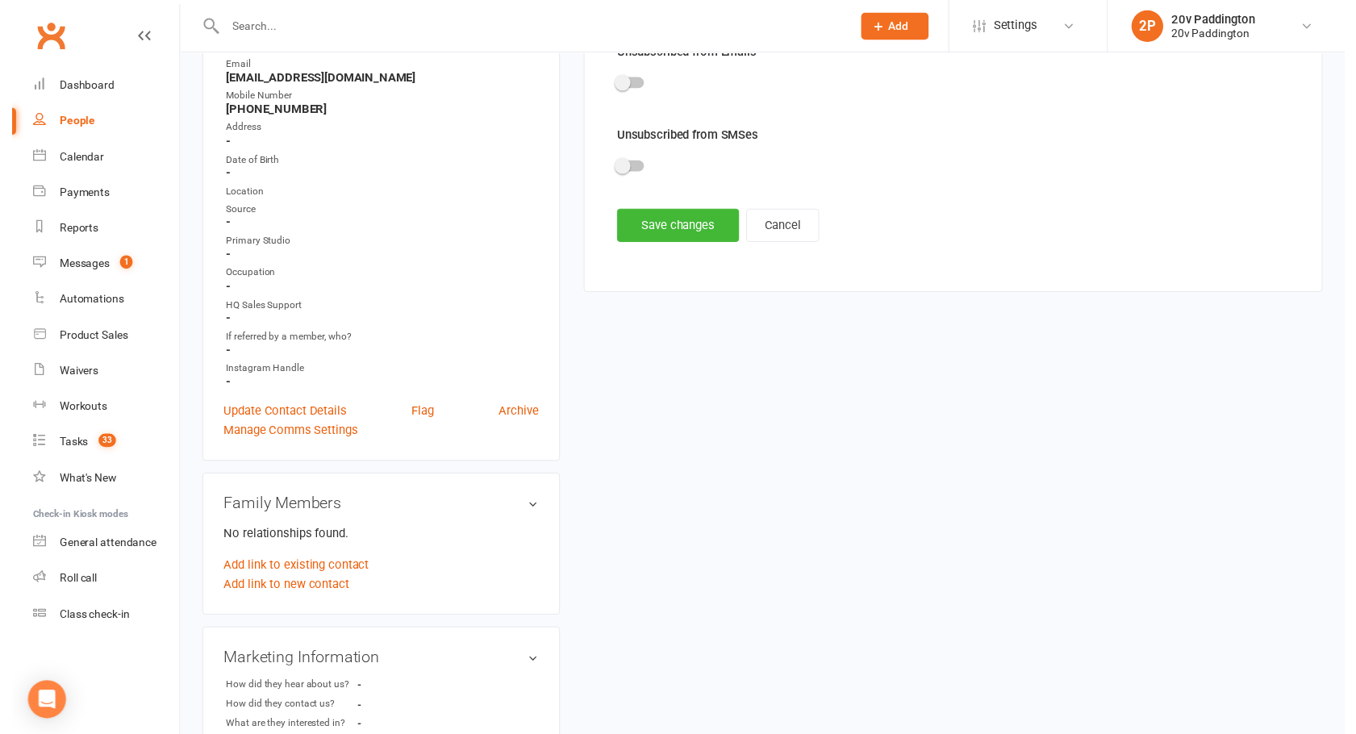
scroll to position [111, 0]
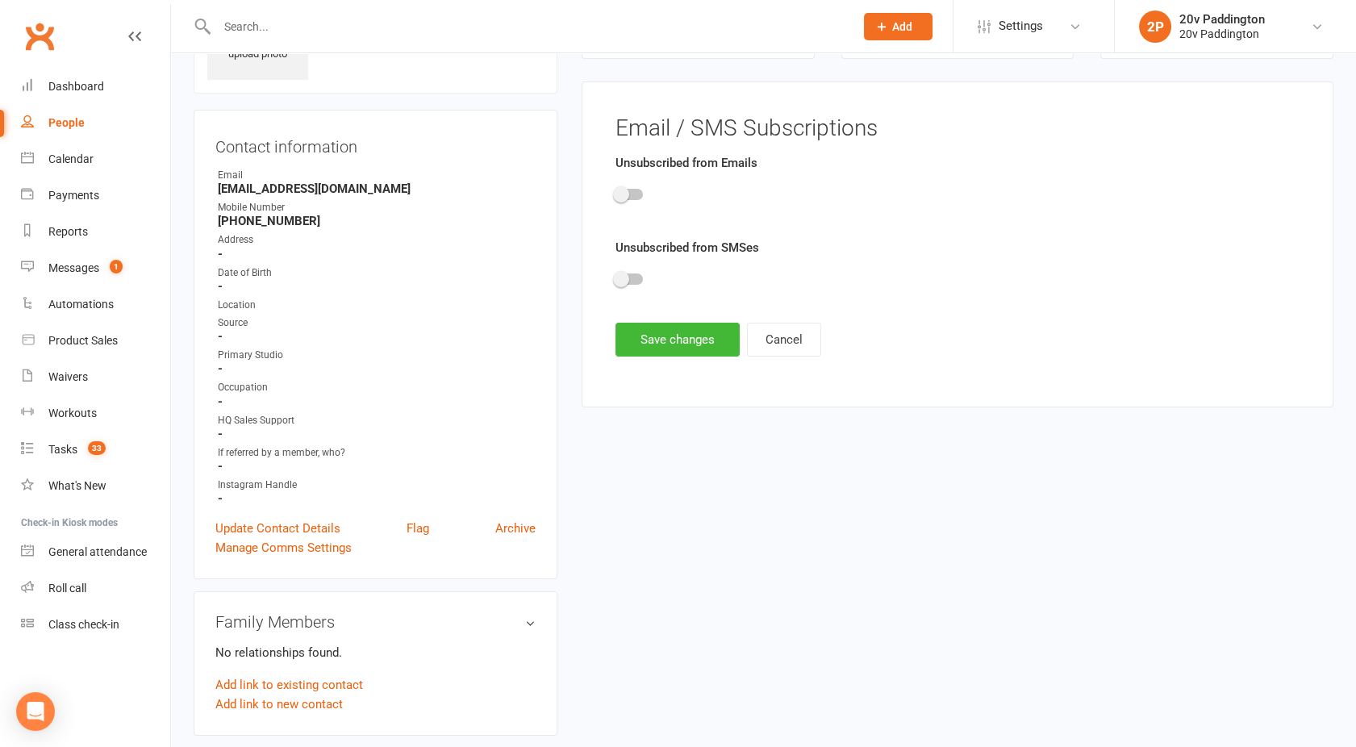
click at [632, 194] on div at bounding box center [628, 194] width 27 height 11
click at [615, 192] on input "checkbox" at bounding box center [615, 192] width 0 height 0
click at [626, 259] on div "Unsubscribed from SMSes" at bounding box center [957, 269] width 684 height 62
click at [626, 269] on div at bounding box center [957, 282] width 684 height 36
click at [626, 281] on span at bounding box center [621, 279] width 16 height 16
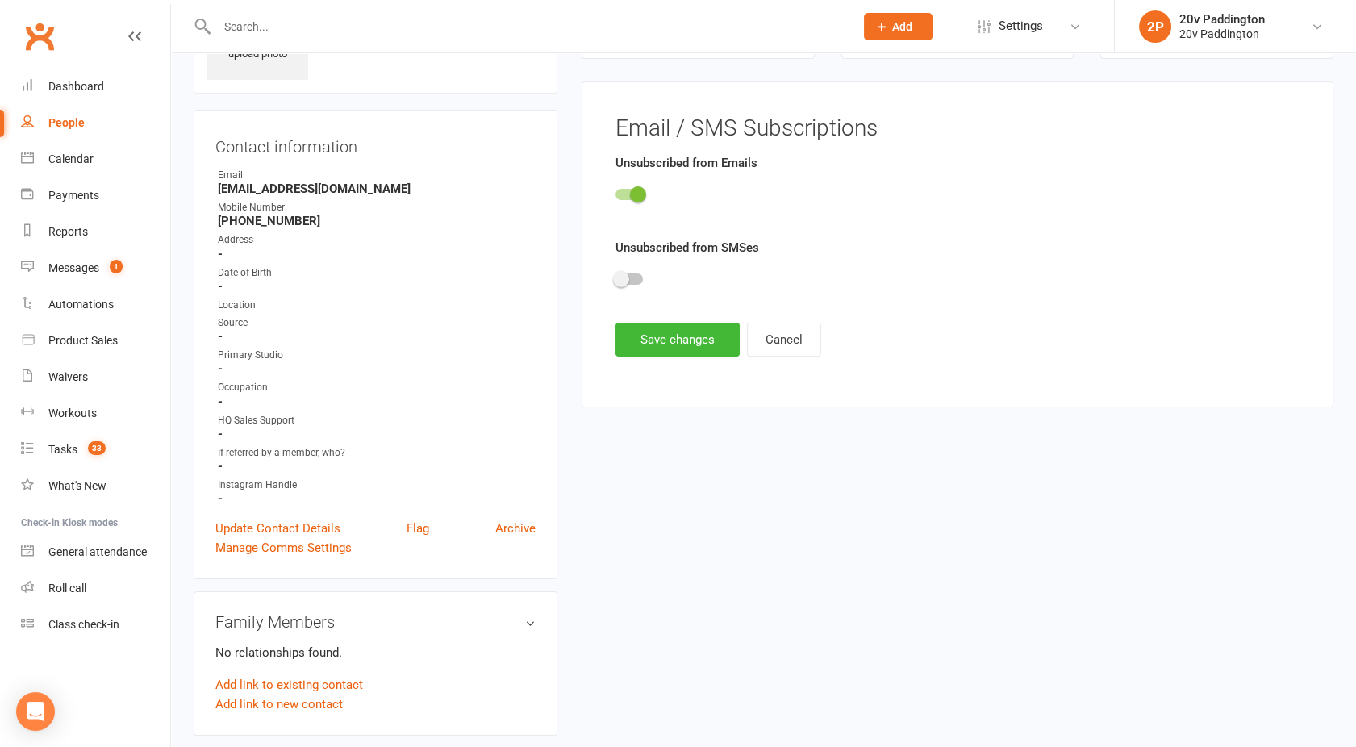
click at [615, 277] on input "checkbox" at bounding box center [615, 277] width 0 height 0
click at [644, 320] on main "Email / SMS Subscriptions Unsubscribed from Emails Unsubscribed from SMSes Save…" at bounding box center [958, 236] width 710 height 241
click at [650, 343] on button "Save changes" at bounding box center [677, 340] width 124 height 34
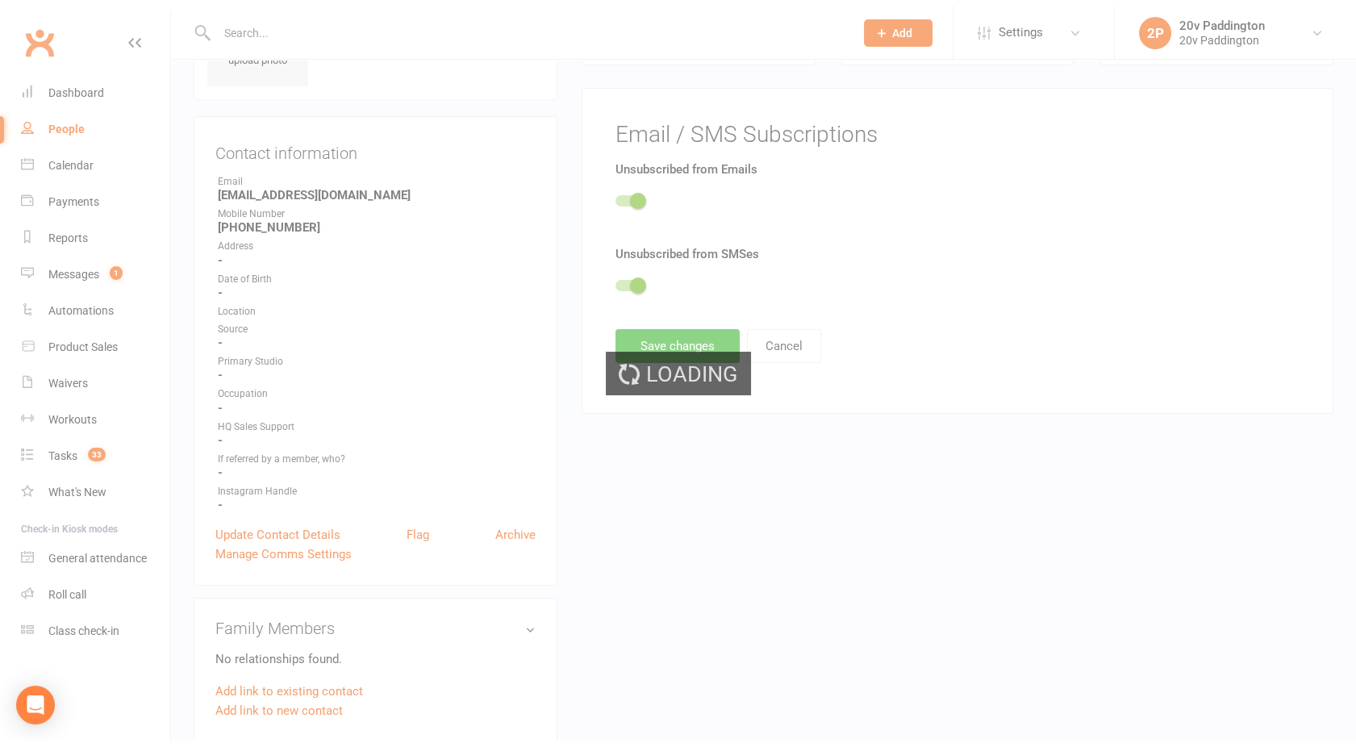
scroll to position [0, 0]
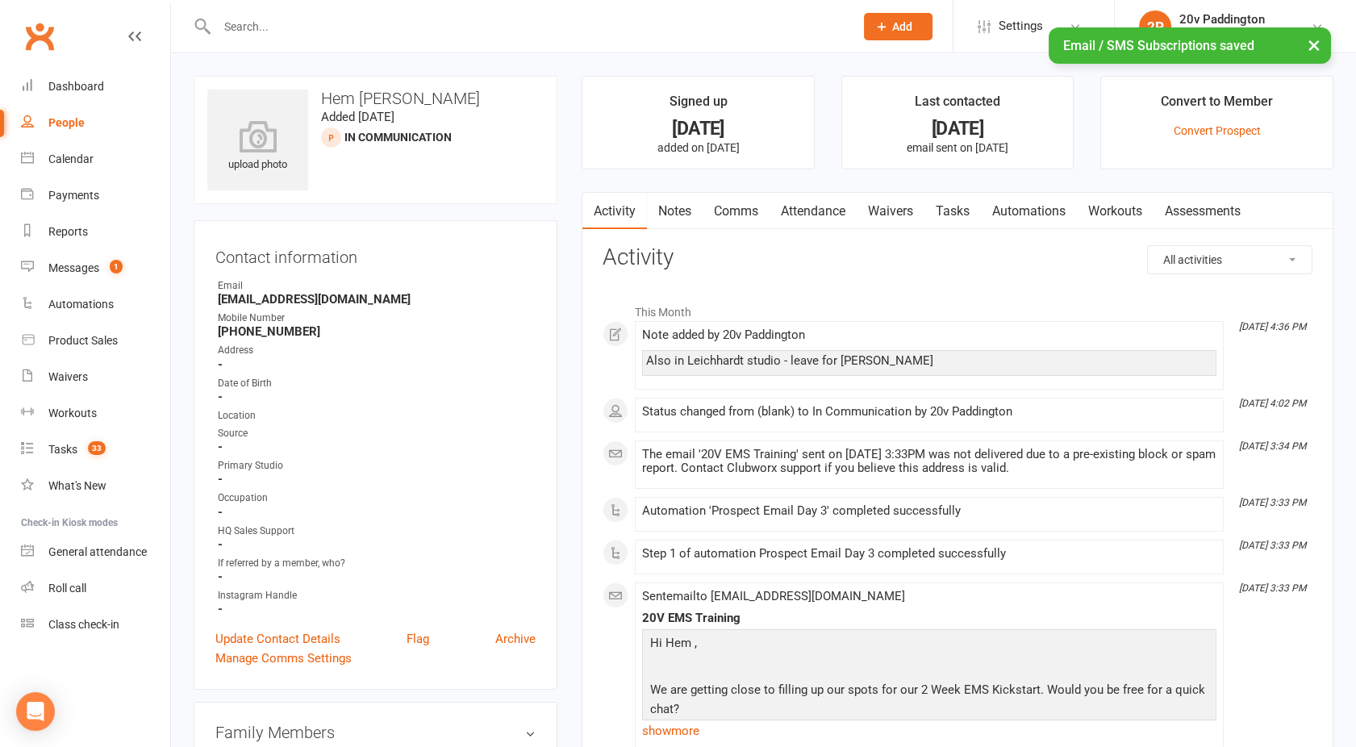
click at [67, 117] on div "People" at bounding box center [66, 122] width 36 height 13
select select "100"
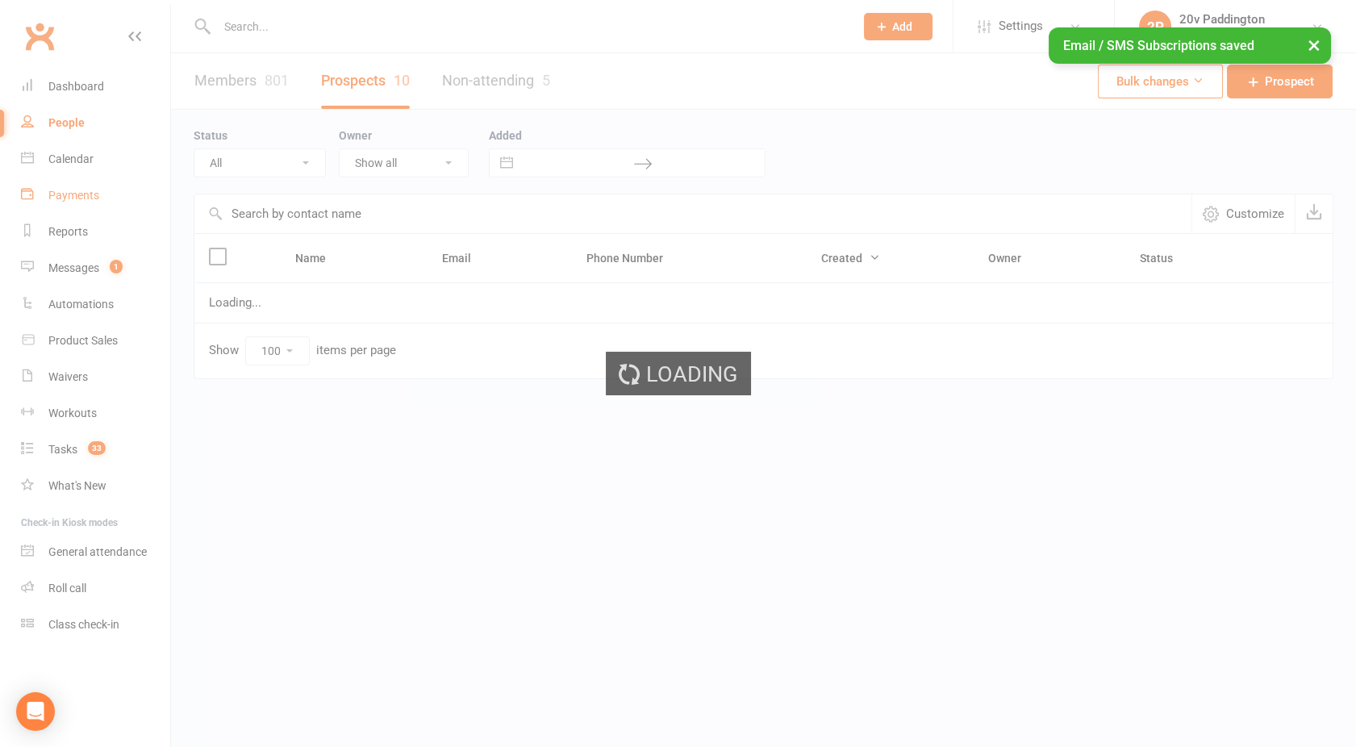
select select "In Communication"
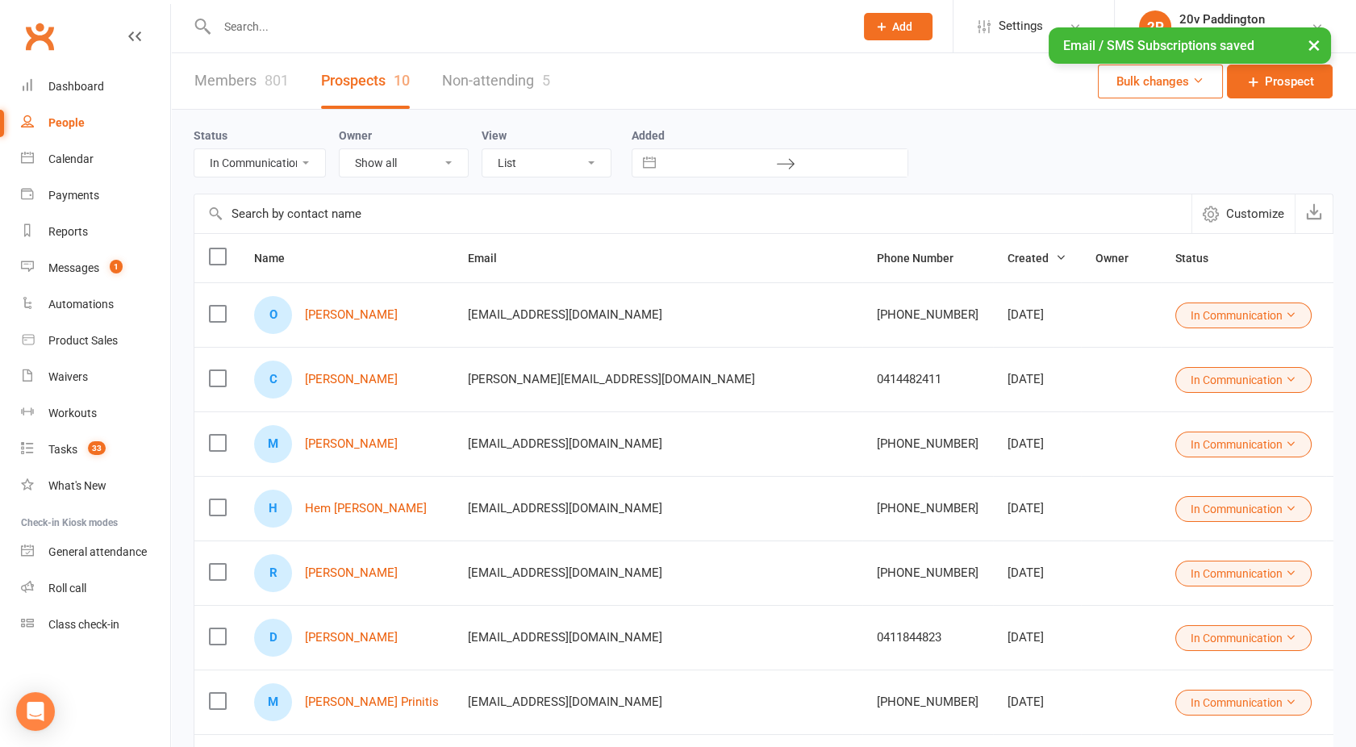
click at [268, 174] on select "All (No status set) (Invalid status) Parachute Referral In Communication Call L…" at bounding box center [259, 162] width 131 height 27
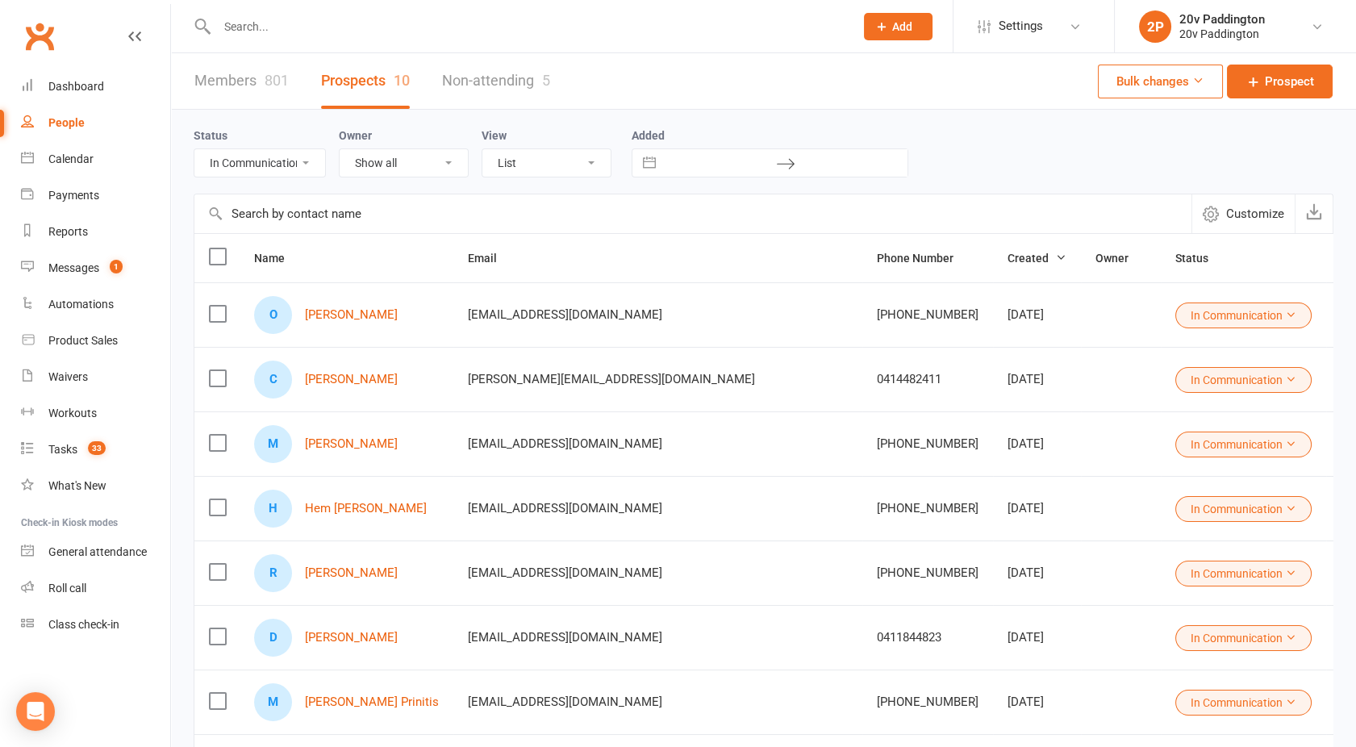
click at [194, 149] on select "All (No status set) (Invalid status) Parachute Referral In Communication Call L…" at bounding box center [259, 162] width 131 height 27
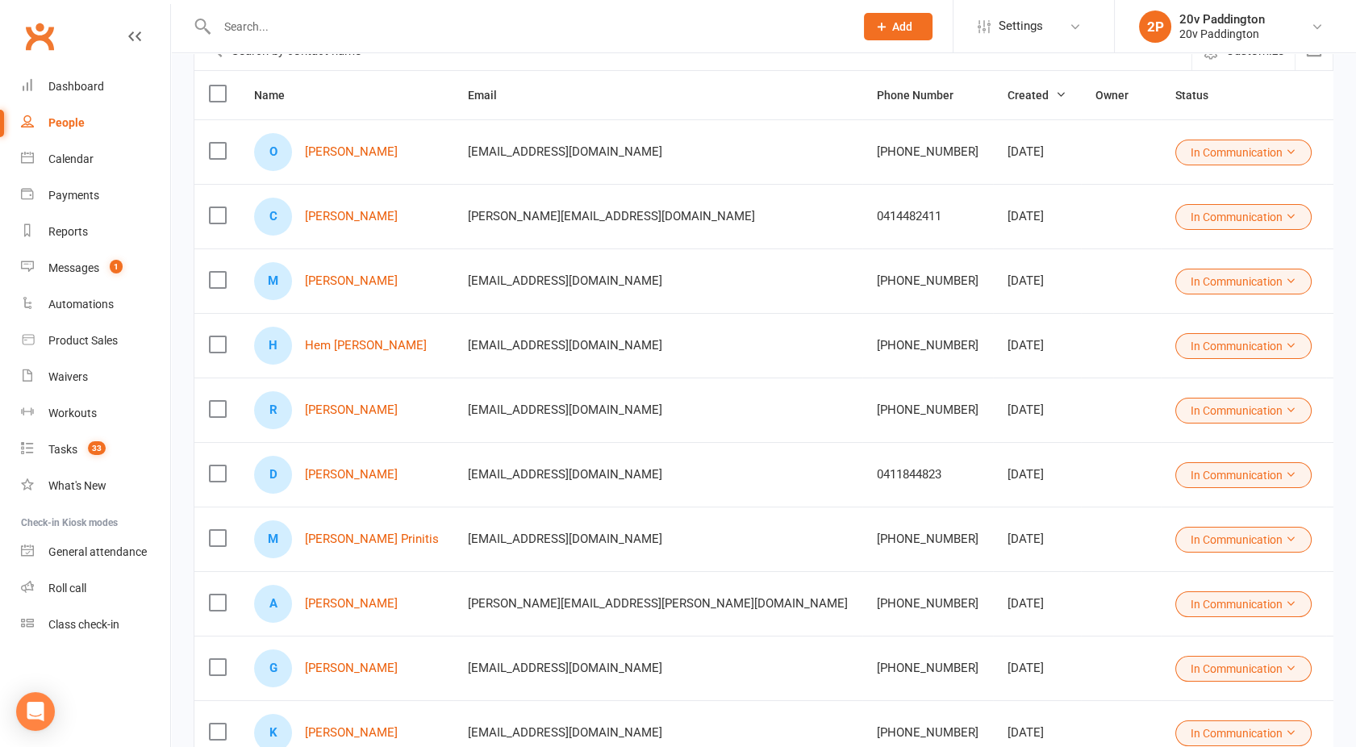
scroll to position [181, 0]
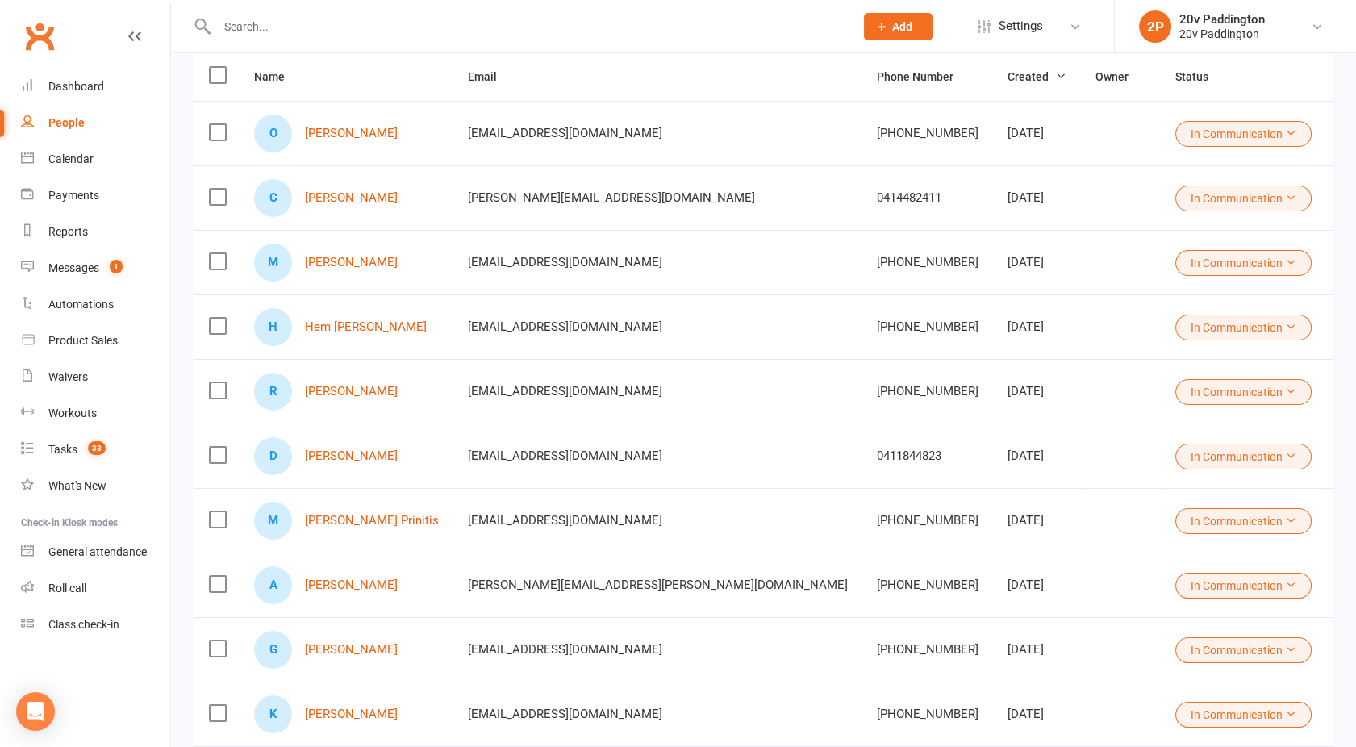
click at [1175, 332] on button "In Communication" at bounding box center [1243, 328] width 136 height 26
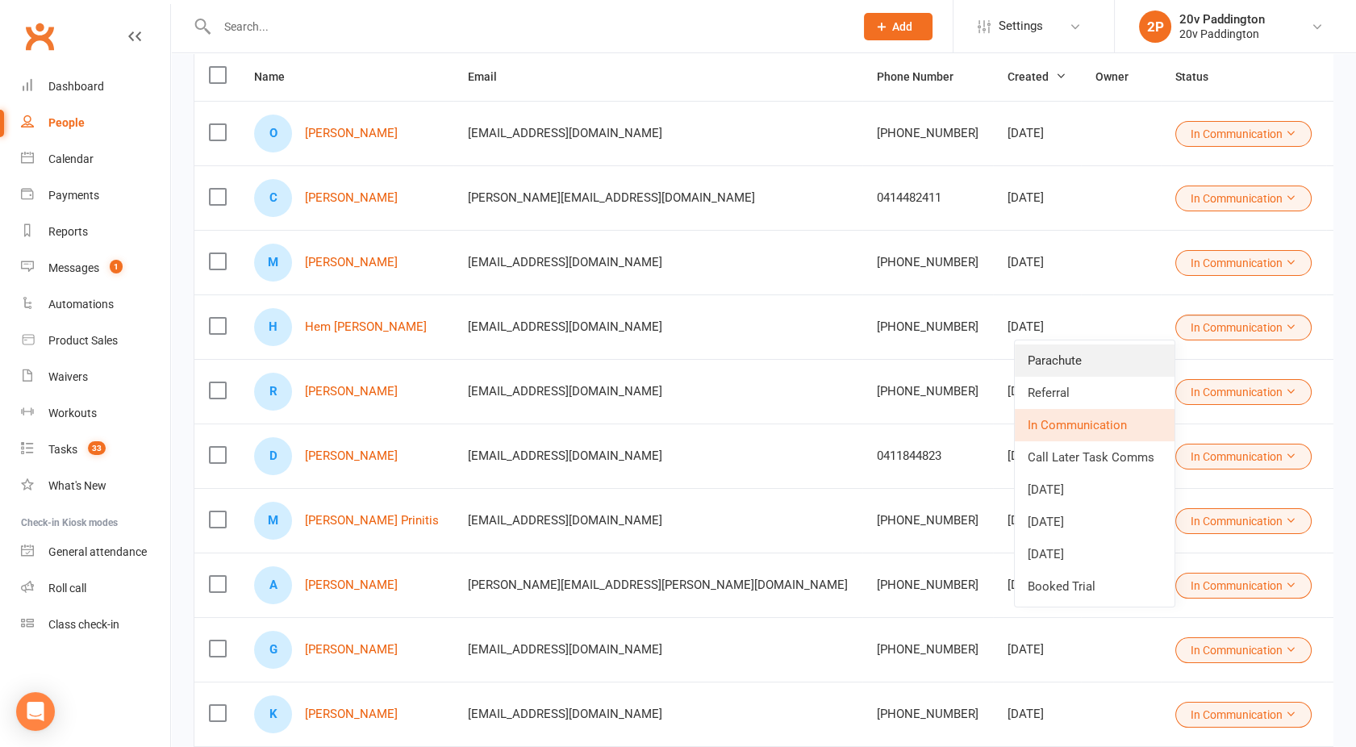
click at [1063, 362] on link "Parachute" at bounding box center [1095, 360] width 160 height 32
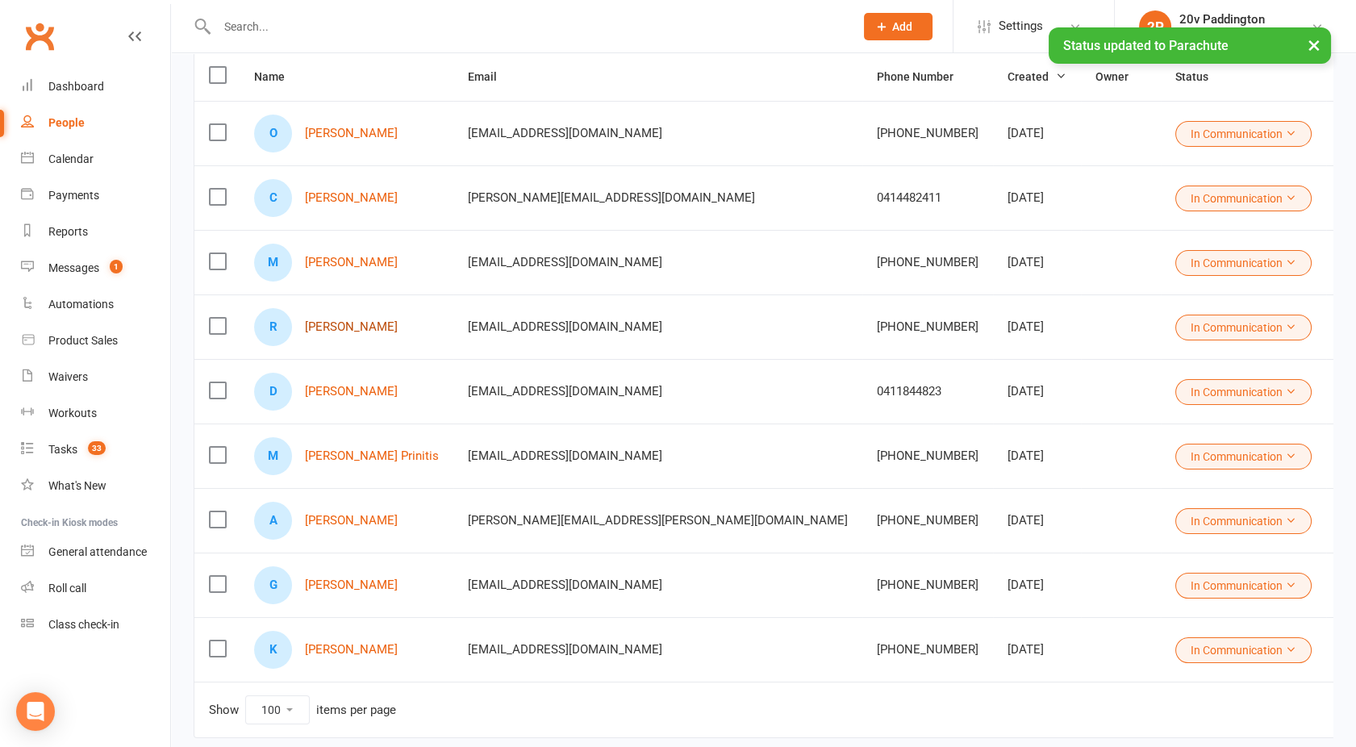
click at [333, 325] on link "[PERSON_NAME]" at bounding box center [351, 327] width 93 height 14
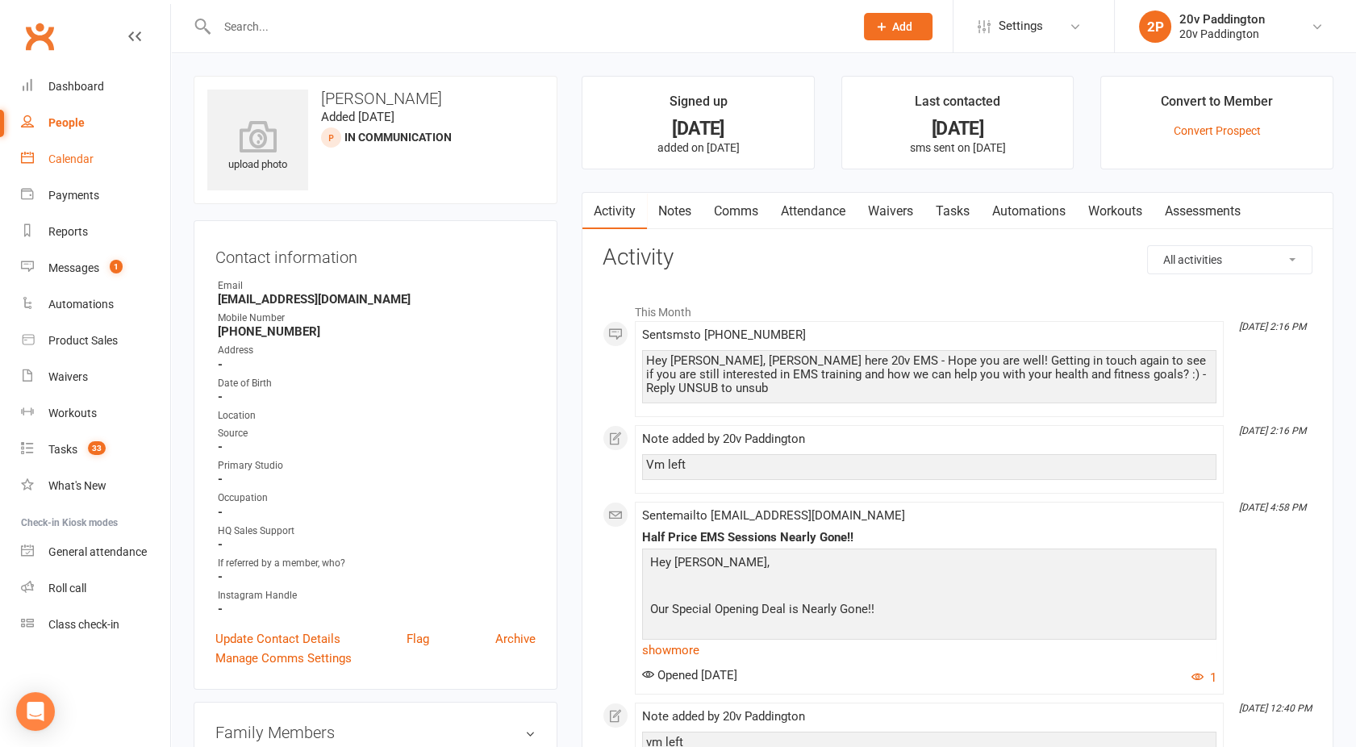
click at [85, 165] on link "Calendar" at bounding box center [95, 159] width 149 height 36
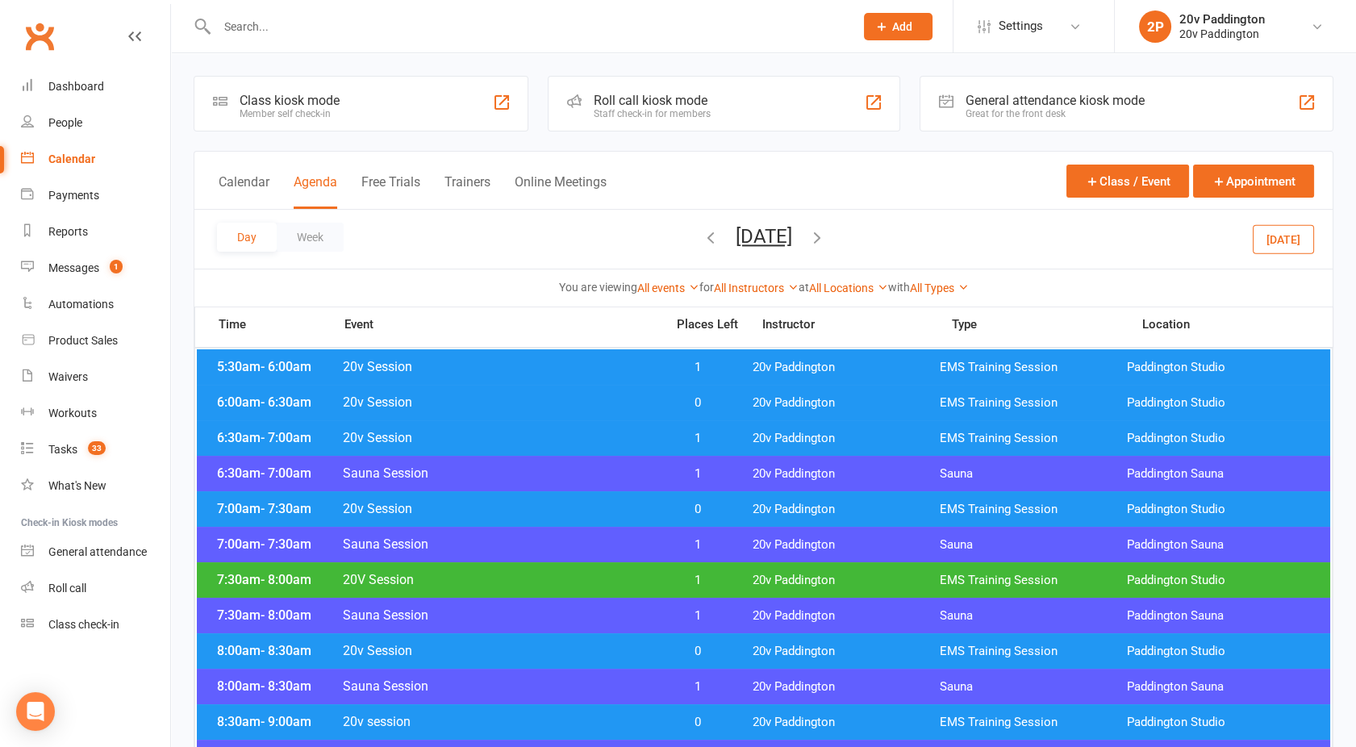
click at [751, 234] on button "Friday, Sep 12, 2025" at bounding box center [764, 236] width 56 height 23
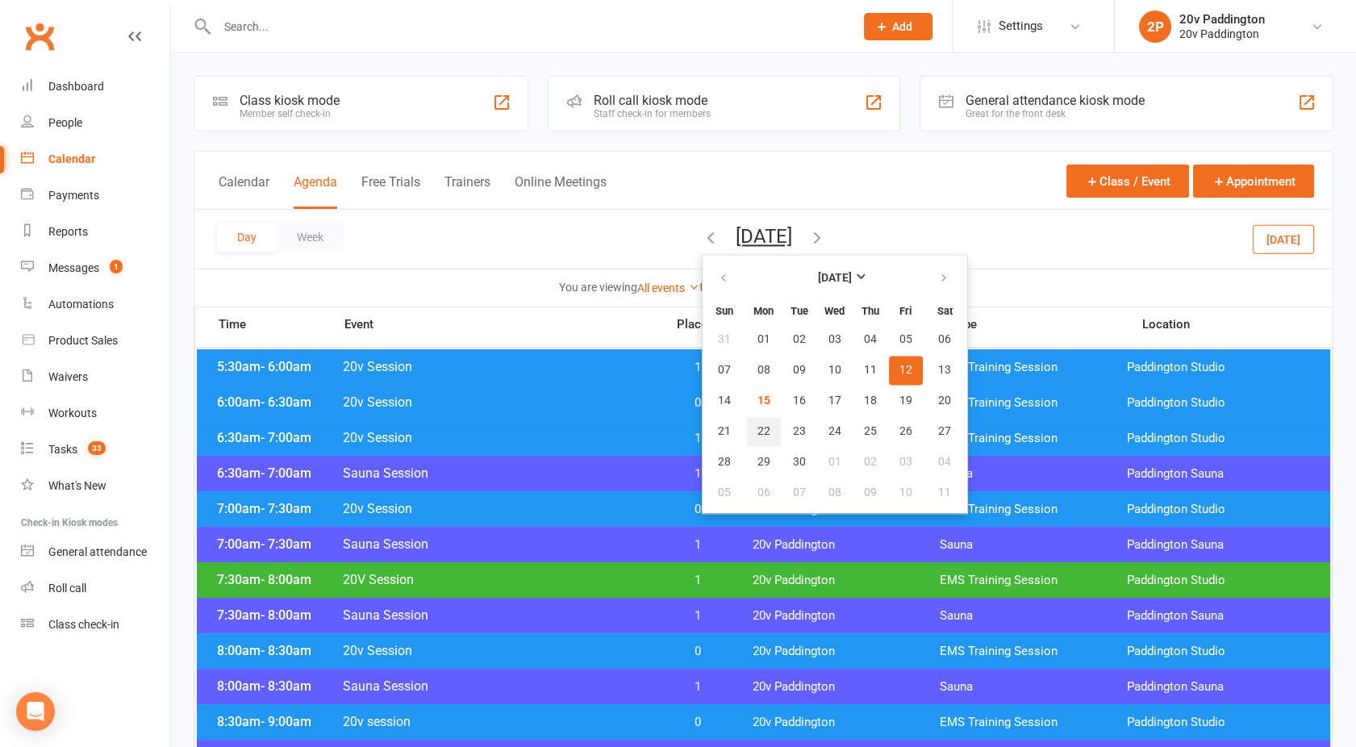
click at [757, 434] on span "22" at bounding box center [763, 431] width 13 height 13
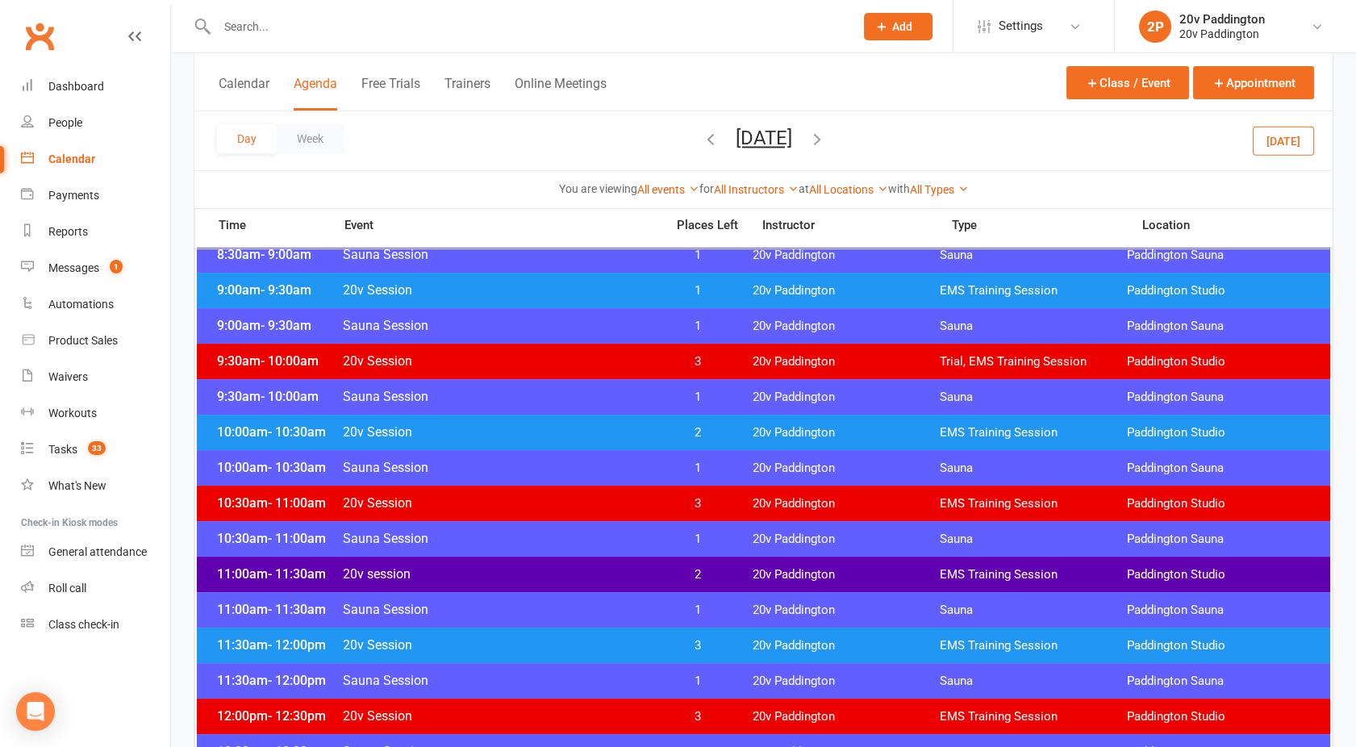
scroll to position [568, 0]
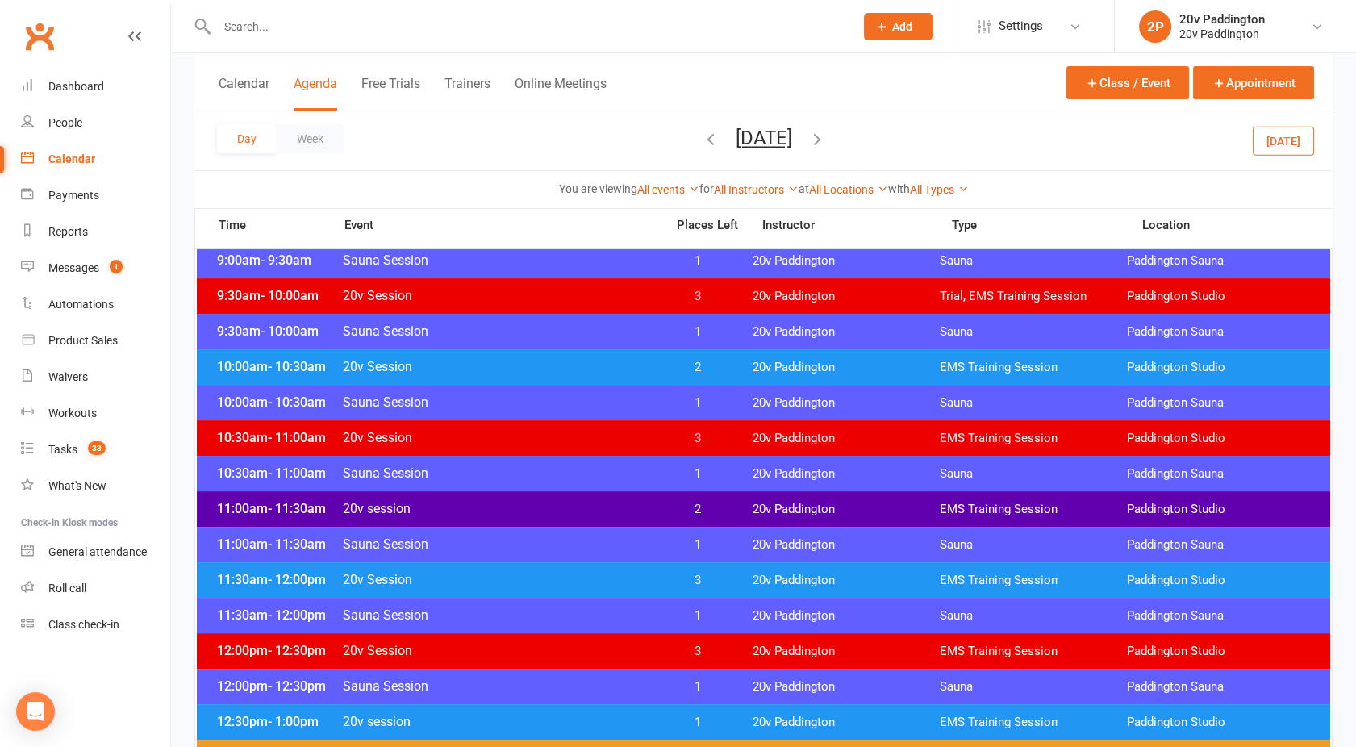
click at [628, 510] on span "20v session" at bounding box center [499, 508] width 314 height 15
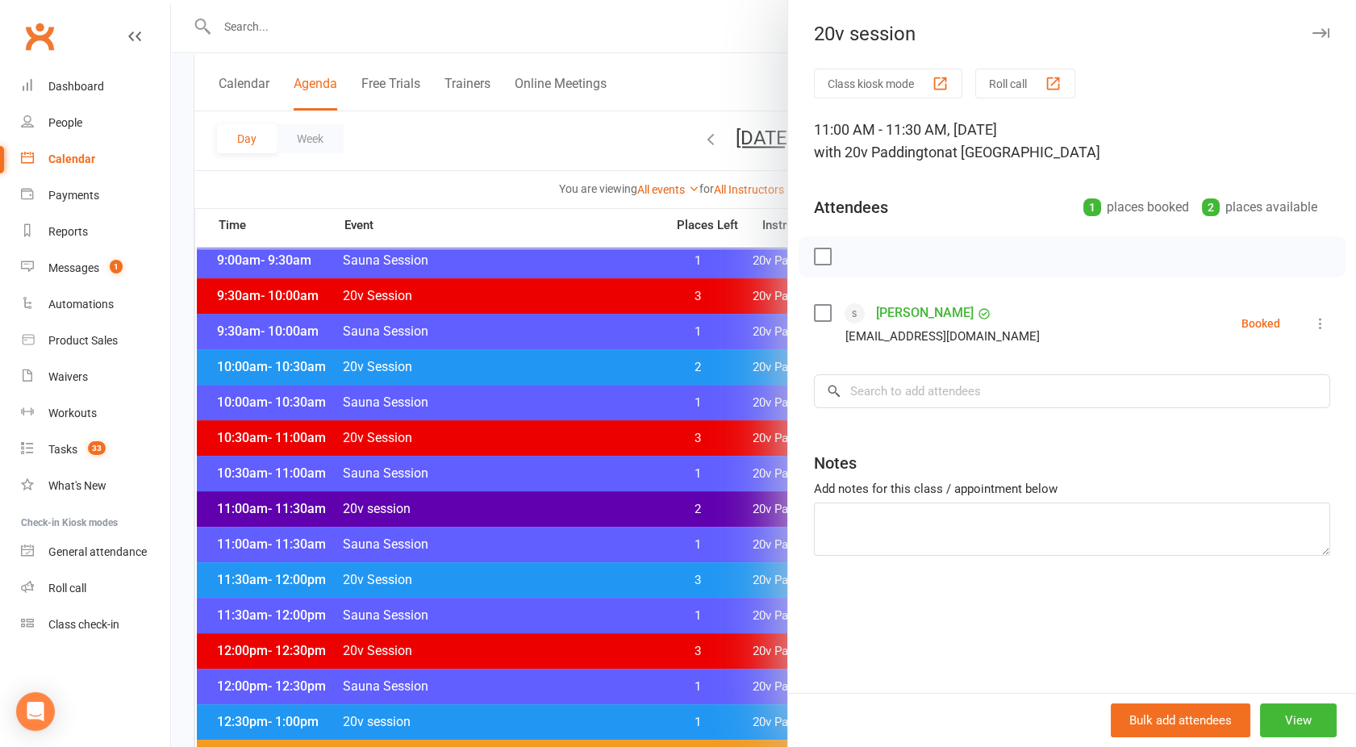
click at [628, 510] on div at bounding box center [763, 373] width 1185 height 747
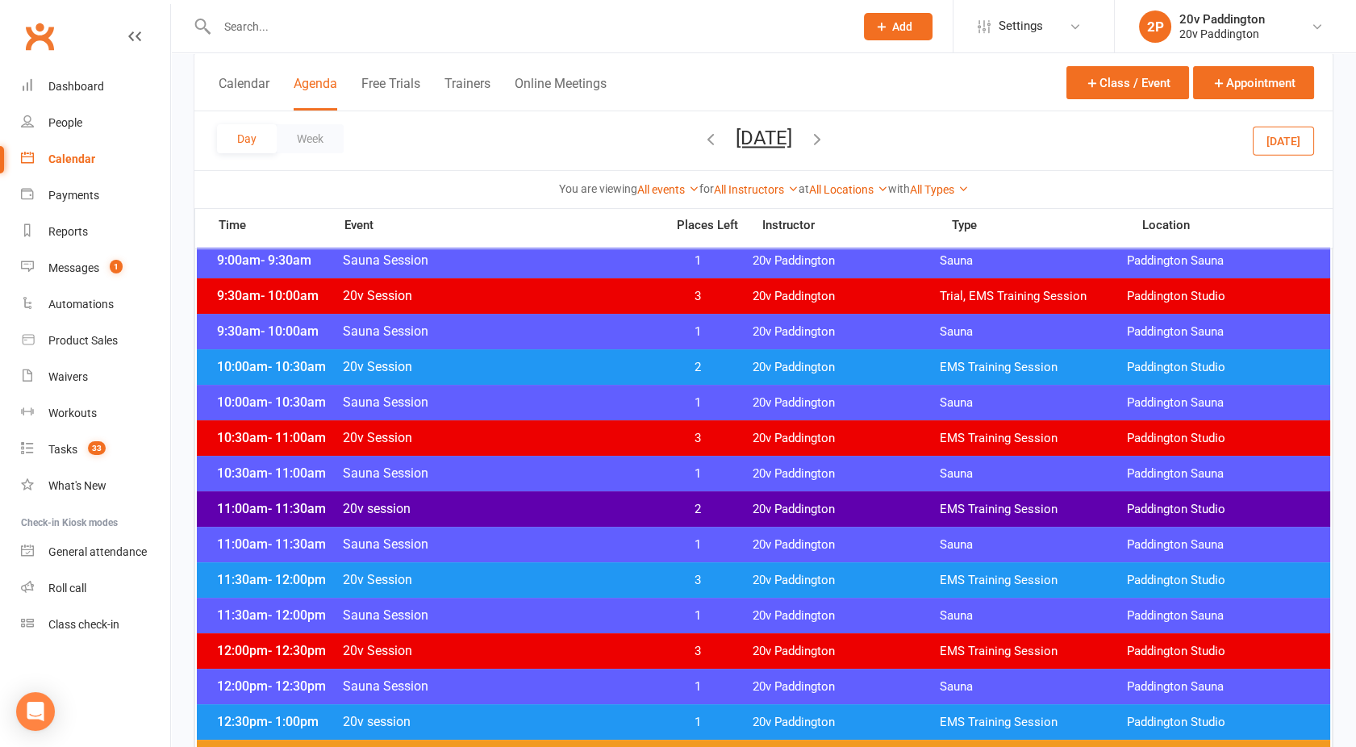
click at [630, 507] on span "20v session" at bounding box center [499, 508] width 314 height 15
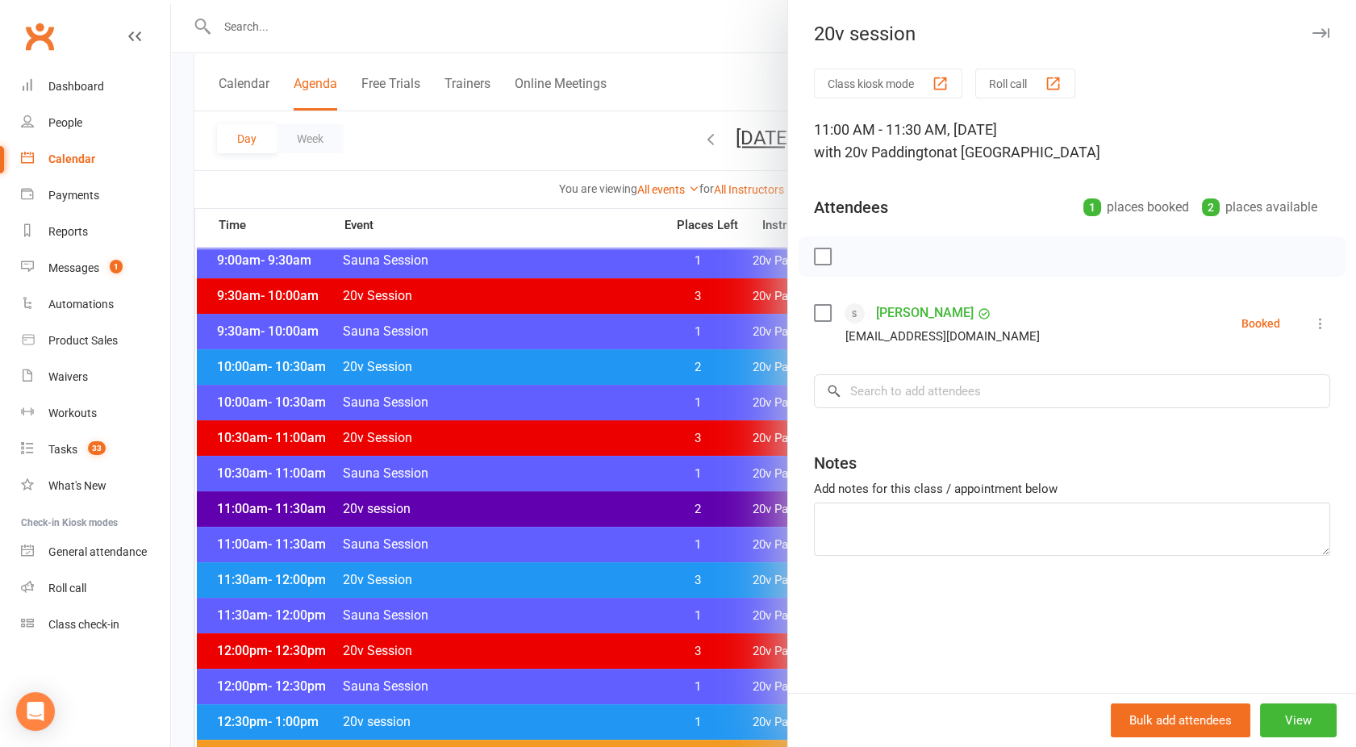
click at [639, 592] on div at bounding box center [763, 373] width 1185 height 747
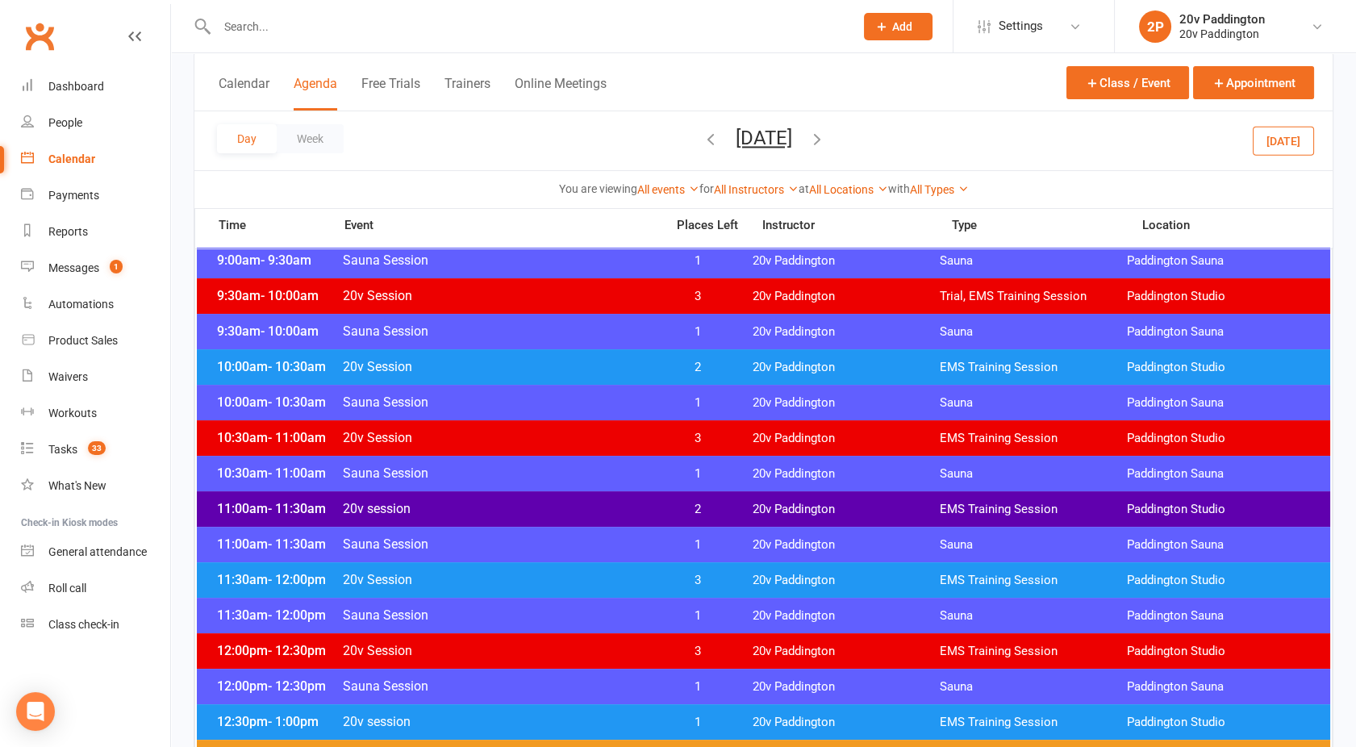
click at [641, 517] on div "11:00am - 11:30am 20v session 2 20v Paddington EMS Training Session Paddington …" at bounding box center [763, 508] width 1133 height 35
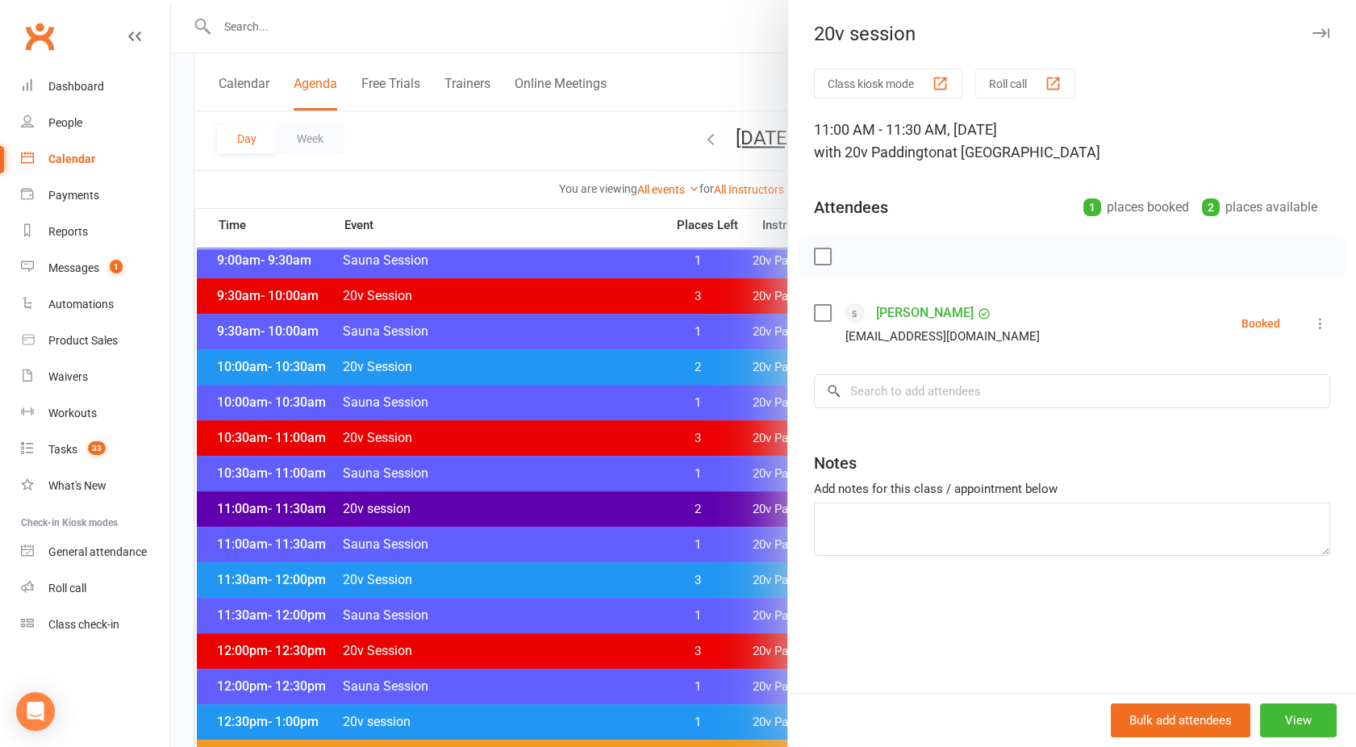
click at [641, 517] on div at bounding box center [763, 373] width 1185 height 747
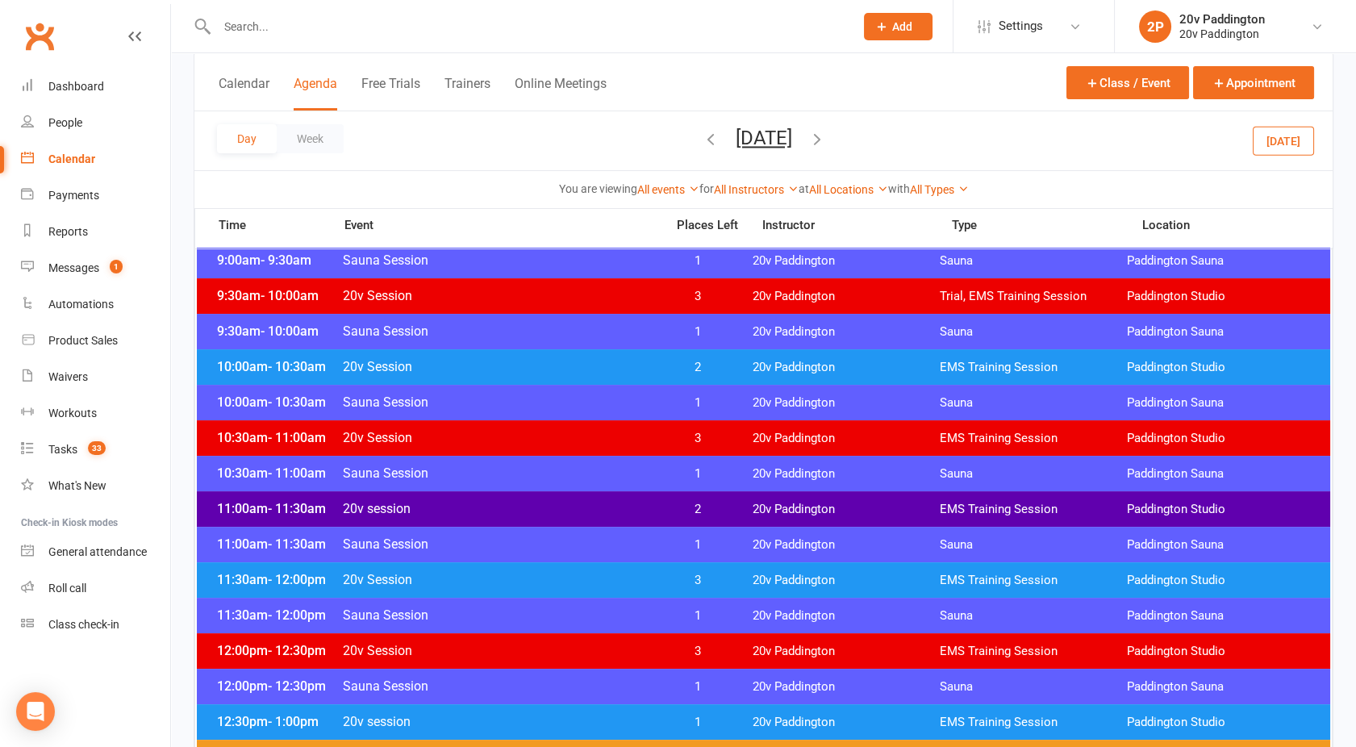
click at [598, 503] on span "20v session" at bounding box center [499, 508] width 314 height 15
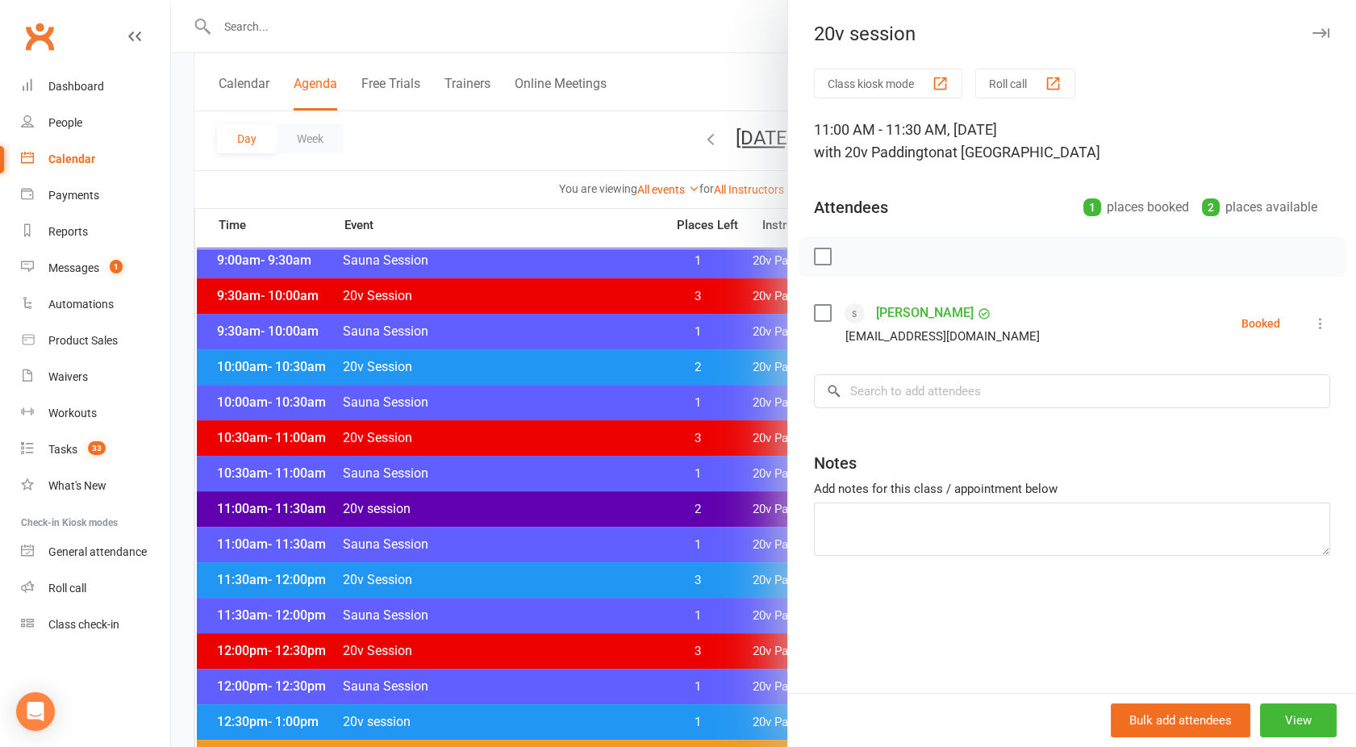
click at [605, 513] on div at bounding box center [763, 373] width 1185 height 747
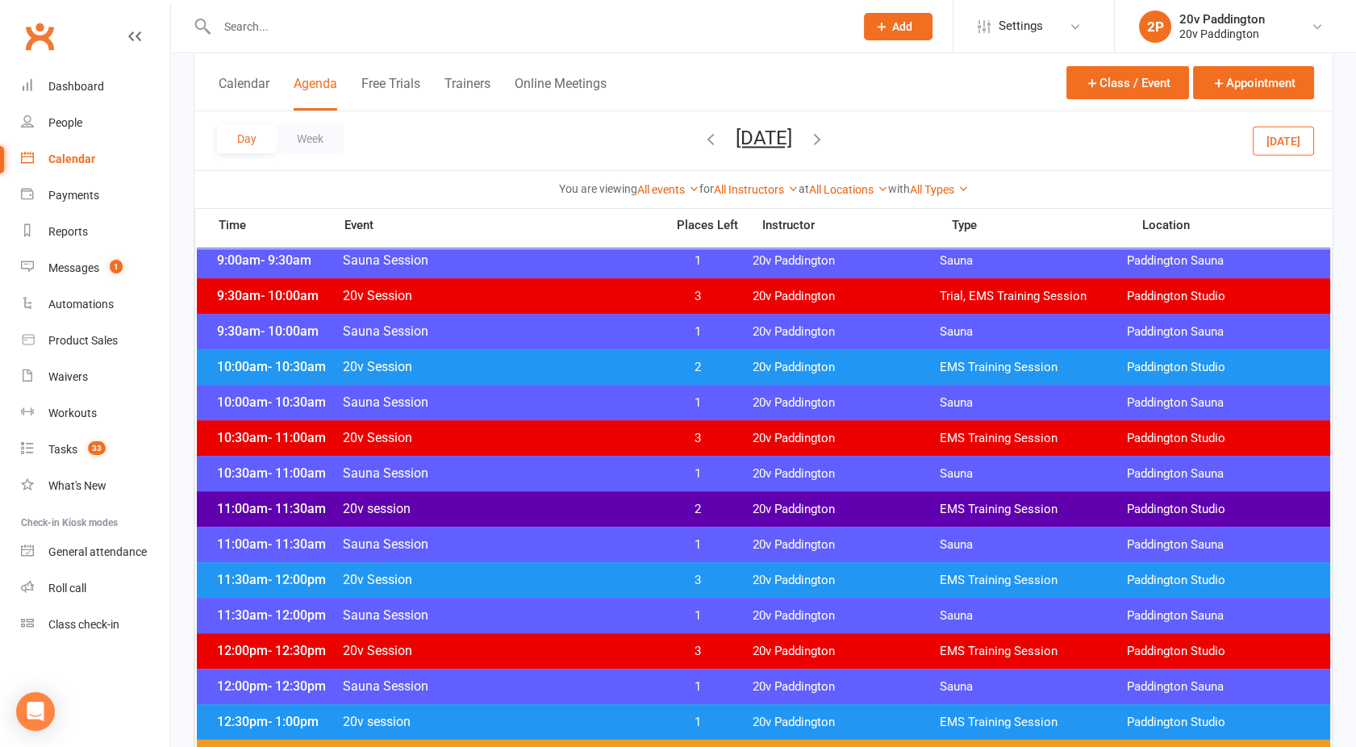
click at [611, 569] on div "11:30am - 12:00pm 20v Session 3 20v Paddington EMS Training Session Paddington …" at bounding box center [763, 579] width 1133 height 35
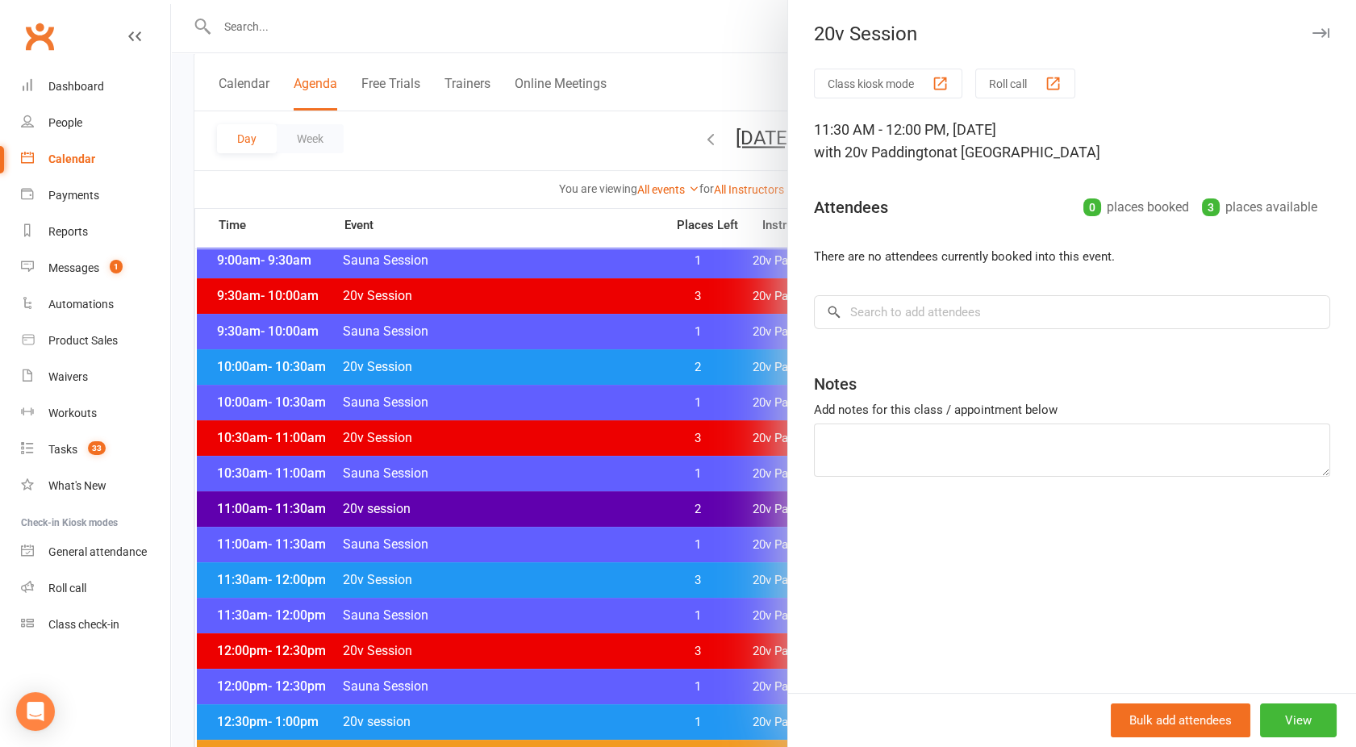
click at [548, 466] on div at bounding box center [763, 373] width 1185 height 747
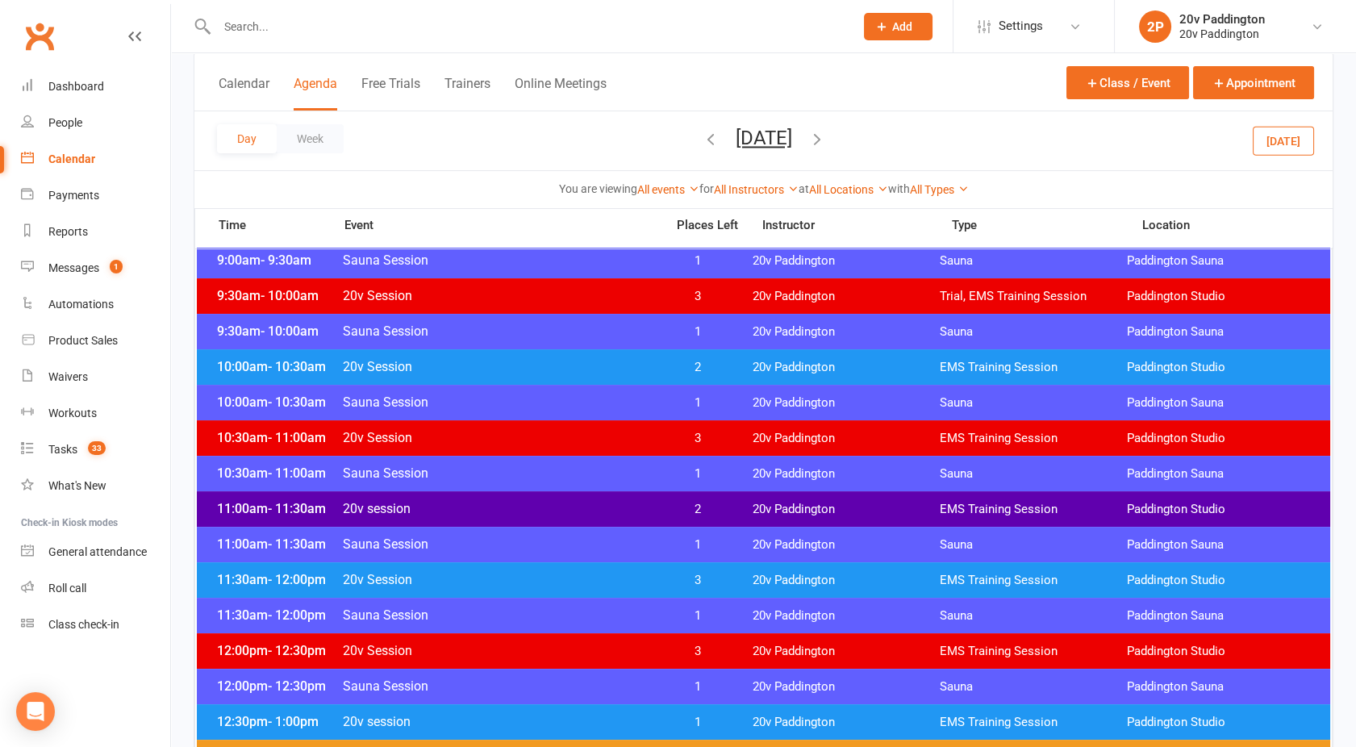
click at [548, 578] on span "20v Session" at bounding box center [499, 579] width 314 height 15
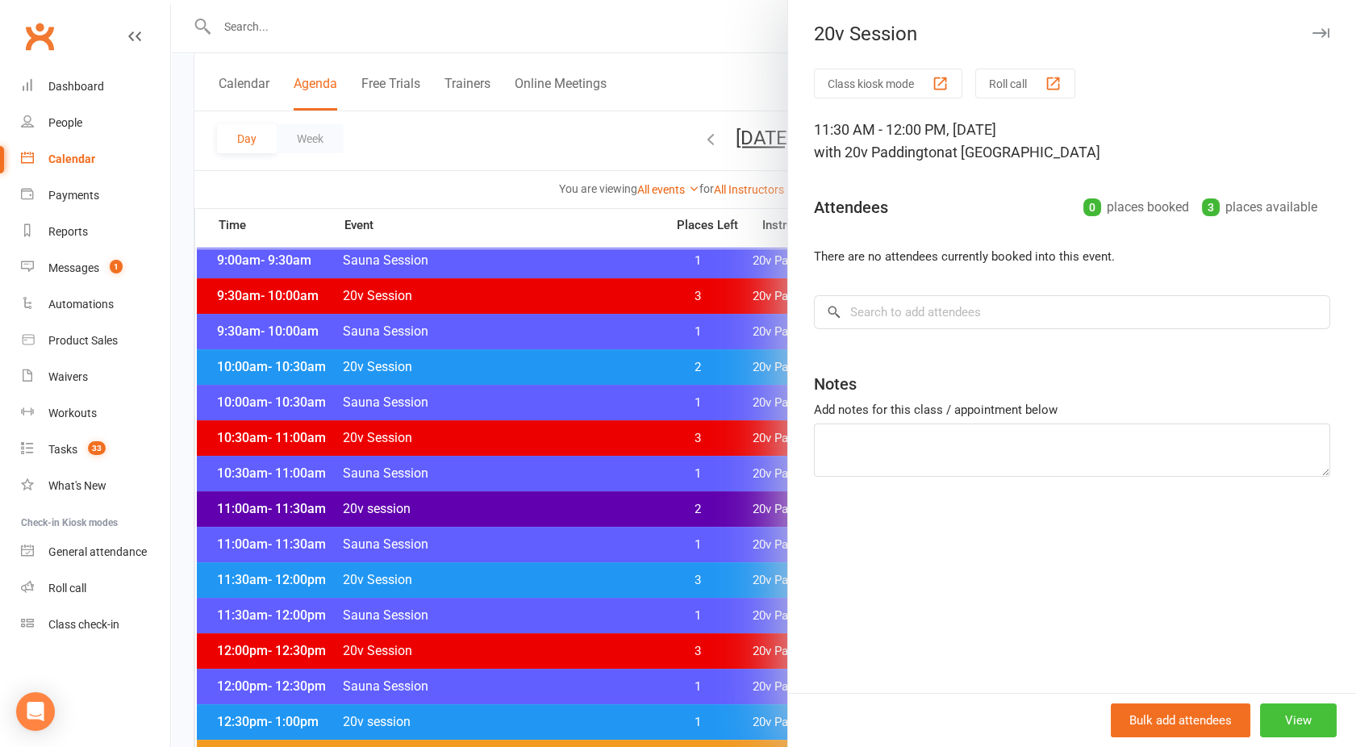
click at [1284, 719] on button "View" at bounding box center [1298, 720] width 77 height 34
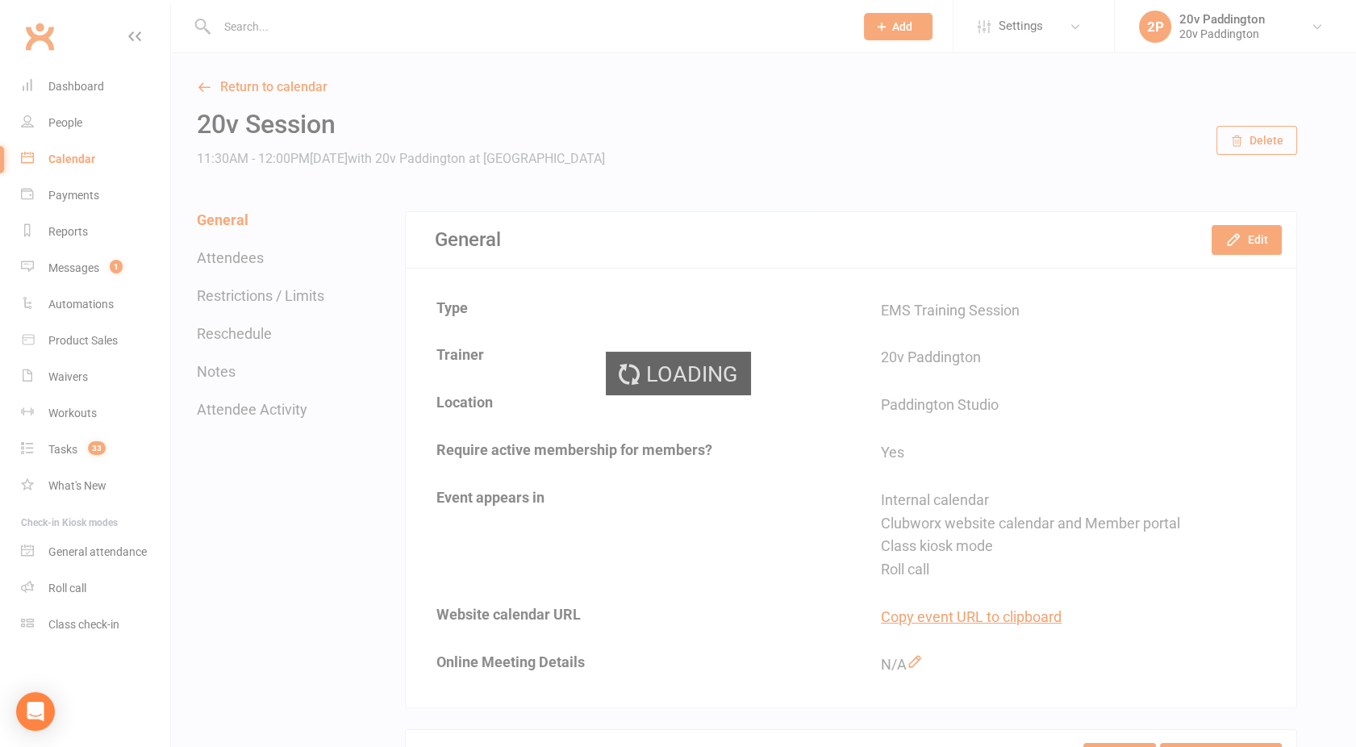
click at [1254, 236] on div "Loading" at bounding box center [678, 373] width 1356 height 747
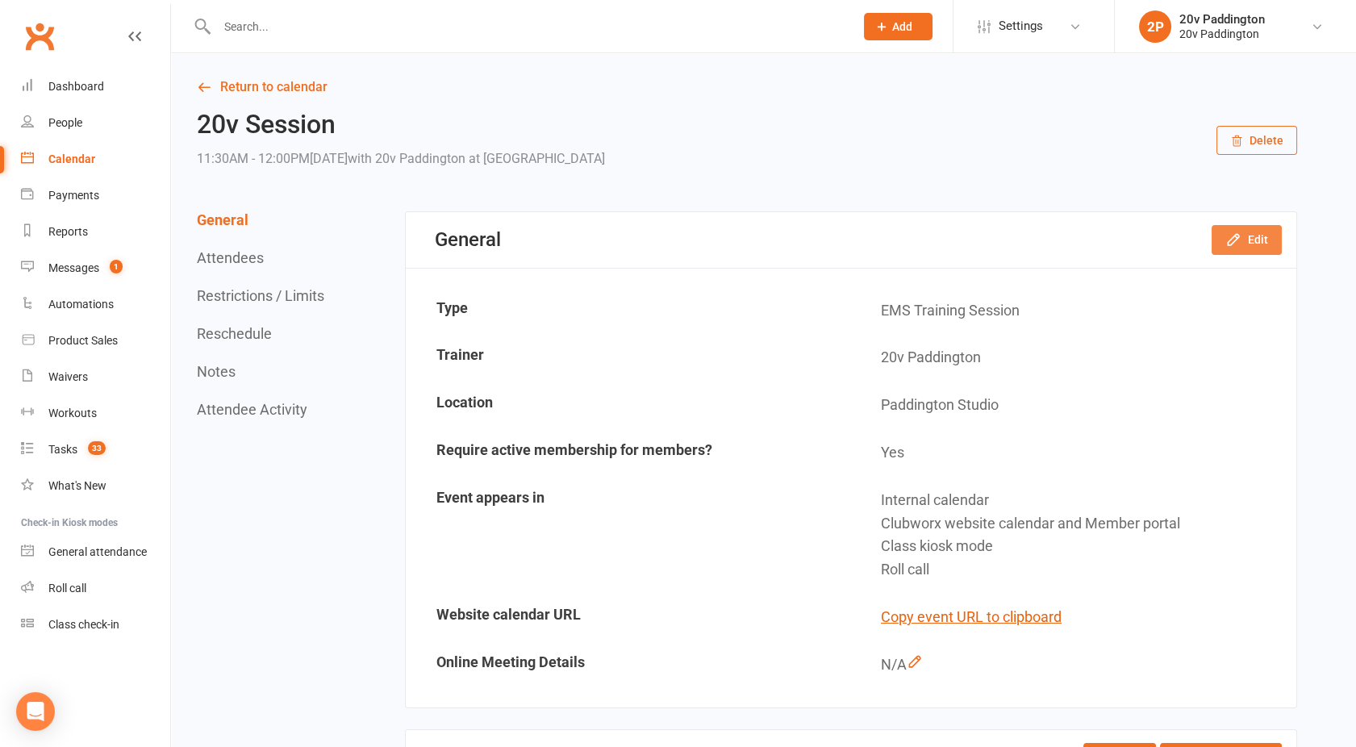
click at [1236, 239] on icon "button" at bounding box center [1233, 240] width 10 height 10
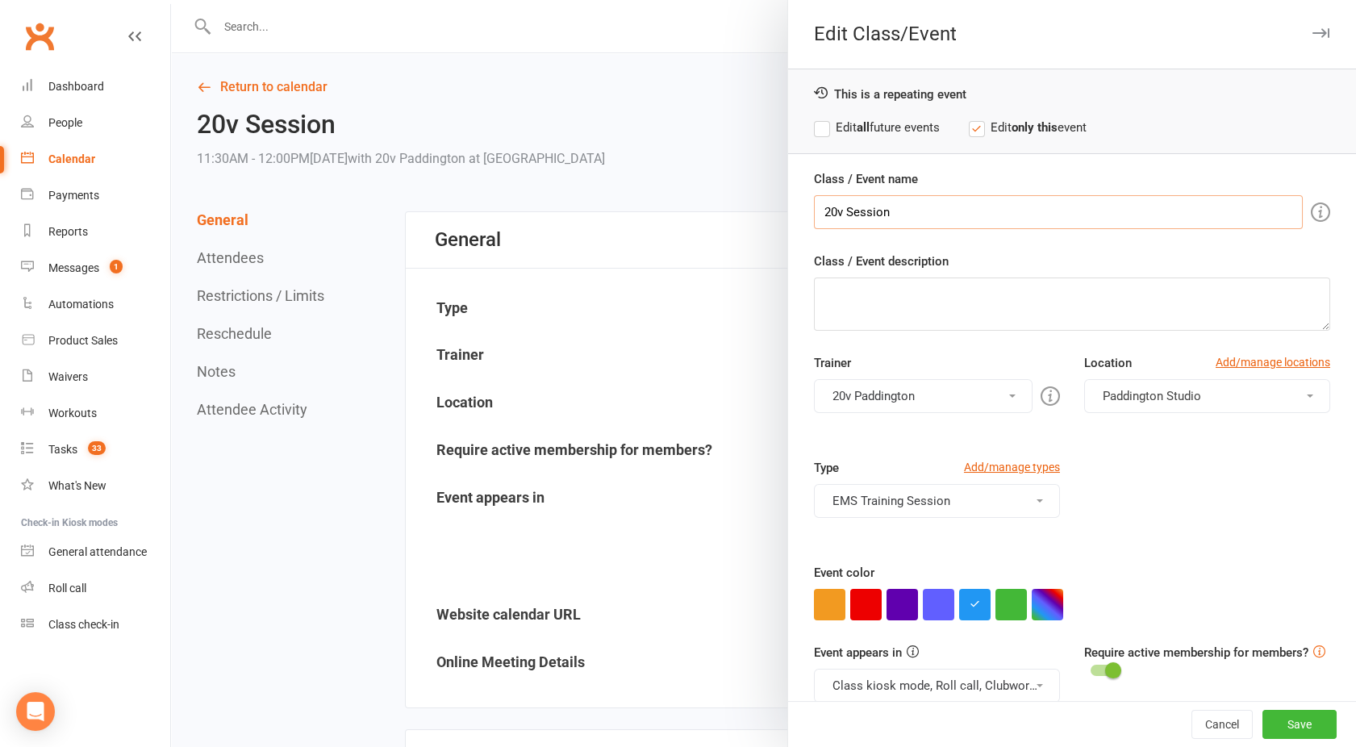
drag, startPoint x: 907, startPoint y: 211, endPoint x: 742, endPoint y: 222, distance: 165.7
click at [742, 0] on div "Edit Class/Event This is a repeating event Edit all future events Edit only thi…" at bounding box center [763, 0] width 1185 height 0
type input "CALL ROBERT FOR KS"
click at [898, 603] on button "button" at bounding box center [901, 604] width 31 height 31
click at [828, 600] on button "button" at bounding box center [829, 604] width 31 height 31
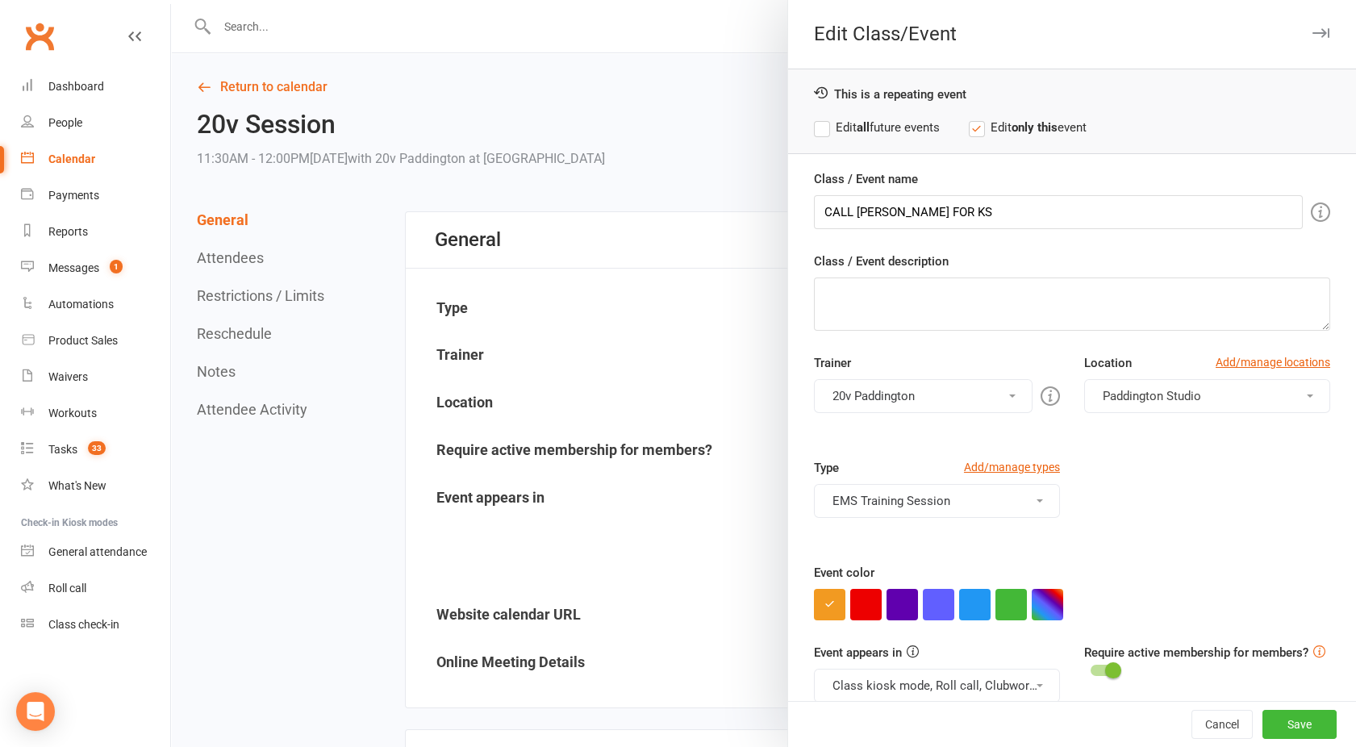
click at [881, 681] on button "Class kiosk mode, Roll call, Clubworx website calendar and Member portal" at bounding box center [937, 686] width 246 height 34
click at [894, 716] on link "Clubworx website calendar and Member portal" at bounding box center [960, 724] width 290 height 32
click at [1267, 727] on button "Save" at bounding box center [1299, 724] width 74 height 29
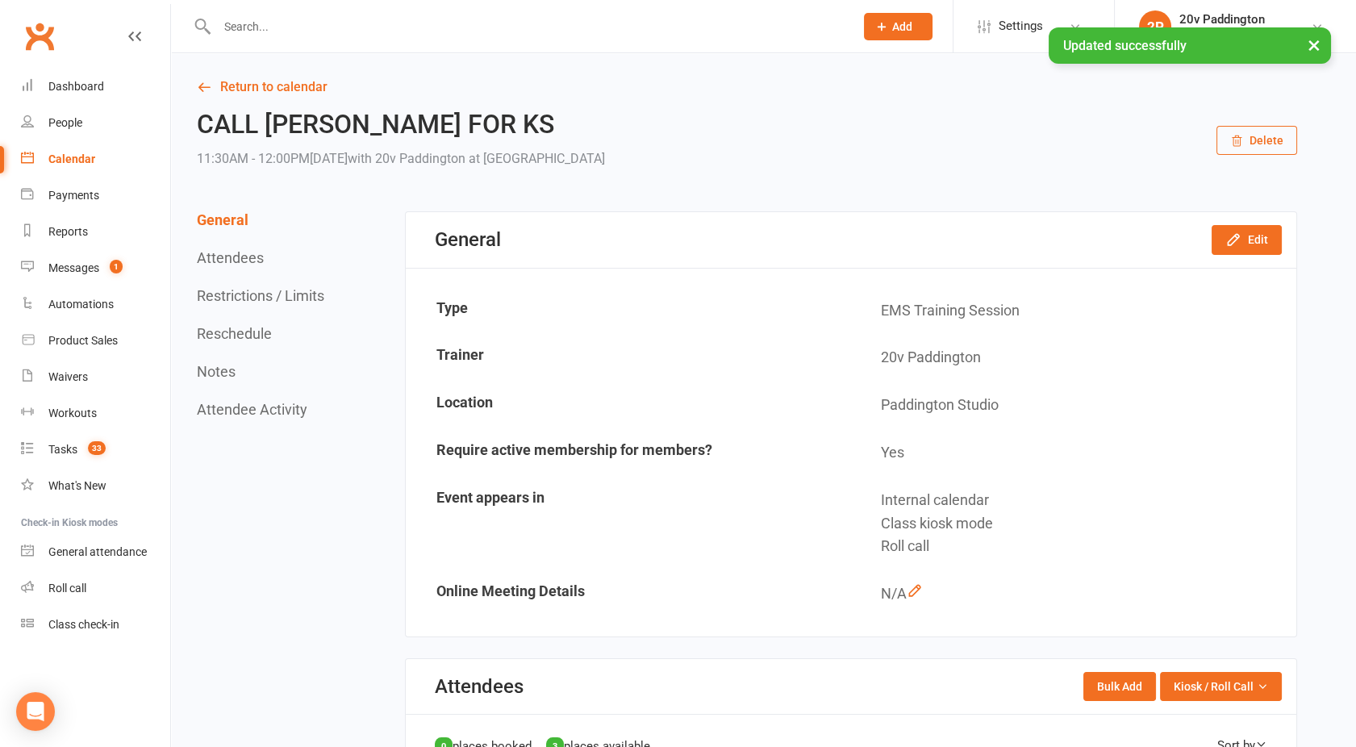
click at [248, 90] on link "Return to calendar" at bounding box center [747, 87] width 1100 height 23
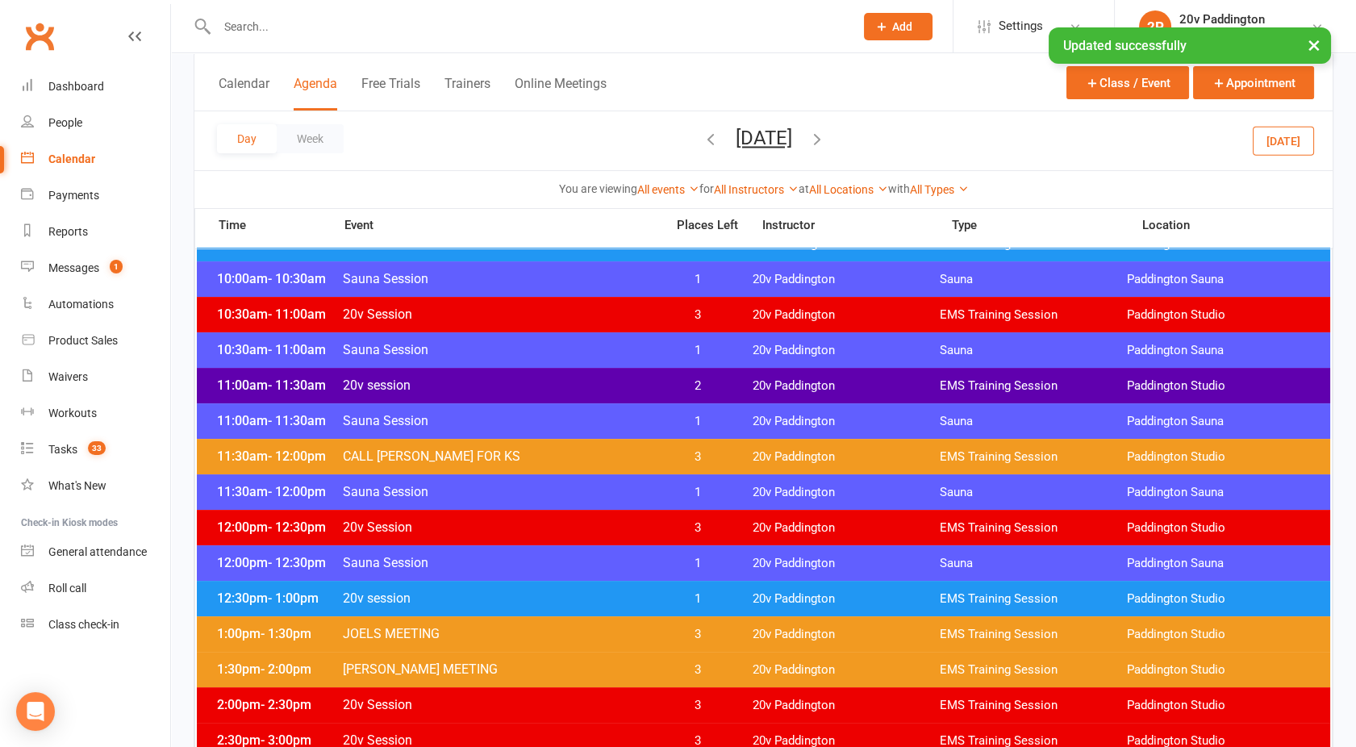
scroll to position [693, 0]
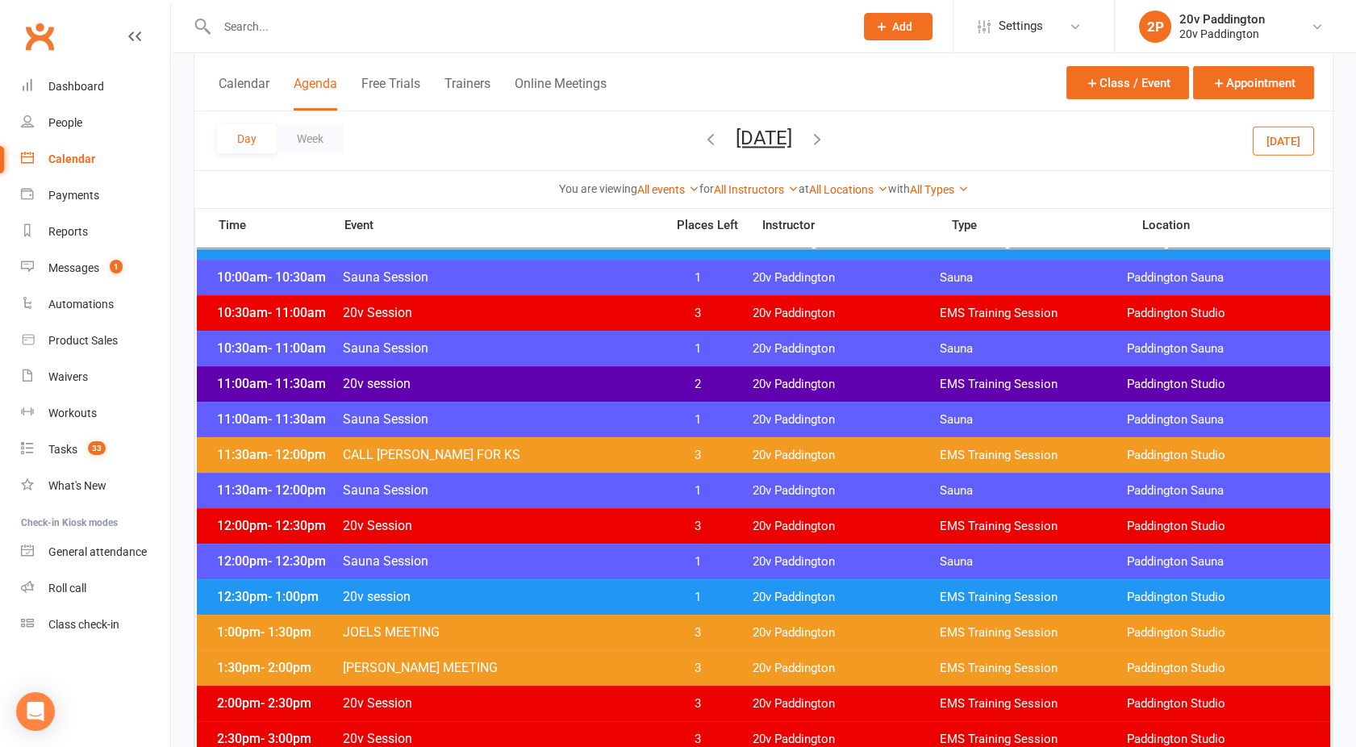
click at [438, 528] on span "20v Session" at bounding box center [499, 525] width 314 height 15
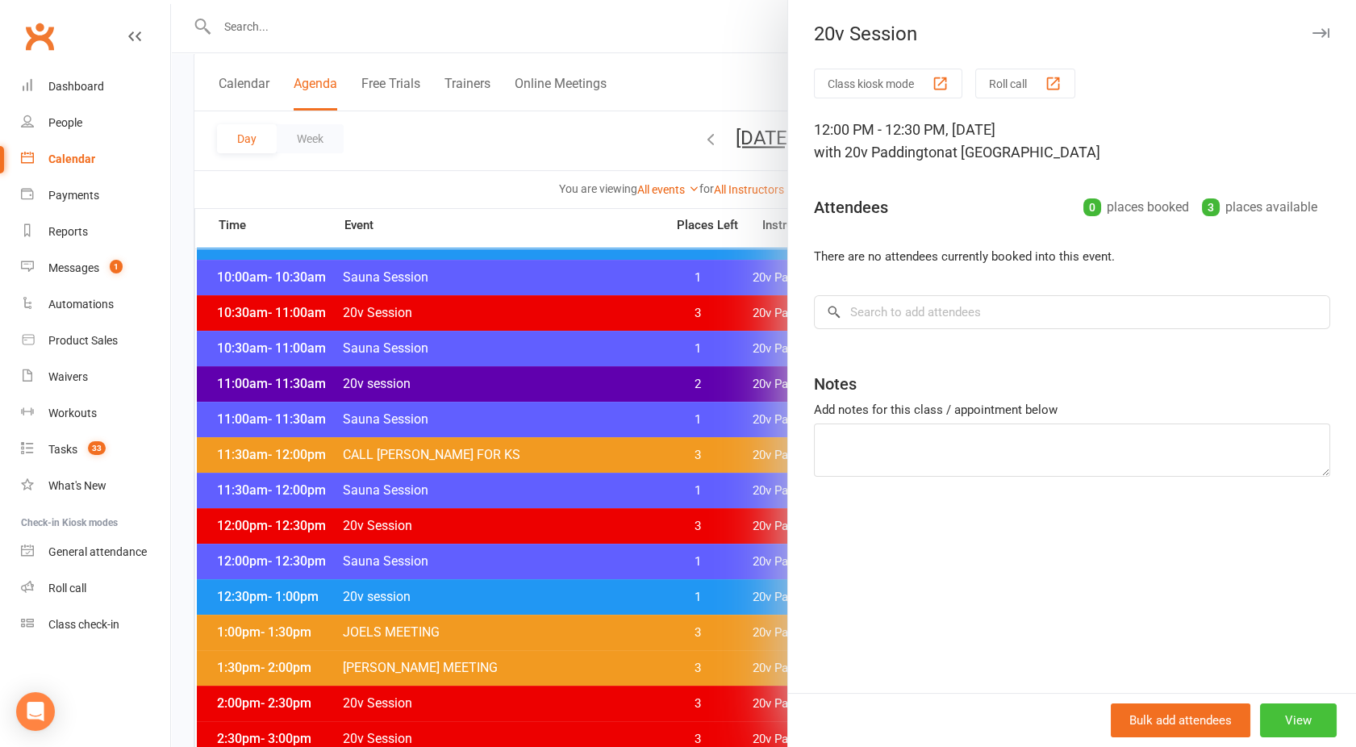
click at [1288, 723] on button "View" at bounding box center [1298, 720] width 77 height 34
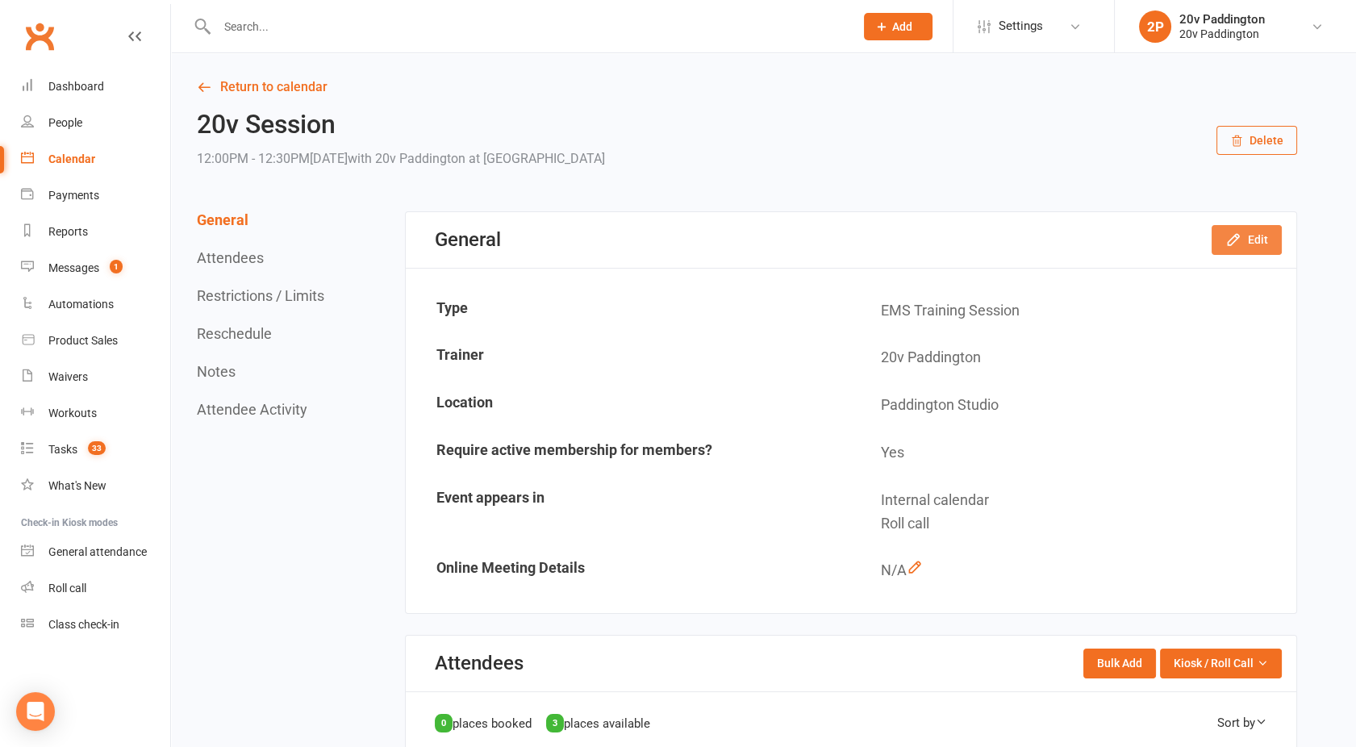
click at [1235, 248] on icon "button" at bounding box center [1233, 239] width 16 height 16
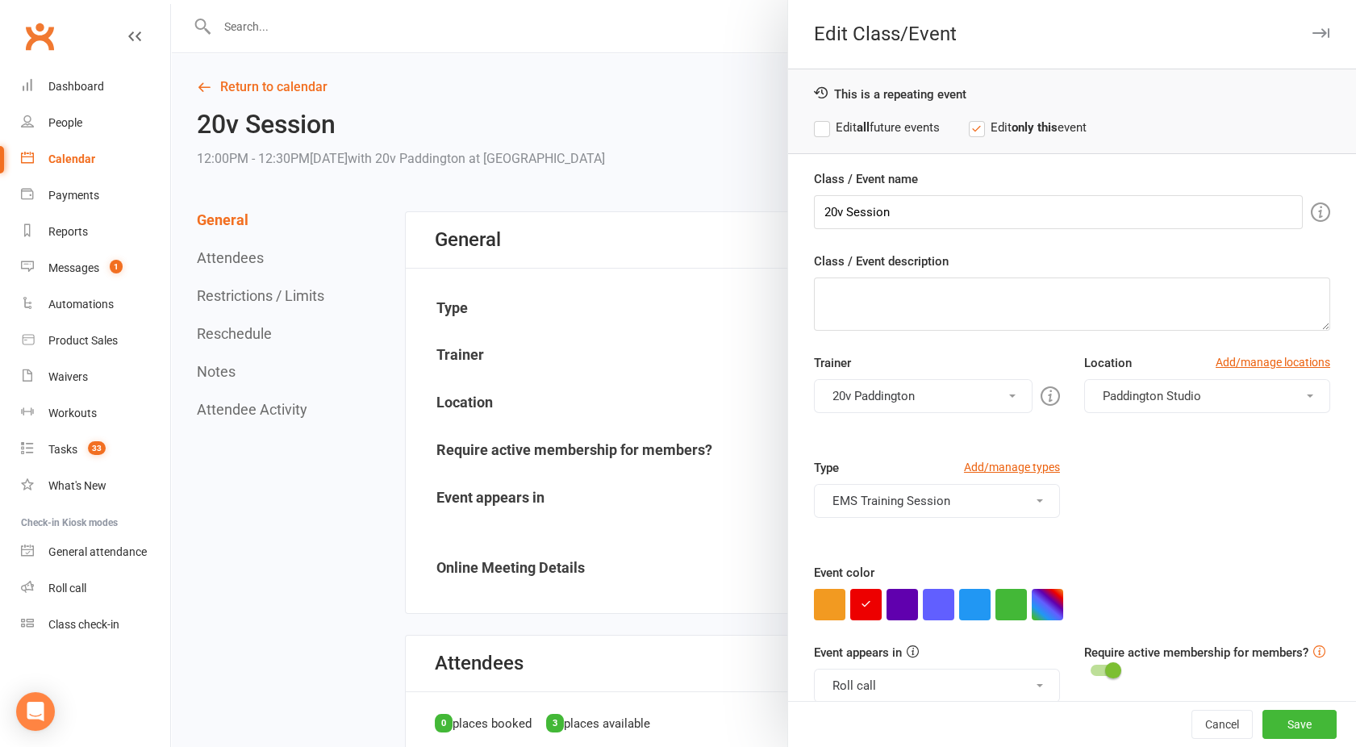
scroll to position [23, 0]
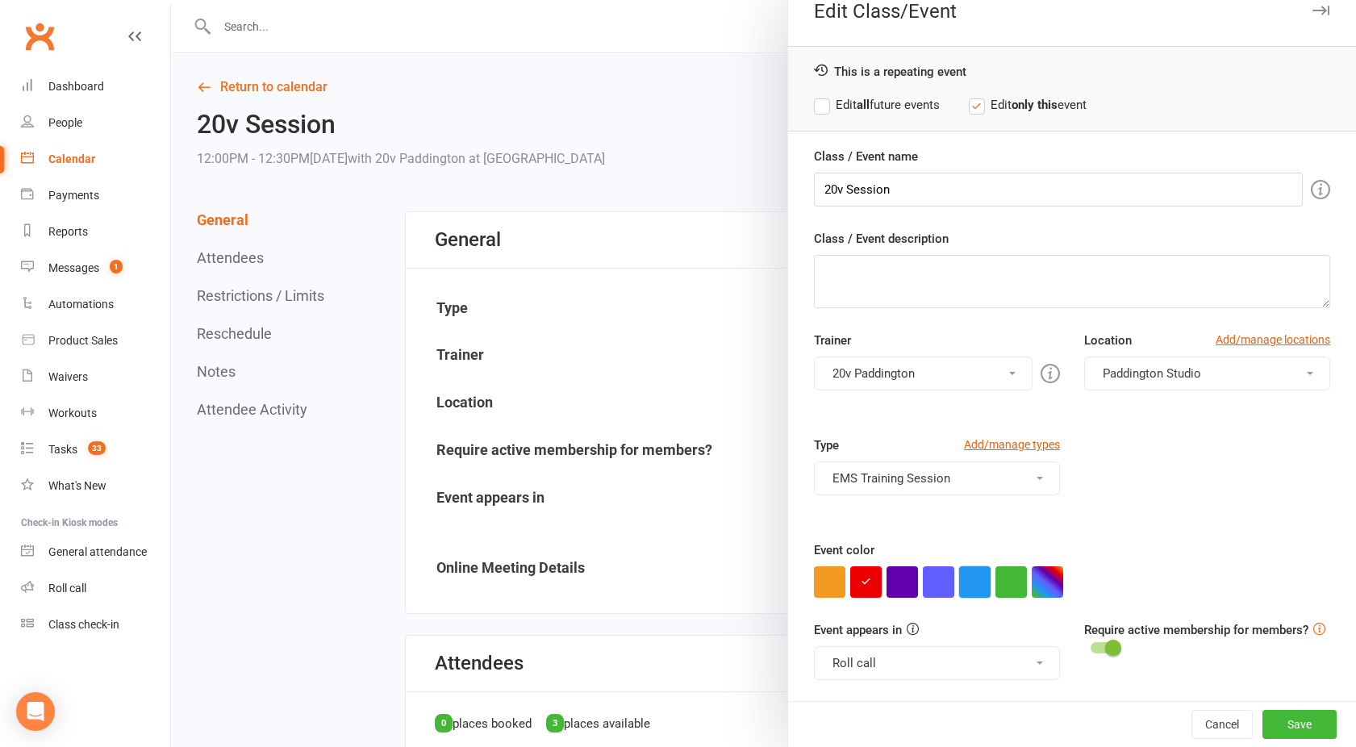
click at [962, 583] on button "button" at bounding box center [974, 581] width 31 height 31
click at [907, 658] on button "Roll call" at bounding box center [937, 663] width 246 height 34
click at [865, 700] on link "Clubworx website calendar and Member portal" at bounding box center [952, 702] width 275 height 32
click at [1276, 719] on button "Save" at bounding box center [1299, 724] width 74 height 29
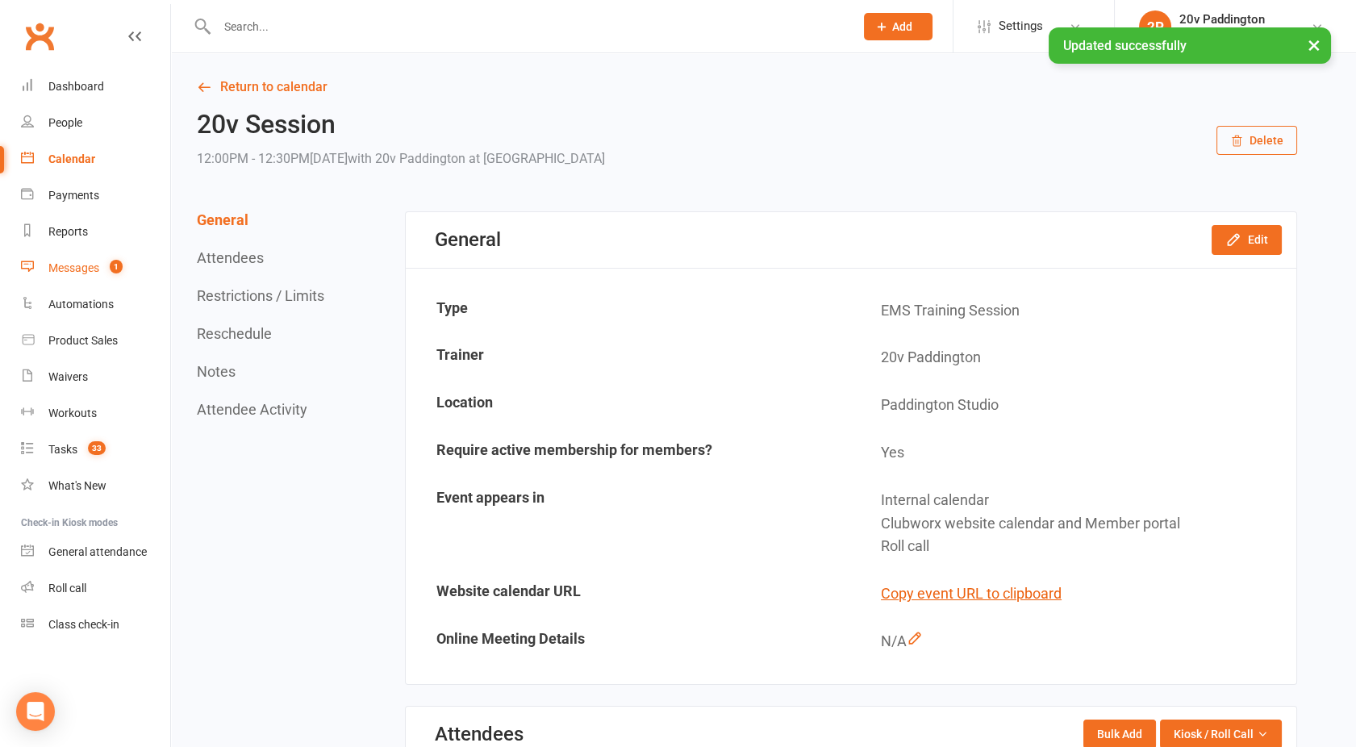
click at [71, 270] on div "Messages" at bounding box center [73, 267] width 51 height 13
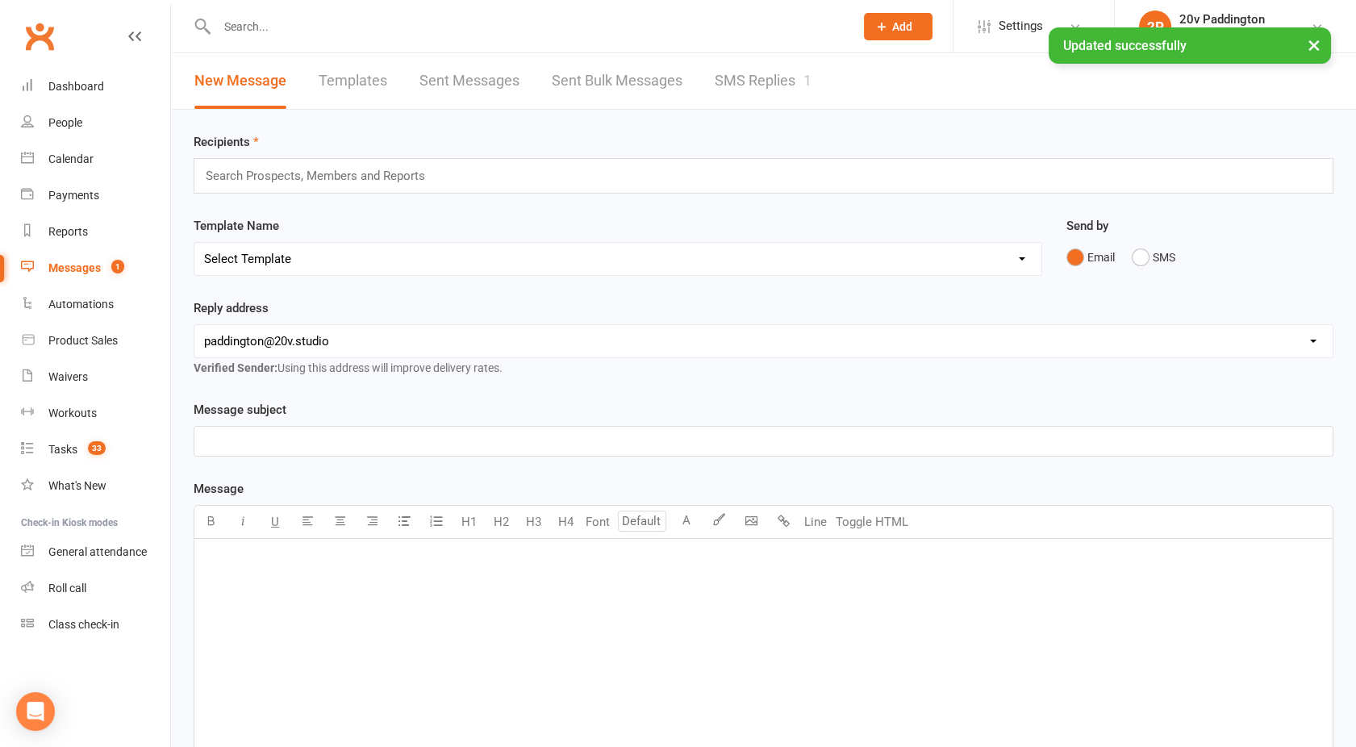
click at [744, 80] on link "SMS Replies 1" at bounding box center [763, 81] width 97 height 56
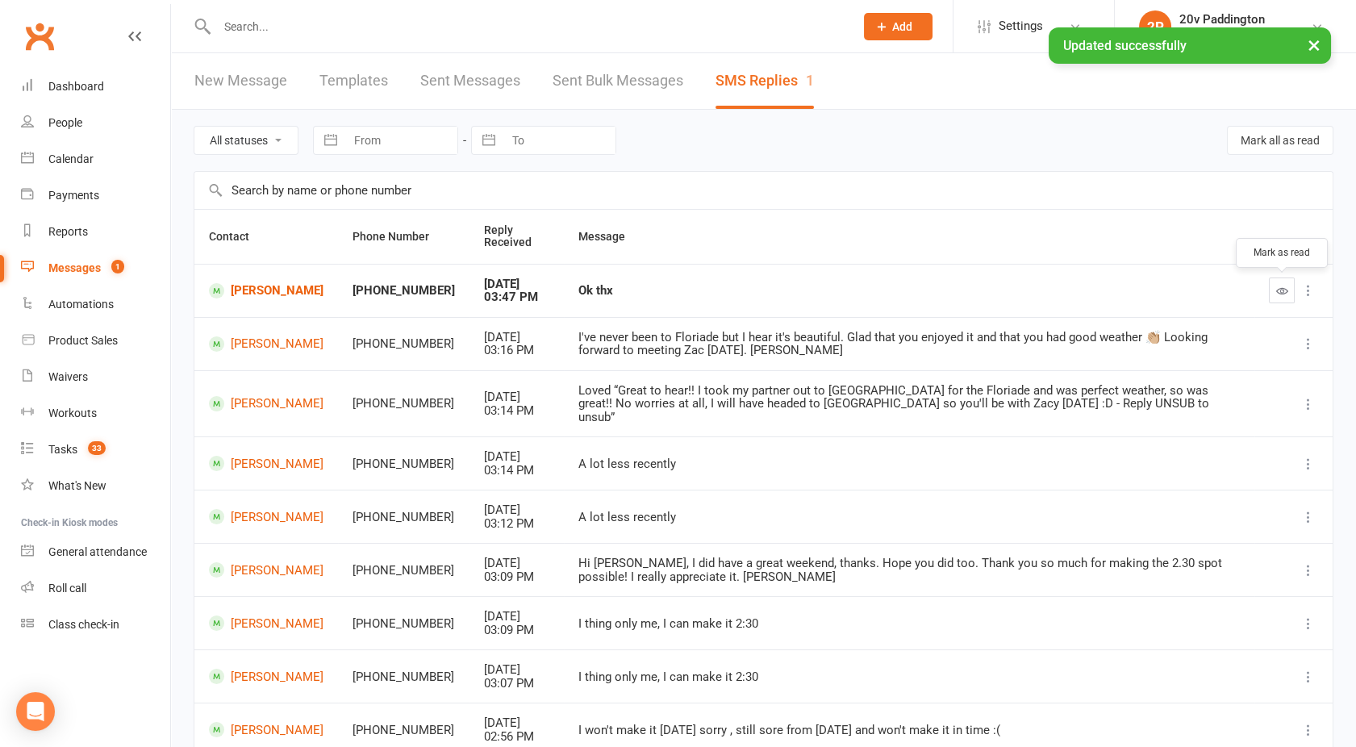
click at [1273, 289] on button "button" at bounding box center [1282, 290] width 26 height 26
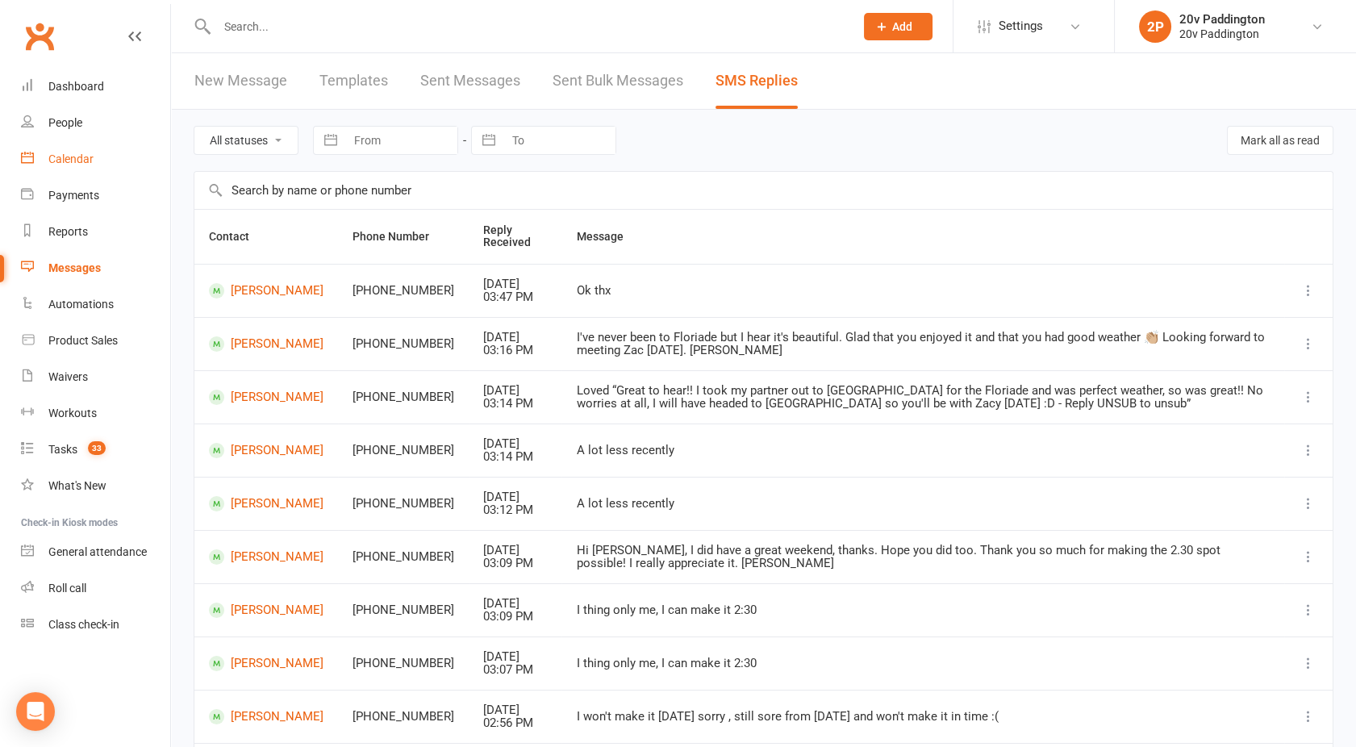
click at [67, 152] on link "Calendar" at bounding box center [95, 159] width 149 height 36
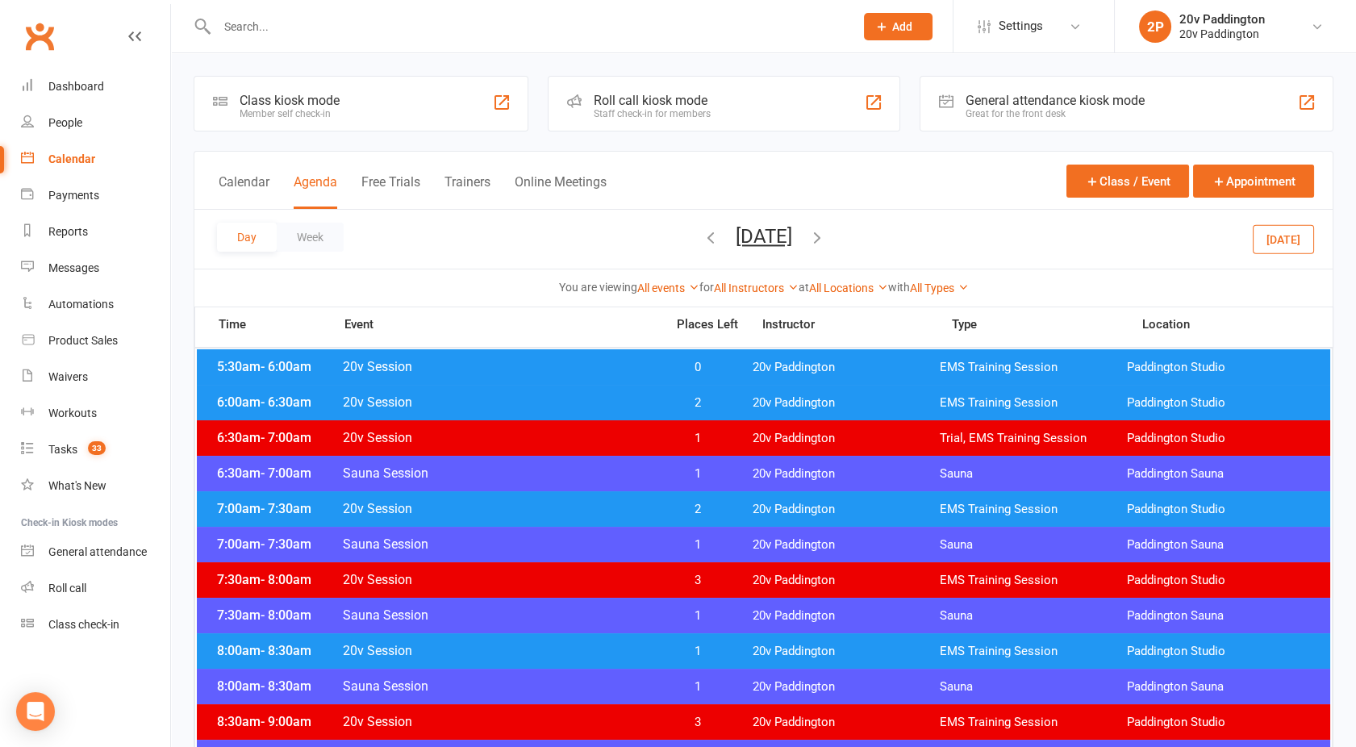
click at [736, 234] on button "Monday, Sep 22, 2025" at bounding box center [764, 236] width 56 height 23
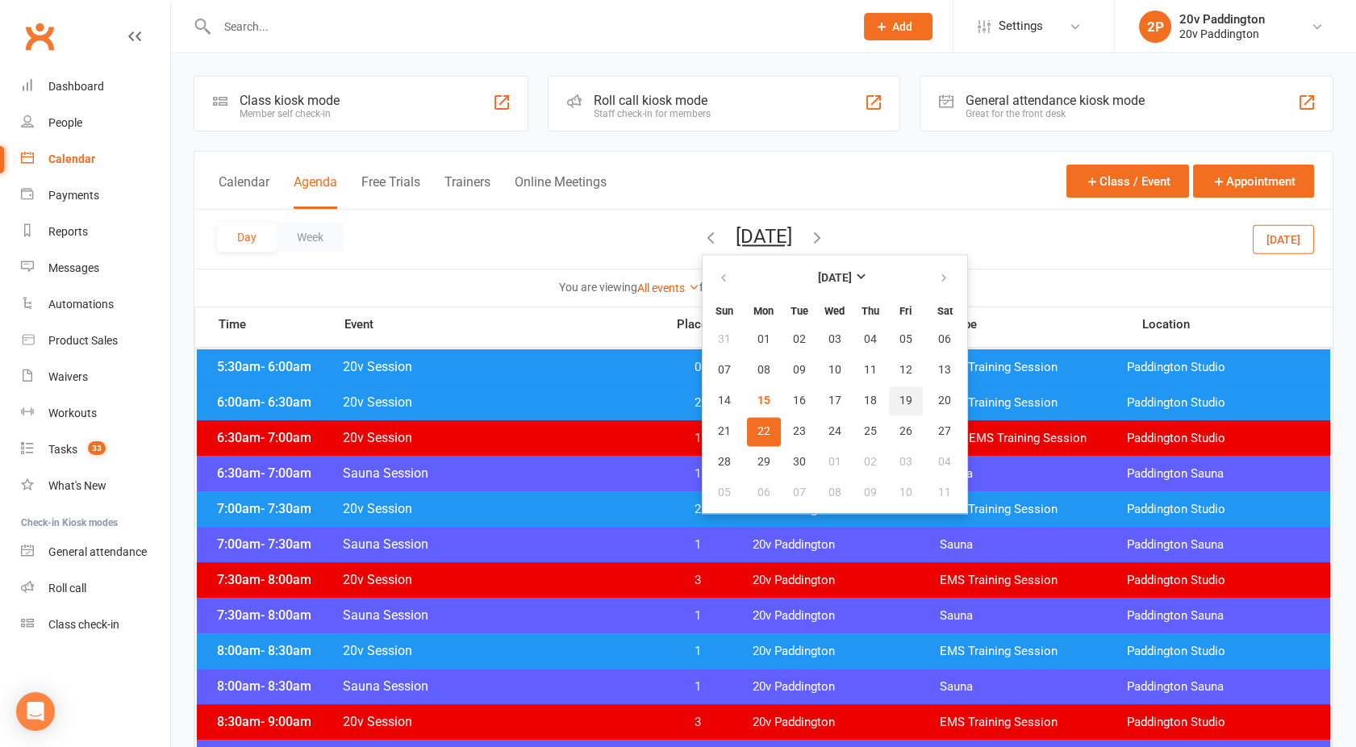
click at [899, 405] on span "19" at bounding box center [905, 400] width 13 height 13
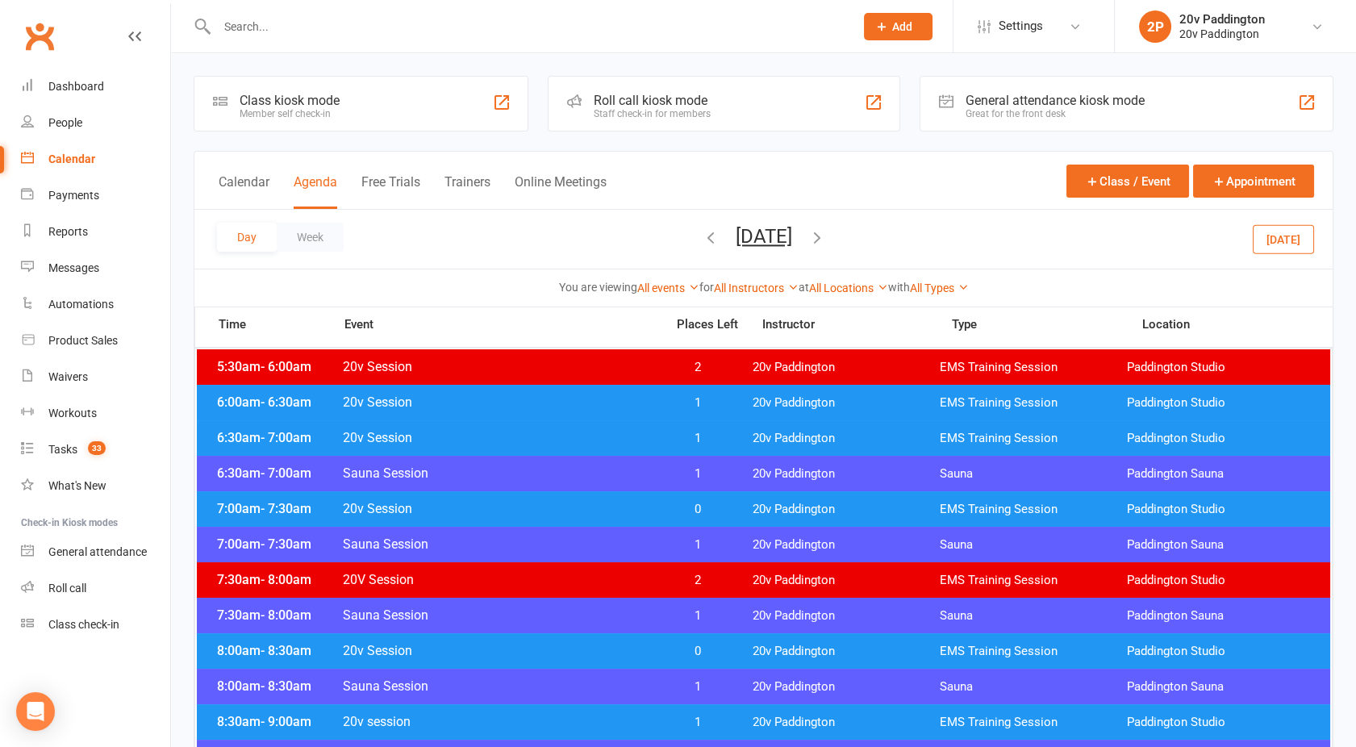
click at [608, 393] on div "6:00am - 6:30am 20v Session 1 20v Paddington EMS Training Session Paddington St…" at bounding box center [763, 402] width 1133 height 35
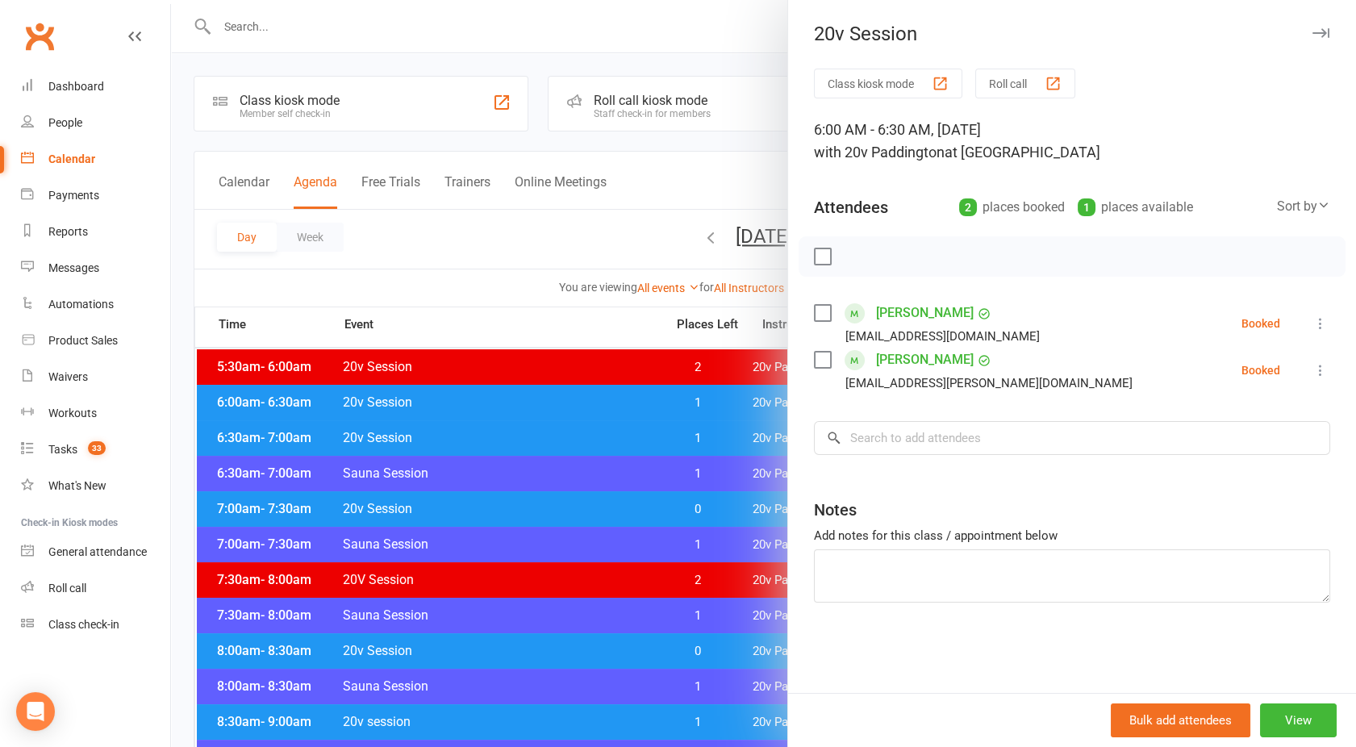
click at [608, 393] on div at bounding box center [763, 373] width 1185 height 747
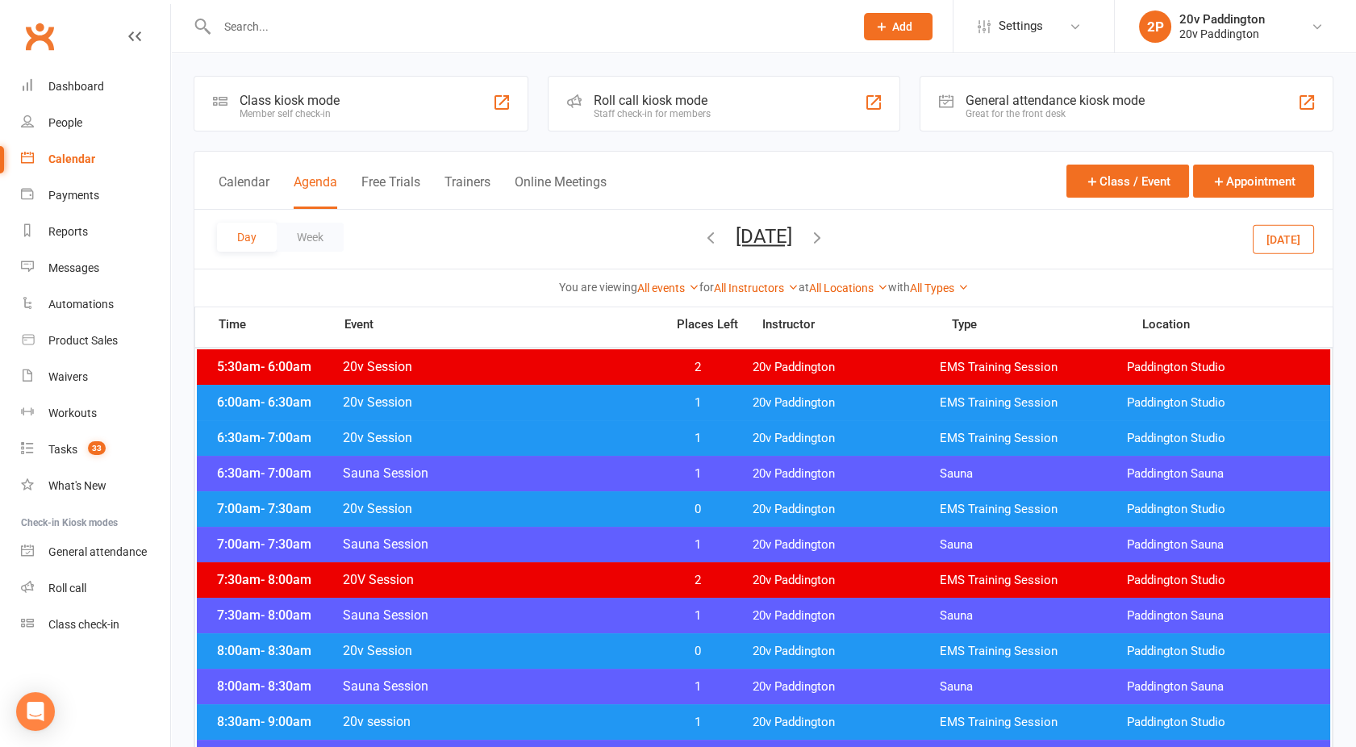
click at [610, 456] on div "6:30am - 7:00am Sauna Session 1 20v Paddington Sauna Paddington Sauna" at bounding box center [763, 473] width 1133 height 35
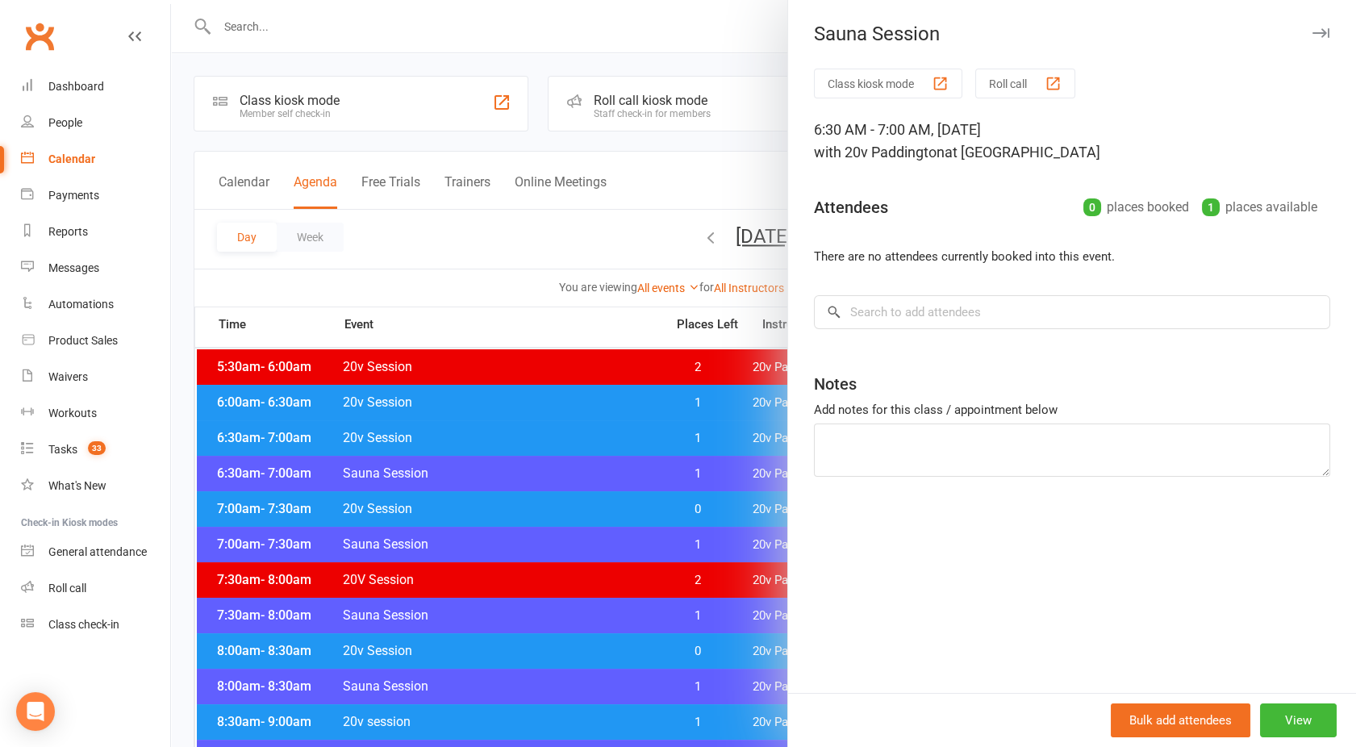
click at [604, 443] on div at bounding box center [763, 373] width 1185 height 747
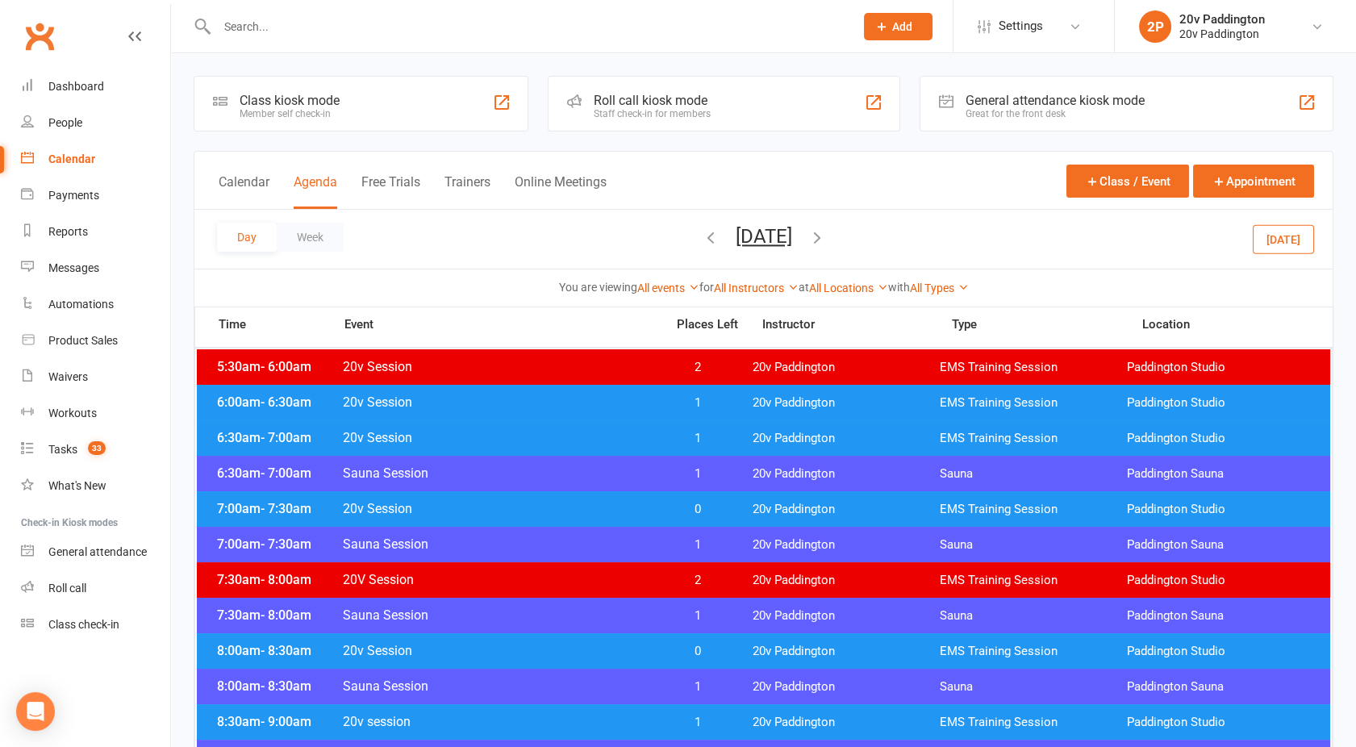
click at [604, 443] on span "20v Session" at bounding box center [499, 437] width 314 height 15
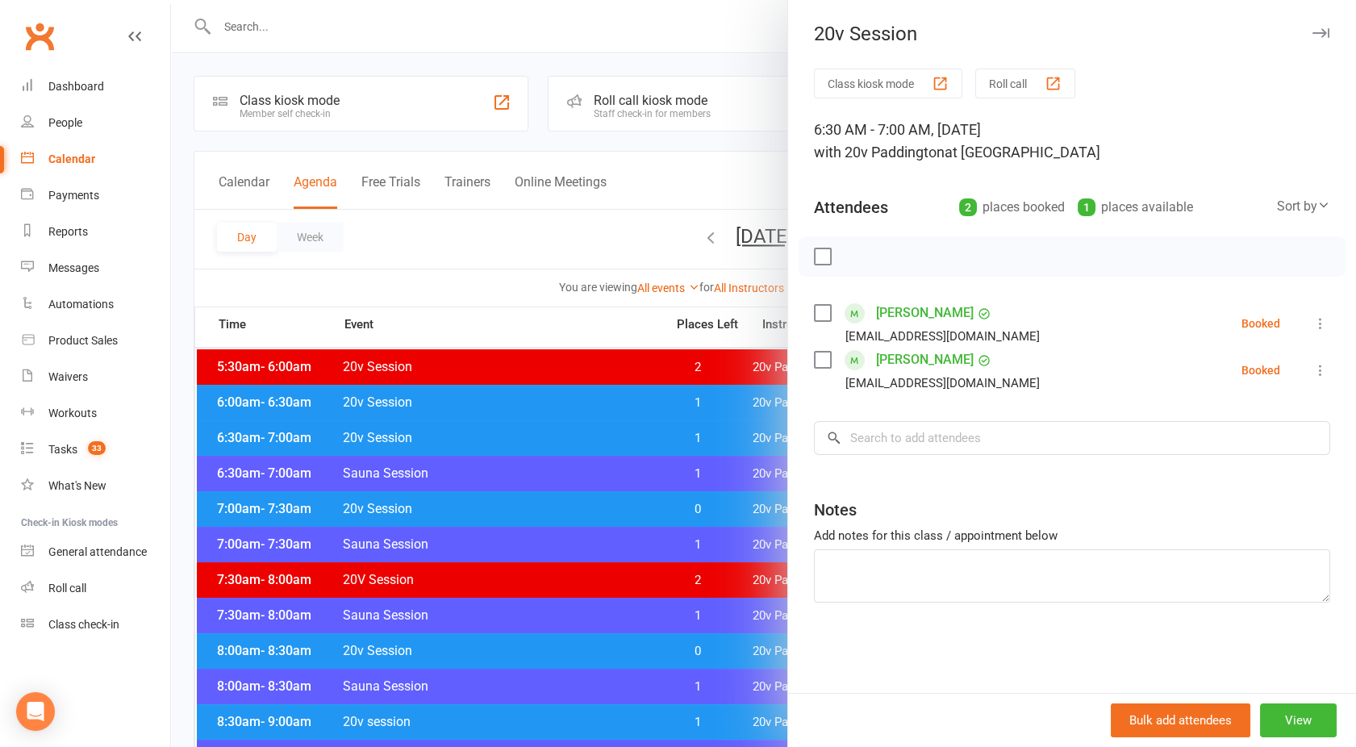
click at [604, 443] on div at bounding box center [763, 373] width 1185 height 747
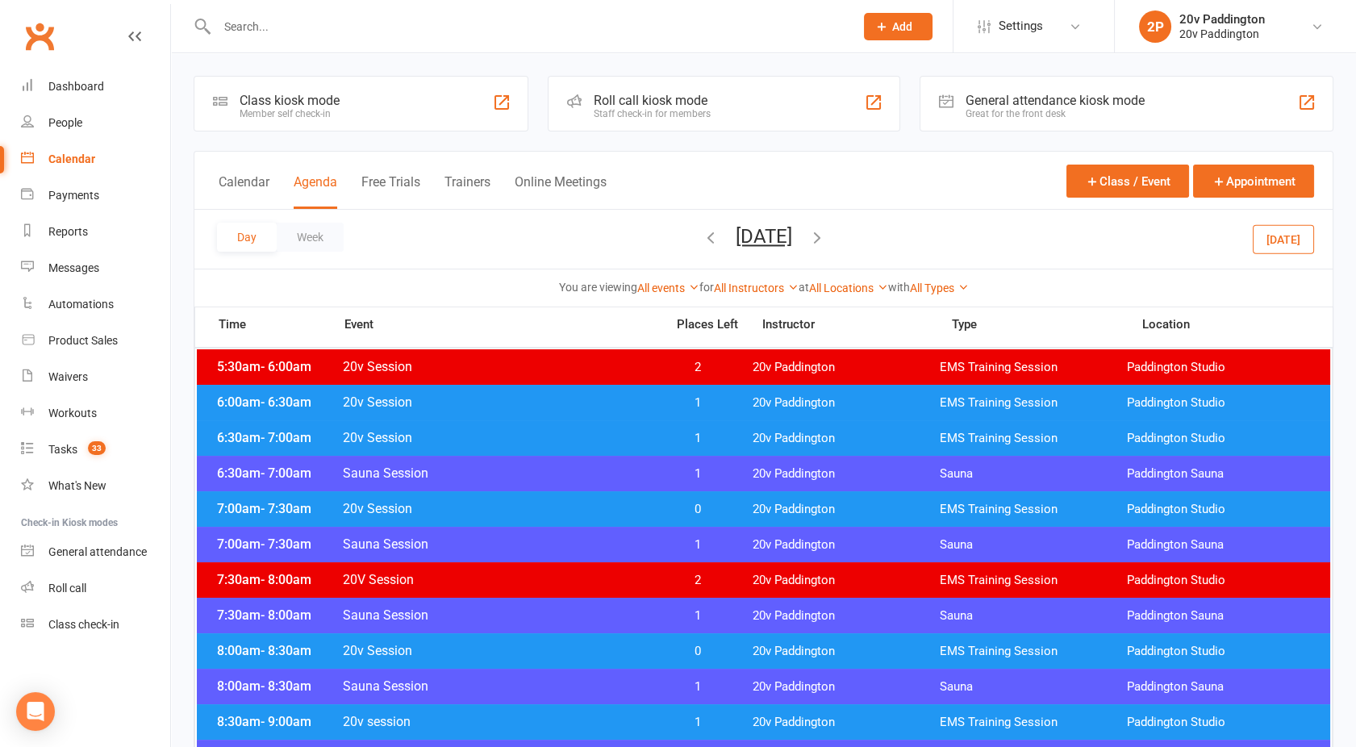
click at [623, 512] on span "20v Session" at bounding box center [499, 508] width 314 height 15
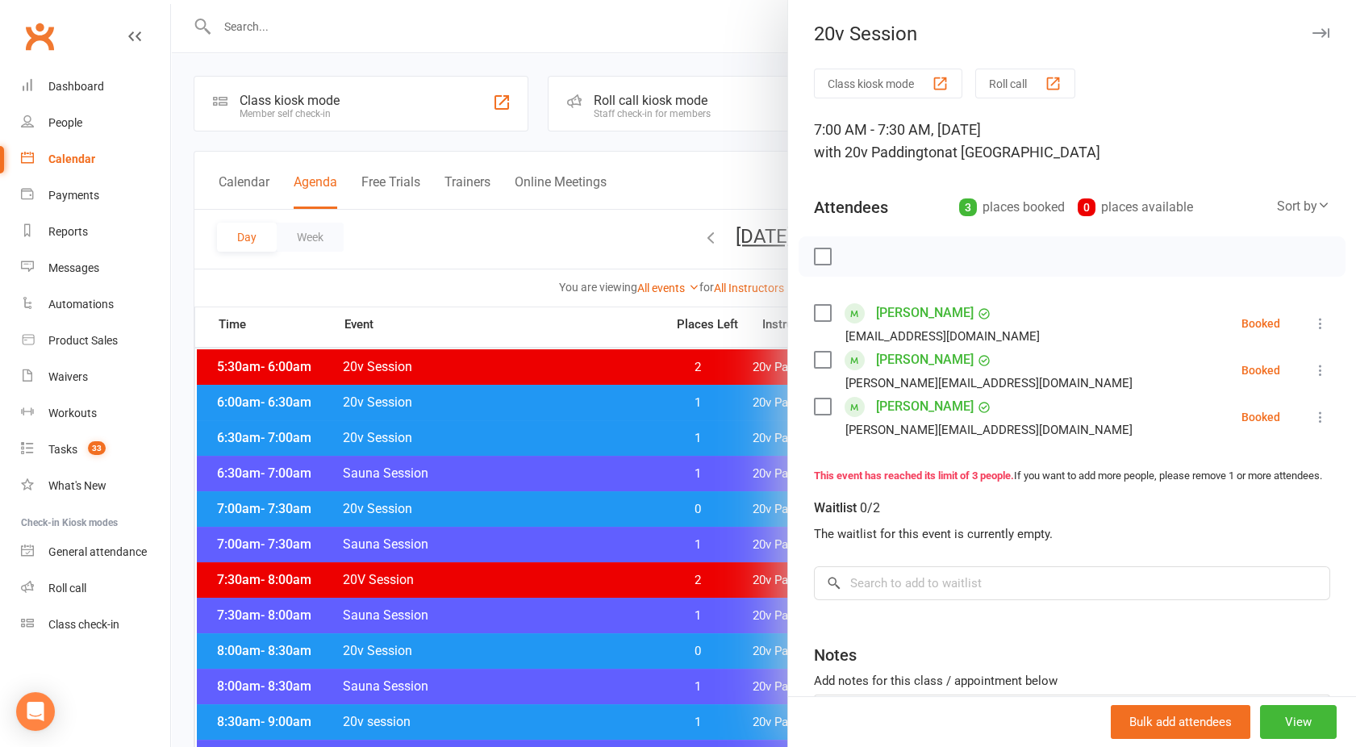
click at [623, 512] on div at bounding box center [763, 373] width 1185 height 747
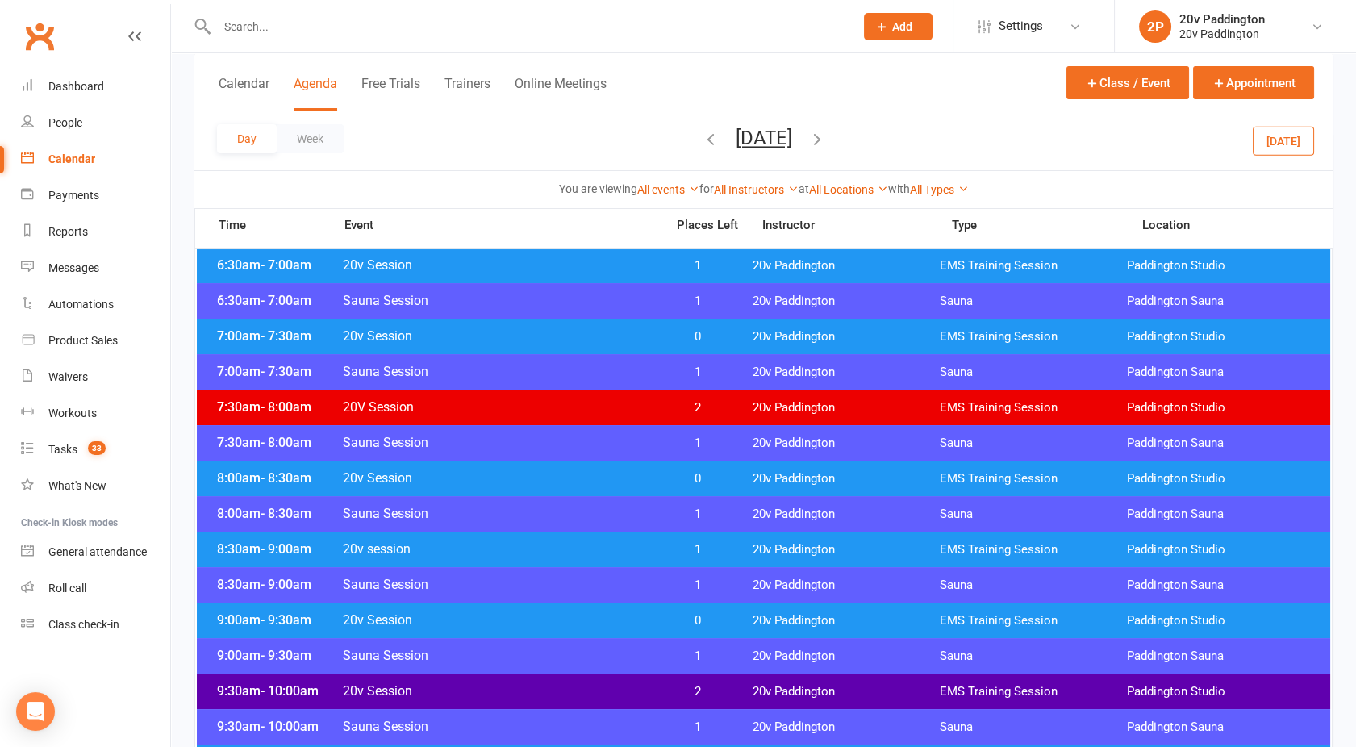
scroll to position [173, 0]
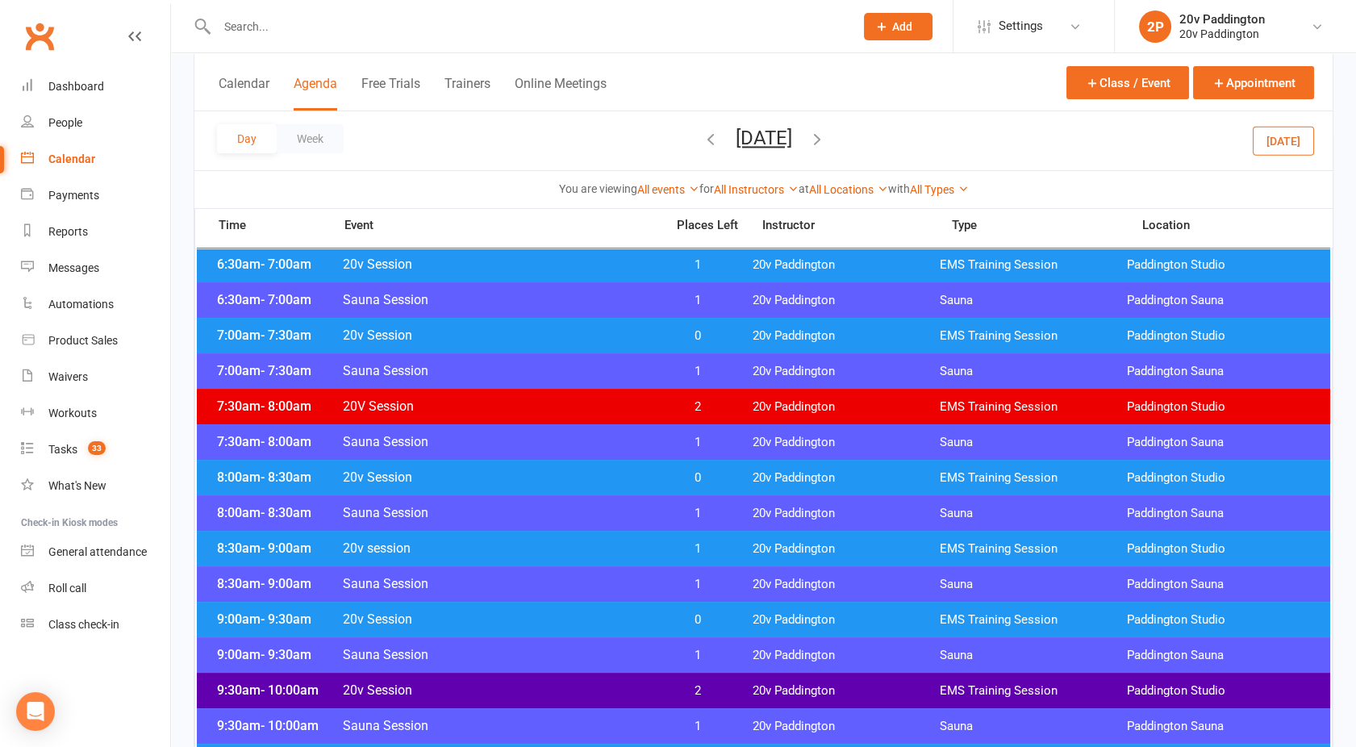
click at [598, 478] on span "20v Session" at bounding box center [499, 476] width 314 height 15
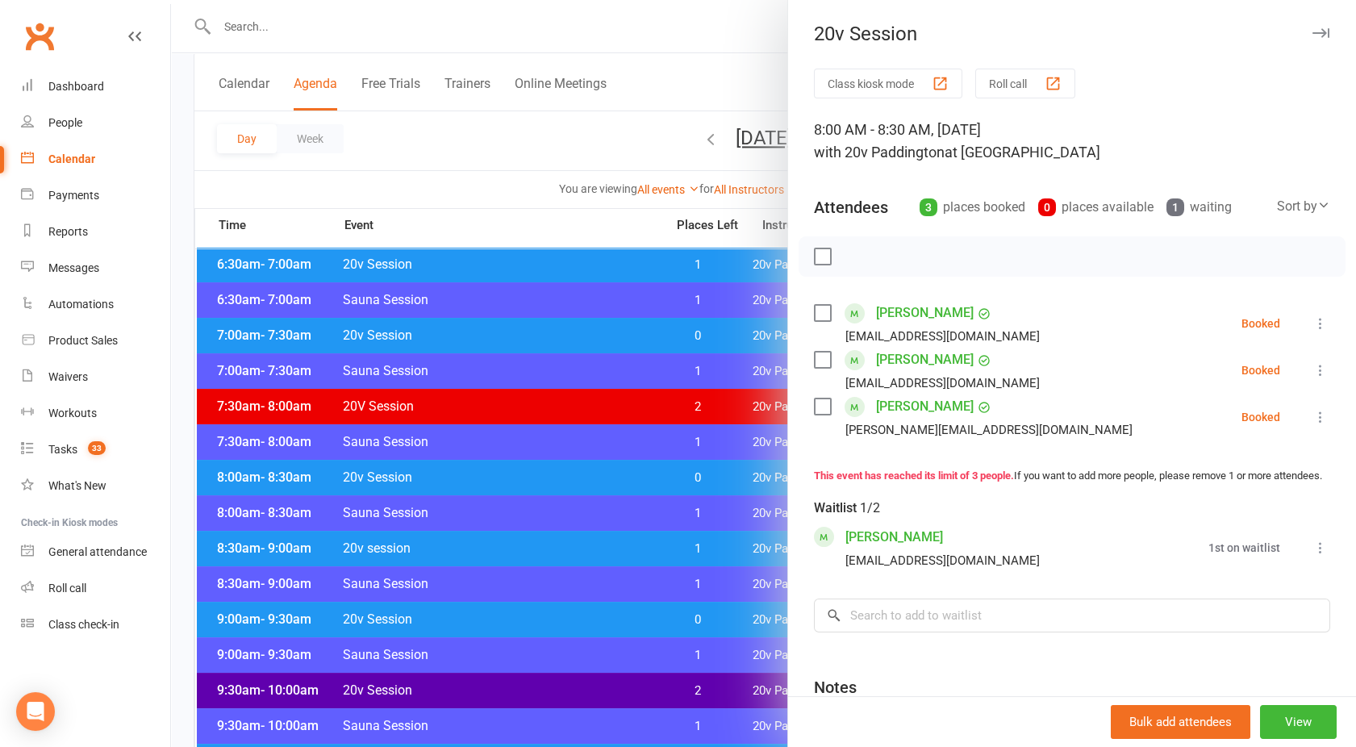
click at [598, 478] on div at bounding box center [763, 373] width 1185 height 747
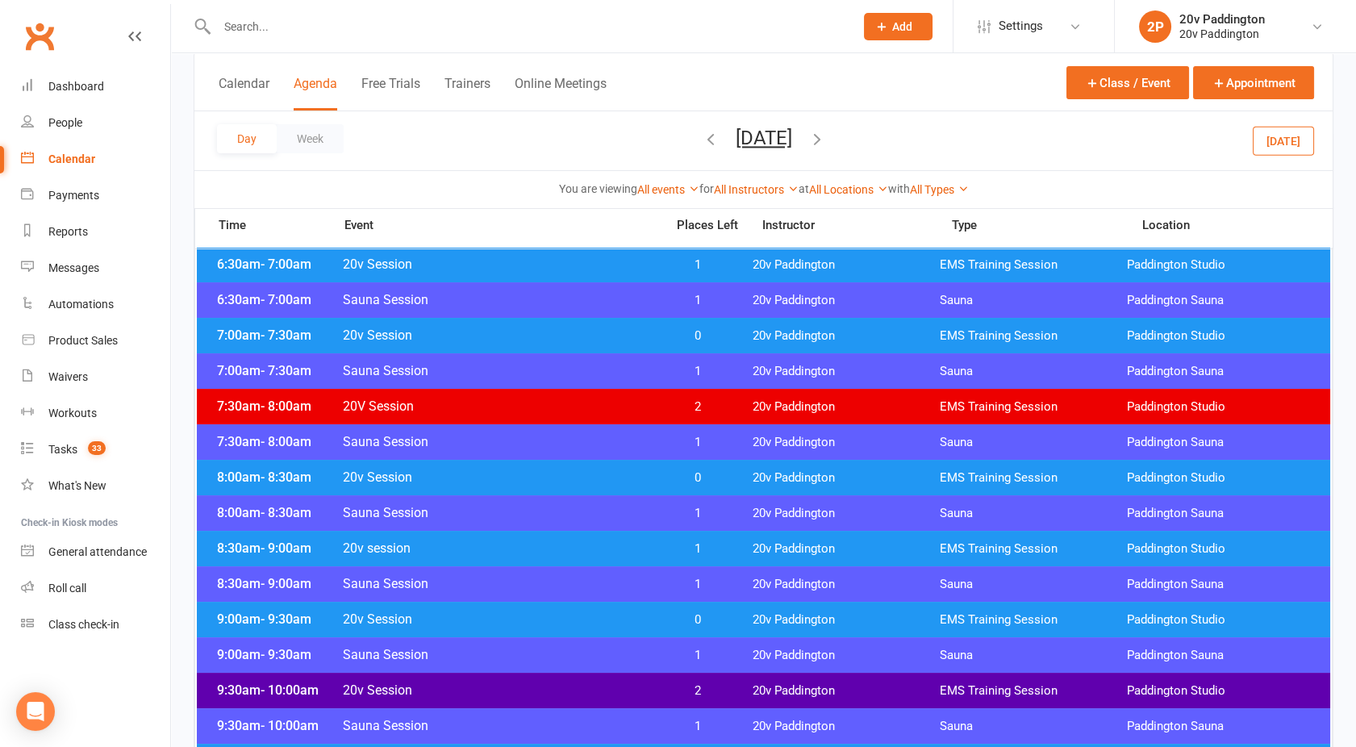
click at [627, 543] on span "20v session" at bounding box center [499, 547] width 314 height 15
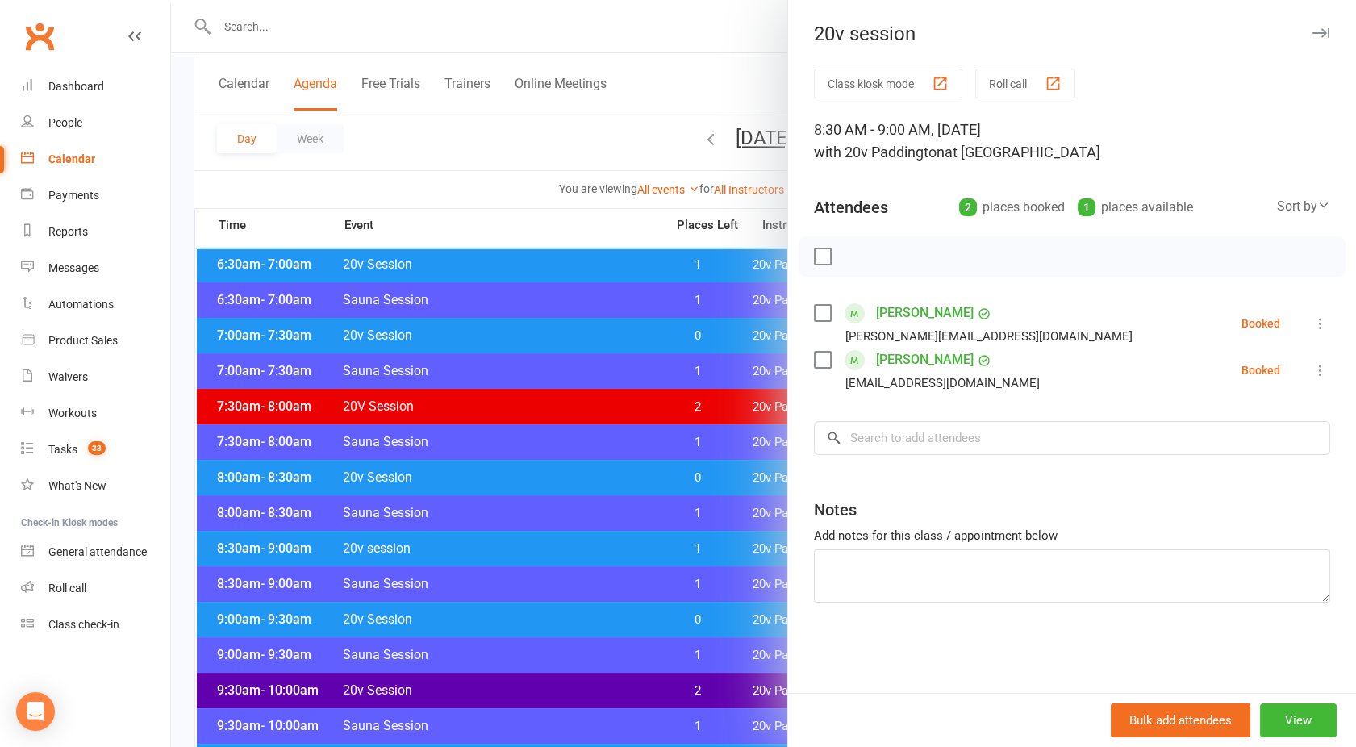
click at [627, 543] on div at bounding box center [763, 373] width 1185 height 747
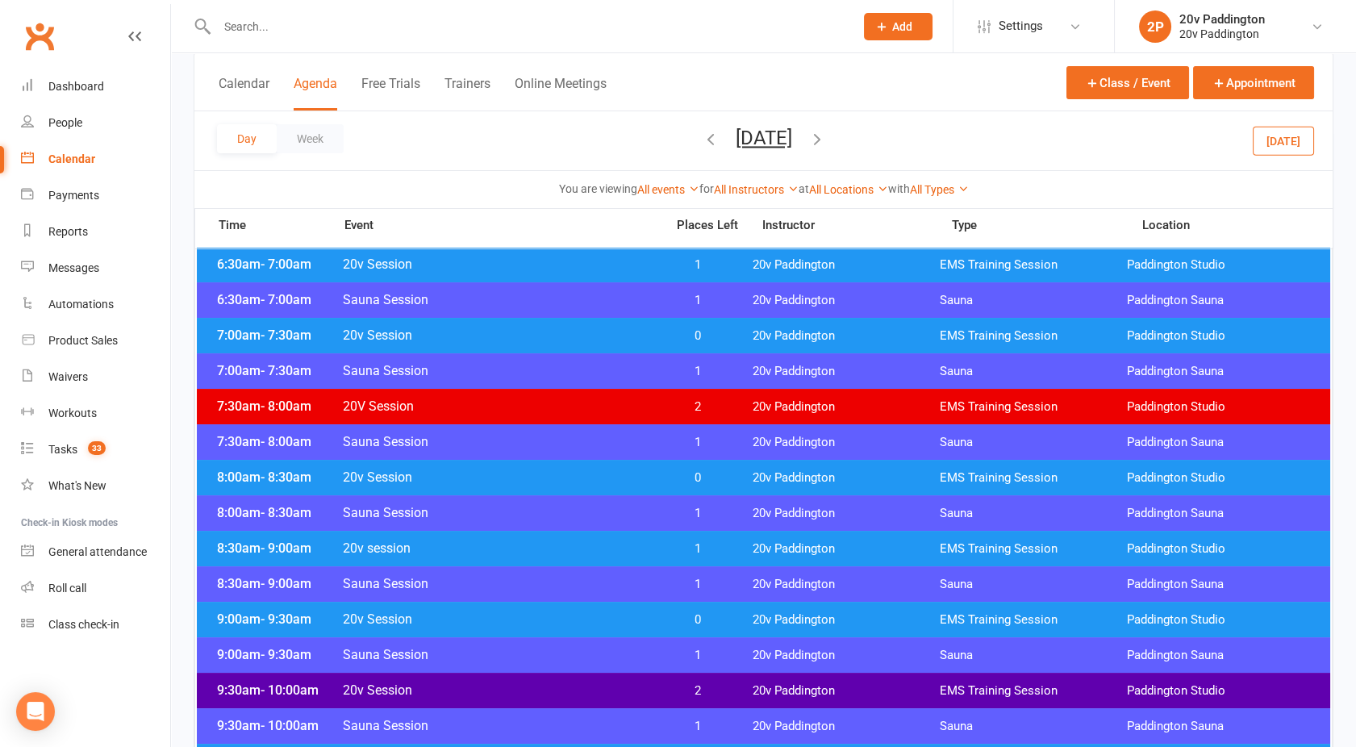
click at [645, 613] on span "20v Session" at bounding box center [499, 618] width 314 height 15
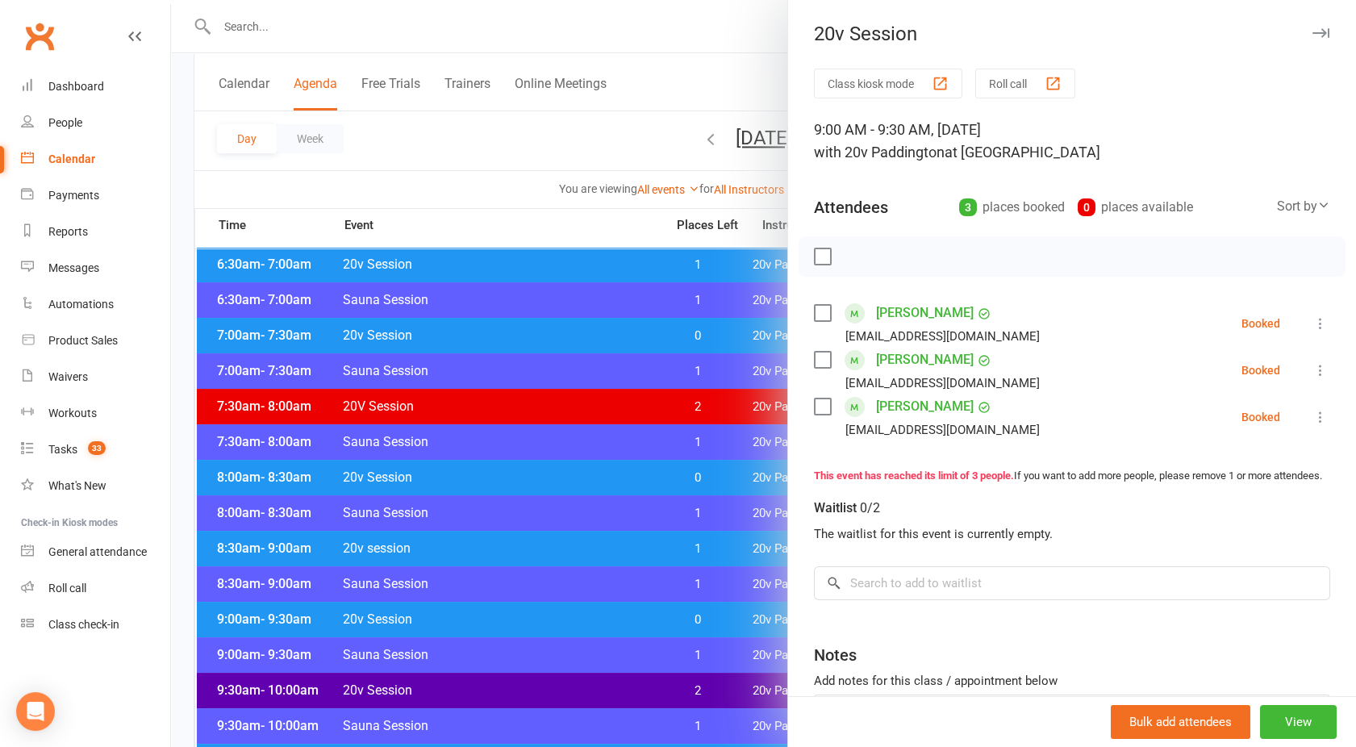
click at [645, 613] on div at bounding box center [763, 373] width 1185 height 747
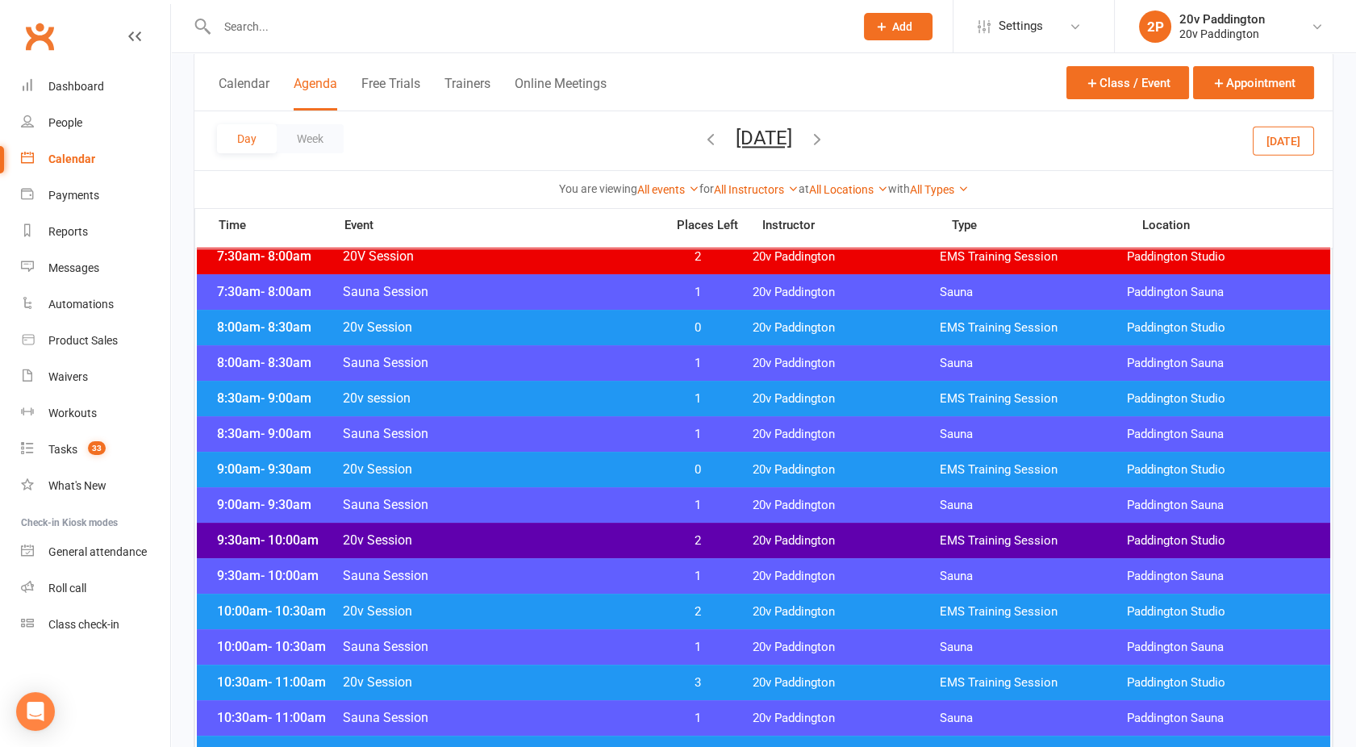
scroll to position [375, 0]
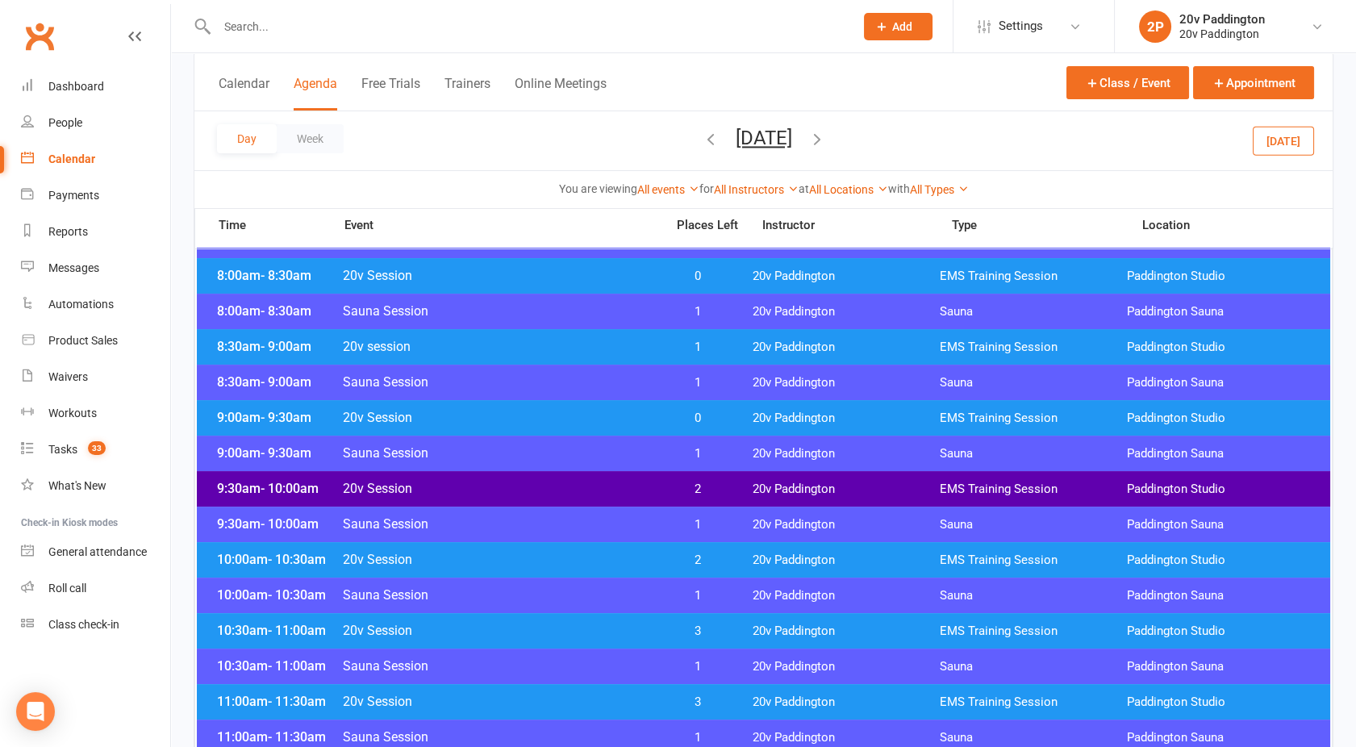
click at [636, 476] on div "9:30am - 10:00am 20v Session 2 20v Paddington EMS Training Session Paddington S…" at bounding box center [763, 488] width 1133 height 35
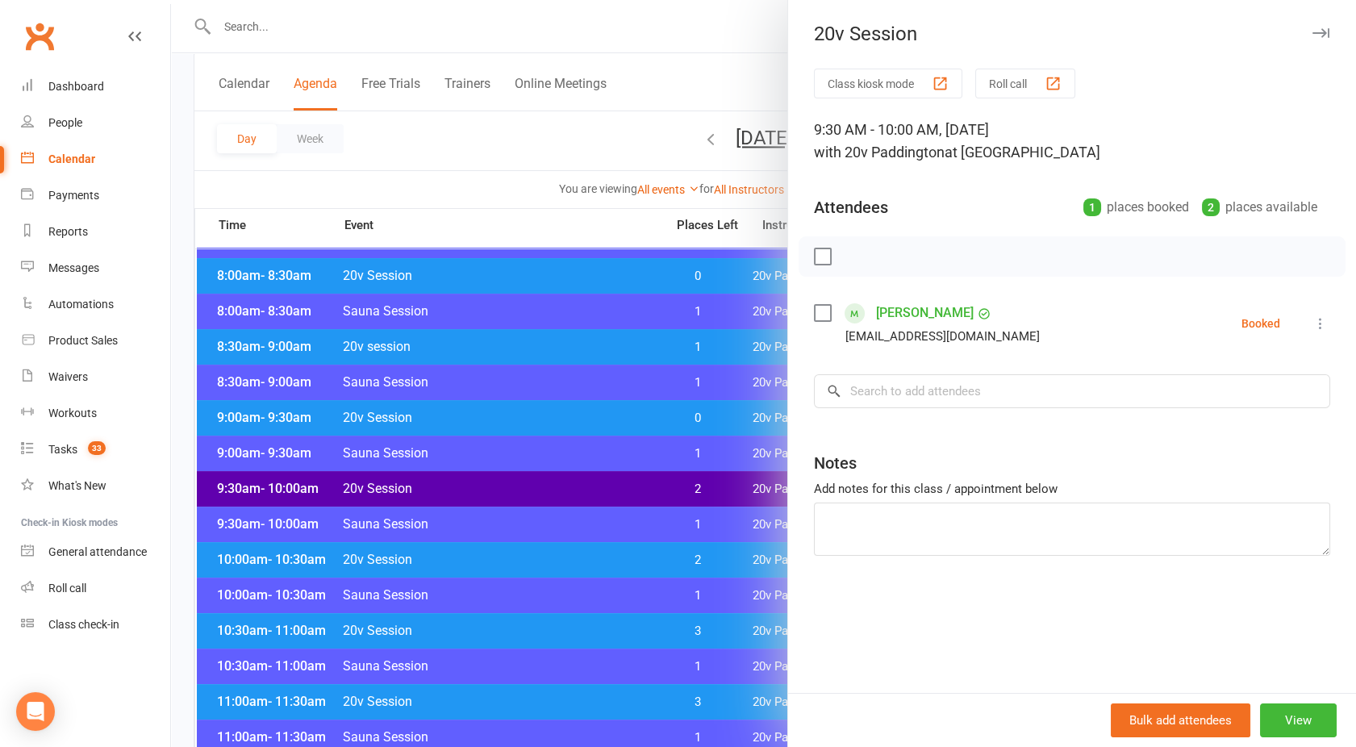
click at [636, 476] on div at bounding box center [763, 373] width 1185 height 747
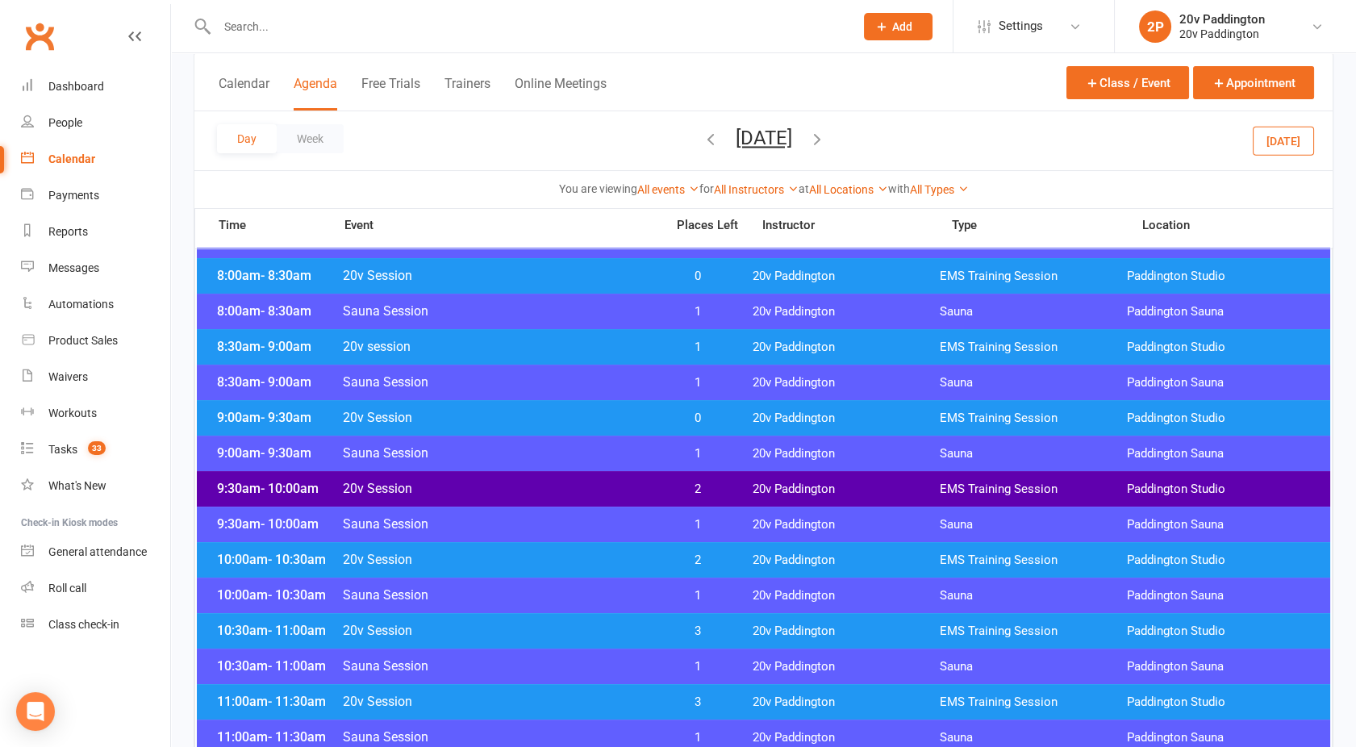
click at [646, 563] on span "20v Session" at bounding box center [499, 559] width 314 height 15
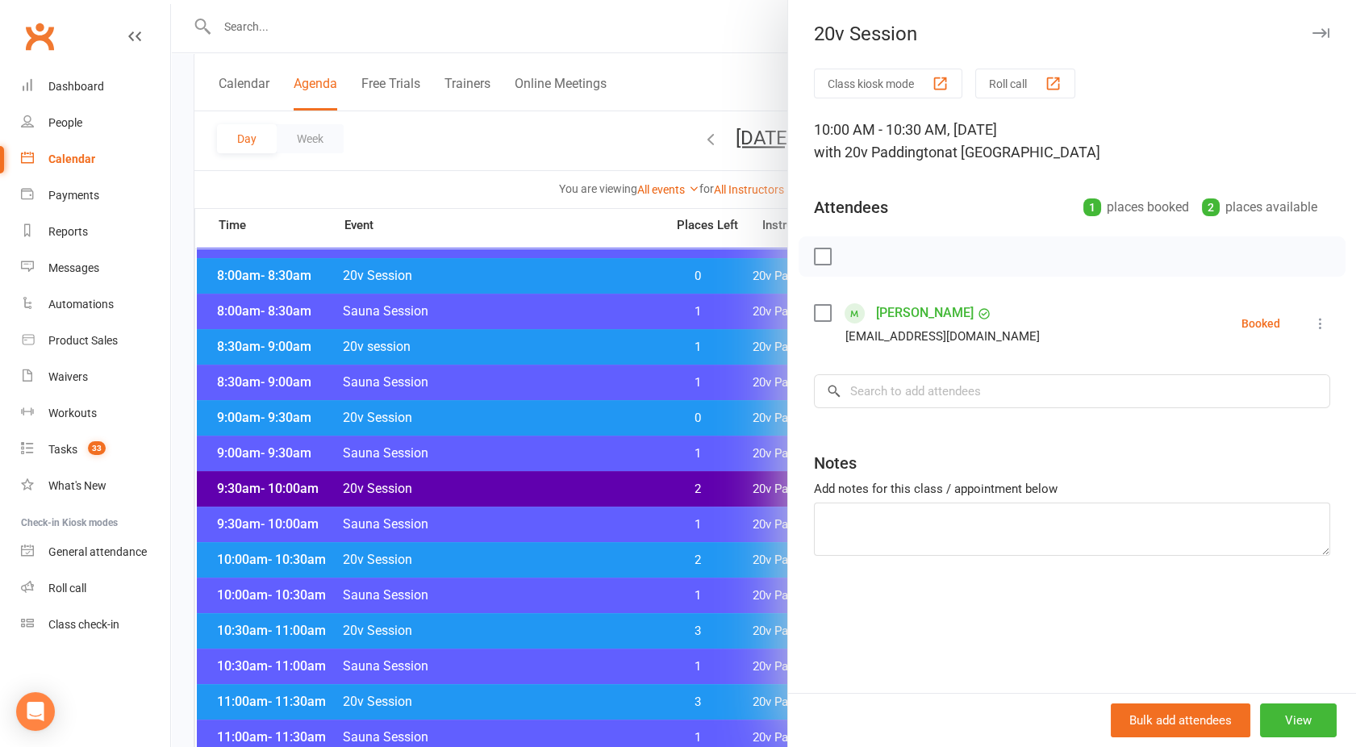
click at [646, 563] on div at bounding box center [763, 373] width 1185 height 747
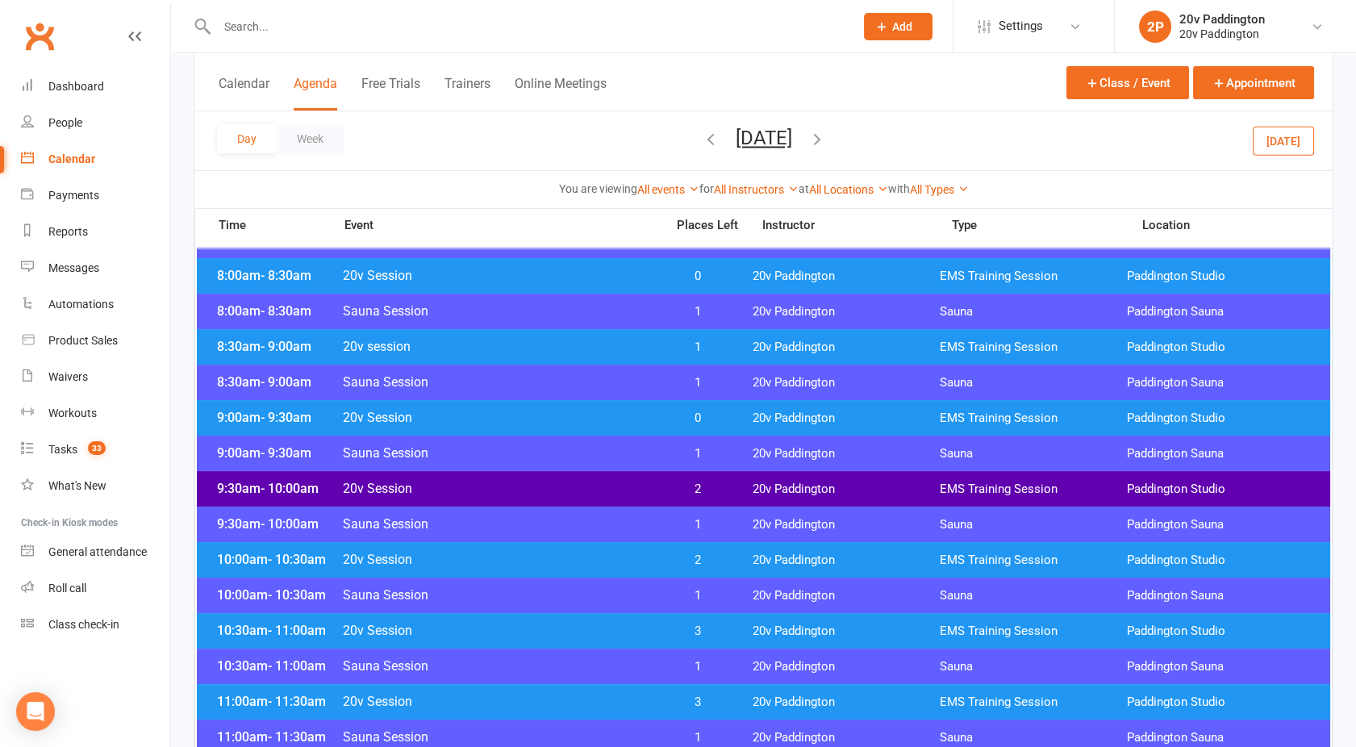
click at [652, 642] on div "10:30am - 11:00am 20v Session 3 20v Paddington EMS Training Session Paddington …" at bounding box center [763, 630] width 1133 height 35
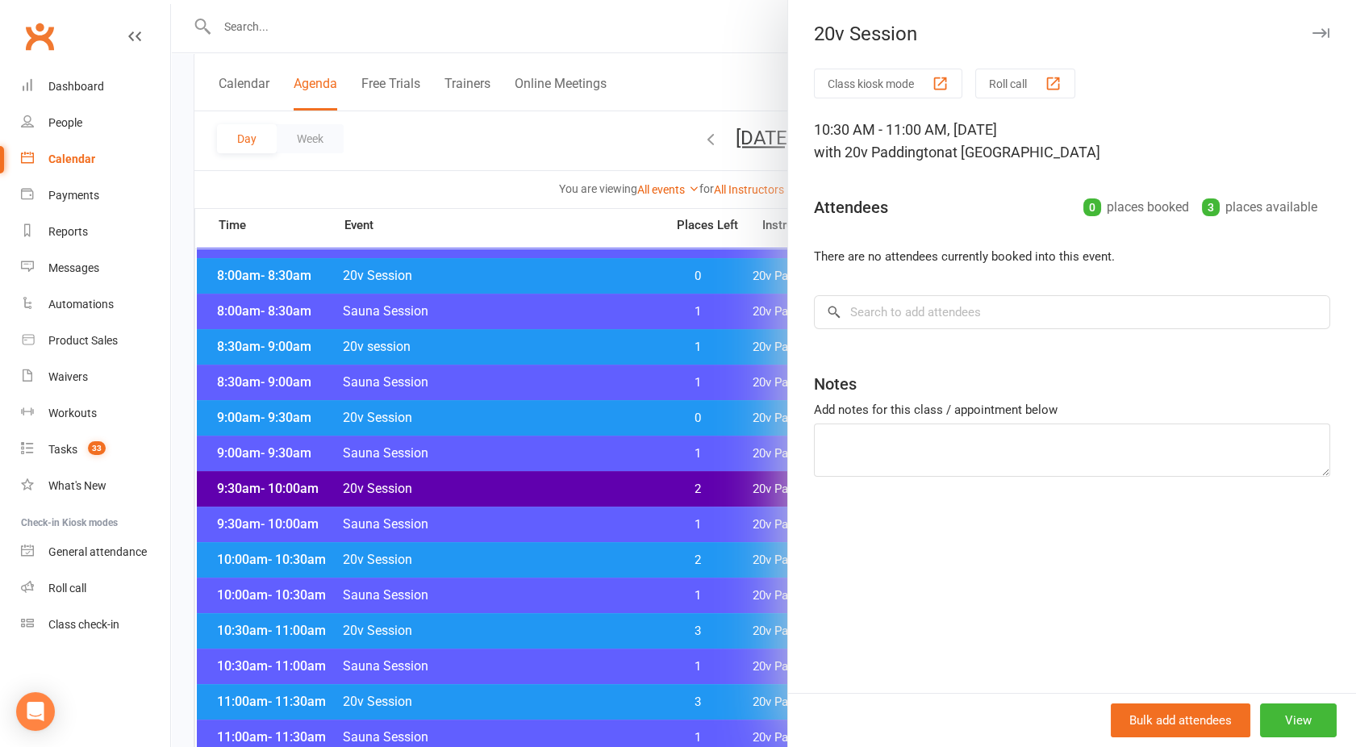
click at [652, 642] on div at bounding box center [763, 373] width 1185 height 747
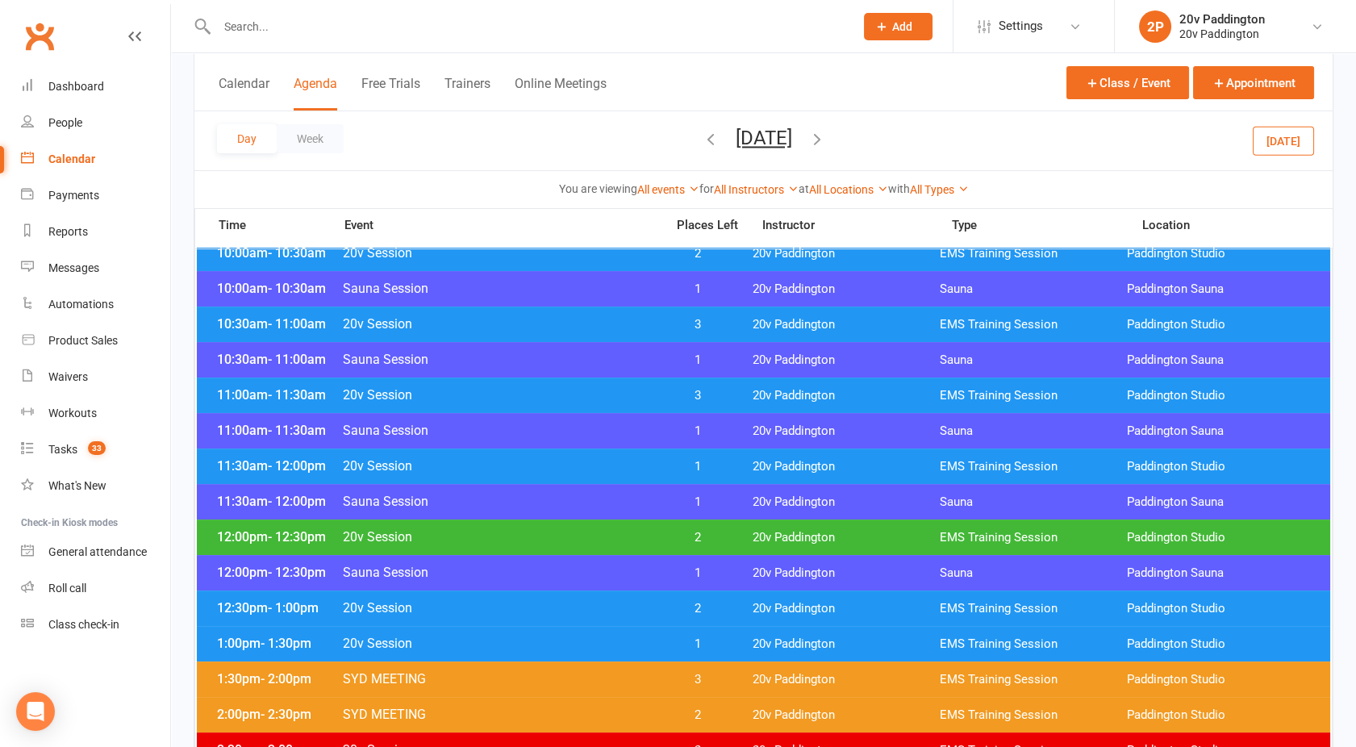
scroll to position [687, 0]
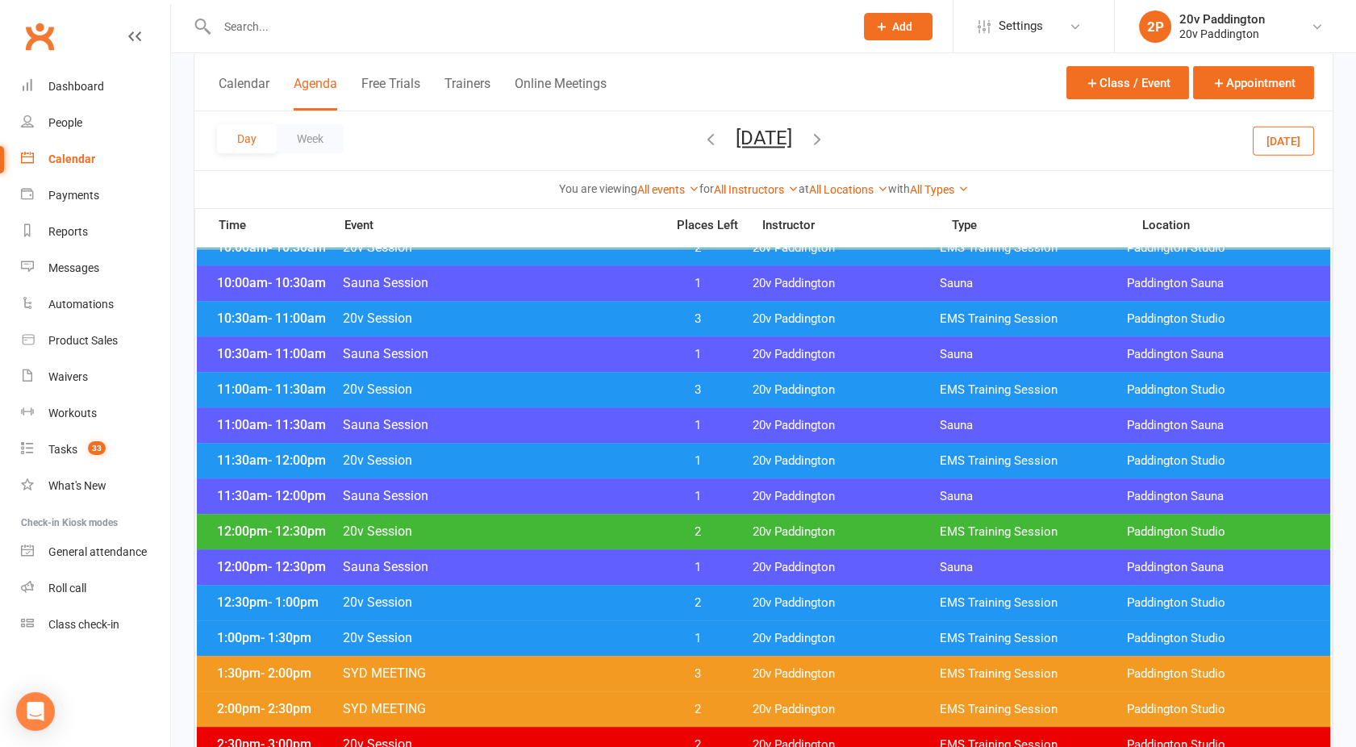
click at [607, 482] on div "11:30am - 12:00pm Sauna Session 1 20v Paddington Sauna Paddington Sauna" at bounding box center [763, 495] width 1133 height 35
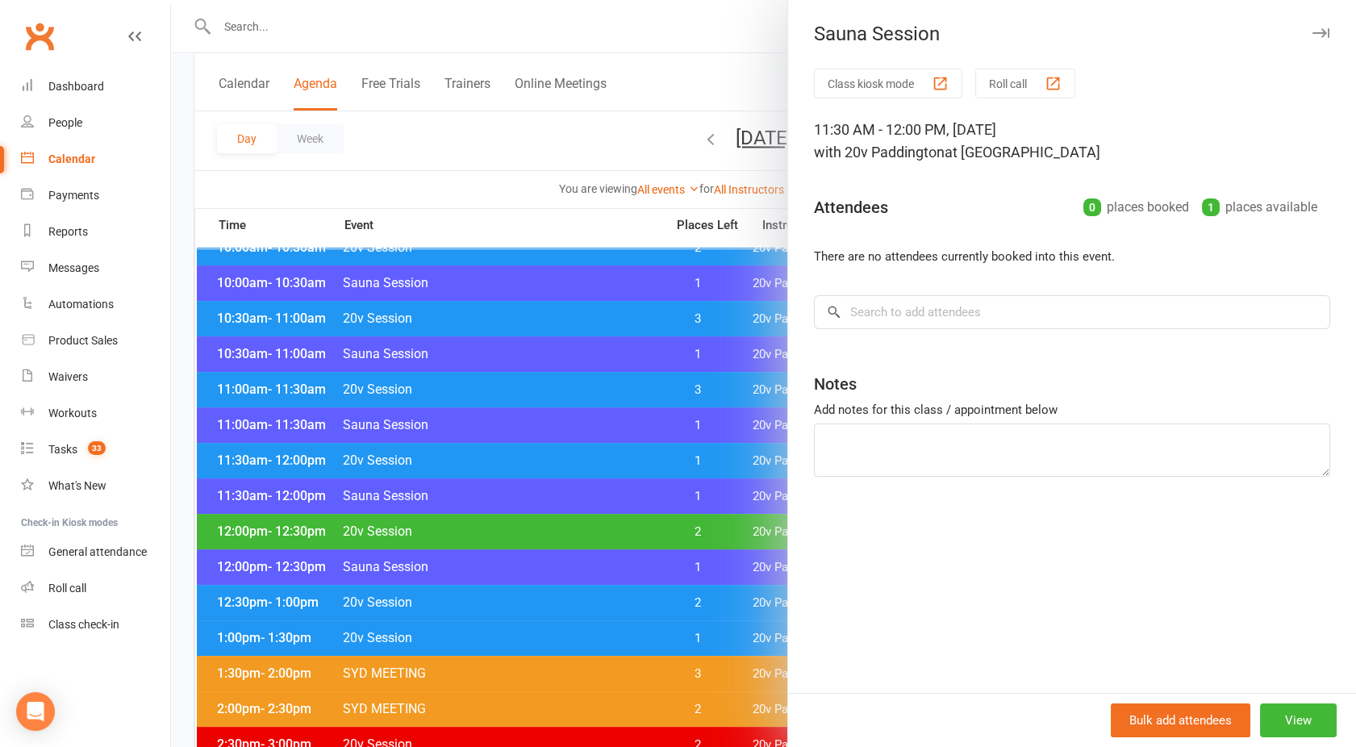
click at [598, 462] on div at bounding box center [763, 373] width 1185 height 747
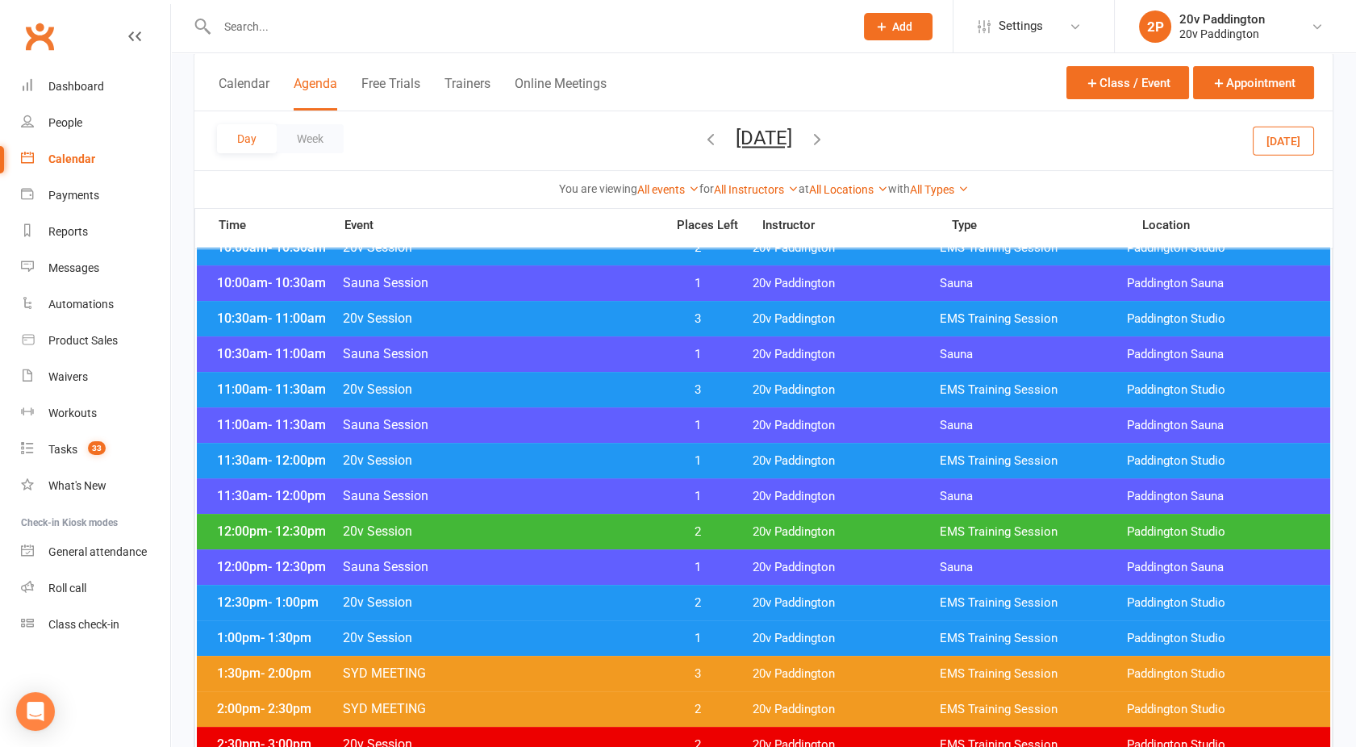
click at [598, 462] on span "20v Session" at bounding box center [499, 459] width 314 height 15
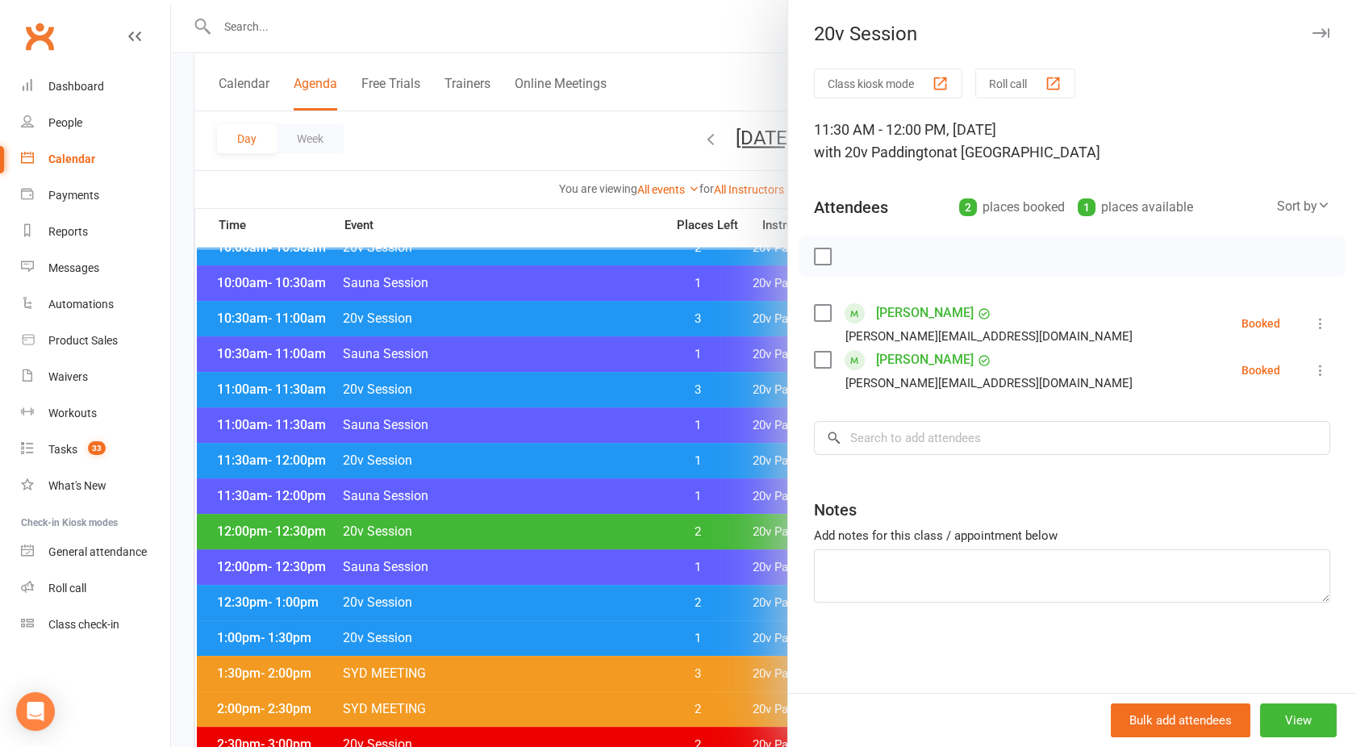
click at [598, 462] on div at bounding box center [763, 373] width 1185 height 747
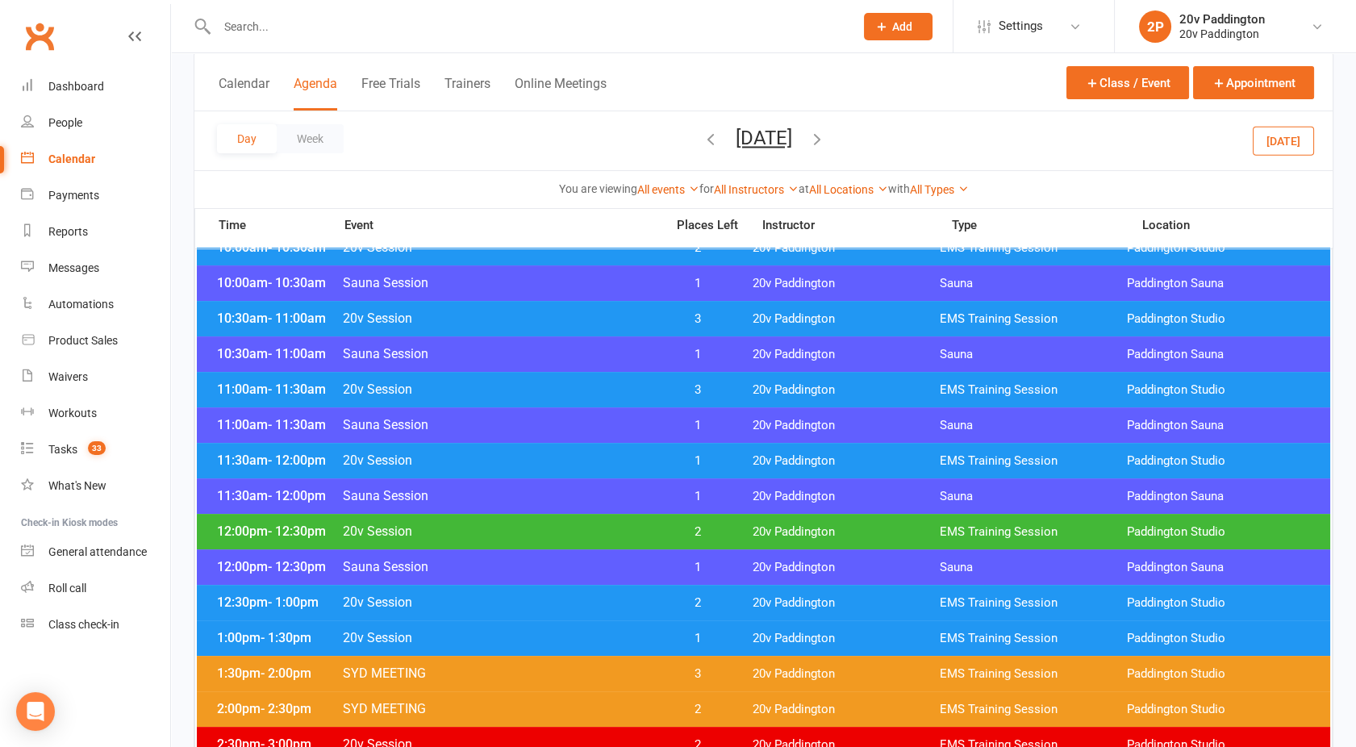
click at [592, 317] on span "20v Session" at bounding box center [499, 318] width 314 height 15
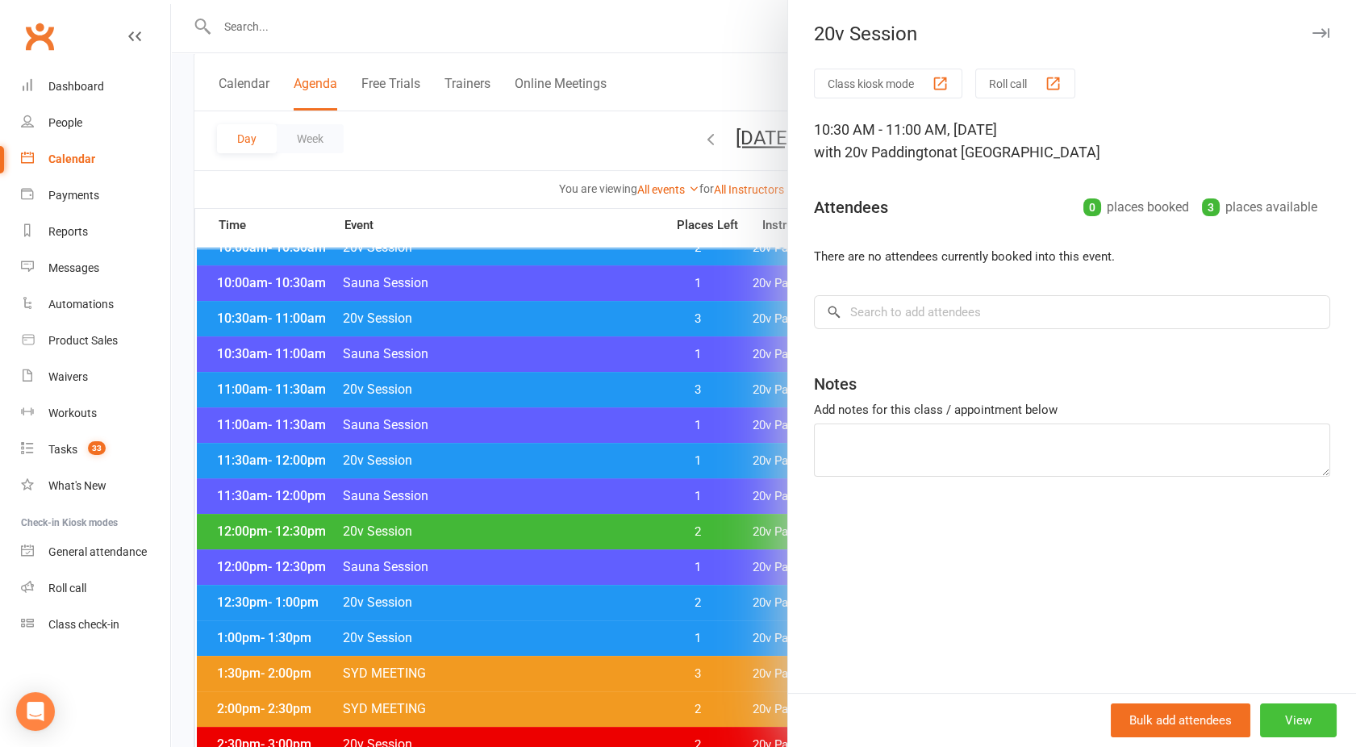
click at [1291, 713] on button "View" at bounding box center [1298, 720] width 77 height 34
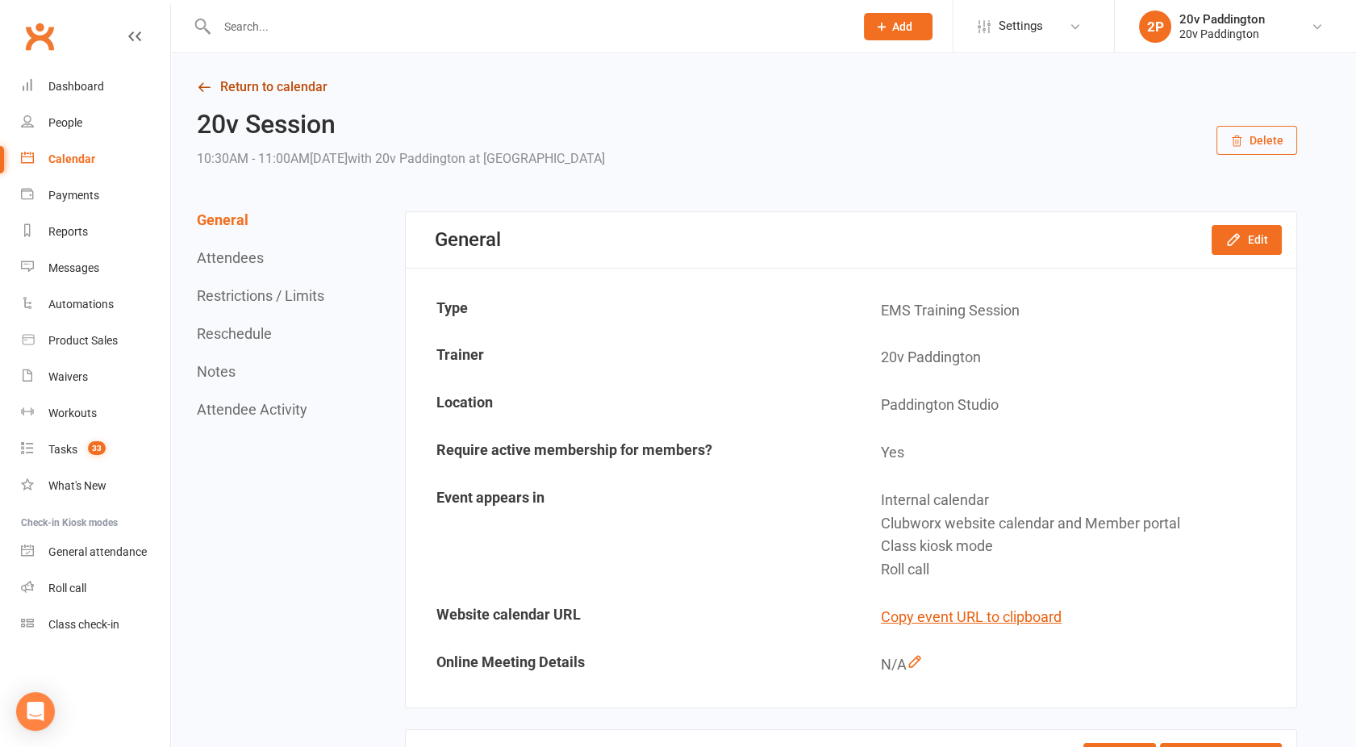
click at [276, 95] on link "Return to calendar" at bounding box center [747, 87] width 1100 height 23
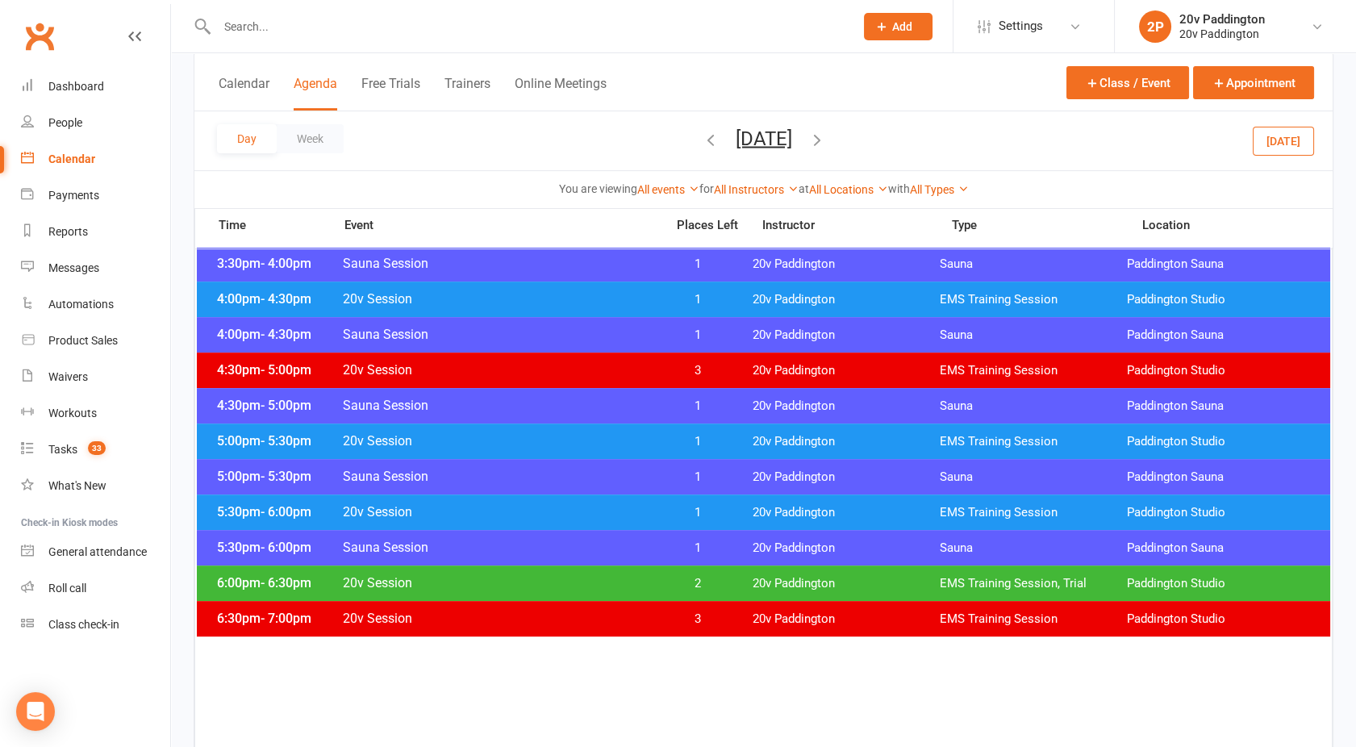
scroll to position [1309, 0]
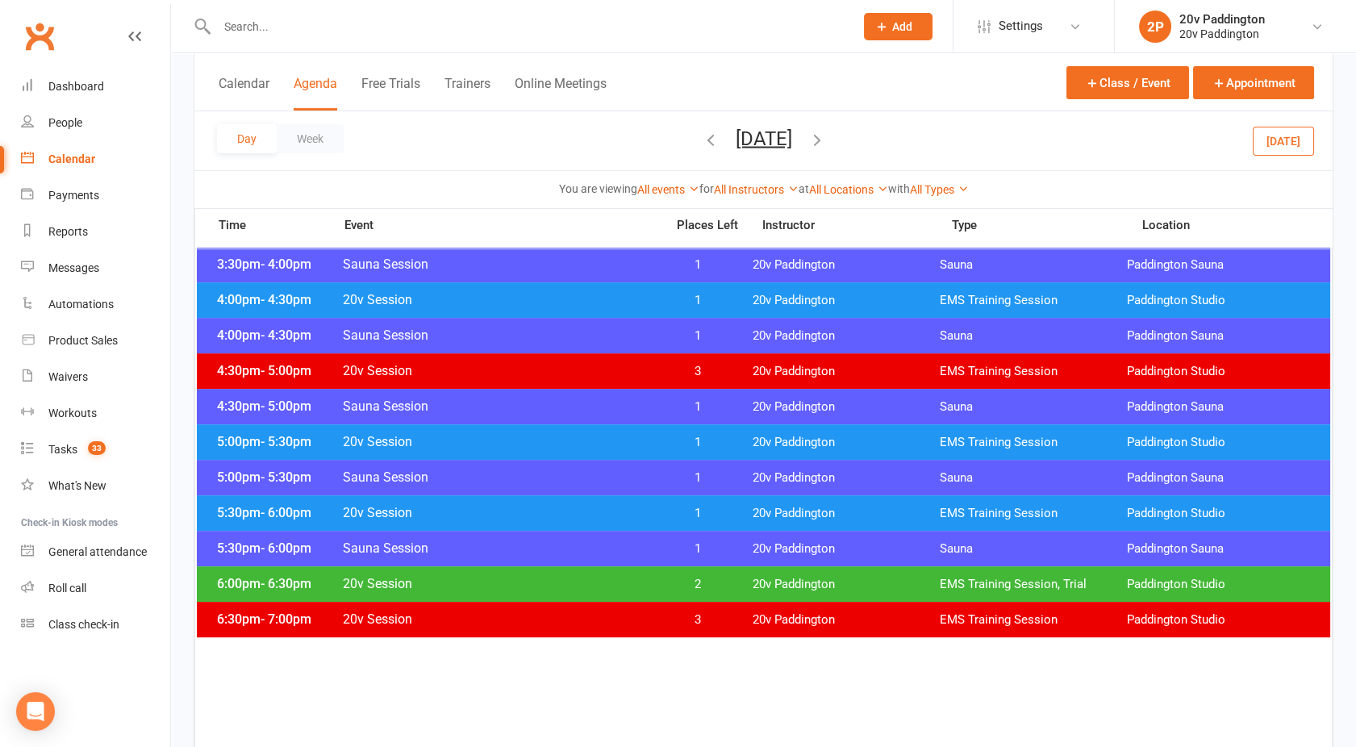
click at [649, 440] on span "20v Session" at bounding box center [499, 441] width 314 height 15
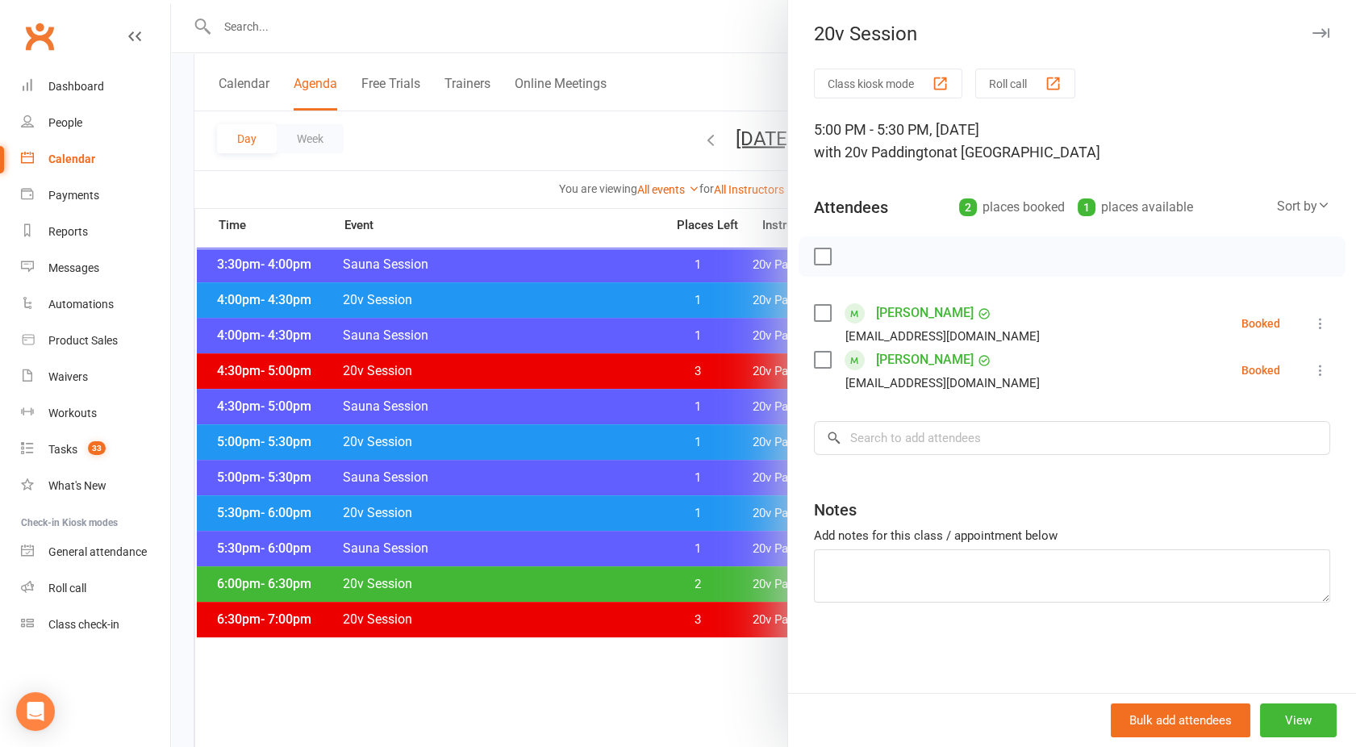
click at [649, 440] on div at bounding box center [763, 373] width 1185 height 747
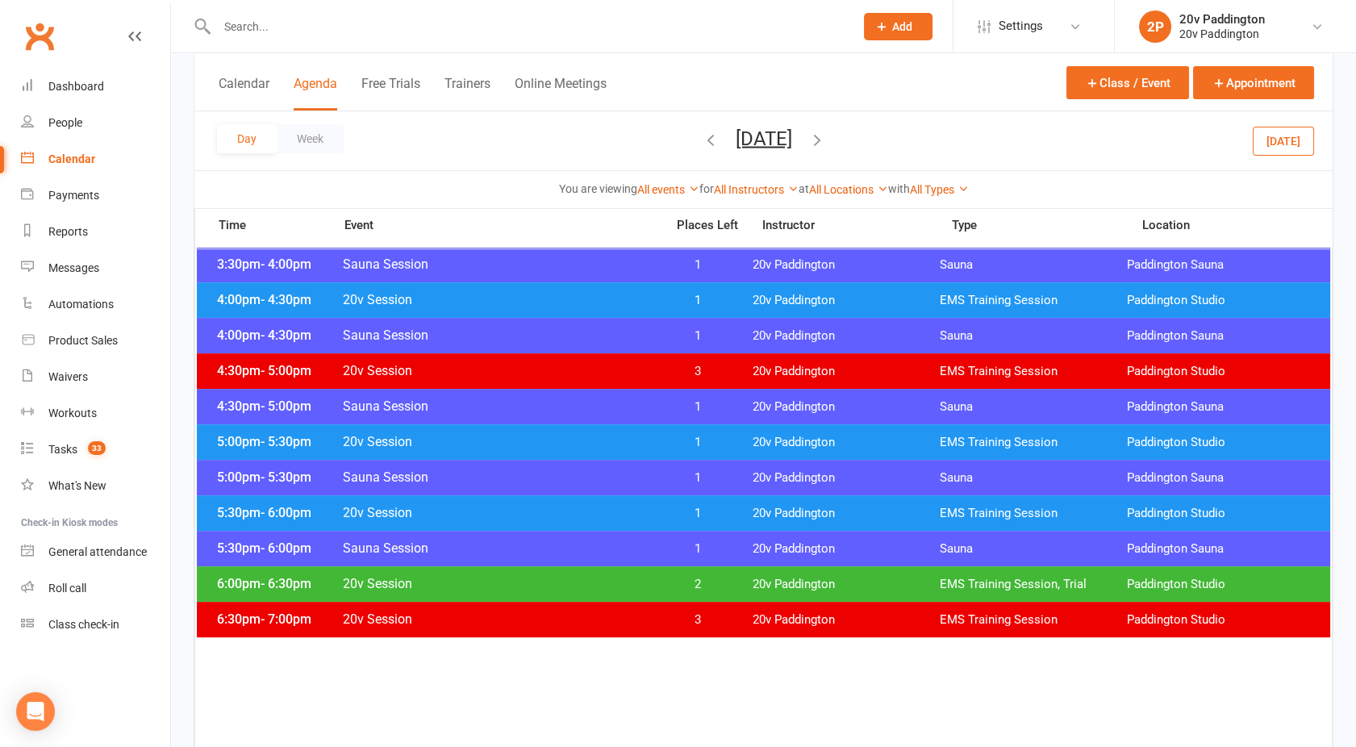
click at [632, 301] on span "20v Session" at bounding box center [499, 299] width 314 height 15
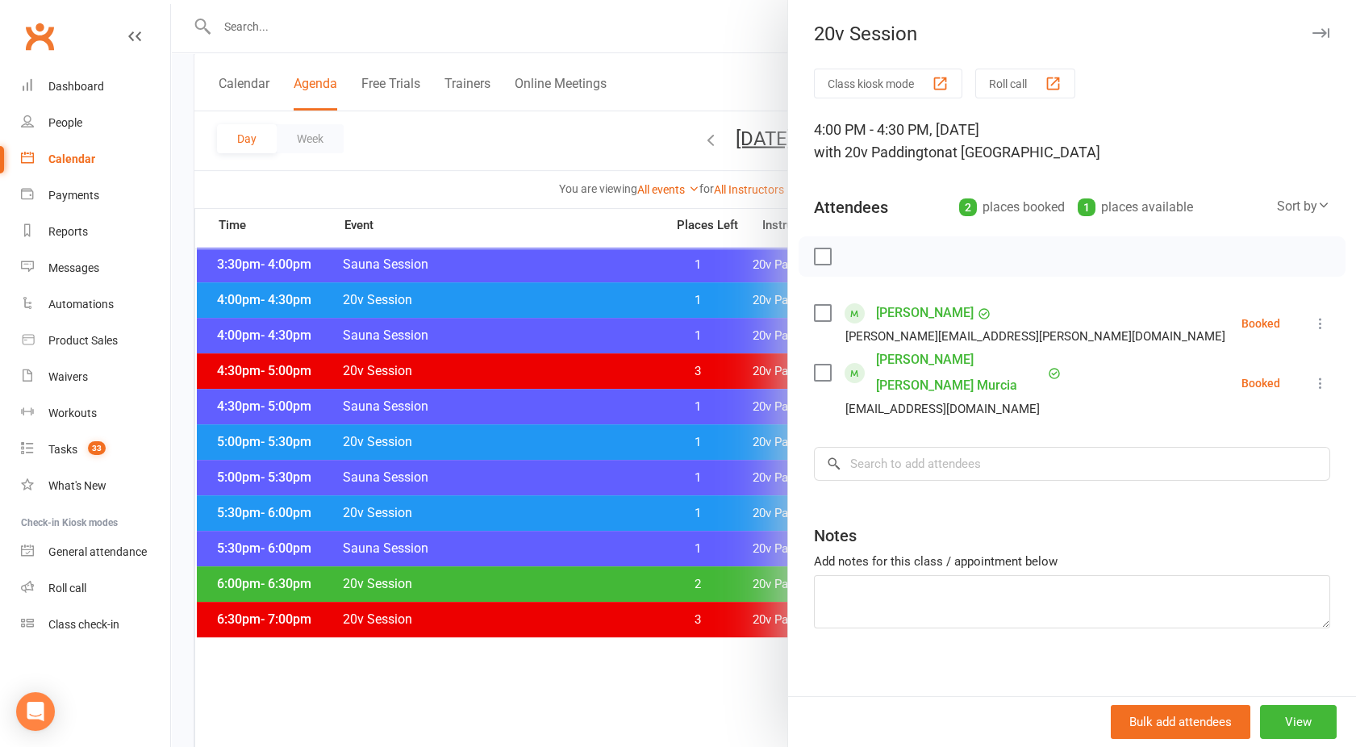
click at [632, 301] on div at bounding box center [763, 373] width 1185 height 747
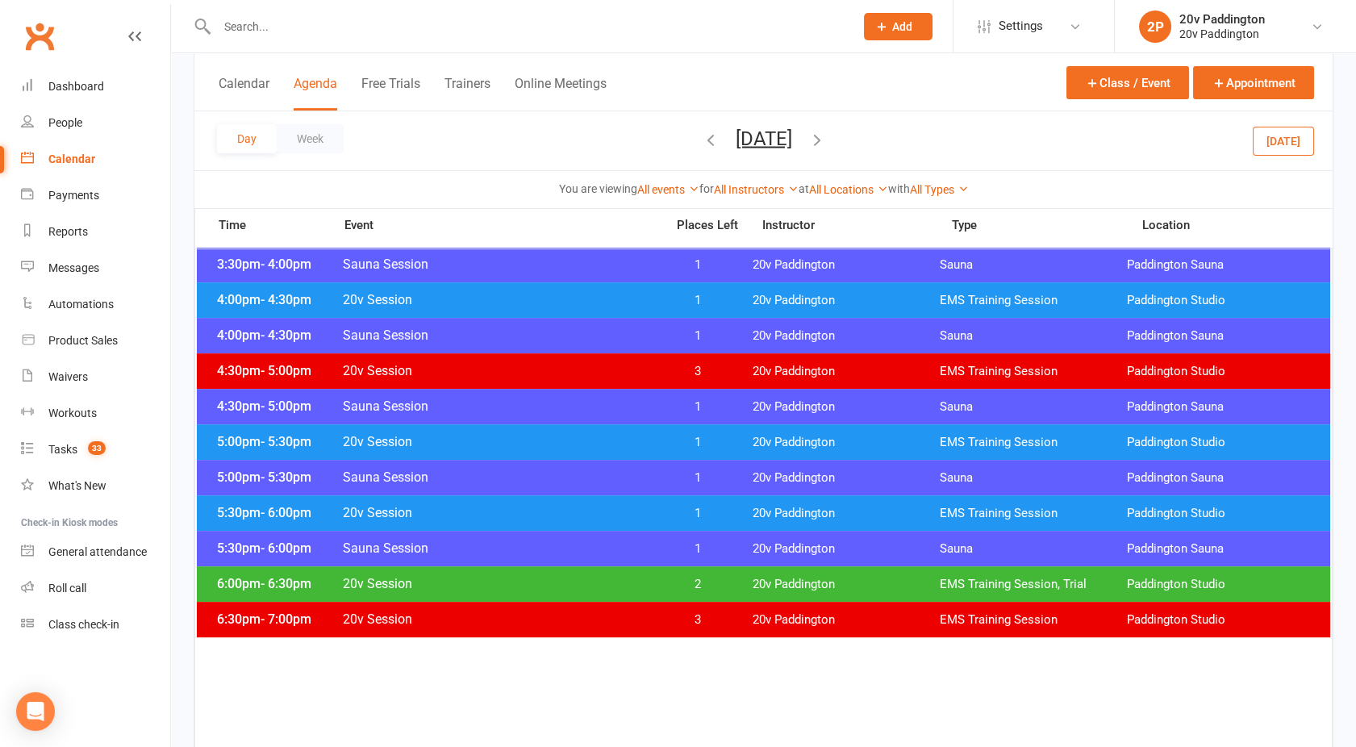
click at [620, 511] on span "20v Session" at bounding box center [499, 512] width 314 height 15
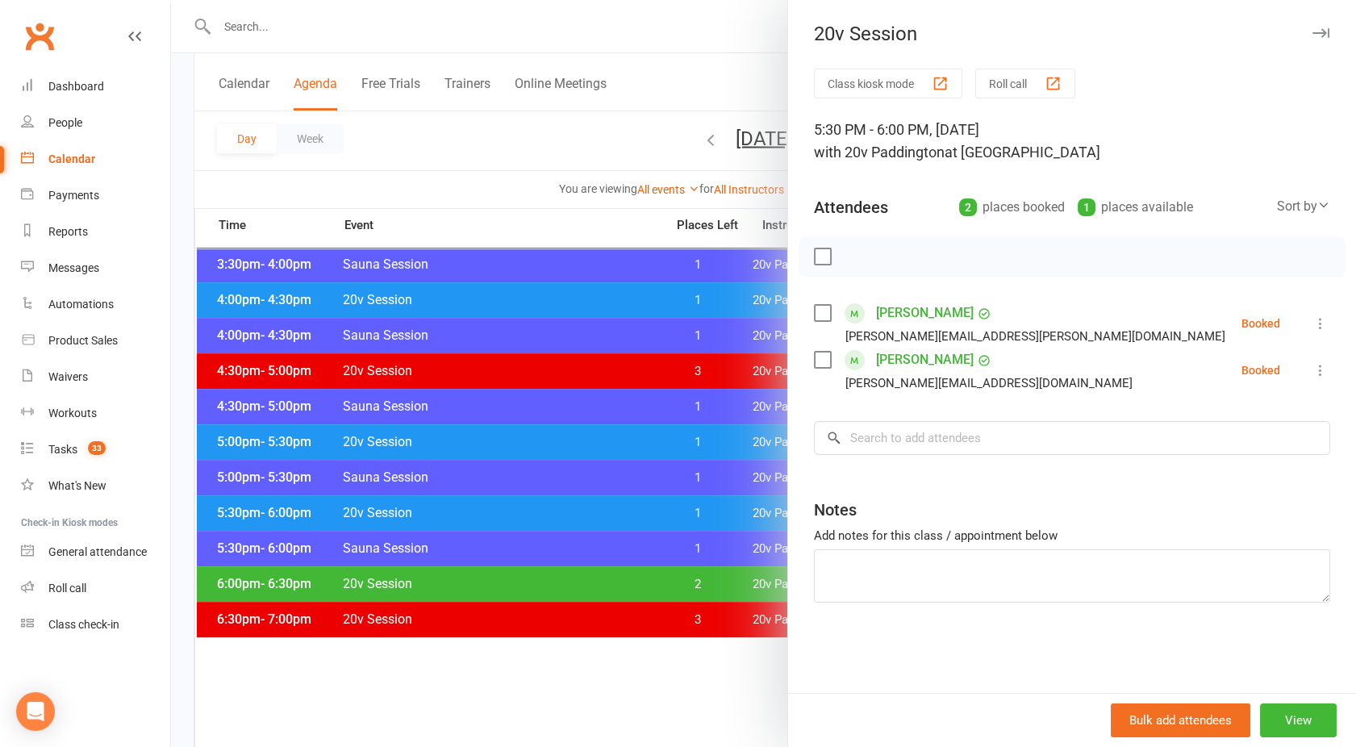
click at [620, 511] on div at bounding box center [763, 373] width 1185 height 747
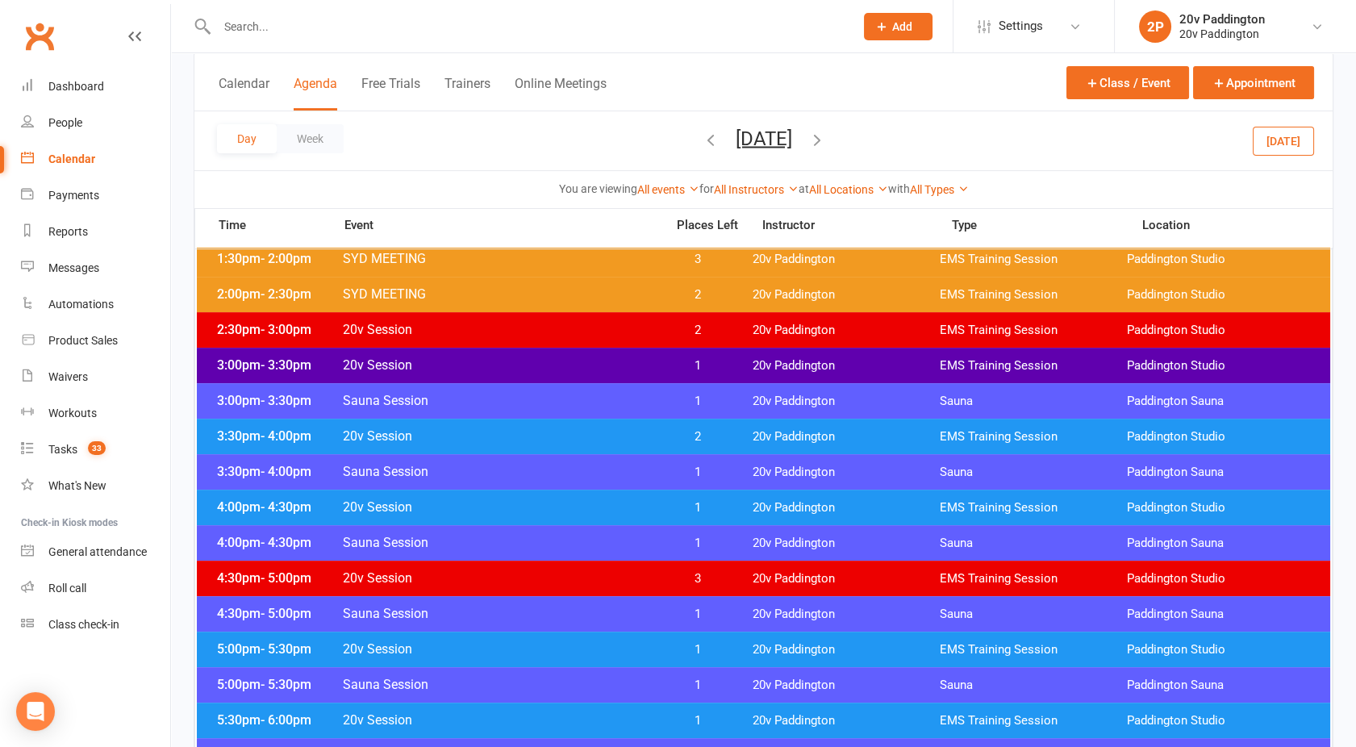
scroll to position [1101, 0]
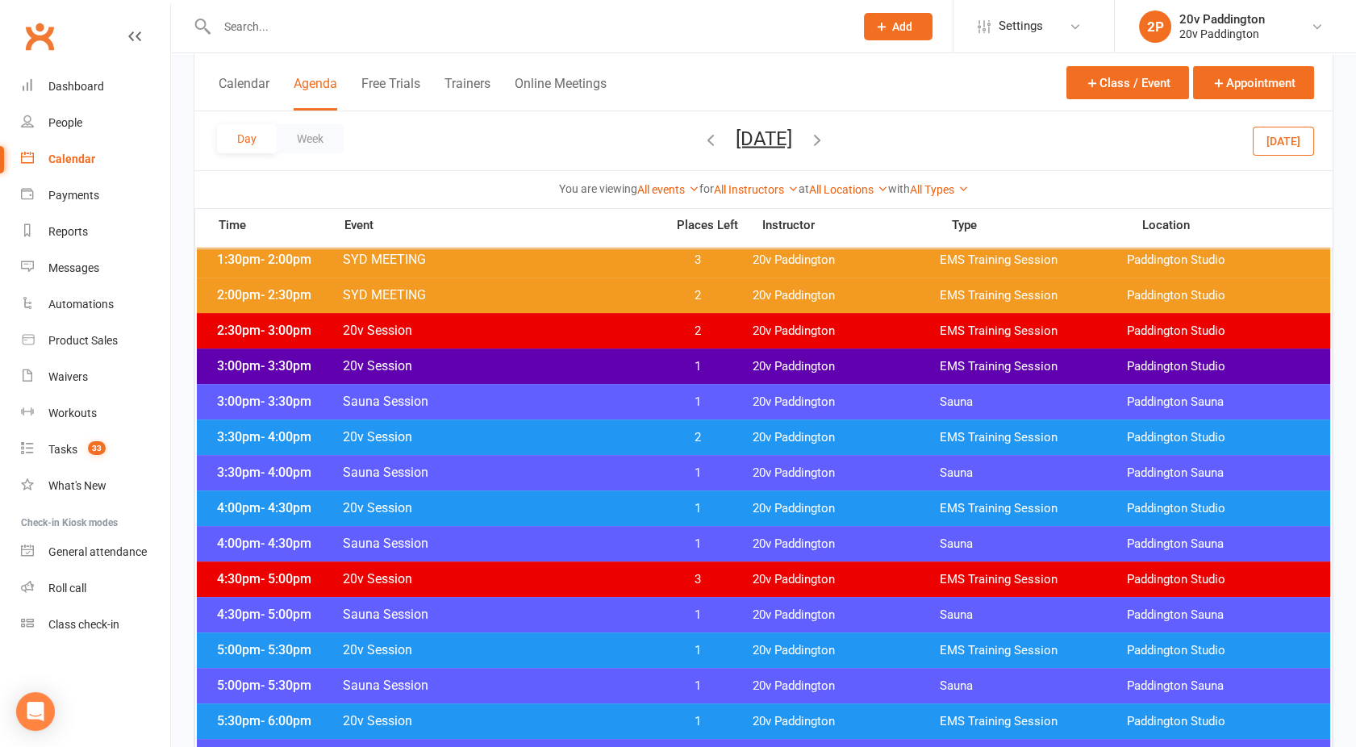
click at [619, 455] on div "3:30pm - 4:00pm Sauna Session 1 20v Paddington Sauna Paddington Sauna" at bounding box center [763, 472] width 1133 height 35
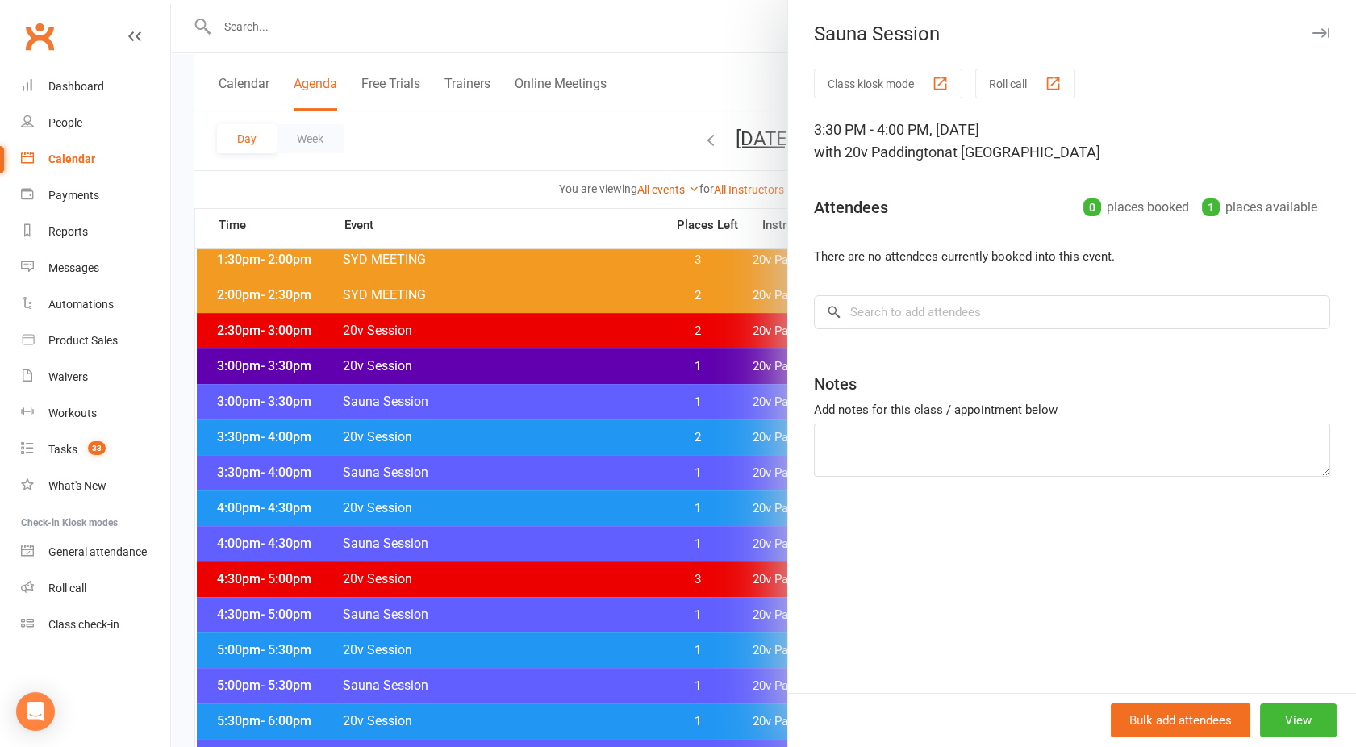
click at [619, 453] on div at bounding box center [763, 373] width 1185 height 747
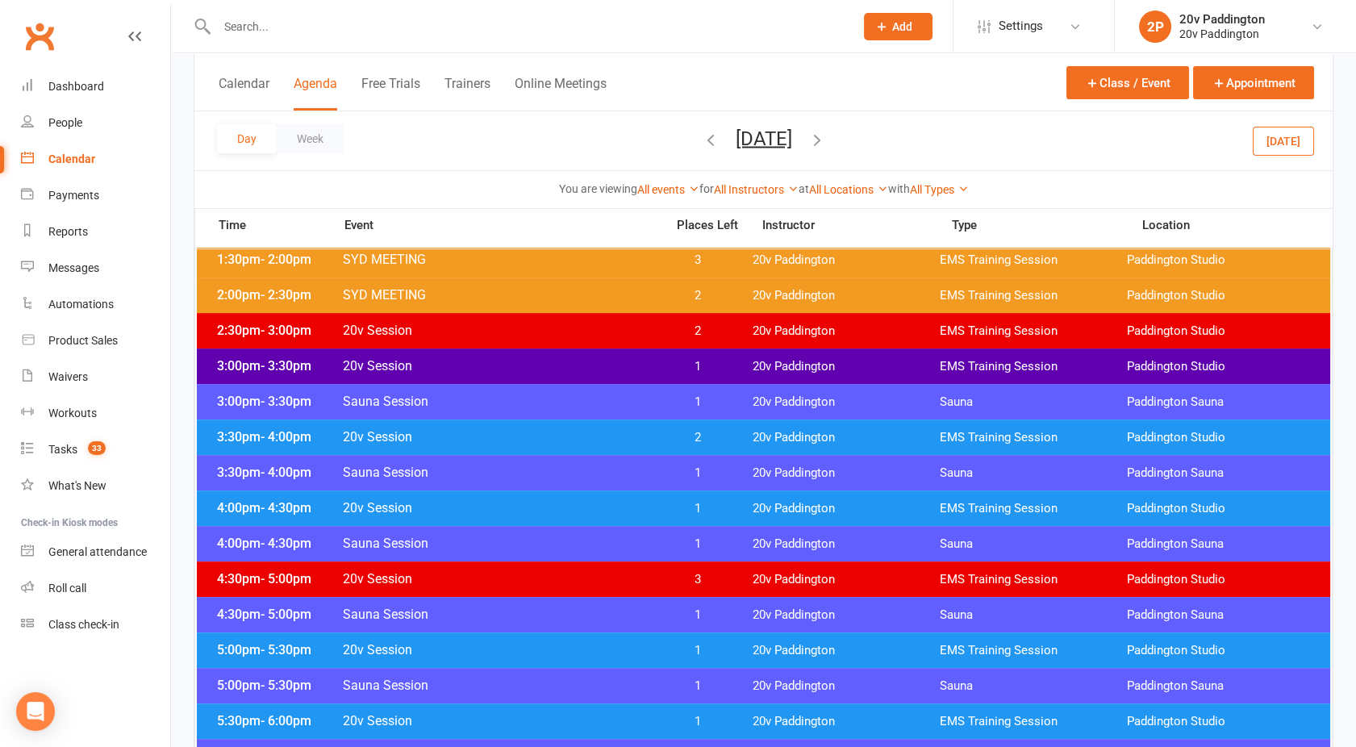
click at [601, 436] on span "20v Session" at bounding box center [499, 436] width 314 height 15
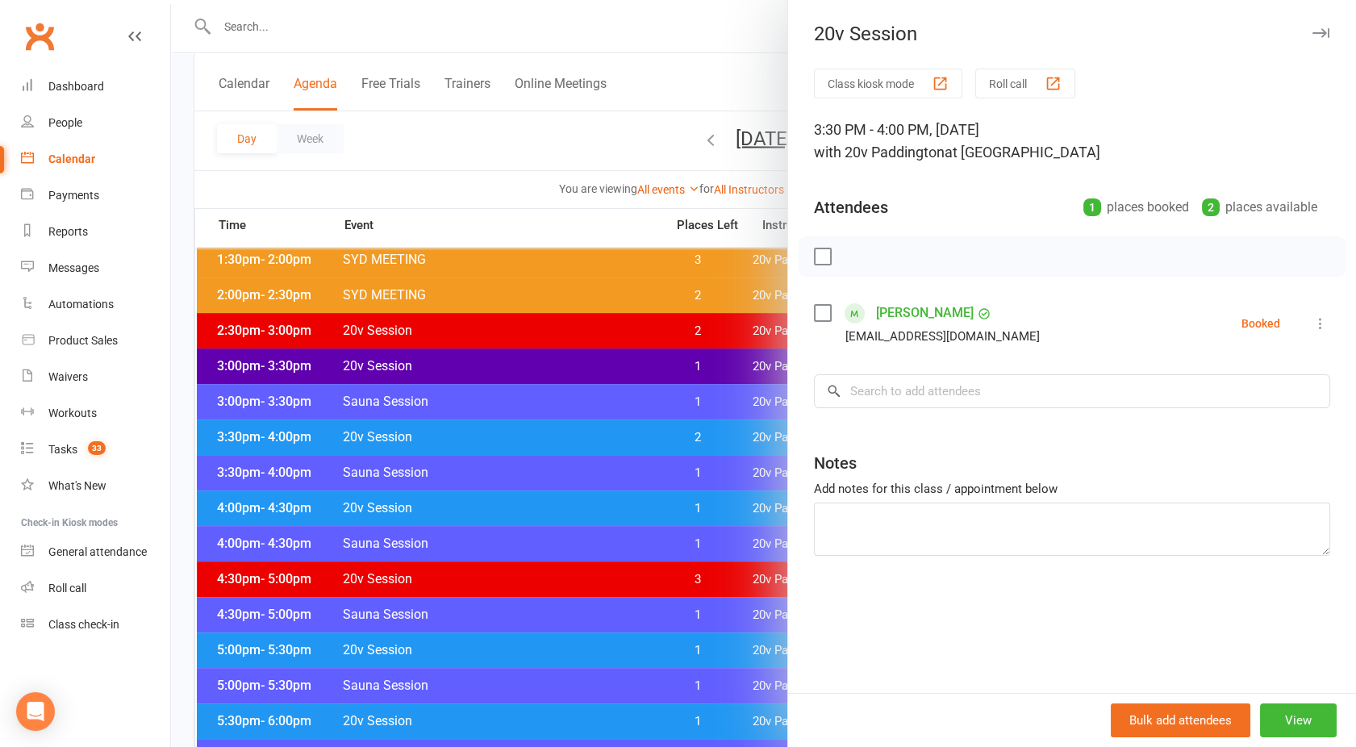
click at [601, 436] on div at bounding box center [763, 373] width 1185 height 747
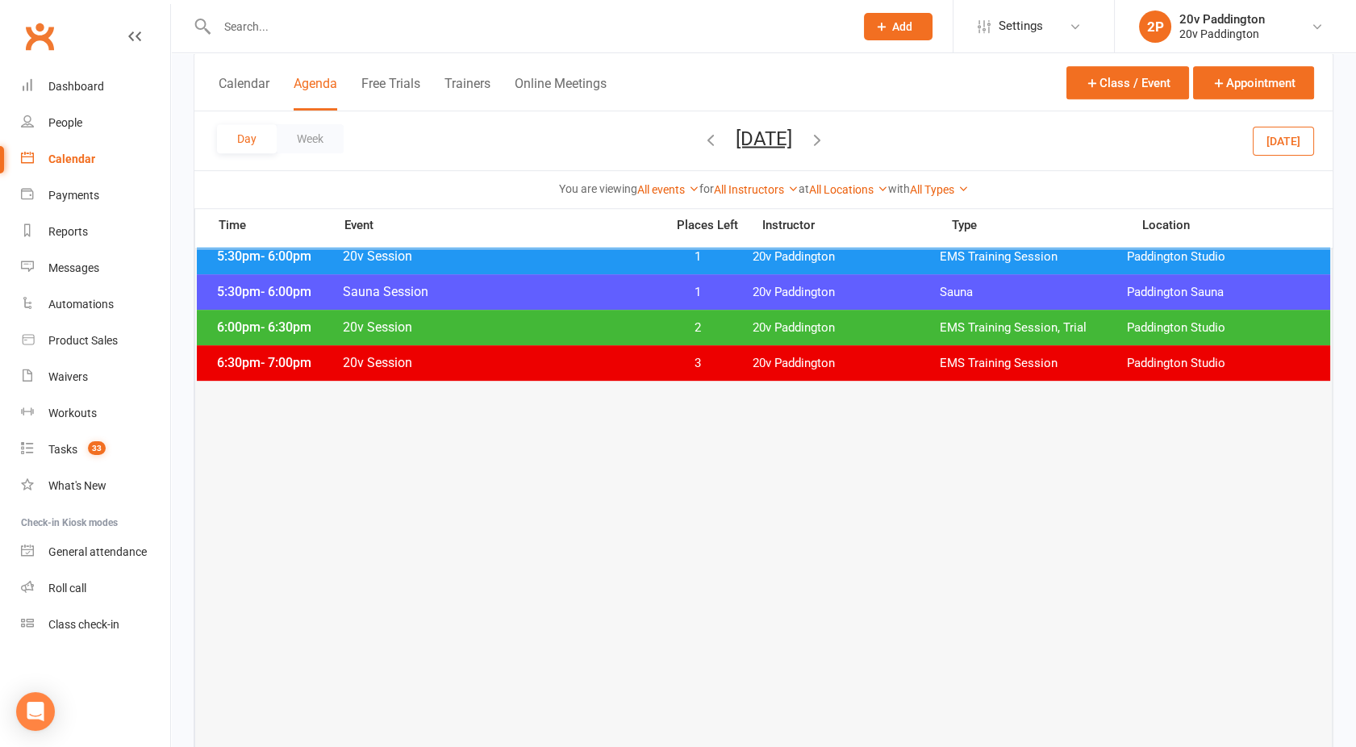
scroll to position [1567, 0]
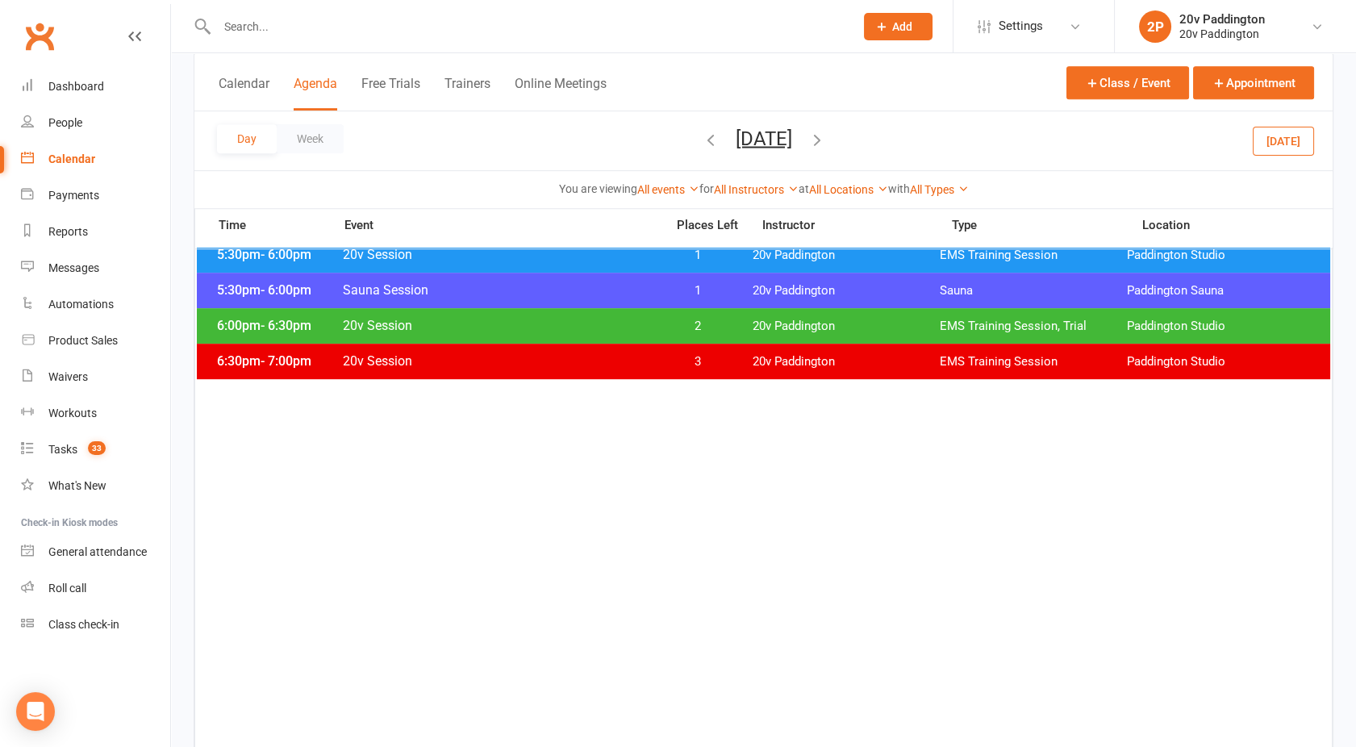
click at [622, 315] on div "6:00pm - 6:30pm 20v Session 2 20v Paddington EMS Training Session, Trial Paddin…" at bounding box center [763, 325] width 1133 height 35
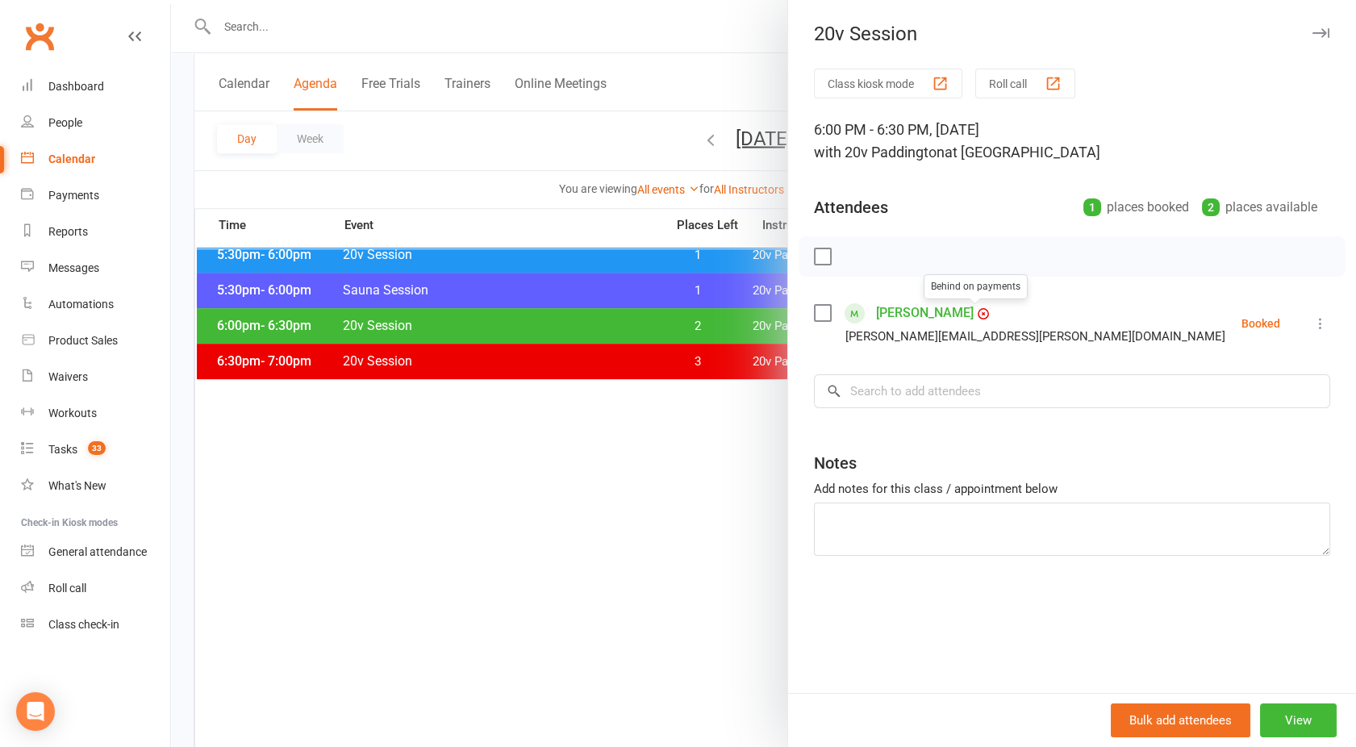
click at [934, 317] on link "Meena Maxwell" at bounding box center [925, 313] width 98 height 26
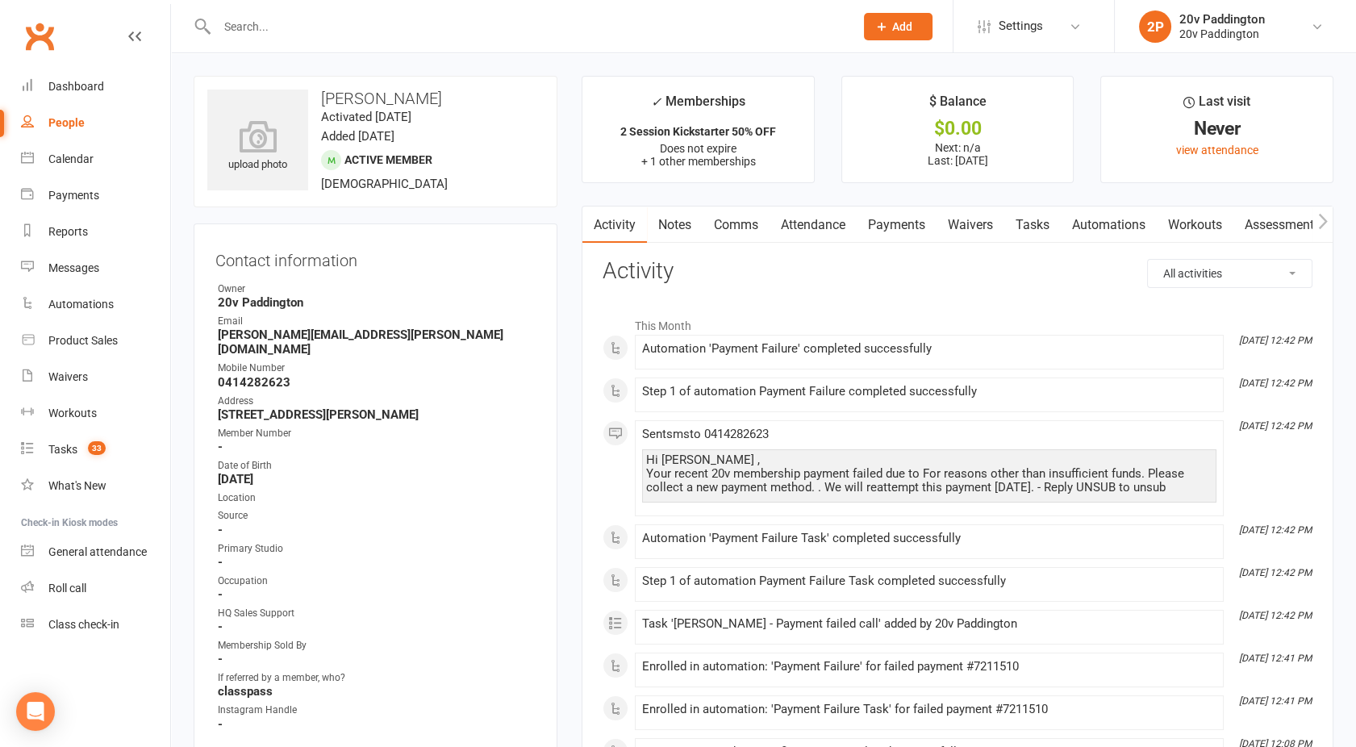
click at [744, 224] on link "Comms" at bounding box center [736, 224] width 67 height 37
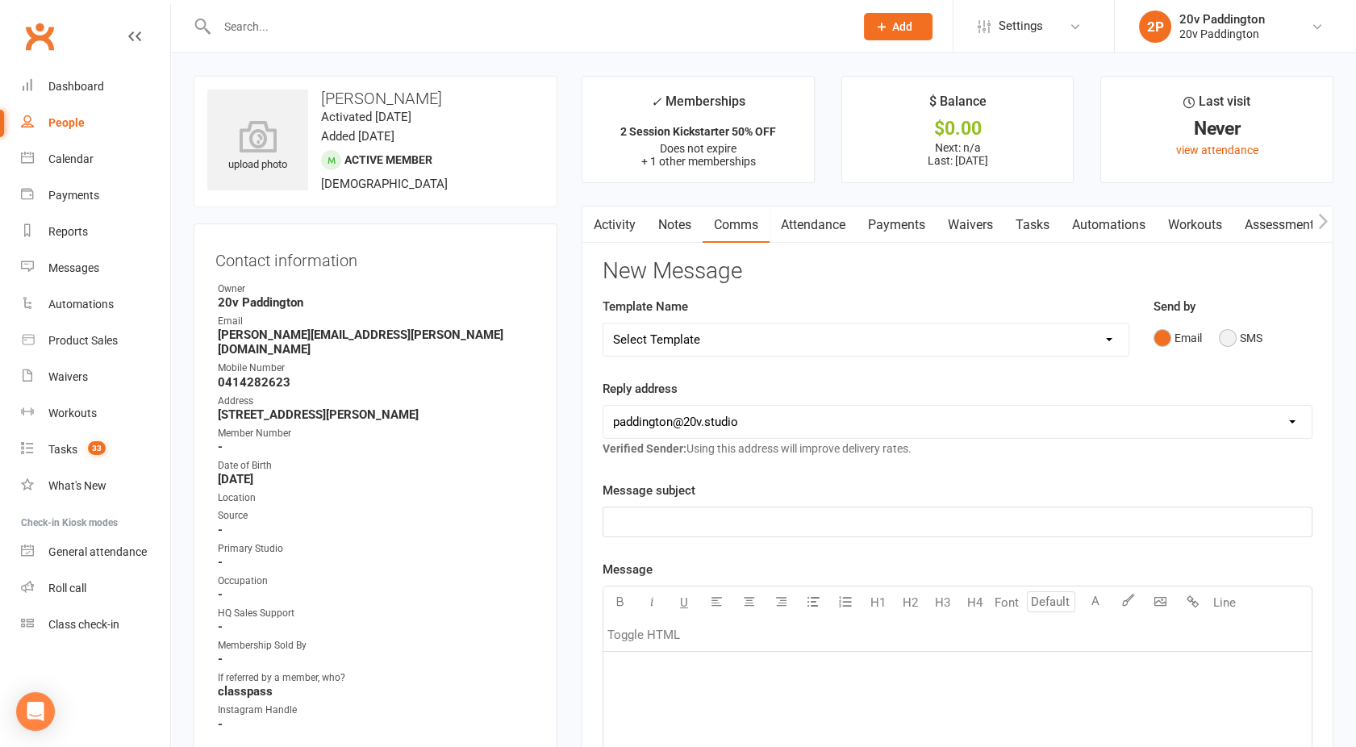
click at [1241, 348] on button "SMS" at bounding box center [1241, 338] width 44 height 31
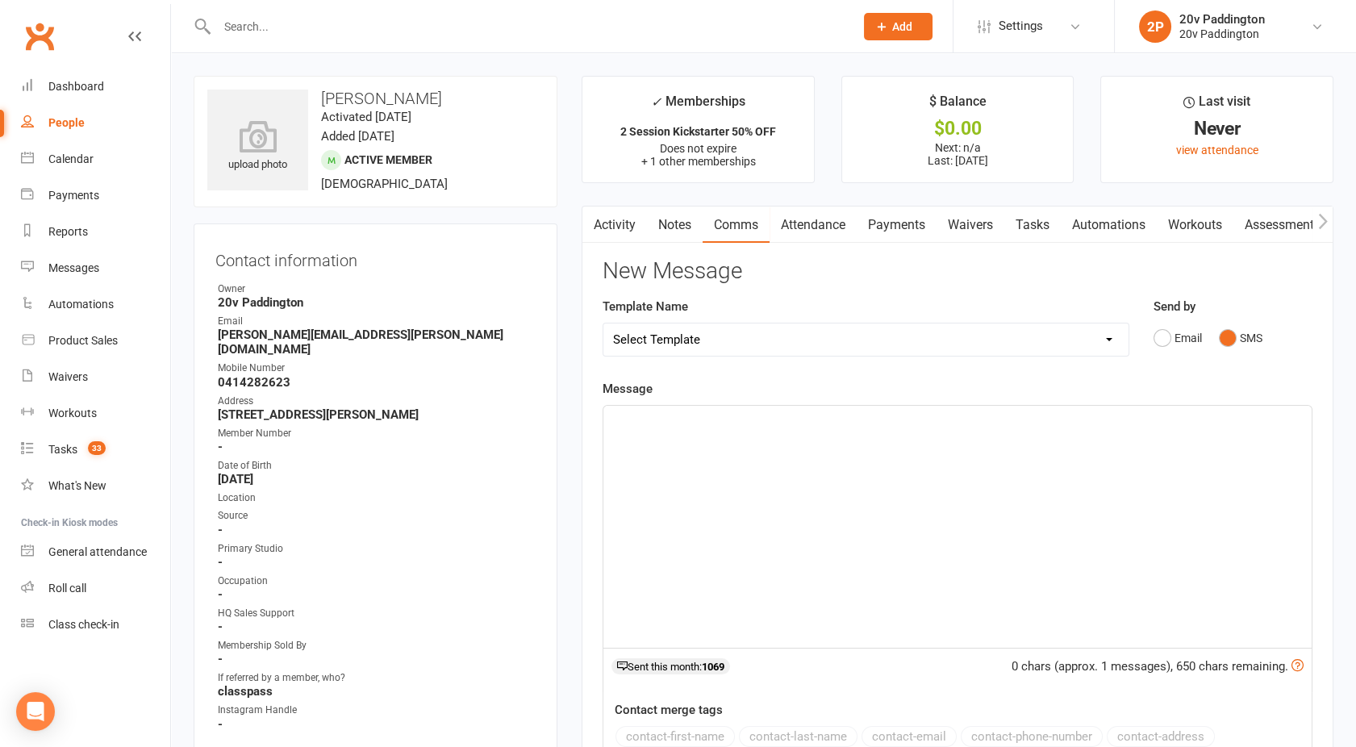
click at [1015, 482] on div "﻿" at bounding box center [957, 527] width 708 height 242
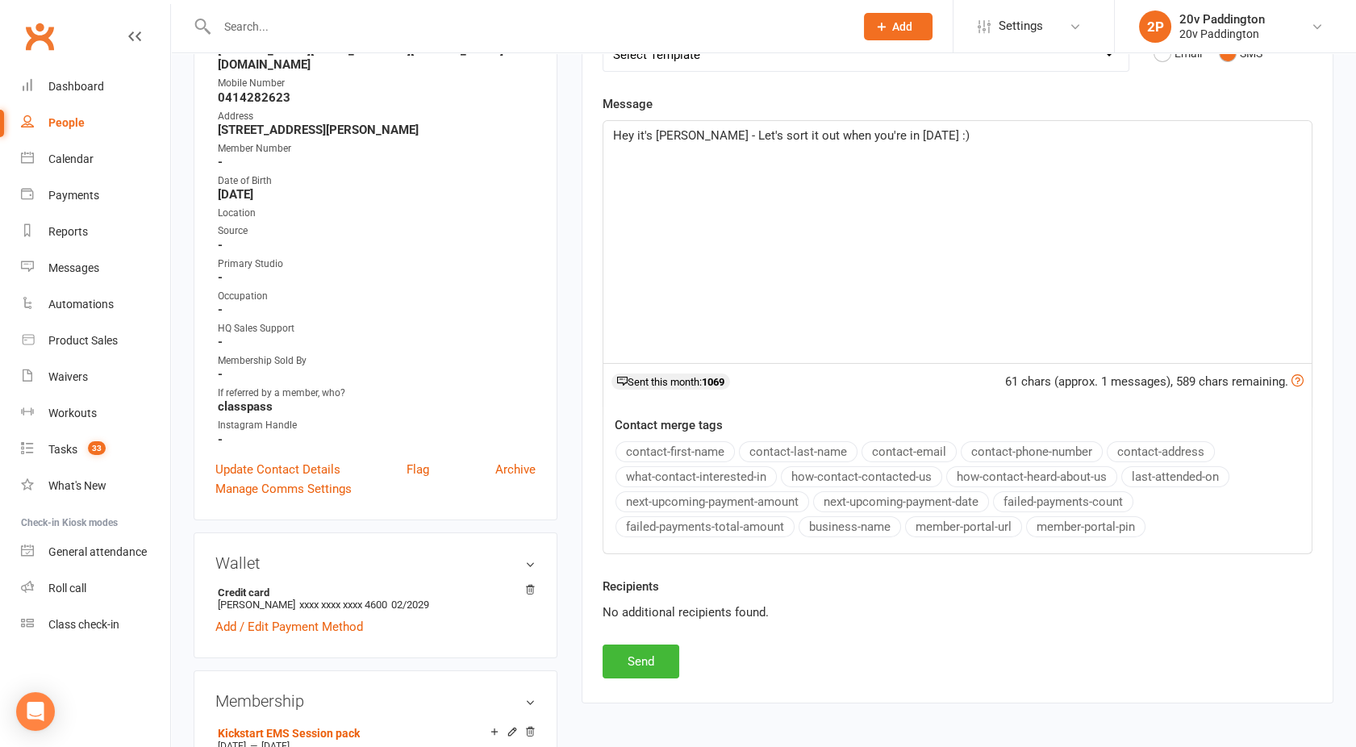
scroll to position [288, 0]
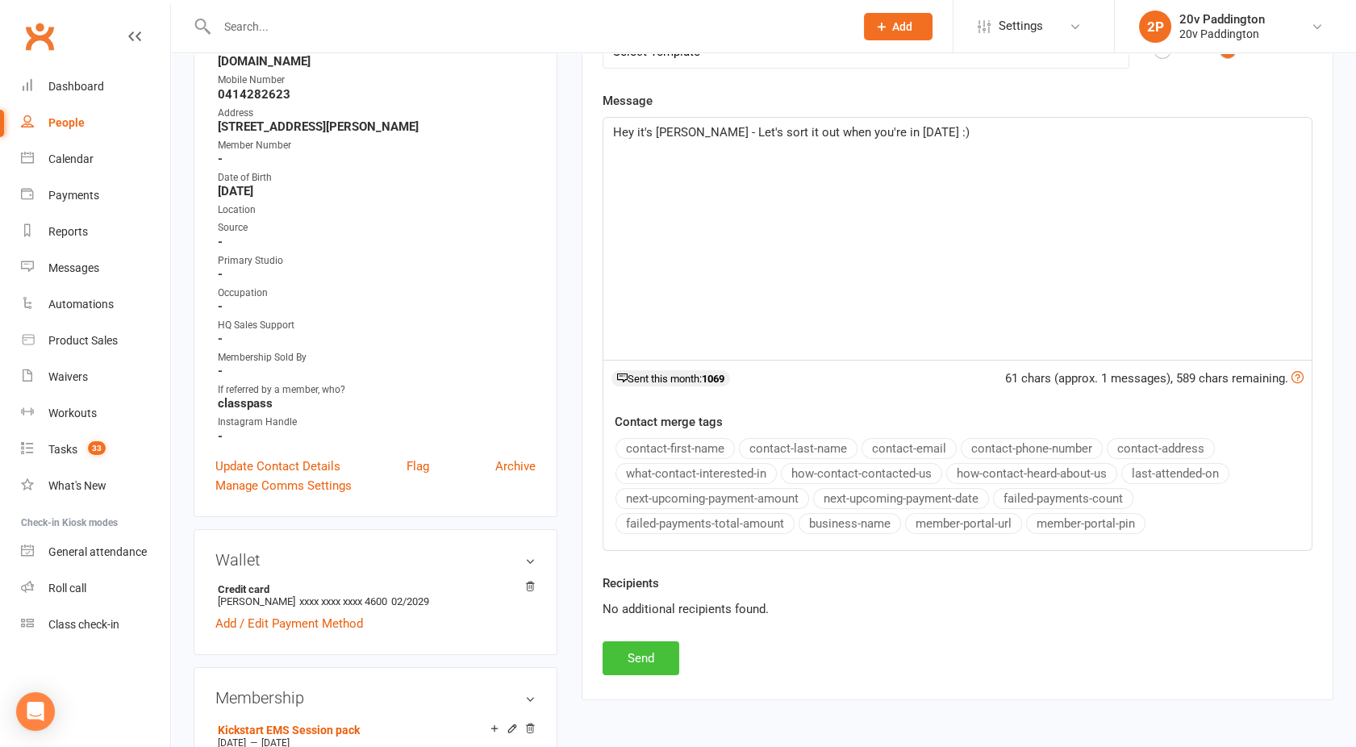
click at [630, 659] on button "Send" at bounding box center [641, 658] width 77 height 34
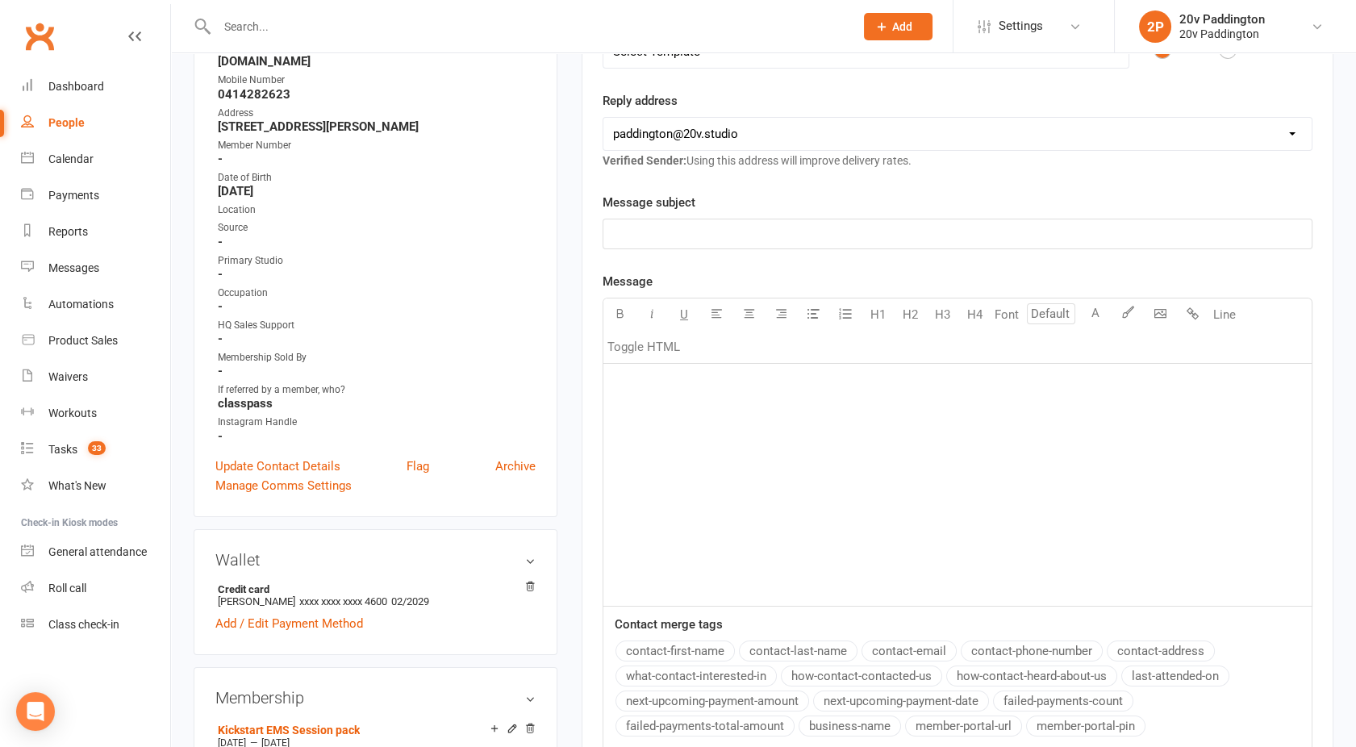
scroll to position [0, 0]
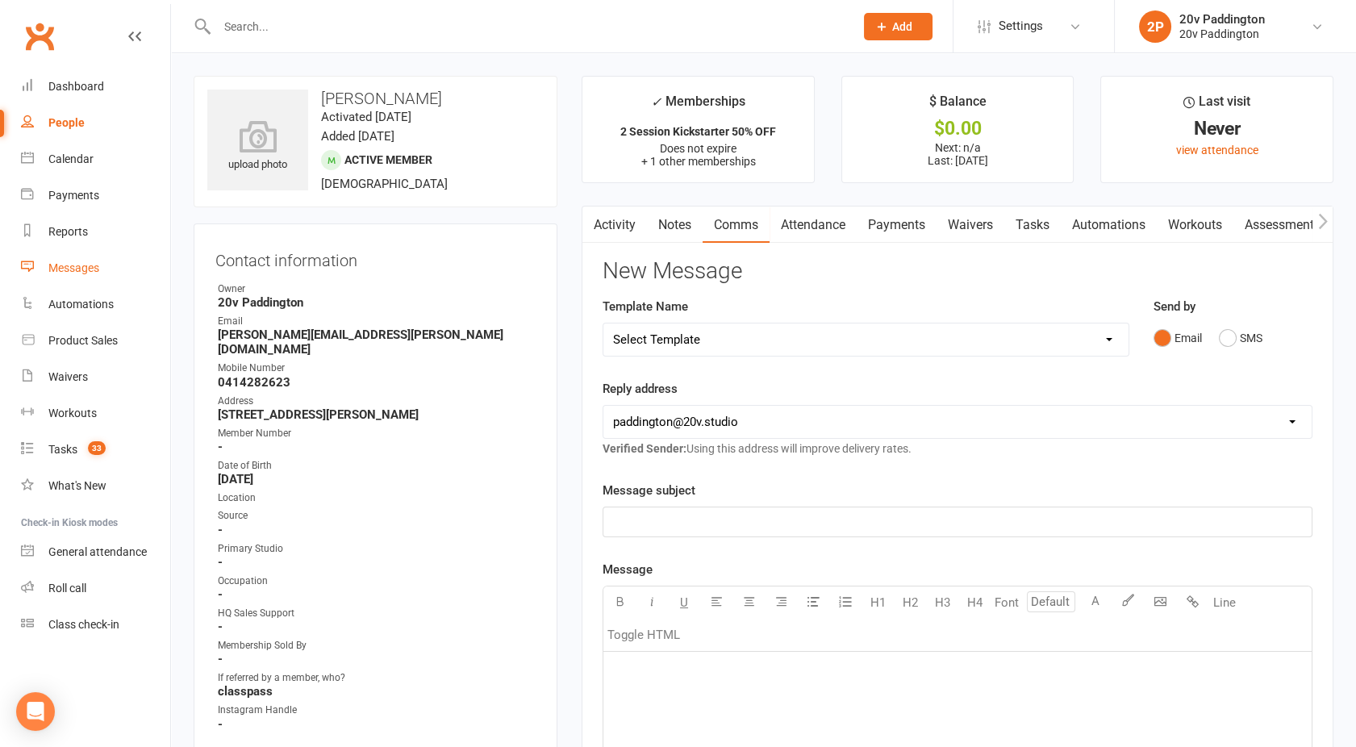
click at [60, 268] on div "Messages" at bounding box center [73, 267] width 51 height 13
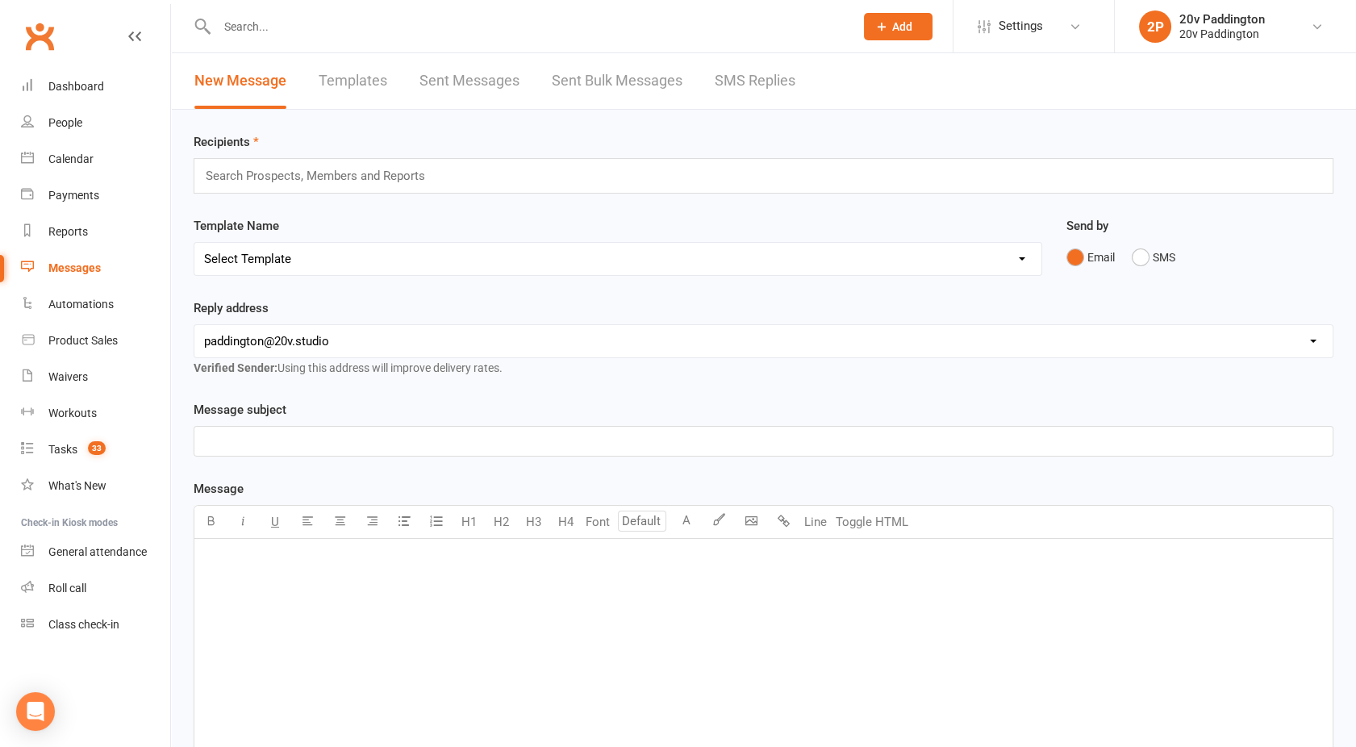
click at [801, 77] on div "New Message Templates Sent Messages Sent Bulk Messages SMS Replies" at bounding box center [495, 81] width 648 height 56
click at [752, 72] on link "SMS Replies" at bounding box center [755, 81] width 81 height 56
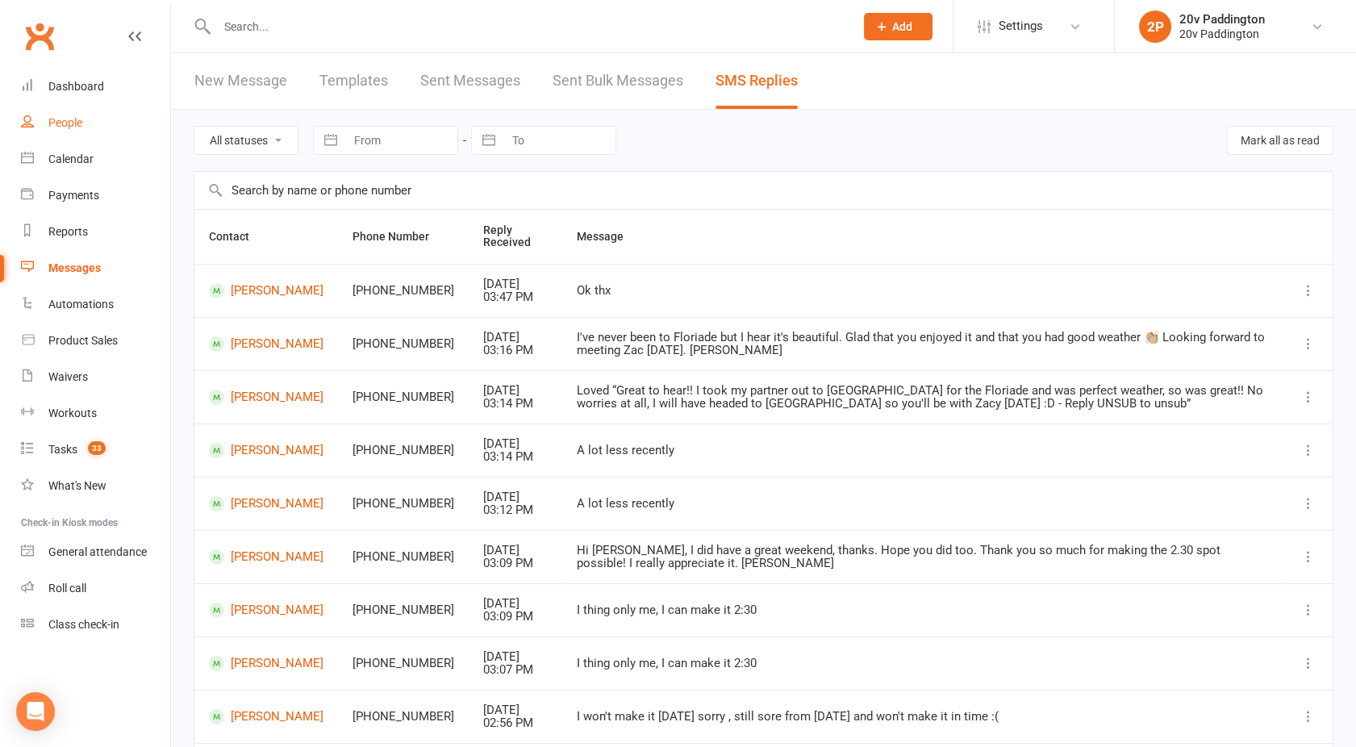
click at [76, 131] on link "People" at bounding box center [95, 123] width 149 height 36
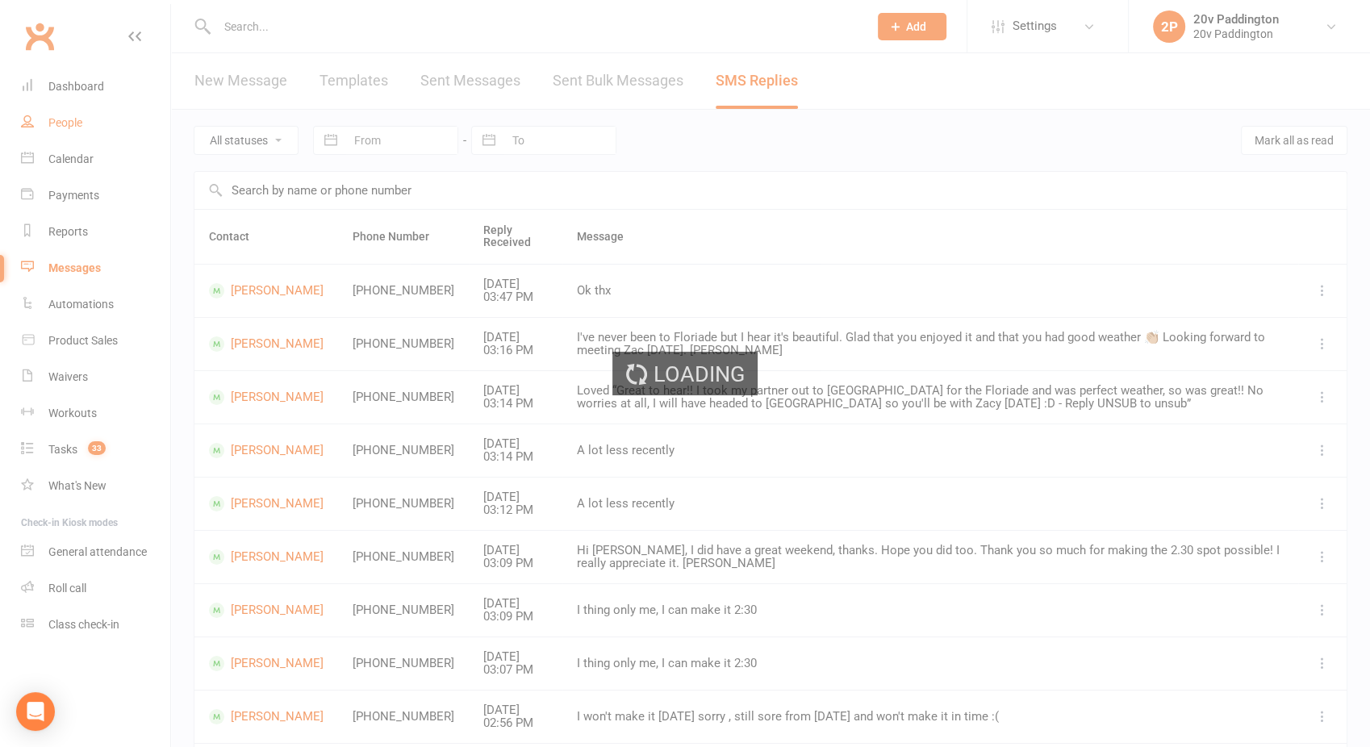
select select "100"
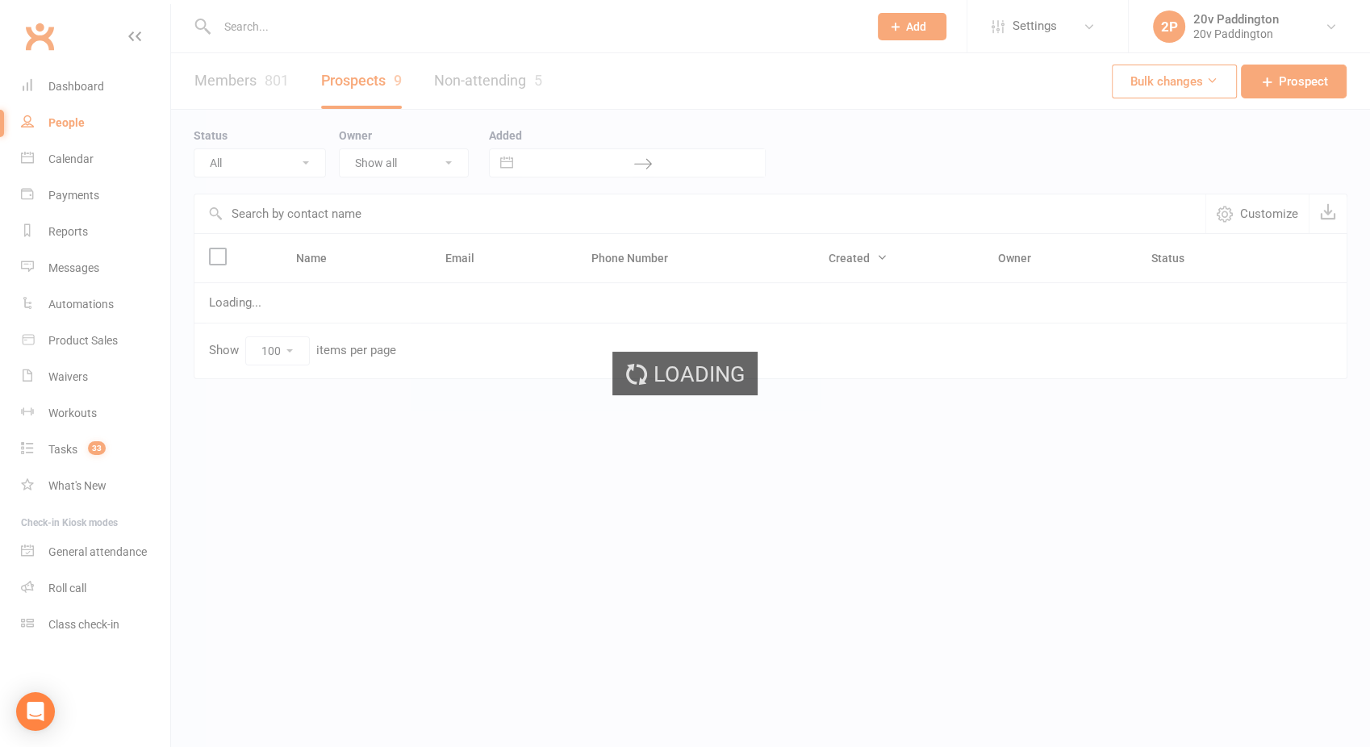
select select "In Communication"
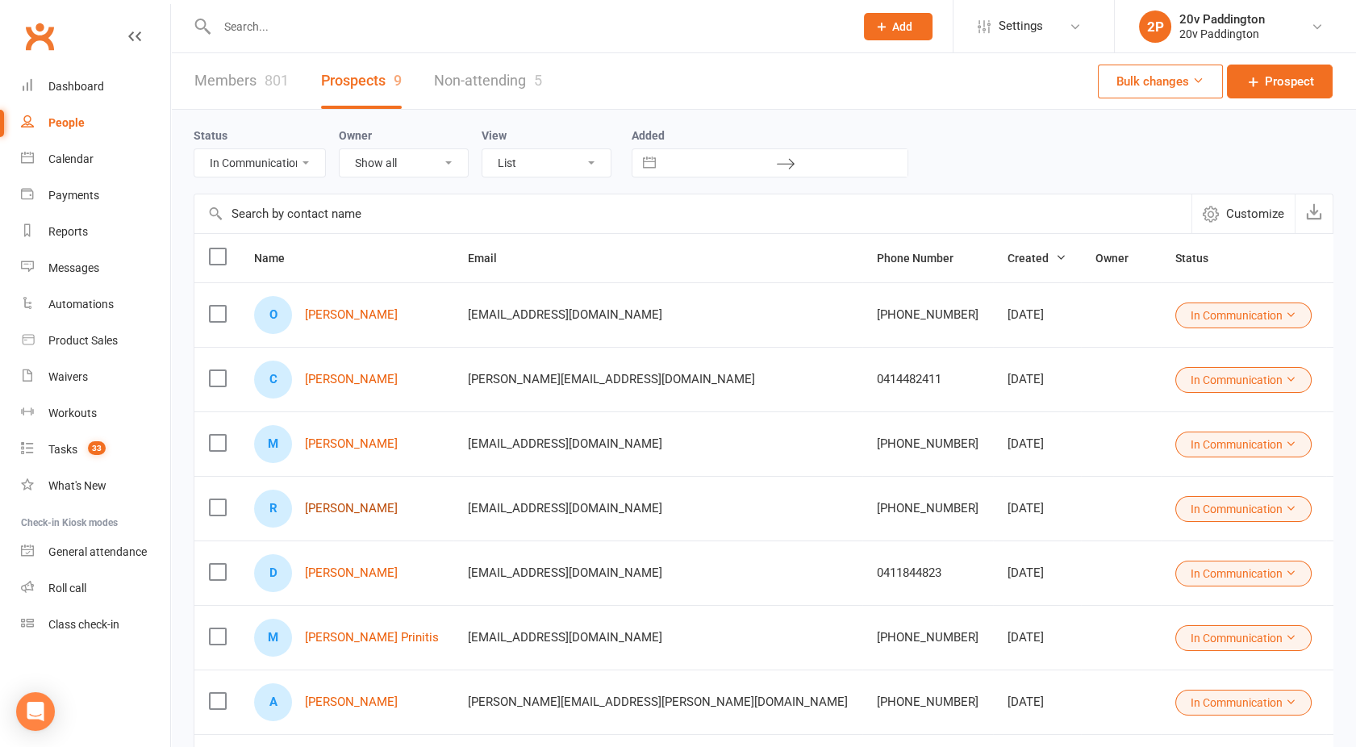
click at [348, 505] on link "[PERSON_NAME]" at bounding box center [351, 509] width 93 height 14
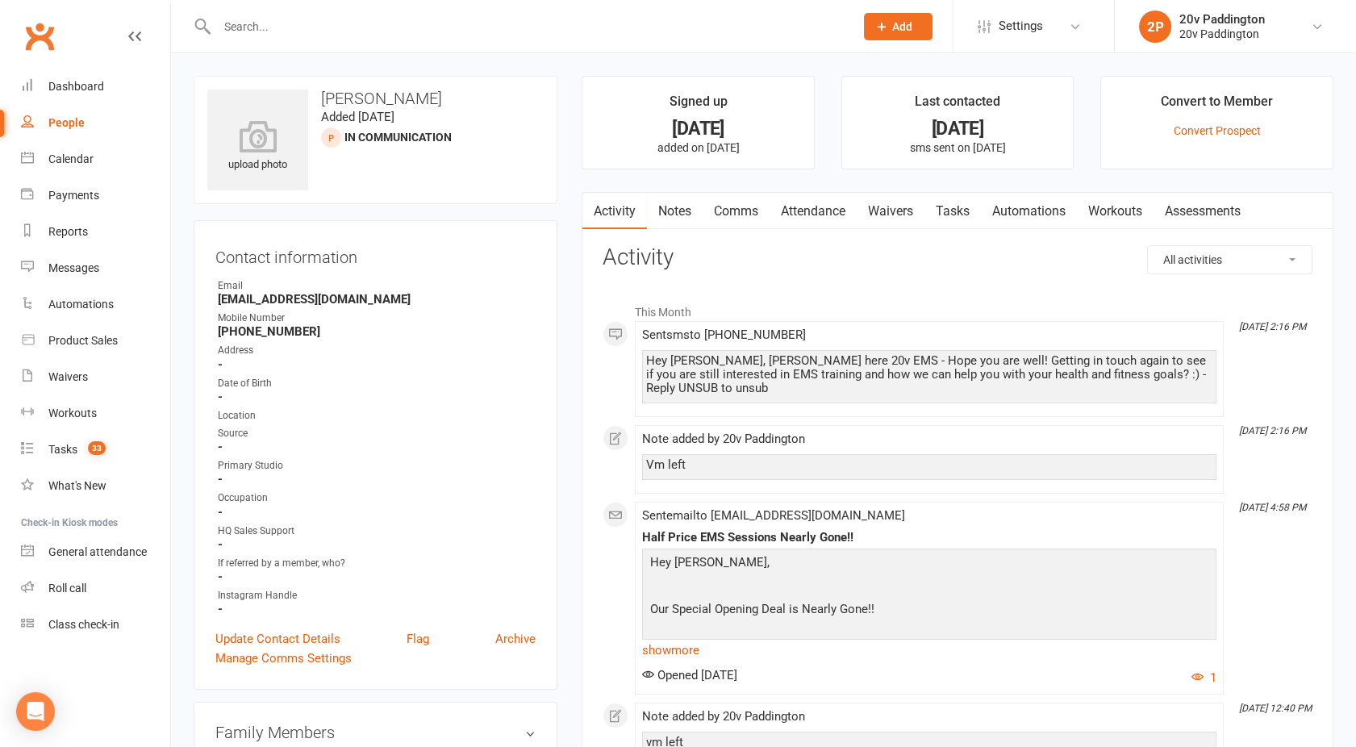
click at [665, 215] on link "Notes" at bounding box center [675, 211] width 56 height 37
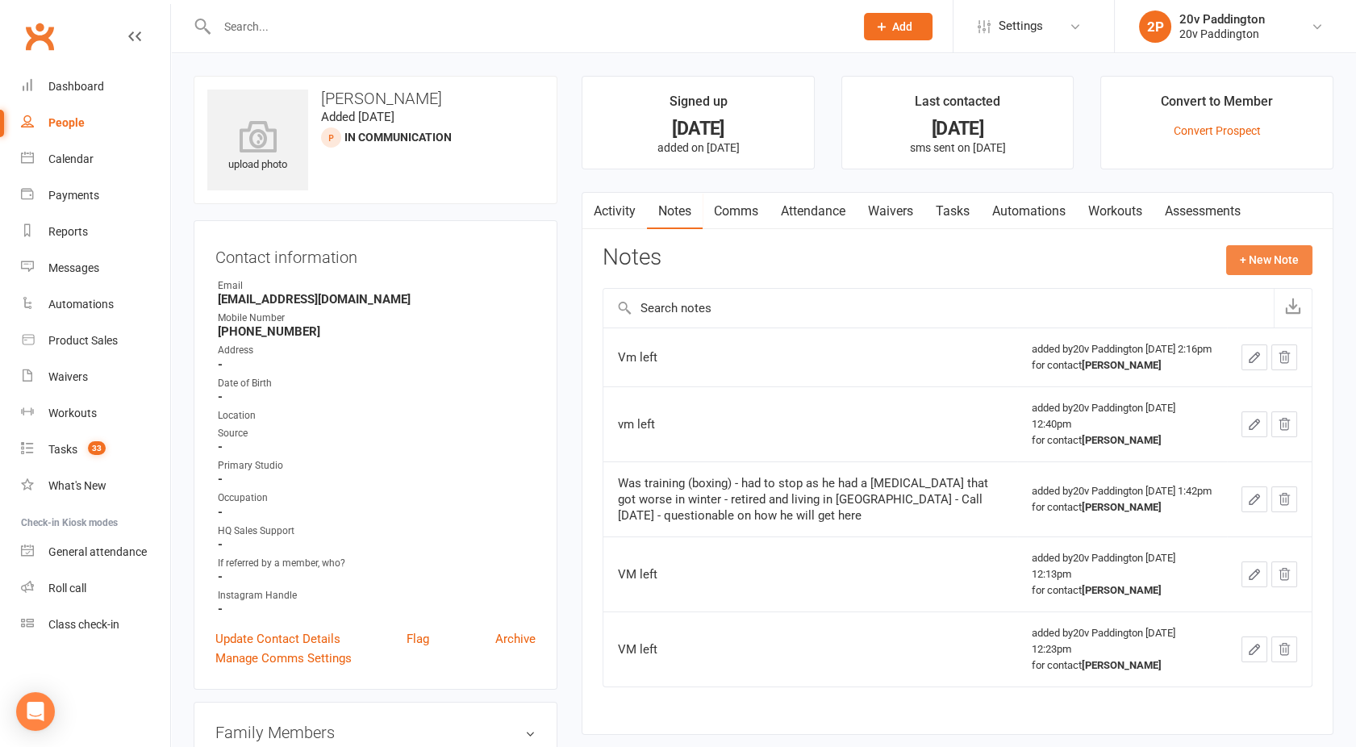
click at [1274, 251] on button "+ New Note" at bounding box center [1269, 259] width 86 height 29
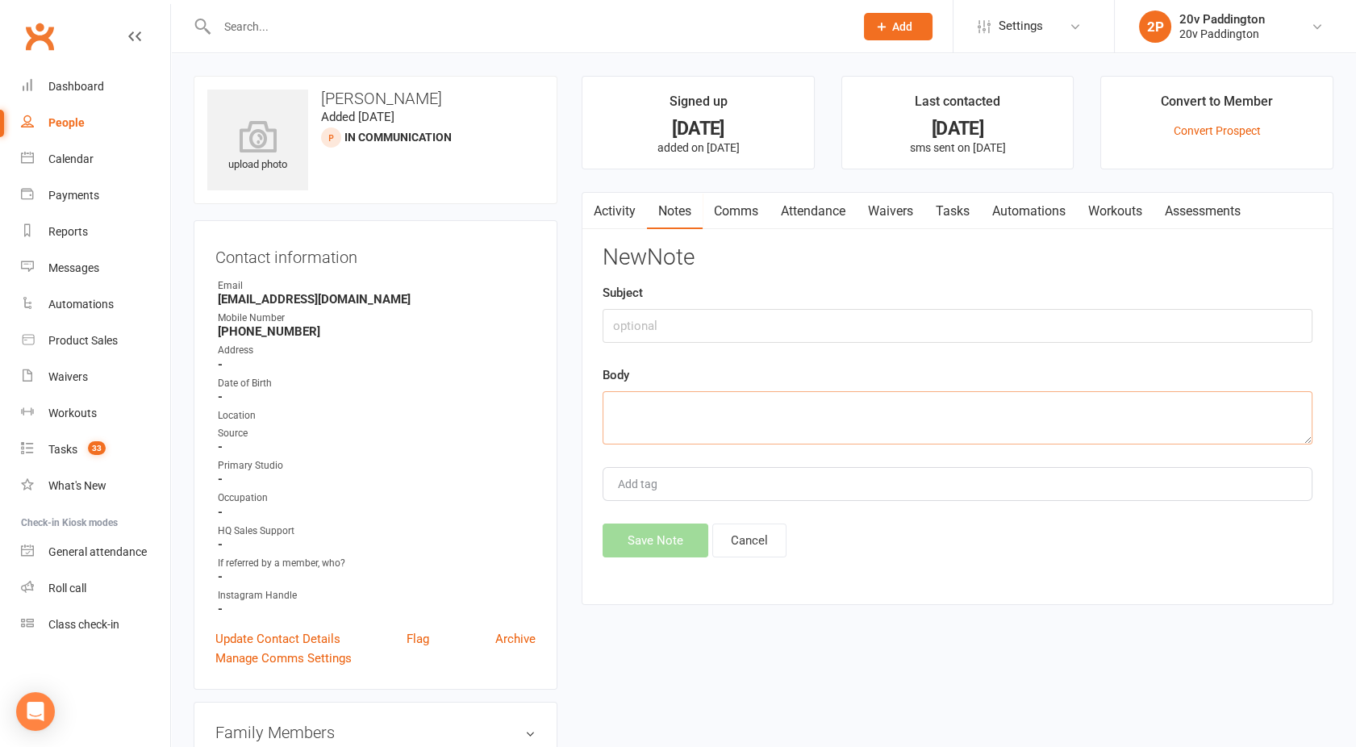
click at [681, 436] on textarea at bounding box center [958, 417] width 710 height 53
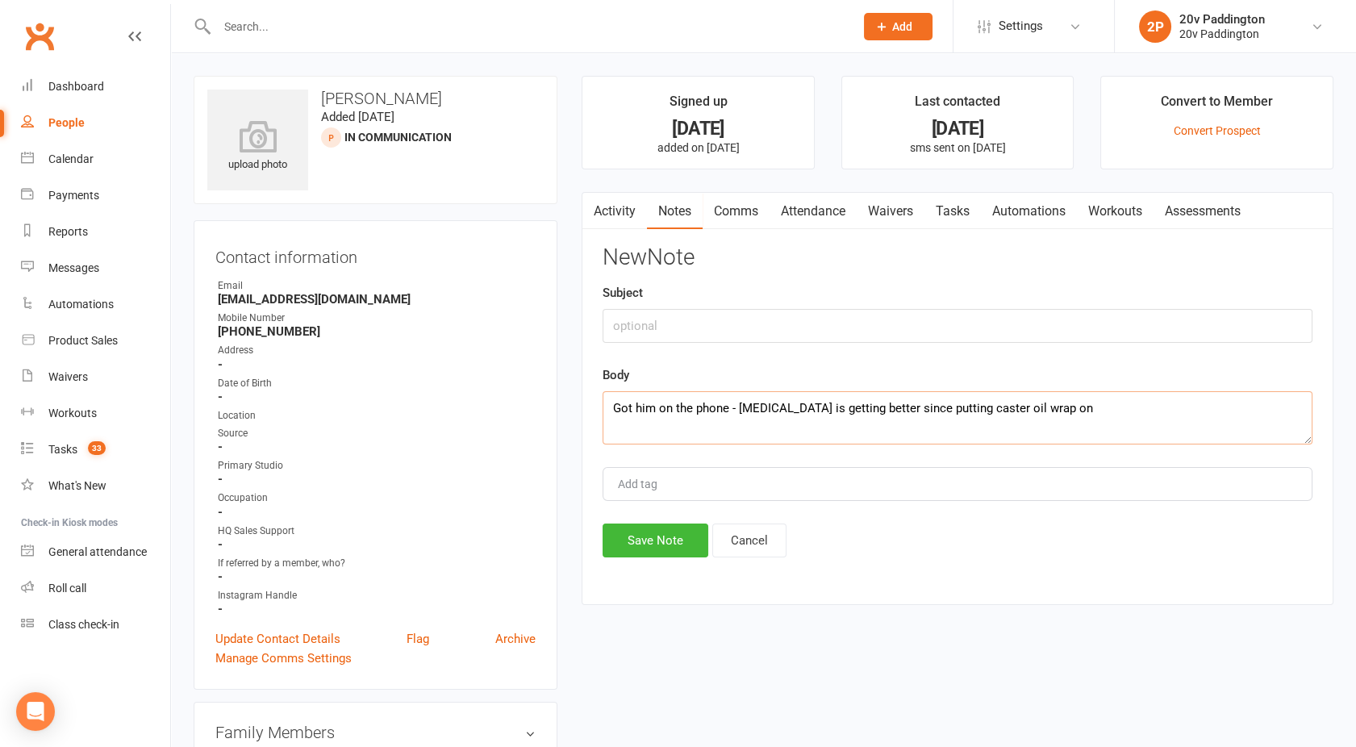
click at [1086, 412] on textarea "Got him on the phone - hand injury is getting better since putting caster oil w…" at bounding box center [958, 417] width 710 height 53
click at [1070, 406] on textarea "Got him on the phone - hand injury is getting better since putting castor oil w…" at bounding box center [958, 417] width 710 height 53
type textarea "Got him on the phone - hand injury is getting better since putting castor oil w…"
click at [658, 532] on button "Save Note" at bounding box center [656, 540] width 106 height 34
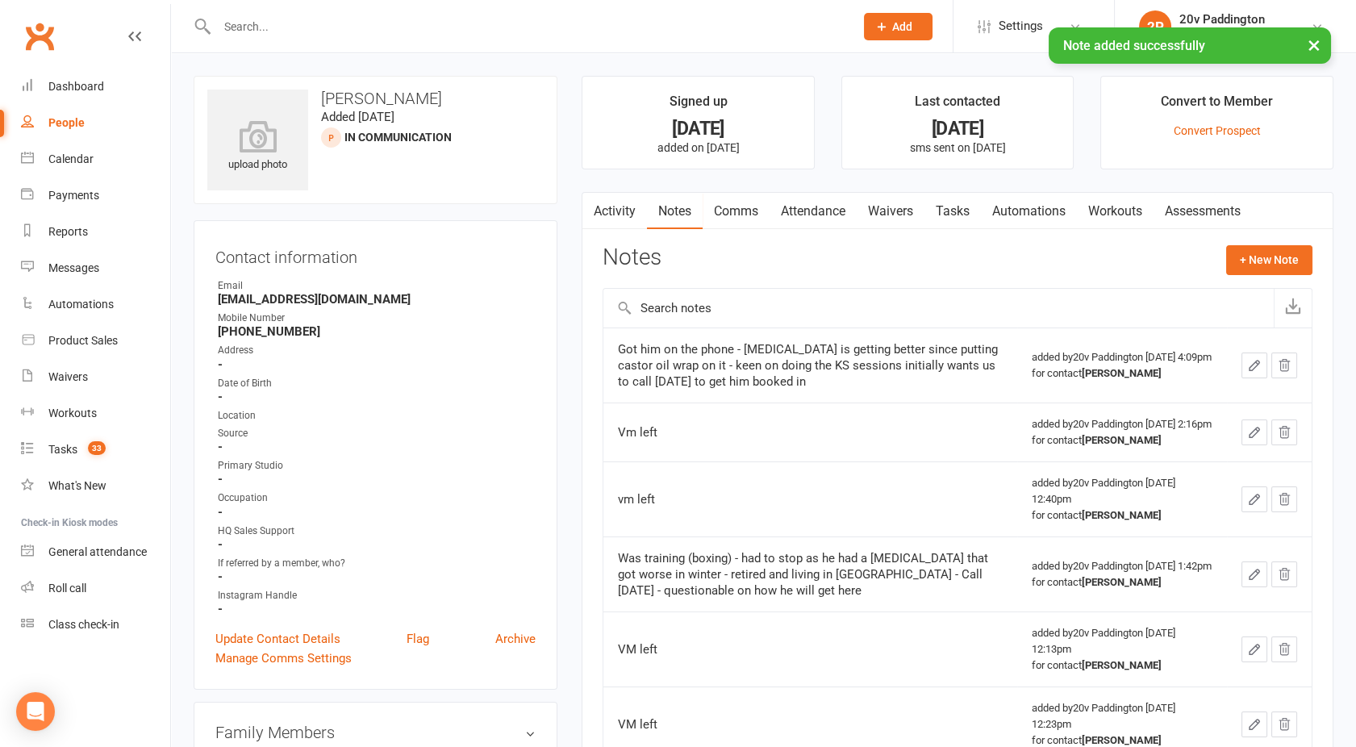
click at [616, 212] on link "Activity" at bounding box center [614, 211] width 65 height 37
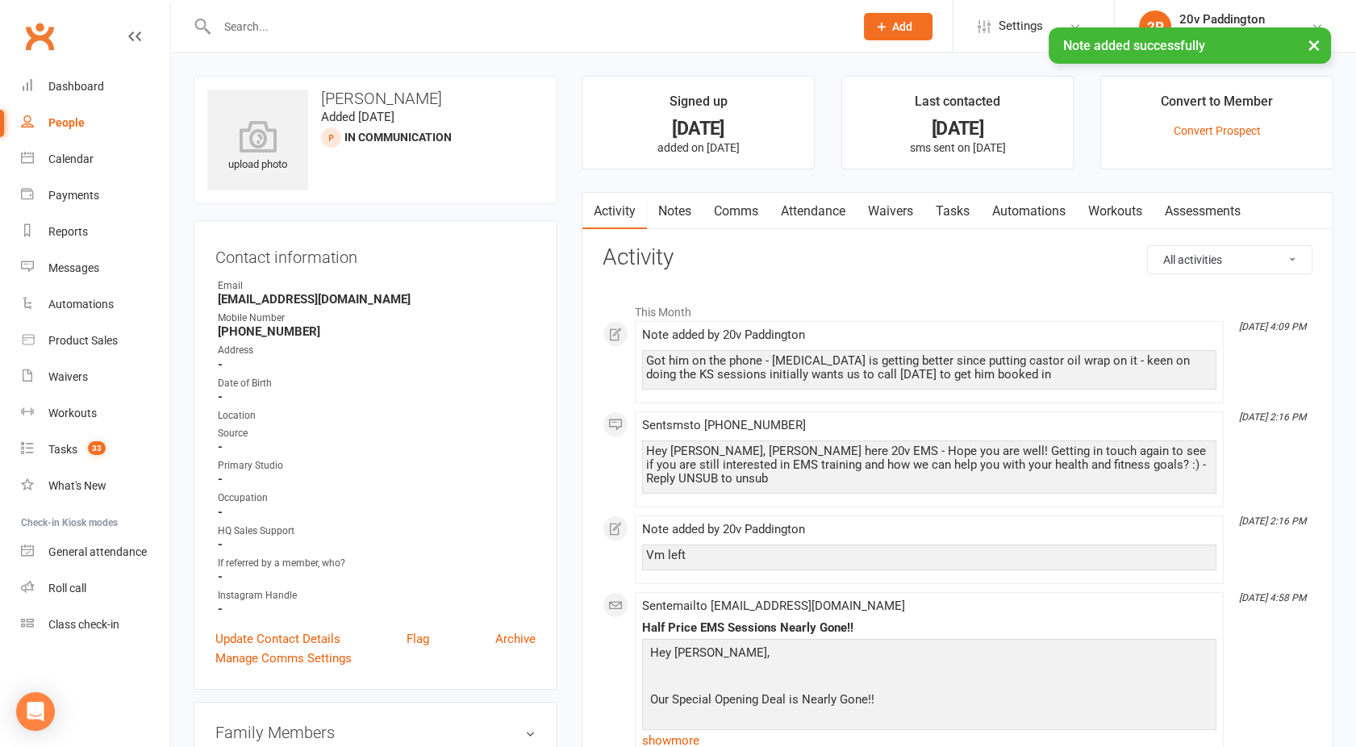
click at [678, 211] on link "Notes" at bounding box center [675, 211] width 56 height 37
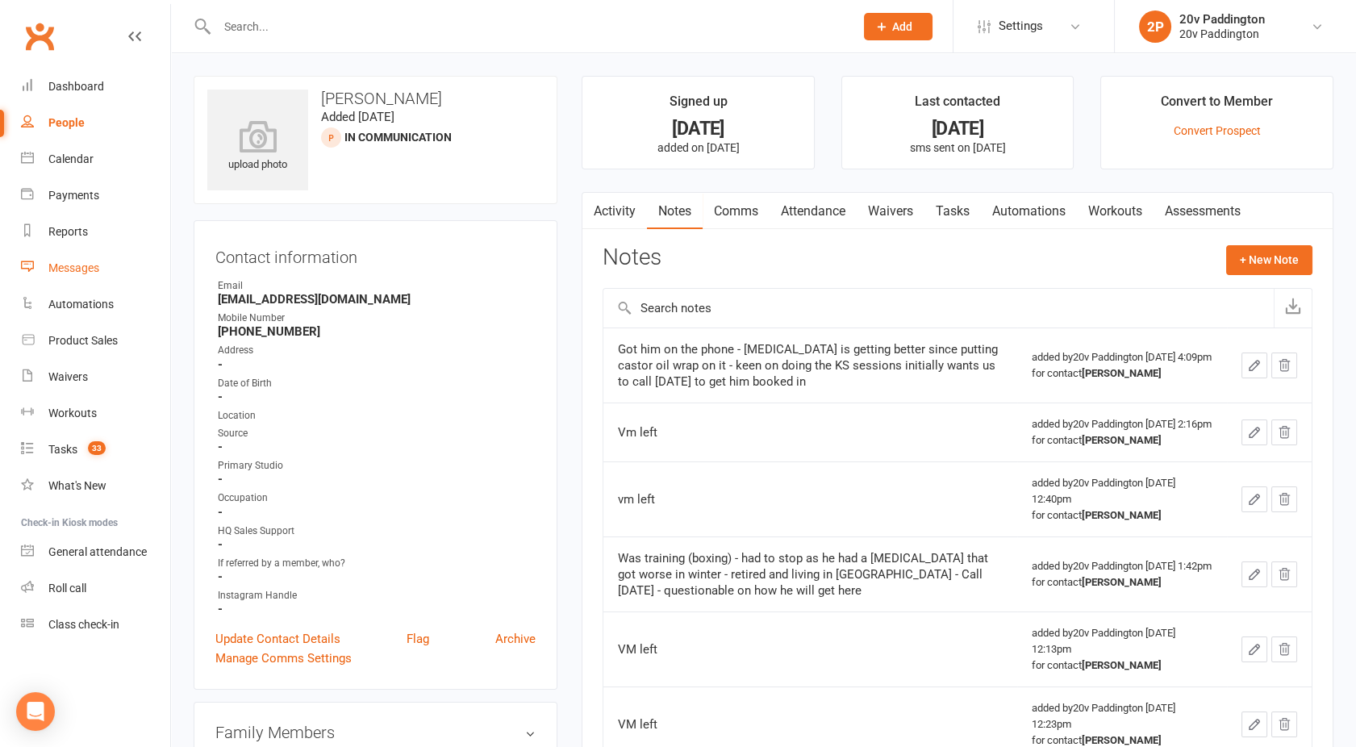
click at [90, 268] on div "Messages" at bounding box center [73, 267] width 51 height 13
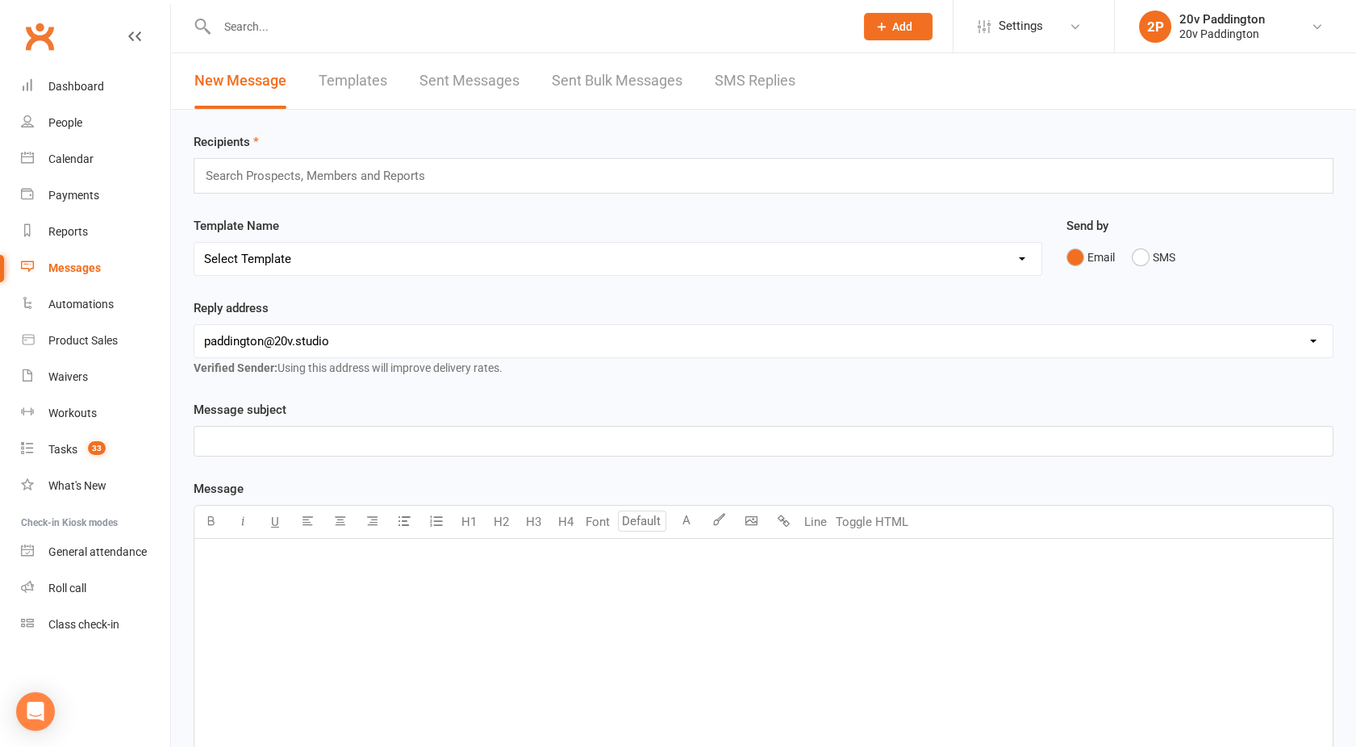
click at [760, 95] on link "SMS Replies" at bounding box center [755, 81] width 81 height 56
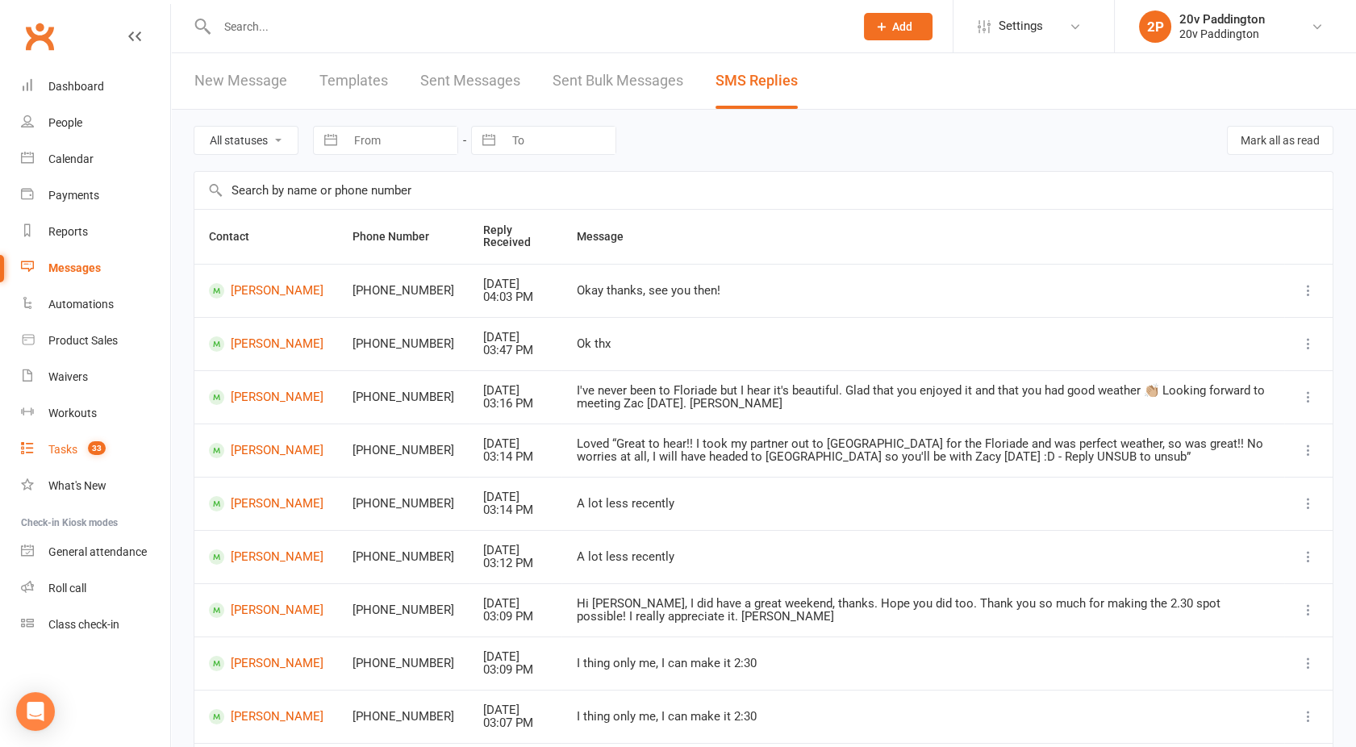
click at [85, 446] on count-badge "33" at bounding box center [93, 449] width 26 height 13
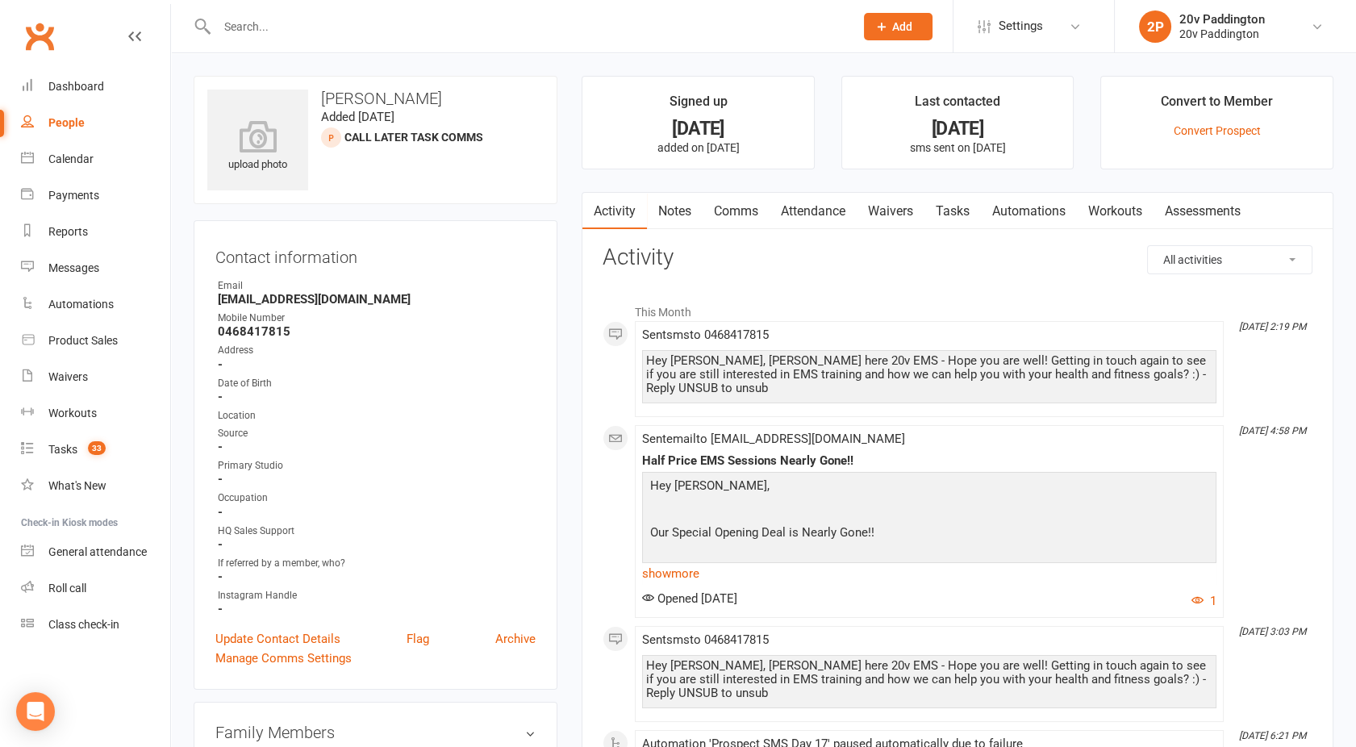
click at [731, 208] on link "Comms" at bounding box center [736, 211] width 67 height 37
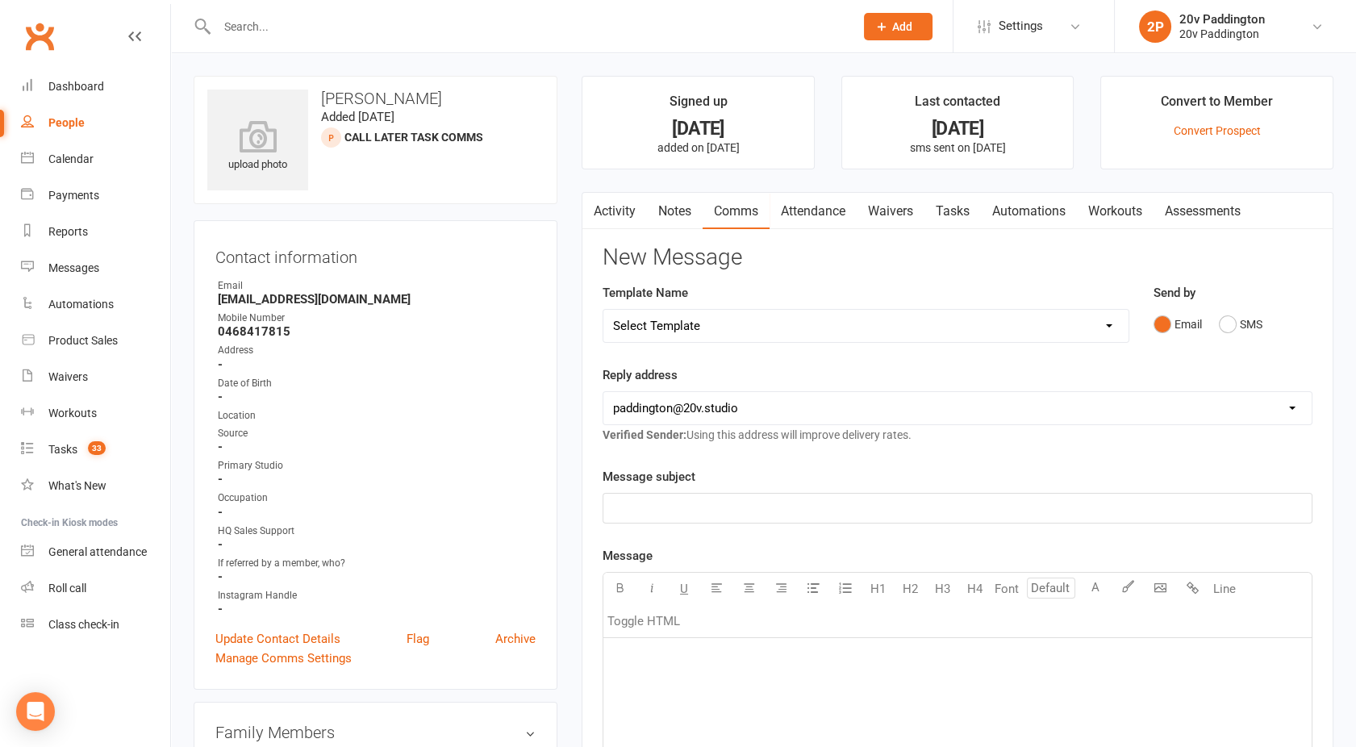
click at [877, 332] on select "Select Template [Email] 20v Referral Bonus [SMS] Free Trial Link [SMS] Haven’t …" at bounding box center [865, 326] width 525 height 32
click at [603, 310] on select "Select Template [Email] 20v Referral Bonus [SMS] Free Trial Link [SMS] Haven’t …" at bounding box center [865, 326] width 525 height 32
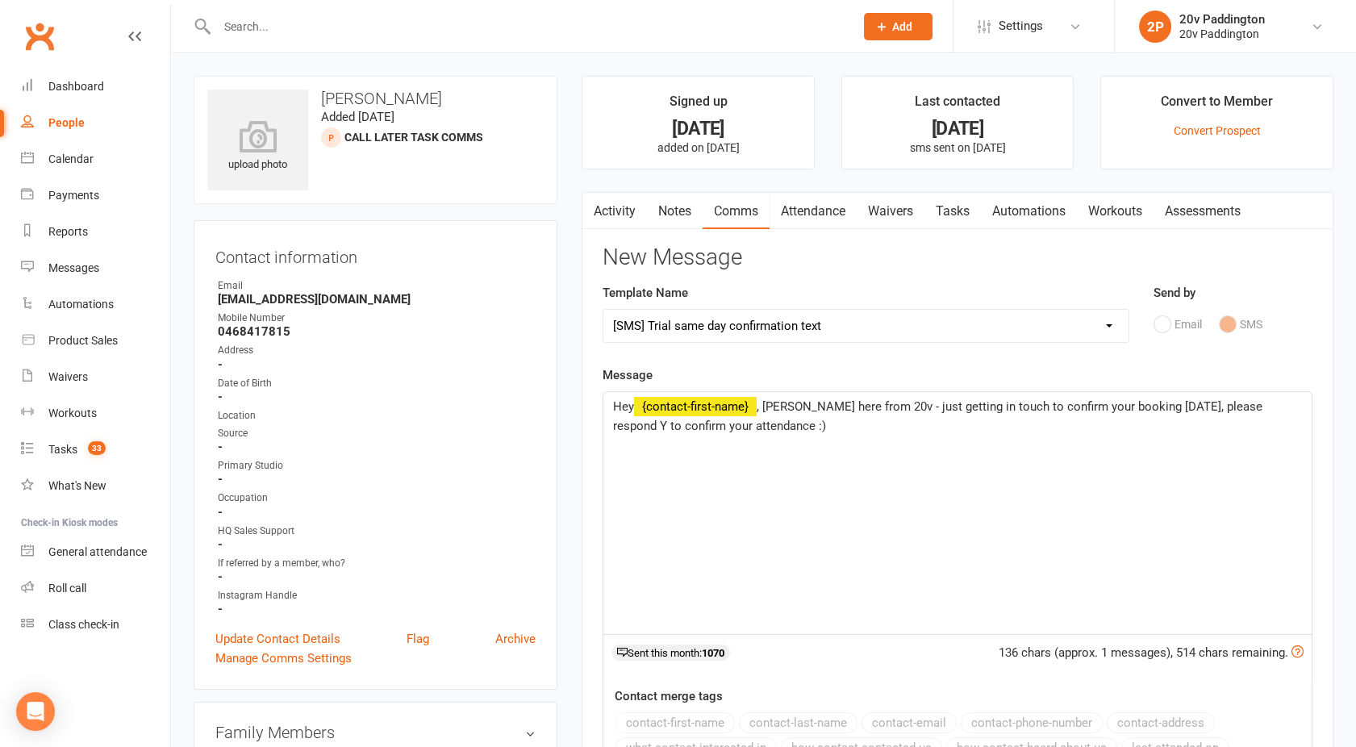
click at [743, 331] on select "Select Template [Email] 20v Referral Bonus [SMS] Free Trial Link [SMS] Haven’t …" at bounding box center [865, 326] width 525 height 32
select select "6"
click at [603, 310] on select "Select Template [Email] 20v Referral Bonus [SMS] Free Trial Link [SMS] Haven’t …" at bounding box center [865, 326] width 525 height 32
click at [615, 215] on link "Activity" at bounding box center [614, 211] width 65 height 37
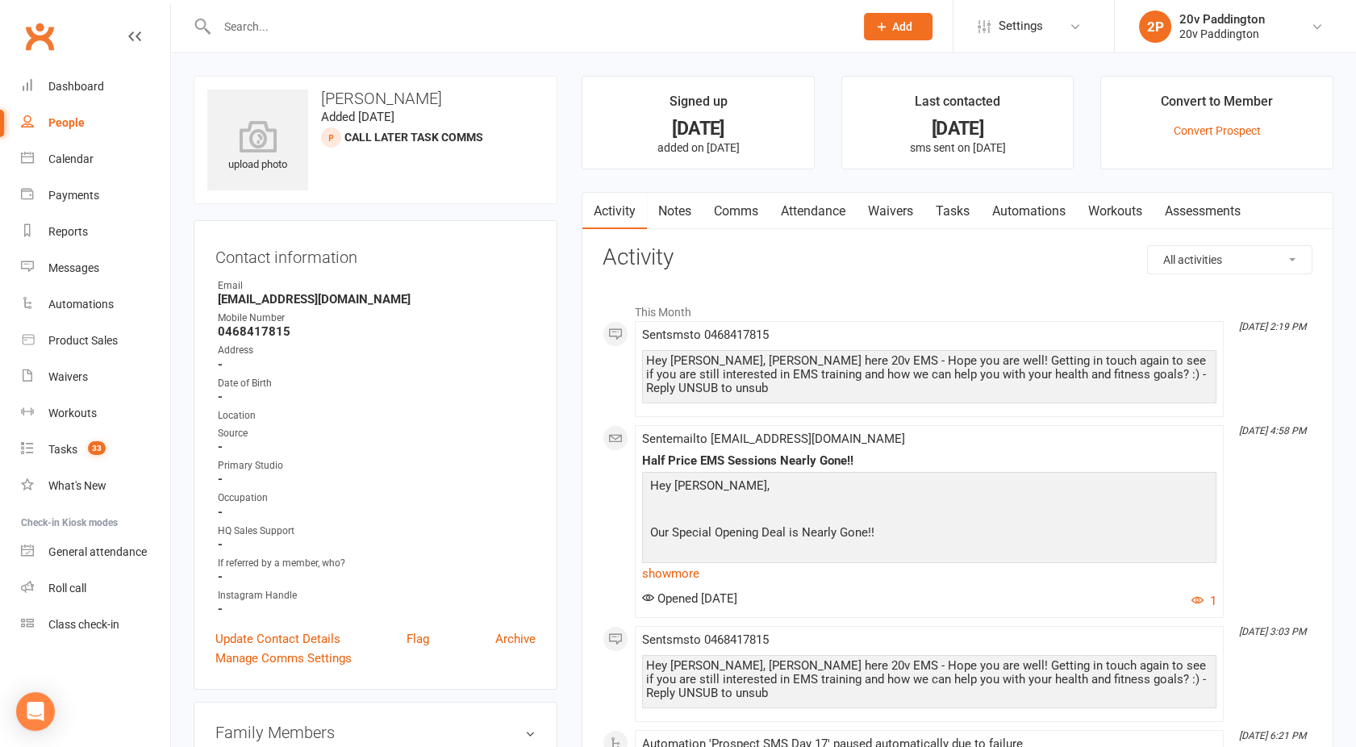
click at [733, 206] on link "Comms" at bounding box center [736, 211] width 67 height 37
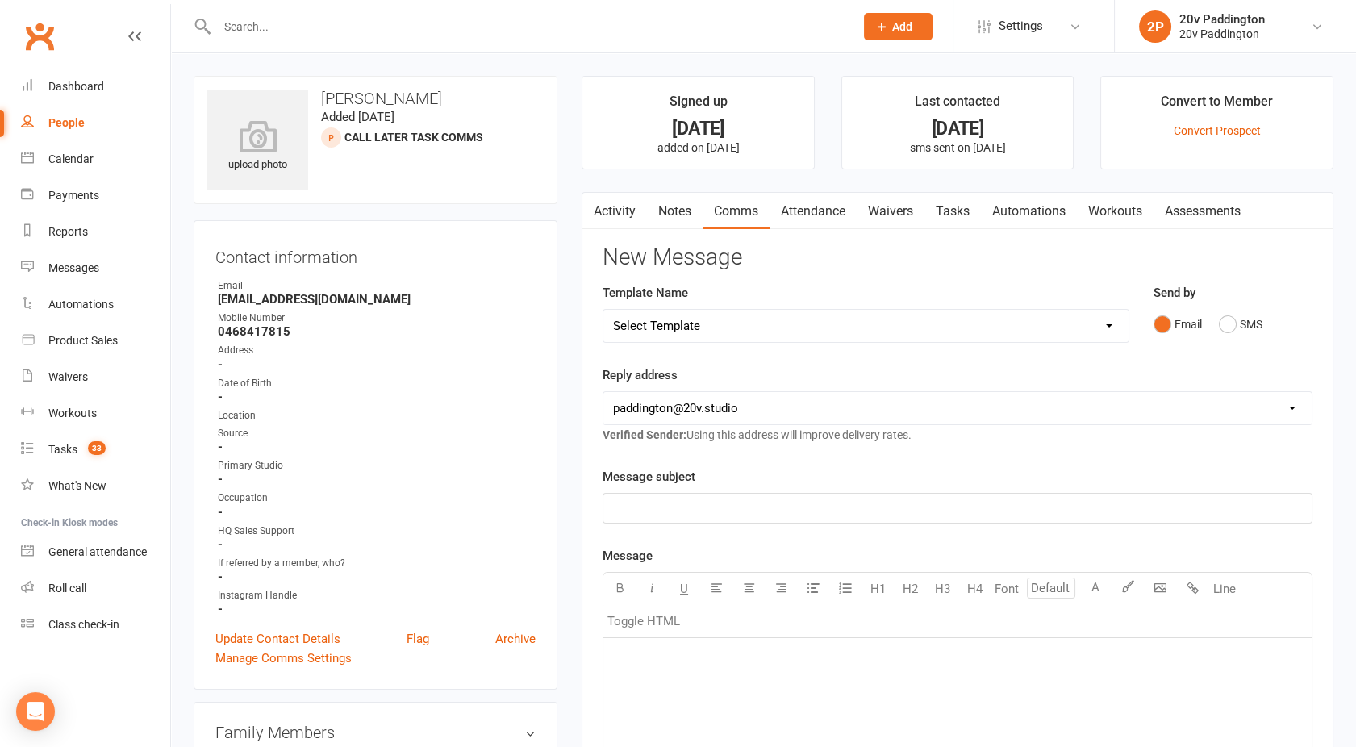
click at [669, 319] on select "Select Template [Email] 20v Referral Bonus [SMS] Free Trial Link [SMS] Haven’t …" at bounding box center [865, 326] width 525 height 32
select select "6"
click at [603, 310] on select "Select Template [Email] 20v Referral Bonus [SMS] Free Trial Link [SMS] Haven’t …" at bounding box center [865, 326] width 525 height 32
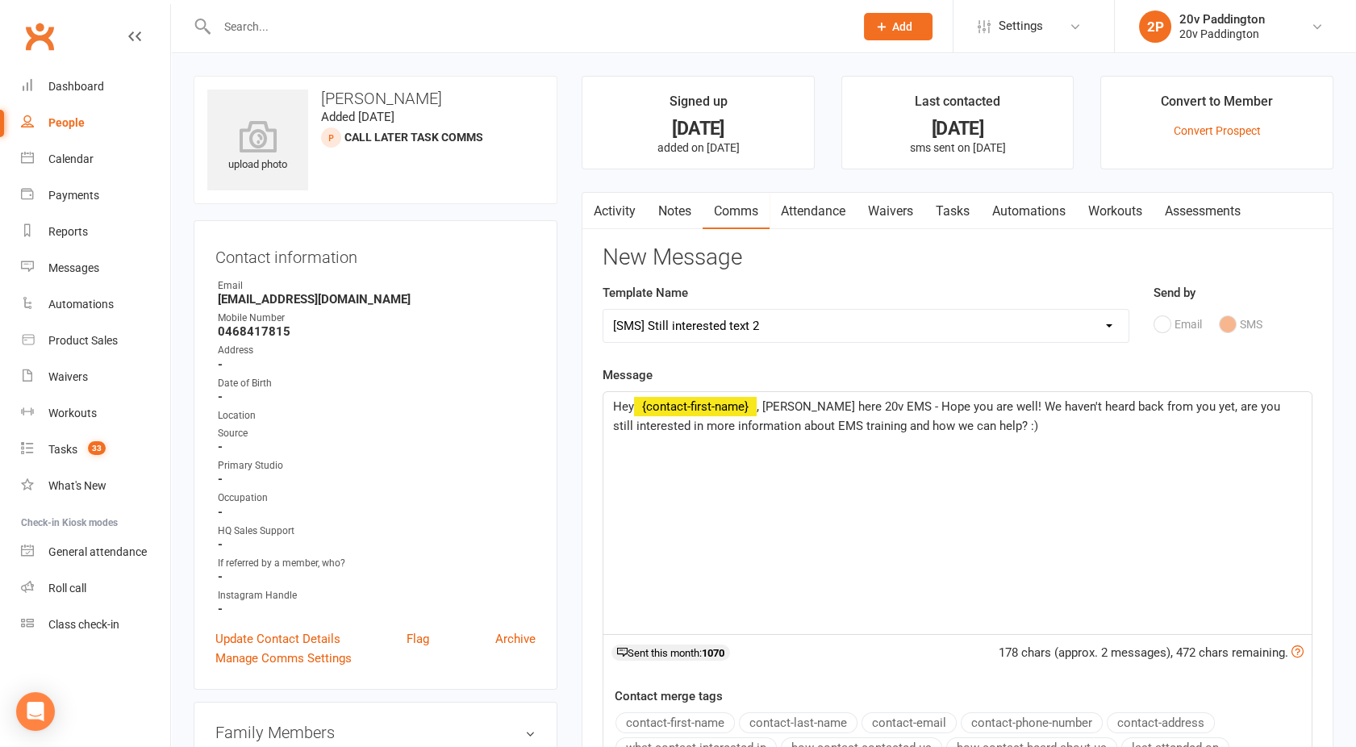
click at [979, 404] on span ", [PERSON_NAME] here 20v EMS - Hope you are well! We haven't heard back from yo…" at bounding box center [948, 416] width 670 height 34
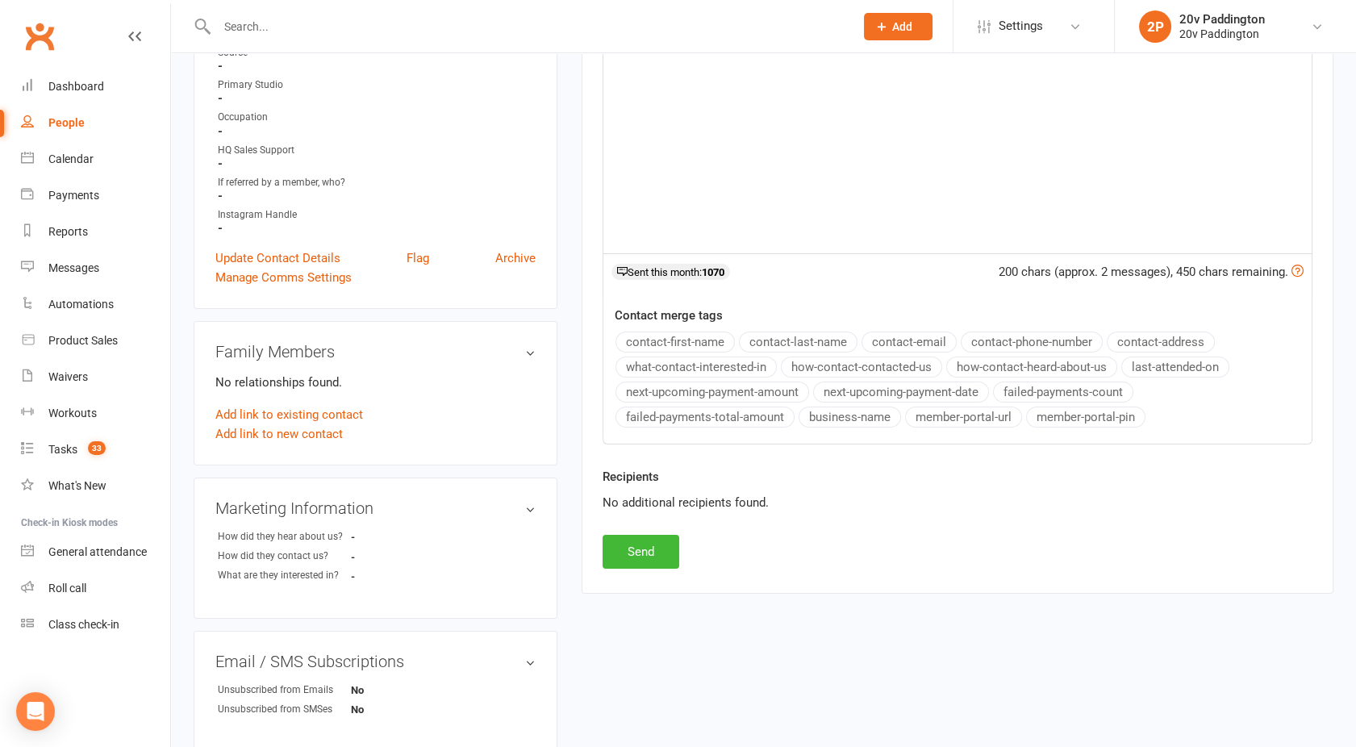
scroll to position [383, 0]
click at [623, 545] on button "Send" at bounding box center [641, 549] width 77 height 34
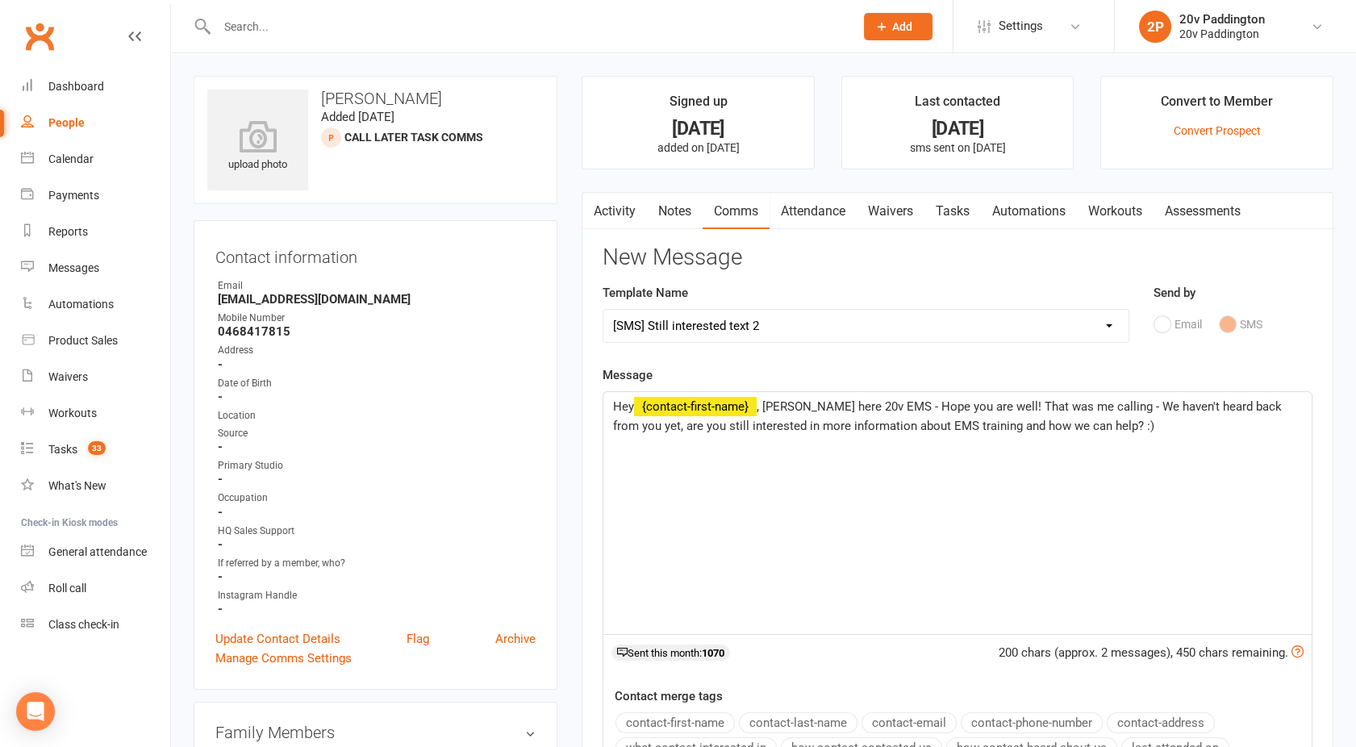
select select
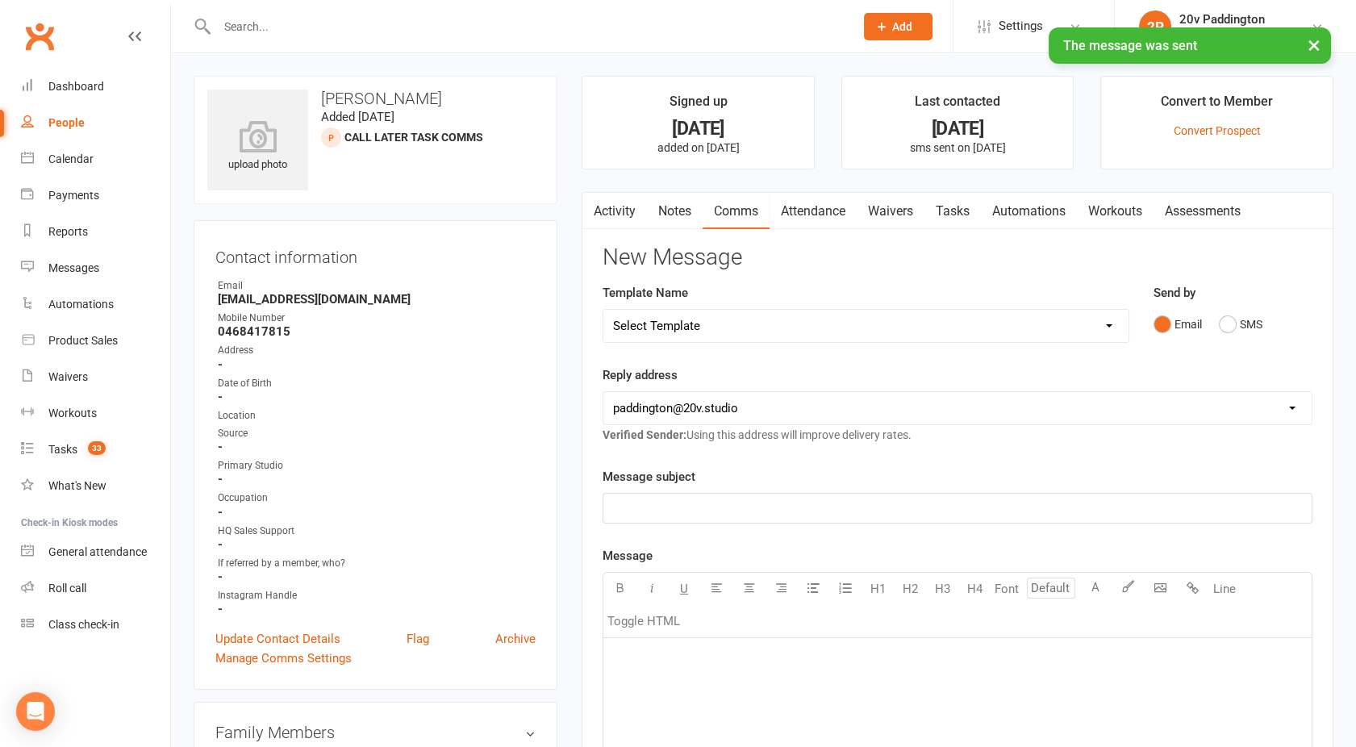
click at [627, 227] on link "Activity" at bounding box center [614, 211] width 65 height 37
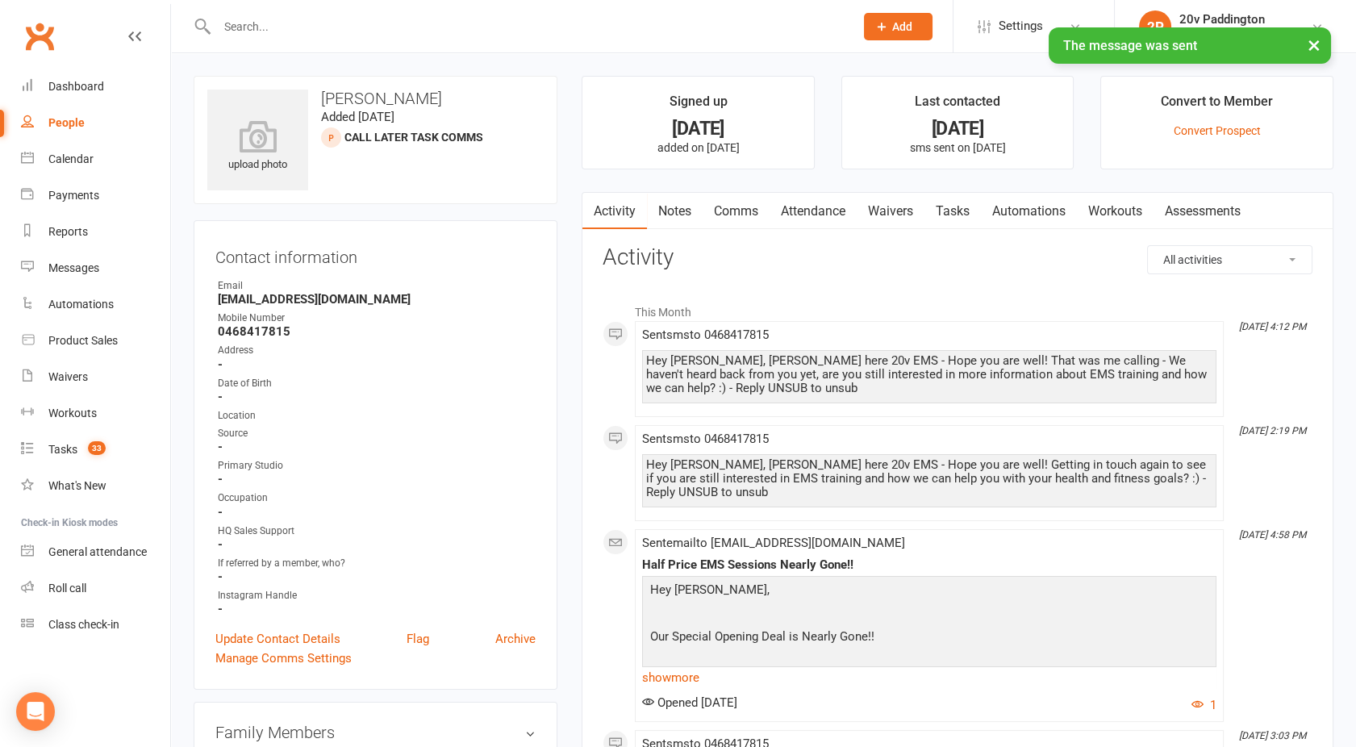
click at [951, 202] on link "Tasks" at bounding box center [952, 211] width 56 height 37
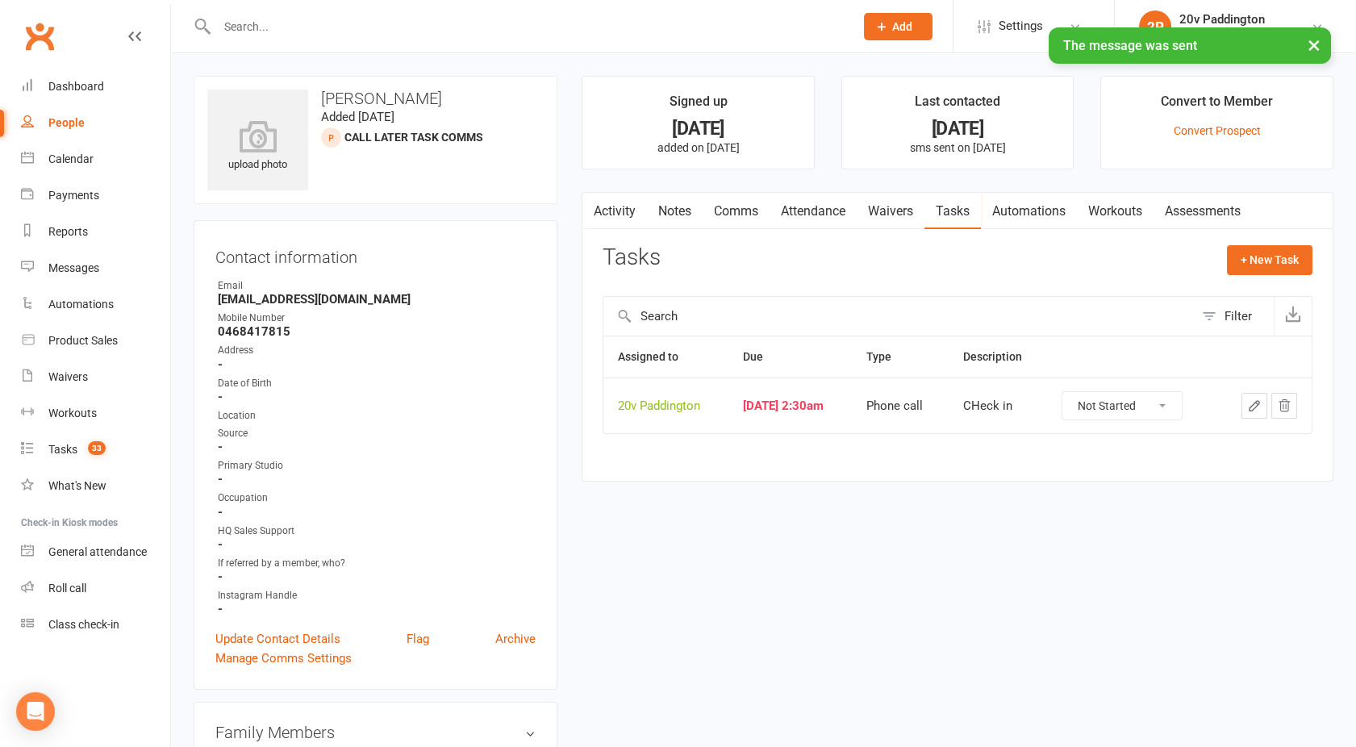
click at [1171, 405] on select "Not Started In Progress Waiting Complete" at bounding box center [1121, 405] width 119 height 27
click at [1282, 405] on icon "button" at bounding box center [1284, 405] width 15 height 15
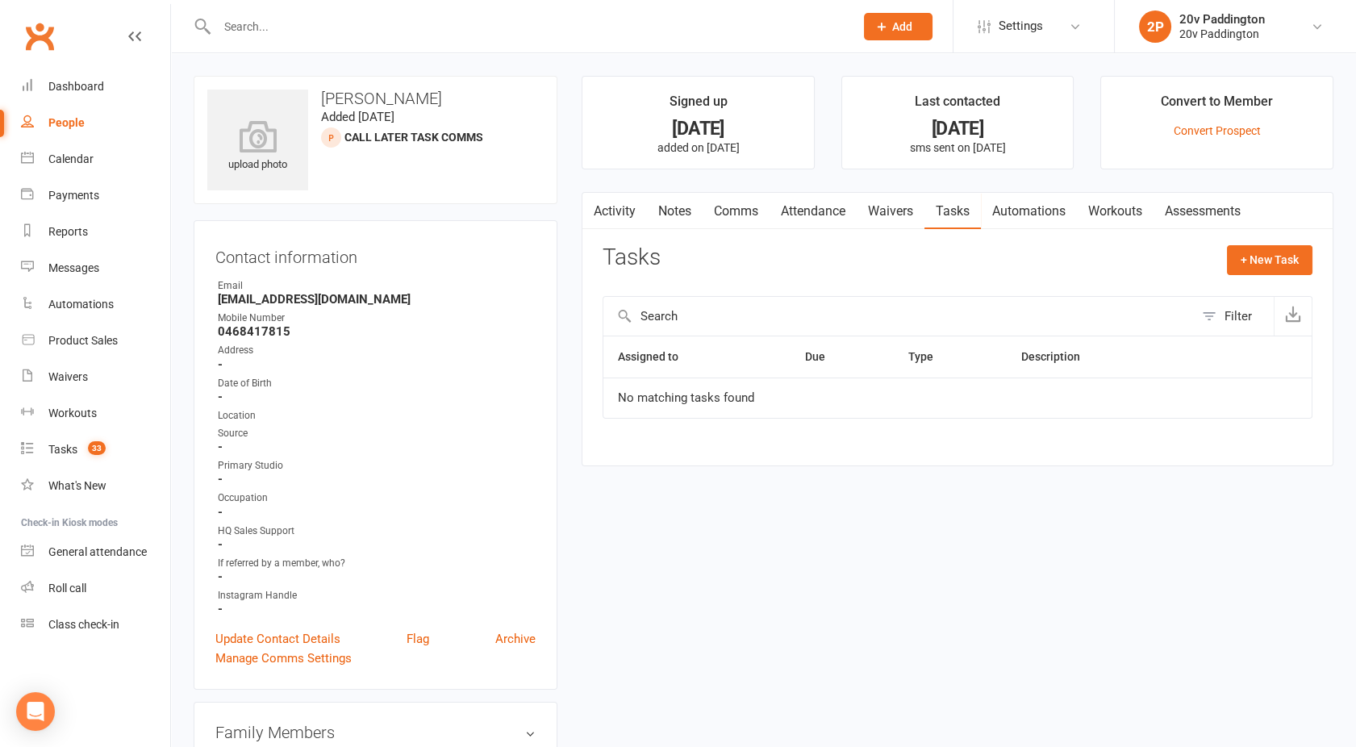
click at [84, 125] on link "People" at bounding box center [95, 123] width 149 height 36
select select "100"
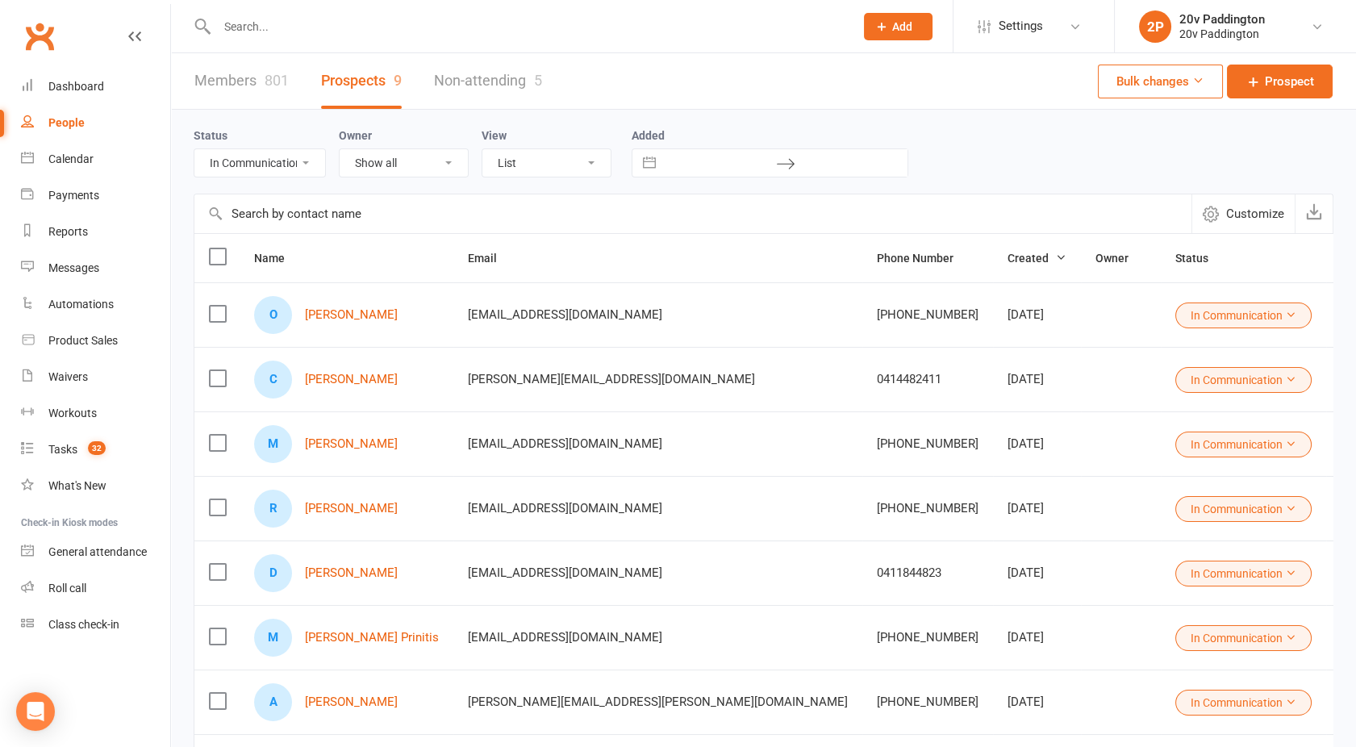
click at [248, 156] on select "All (No status set) (Invalid status) Parachute Referral In Communication Call L…" at bounding box center [259, 162] width 131 height 27
select select "Call Later Task Comms"
click at [194, 149] on select "All (No status set) (Invalid status) Parachute Referral In Communication Call L…" at bounding box center [259, 162] width 131 height 27
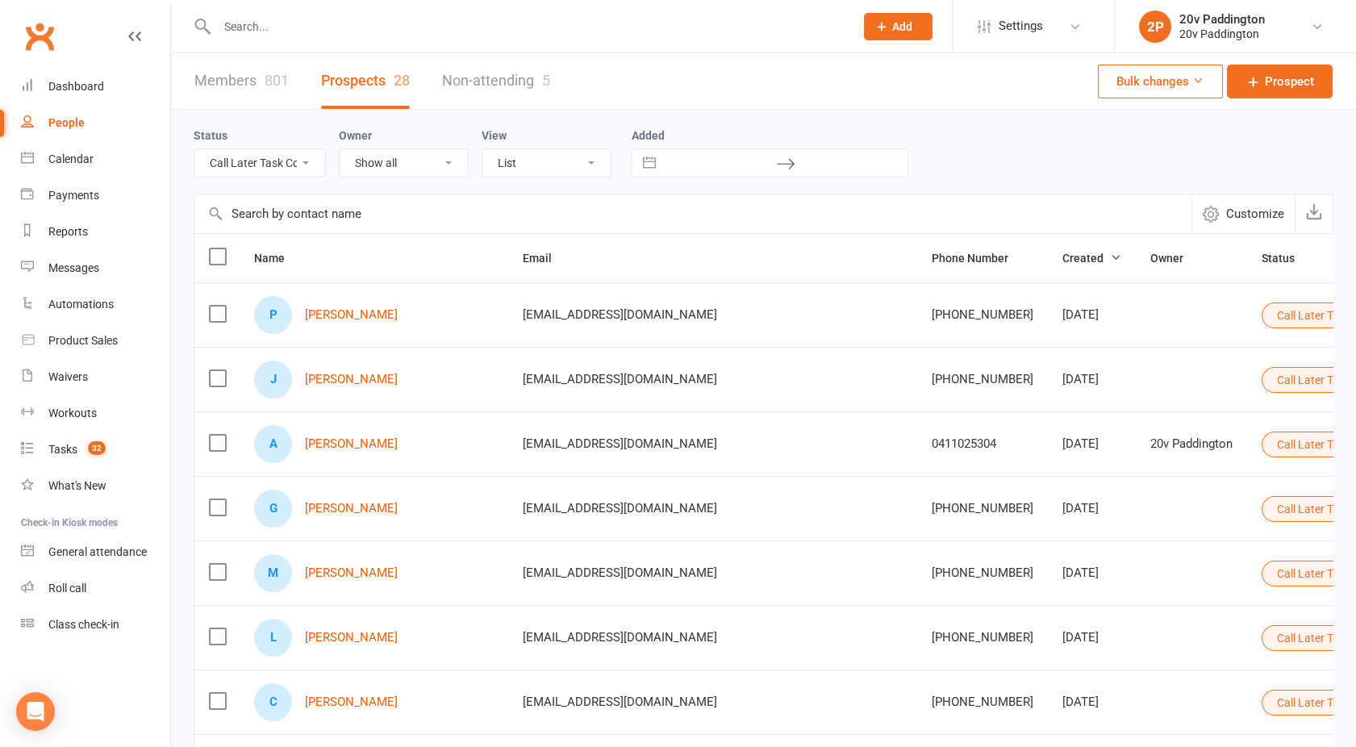
click at [309, 219] on input "text" at bounding box center [692, 213] width 997 height 39
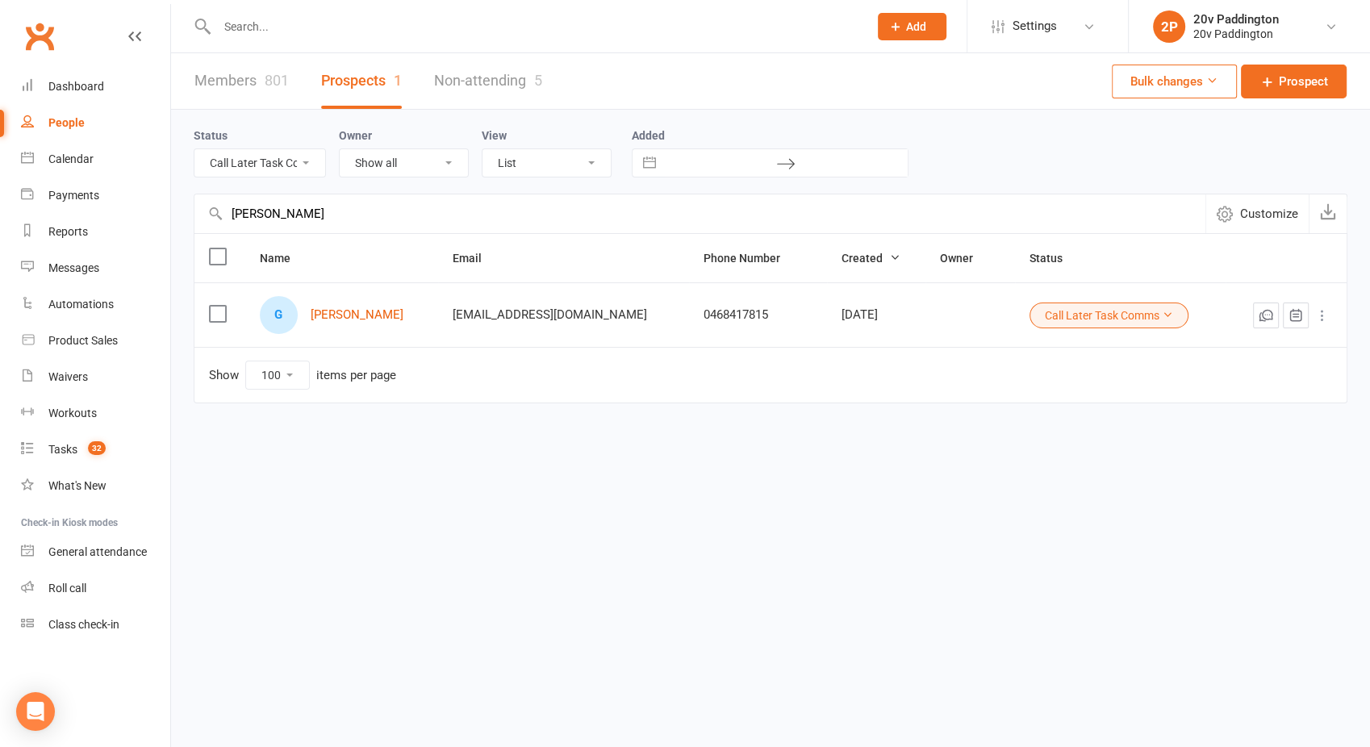
type input "[PERSON_NAME]"
click at [1062, 303] on button "Call Later Task Comms" at bounding box center [1108, 315] width 159 height 26
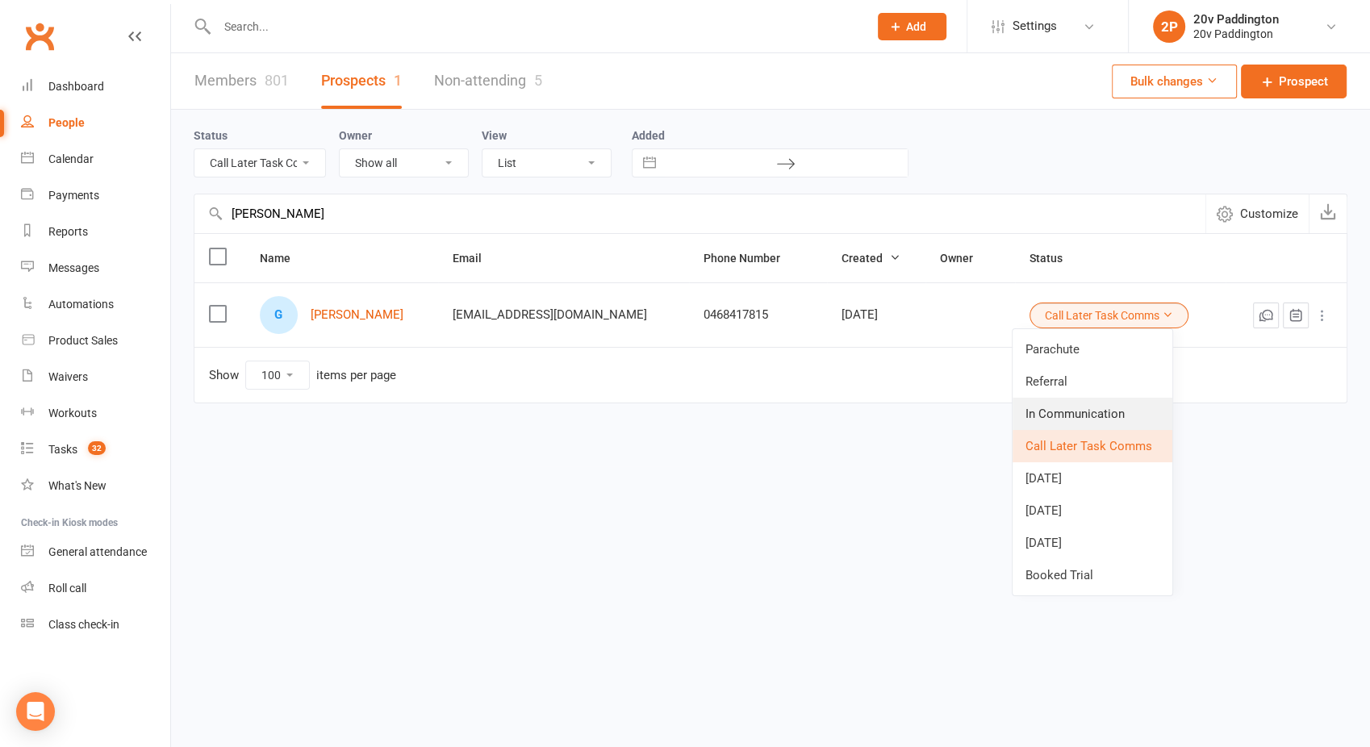
click at [1058, 418] on link "In Communication" at bounding box center [1092, 414] width 160 height 32
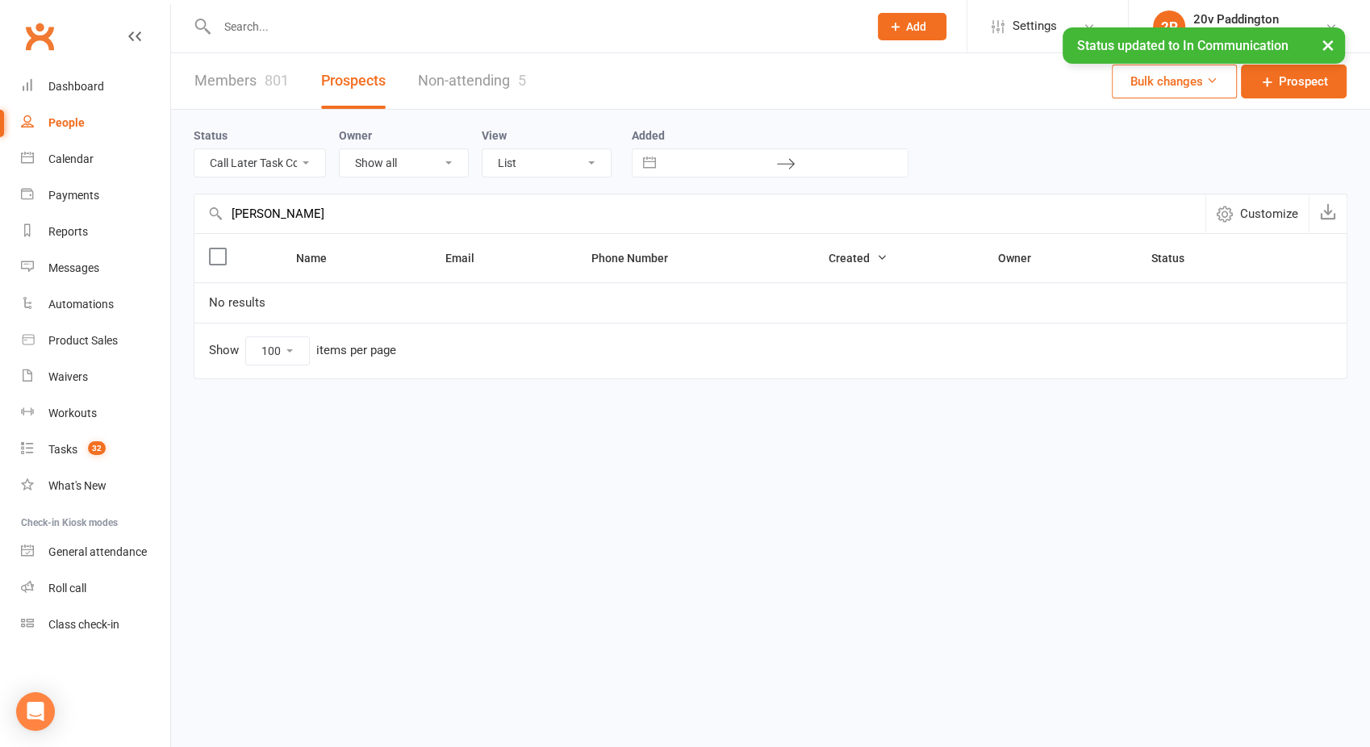
click at [277, 165] on select "All (No status set) (Invalid status) Parachute Referral In Communication Call L…" at bounding box center [259, 162] width 131 height 27
select select "In Communication"
click at [194, 149] on select "All (No status set) (Invalid status) Parachute Referral In Communication Call L…" at bounding box center [259, 162] width 131 height 27
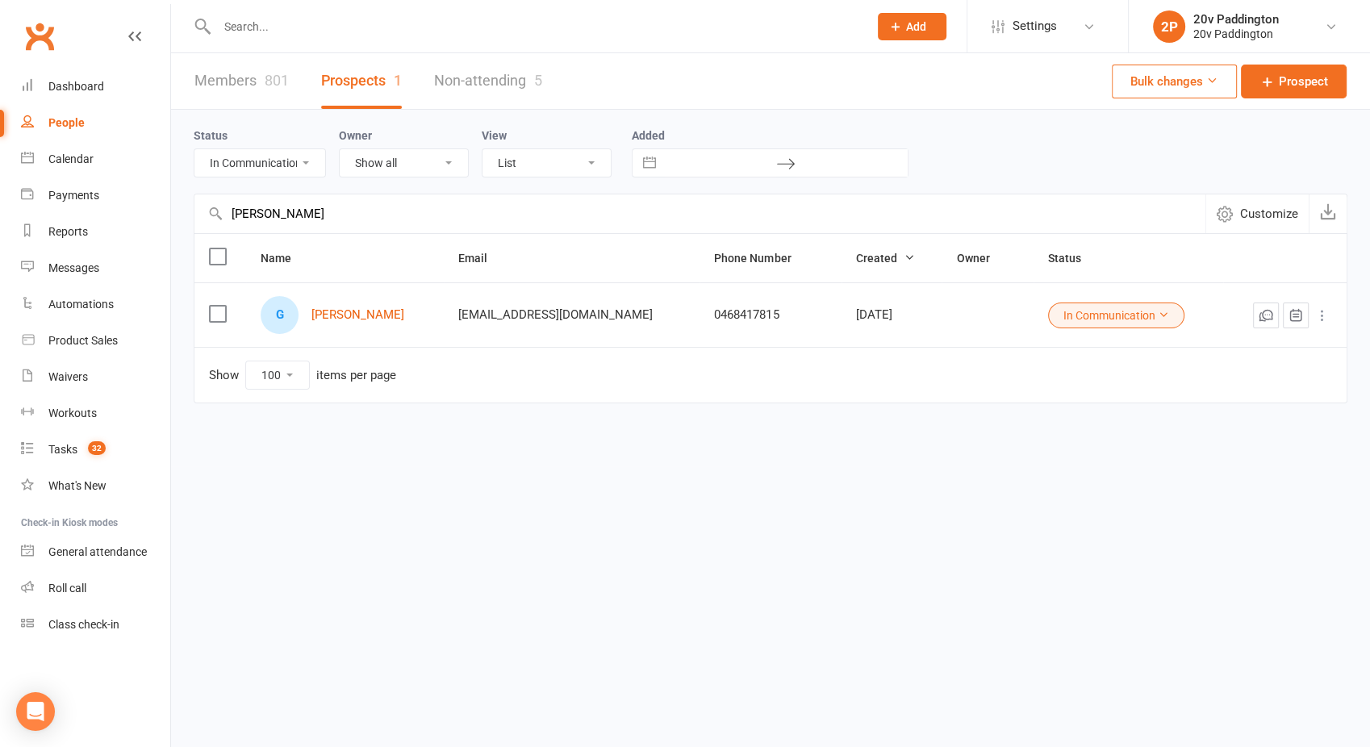
click at [302, 155] on select "All (No status set) (Invalid status) Parachute Referral In Communication Call L…" at bounding box center [259, 162] width 131 height 27
click at [194, 149] on select "All (No status set) (Invalid status) Parachute Referral In Communication Call L…" at bounding box center [259, 162] width 131 height 27
click at [286, 207] on input "[PERSON_NAME]" at bounding box center [699, 213] width 1011 height 39
type input "g"
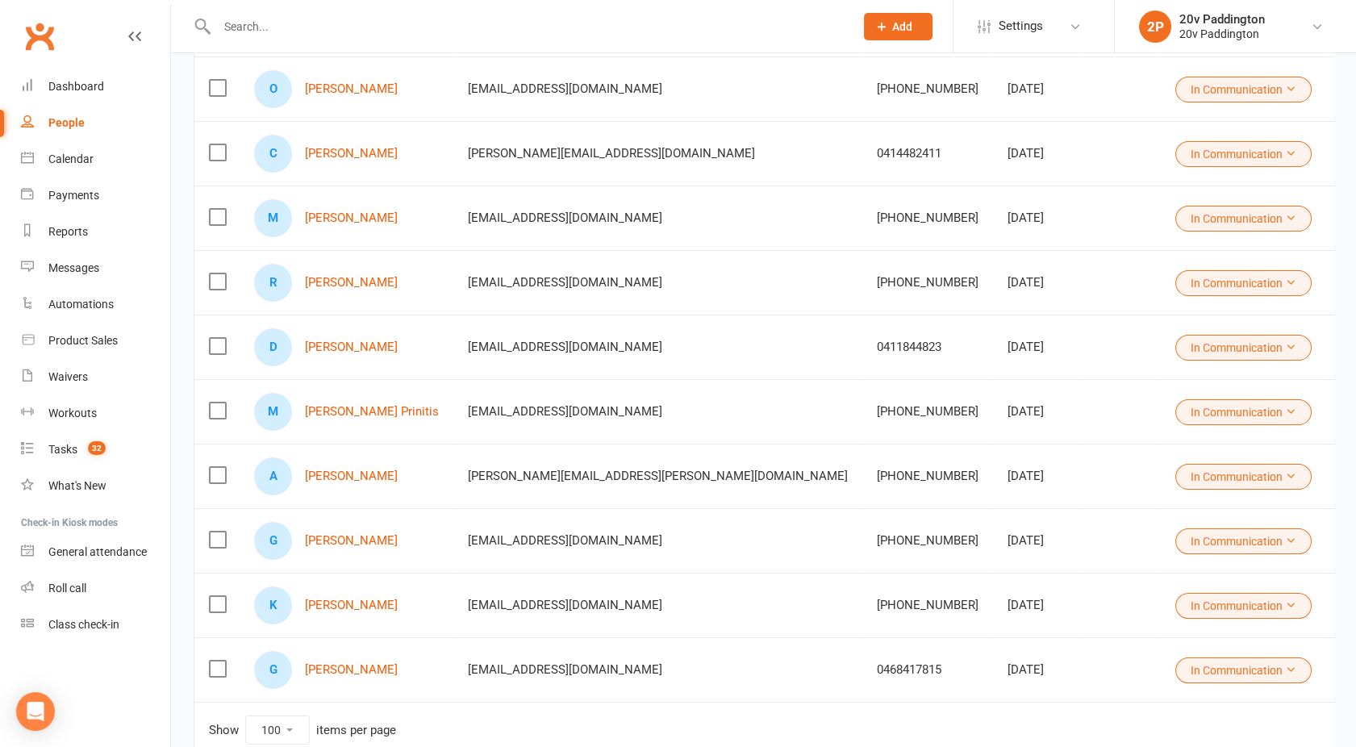
scroll to position [262, 0]
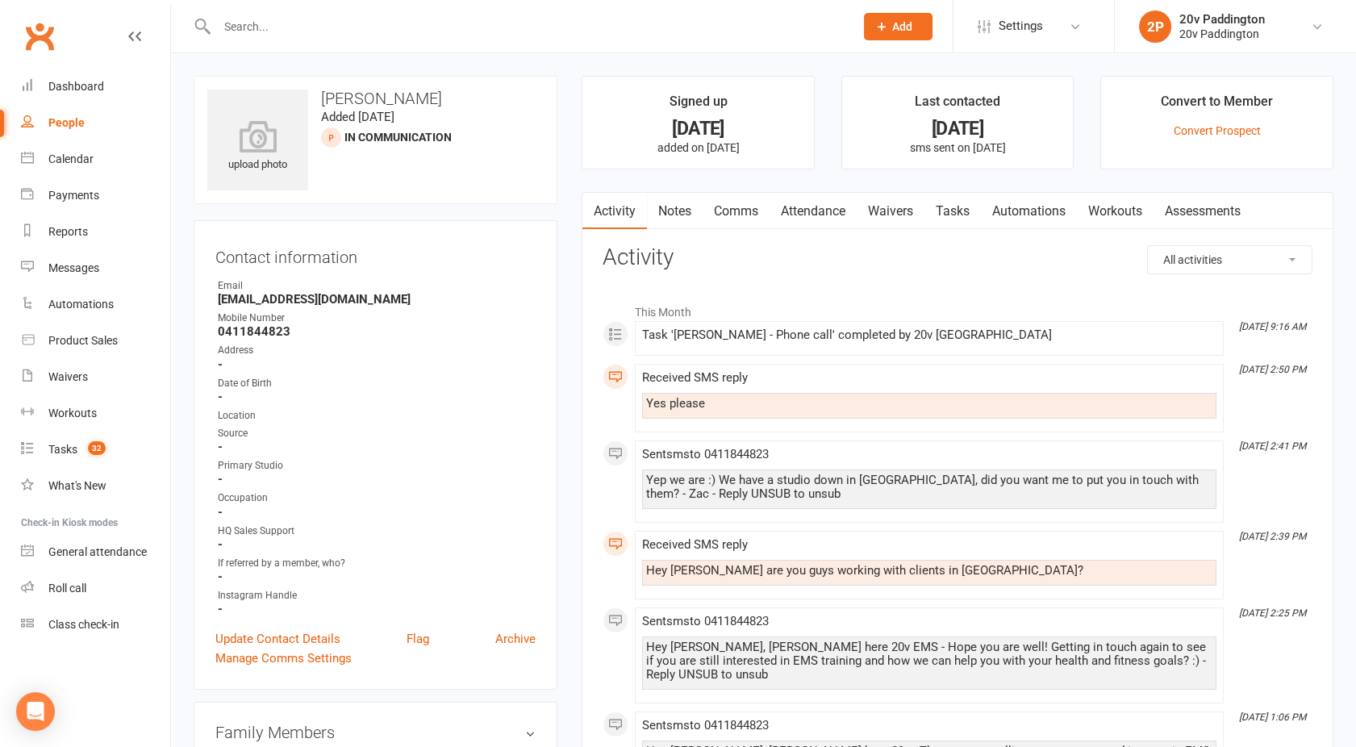
click at [962, 213] on link "Tasks" at bounding box center [952, 211] width 56 height 37
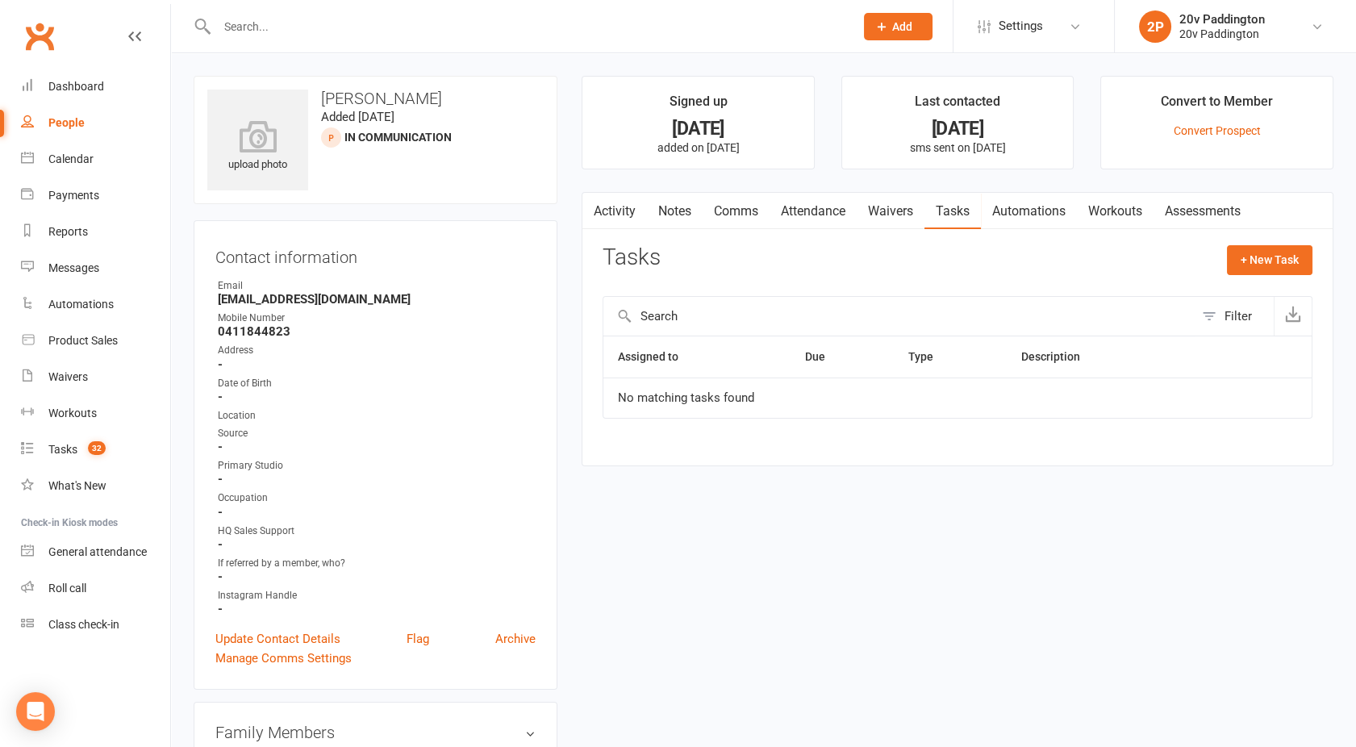
click at [607, 194] on link "Activity" at bounding box center [614, 211] width 65 height 37
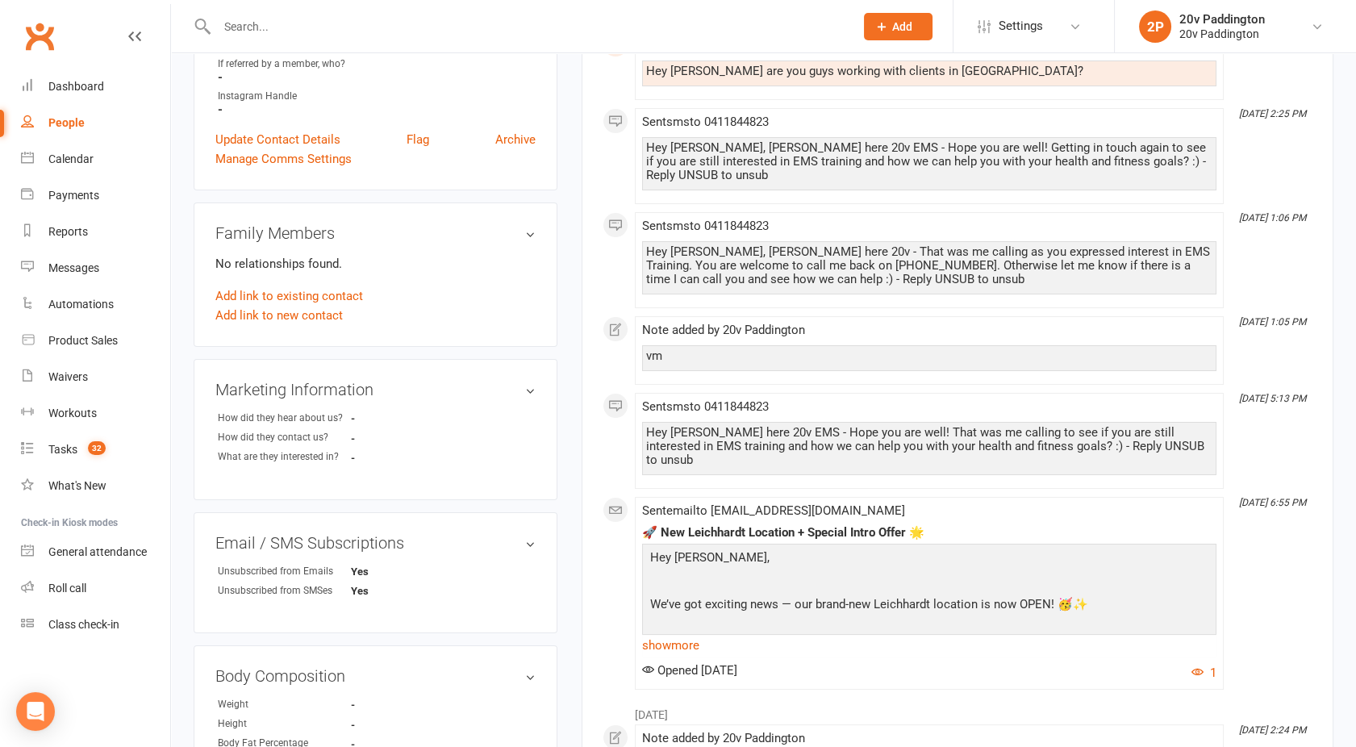
scroll to position [523, 0]
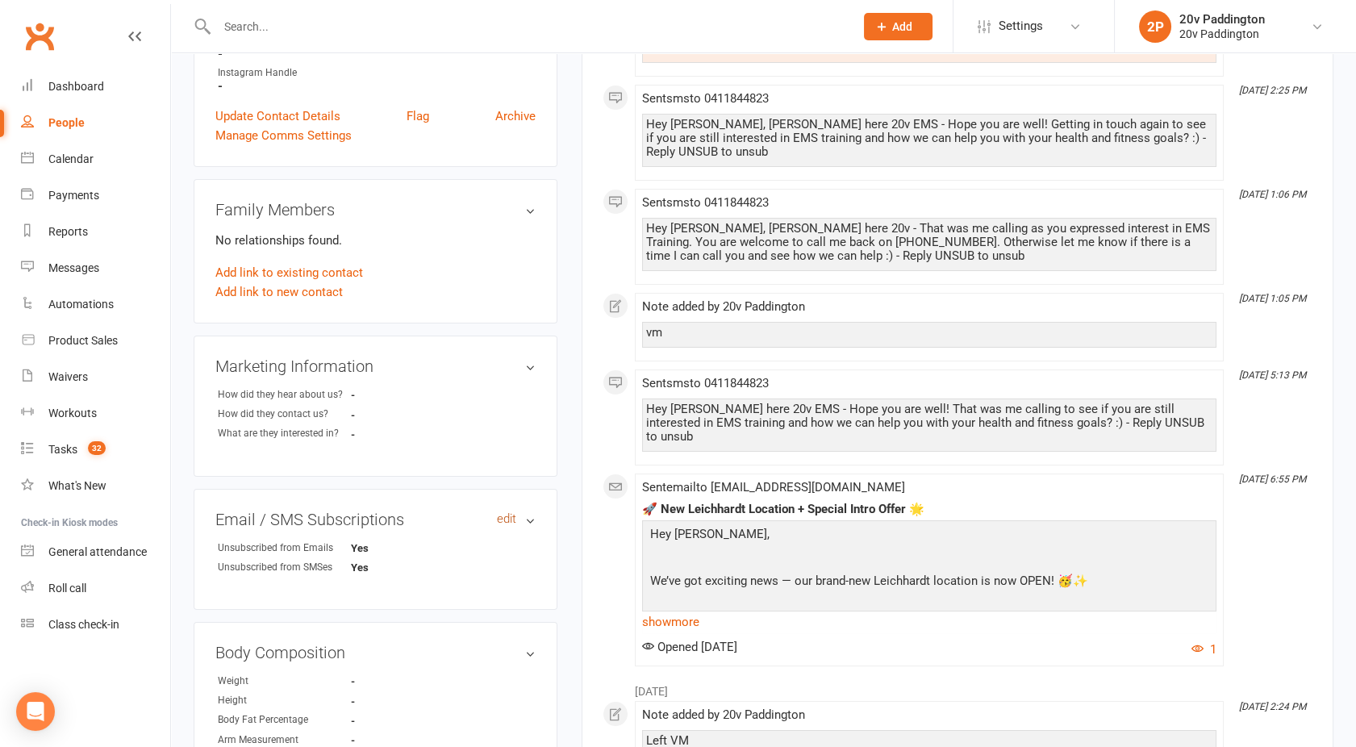
click at [508, 517] on link "edit" at bounding box center [506, 519] width 19 height 14
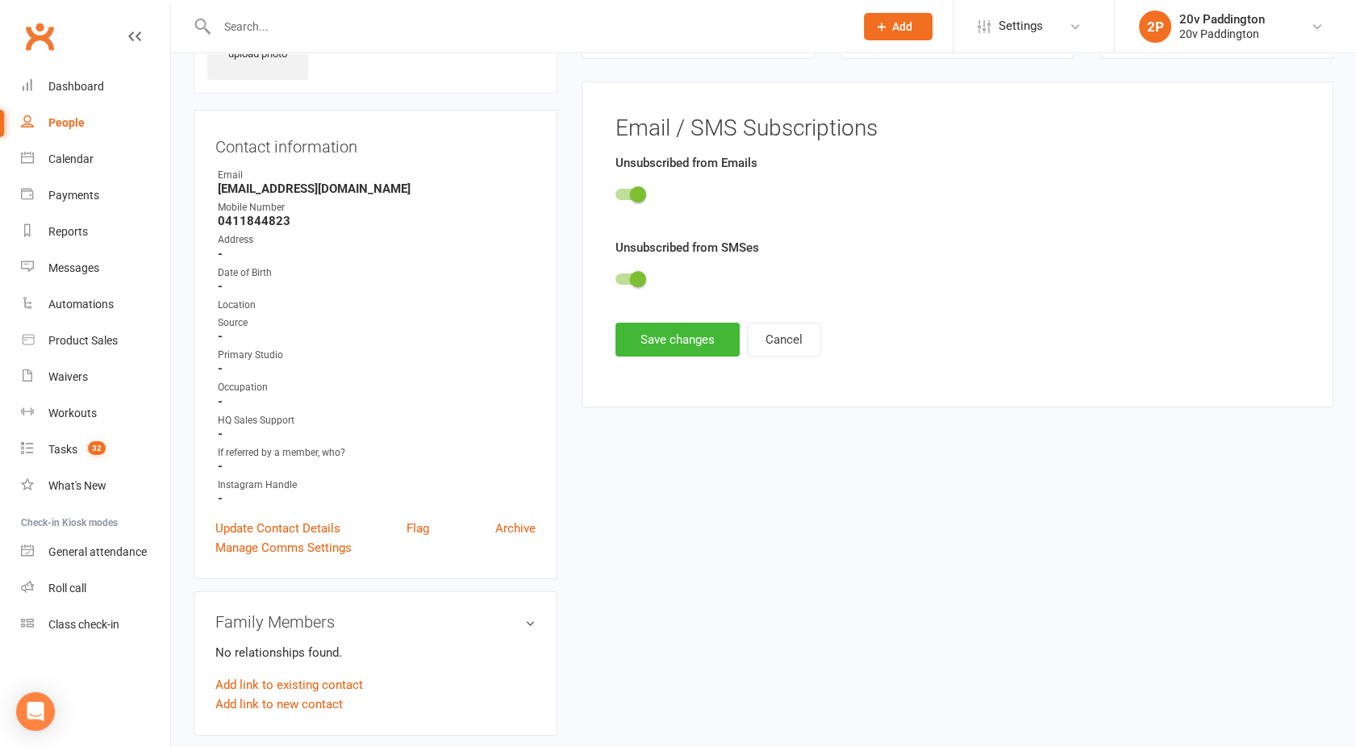
scroll to position [0, 0]
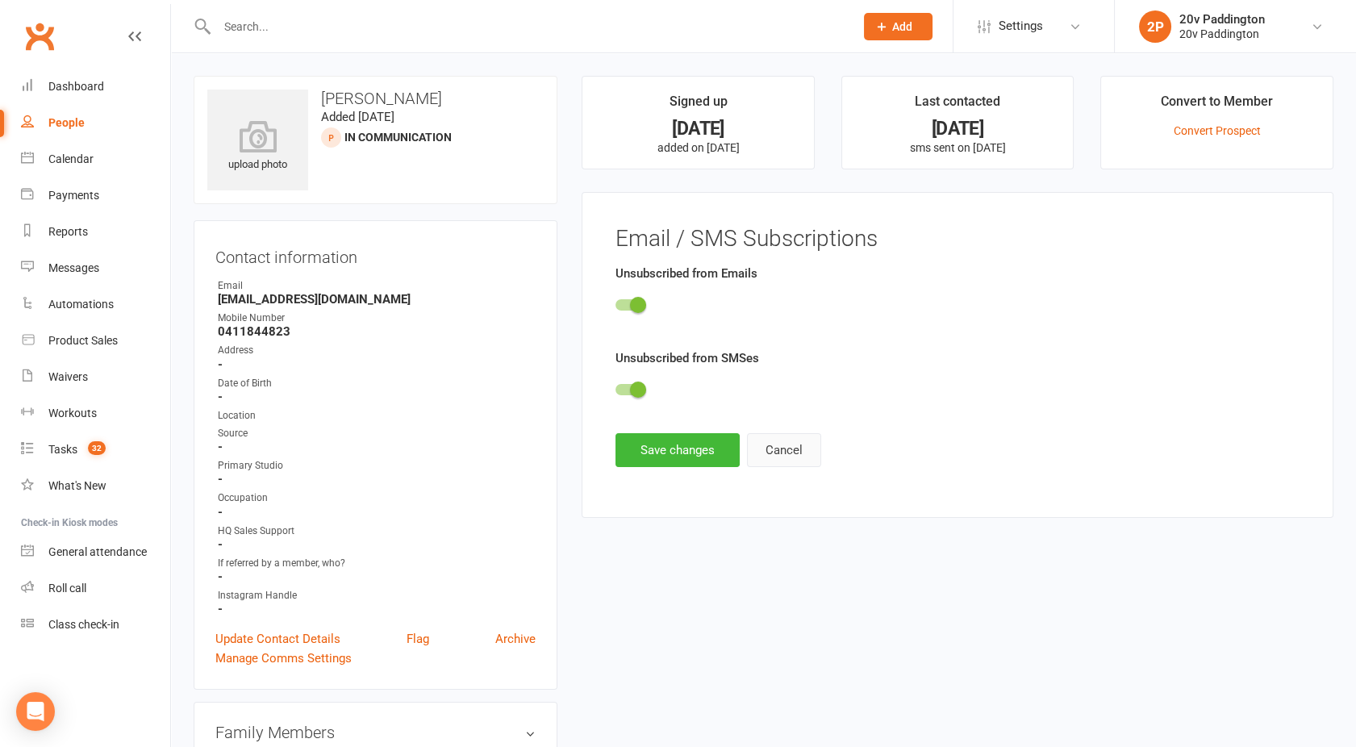
click at [789, 450] on button "Cancel" at bounding box center [784, 450] width 74 height 34
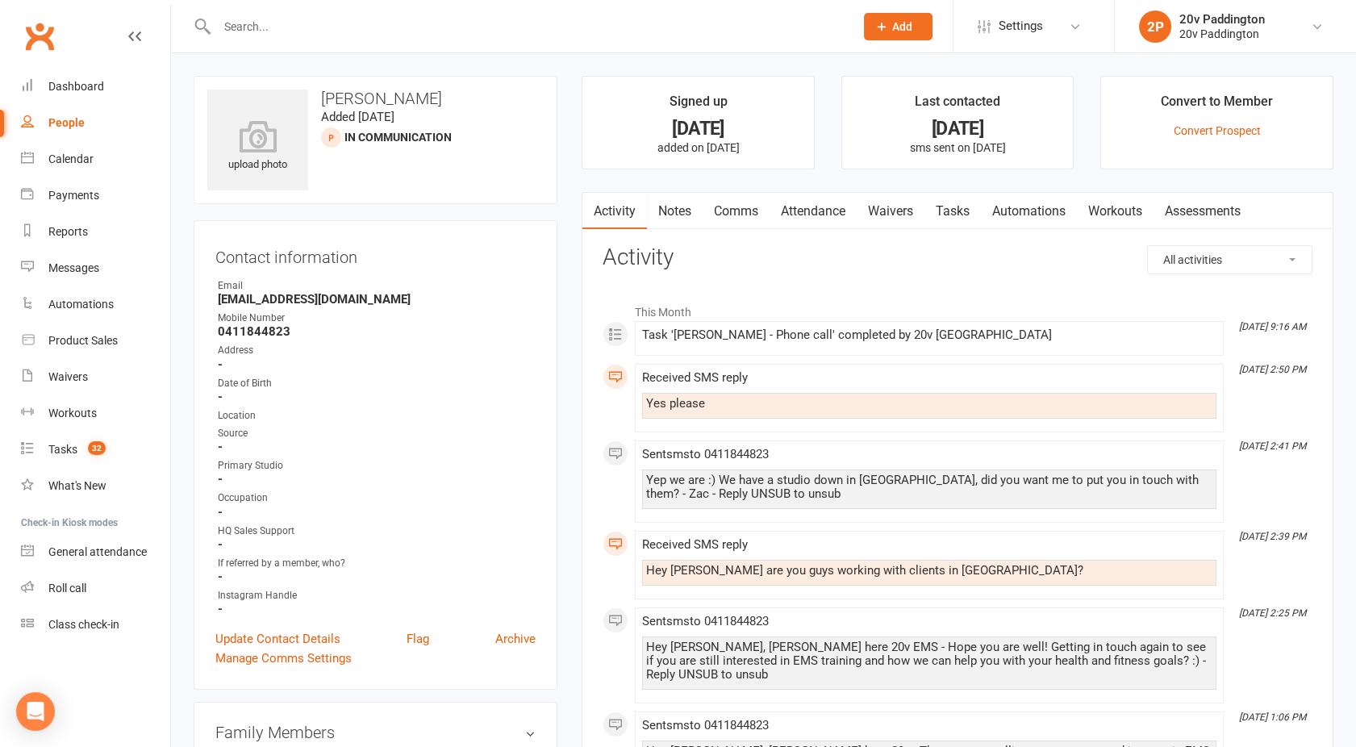
click div "People"
select select "100"
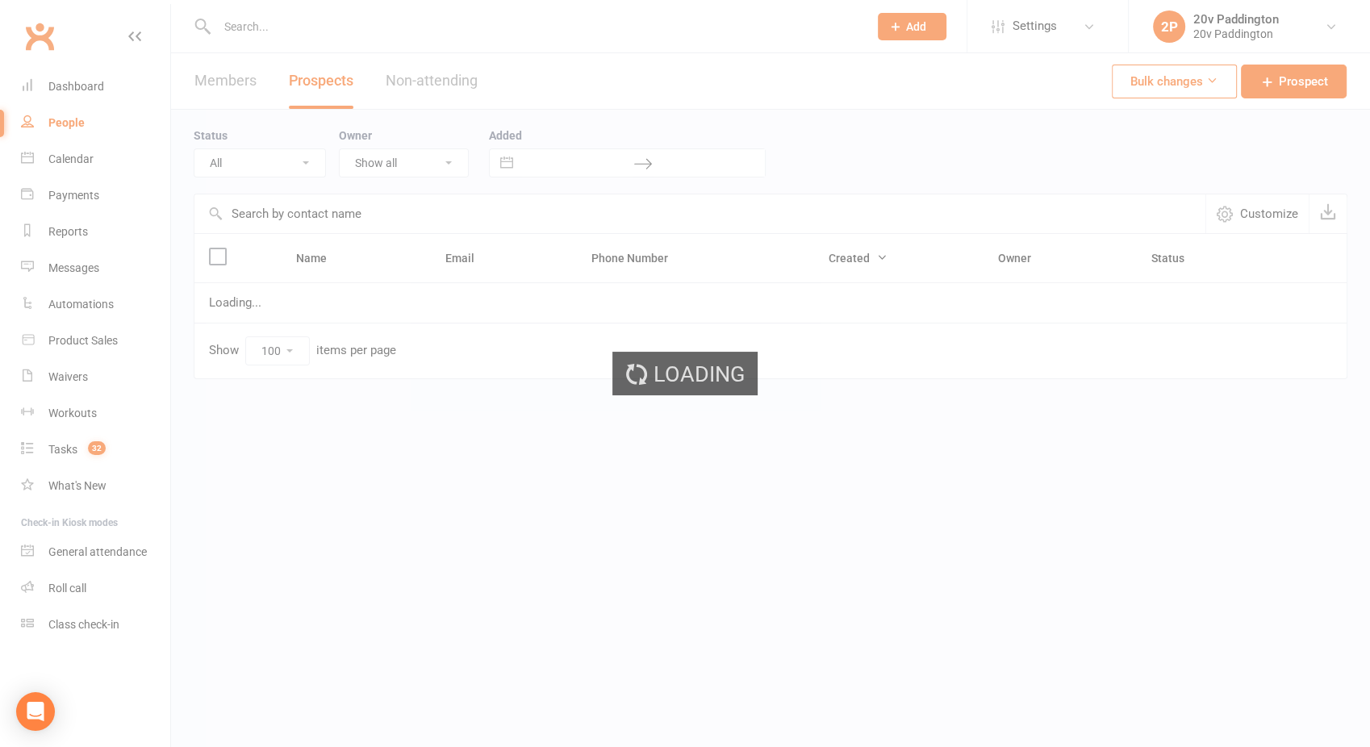
select select "In Communication"
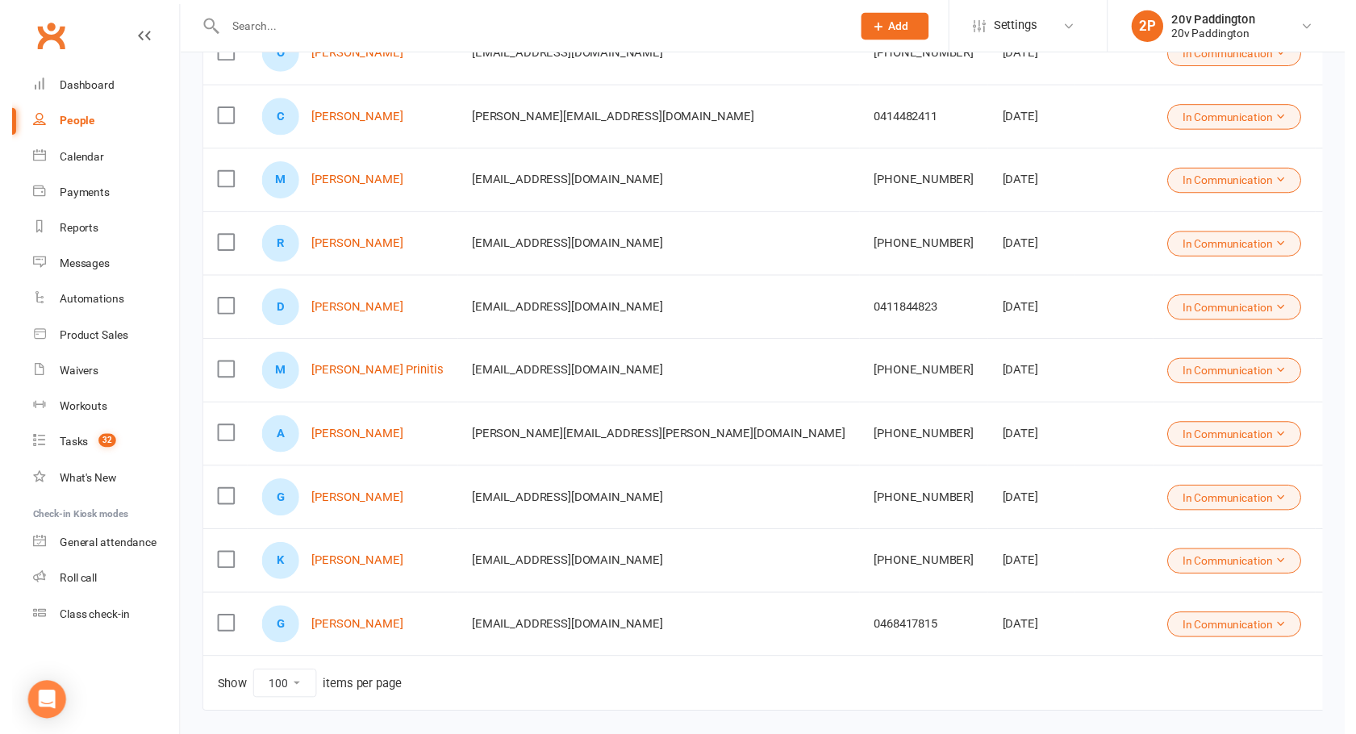
scroll to position [262, 0]
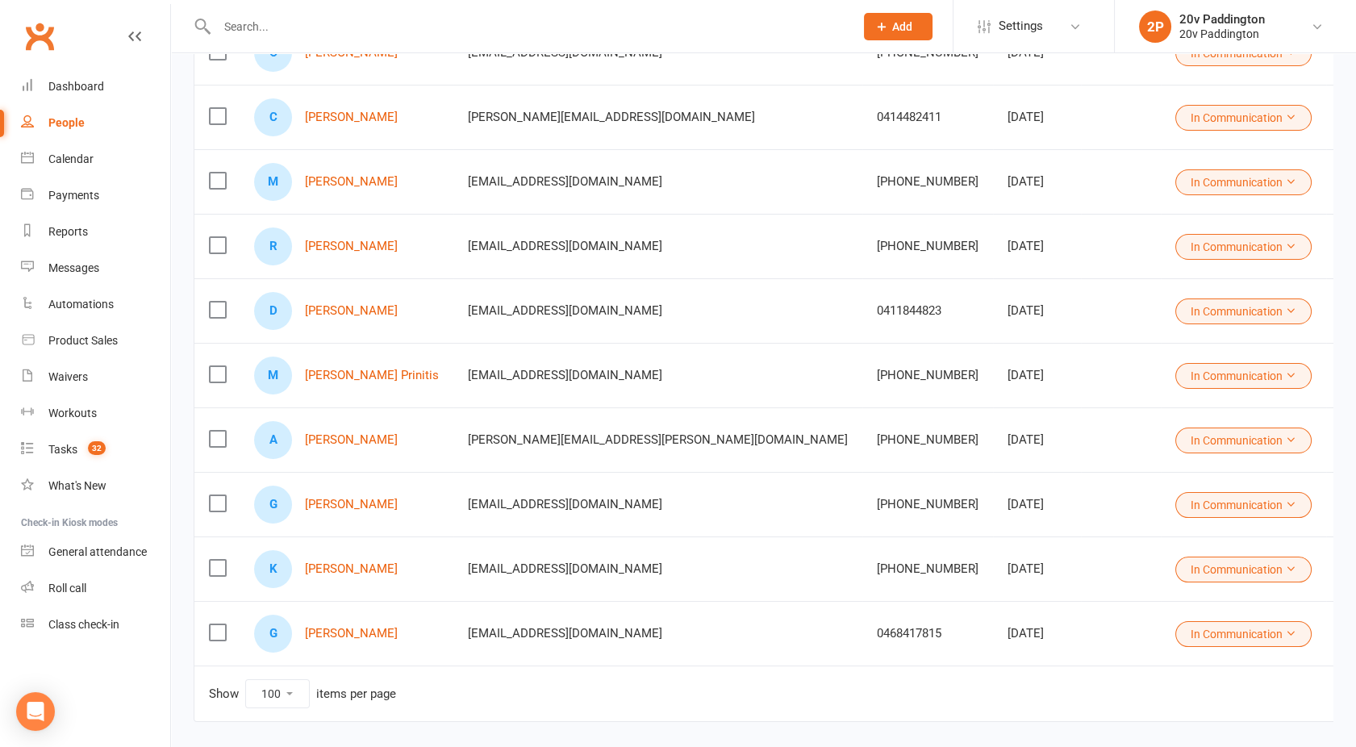
click button "In Communication"
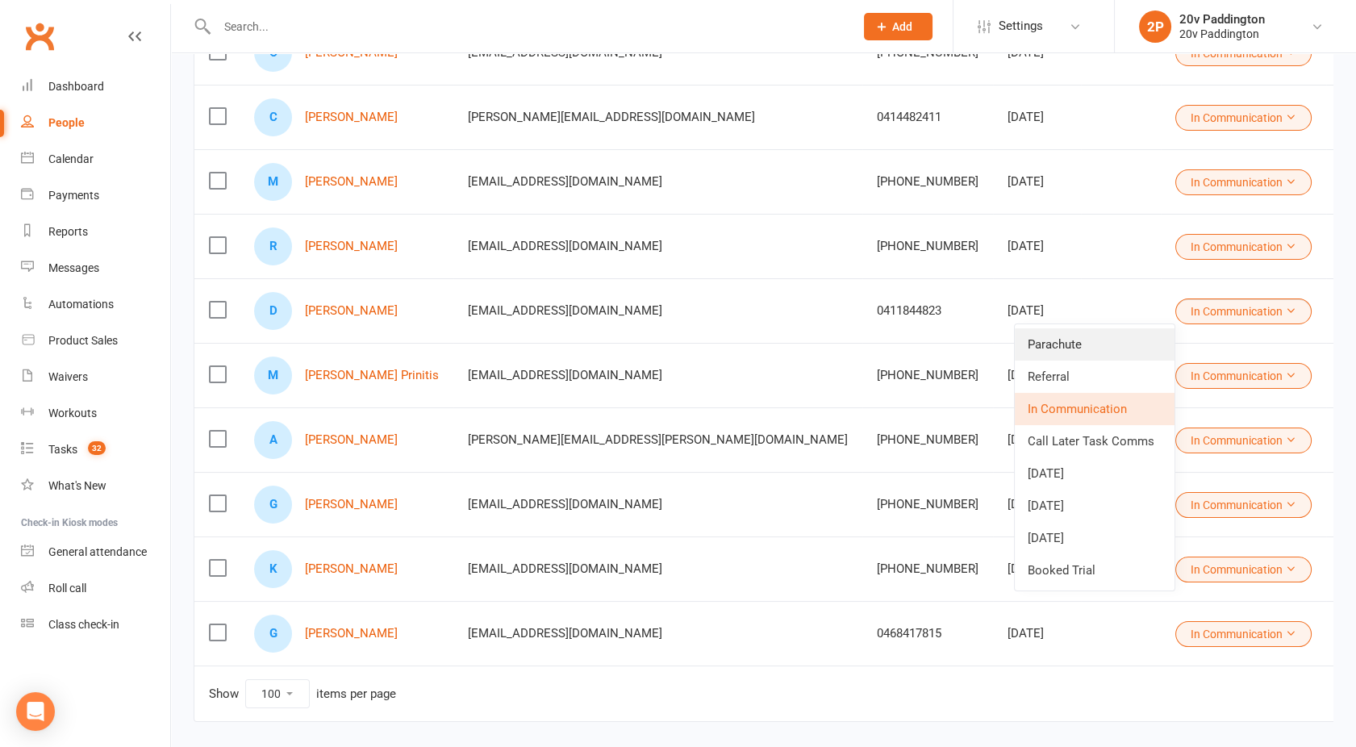
click link "Parachute"
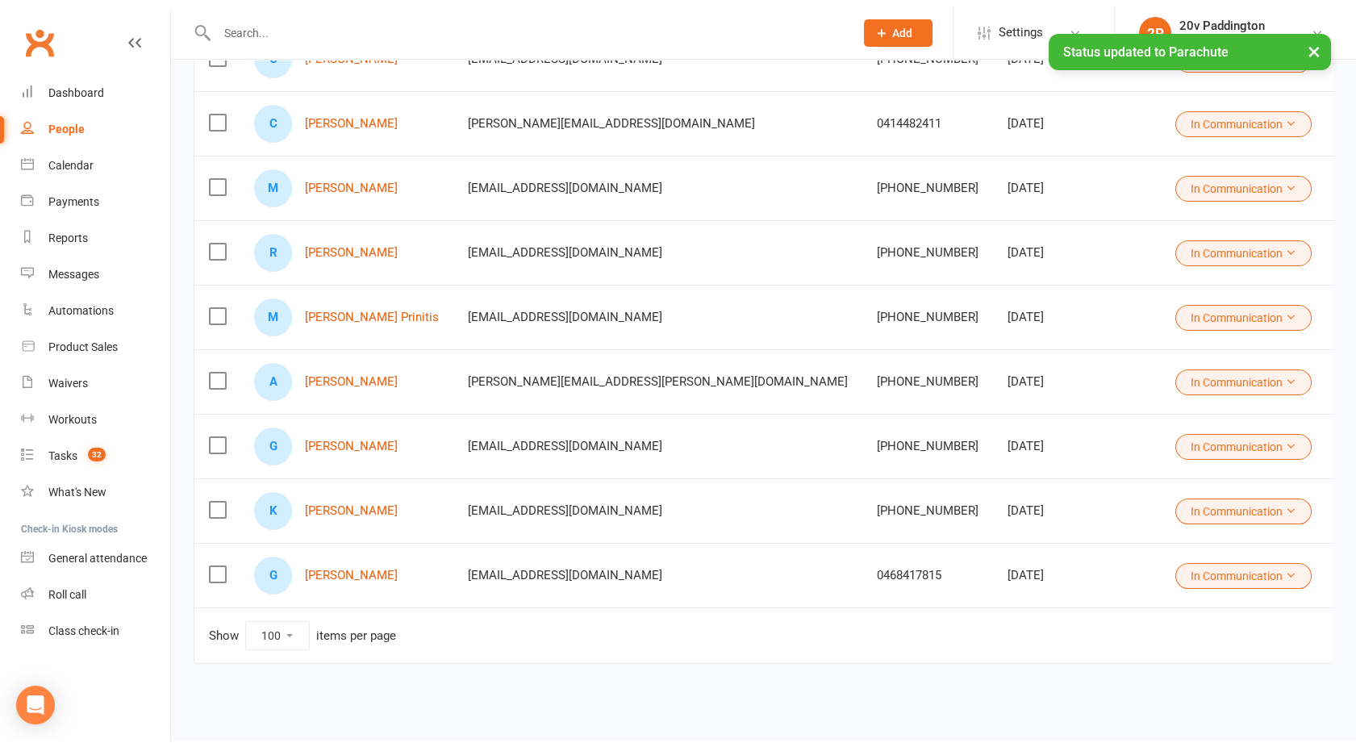
scroll to position [256, 0]
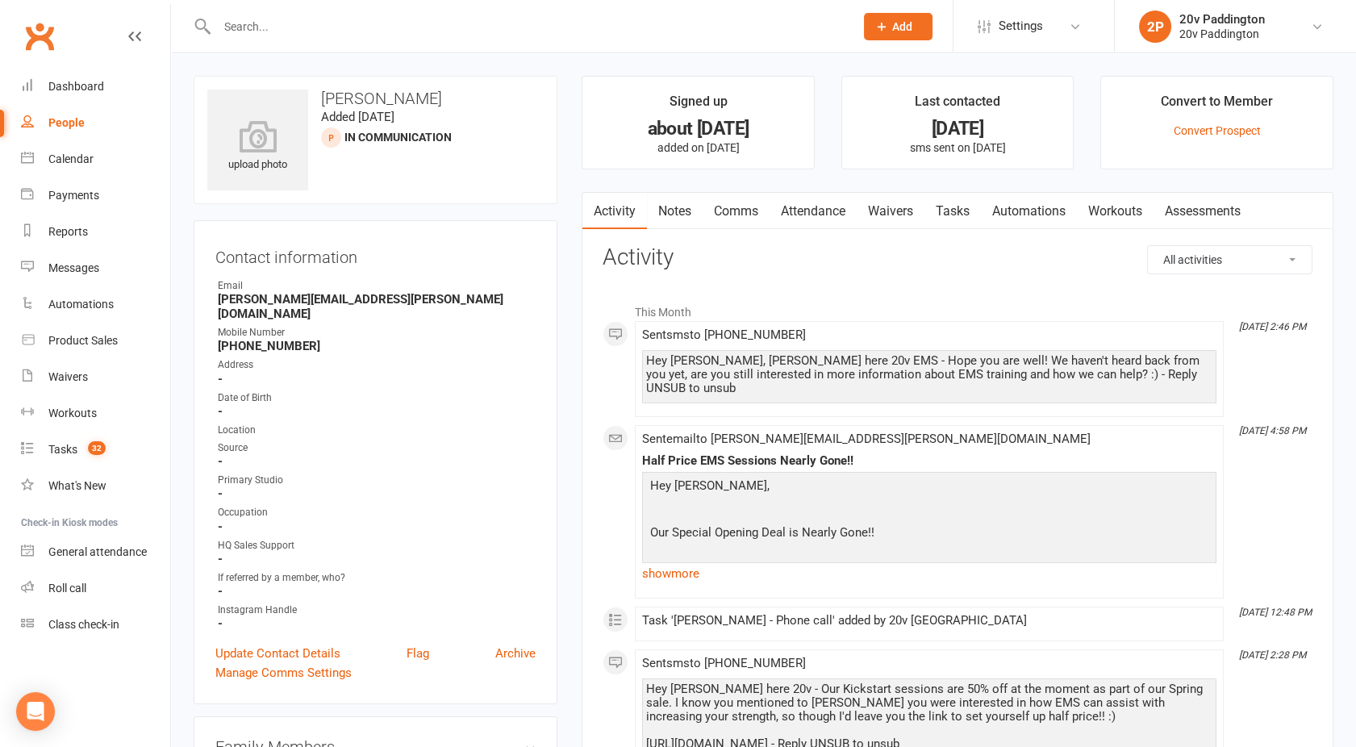
click at [953, 208] on link "Tasks" at bounding box center [952, 211] width 56 height 37
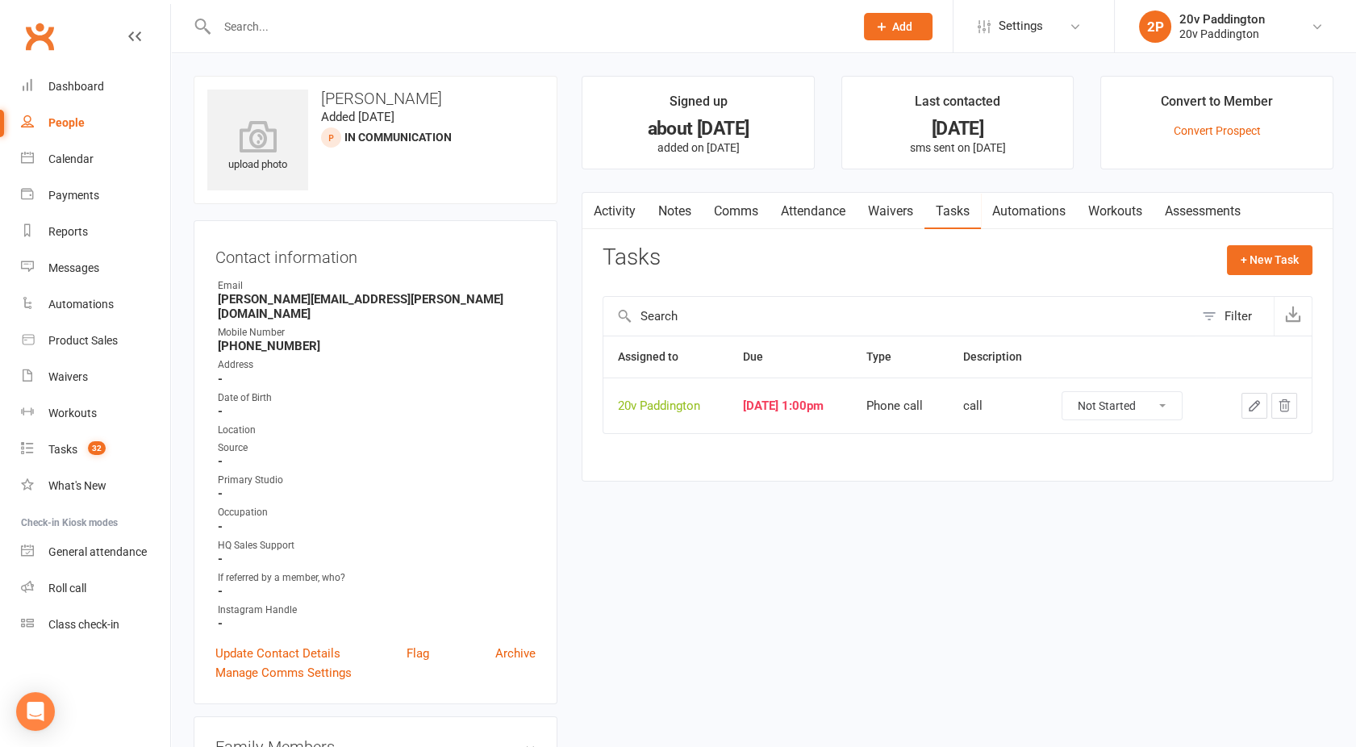
click at [1279, 403] on icon "button" at bounding box center [1284, 405] width 15 height 15
click at [69, 120] on div "People" at bounding box center [66, 122] width 36 height 13
select select "100"
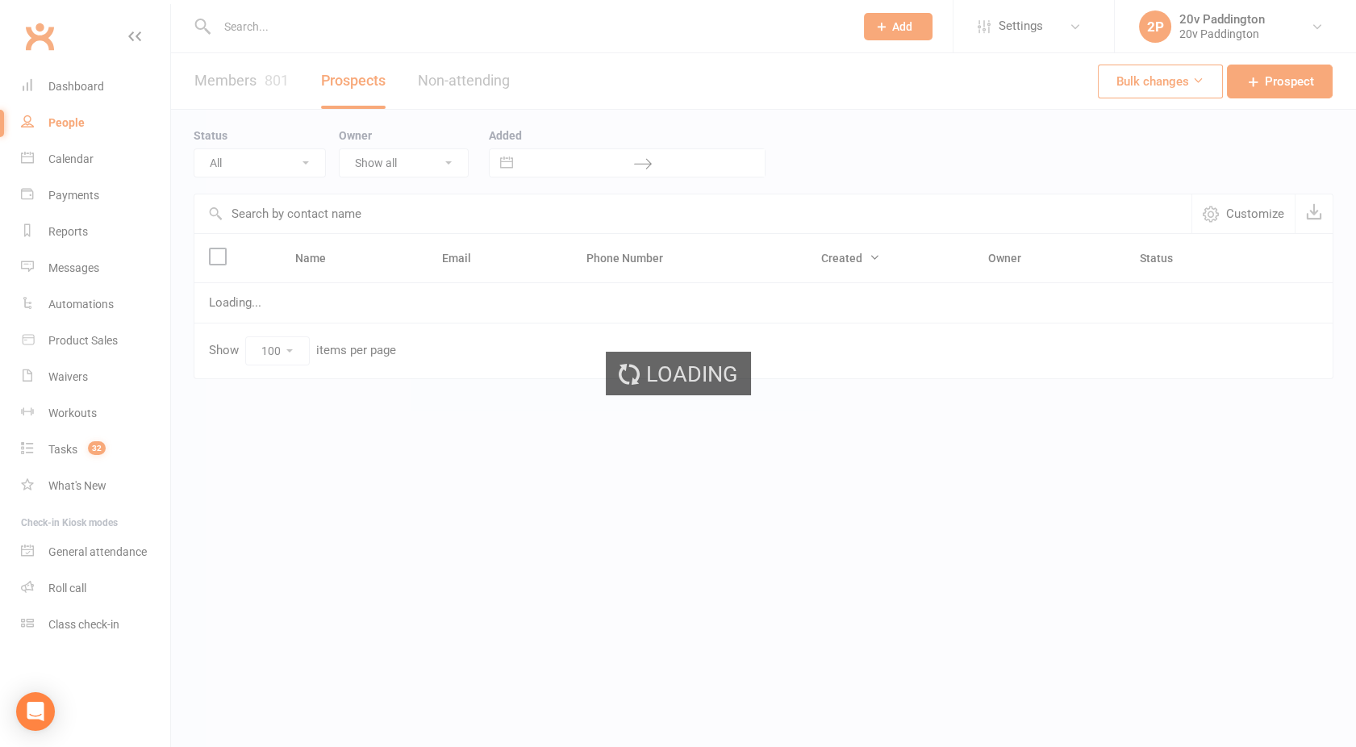
select select "In Communication"
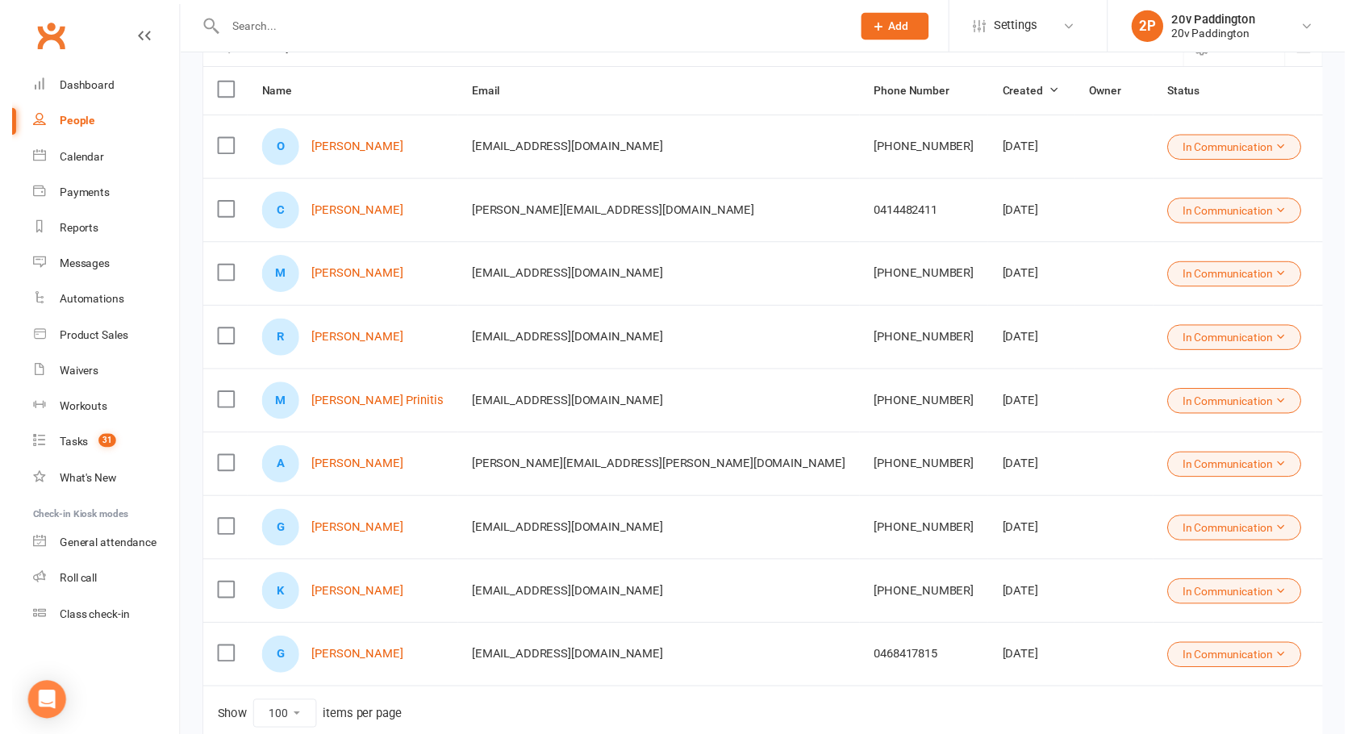
scroll to position [256, 0]
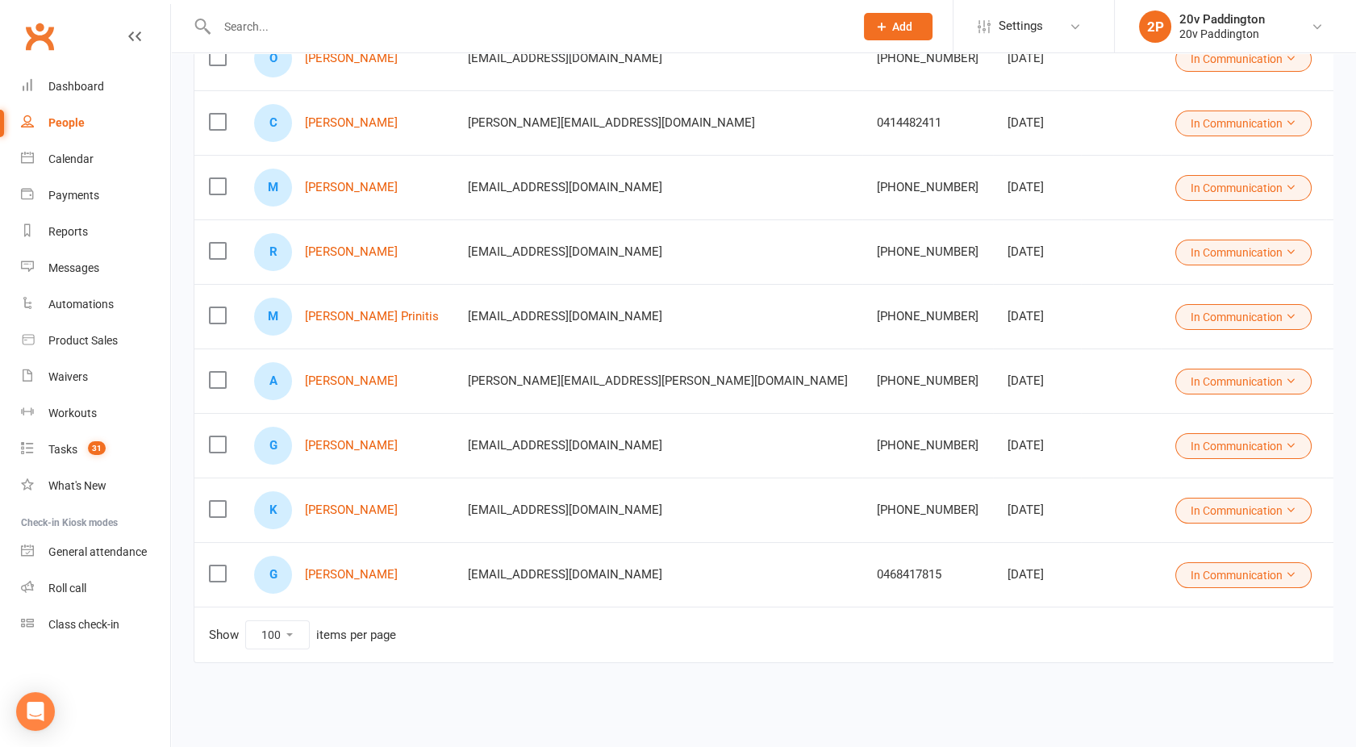
click at [1175, 377] on button "In Communication" at bounding box center [1243, 382] width 136 height 26
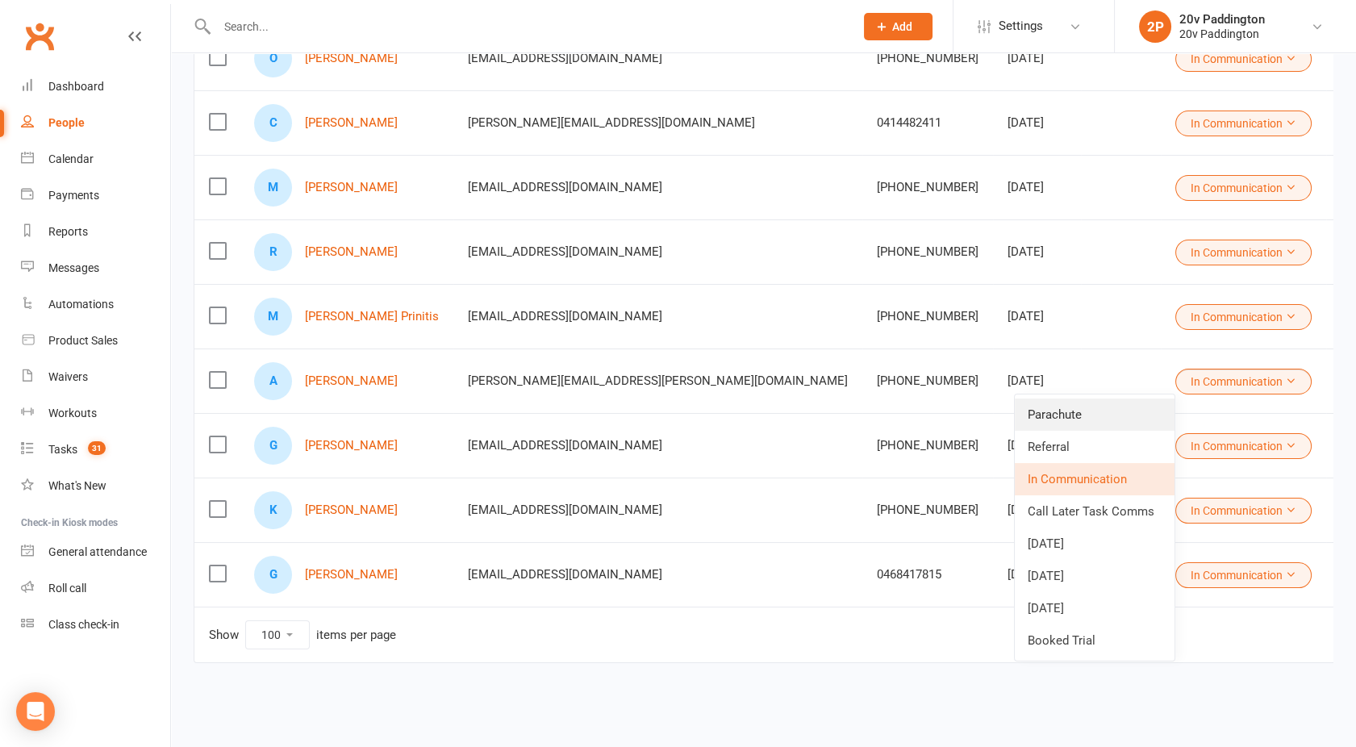
click at [1065, 419] on link "Parachute" at bounding box center [1095, 414] width 160 height 32
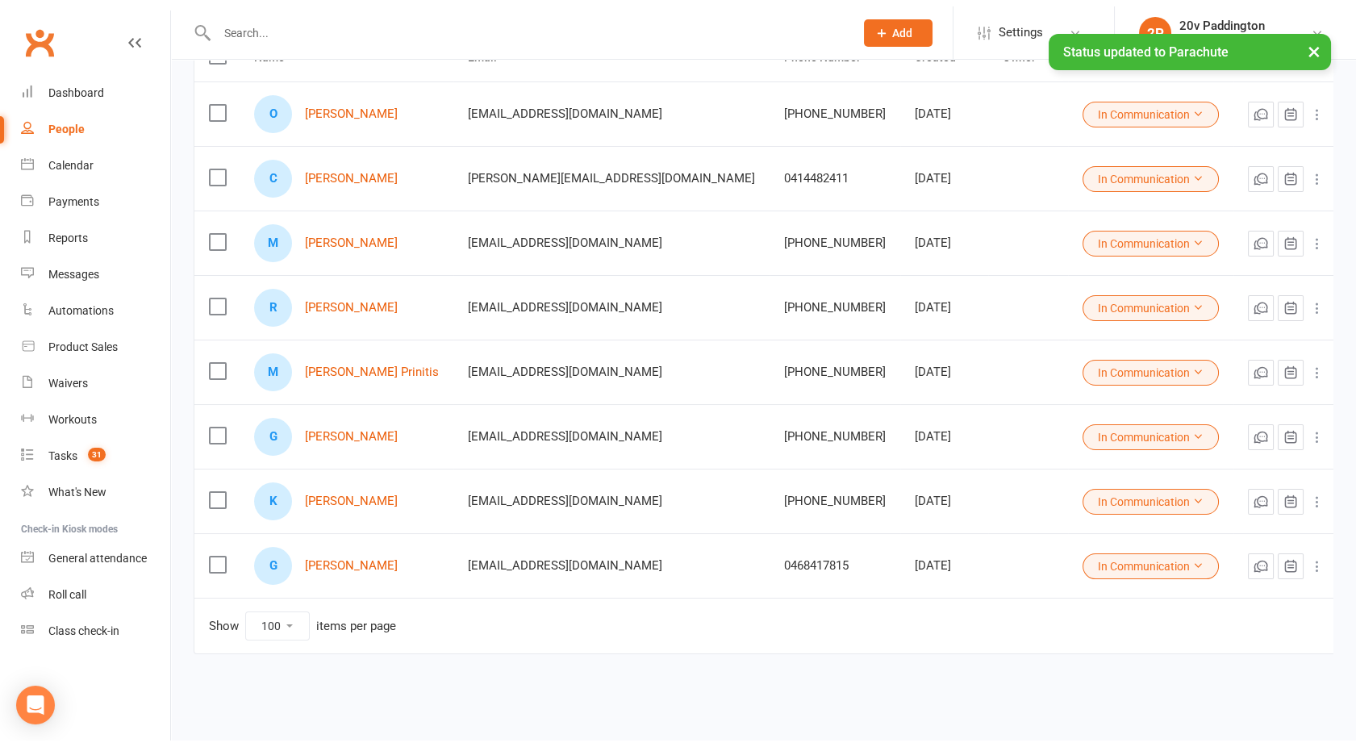
scroll to position [192, 0]
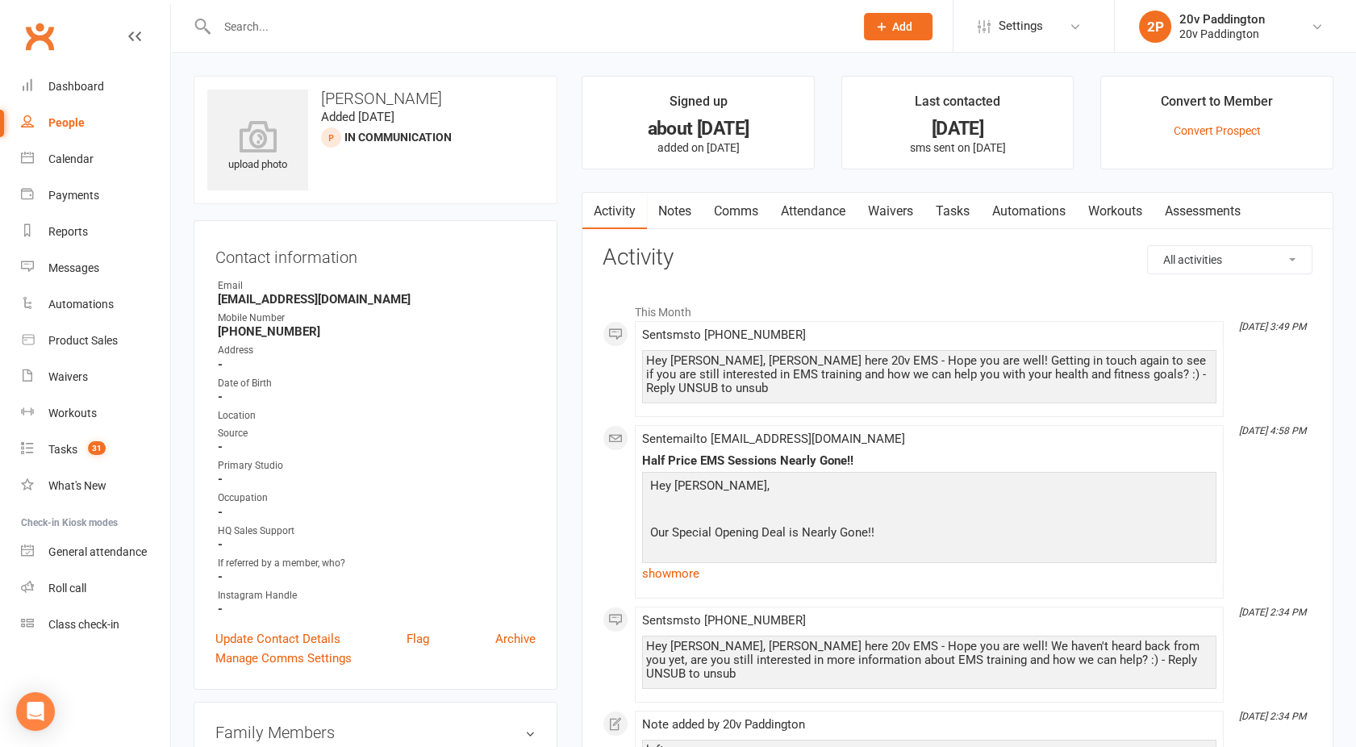
click at [739, 211] on link "Comms" at bounding box center [736, 211] width 67 height 37
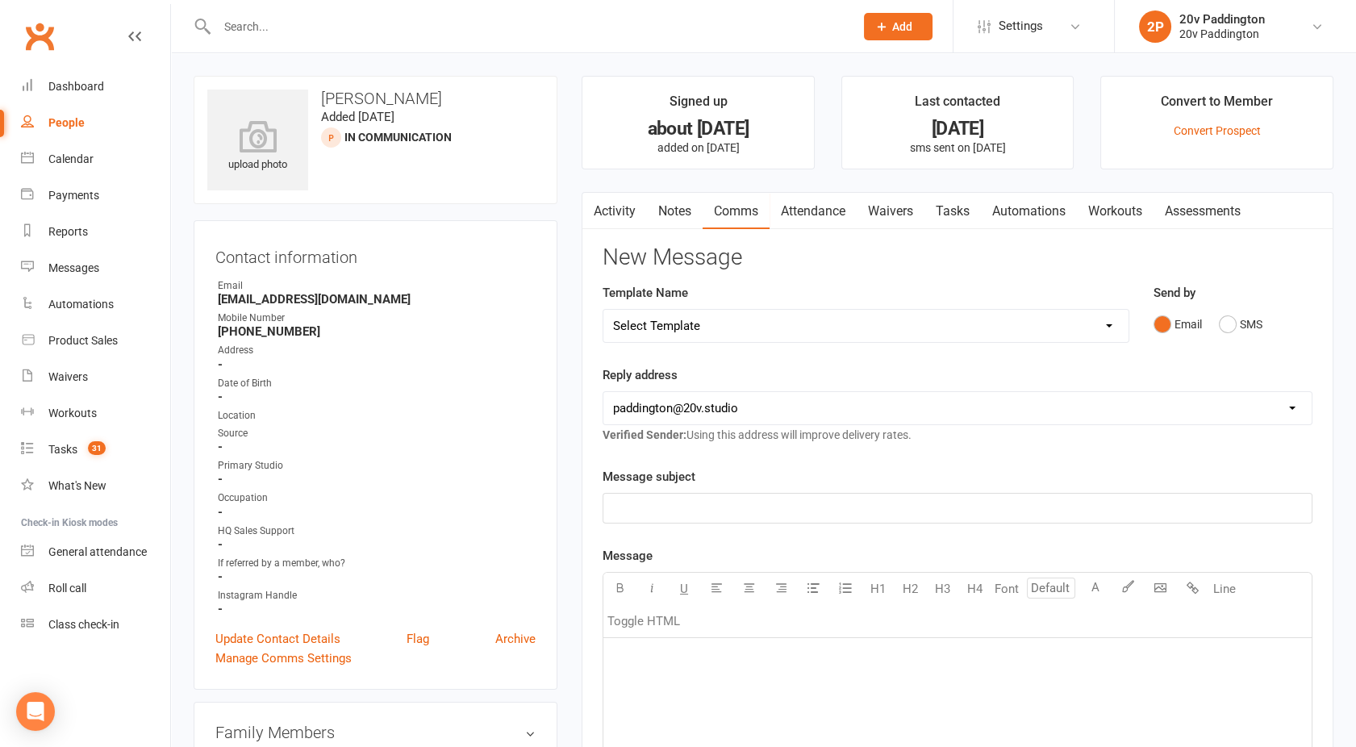
click at [732, 320] on select "Select Template [Email] 20v Referral Bonus [SMS] Free Trial Link [SMS] Haven’t …" at bounding box center [865, 326] width 525 height 32
select select "6"
click at [603, 310] on select "Select Template [Email] 20v Referral Bonus [SMS] Free Trial Link [SMS] Haven’t …" at bounding box center [865, 326] width 525 height 32
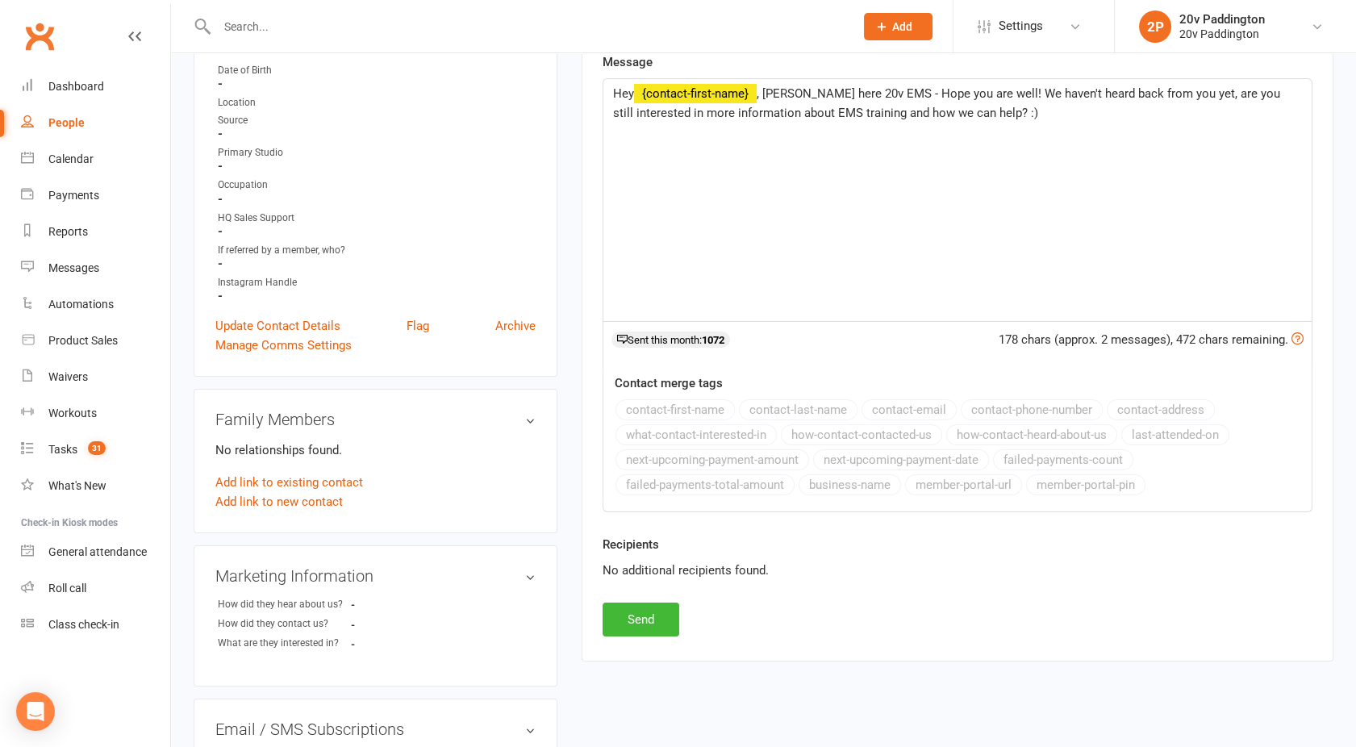
scroll to position [313, 0]
click at [648, 613] on button "Send" at bounding box center [641, 620] width 77 height 34
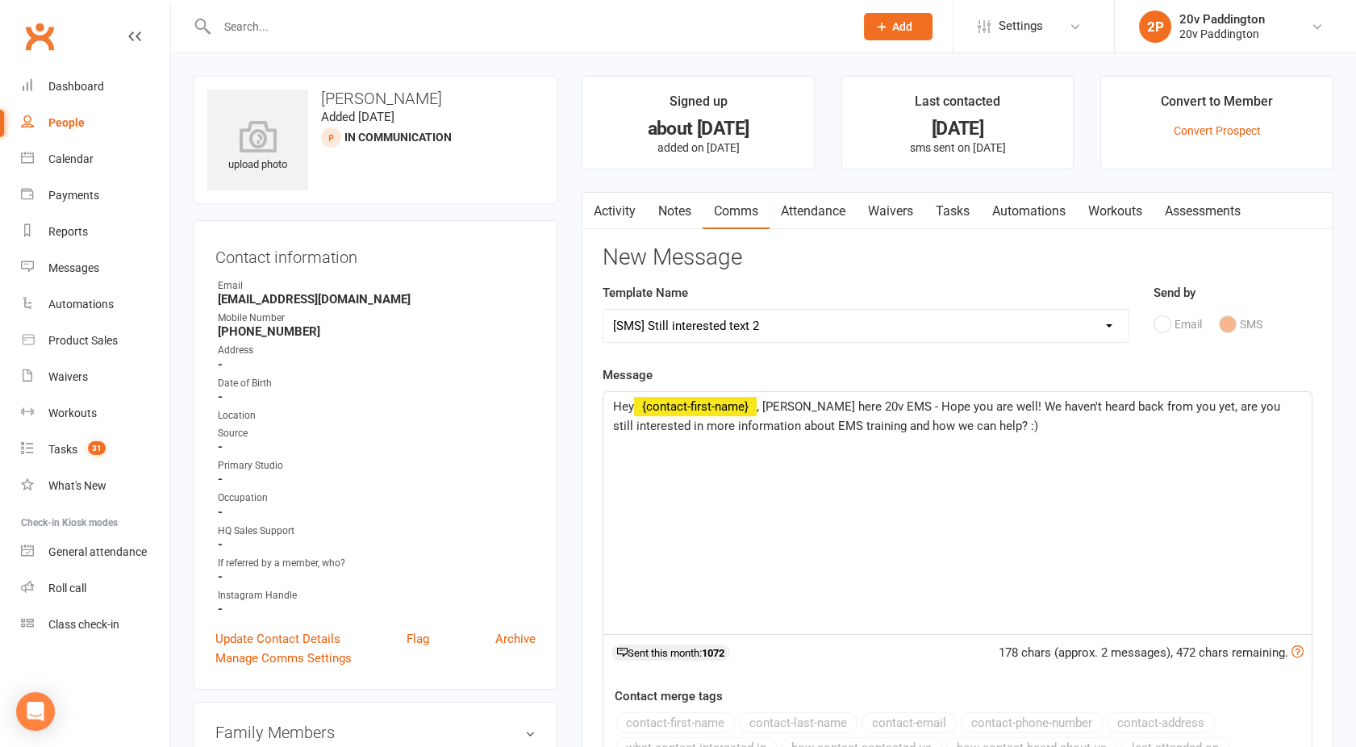
select select
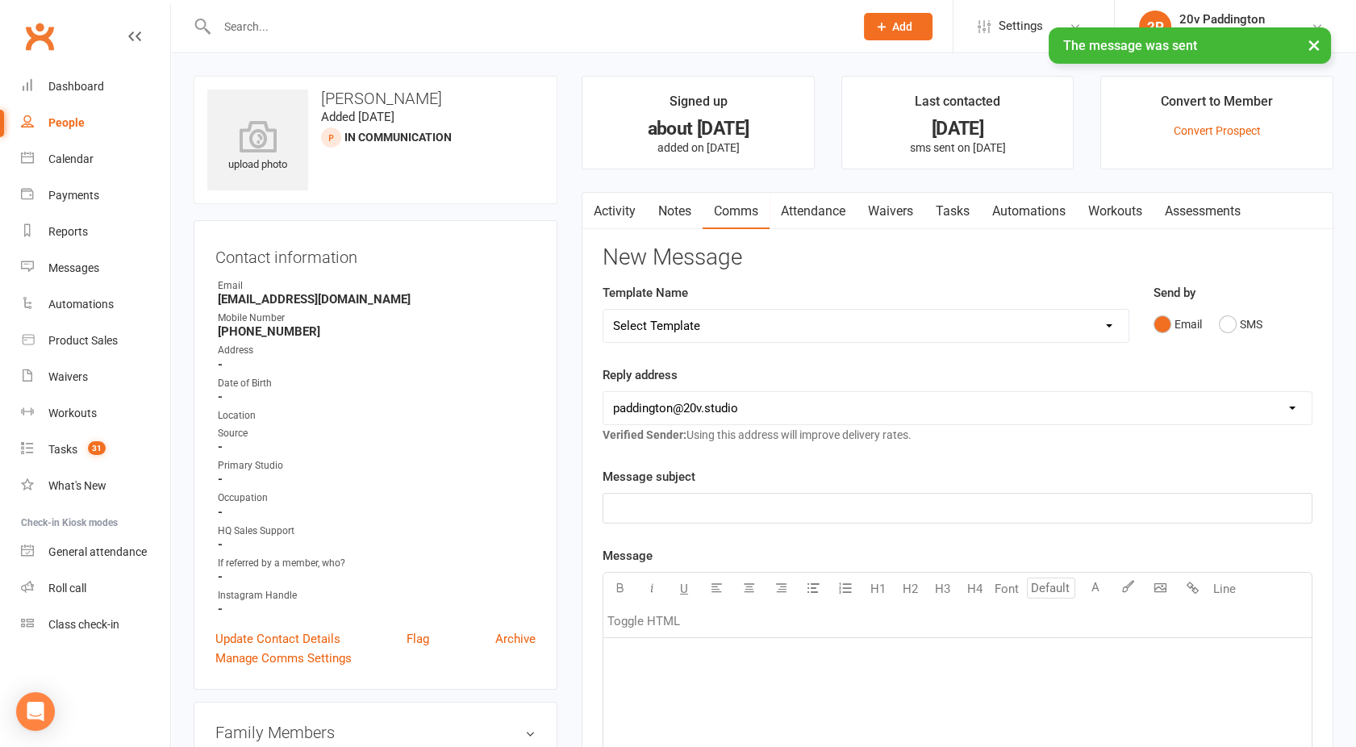
click at [627, 207] on link "Activity" at bounding box center [614, 211] width 65 height 37
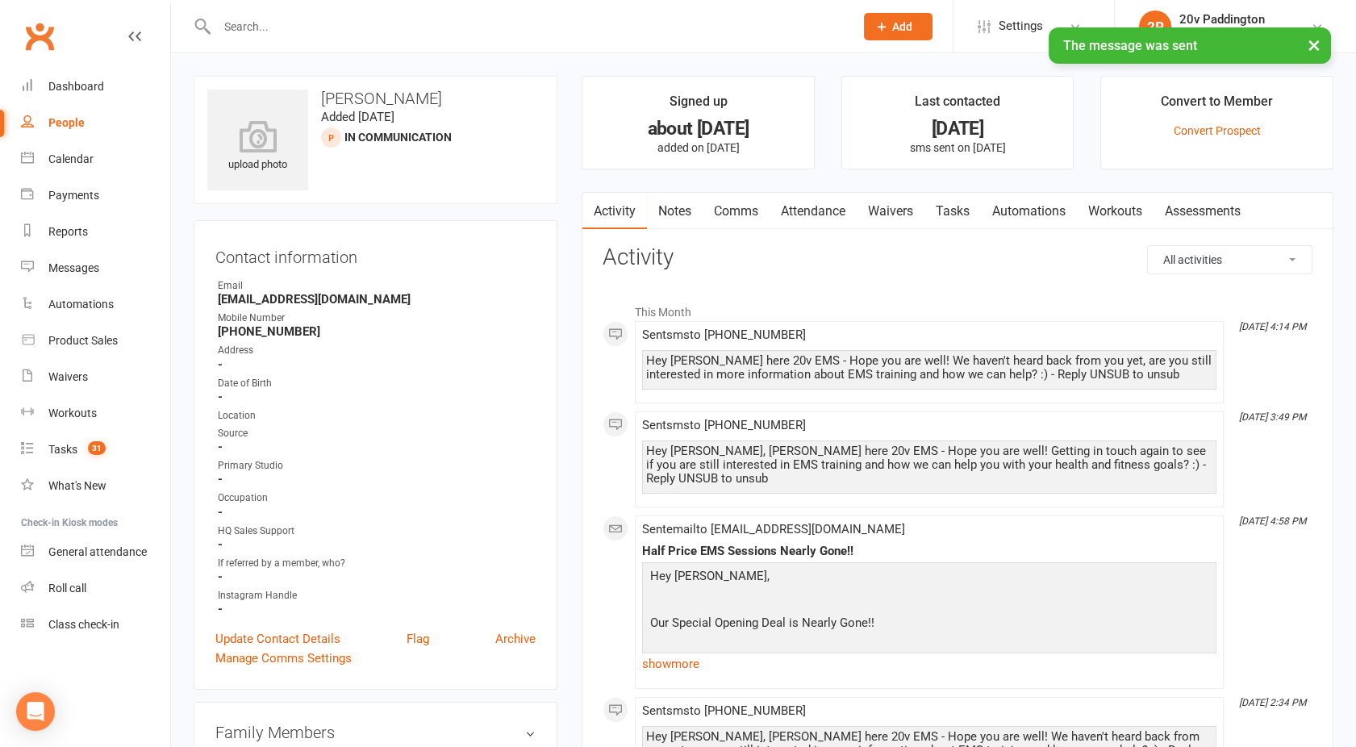
click at [935, 206] on link "Tasks" at bounding box center [952, 211] width 56 height 37
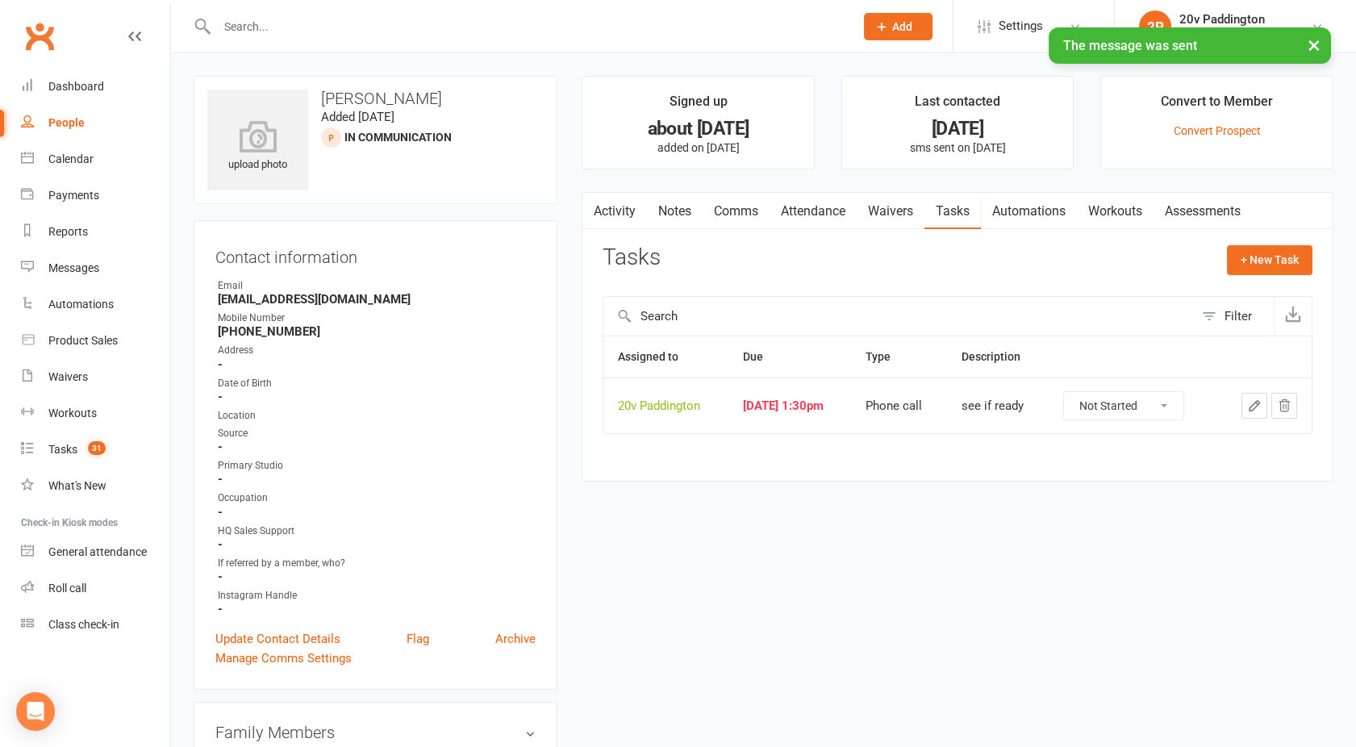
click at [1294, 393] on button "button" at bounding box center [1284, 406] width 26 height 26
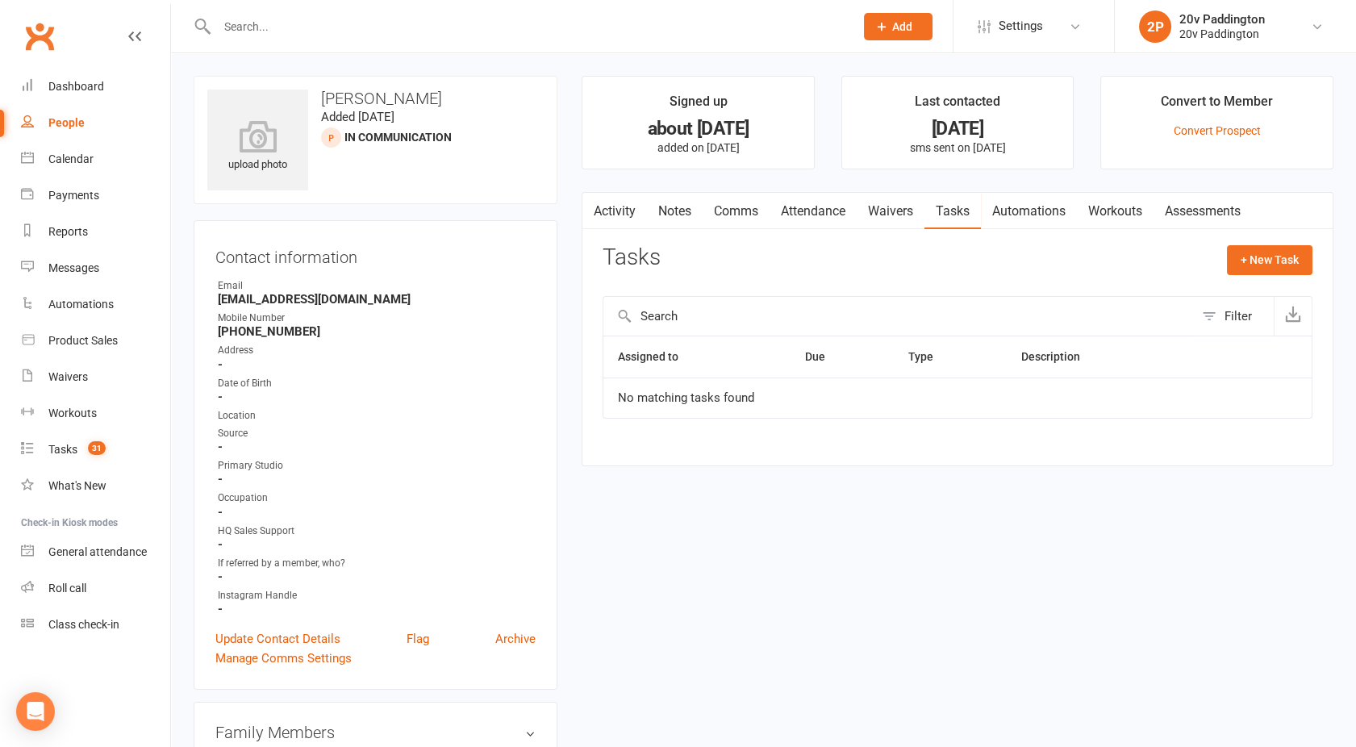
click at [44, 135] on link "People" at bounding box center [95, 123] width 149 height 36
select select "100"
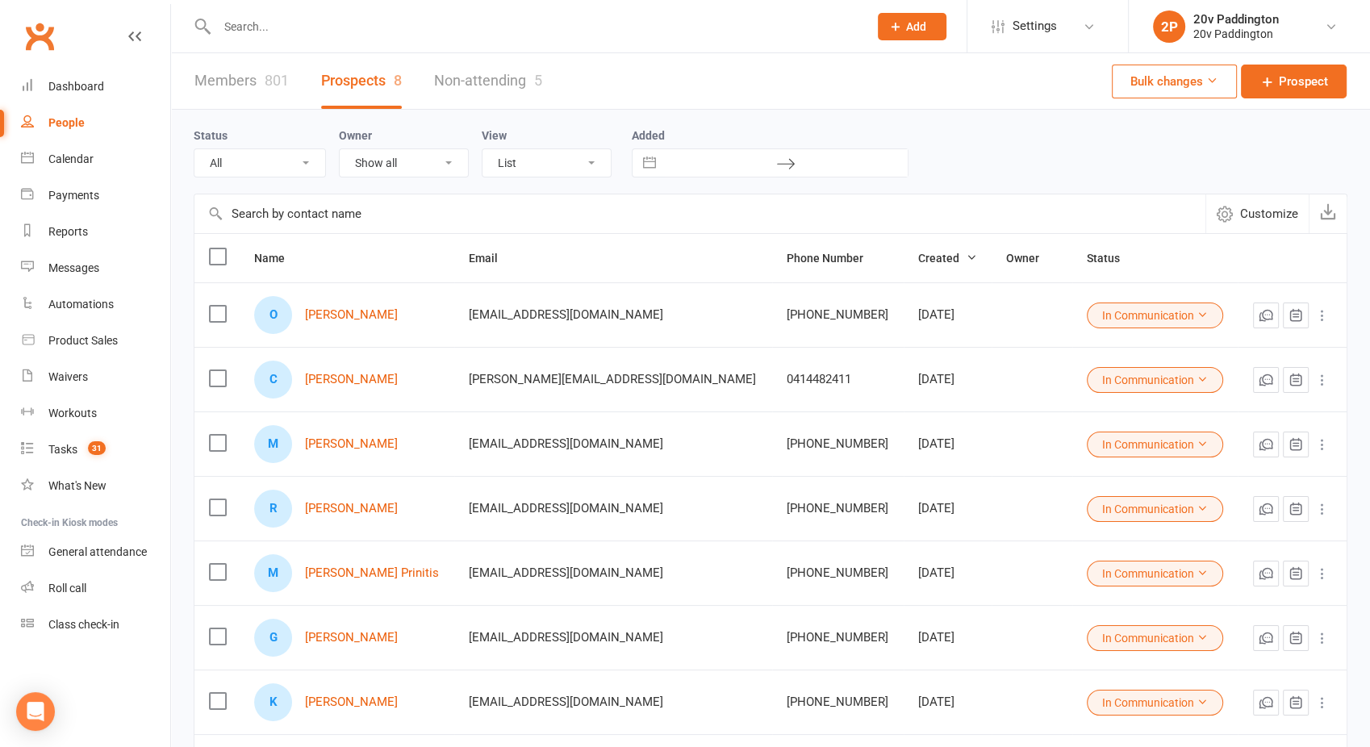
select select "In Communication"
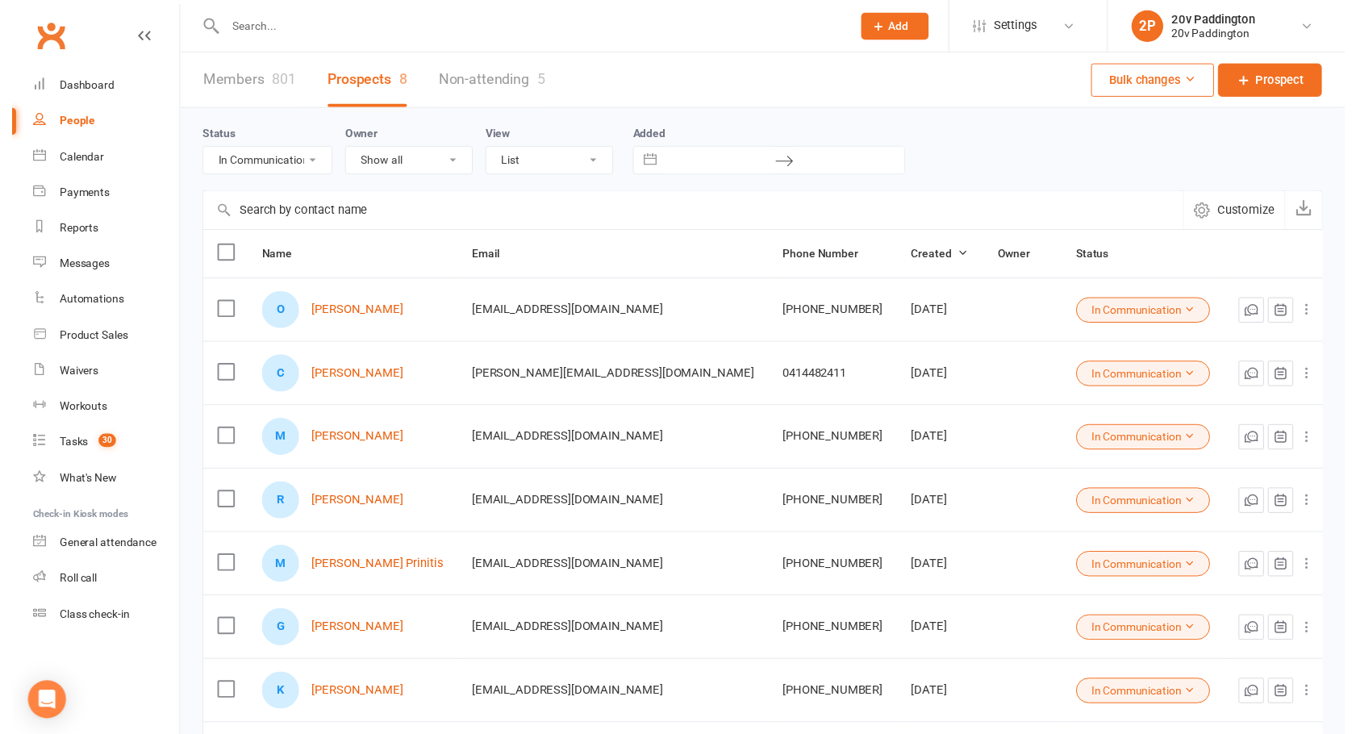
scroll to position [192, 0]
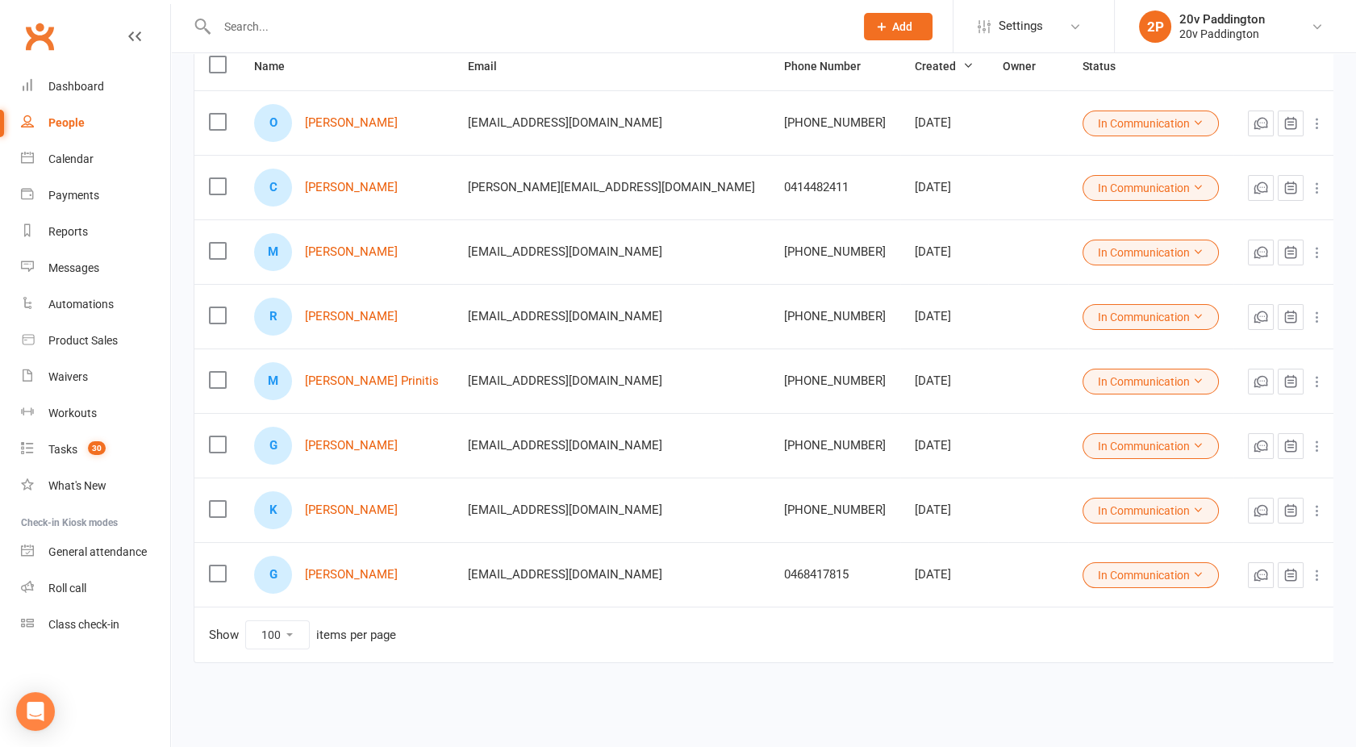
click at [1127, 449] on button "In Communication" at bounding box center [1150, 446] width 136 height 26
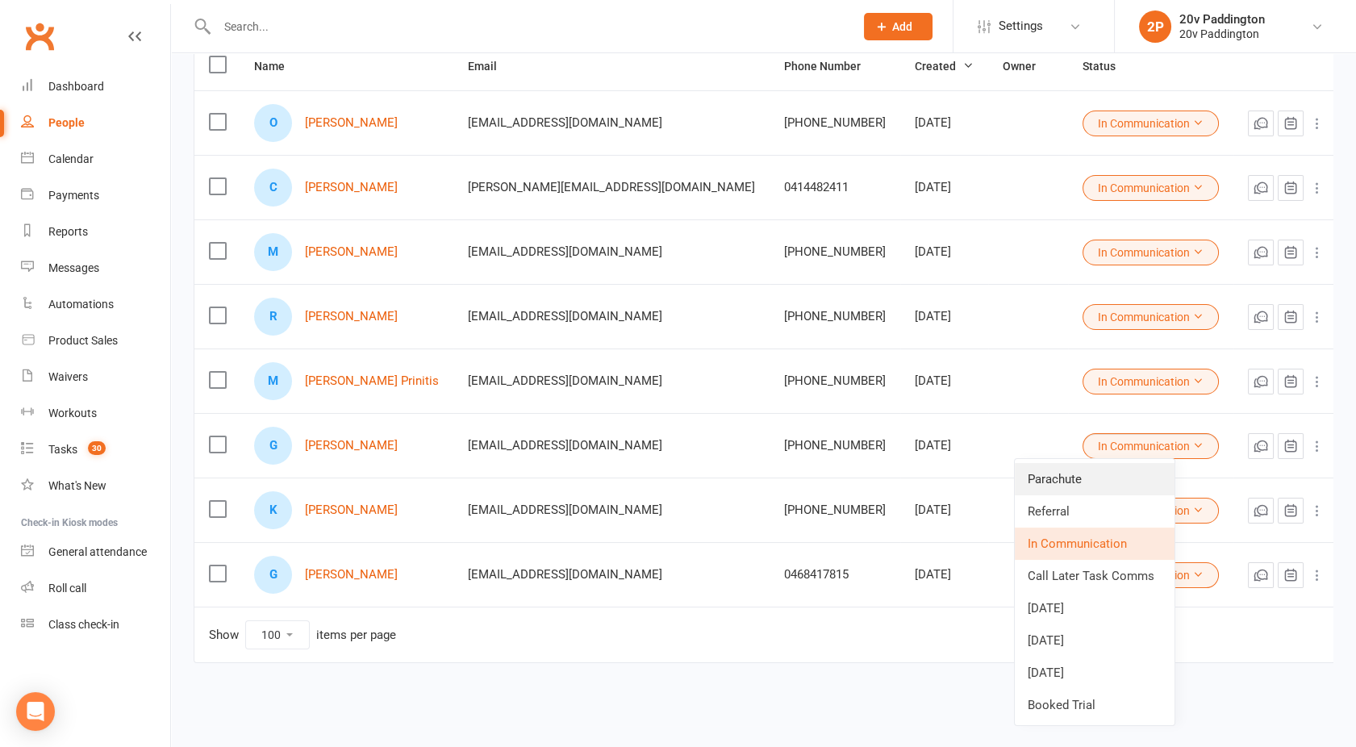
click at [1042, 474] on link "Parachute" at bounding box center [1095, 479] width 160 height 32
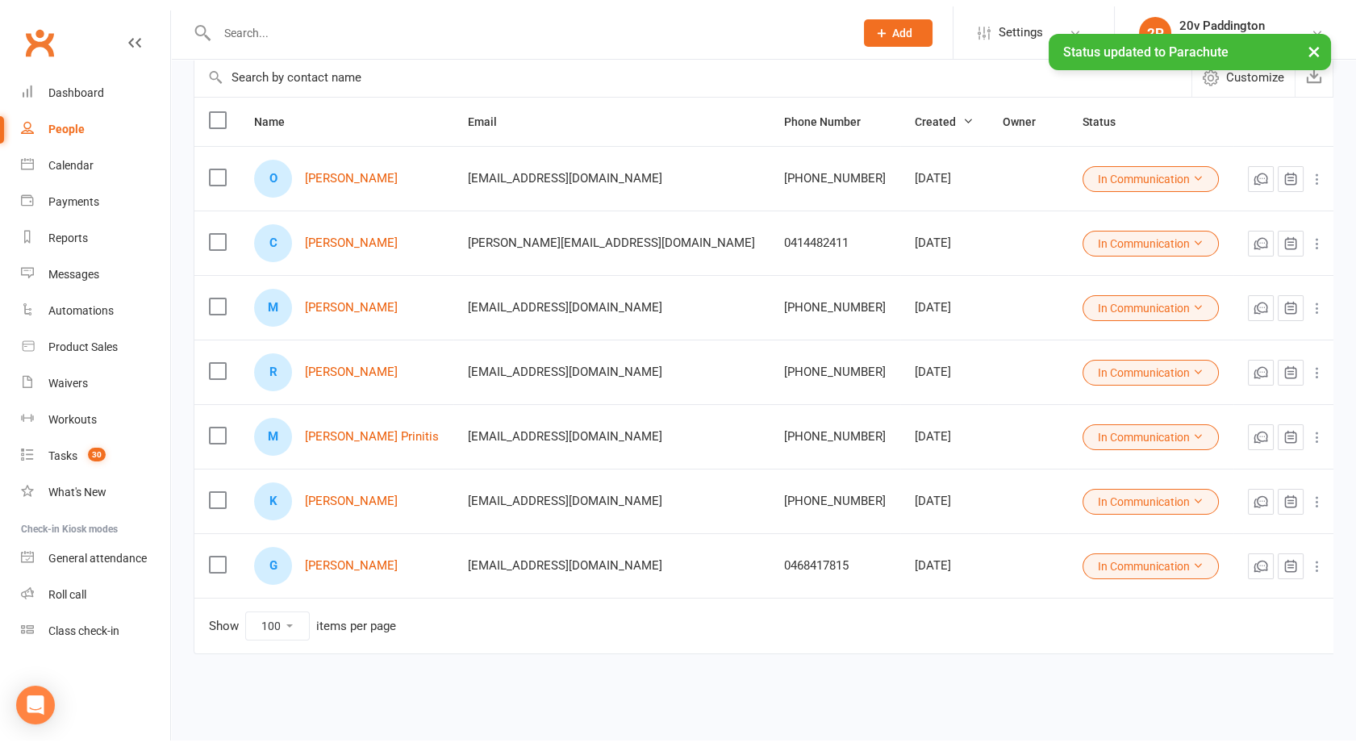
scroll to position [127, 0]
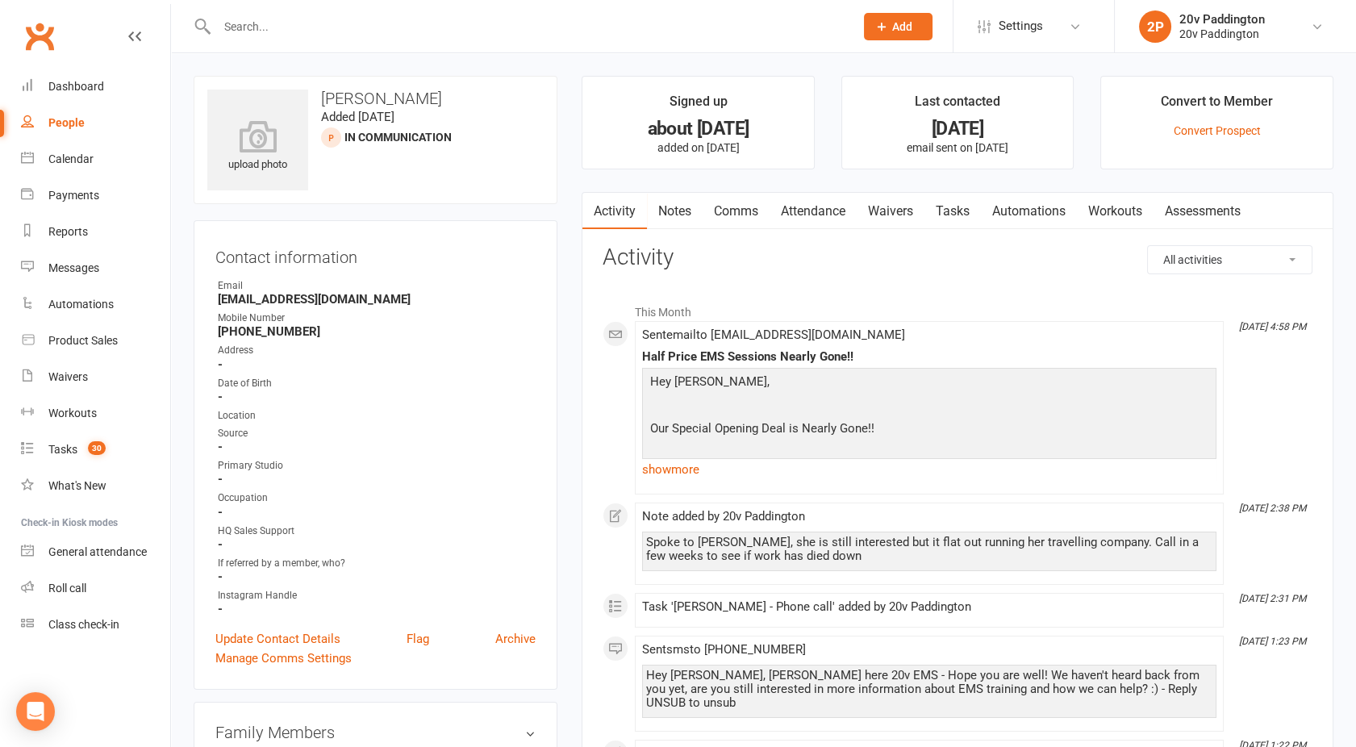
click at [947, 203] on link "Tasks" at bounding box center [952, 211] width 56 height 37
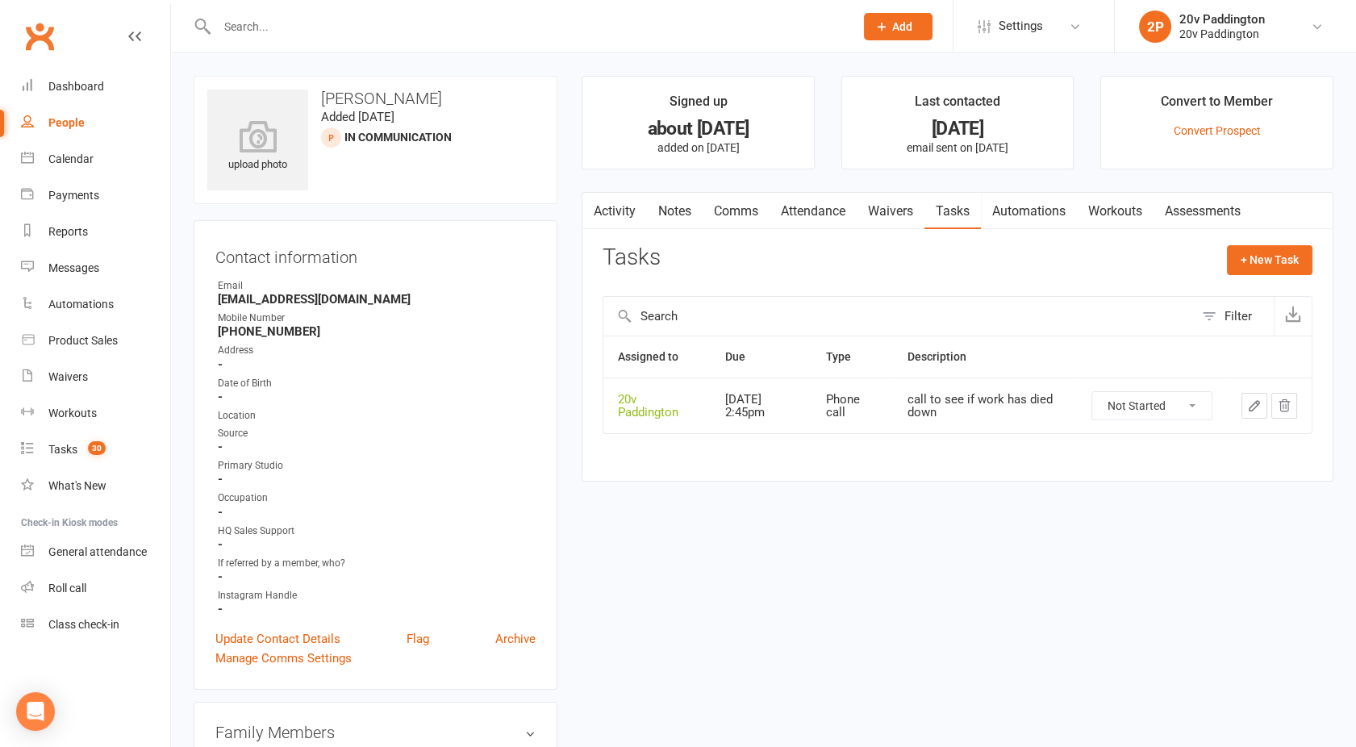
click at [53, 119] on div "People" at bounding box center [66, 122] width 36 height 13
select select "100"
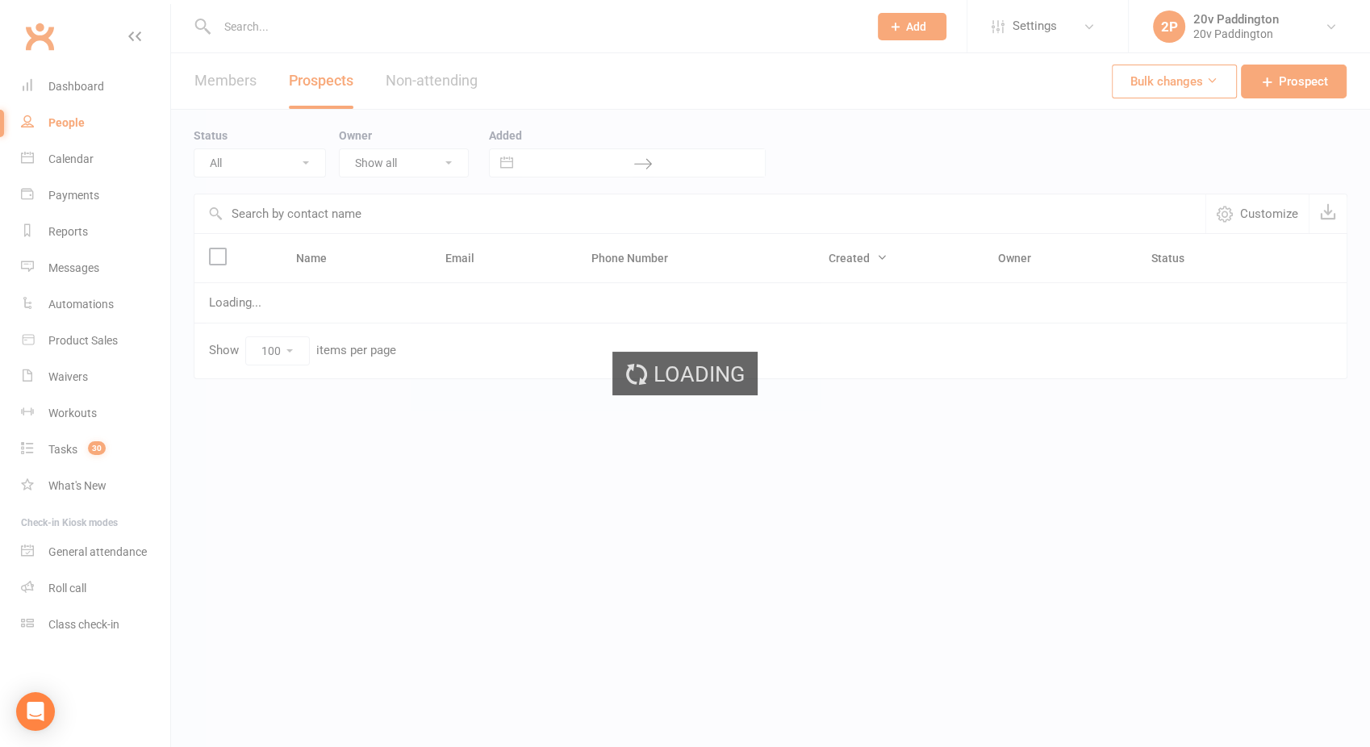
select select "In Communication"
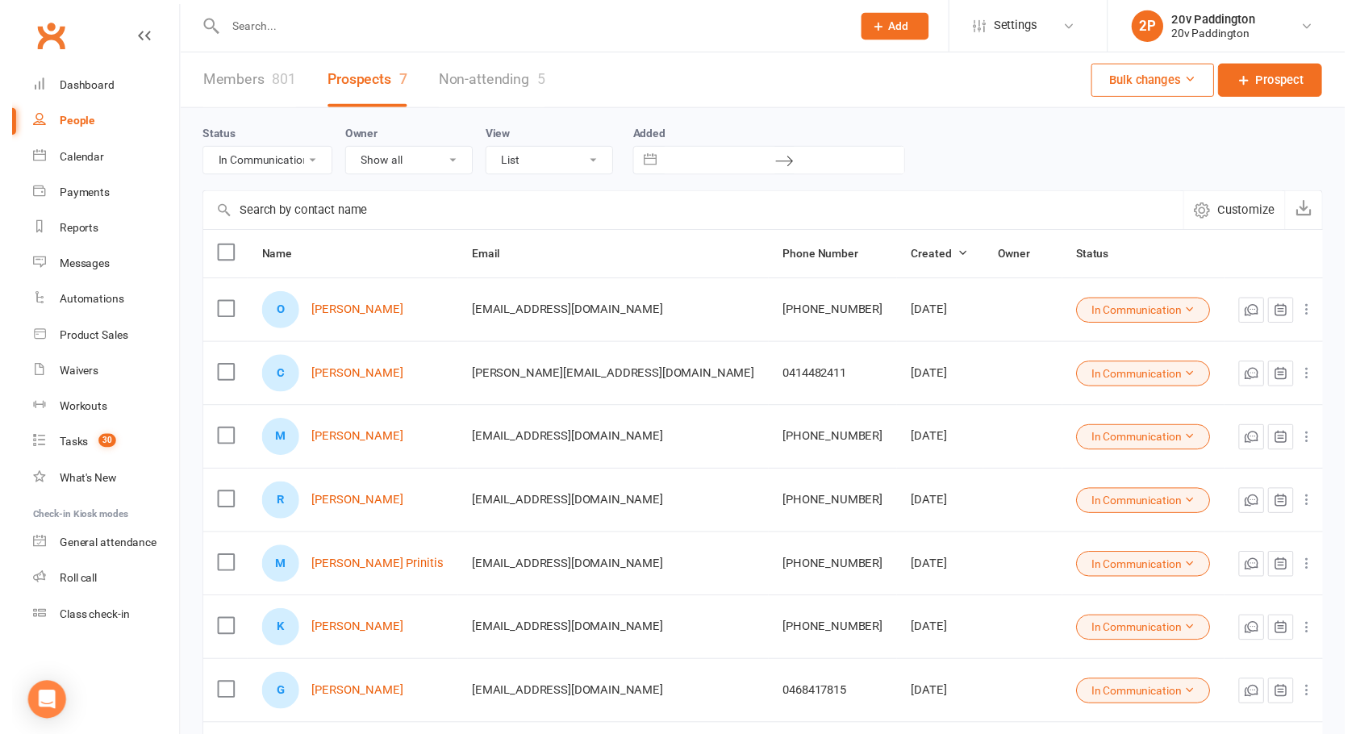
scroll to position [127, 0]
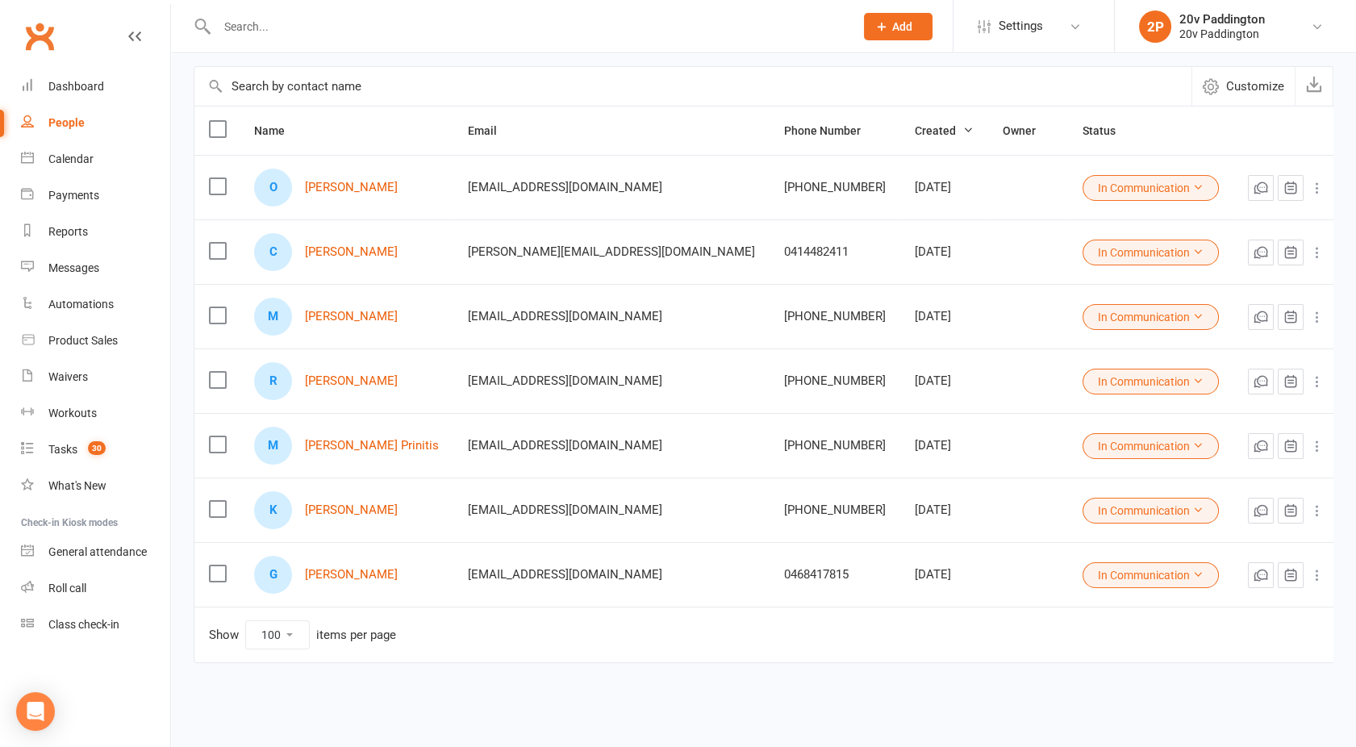
click at [1115, 507] on button "In Communication" at bounding box center [1150, 511] width 136 height 26
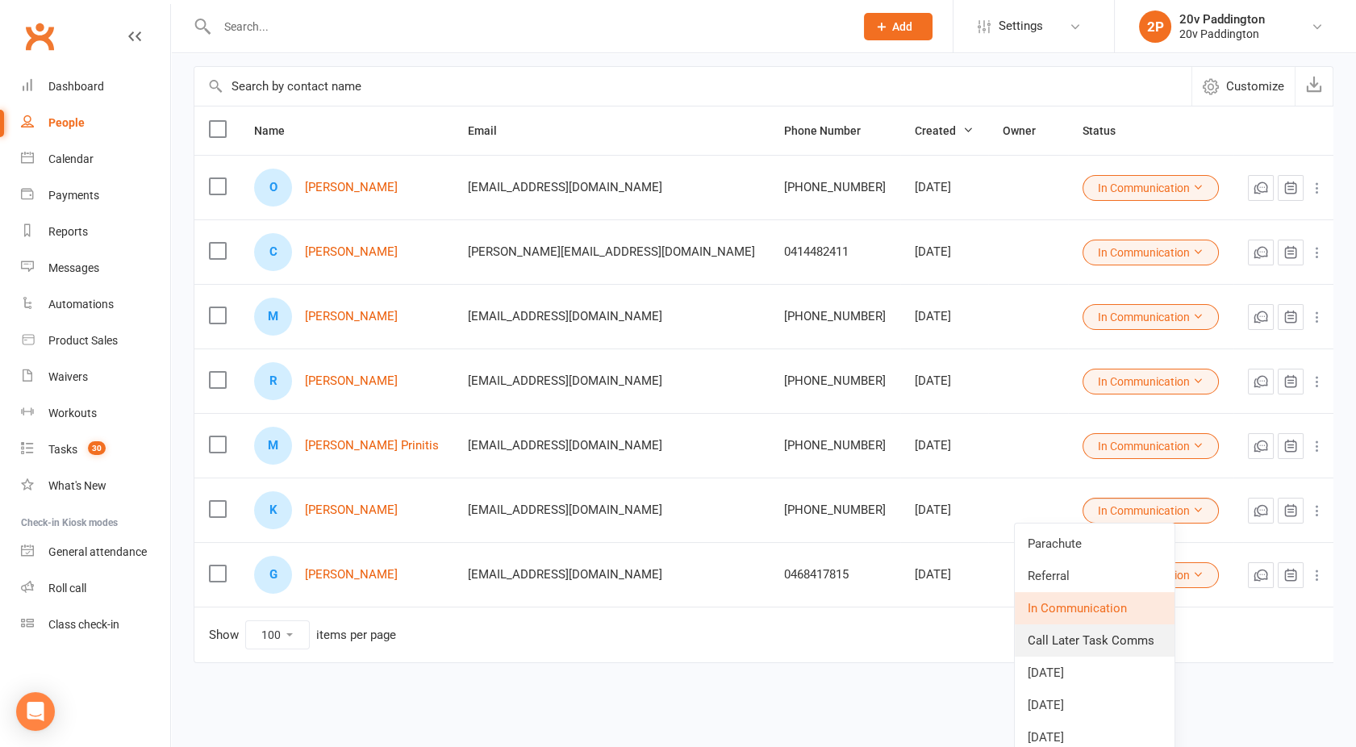
click at [1065, 642] on link "Call Later Task Comms" at bounding box center [1095, 640] width 160 height 32
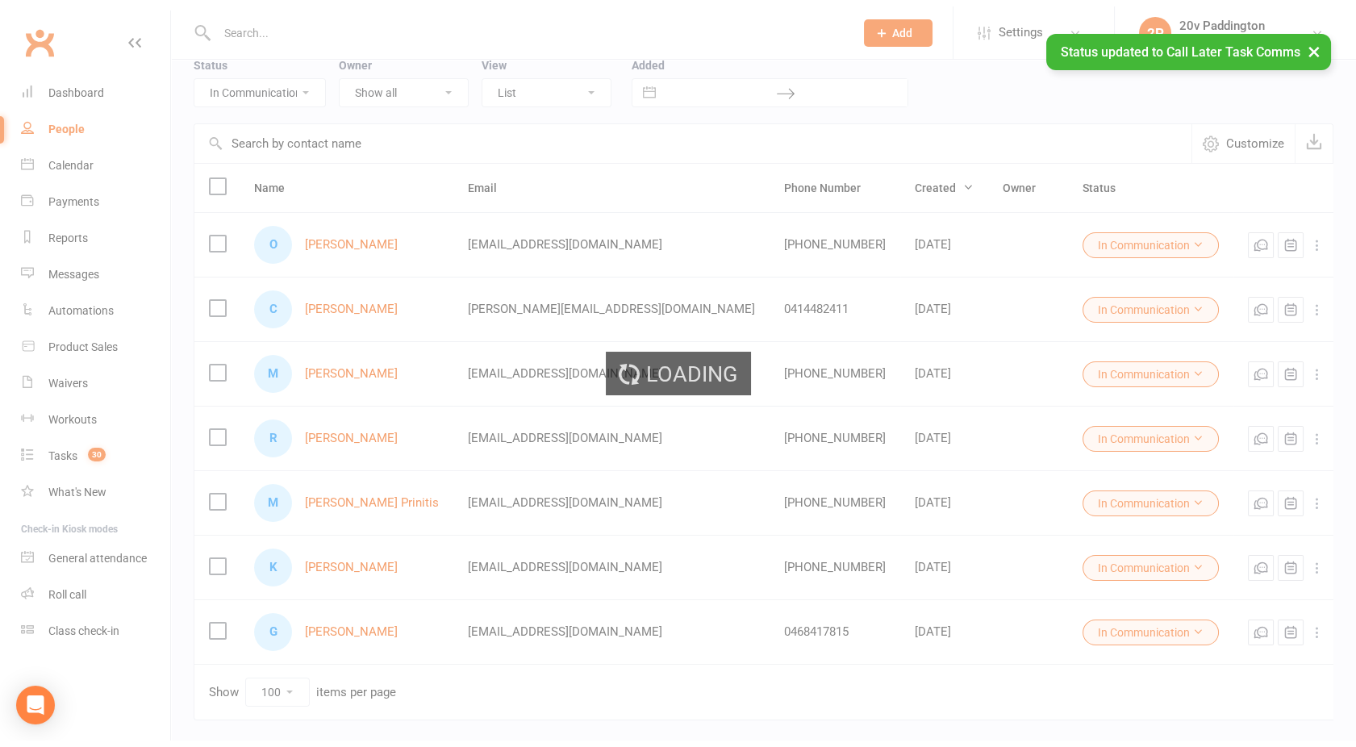
scroll to position [63, 0]
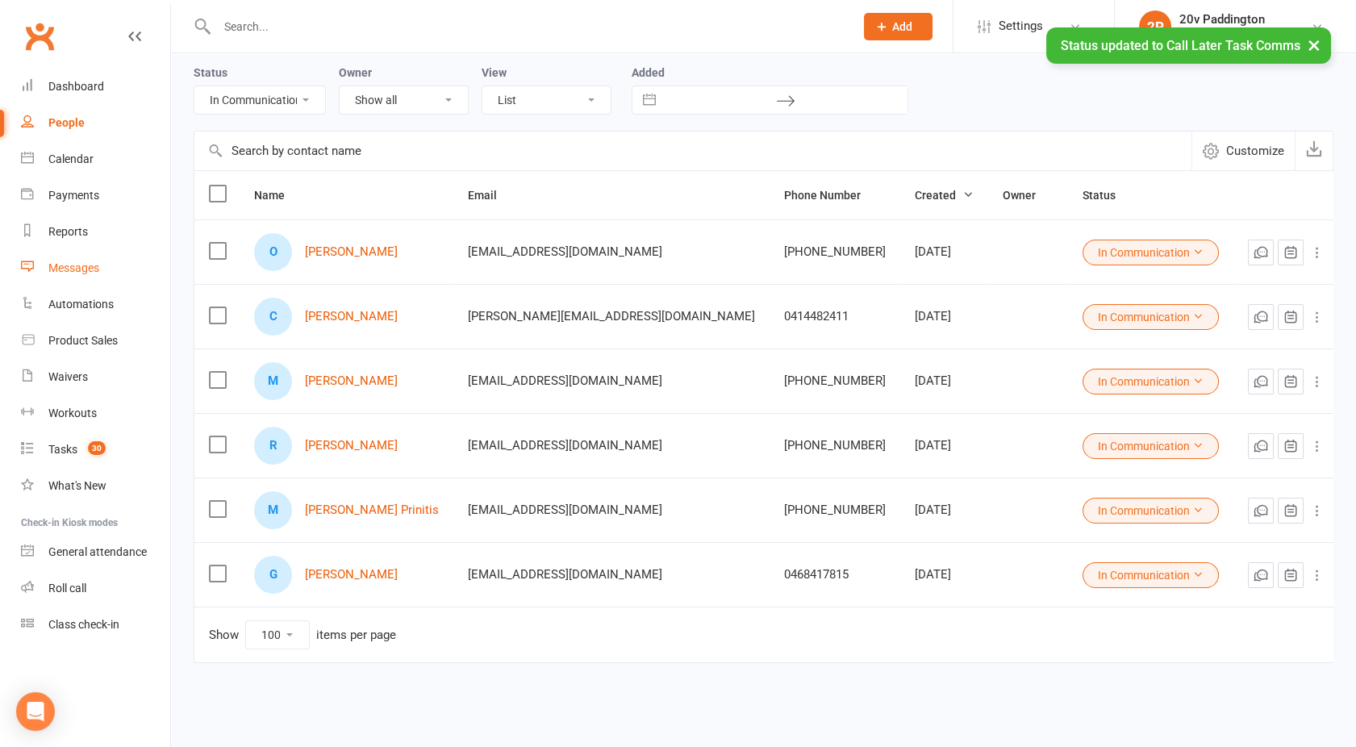
click at [87, 276] on link "Messages" at bounding box center [95, 268] width 149 height 36
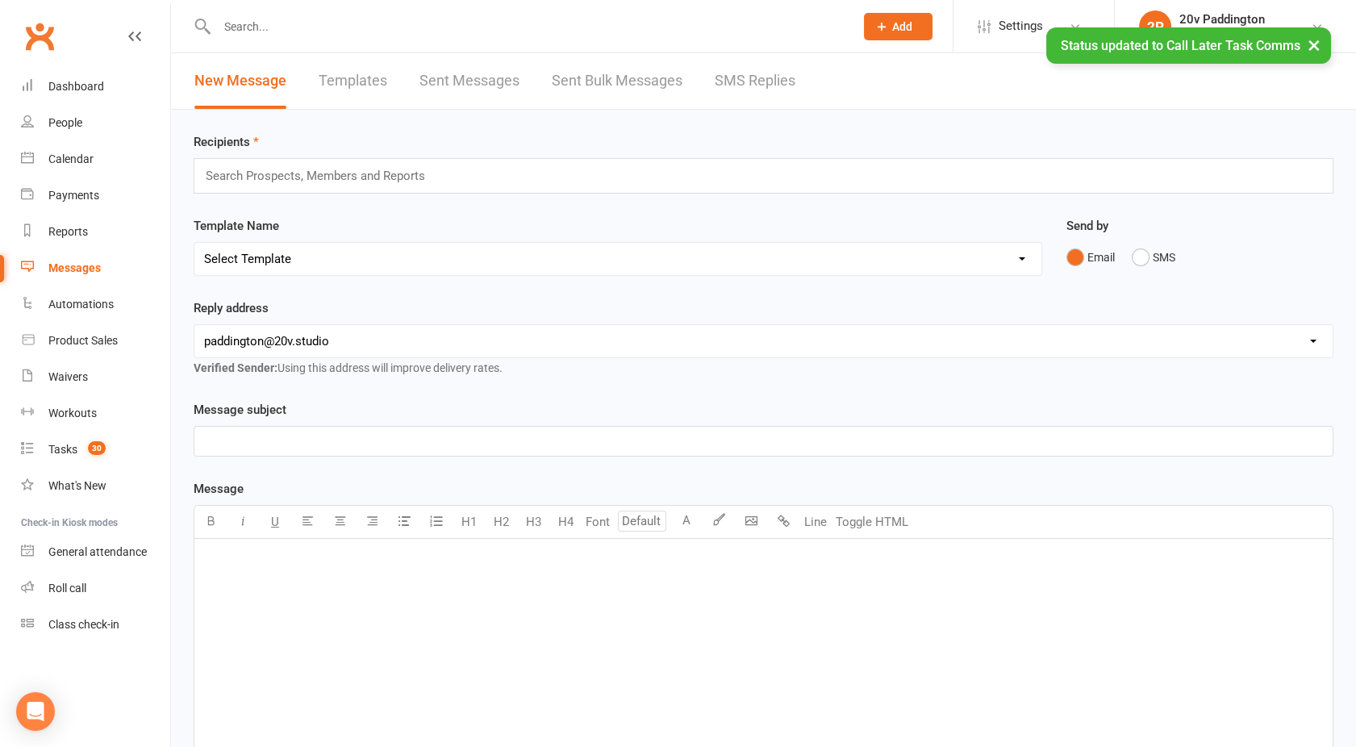
click at [774, 101] on link "SMS Replies" at bounding box center [755, 81] width 81 height 56
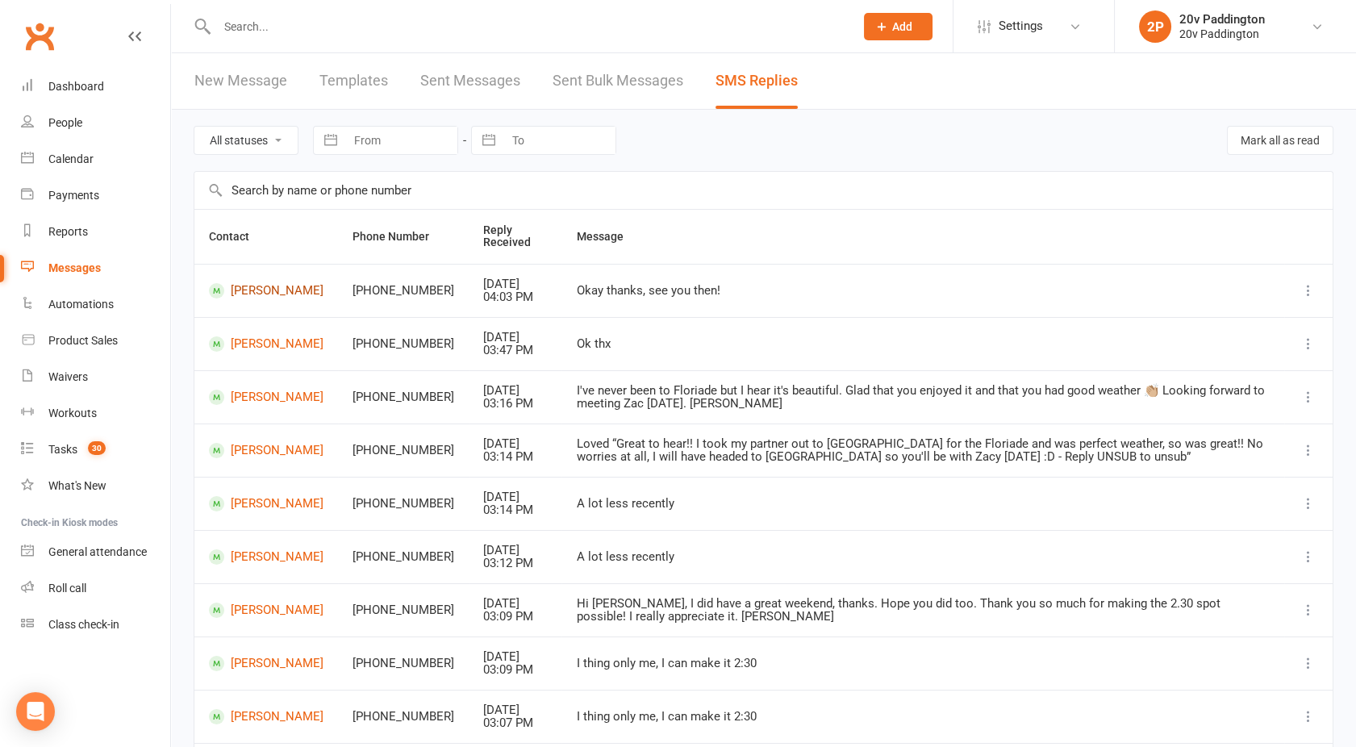
click at [245, 287] on link "[PERSON_NAME]" at bounding box center [266, 290] width 115 height 15
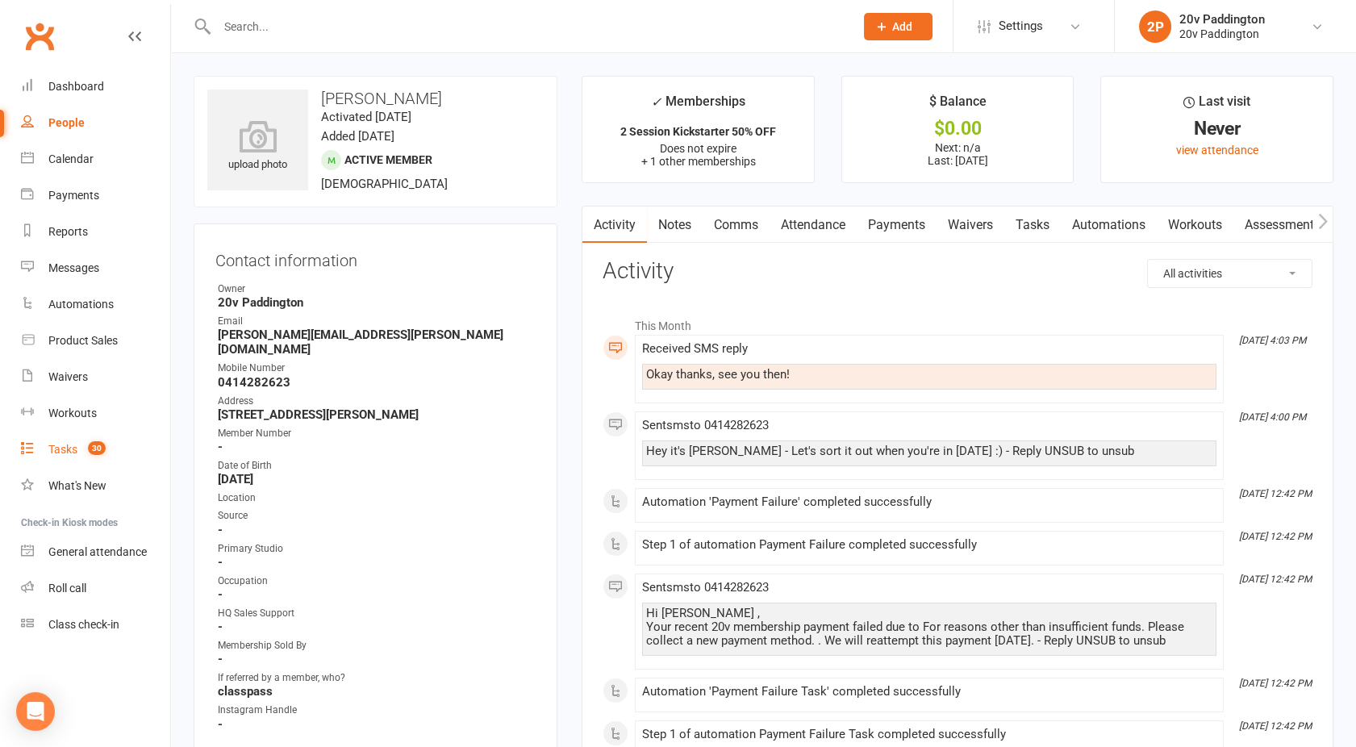
click at [62, 455] on div "Tasks" at bounding box center [62, 449] width 29 height 13
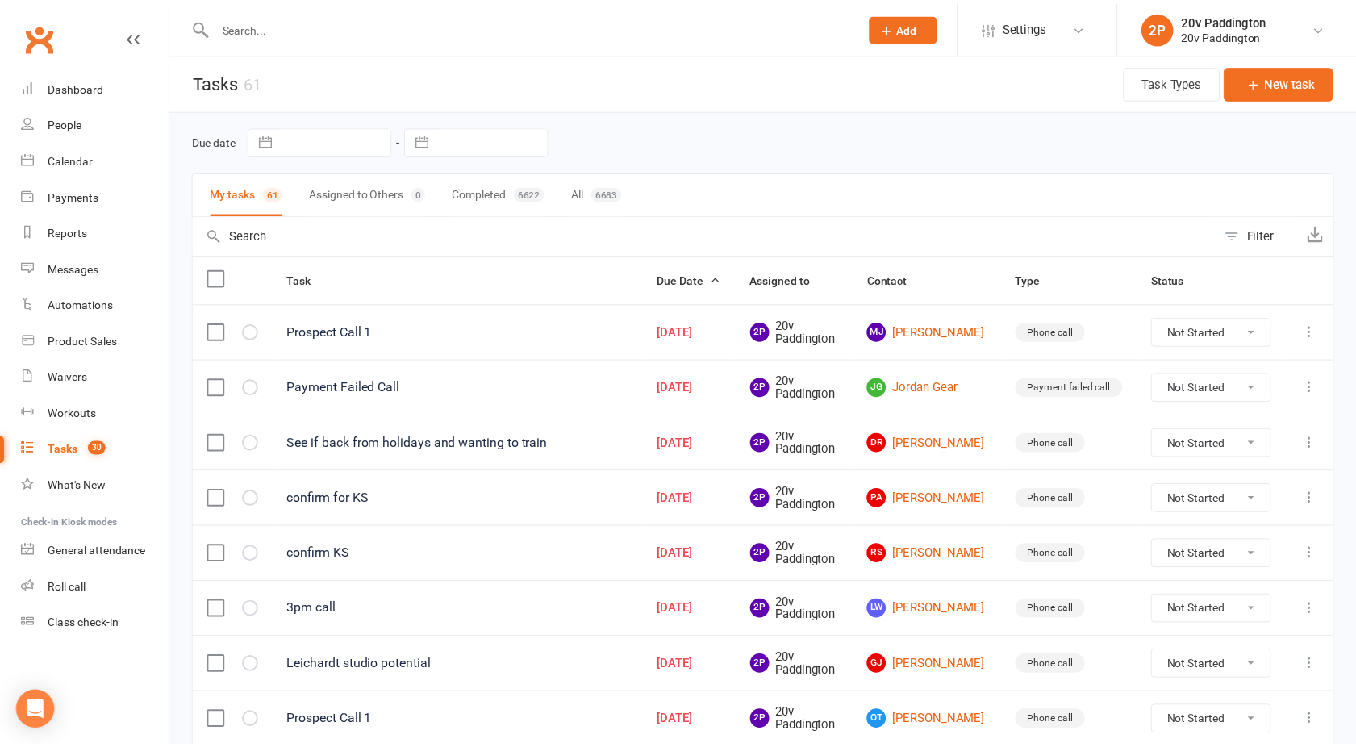
scroll to position [10, 0]
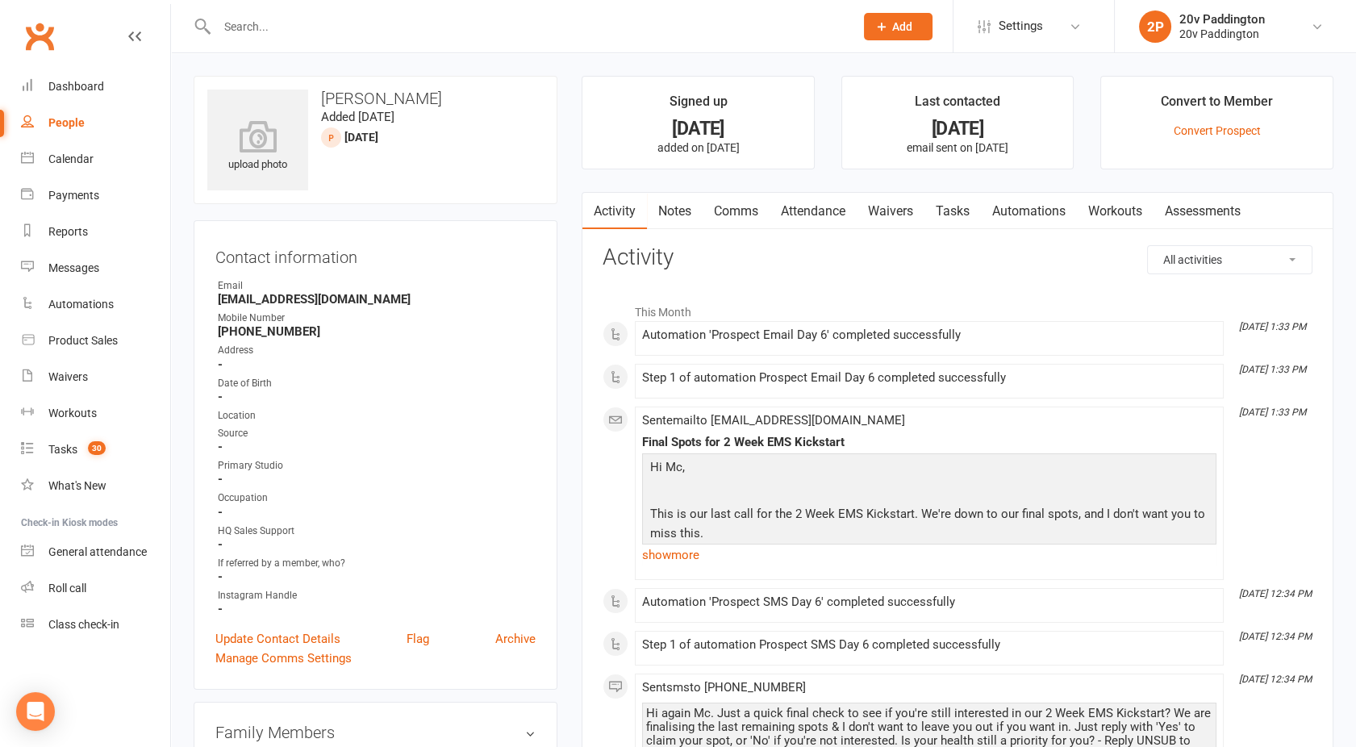
click at [958, 206] on link "Tasks" at bounding box center [952, 211] width 56 height 37
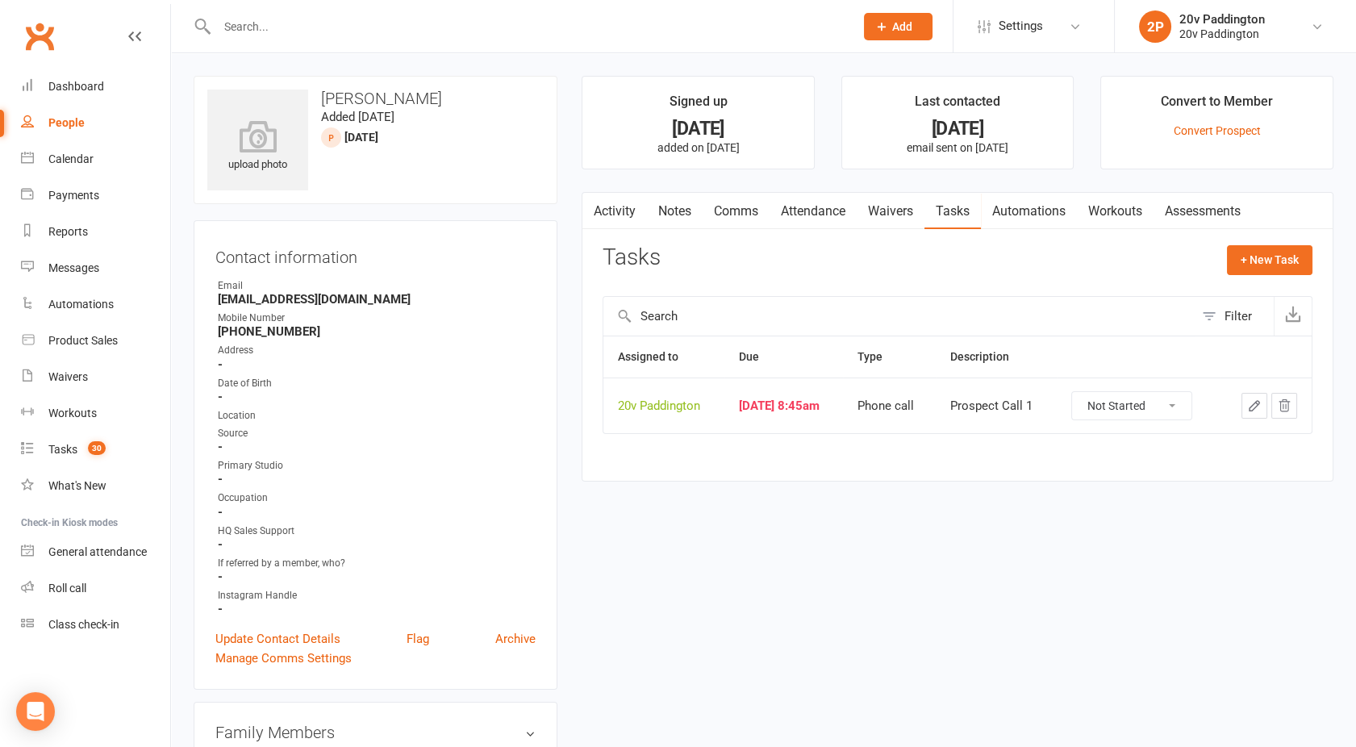
click at [1291, 407] on icon "button" at bounding box center [1284, 405] width 15 height 15
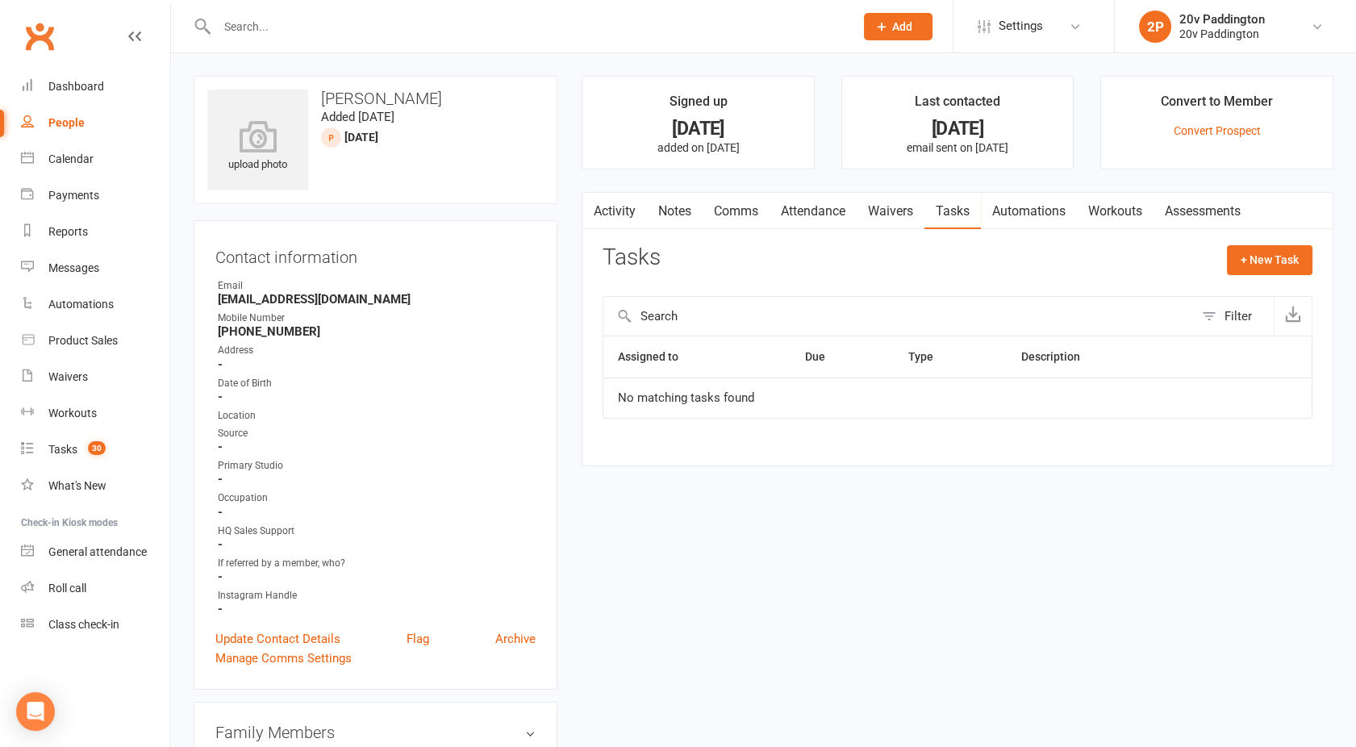
click at [598, 216] on button "button" at bounding box center [592, 211] width 20 height 36
click at [628, 205] on link "Activity" at bounding box center [614, 211] width 65 height 37
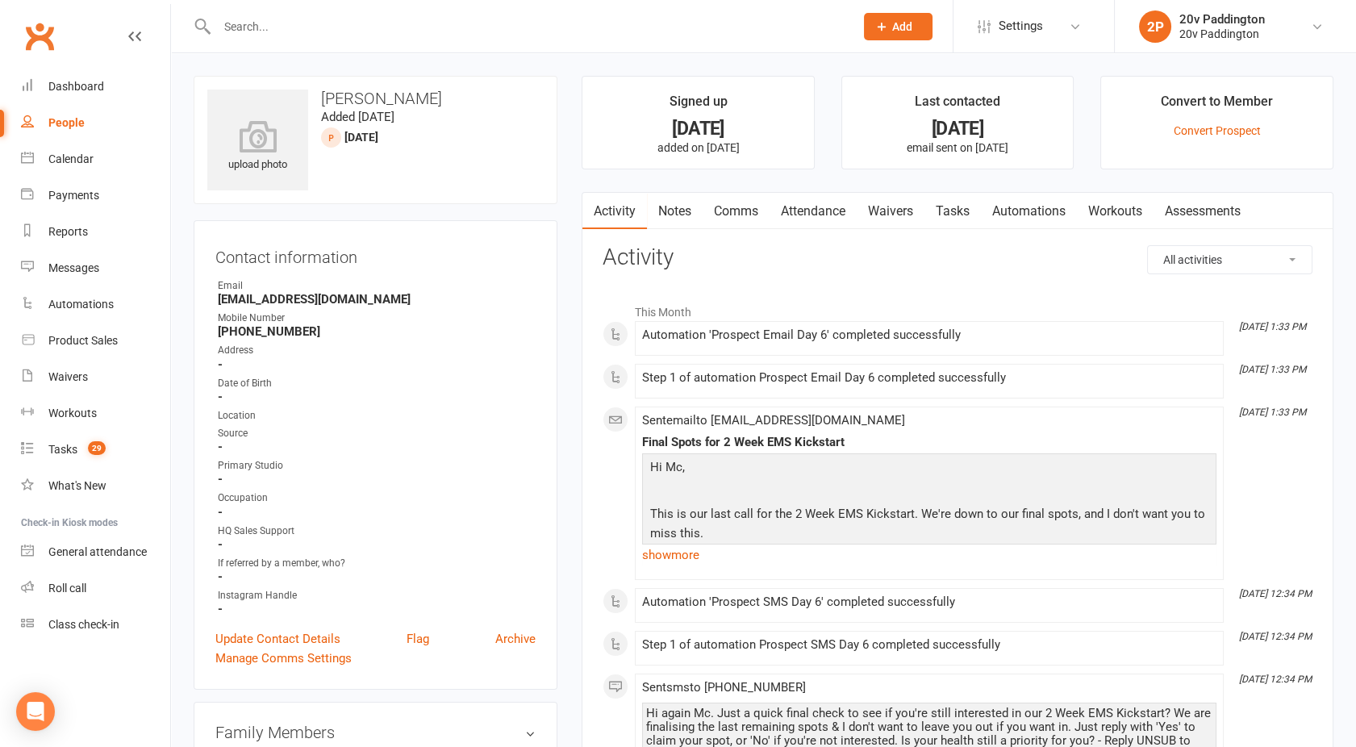
click at [952, 212] on link "Tasks" at bounding box center [952, 211] width 56 height 37
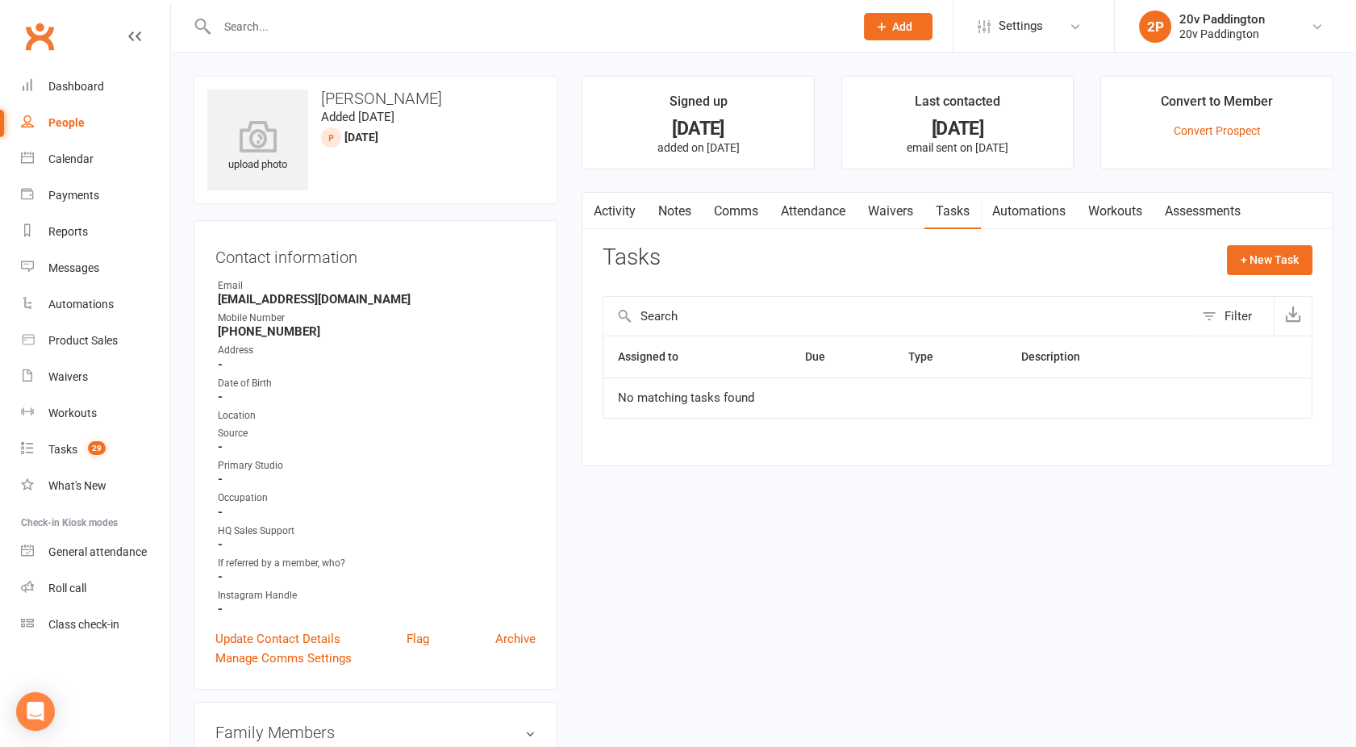
click at [613, 205] on link "Activity" at bounding box center [614, 211] width 65 height 37
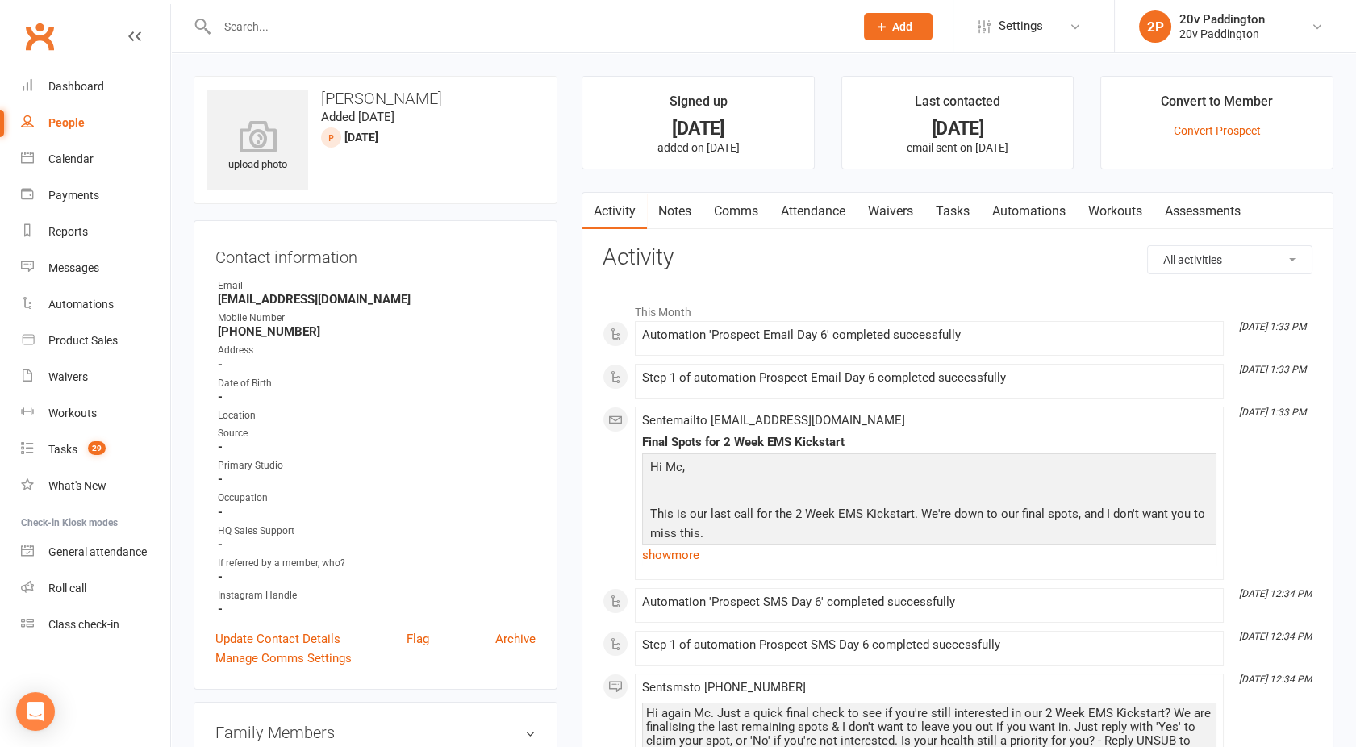
click at [959, 210] on link "Tasks" at bounding box center [952, 211] width 56 height 37
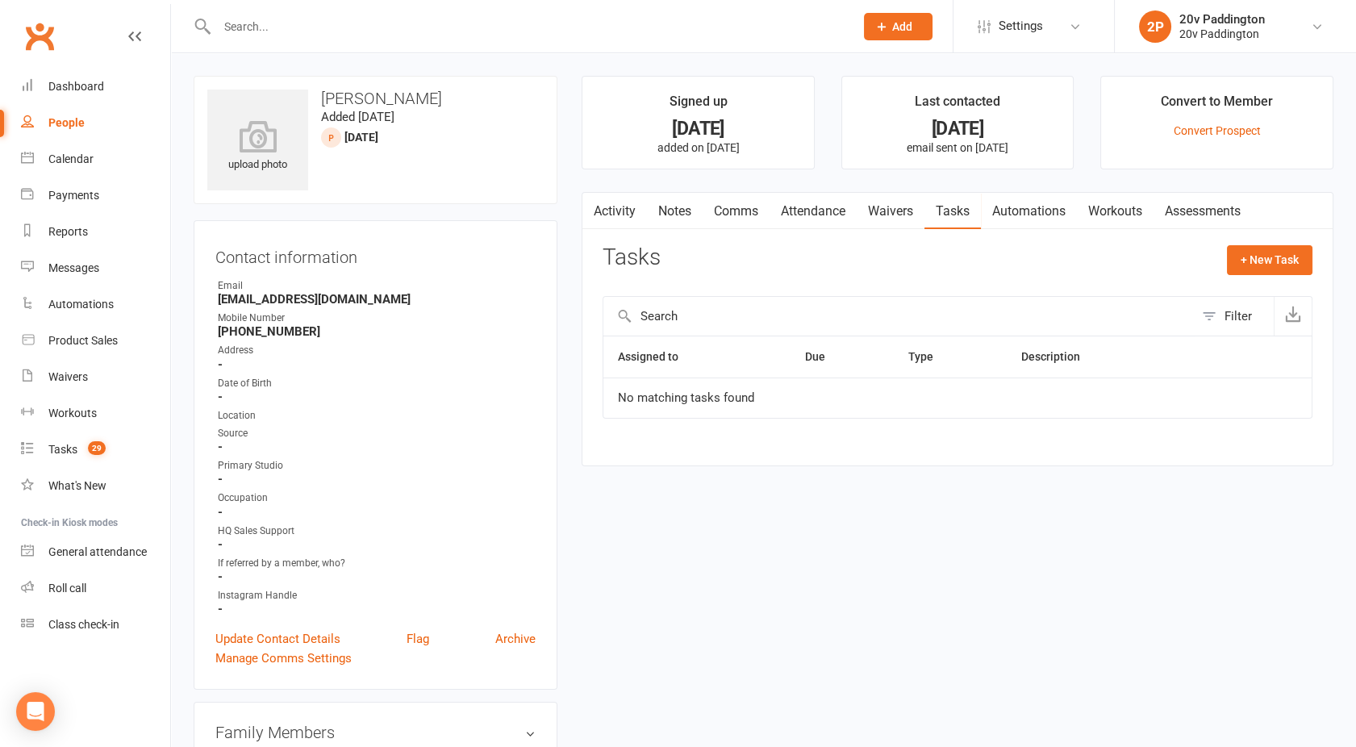
click at [65, 123] on div "People" at bounding box center [66, 122] width 36 height 13
select select "100"
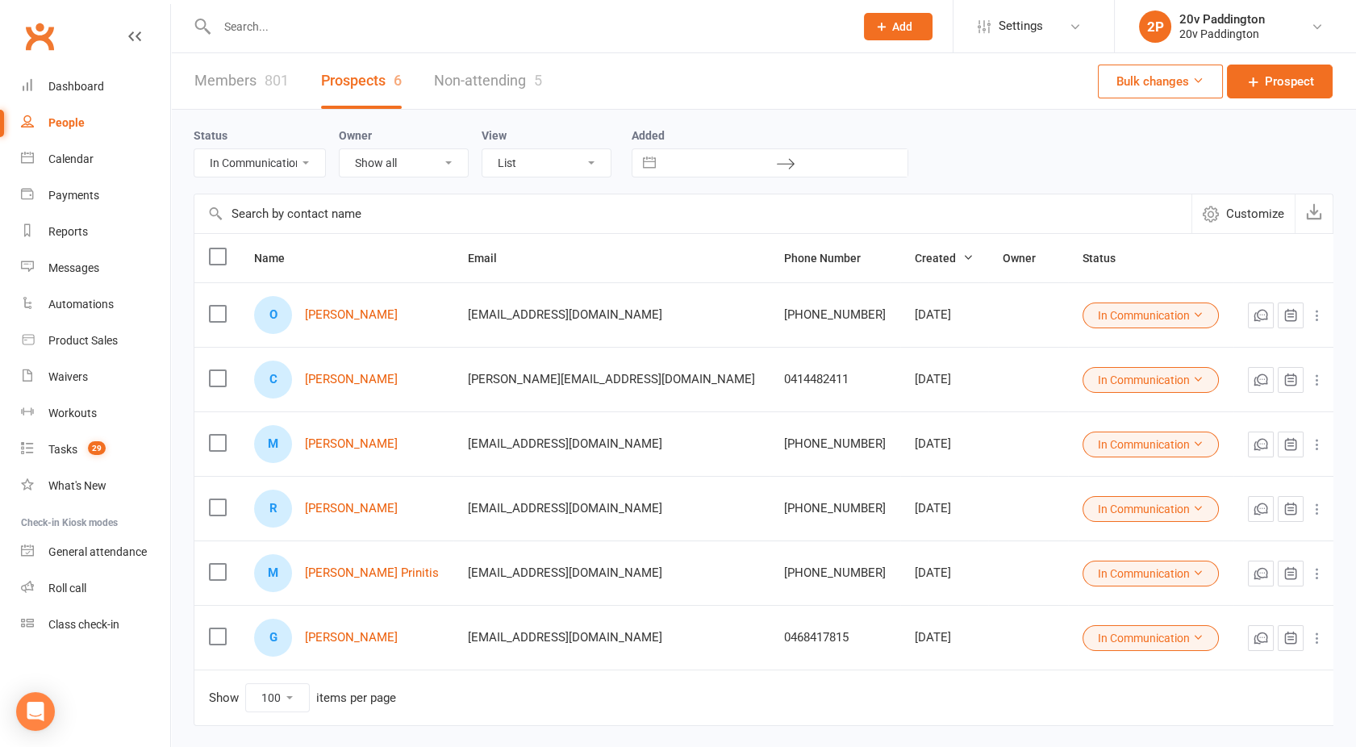
click at [274, 176] on select "All (No status set) (Invalid status) Parachute Referral In Communication Call L…" at bounding box center [259, 162] width 131 height 27
select select "[DATE]"
click at [194, 149] on select "All (No status set) (Invalid status) Parachute Referral In Communication Call L…" at bounding box center [259, 162] width 131 height 27
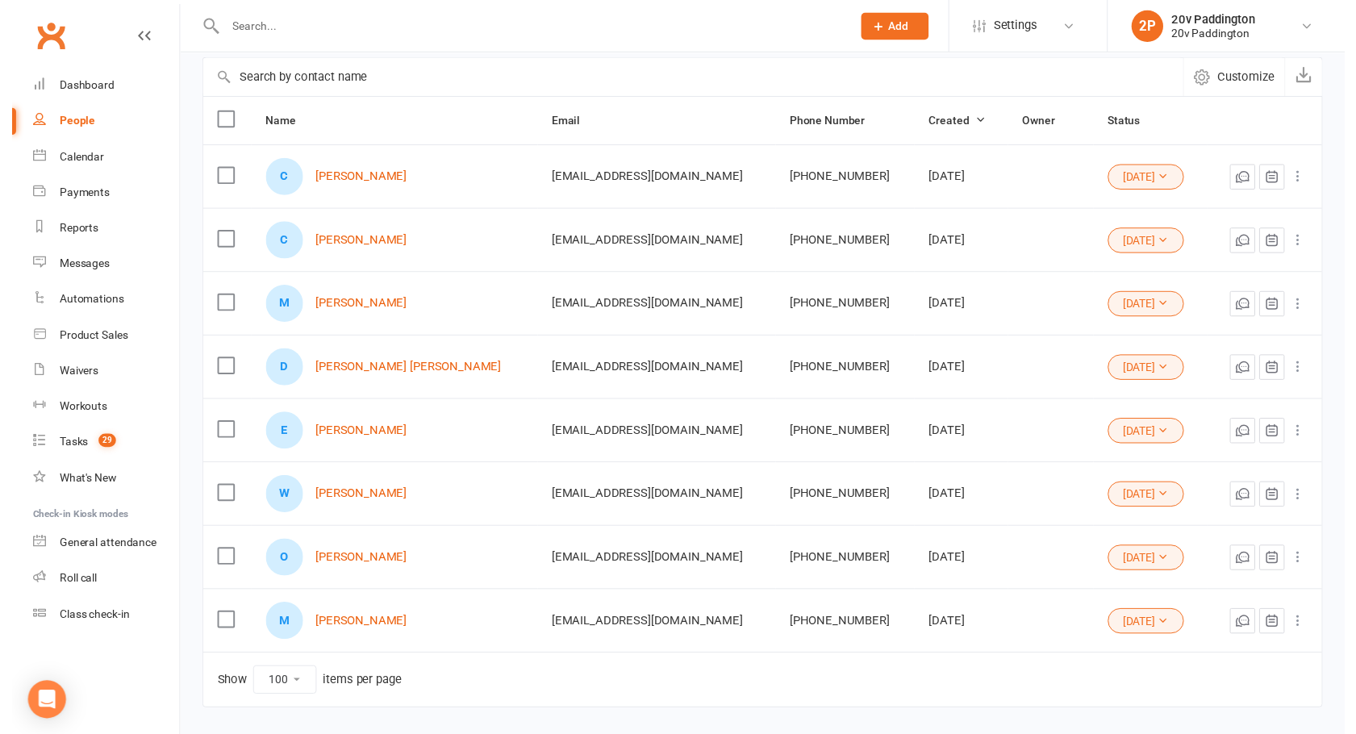
scroll to position [192, 0]
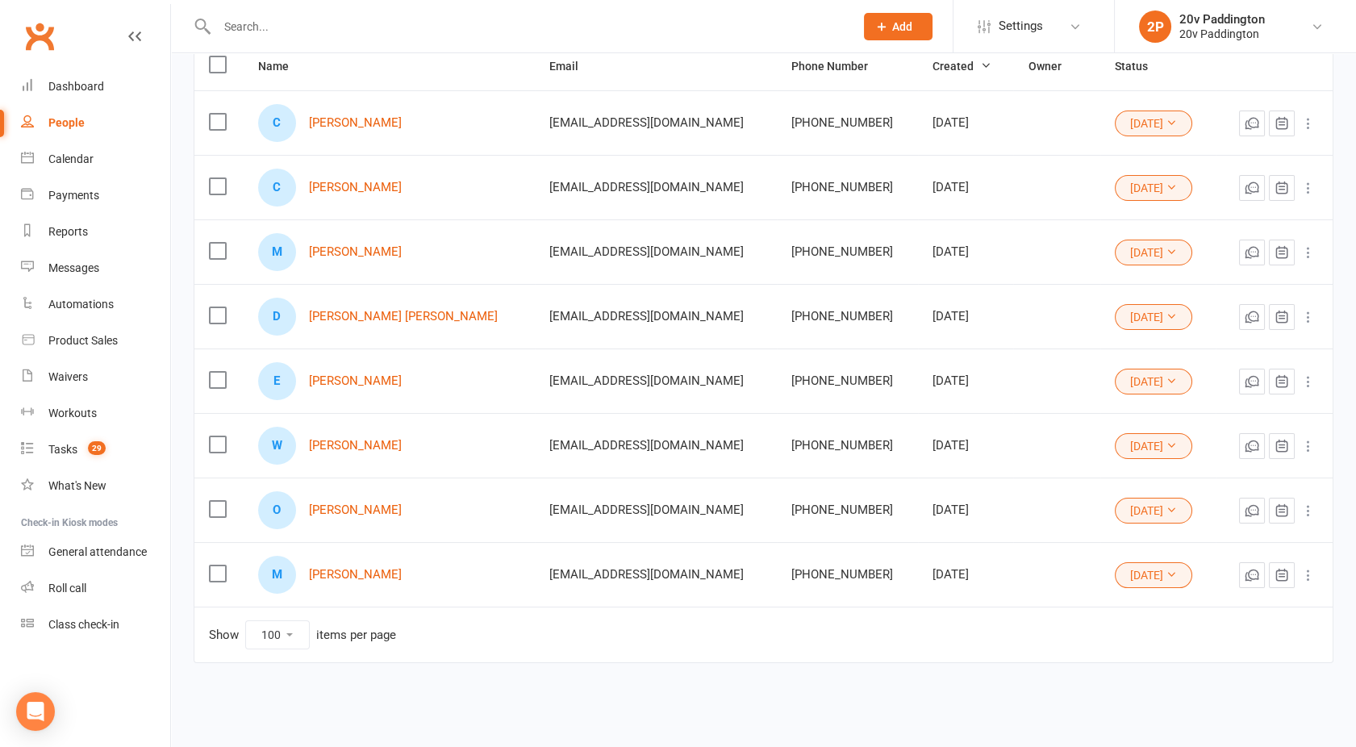
click at [1143, 581] on button "[DATE]" at bounding box center [1153, 575] width 77 height 26
click at [1094, 603] on link "Parachute" at bounding box center [1089, 608] width 160 height 32
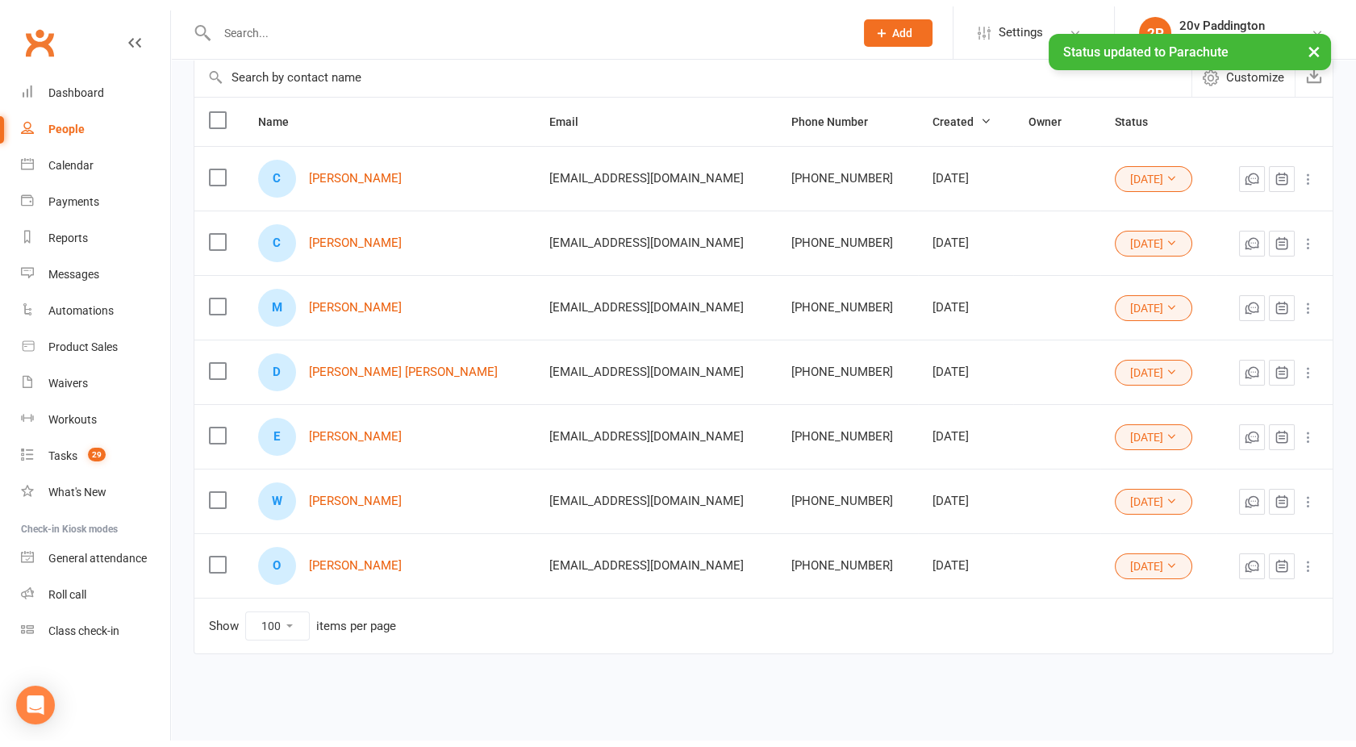
scroll to position [0, 0]
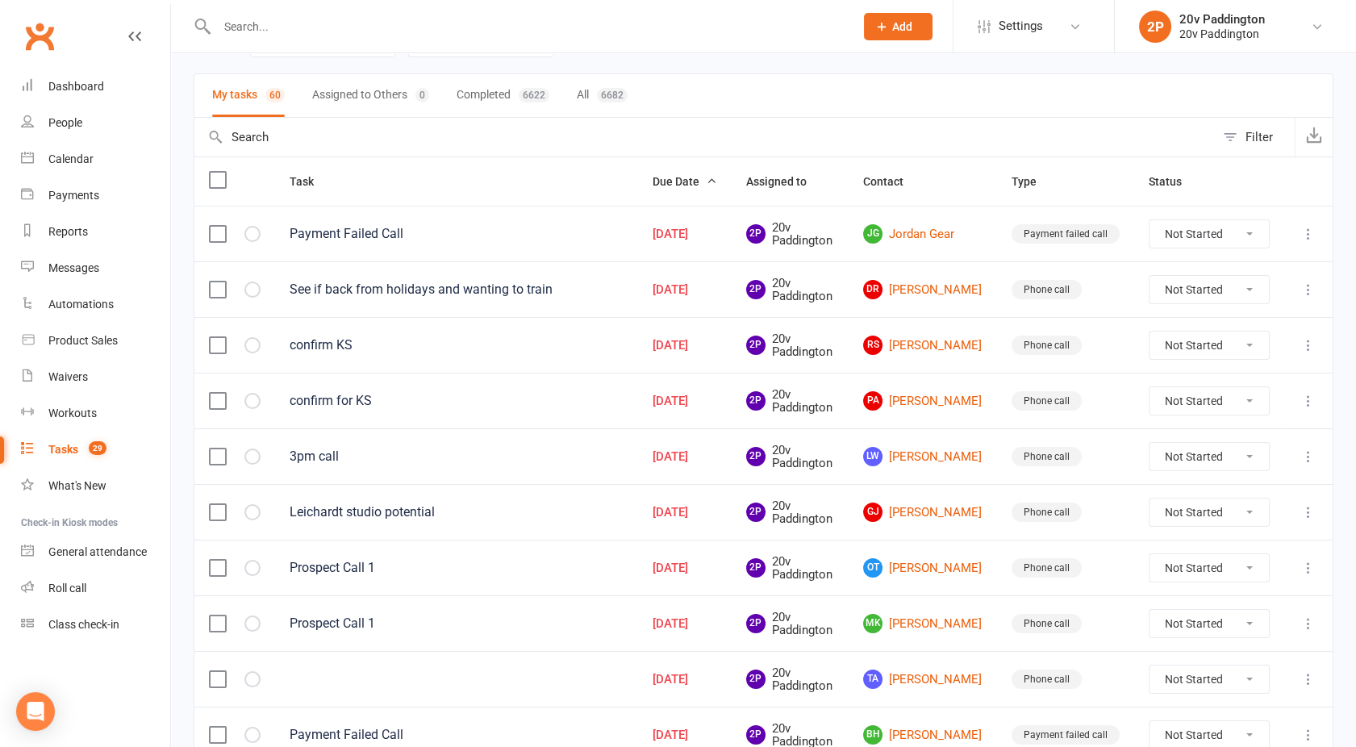
scroll to position [106, 0]
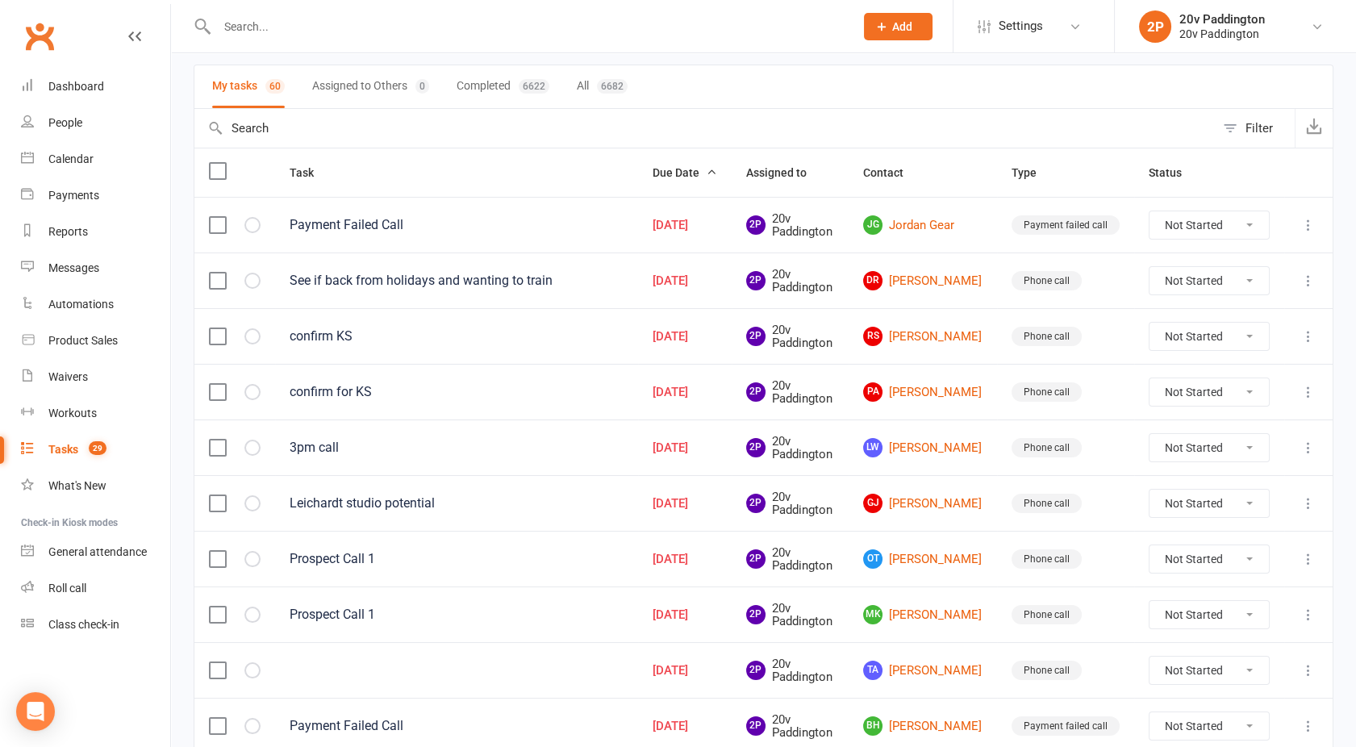
click at [1310, 225] on icon at bounding box center [1308, 225] width 16 height 16
click at [1174, 315] on link "Delete" at bounding box center [1224, 319] width 160 height 32
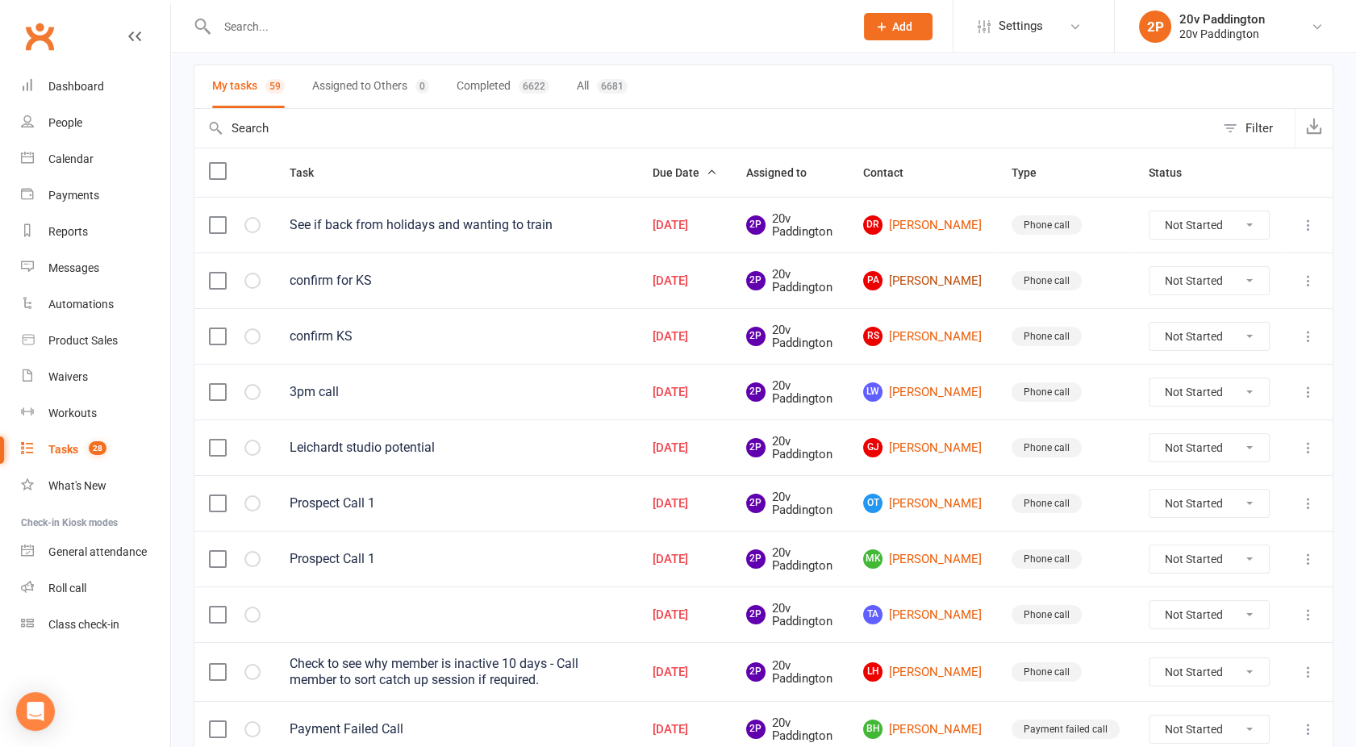
scroll to position [0, 0]
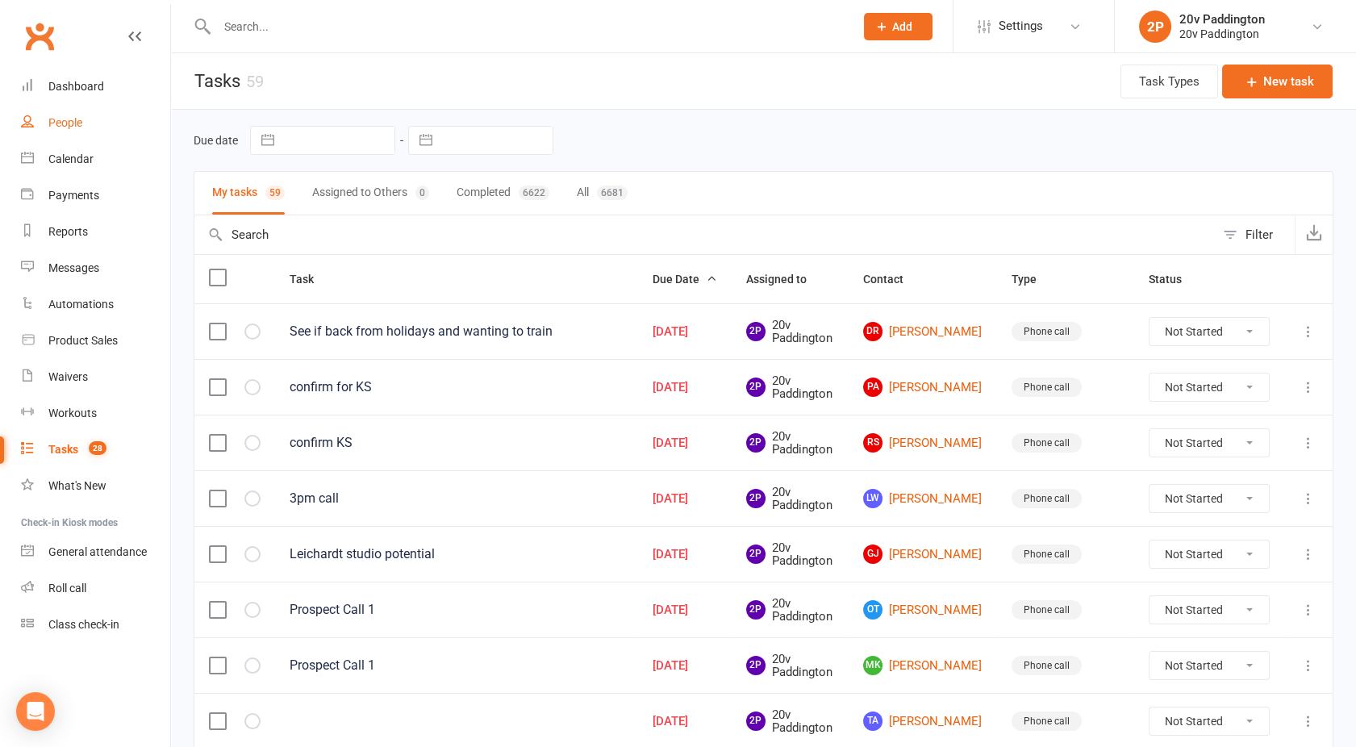
click at [74, 129] on link "People" at bounding box center [95, 123] width 149 height 36
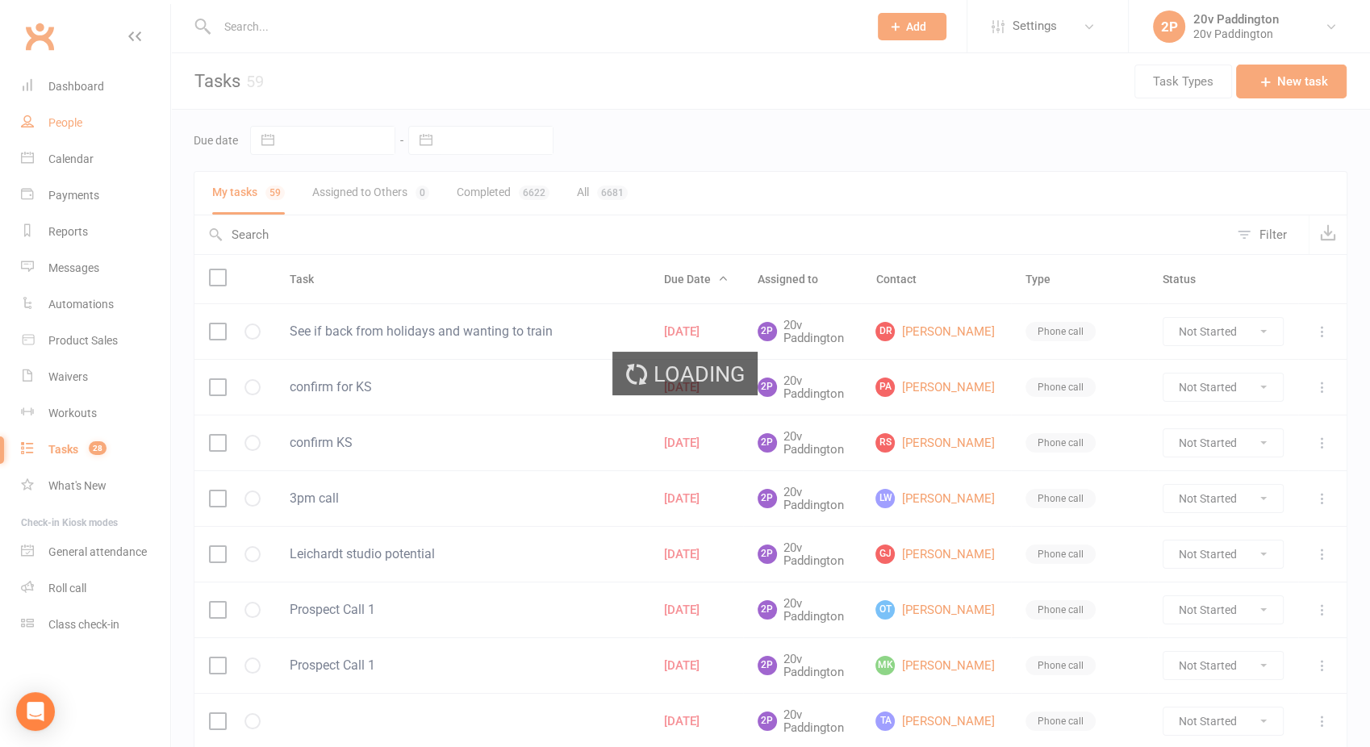
select select "100"
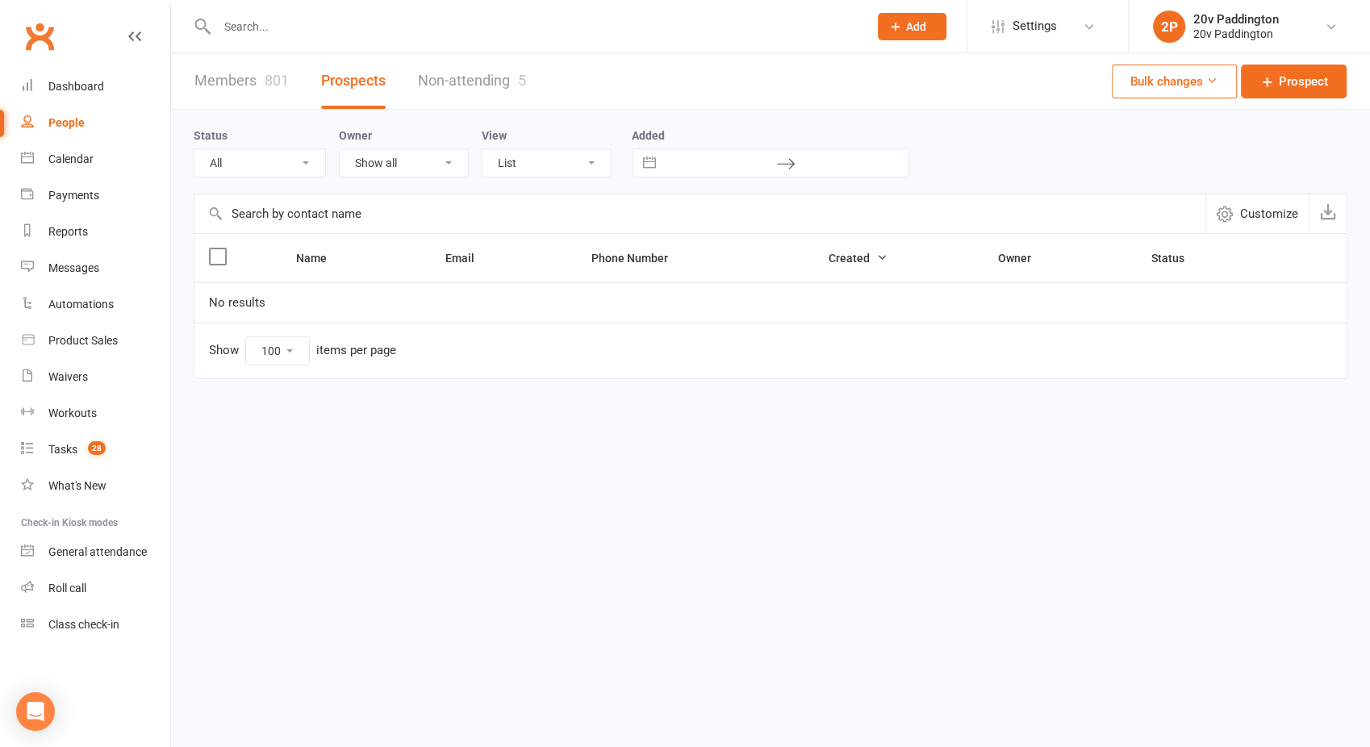
click at [287, 154] on select "All (No status set) (Invalid status) Parachute Referral In Communication Call L…" at bounding box center [259, 162] width 131 height 27
click at [194, 149] on select "All (No status set) (Invalid status) Parachute Referral In Communication Call L…" at bounding box center [259, 162] width 131 height 27
click at [246, 157] on select "All (No status set) (Invalid status) Parachute Referral In Communication Call L…" at bounding box center [259, 162] width 131 height 27
click at [194, 149] on select "All (No status set) (Invalid status) Parachute Referral In Communication Call L…" at bounding box center [259, 162] width 131 height 27
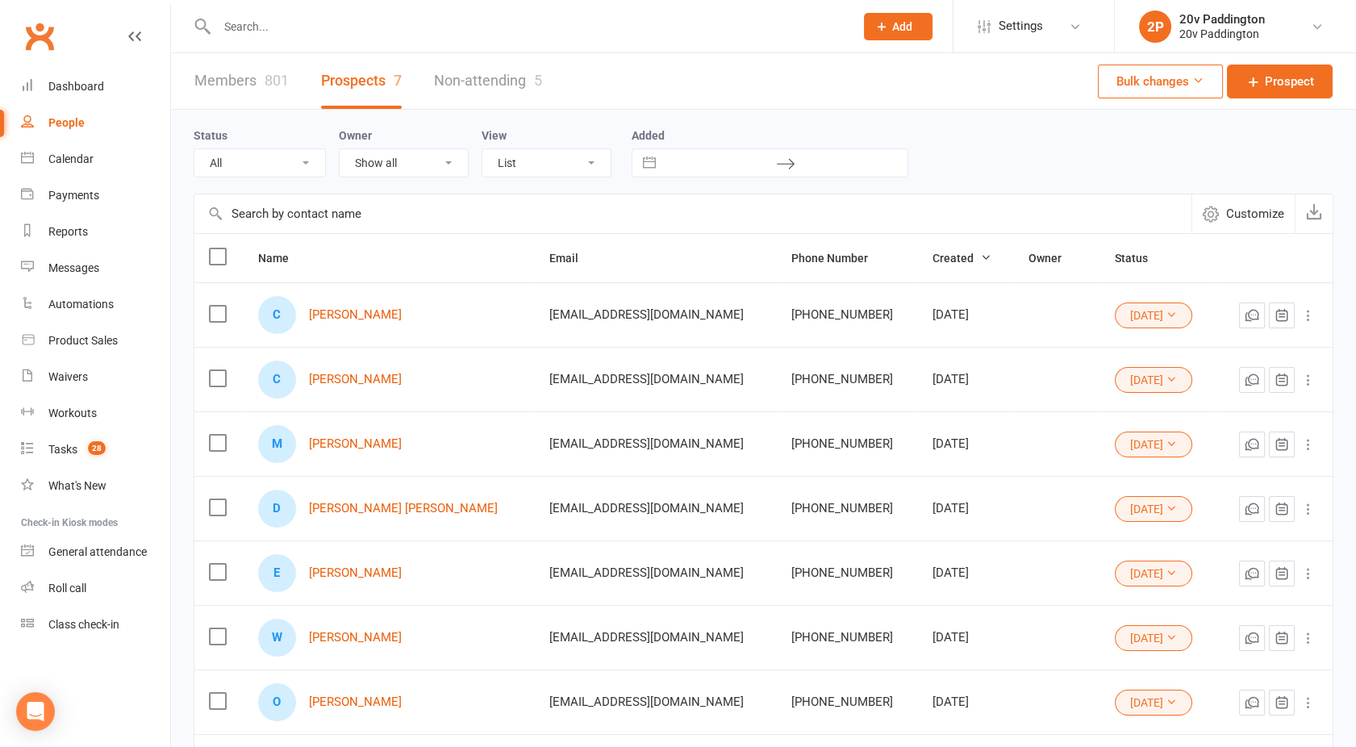
click at [75, 124] on div "People" at bounding box center [66, 122] width 36 height 13
click at [294, 162] on select "All (No status set) (Invalid status) Parachute Referral In Communication Call L…" at bounding box center [259, 162] width 131 height 27
click at [194, 149] on select "All (No status set) (Invalid status) Parachute Referral In Communication Call L…" at bounding box center [259, 162] width 131 height 27
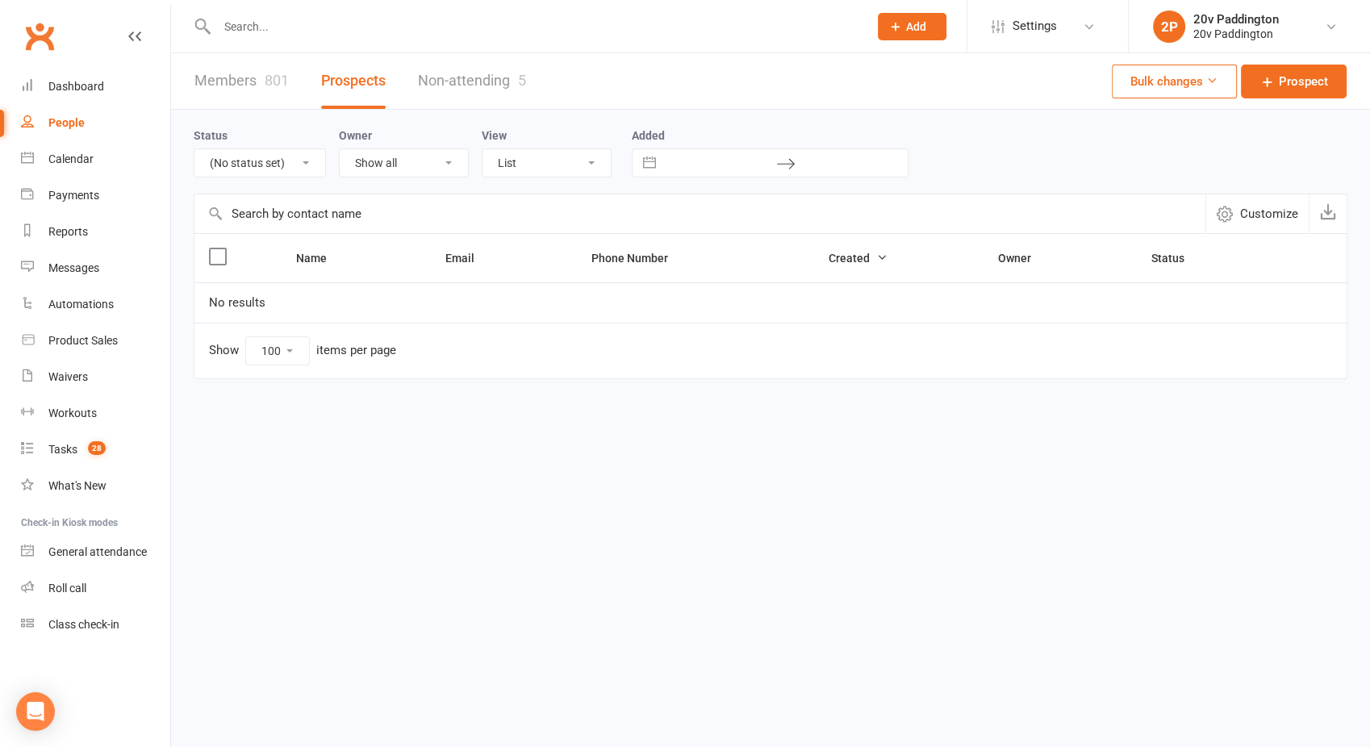
click at [248, 169] on select "All (No status set) (Invalid status) Parachute Referral In Communication Call L…" at bounding box center [259, 162] width 131 height 27
click at [194, 149] on select "All (No status set) (Invalid status) Parachute Referral In Communication Call L…" at bounding box center [259, 162] width 131 height 27
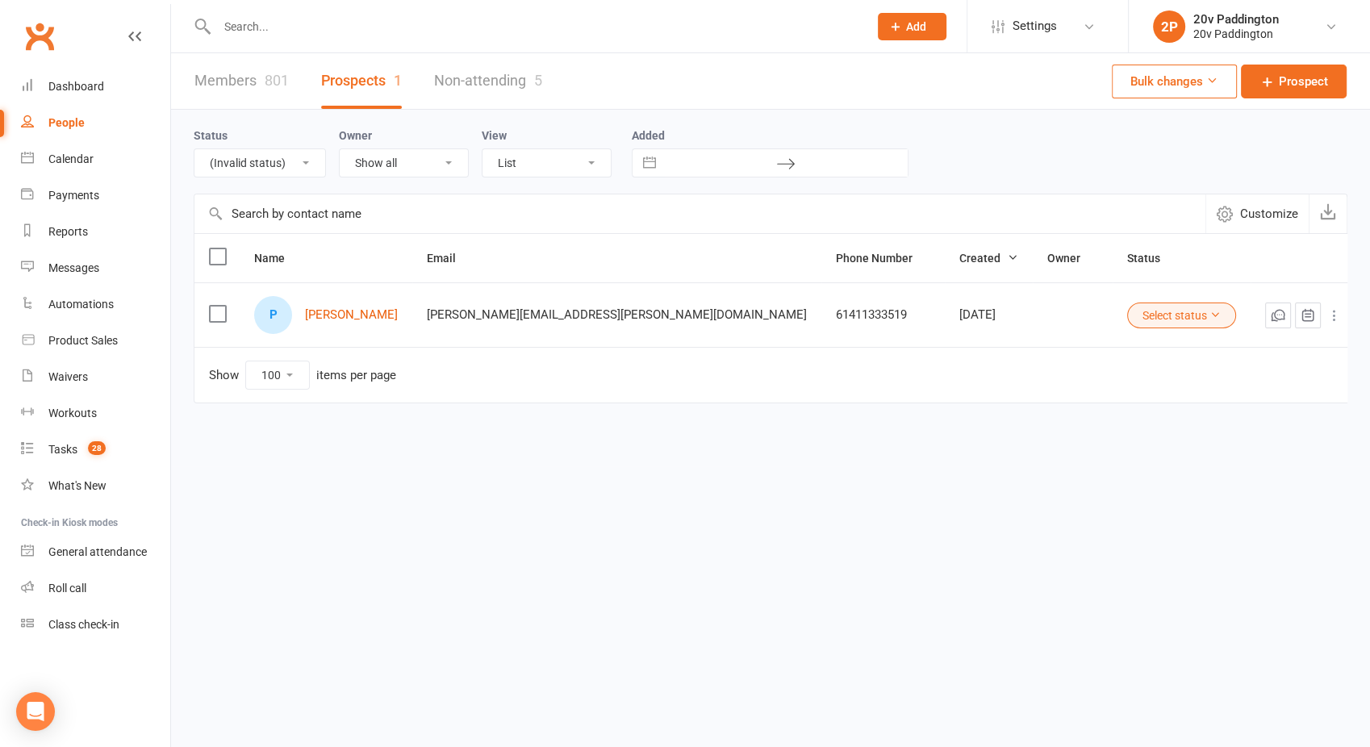
click at [1127, 309] on button "Select status" at bounding box center [1181, 315] width 109 height 26
click at [1066, 511] on link "4Sep25" at bounding box center [1095, 510] width 160 height 32
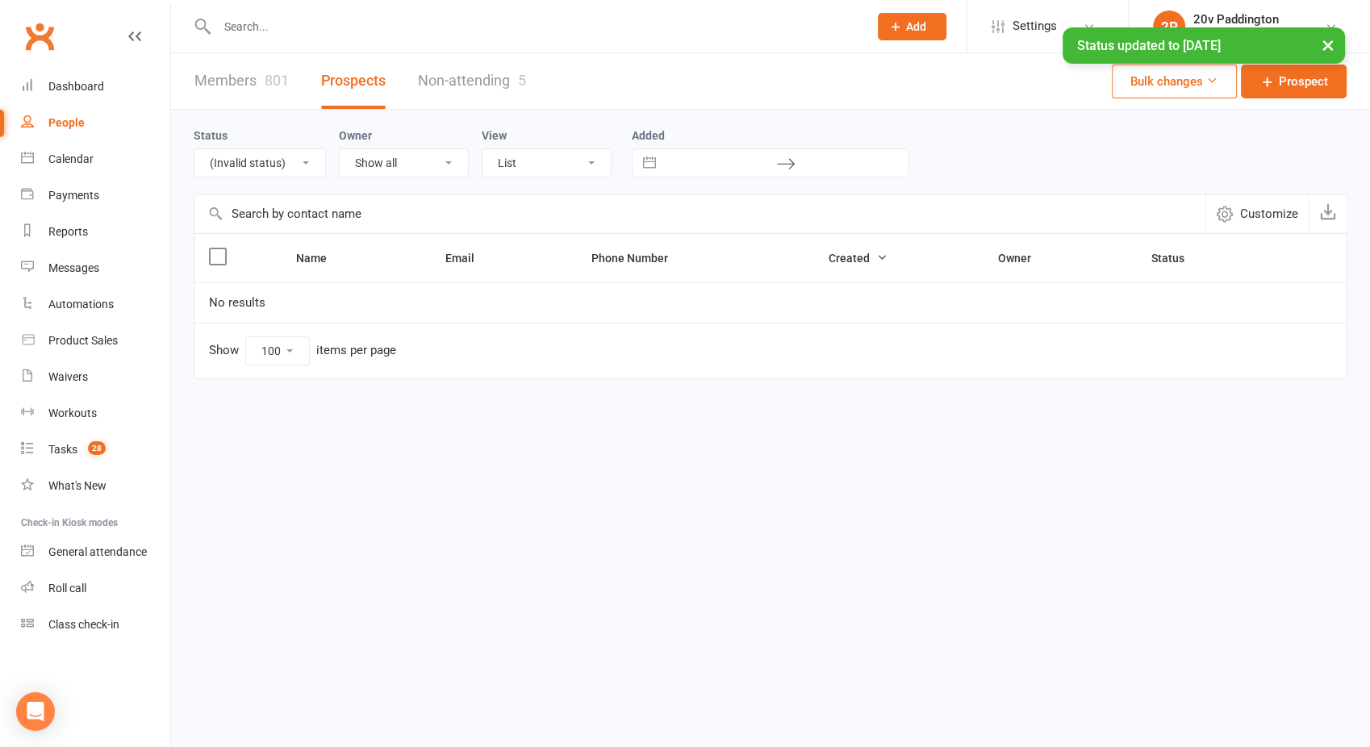
click at [249, 176] on select "All (No status set) (Invalid status) Parachute Referral In Communication Call L…" at bounding box center [259, 162] width 131 height 27
select select "4Sep25"
click at [194, 149] on select "All (No status set) (Invalid status) Parachute Referral In Communication Call L…" at bounding box center [259, 162] width 131 height 27
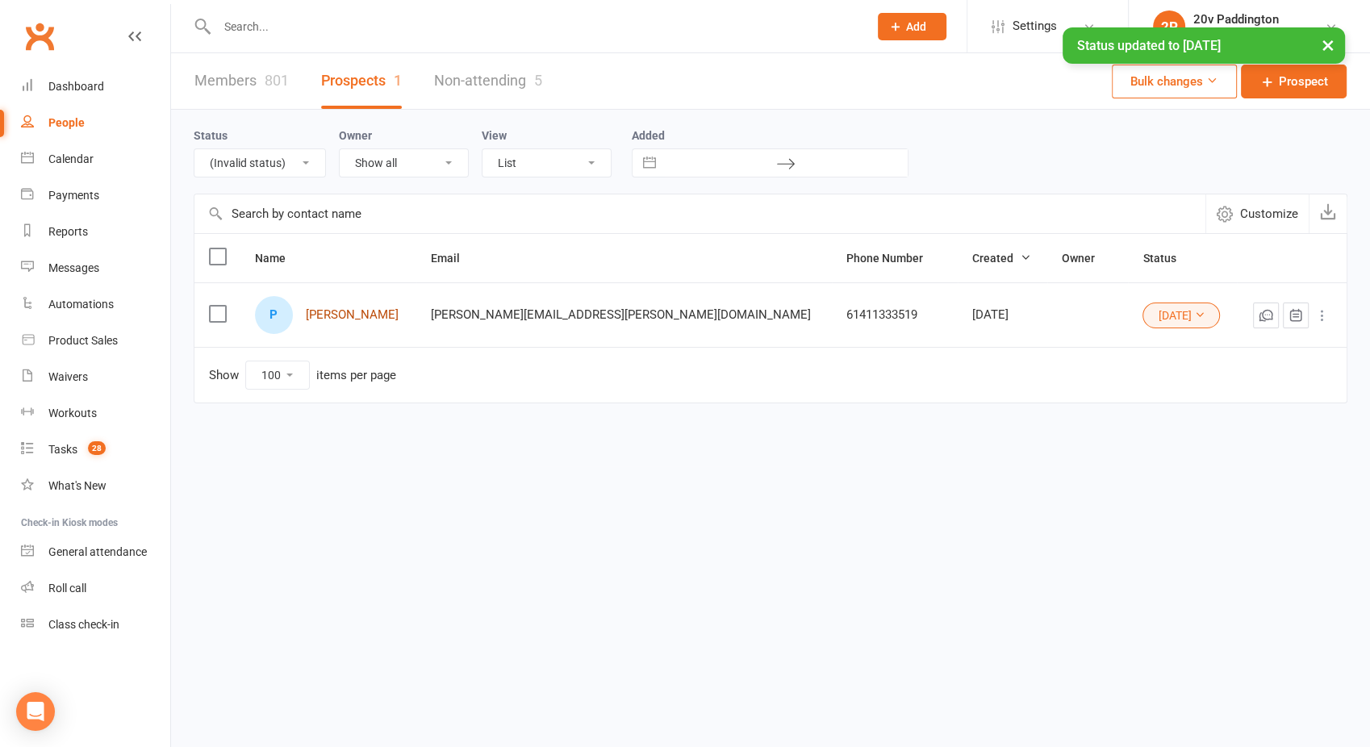
click at [352, 311] on link "Peter Andrews" at bounding box center [352, 315] width 93 height 14
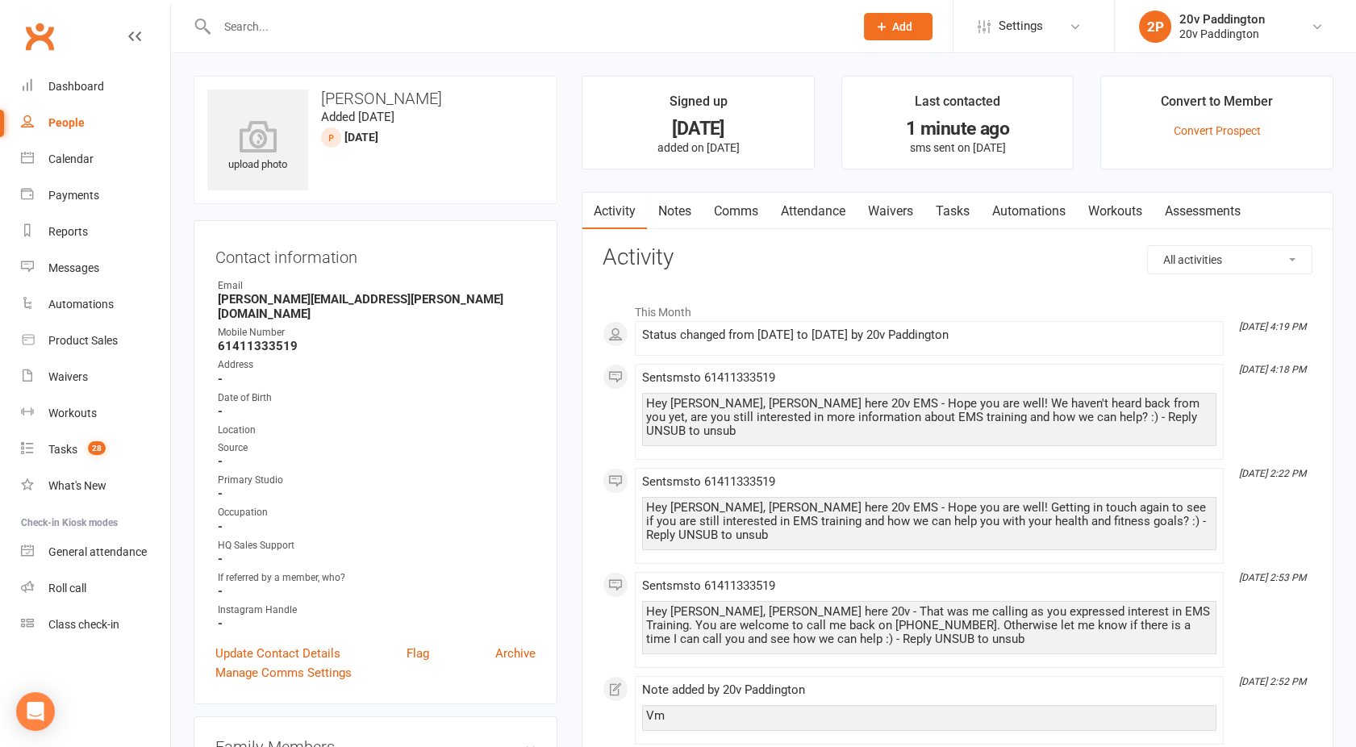
click at [958, 203] on link "Tasks" at bounding box center [952, 211] width 56 height 37
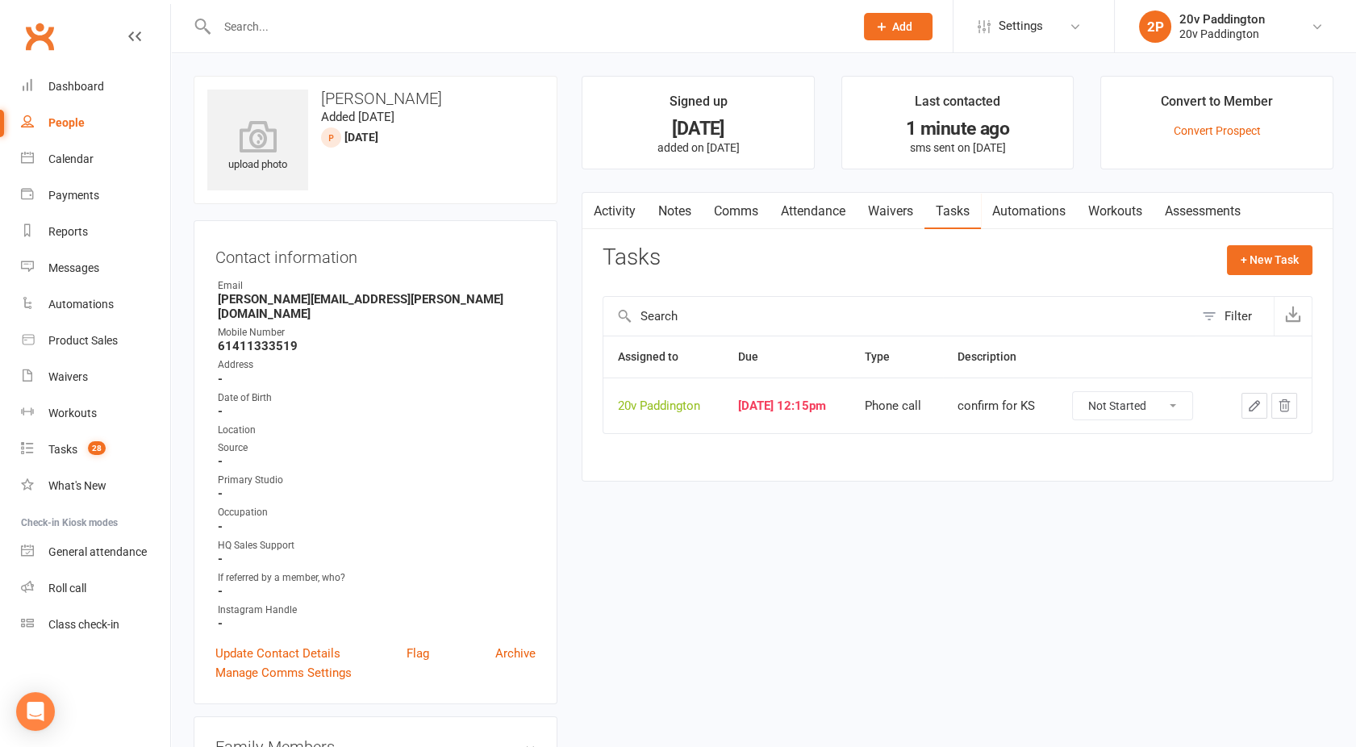
click at [1283, 409] on icon "button" at bounding box center [1284, 405] width 15 height 15
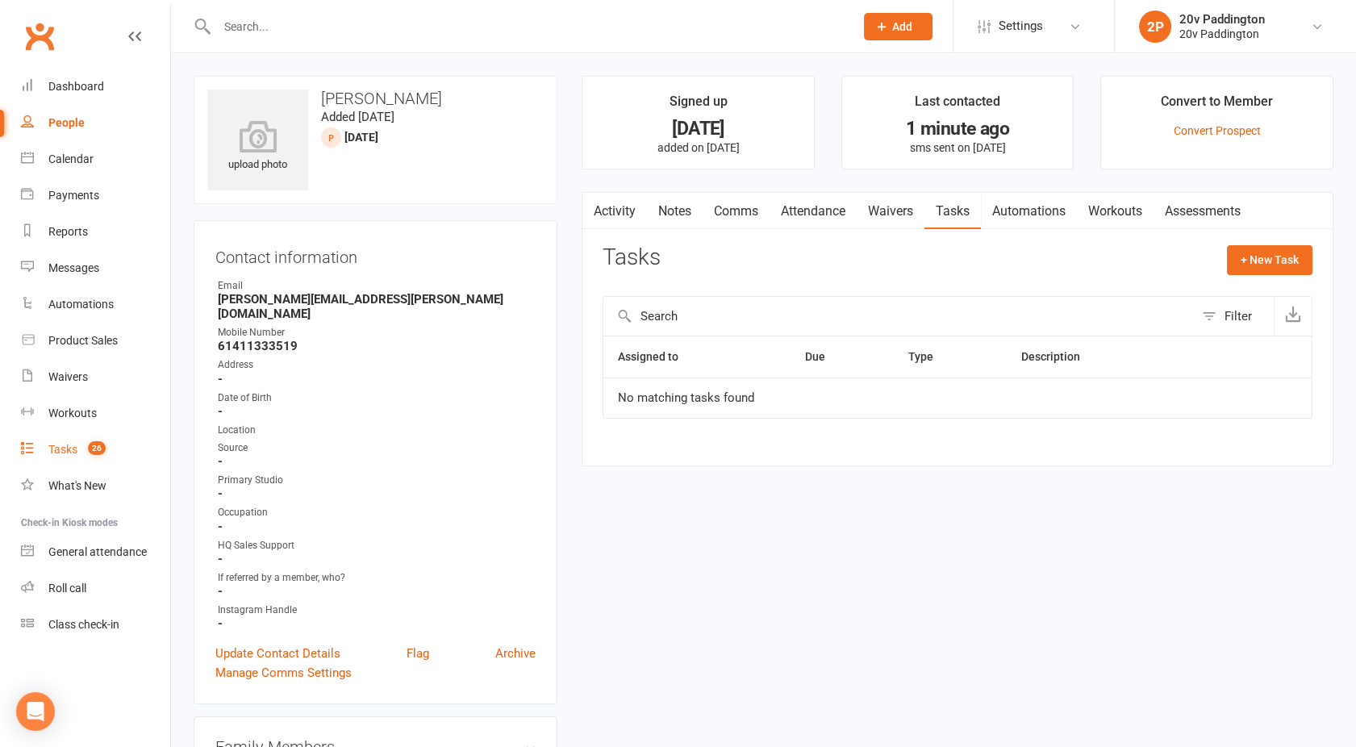
click at [77, 458] on link "Tasks 26" at bounding box center [95, 450] width 149 height 36
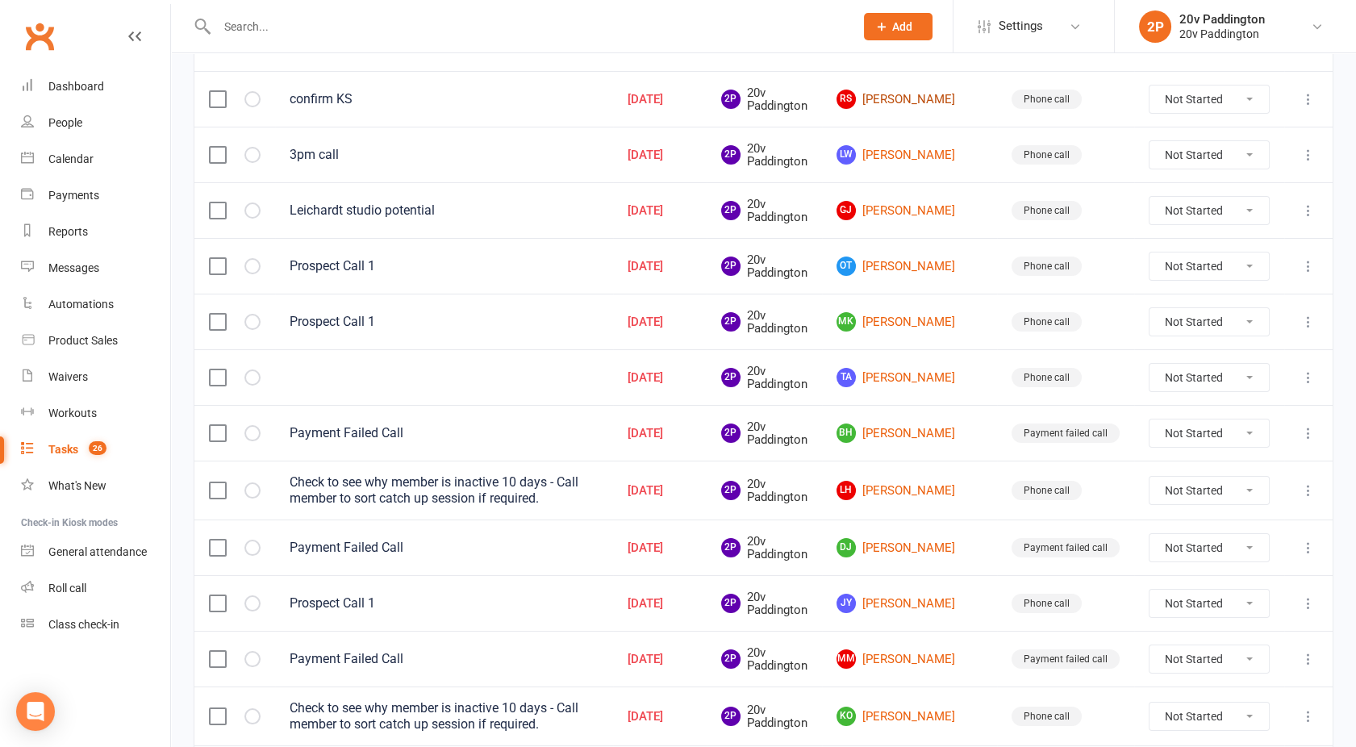
scroll to position [242, 0]
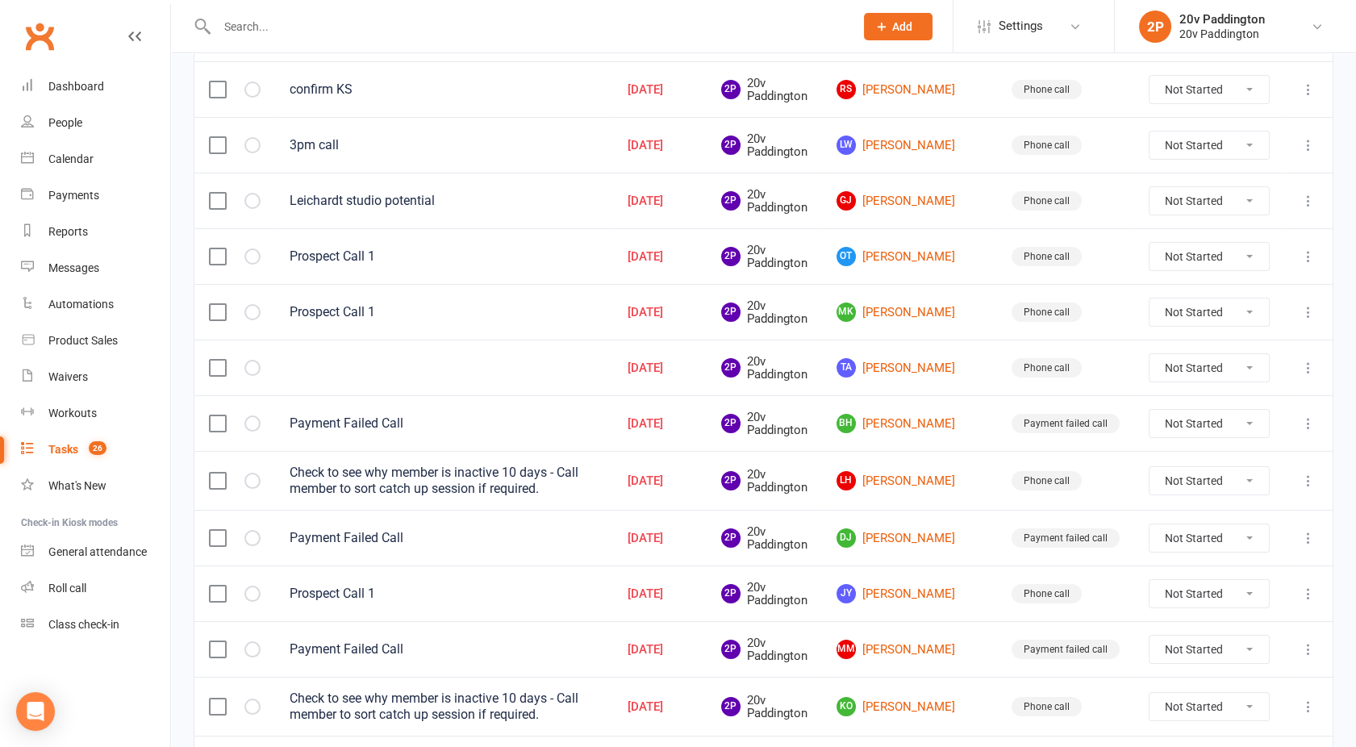
click at [1305, 416] on icon at bounding box center [1308, 423] width 16 height 16
click at [1191, 509] on link "Delete" at bounding box center [1224, 516] width 160 height 32
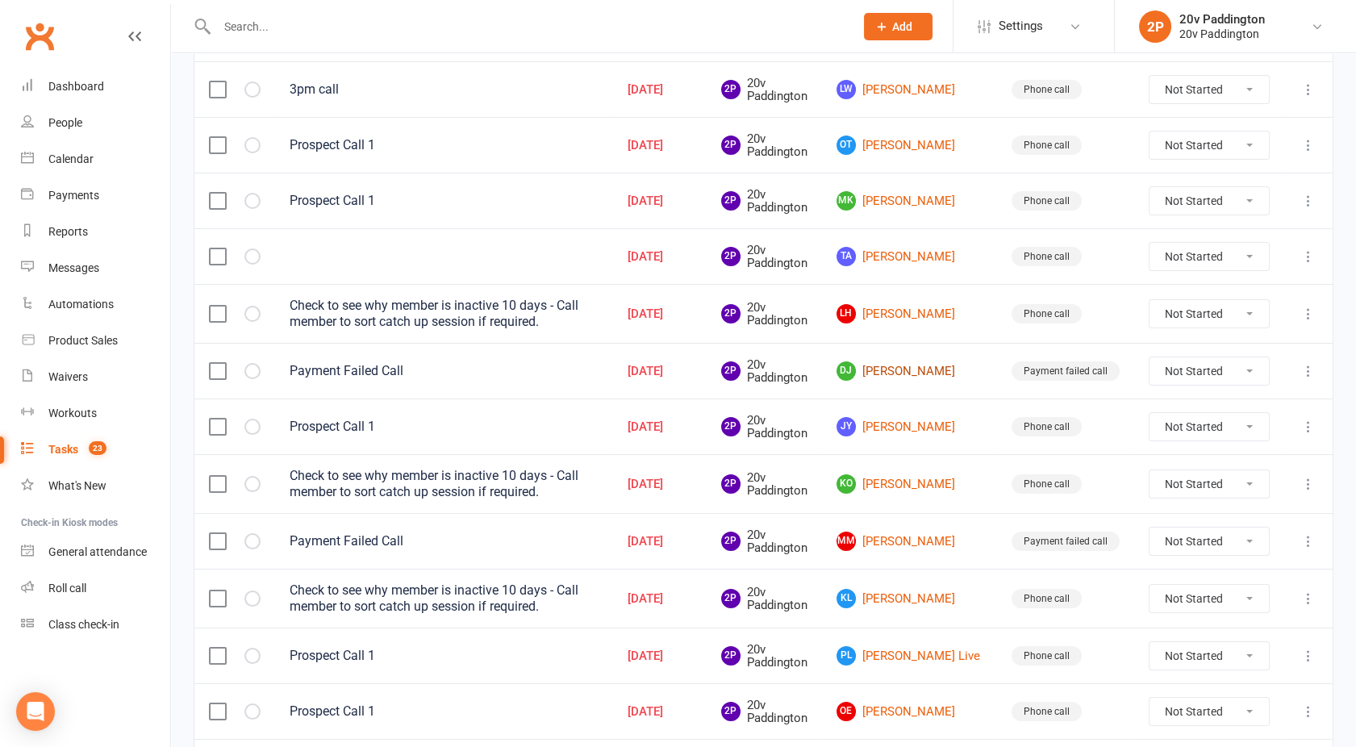
click at [945, 361] on link "DJ David Jones" at bounding box center [909, 370] width 146 height 19
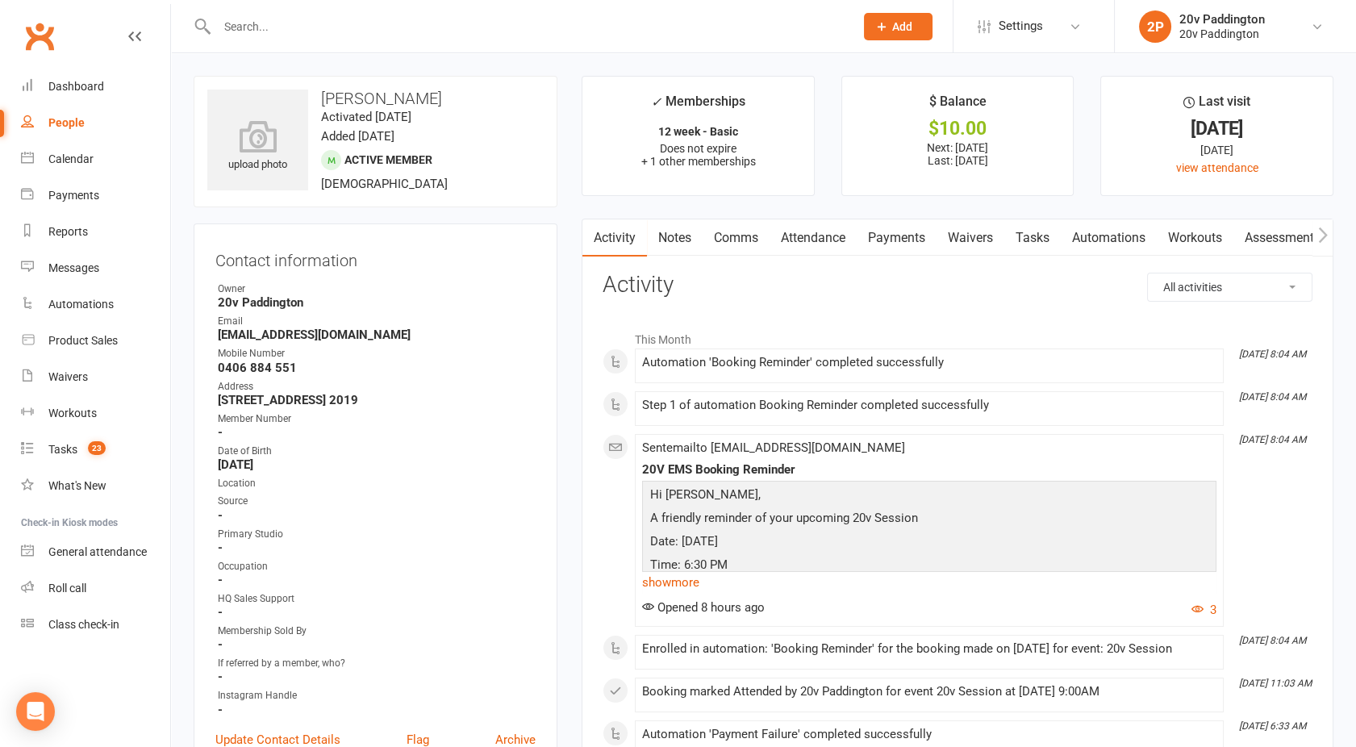
click at [913, 241] on link "Payments" at bounding box center [897, 237] width 80 height 37
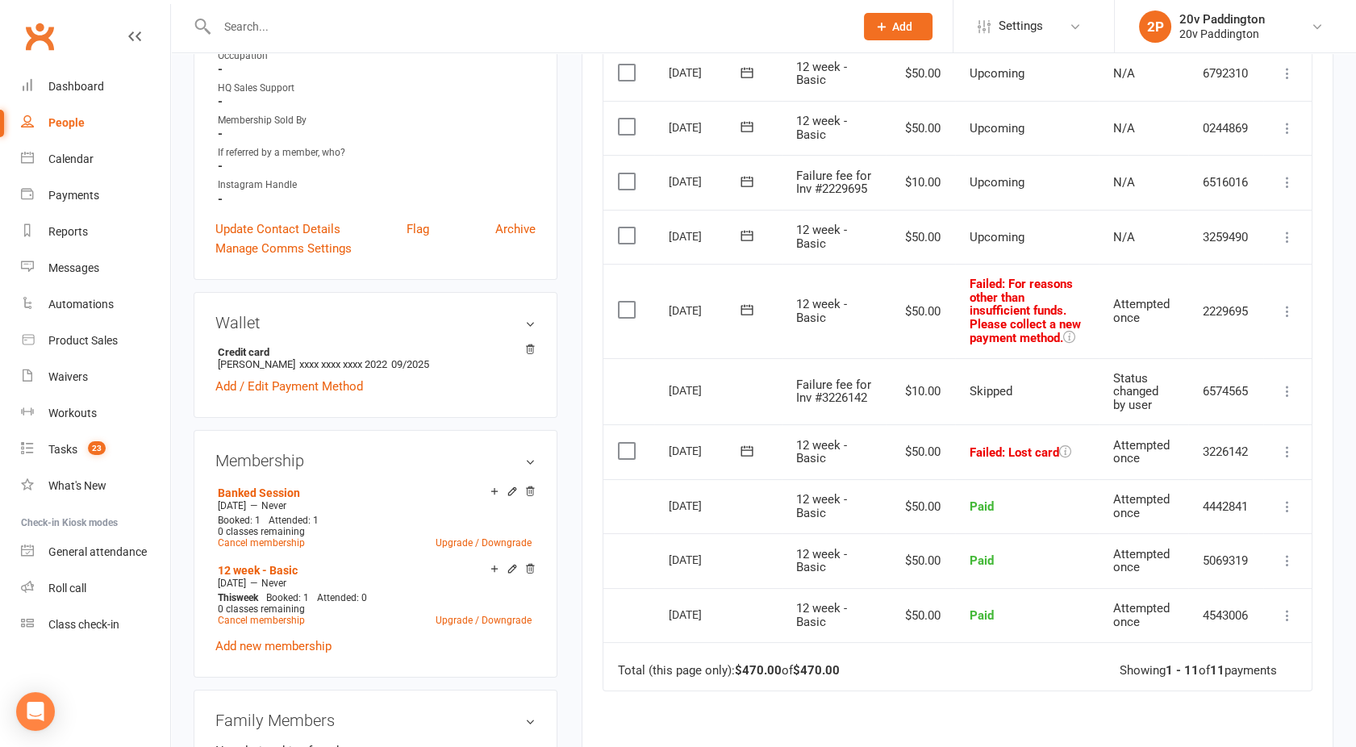
scroll to position [438, 0]
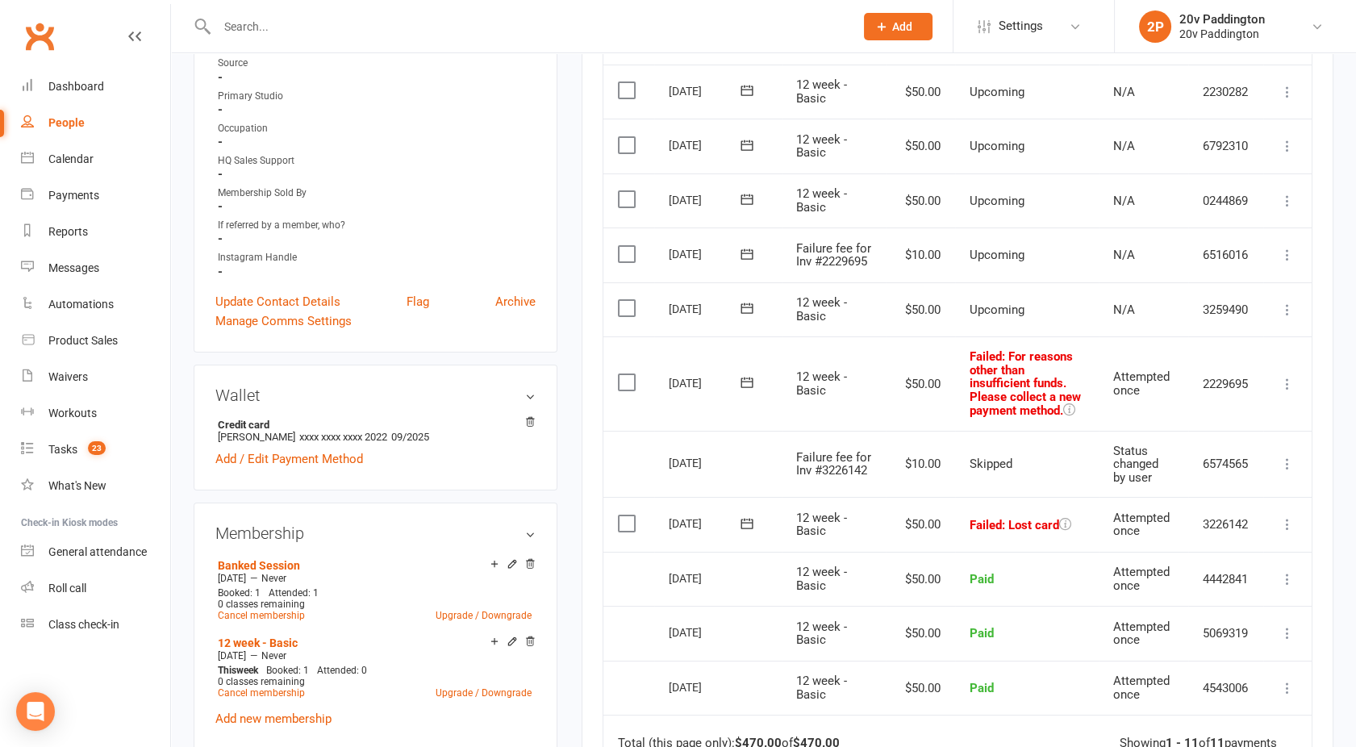
click at [615, 383] on td "Select this" at bounding box center [628, 383] width 51 height 94
click at [619, 382] on label at bounding box center [629, 382] width 22 height 16
click at [619, 374] on input "checkbox" at bounding box center [623, 374] width 10 height 0
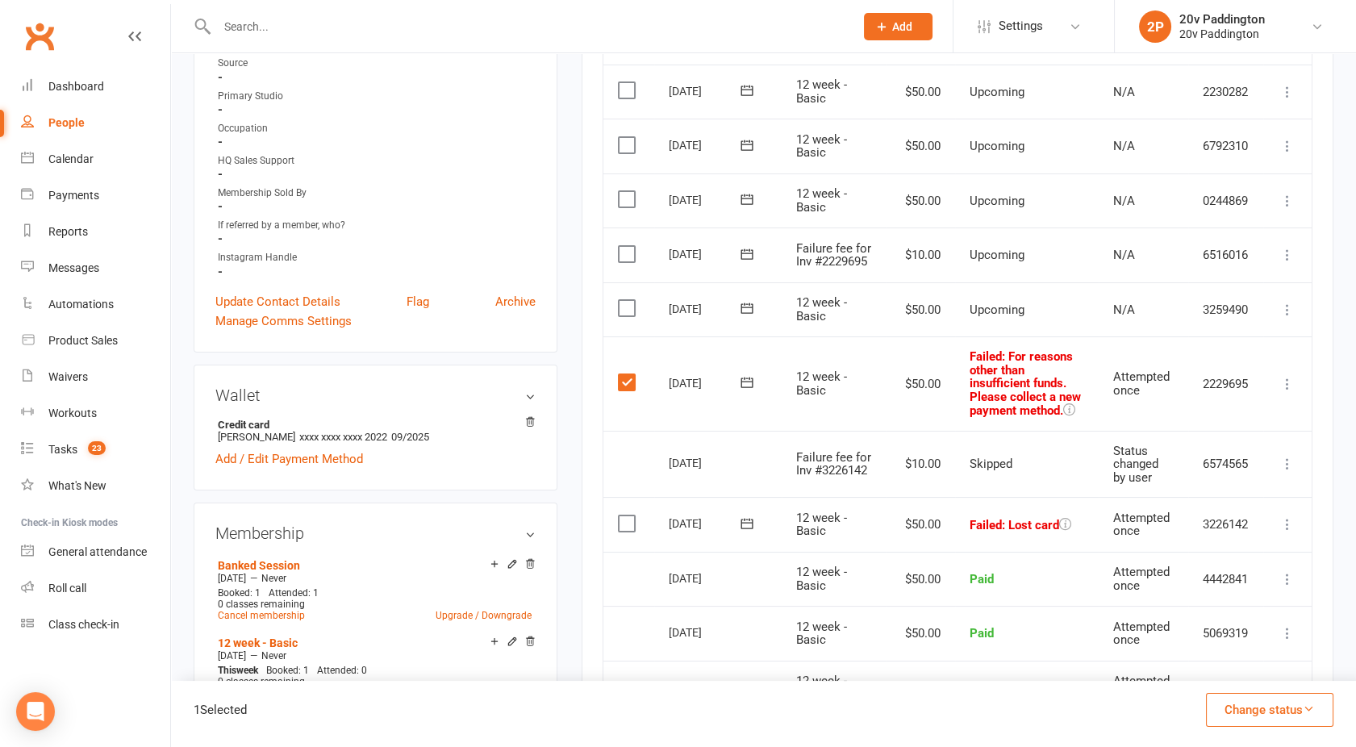
click at [627, 516] on label at bounding box center [629, 523] width 22 height 16
click at [627, 515] on input "checkbox" at bounding box center [623, 515] width 10 height 0
click at [1244, 710] on button "Change status" at bounding box center [1269, 710] width 127 height 34
click at [1226, 668] on link "Skipped" at bounding box center [1253, 666] width 160 height 32
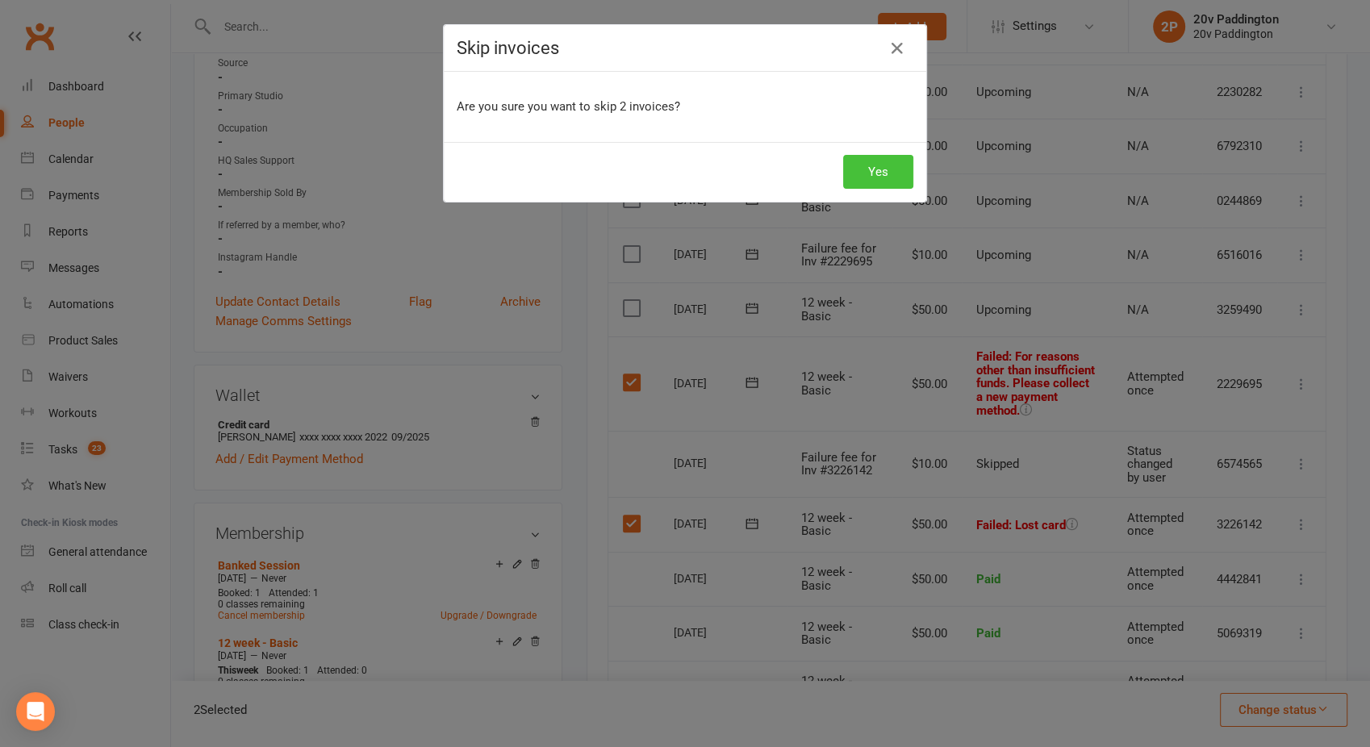
click at [861, 176] on button "Yes" at bounding box center [878, 172] width 70 height 34
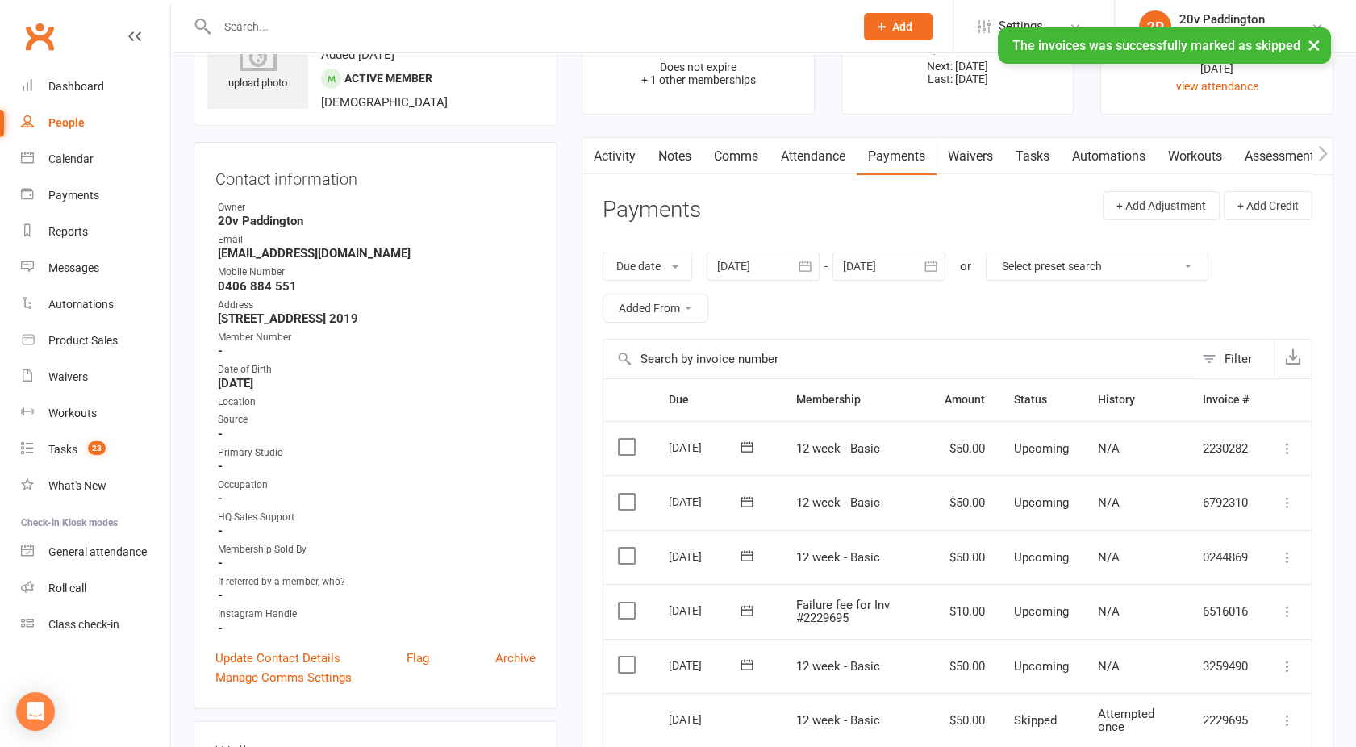
scroll to position [60, 0]
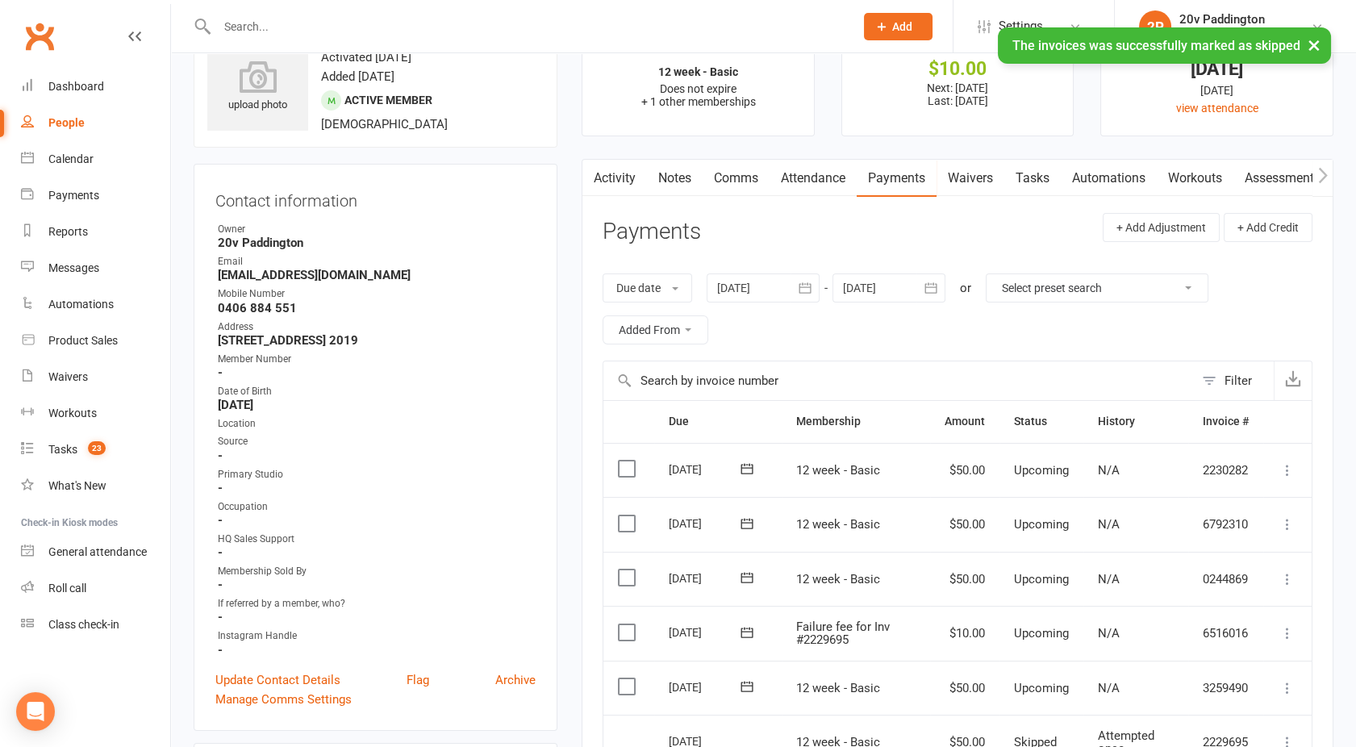
click at [629, 174] on link "Activity" at bounding box center [614, 178] width 65 height 37
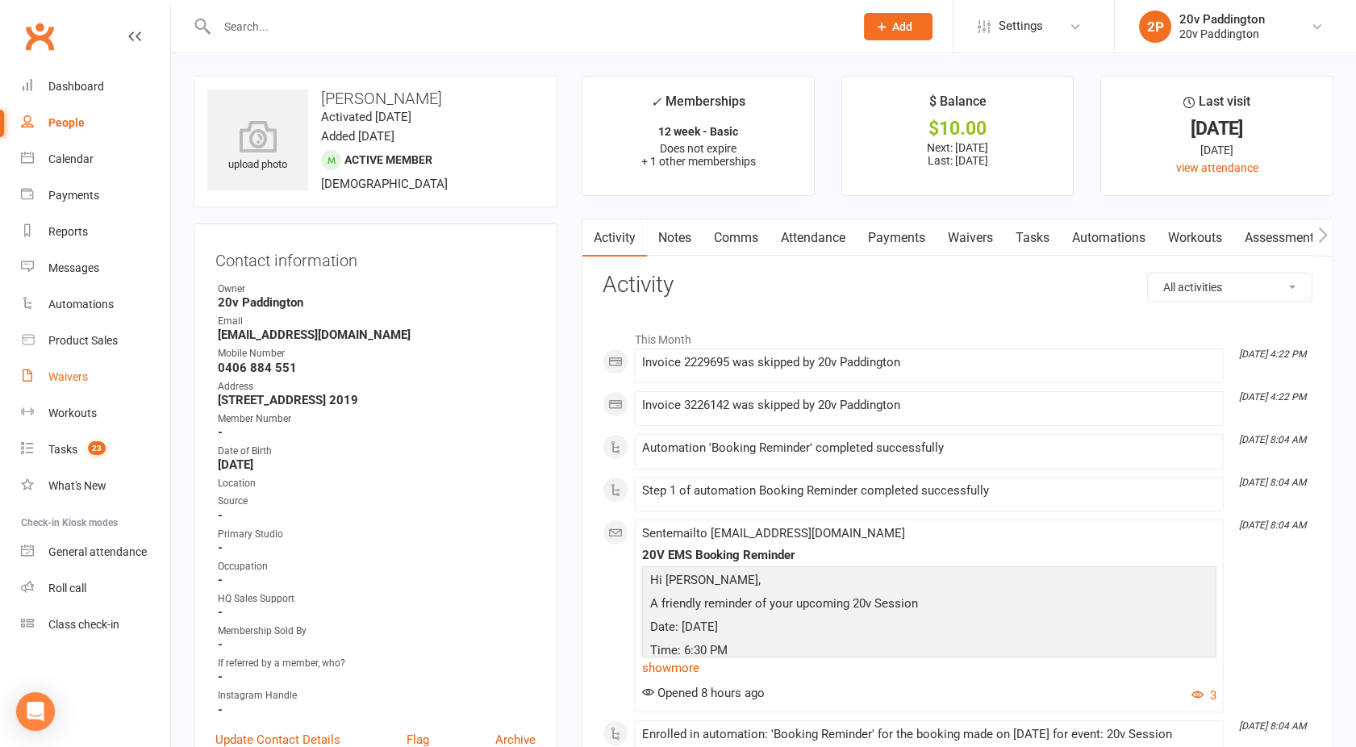
click at [60, 364] on link "Waivers" at bounding box center [95, 377] width 149 height 36
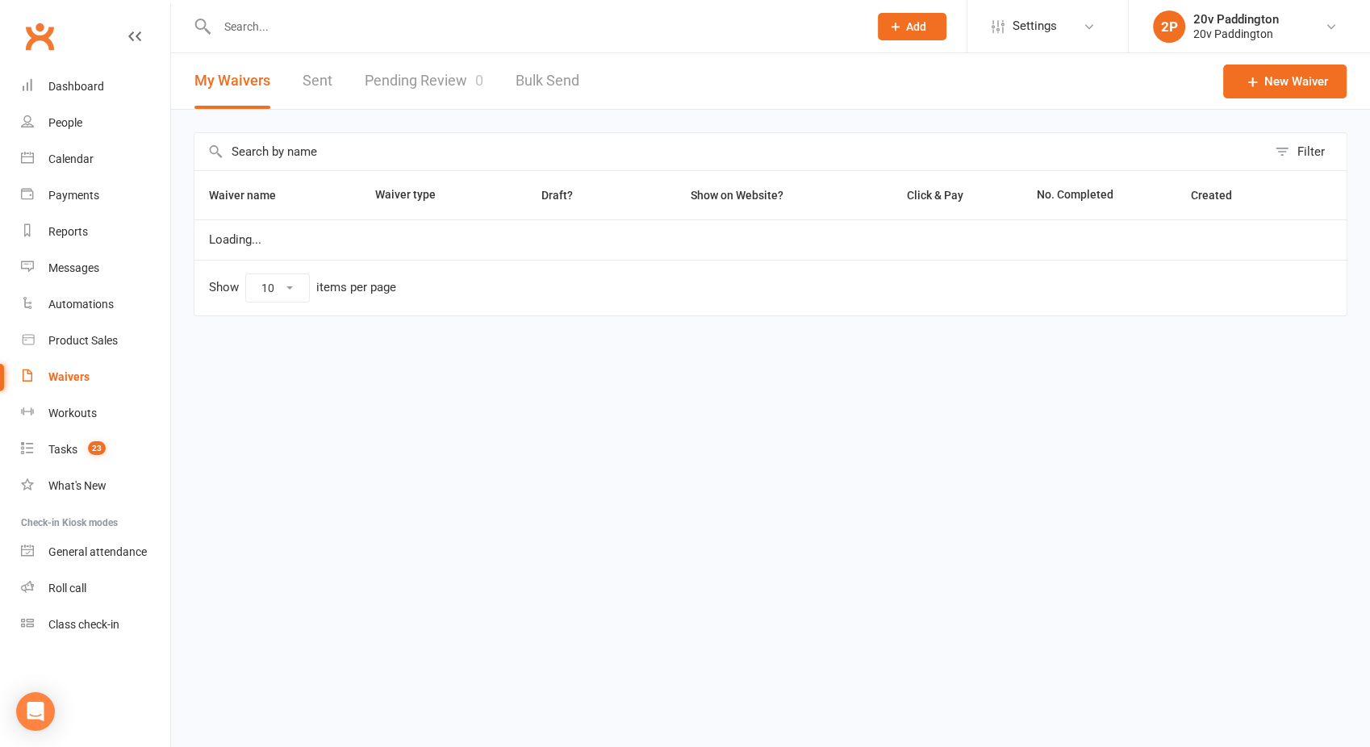
select select "100"
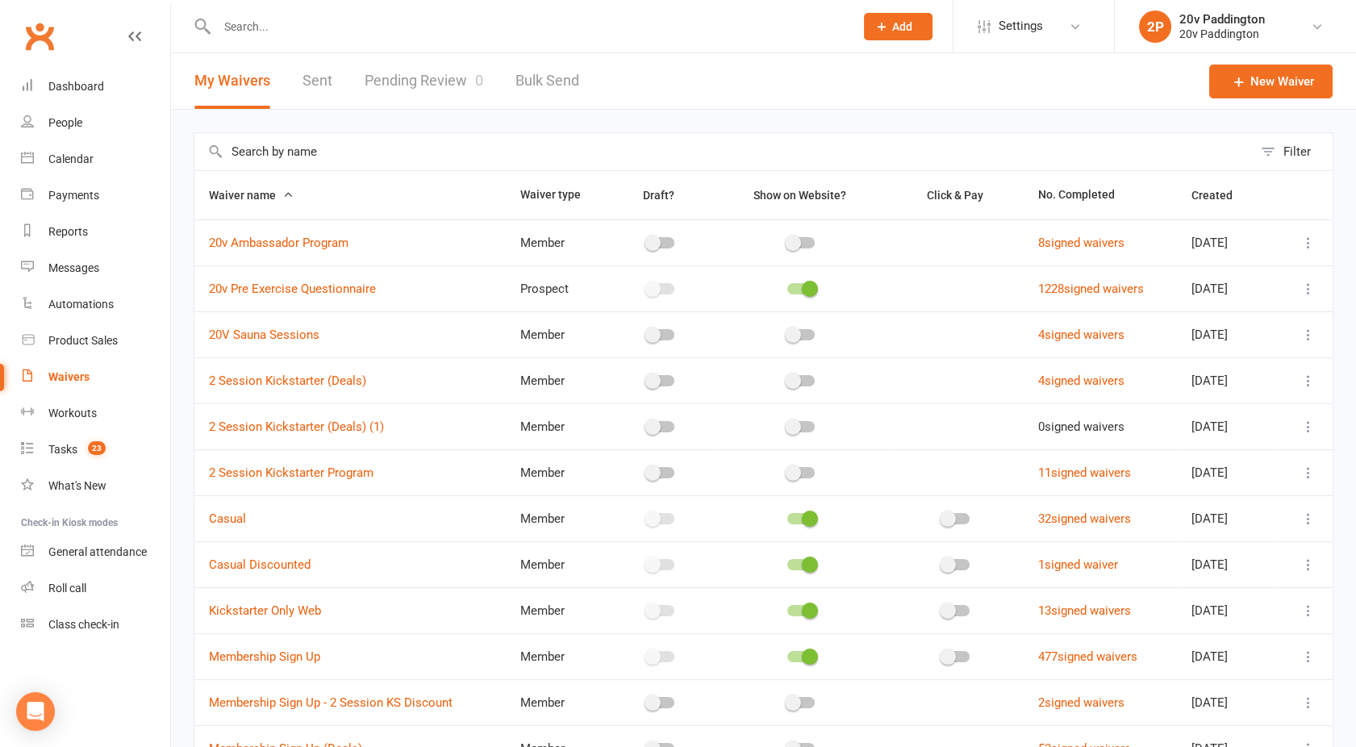
scroll to position [284, 0]
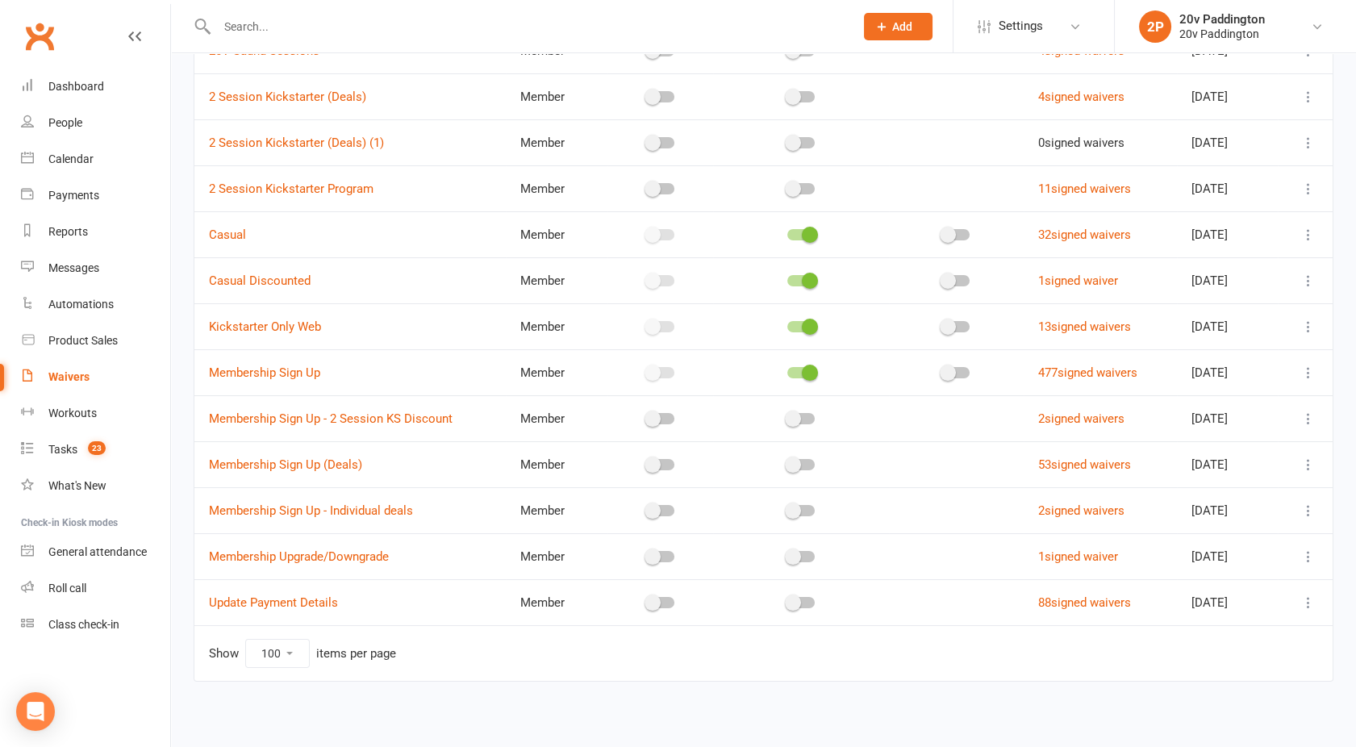
click at [1298, 594] on div at bounding box center [1305, 602] width 26 height 19
click at [1305, 598] on icon at bounding box center [1308, 602] width 16 height 16
click at [1187, 698] on link "Copy external link to clipboard" at bounding box center [1209, 697] width 190 height 32
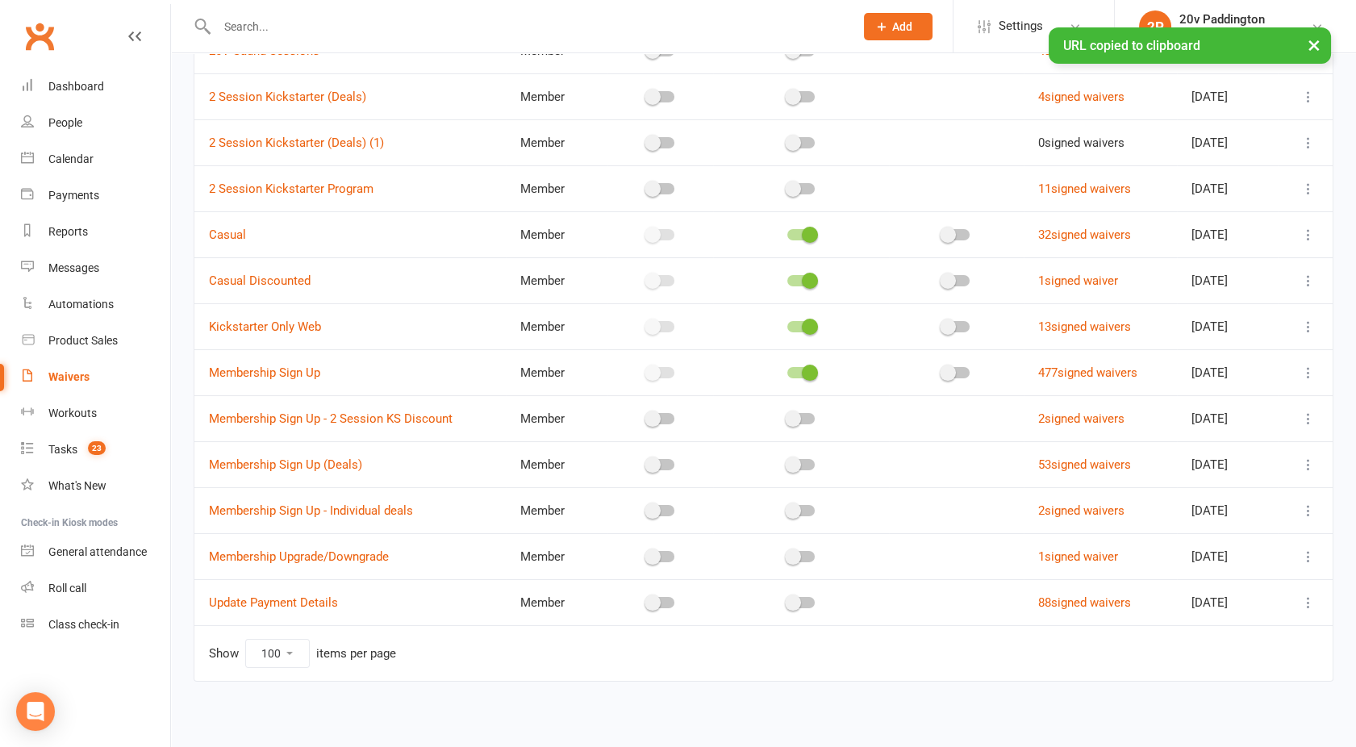
scroll to position [0, 0]
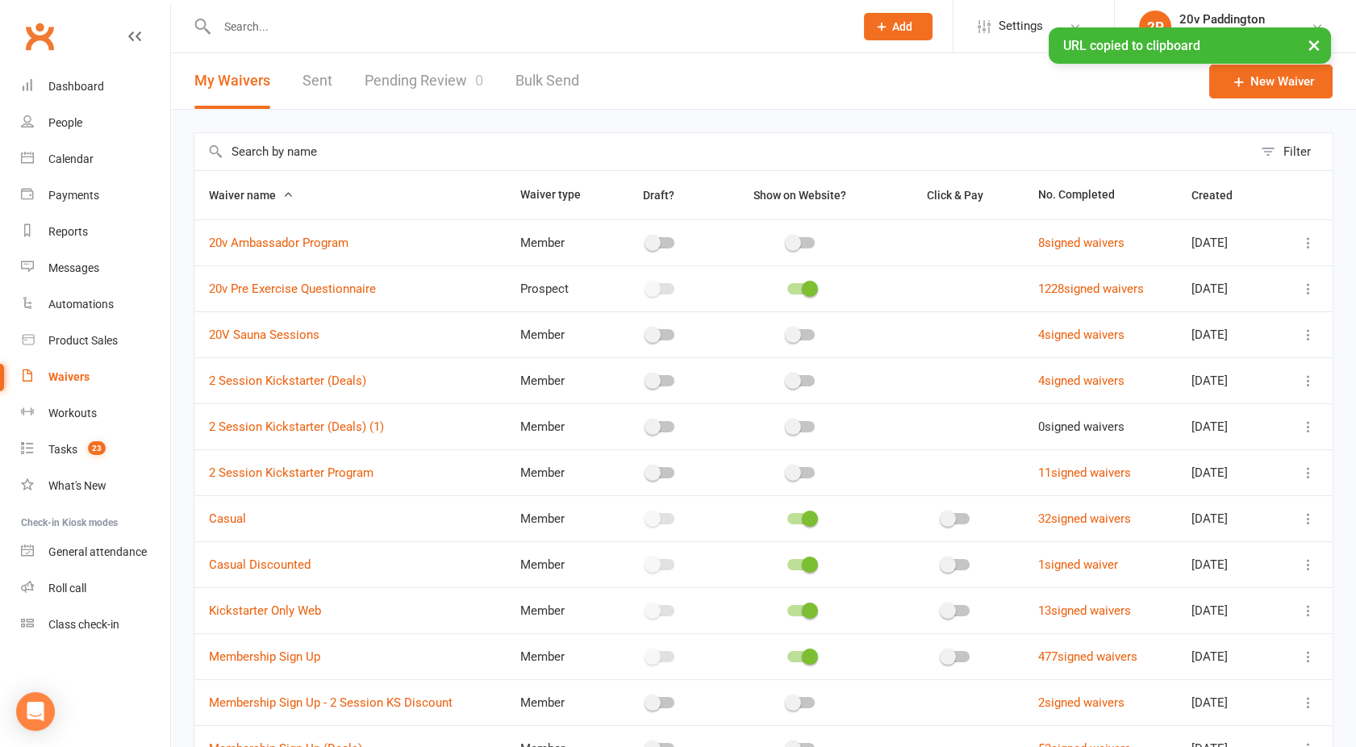
click at [274, 27] on div "× URL copied to clipboard" at bounding box center [667, 27] width 1335 height 0
click at [258, 25] on input "text" at bounding box center [527, 26] width 631 height 23
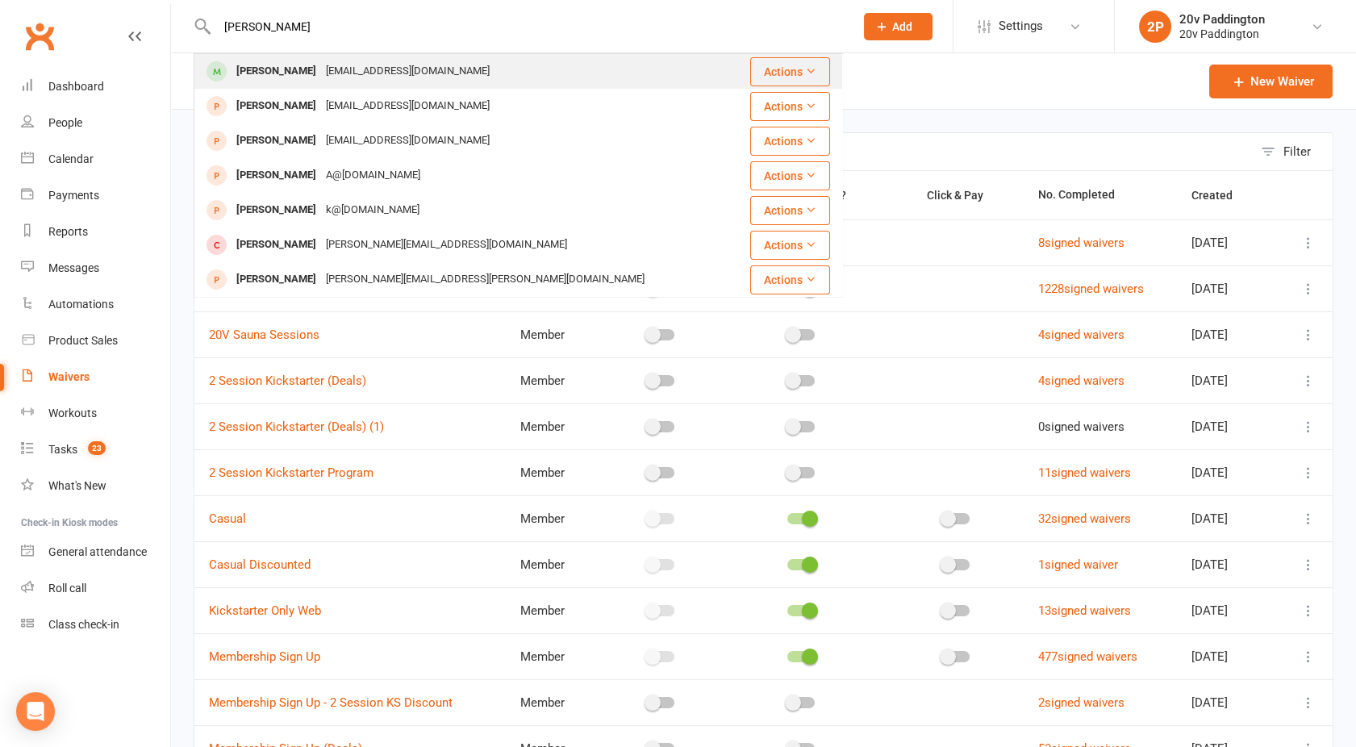
type input "david Jones"
click at [293, 81] on div "David Jones" at bounding box center [276, 71] width 90 height 23
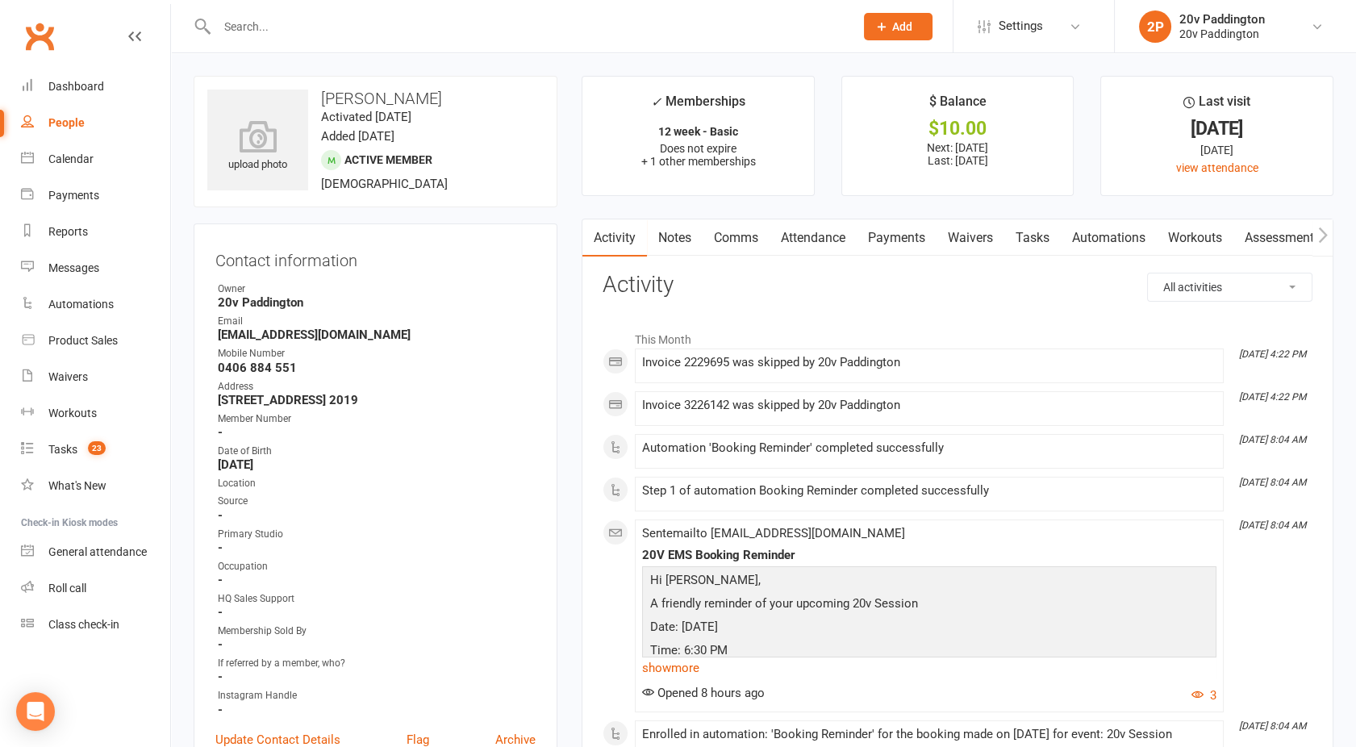
click at [739, 243] on link "Comms" at bounding box center [736, 237] width 67 height 37
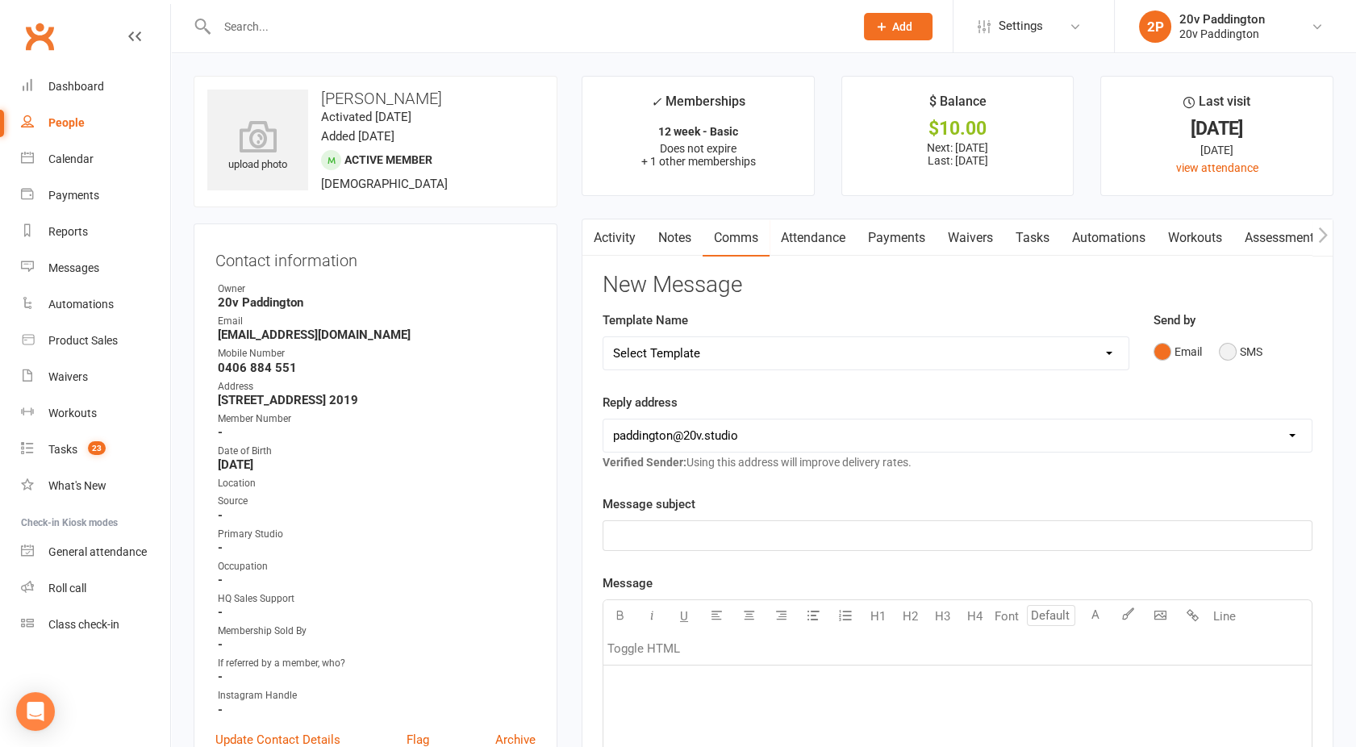
click at [1227, 352] on button "SMS" at bounding box center [1241, 351] width 44 height 31
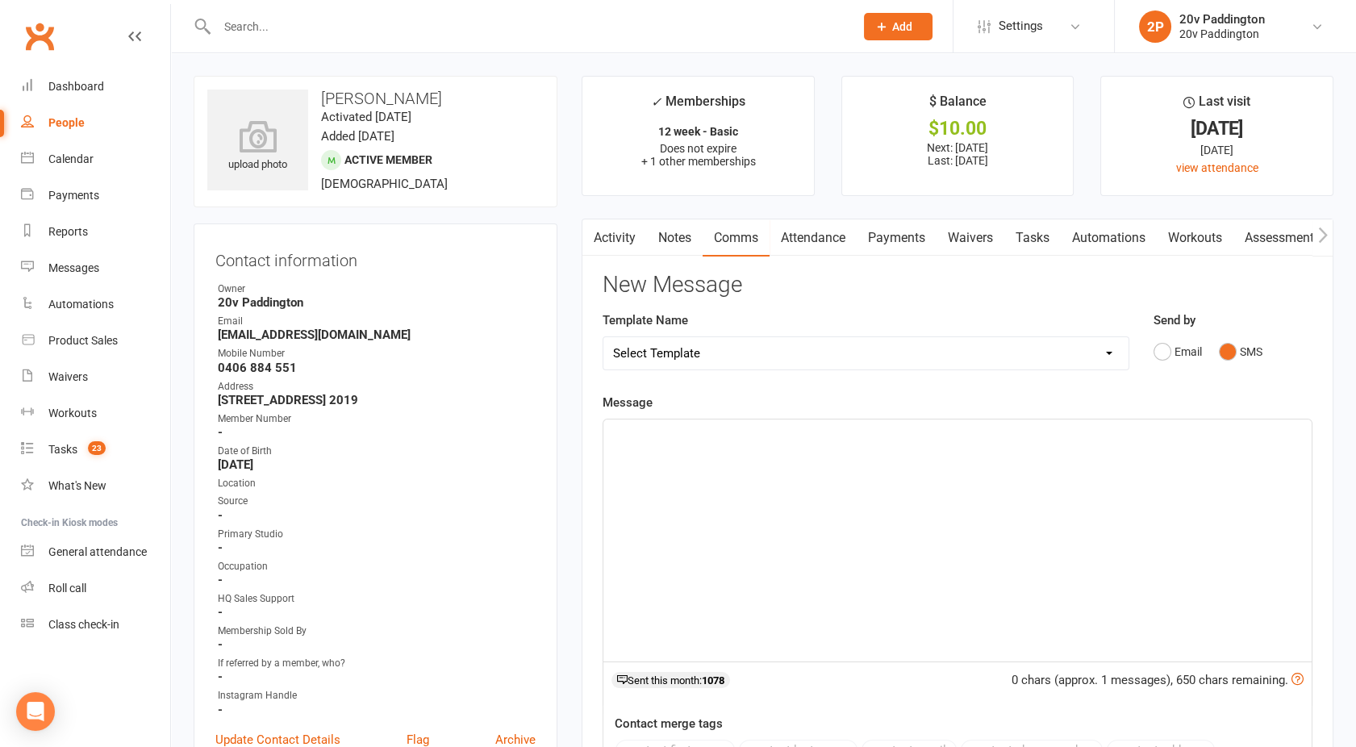
click at [945, 477] on div "﻿" at bounding box center [957, 540] width 708 height 242
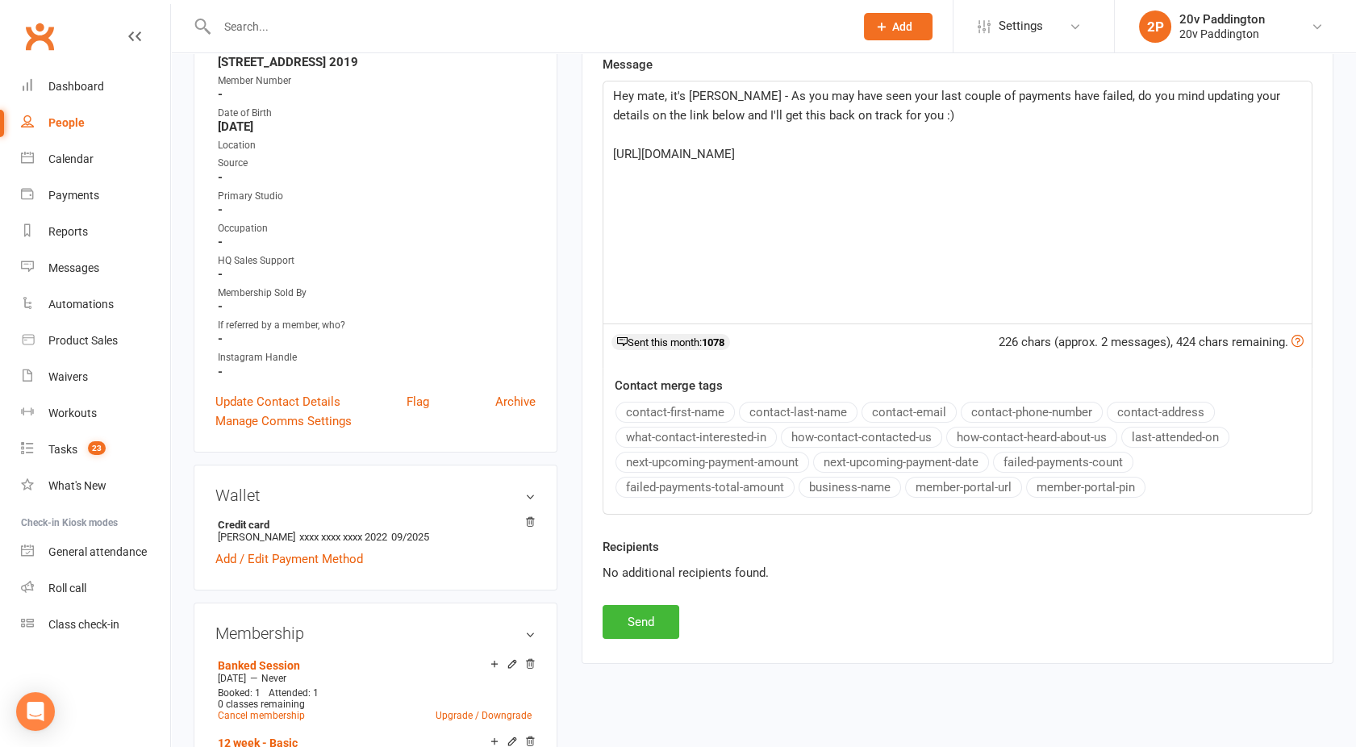
scroll to position [339, 0]
click at [652, 607] on button "Send" at bounding box center [641, 621] width 77 height 34
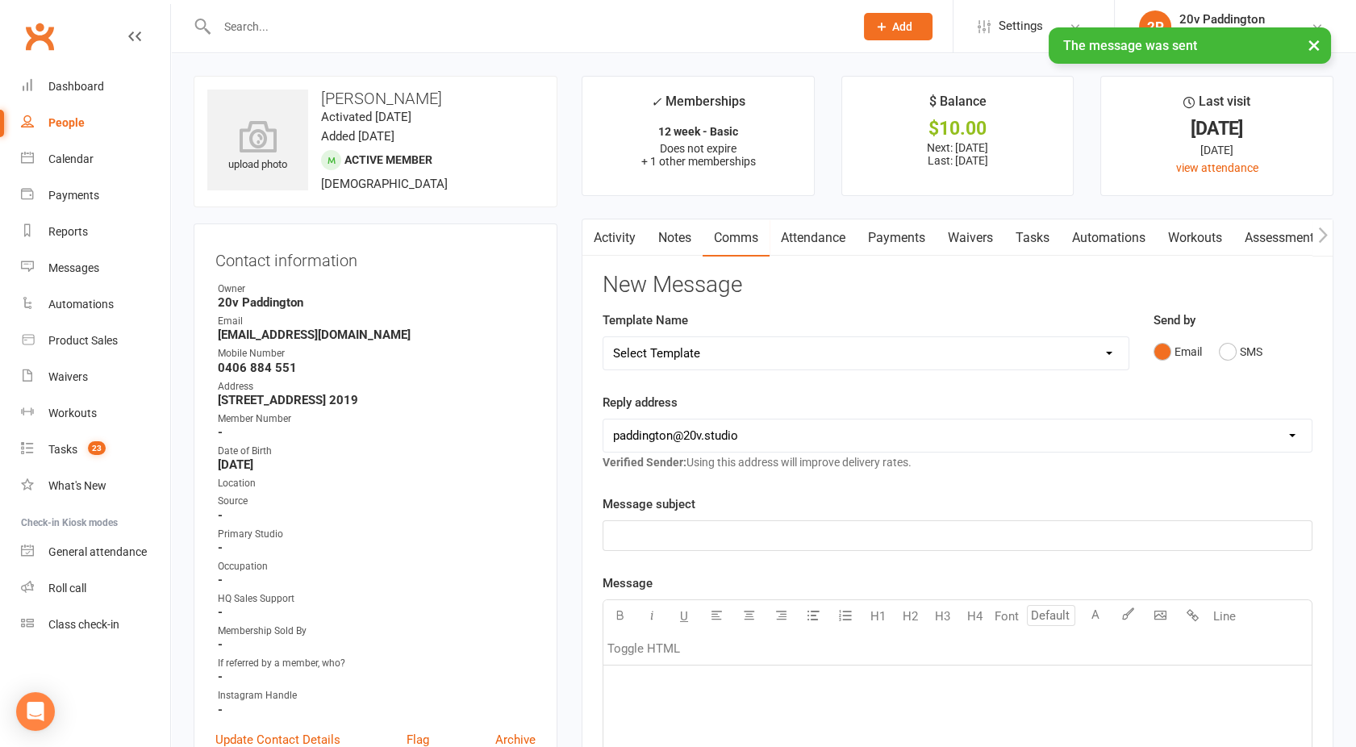
click at [620, 236] on link "Activity" at bounding box center [614, 237] width 65 height 37
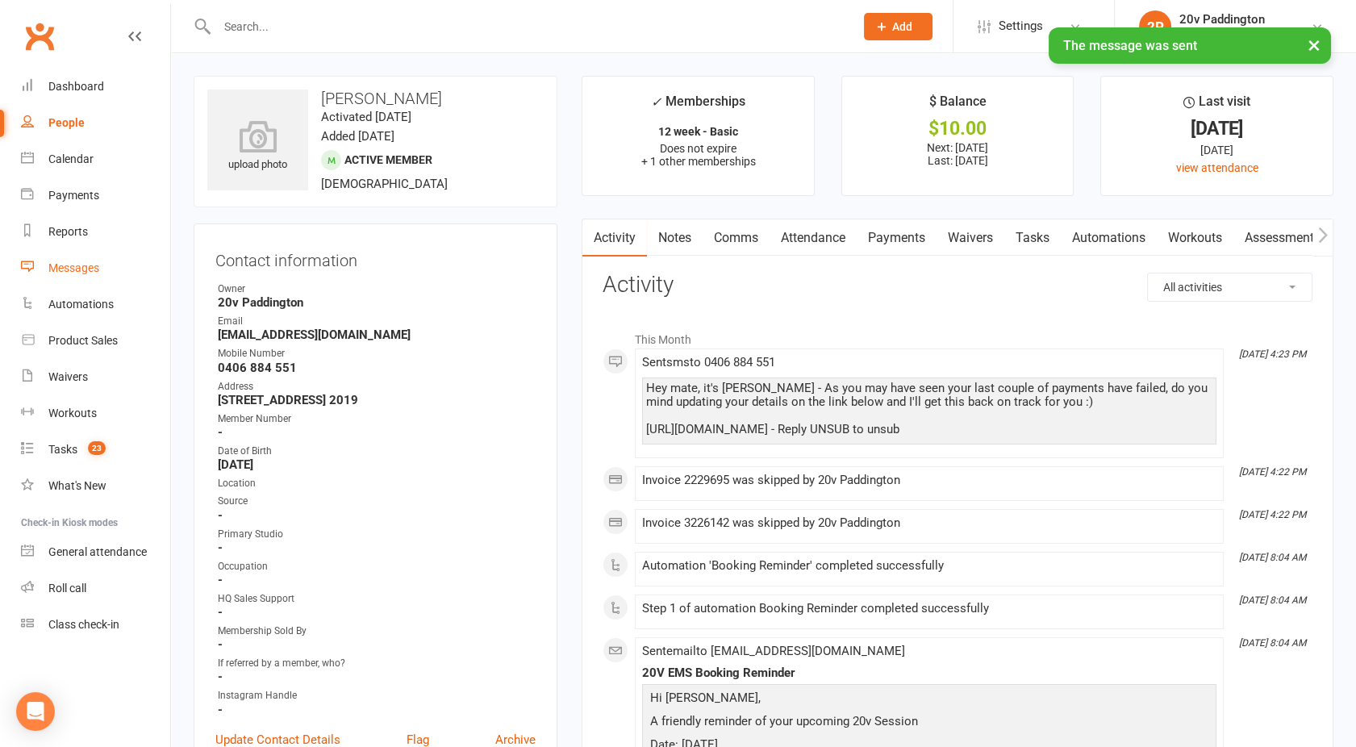
click at [71, 256] on link "Messages" at bounding box center [95, 268] width 149 height 36
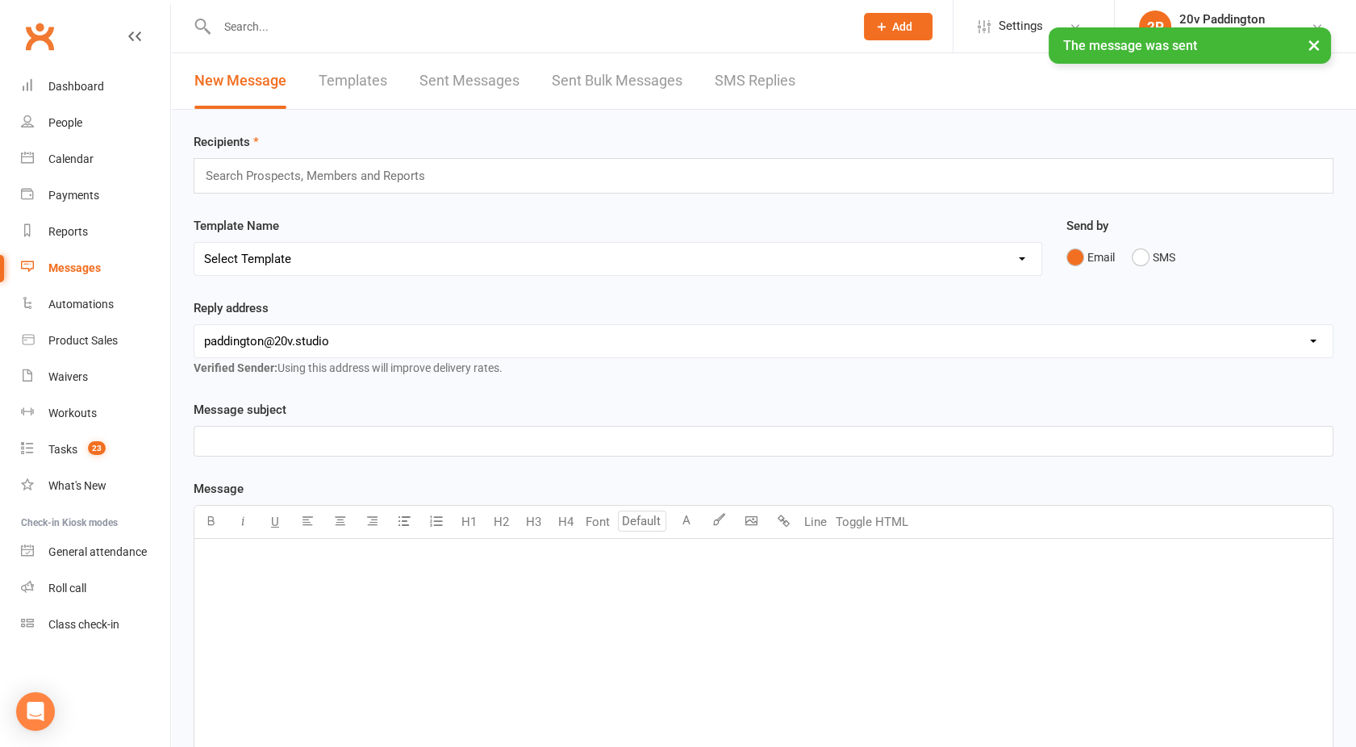
click at [731, 74] on link "SMS Replies" at bounding box center [755, 81] width 81 height 56
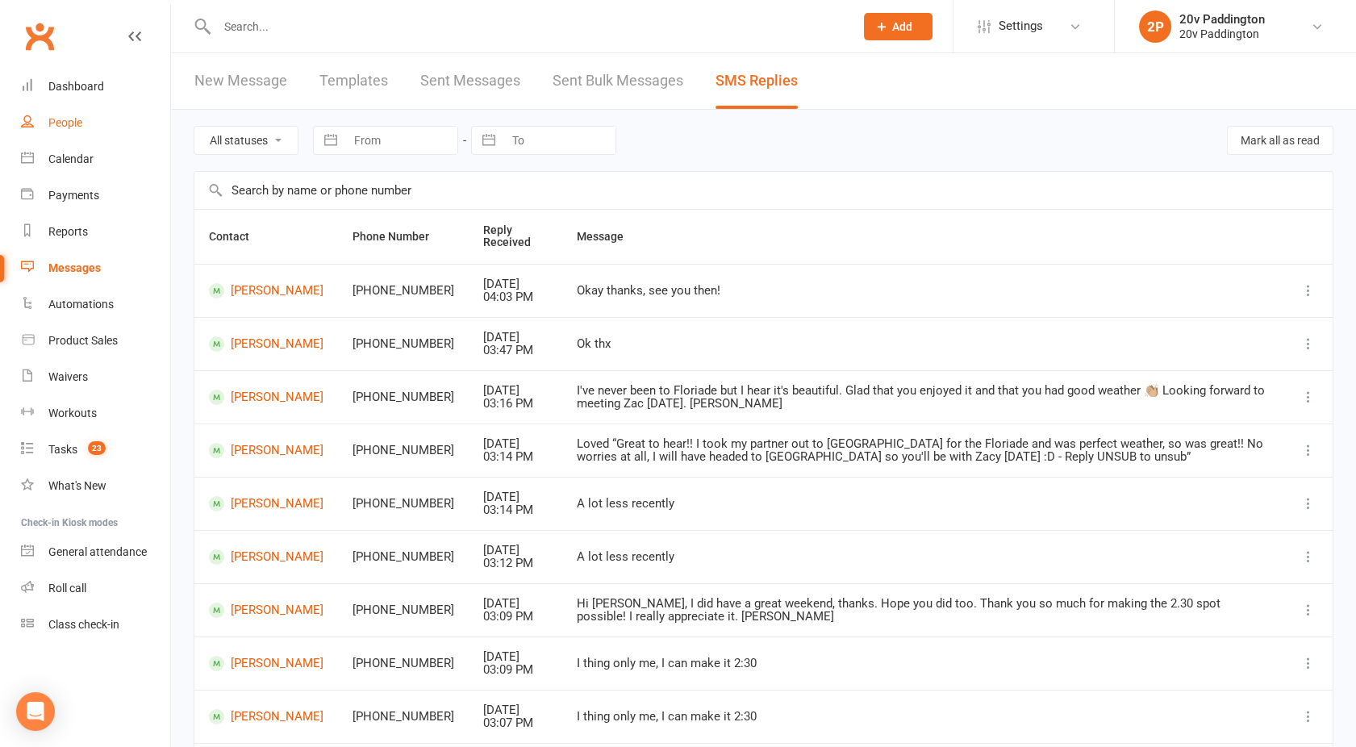
click at [85, 121] on link "People" at bounding box center [95, 123] width 149 height 36
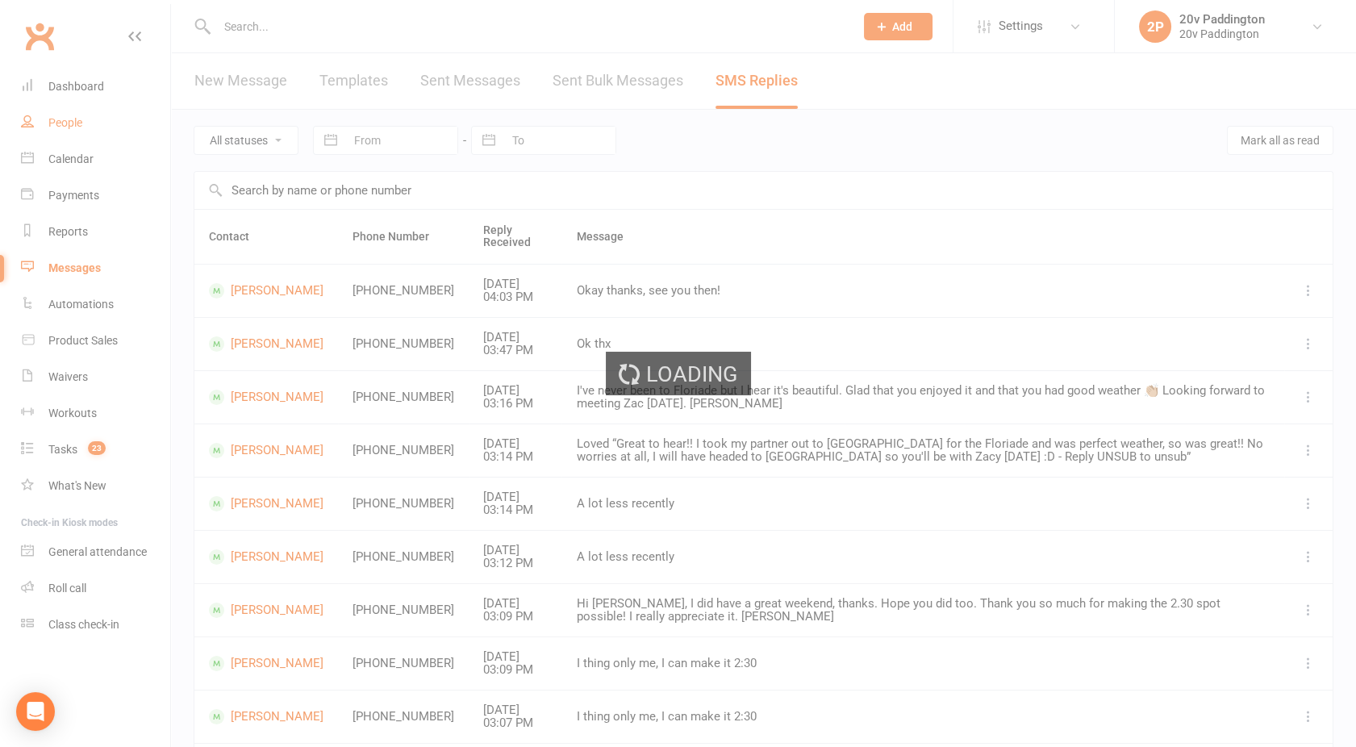
select select "100"
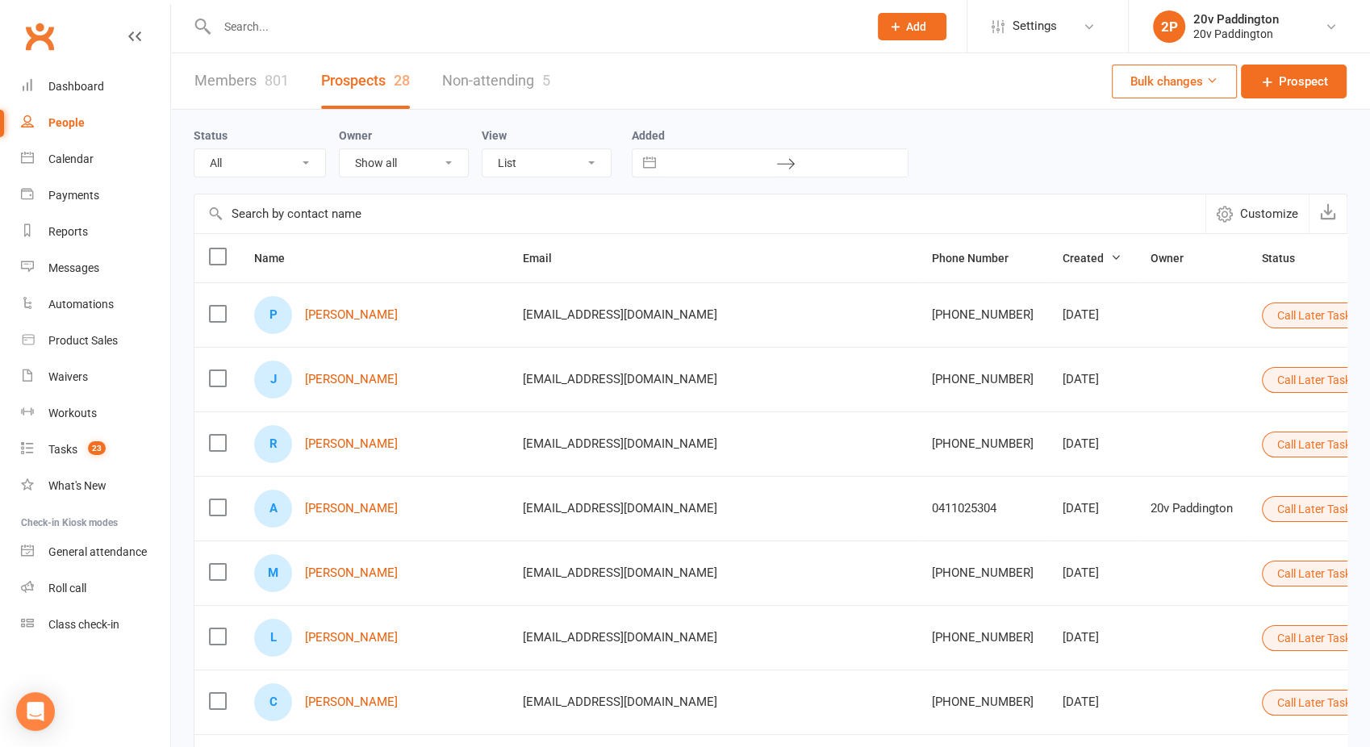
select select "Call Later Task Comms"
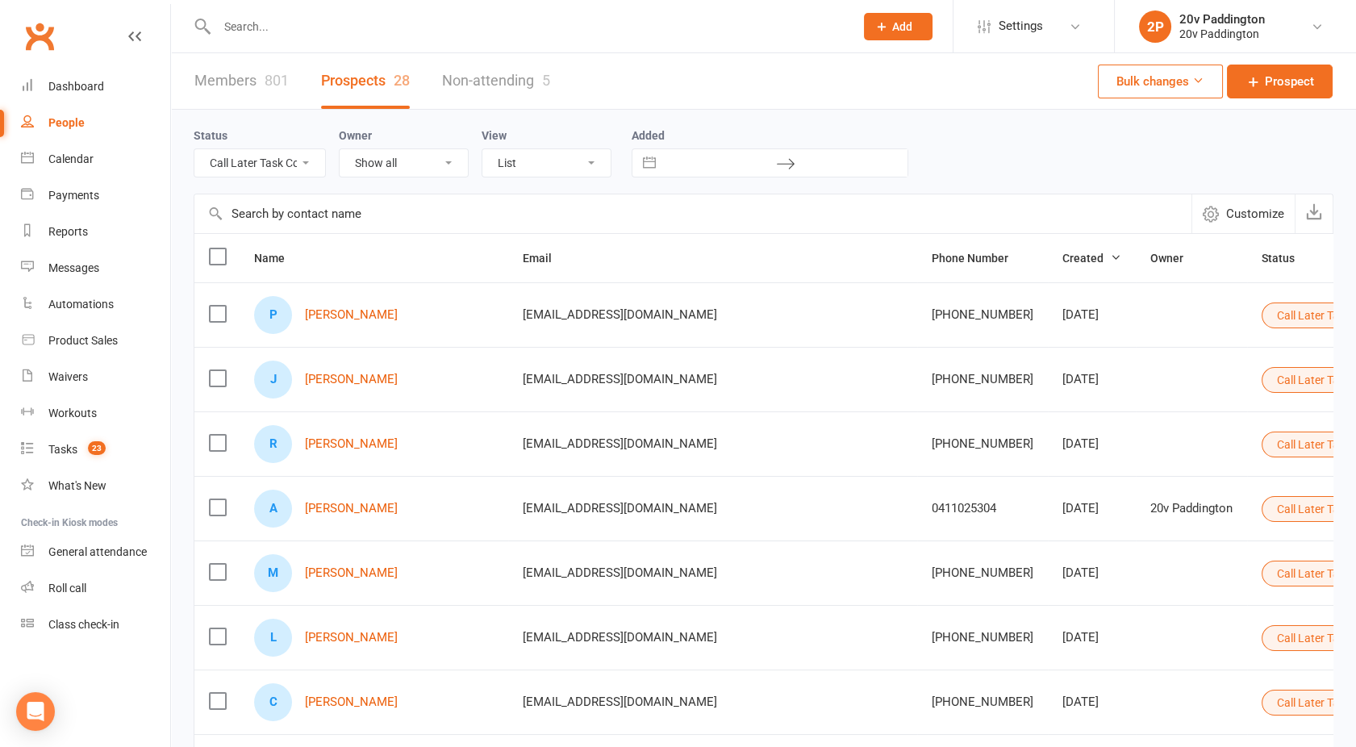
click at [248, 26] on input "text" at bounding box center [527, 26] width 631 height 23
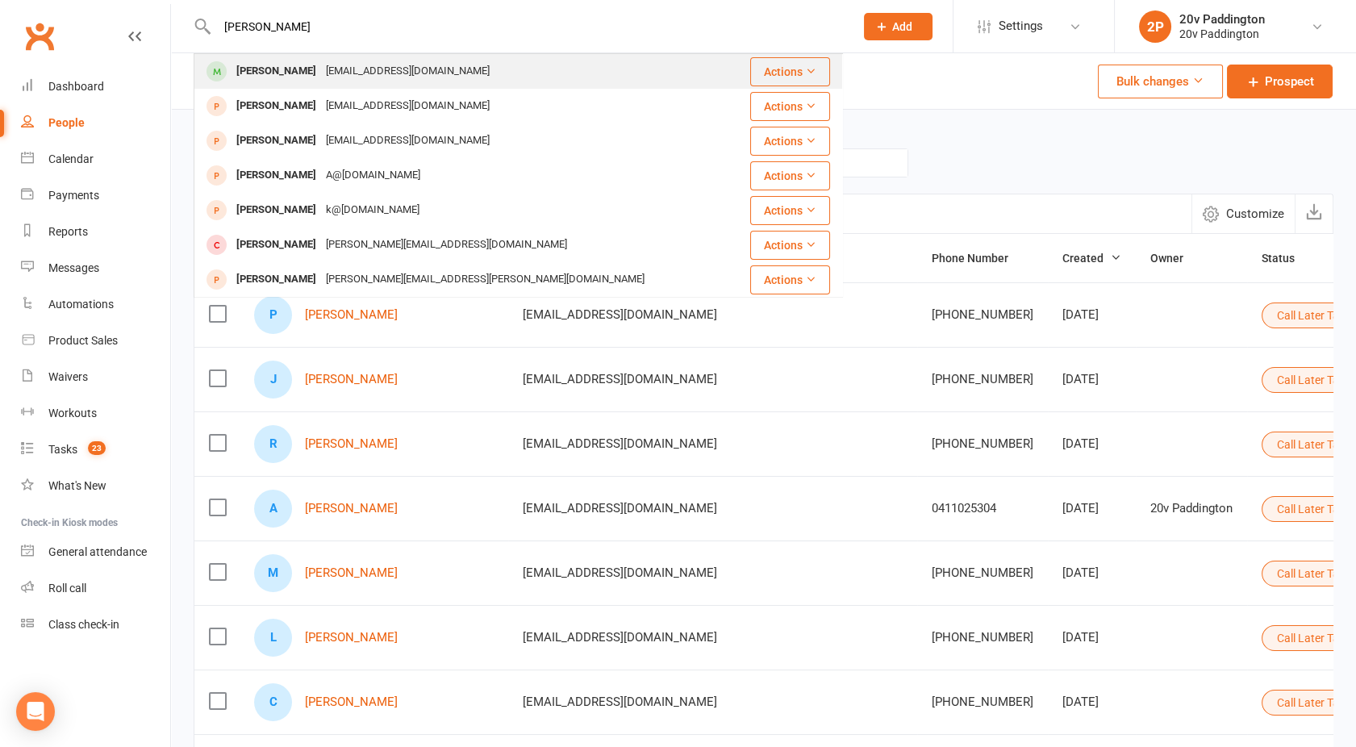
type input "david jones"
click at [321, 65] on div "Davidgarethjones923@gmail.com" at bounding box center [407, 71] width 173 height 23
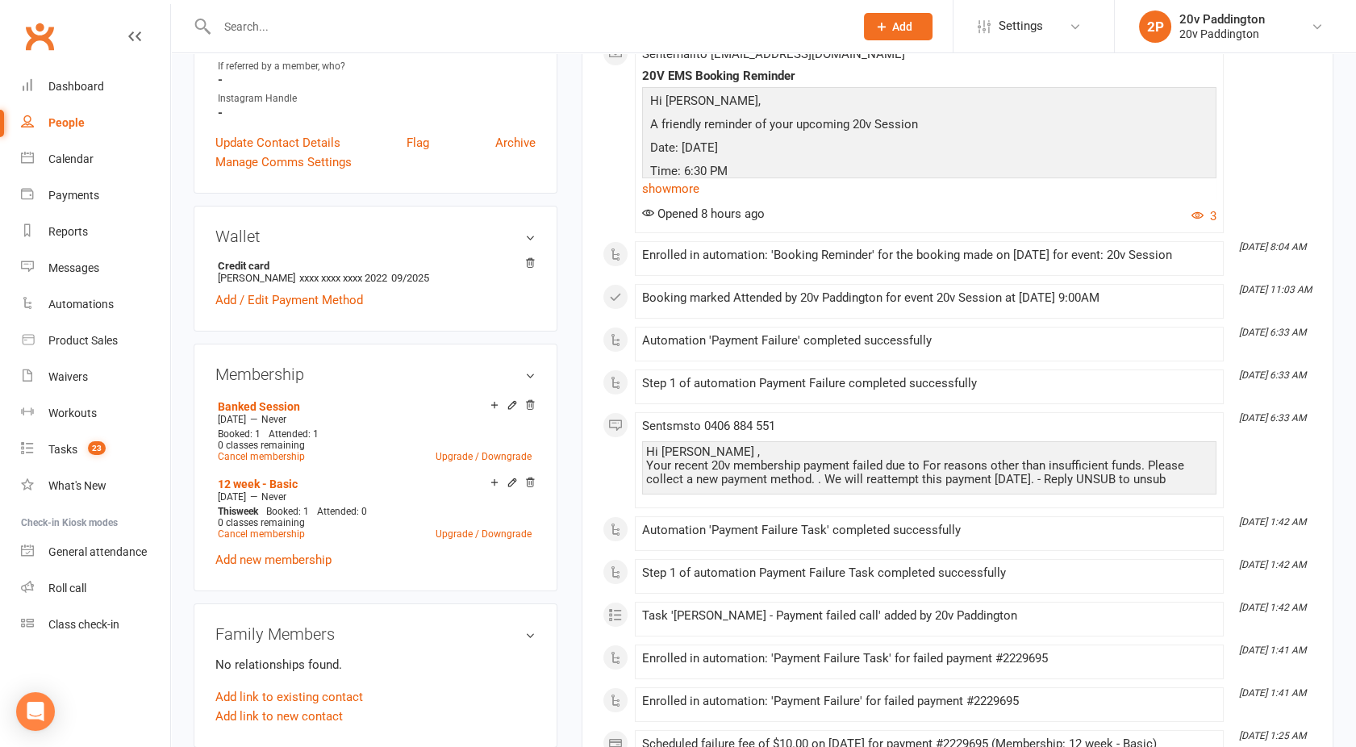
scroll to position [598, 0]
click at [262, 553] on link "Add new membership" at bounding box center [273, 559] width 116 height 15
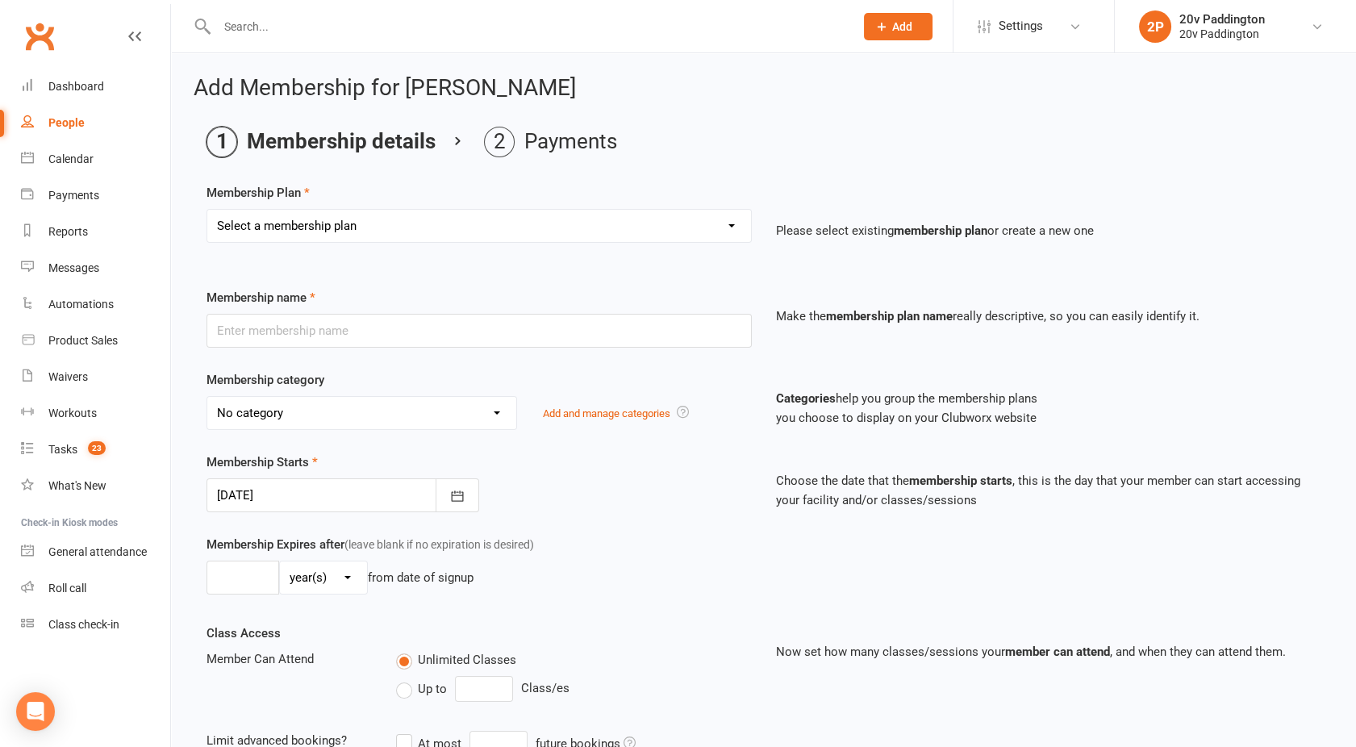
click at [331, 227] on select "Select a membership plan Create new Membership Plan Casual Session 18 Month - A…" at bounding box center [479, 226] width 544 height 32
select select "19"
click at [207, 210] on select "Select a membership plan Create new Membership Plan Casual Session 18 Month - A…" at bounding box center [479, 226] width 544 height 32
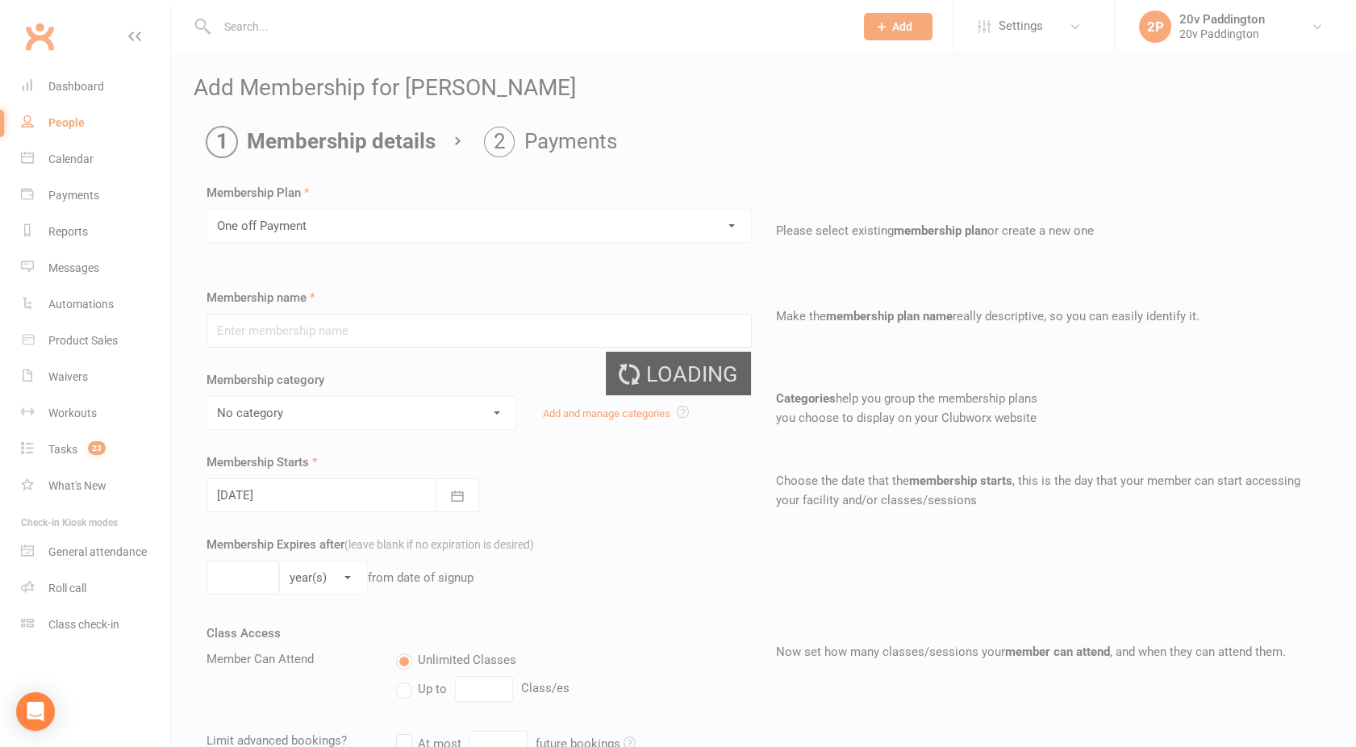
type input "One off Payment"
type input "3"
select select "0"
type input "0"
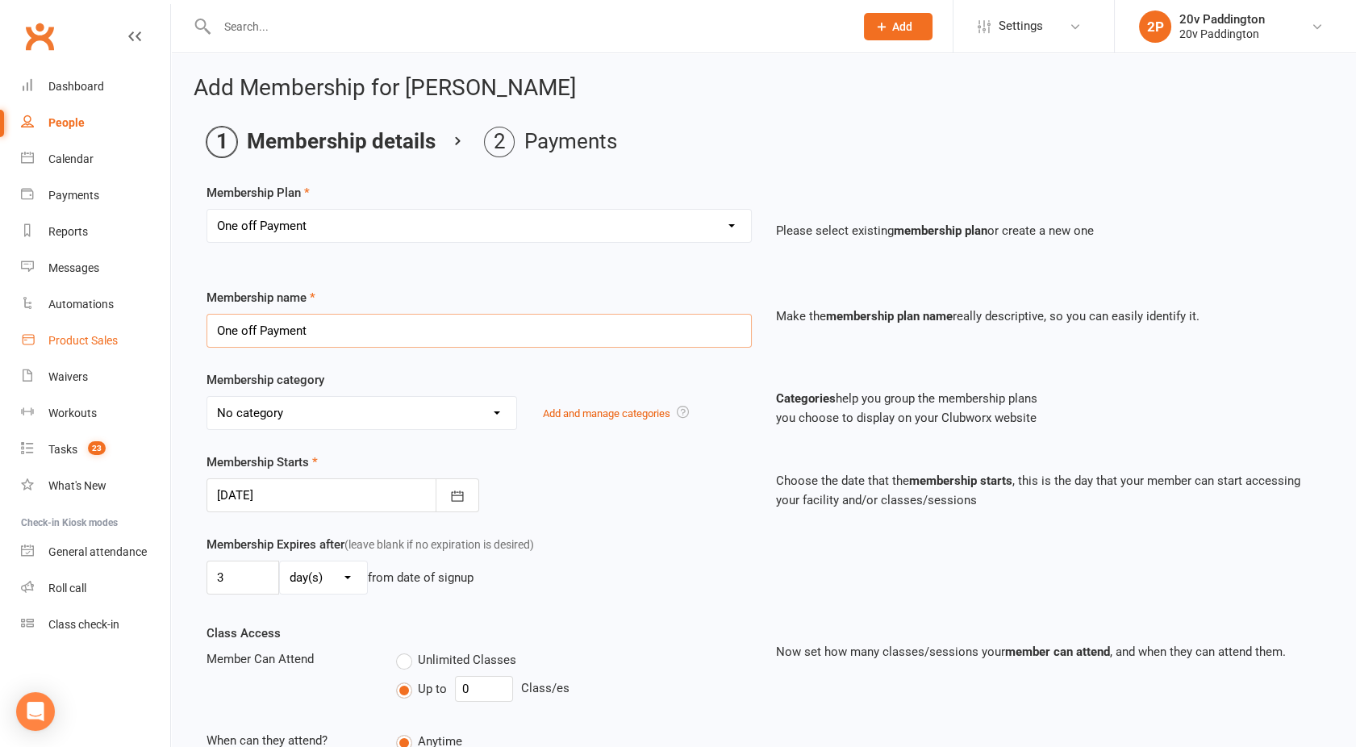
drag, startPoint x: 334, startPoint y: 325, endPoint x: 168, endPoint y: 325, distance: 166.2
click at [168, 325] on ui-view "Prospect Member Non-attending contact Class / event Appointment Task Membership…" at bounding box center [678, 493] width 1356 height 978
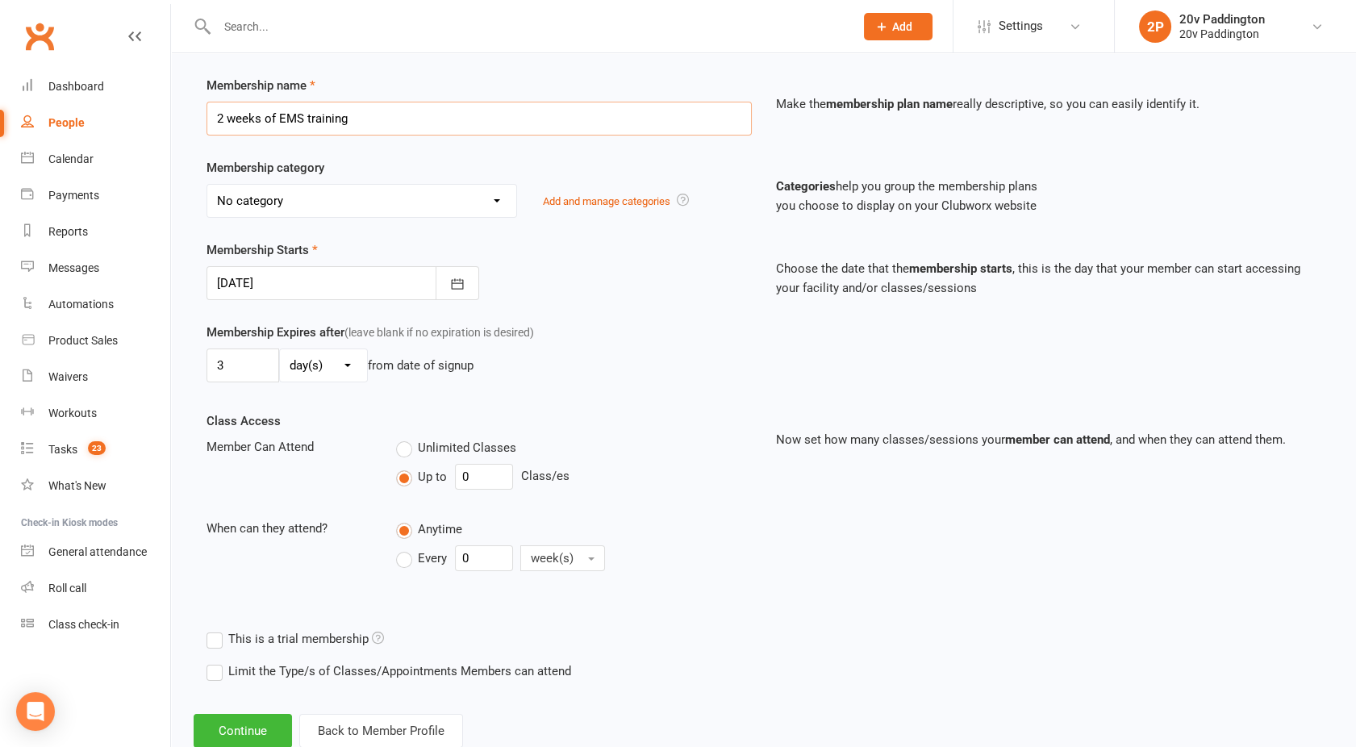
scroll to position [257, 0]
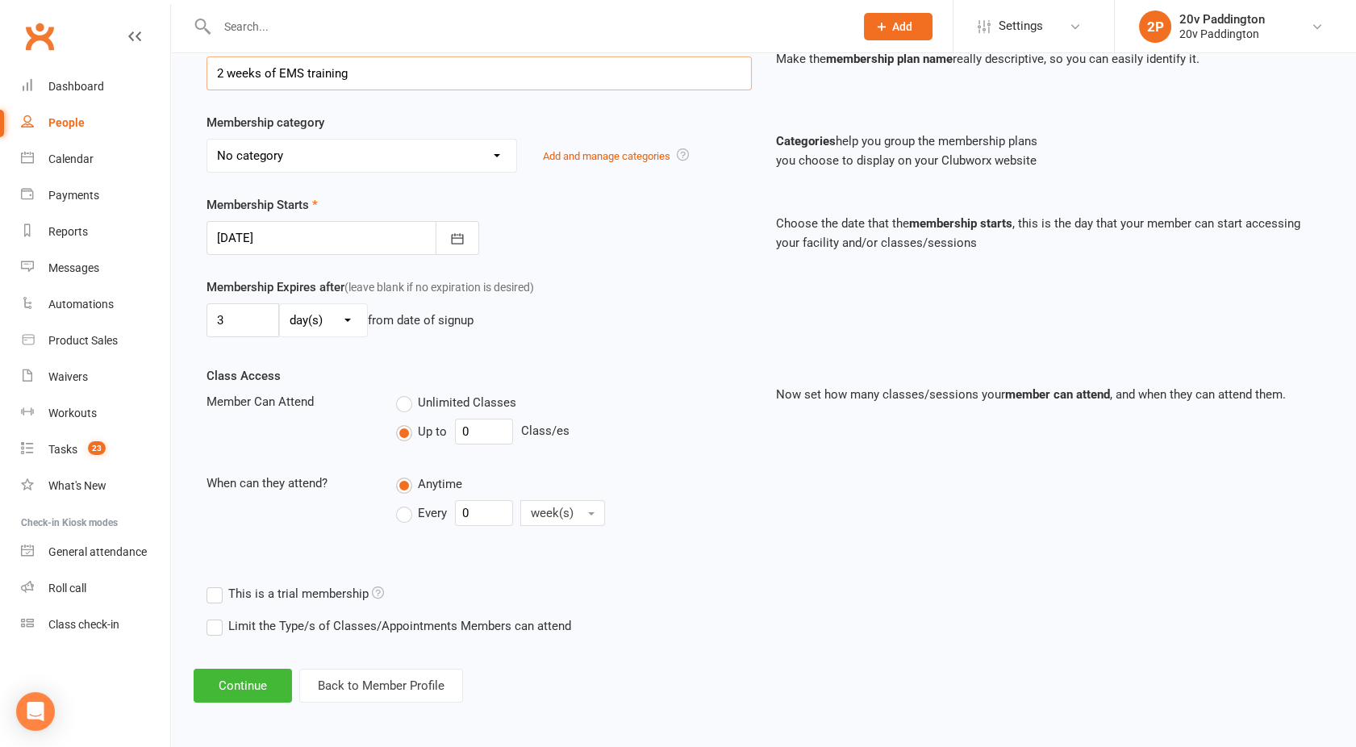
type input "2 weeks of EMS training"
click at [257, 227] on div at bounding box center [342, 238] width 273 height 34
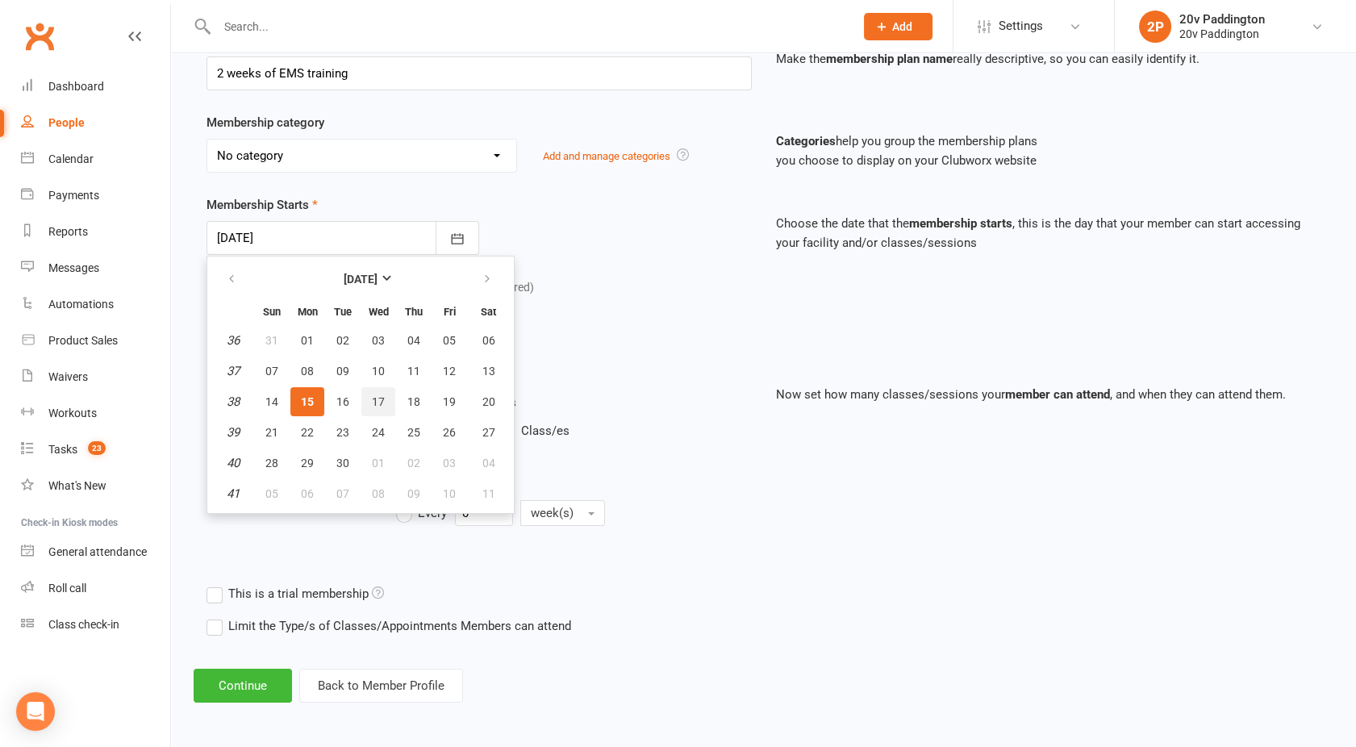
click at [368, 402] on button "17" at bounding box center [378, 401] width 34 height 29
type input "17 Sep 2025"
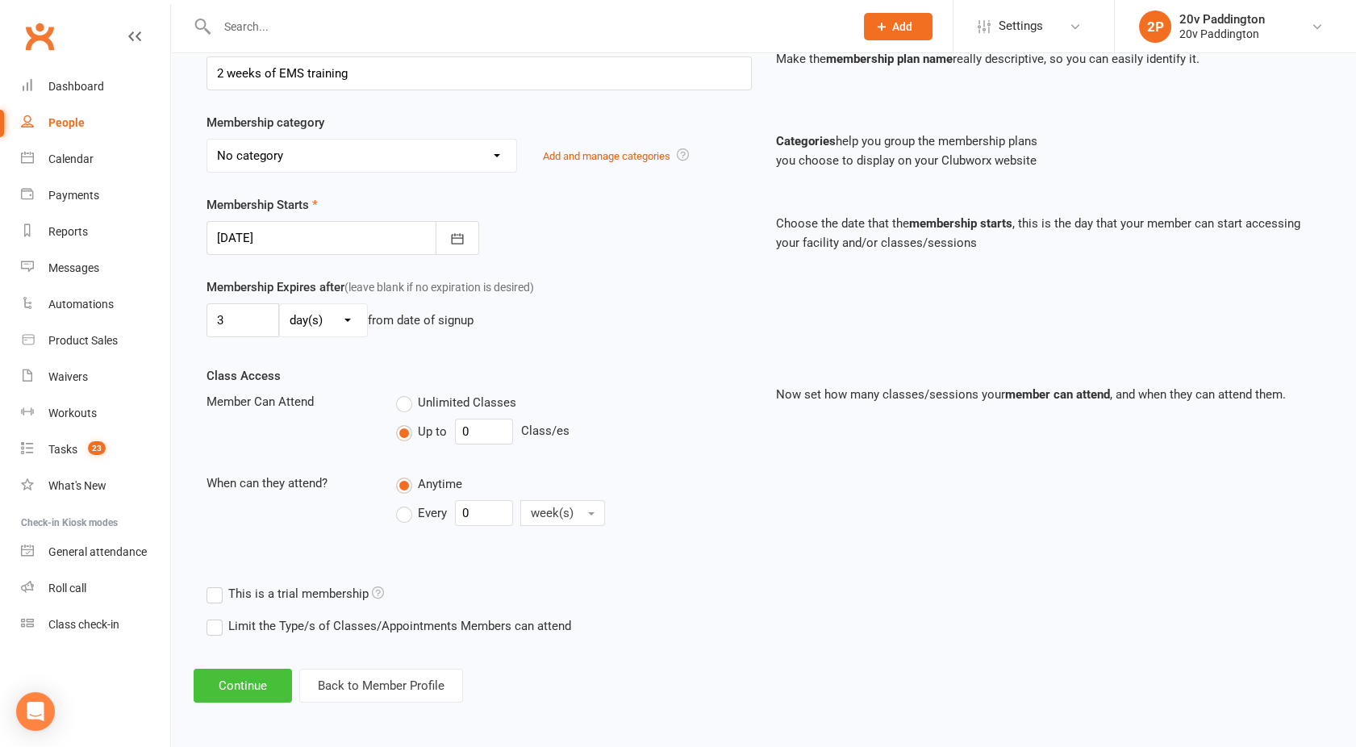
click at [265, 679] on button "Continue" at bounding box center [243, 686] width 98 height 34
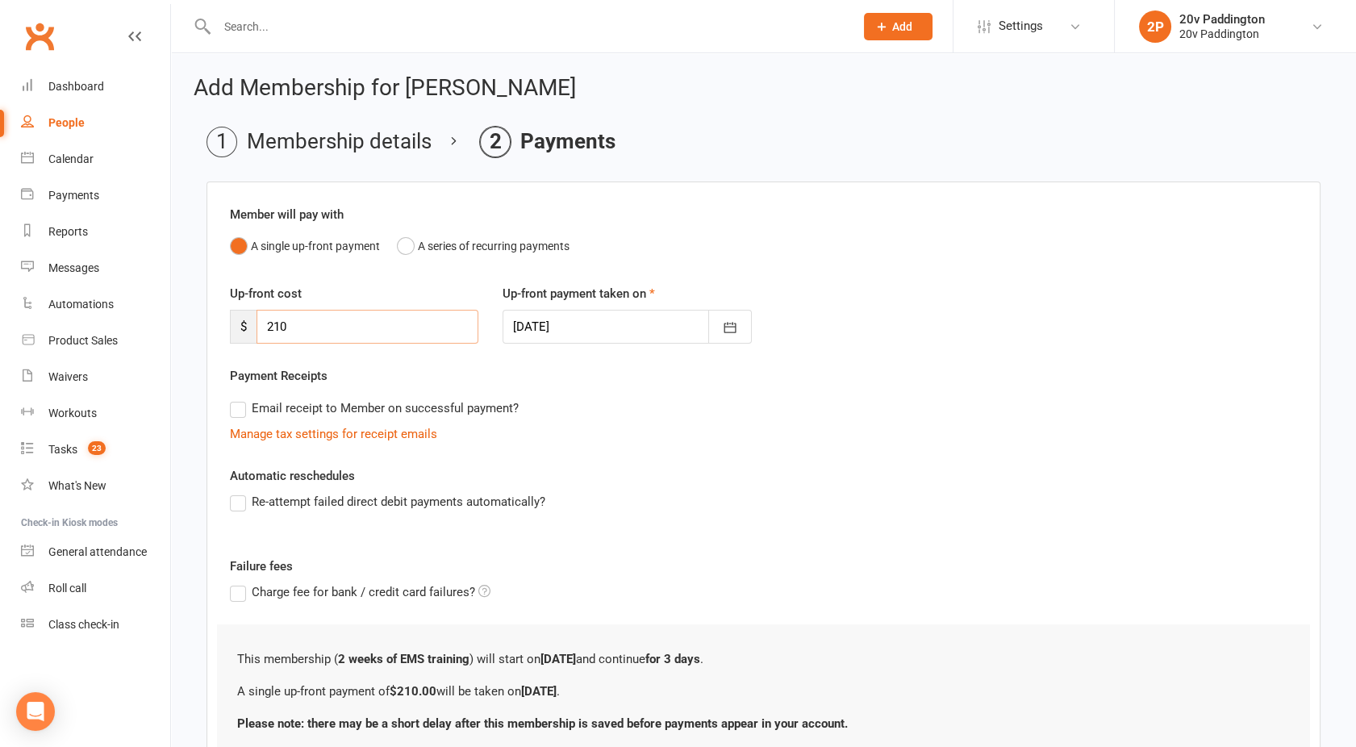
click at [310, 326] on input "210" at bounding box center [367, 327] width 222 height 34
type input "2"
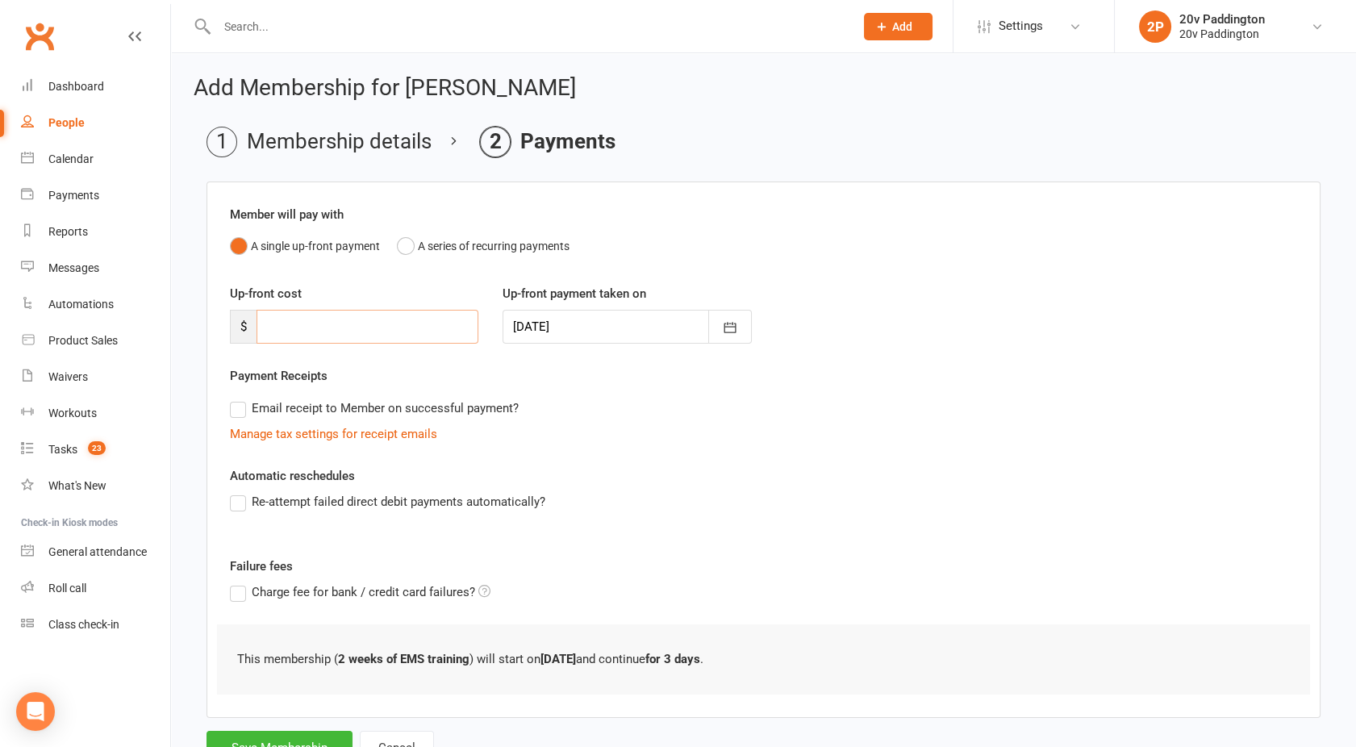
type input "5"
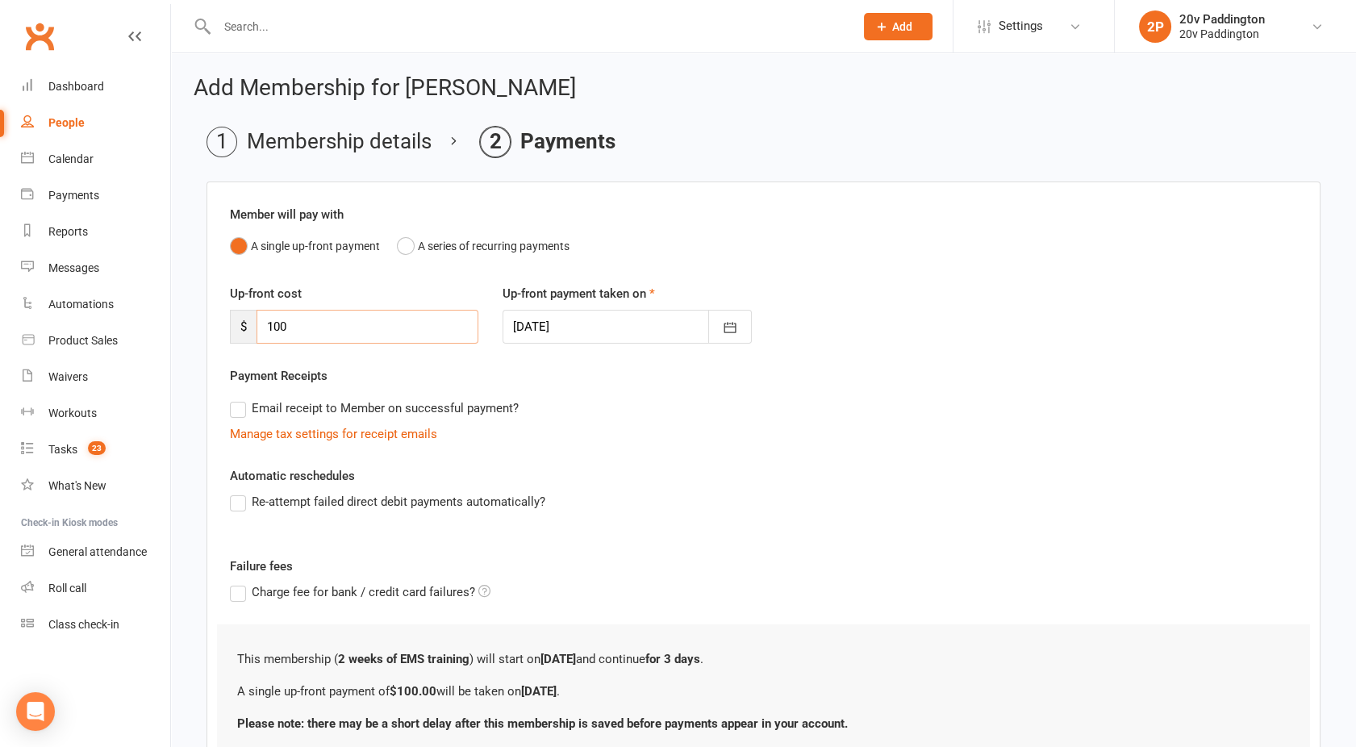
type input "100"
click at [244, 409] on label "Email receipt to Member on successful payment?" at bounding box center [374, 407] width 289 height 19
click at [240, 398] on input "Email receipt to Member on successful payment?" at bounding box center [235, 398] width 10 height 0
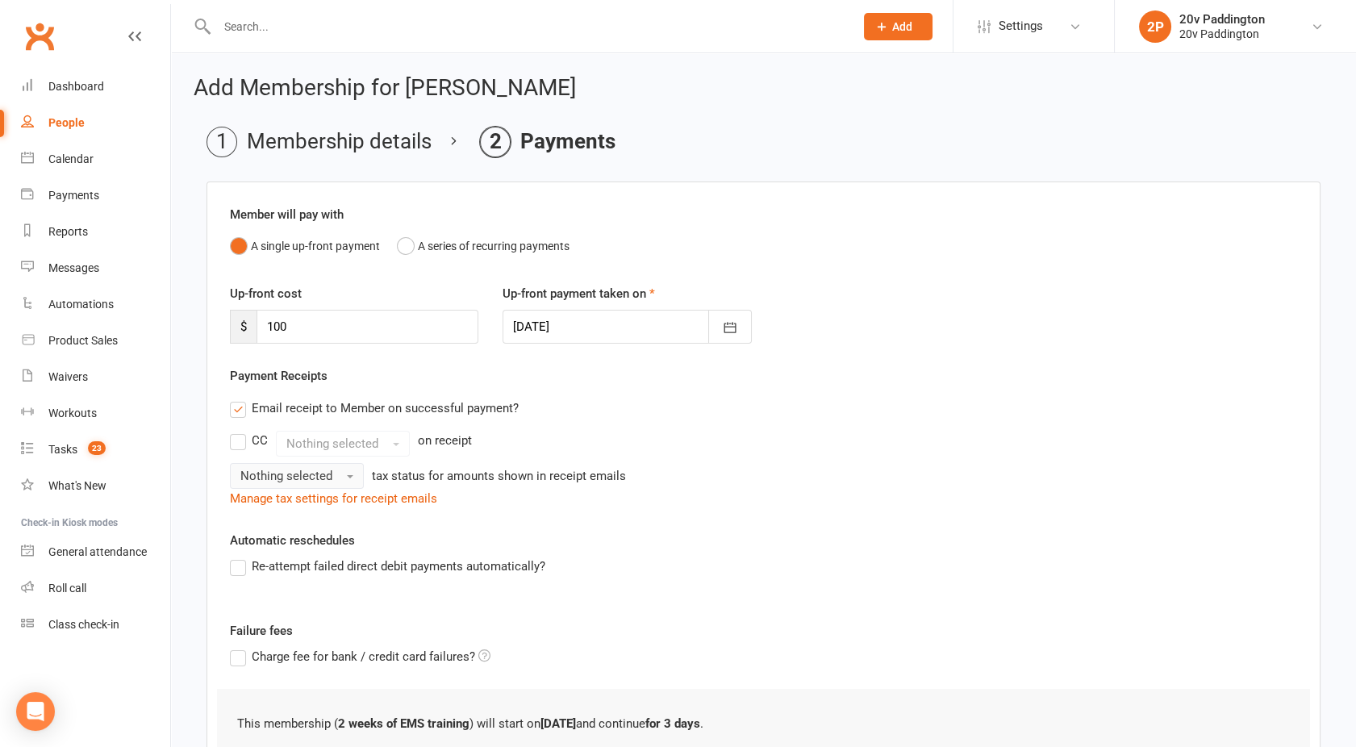
click at [277, 476] on span "Nothing selected" at bounding box center [286, 476] width 92 height 15
click at [283, 509] on link "Inc tax" at bounding box center [311, 510] width 160 height 32
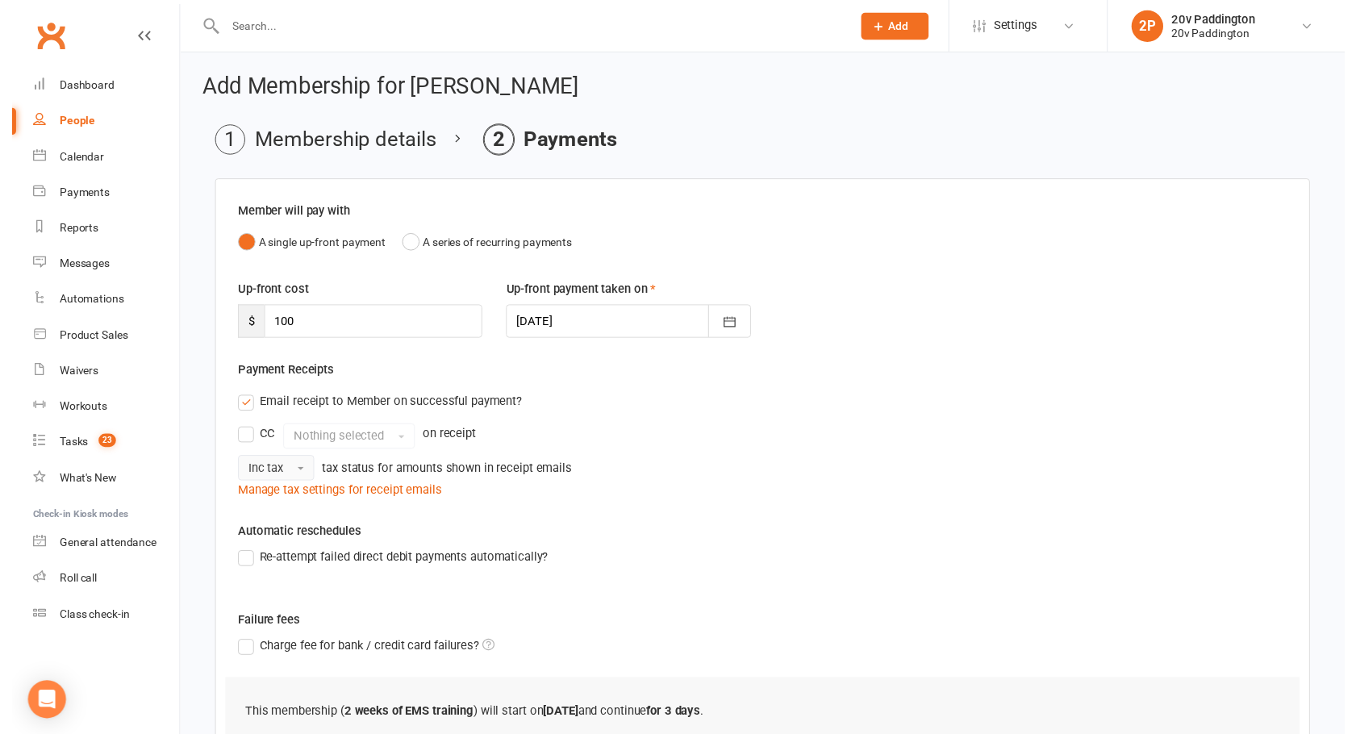
scroll to position [194, 0]
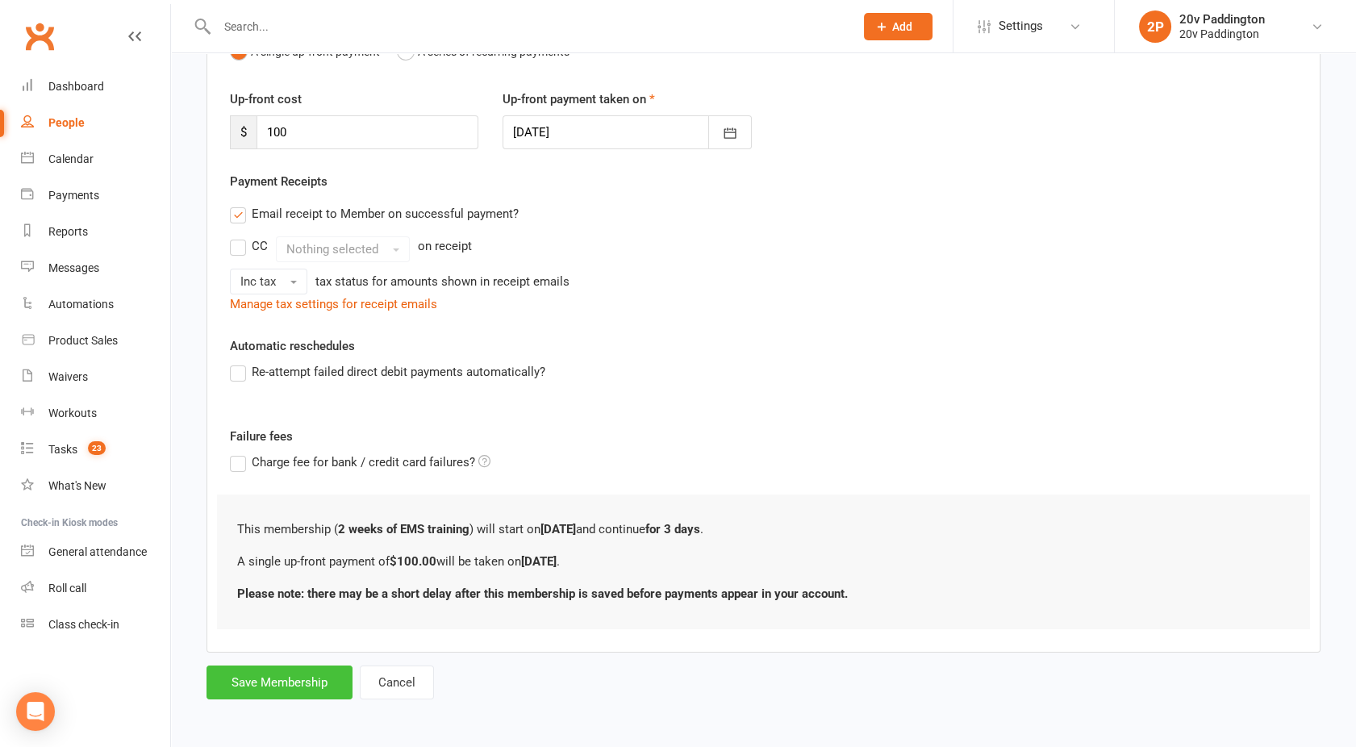
click at [229, 684] on button "Save Membership" at bounding box center [279, 682] width 146 height 34
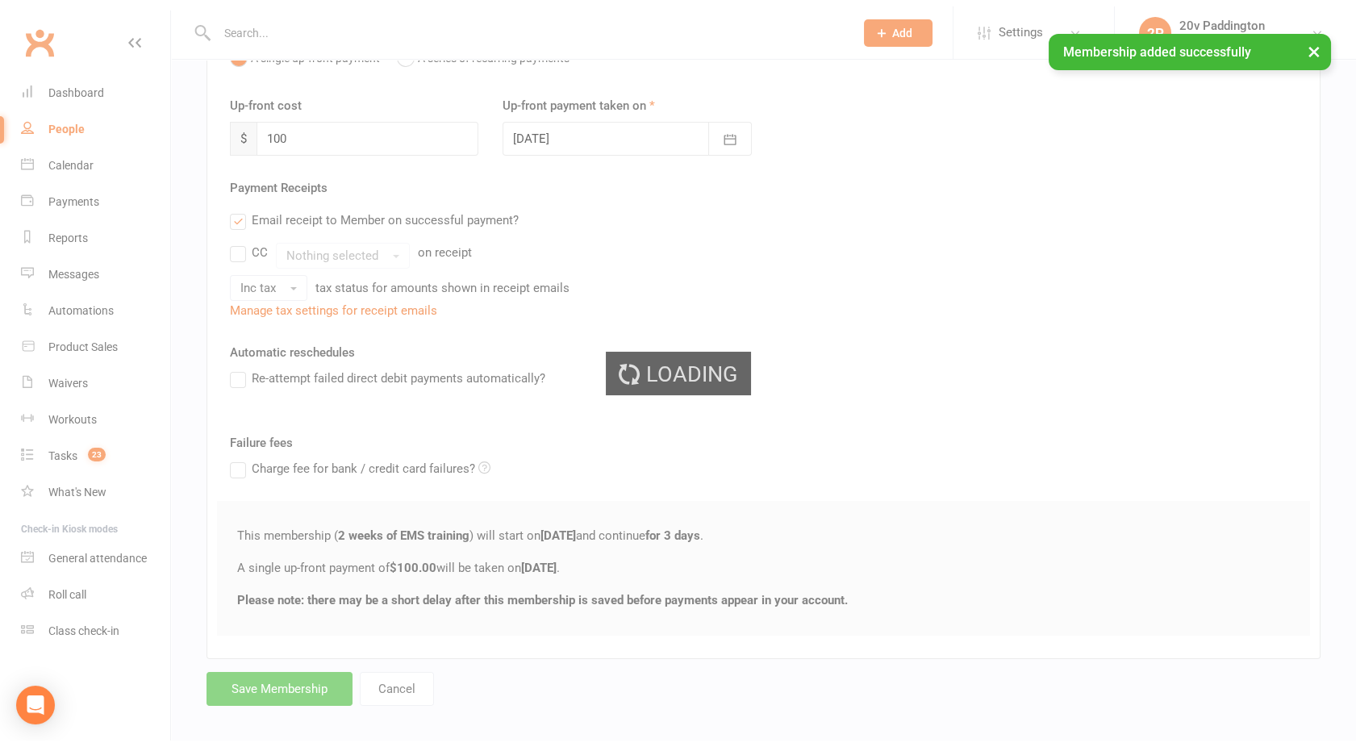
scroll to position [0, 0]
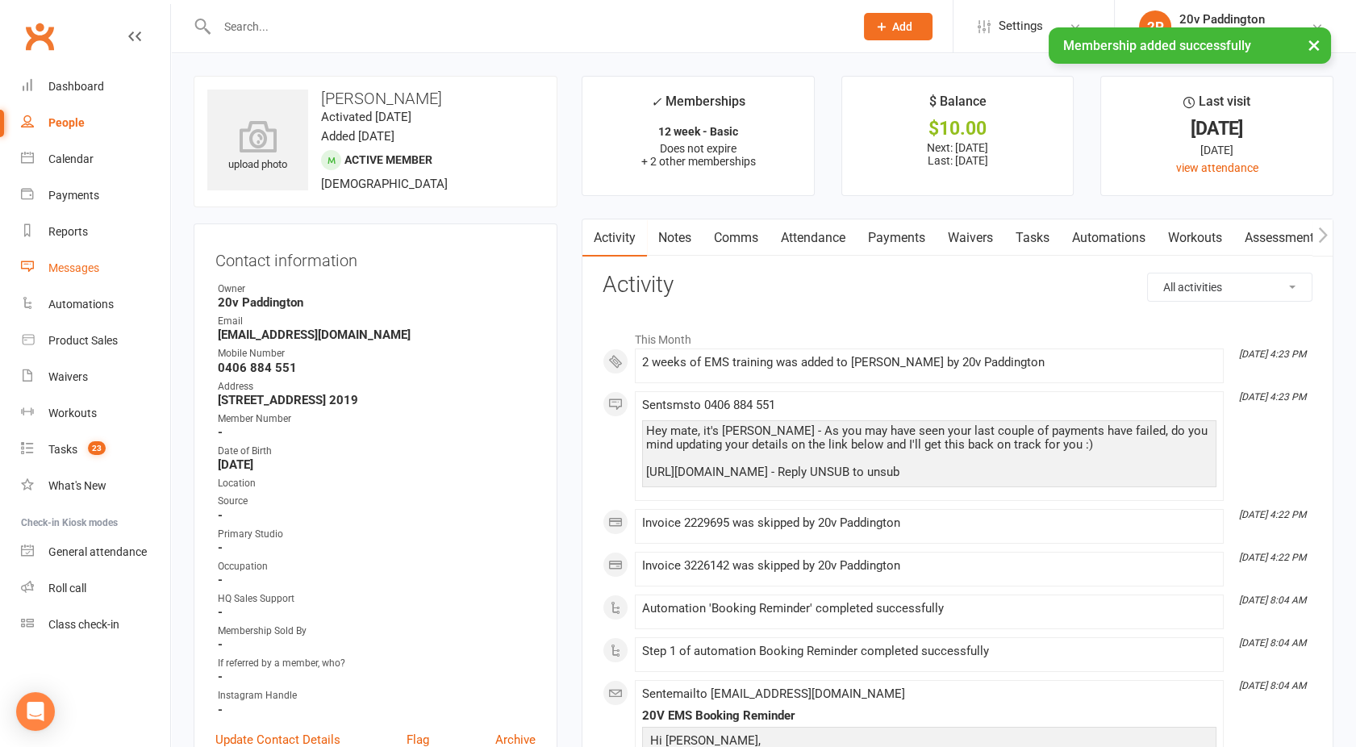
click at [81, 277] on link "Messages" at bounding box center [95, 268] width 149 height 36
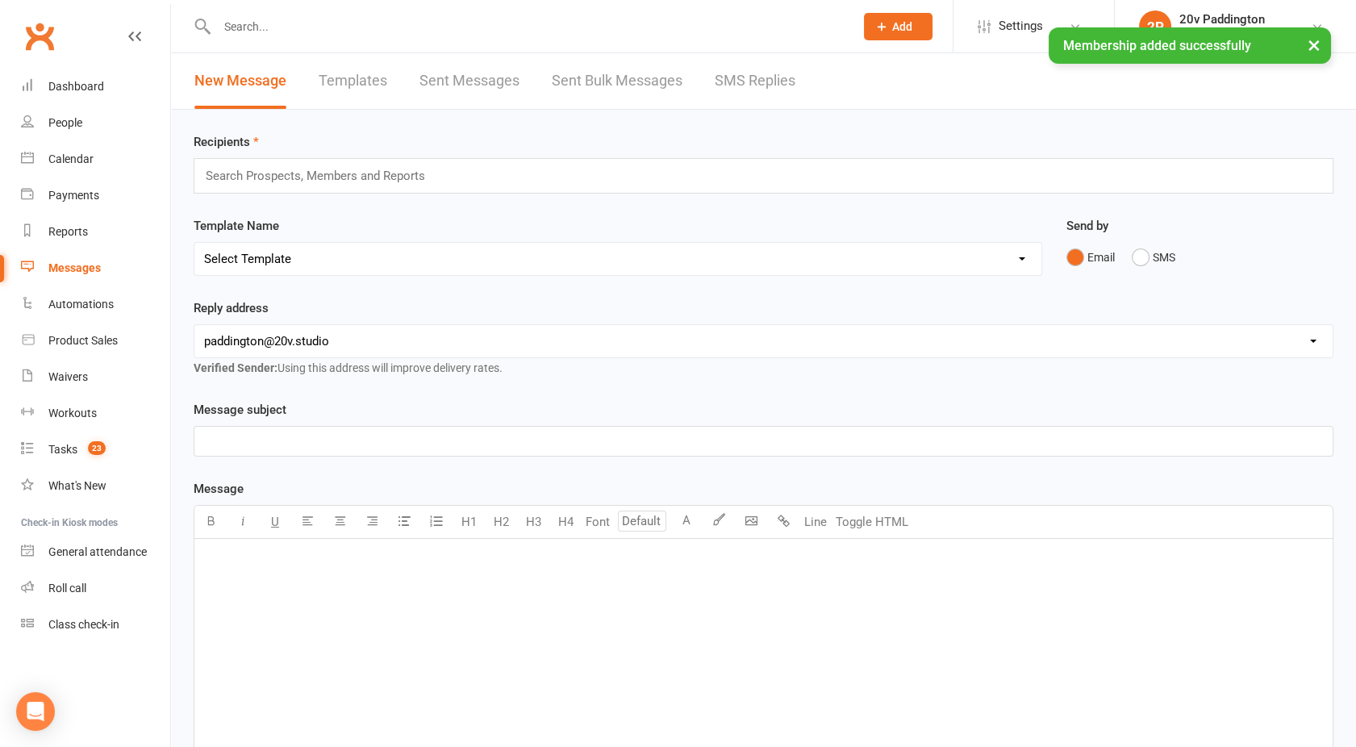
click at [797, 79] on div "New Message Templates Sent Messages Sent Bulk Messages SMS Replies" at bounding box center [495, 81] width 648 height 56
click at [754, 81] on link "SMS Replies" at bounding box center [755, 81] width 81 height 56
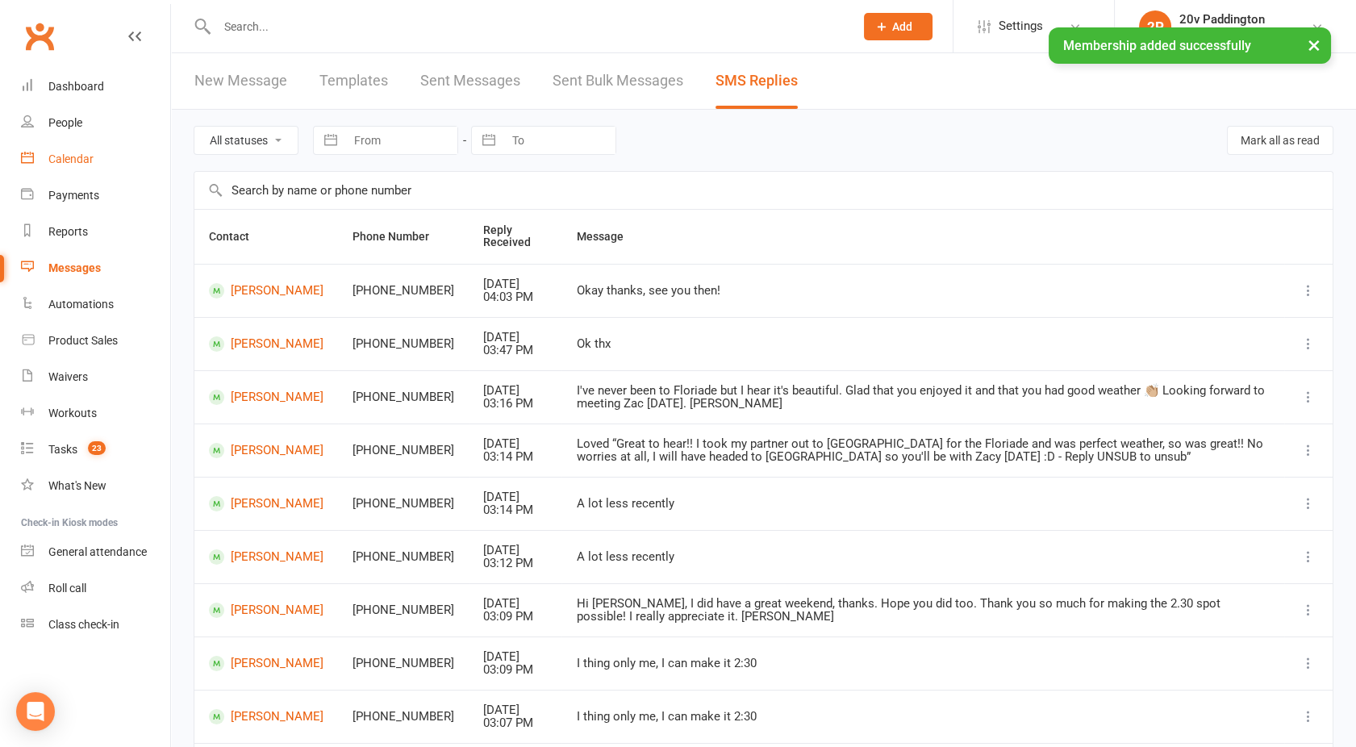
click at [62, 142] on link "Calendar" at bounding box center [95, 159] width 149 height 36
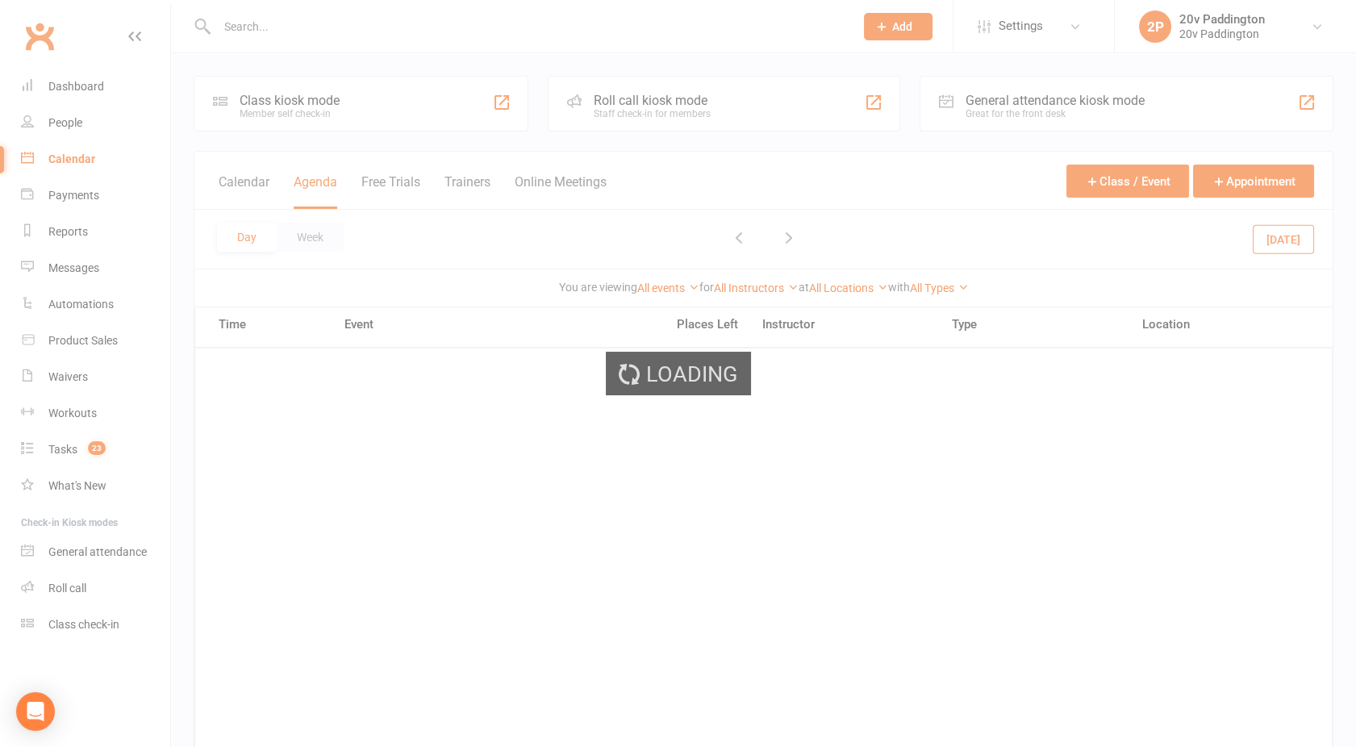
click at [75, 119] on div "Loading" at bounding box center [678, 373] width 1356 height 747
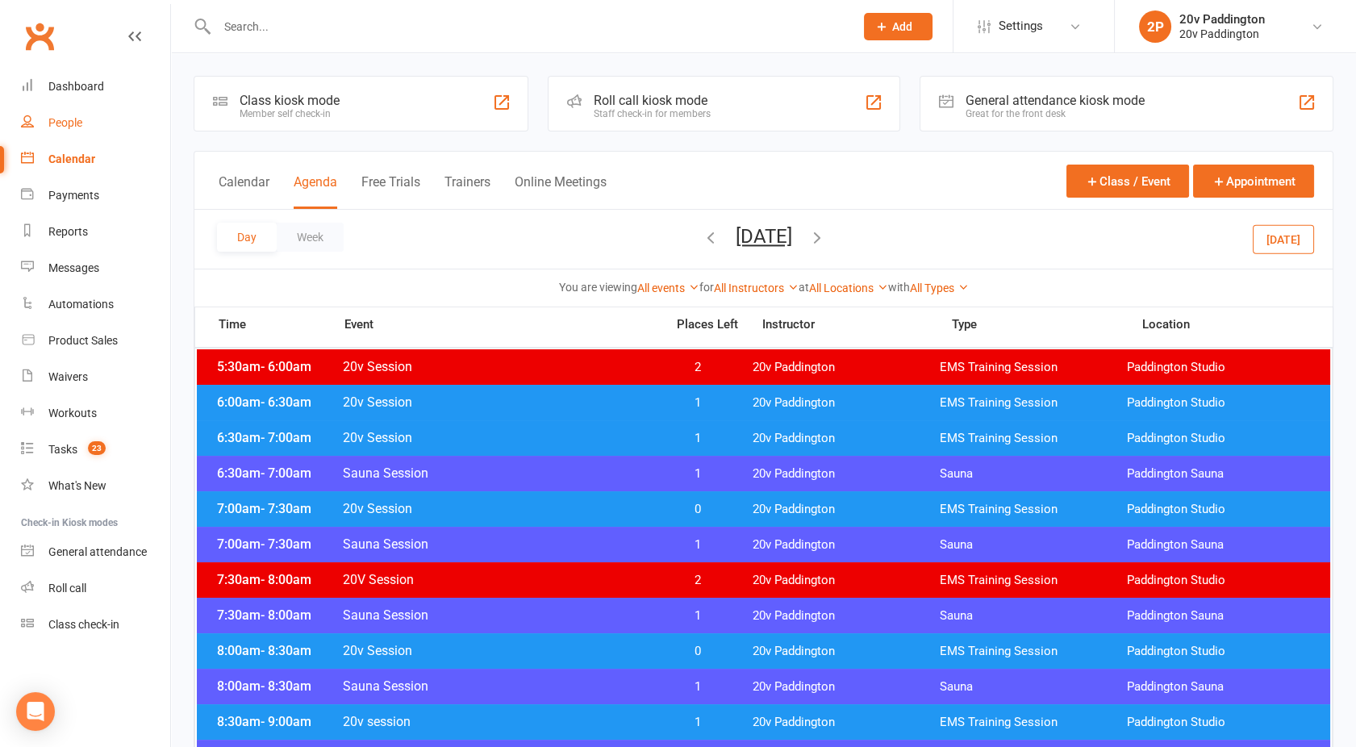
click at [75, 119] on div "People" at bounding box center [65, 122] width 34 height 13
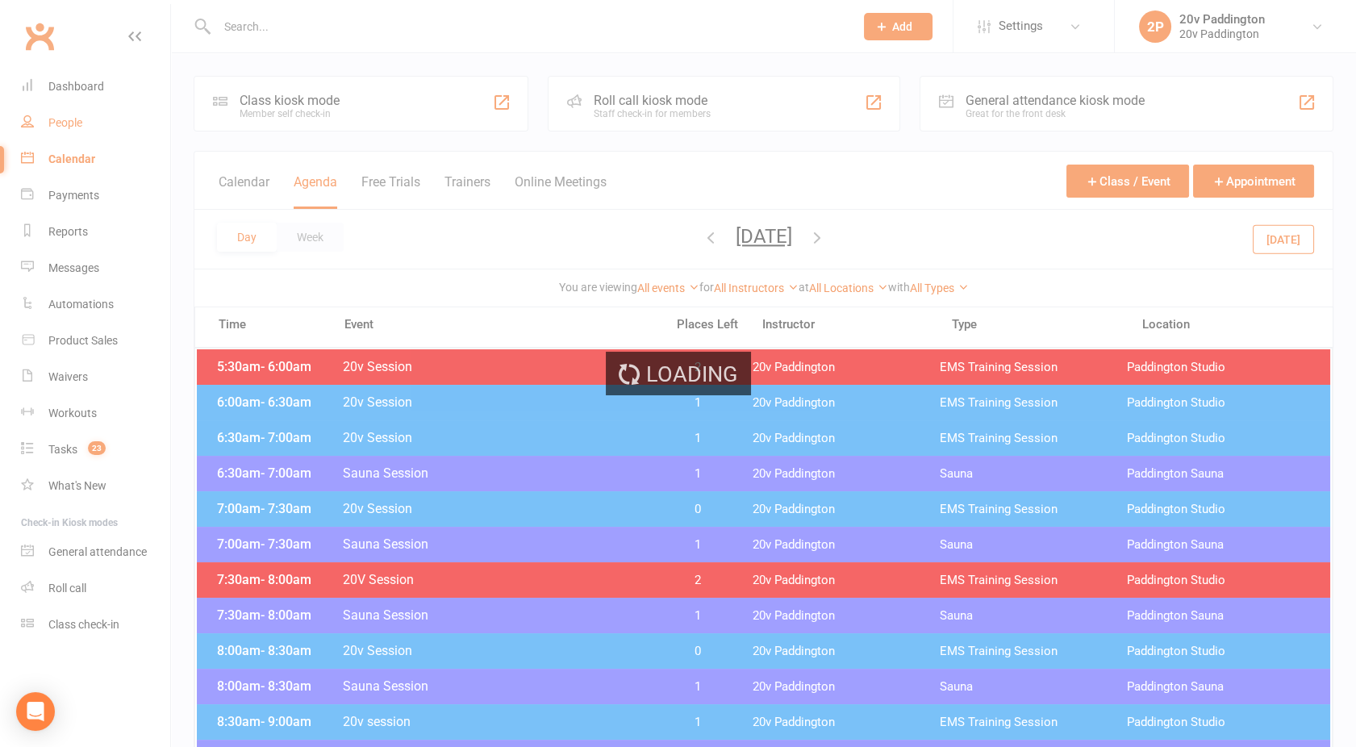
select select "100"
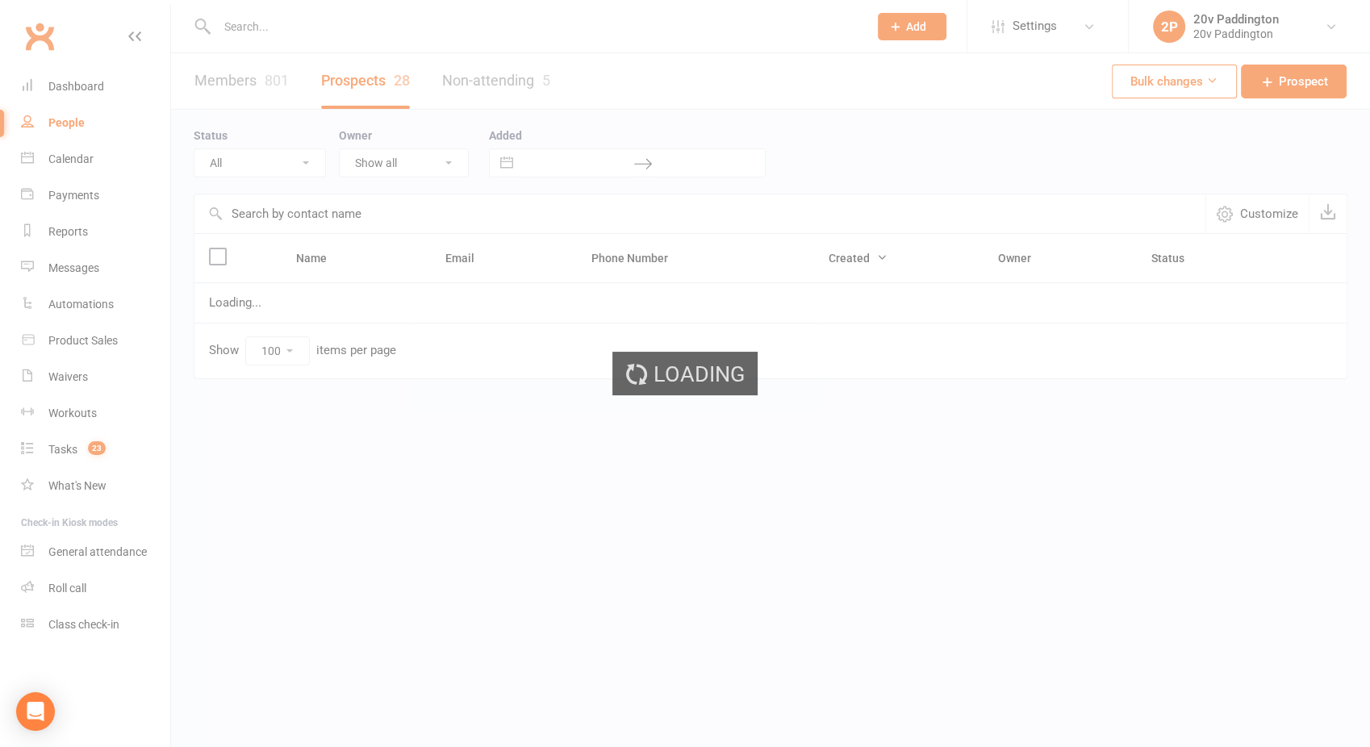
select select "Call Later Task Comms"
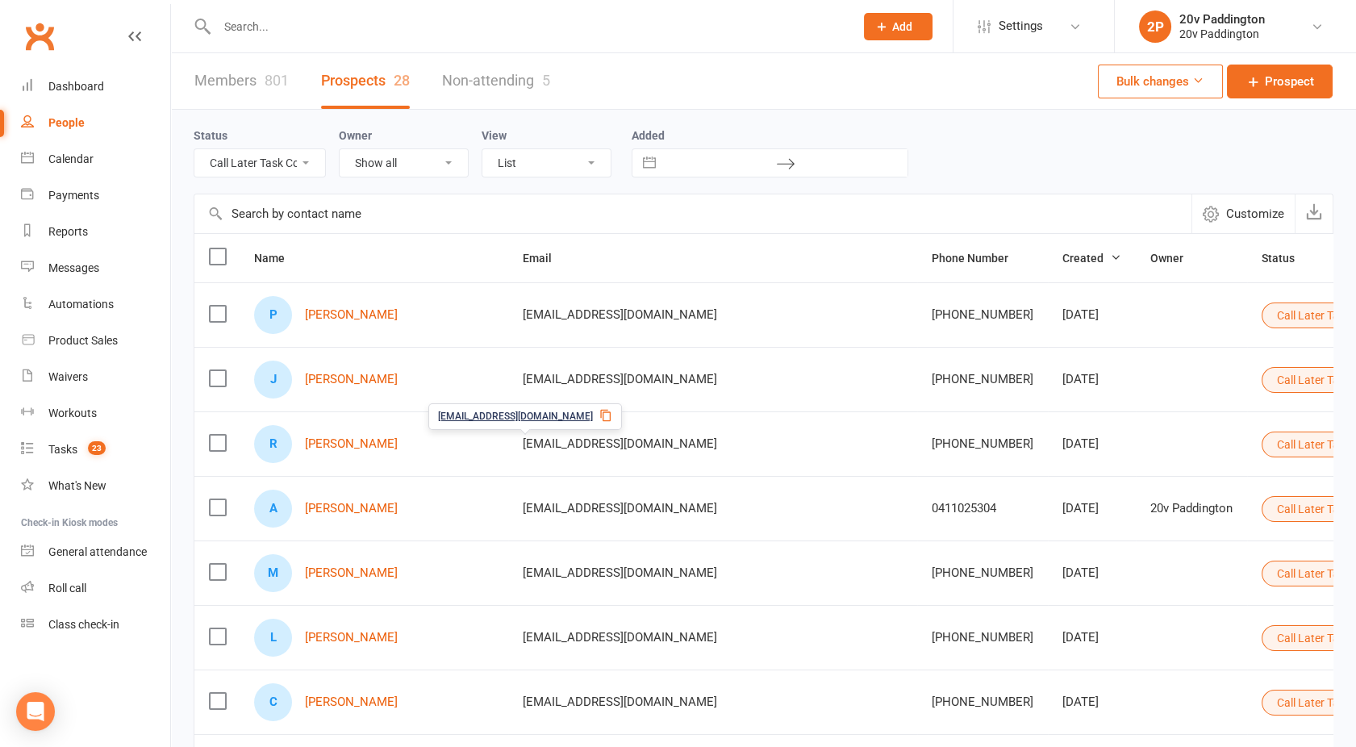
click at [256, 173] on select "All (No status set) (Invalid status) Parachute Referral In Communication Call L…" at bounding box center [259, 162] width 131 height 27
click at [85, 444] on count-badge "23" at bounding box center [93, 449] width 26 height 13
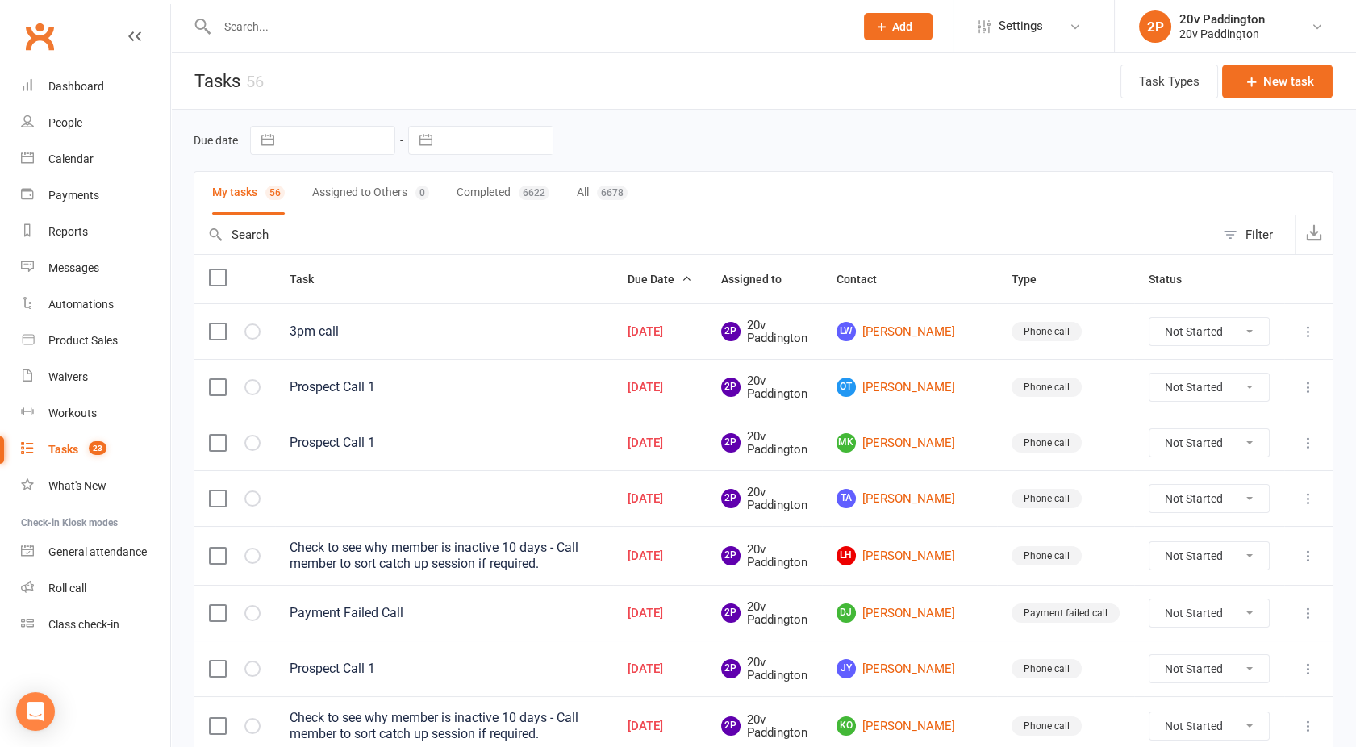
click at [530, 330] on div "3pm call" at bounding box center [444, 331] width 309 height 16
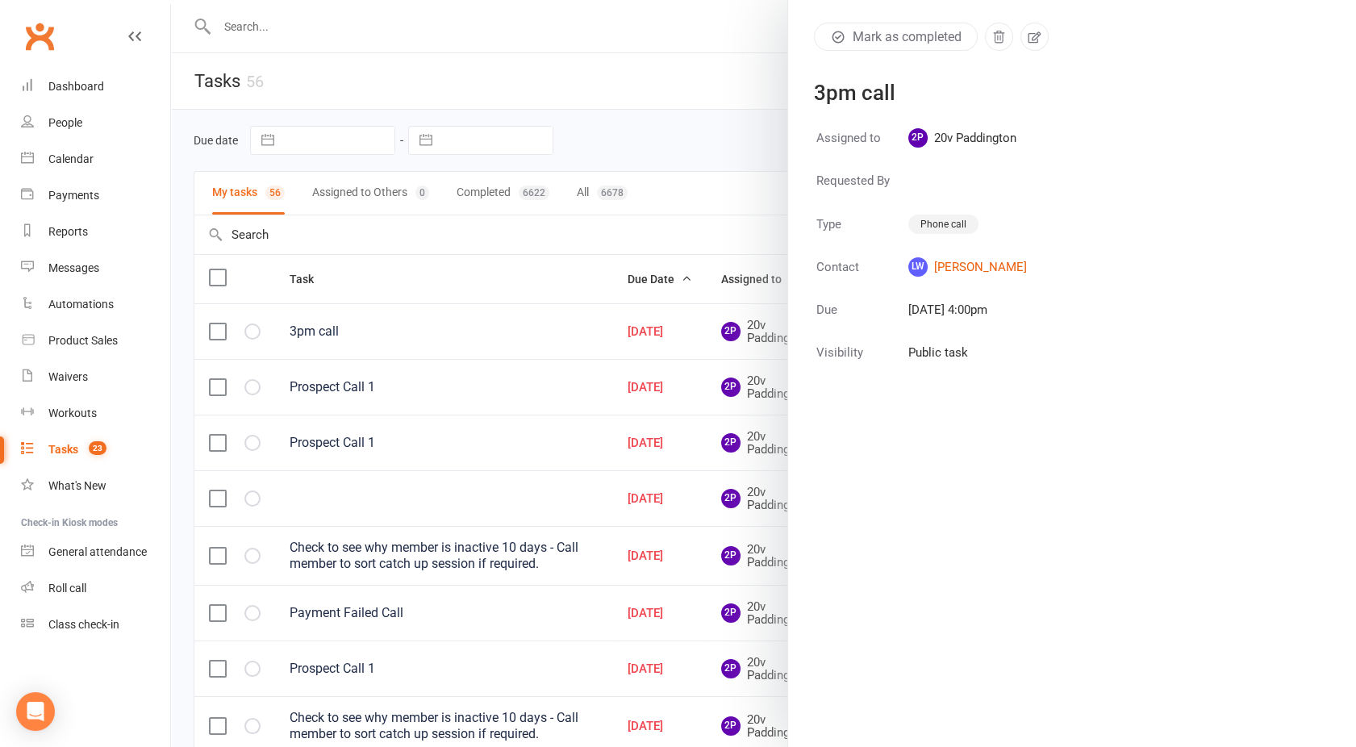
click at [583, 455] on div at bounding box center [763, 373] width 1185 height 747
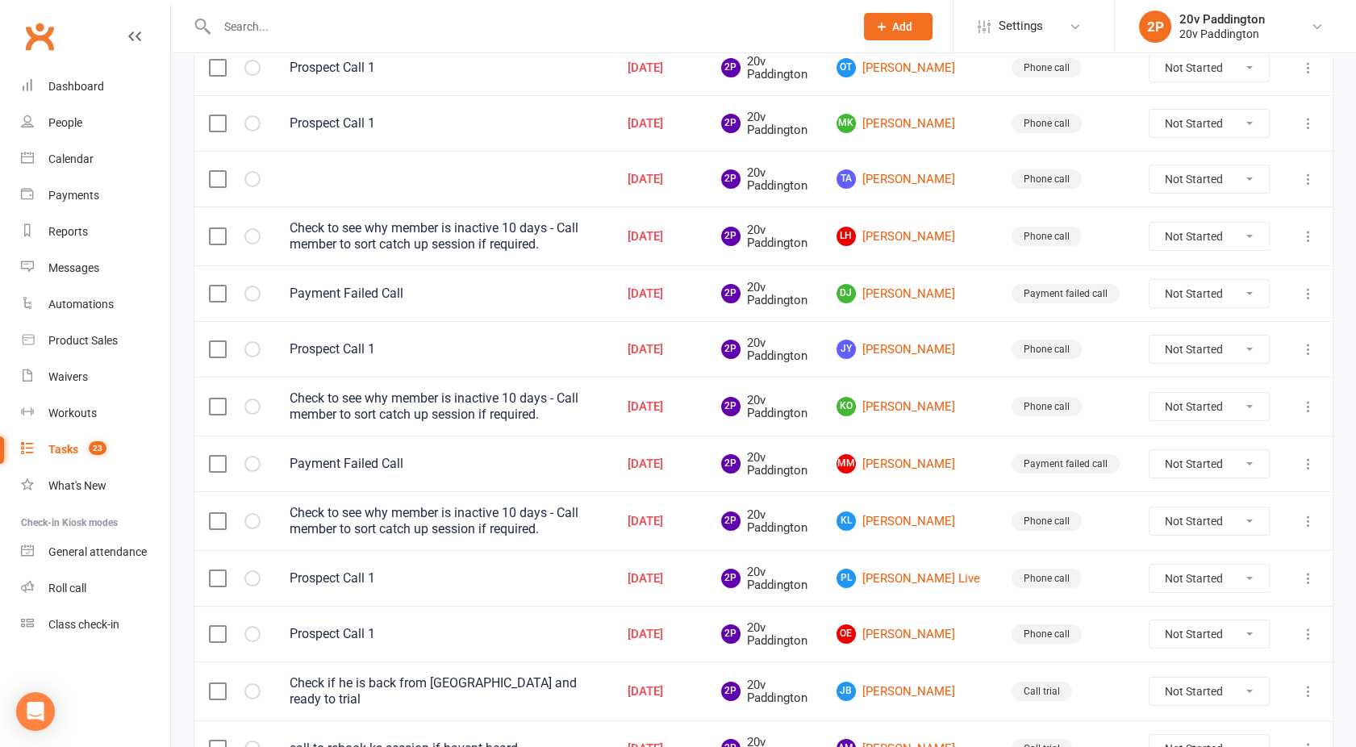
scroll to position [335, 0]
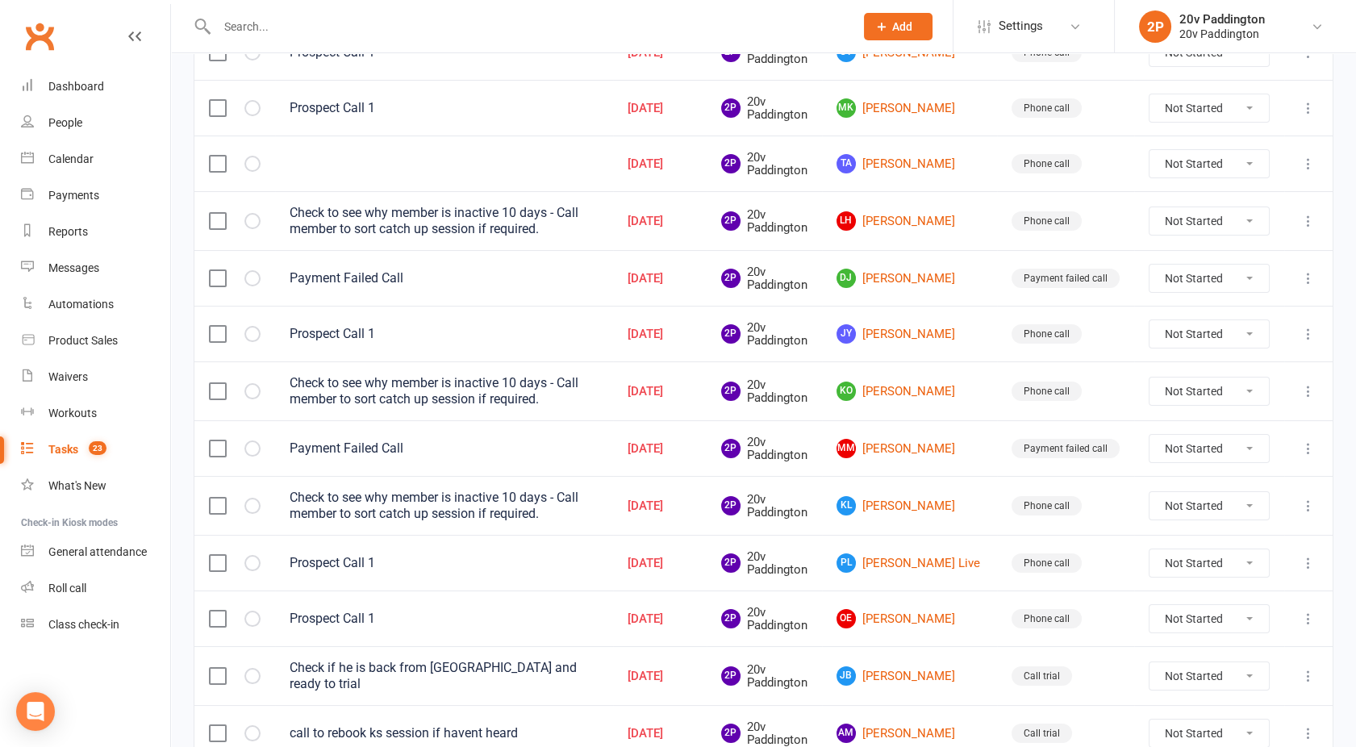
click at [216, 222] on label at bounding box center [217, 221] width 16 height 16
click at [216, 213] on input "checkbox" at bounding box center [217, 213] width 16 height 0
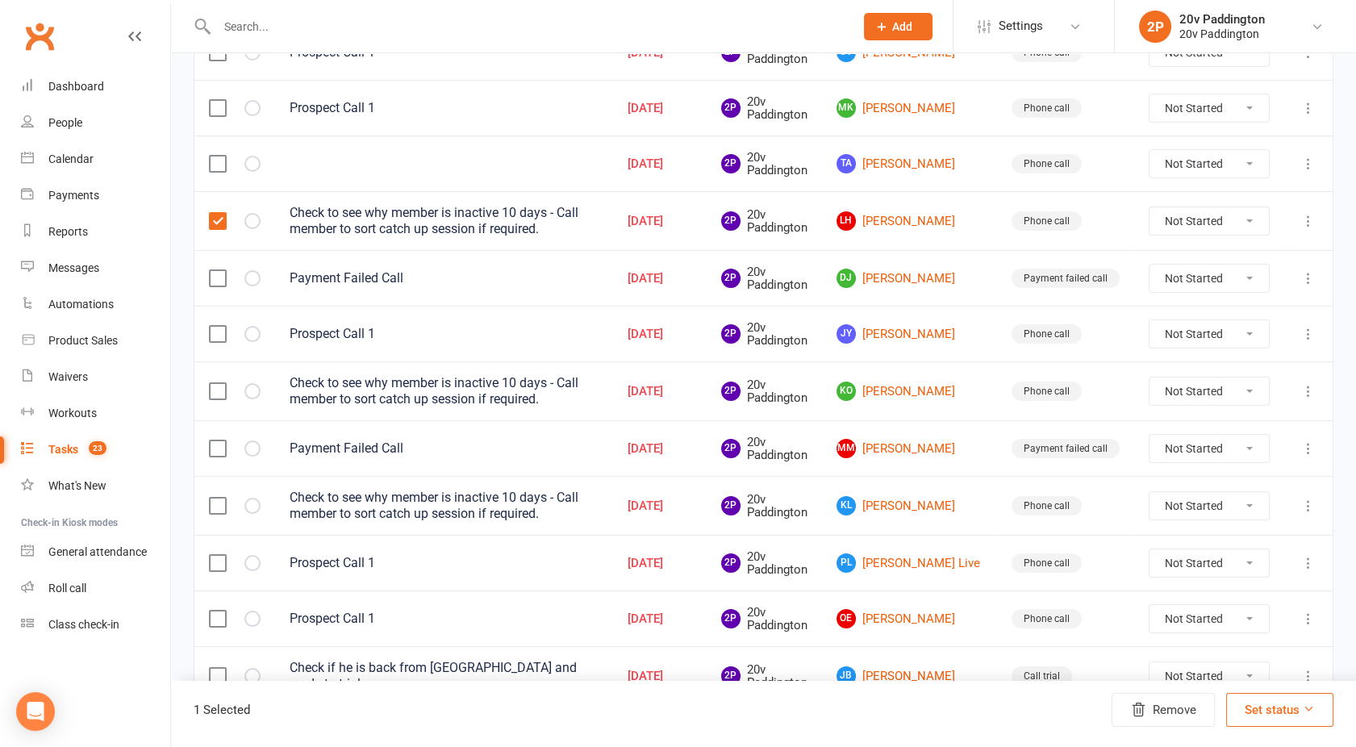
click at [217, 389] on label at bounding box center [217, 391] width 16 height 16
click at [217, 383] on input "checkbox" at bounding box center [217, 383] width 16 height 0
click at [213, 502] on label at bounding box center [217, 506] width 16 height 16
click at [213, 498] on input "checkbox" at bounding box center [217, 498] width 16 height 0
click at [1172, 709] on button "Remove" at bounding box center [1162, 710] width 103 height 34
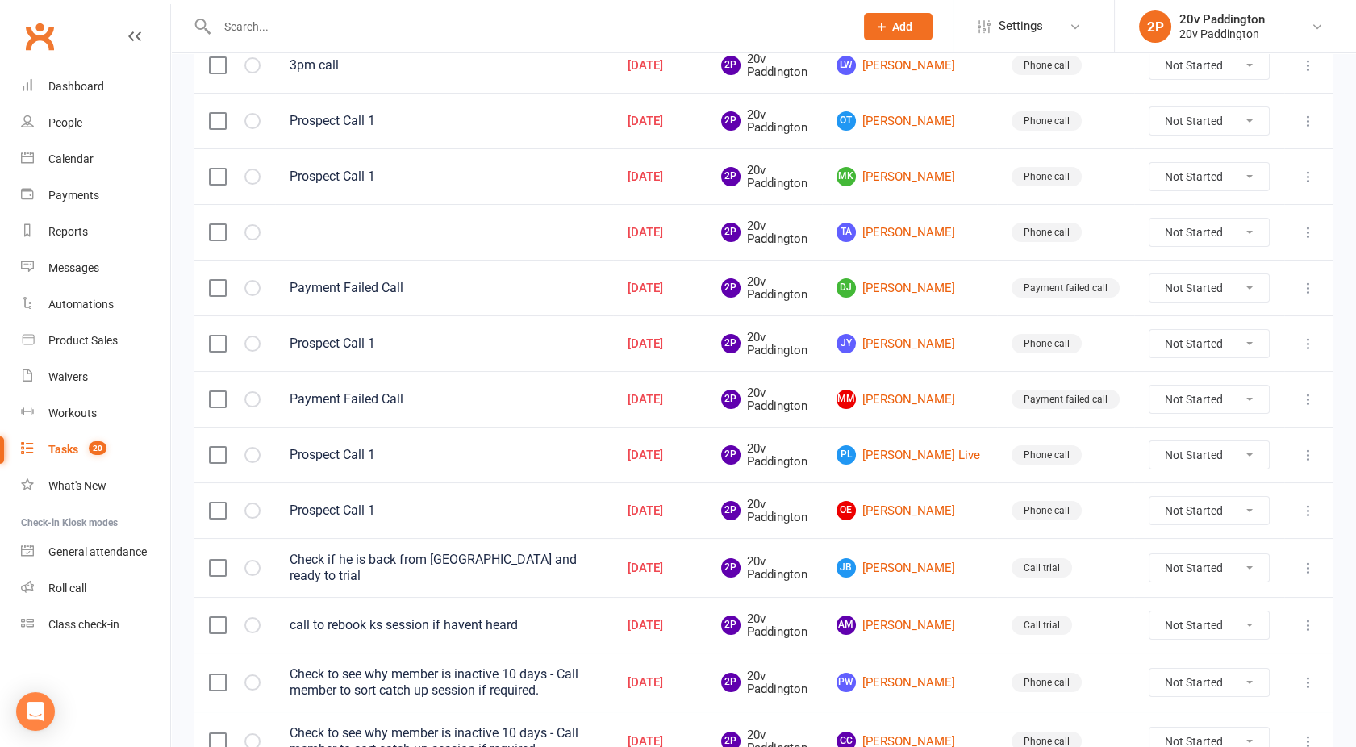
scroll to position [252, 0]
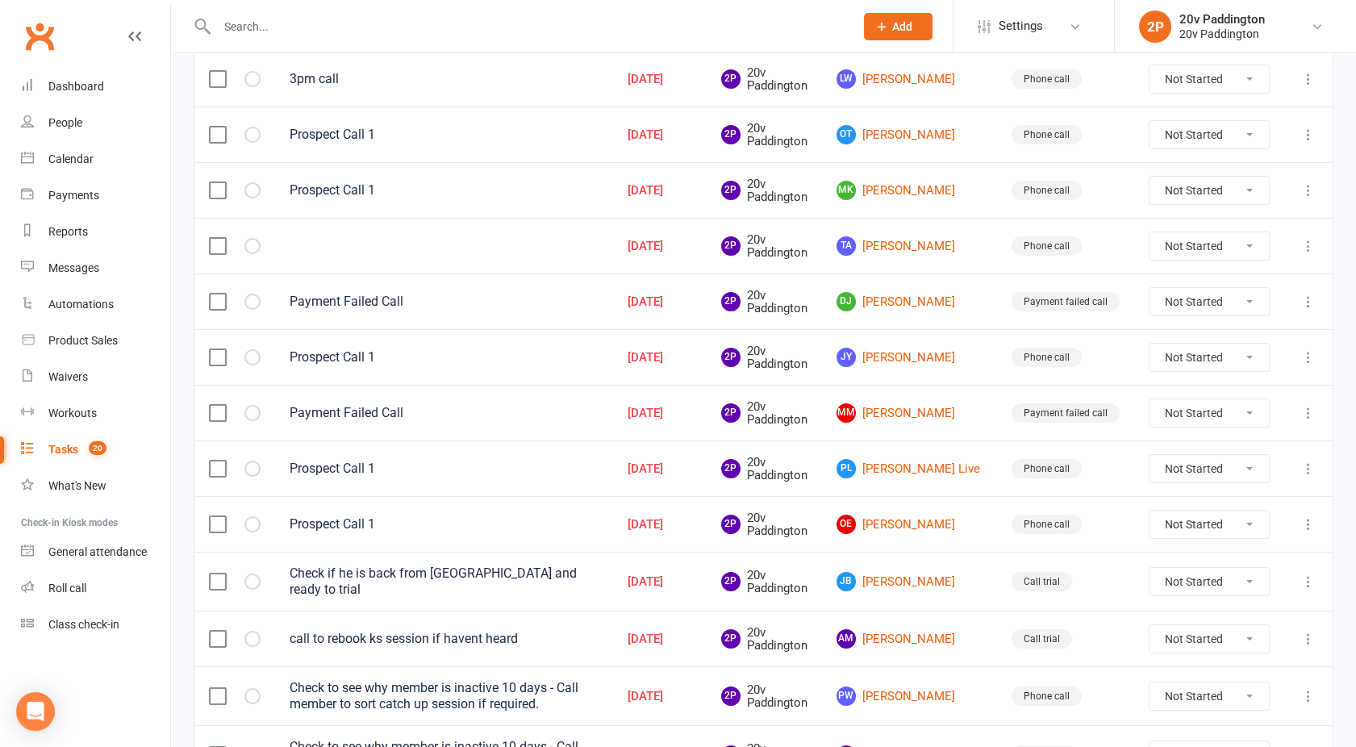
click at [215, 409] on label at bounding box center [217, 413] width 16 height 16
click at [215, 405] on input "checkbox" at bounding box center [217, 405] width 16 height 0
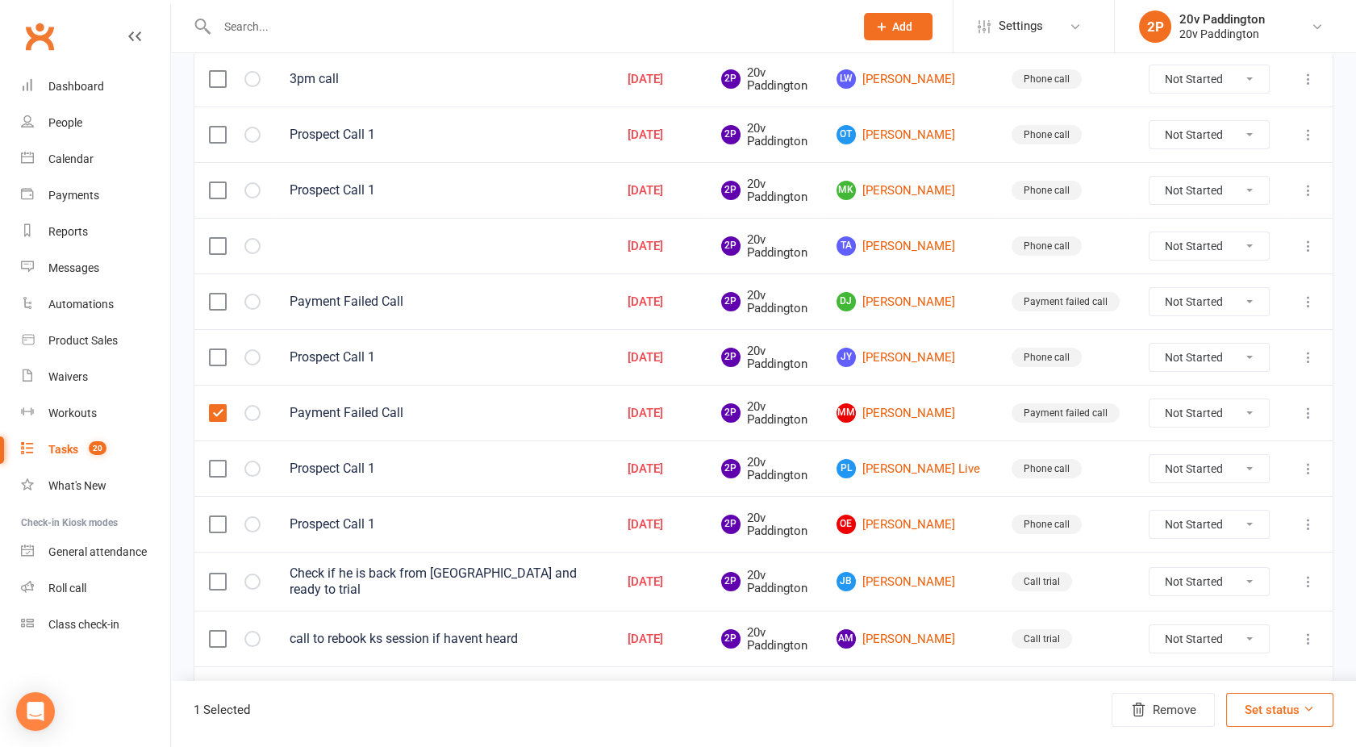
click at [215, 301] on label at bounding box center [217, 302] width 16 height 16
click at [215, 294] on input "checkbox" at bounding box center [217, 294] width 16 height 0
click at [1154, 707] on button "Remove" at bounding box center [1162, 710] width 103 height 34
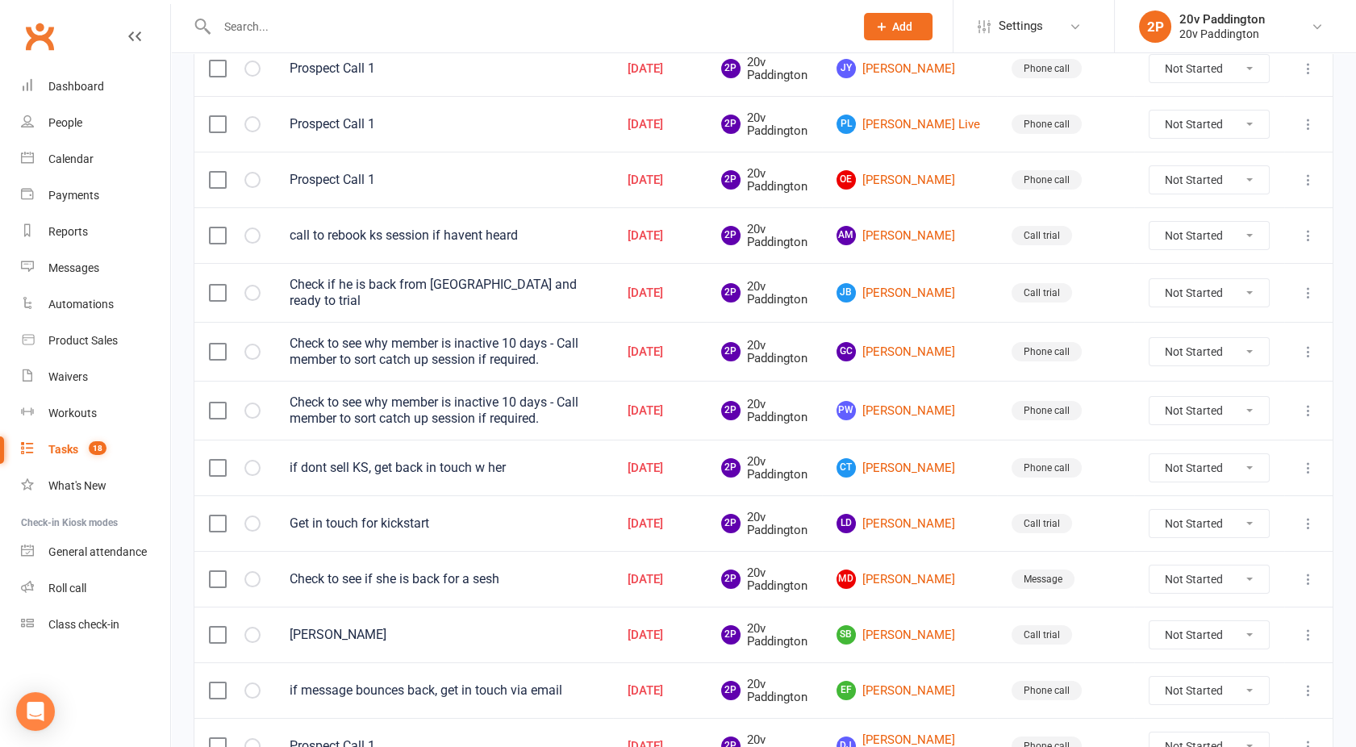
scroll to position [489, 0]
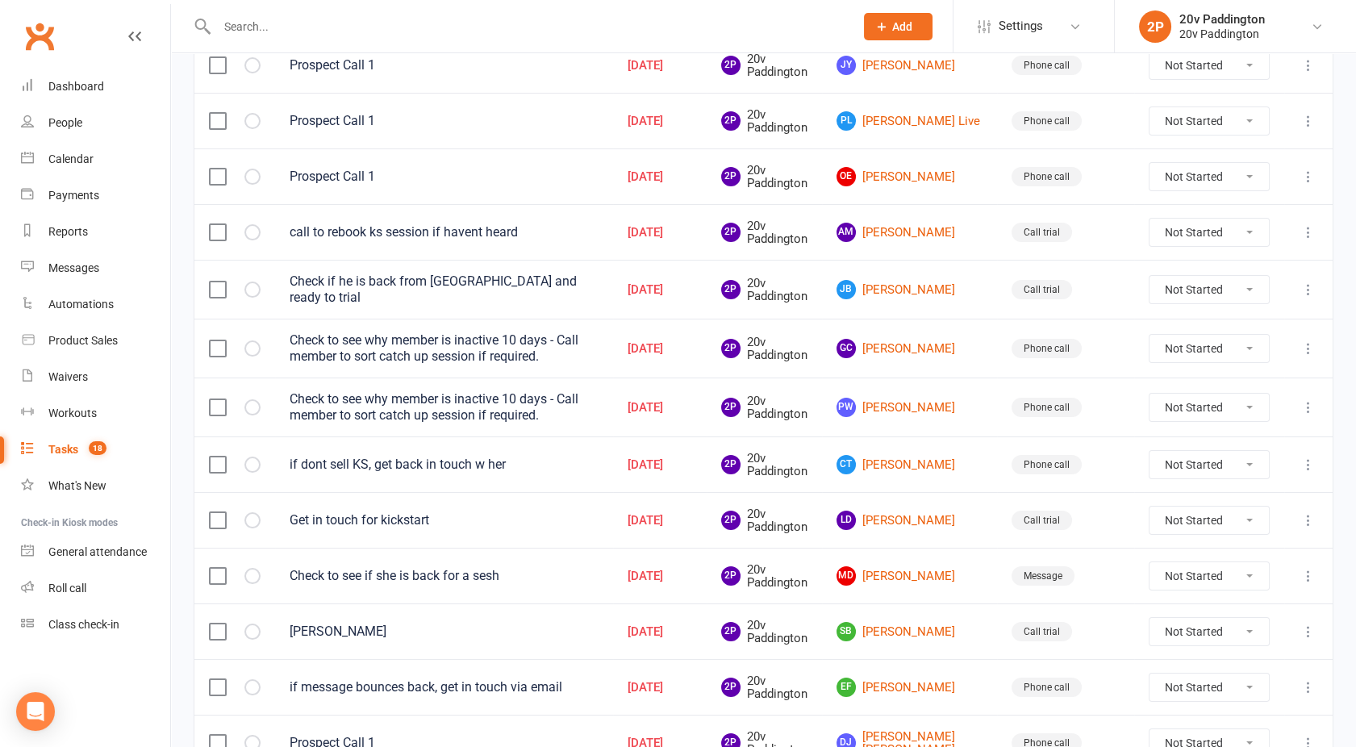
click at [216, 403] on label at bounding box center [217, 407] width 16 height 16
click at [216, 399] on input "checkbox" at bounding box center [217, 399] width 16 height 0
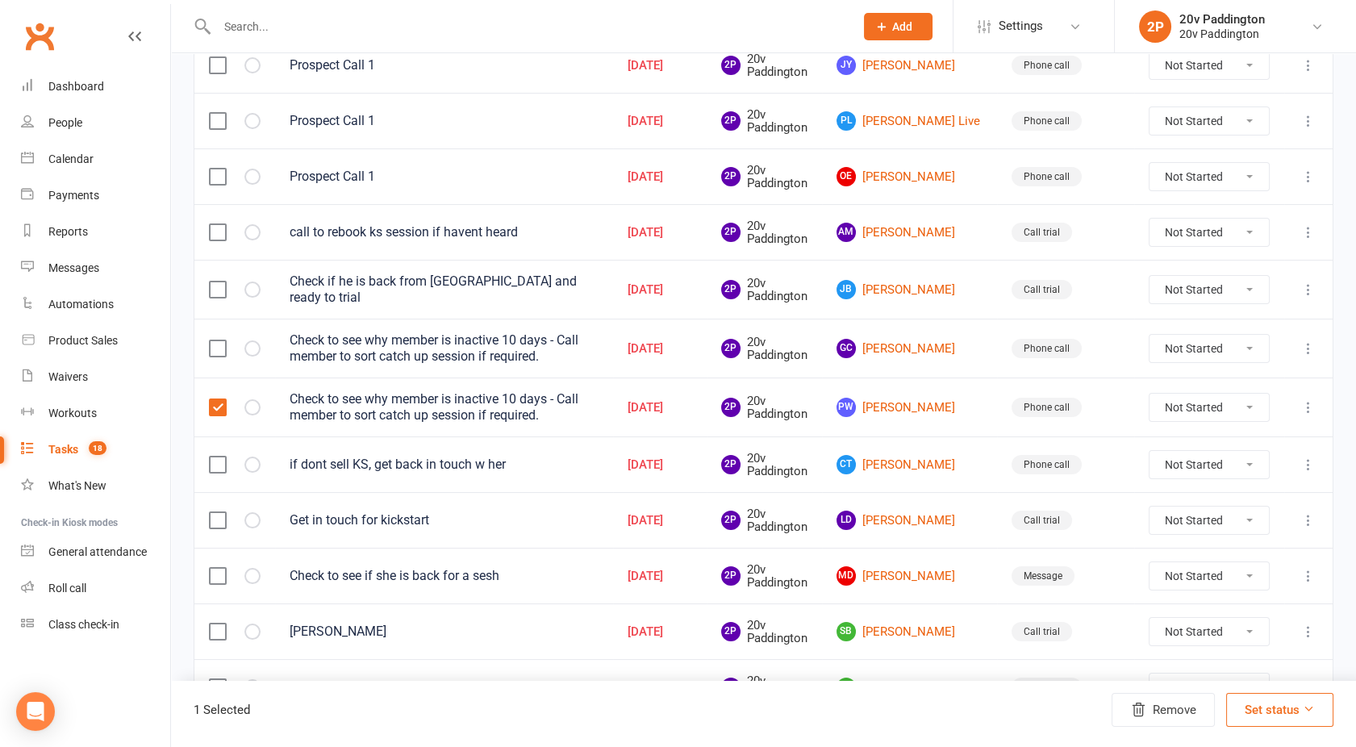
click at [220, 340] on label at bounding box center [217, 348] width 16 height 16
click at [220, 340] on input "checkbox" at bounding box center [217, 340] width 16 height 0
click at [1155, 705] on button "Remove" at bounding box center [1162, 710] width 103 height 34
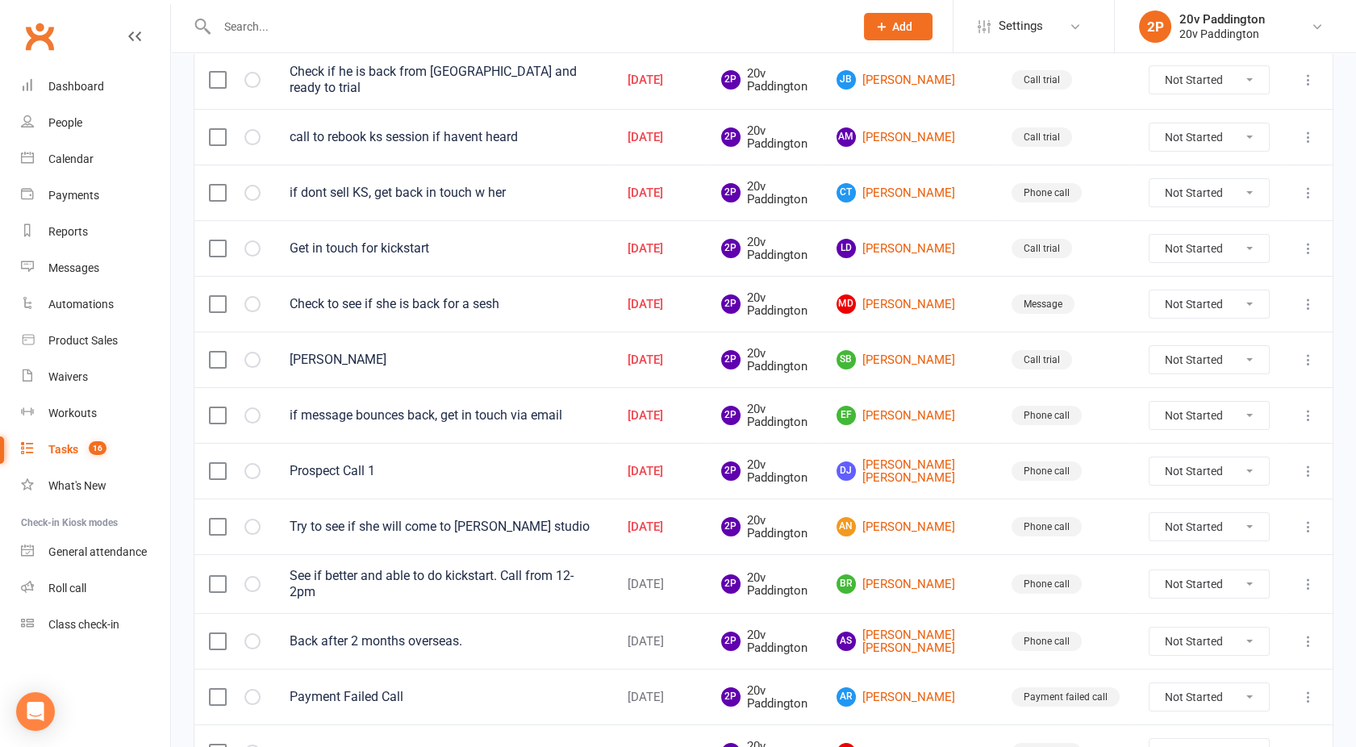
scroll to position [0, 0]
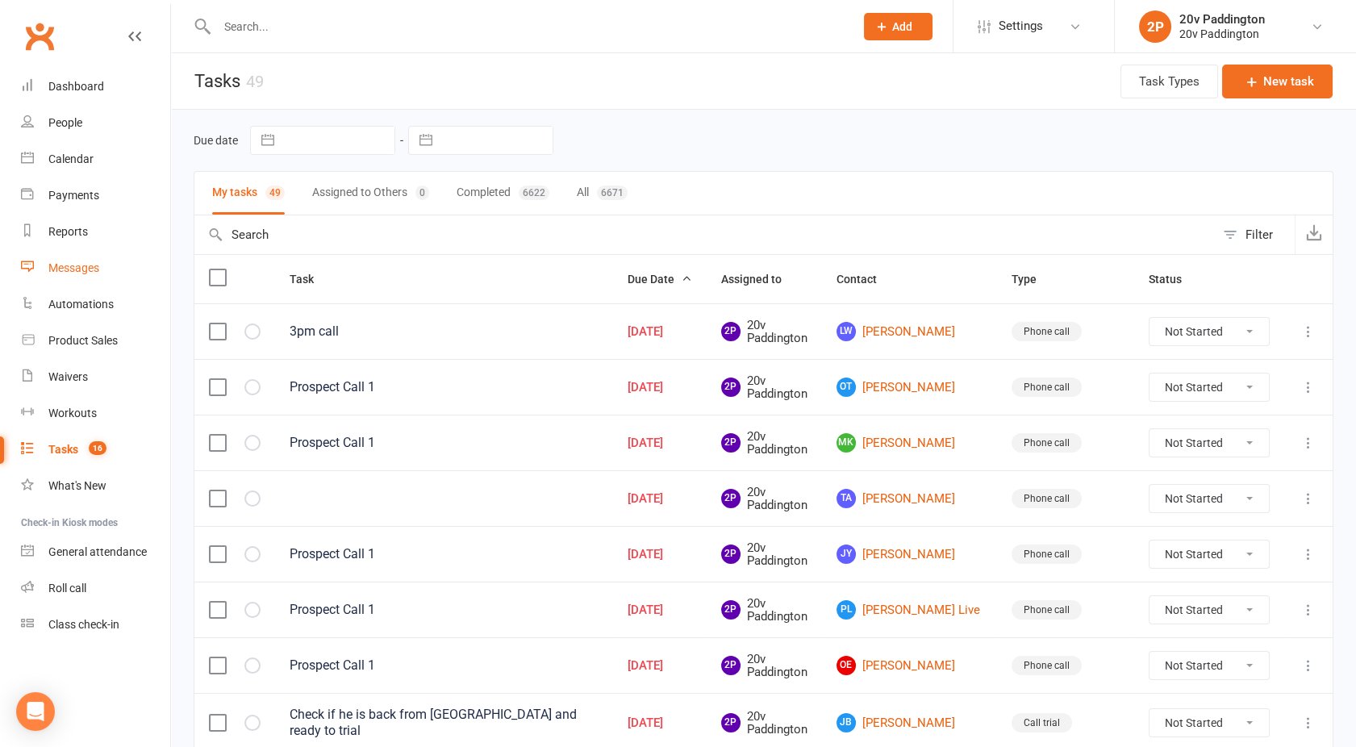
click at [79, 265] on div "Messages" at bounding box center [73, 267] width 51 height 13
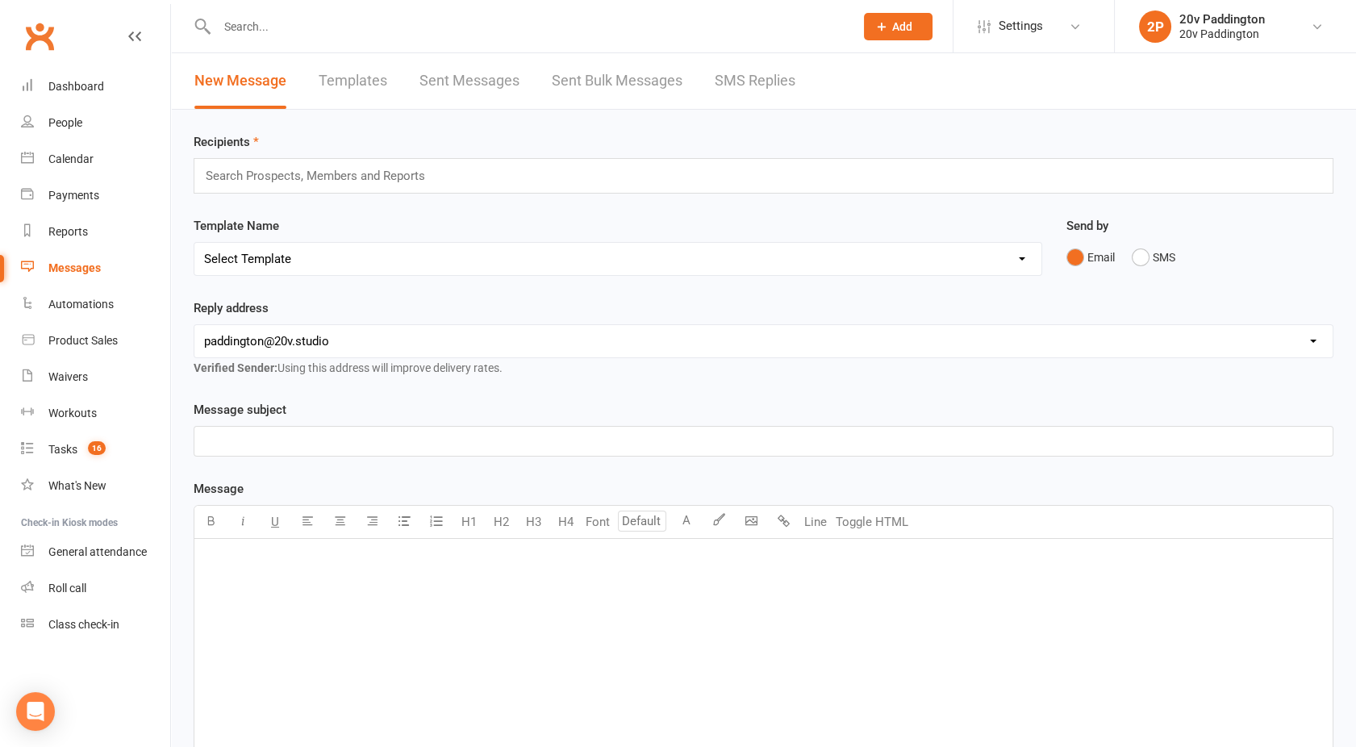
click at [477, 83] on link "Sent Messages" at bounding box center [469, 81] width 100 height 56
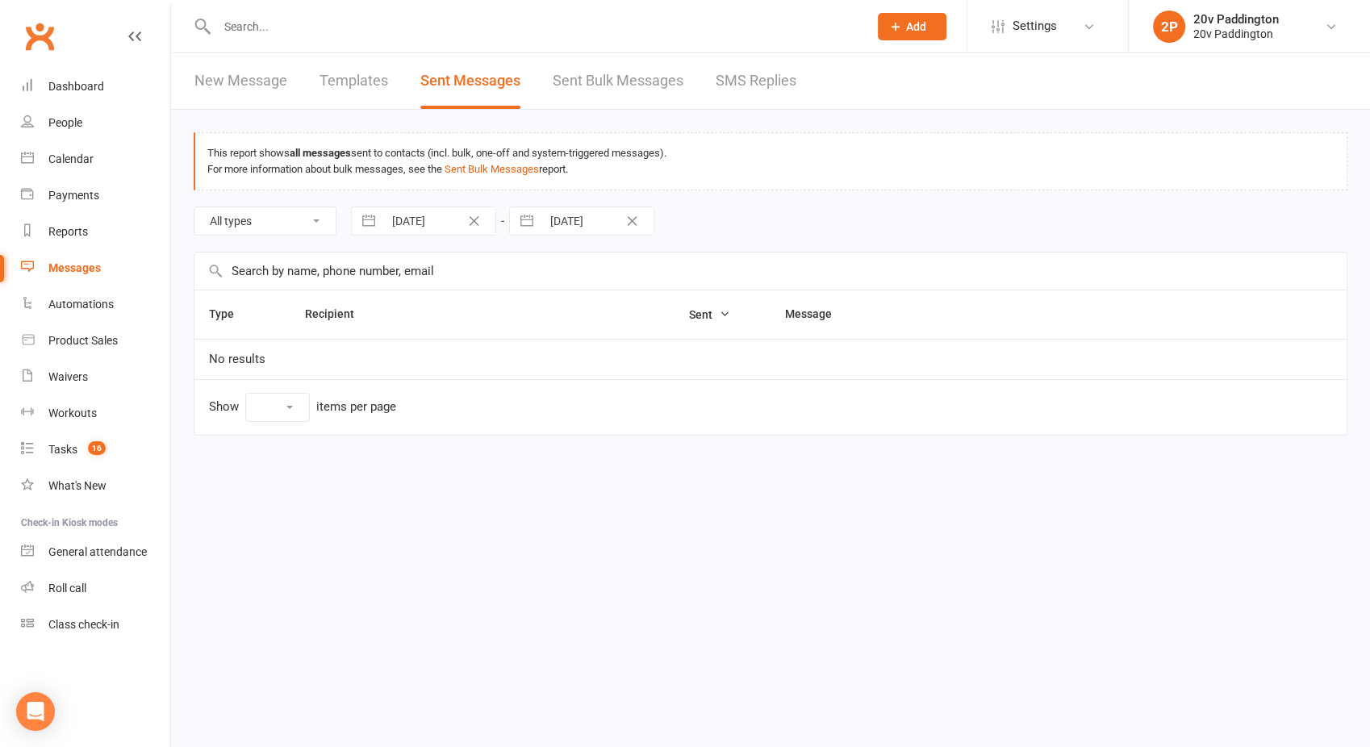
select select "100"
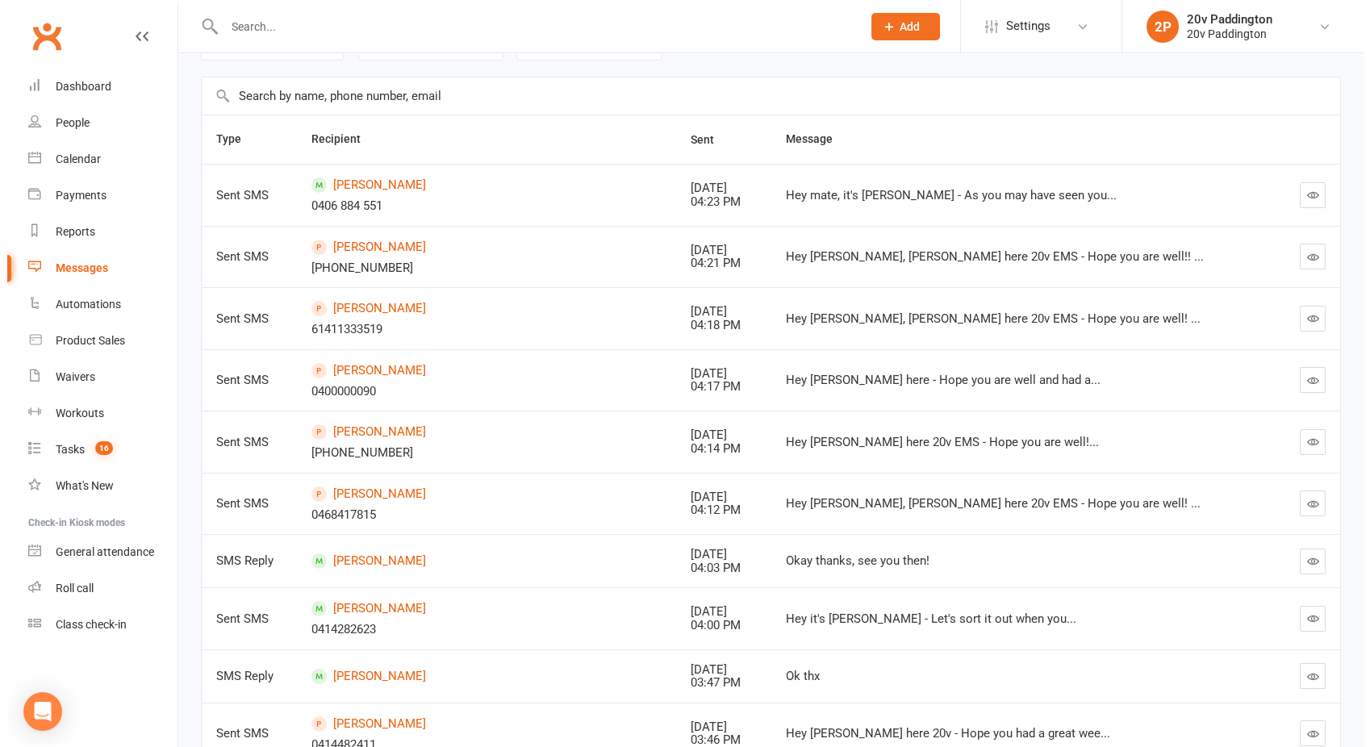
scroll to position [179, 0]
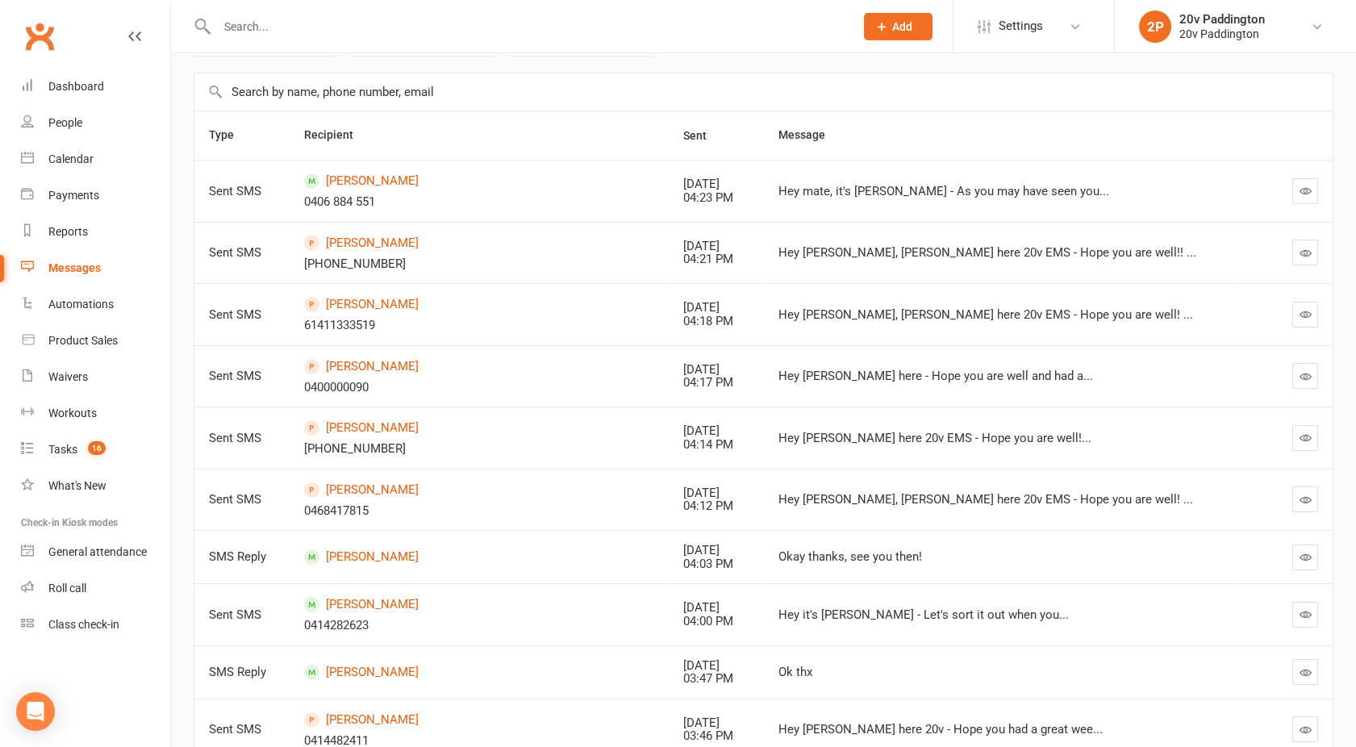
click at [1303, 249] on icon "button" at bounding box center [1305, 253] width 12 height 12
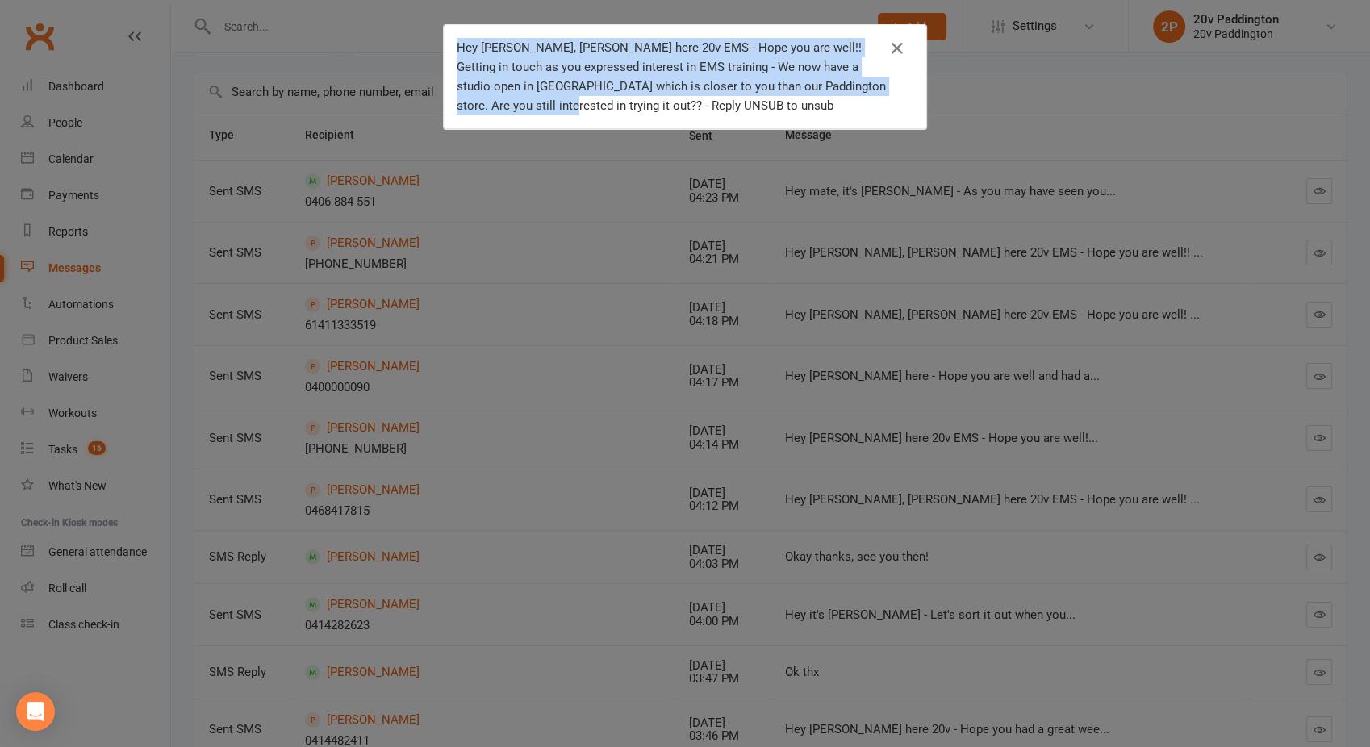
drag, startPoint x: 488, startPoint y: 105, endPoint x: 445, endPoint y: 51, distance: 68.9
click at [445, 51] on div "Hey Glen, Joel here 20v EMS - Hope you are well!! Getting in touch as you expre…" at bounding box center [685, 77] width 482 height 104
copy div "Hey [PERSON_NAME], [PERSON_NAME] here 20v EMS - Hope you are well!! Getting in …"
click at [440, 313] on div "Hey Glen, Joel here 20v EMS - Hope you are well!! Getting in touch as you expre…" at bounding box center [685, 373] width 1370 height 747
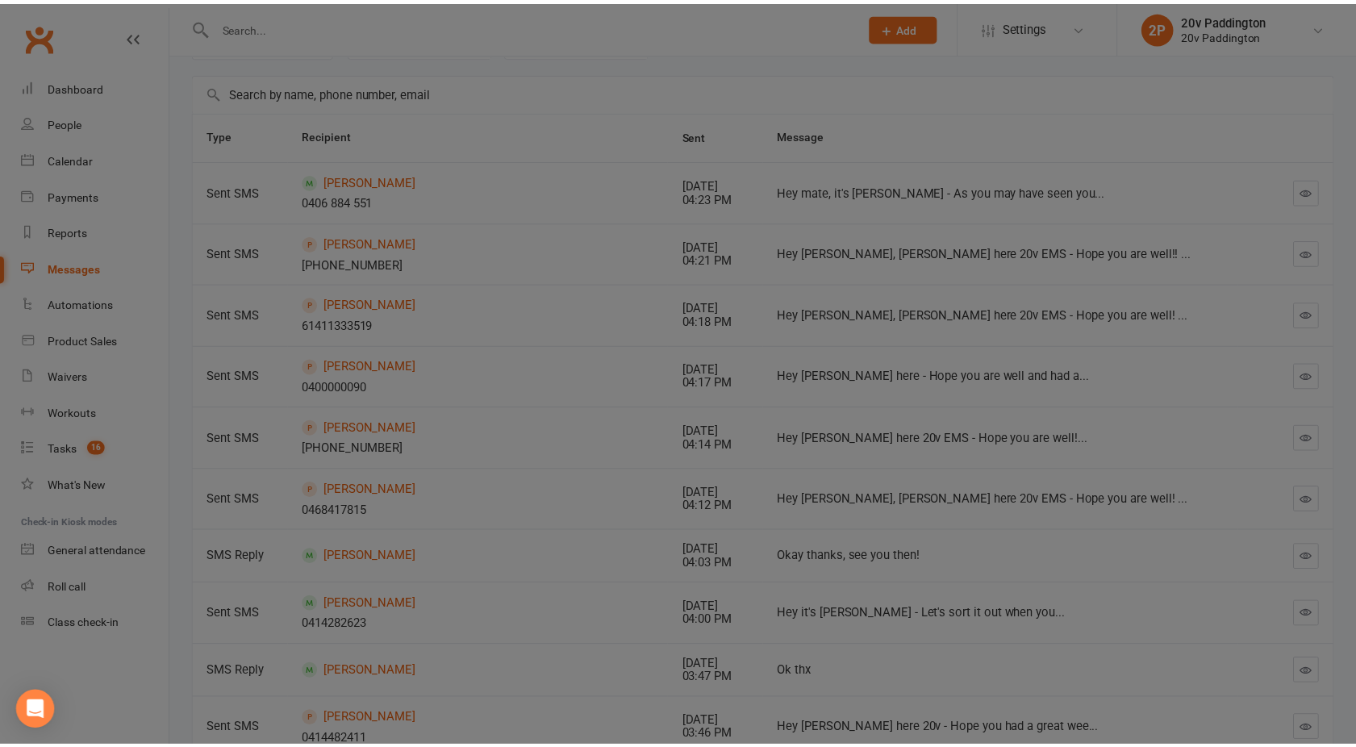
scroll to position [0, 0]
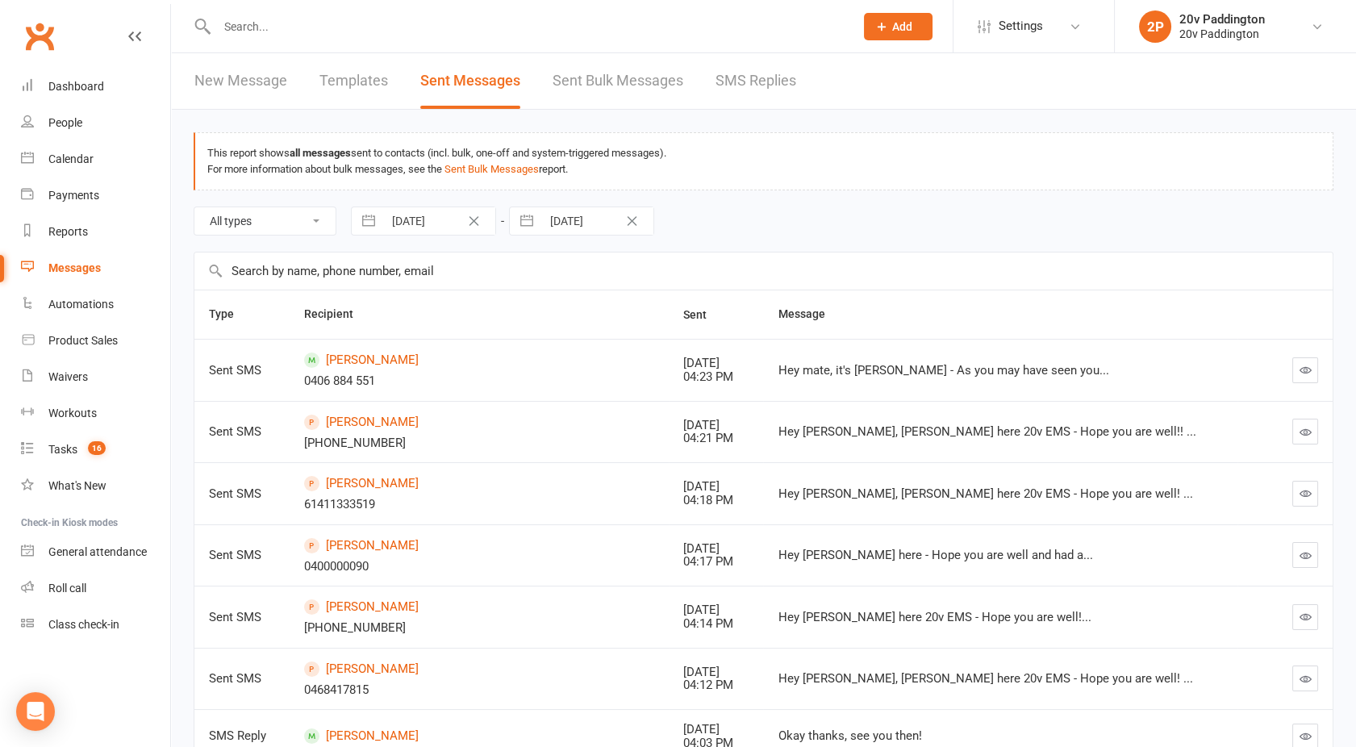
click at [77, 267] on div "Messages" at bounding box center [74, 267] width 52 height 13
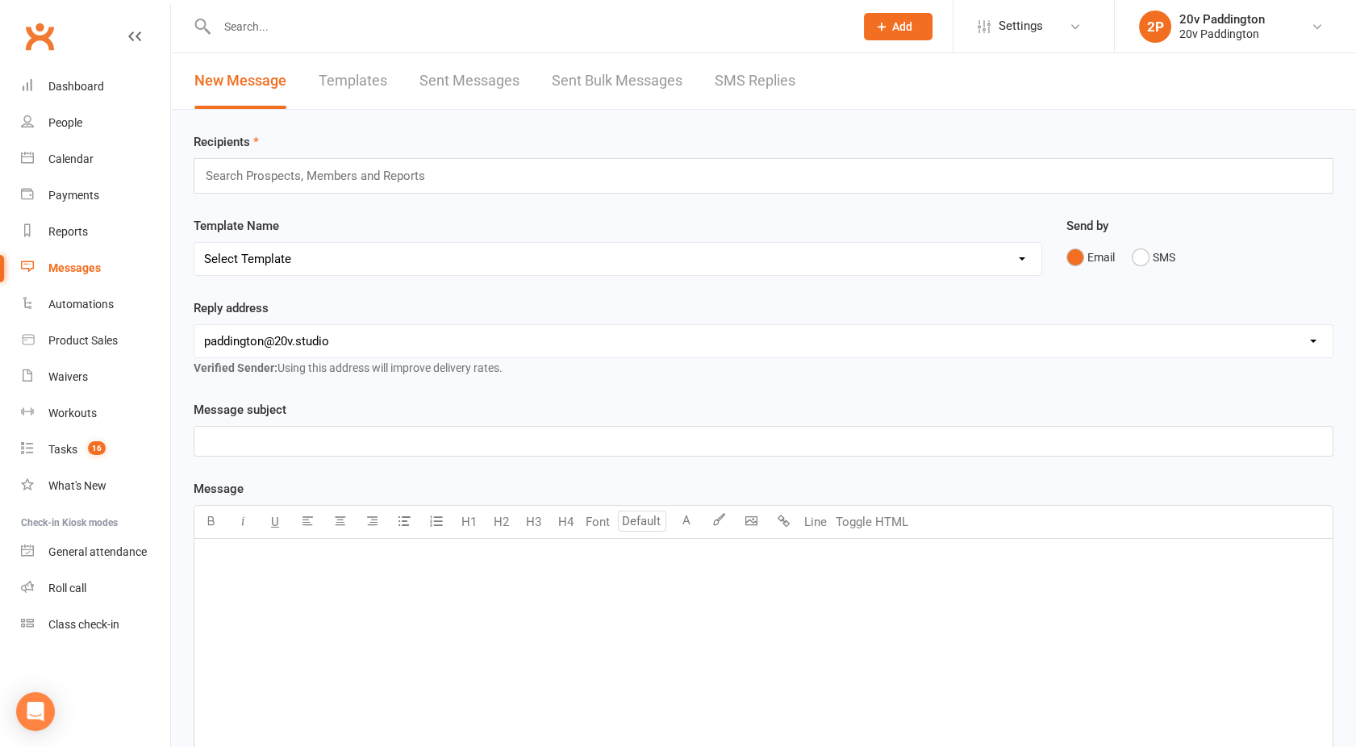
click at [798, 92] on div "New Message Templates Sent Messages Sent Bulk Messages SMS Replies" at bounding box center [495, 81] width 648 height 56
click at [743, 99] on link "SMS Replies" at bounding box center [755, 81] width 81 height 56
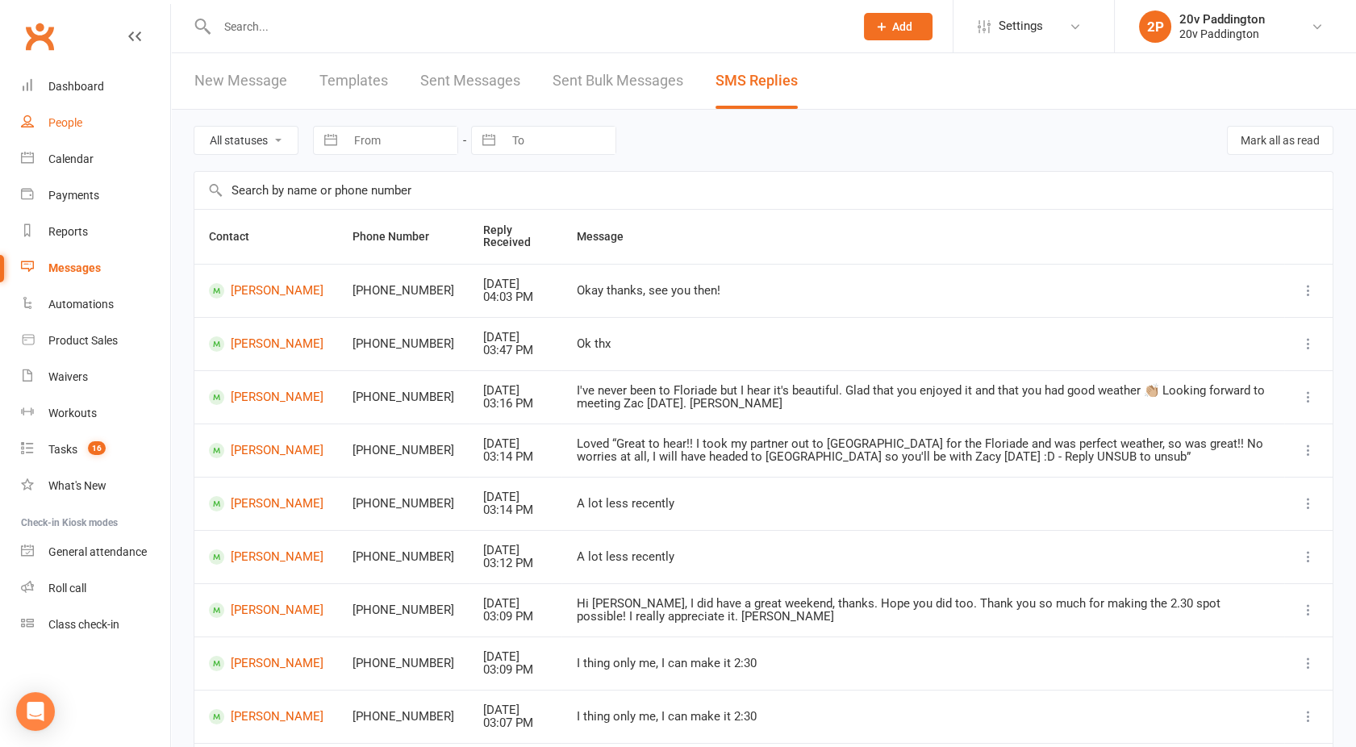
click at [65, 127] on div "People" at bounding box center [65, 122] width 34 height 13
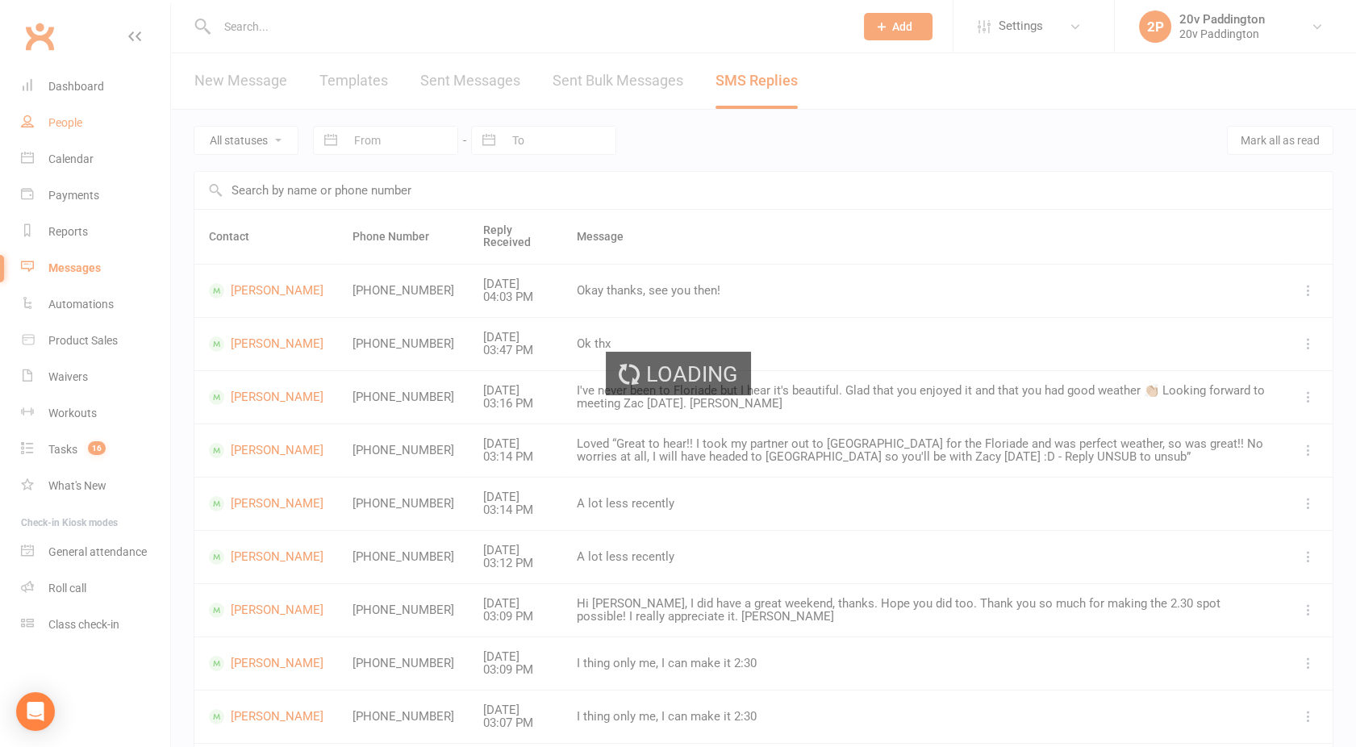
select select "100"
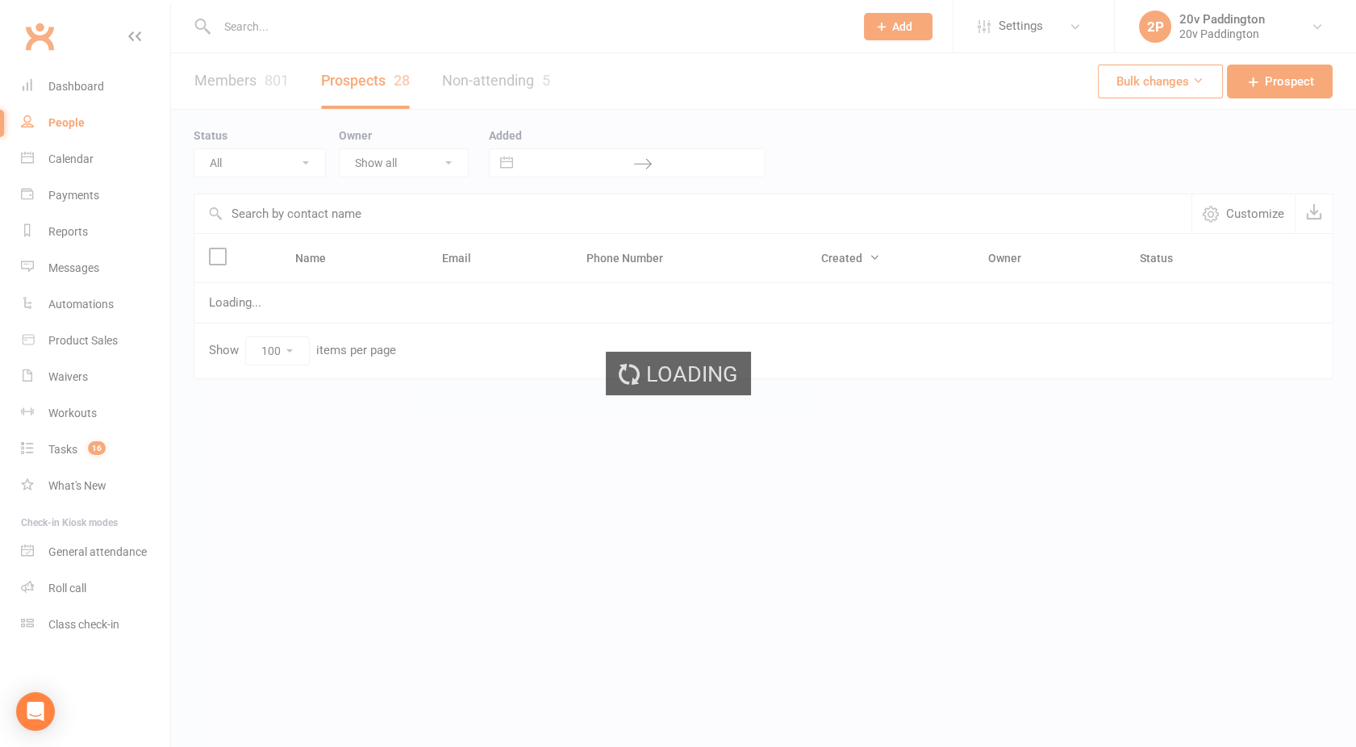
select select "Call Later Task Comms"
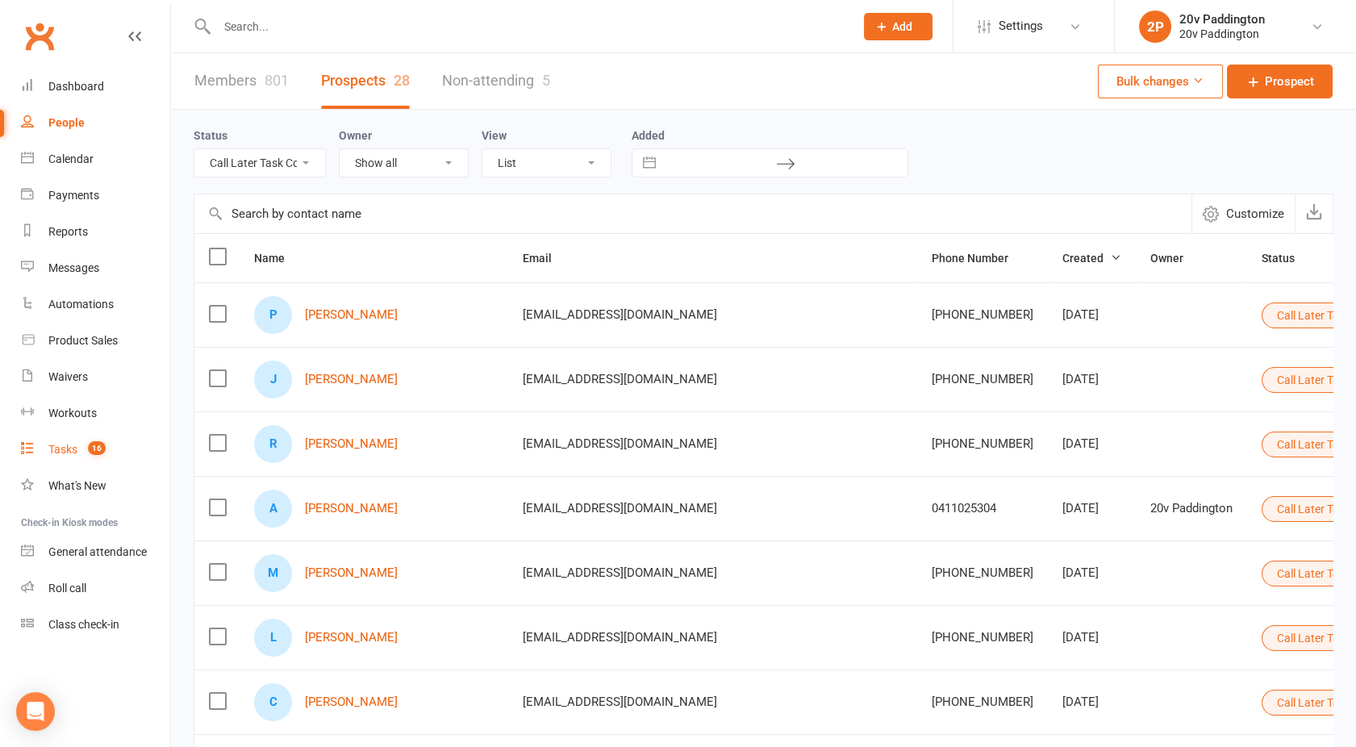
click at [87, 456] on count-badge "16" at bounding box center [93, 449] width 26 height 13
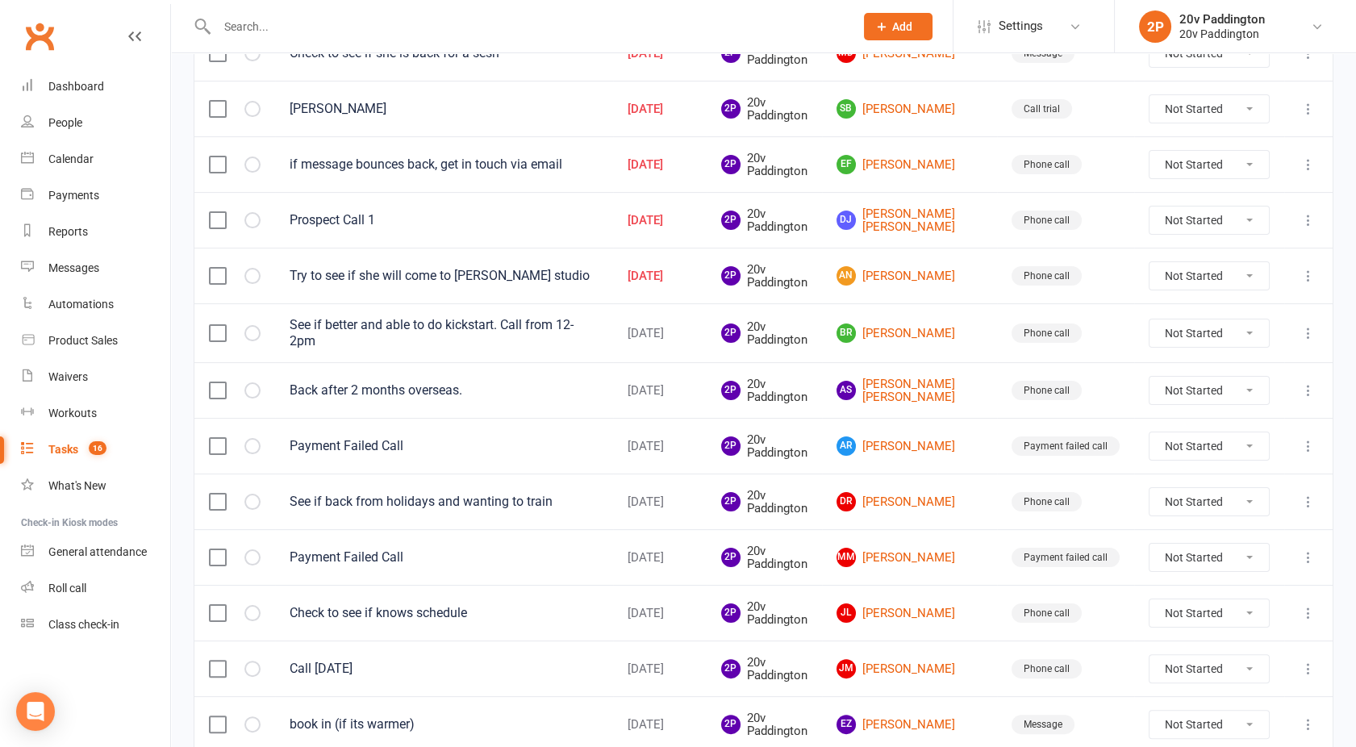
scroll to position [894, 0]
click at [1306, 213] on icon at bounding box center [1308, 220] width 16 height 16
click at [1205, 303] on link "Delete" at bounding box center [1224, 308] width 160 height 32
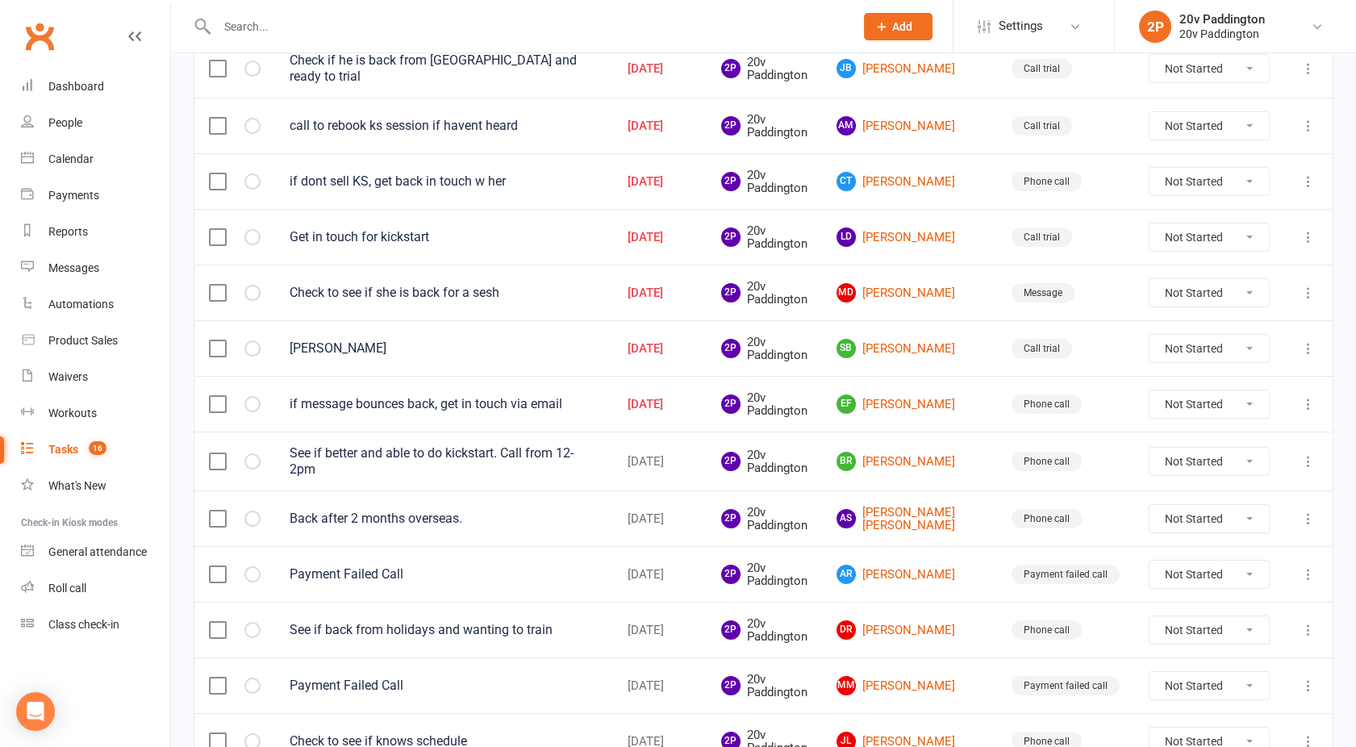
scroll to position [653, 0]
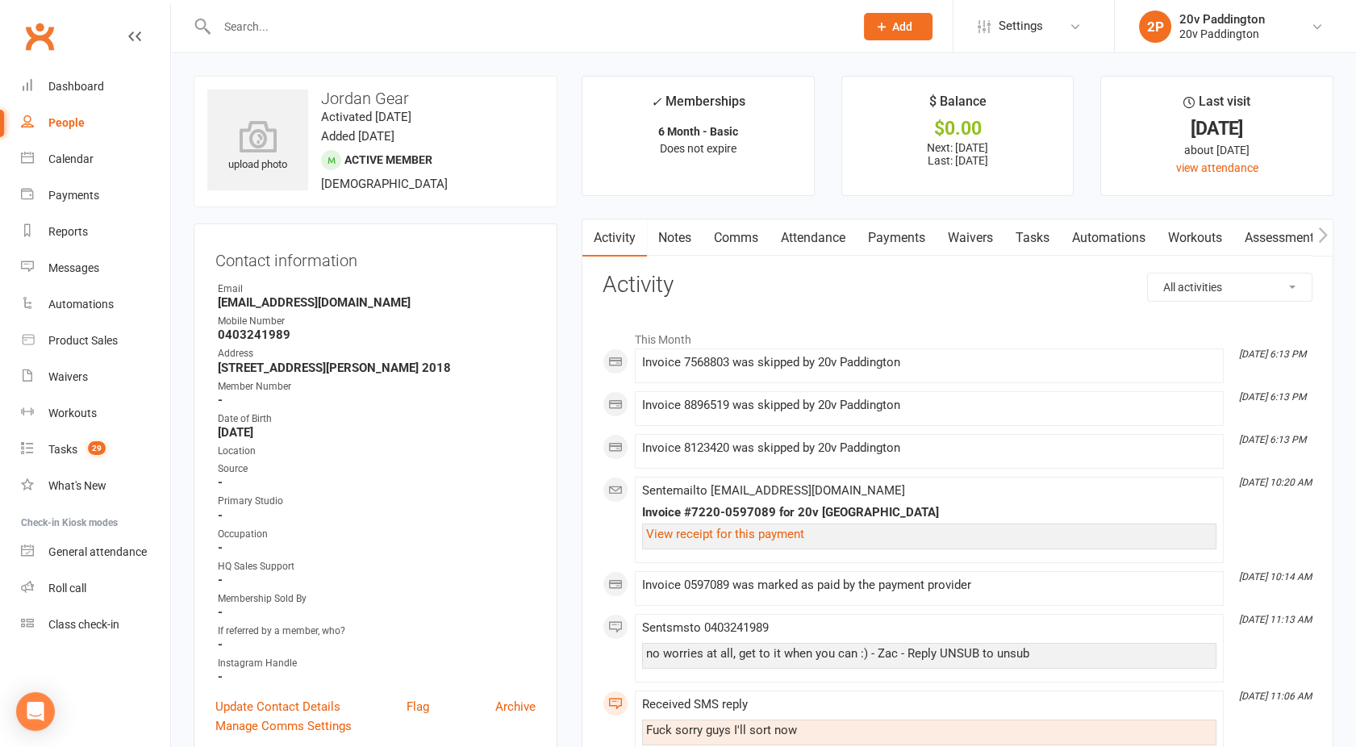
click at [872, 231] on link "Payments" at bounding box center [897, 237] width 80 height 37
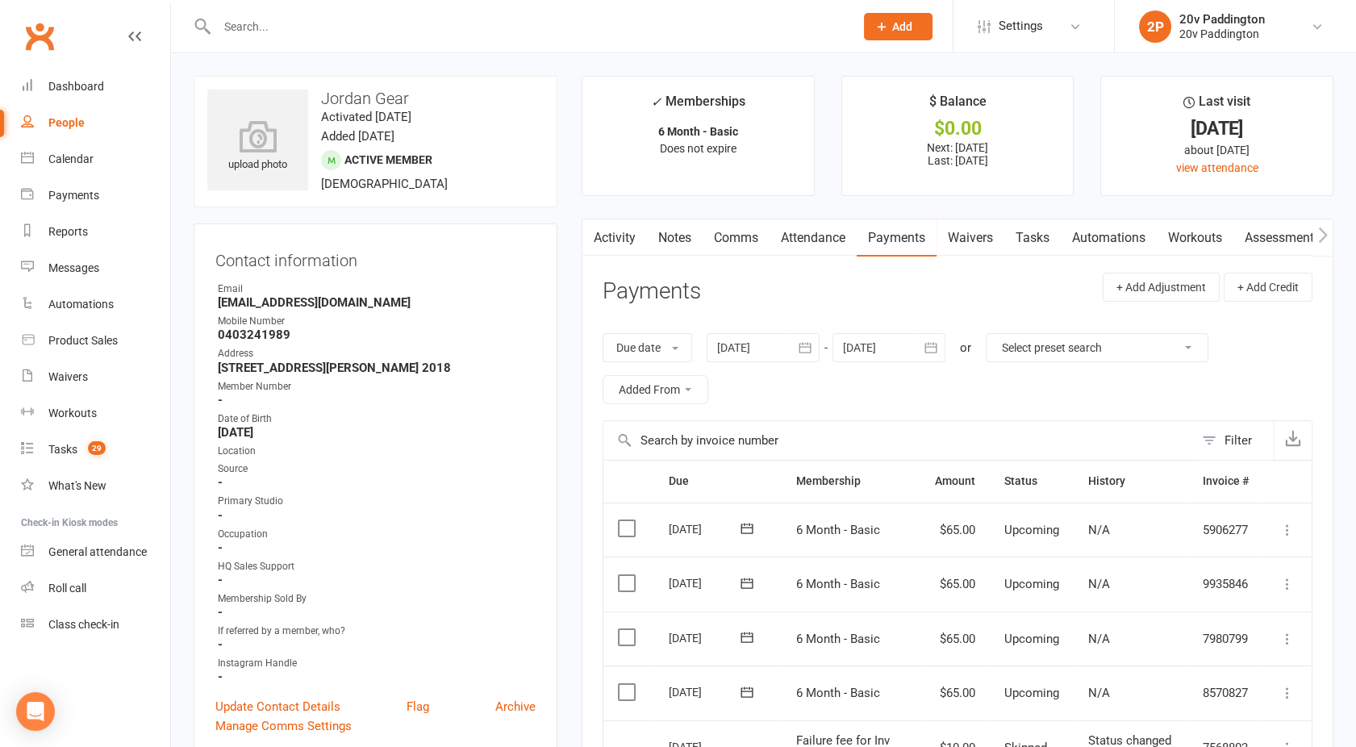
click at [611, 223] on link "Activity" at bounding box center [614, 237] width 65 height 37
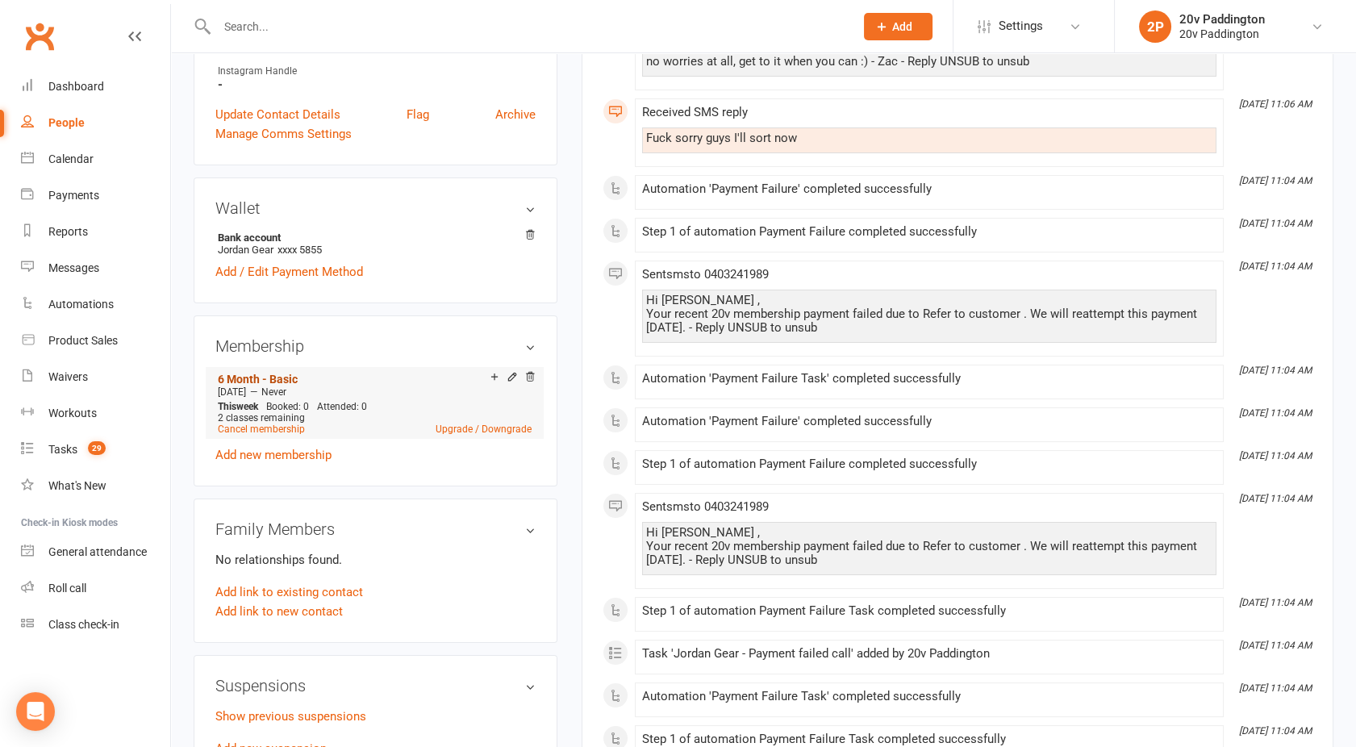
scroll to position [593, 0]
click at [254, 423] on link "Cancel membership" at bounding box center [261, 428] width 87 height 11
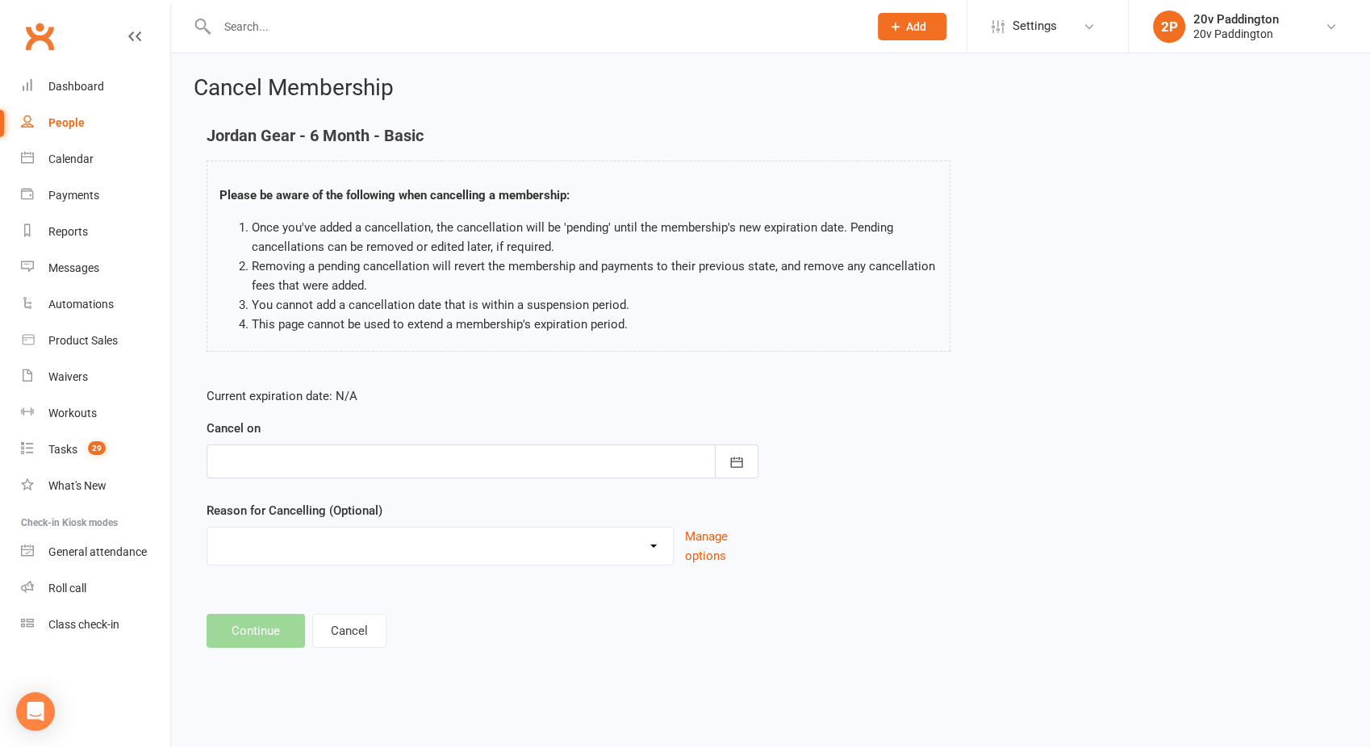
click at [286, 466] on div at bounding box center [482, 461] width 552 height 34
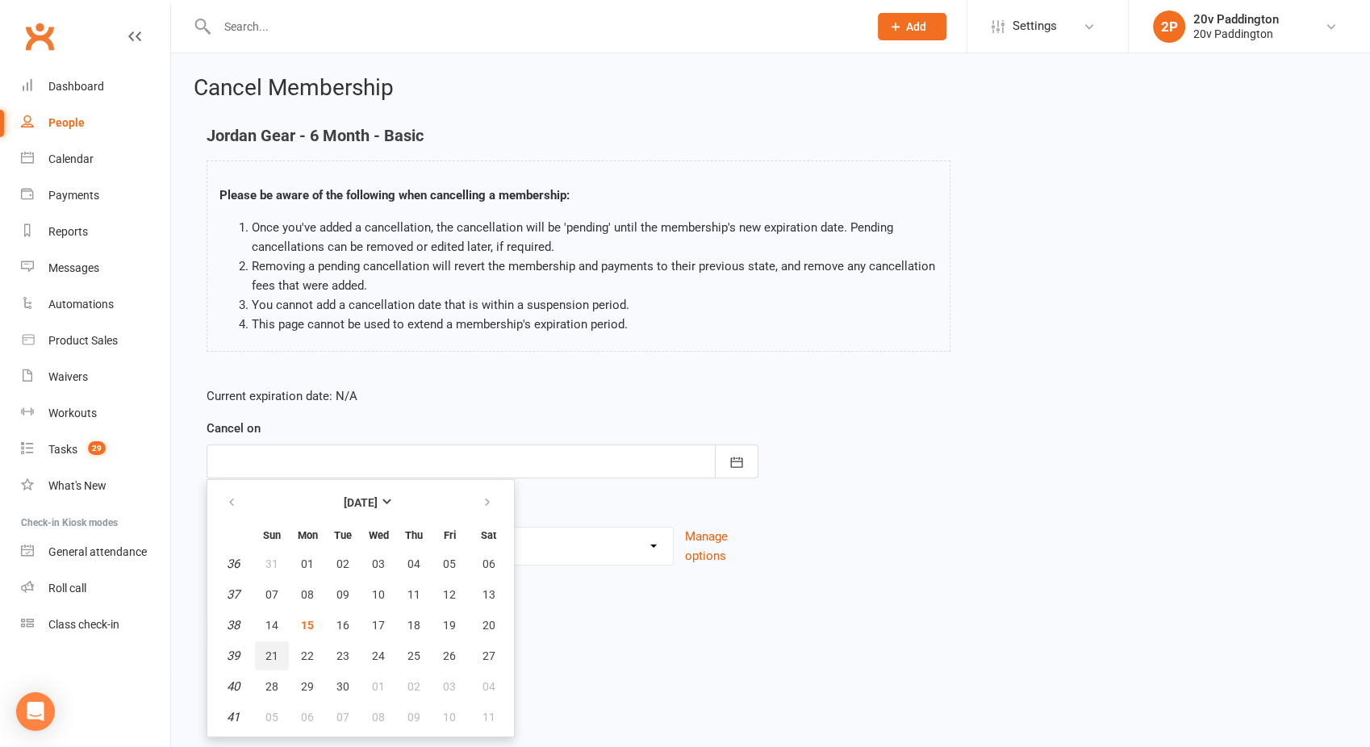
click at [265, 650] on span "21" at bounding box center [271, 655] width 13 height 13
type input "[DATE]"
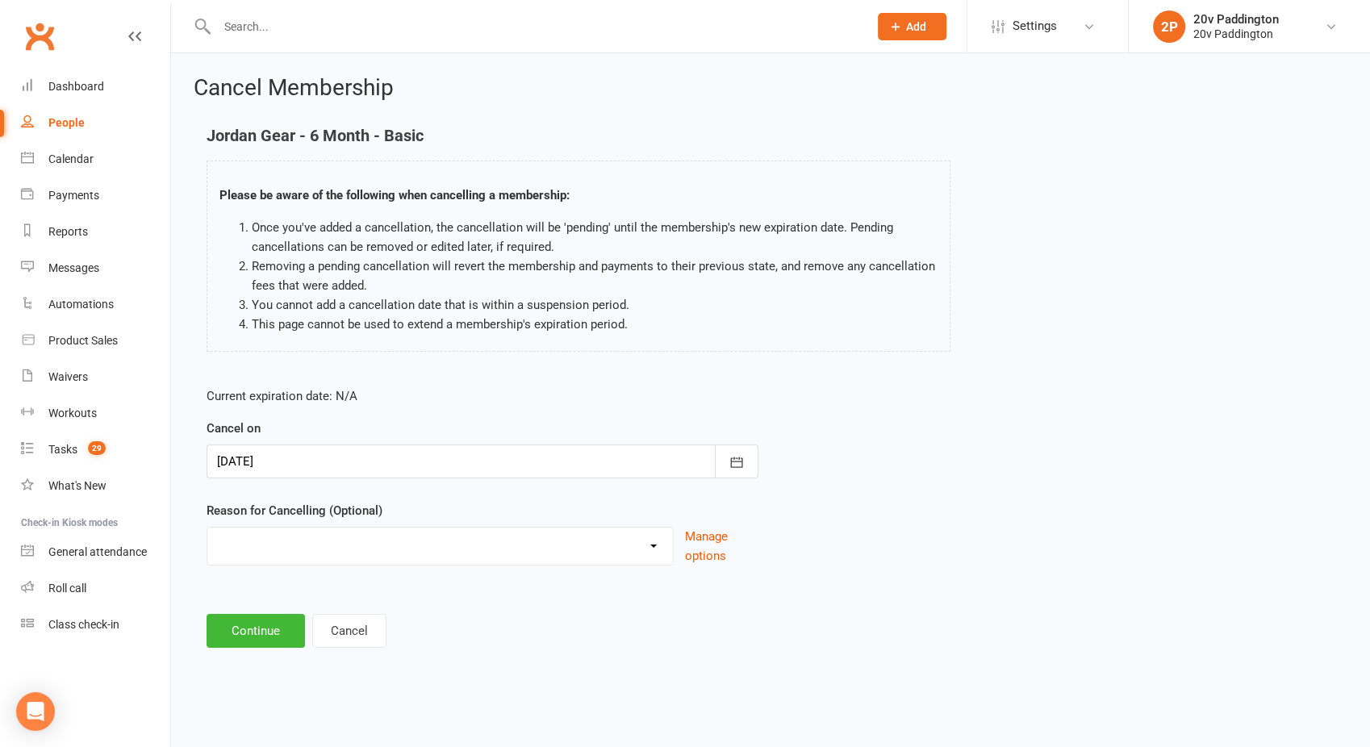
click at [277, 528] on select "Other reason" at bounding box center [439, 544] width 465 height 32
select select "0"
click at [207, 528] on select "Other reason" at bounding box center [439, 544] width 465 height 32
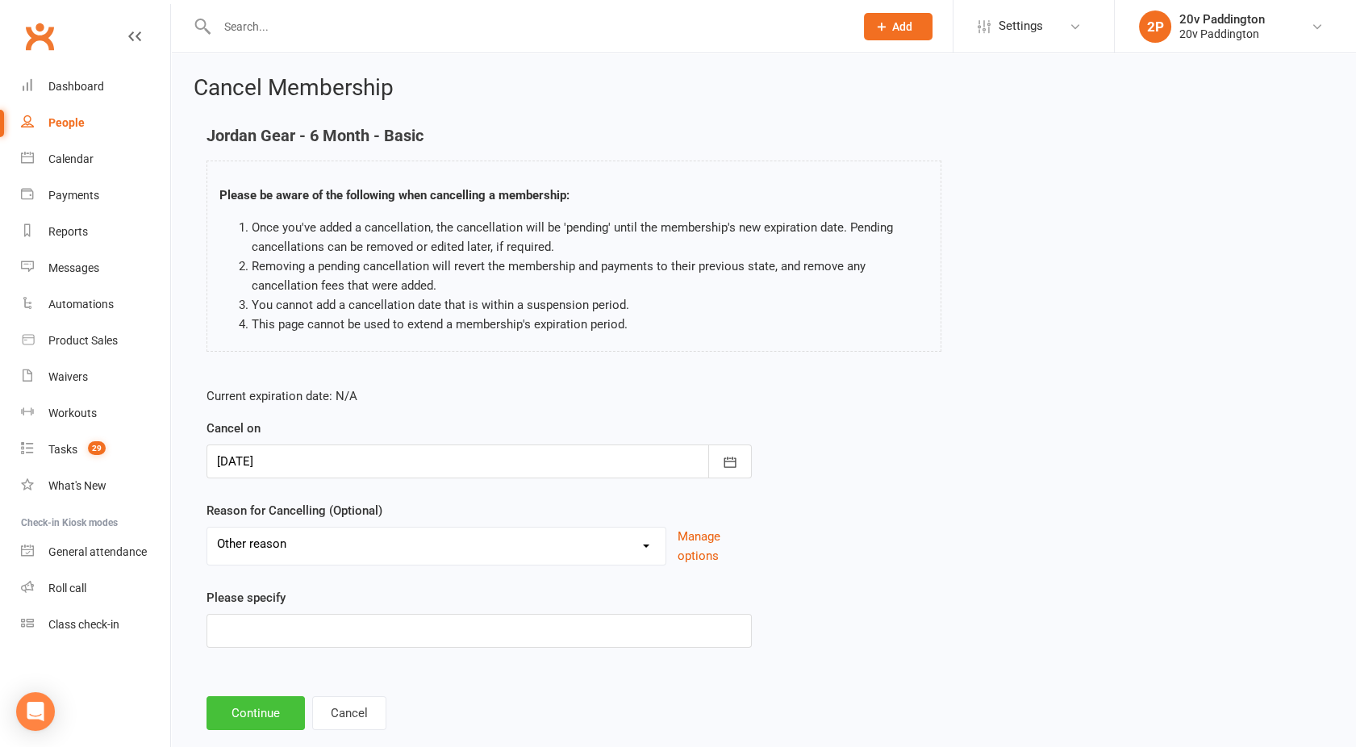
click at [255, 711] on button "Continue" at bounding box center [255, 713] width 98 height 34
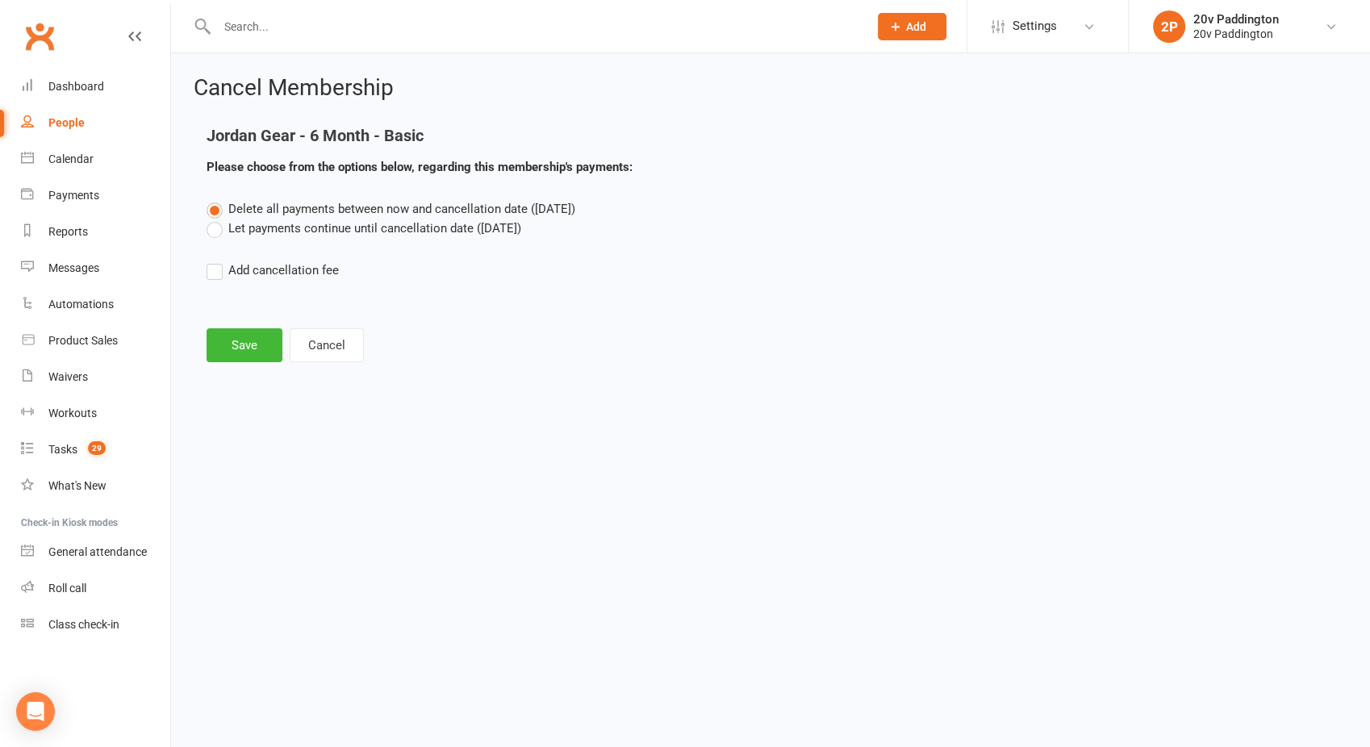
click at [246, 365] on div "Cancel Membership Jordan Gear - 6 Month - Basic Please choose from the options …" at bounding box center [770, 220] width 1199 height 335
click at [241, 346] on button "Save" at bounding box center [244, 345] width 76 height 34
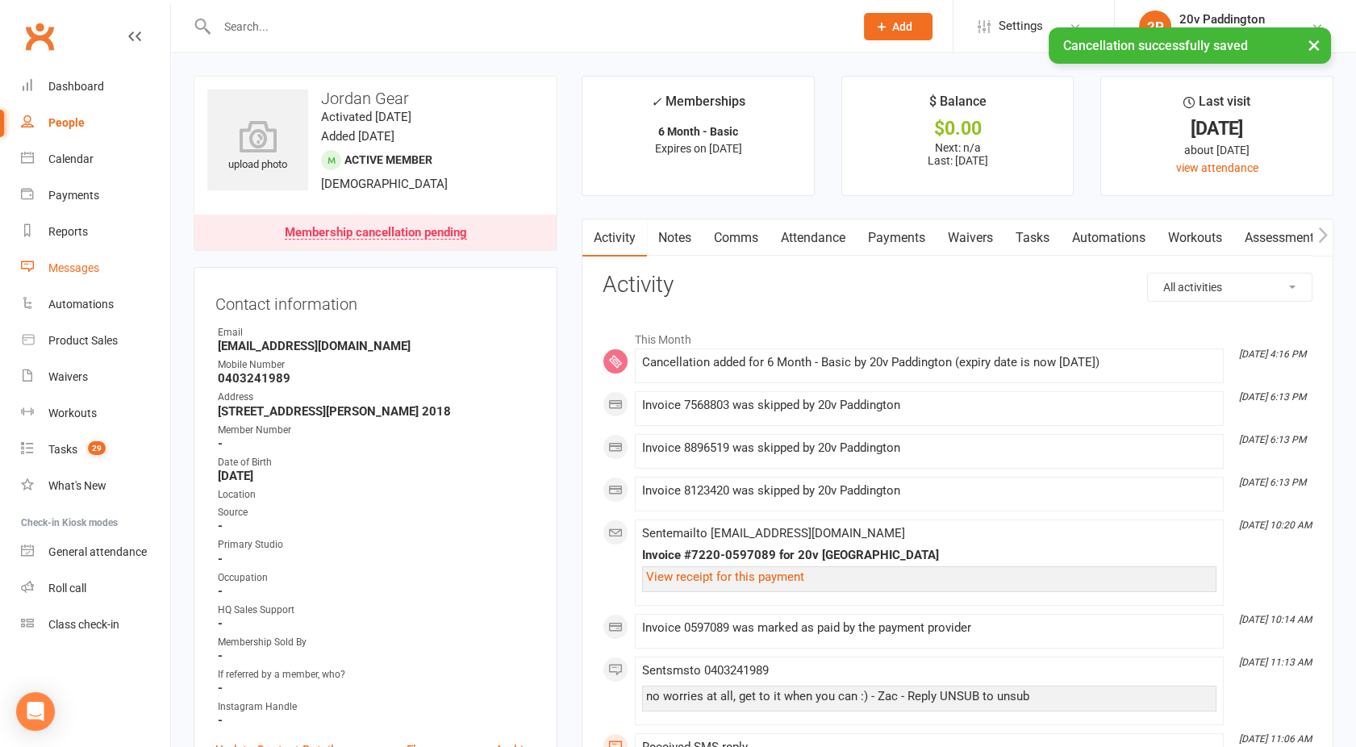
click at [71, 277] on link "Messages" at bounding box center [95, 268] width 149 height 36
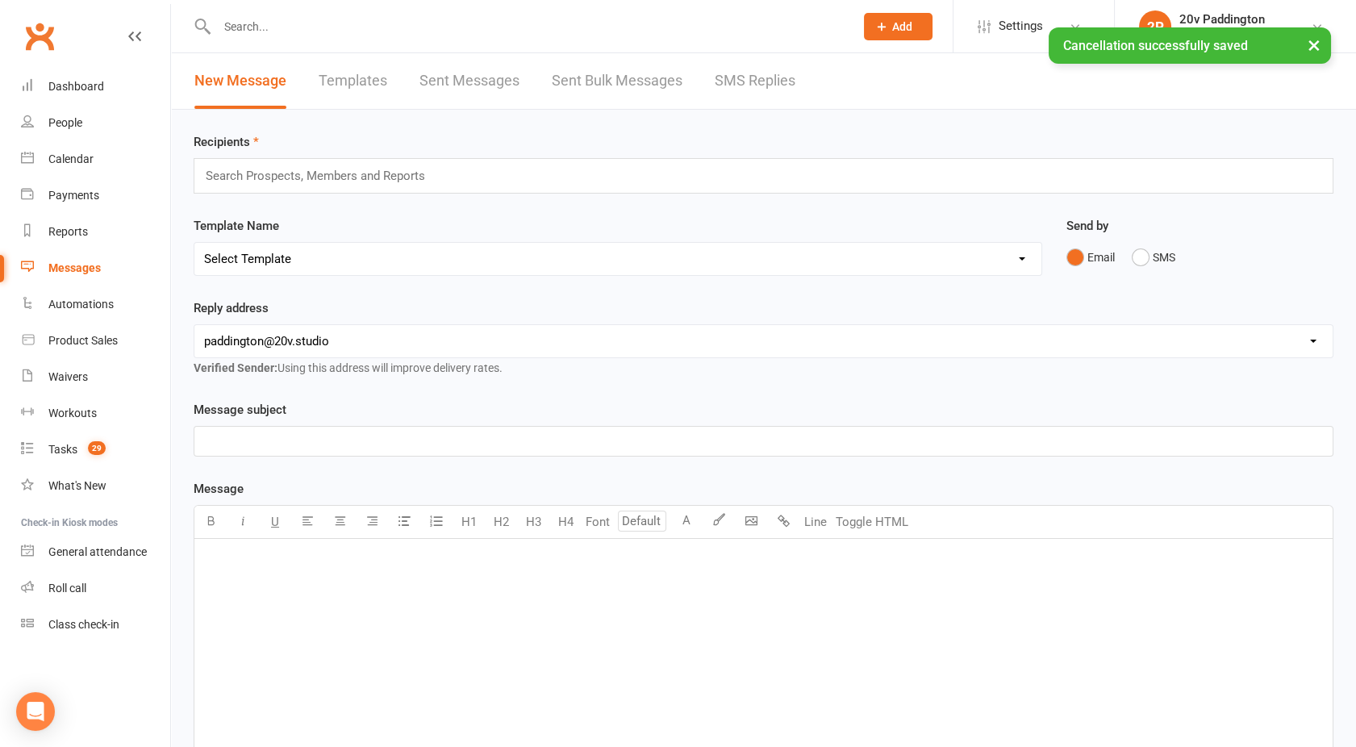
click at [764, 70] on link "SMS Replies" at bounding box center [755, 81] width 81 height 56
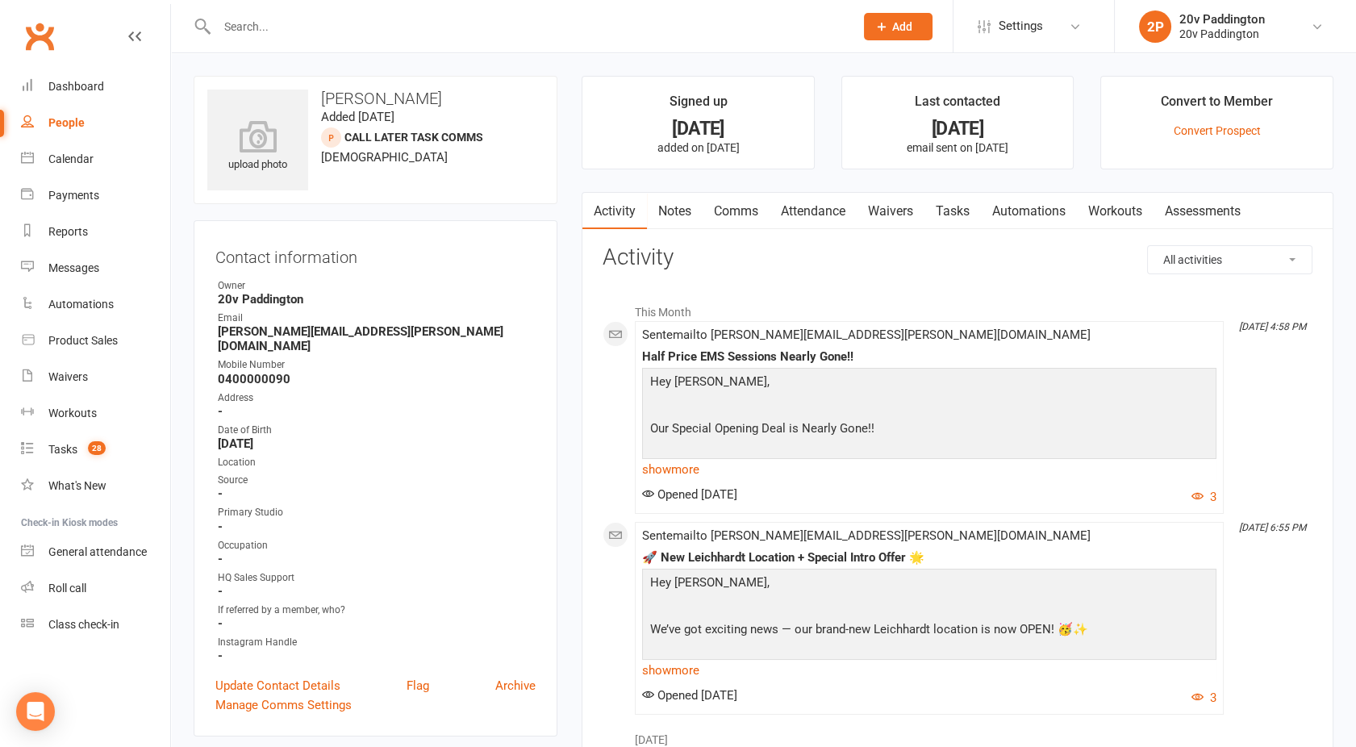
click at [736, 220] on link "Comms" at bounding box center [736, 211] width 67 height 37
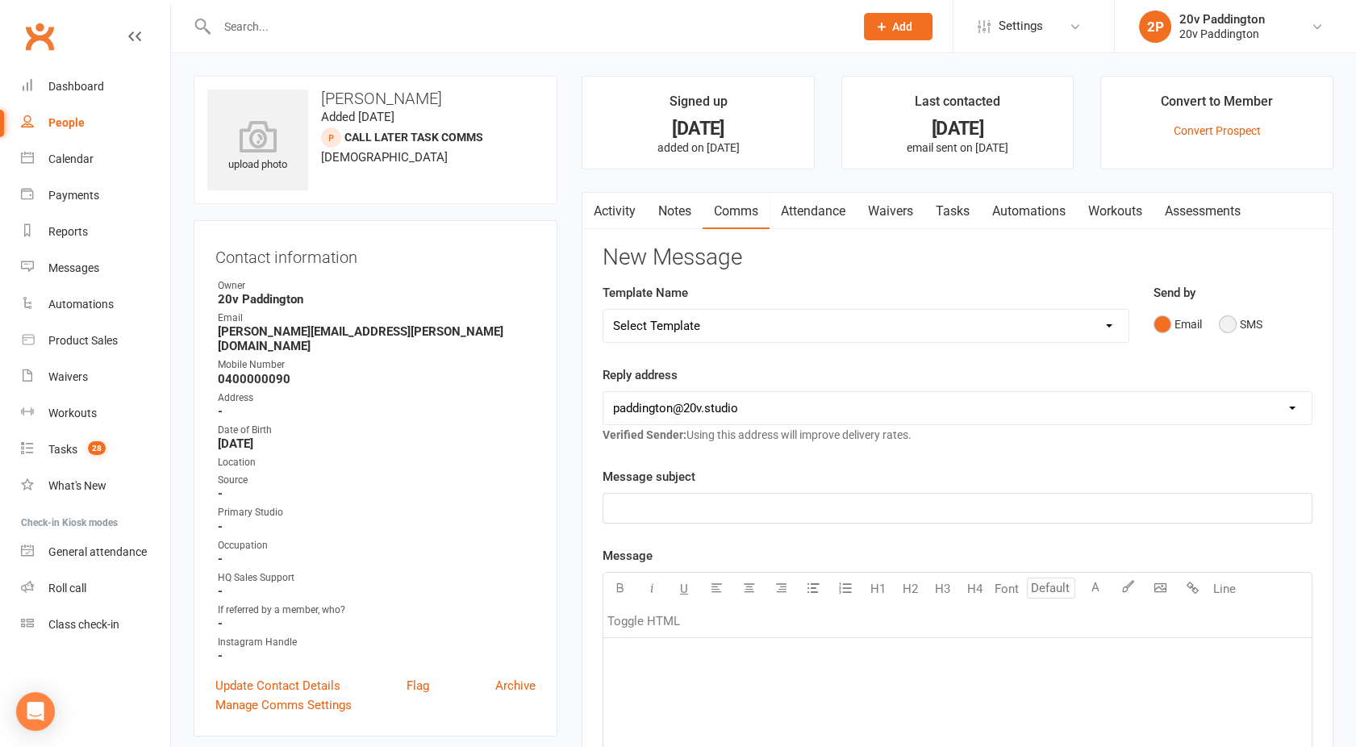
click at [1231, 330] on button "SMS" at bounding box center [1241, 324] width 44 height 31
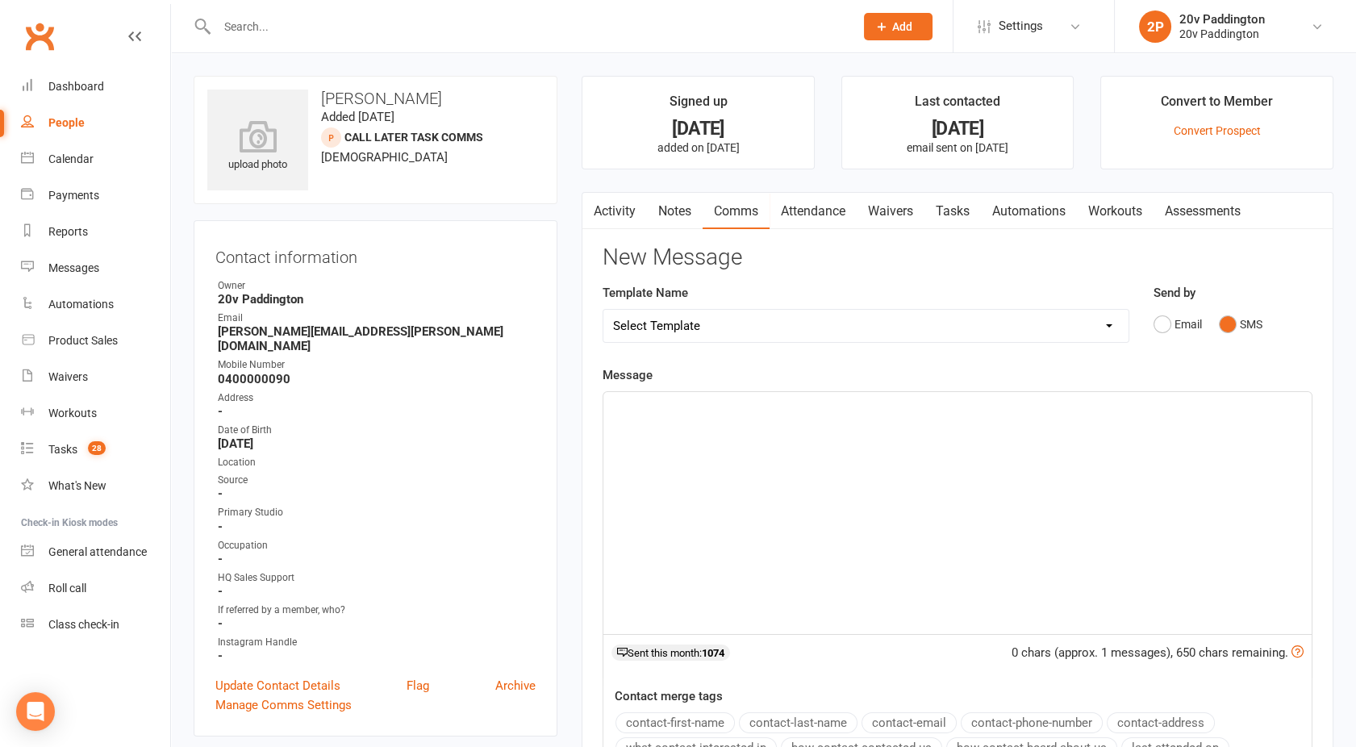
click at [897, 418] on div "﻿" at bounding box center [957, 513] width 708 height 242
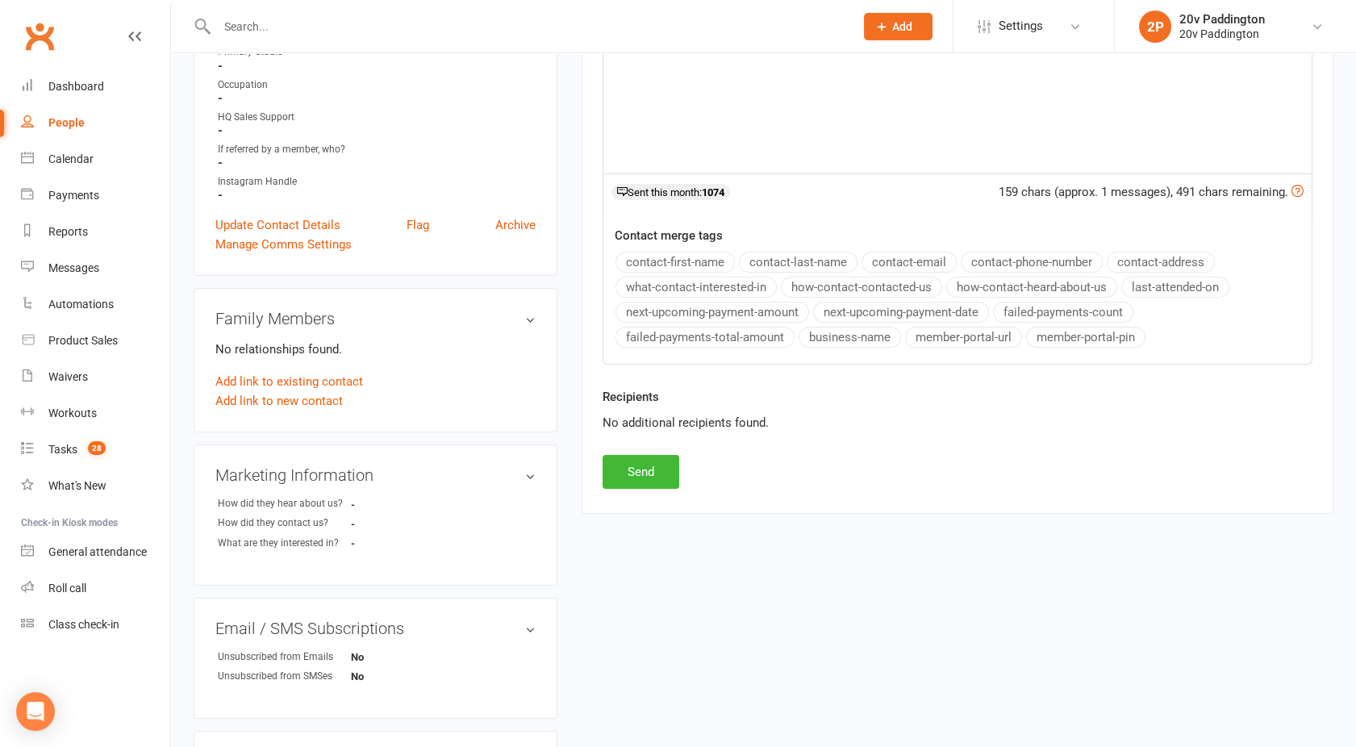
scroll to position [461, 0]
click at [636, 465] on button "Send" at bounding box center [641, 471] width 77 height 34
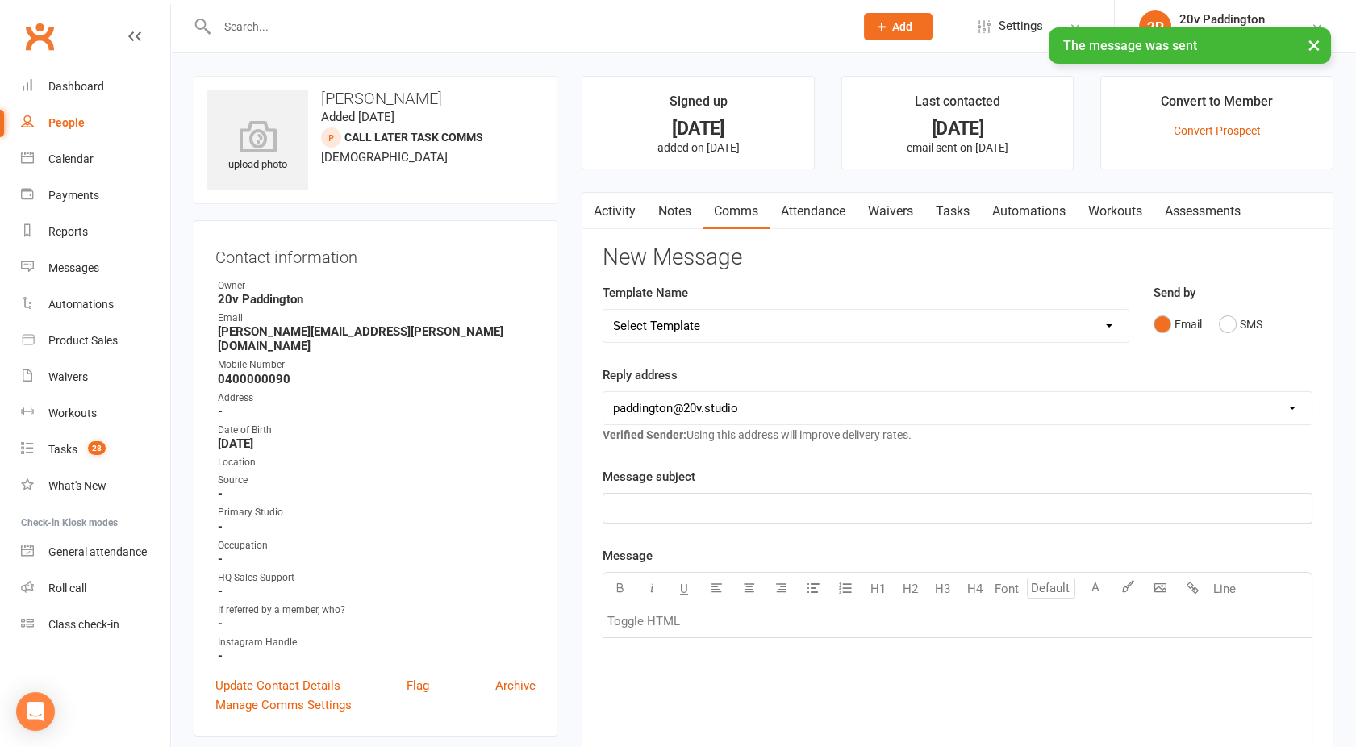
click at [942, 209] on link "Tasks" at bounding box center [952, 211] width 56 height 37
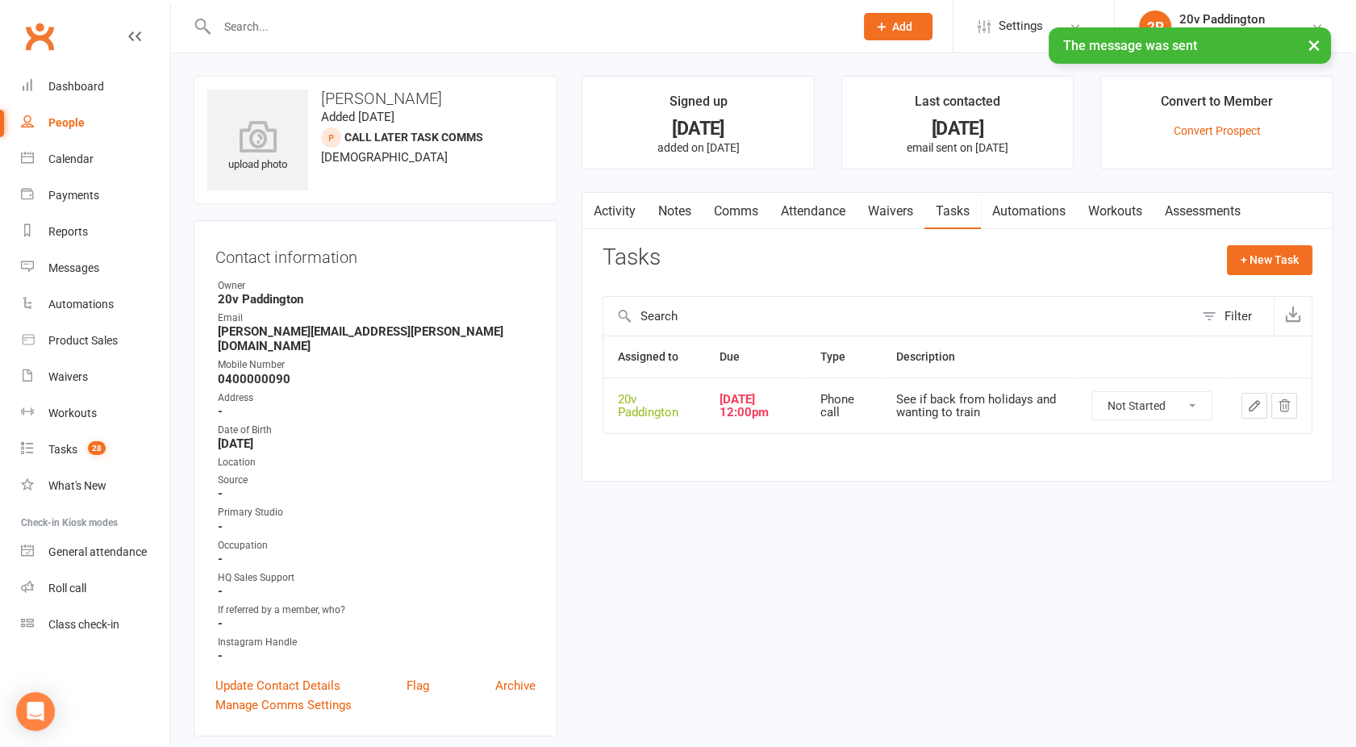
scroll to position [50, 0]
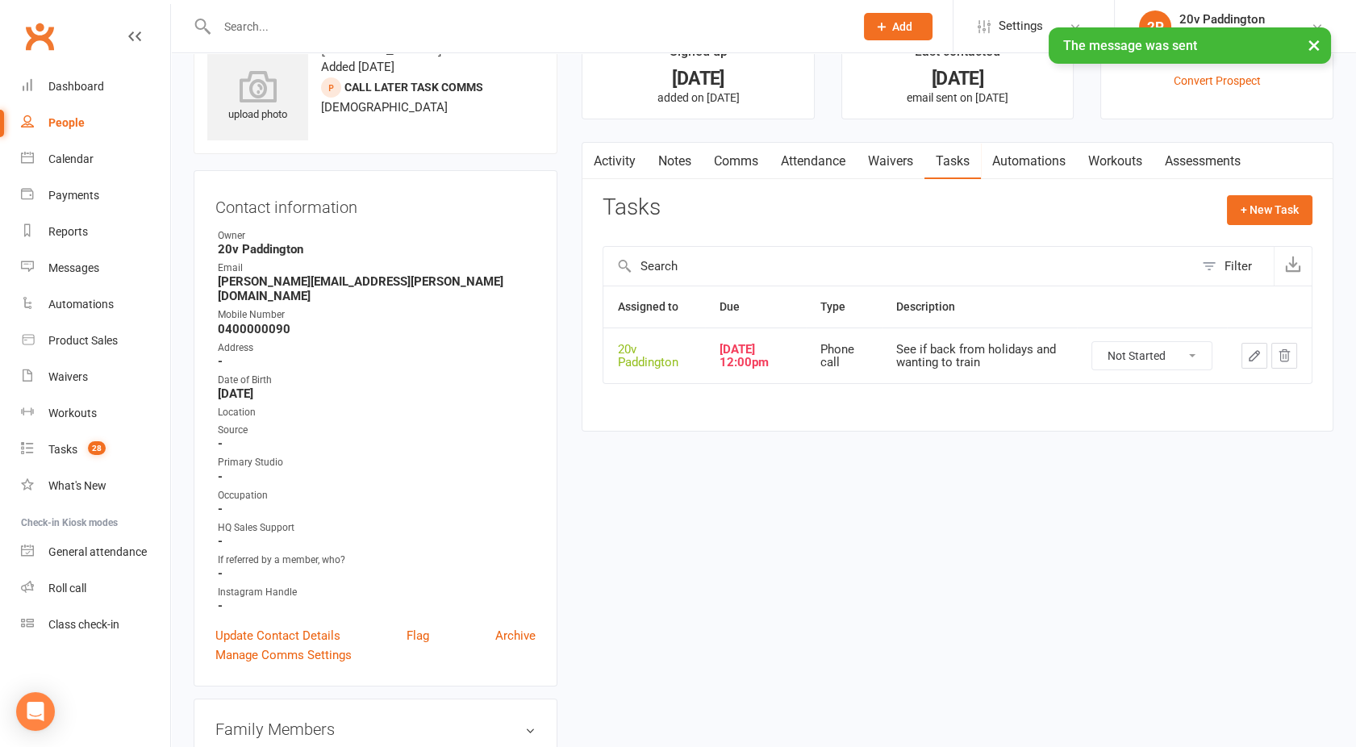
click at [1245, 358] on button "button" at bounding box center [1254, 356] width 26 height 26
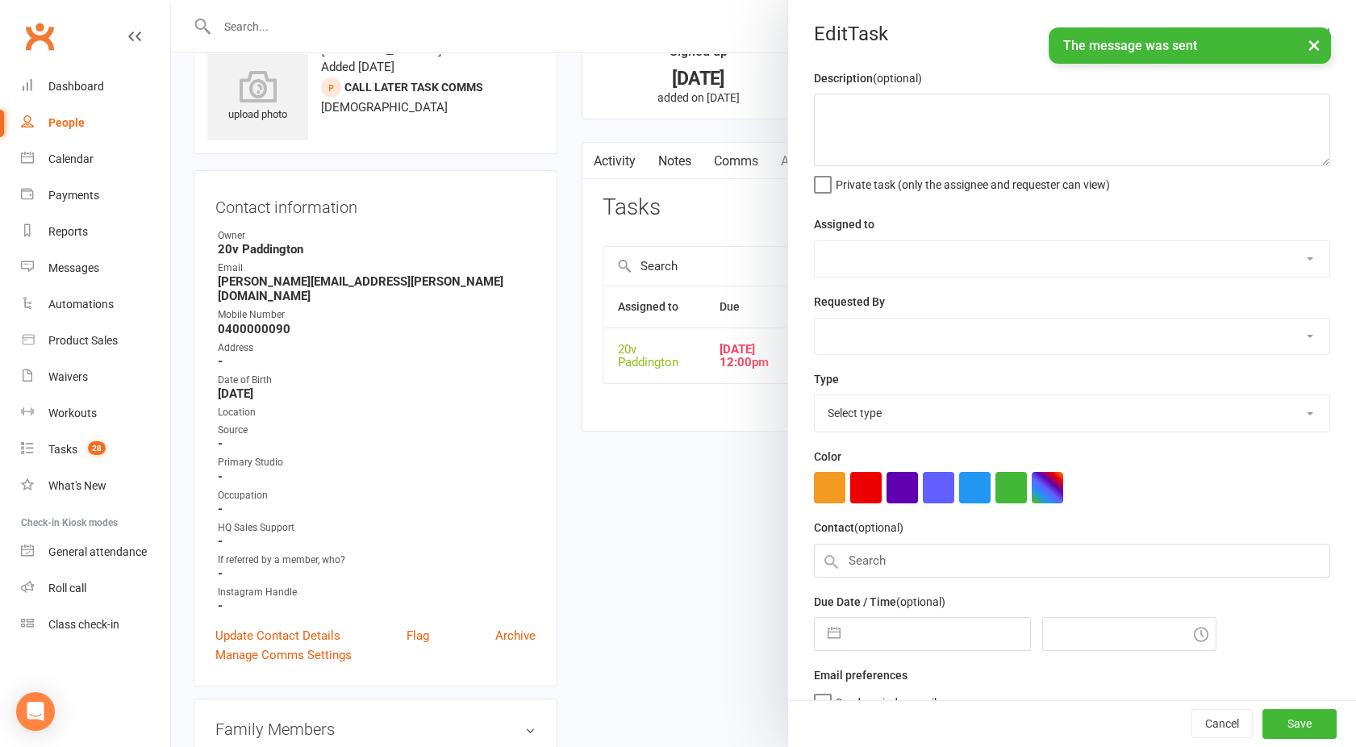
type textarea "See if back from holidays and wanting to train"
select select "45737"
type input "[DATE]"
type input "12:00pm"
select select "22381"
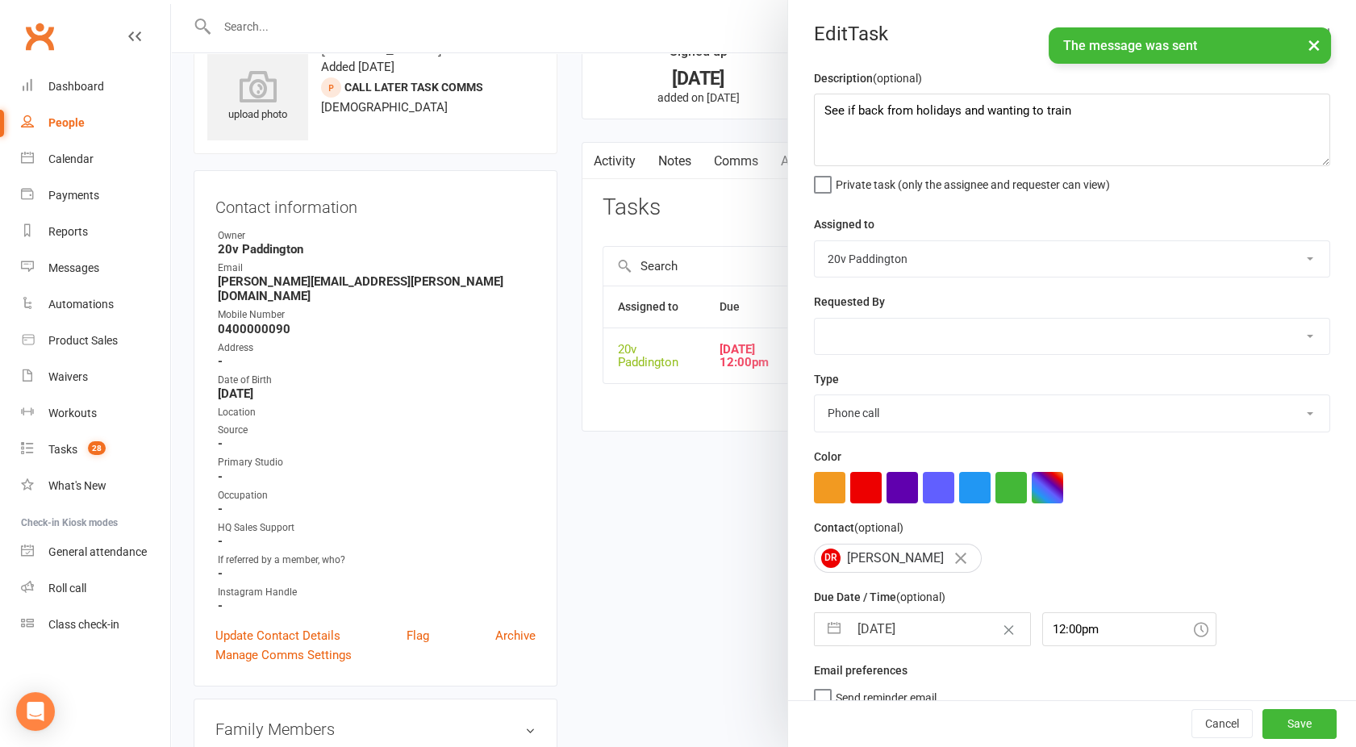
click at [874, 620] on input "[DATE]" at bounding box center [939, 629] width 181 height 32
select select "7"
select select "2025"
select select "8"
select select "2025"
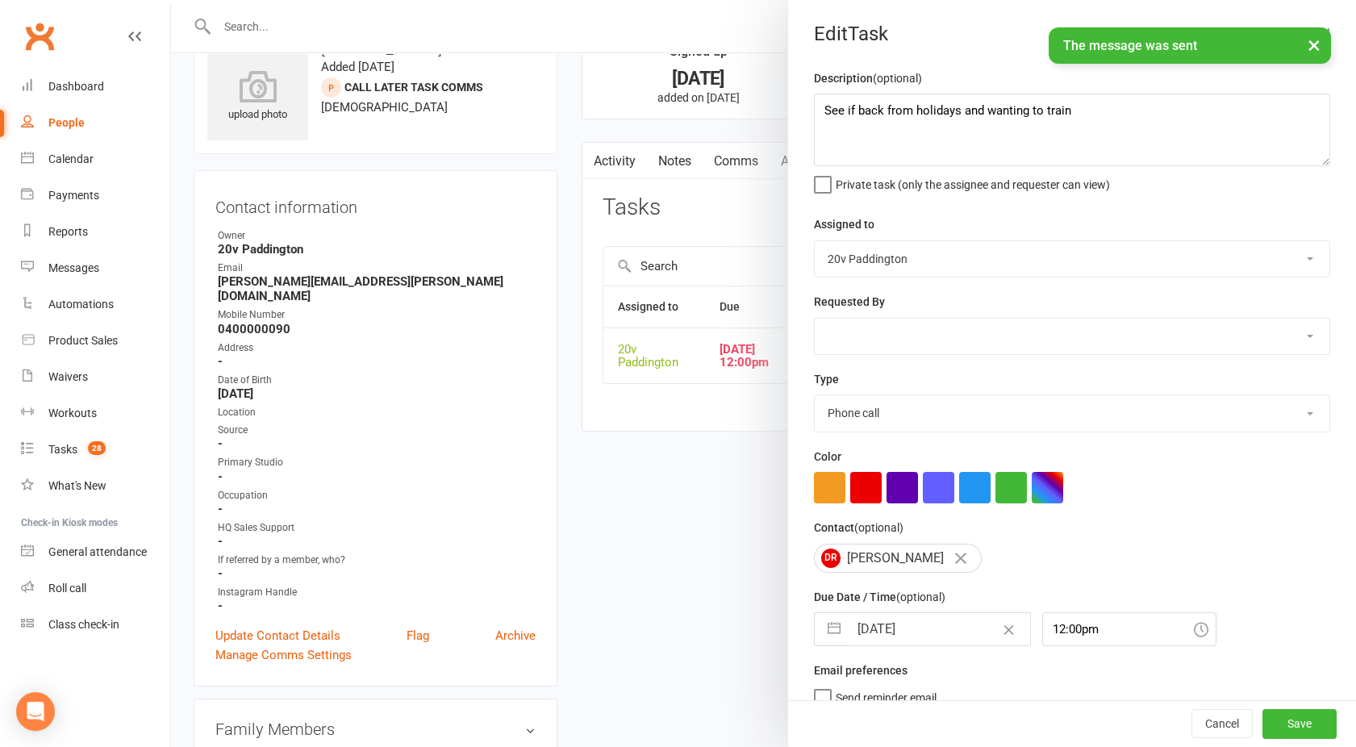
select select "9"
select select "2025"
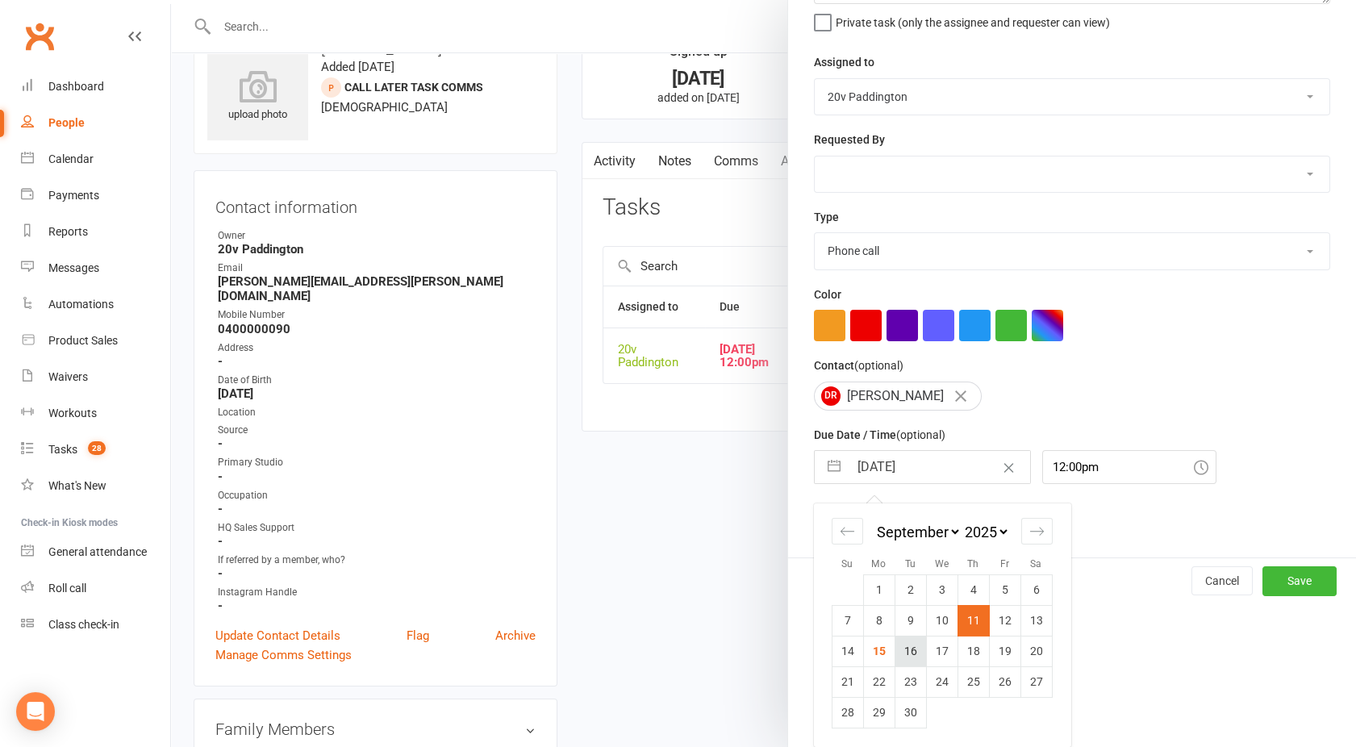
click at [909, 657] on td "16" at bounding box center [909, 651] width 31 height 31
type input "[DATE]"
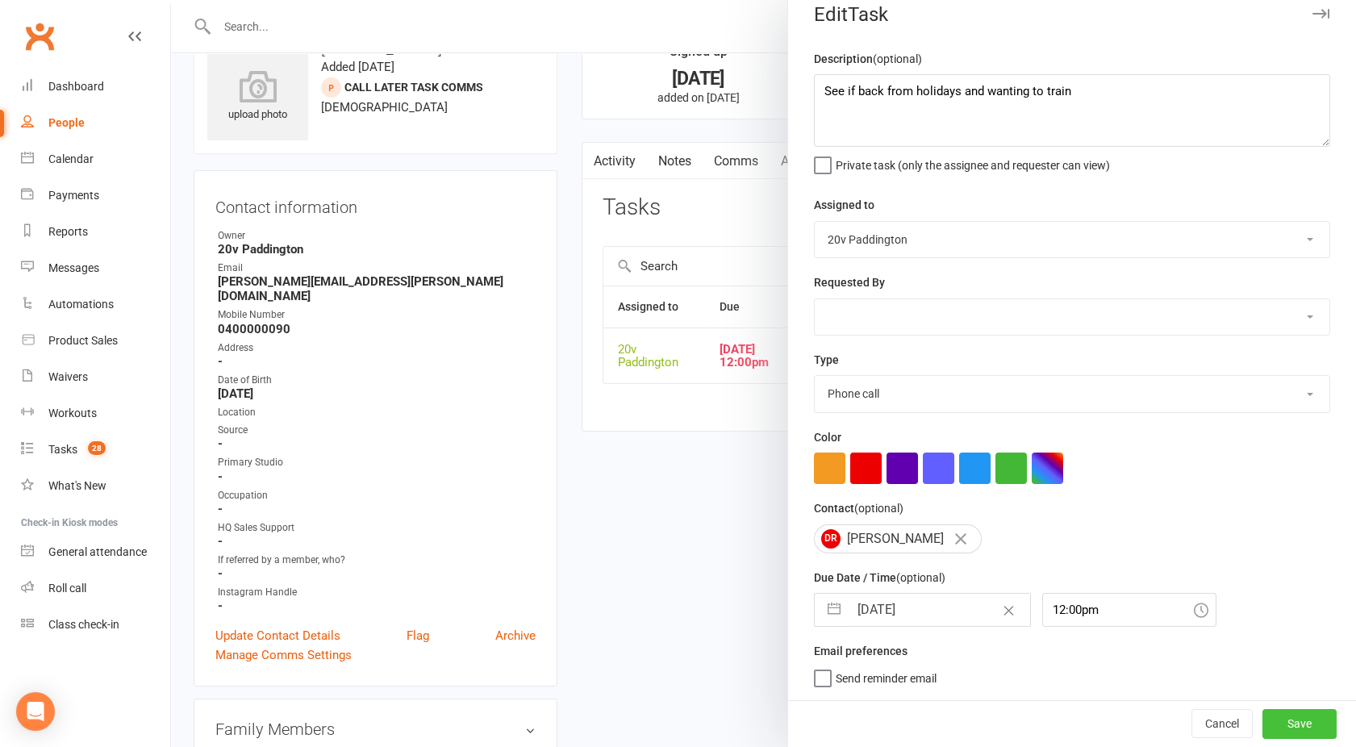
click at [1280, 728] on button "Save" at bounding box center [1299, 723] width 74 height 29
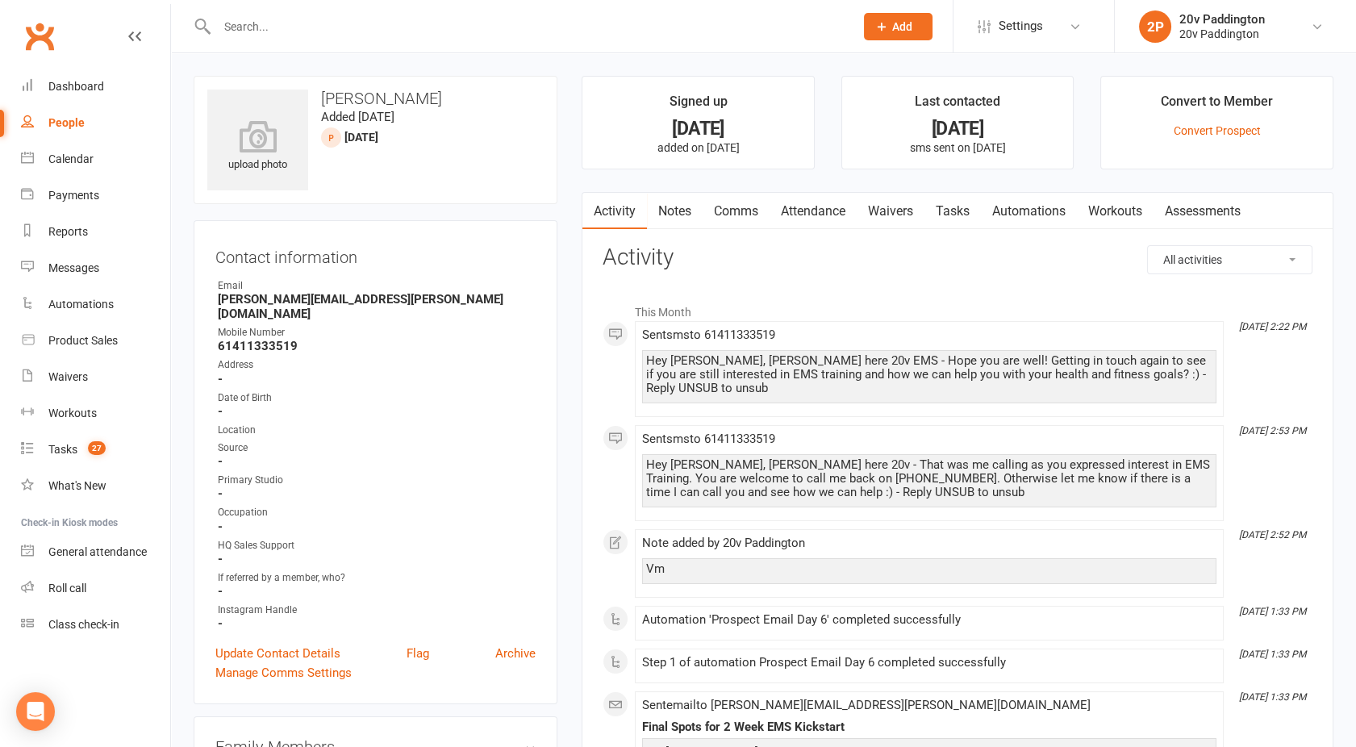
click at [728, 214] on link "Comms" at bounding box center [736, 211] width 67 height 37
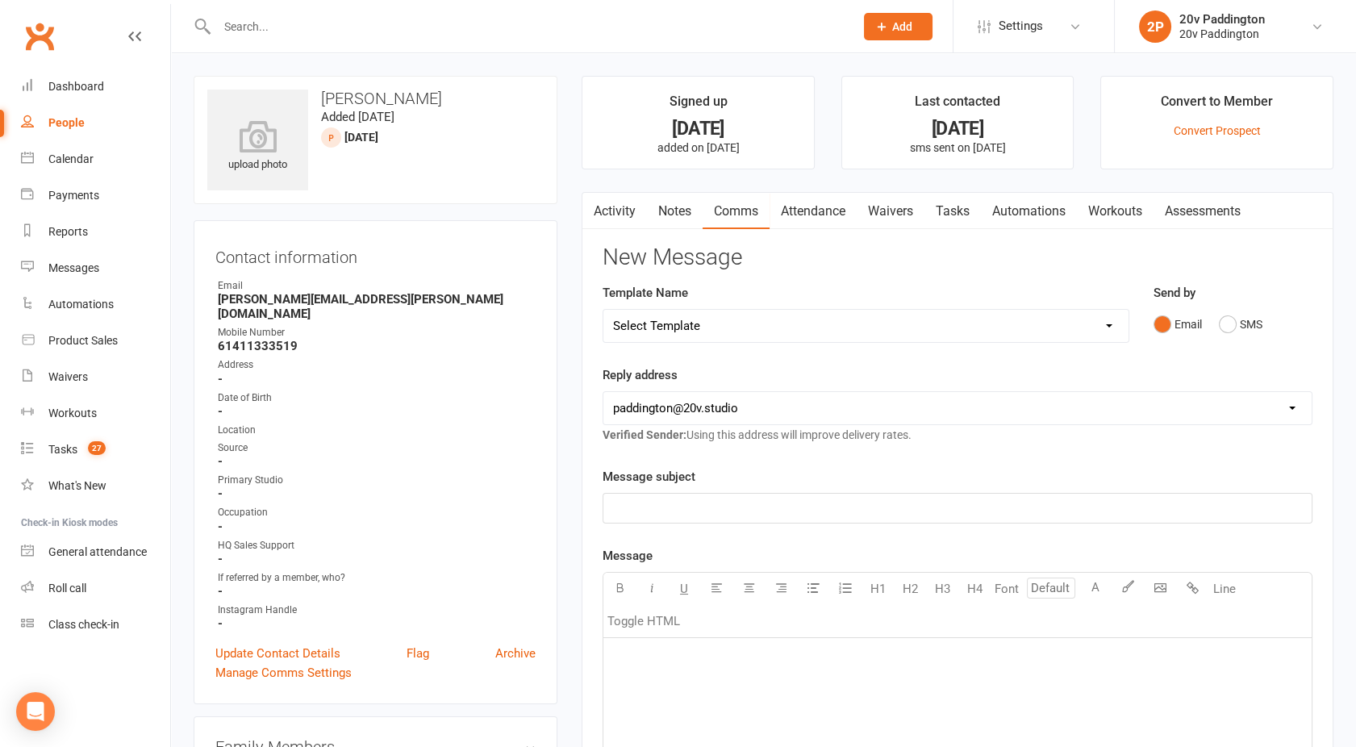
click at [866, 317] on select "Select Template [Email] 20v Referral Bonus [SMS] Free Trial Link [SMS] Haven’t …" at bounding box center [865, 326] width 525 height 32
select select "6"
click at [603, 310] on select "Select Template [Email] 20v Referral Bonus [SMS] Free Trial Link [SMS] Haven’t …" at bounding box center [865, 326] width 525 height 32
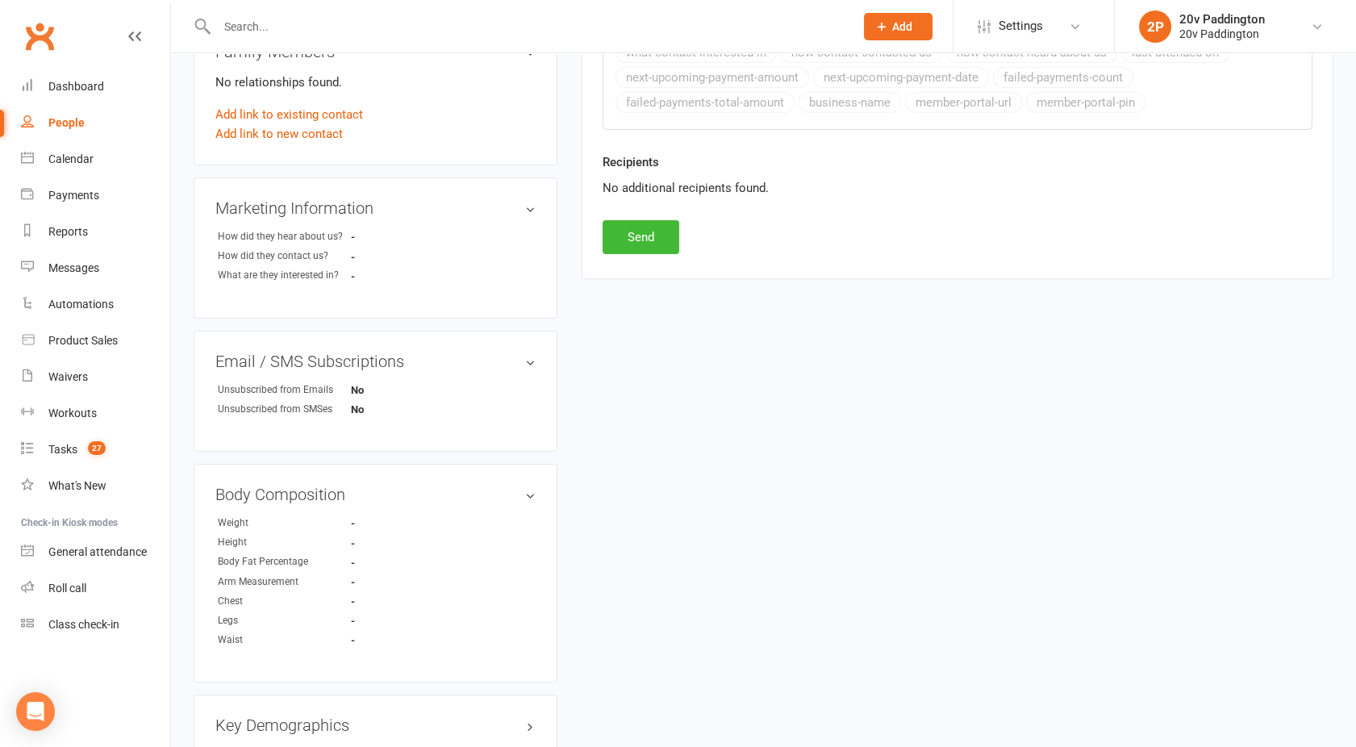
scroll to position [742, 0]
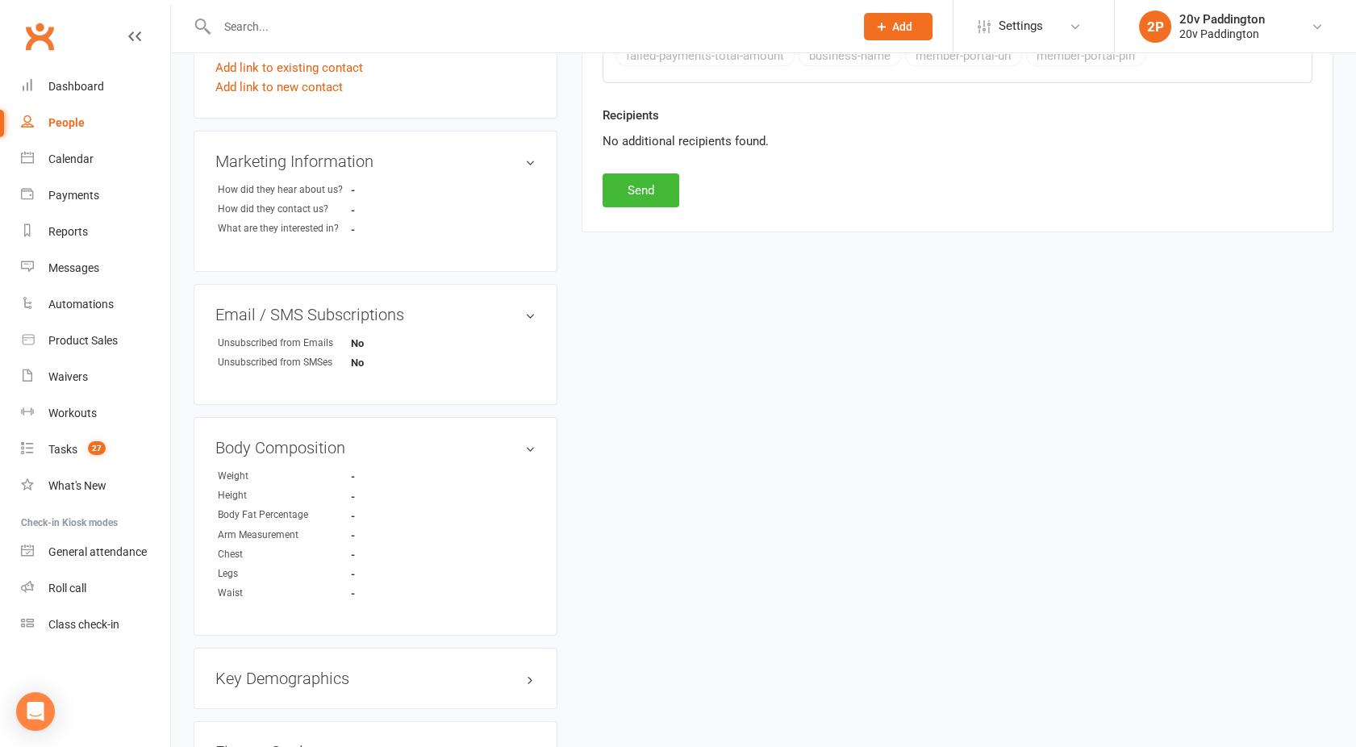
click at [644, 163] on div "Recipients No additional recipients found." at bounding box center [957, 140] width 734 height 68
click at [627, 197] on button "Send" at bounding box center [641, 190] width 77 height 34
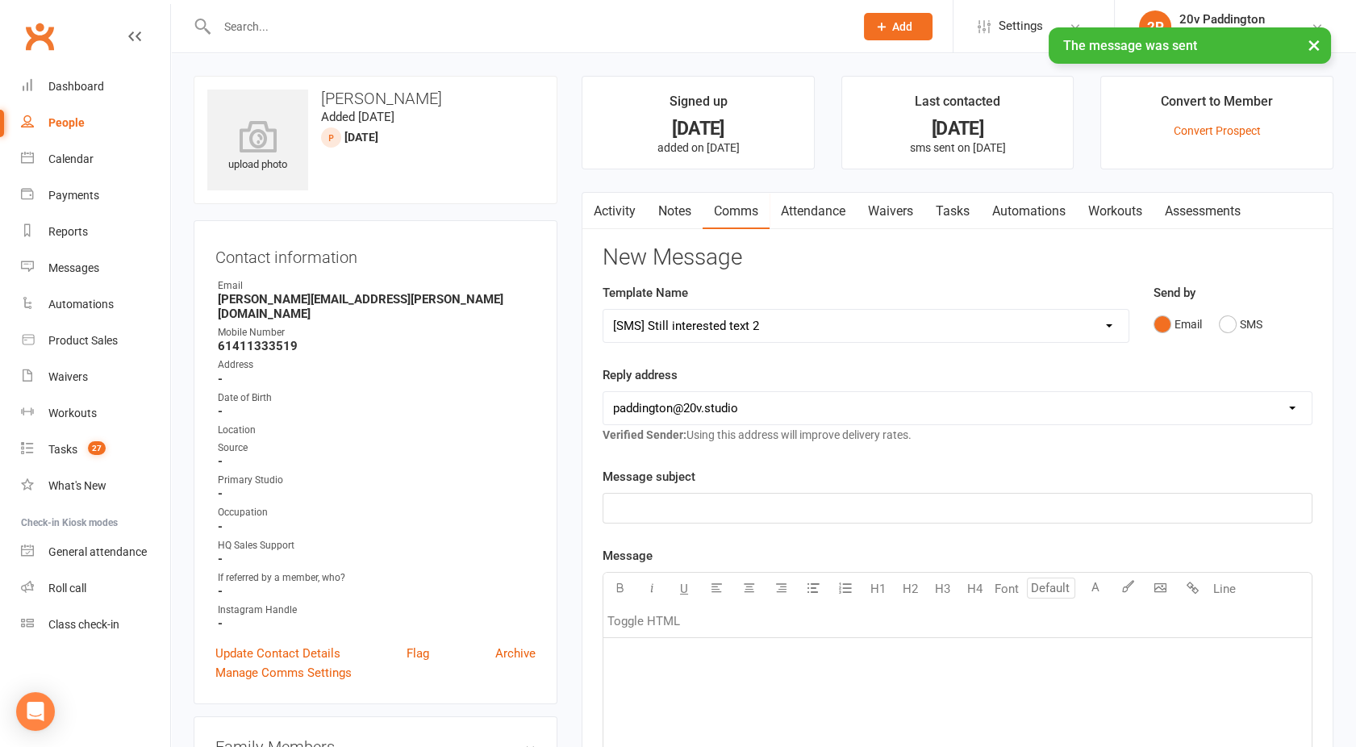
select select
click at [625, 220] on link "Activity" at bounding box center [614, 211] width 65 height 37
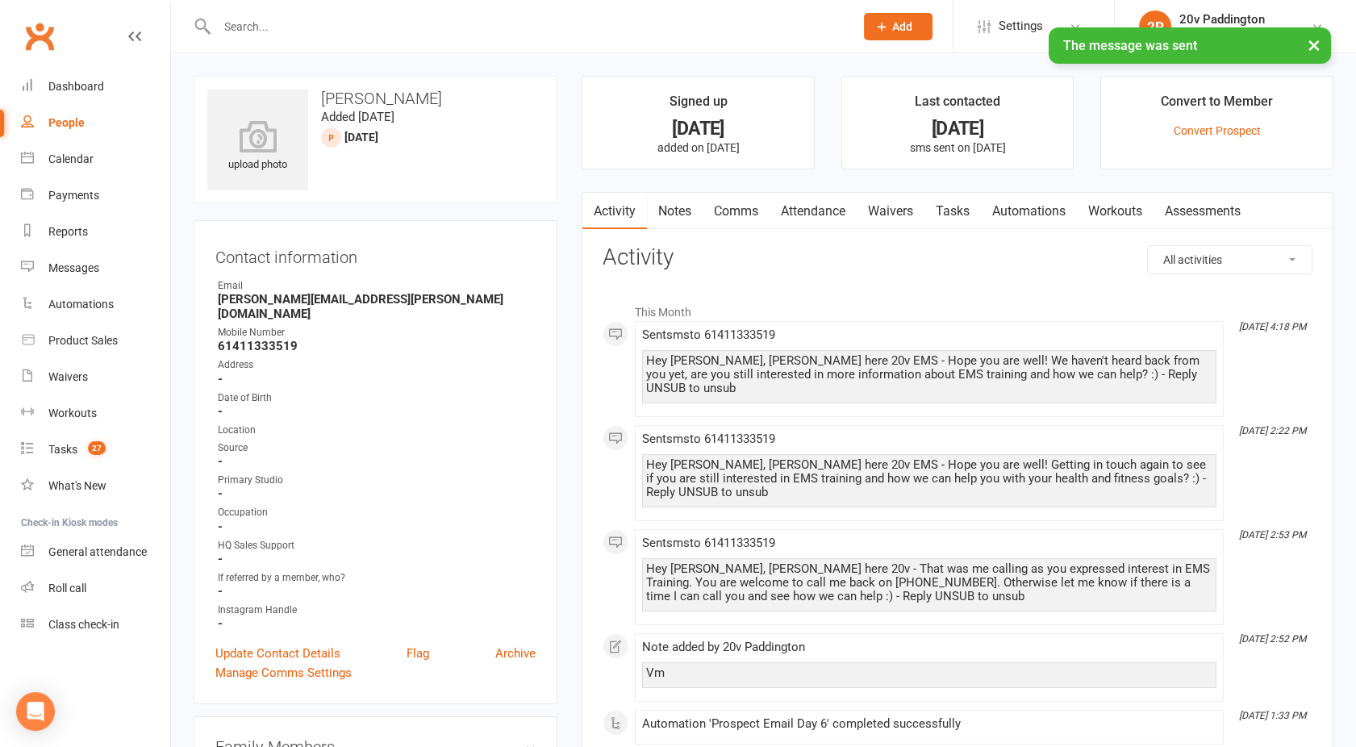
click at [97, 123] on link "People" at bounding box center [95, 123] width 149 height 36
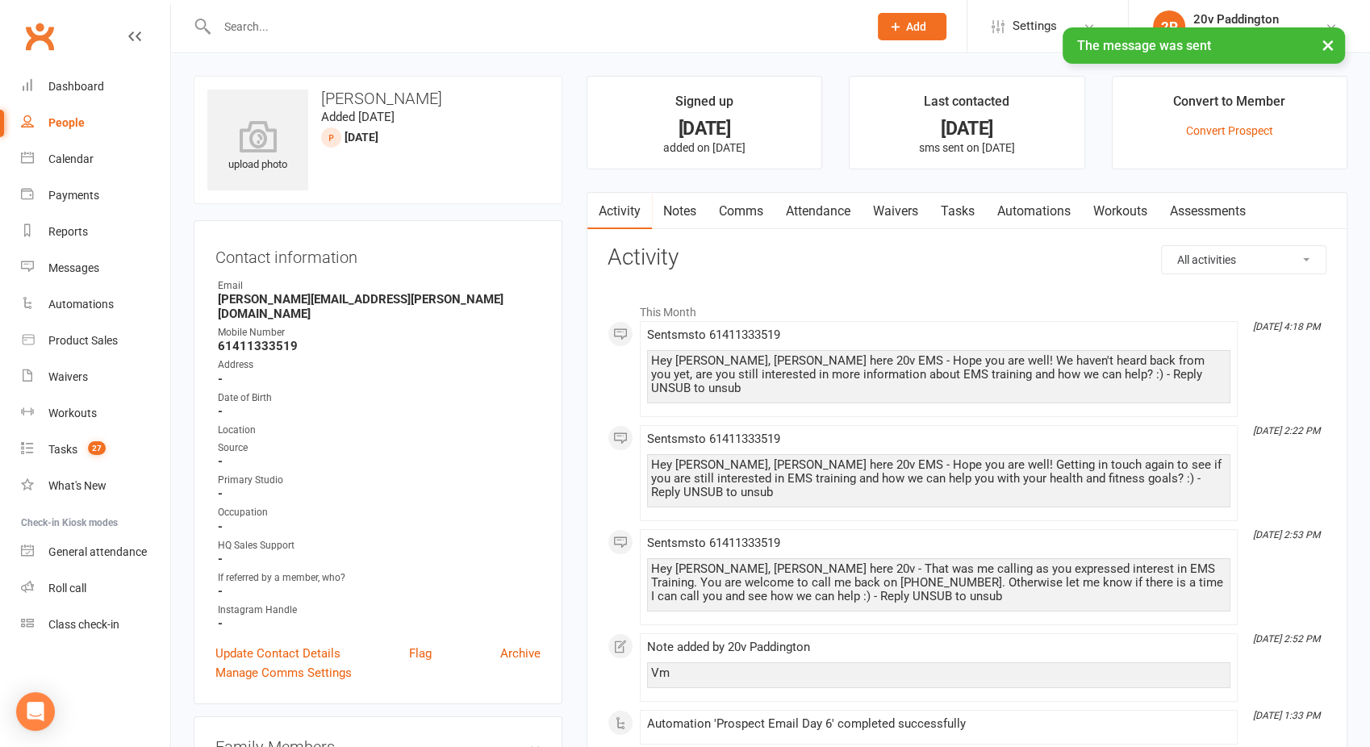
select select "100"
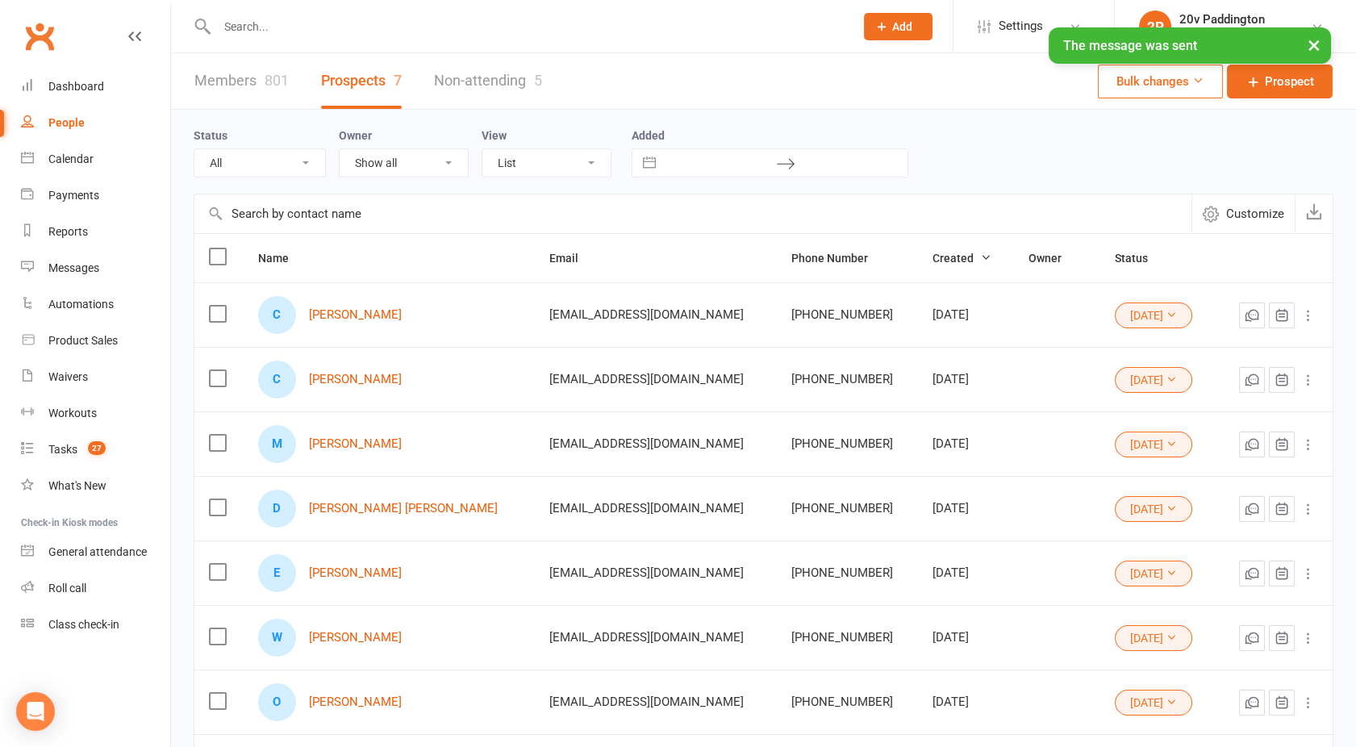
click at [248, 160] on select "All (No status set) (Invalid status) Parachute Referral In Communication Call L…" at bounding box center [259, 162] width 131 height 27
click at [194, 149] on select "All (No status set) (Invalid status) Parachute Referral In Communication Call L…" at bounding box center [259, 162] width 131 height 27
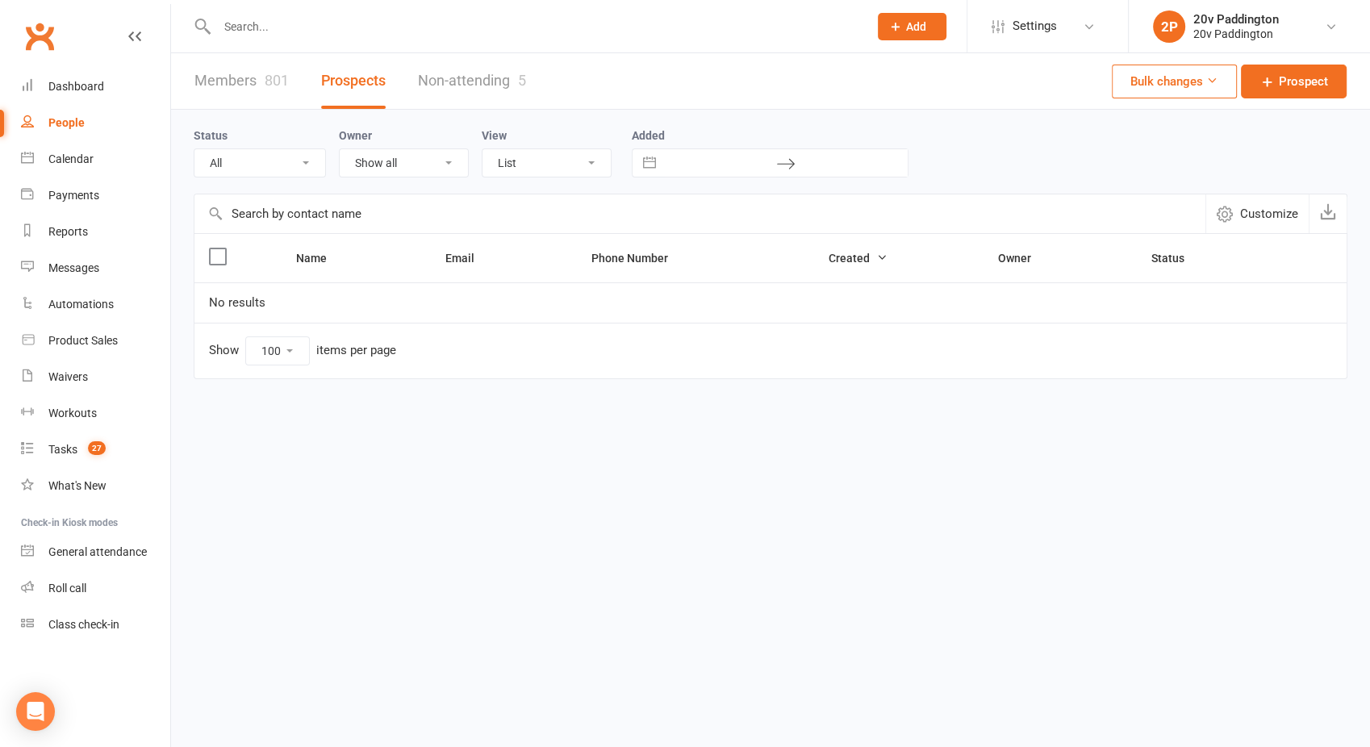
click at [249, 155] on select "All (No status set) (Invalid status) Parachute Referral In Communication Call L…" at bounding box center [259, 162] width 131 height 27
click at [194, 149] on select "All (No status set) (Invalid status) Parachute Referral In Communication Call L…" at bounding box center [259, 162] width 131 height 27
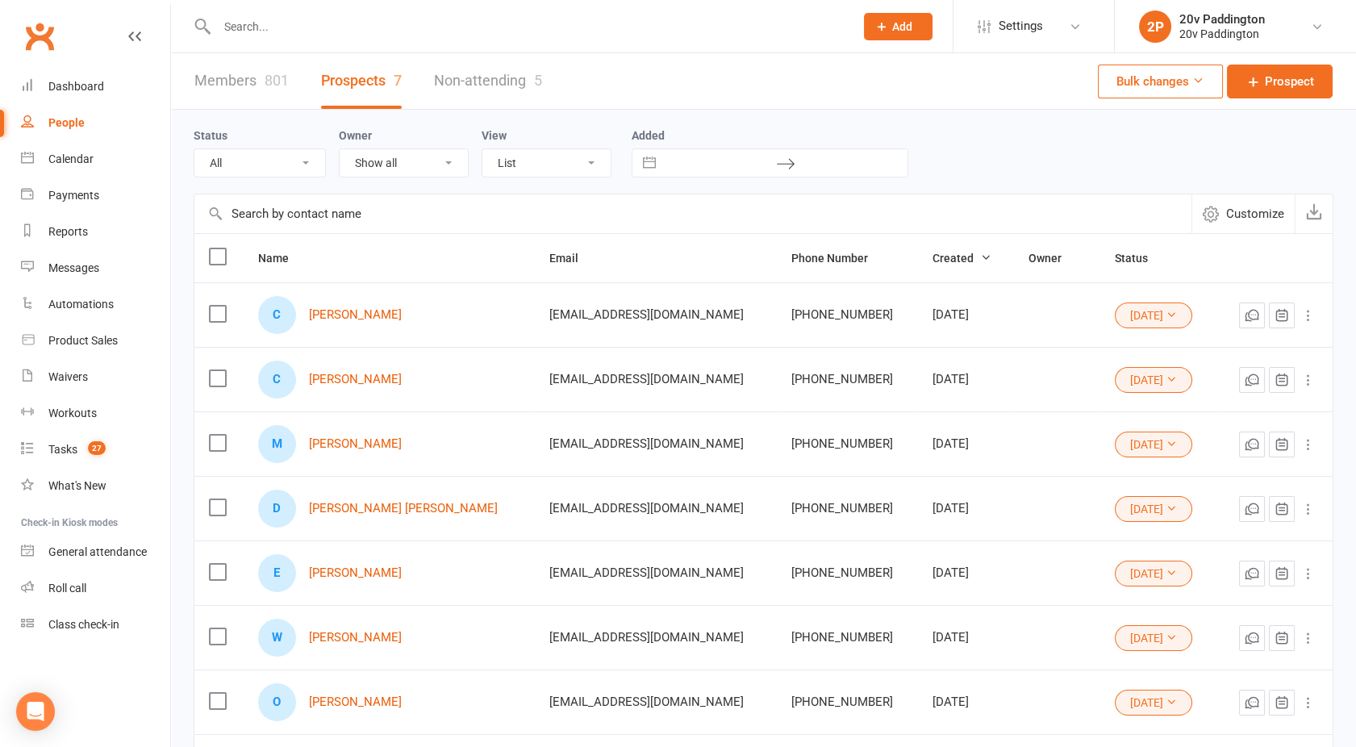
click at [257, 163] on select "All (No status set) (Invalid status) Parachute Referral In Communication Call L…" at bounding box center [259, 162] width 131 height 27
select select "[DATE]"
click at [194, 149] on select "All (No status set) (Invalid status) Parachute Referral In Communication Call L…" at bounding box center [259, 162] width 131 height 27
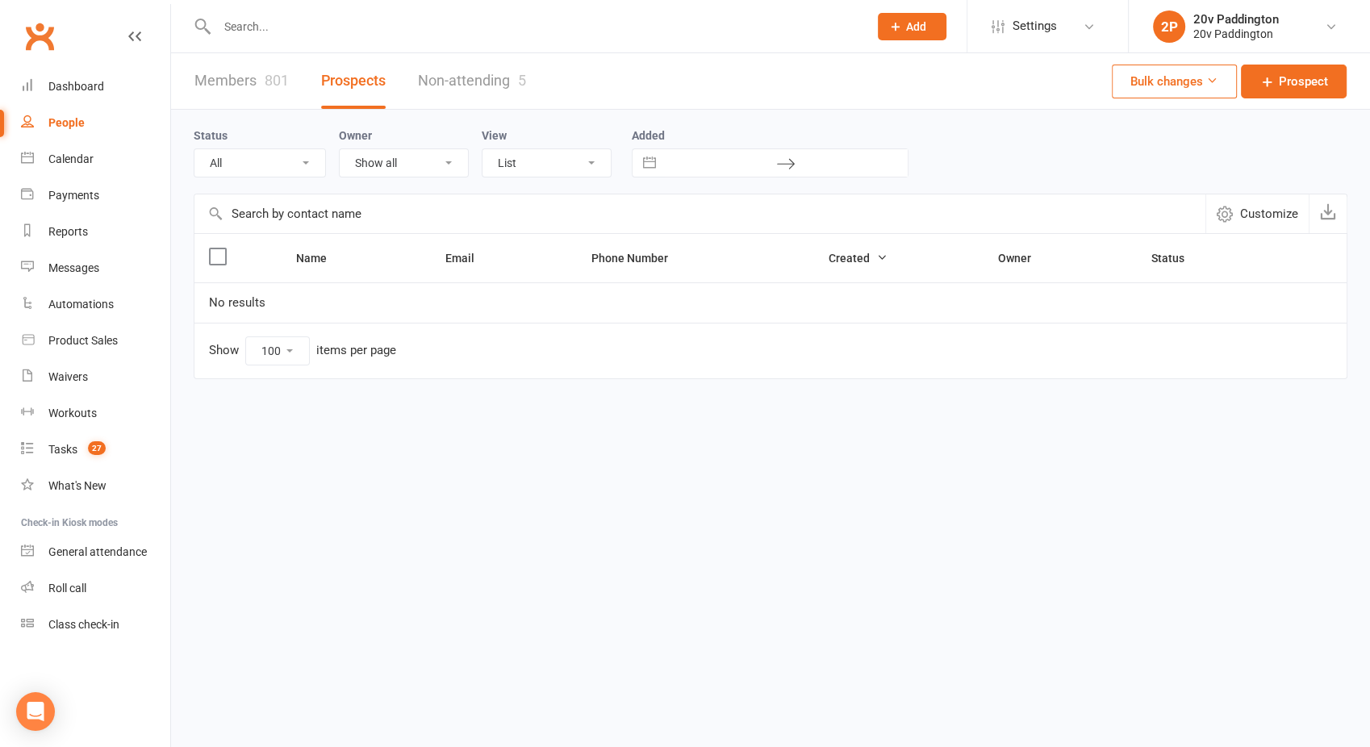
click at [247, 176] on select "All (No status set) (Invalid status) Parachute Referral In Communication Call L…" at bounding box center [259, 162] width 131 height 27
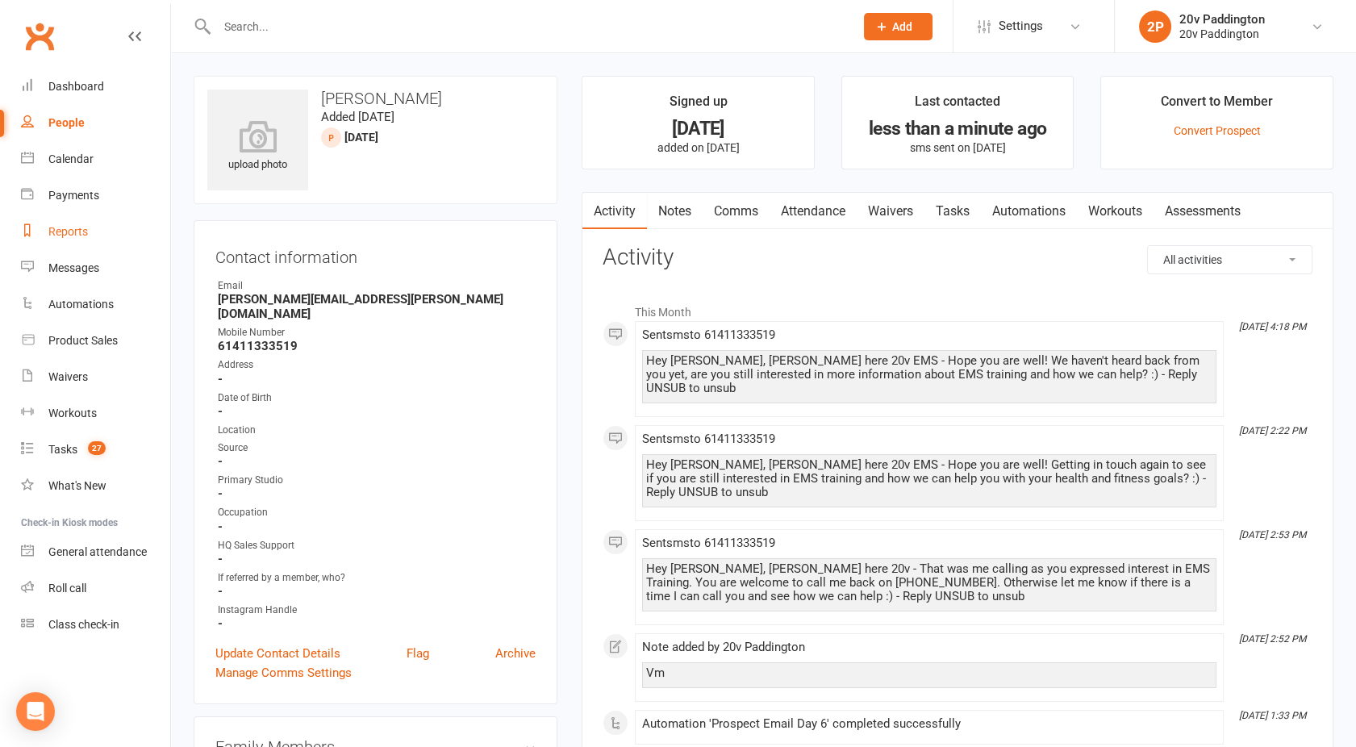
click at [75, 229] on div "Reports" at bounding box center [68, 231] width 40 height 13
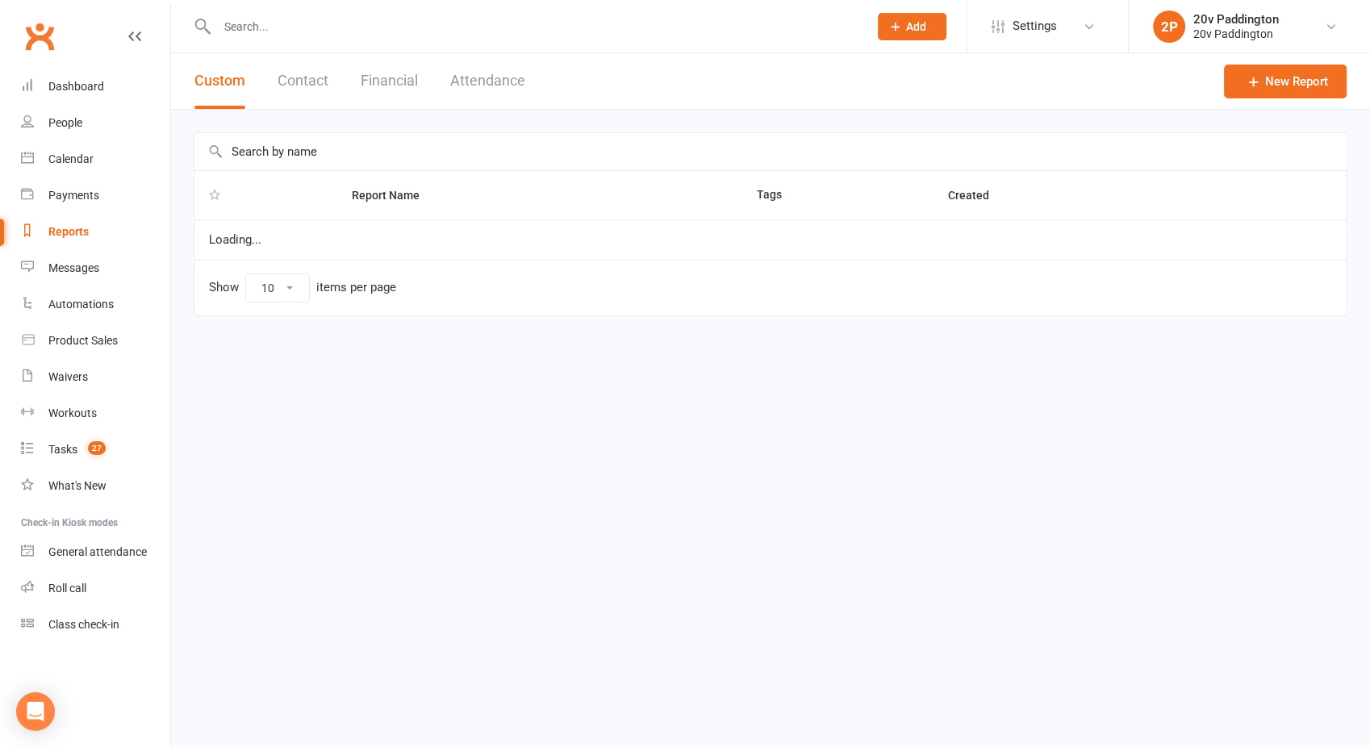
select select "100"
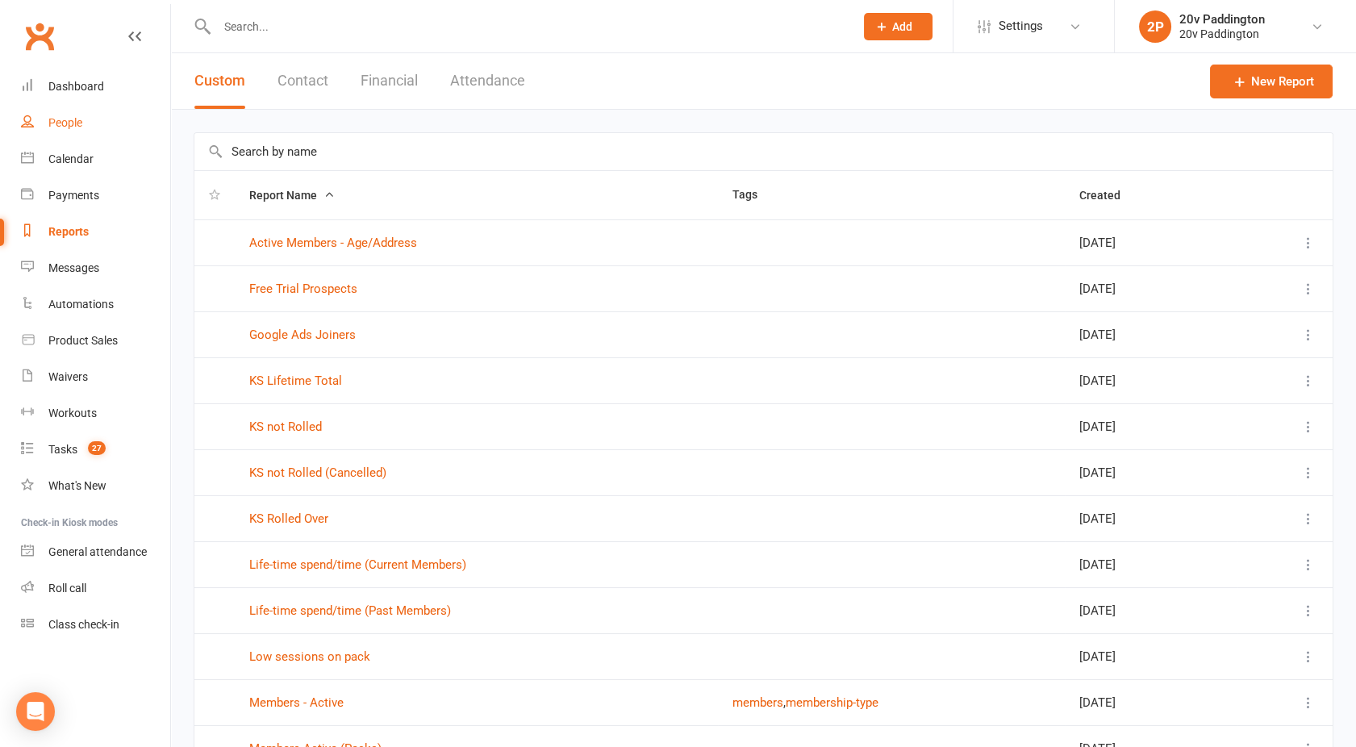
click at [78, 127] on div "People" at bounding box center [65, 122] width 34 height 13
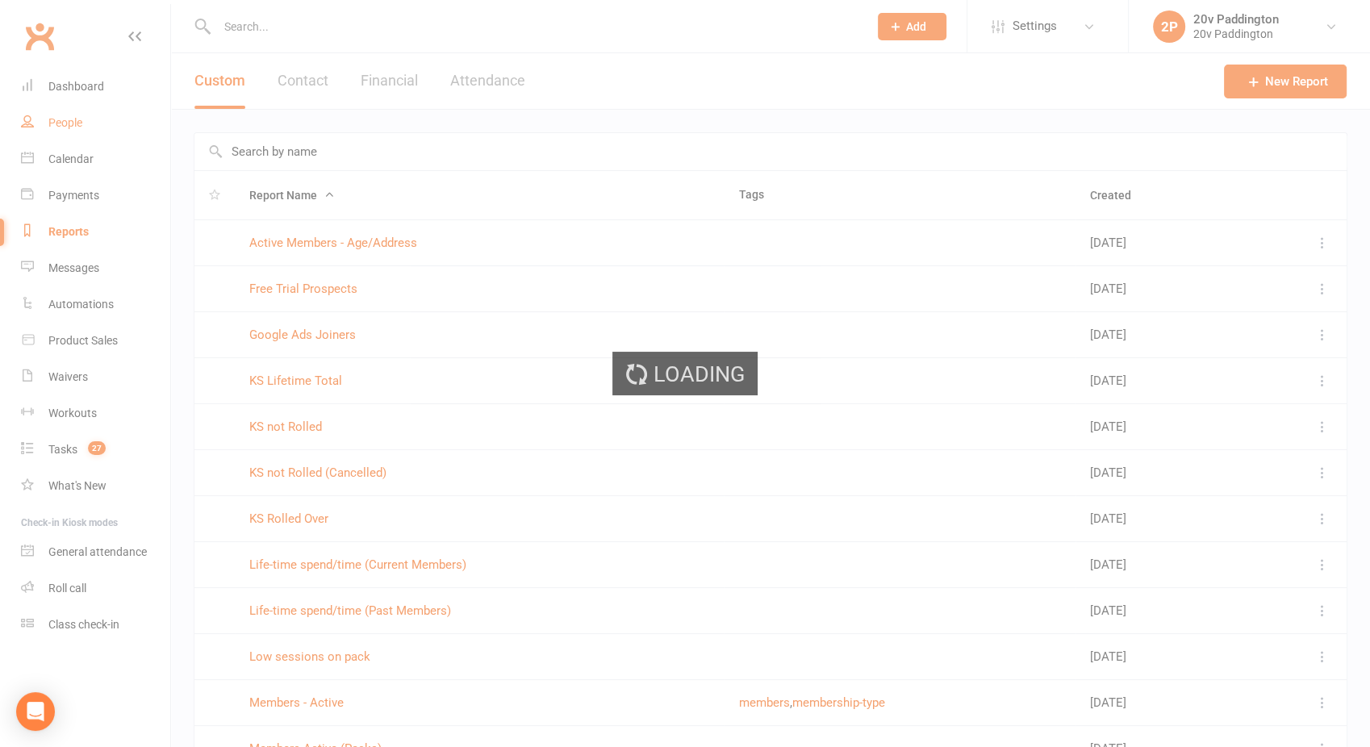
select select "100"
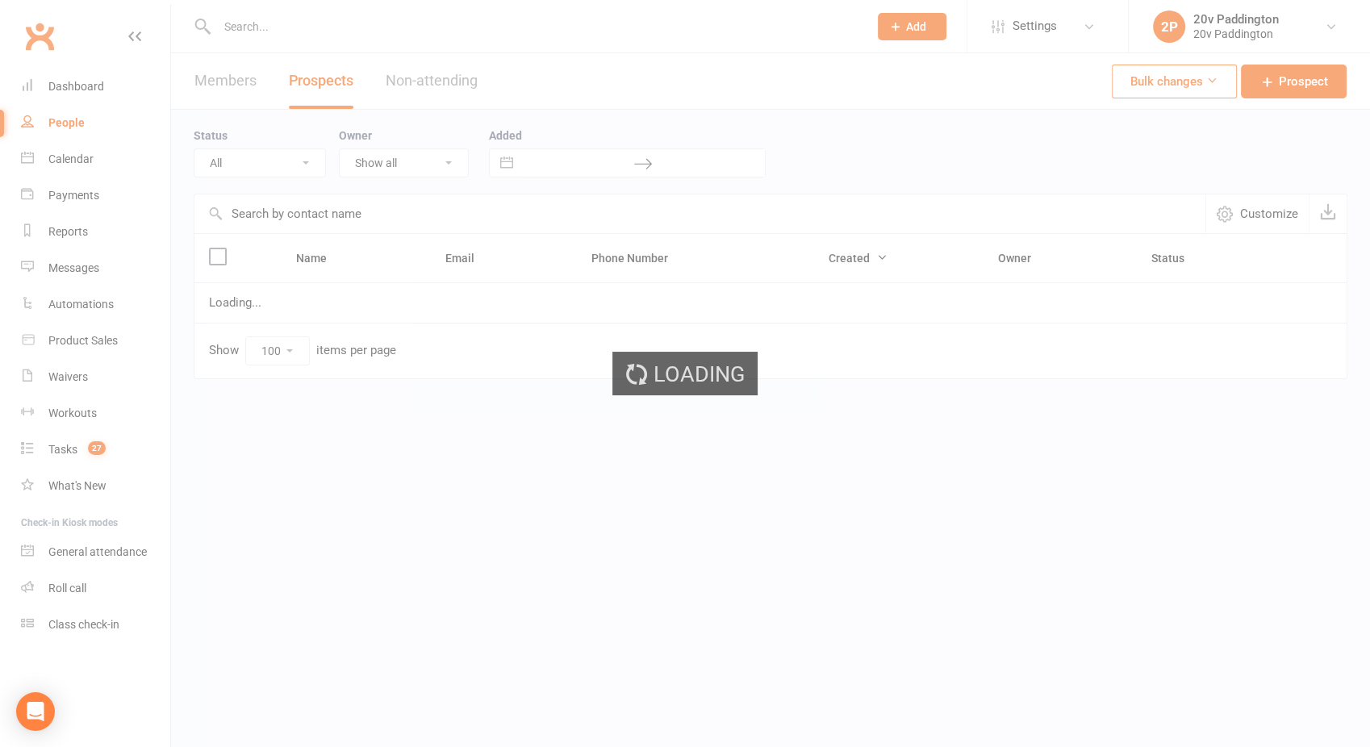
select select "[DATE]"
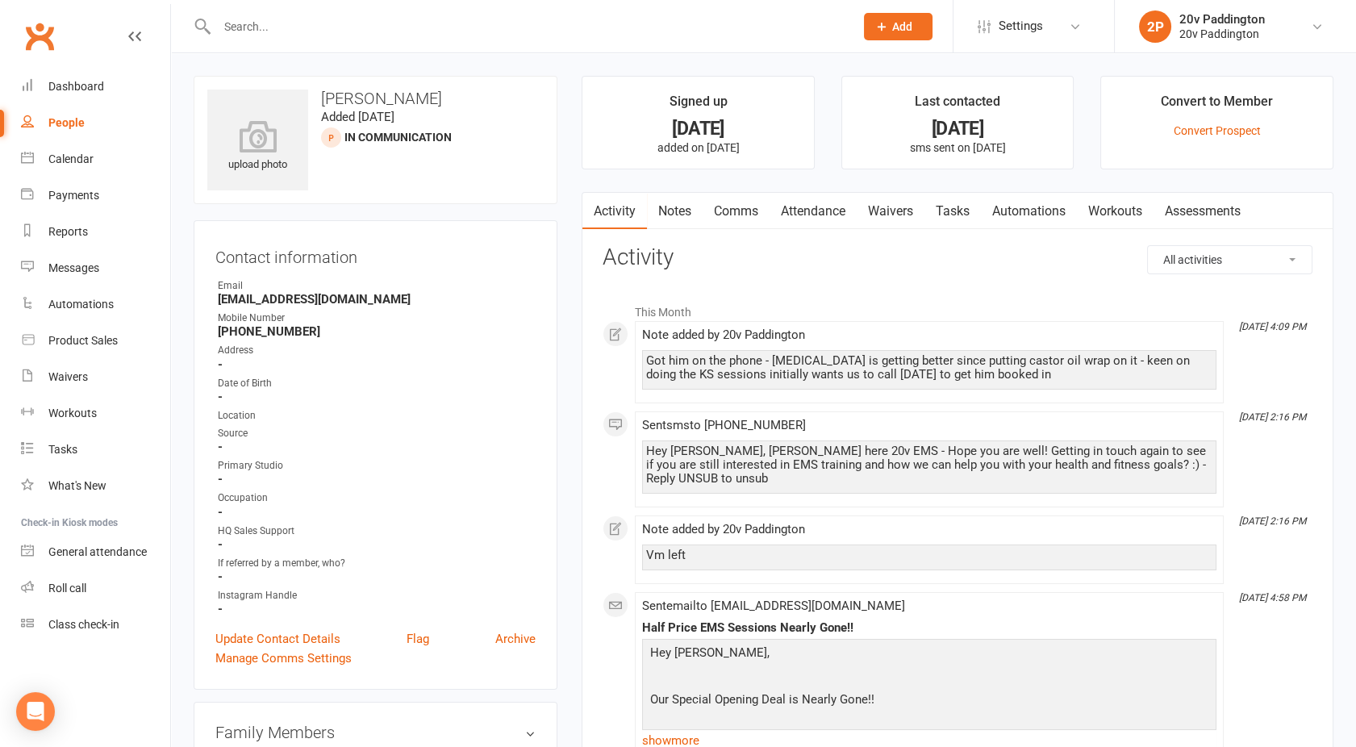
click at [947, 210] on link "Tasks" at bounding box center [952, 211] width 56 height 37
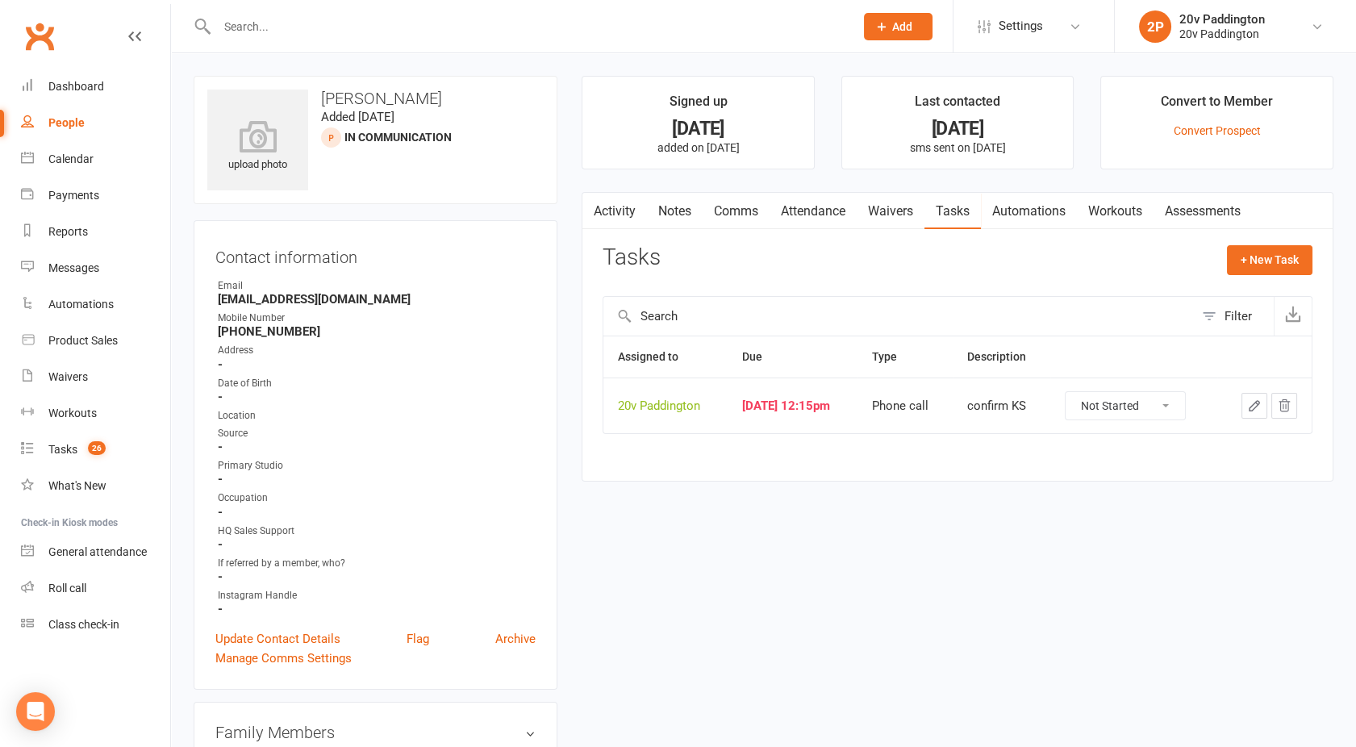
click at [1284, 407] on icon "button" at bounding box center [1284, 405] width 15 height 15
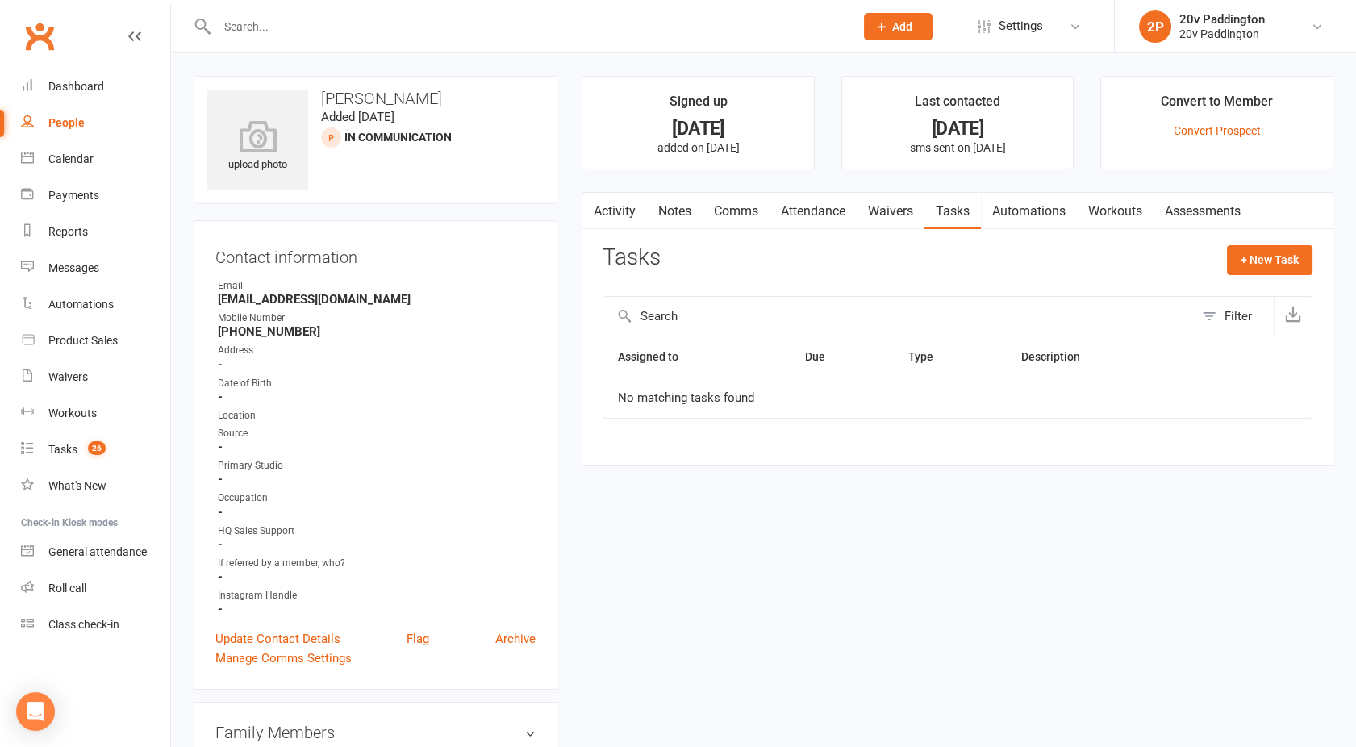
click at [609, 207] on link "Activity" at bounding box center [614, 211] width 65 height 37
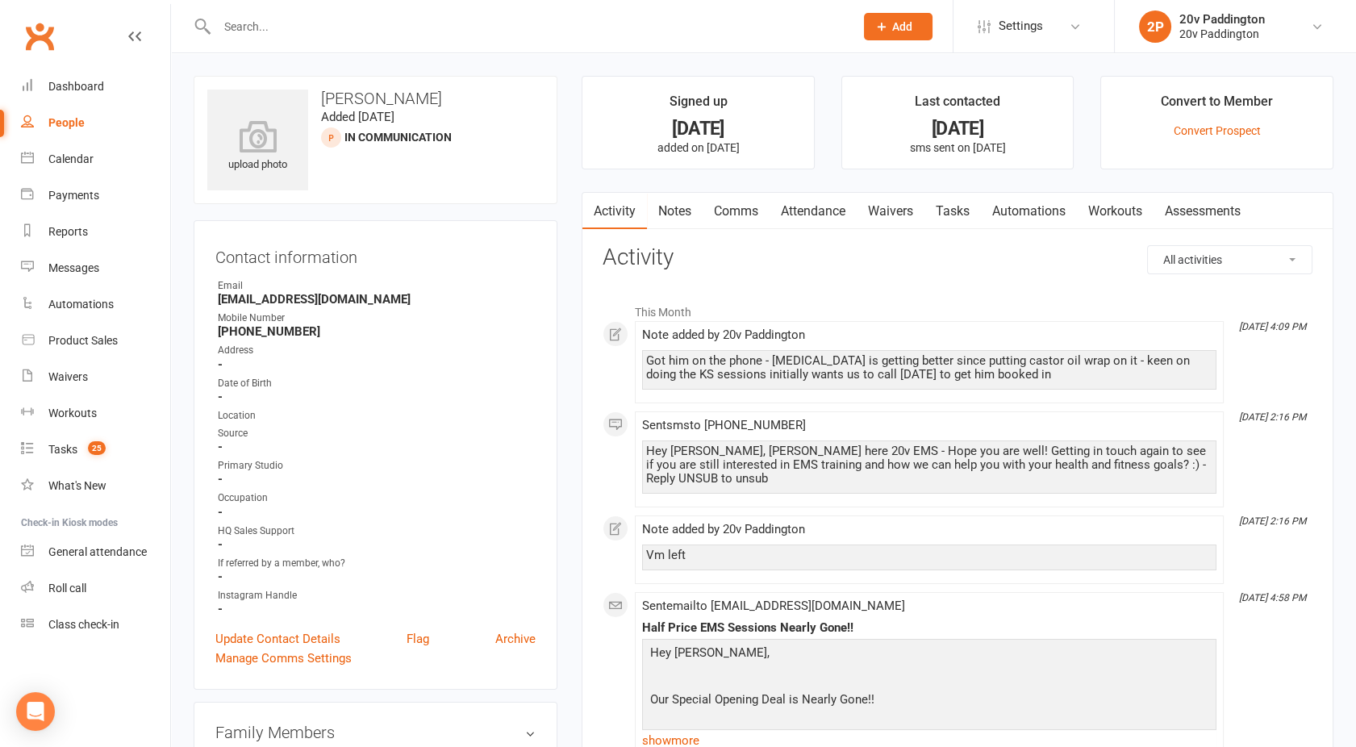
click at [971, 209] on link "Tasks" at bounding box center [952, 211] width 56 height 37
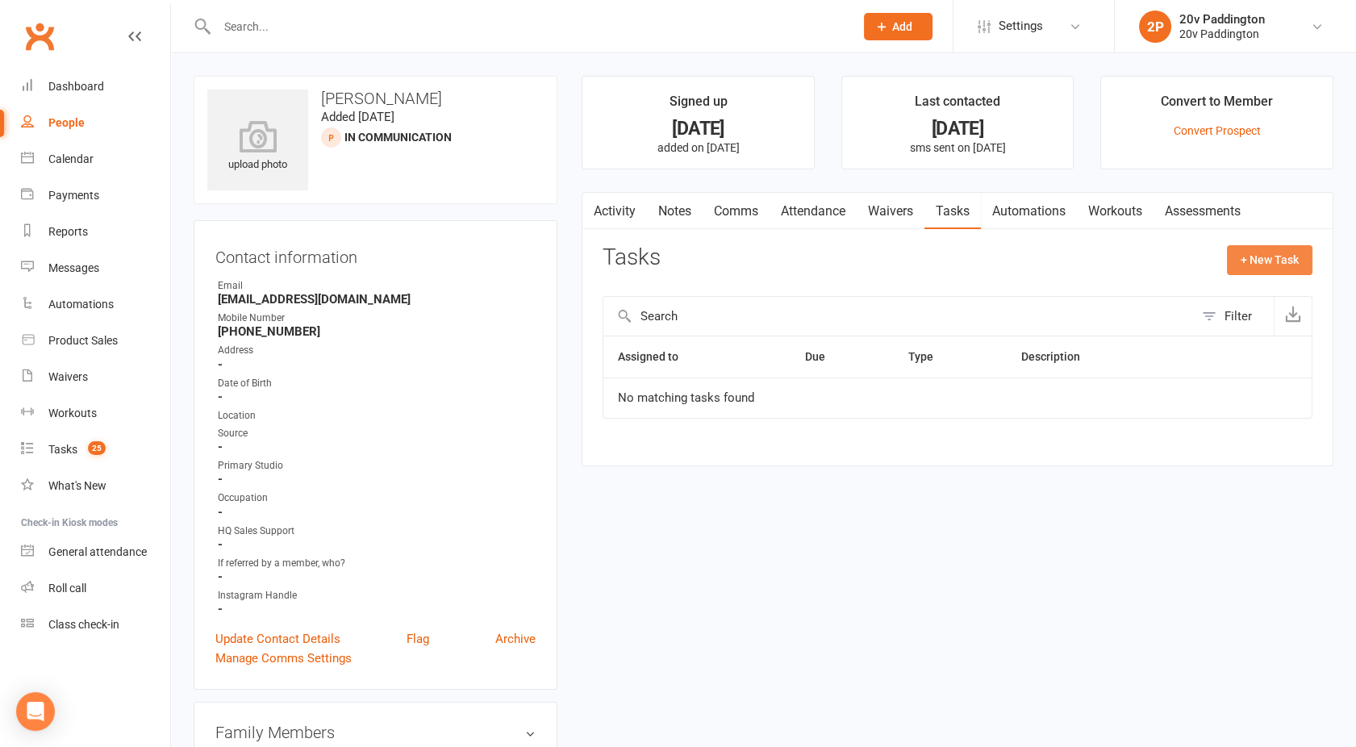
click at [1268, 247] on button "+ New Task" at bounding box center [1269, 259] width 85 height 29
select select "45737"
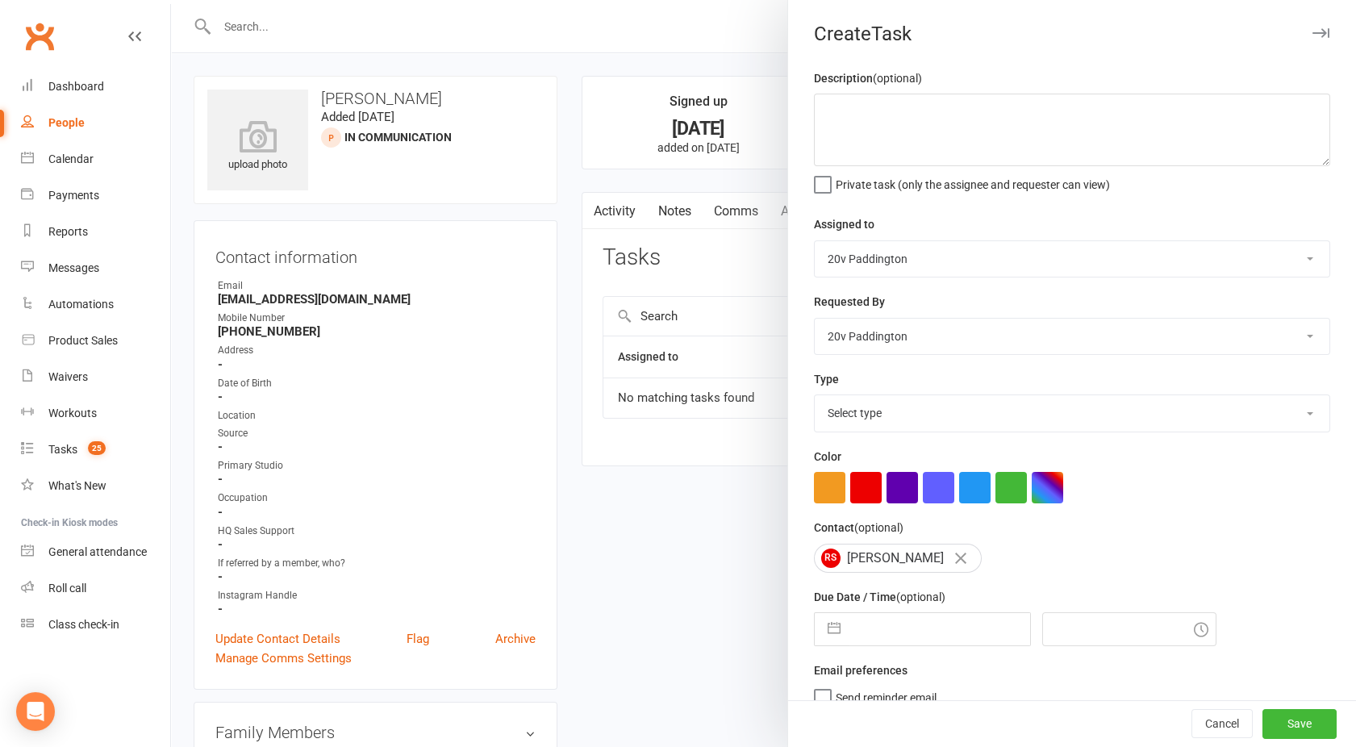
click at [863, 411] on select "Select type Call trial Cancel membership Check messages Check with him the sess…" at bounding box center [1072, 412] width 515 height 35
select select "23831"
click at [815, 395] on select "Select type Call trial Cancel membership Check messages Check with him the sess…" at bounding box center [1072, 412] width 515 height 35
select select "7"
select select "2025"
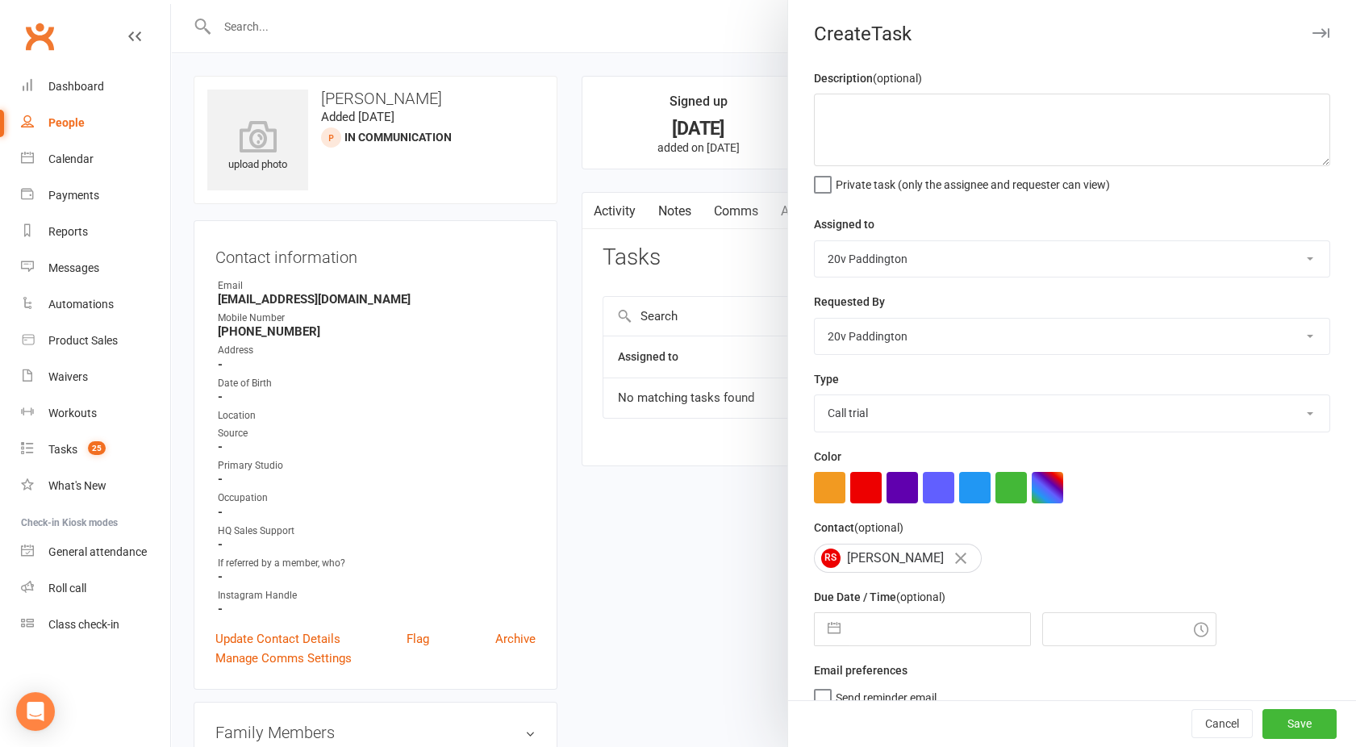
select select "8"
select select "2025"
select select "9"
select select "2025"
click at [860, 627] on input "text" at bounding box center [939, 629] width 181 height 32
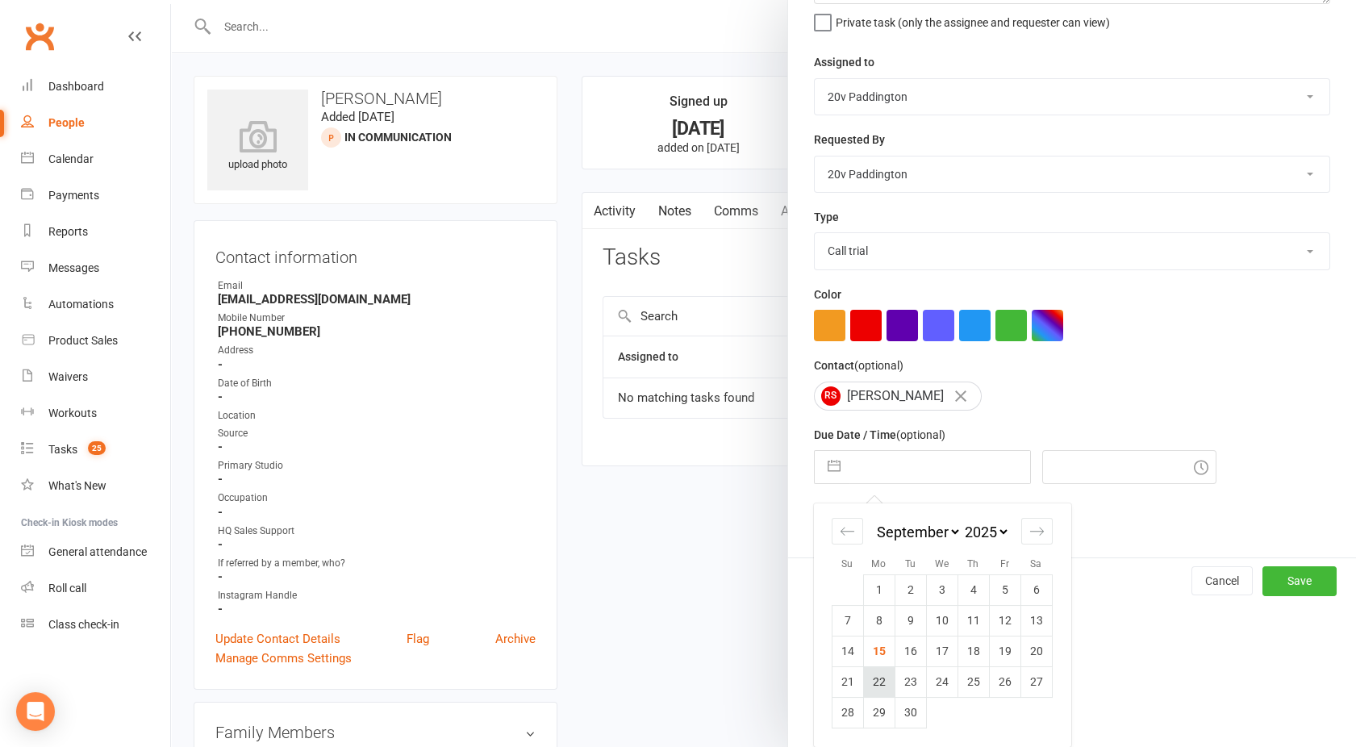
click at [868, 685] on td "22" at bounding box center [878, 681] width 31 height 31
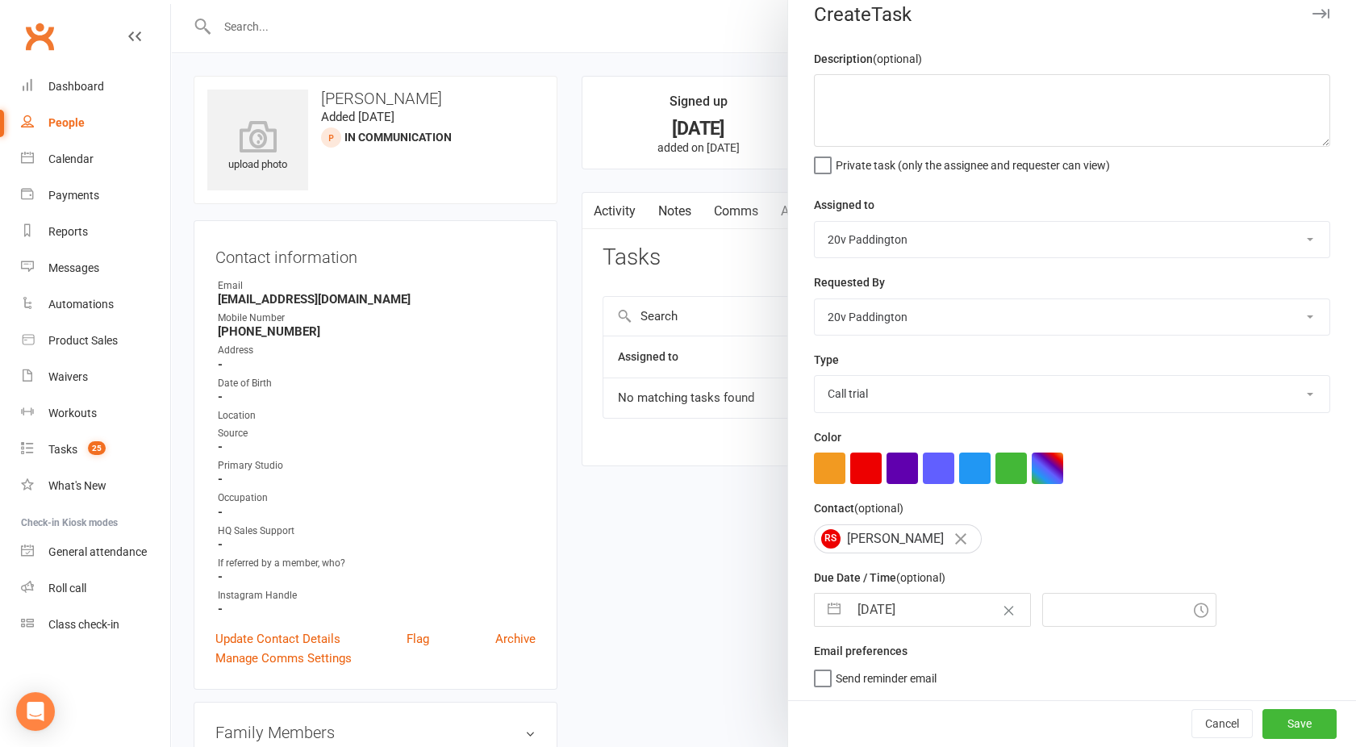
type input "[DATE]"
type input "4:30pm"
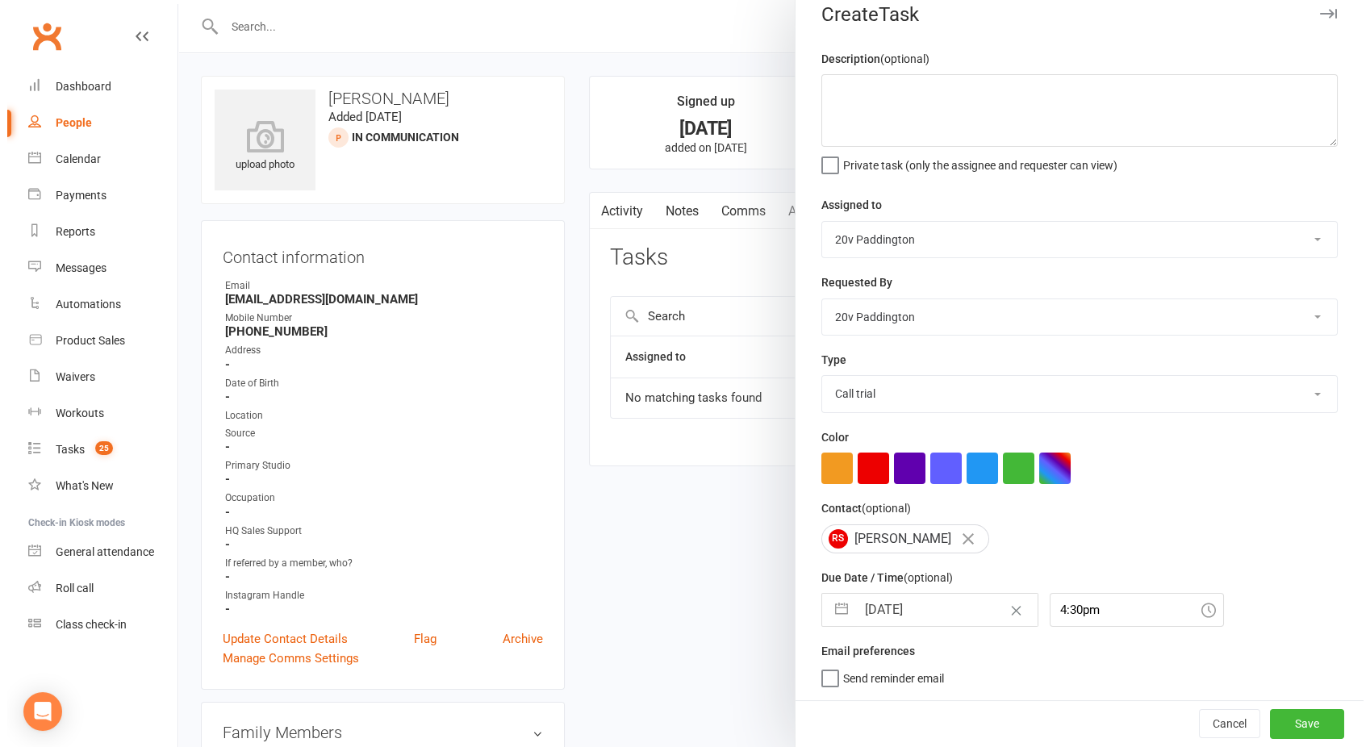
scroll to position [19, 0]
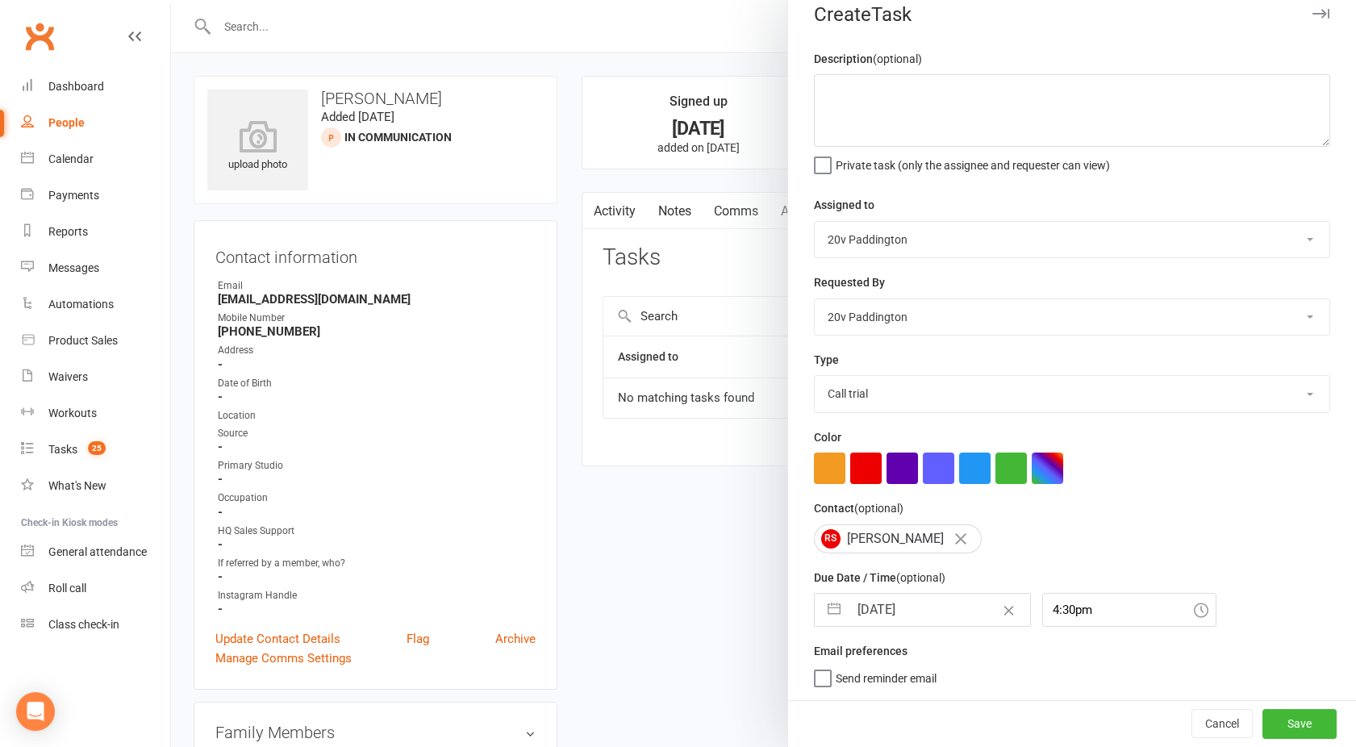
click at [863, 157] on span "Private task (only the assignee and requester can view)" at bounding box center [973, 162] width 274 height 19
click at [863, 153] on input "Private task (only the assignee and requester can view)" at bounding box center [962, 153] width 296 height 0
click at [844, 113] on textarea at bounding box center [1072, 110] width 516 height 73
click at [815, 166] on label "Private task (only the assignee and requester can view)" at bounding box center [962, 161] width 296 height 16
click at [815, 153] on input "Private task (only the assignee and requester can view)" at bounding box center [962, 153] width 296 height 0
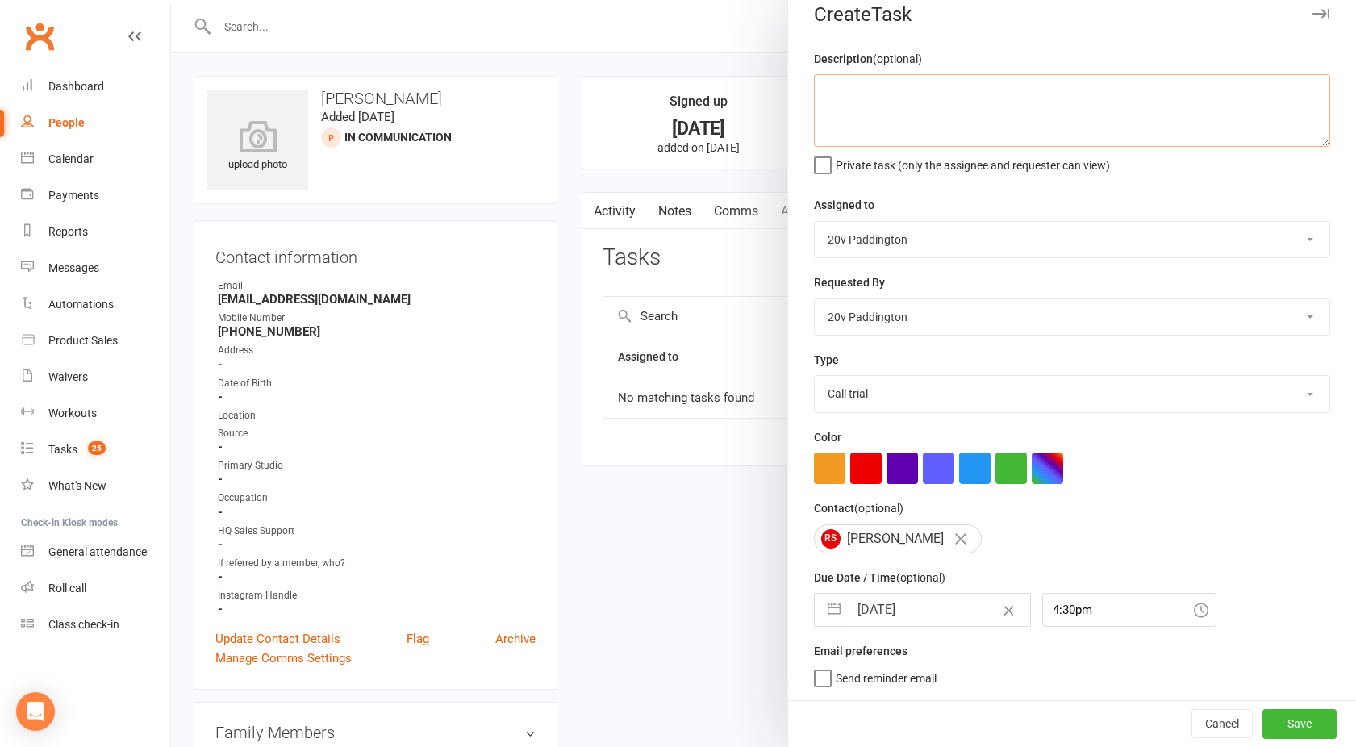
click at [839, 106] on textarea at bounding box center [1072, 110] width 516 height 73
type textarea "11:30 am"
click at [1290, 731] on button "Save" at bounding box center [1299, 723] width 74 height 29
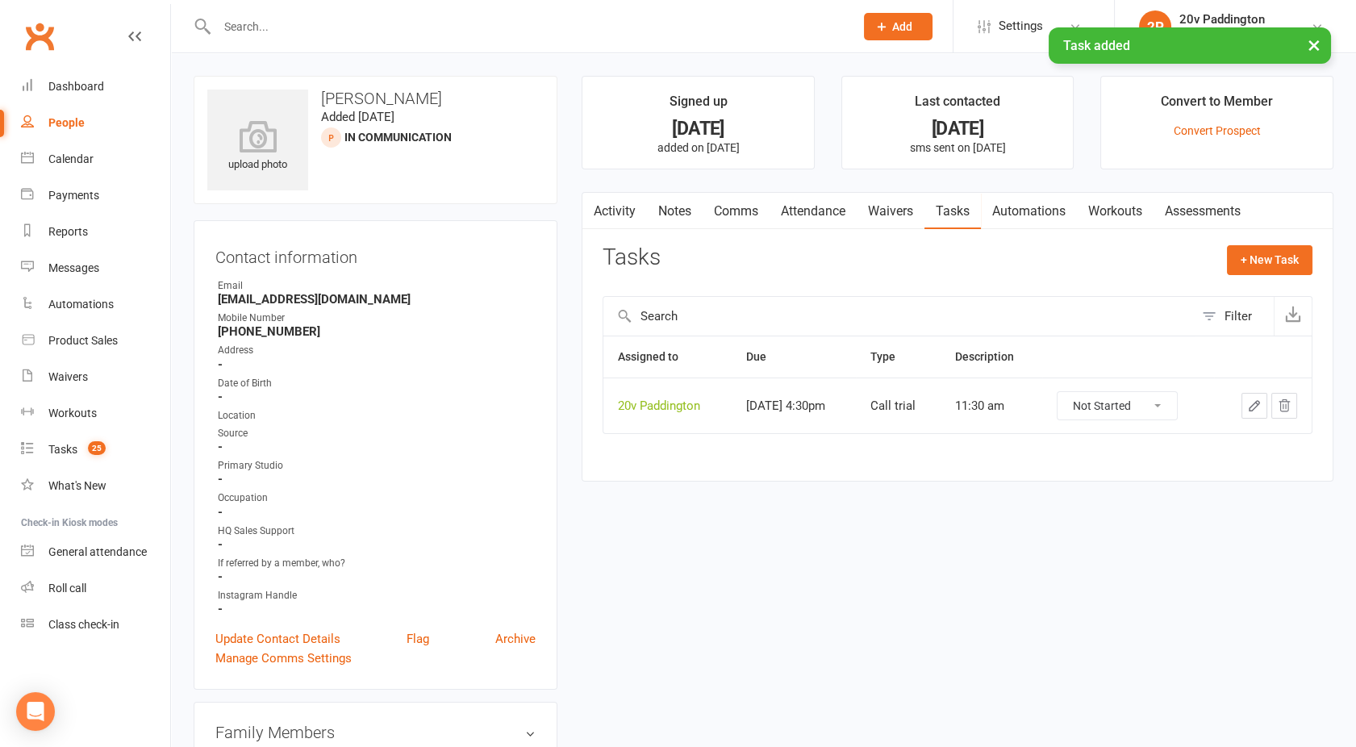
click at [93, 122] on link "People" at bounding box center [95, 123] width 149 height 36
select select "100"
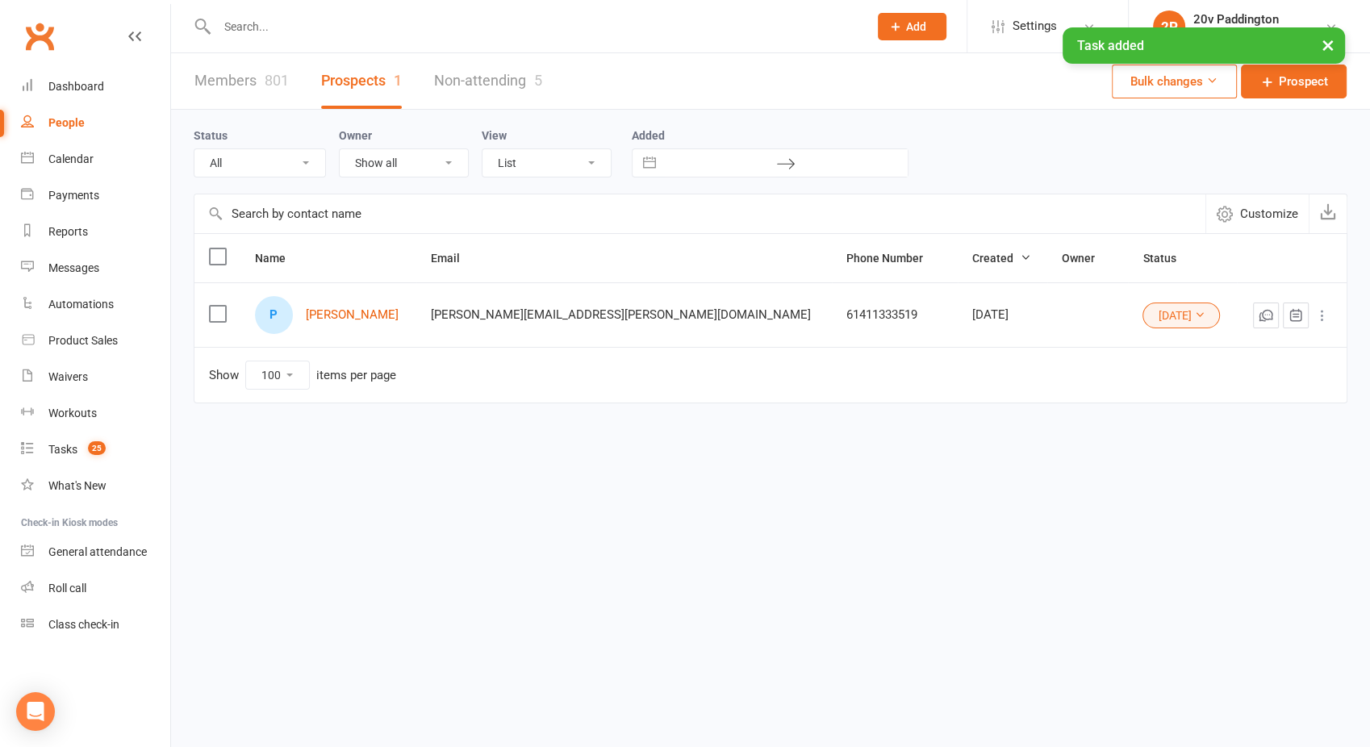
click at [277, 174] on select "All (No status set) (Invalid status) Parachute Referral In Communication Call L…" at bounding box center [259, 162] width 131 height 27
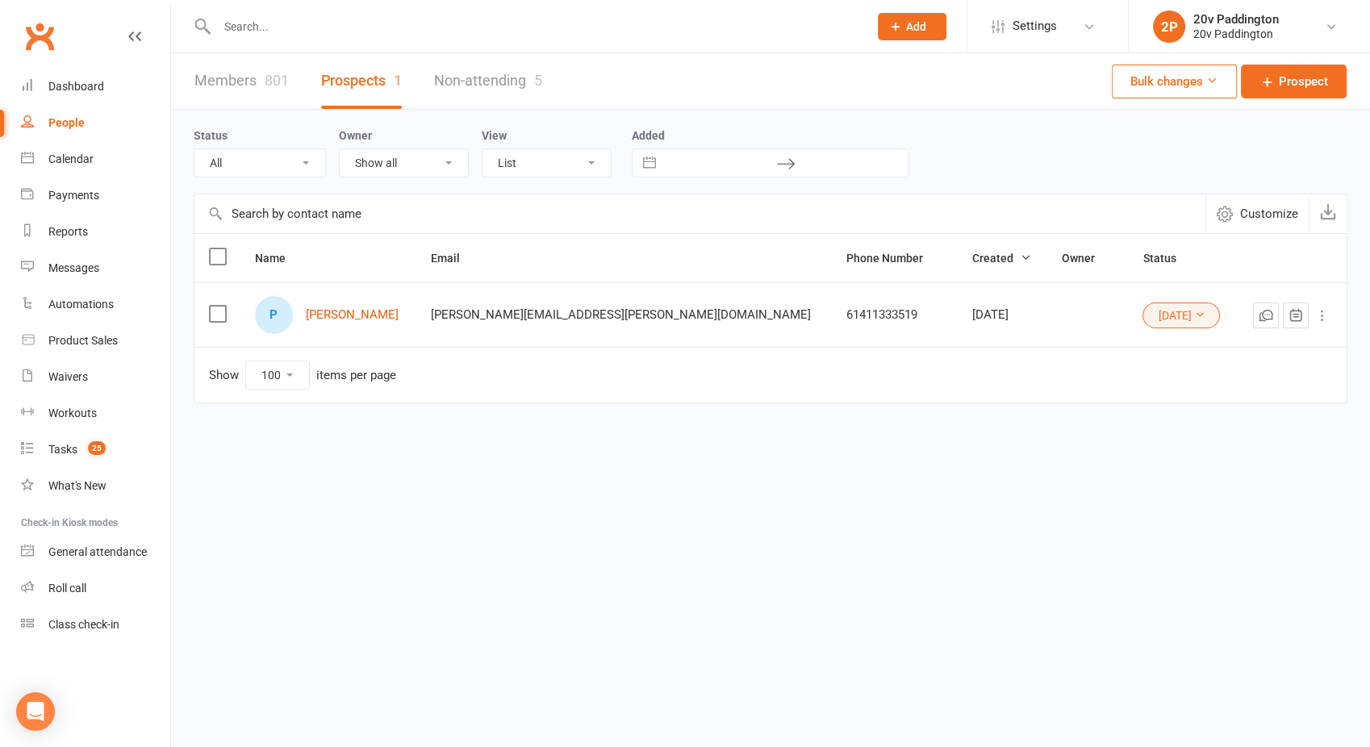
select select "In Communication"
click at [194, 149] on select "All (No status set) (Invalid status) Parachute Referral In Communication Call L…" at bounding box center [259, 162] width 131 height 27
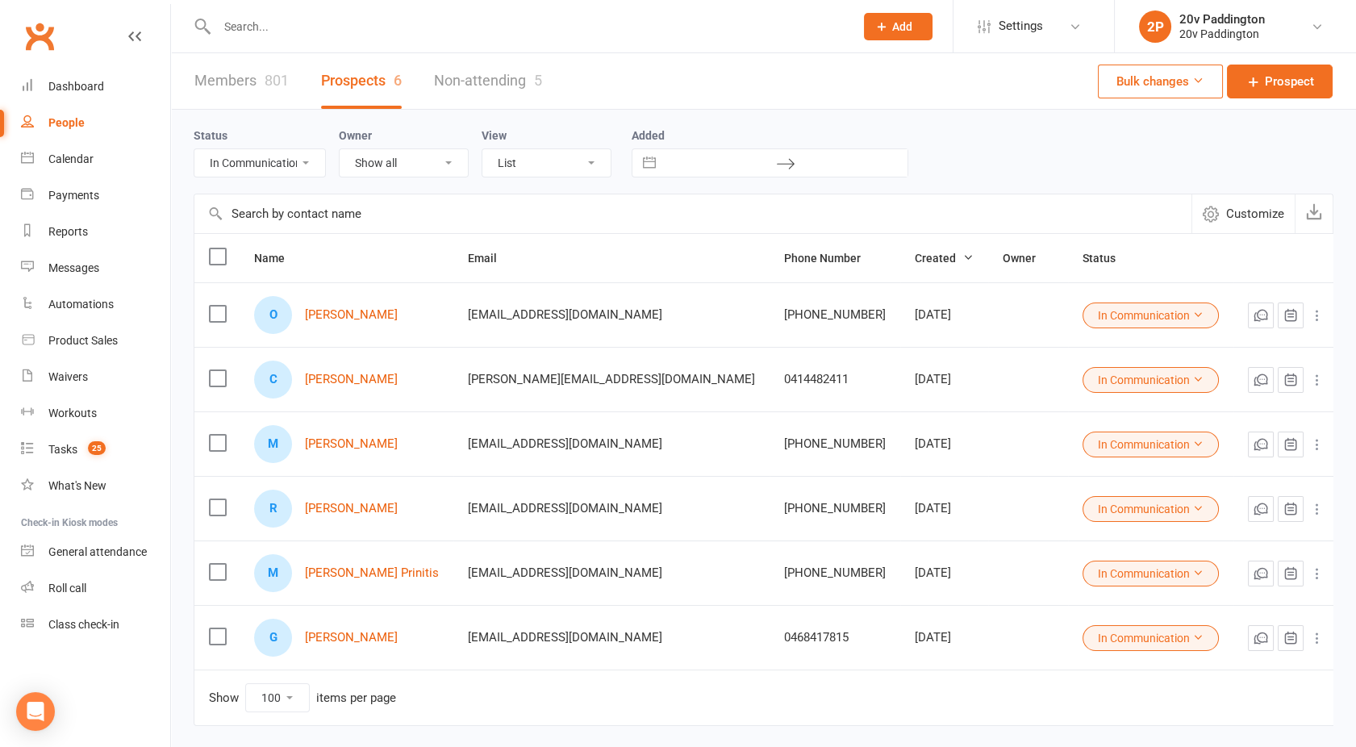
click at [1082, 512] on button "In Communication" at bounding box center [1150, 509] width 136 height 26
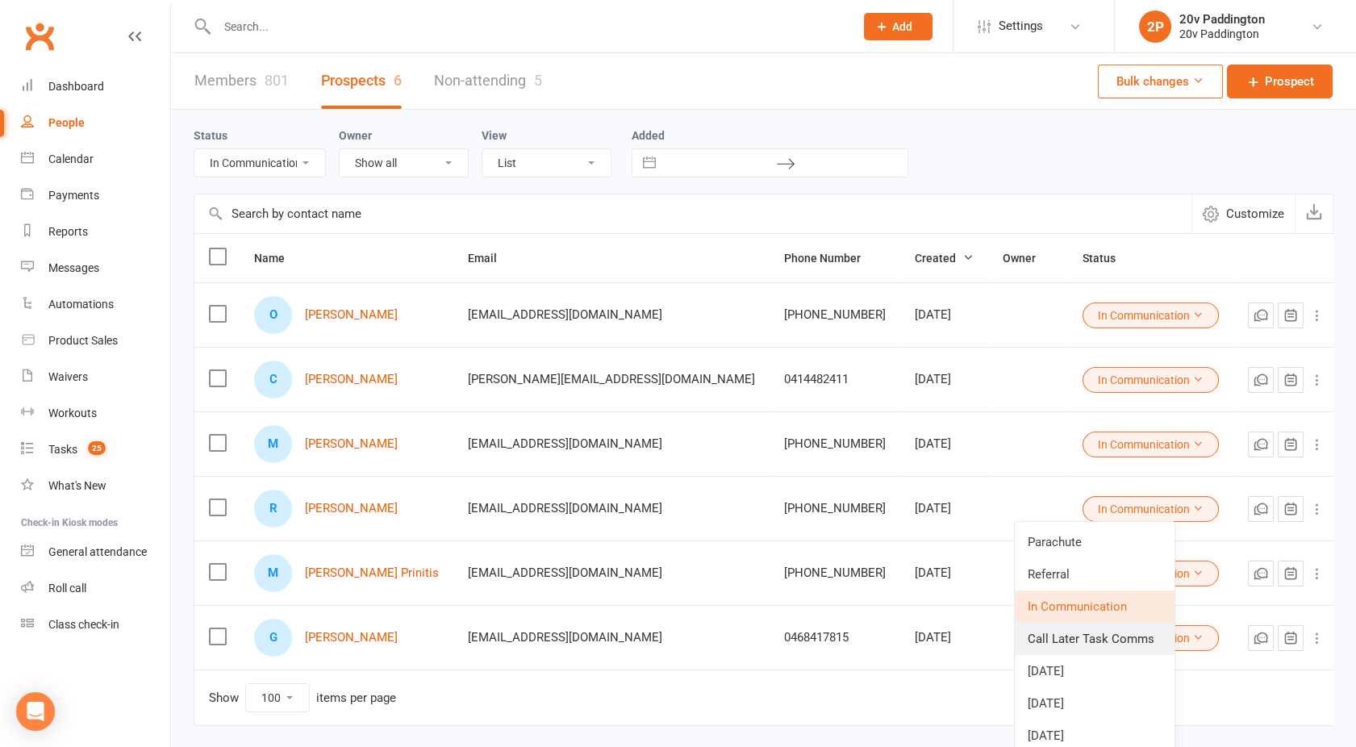
click at [1078, 643] on link "Call Later Task Comms" at bounding box center [1095, 639] width 160 height 32
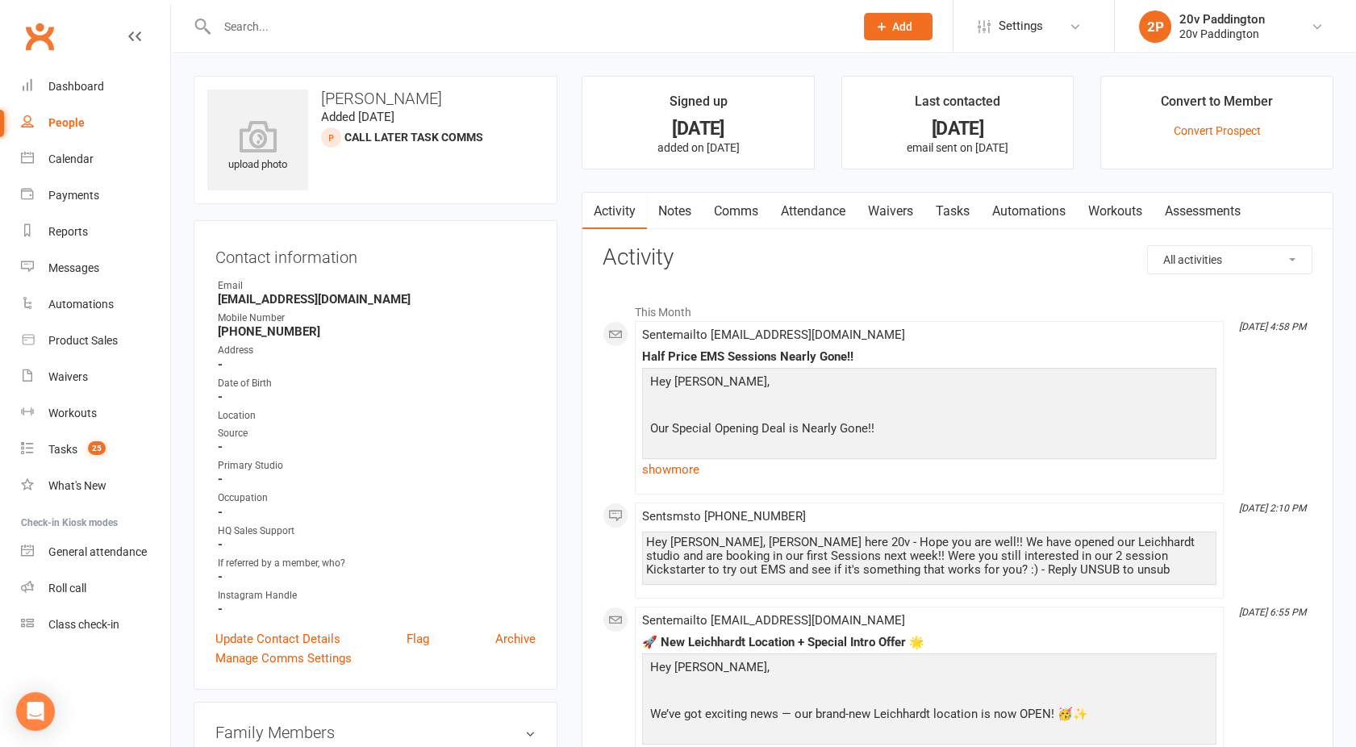
click at [736, 206] on link "Comms" at bounding box center [736, 211] width 67 height 37
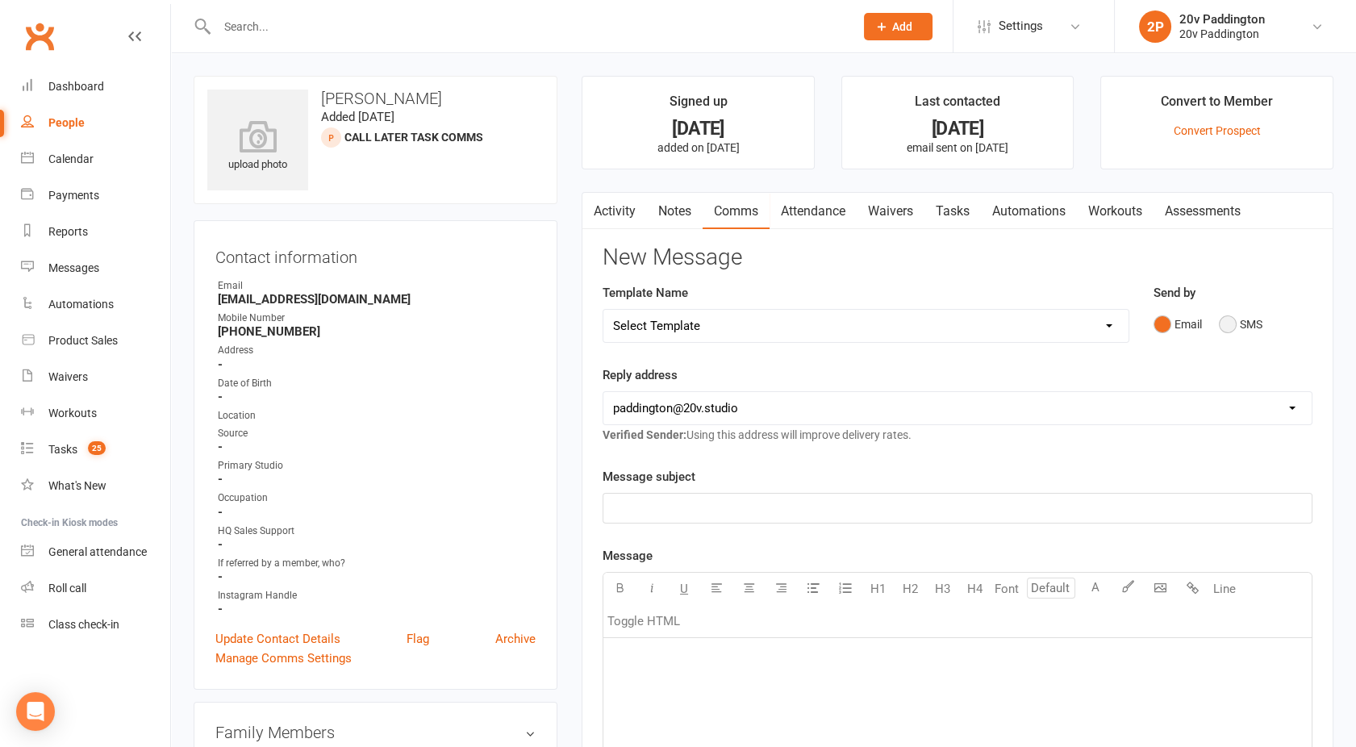
click at [1252, 325] on button "SMS" at bounding box center [1241, 324] width 44 height 31
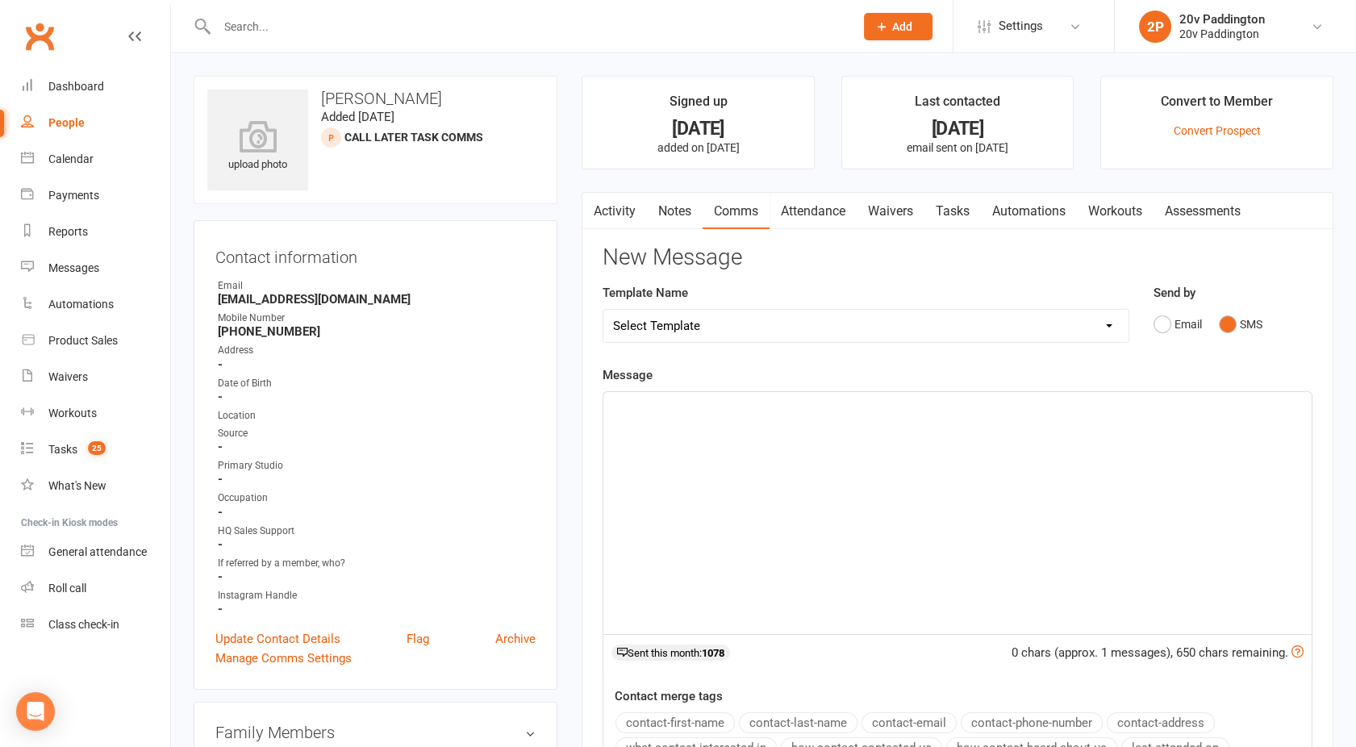
click at [798, 462] on div "﻿" at bounding box center [957, 513] width 708 height 242
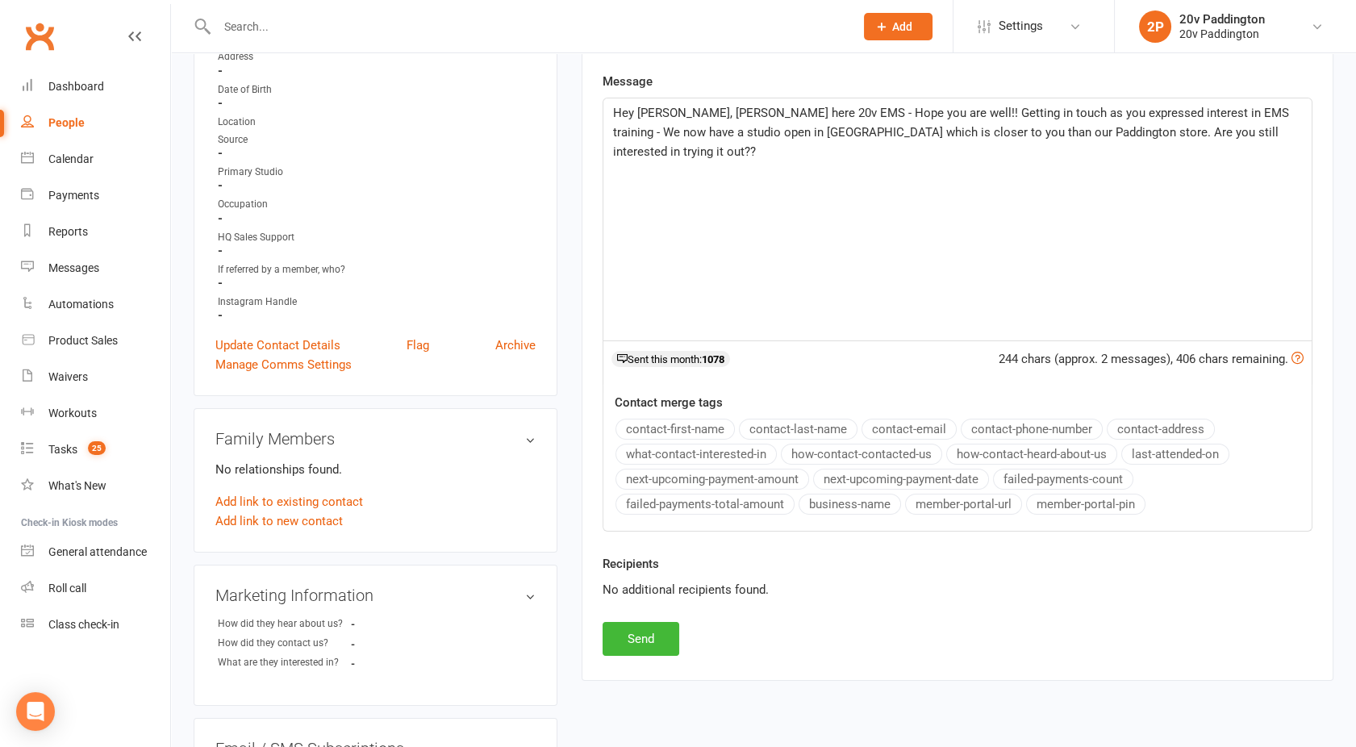
scroll to position [301, 0]
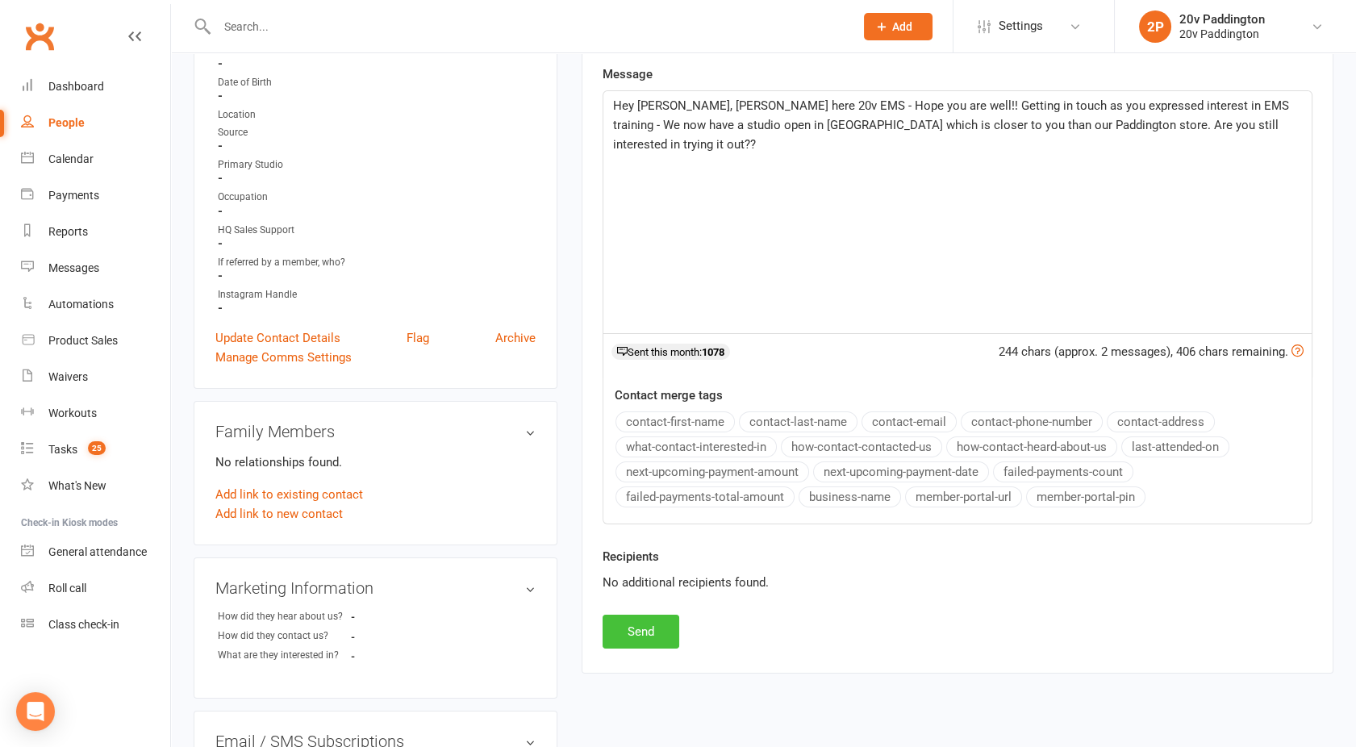
click at [633, 639] on button "Send" at bounding box center [641, 632] width 77 height 34
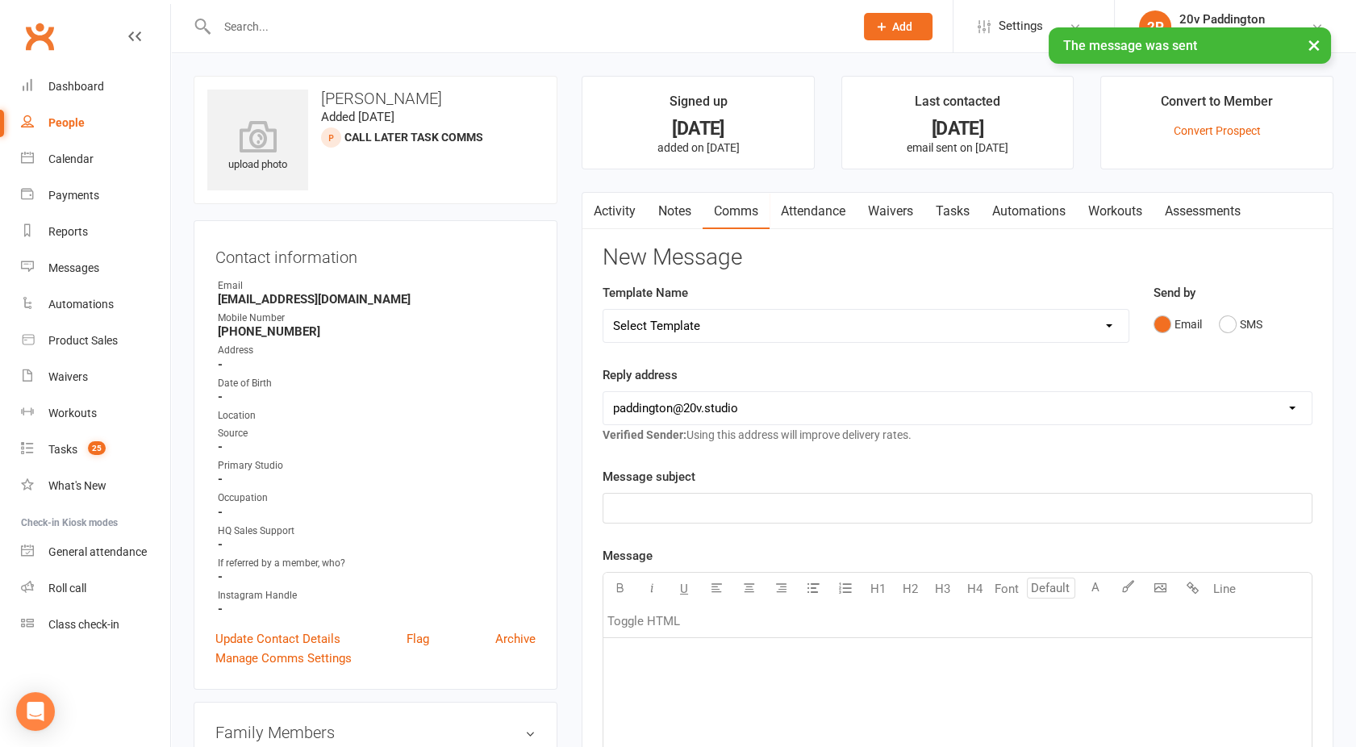
click at [967, 212] on link "Tasks" at bounding box center [952, 211] width 56 height 37
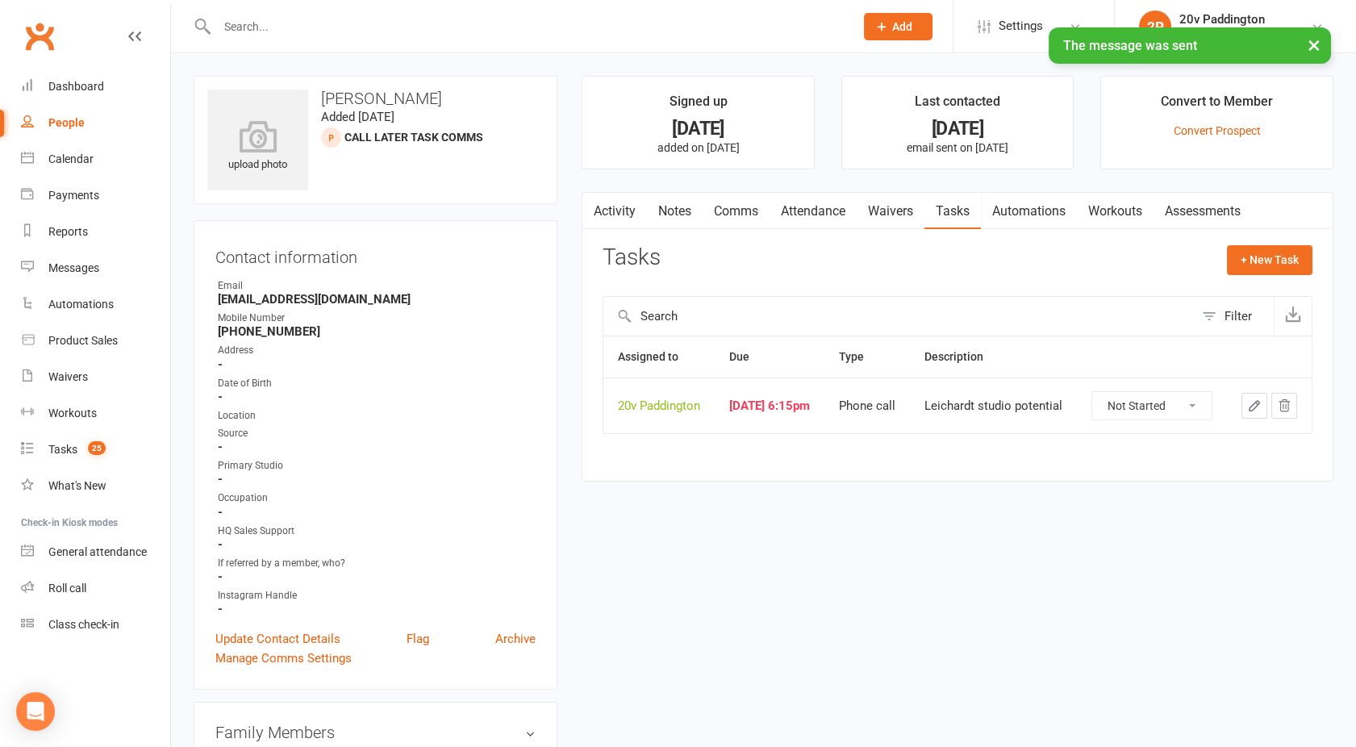
click at [1292, 404] on button "button" at bounding box center [1284, 406] width 26 height 26
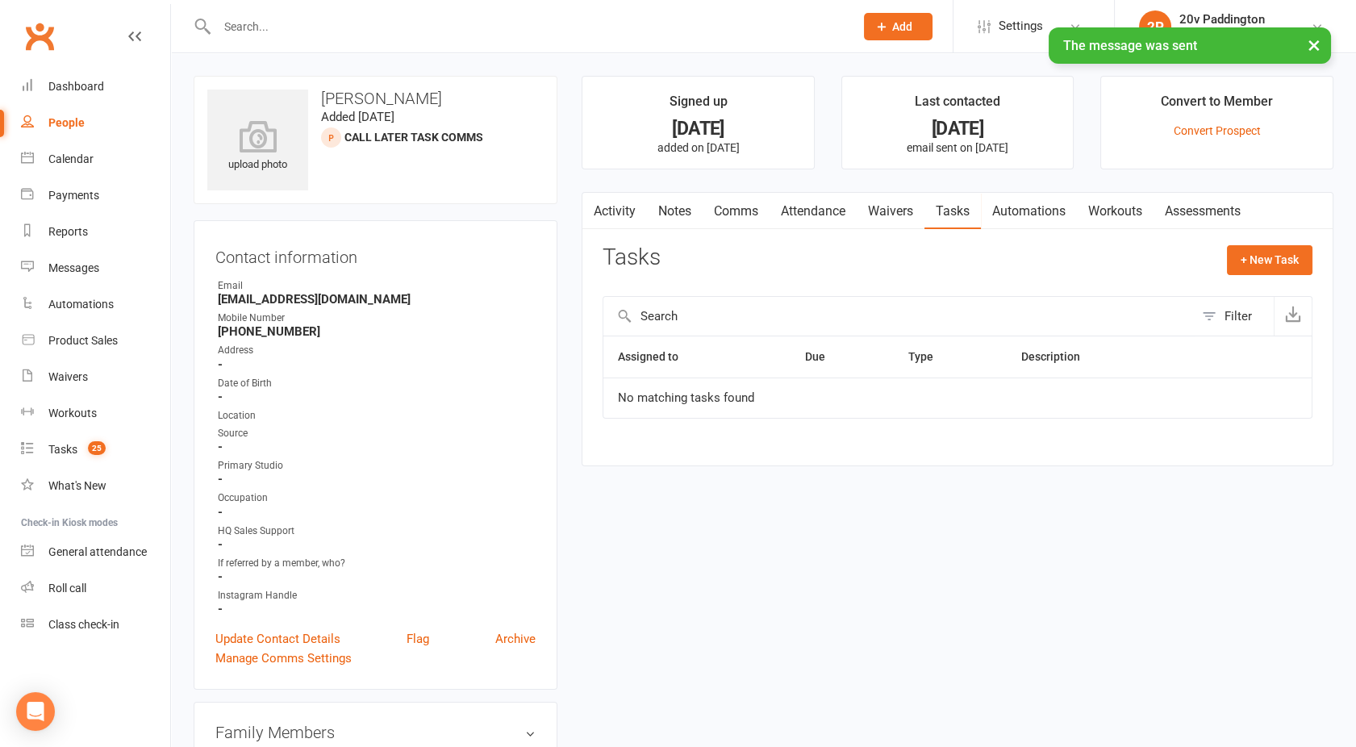
click at [69, 123] on div "People" at bounding box center [66, 122] width 36 height 13
select select "100"
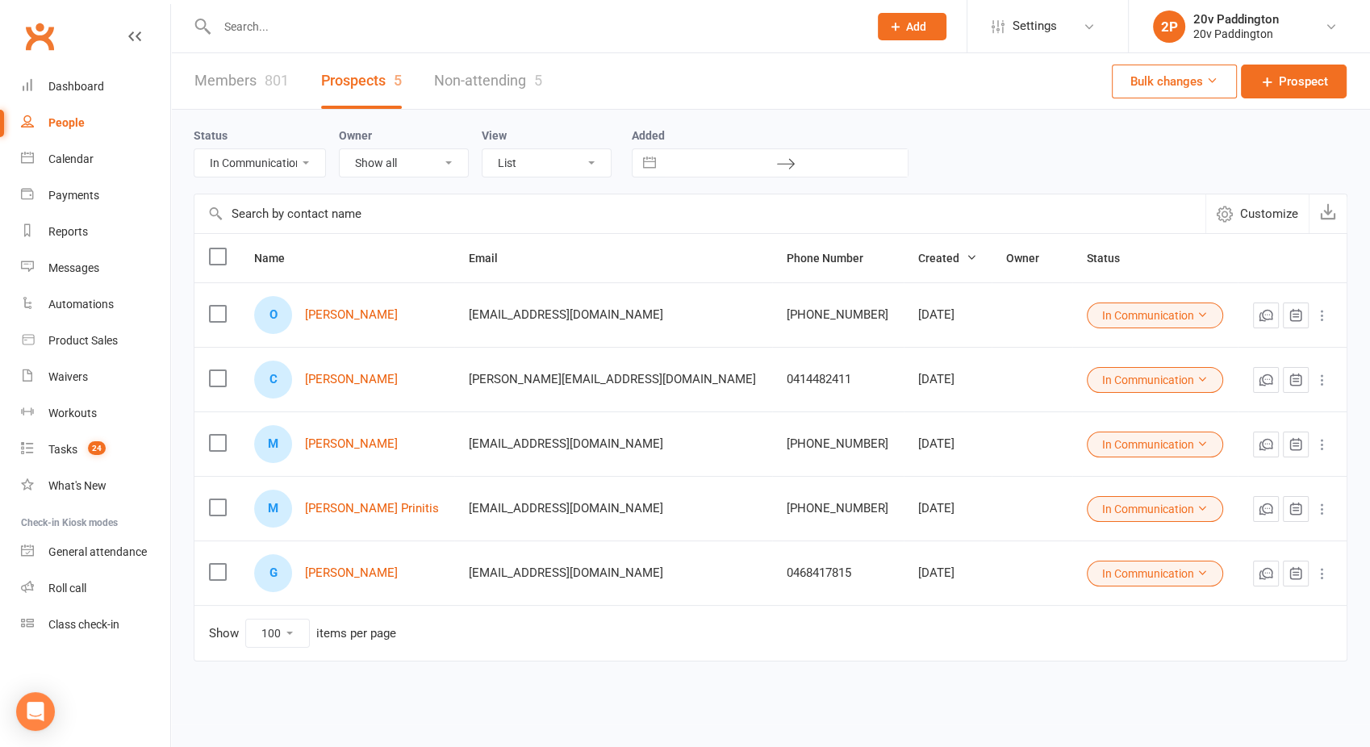
click at [282, 175] on select "All (No status set) (Invalid status) Parachute Referral In Communication Call L…" at bounding box center [259, 162] width 131 height 27
select select "Call Later Task Comms"
click at [194, 149] on select "All (No status set) (Invalid status) Parachute Referral In Communication Call L…" at bounding box center [259, 162] width 131 height 27
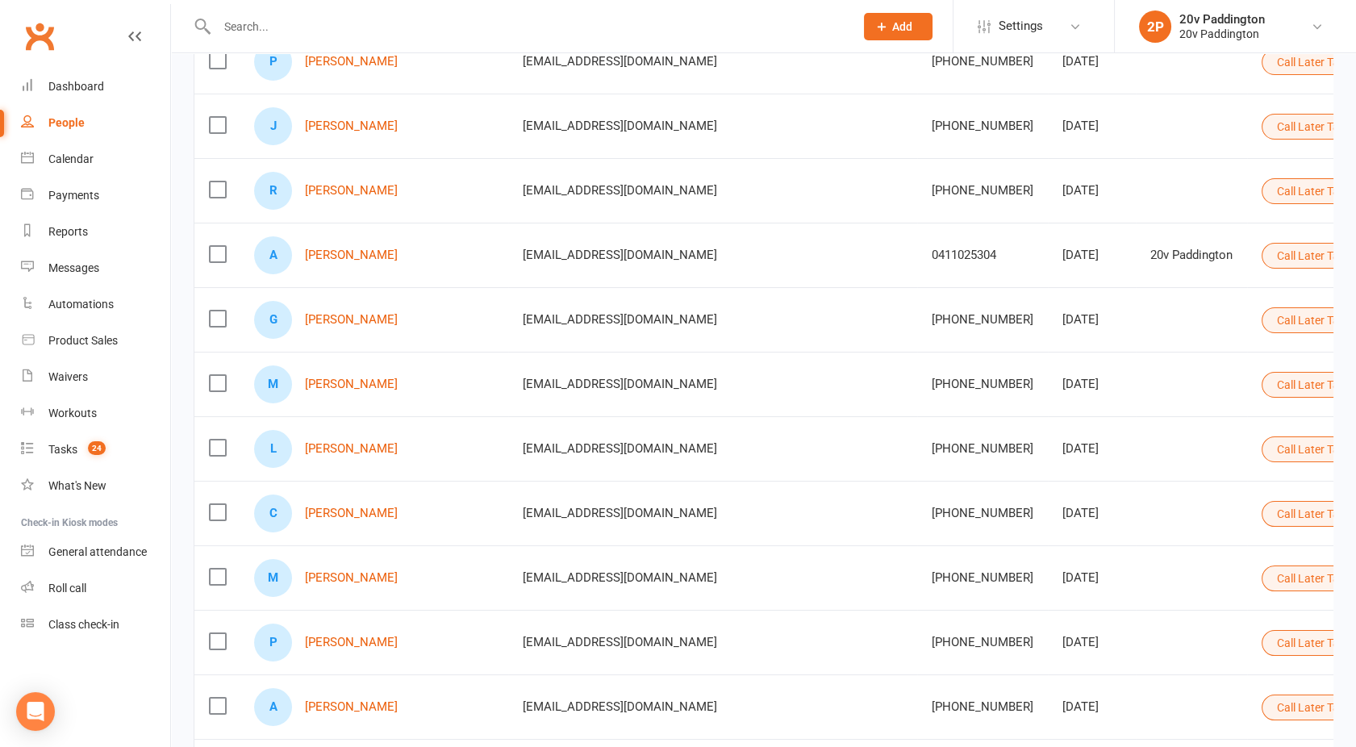
scroll to position [254, 0]
click at [1261, 308] on button "Call Later Task Comms" at bounding box center [1340, 320] width 159 height 26
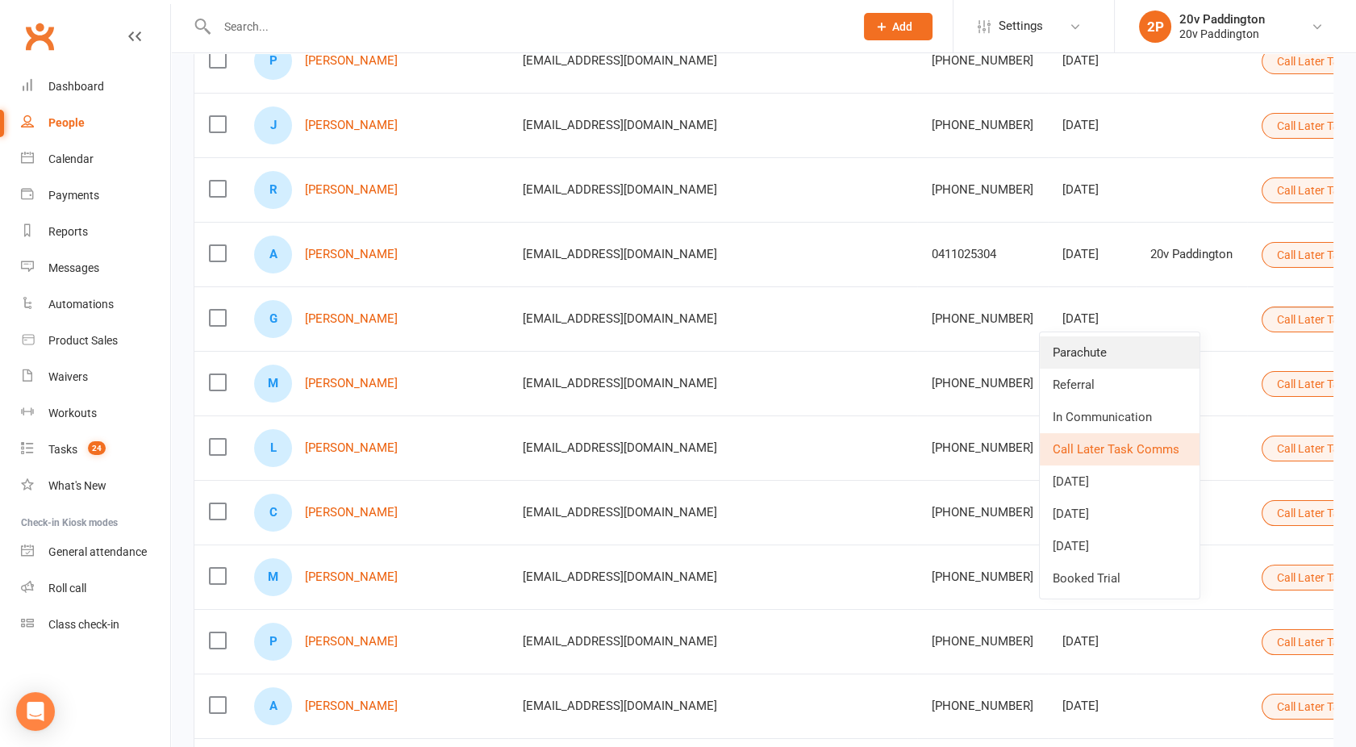
click at [1090, 353] on link "Parachute" at bounding box center [1120, 352] width 160 height 32
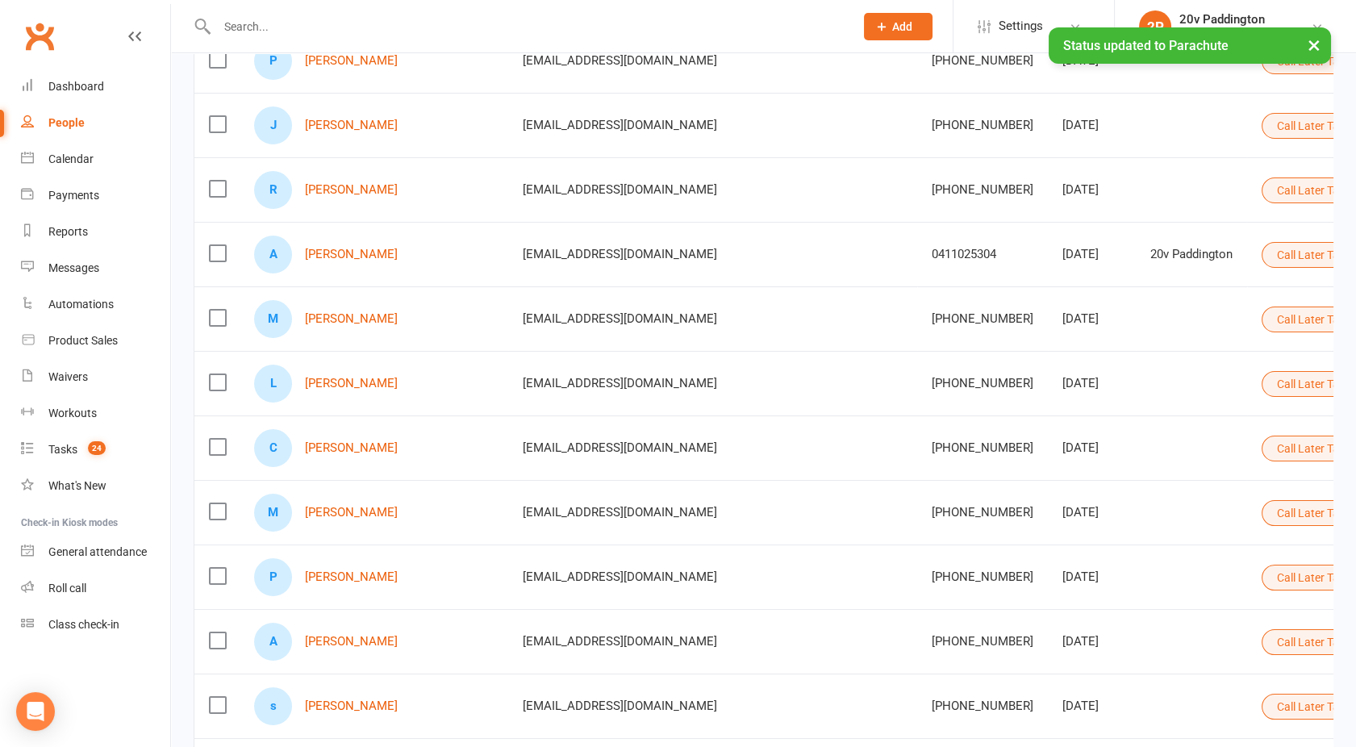
scroll to position [0, 0]
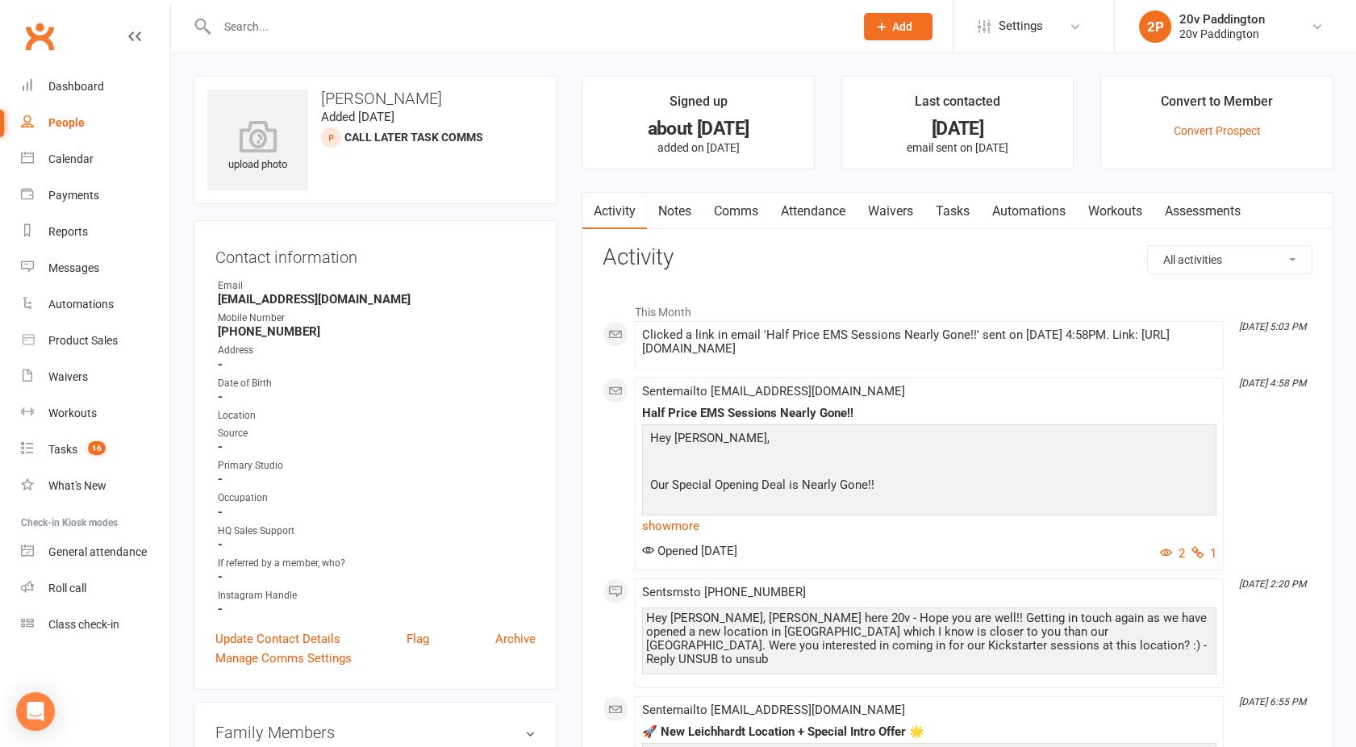
click at [721, 216] on link "Comms" at bounding box center [736, 211] width 67 height 37
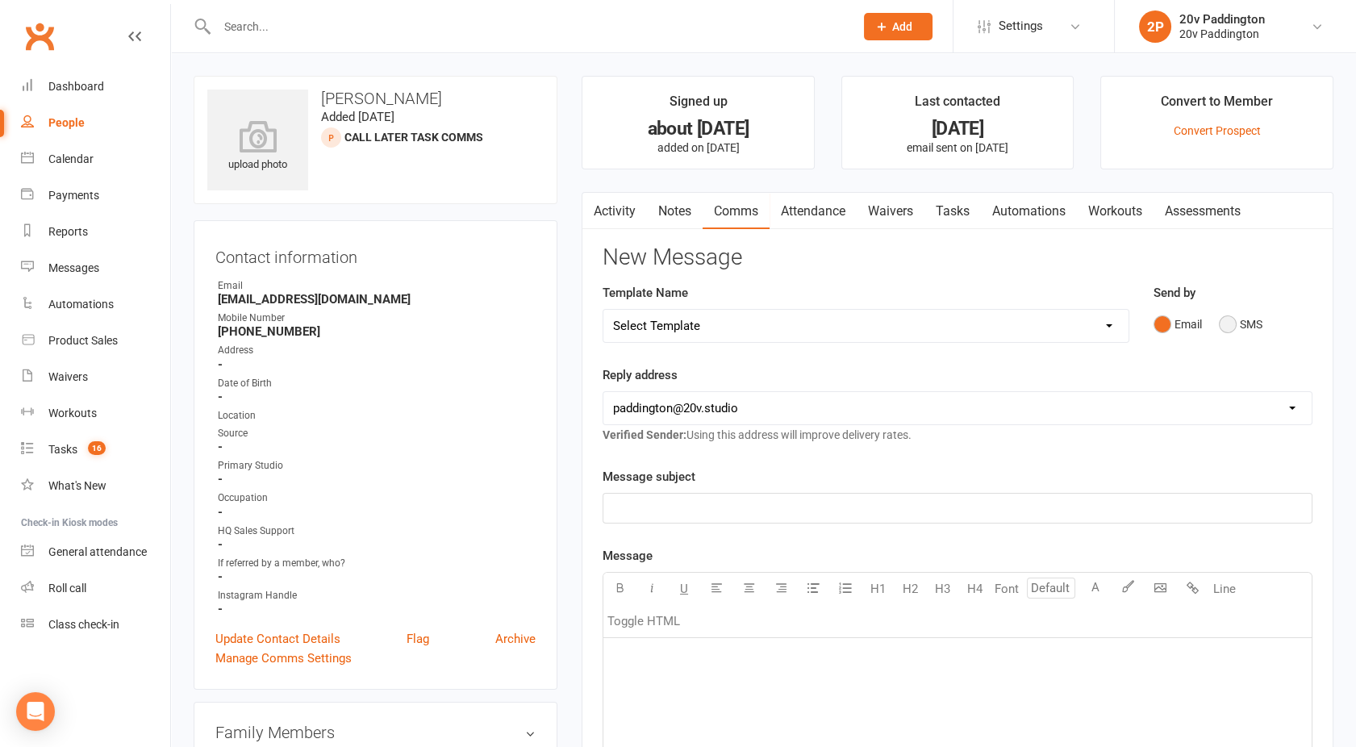
click at [1223, 324] on button "SMS" at bounding box center [1241, 324] width 44 height 31
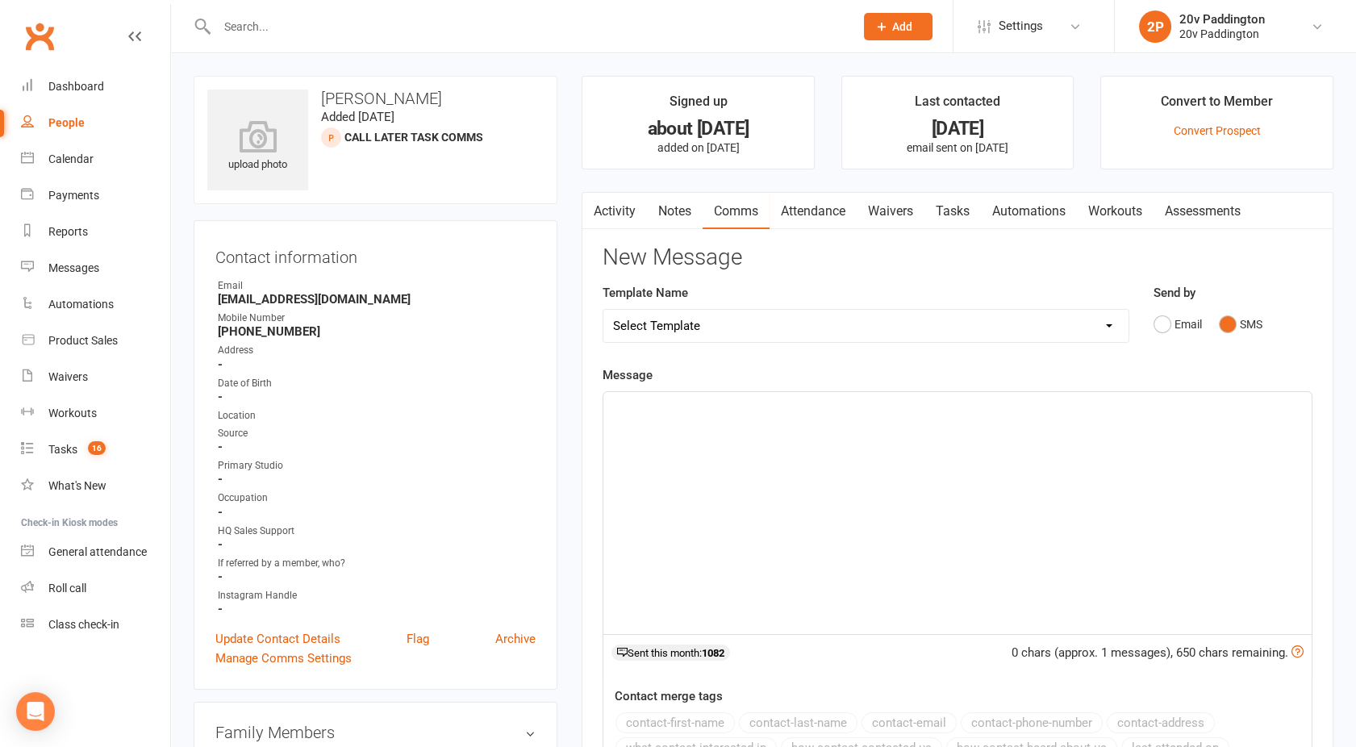
click at [820, 477] on div "﻿" at bounding box center [957, 513] width 708 height 242
paste div
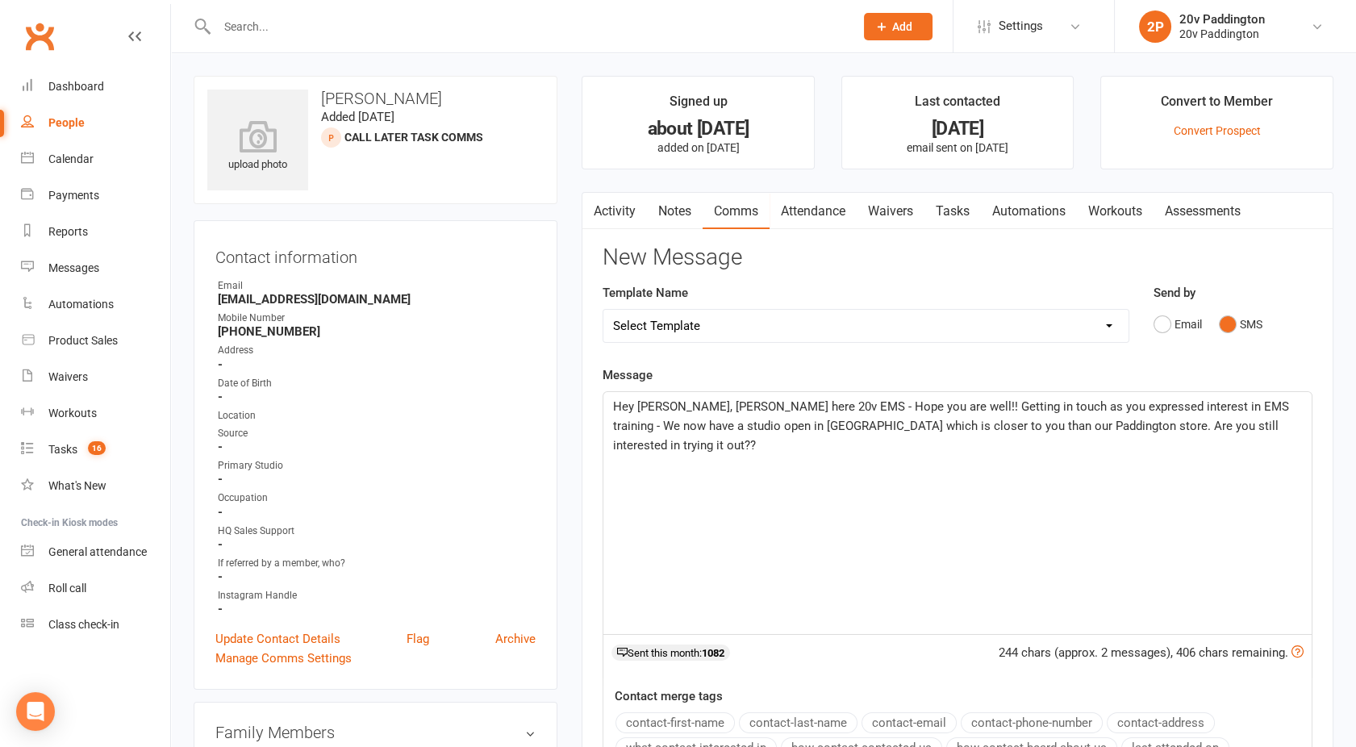
click at [661, 407] on span "Hey [PERSON_NAME], [PERSON_NAME] here 20v EMS - Hope you are well!! Getting in …" at bounding box center [952, 425] width 679 height 53
click at [965, 407] on span "Hey [PERSON_NAME], [PERSON_NAME] here 20v EMS - Hope you are well!! Getting in …" at bounding box center [952, 425] width 679 height 53
click at [1095, 407] on span "Hey [PERSON_NAME], [PERSON_NAME] here 20v EMS - Hope you are well!! Getting in …" at bounding box center [954, 425] width 683 height 53
click at [1273, 428] on p "Hey [PERSON_NAME], [PERSON_NAME] here 20v EMS - Hope you are well!! Getting in …" at bounding box center [957, 426] width 689 height 58
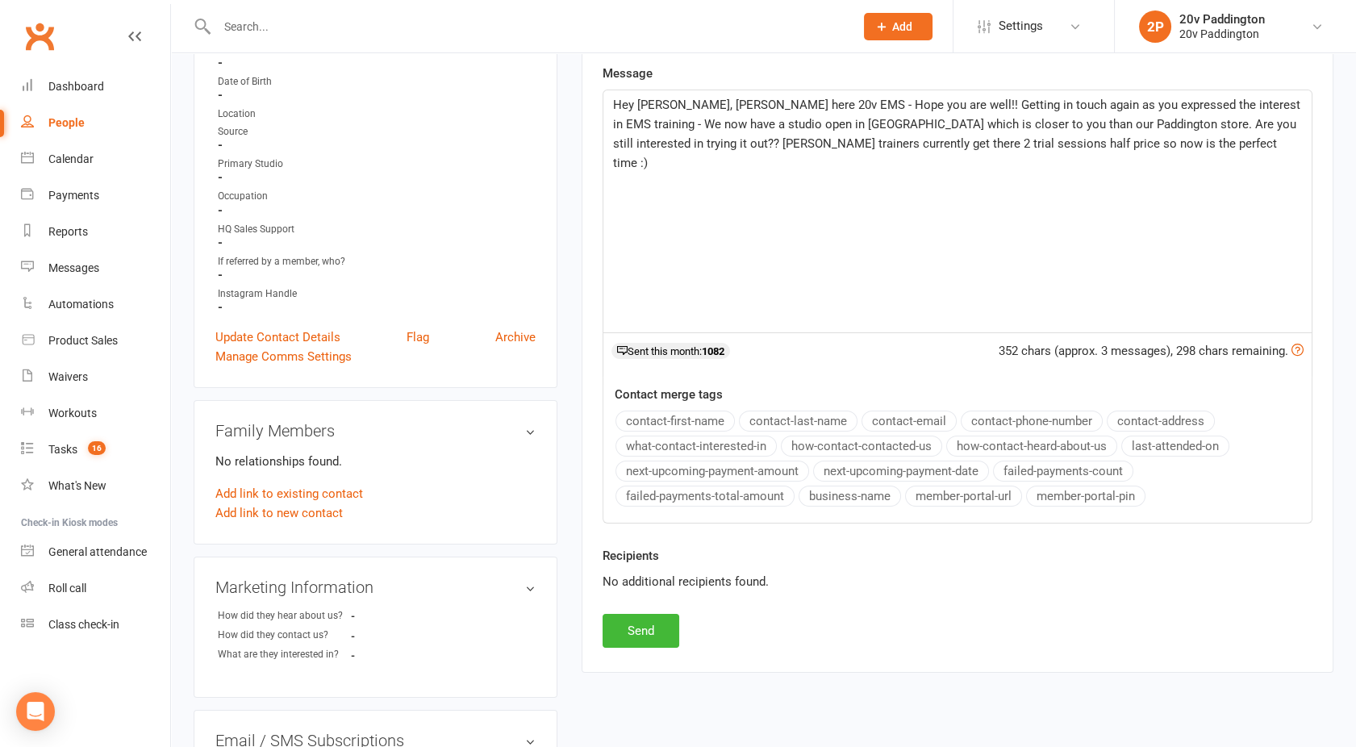
scroll to position [307, 0]
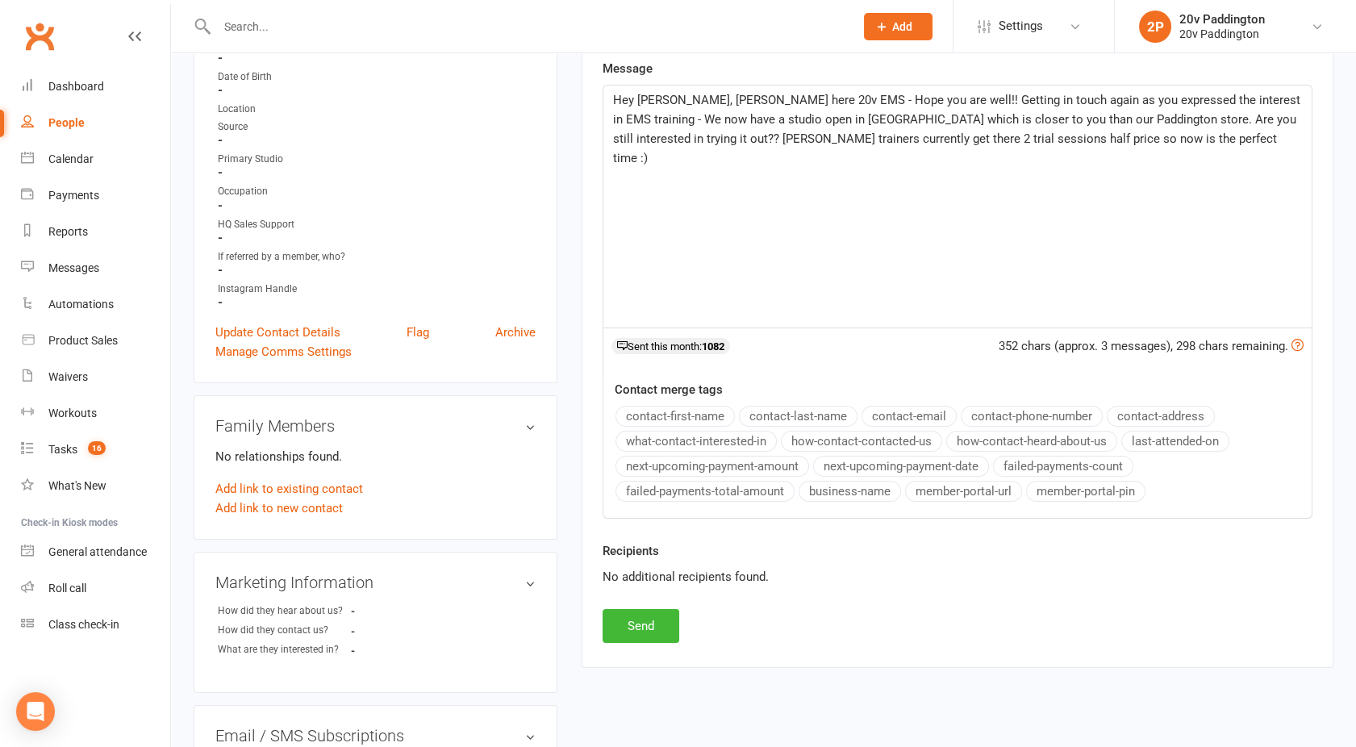
click at [623, 642] on div "Activity Notes Comms Attendance Waivers Tasks Automations Workouts Assessments …" at bounding box center [958, 276] width 752 height 782
click at [622, 620] on button "Send" at bounding box center [641, 626] width 77 height 34
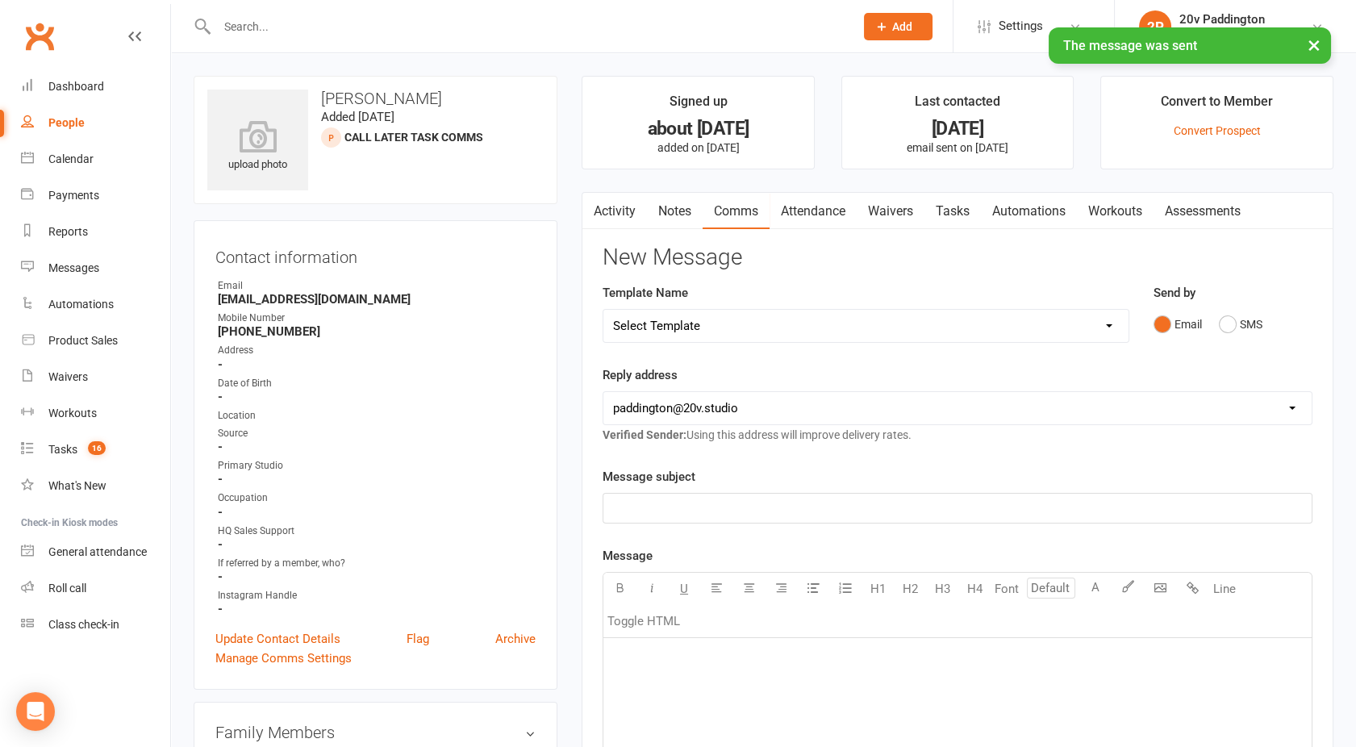
click at [945, 213] on link "Tasks" at bounding box center [952, 211] width 56 height 37
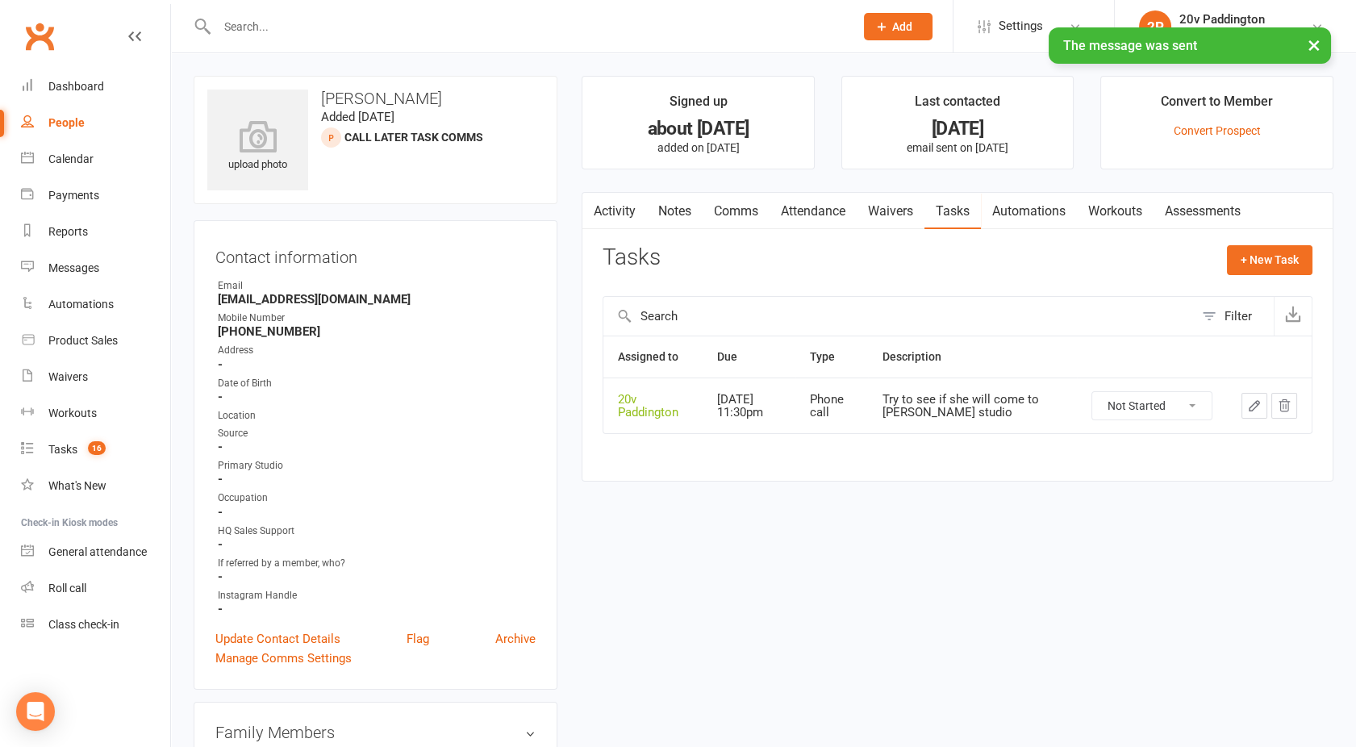
click at [1297, 405] on td at bounding box center [1269, 405] width 85 height 56
click at [1282, 402] on icon "button" at bounding box center [1284, 405] width 15 height 15
click at [63, 123] on div "People" at bounding box center [66, 122] width 36 height 13
select select "100"
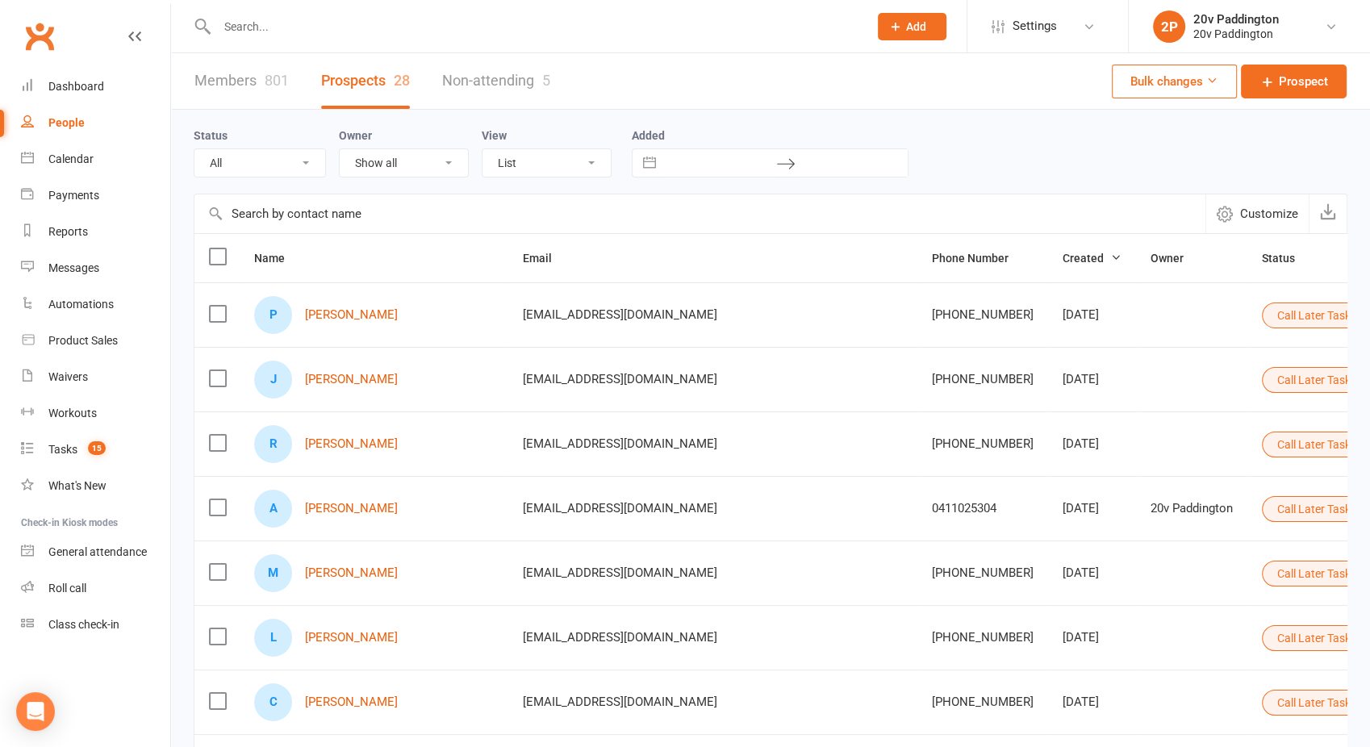
select select "Call Later Task Comms"
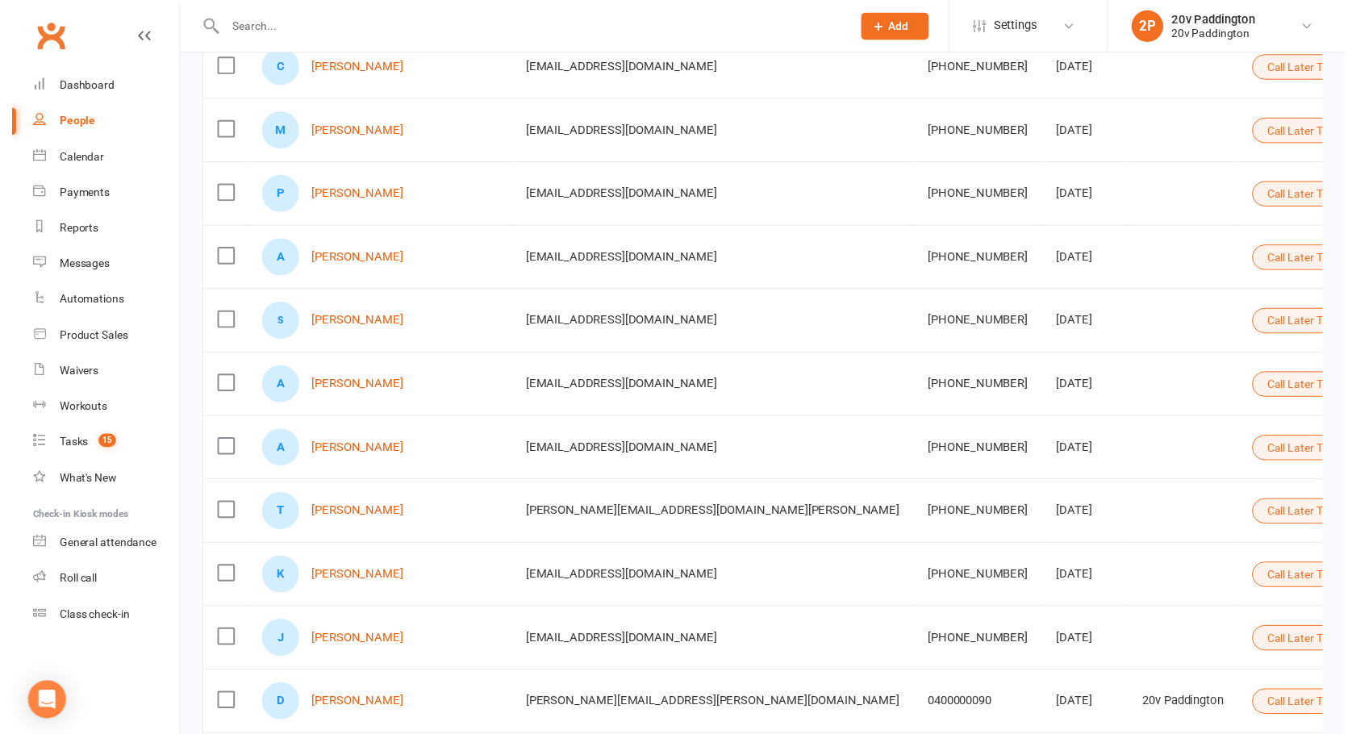
scroll to position [630, 0]
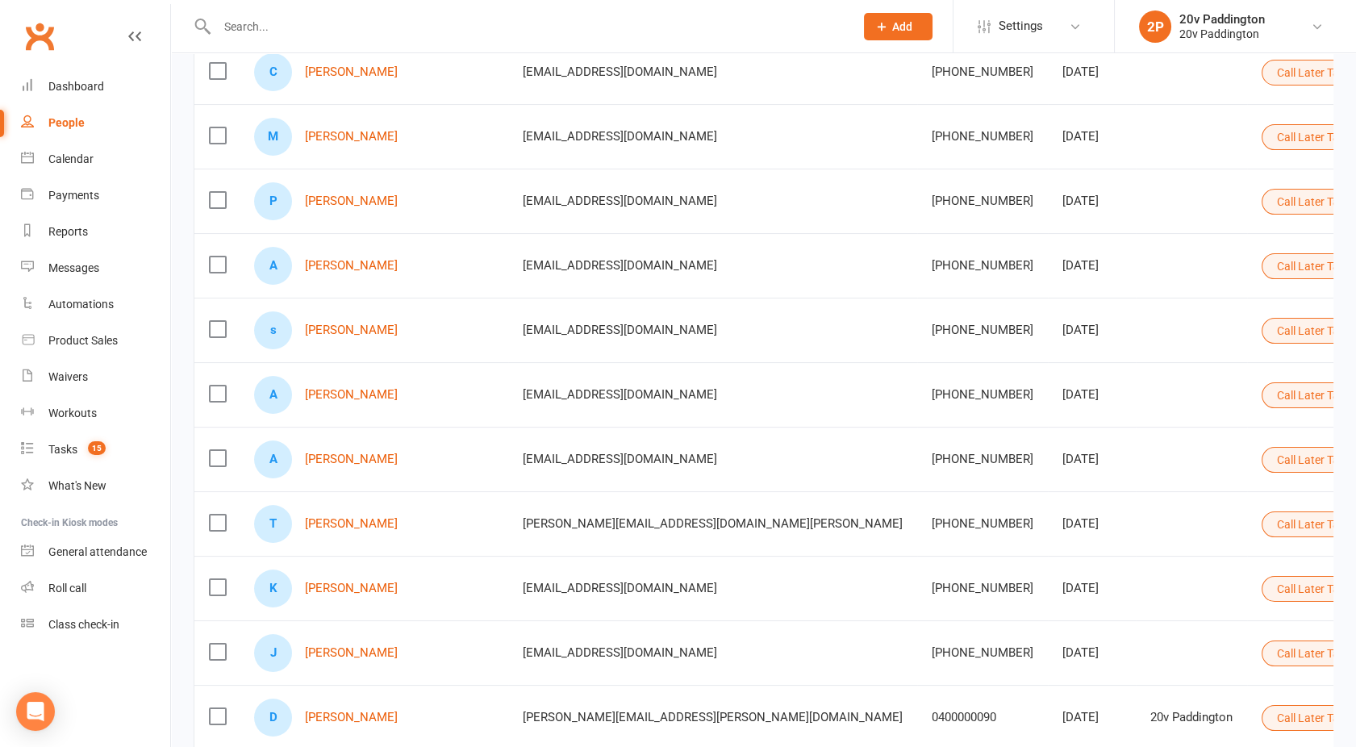
click at [1261, 390] on button "Call Later Task Comms" at bounding box center [1340, 395] width 159 height 26
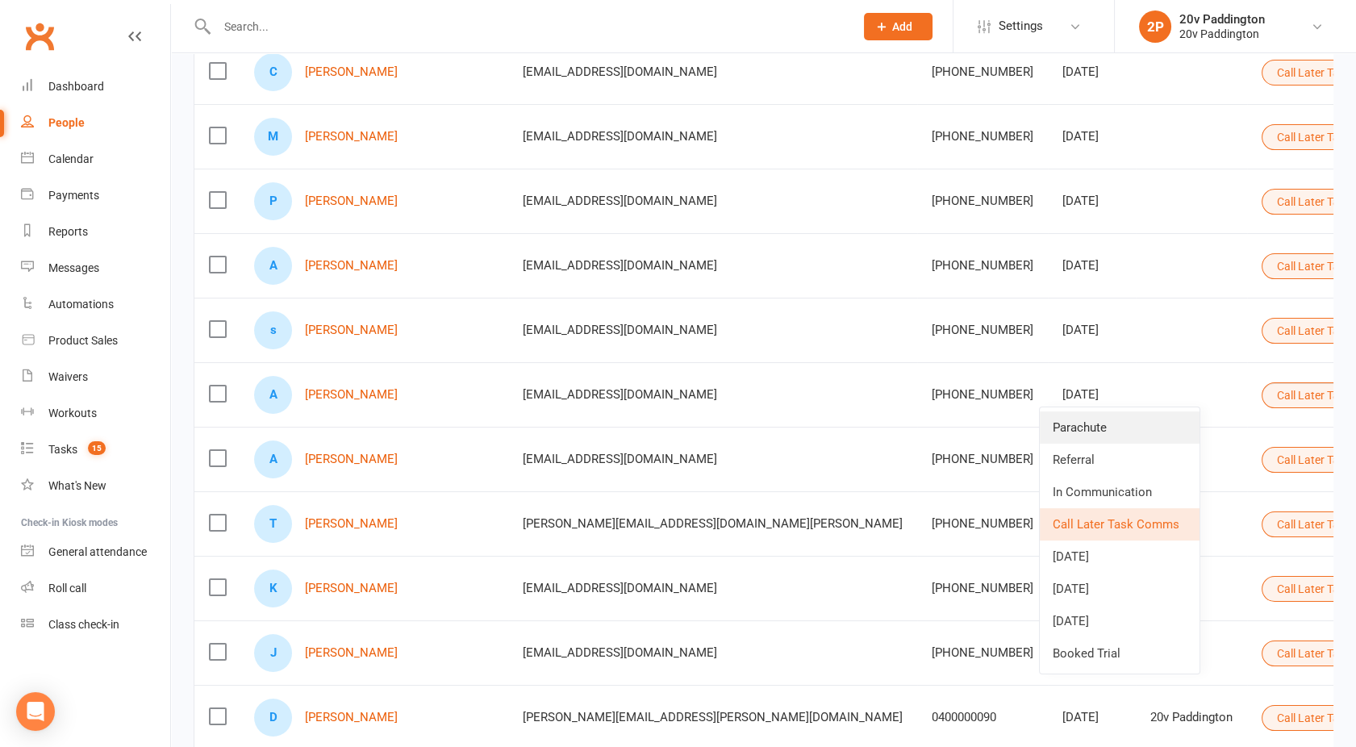
click at [1089, 423] on link "Parachute" at bounding box center [1120, 427] width 160 height 32
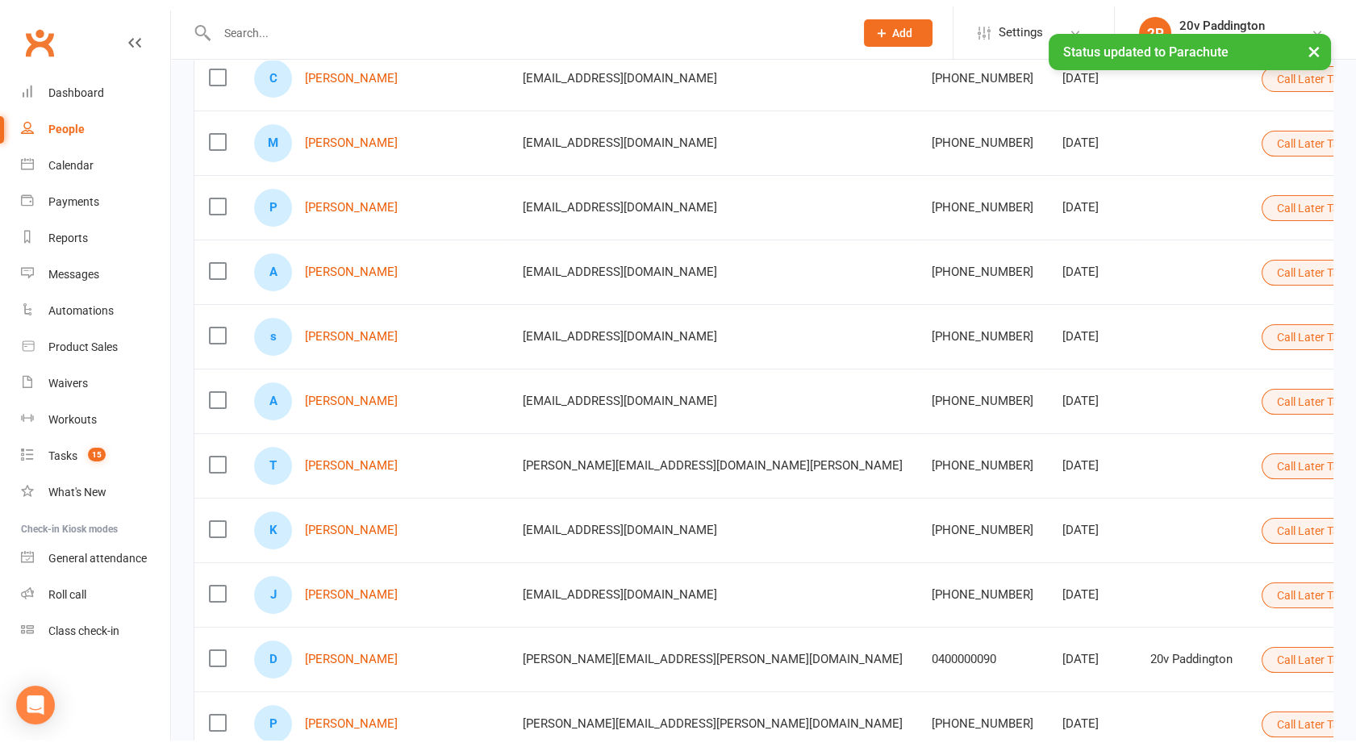
scroll to position [1429, 0]
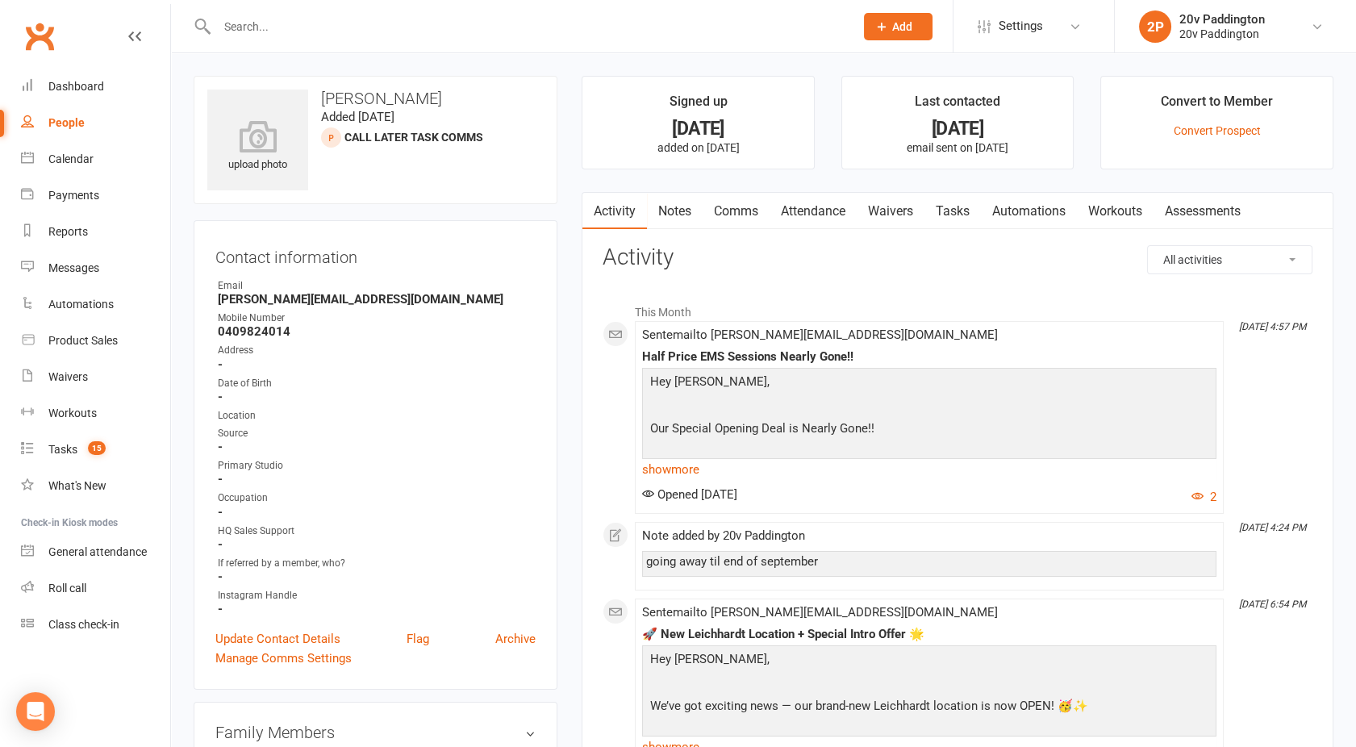
click at [957, 203] on link "Tasks" at bounding box center [952, 211] width 56 height 37
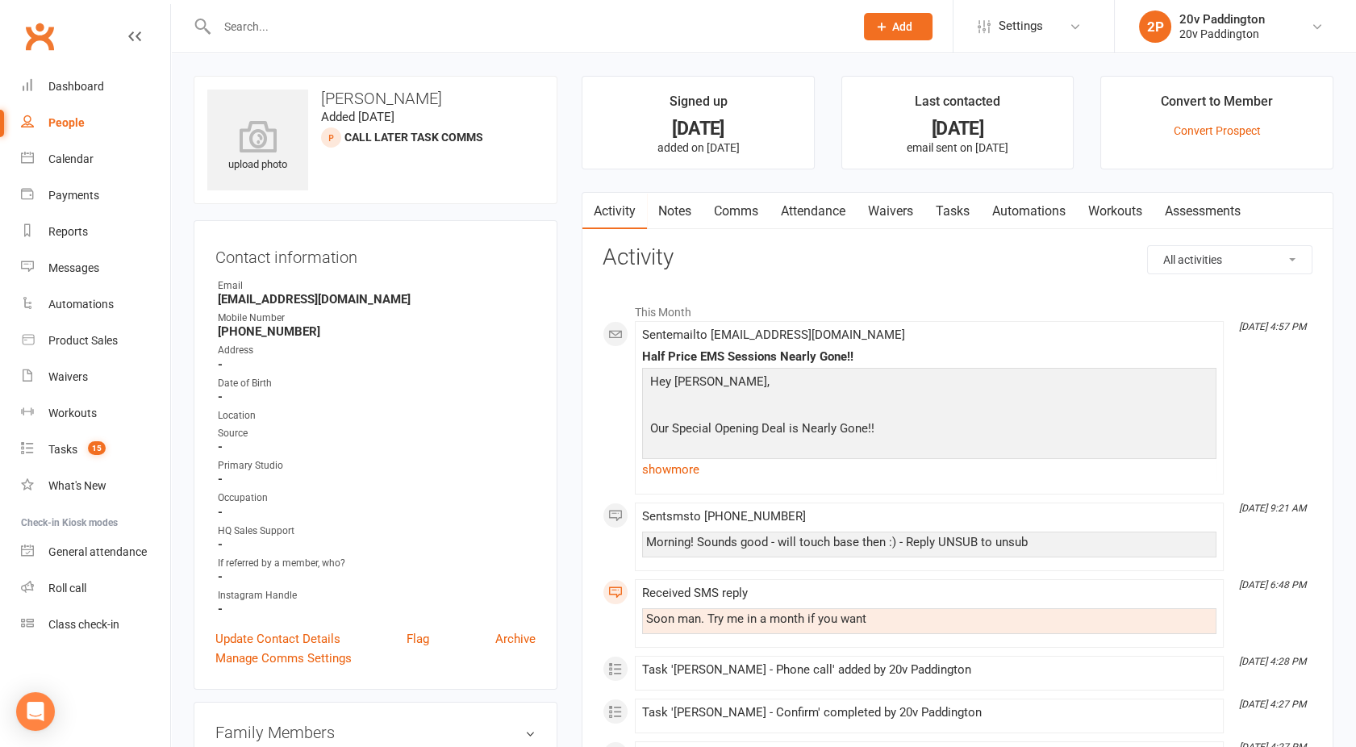
scroll to position [14, 0]
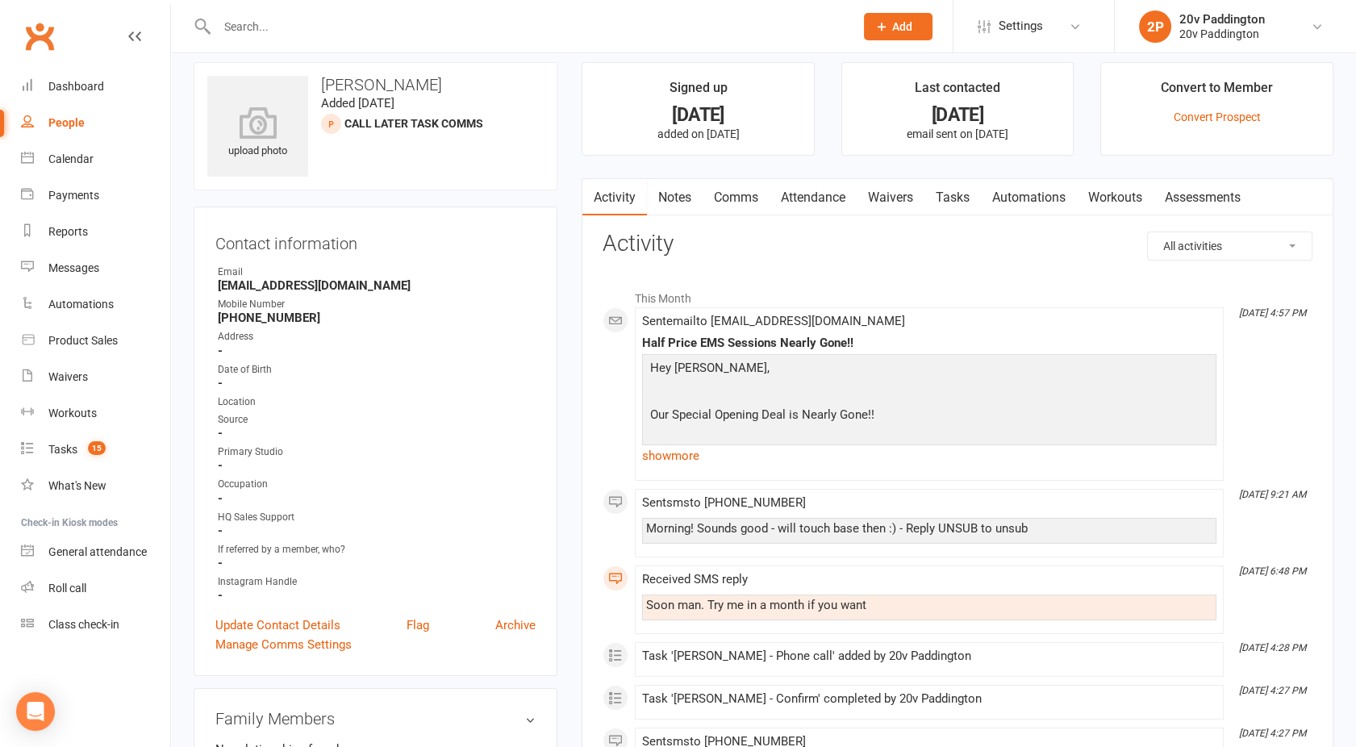
click at [956, 191] on link "Tasks" at bounding box center [952, 197] width 56 height 37
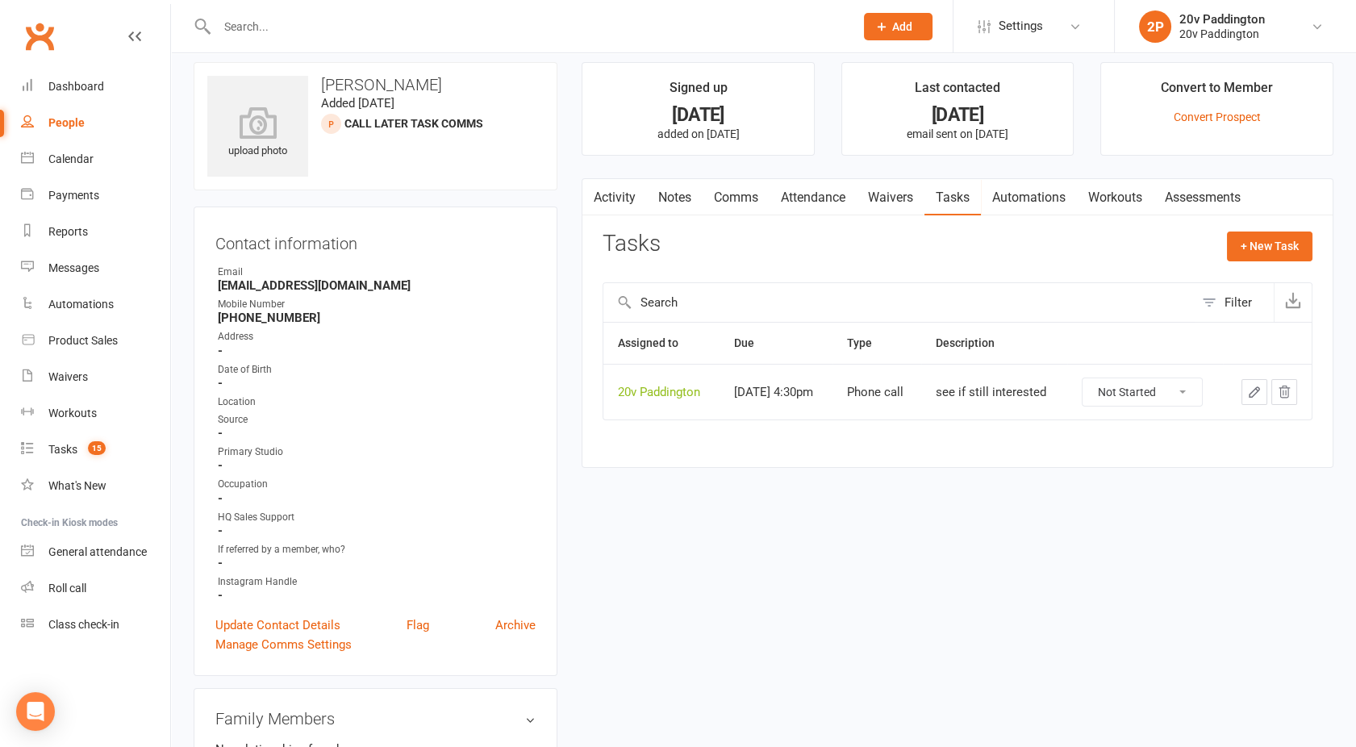
click at [600, 179] on button "button" at bounding box center [592, 197] width 20 height 36
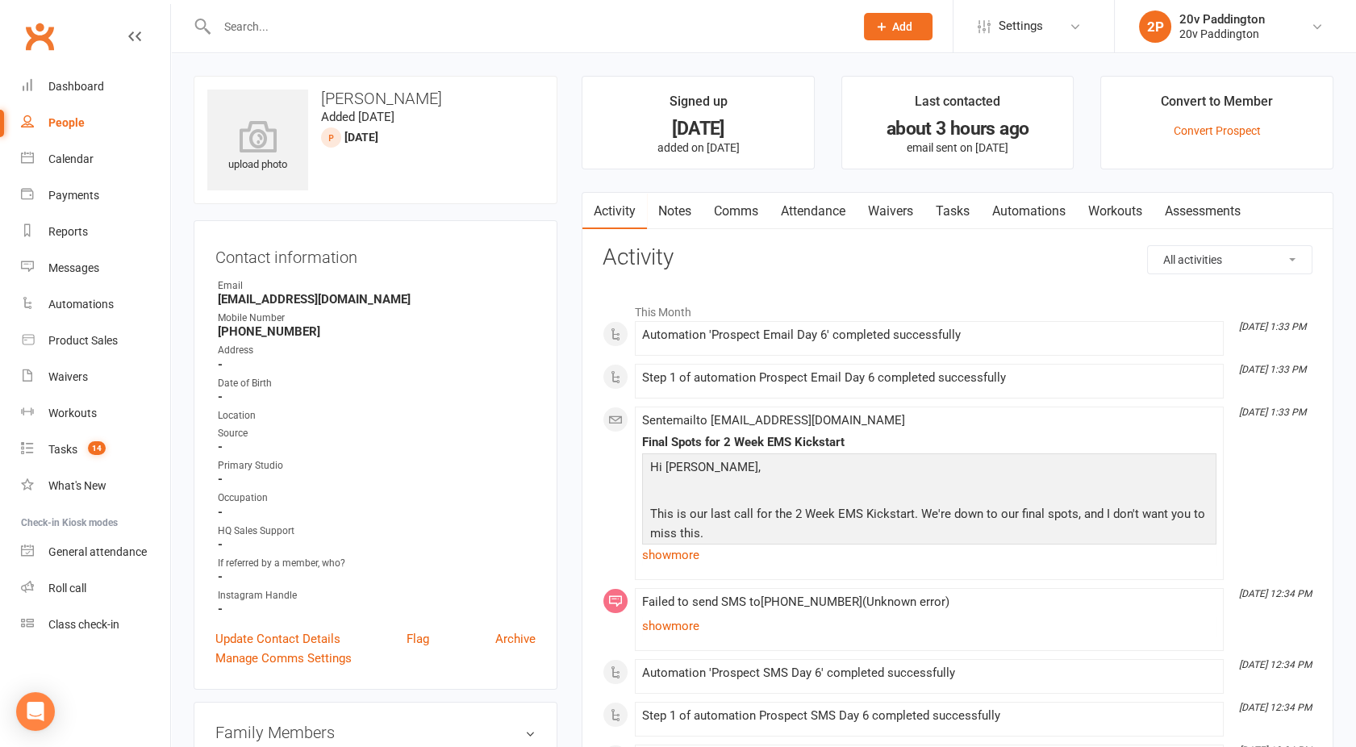
click at [957, 212] on link "Tasks" at bounding box center [952, 211] width 56 height 37
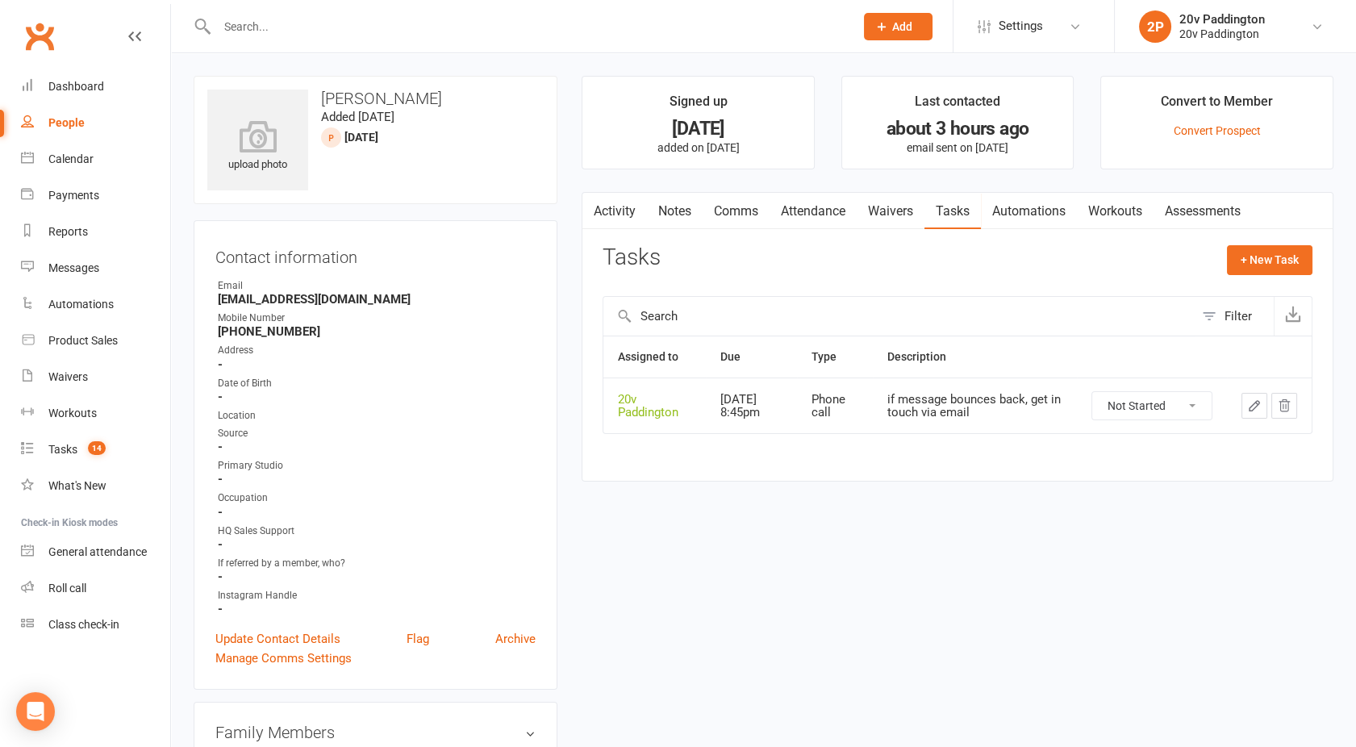
click at [1293, 410] on button "button" at bounding box center [1284, 406] width 26 height 26
click at [607, 209] on link "Activity" at bounding box center [614, 211] width 65 height 37
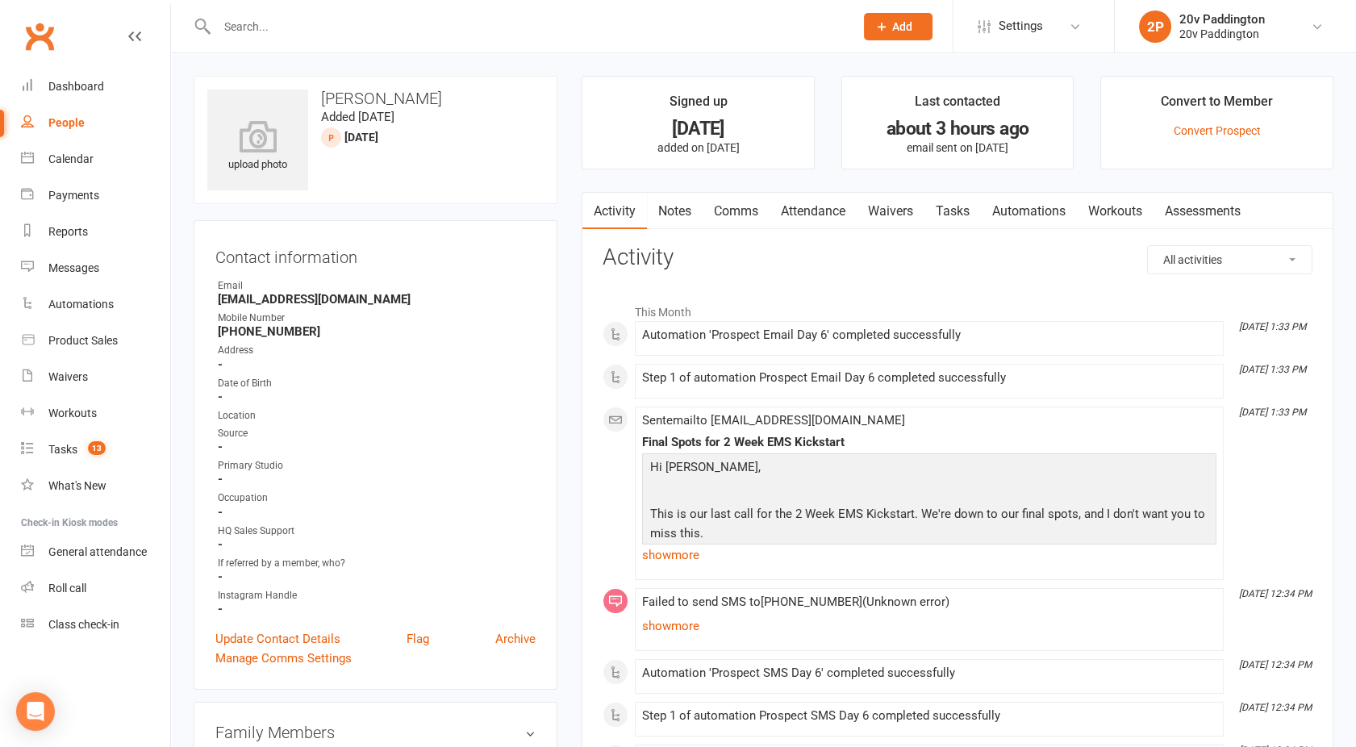
click at [88, 111] on link "People" at bounding box center [95, 123] width 149 height 36
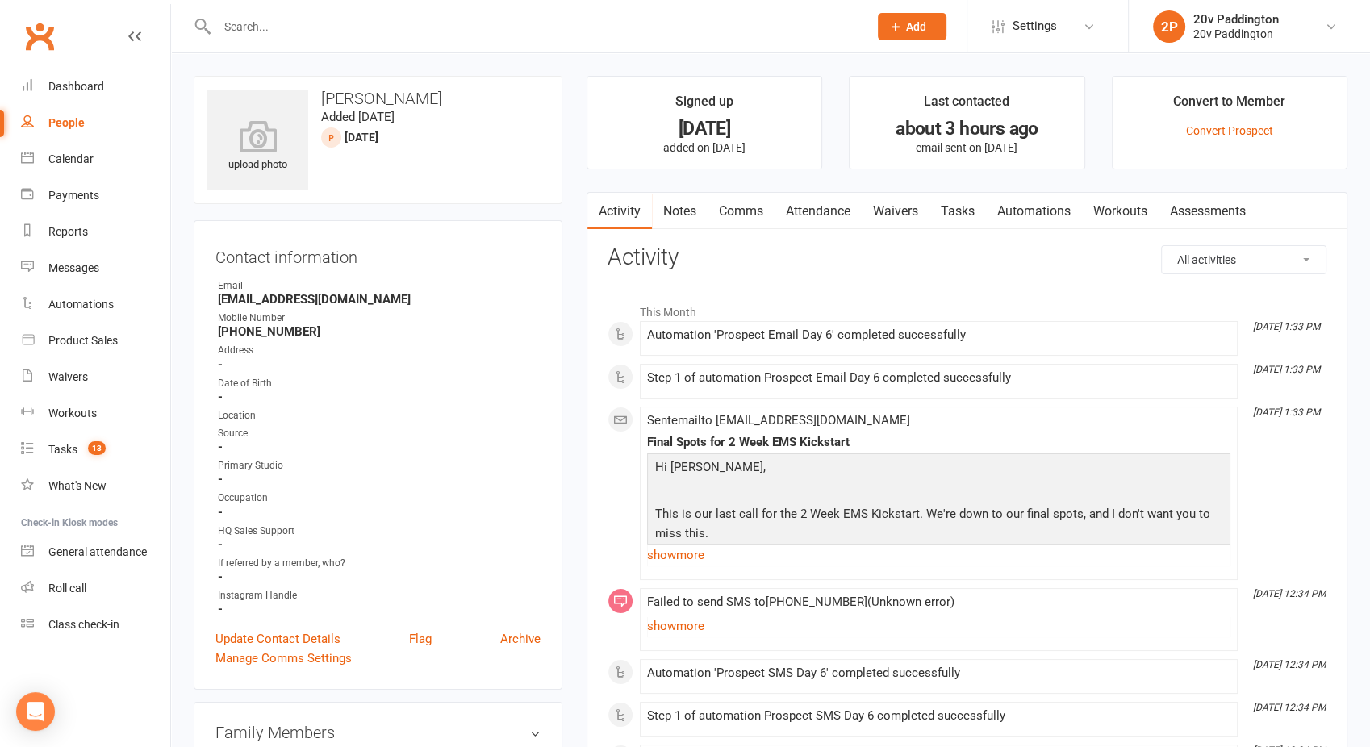
select select "100"
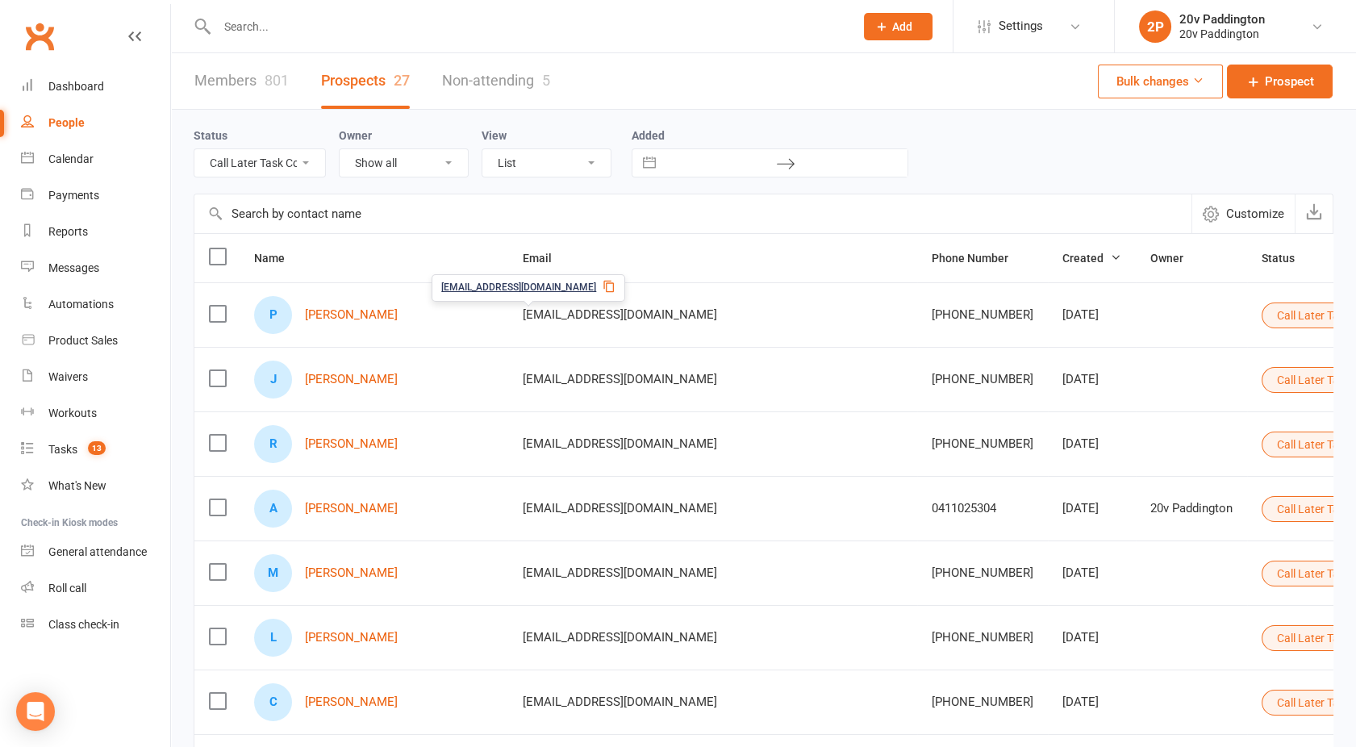
click at [284, 179] on div "Status All (No status set) (Invalid status) Parachute Referral In Communication…" at bounding box center [764, 152] width 1140 height 84
click at [277, 168] on select "All (No status set) (Invalid status) Parachute Referral In Communication Call L…" at bounding box center [259, 162] width 131 height 27
select select "[DATE]"
click at [194, 149] on select "All (No status set) (Invalid status) Parachute Referral In Communication Call L…" at bounding box center [259, 162] width 131 height 27
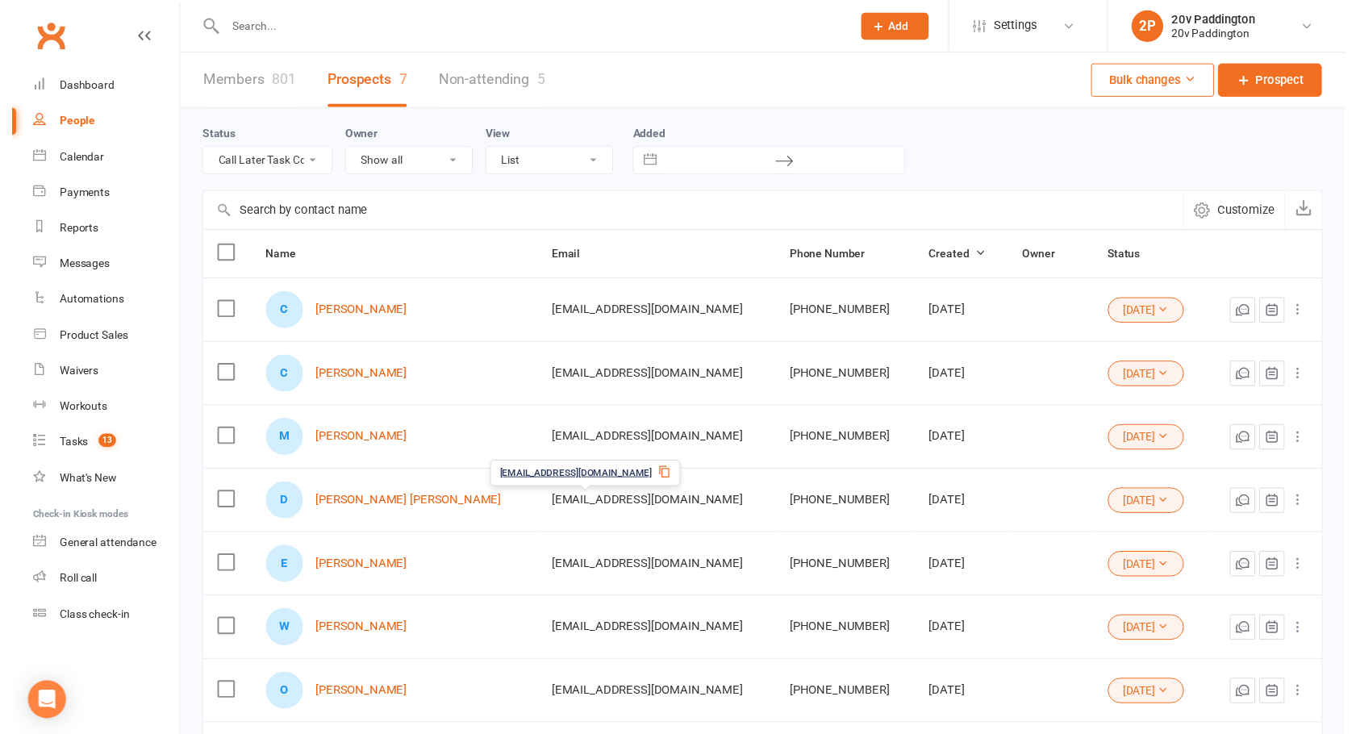
scroll to position [127, 0]
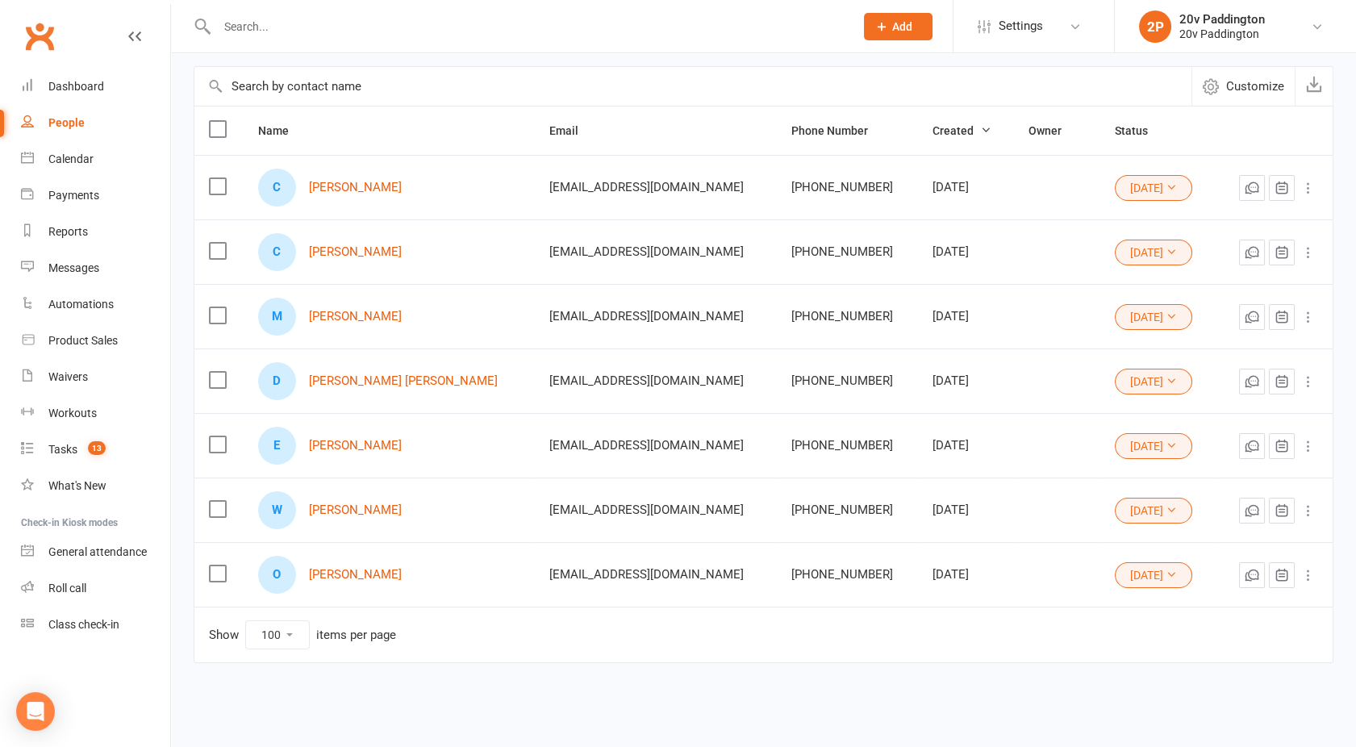
click at [1140, 442] on button "[DATE]" at bounding box center [1153, 446] width 77 height 26
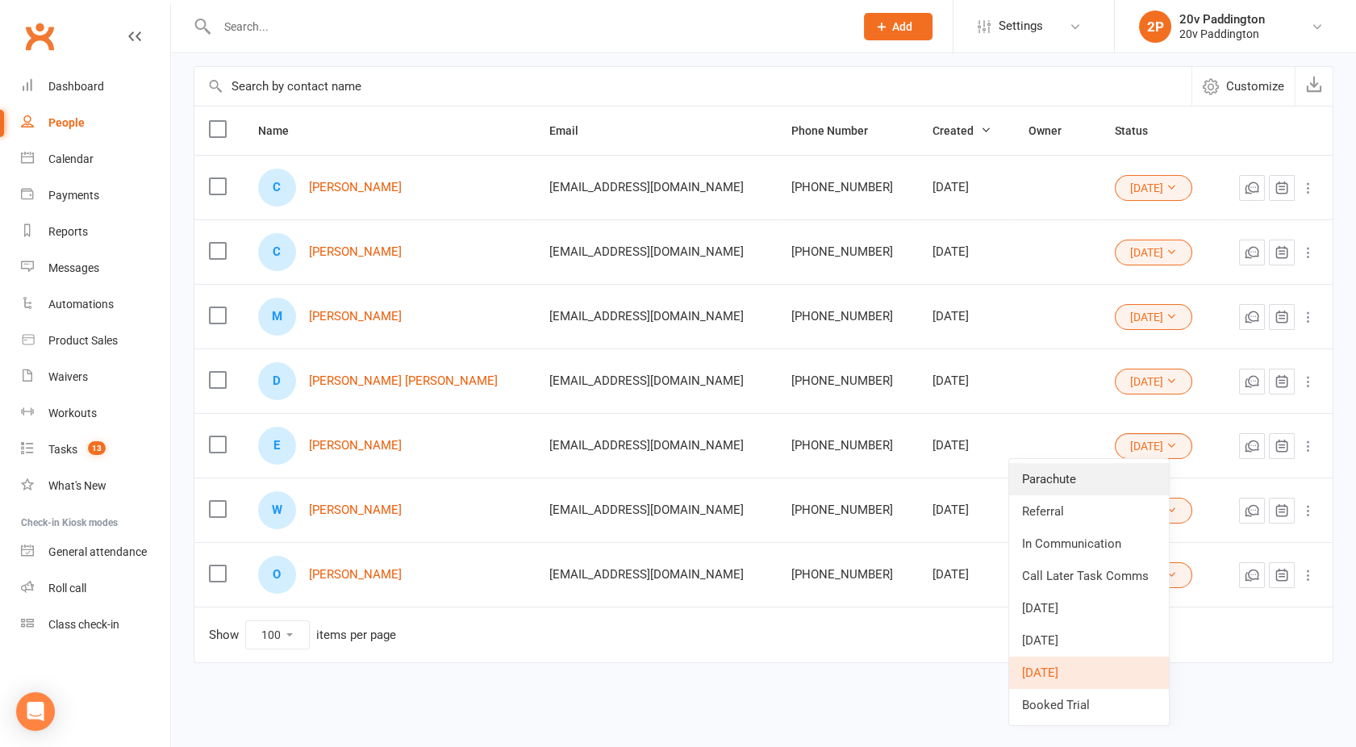
click at [1074, 482] on link "Parachute" at bounding box center [1089, 479] width 160 height 32
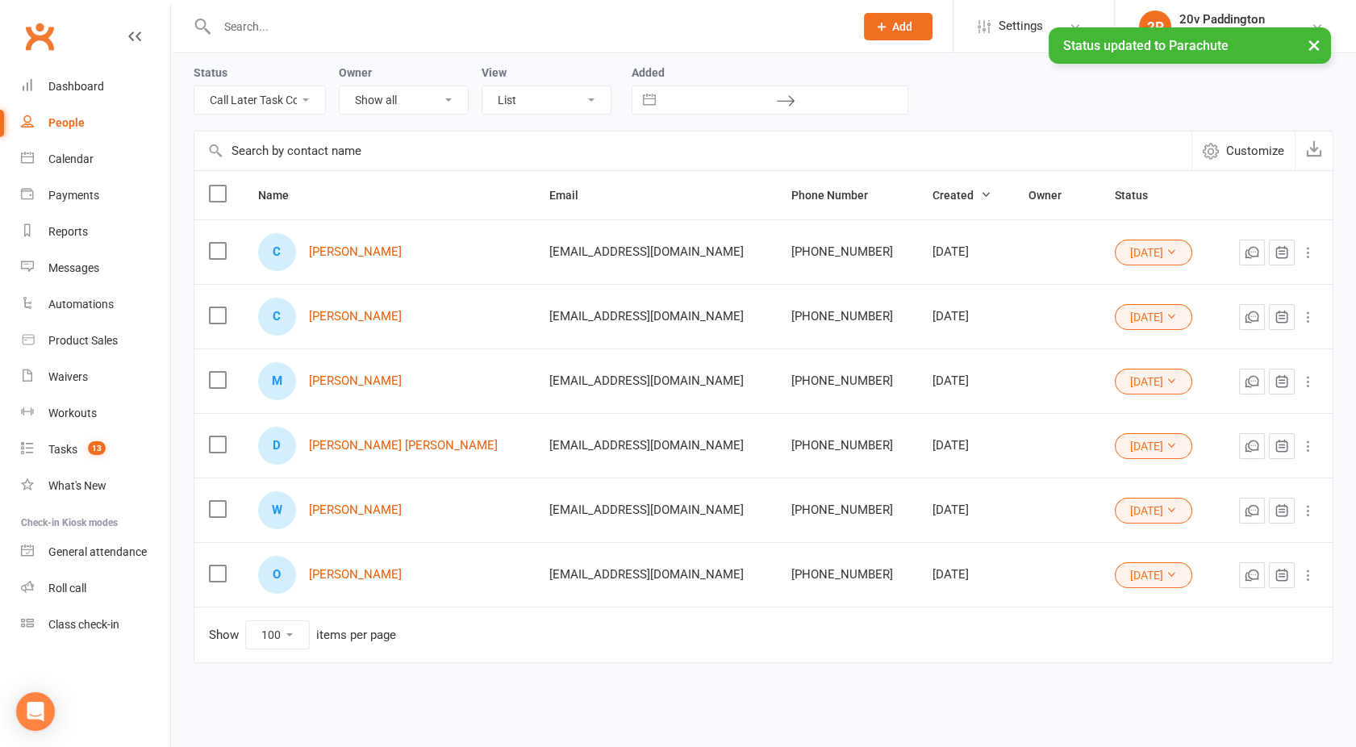
scroll to position [0, 0]
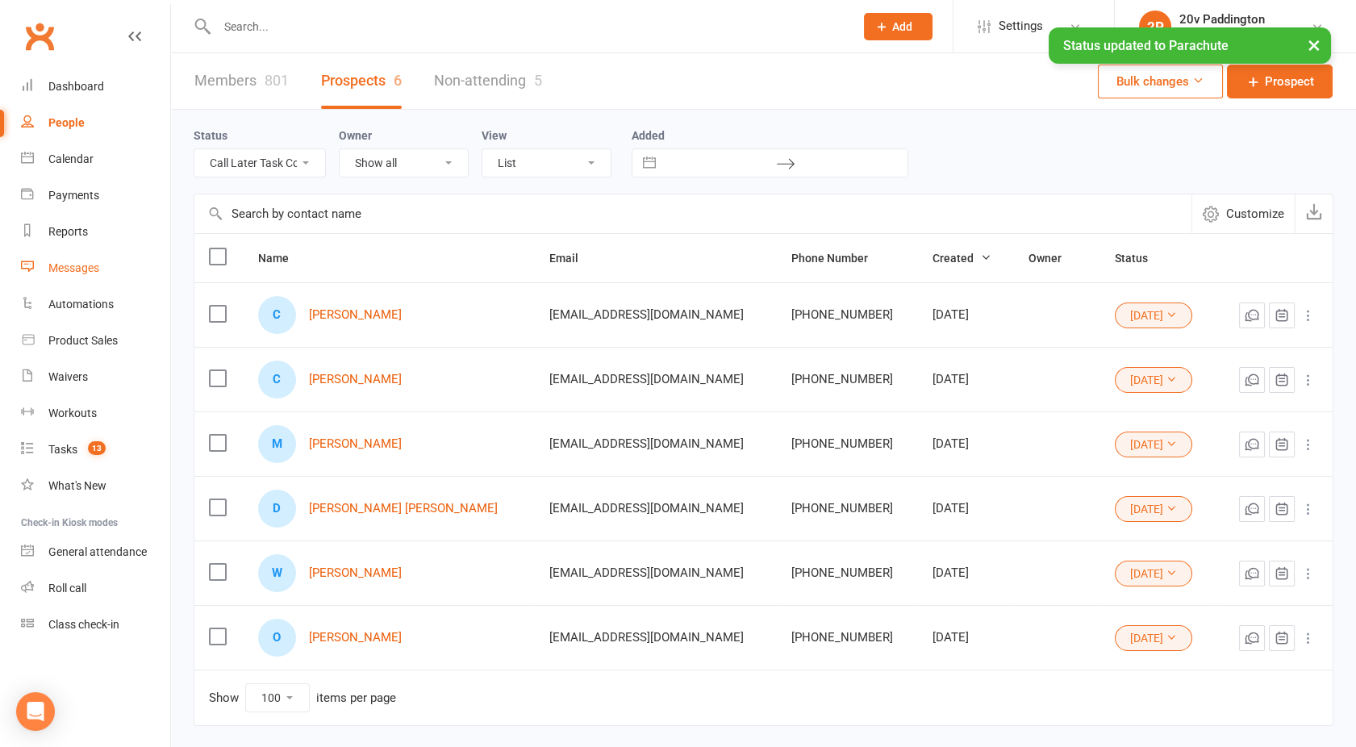
click at [71, 267] on div "Messages" at bounding box center [73, 267] width 51 height 13
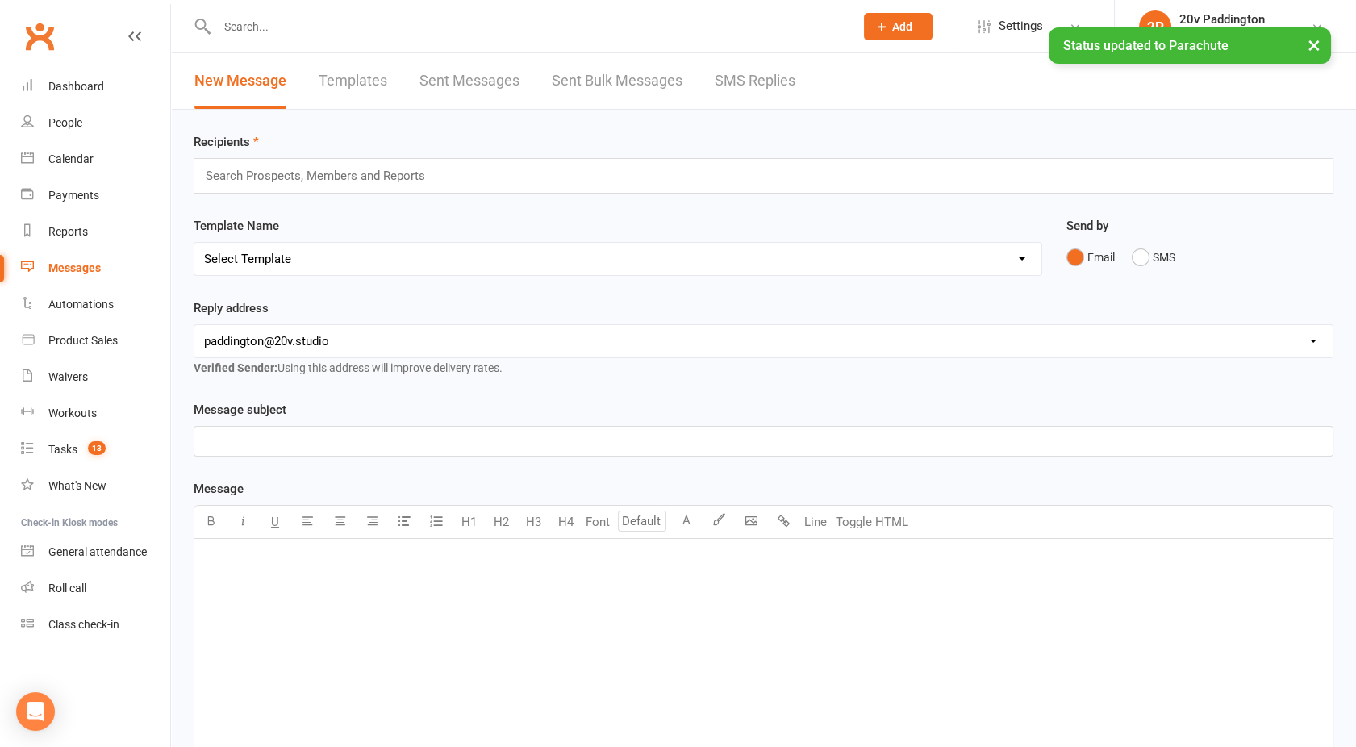
click at [770, 84] on link "SMS Replies" at bounding box center [755, 81] width 81 height 56
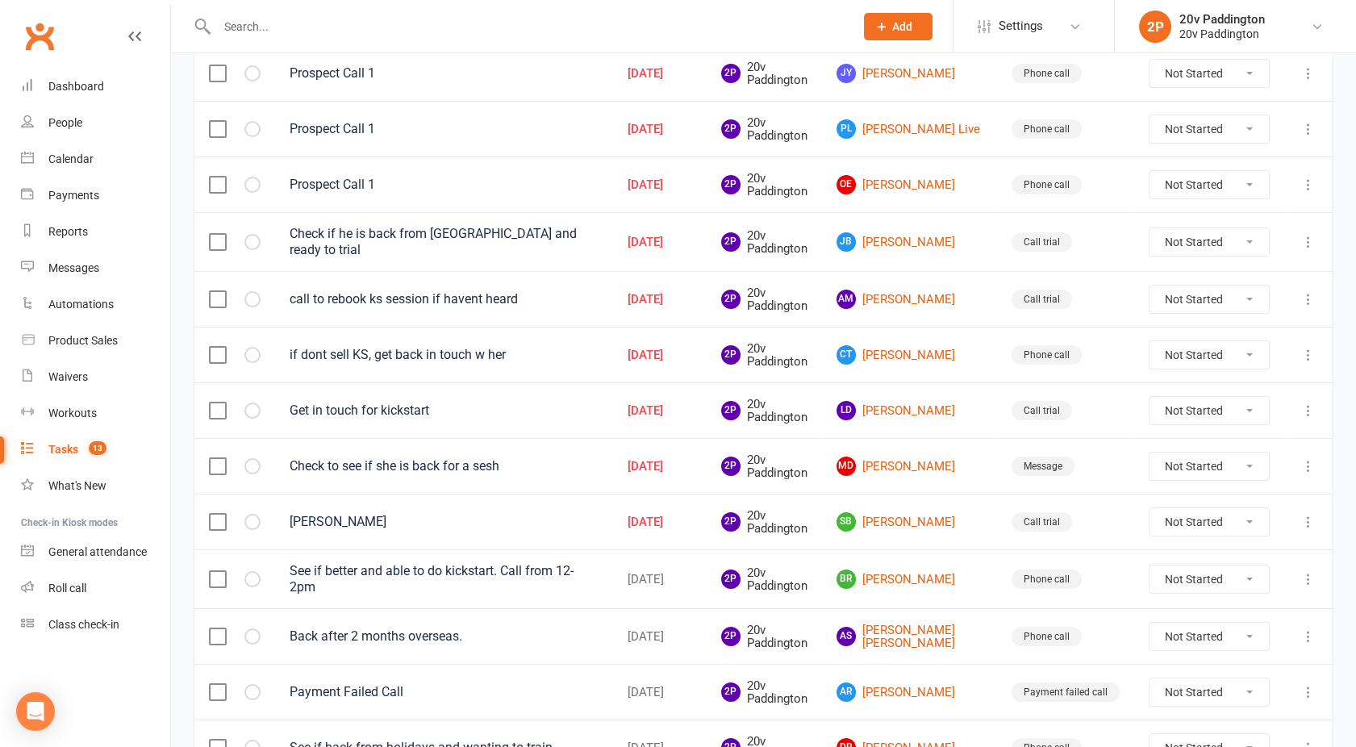
scroll to position [487, 0]
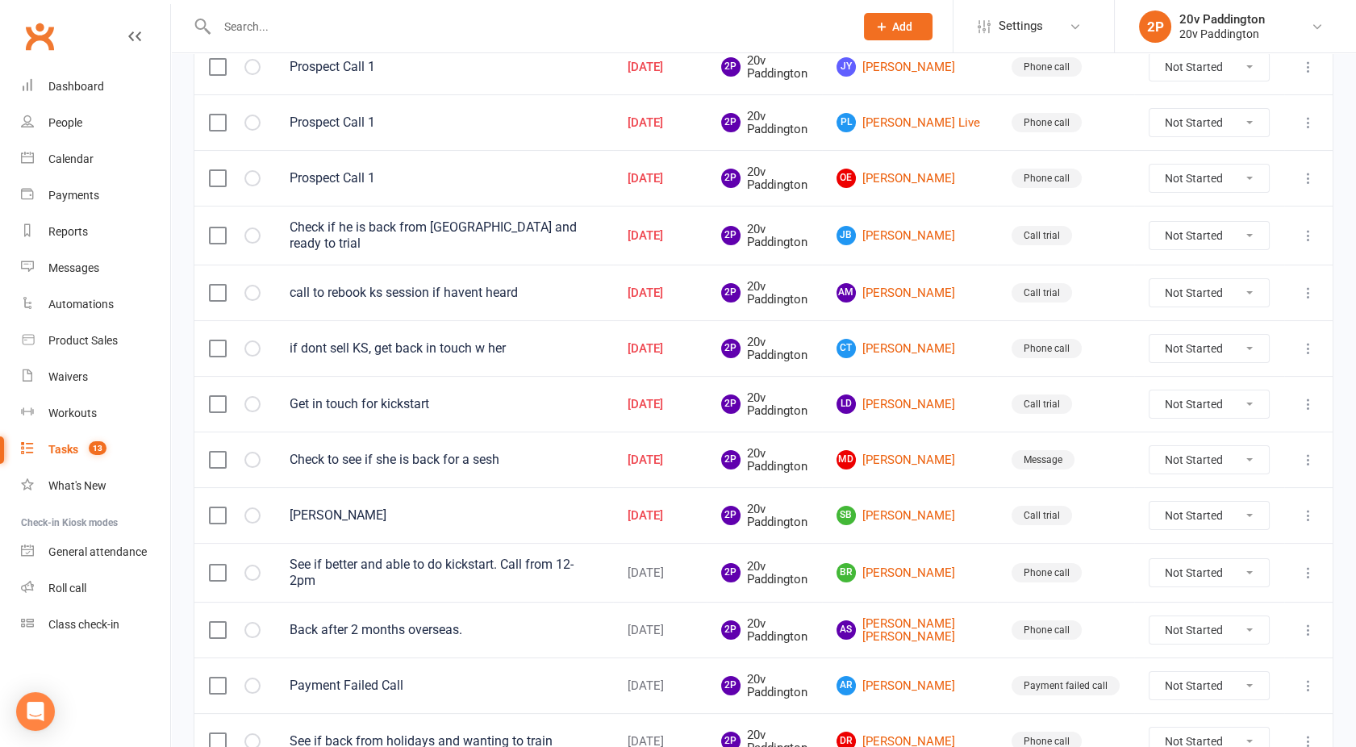
click at [212, 453] on label at bounding box center [217, 460] width 16 height 16
click at [212, 452] on input "checkbox" at bounding box center [217, 452] width 16 height 0
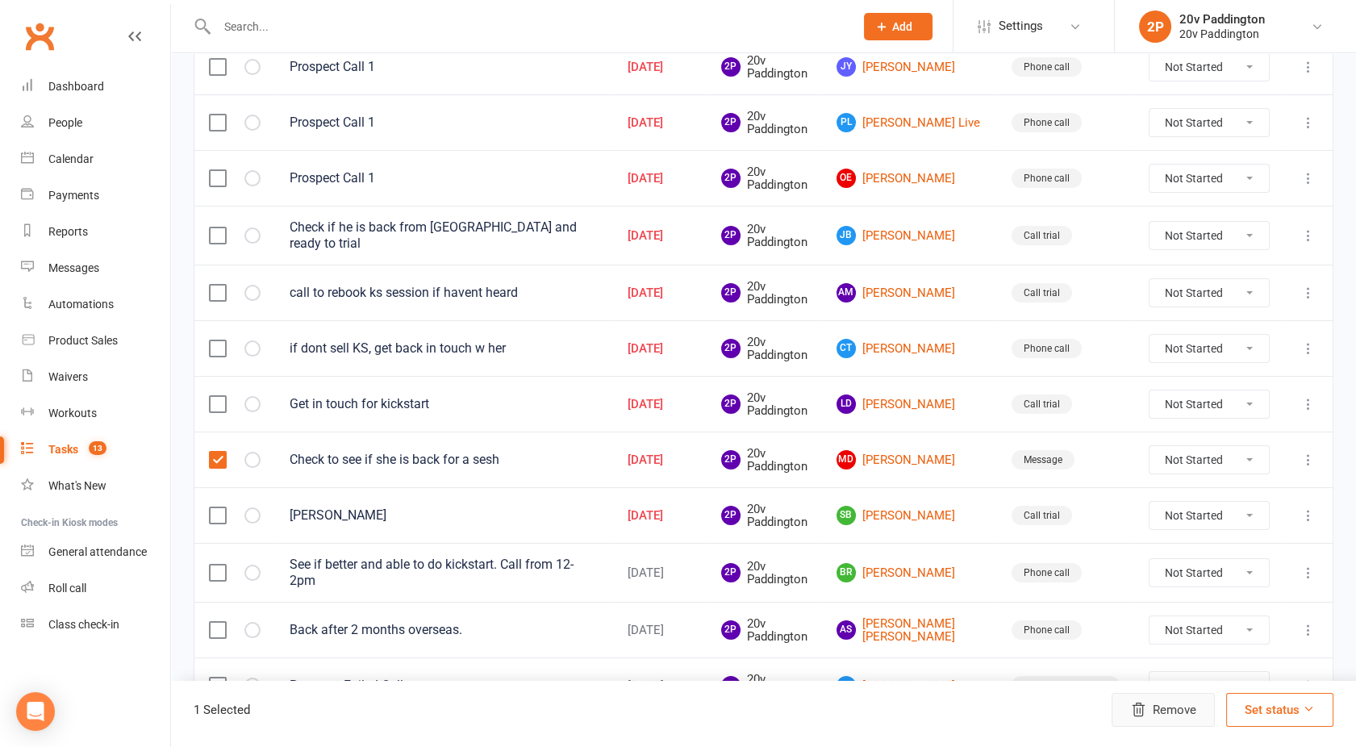
click at [1170, 711] on button "Remove" at bounding box center [1162, 710] width 103 height 34
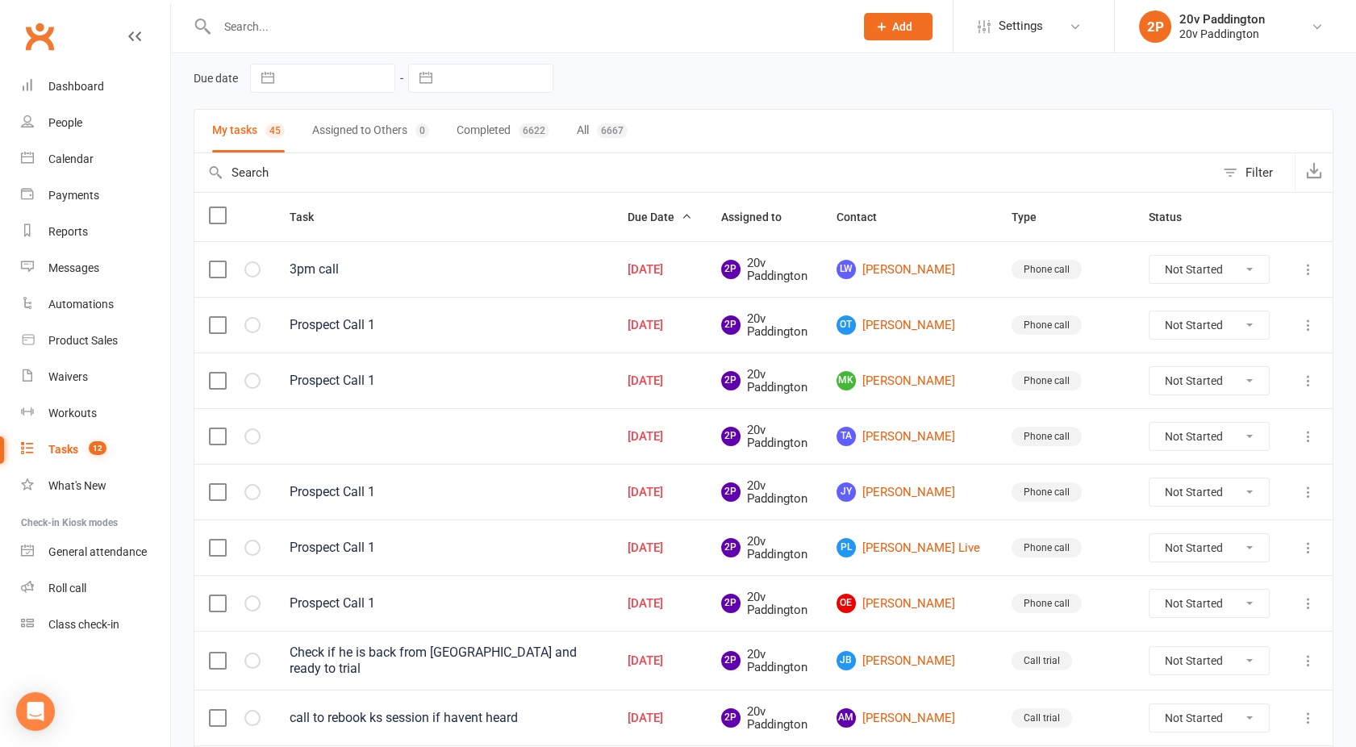
scroll to position [0, 0]
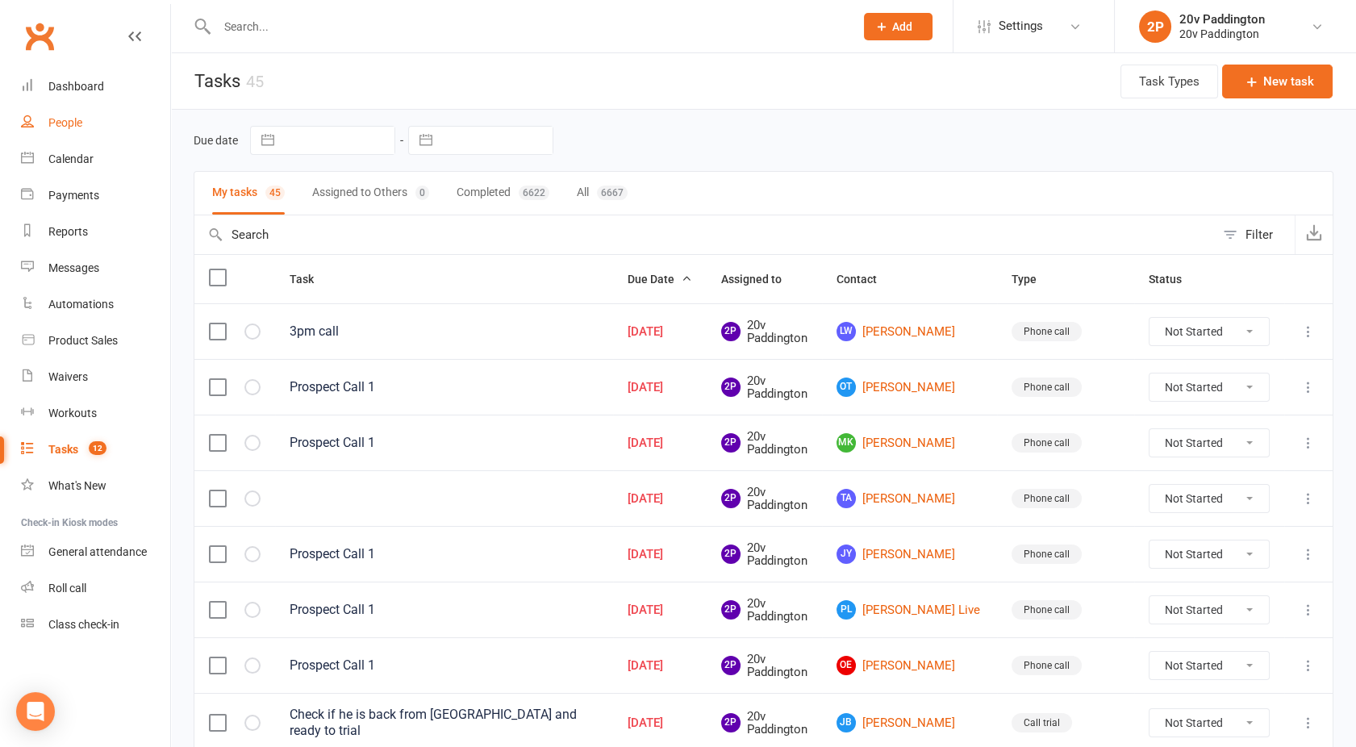
click at [75, 127] on div "People" at bounding box center [65, 122] width 34 height 13
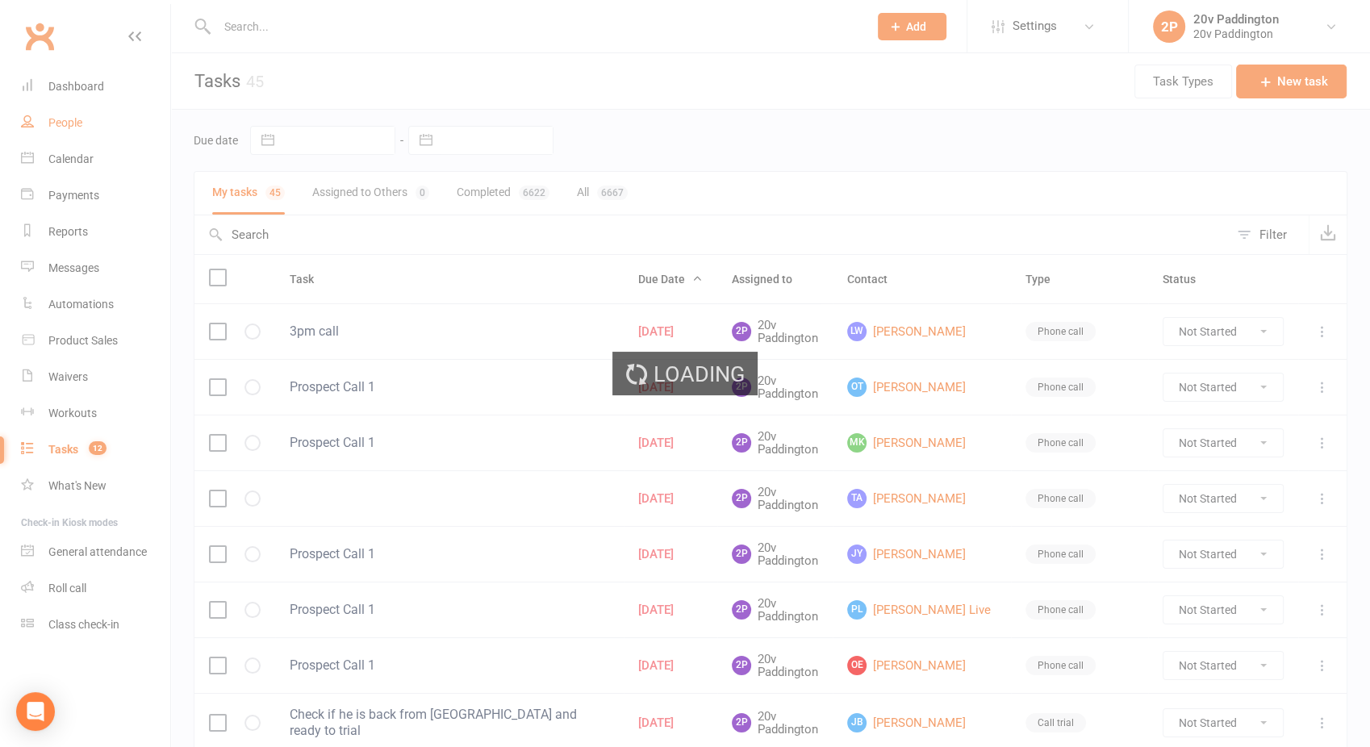
select select "100"
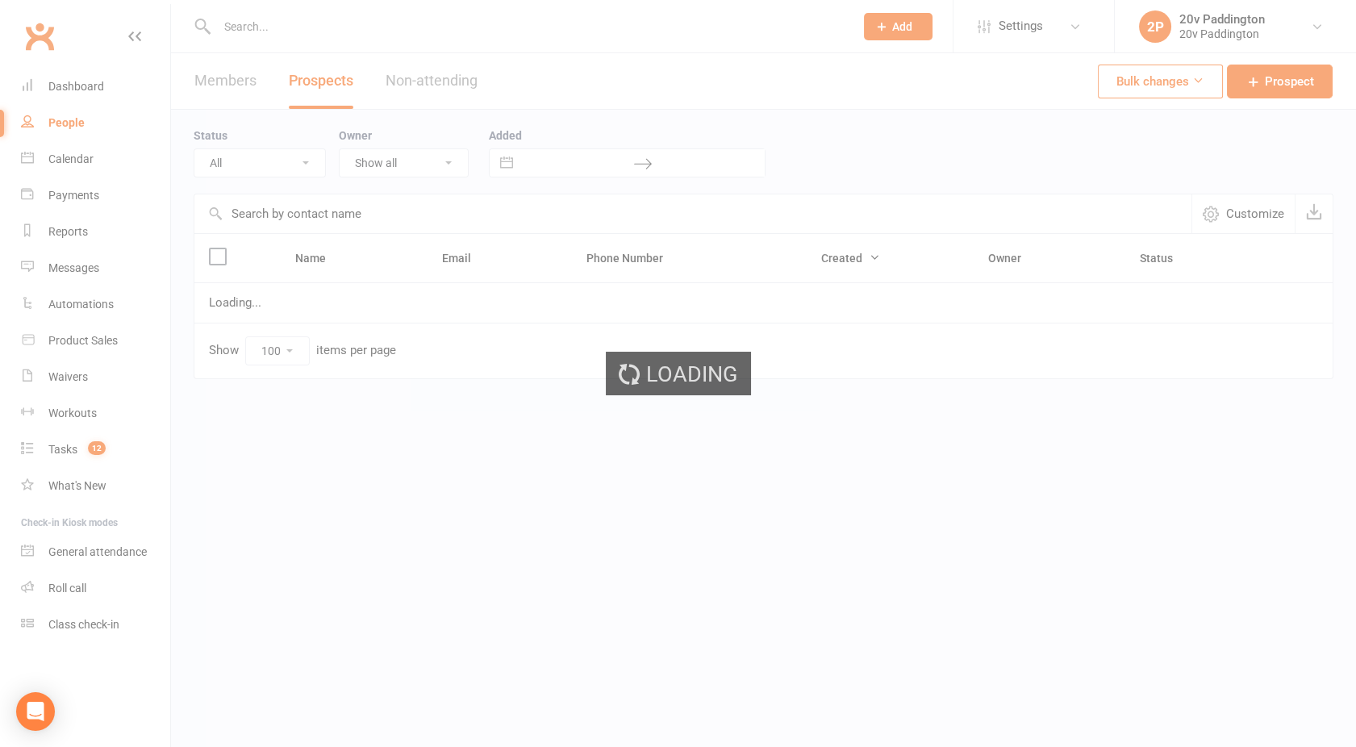
select select "[DATE]"
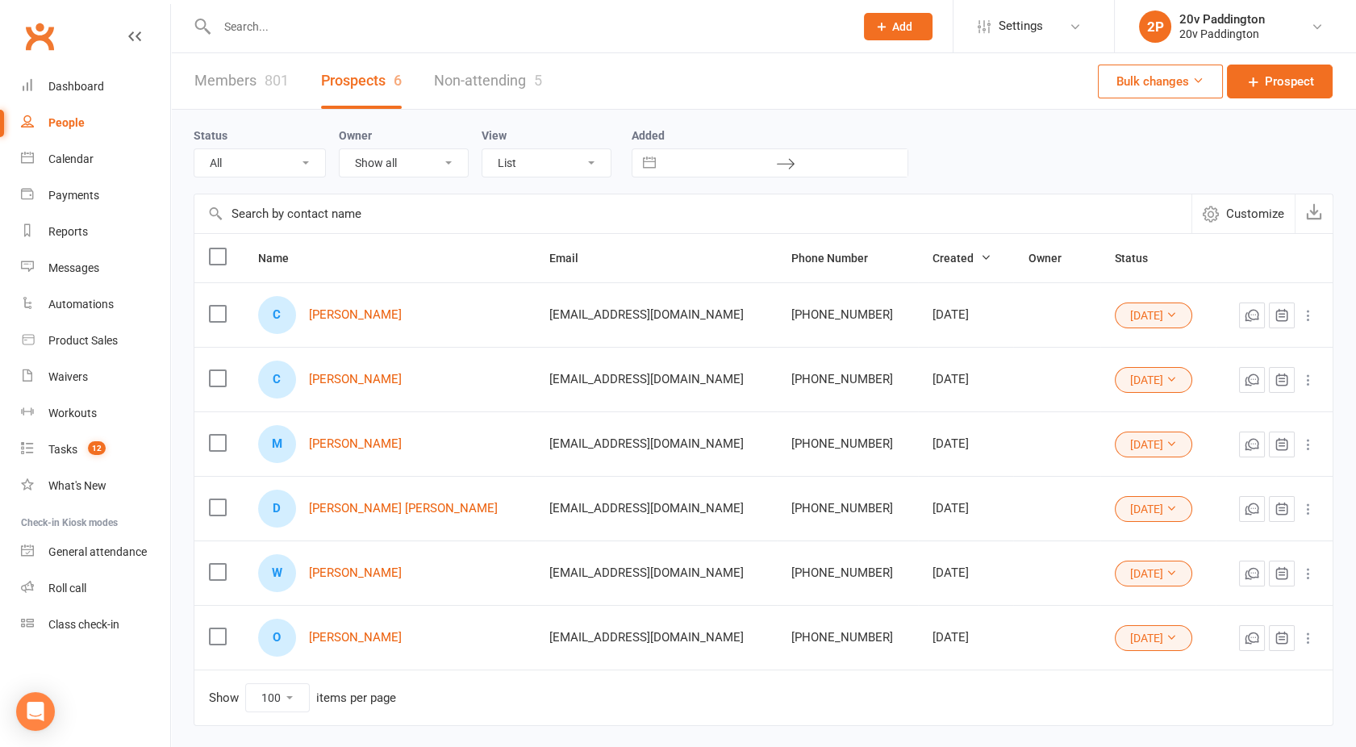
click at [291, 178] on div "Status All (No status set) (Invalid status) Parachute Referral In Communication…" at bounding box center [764, 152] width 1140 height 84
click at [266, 169] on select "All (No status set) (Invalid status) Parachute Referral In Communication Call L…" at bounding box center [259, 162] width 131 height 27
select select
click at [194, 149] on select "All (No status set) (Invalid status) Parachute Referral In Communication Call L…" at bounding box center [259, 162] width 131 height 27
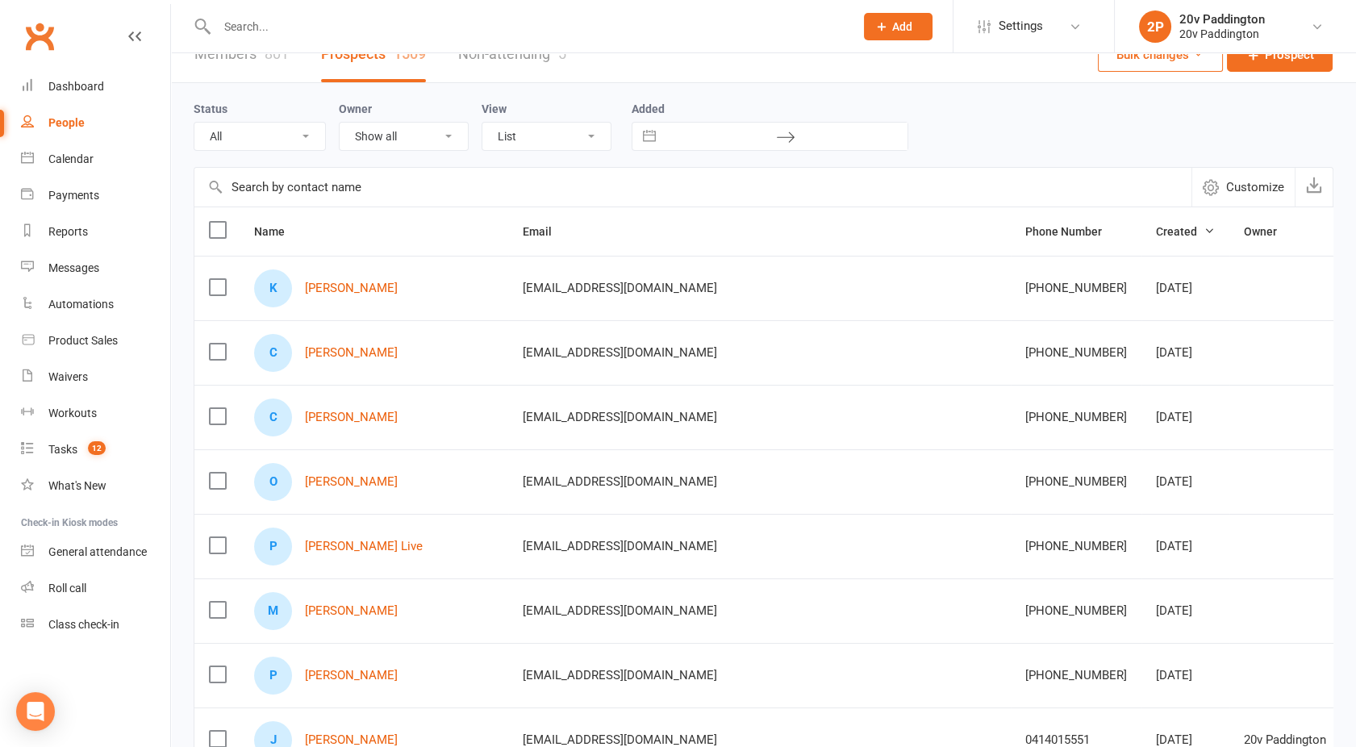
scroll to position [29, 0]
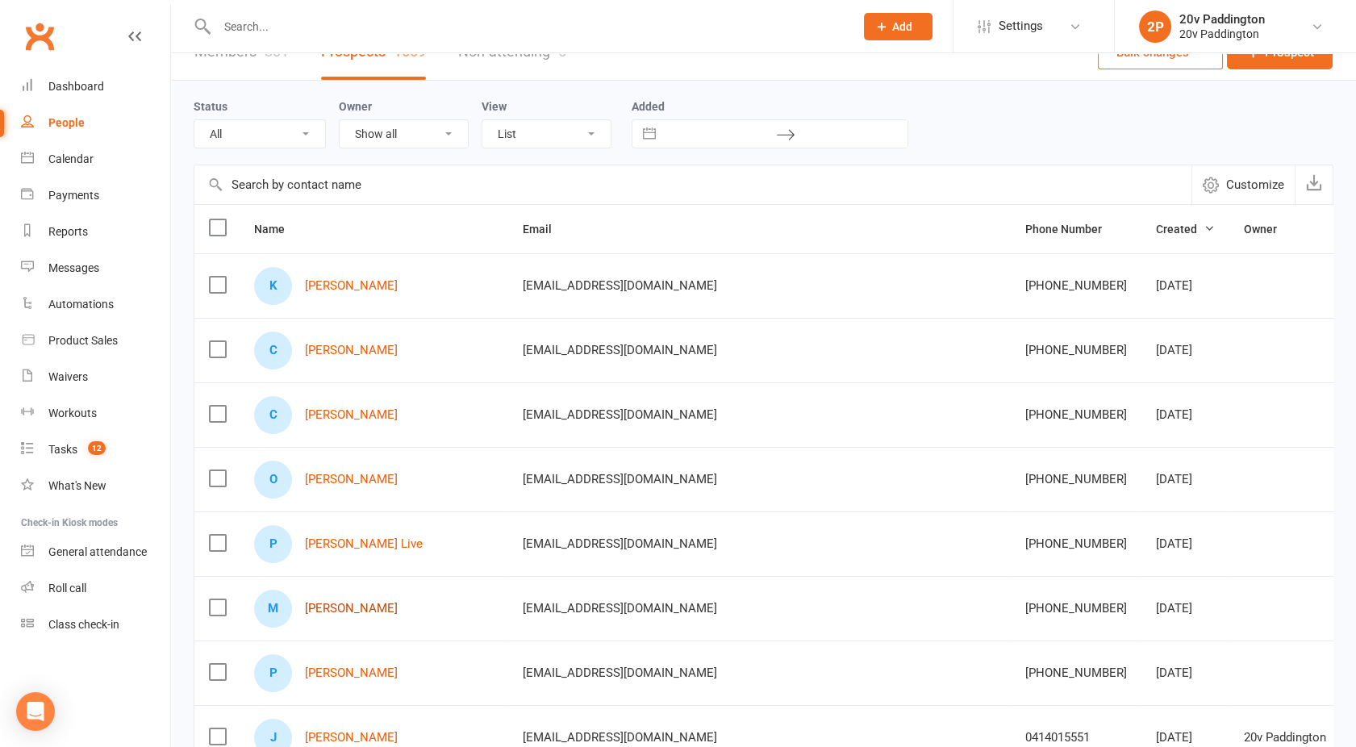
click at [345, 611] on link "[PERSON_NAME]" at bounding box center [351, 609] width 93 height 14
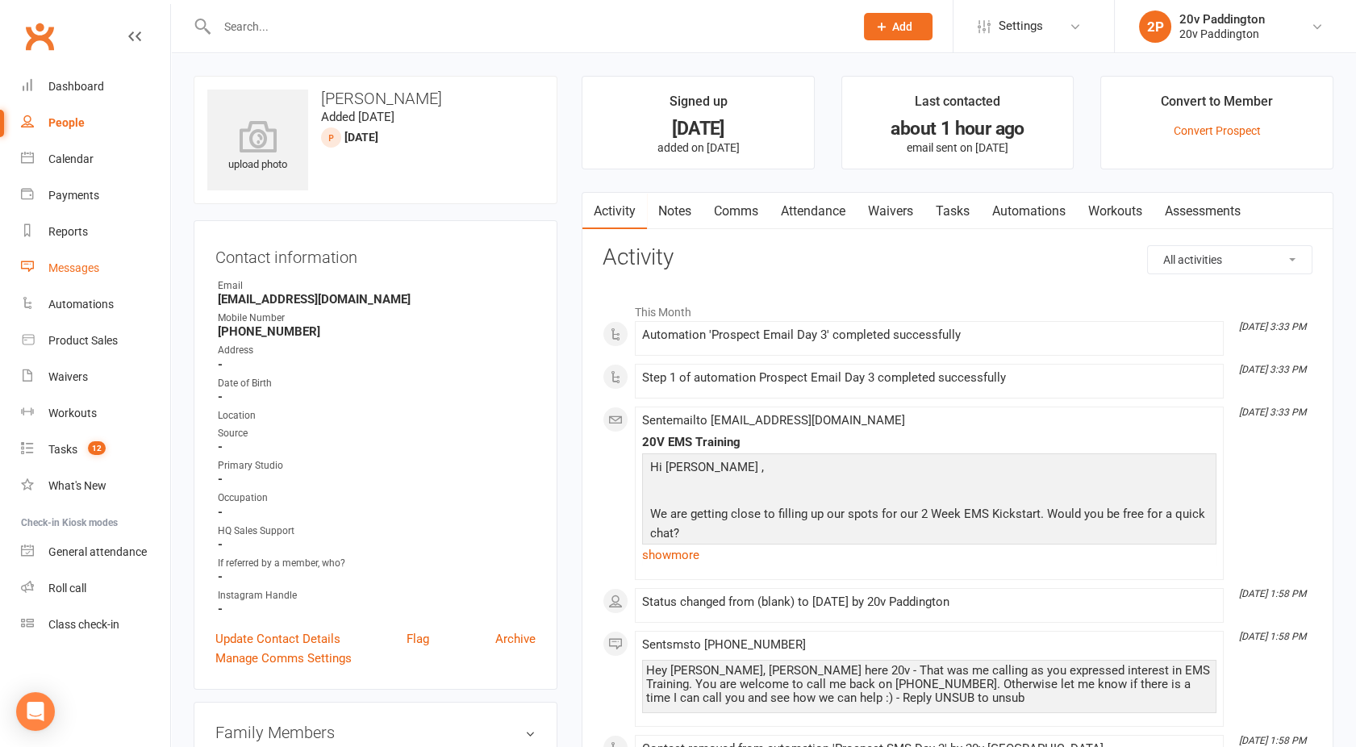
click at [81, 281] on link "Messages" at bounding box center [95, 268] width 149 height 36
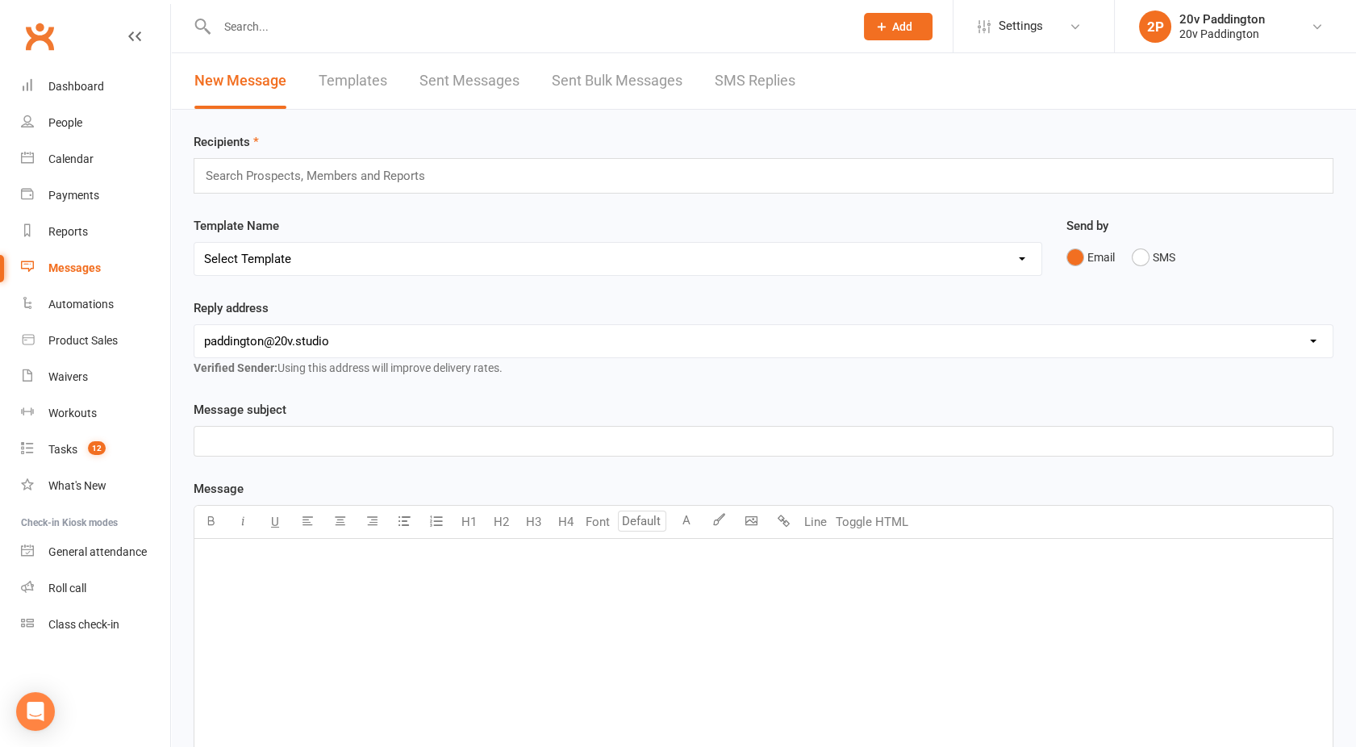
click at [723, 84] on link "SMS Replies" at bounding box center [755, 81] width 81 height 56
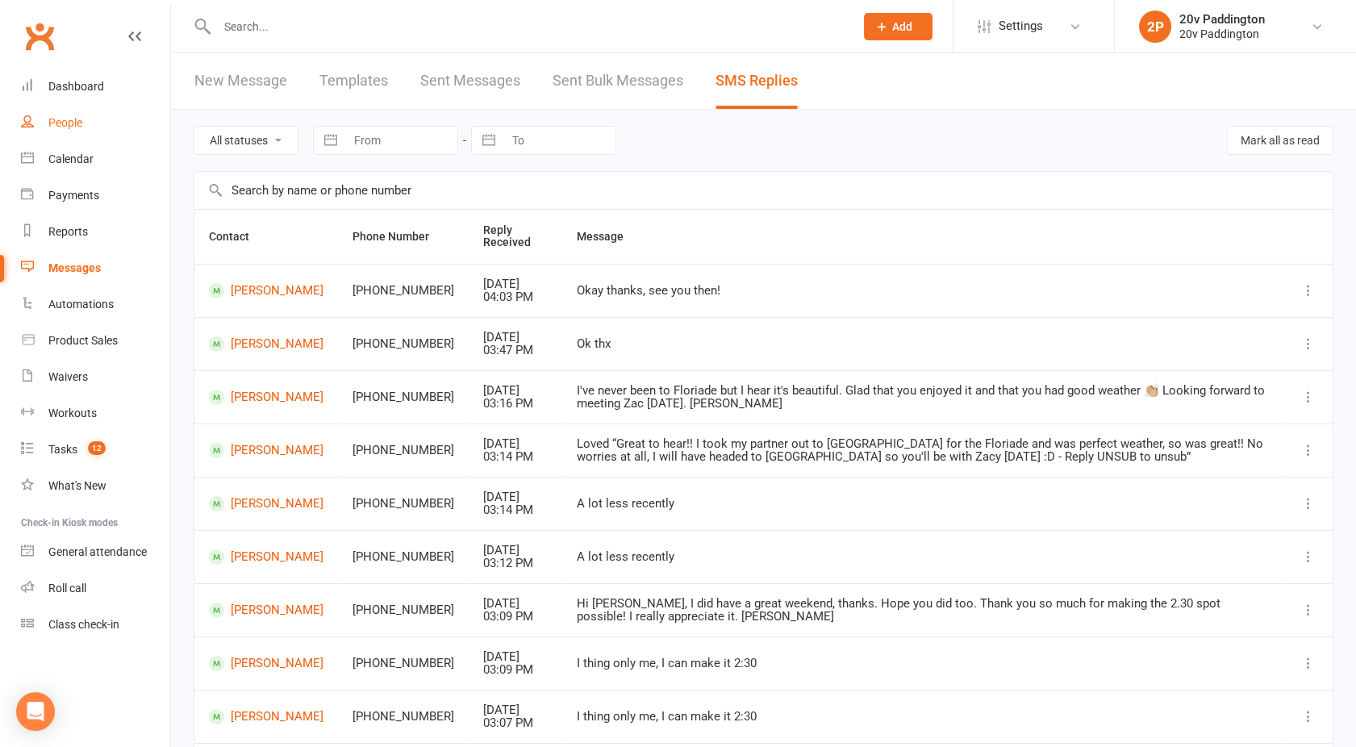
click at [61, 127] on div "People" at bounding box center [65, 122] width 34 height 13
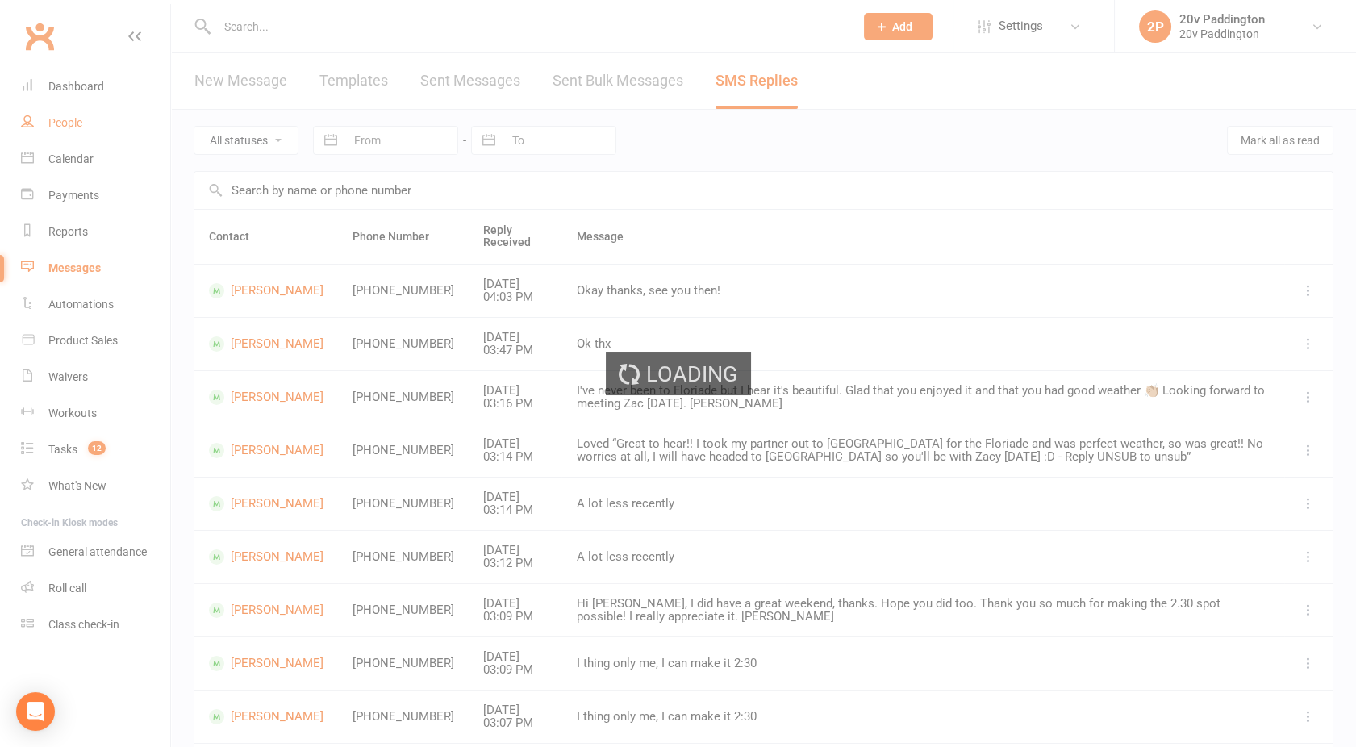
select select "100"
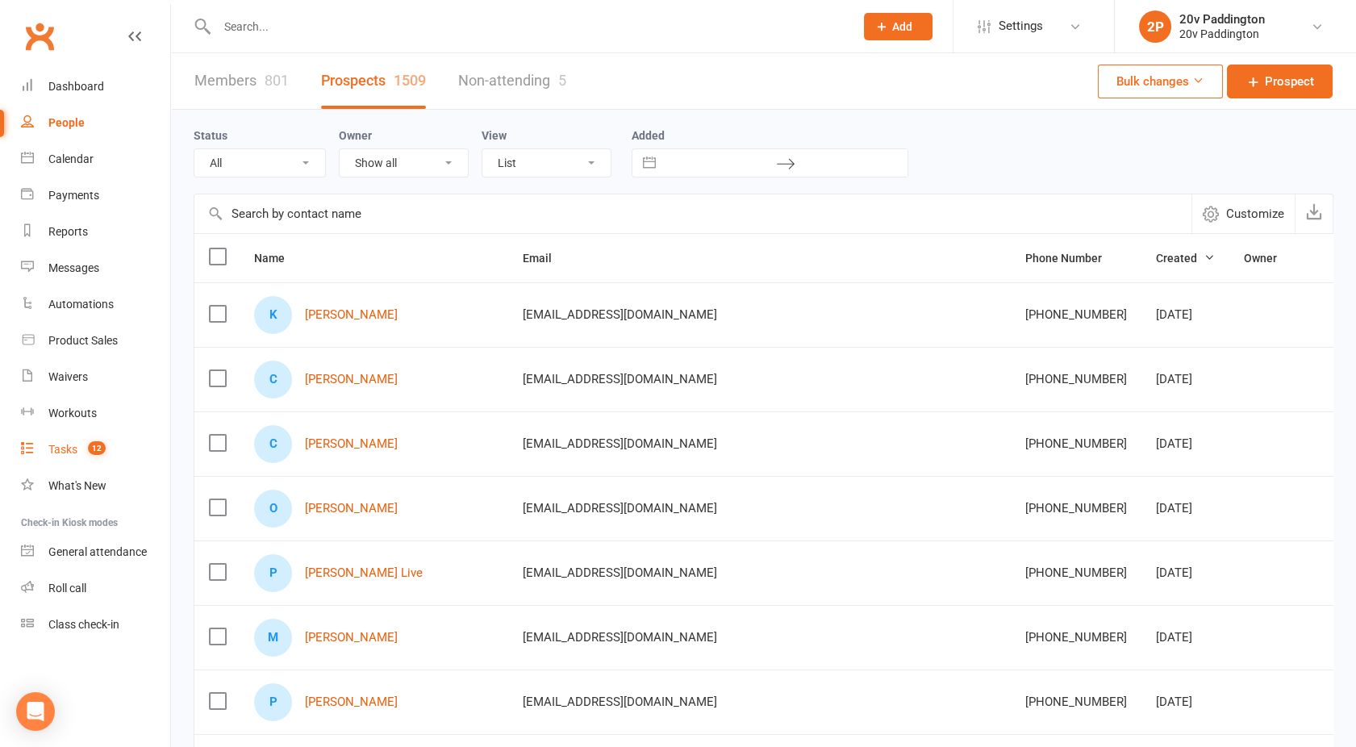
click at [115, 455] on link "Tasks 12" at bounding box center [95, 450] width 149 height 36
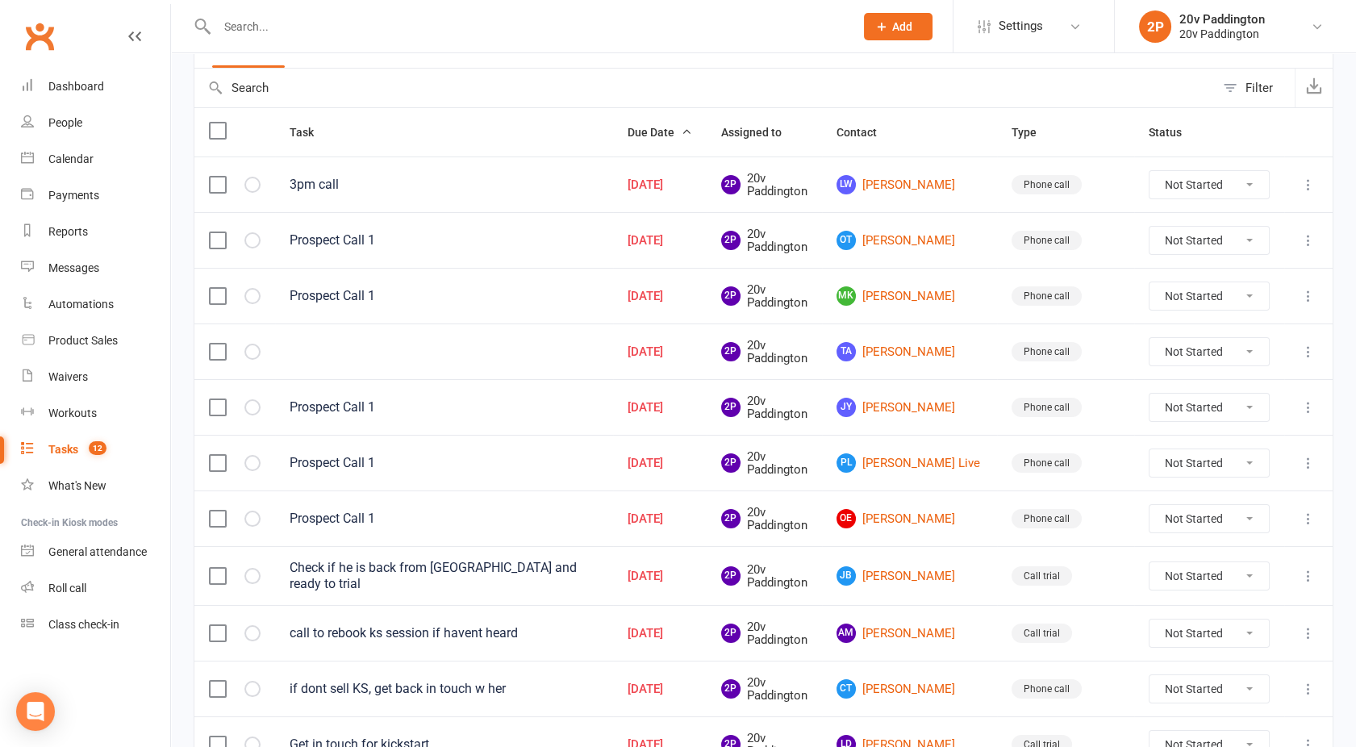
scroll to position [145, 0]
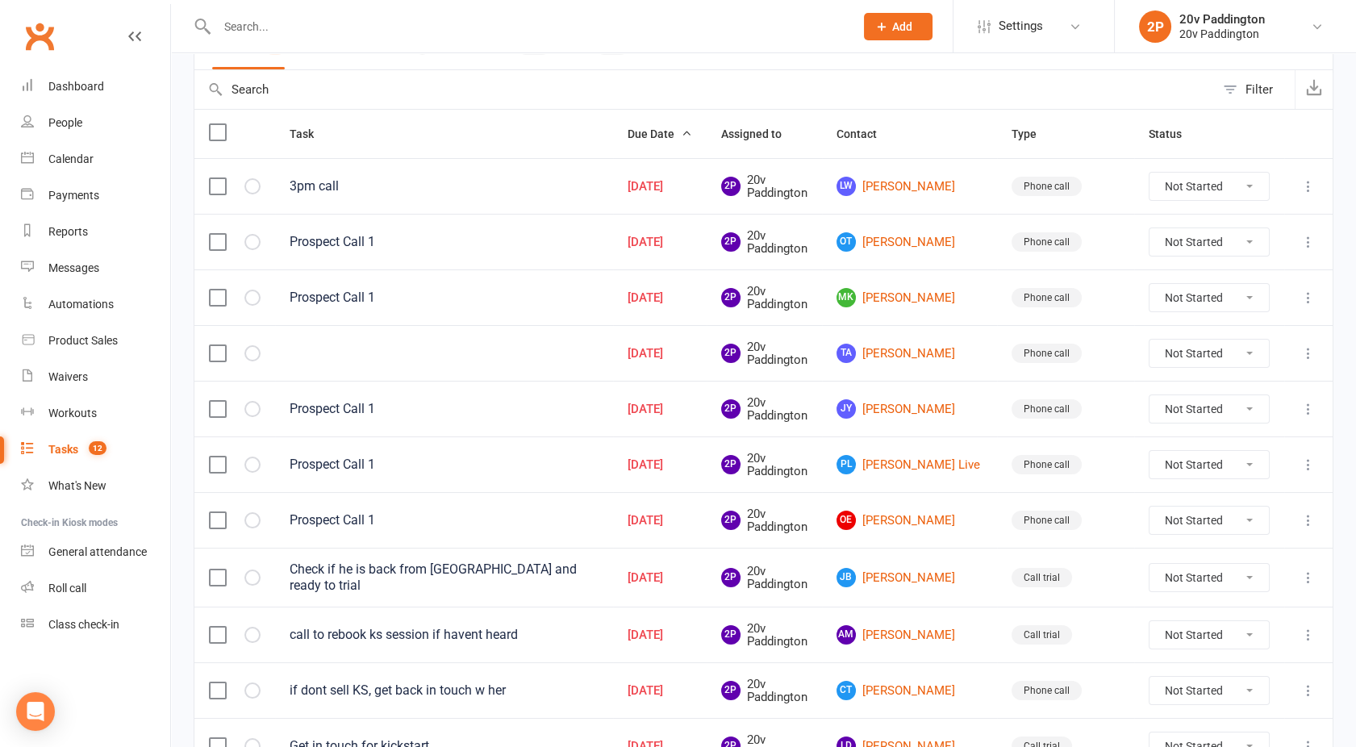
click at [1300, 246] on icon at bounding box center [1308, 242] width 16 height 16
click at [1212, 340] on link "Delete" at bounding box center [1224, 336] width 160 height 32
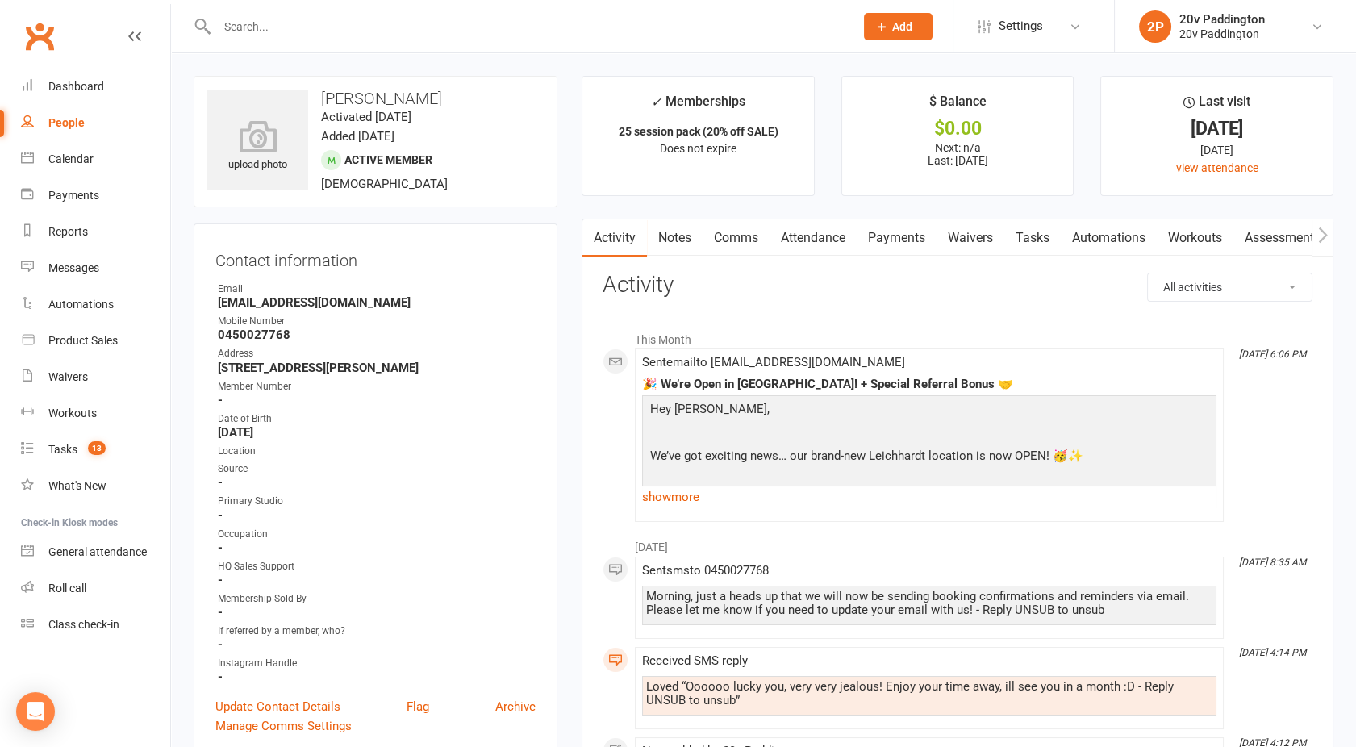
click at [736, 236] on link "Comms" at bounding box center [736, 237] width 67 height 37
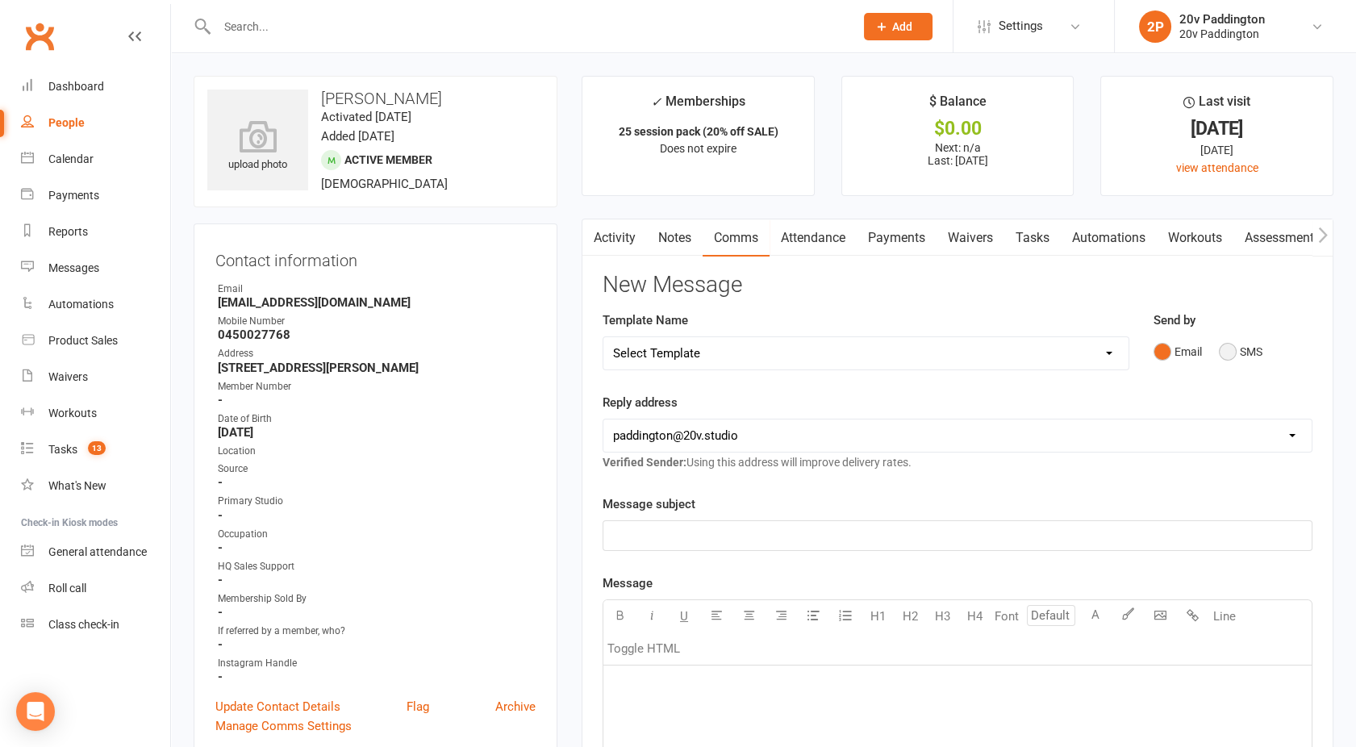
click at [1237, 353] on button "SMS" at bounding box center [1241, 351] width 44 height 31
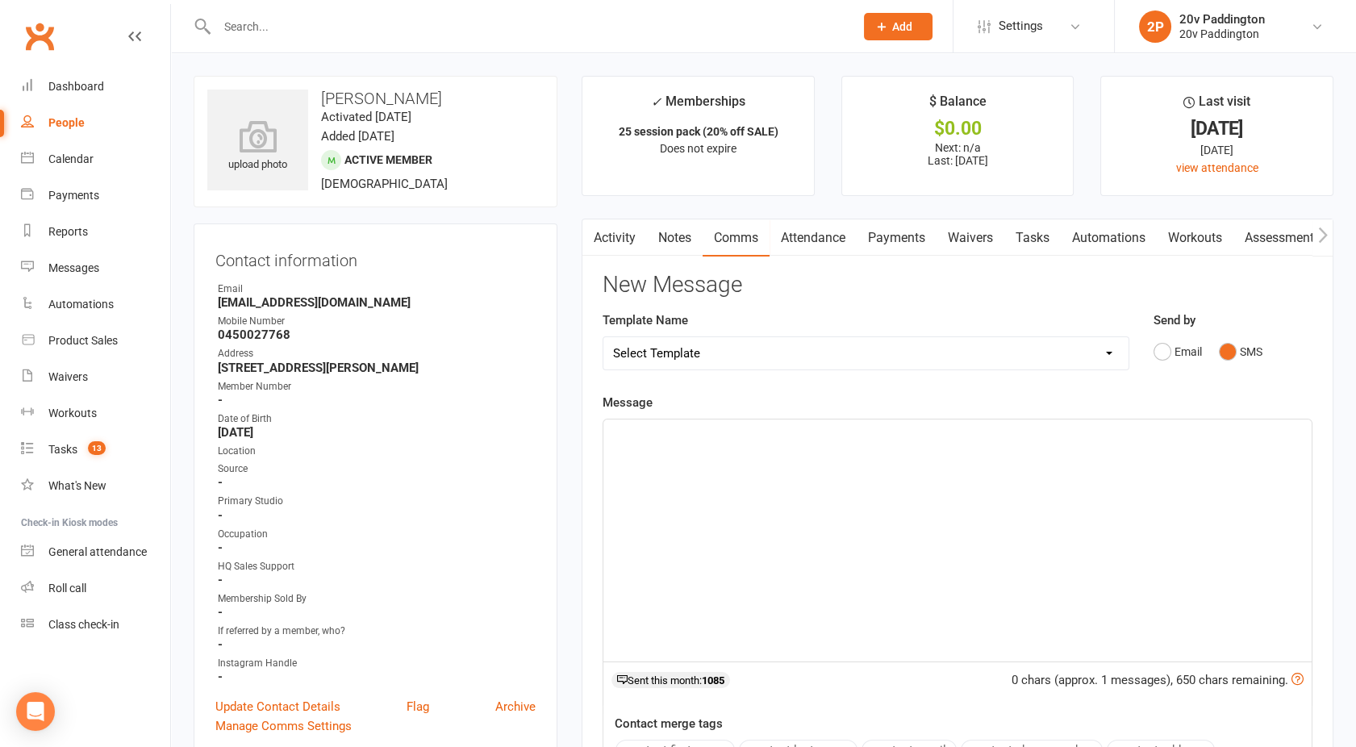
click at [880, 498] on div "﻿" at bounding box center [957, 540] width 708 height 242
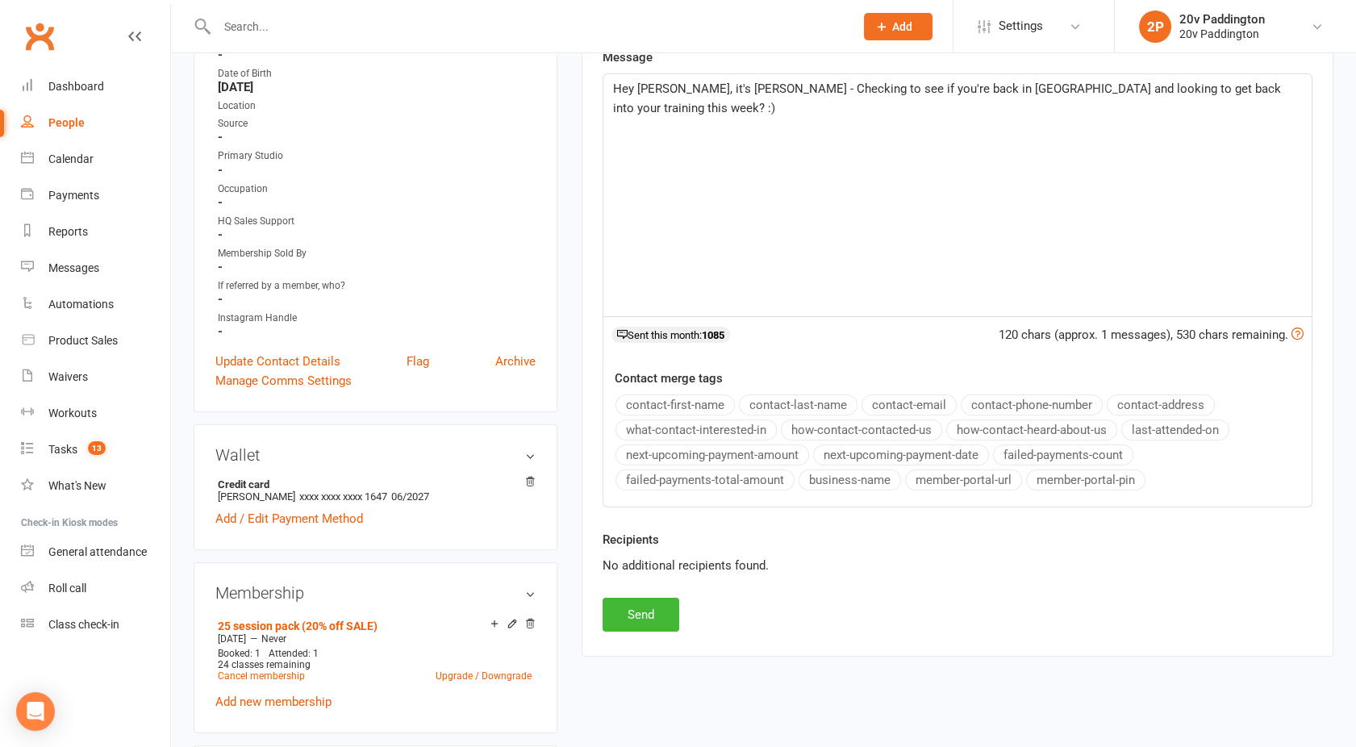
scroll to position [354, 0]
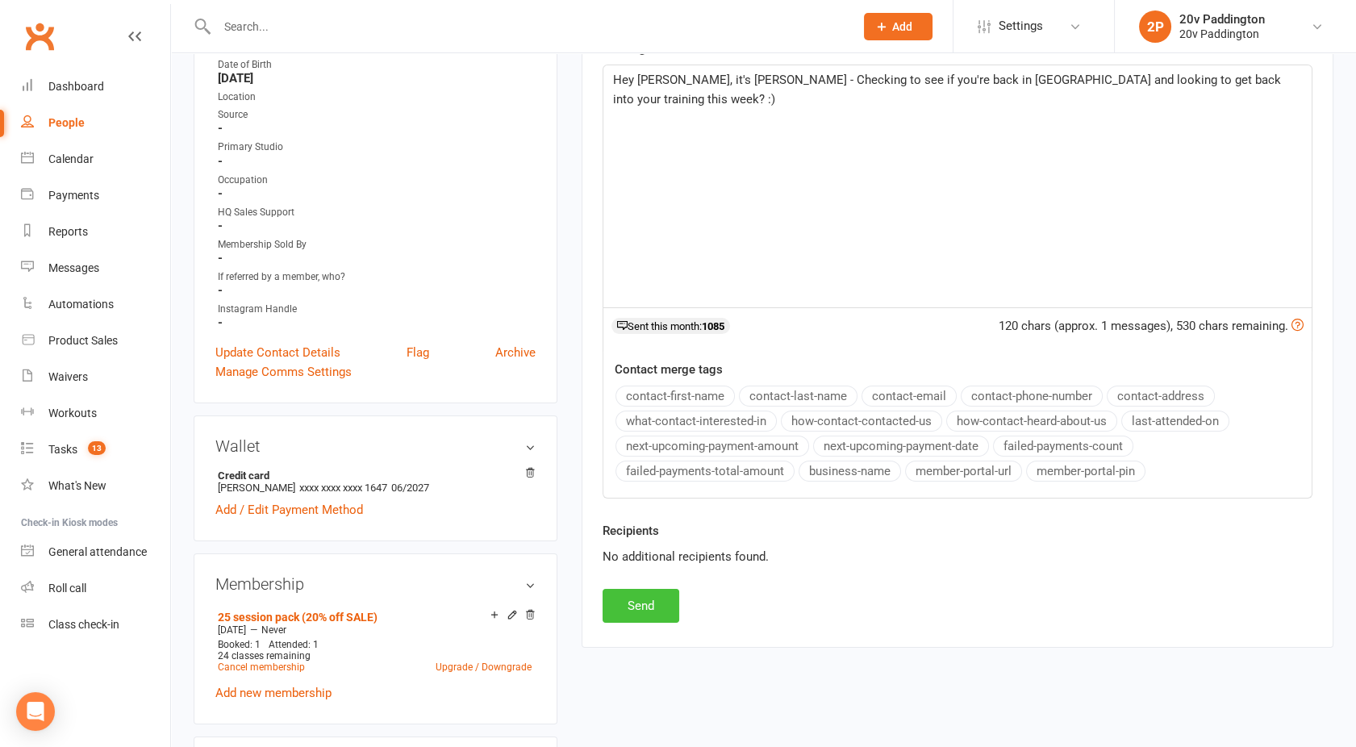
click at [646, 594] on button "Send" at bounding box center [641, 606] width 77 height 34
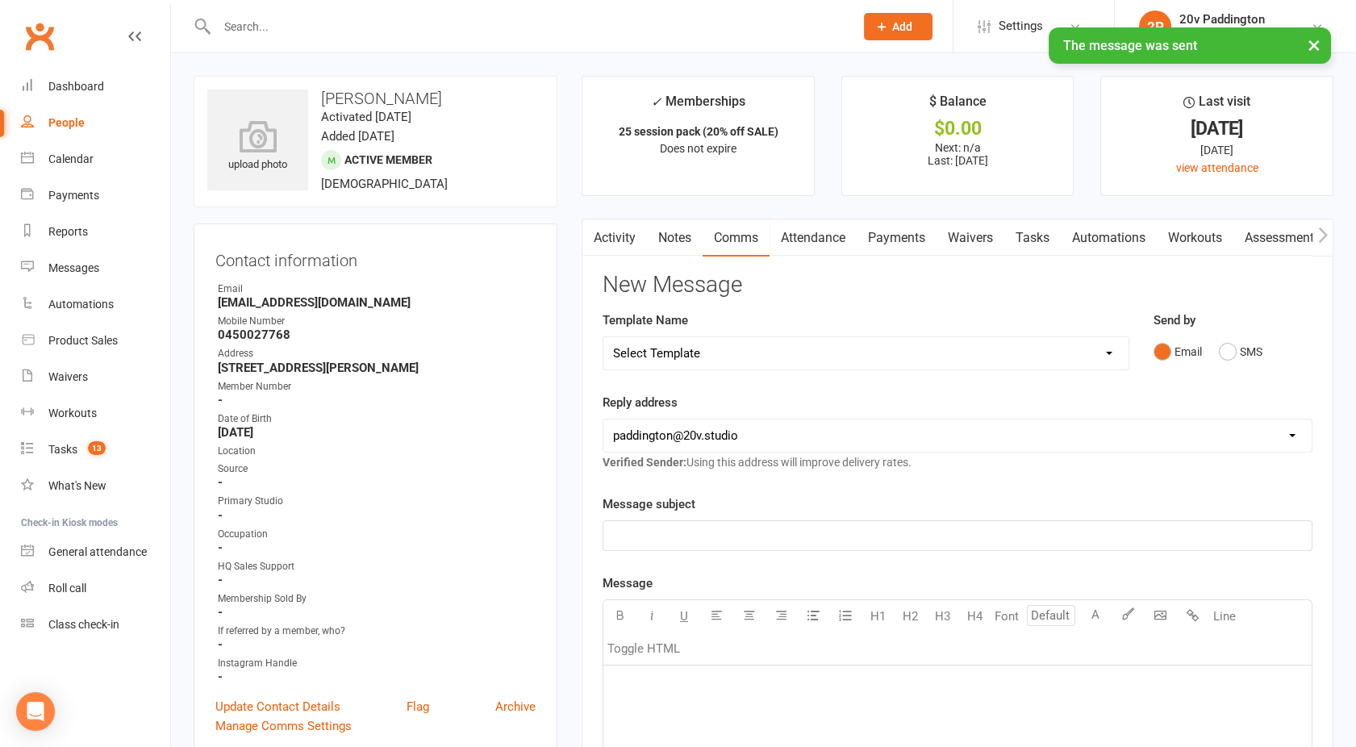
click at [613, 231] on link "Activity" at bounding box center [614, 237] width 65 height 37
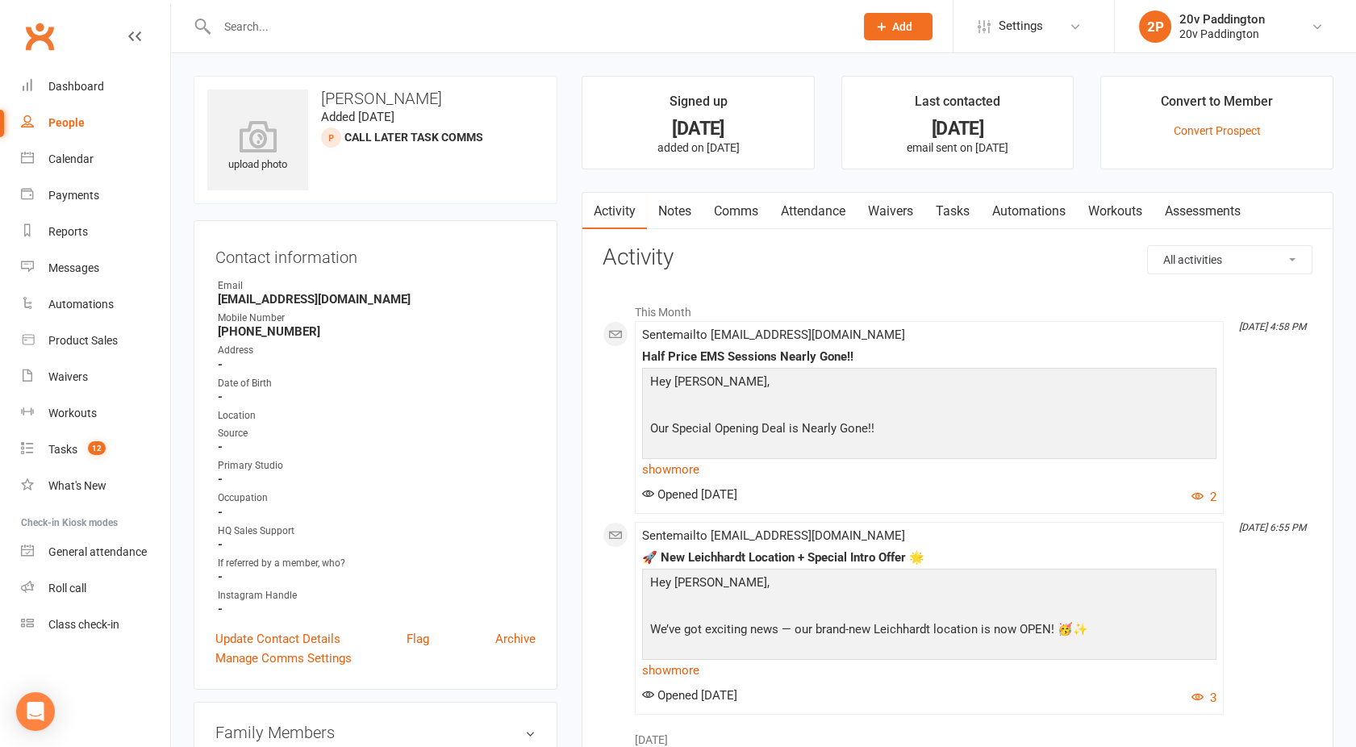
click at [953, 205] on link "Tasks" at bounding box center [952, 211] width 56 height 37
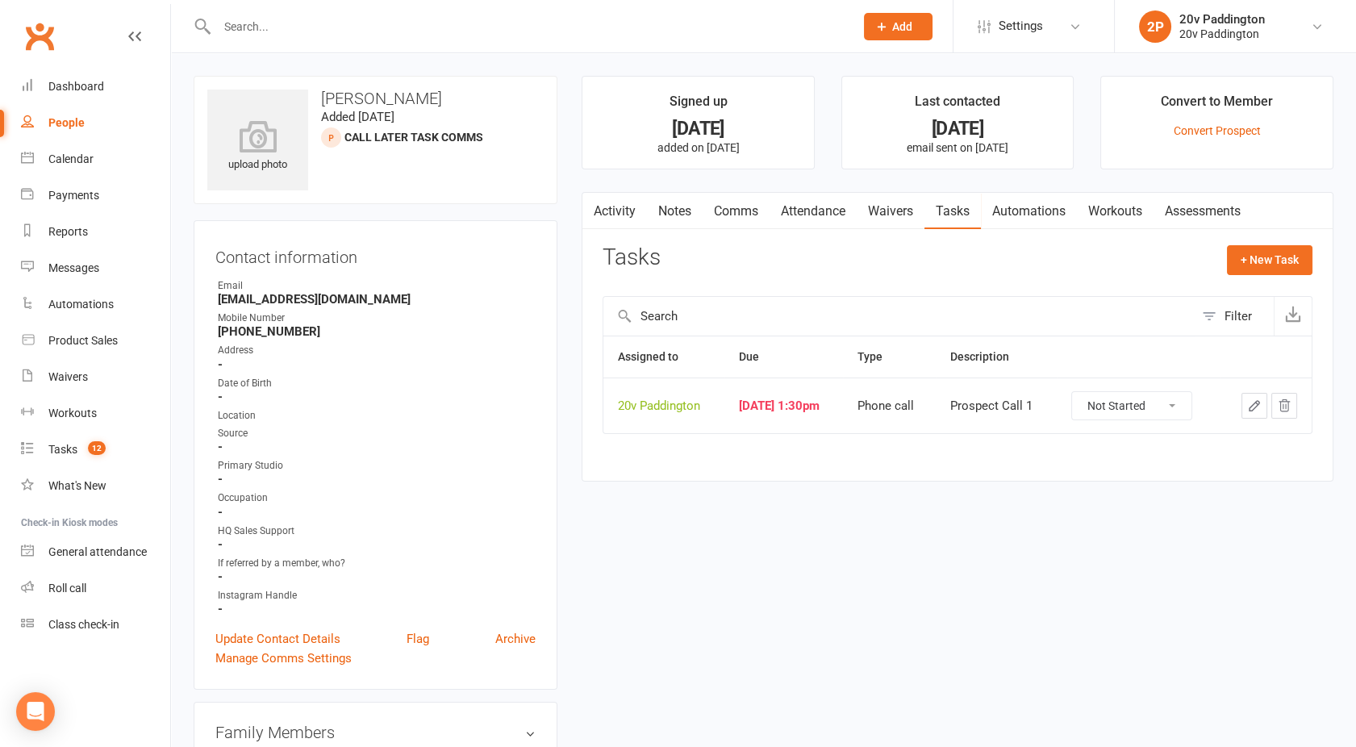
click at [629, 211] on link "Activity" at bounding box center [614, 211] width 65 height 37
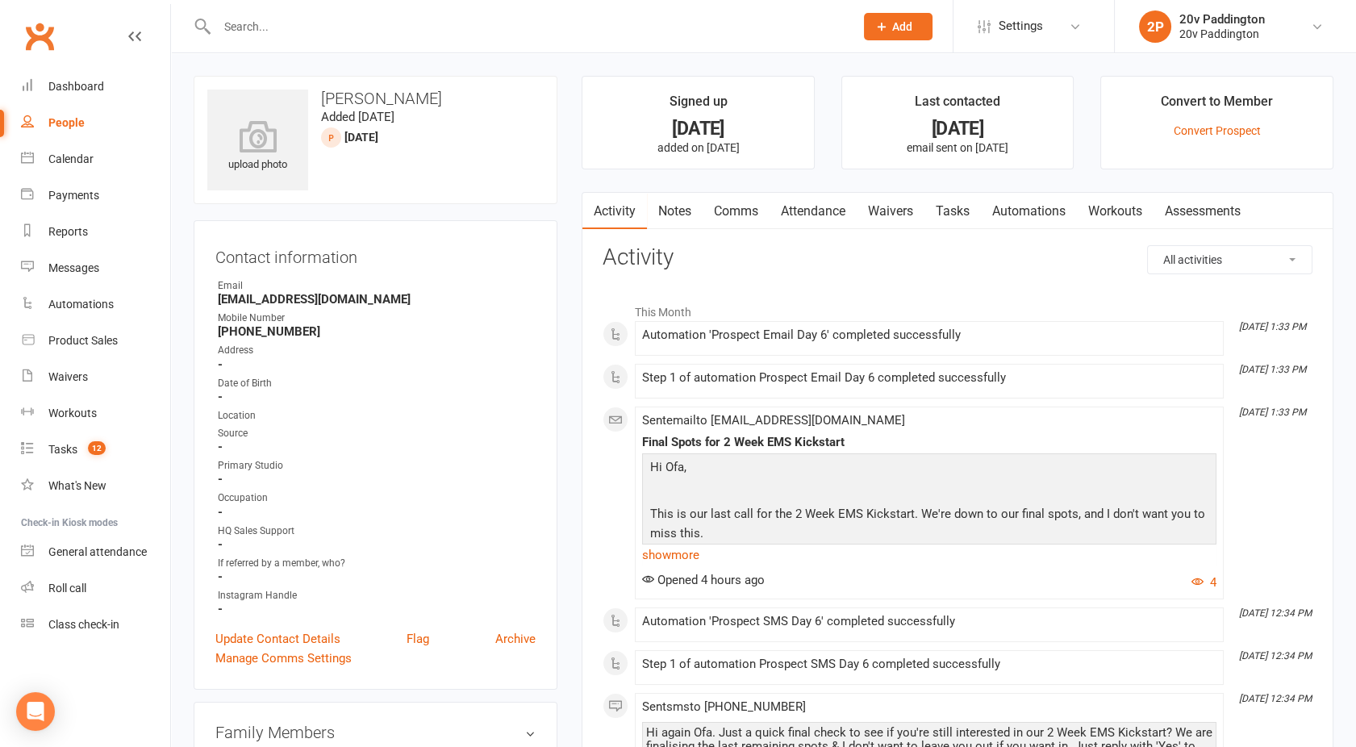
click at [742, 210] on link "Comms" at bounding box center [736, 211] width 67 height 37
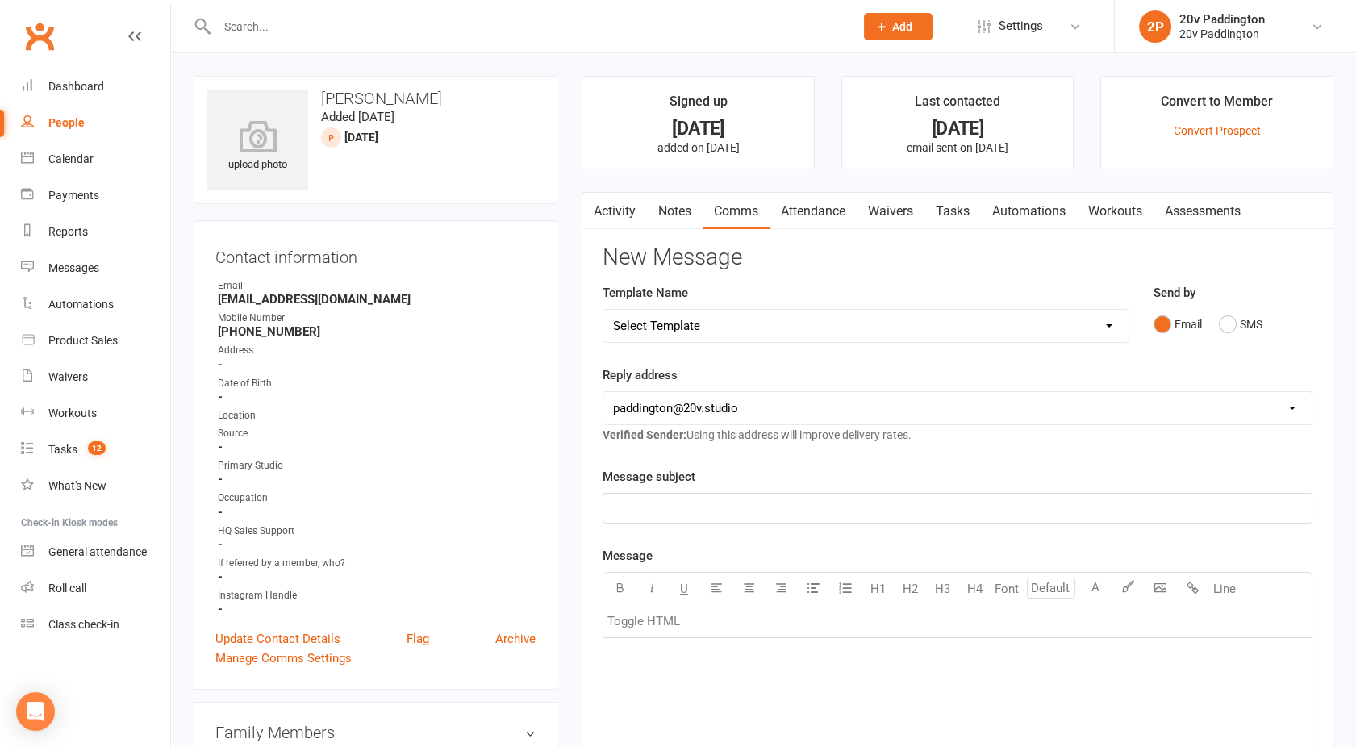
click at [770, 323] on select "Select Template [Email] 20v Referral Bonus [SMS] Free Trial Link [SMS] Haven’t …" at bounding box center [865, 326] width 525 height 32
select select "5"
click at [603, 310] on select "Select Template [Email] 20v Referral Bonus [SMS] Free Trial Link [SMS] Haven’t …" at bounding box center [865, 326] width 525 height 32
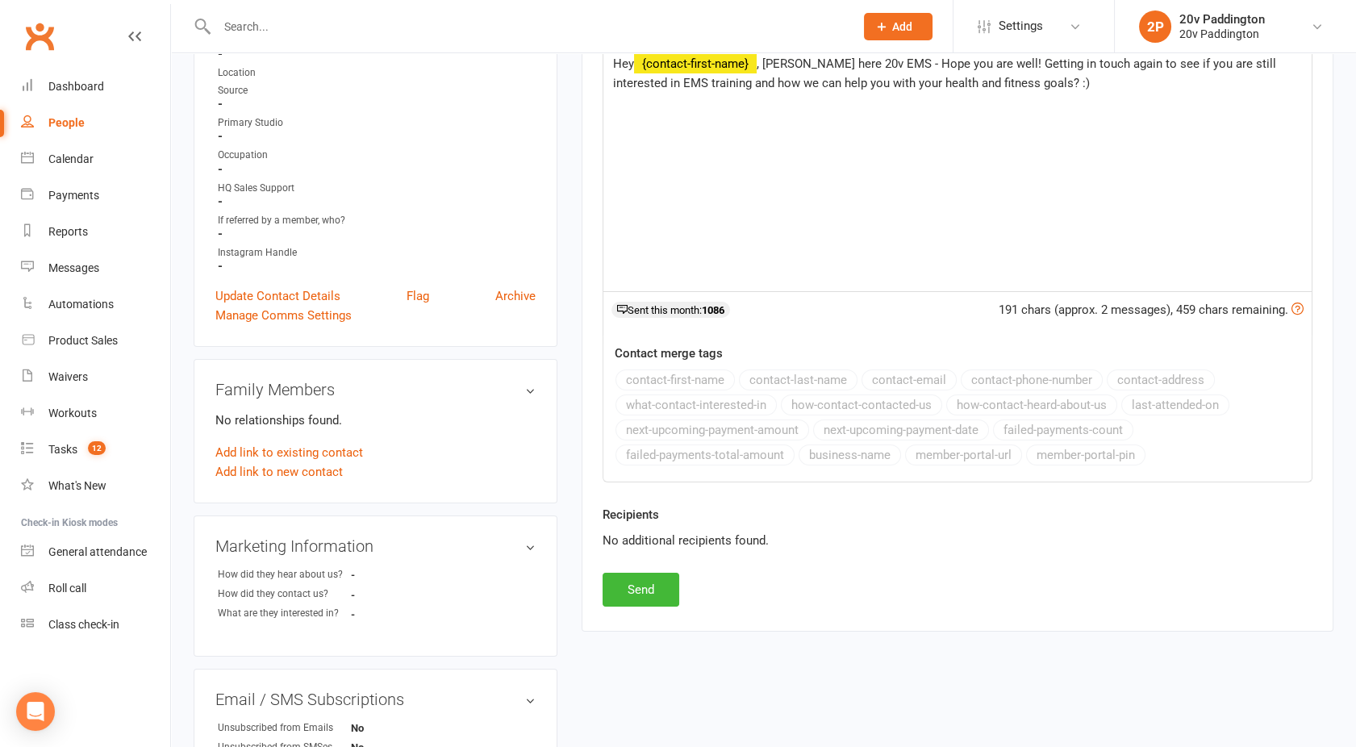
scroll to position [345, 0]
click at [598, 598] on div "Activity Notes Comms Attendance Waivers Tasks Automations Workouts Assessments …" at bounding box center [958, 238] width 752 height 782
click at [622, 594] on button "Send" at bounding box center [641, 587] width 77 height 34
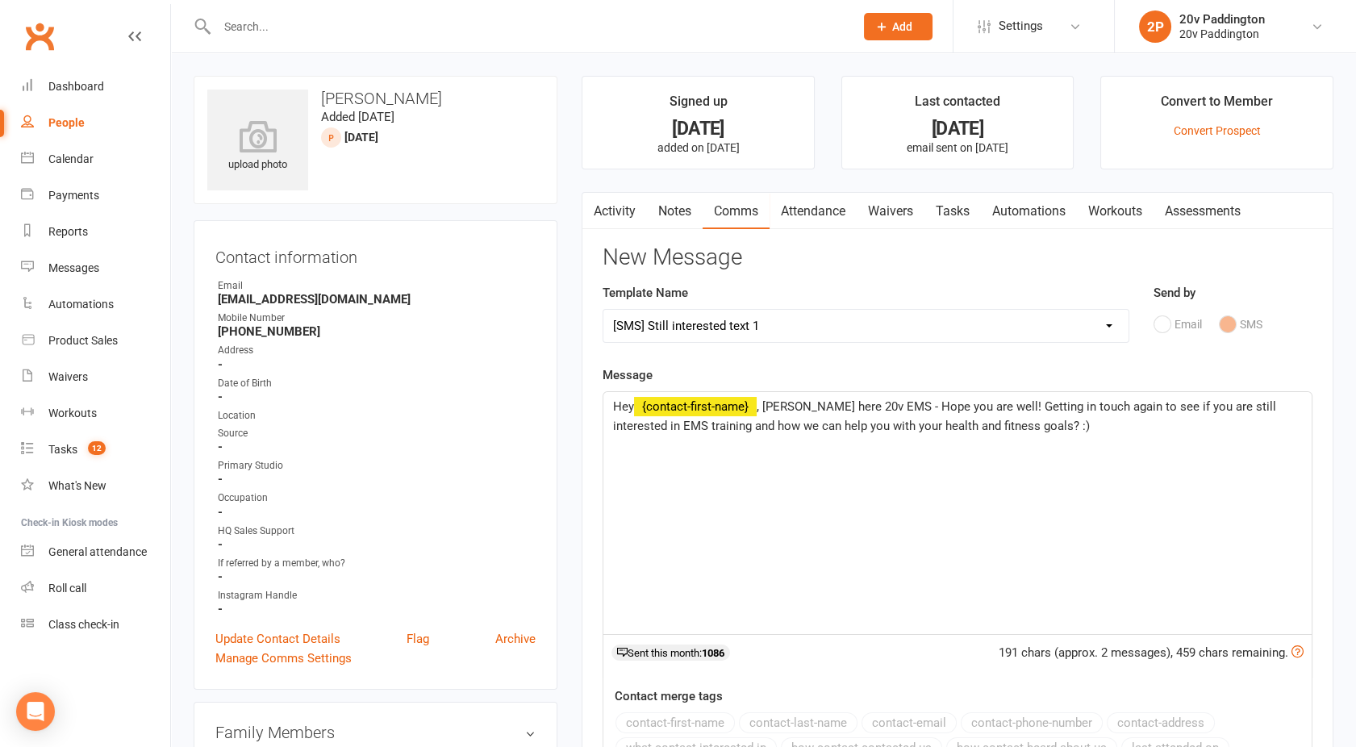
select select
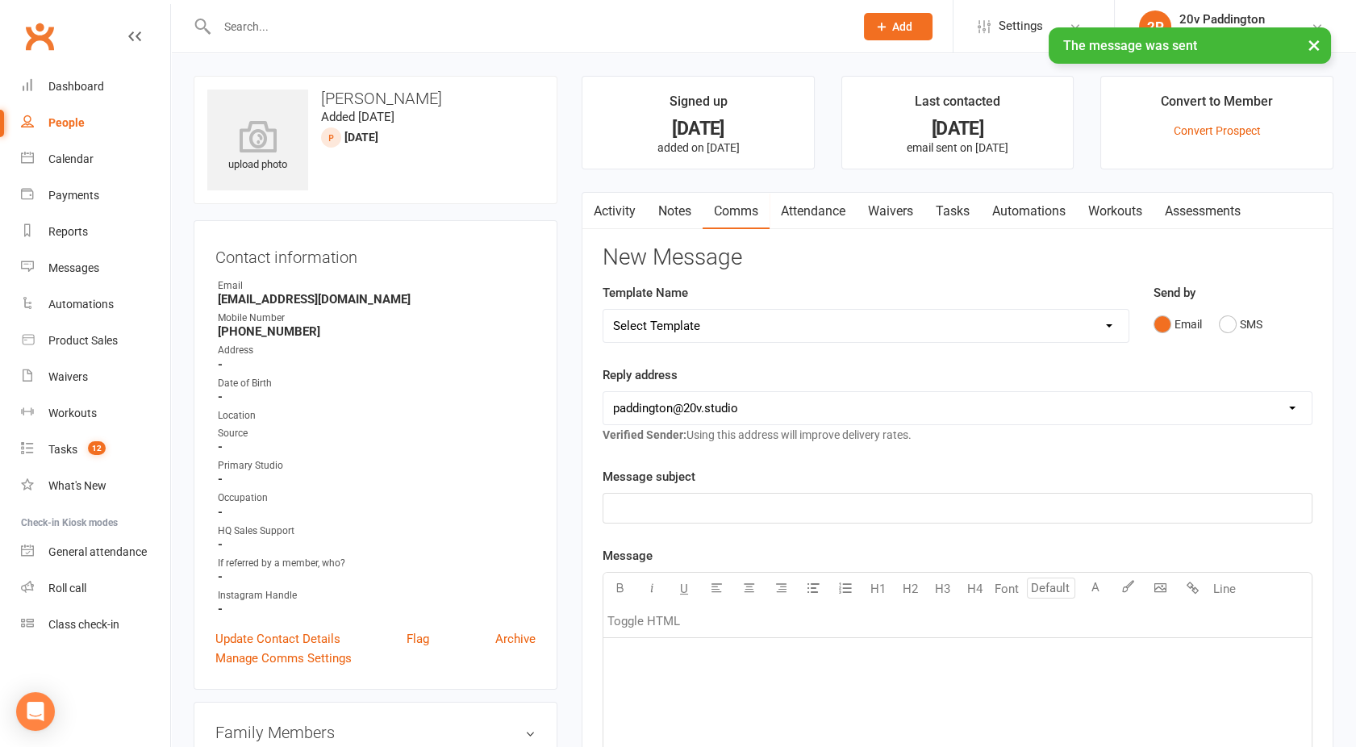
click at [616, 215] on link "Activity" at bounding box center [614, 211] width 65 height 37
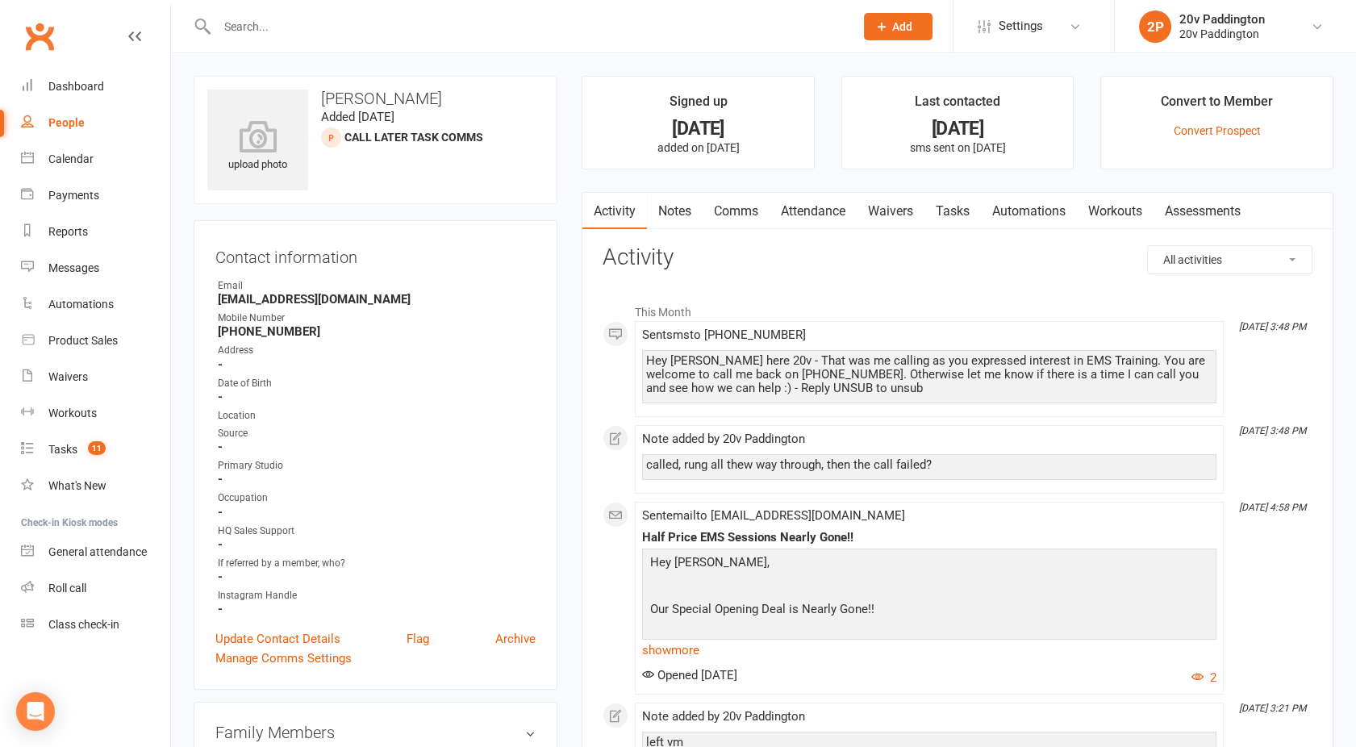
click at [757, 202] on link "Comms" at bounding box center [736, 211] width 67 height 37
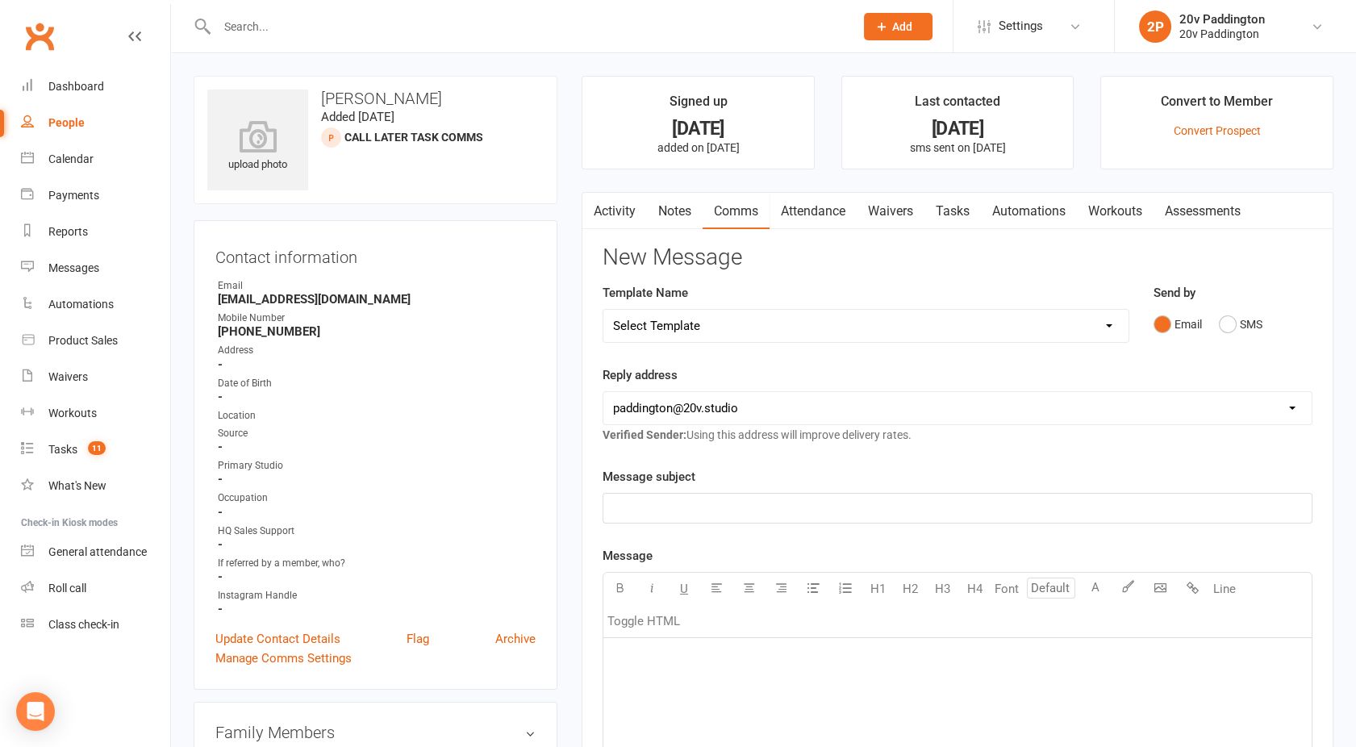
click at [1109, 323] on select "Select Template [Email] 20v Referral Bonus [SMS] Free Trial Link [SMS] Haven’t …" at bounding box center [865, 326] width 525 height 32
select select "6"
click at [603, 310] on select "Select Template [Email] 20v Referral Bonus [SMS] Free Trial Link [SMS] Haven’t …" at bounding box center [865, 326] width 525 height 32
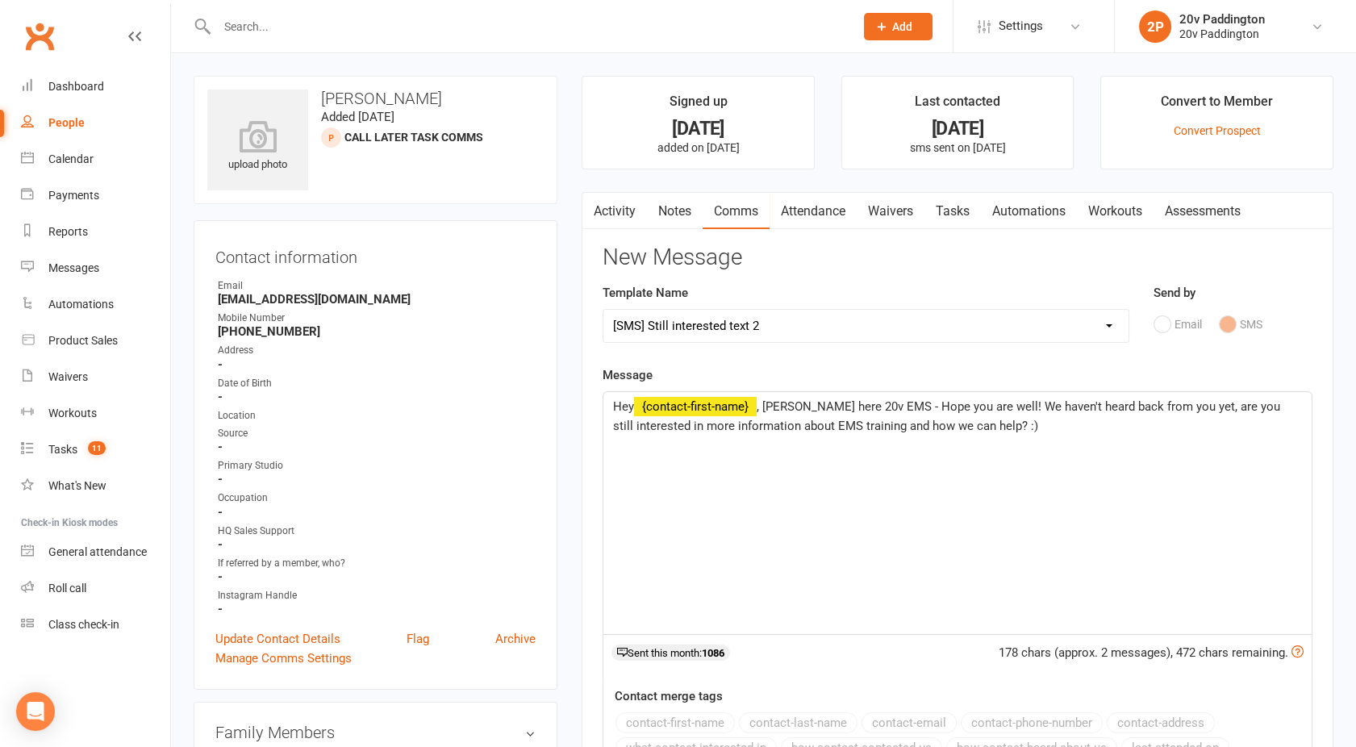
scroll to position [367, 0]
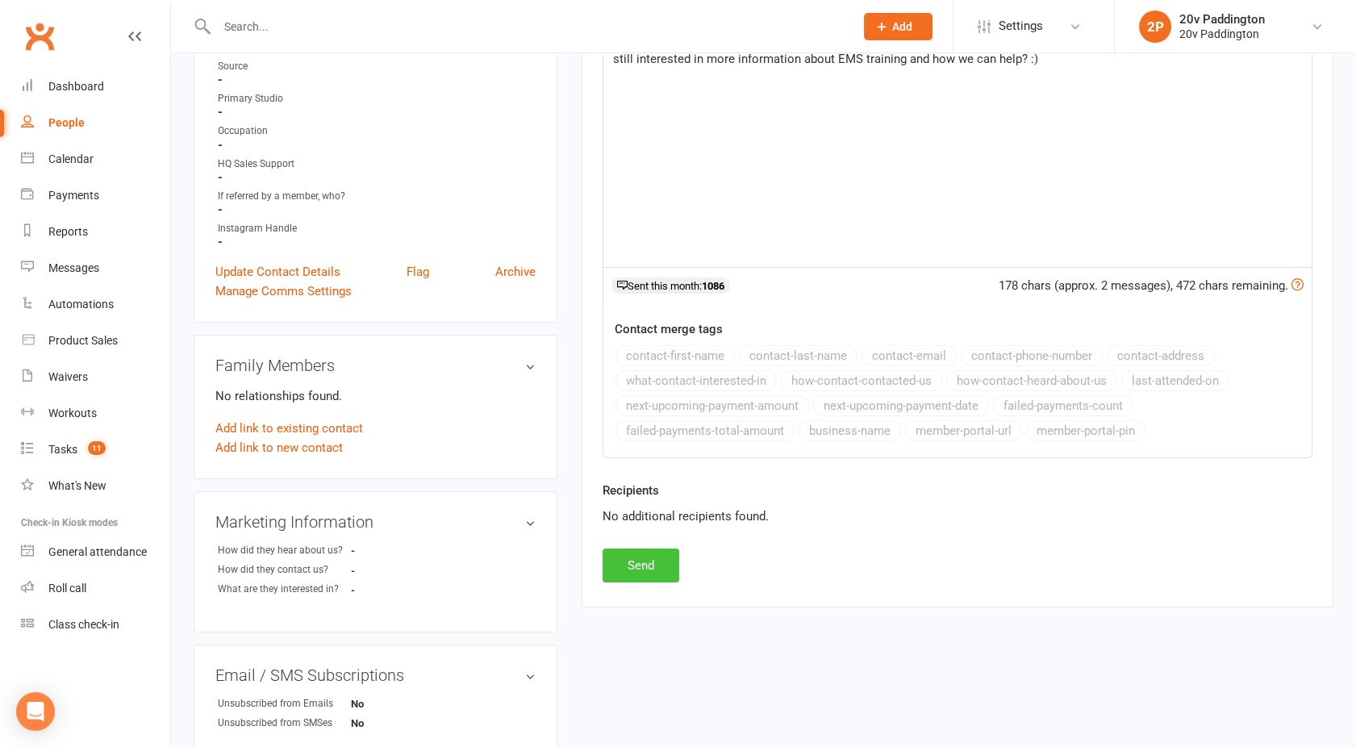
click at [669, 552] on button "Send" at bounding box center [641, 565] width 77 height 34
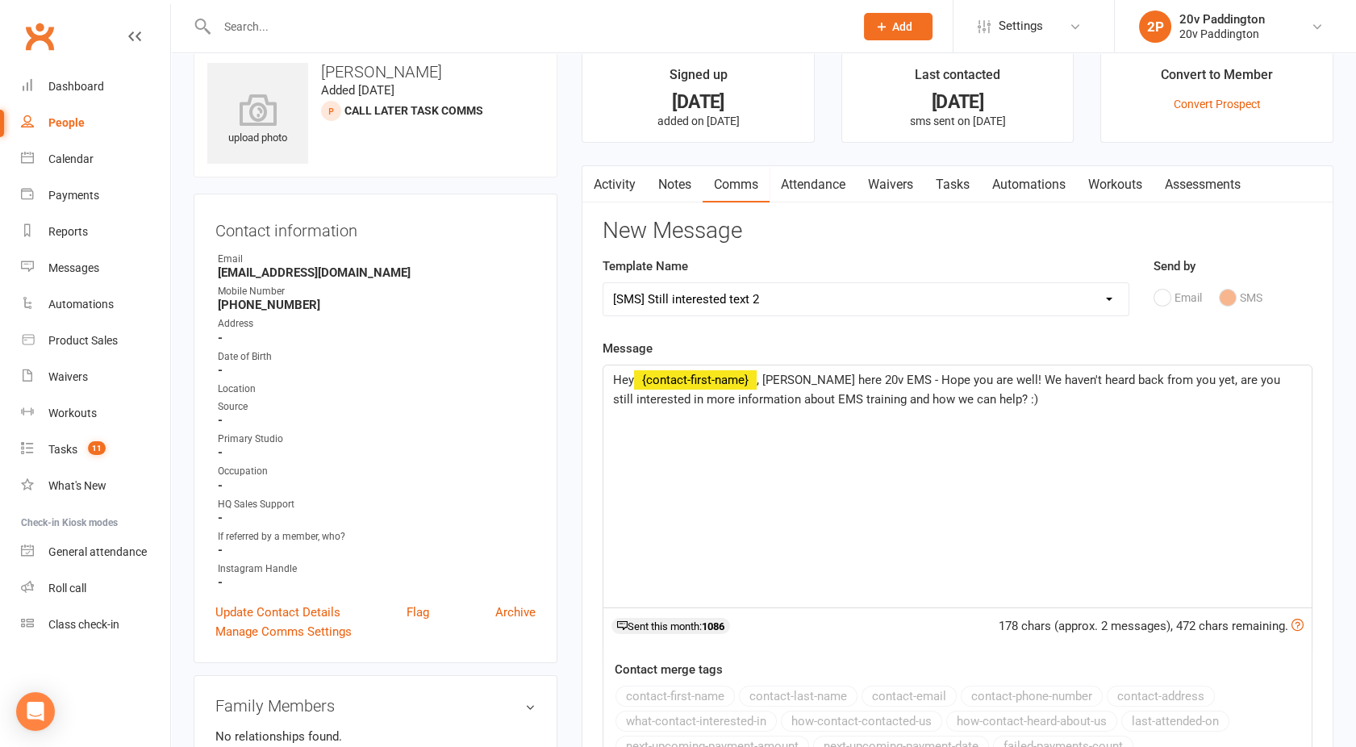
select select
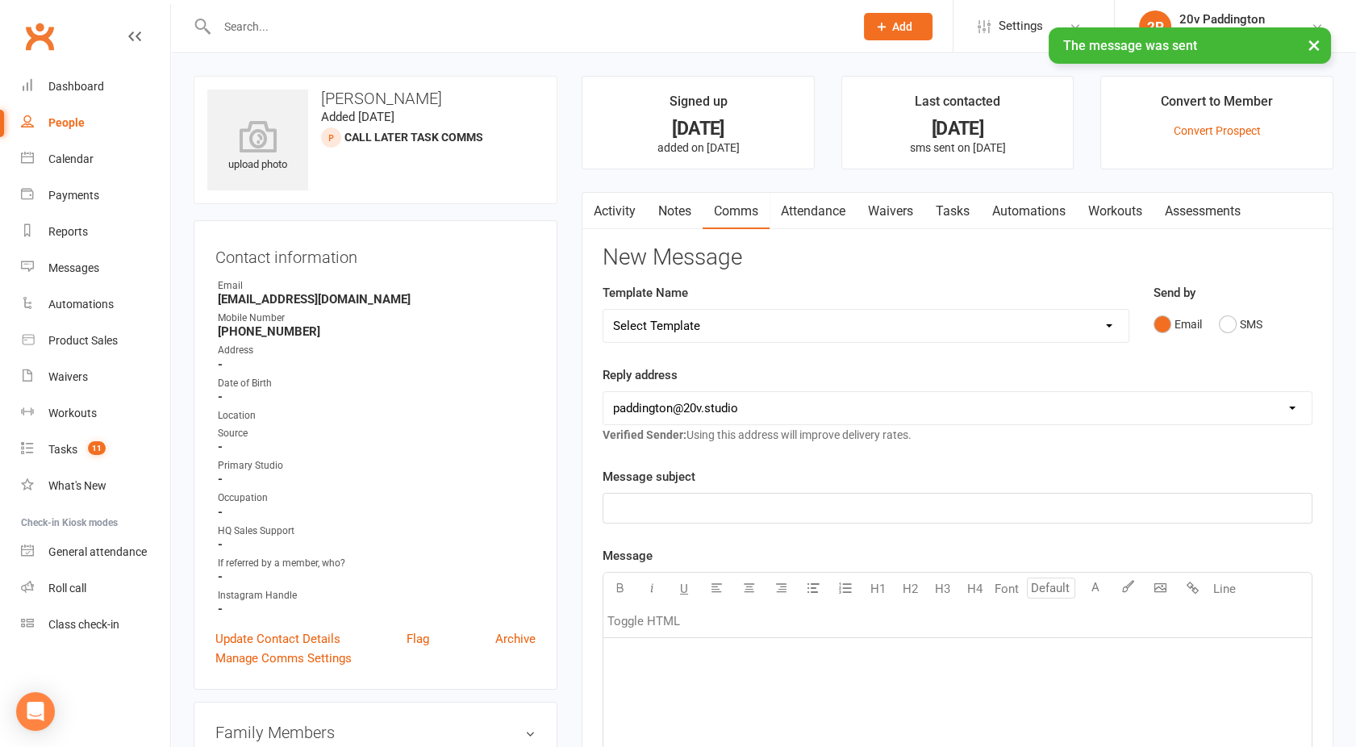
click at [608, 212] on link "Activity" at bounding box center [614, 211] width 65 height 37
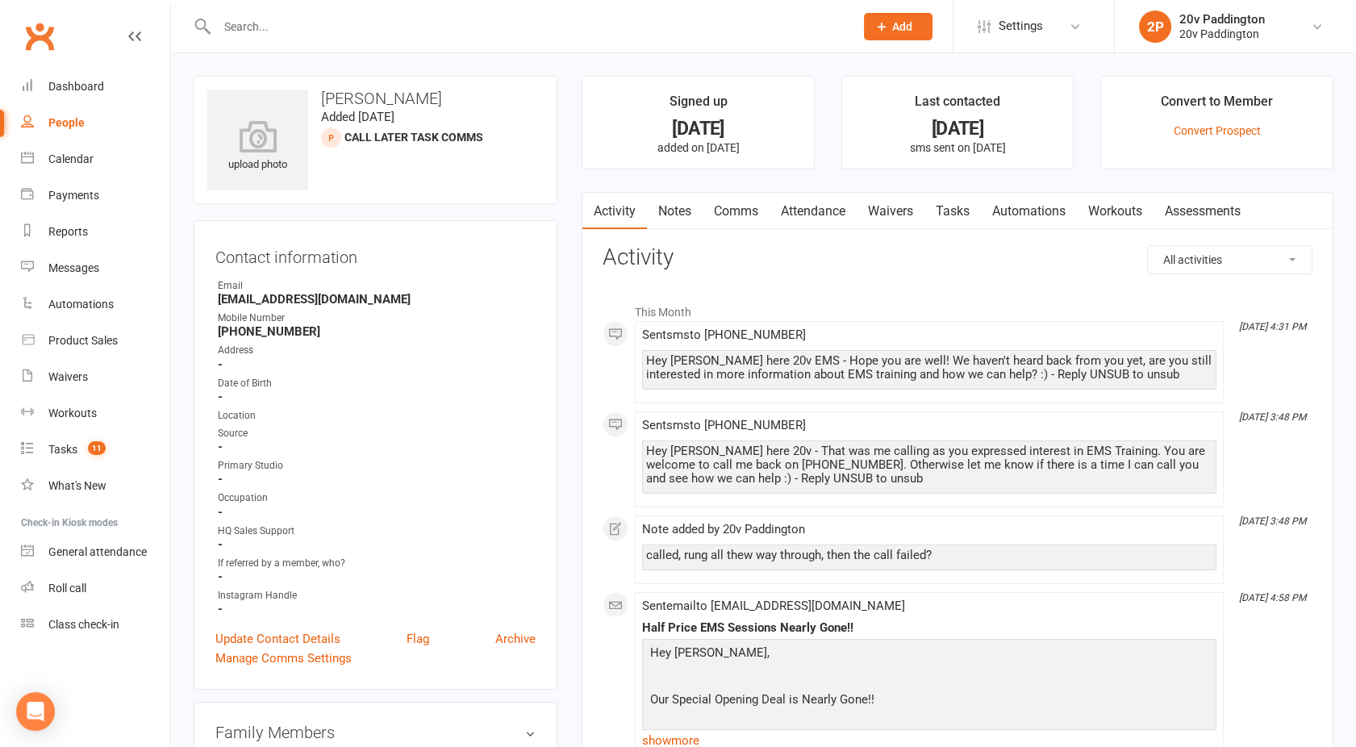
click at [981, 210] on link "Tasks" at bounding box center [952, 211] width 56 height 37
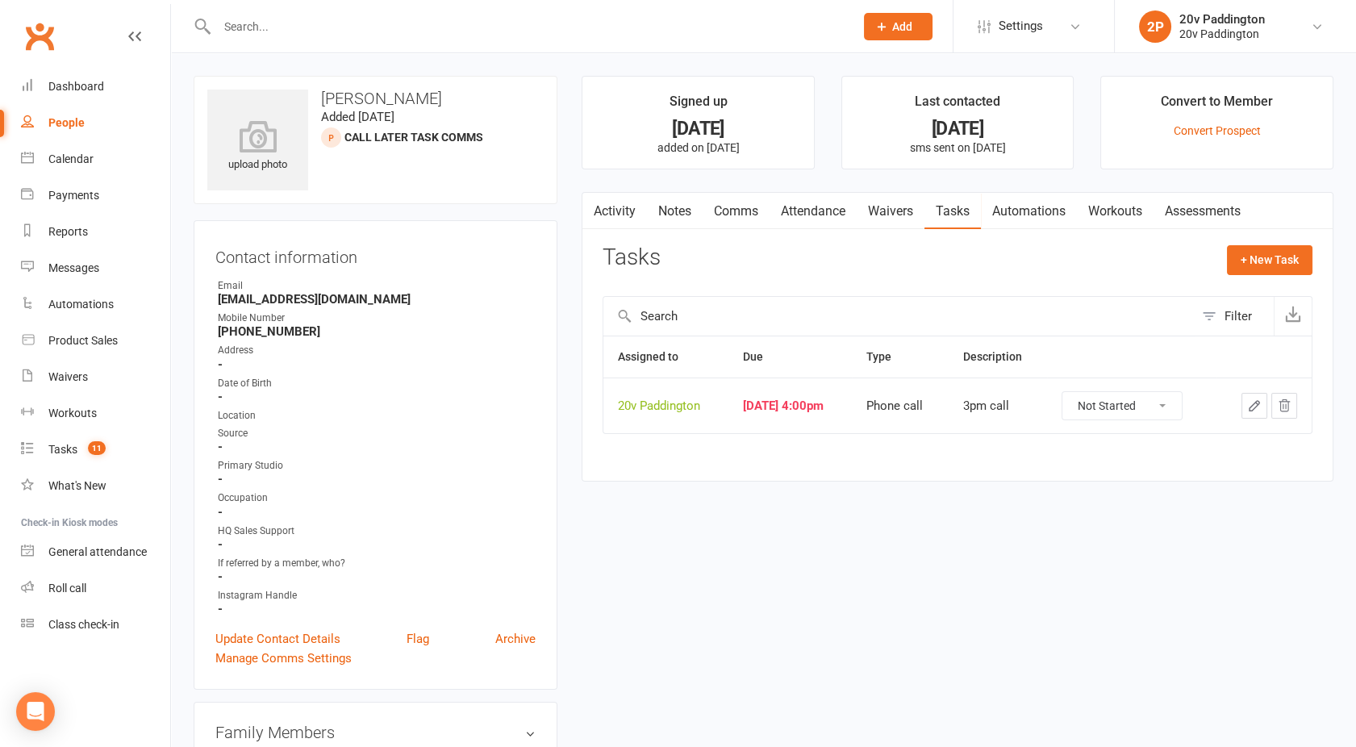
click at [1249, 404] on icon "button" at bounding box center [1254, 405] width 15 height 15
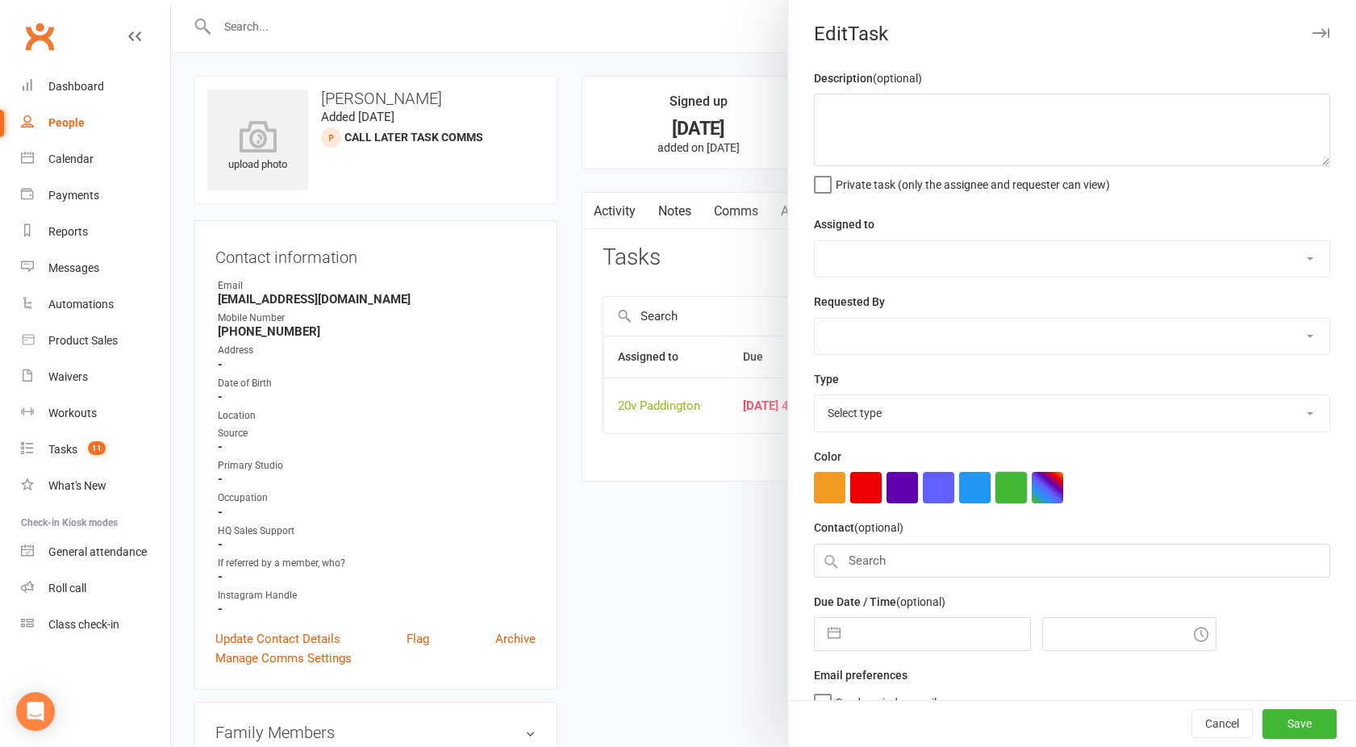
type textarea "3pm call"
select select "45737"
type input "[DATE]"
type input "4:00pm"
select select "22381"
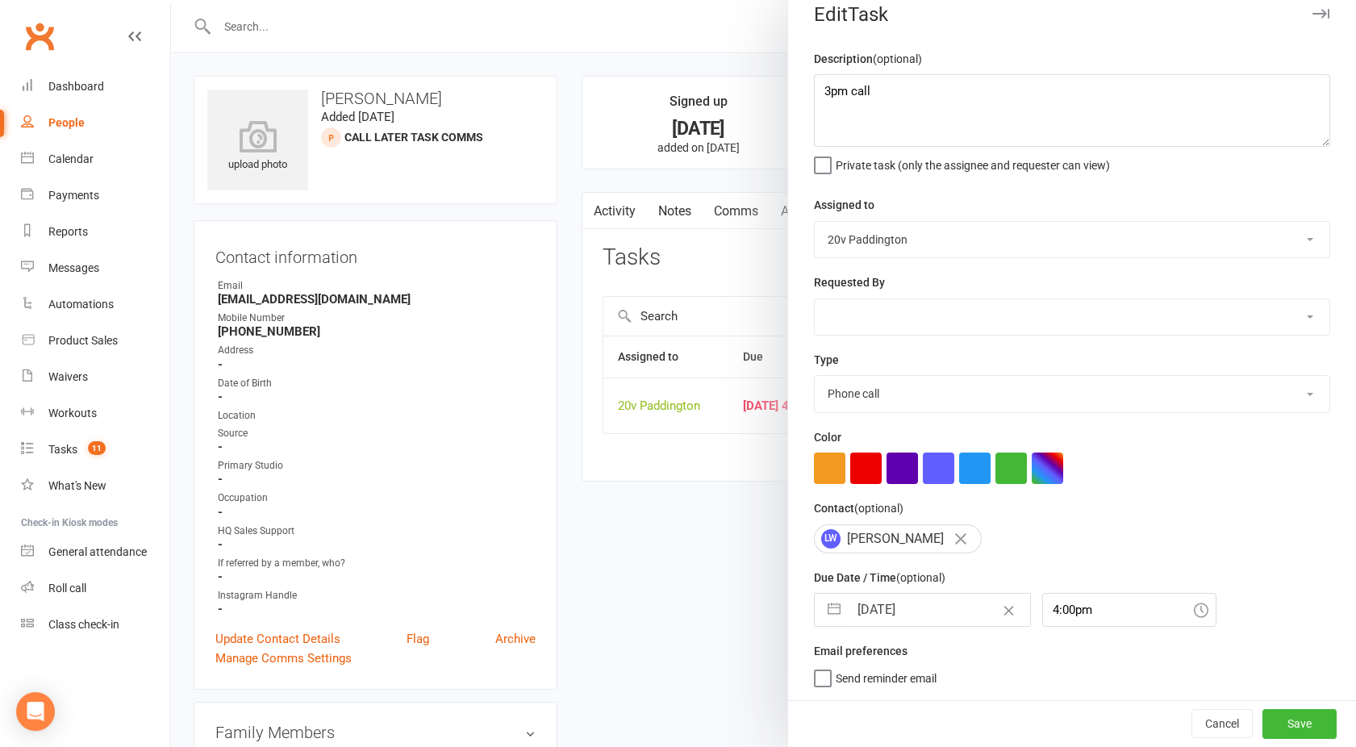
click at [903, 619] on input "[DATE]" at bounding box center [939, 610] width 181 height 32
select select "7"
select select "2025"
select select "8"
select select "2025"
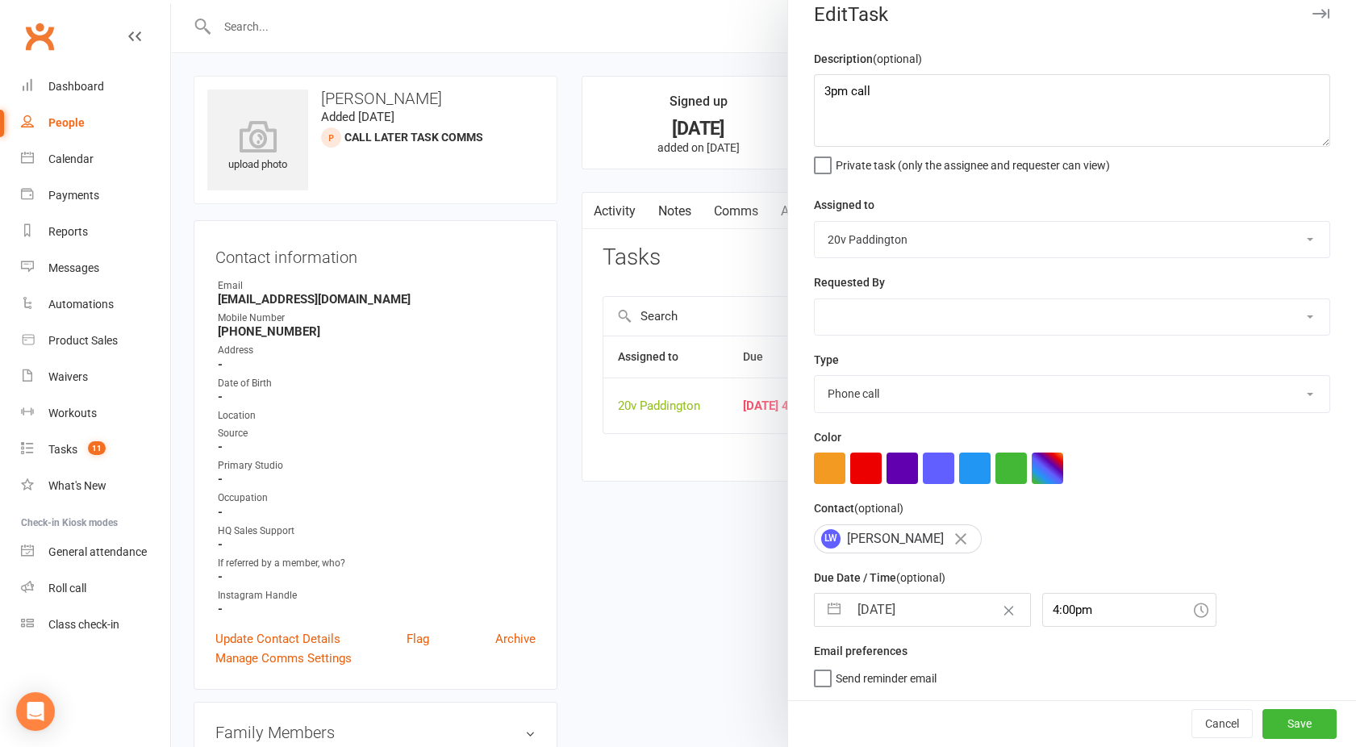
select select "9"
select select "2025"
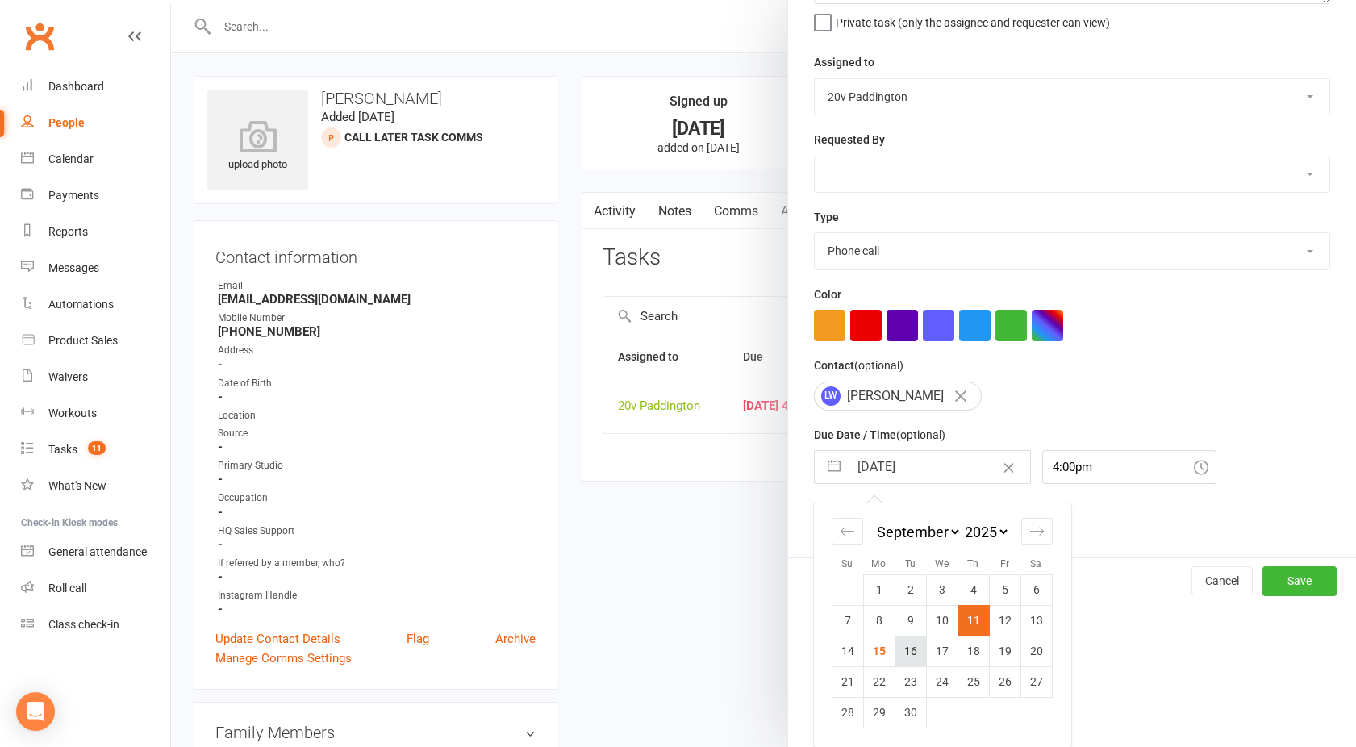
click at [906, 654] on td "16" at bounding box center [909, 651] width 31 height 31
type input "[DATE]"
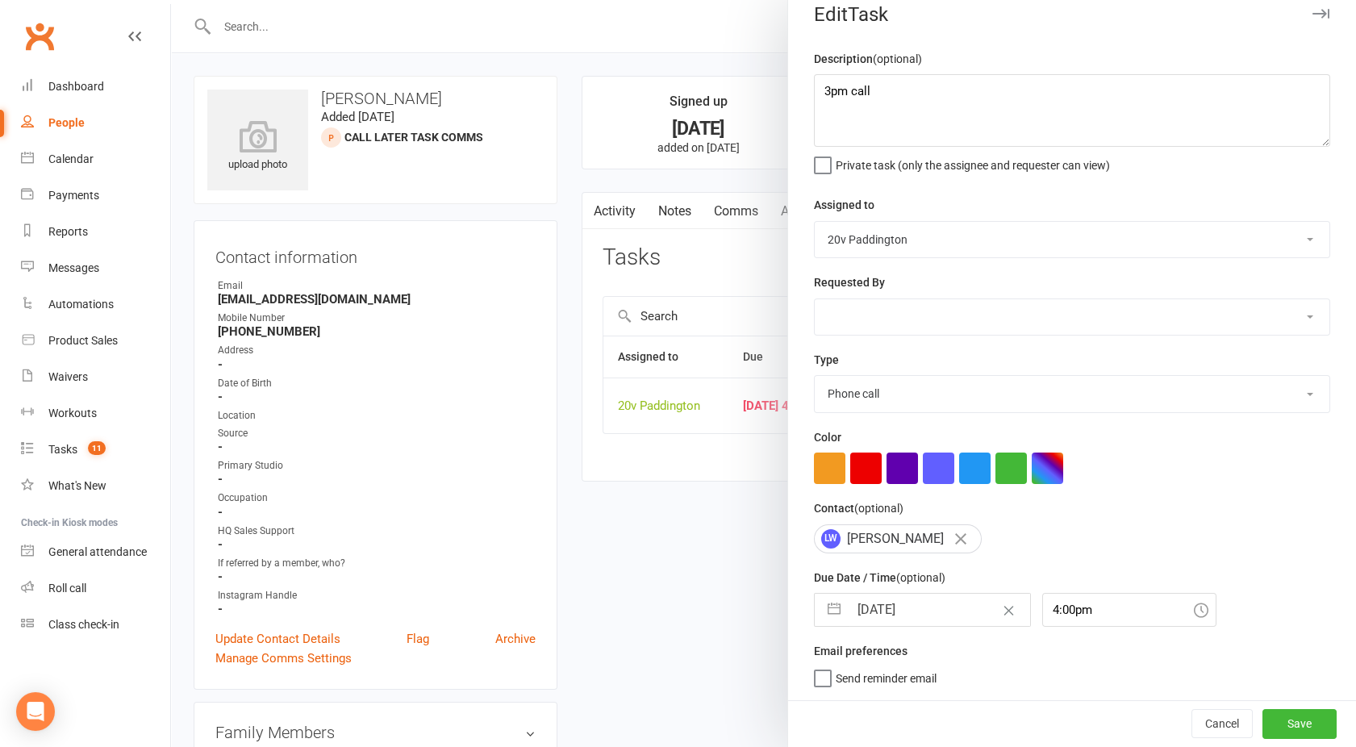
scroll to position [19, 0]
click at [1278, 711] on button "Save" at bounding box center [1299, 723] width 74 height 29
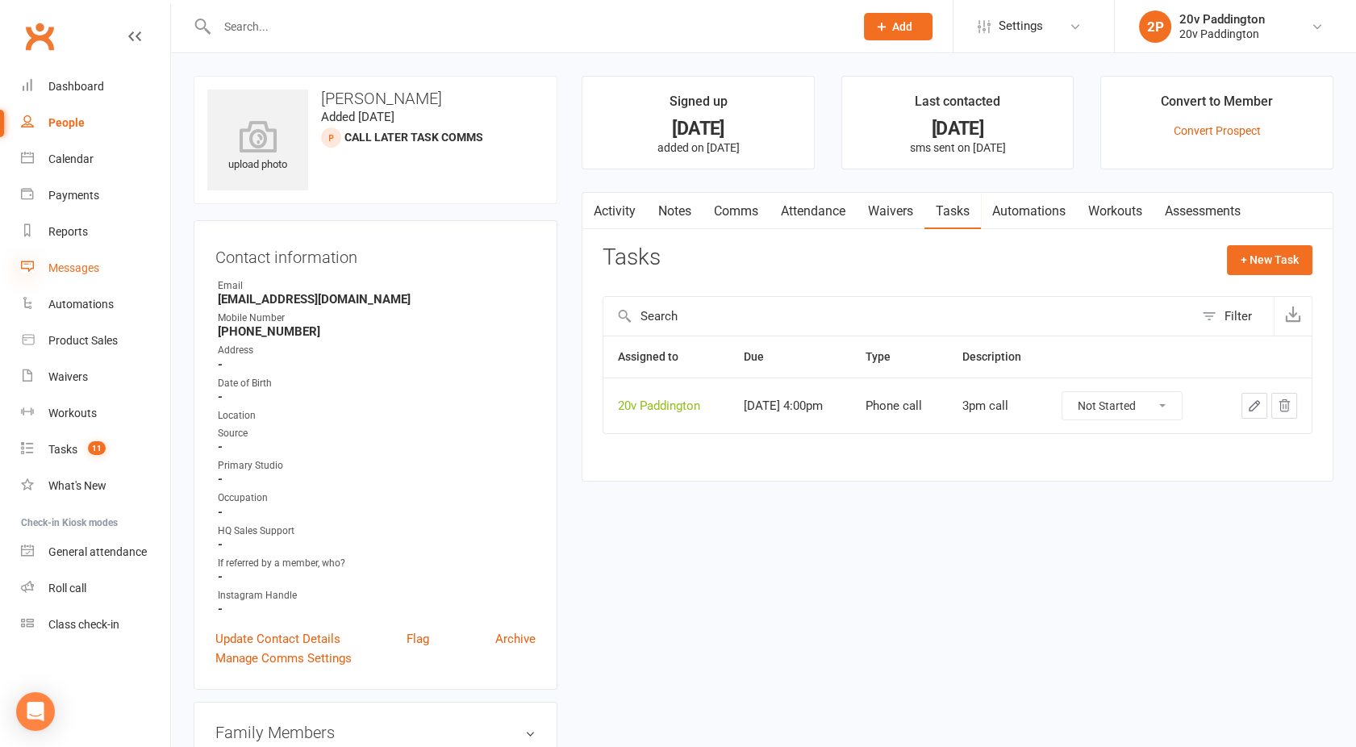
click at [31, 267] on icon at bounding box center [27, 266] width 13 height 13
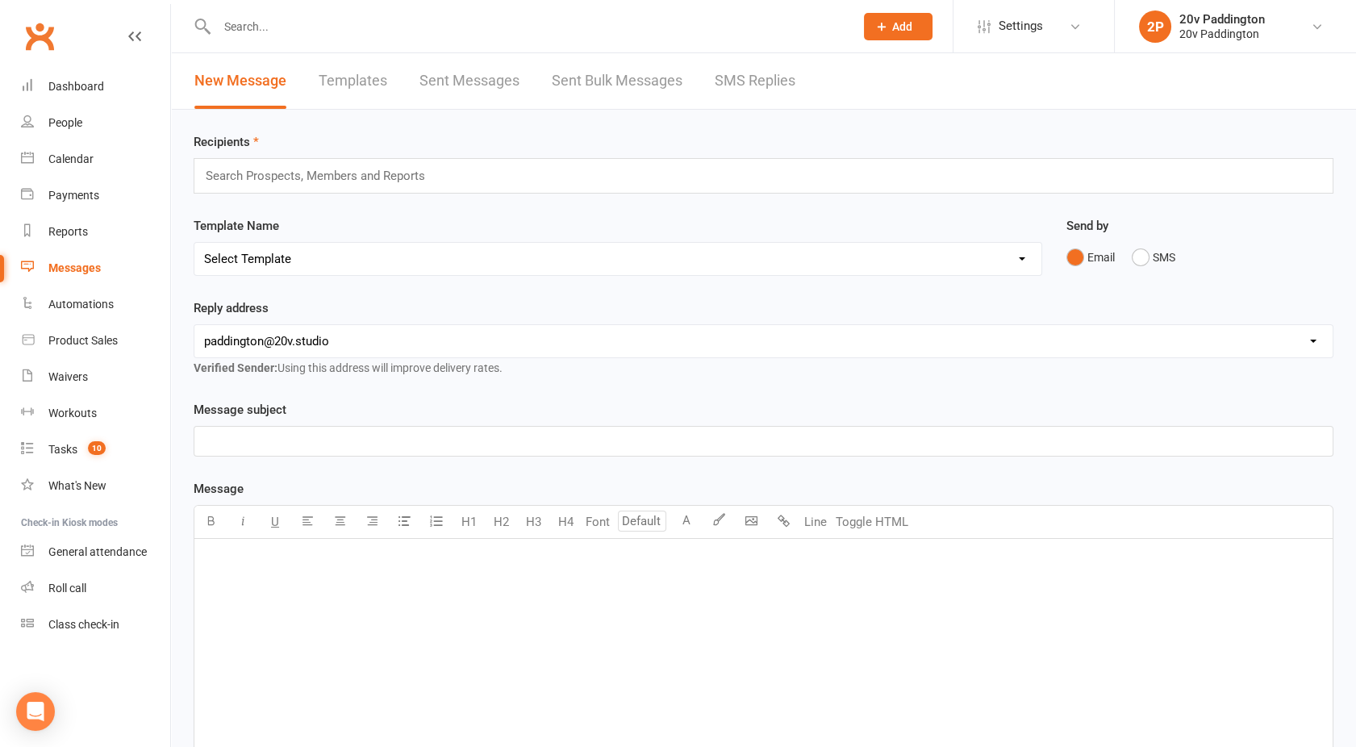
click at [755, 87] on link "SMS Replies" at bounding box center [755, 81] width 81 height 56
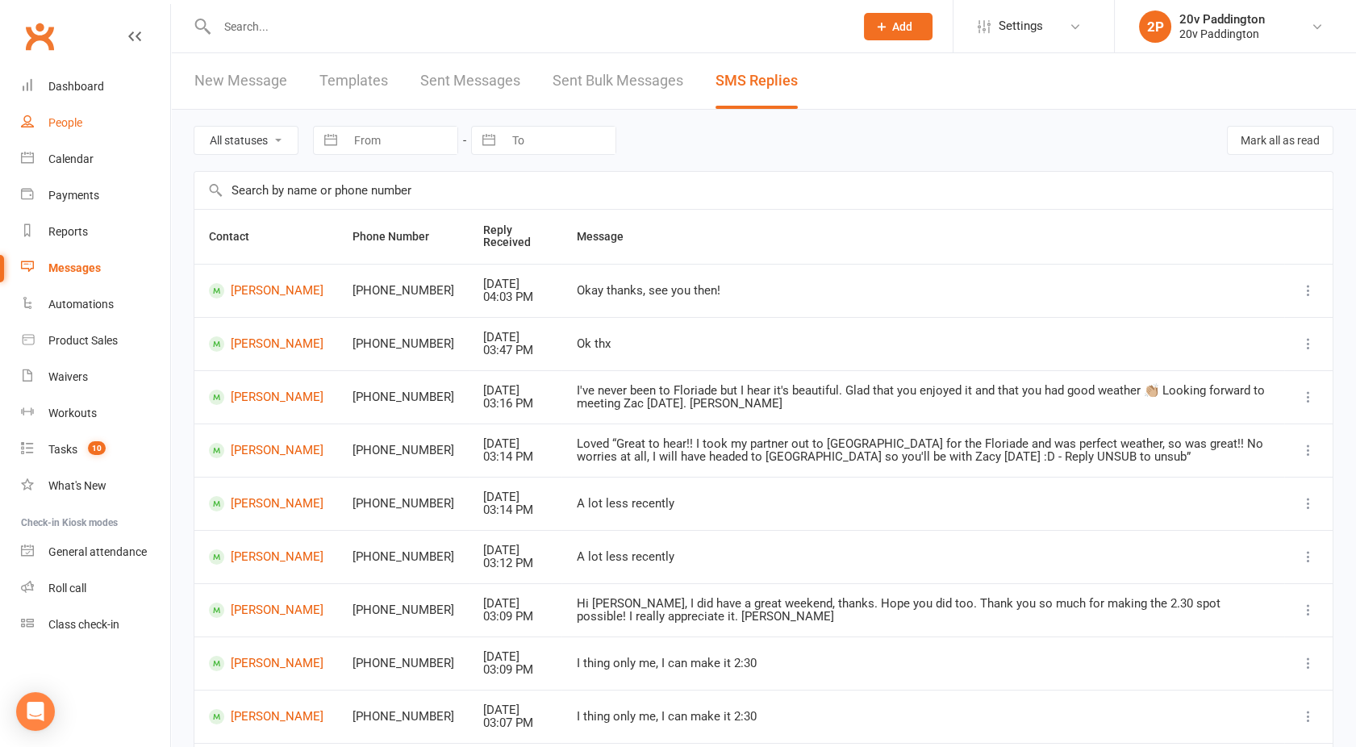
click at [48, 128] on link "People" at bounding box center [95, 123] width 149 height 36
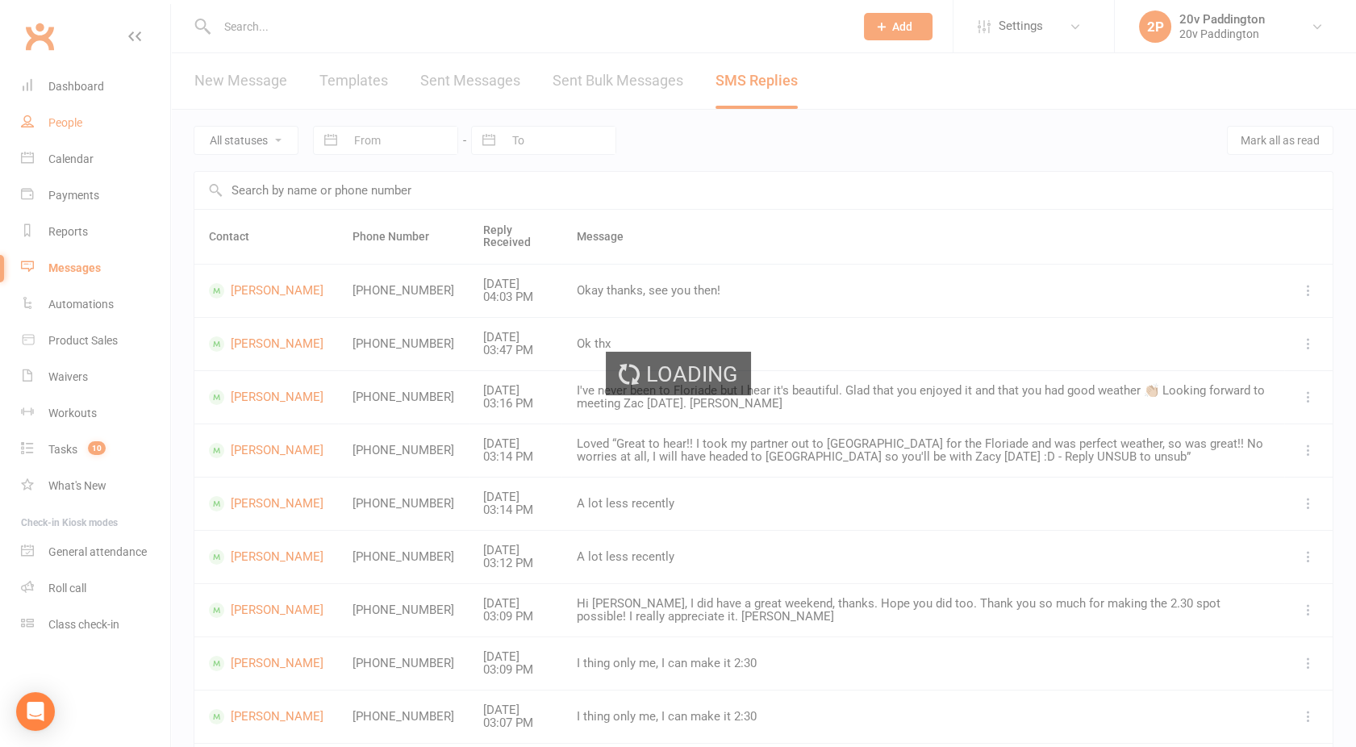
select select "100"
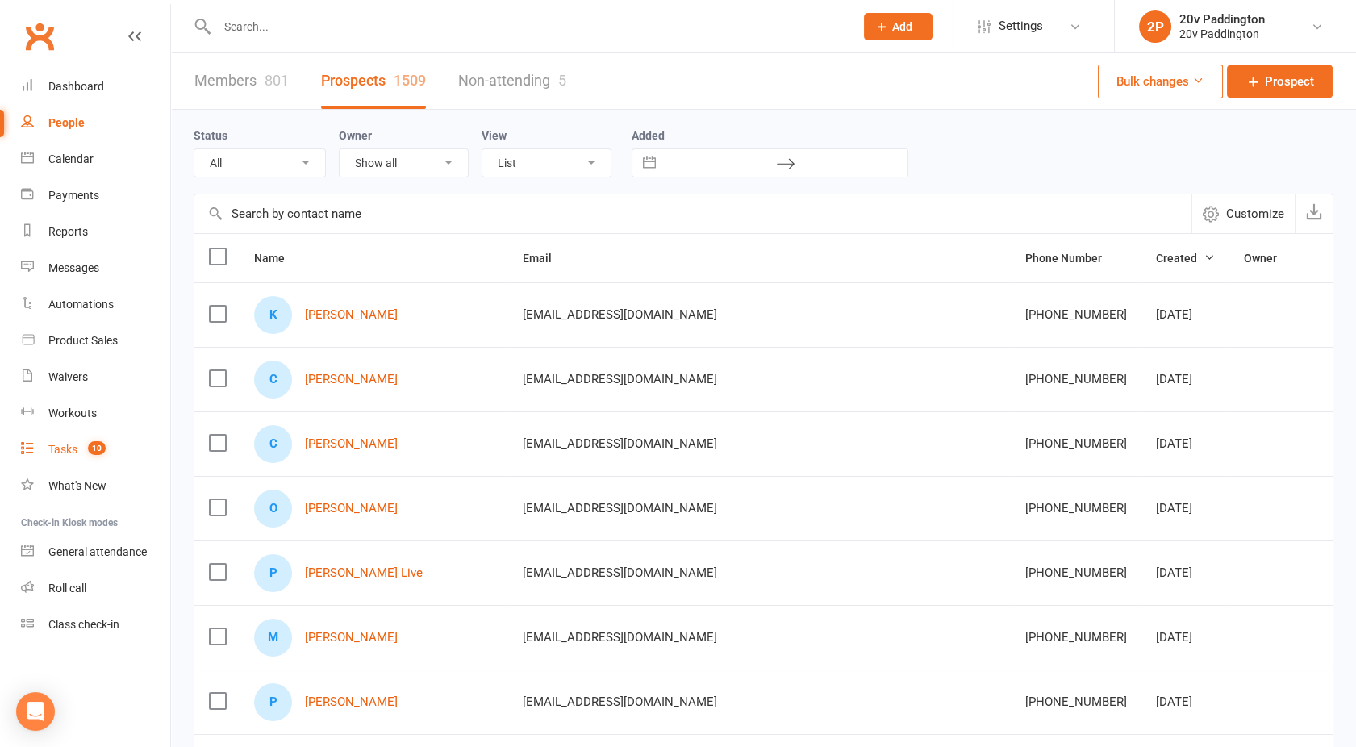
click at [65, 444] on div "Tasks" at bounding box center [62, 449] width 29 height 13
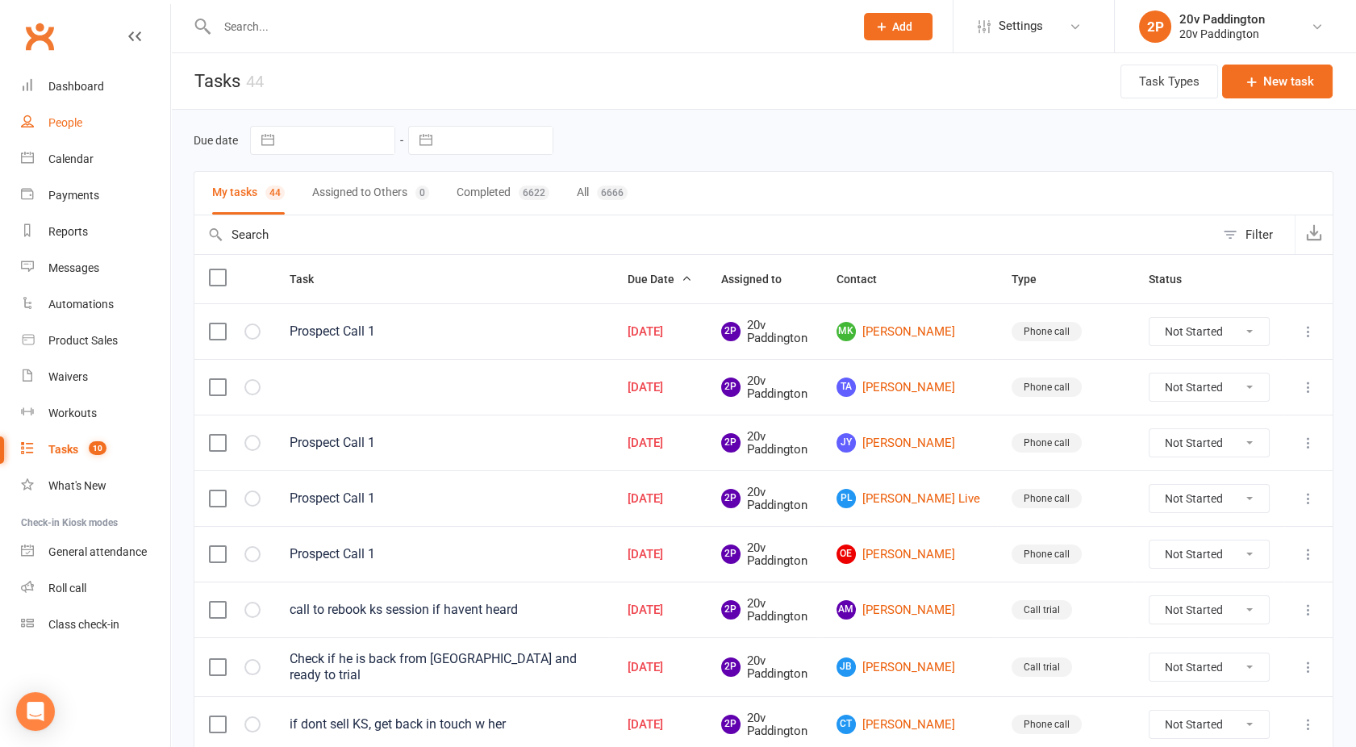
click at [77, 119] on div "People" at bounding box center [65, 122] width 34 height 13
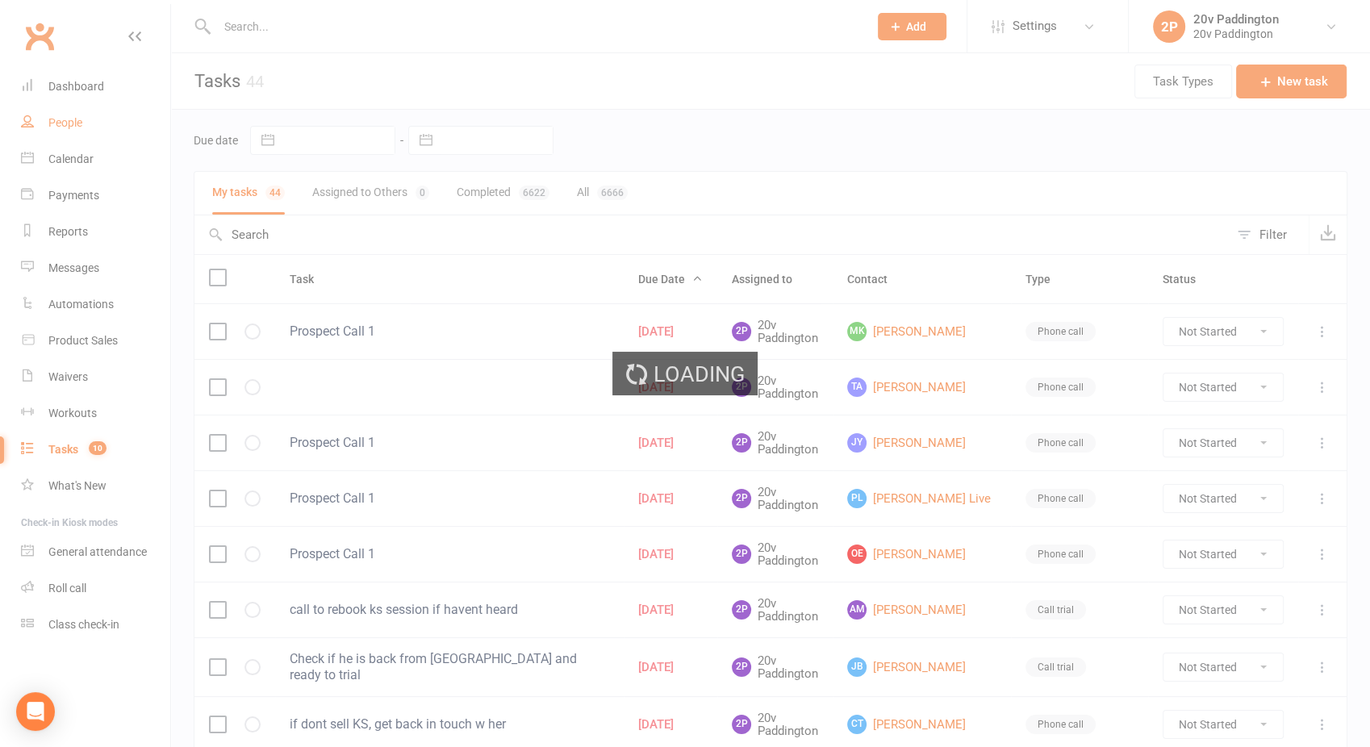
select select "100"
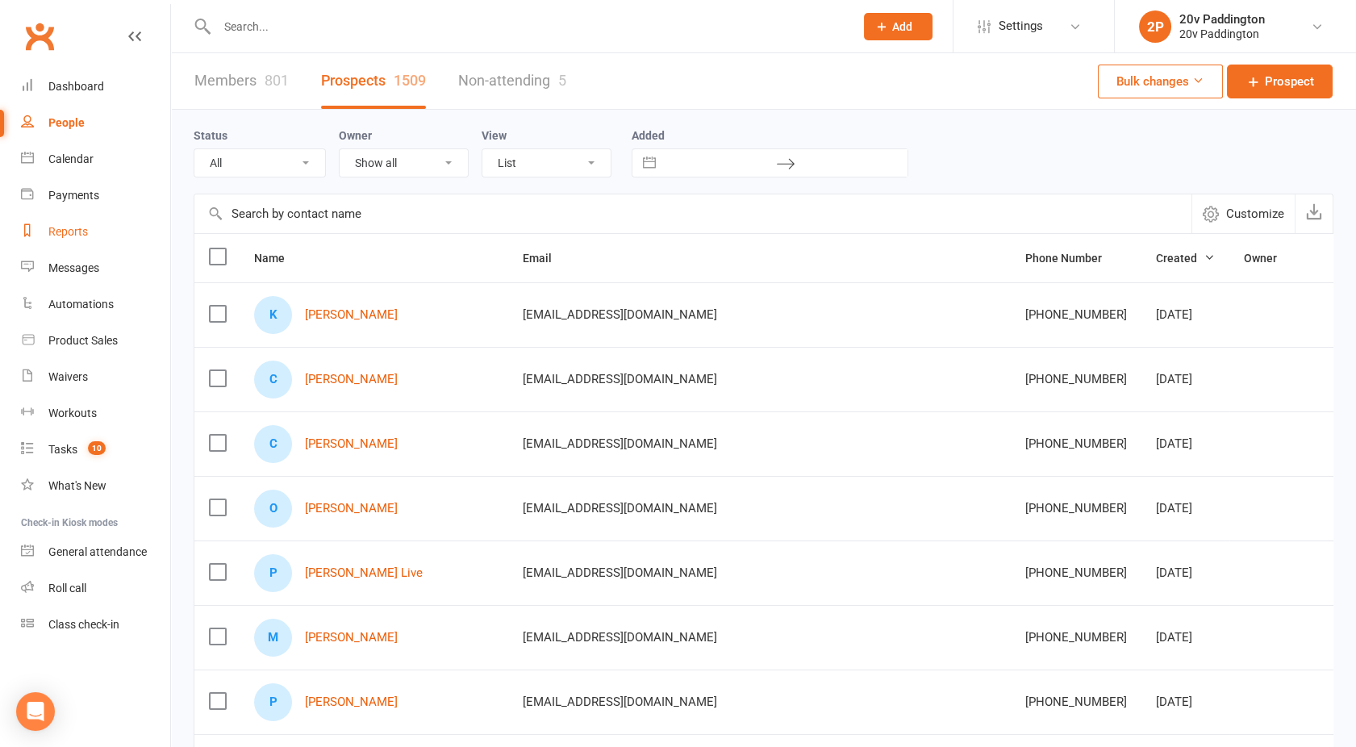
click at [78, 231] on div "Reports" at bounding box center [68, 231] width 40 height 13
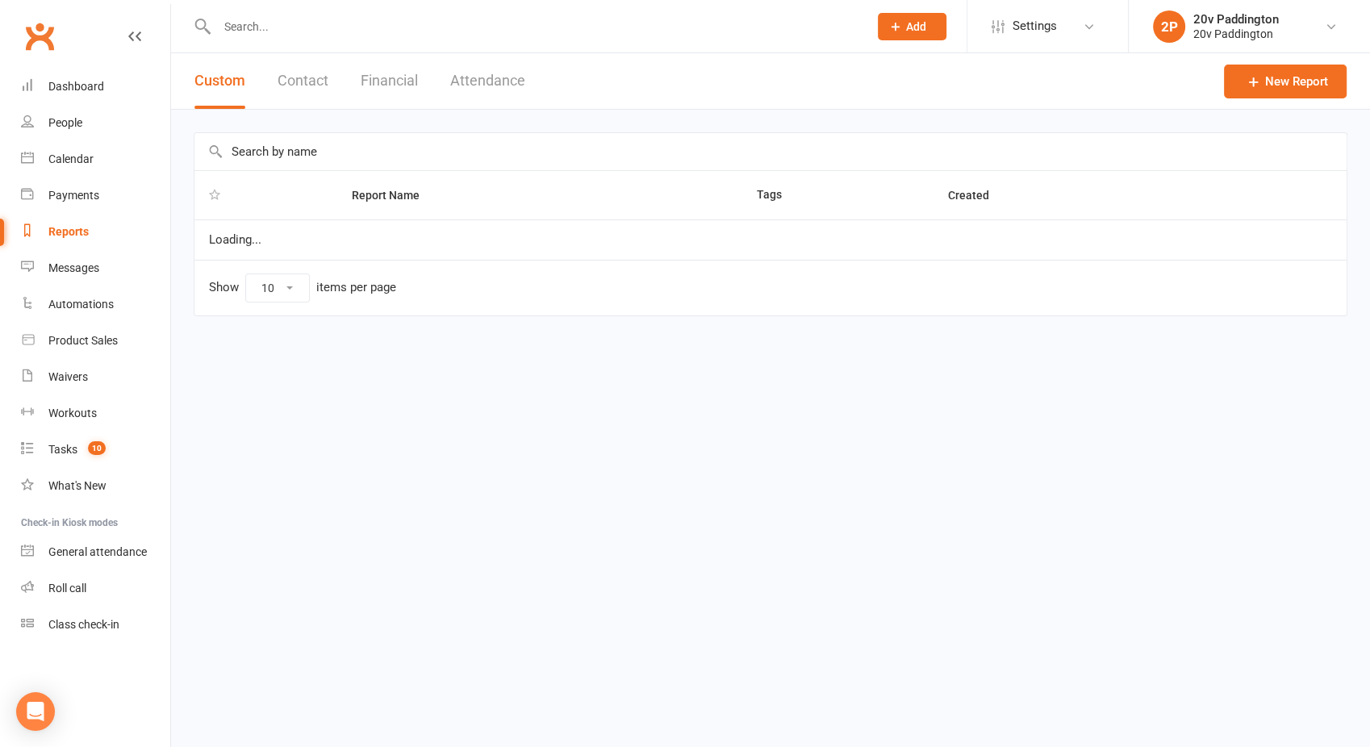
select select "100"
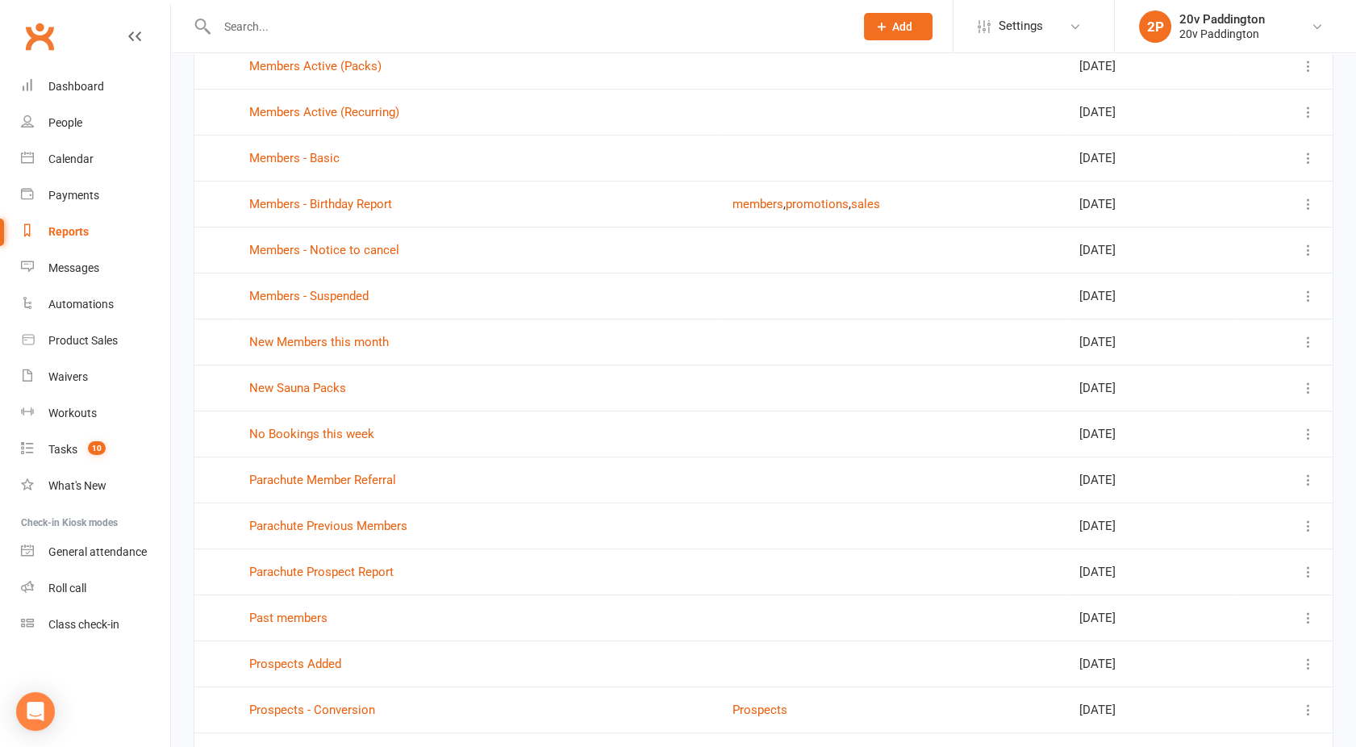
scroll to position [881, 0]
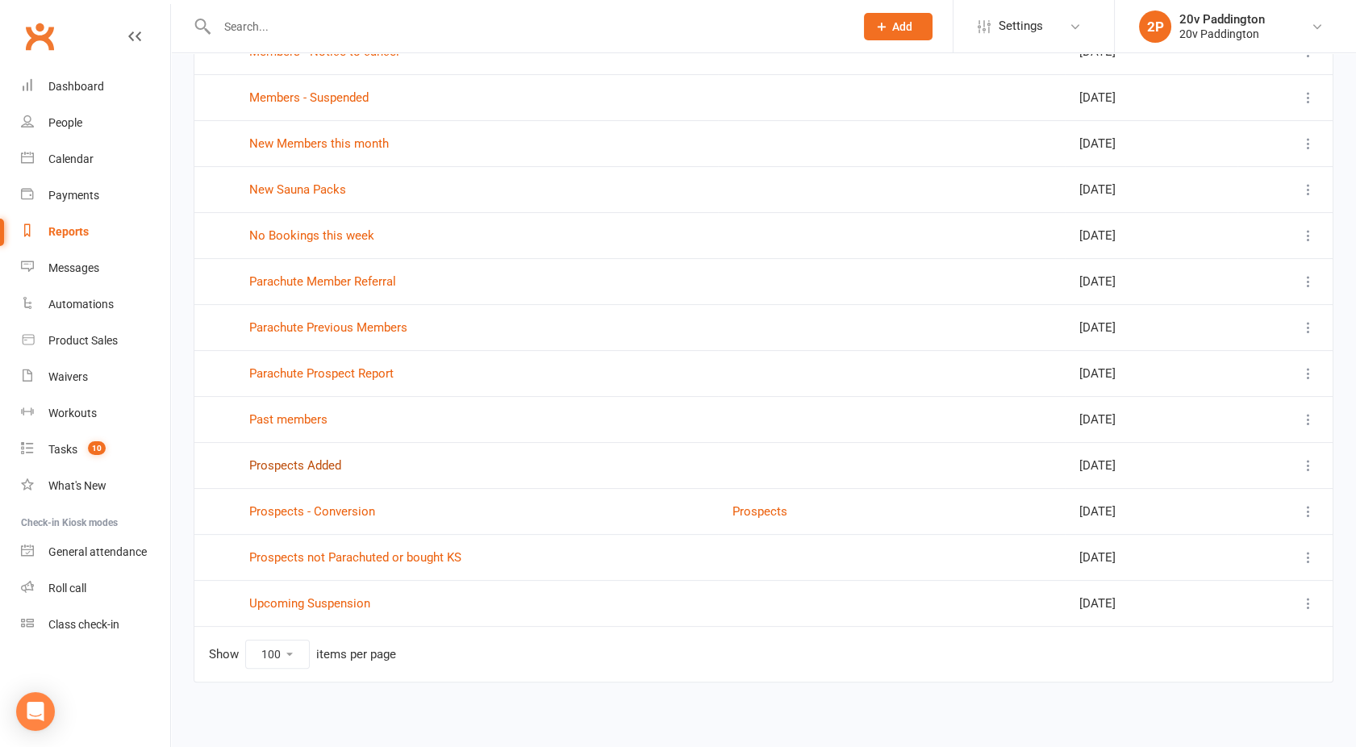
click at [293, 460] on link "Prospects Added" at bounding box center [295, 465] width 92 height 15
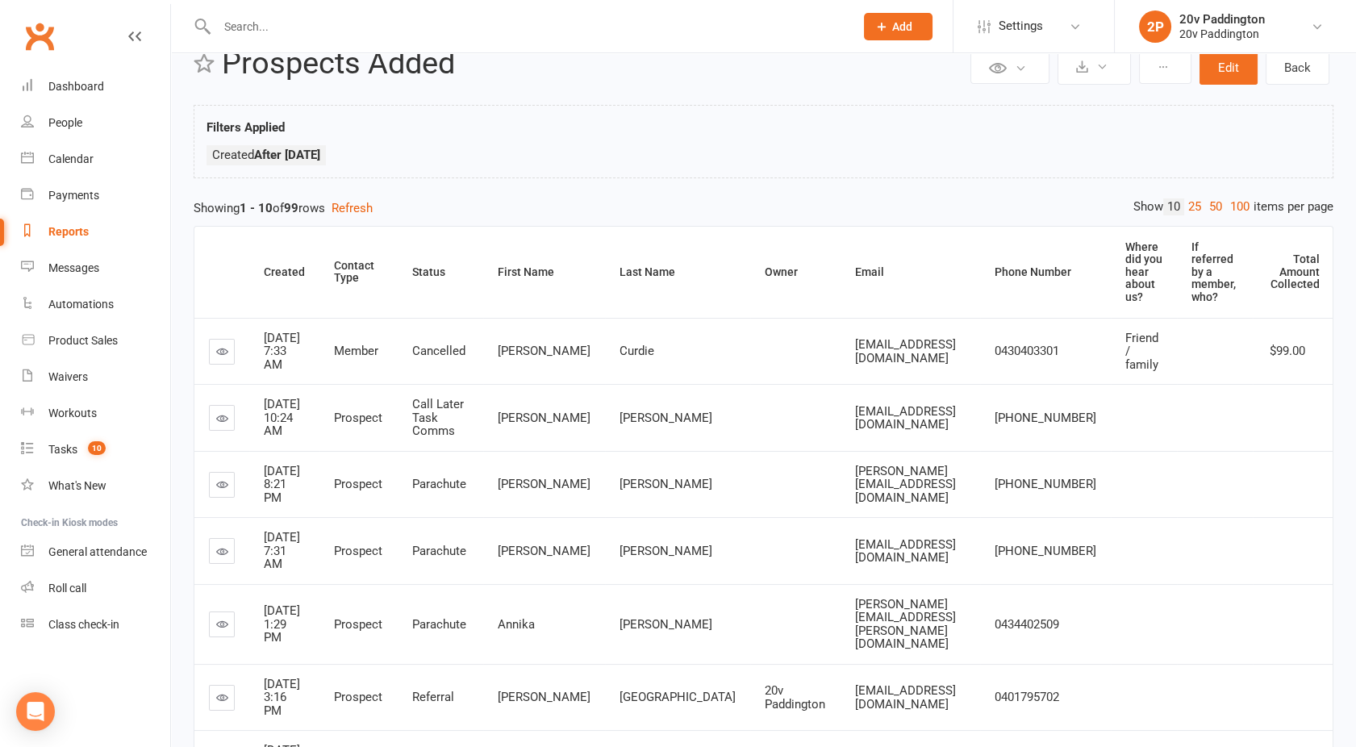
scroll to position [44, 0]
click at [1236, 199] on link "100" at bounding box center [1239, 204] width 27 height 17
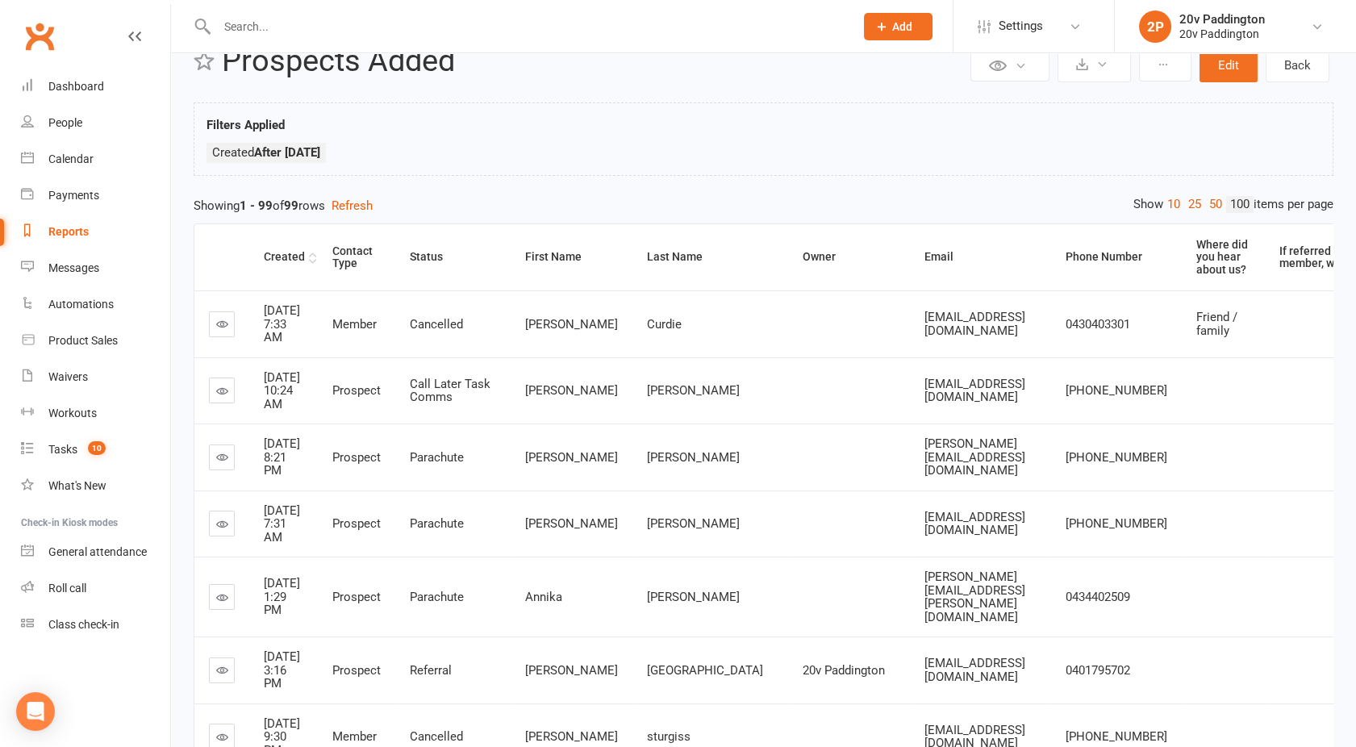
click at [294, 255] on div "Created" at bounding box center [284, 257] width 41 height 12
click at [286, 256] on div "Created" at bounding box center [284, 257] width 41 height 12
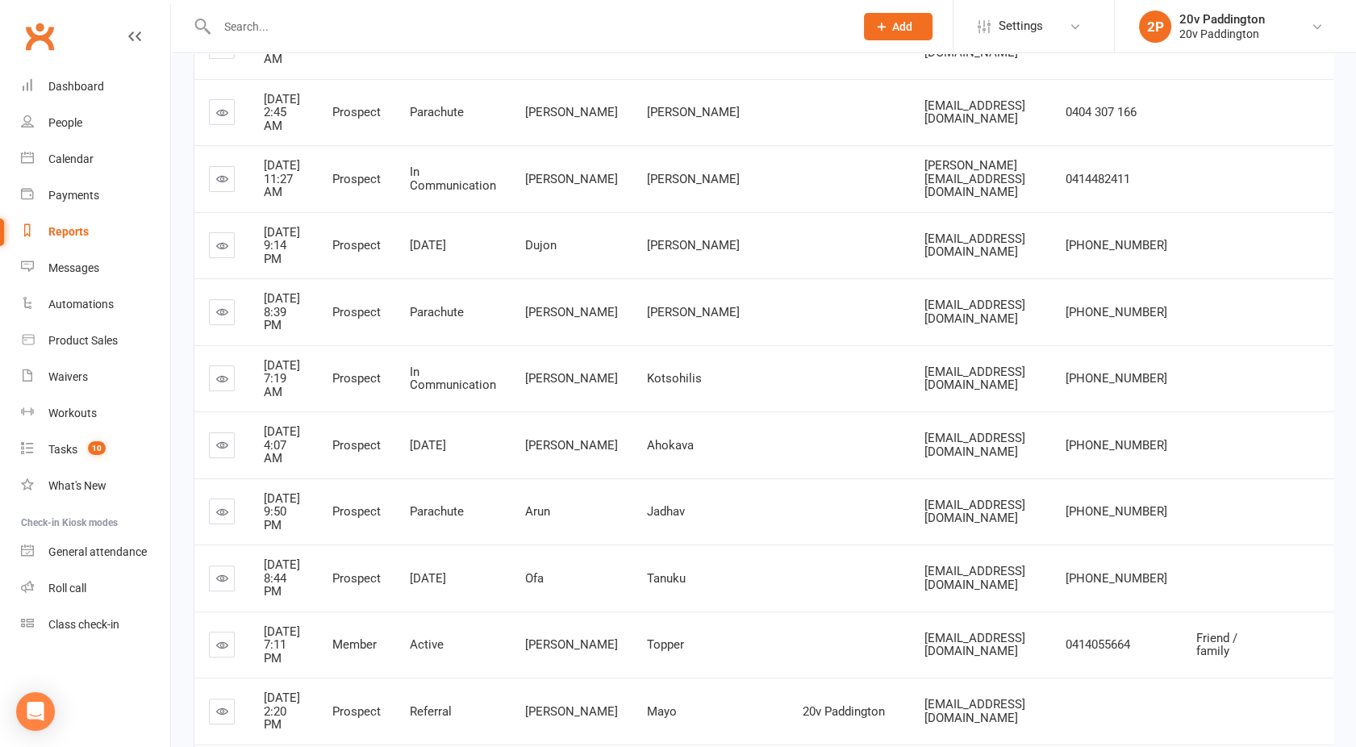
scroll to position [986, 0]
click at [788, 148] on td at bounding box center [849, 114] width 122 height 67
click at [41, 448] on link "Tasks 10" at bounding box center [95, 450] width 149 height 36
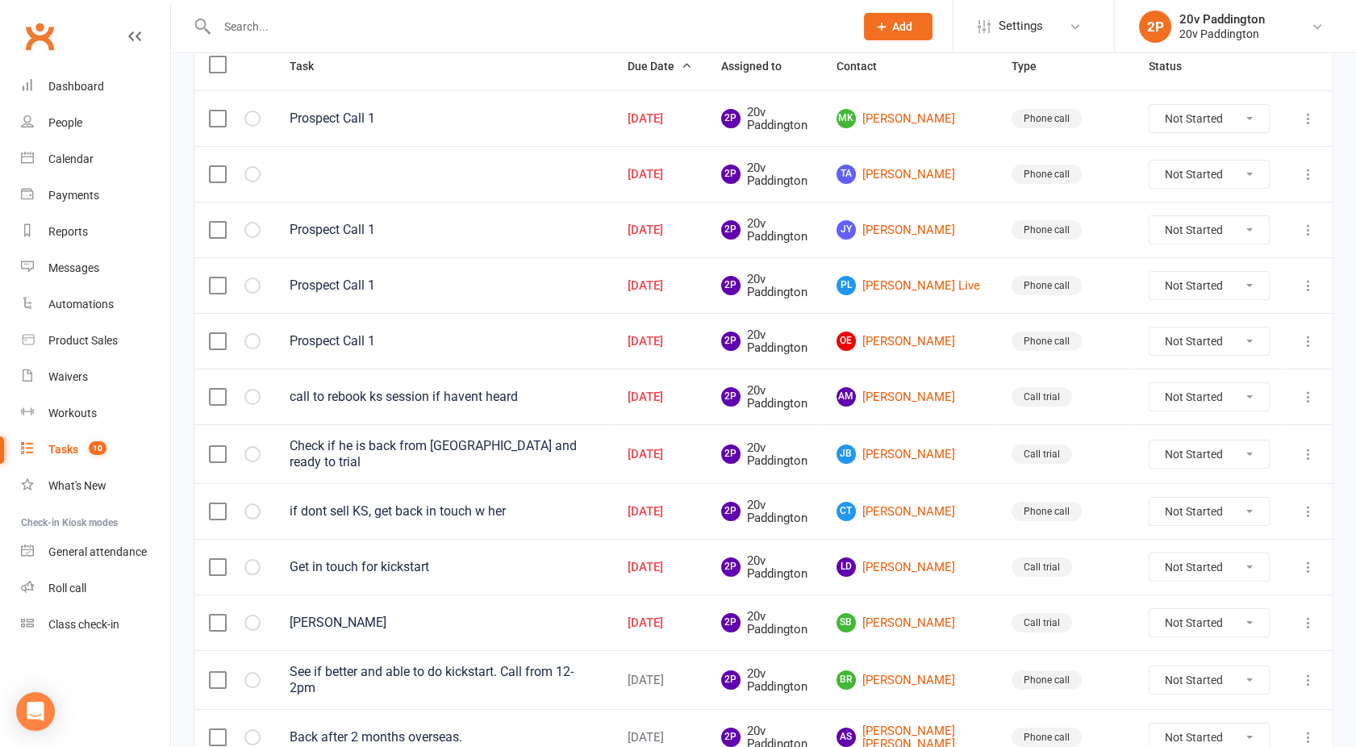
scroll to position [214, 0]
drag, startPoint x: 920, startPoint y: 278, endPoint x: 1316, endPoint y: 282, distance: 396.1
click at [1316, 282] on icon at bounding box center [1308, 285] width 16 height 16
click at [1189, 380] on link "Delete" at bounding box center [1224, 378] width 160 height 32
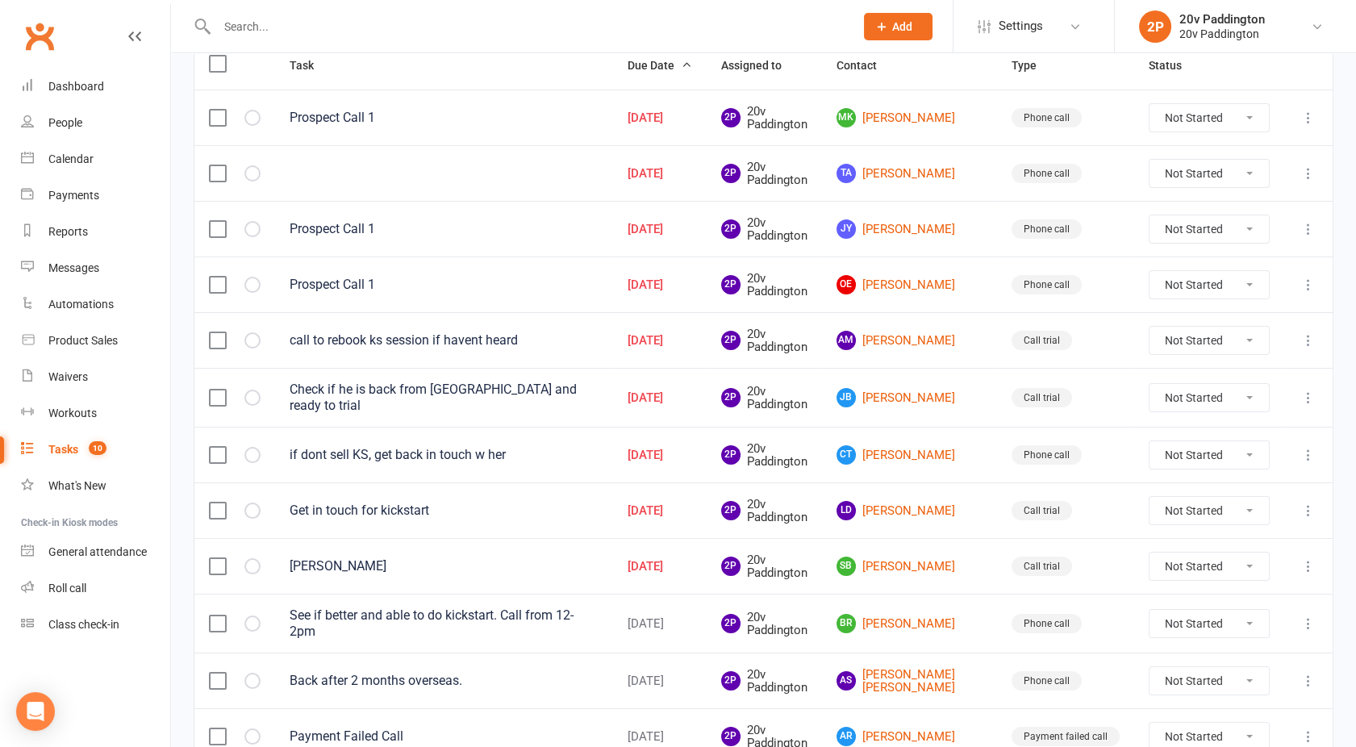
click at [1305, 224] on icon at bounding box center [1308, 229] width 16 height 16
click at [1187, 322] on link "Delete" at bounding box center [1224, 323] width 160 height 32
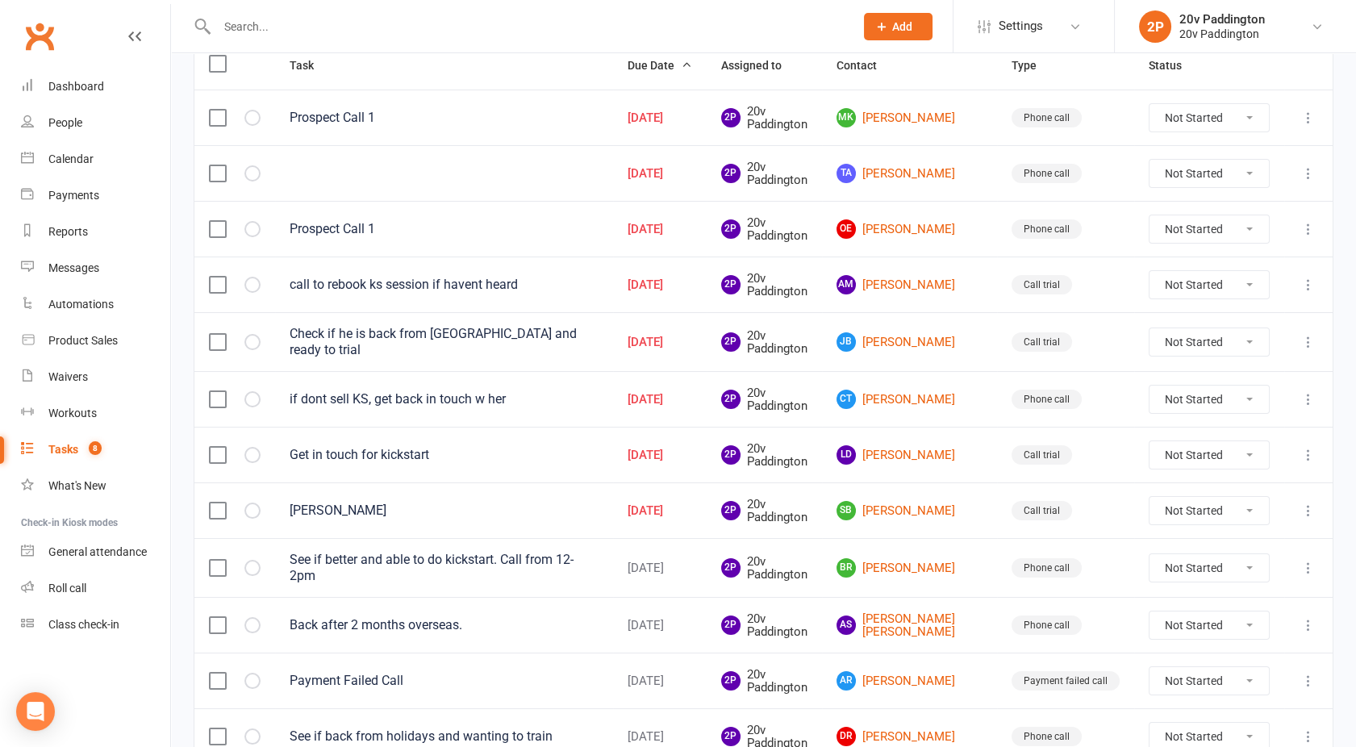
drag, startPoint x: 918, startPoint y: 397, endPoint x: 720, endPoint y: 387, distance: 197.8
click at [692, 393] on div "[DATE]" at bounding box center [660, 400] width 65 height 14
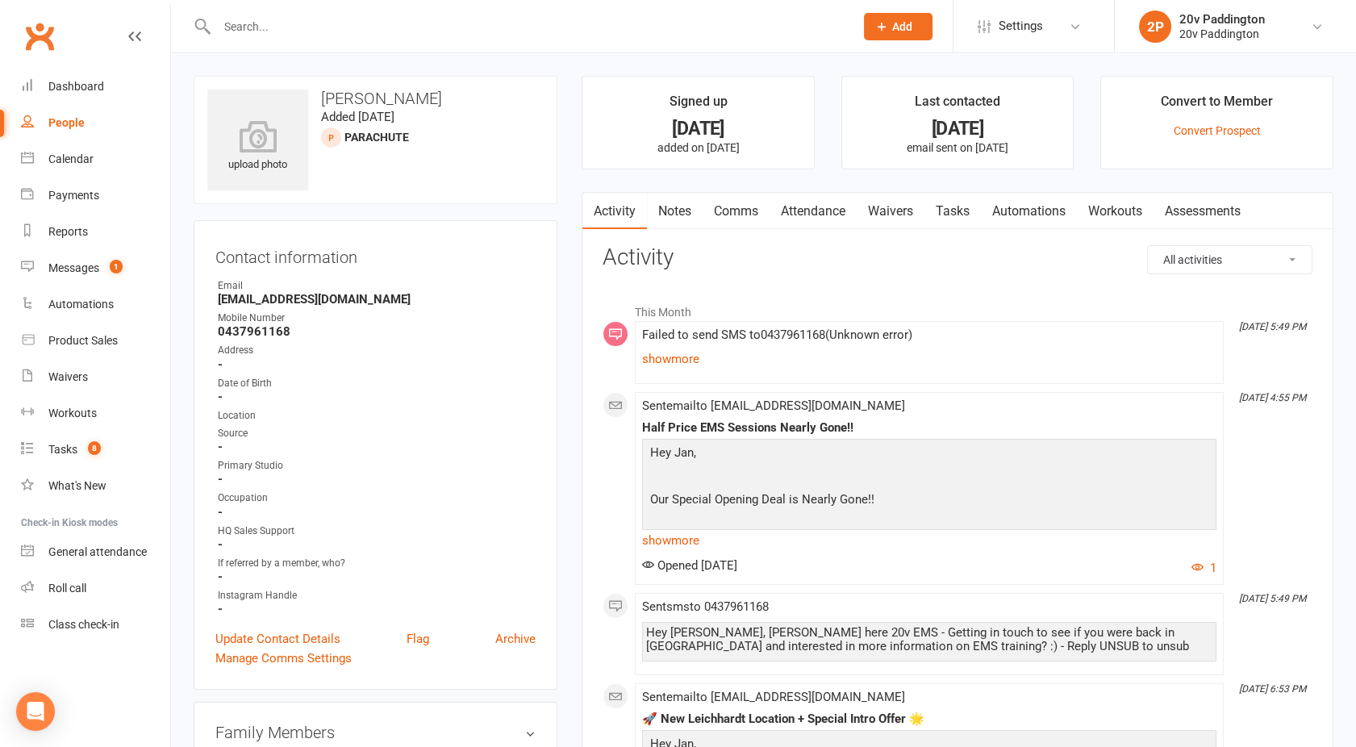
scroll to position [140, 0]
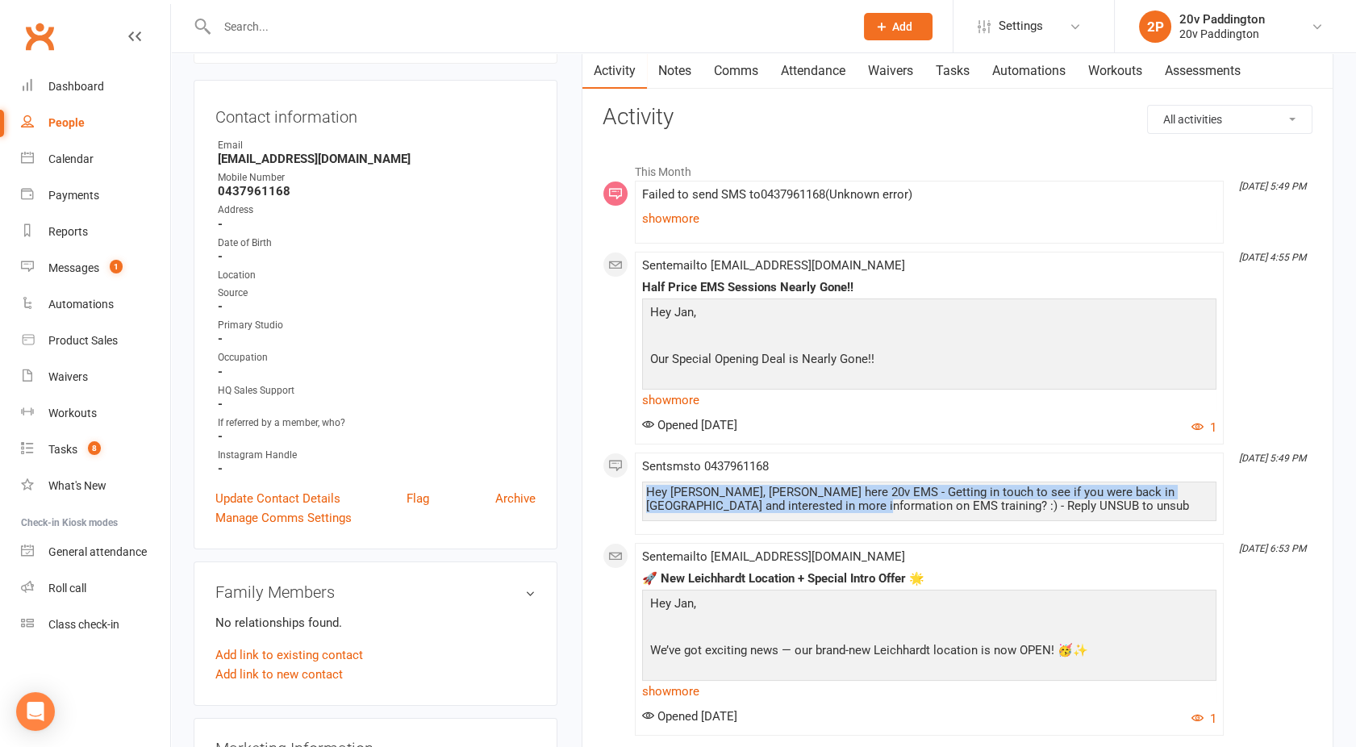
drag, startPoint x: 811, startPoint y: 505, endPoint x: 644, endPoint y: 490, distance: 167.6
click at [644, 490] on div "Hey [PERSON_NAME], [PERSON_NAME] here 20v EMS - Getting in touch to see if you …" at bounding box center [929, 502] width 574 height 40
copy div "Hey [PERSON_NAME], [PERSON_NAME] here 20v EMS - Getting in touch to see if you …"
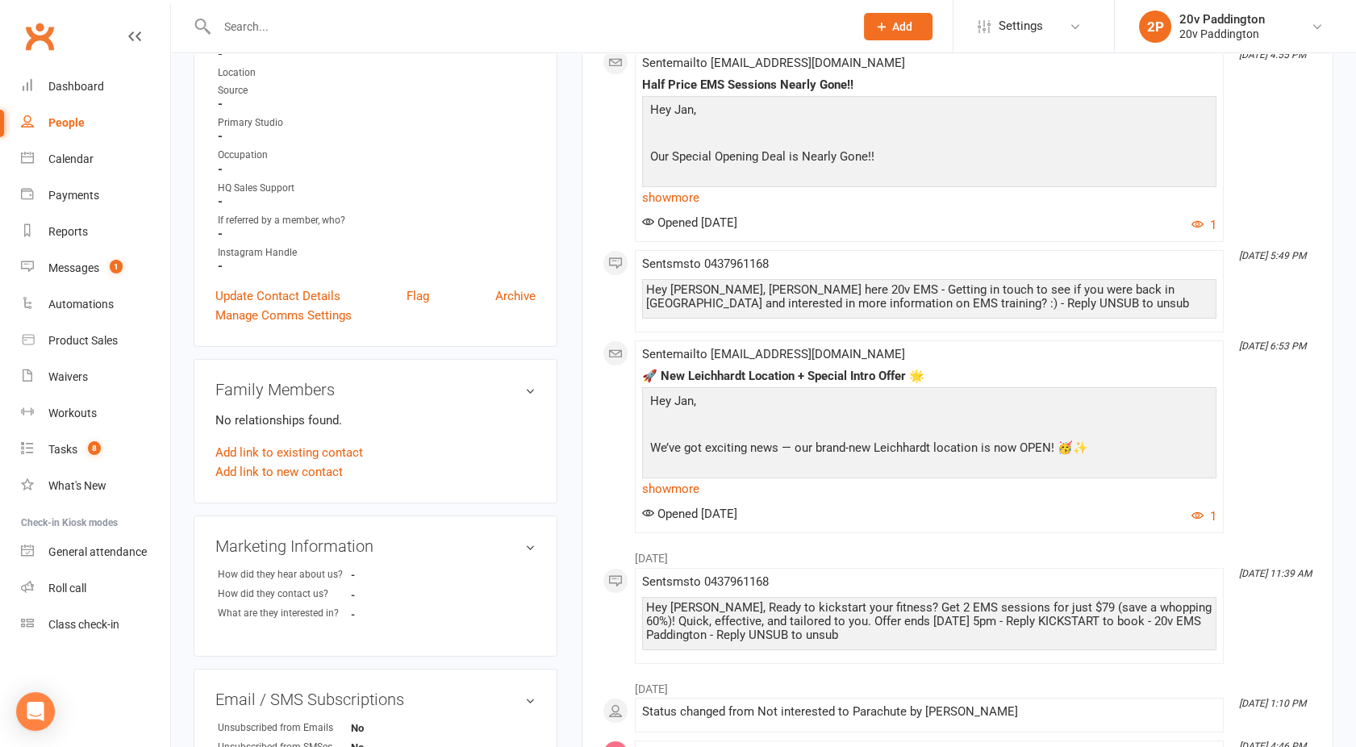
scroll to position [0, 0]
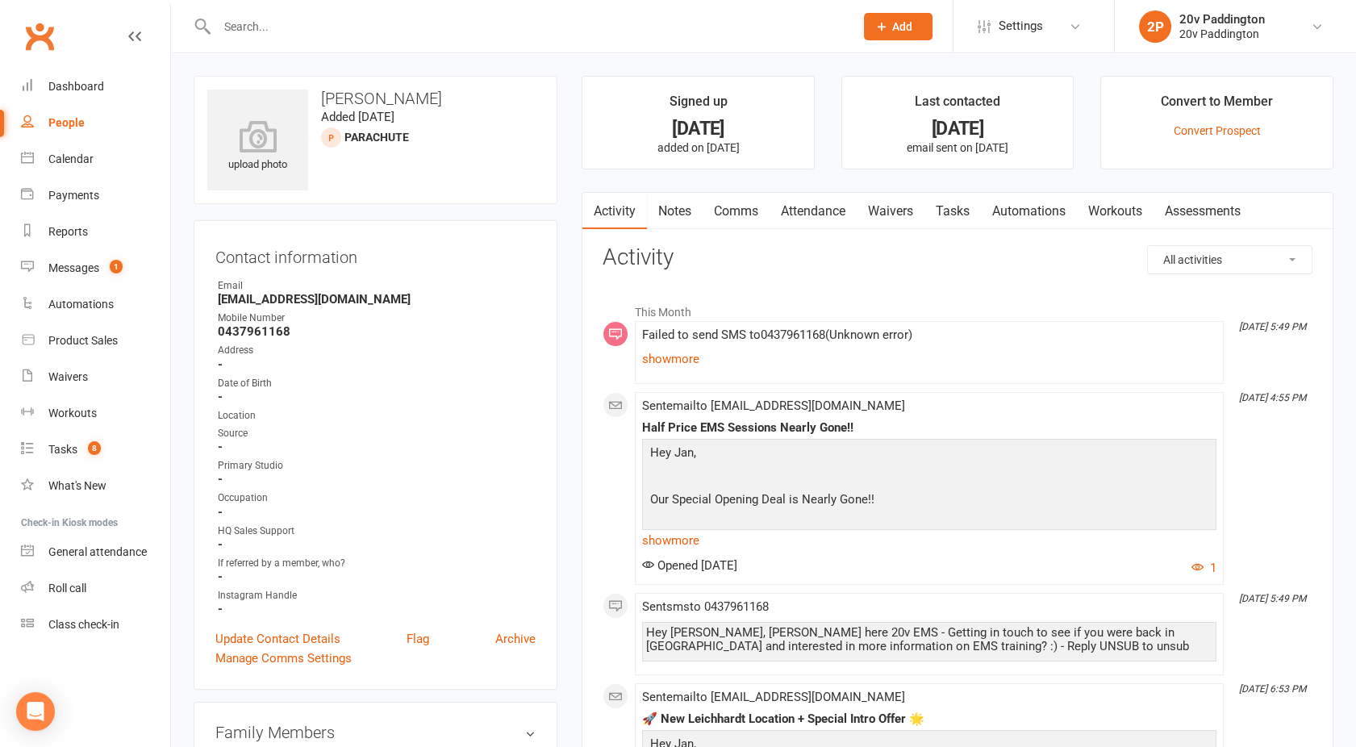
click at [742, 215] on link "Comms" at bounding box center [736, 211] width 67 height 37
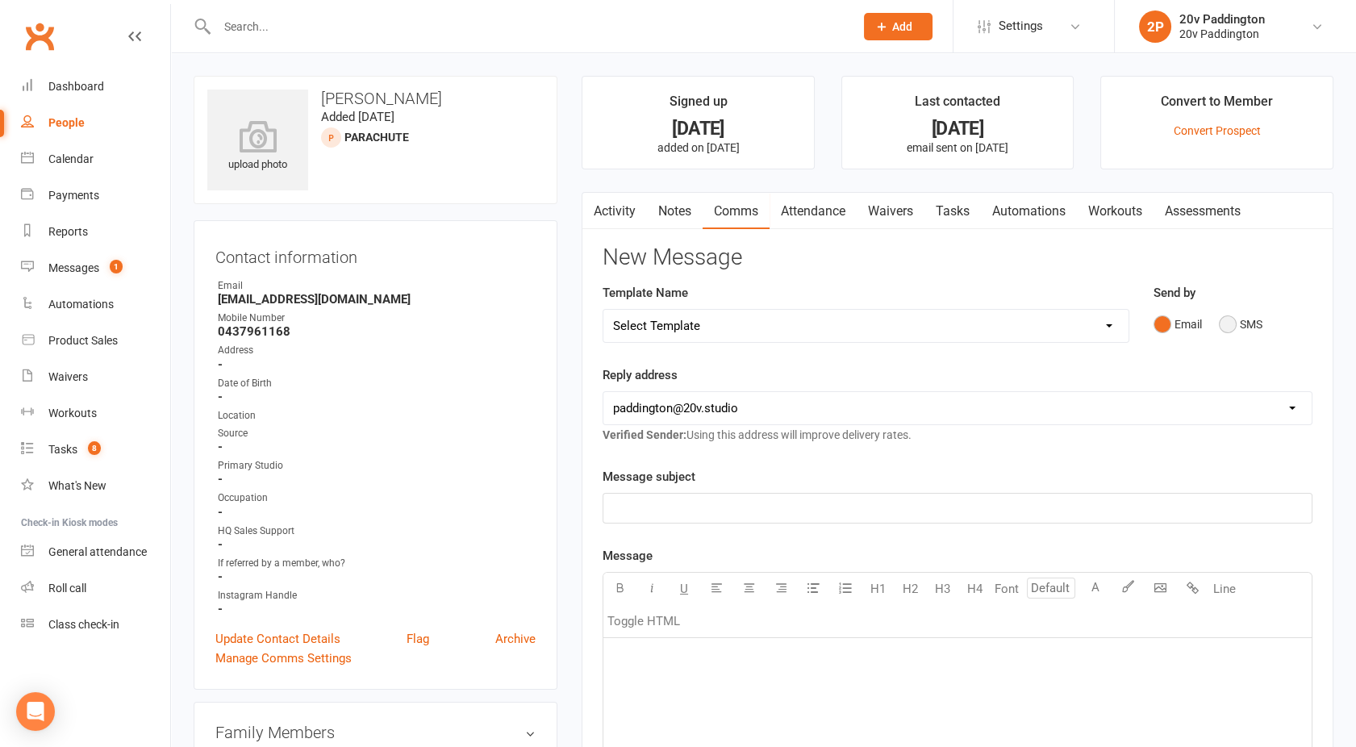
click at [1243, 319] on button "SMS" at bounding box center [1241, 324] width 44 height 31
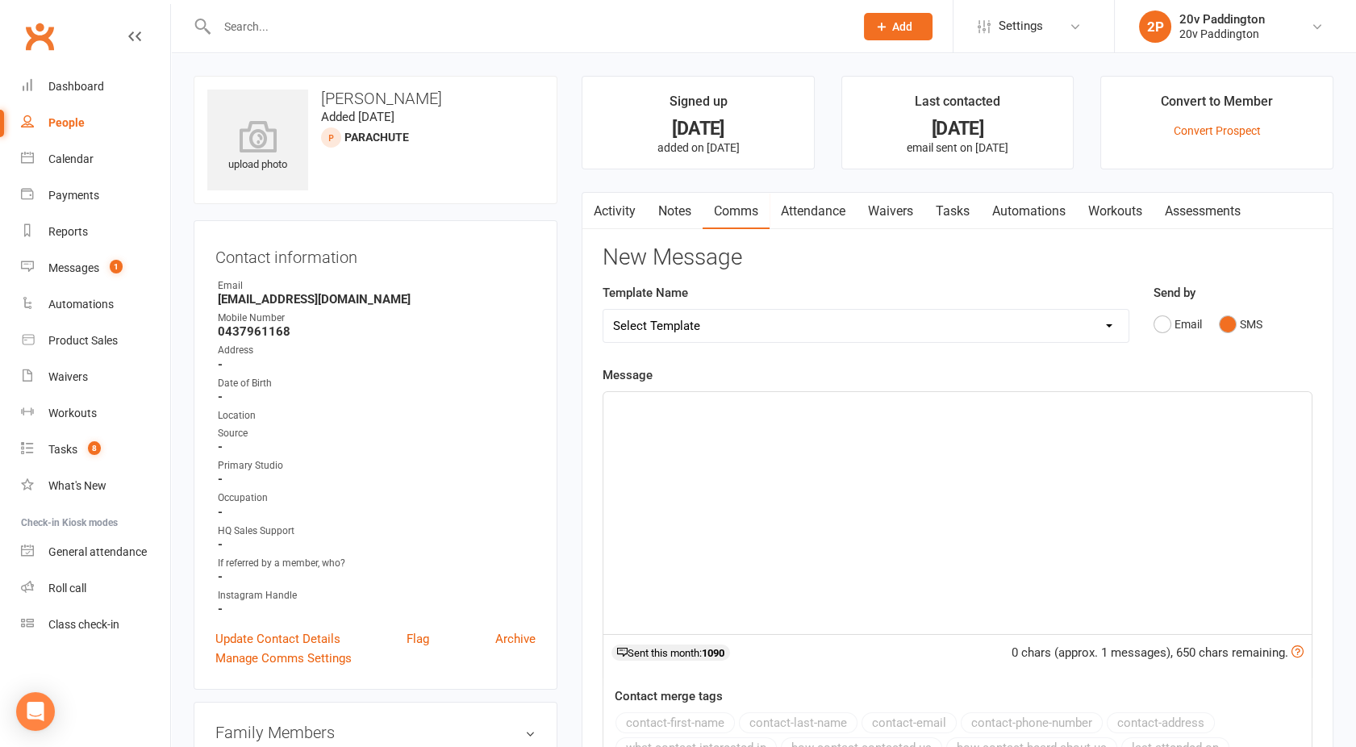
click at [911, 428] on div "﻿" at bounding box center [957, 513] width 708 height 242
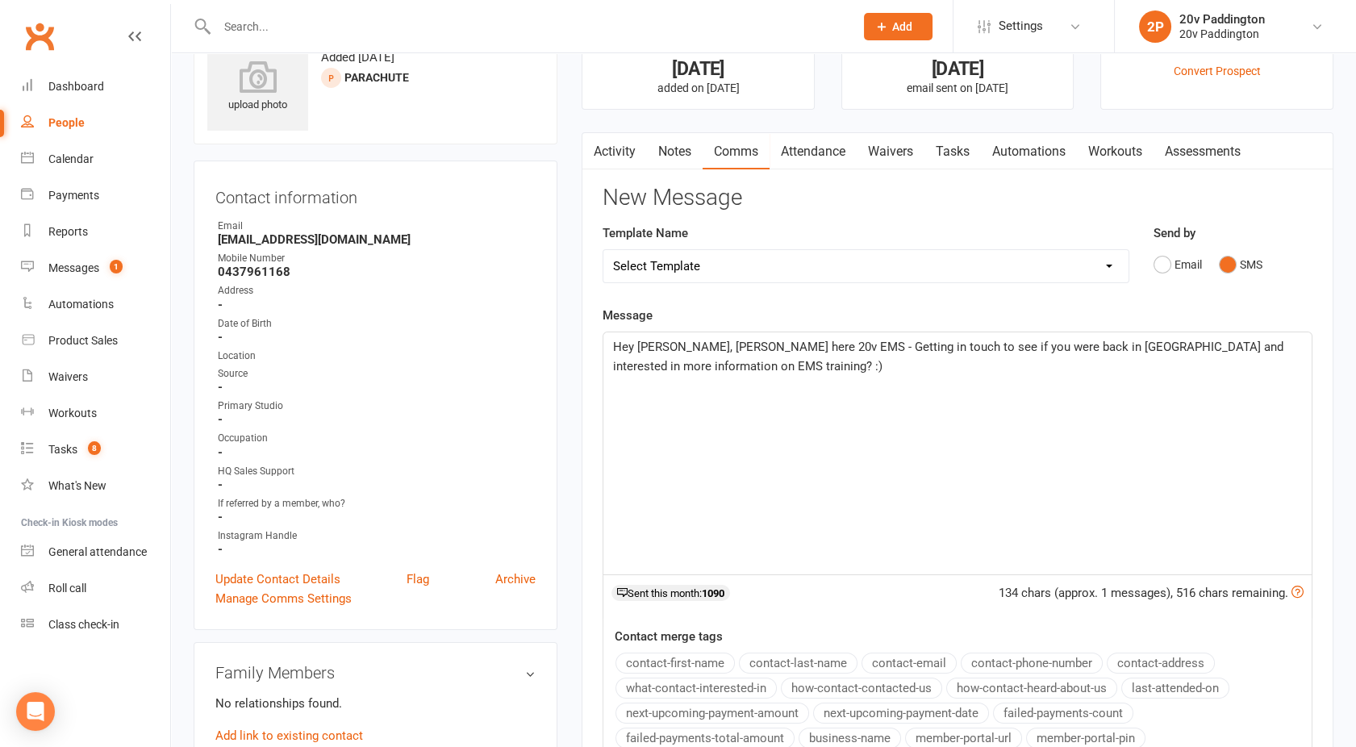
scroll to position [369, 0]
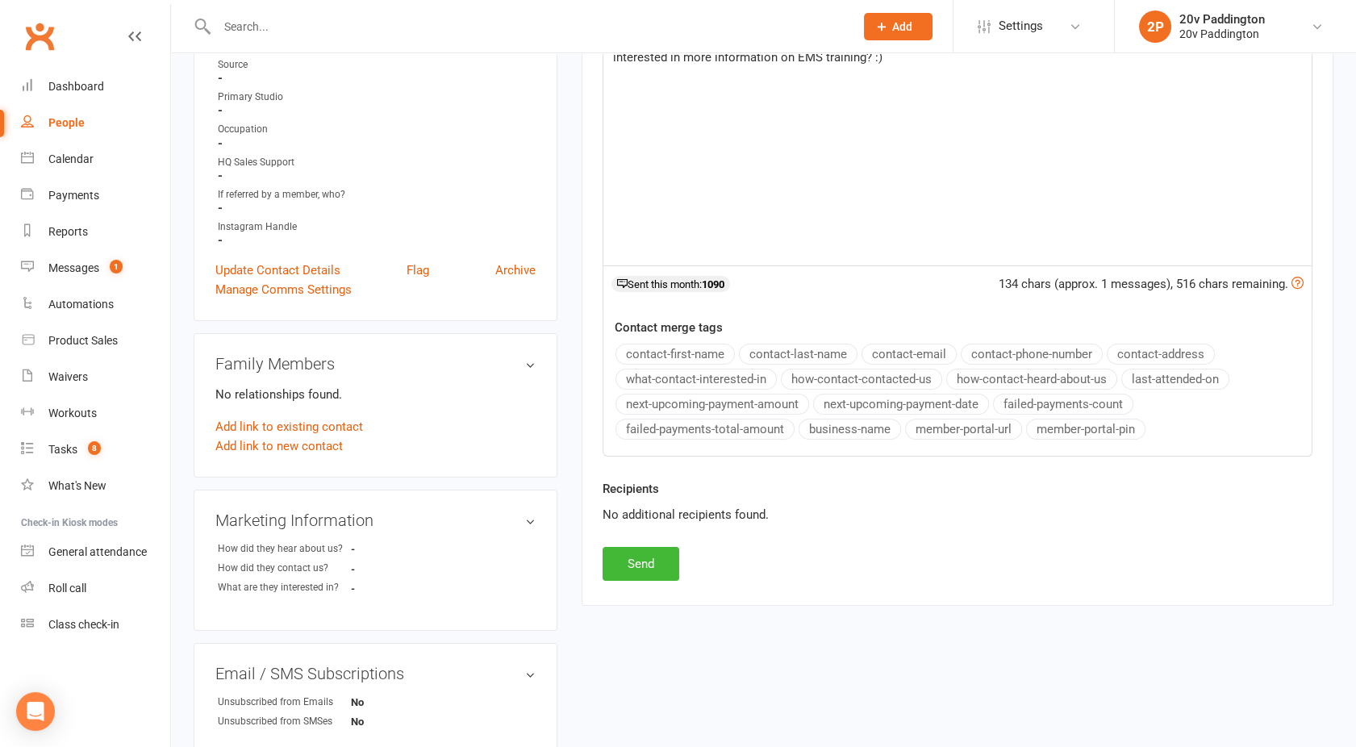
click at [631, 585] on div "Activity Notes Comms Attendance Waivers Tasks Automations Workouts Assessments …" at bounding box center [958, 214] width 752 height 782
click at [628, 561] on button "Send" at bounding box center [641, 564] width 77 height 34
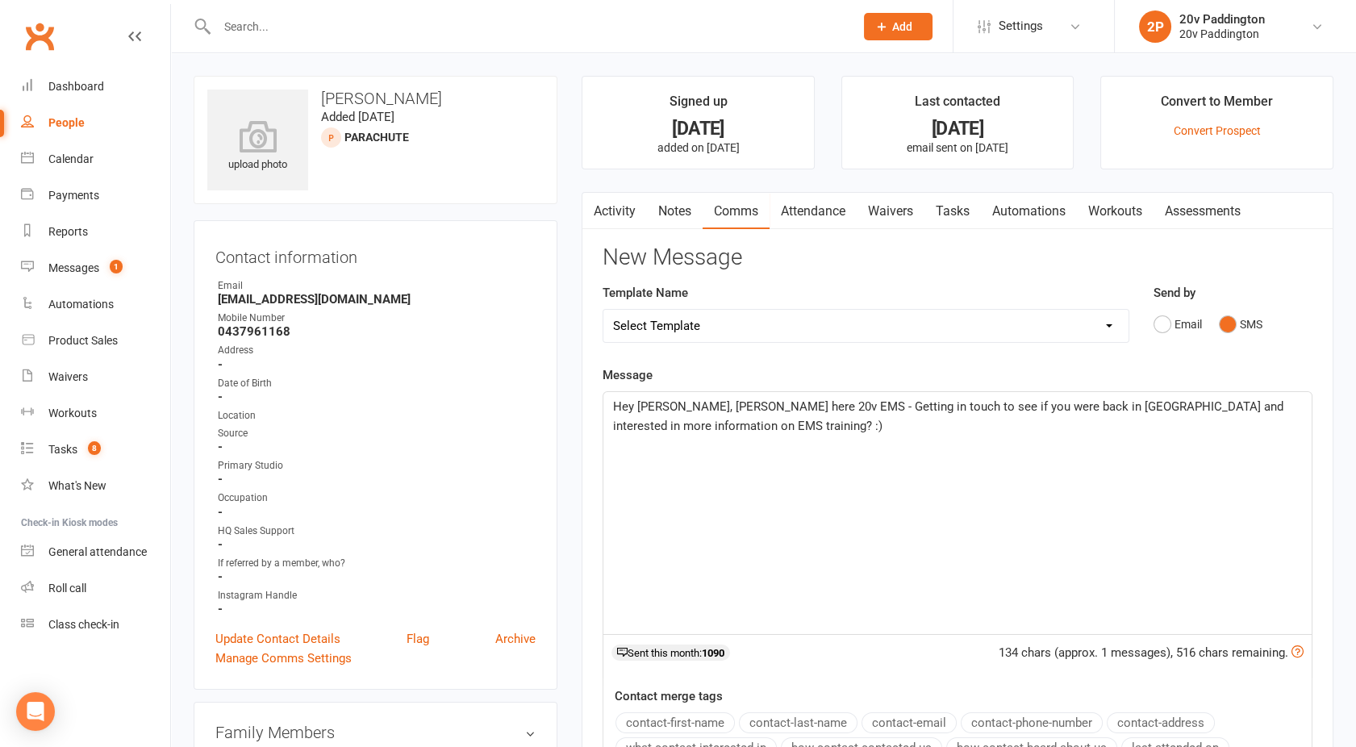
click at [609, 211] on link "Activity" at bounding box center [614, 211] width 65 height 37
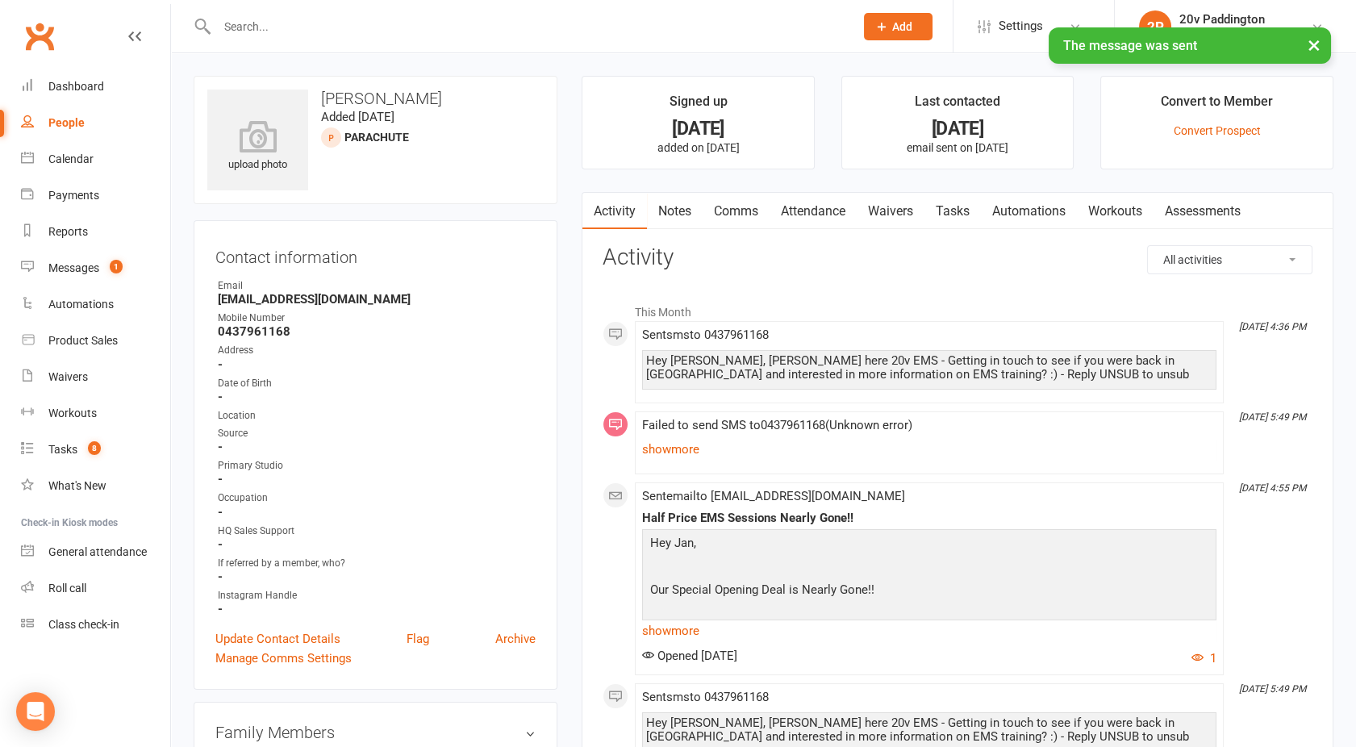
click at [954, 208] on link "Tasks" at bounding box center [952, 211] width 56 height 37
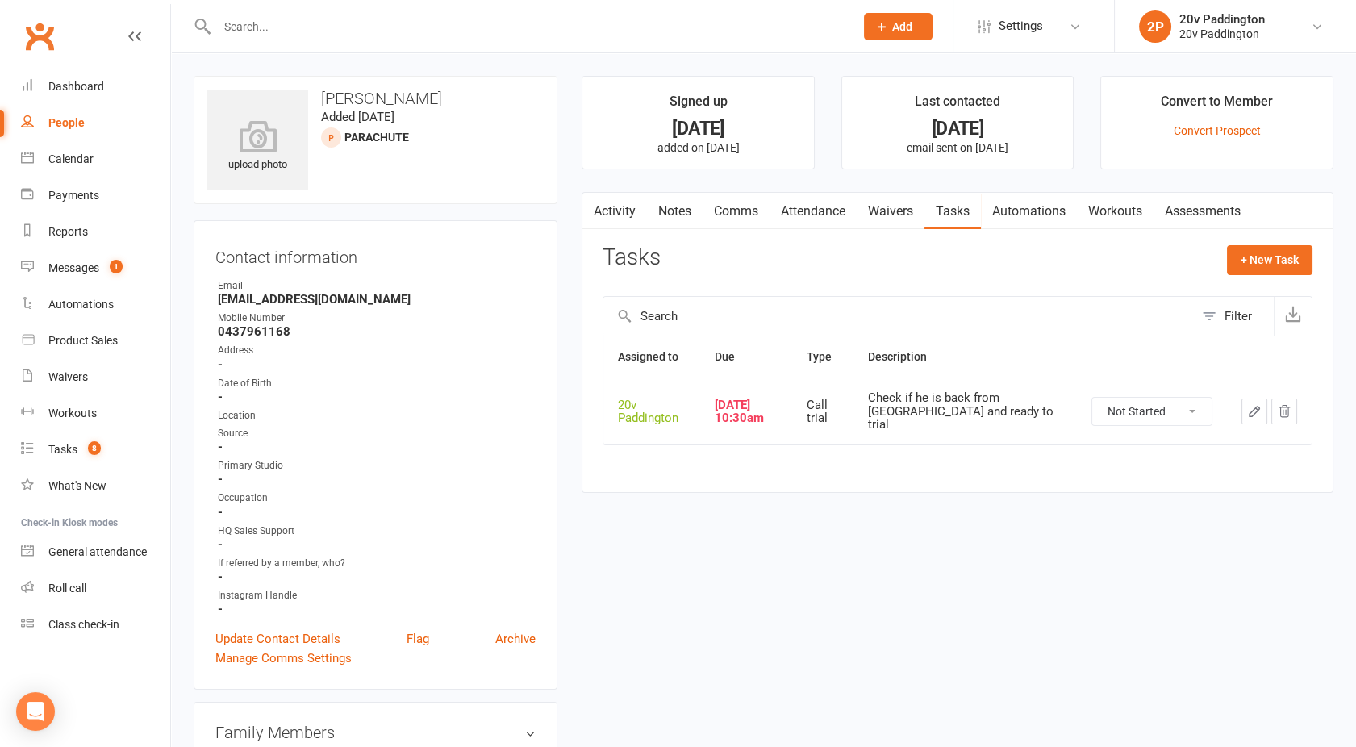
click at [1257, 405] on icon "button" at bounding box center [1254, 411] width 15 height 15
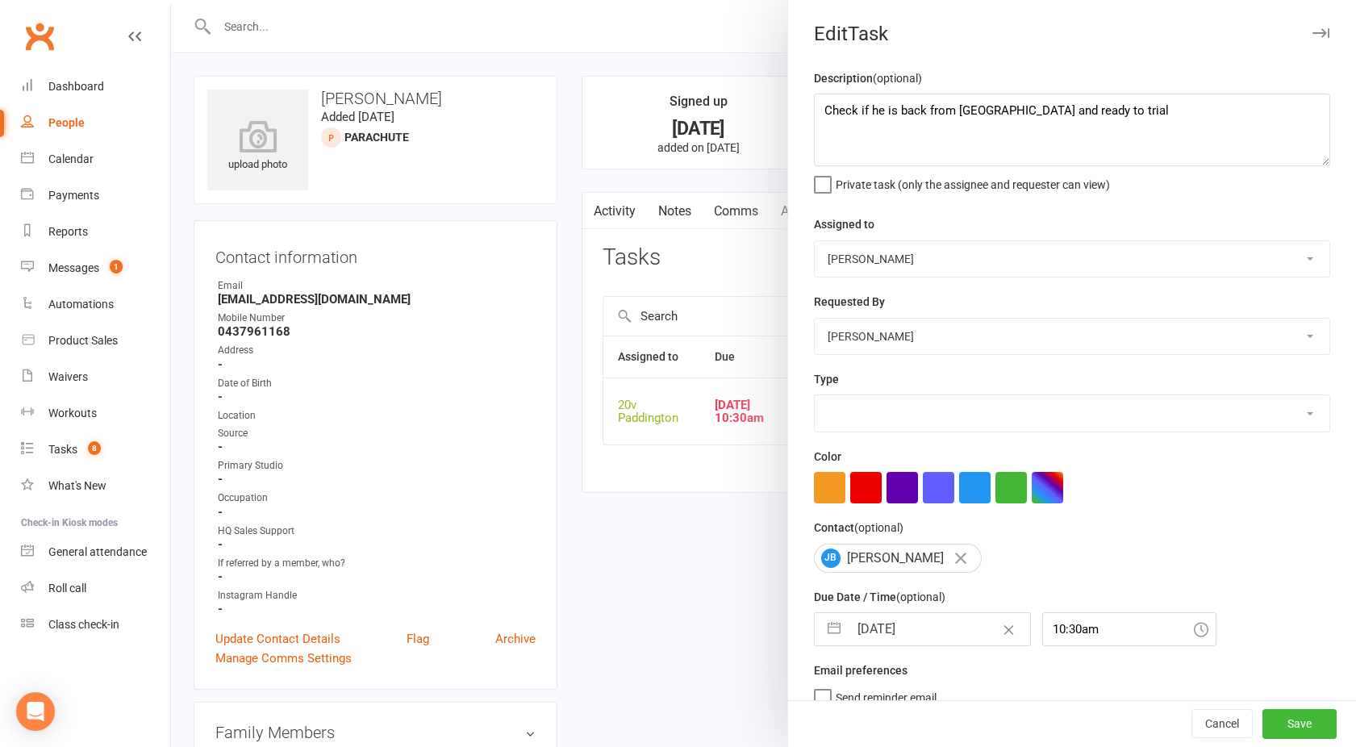
type textarea "Check if he is back from [GEOGRAPHIC_DATA] and ready to trial"
select select "45737"
type input "[DATE]"
type input "10:30am"
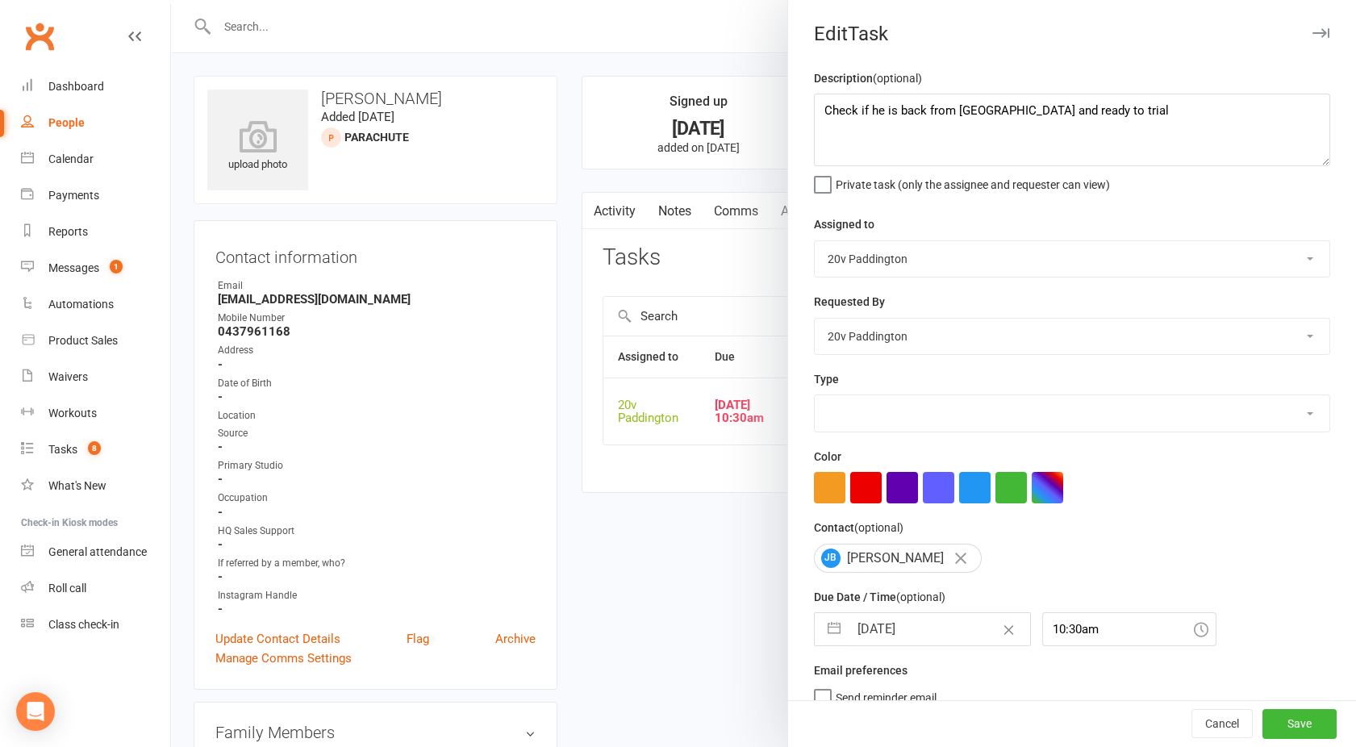
scroll to position [19, 0]
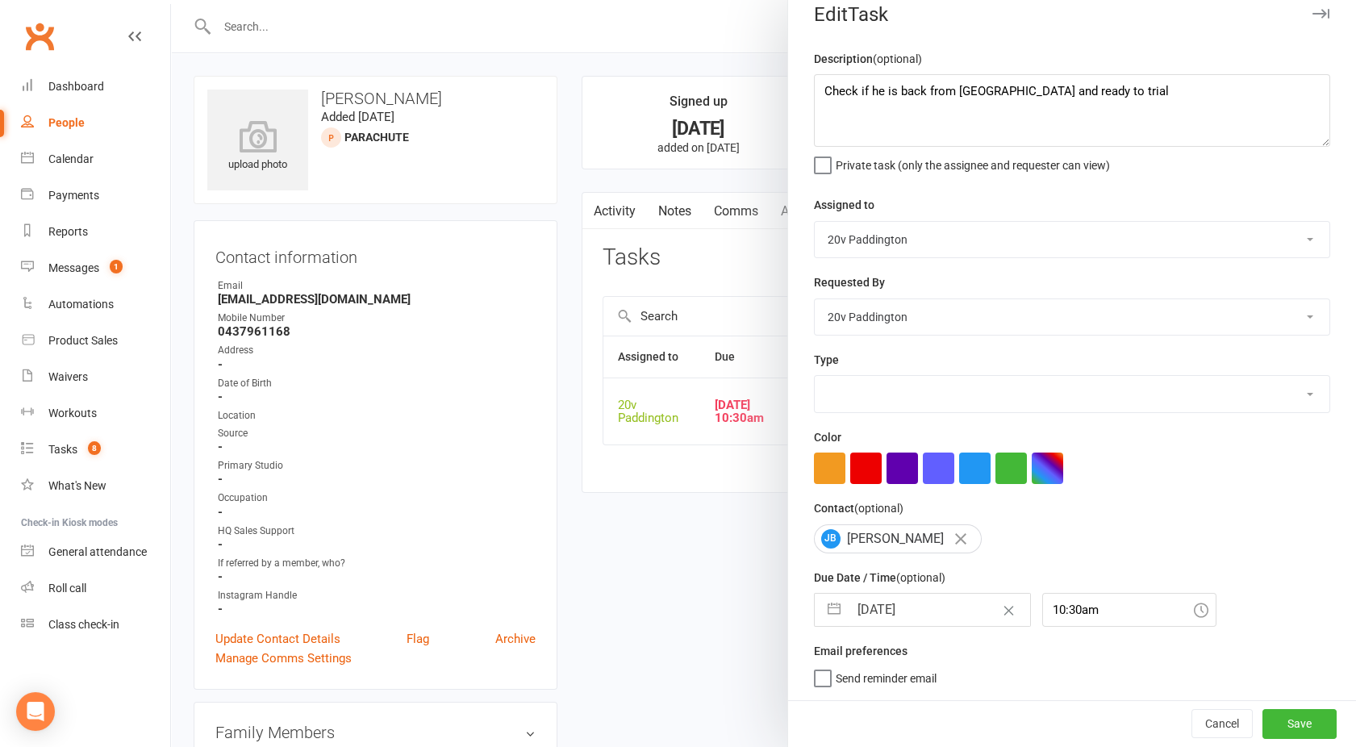
select select "23831"
click at [865, 616] on input "[DATE]" at bounding box center [939, 610] width 181 height 32
select select "7"
select select "2025"
select select "8"
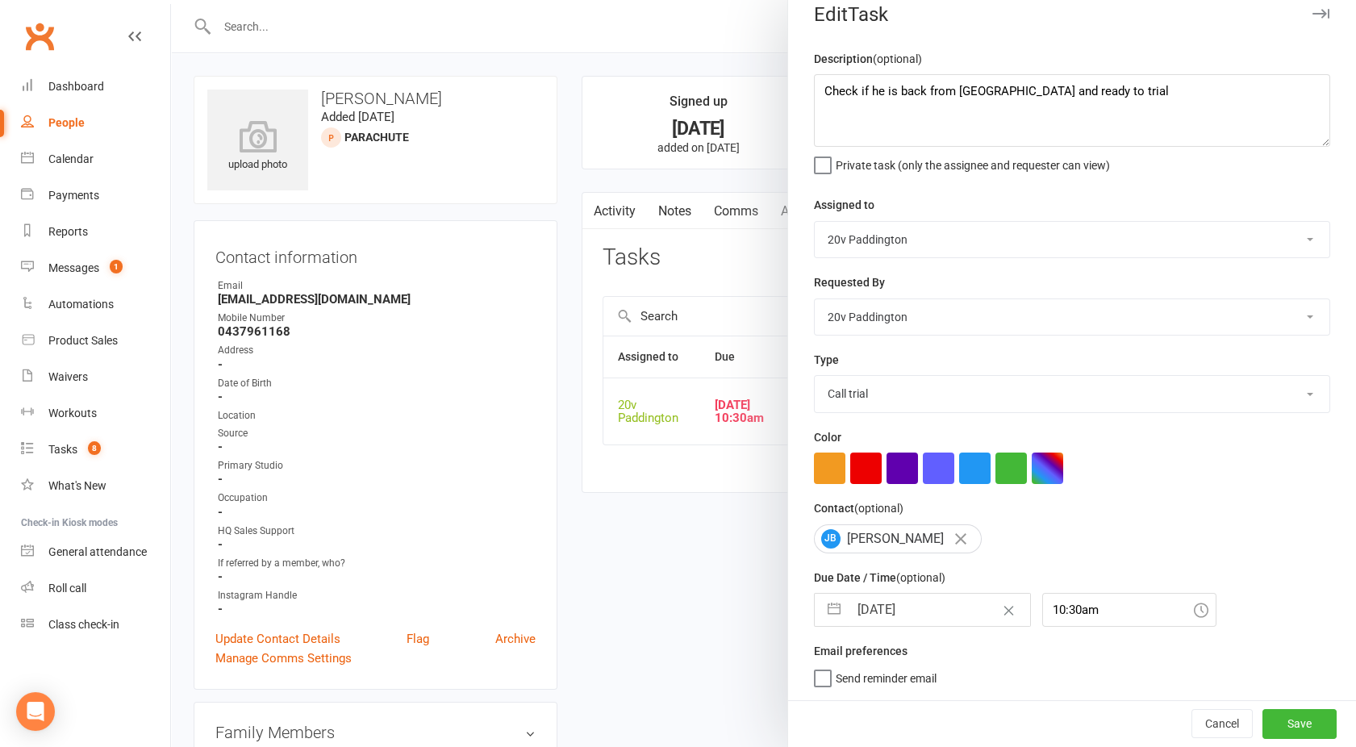
select select "2025"
select select "9"
select select "2025"
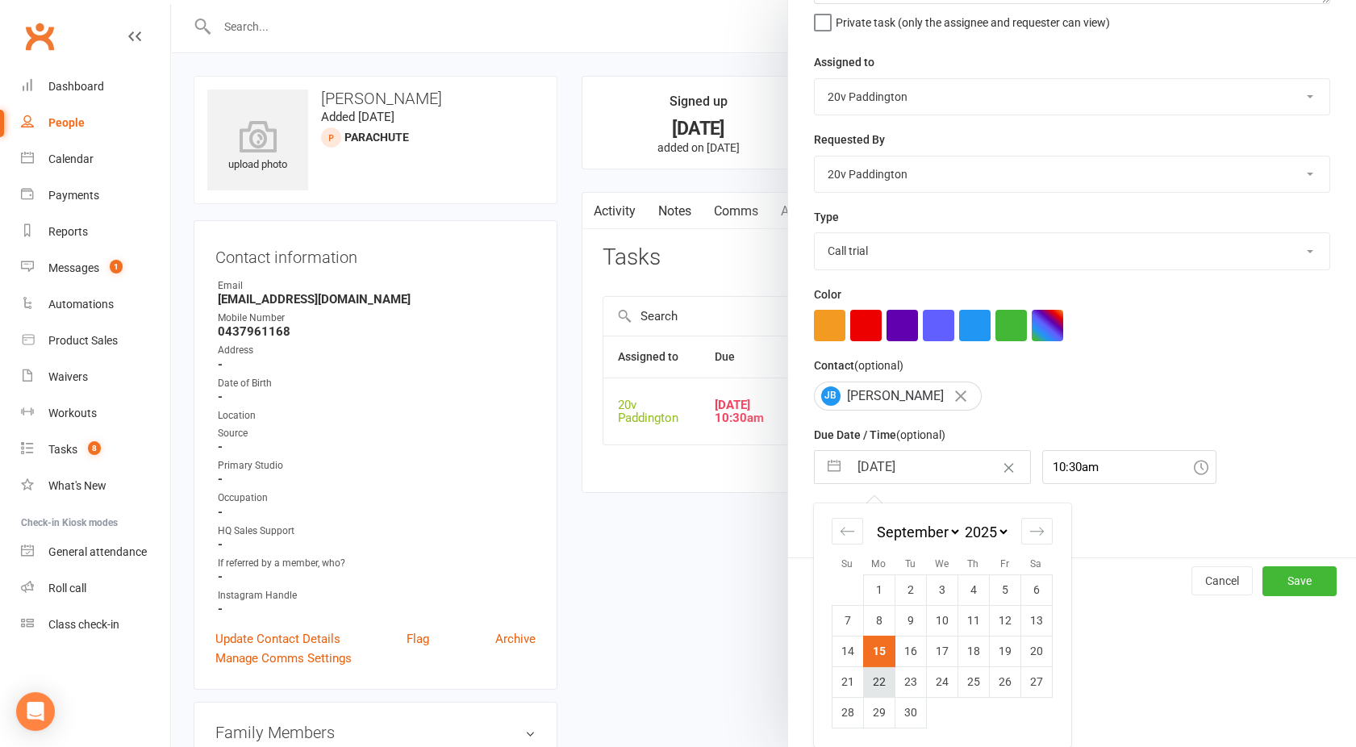
click at [873, 678] on td "22" at bounding box center [878, 681] width 31 height 31
type input "[DATE]"
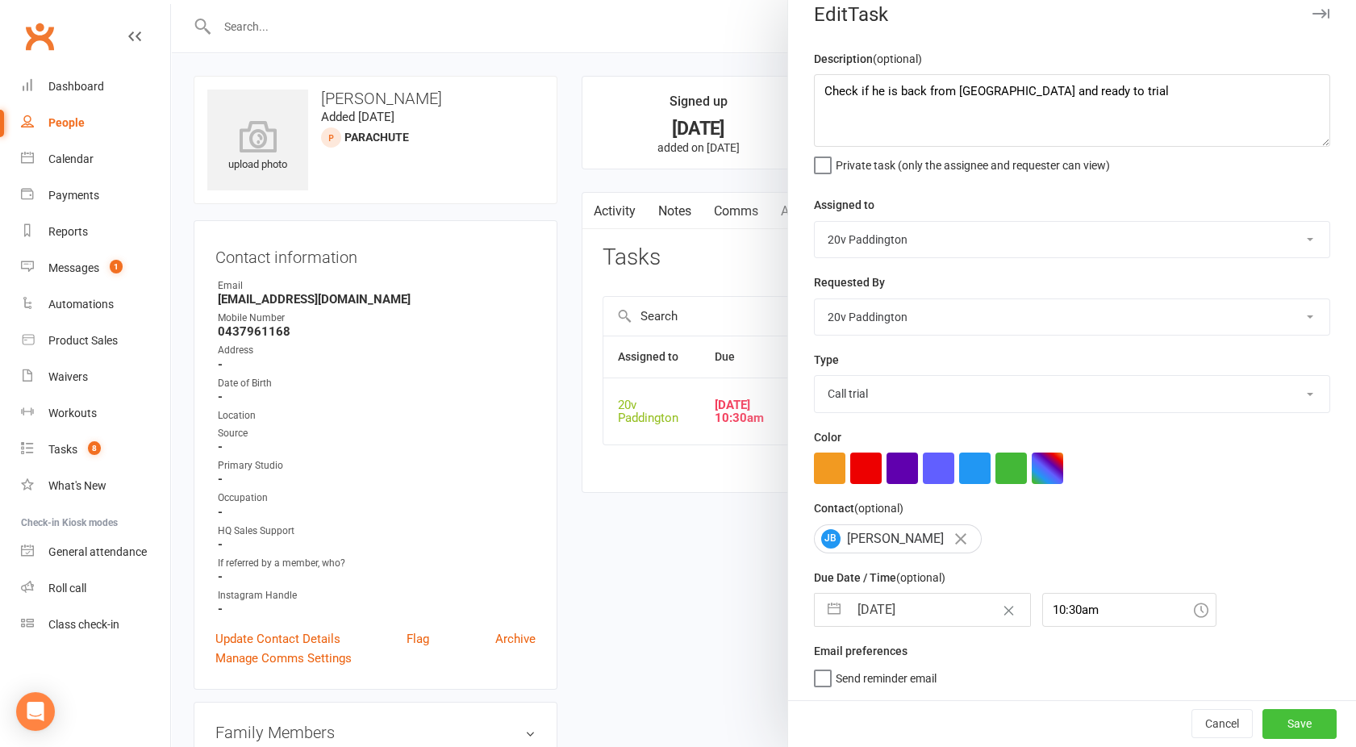
click at [1262, 716] on button "Save" at bounding box center [1299, 723] width 74 height 29
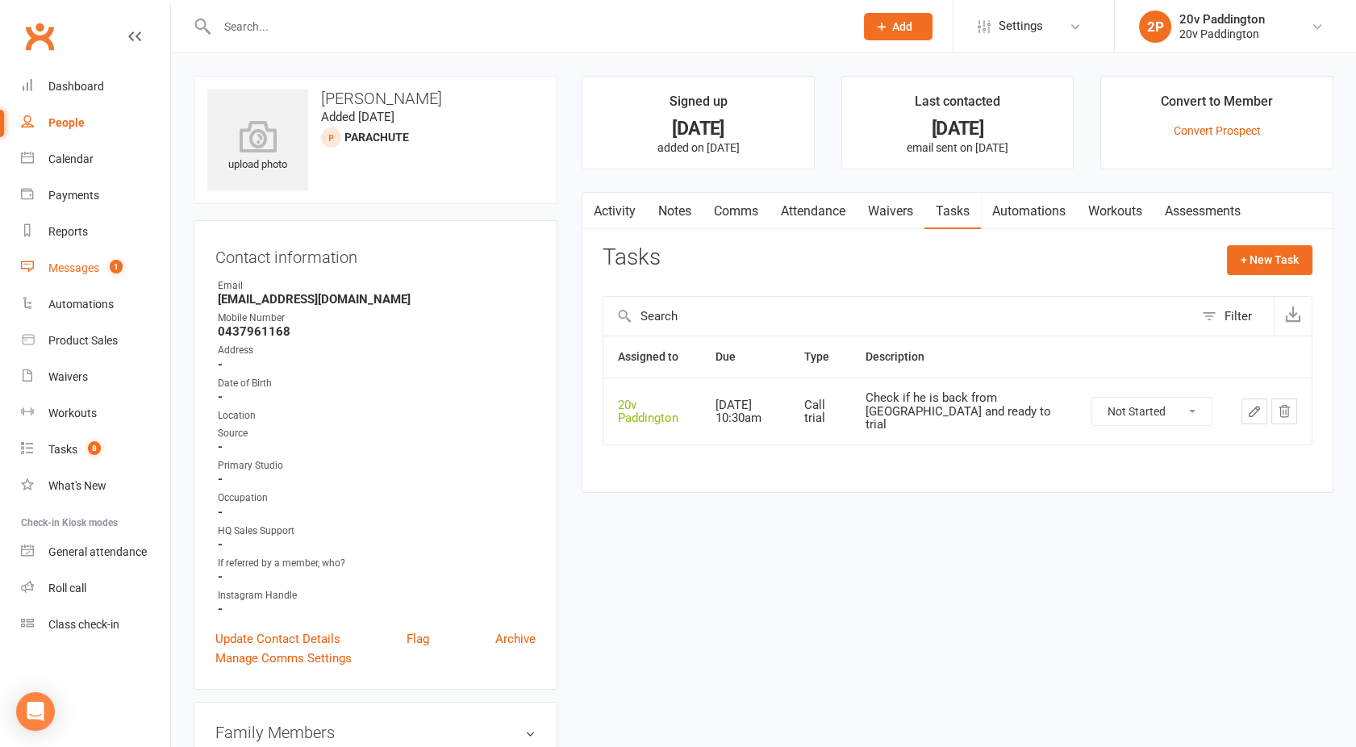
click at [87, 272] on div "Messages" at bounding box center [73, 267] width 51 height 13
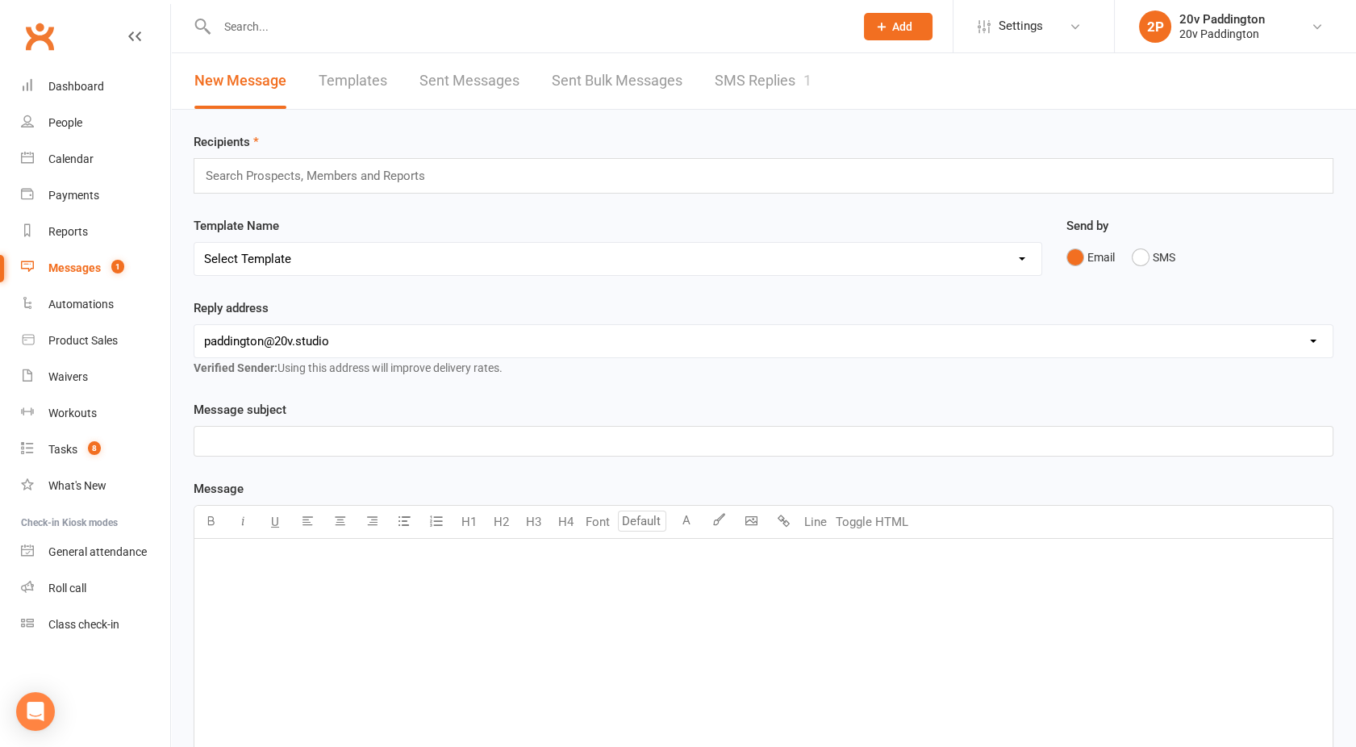
click at [783, 97] on link "SMS Replies 1" at bounding box center [763, 81] width 97 height 56
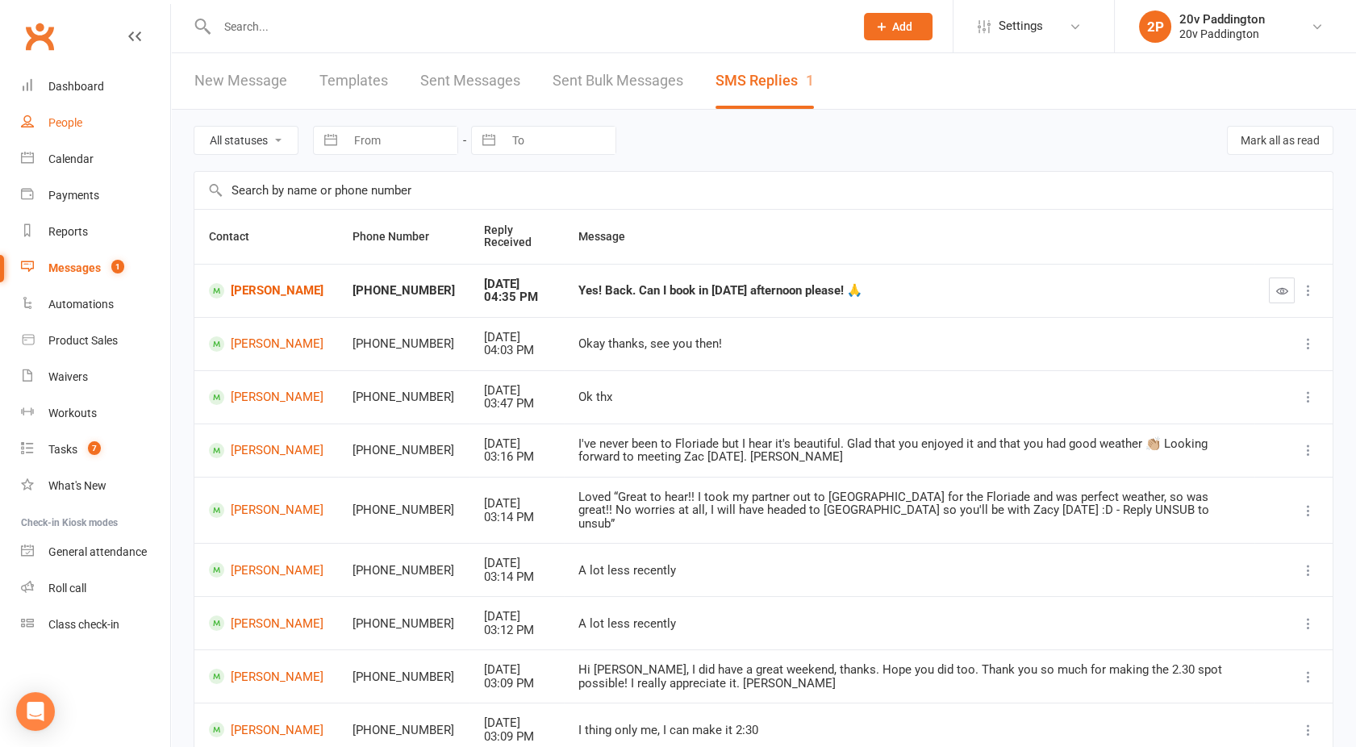
click at [65, 122] on div "People" at bounding box center [65, 122] width 34 height 13
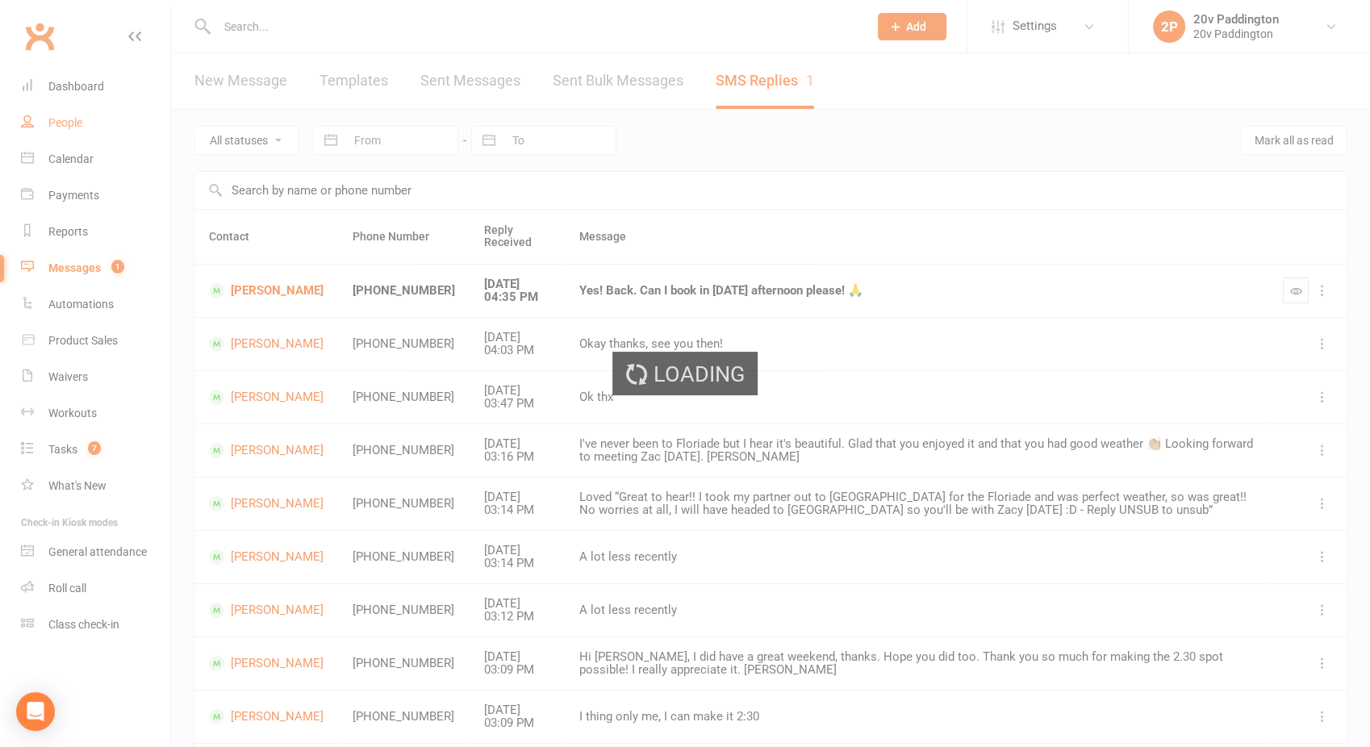
select select "100"
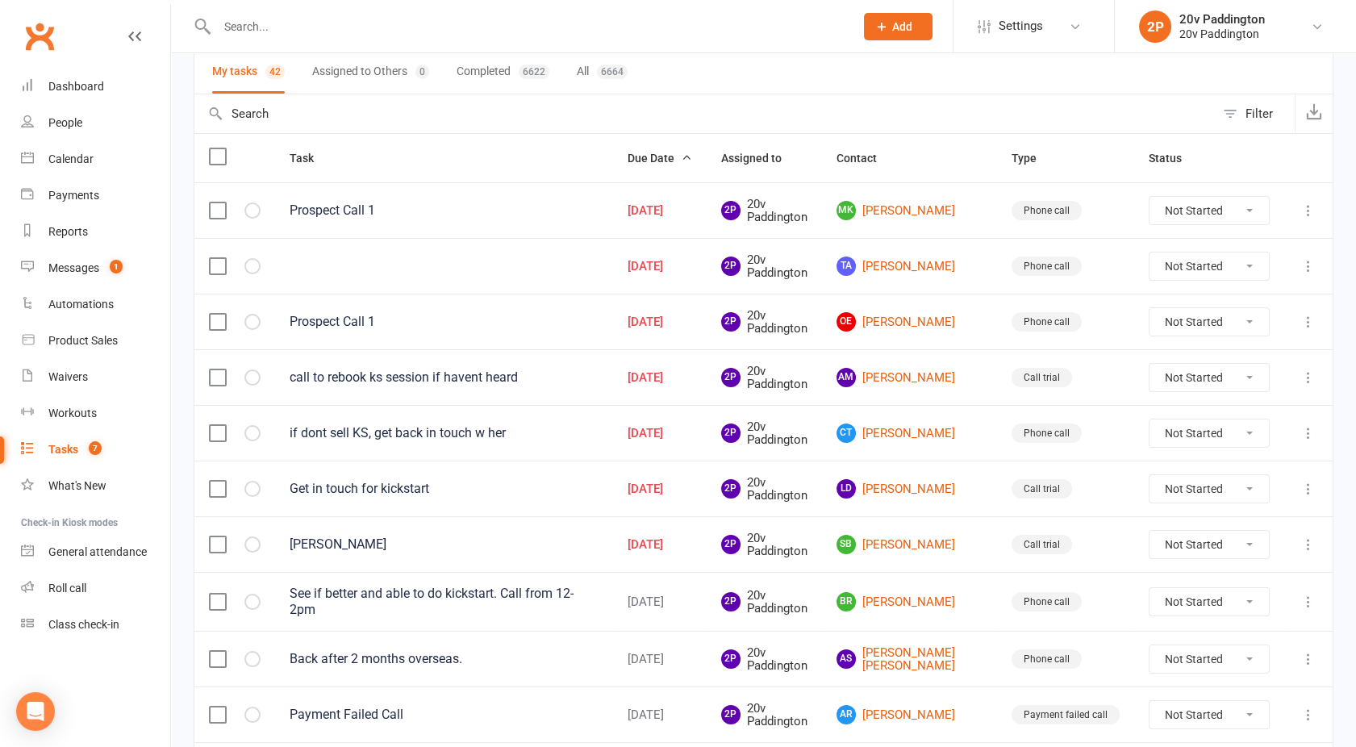
scroll to position [122, 0]
click at [1216, 27] on div "20v Paddington" at bounding box center [1221, 34] width 85 height 15
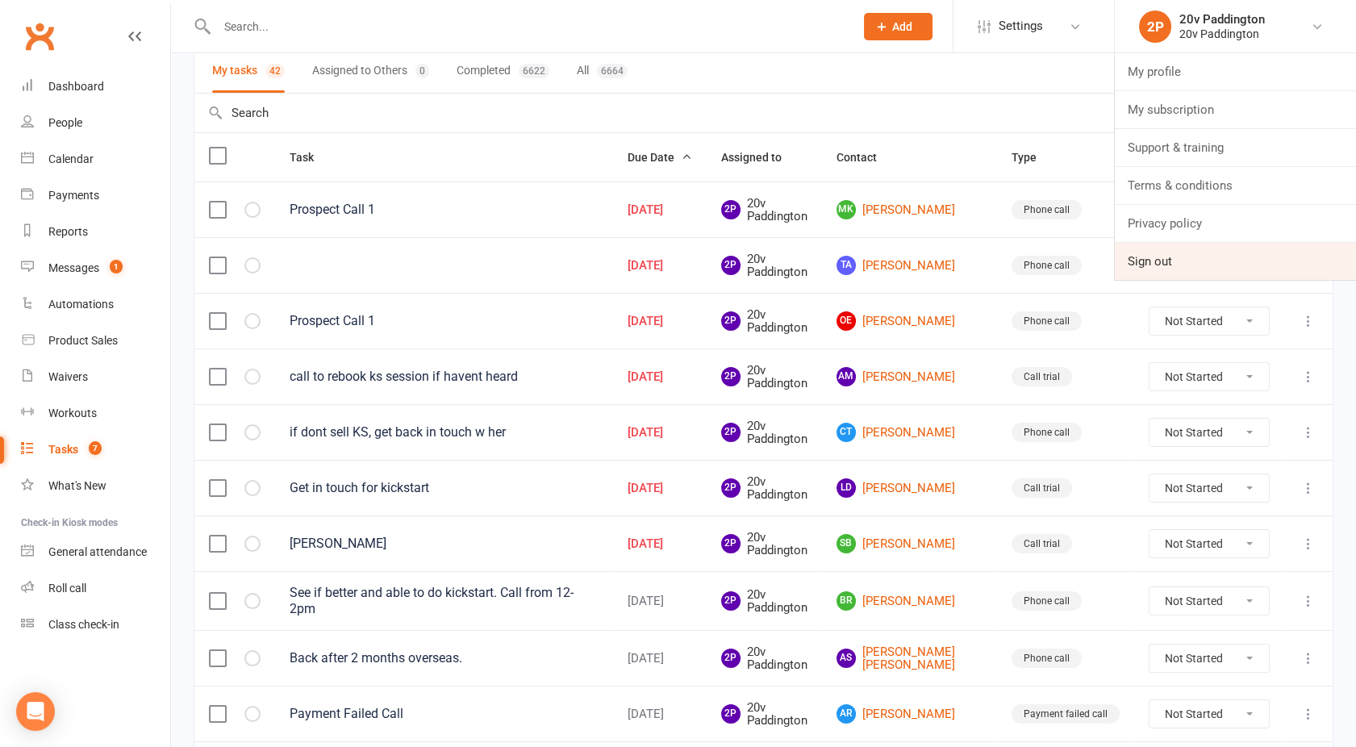
click at [1154, 261] on link "Sign out" at bounding box center [1235, 261] width 241 height 37
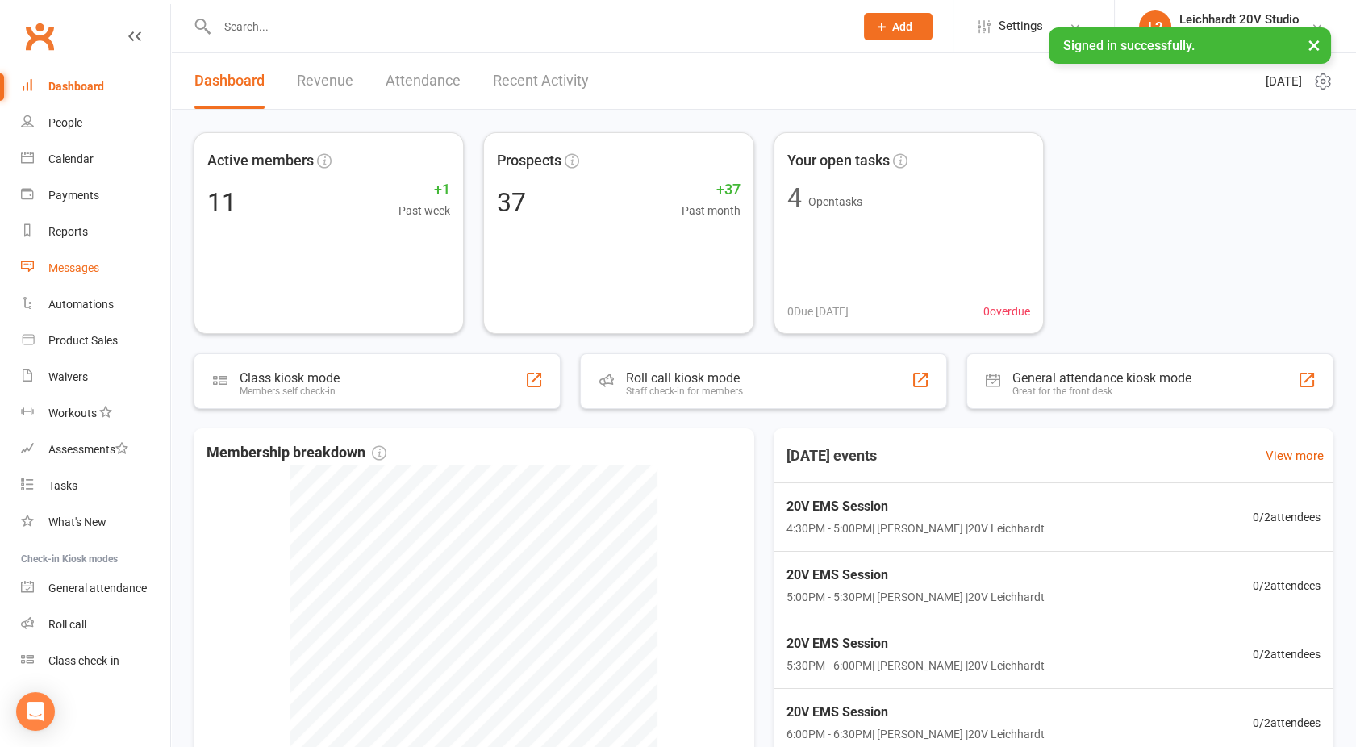
click at [83, 269] on div "Messages" at bounding box center [73, 267] width 51 height 13
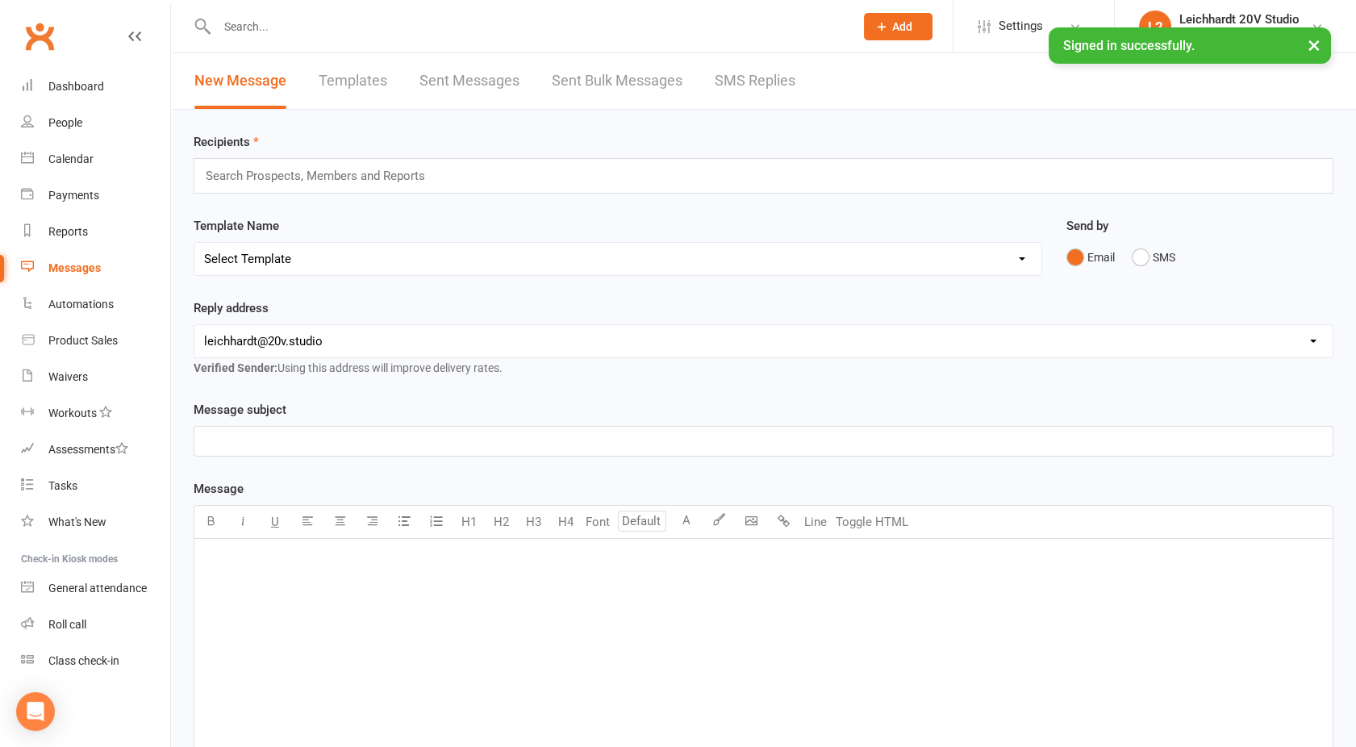
click at [746, 82] on link "SMS Replies" at bounding box center [755, 81] width 81 height 56
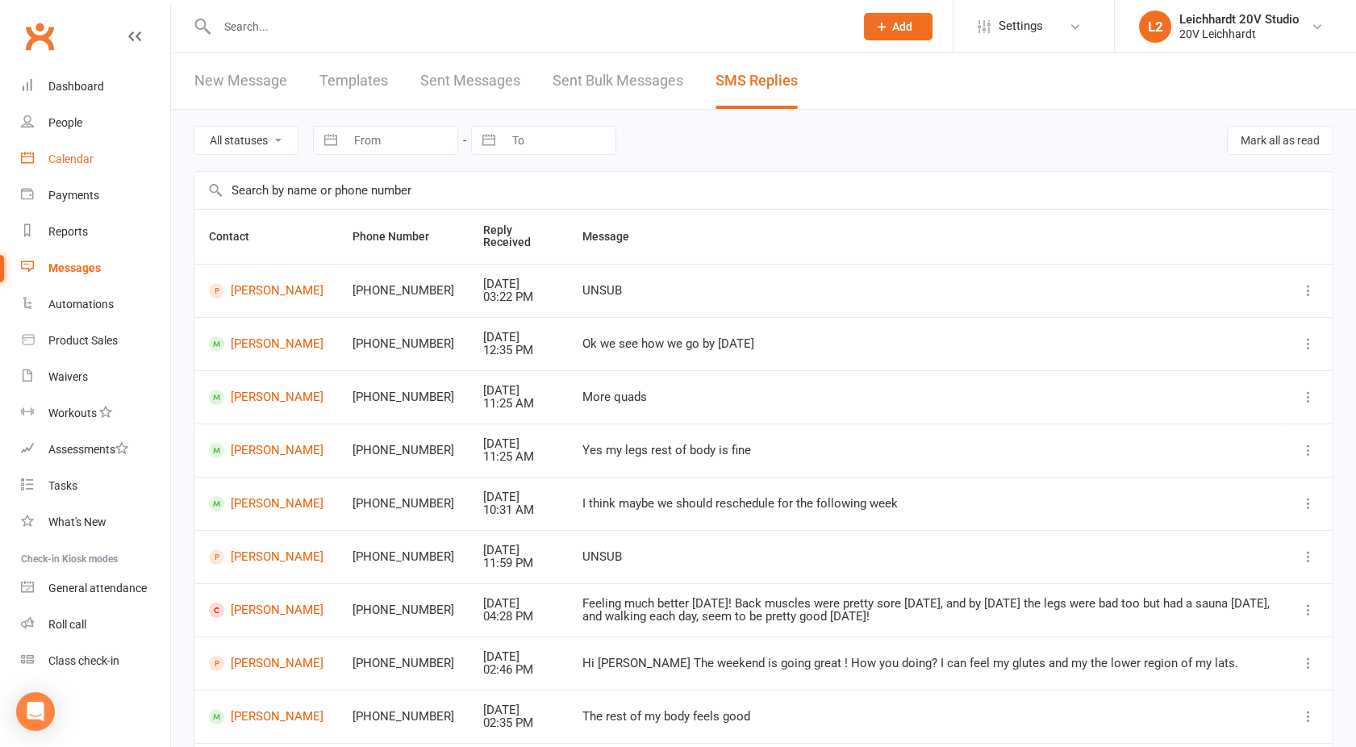
click at [76, 156] on div "Calendar" at bounding box center [70, 158] width 45 height 13
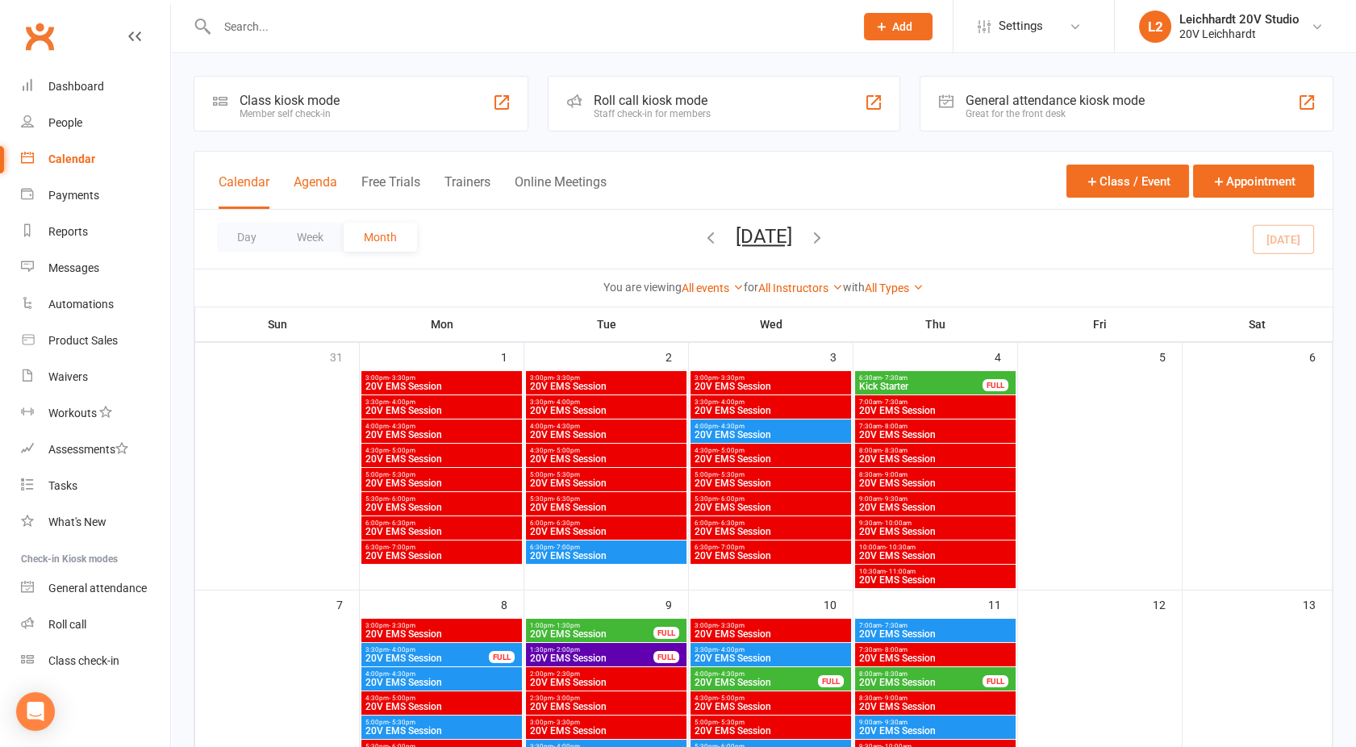
click at [312, 186] on button "Agenda" at bounding box center [316, 191] width 44 height 35
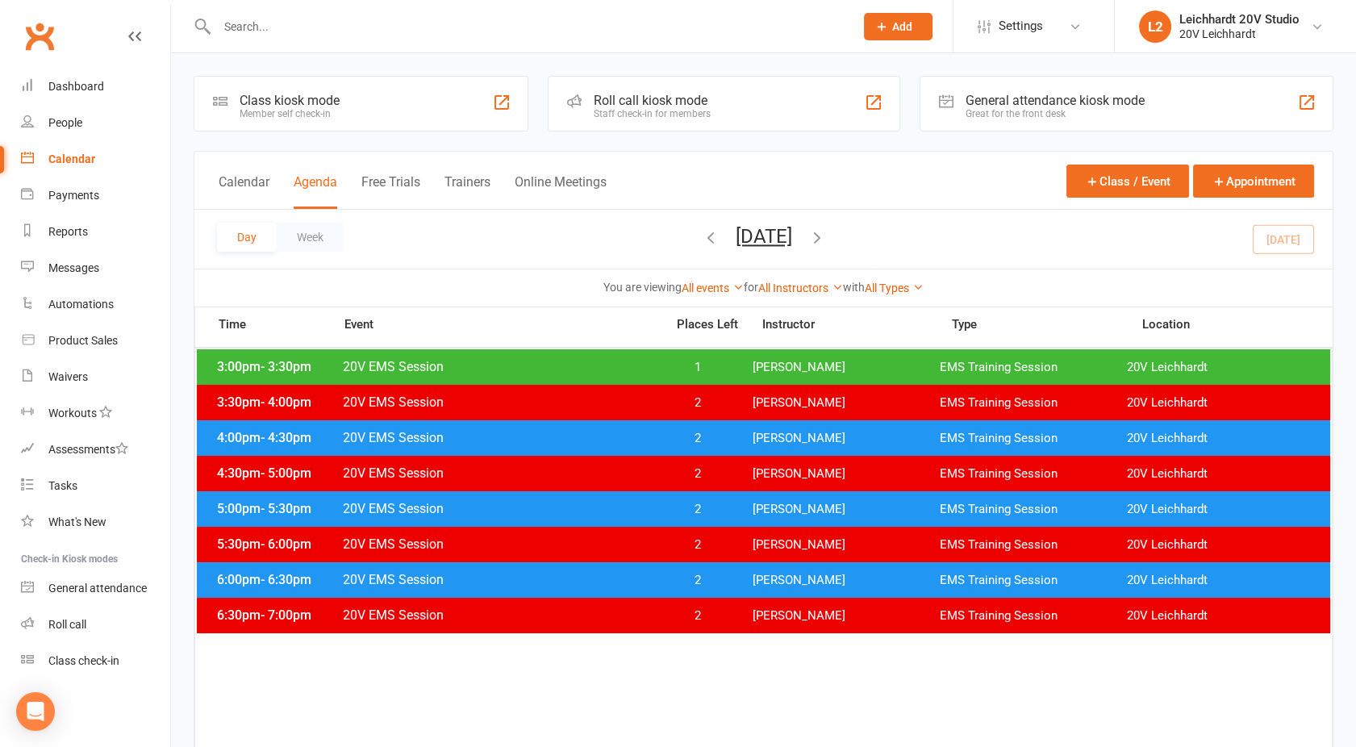
click at [732, 374] on div "3:00pm - 3:30pm 20V EMS Session 1 [PERSON_NAME] EMS Training Session 20V [PERSO…" at bounding box center [763, 366] width 1133 height 35
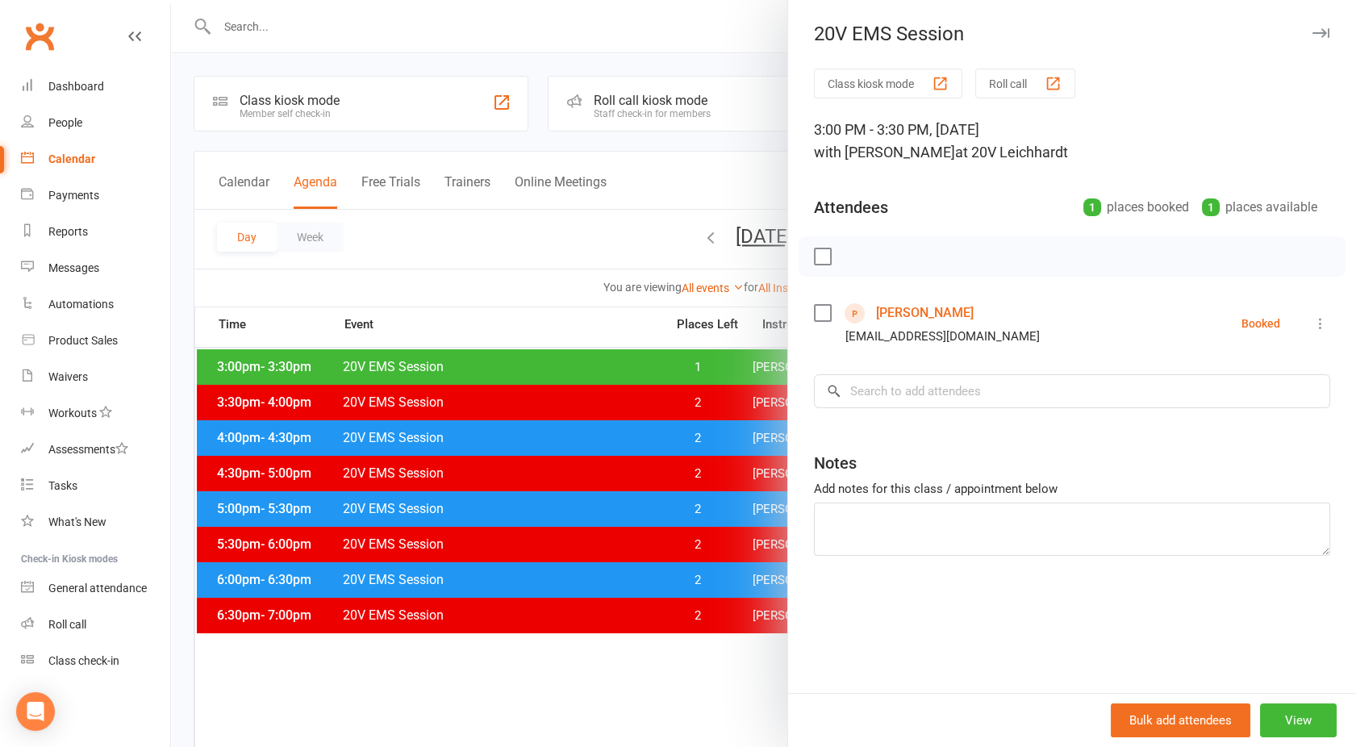
click at [1320, 322] on div "Class kiosk mode Roll call 3:00 PM - 3:30 PM, [DATE] with [PERSON_NAME] at 20V …" at bounding box center [1072, 381] width 568 height 624
click at [1316, 322] on button at bounding box center [1320, 323] width 19 height 19
click at [1205, 452] on link "Mark absent" at bounding box center [1235, 452] width 189 height 32
click at [536, 239] on div at bounding box center [763, 373] width 1185 height 747
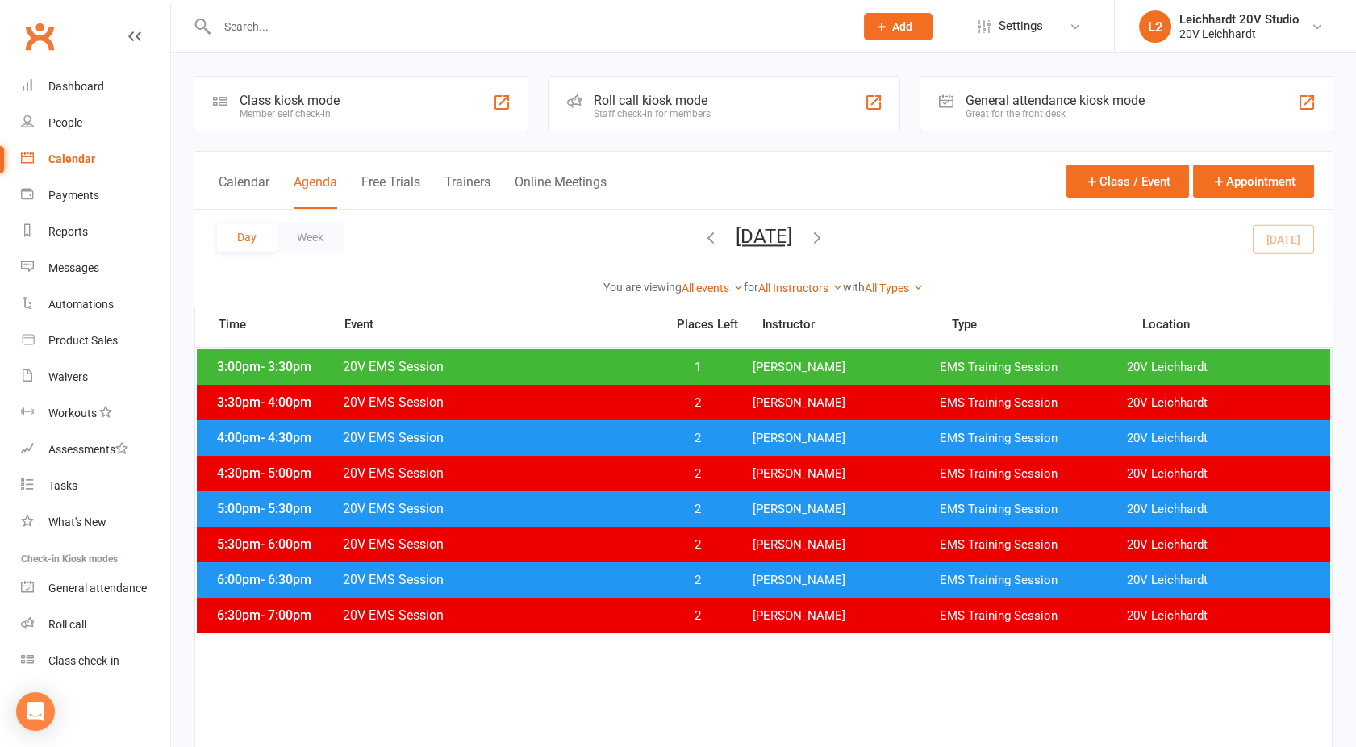
click at [826, 236] on icon "button" at bounding box center [817, 237] width 18 height 18
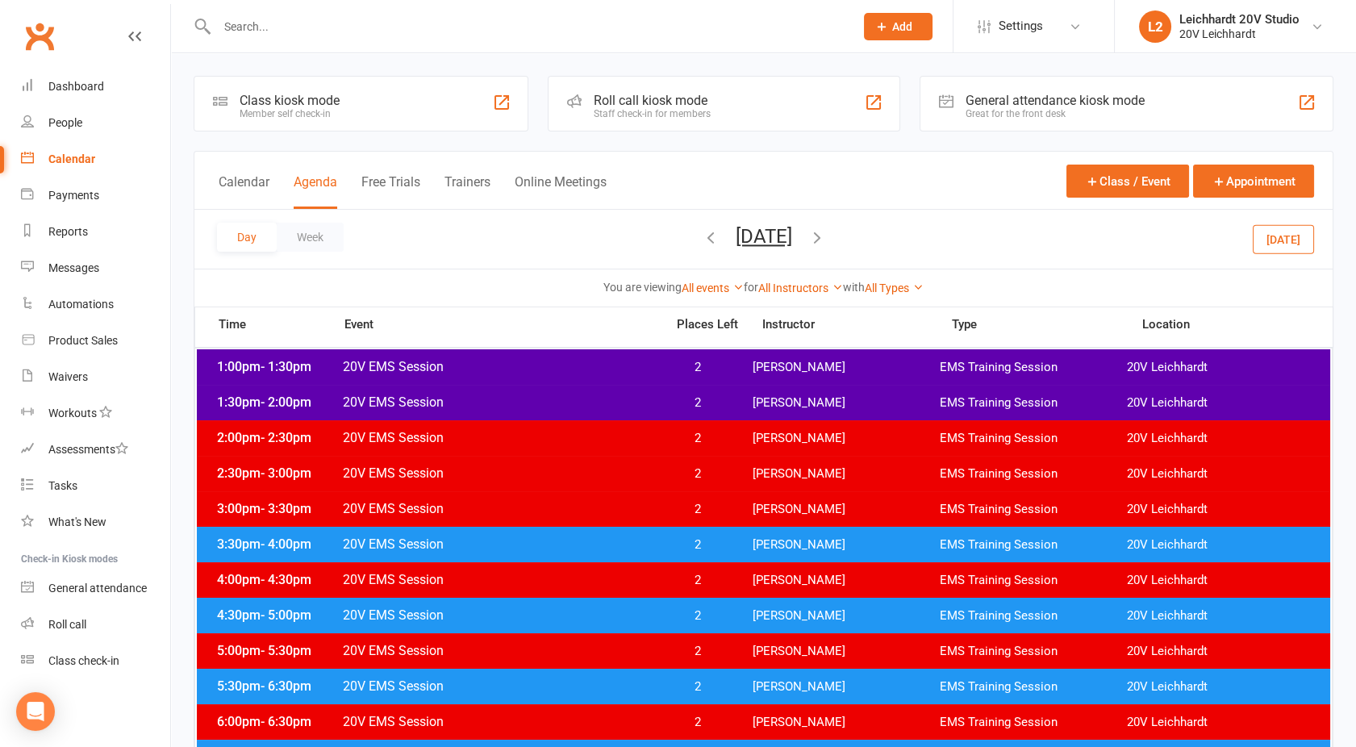
click at [607, 373] on span "20V EMS Session" at bounding box center [499, 366] width 314 height 15
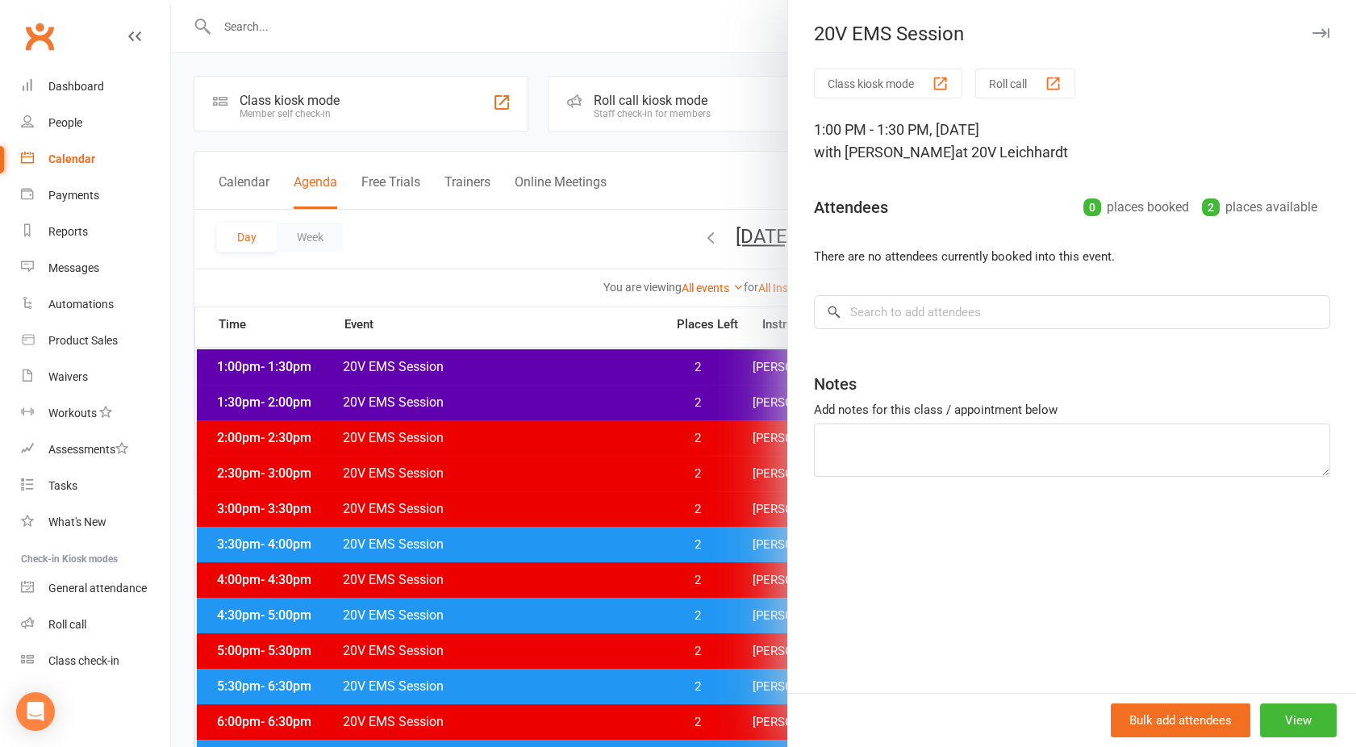
click at [608, 393] on div at bounding box center [763, 373] width 1185 height 747
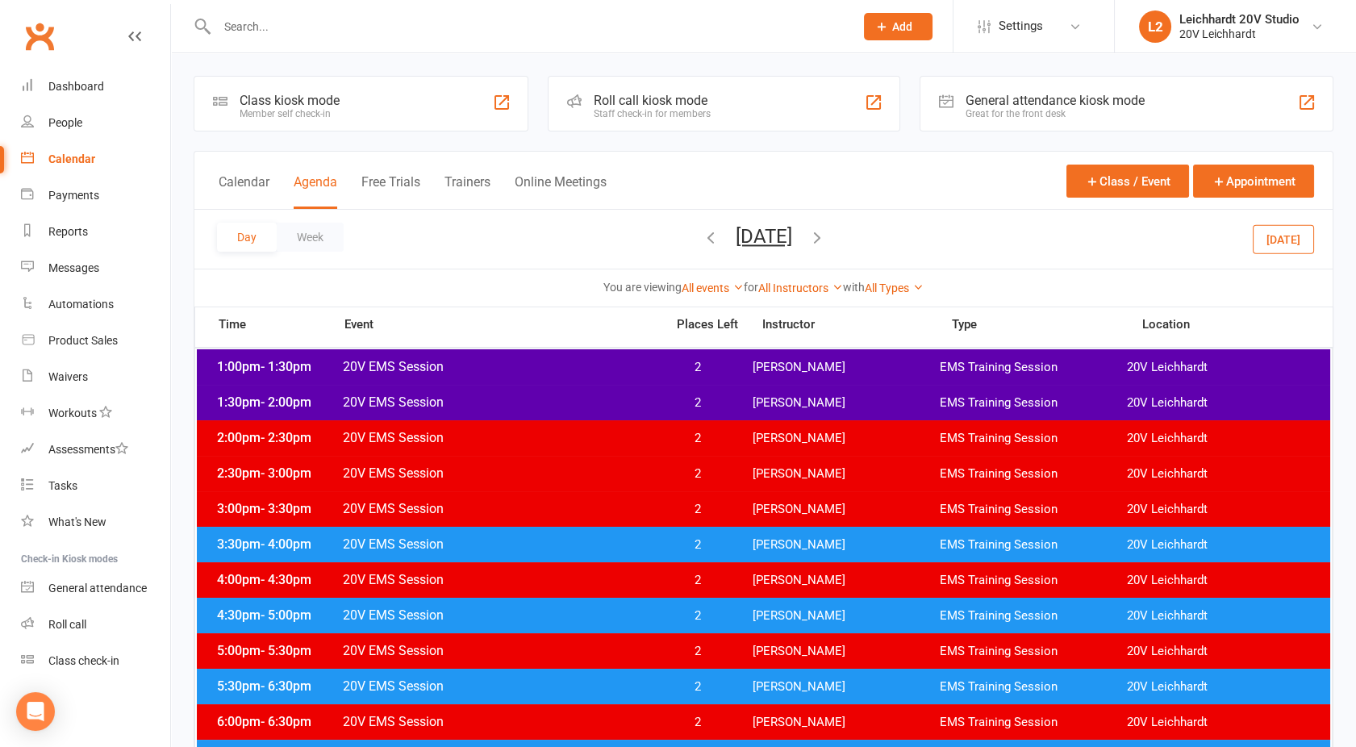
click at [608, 393] on div "1:30pm - 2:00pm 20V EMS Session 2 [PERSON_NAME] EMS Training Session 20V [PERSO…" at bounding box center [763, 402] width 1133 height 35
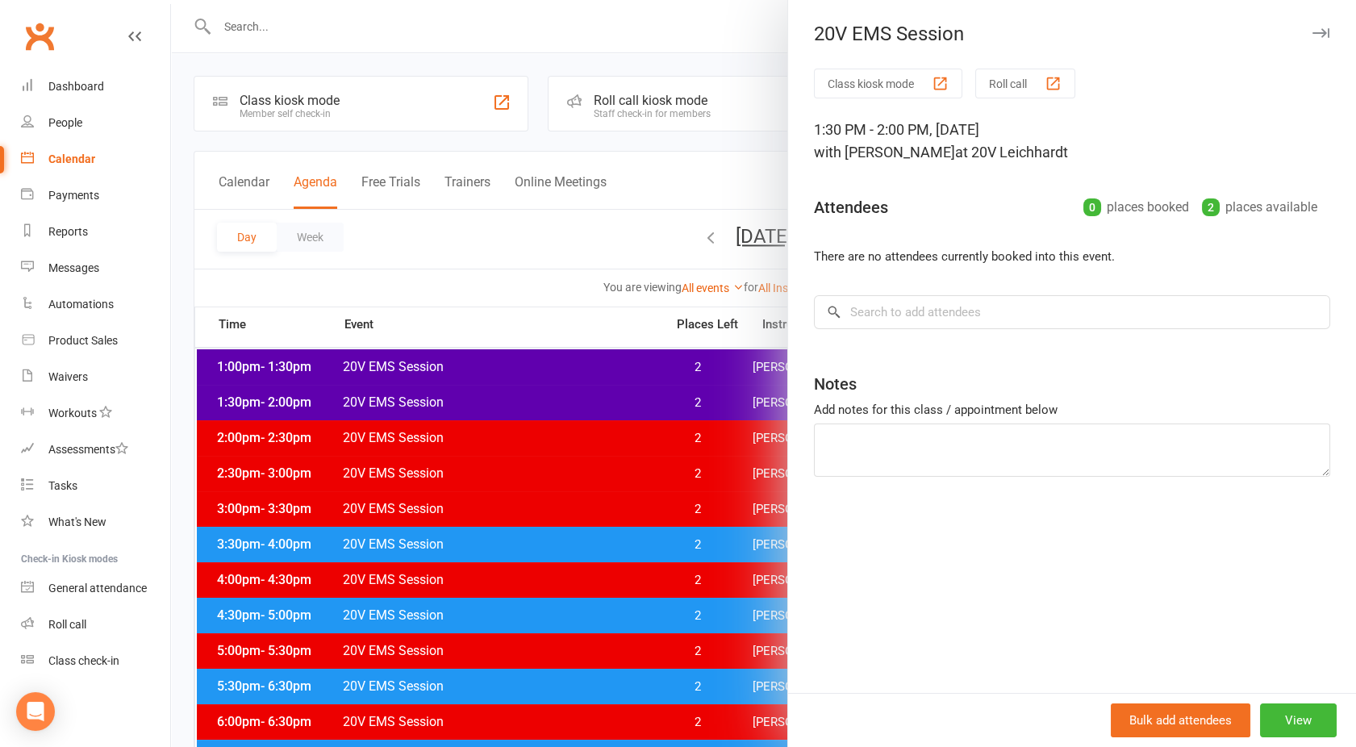
click at [608, 393] on div at bounding box center [763, 373] width 1185 height 747
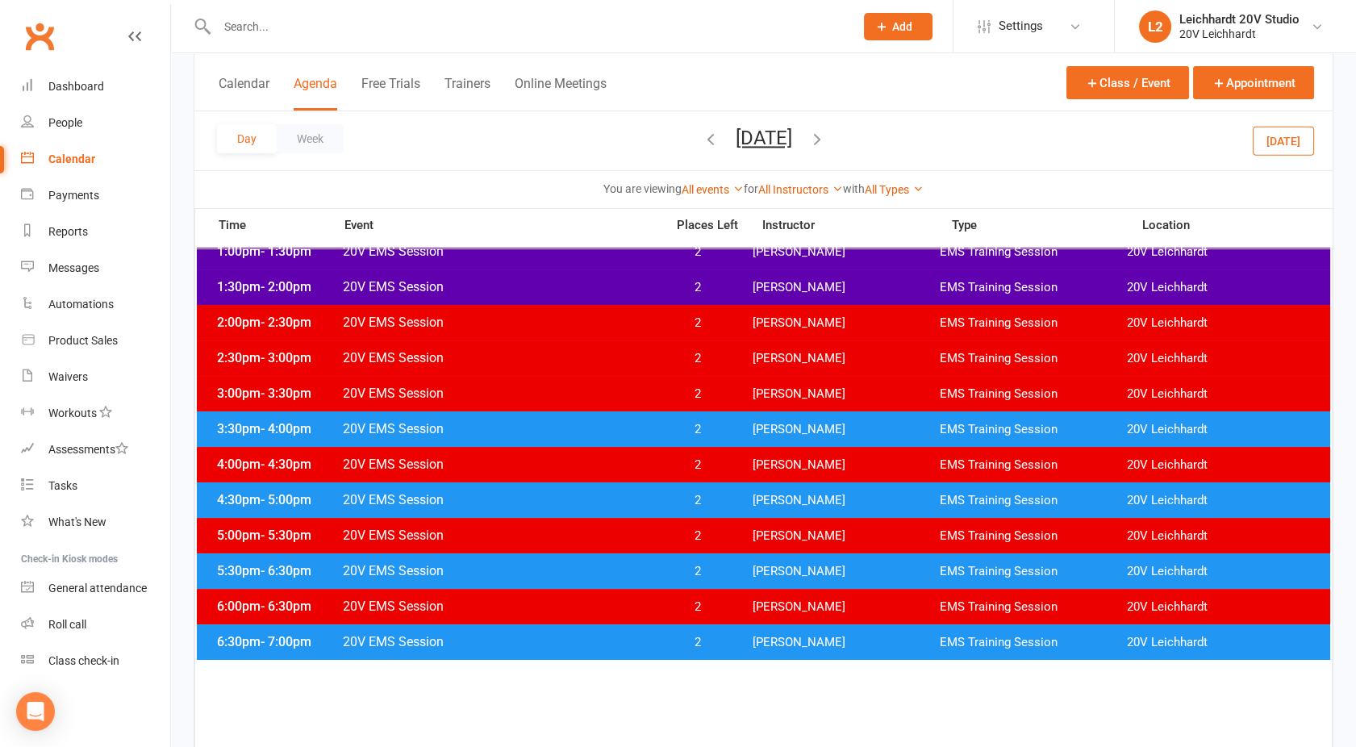
scroll to position [115, 0]
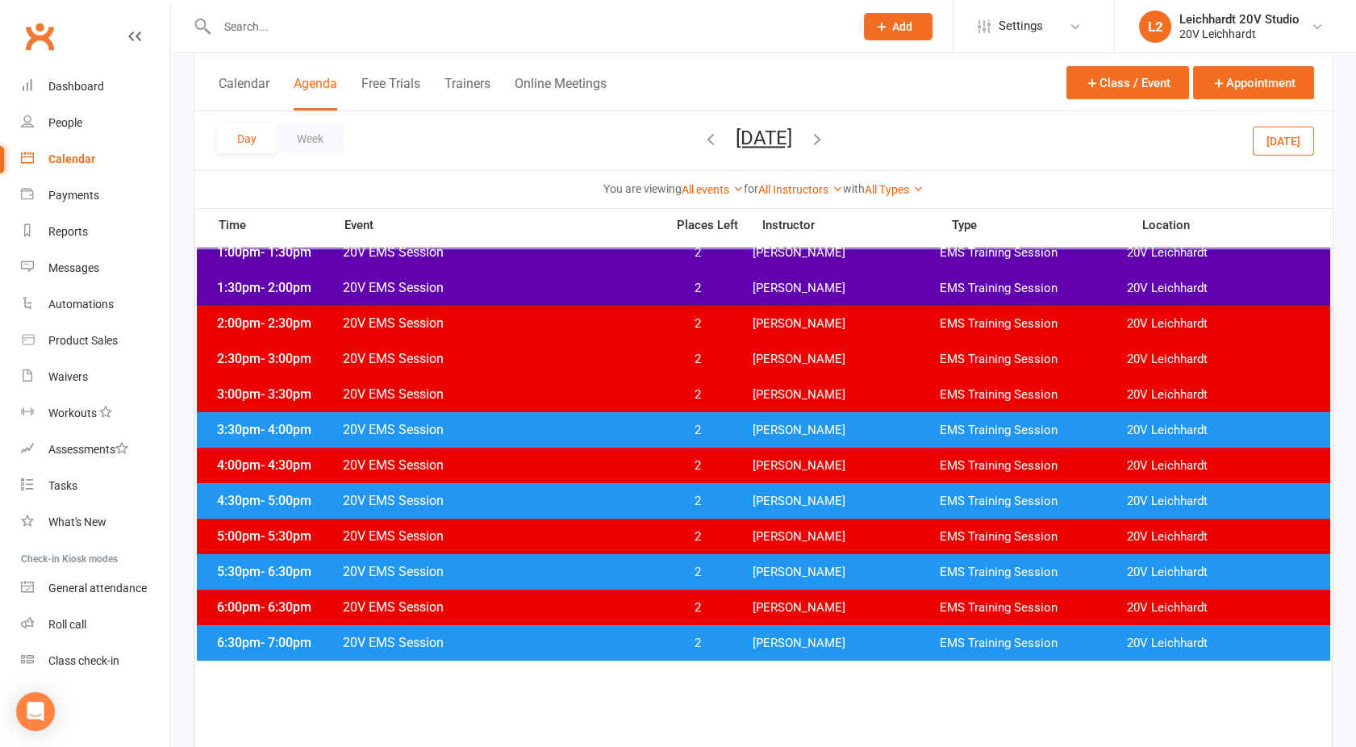
click at [826, 136] on icon "button" at bounding box center [817, 139] width 18 height 18
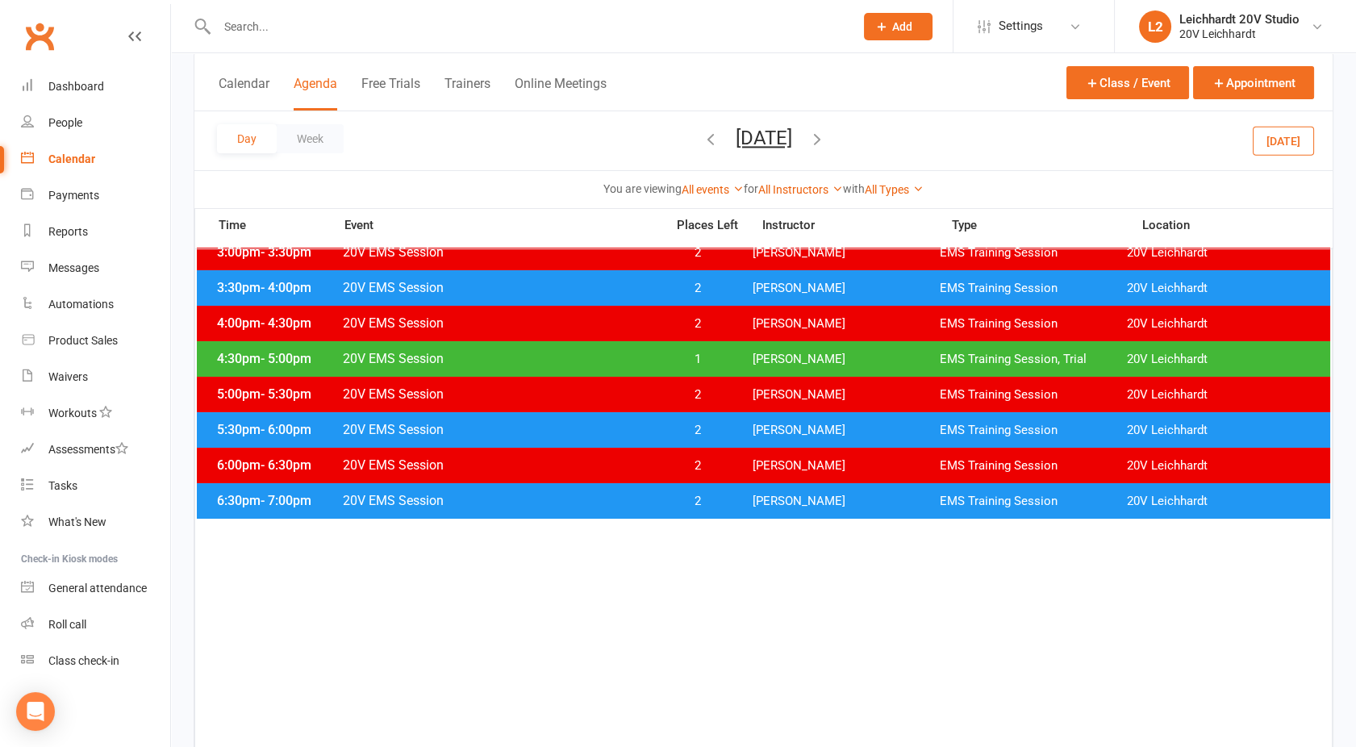
click at [565, 369] on div "4:30pm - 5:00pm 20V EMS Session 1 [PERSON_NAME] EMS Training Session, Trial 20V…" at bounding box center [763, 358] width 1133 height 35
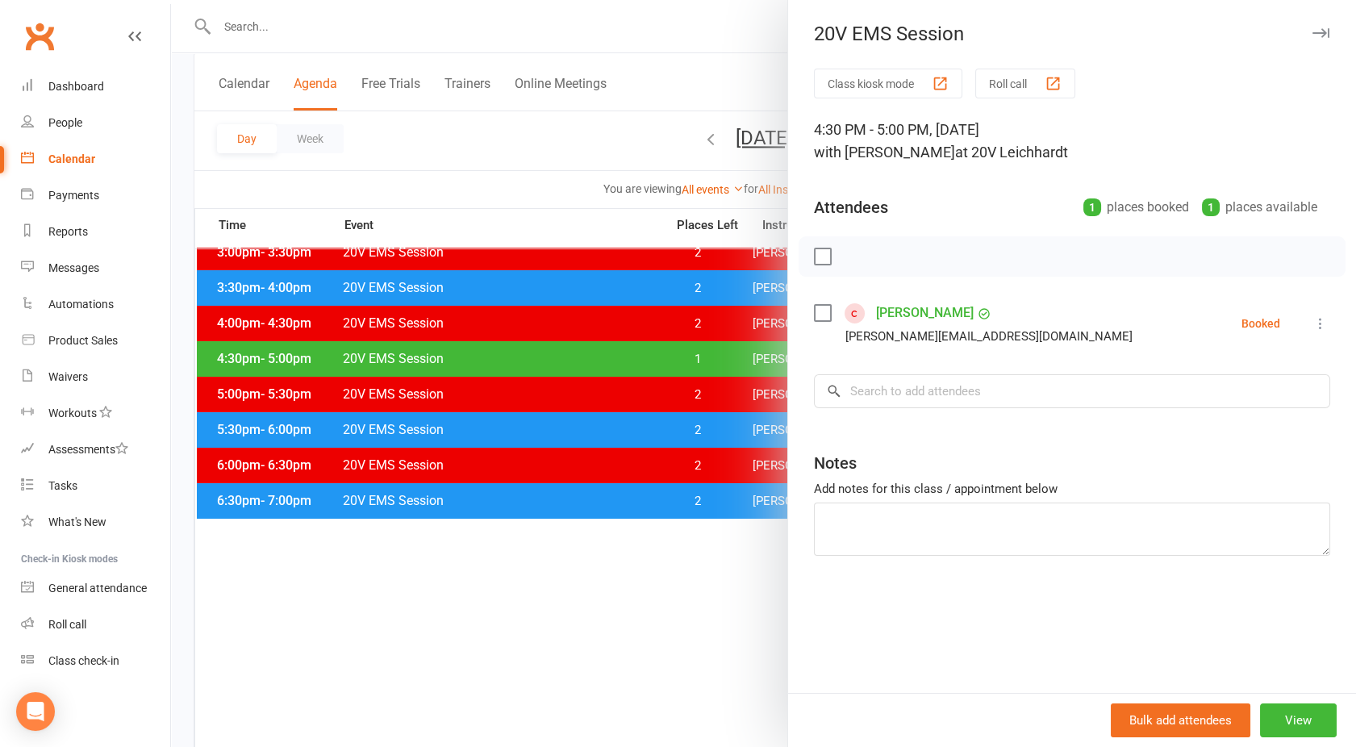
click at [565, 369] on div at bounding box center [763, 373] width 1185 height 747
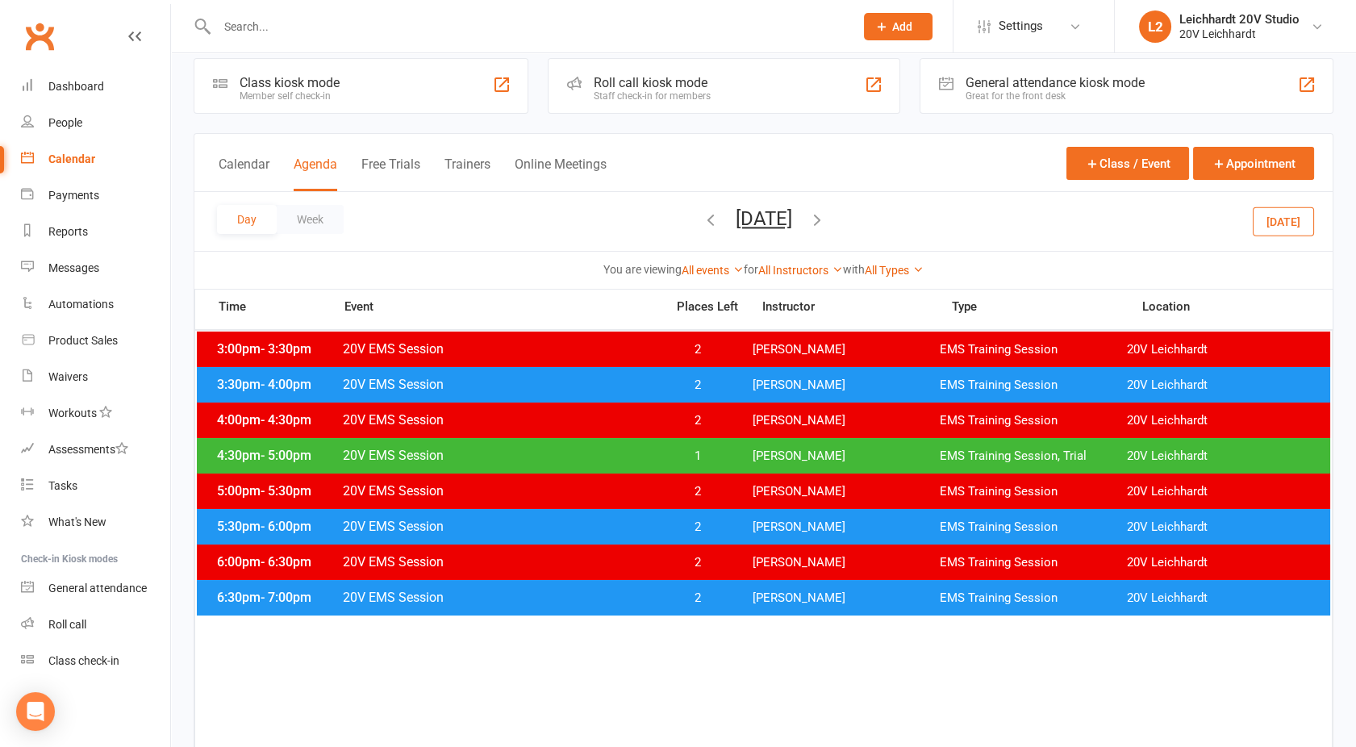
scroll to position [16, 0]
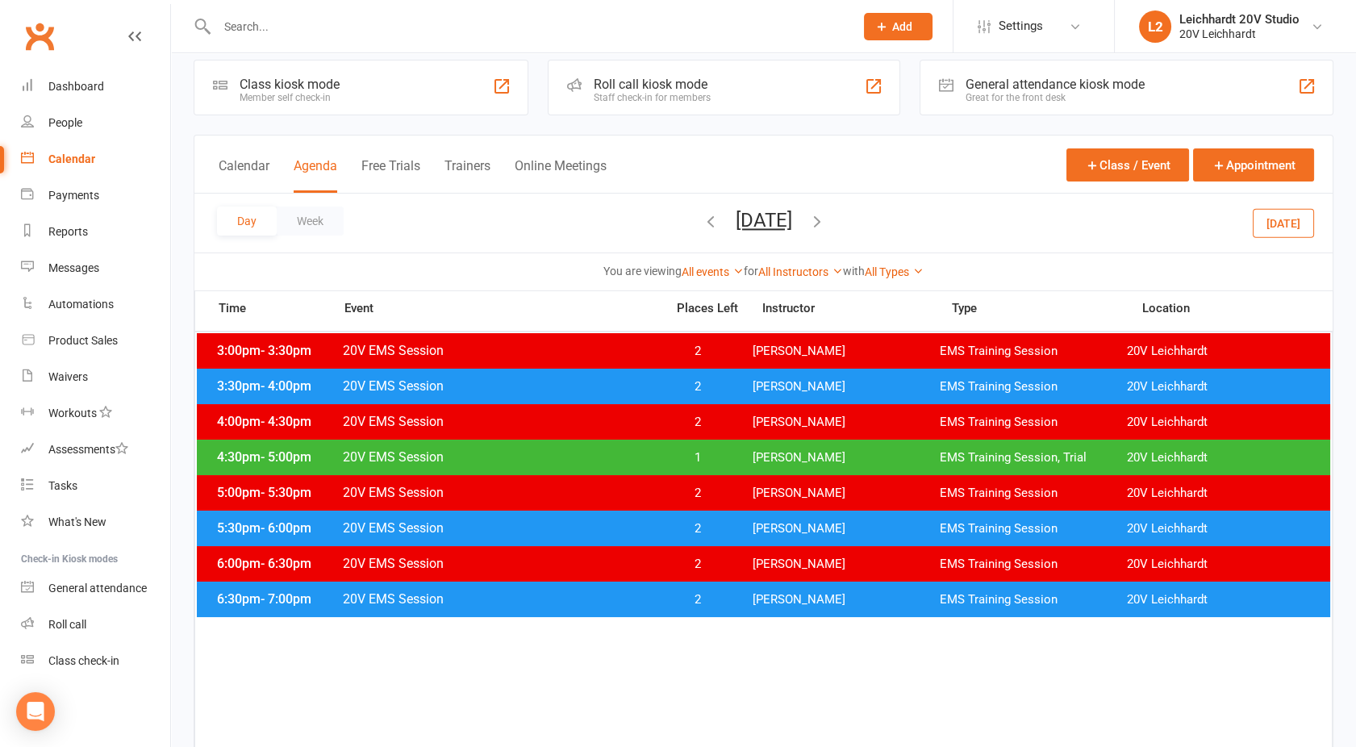
click at [311, 50] on div at bounding box center [518, 26] width 649 height 52
click at [275, 25] on input "text" at bounding box center [527, 26] width 631 height 23
click at [77, 123] on div "People" at bounding box center [65, 122] width 34 height 13
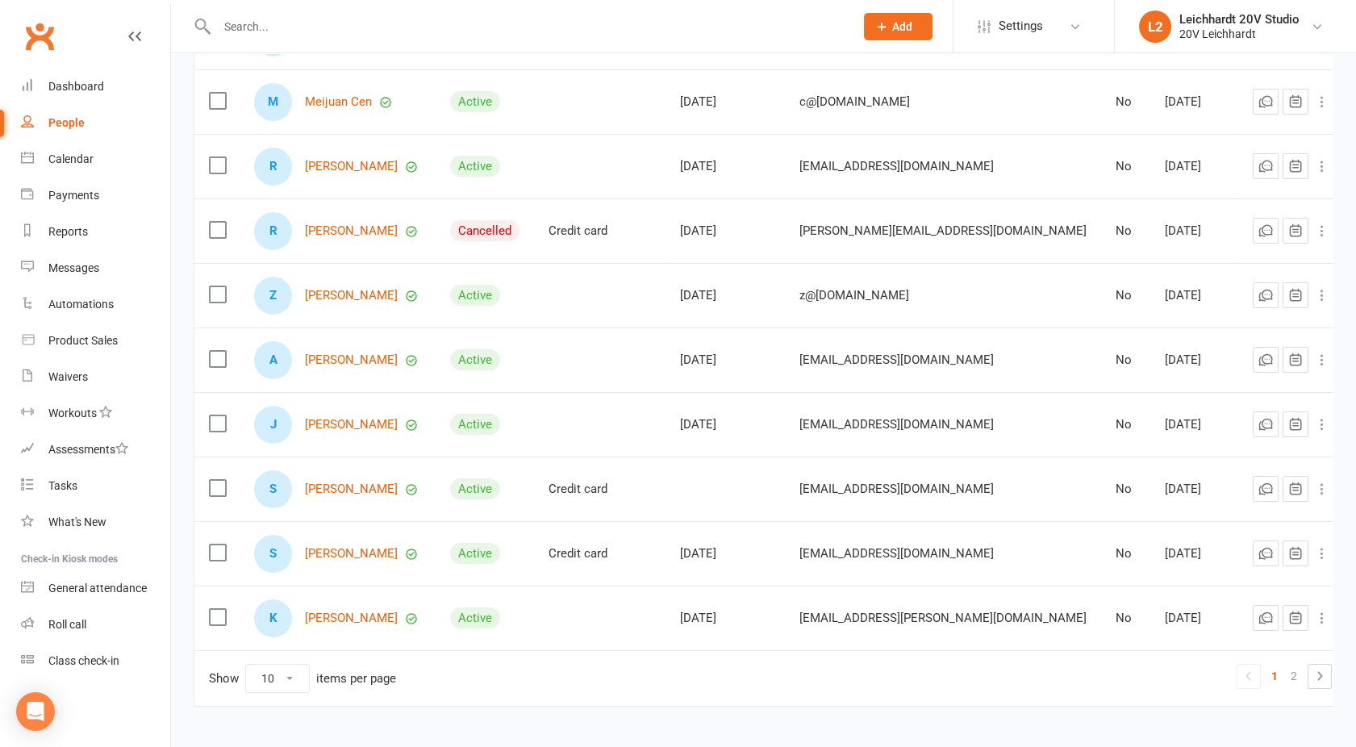
scroll to position [321, 0]
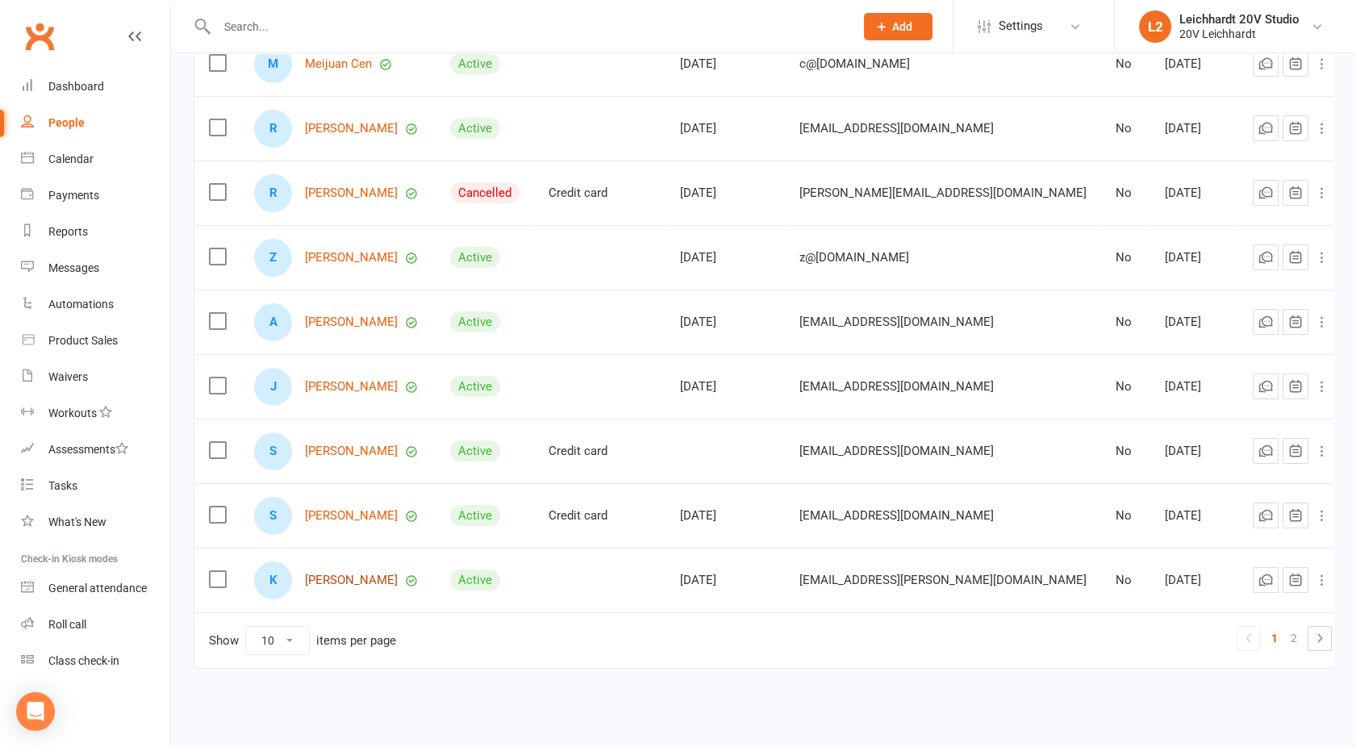
click at [336, 575] on link "[PERSON_NAME]" at bounding box center [351, 580] width 93 height 14
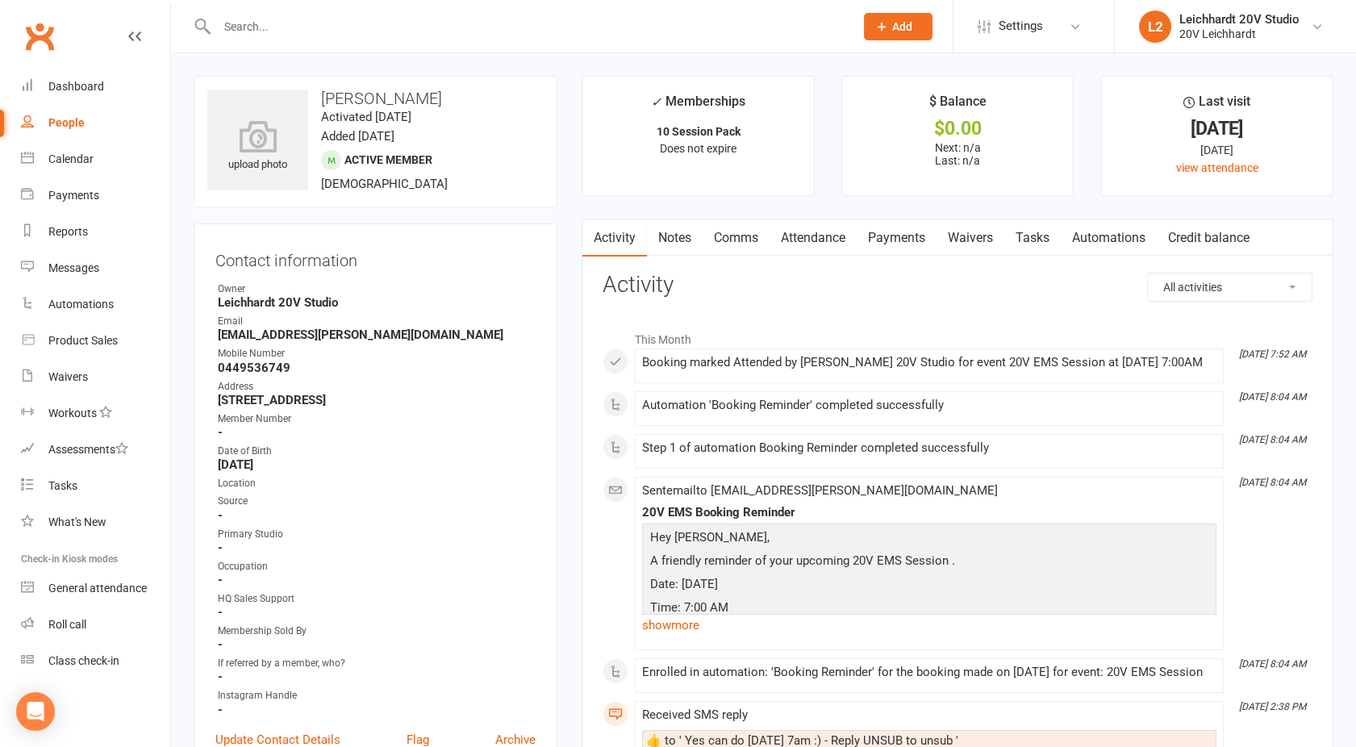
click at [744, 242] on link "Comms" at bounding box center [736, 237] width 67 height 37
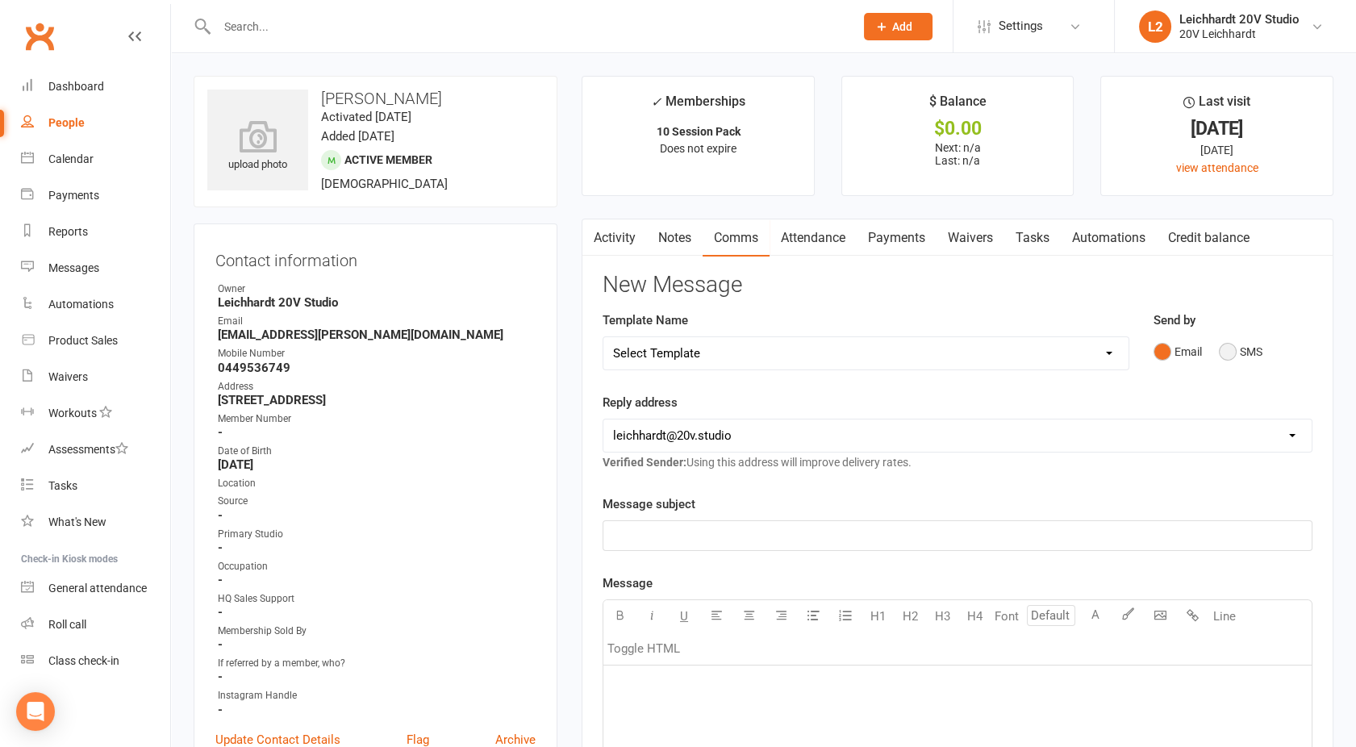
click at [1223, 357] on button "SMS" at bounding box center [1241, 351] width 44 height 31
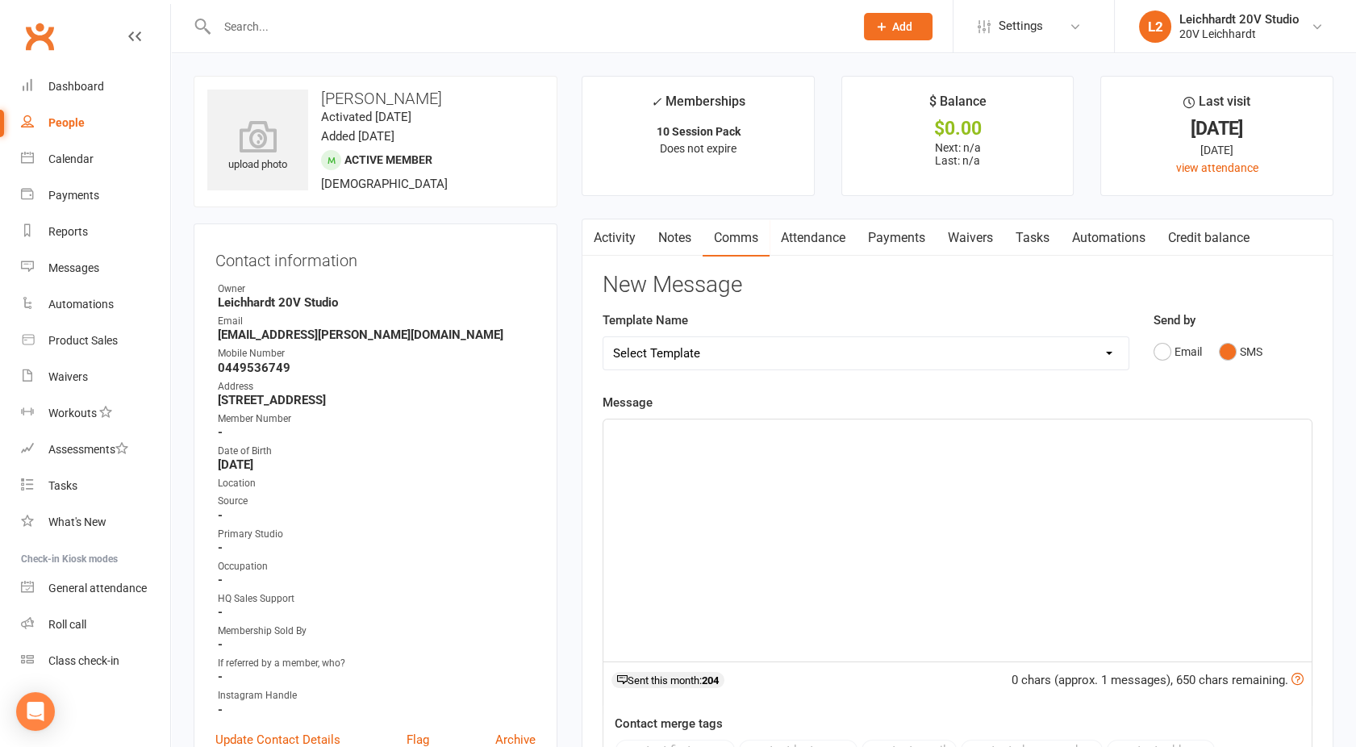
click at [1223, 357] on button "SMS" at bounding box center [1241, 351] width 44 height 31
click at [838, 453] on div "﻿" at bounding box center [957, 540] width 708 height 242
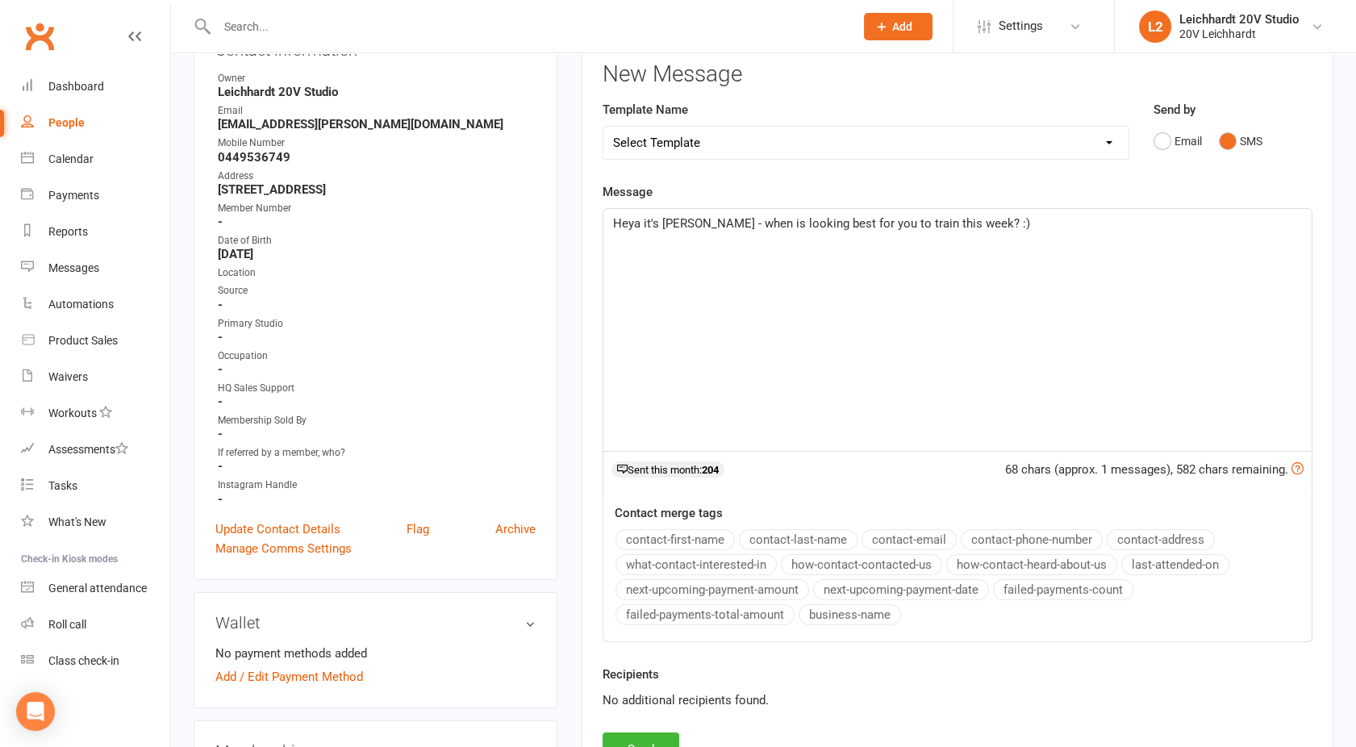
scroll to position [223, 0]
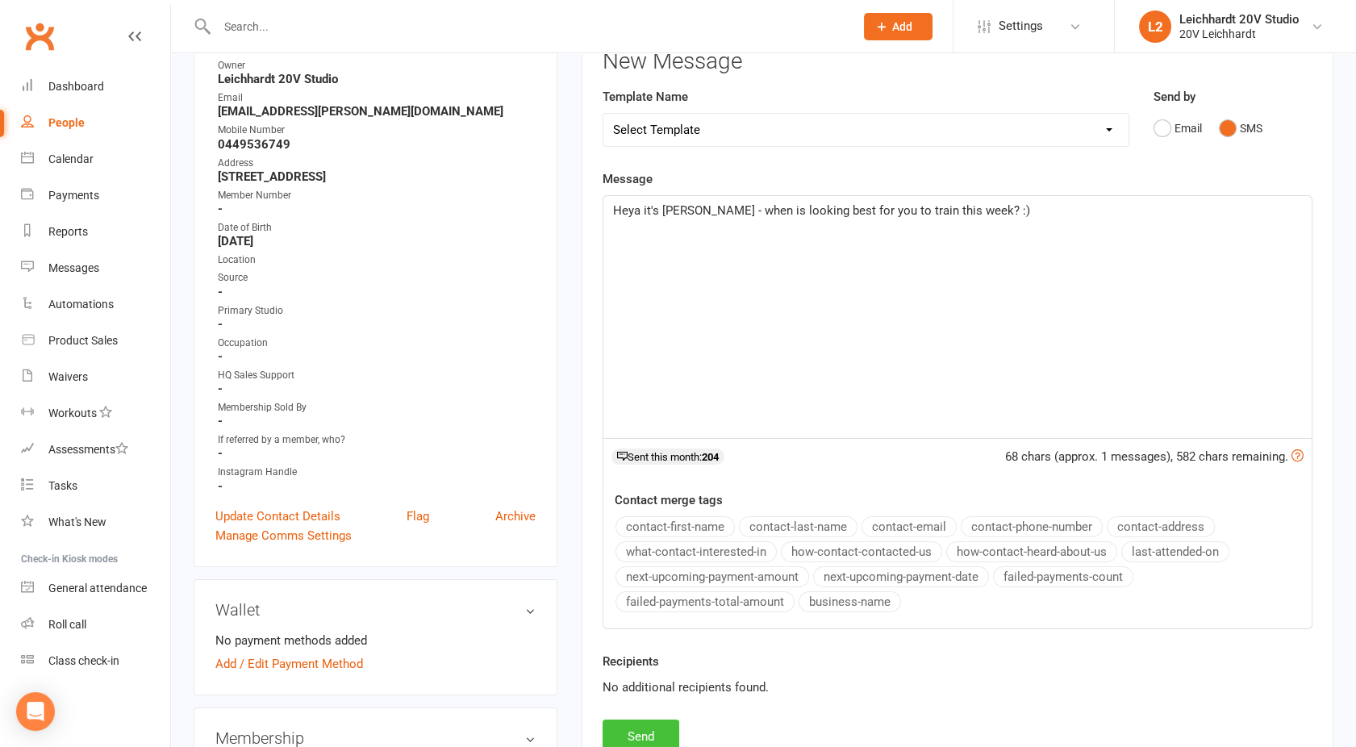
click at [629, 737] on button "Send" at bounding box center [641, 736] width 77 height 34
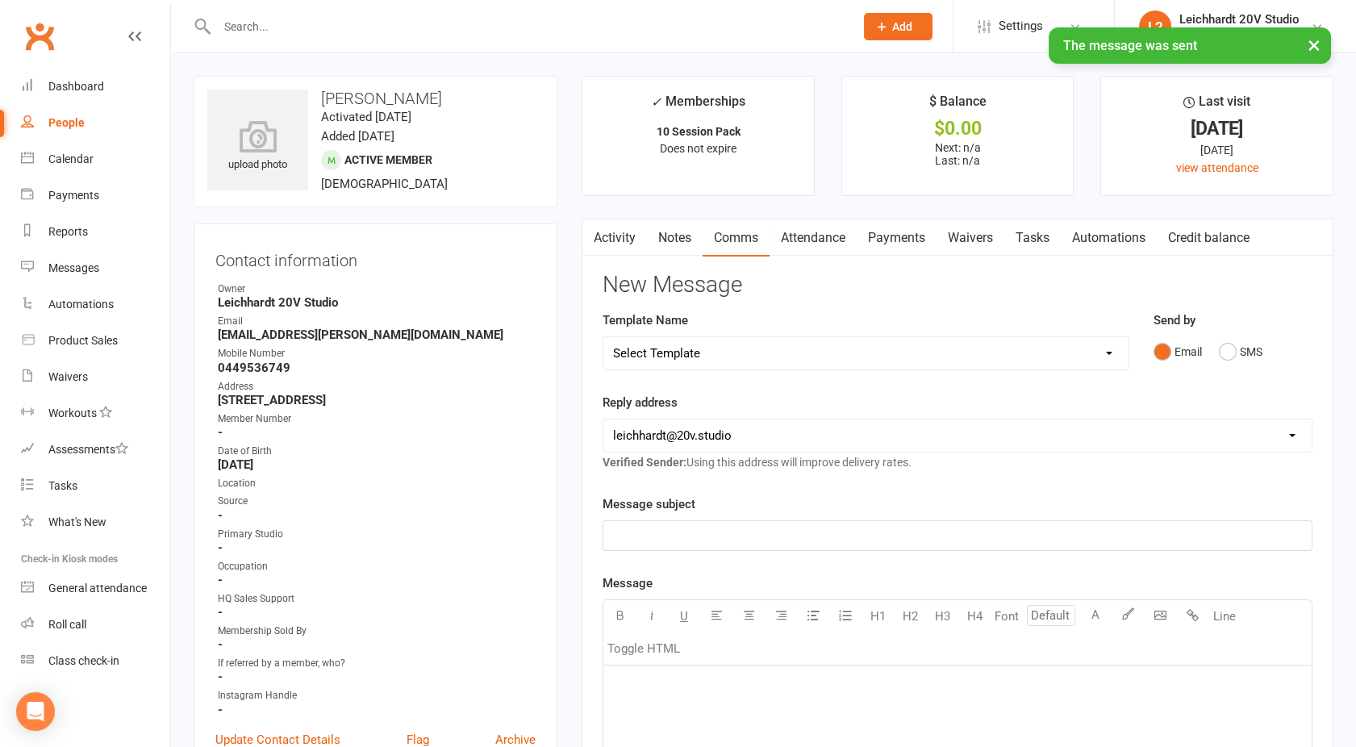
click at [628, 248] on link "Activity" at bounding box center [614, 237] width 65 height 37
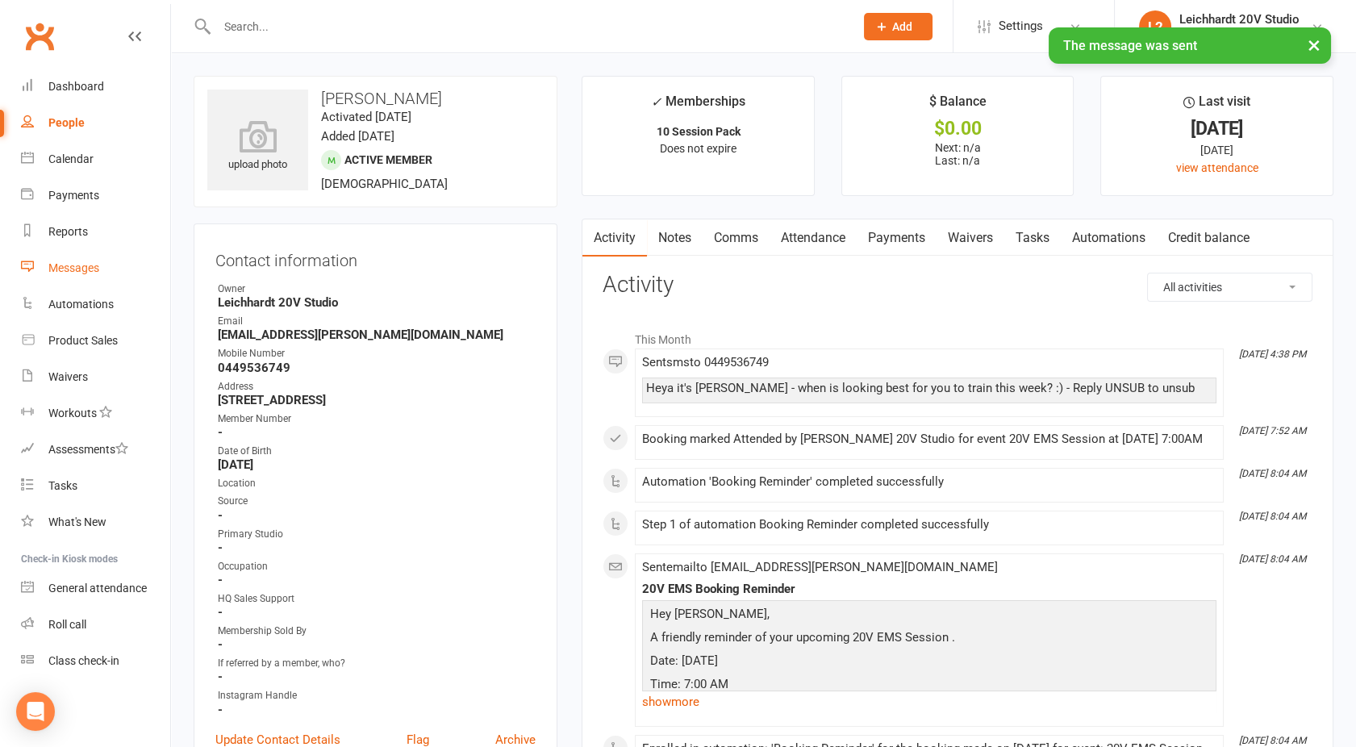
click at [85, 265] on div "Messages" at bounding box center [73, 267] width 51 height 13
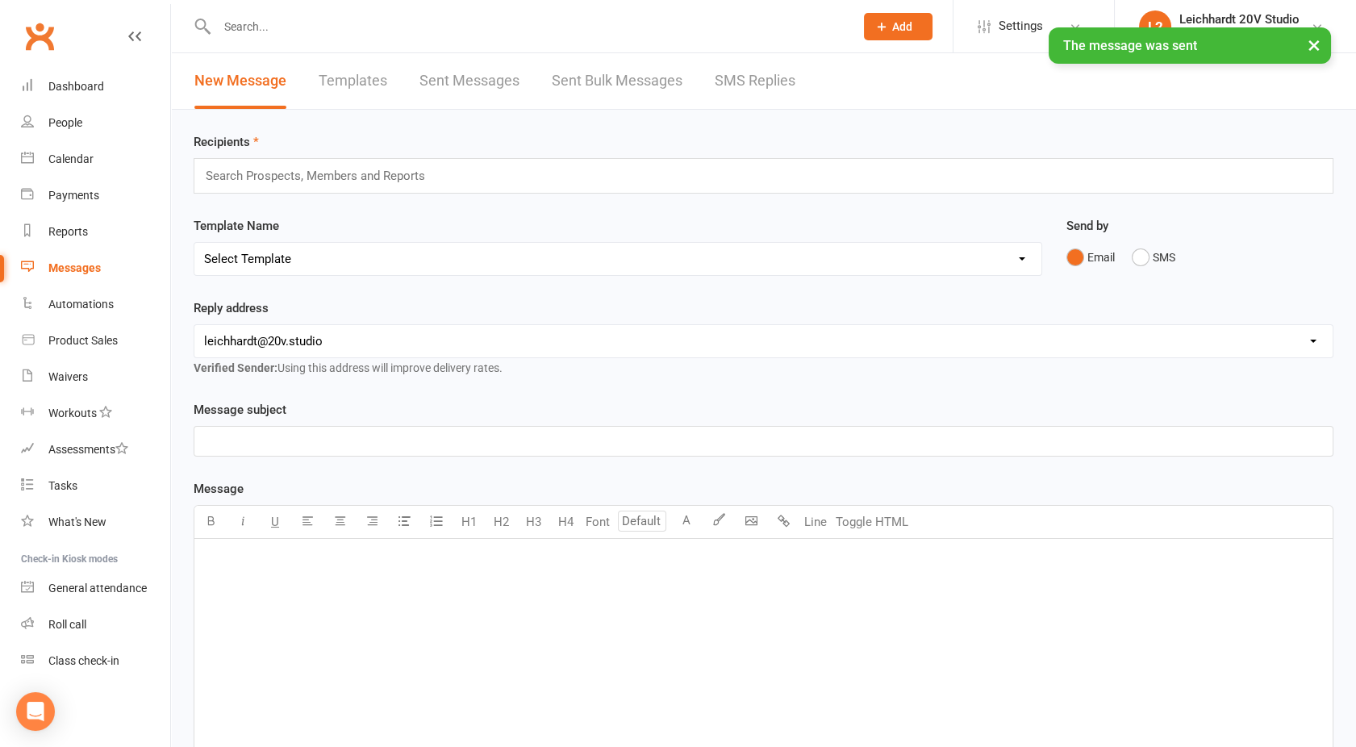
click at [740, 88] on link "SMS Replies" at bounding box center [755, 81] width 81 height 56
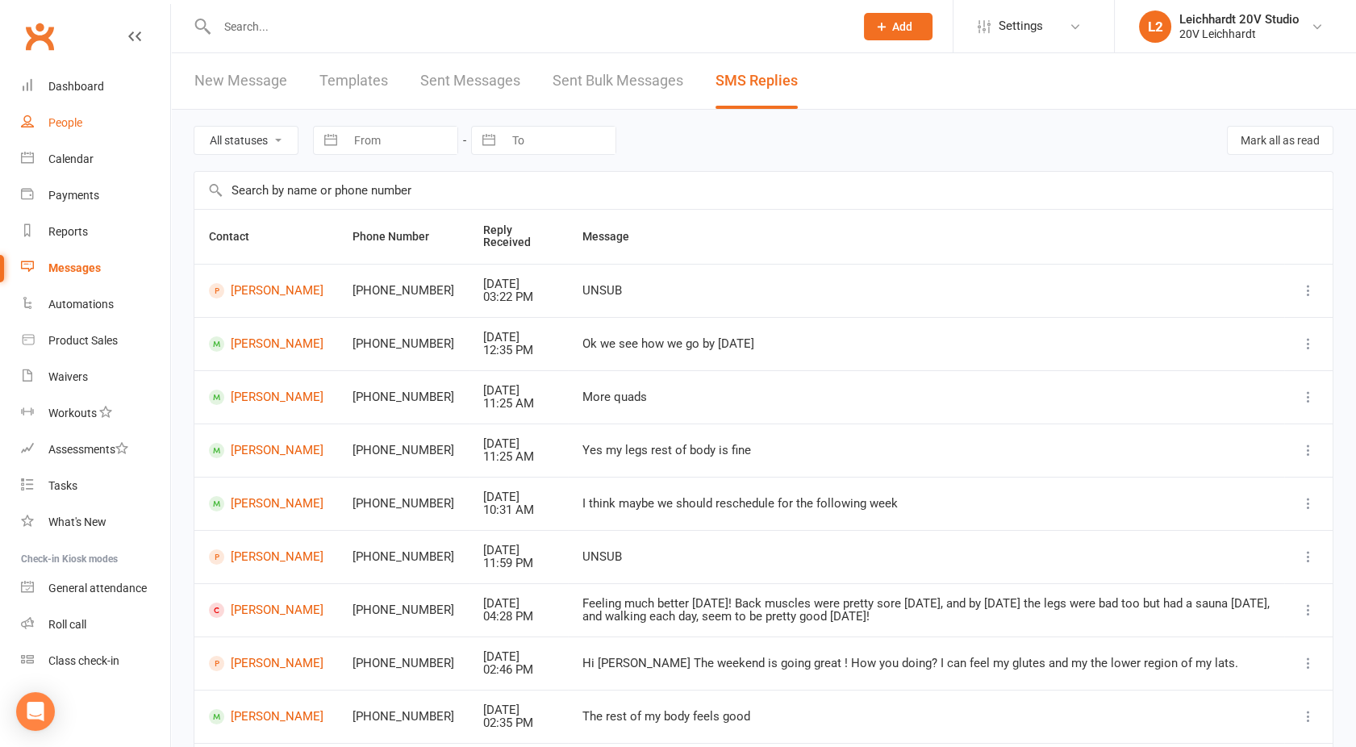
click at [76, 112] on link "People" at bounding box center [95, 123] width 149 height 36
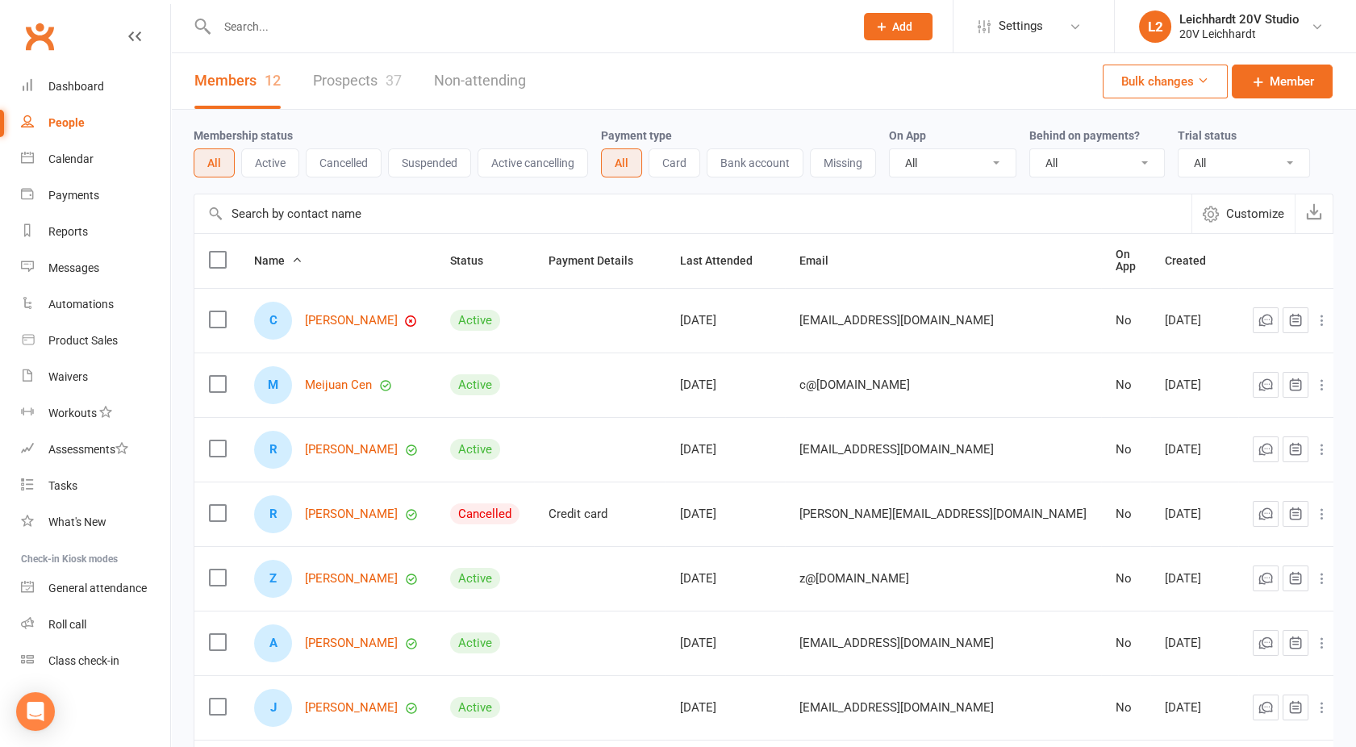
scroll to position [297, 0]
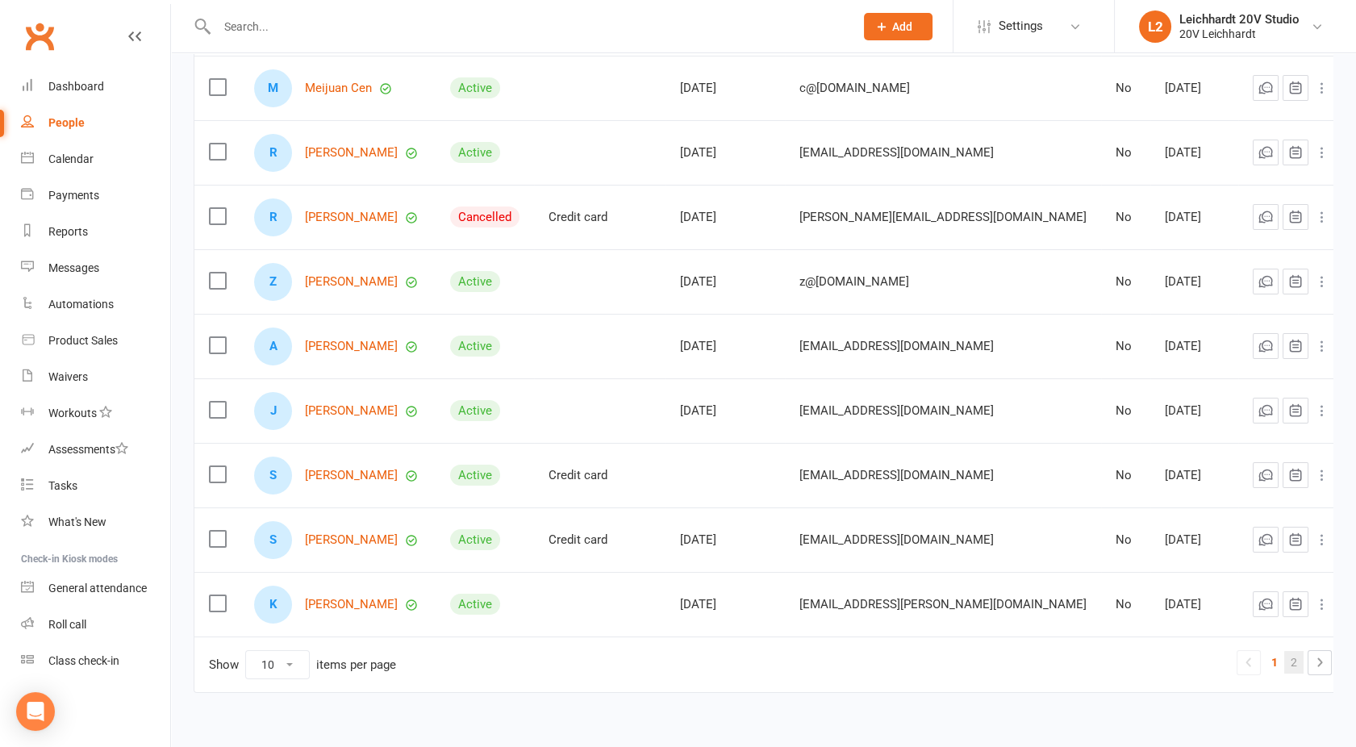
click at [1284, 653] on link "2" at bounding box center [1293, 662] width 19 height 23
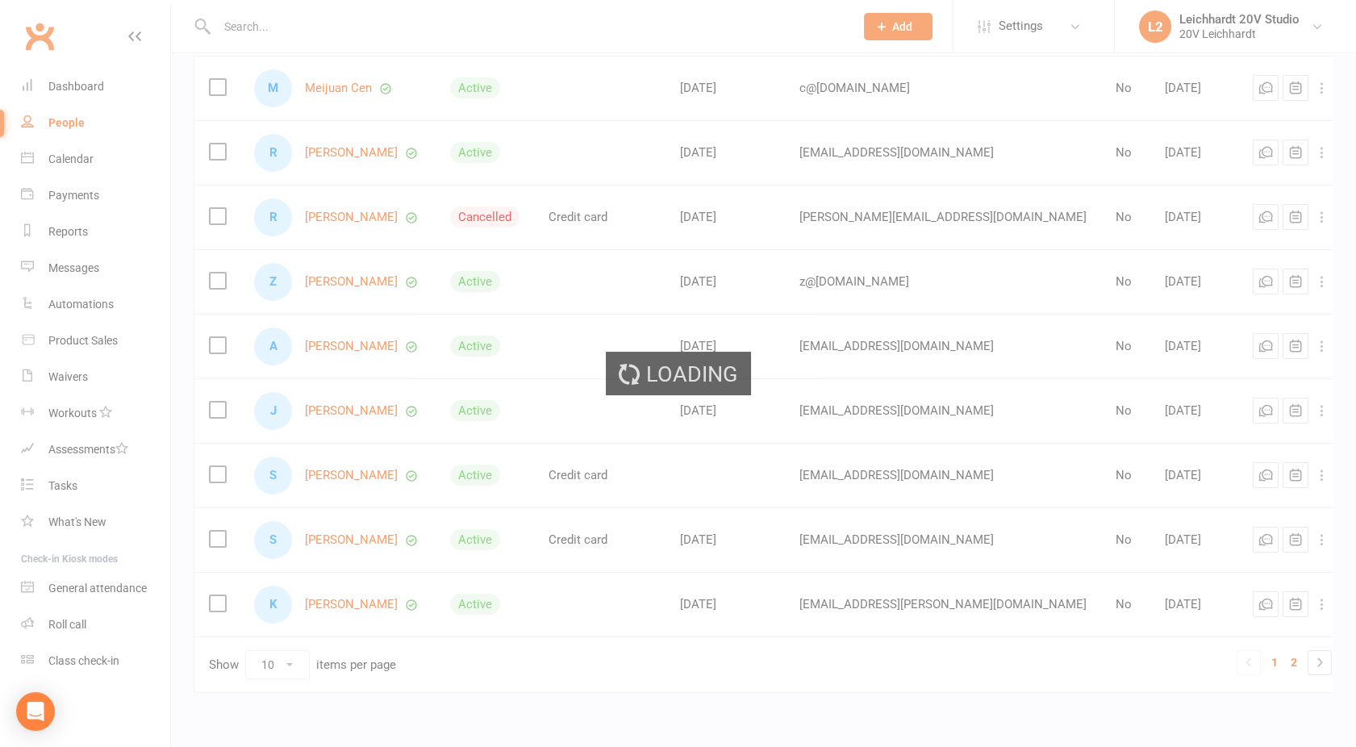
scroll to position [0, 0]
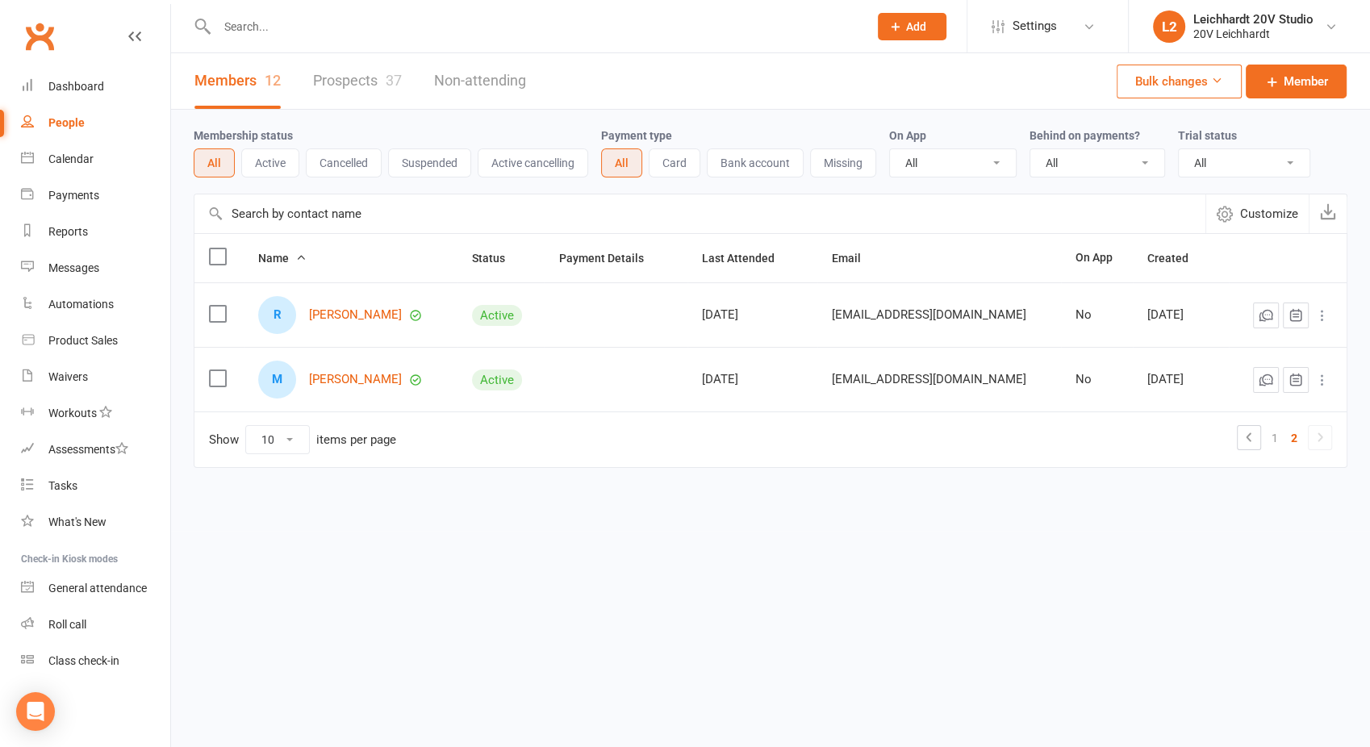
click at [231, 88] on link "Members 12" at bounding box center [237, 81] width 86 height 56
click at [72, 263] on div "Messages" at bounding box center [73, 267] width 51 height 13
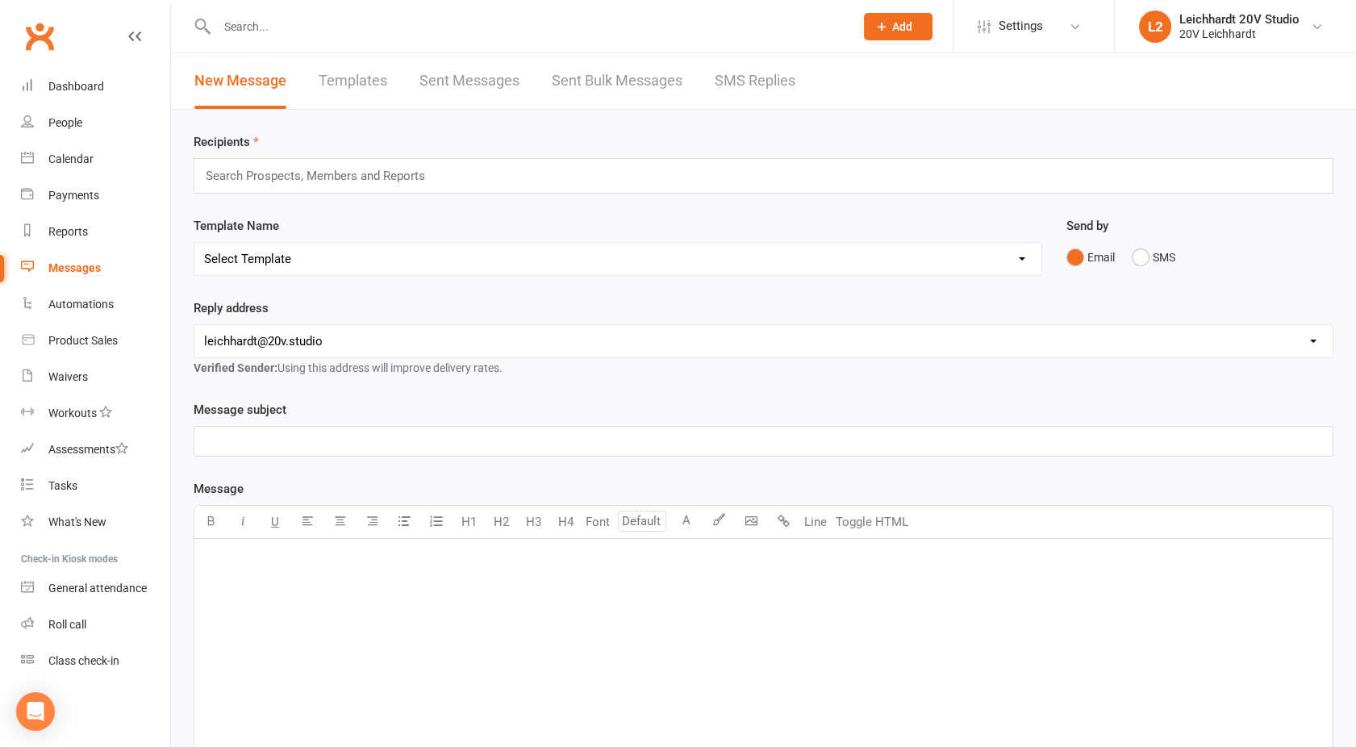
click at [757, 100] on link "SMS Replies" at bounding box center [755, 81] width 81 height 56
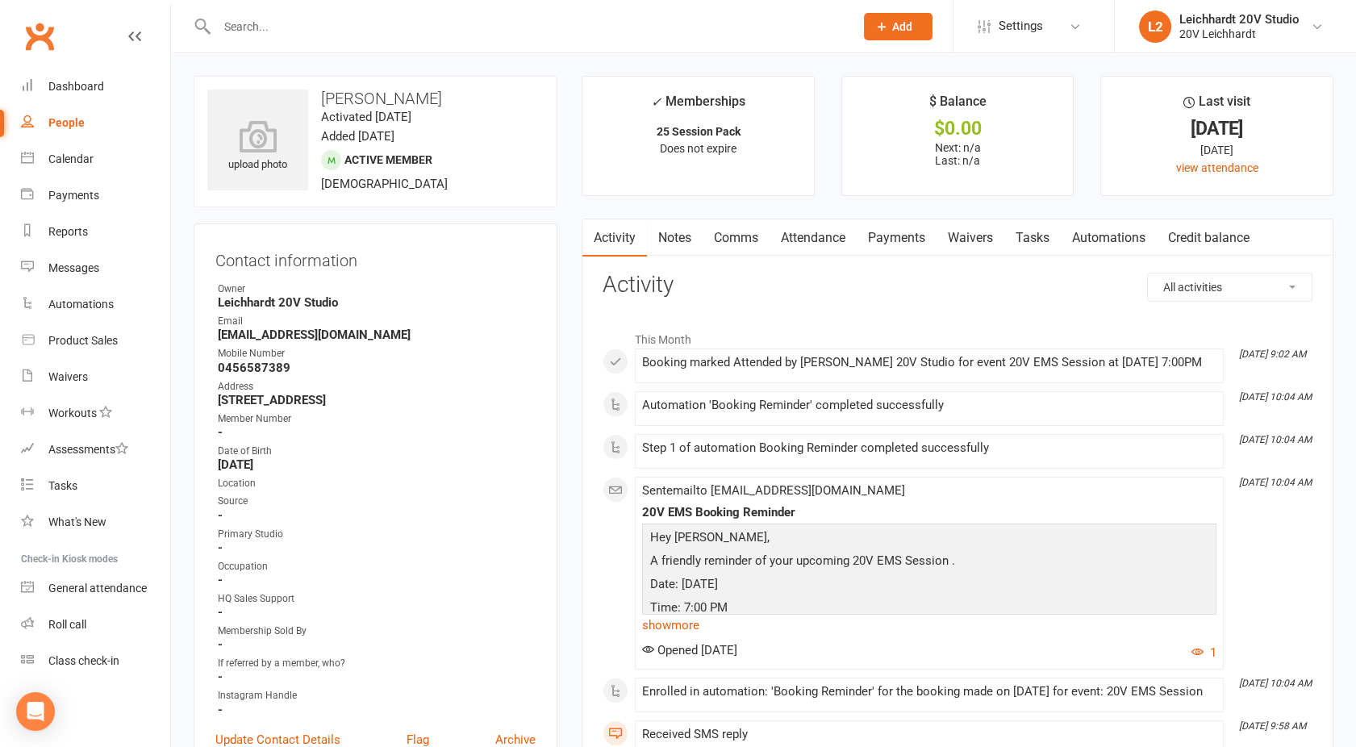
click at [737, 238] on link "Comms" at bounding box center [736, 237] width 67 height 37
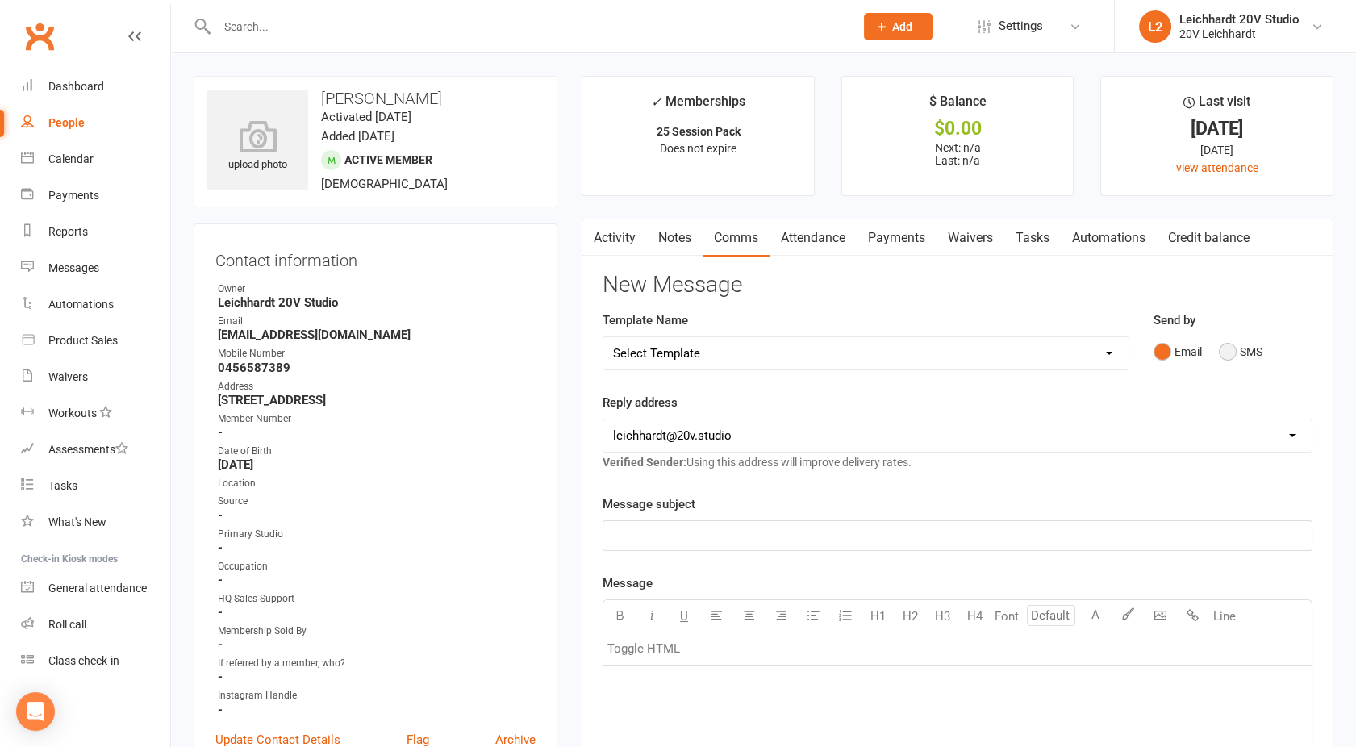
click at [1246, 342] on button "SMS" at bounding box center [1241, 351] width 44 height 31
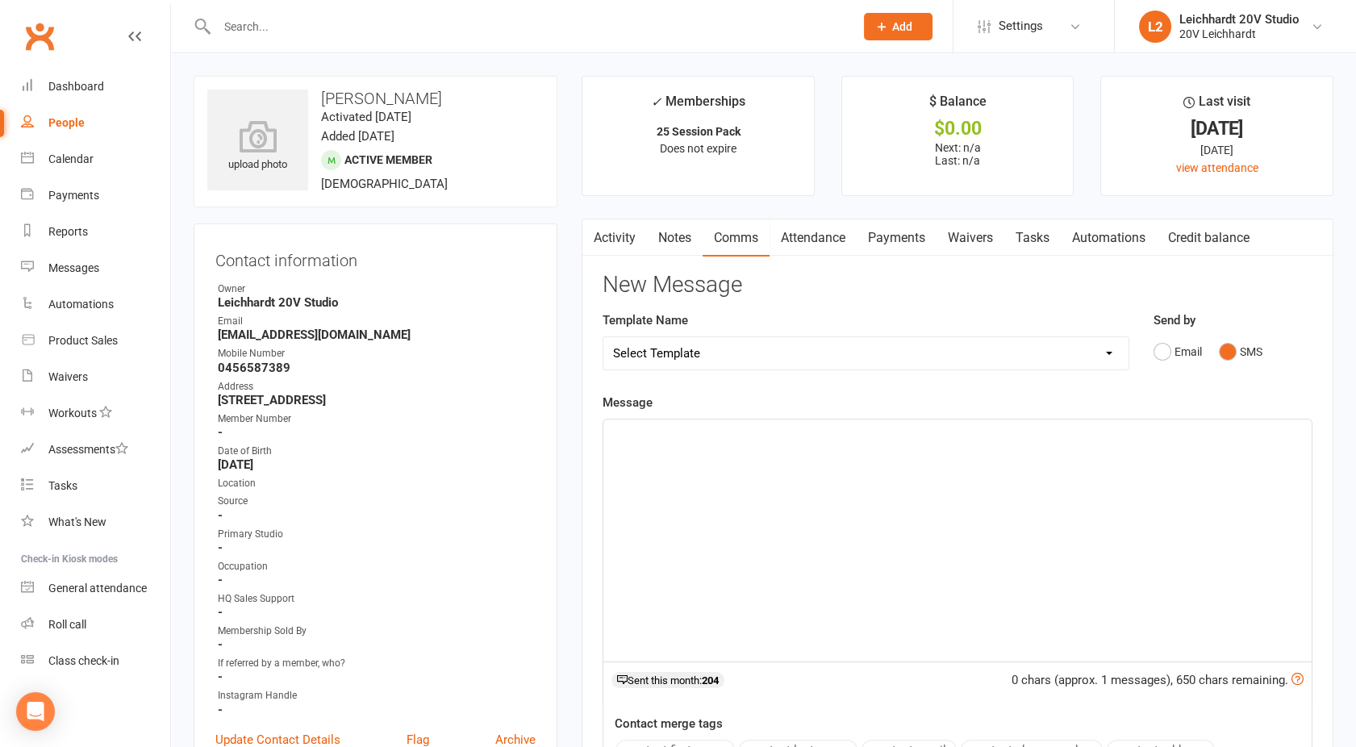
click at [890, 476] on div "﻿" at bounding box center [957, 540] width 708 height 242
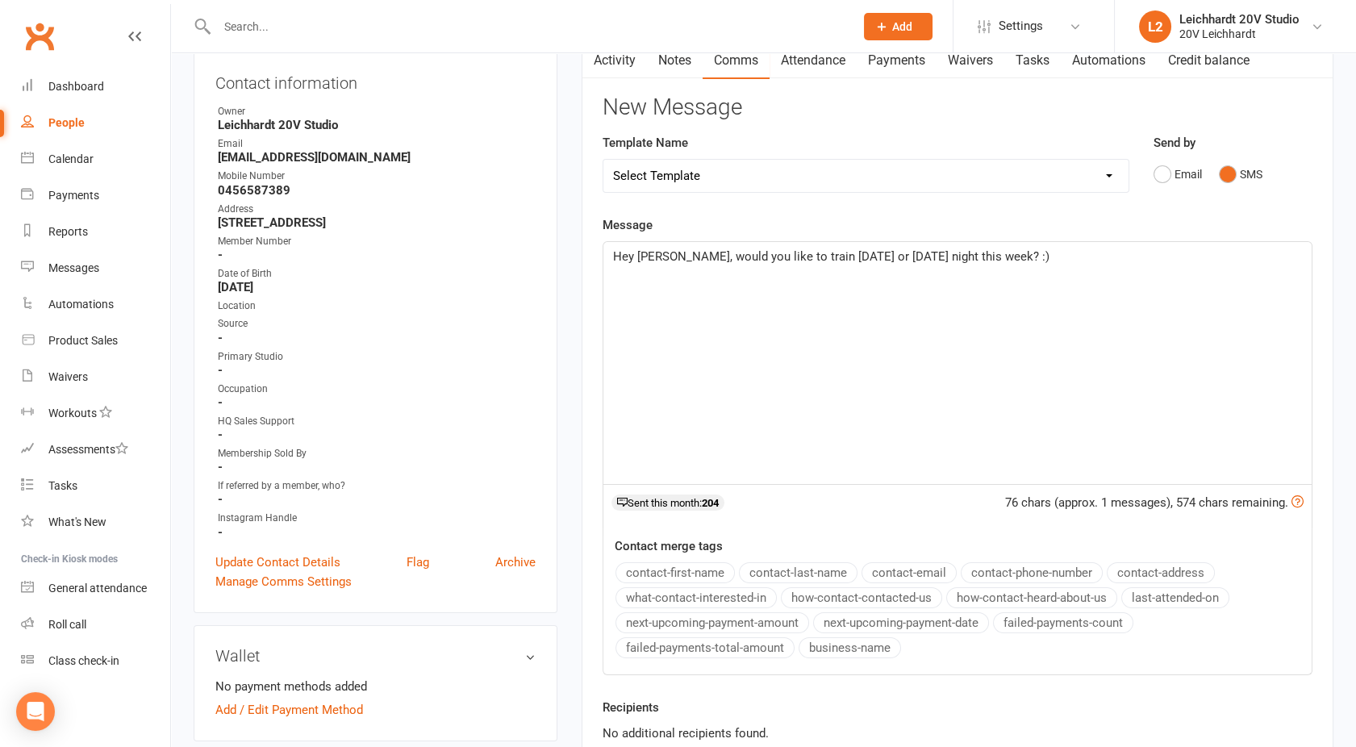
scroll to position [300, 0]
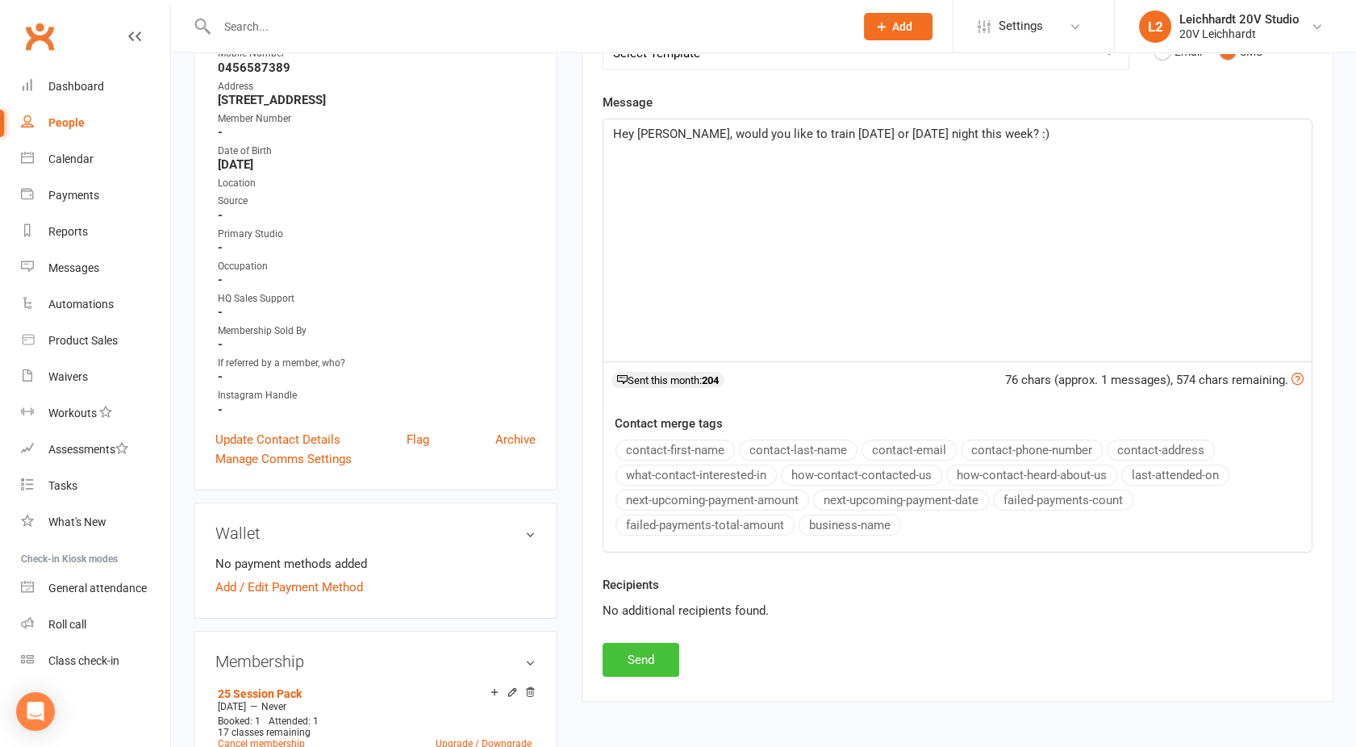
click at [633, 650] on button "Send" at bounding box center [641, 660] width 77 height 34
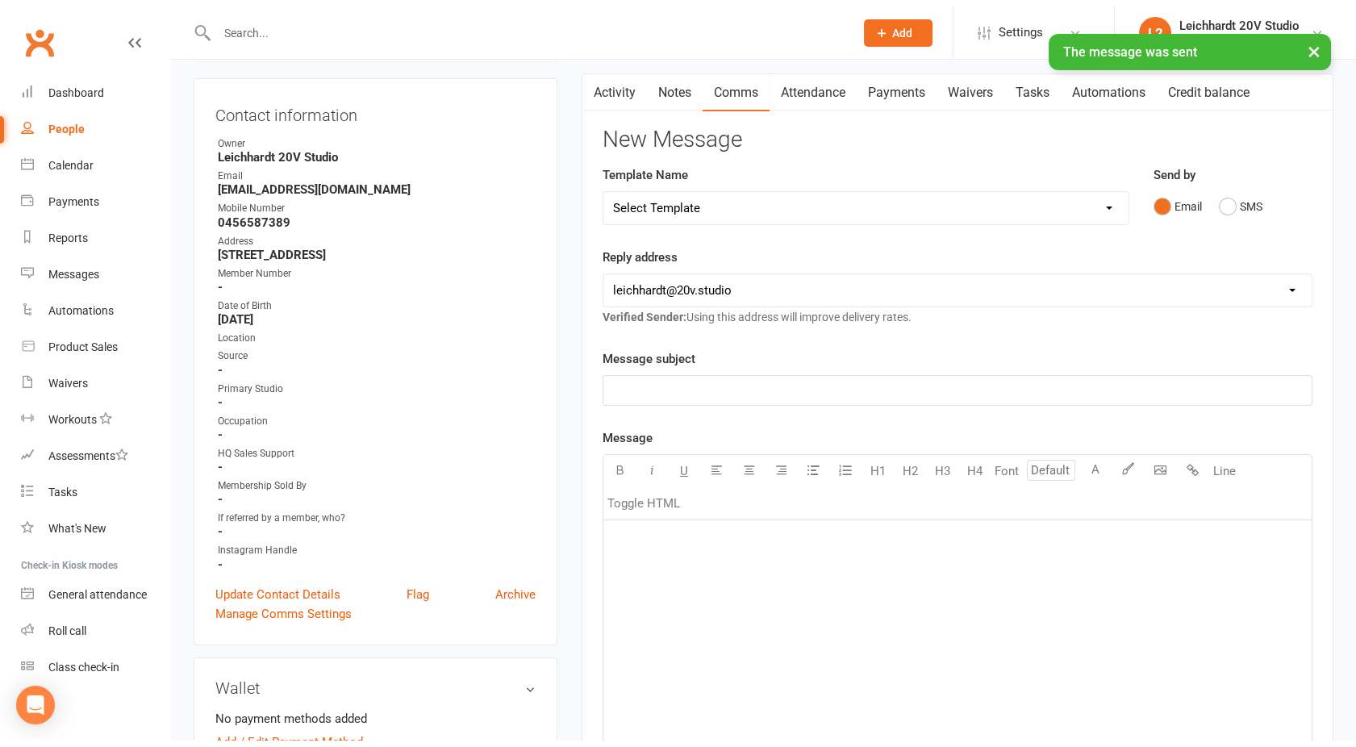
scroll to position [0, 0]
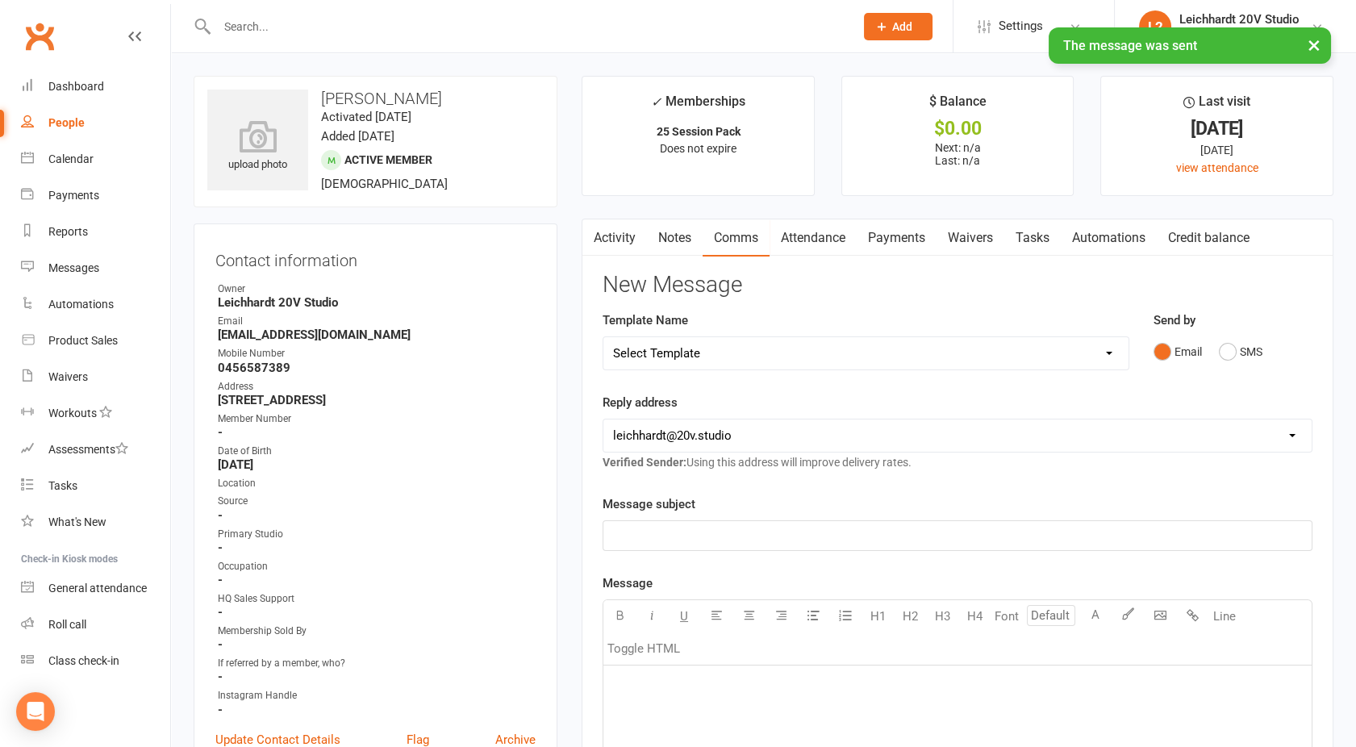
click at [600, 250] on button "button" at bounding box center [592, 237] width 20 height 36
click at [608, 232] on link "Activity" at bounding box center [614, 237] width 65 height 37
